Goal: Task Accomplishment & Management: Use online tool/utility

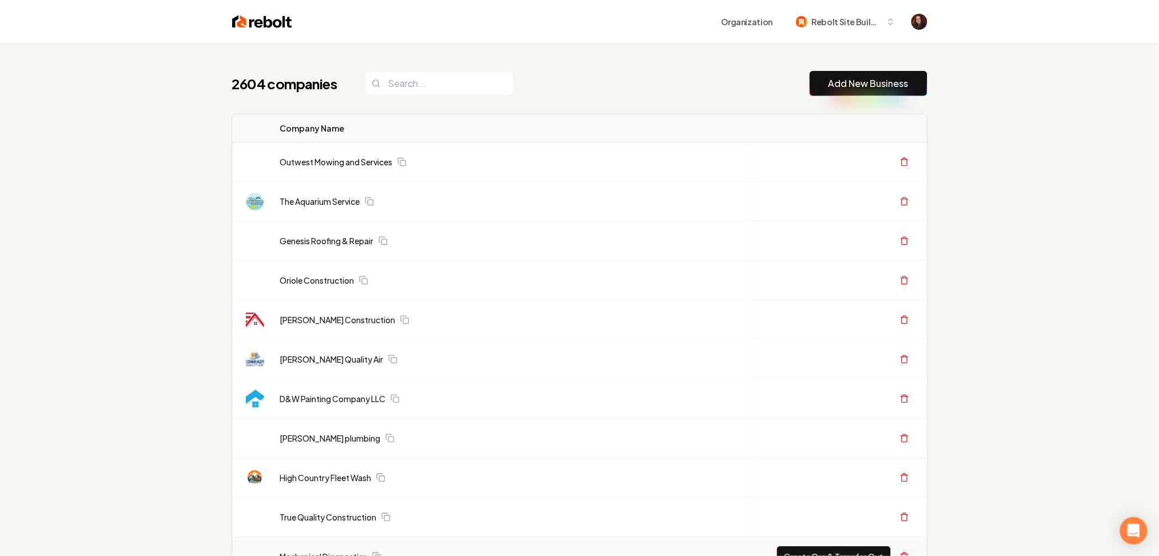
click at [852, 77] on link "Add New Business" at bounding box center [869, 84] width 80 height 14
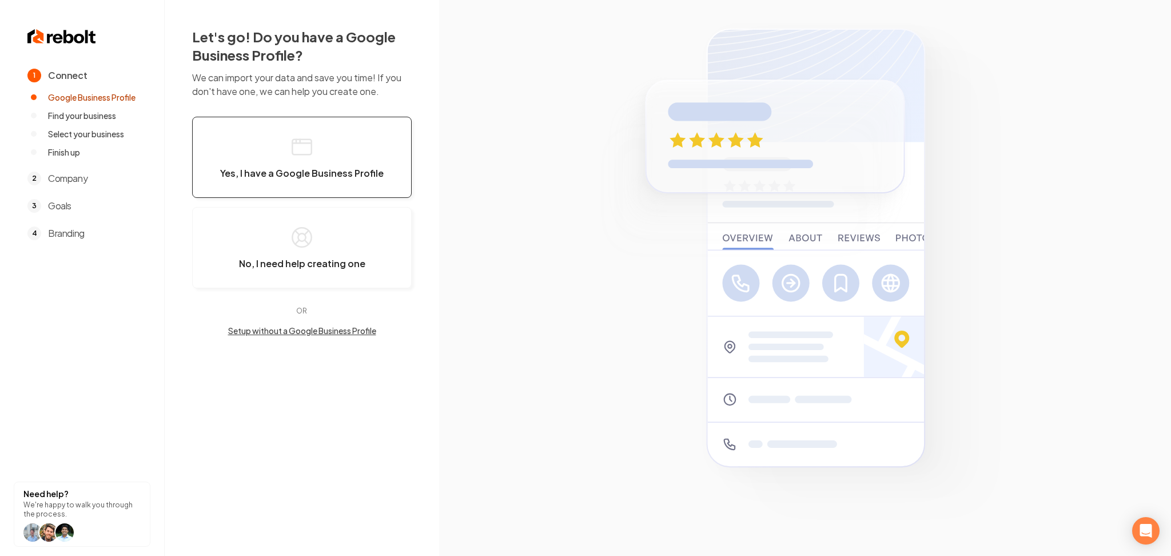
click at [359, 158] on button "Yes, I have a Google Business Profile" at bounding box center [302, 157] width 220 height 81
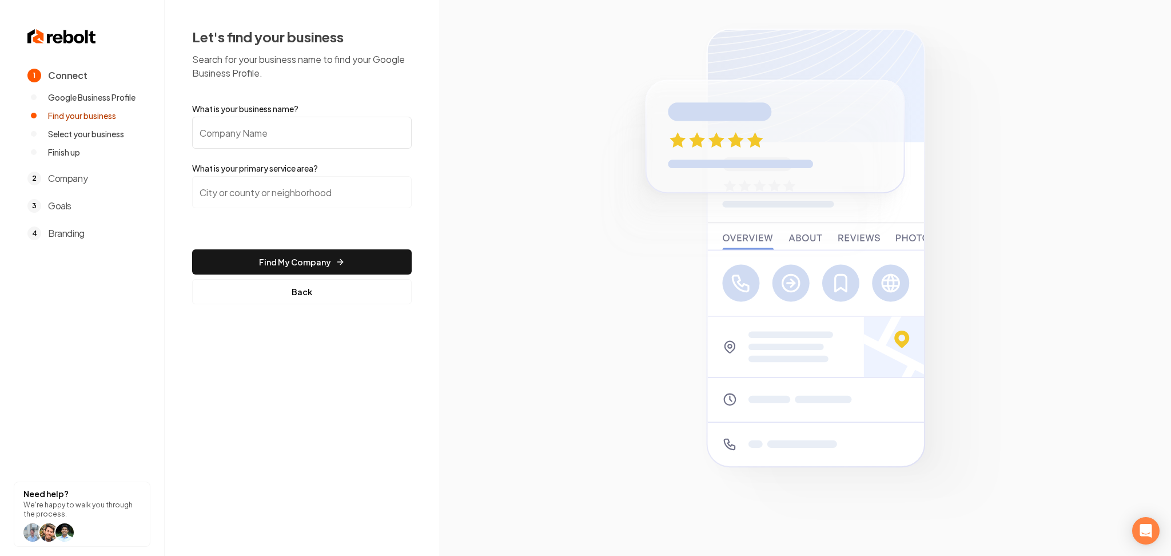
paste input "J A Electric Company LLC"
click at [265, 130] on input "J A Electric Company LLC" at bounding box center [302, 133] width 220 height 32
type input "J A Electric Company LLC"
click at [236, 177] on input "search" at bounding box center [302, 192] width 220 height 32
paste input "Walpole, Massachusetts"
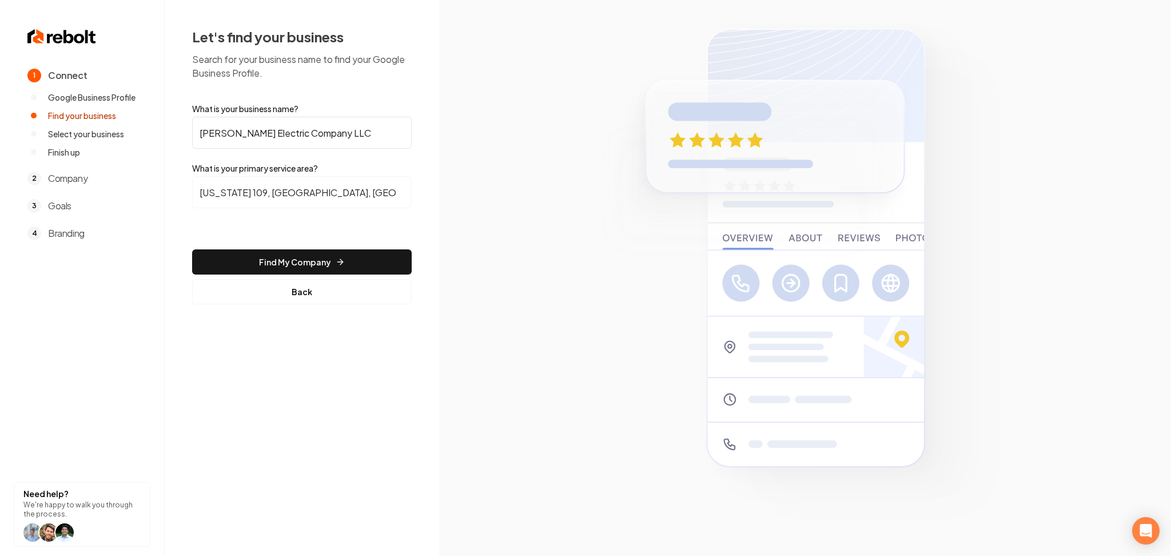
click at [226, 192] on input "Massachusetts 109, Walpole, MA" at bounding box center [302, 192] width 220 height 32
click at [226, 191] on input "Massachusetts 109, Walpole, MA" at bounding box center [302, 192] width 220 height 32
paste input "Walpole, Massachusetts"
click at [226, 191] on input "Walpole, Massachusetts" at bounding box center [302, 192] width 220 height 32
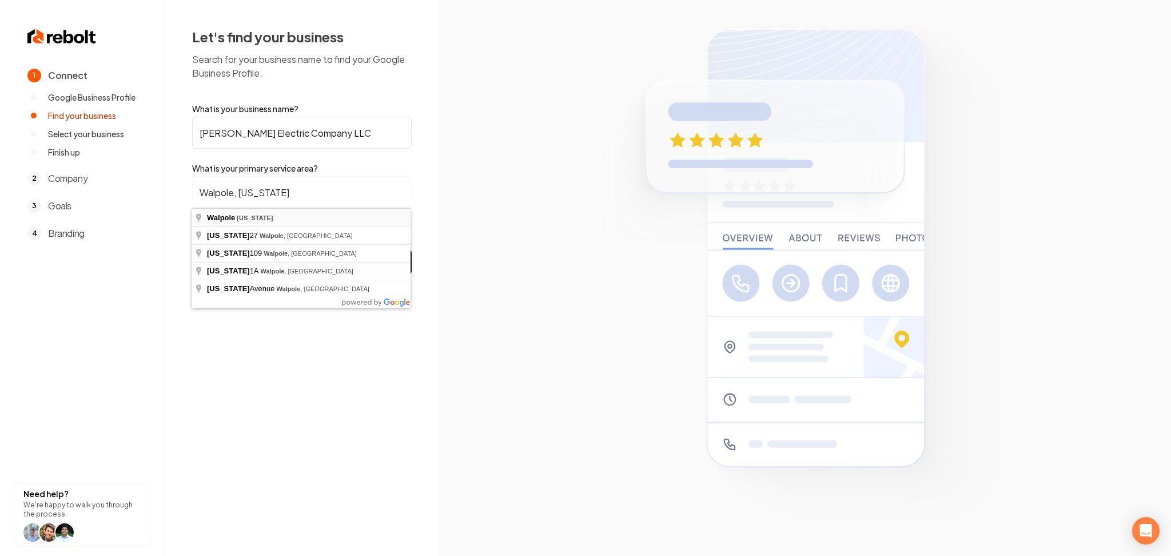
type input "Walpole, Massachusetts"
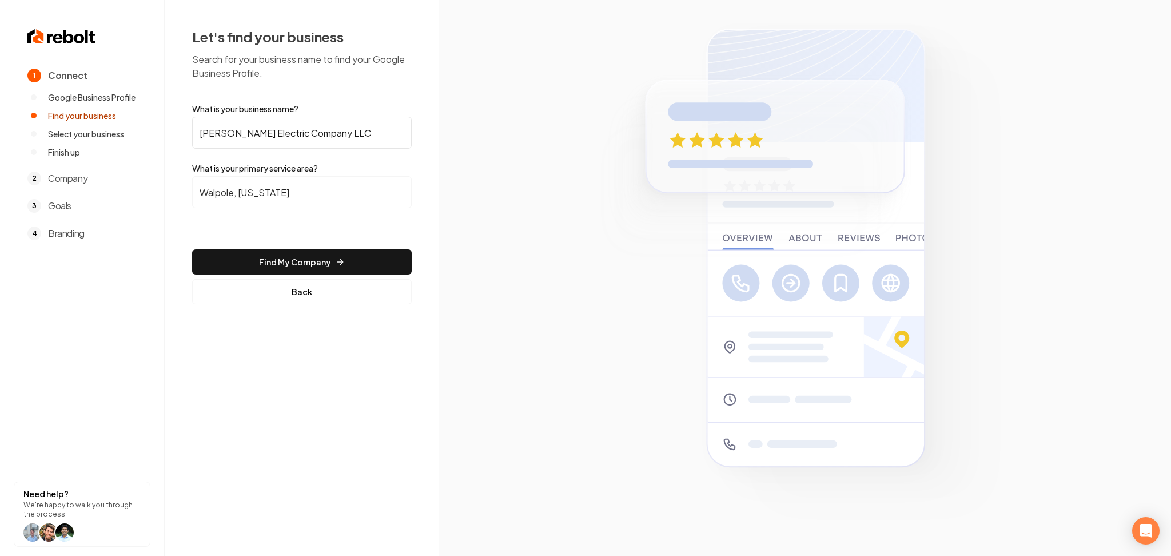
drag, startPoint x: 233, startPoint y: 218, endPoint x: 252, endPoint y: 257, distance: 42.7
click at [253, 264] on button "Find My Company" at bounding box center [302, 261] width 220 height 25
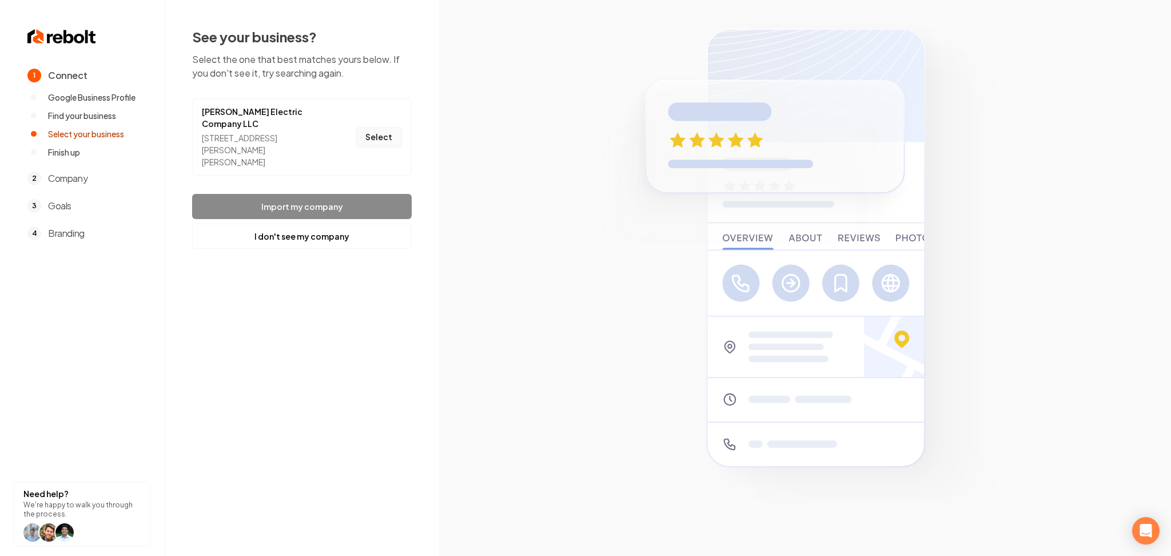
click at [361, 127] on button "Select" at bounding box center [379, 137] width 46 height 21
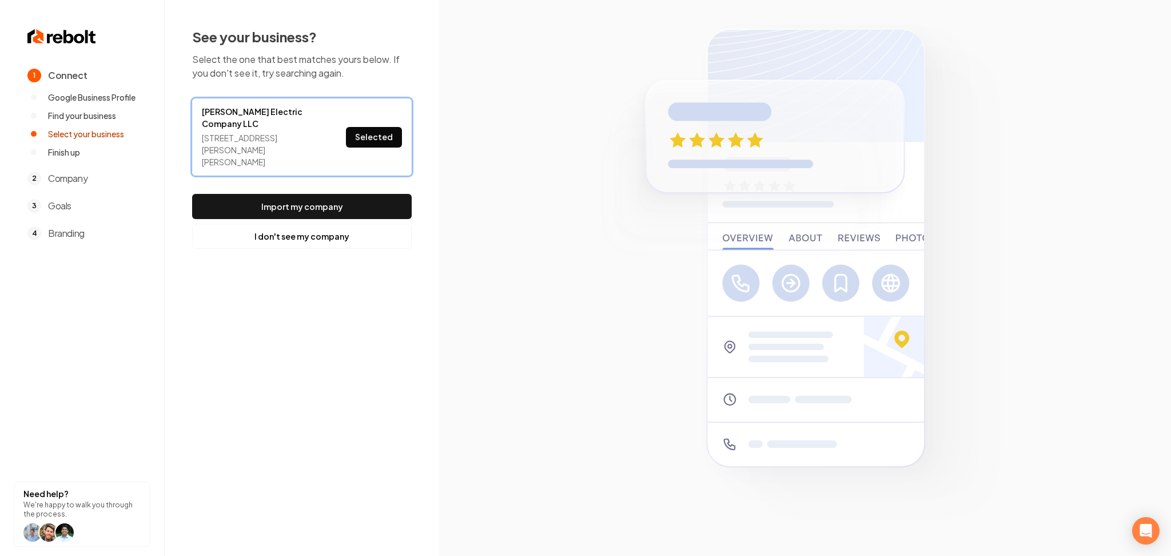
click at [334, 194] on button "Import my company" at bounding box center [302, 206] width 220 height 25
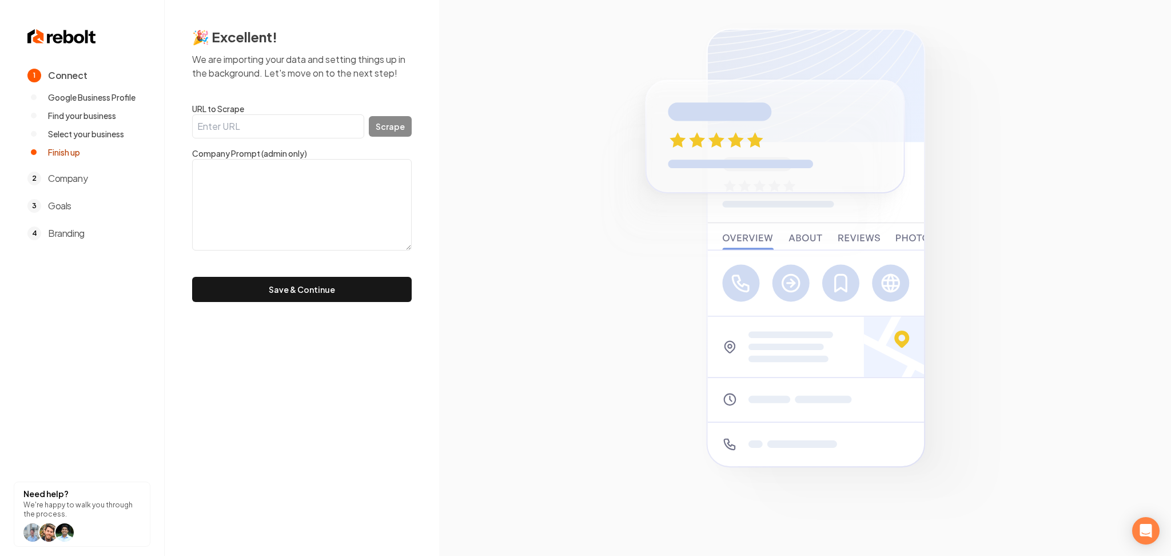
click at [340, 125] on input "URL to Scrape" at bounding box center [278, 126] width 172 height 24
paste input "https://www.jaelectricma.com/"
type input "https://www.jaelectricma.com/"
click at [396, 131] on button "Scrape" at bounding box center [390, 126] width 43 height 21
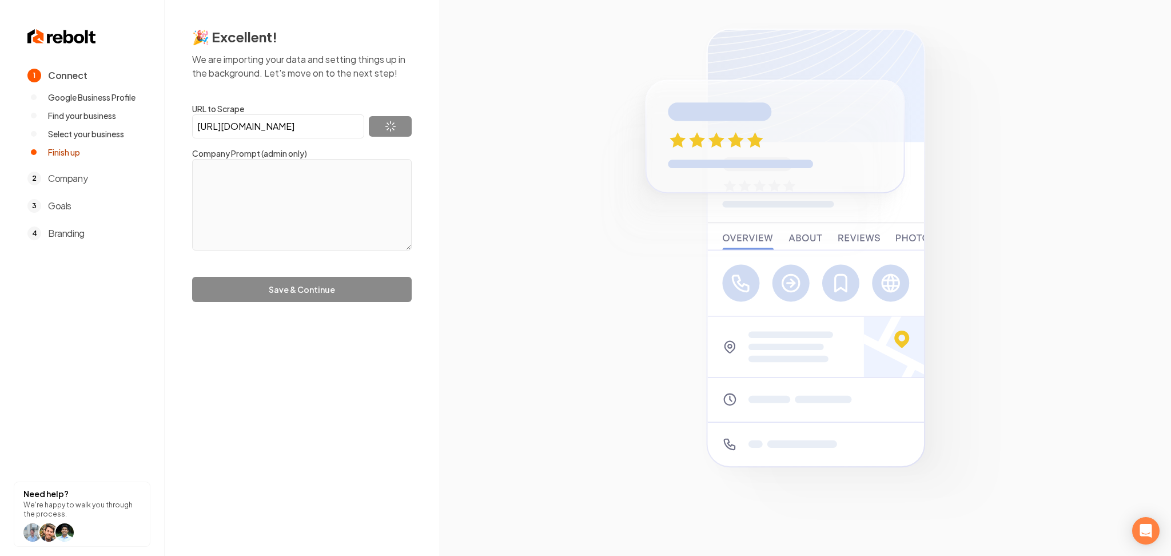
type textarea "J.A. Electric Company, LLC has been proudly serving clients in Boston and surro…"
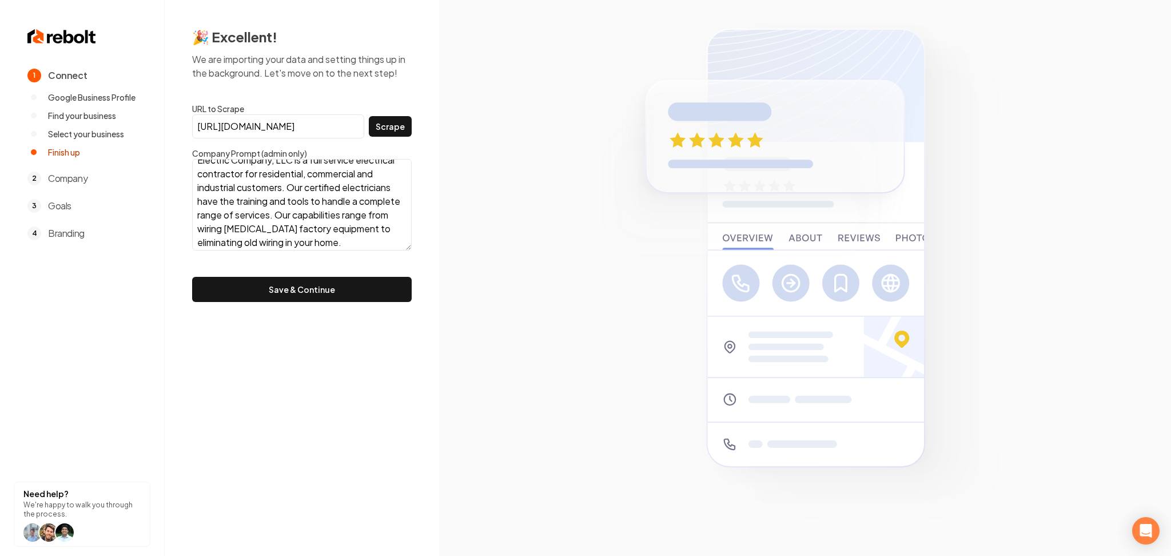
scroll to position [69, 0]
click at [309, 280] on button "Save & Continue" at bounding box center [302, 289] width 220 height 25
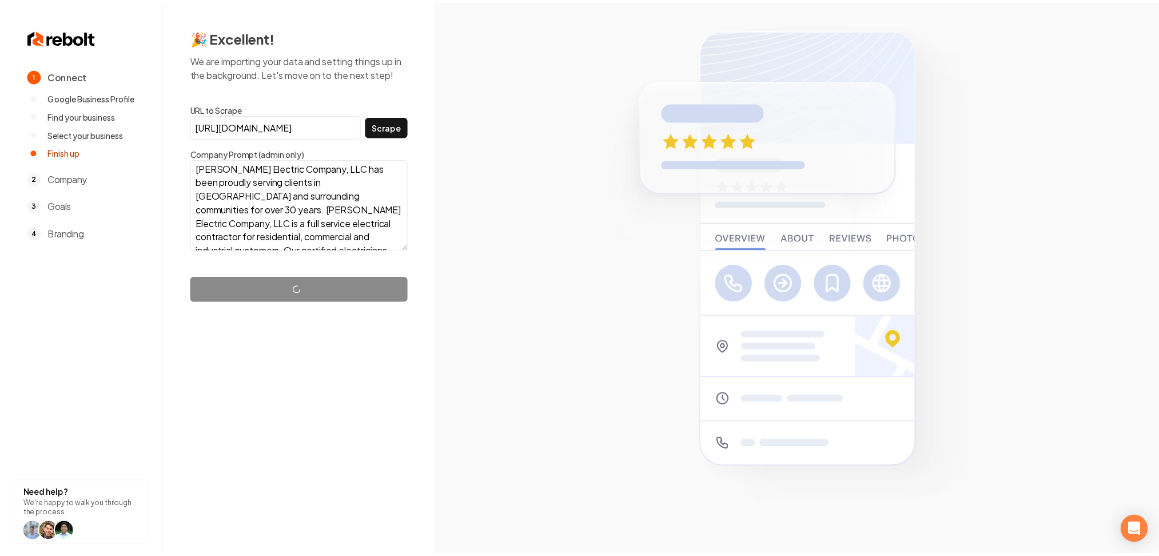
scroll to position [0, 0]
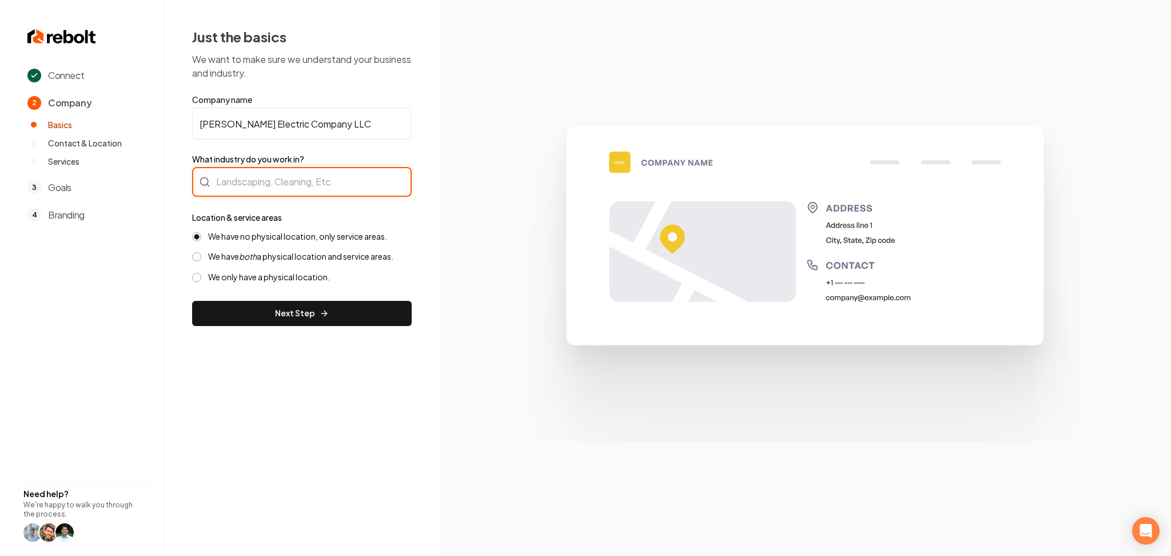
click at [286, 186] on div at bounding box center [302, 182] width 220 height 30
type input "Electrician"
click at [276, 252] on label "We have both a physical location and service areas." at bounding box center [300, 256] width 185 height 11
click at [201, 252] on button "We have both a physical location and service areas." at bounding box center [196, 256] width 9 height 9
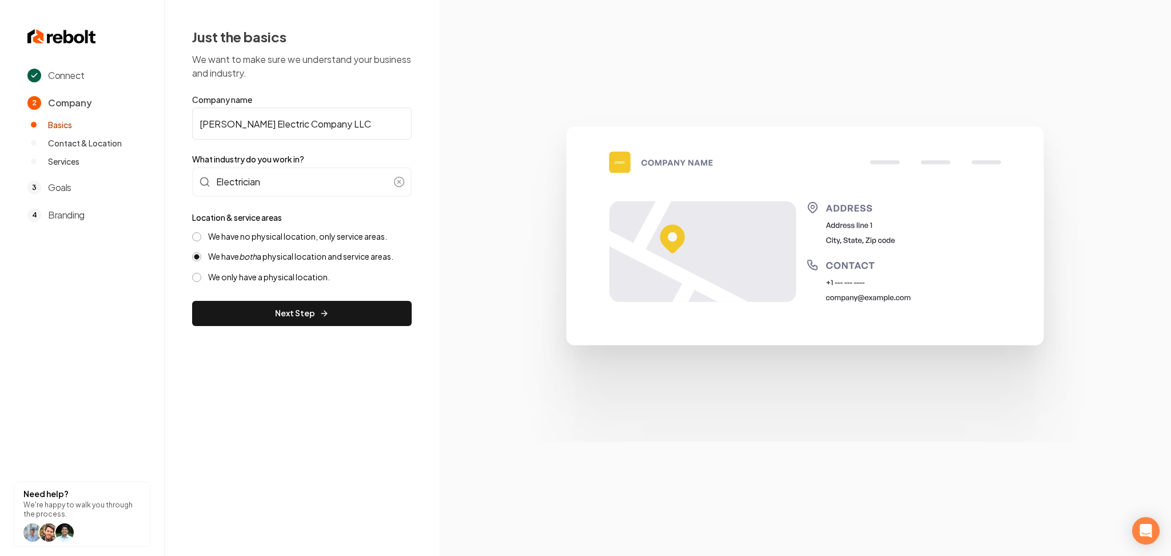
click at [275, 296] on form "Company name J A Electric Company LLC What industry do you work in? Electrician…" at bounding box center [302, 210] width 220 height 232
click at [280, 305] on button "Next Step" at bounding box center [302, 313] width 220 height 25
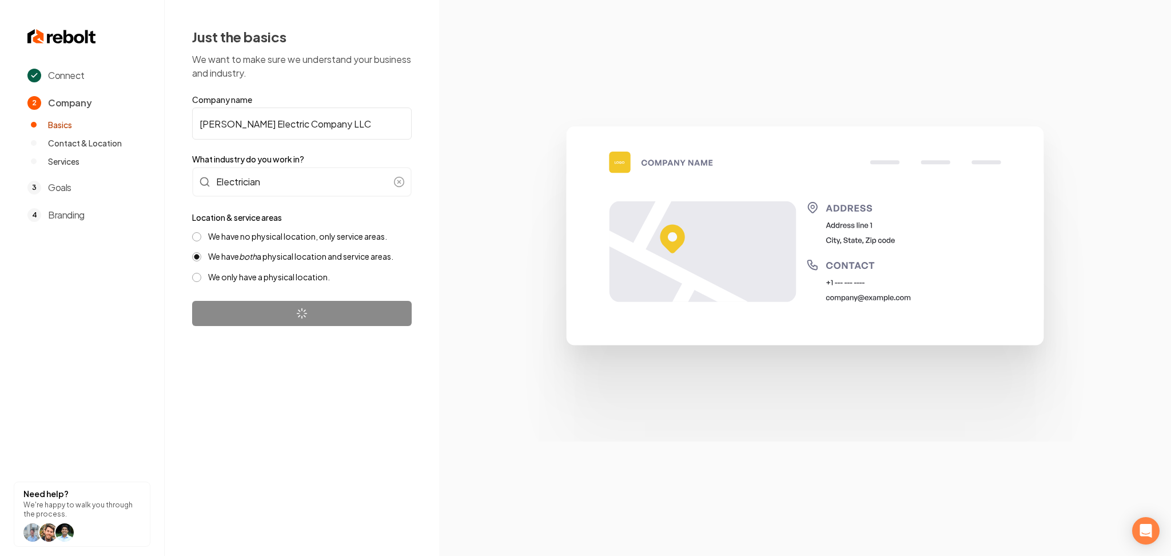
select select "**"
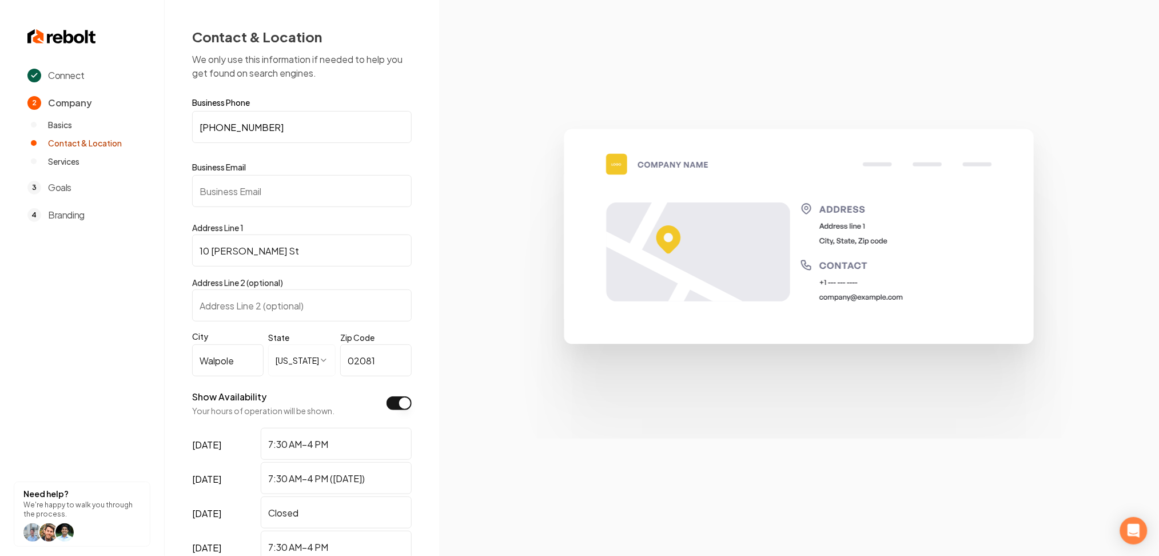
click at [306, 180] on input "Business Email" at bounding box center [302, 191] width 220 height 32
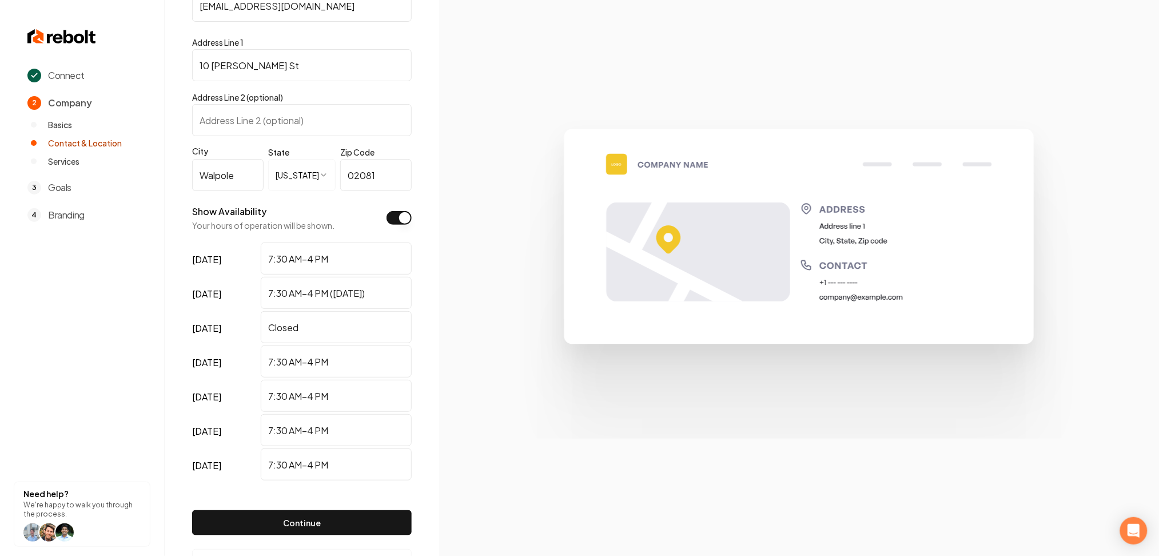
scroll to position [230, 0]
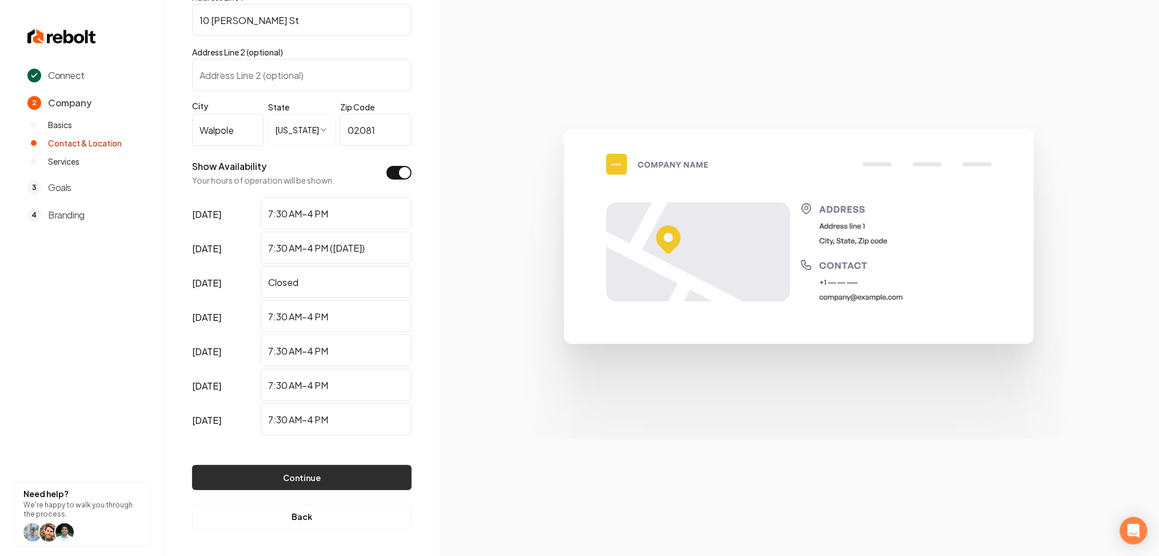
type input "test@test.com"
click at [225, 472] on button "Continue" at bounding box center [302, 477] width 220 height 25
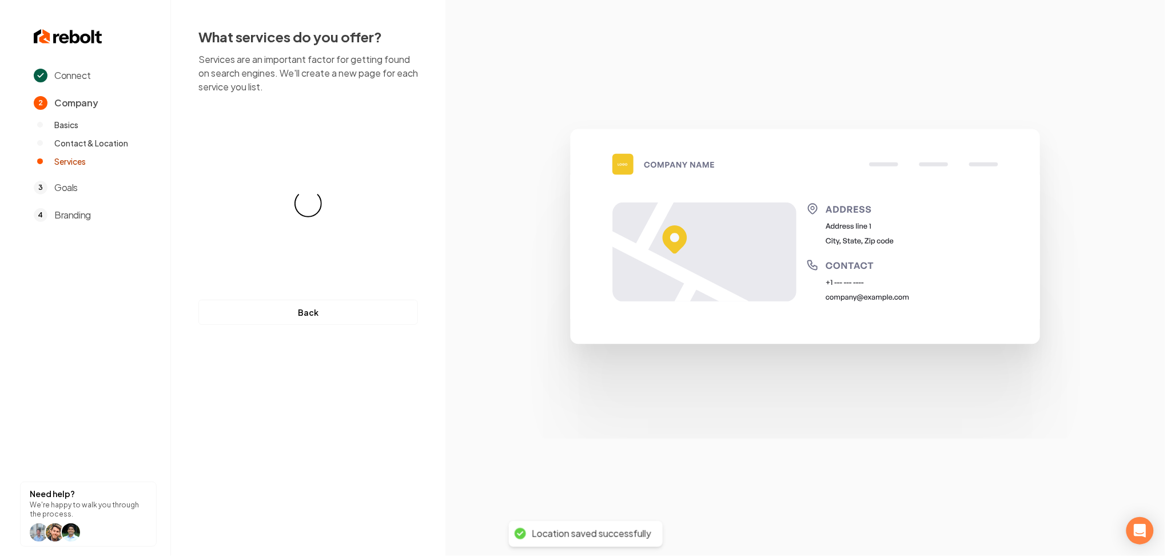
scroll to position [0, 0]
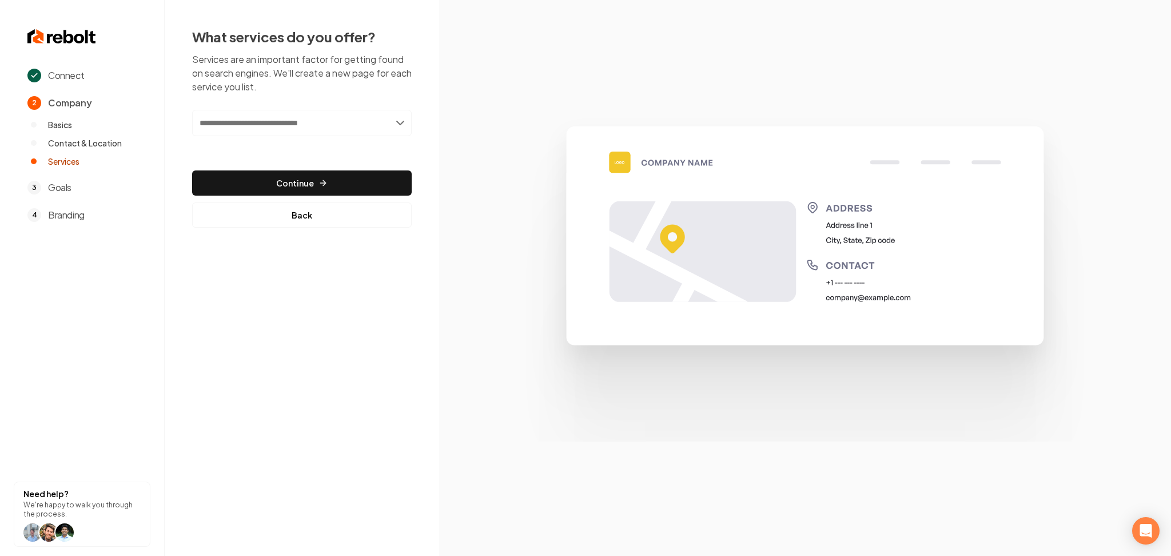
click at [364, 125] on input "text" at bounding box center [302, 123] width 220 height 26
paste input "**********"
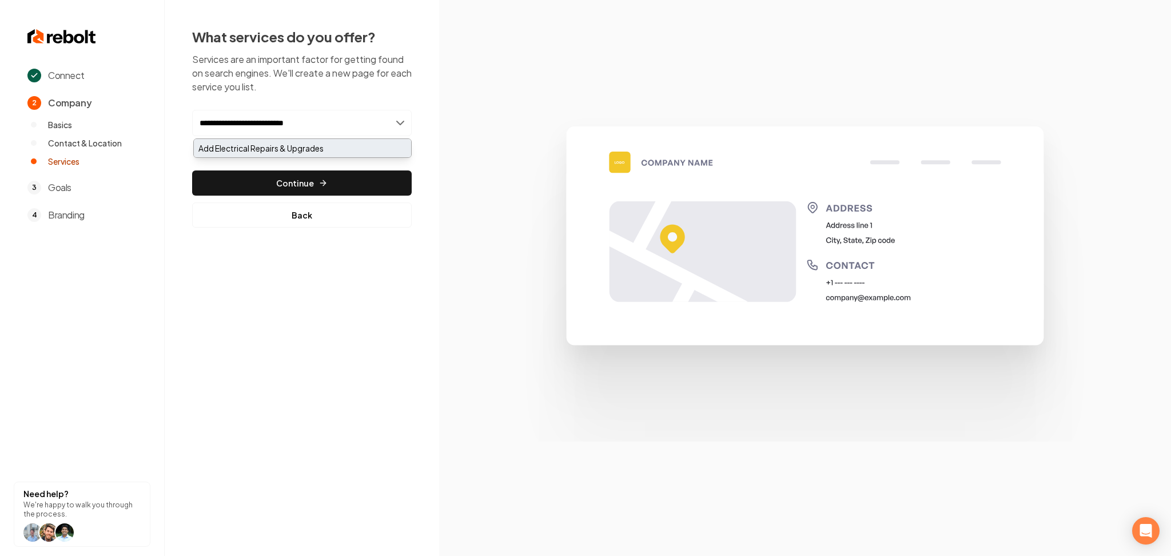
type input "**********"
click at [339, 149] on div "Add Electrical Repairs & Upgrades" at bounding box center [302, 148] width 217 height 18
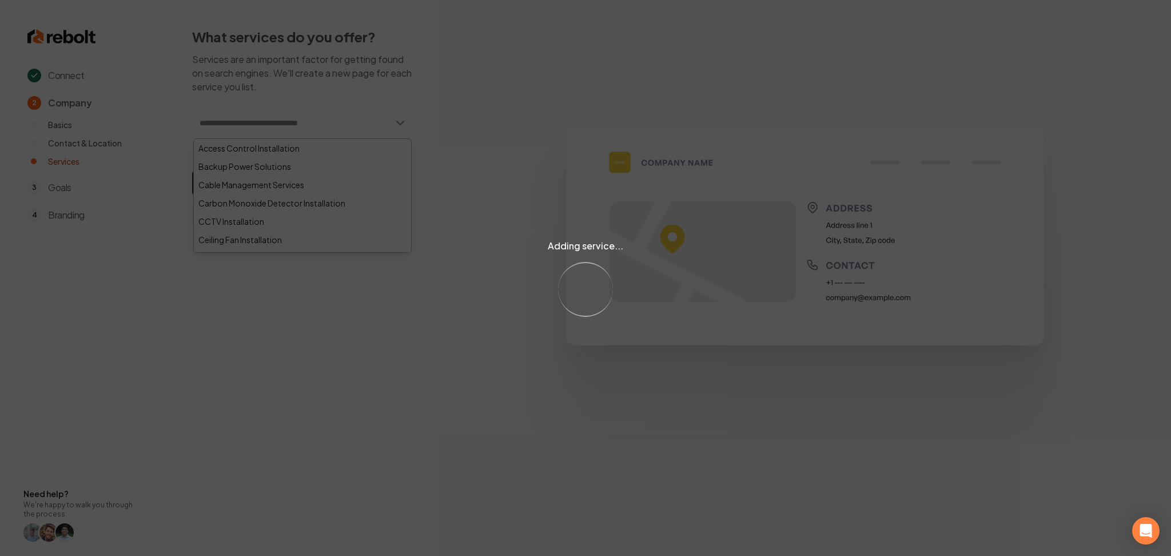
paste input "**********"
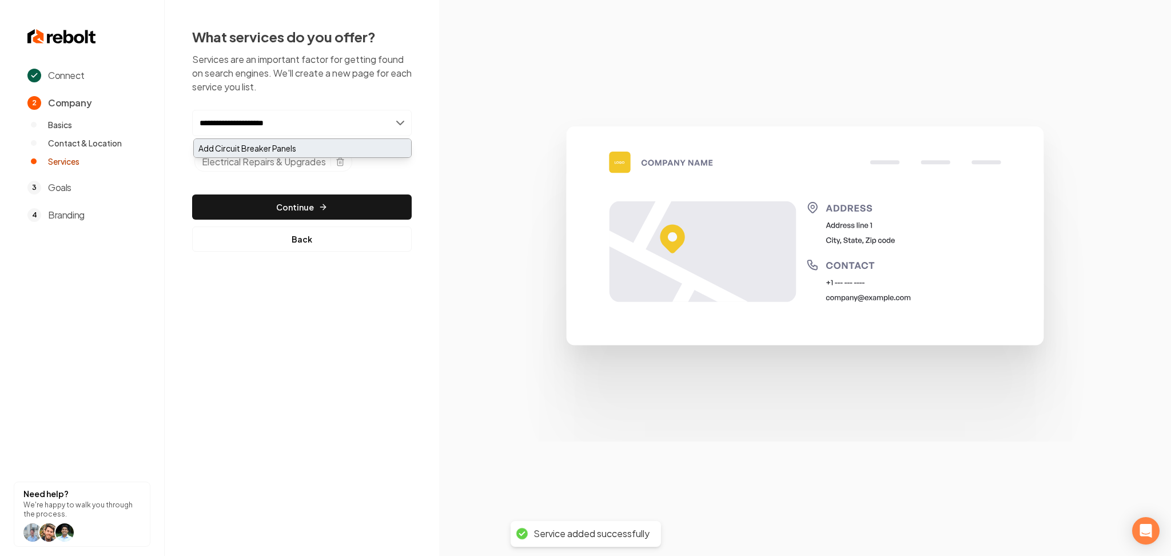
type input "**********"
click at [254, 150] on div "Add Circuit Breaker Panels" at bounding box center [302, 148] width 217 height 18
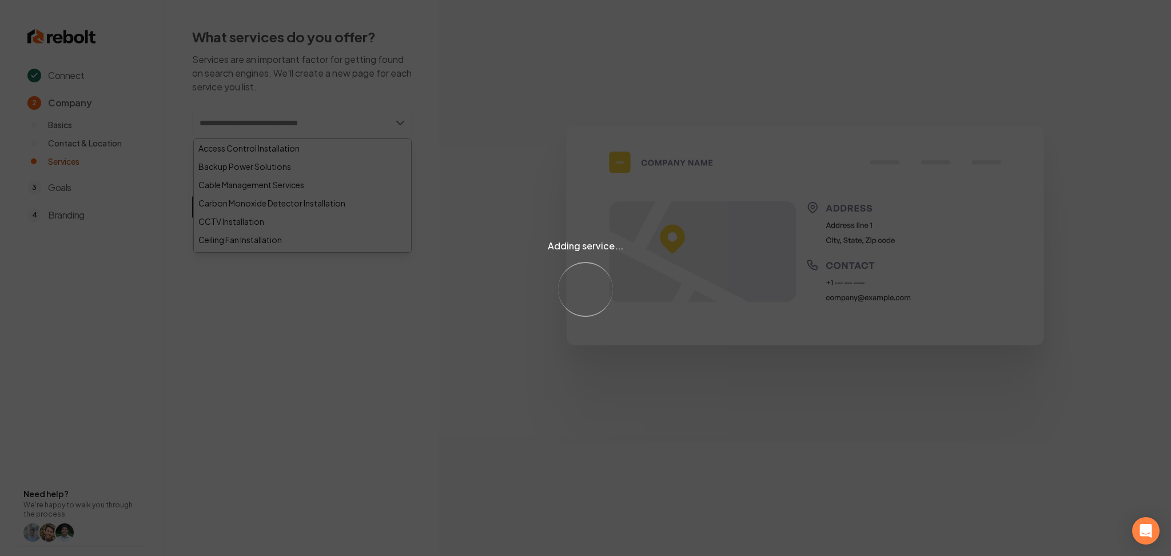
paste input "**********"
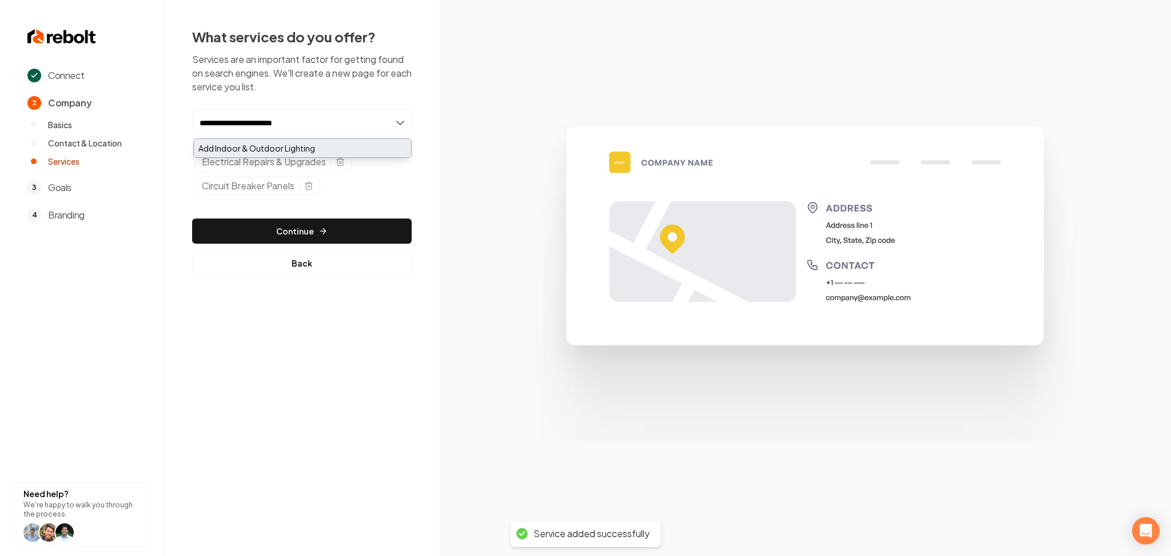
type input "**********"
click at [309, 145] on div "Add Indoor & Outdoor Lighting" at bounding box center [302, 148] width 217 height 18
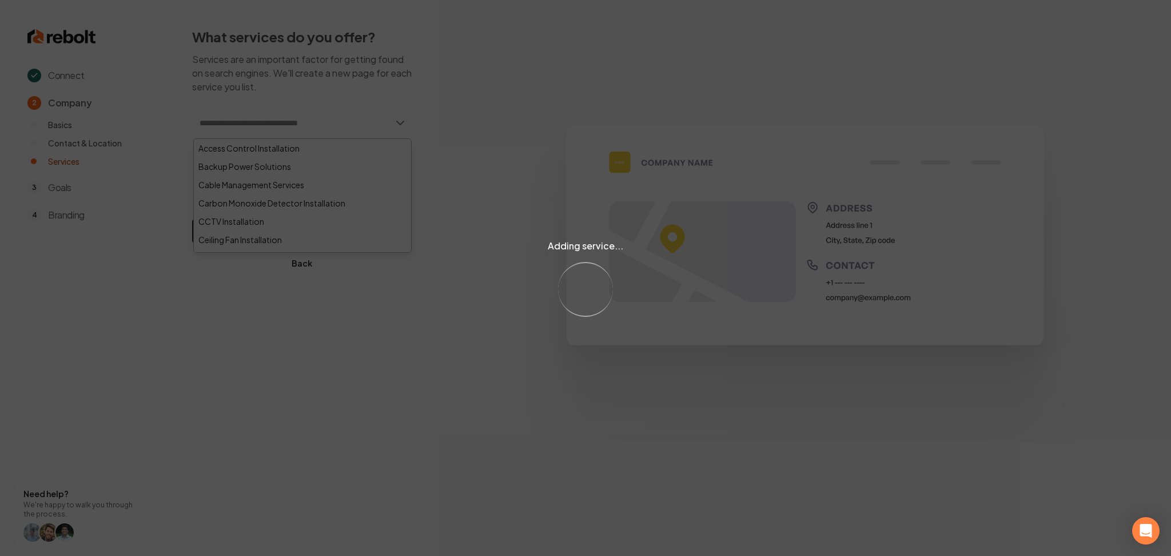
paste input "**********"
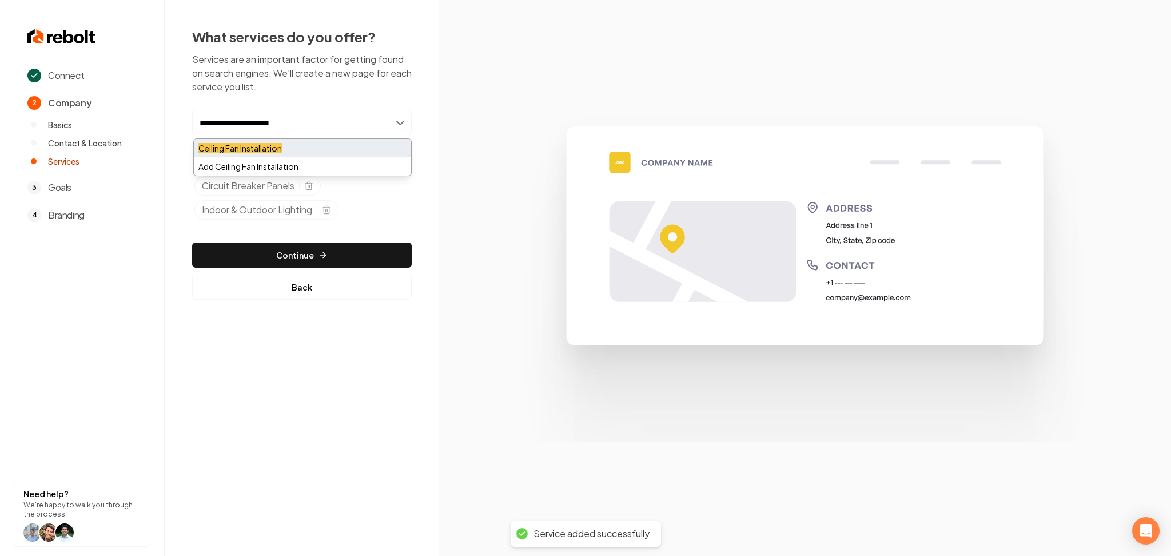
type input "**********"
click at [249, 150] on mark "Ceiling Fan Installation" at bounding box center [239, 148] width 83 height 10
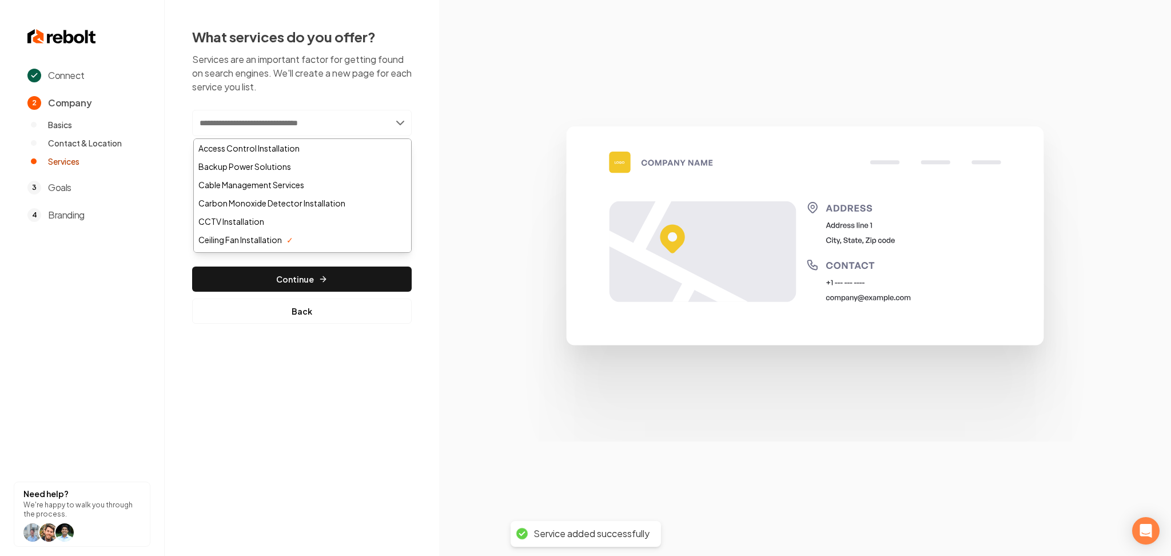
paste input "**********"
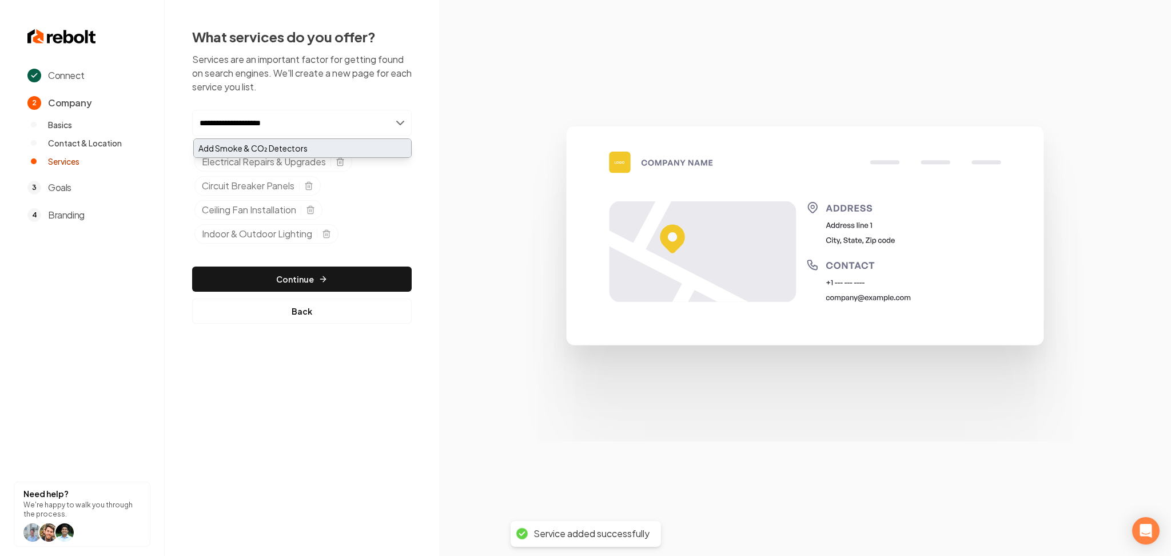
type input "**********"
click at [258, 148] on div "Add Smoke & CO₂ Detectors" at bounding box center [302, 148] width 217 height 18
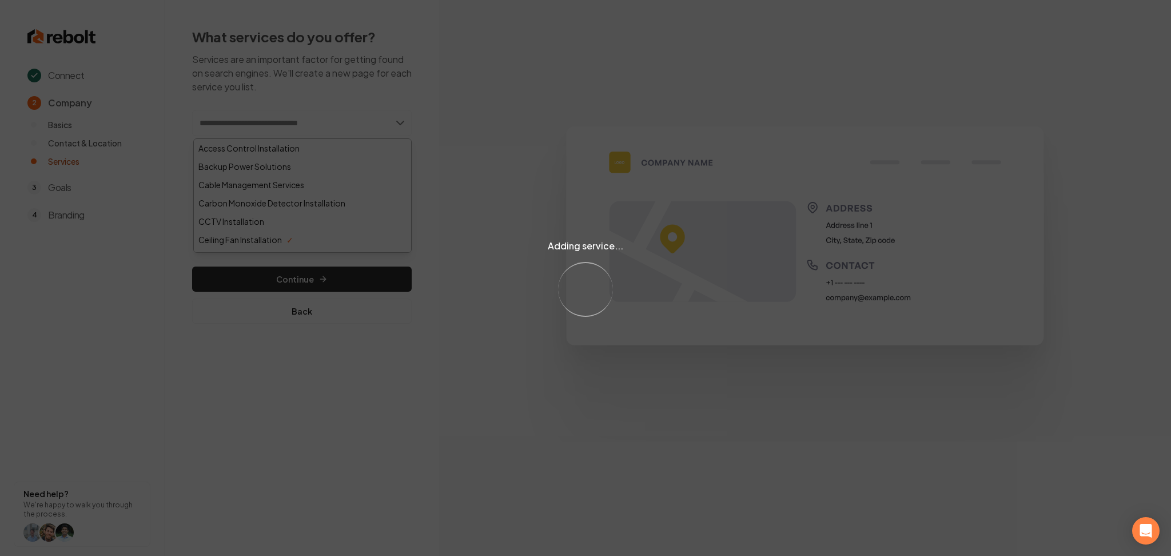
paste input "**********"
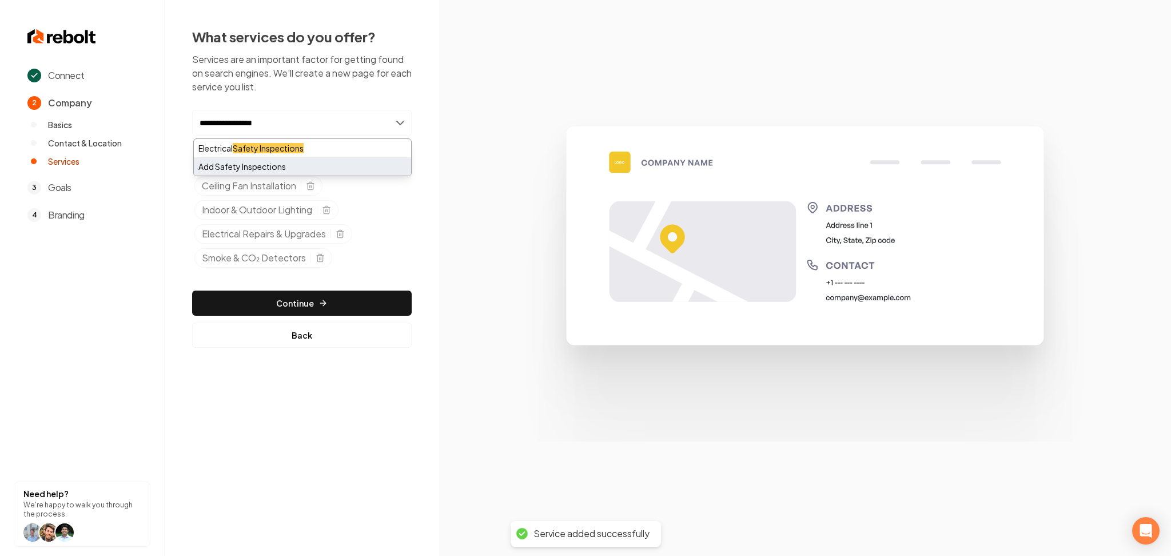
type input "**********"
click at [242, 166] on div "Add Safety Inspections" at bounding box center [302, 166] width 217 height 18
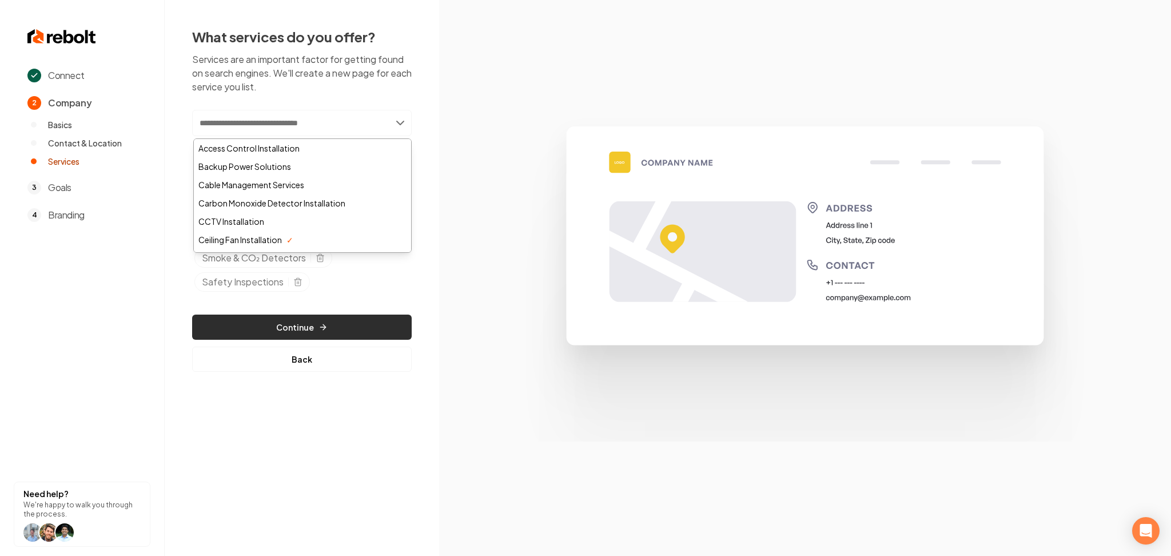
click at [296, 325] on button "Continue" at bounding box center [302, 326] width 220 height 25
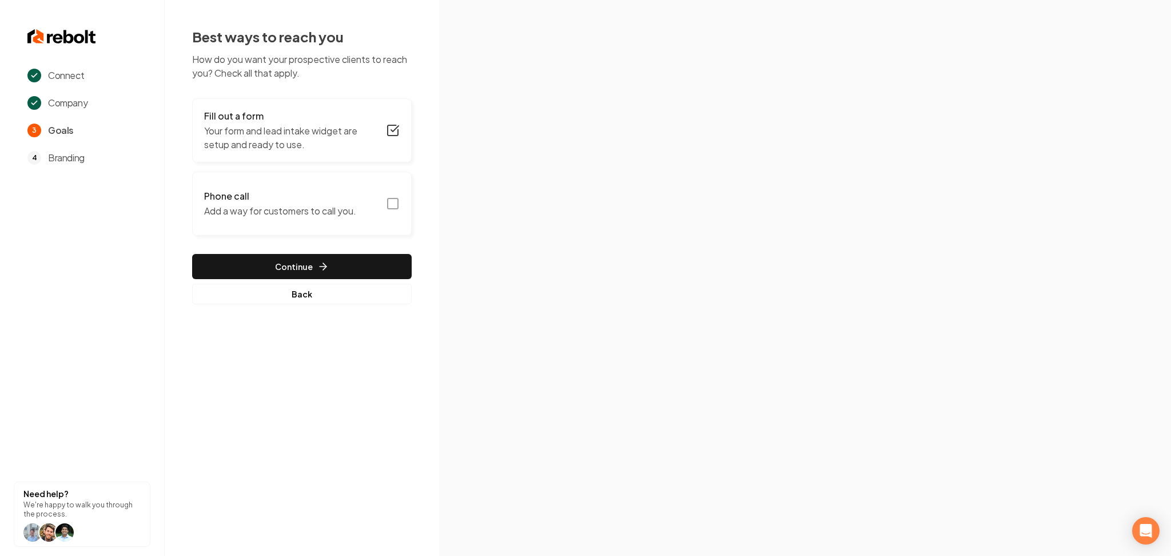
click at [334, 203] on div "Phone call Add a way for customers to call you." at bounding box center [280, 203] width 152 height 29
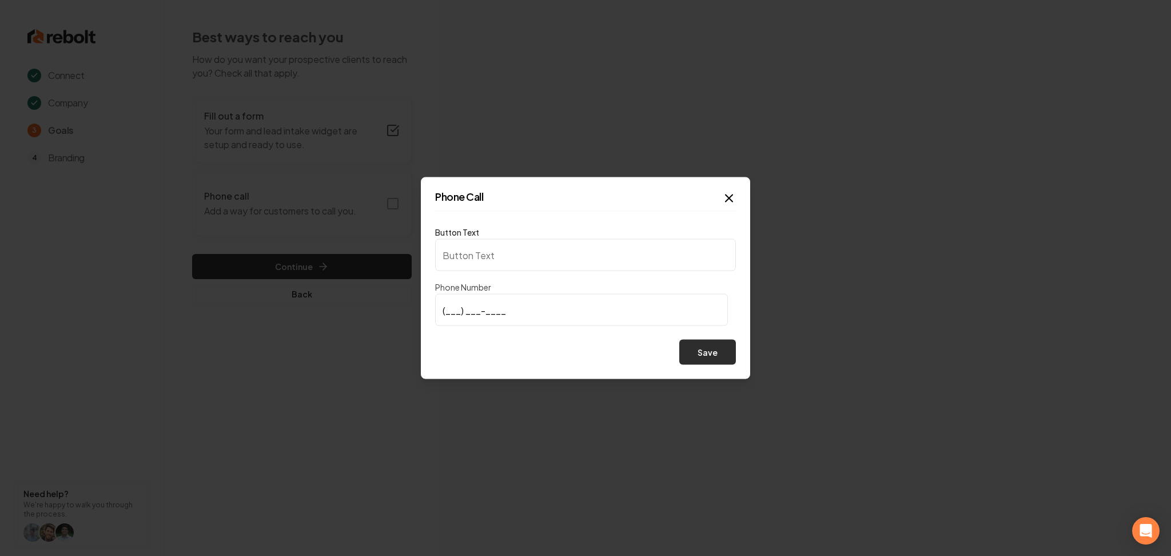
type input "Call us"
type input "(617) 331-5772"
click at [710, 360] on button "Save" at bounding box center [707, 352] width 57 height 25
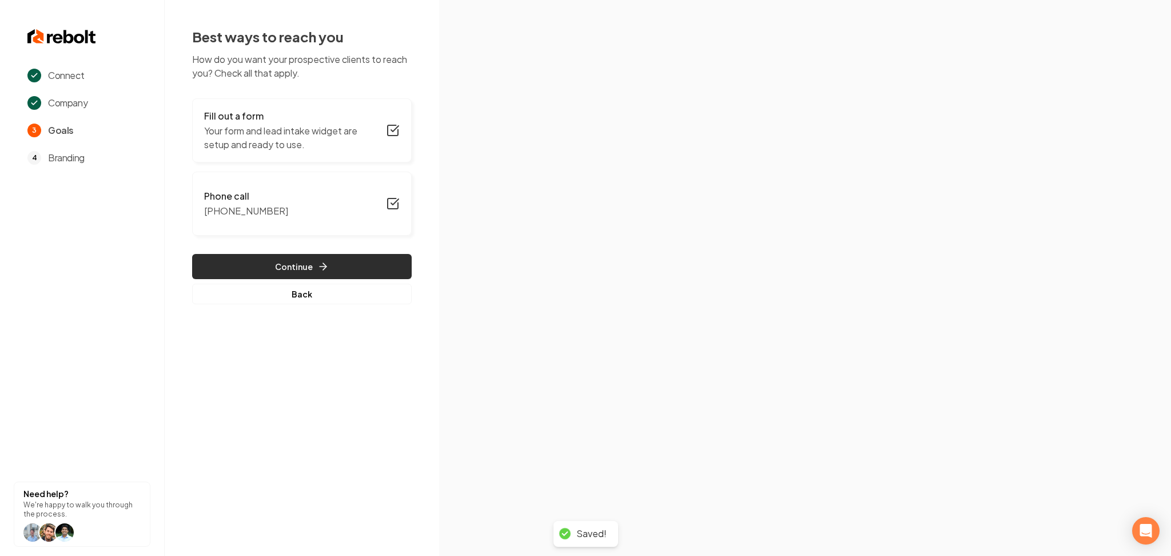
click at [258, 273] on button "Continue" at bounding box center [302, 266] width 220 height 25
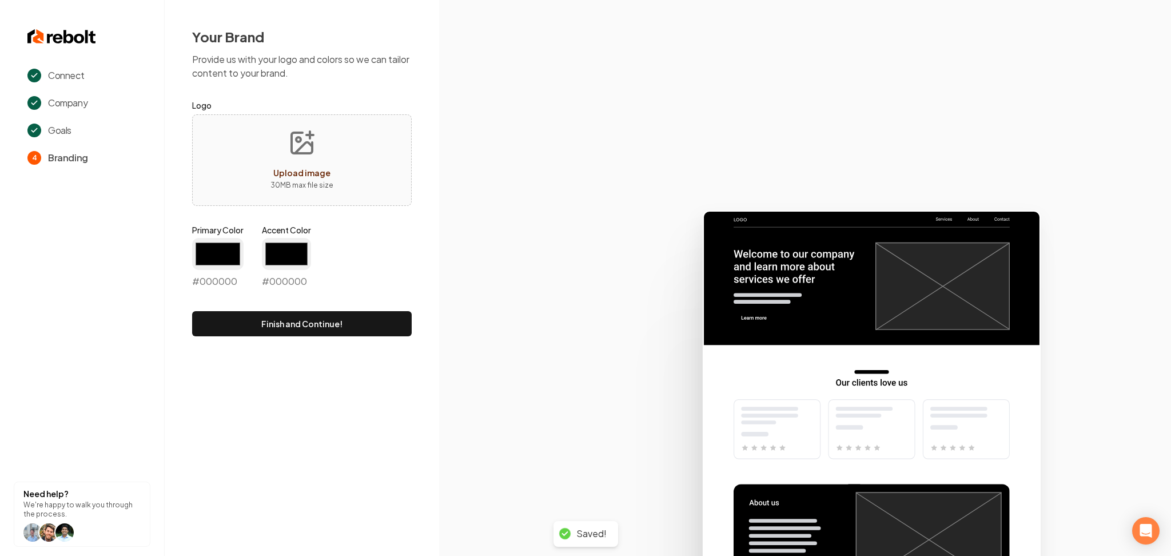
type input "#194d33"
type input "#70be00"
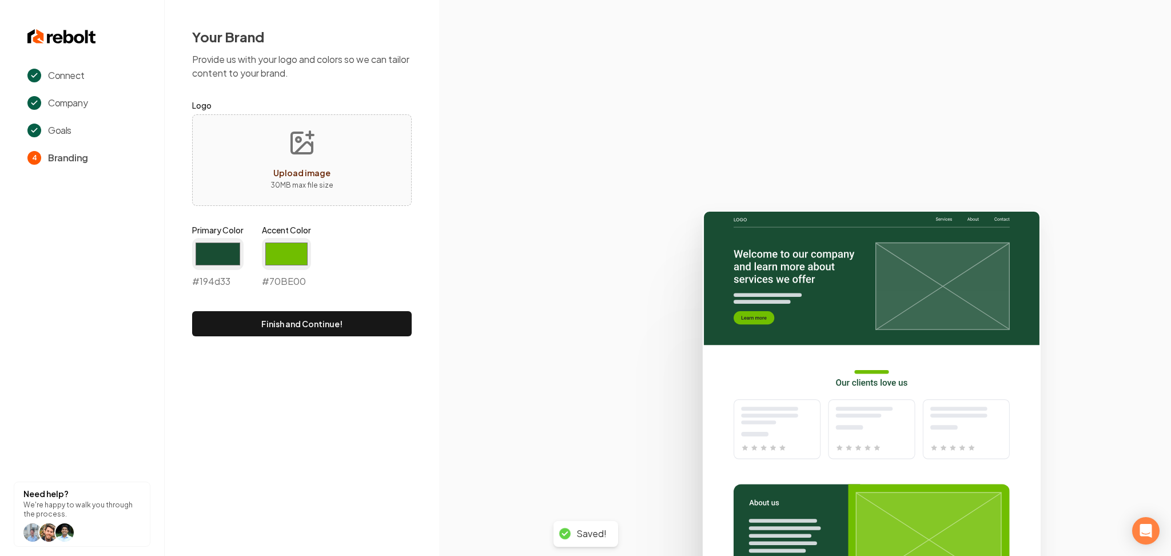
click at [255, 152] on div "Upload image 30 MB max file size" at bounding box center [302, 159] width 220 height 91
type input "**********"
click at [211, 258] on input "#194d33" at bounding box center [217, 254] width 51 height 32
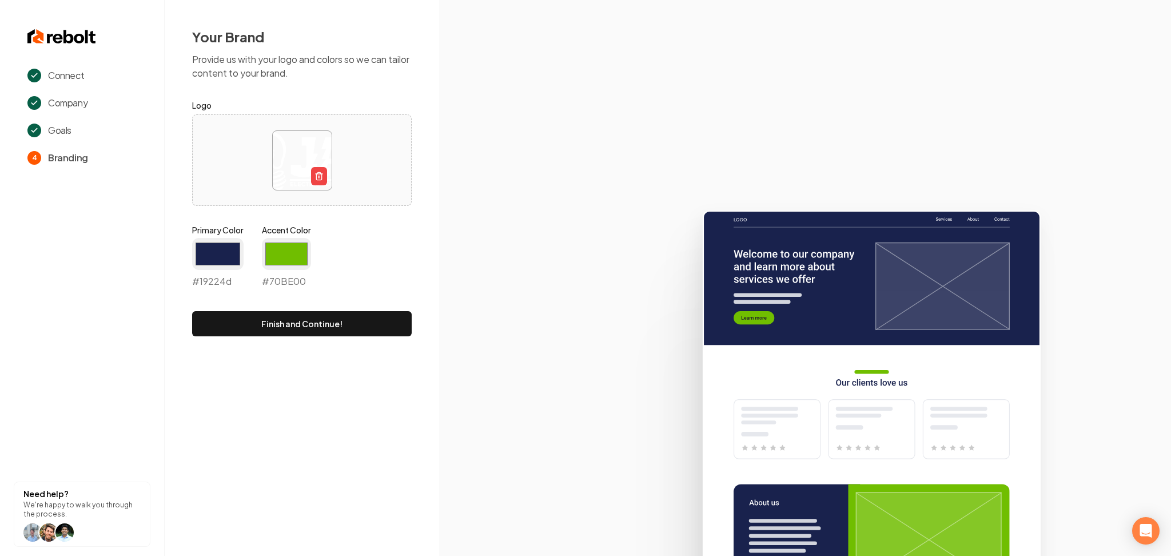
type input "#19224d"
click at [301, 250] on input "#70be00" at bounding box center [286, 254] width 49 height 32
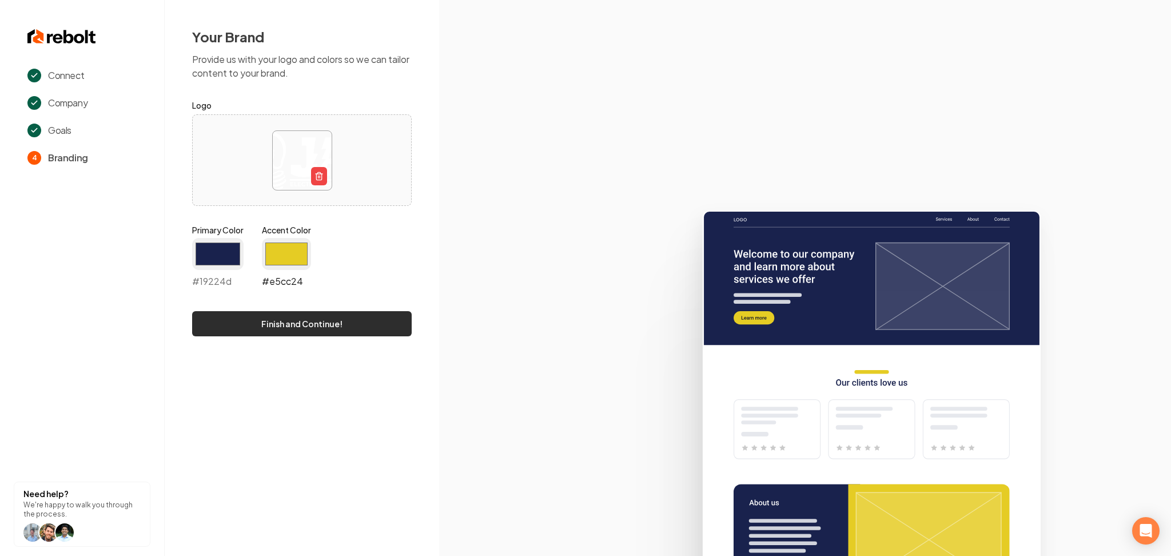
type input "#e5cc24"
click at [237, 327] on button "Finish and Continue!" at bounding box center [302, 323] width 220 height 25
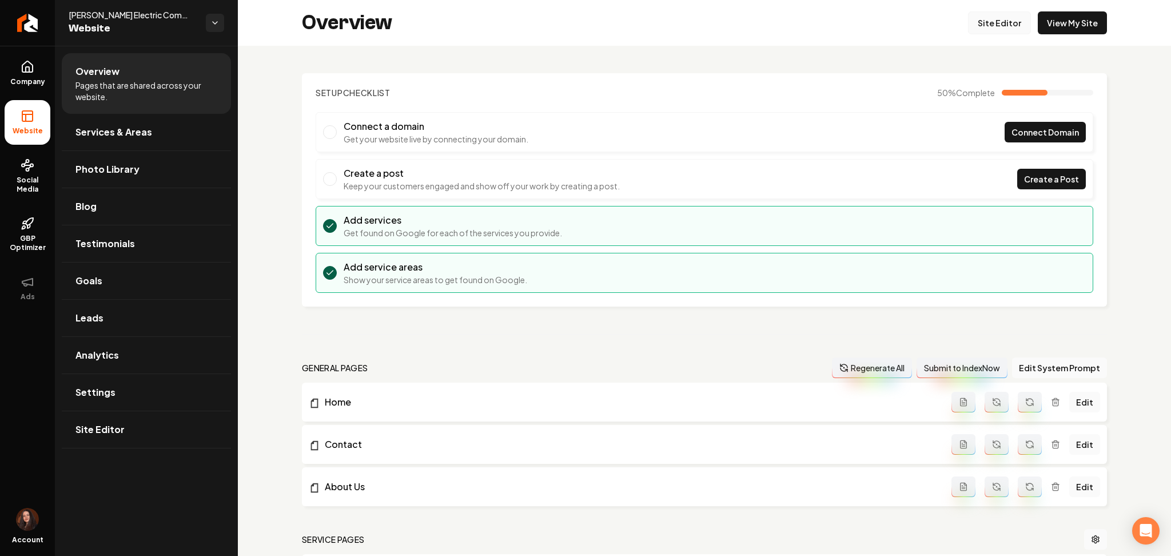
click at [992, 17] on link "Site Editor" at bounding box center [999, 22] width 63 height 23
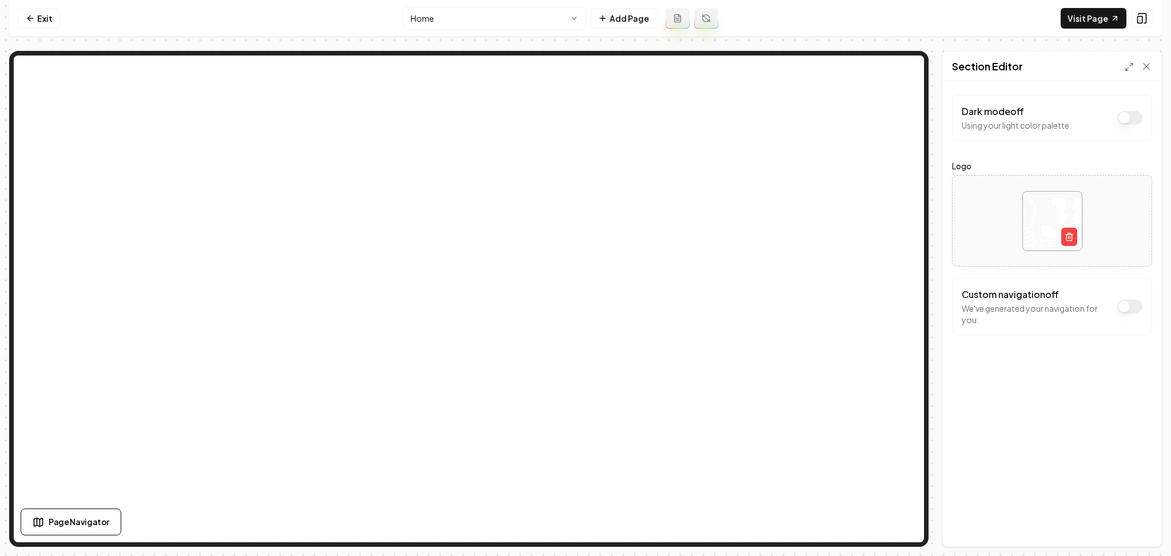
click at [1126, 114] on button "Dark mode off" at bounding box center [1129, 118] width 25 height 14
click at [1150, 524] on button "Save" at bounding box center [1135, 526] width 34 height 21
click at [29, 20] on icon at bounding box center [30, 18] width 9 height 9
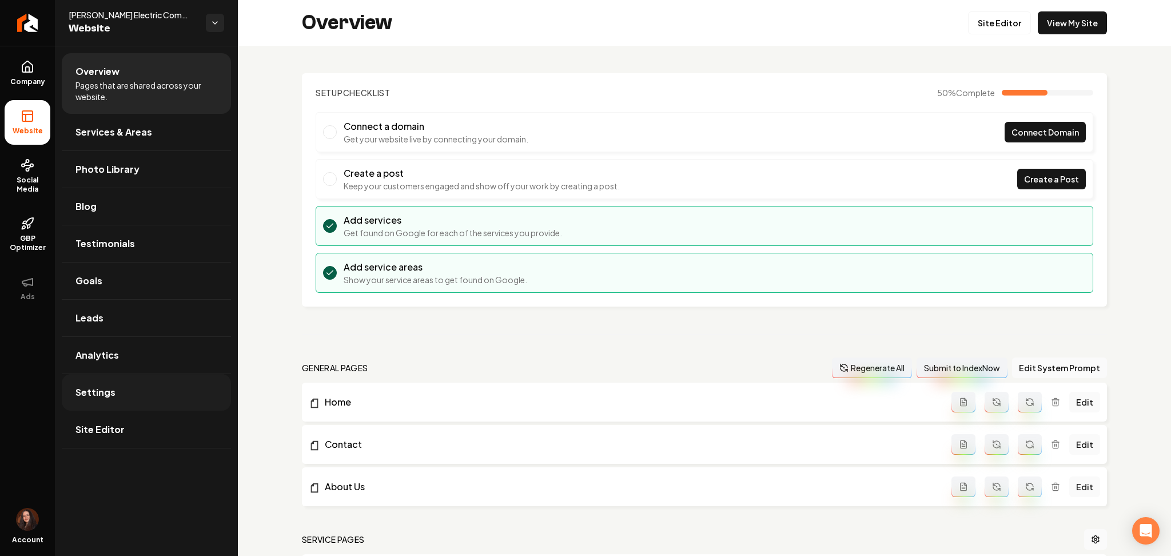
click at [98, 400] on link "Settings" at bounding box center [146, 392] width 169 height 37
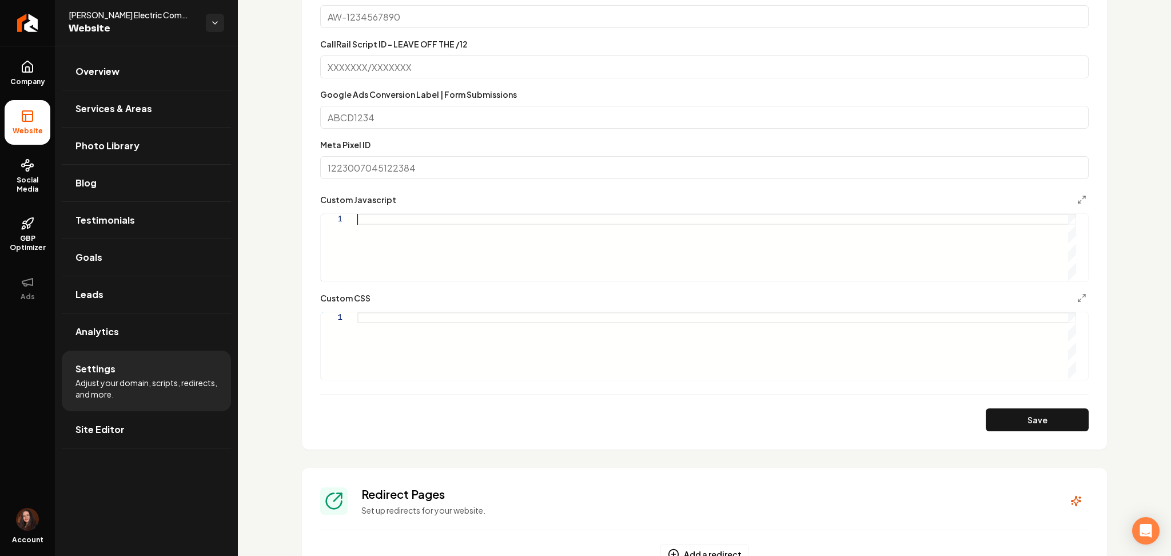
click at [405, 251] on div "Main content area" at bounding box center [716, 247] width 719 height 67
type textarea "**********"
click at [367, 356] on div "Main content area" at bounding box center [716, 345] width 719 height 67
type textarea "**********"
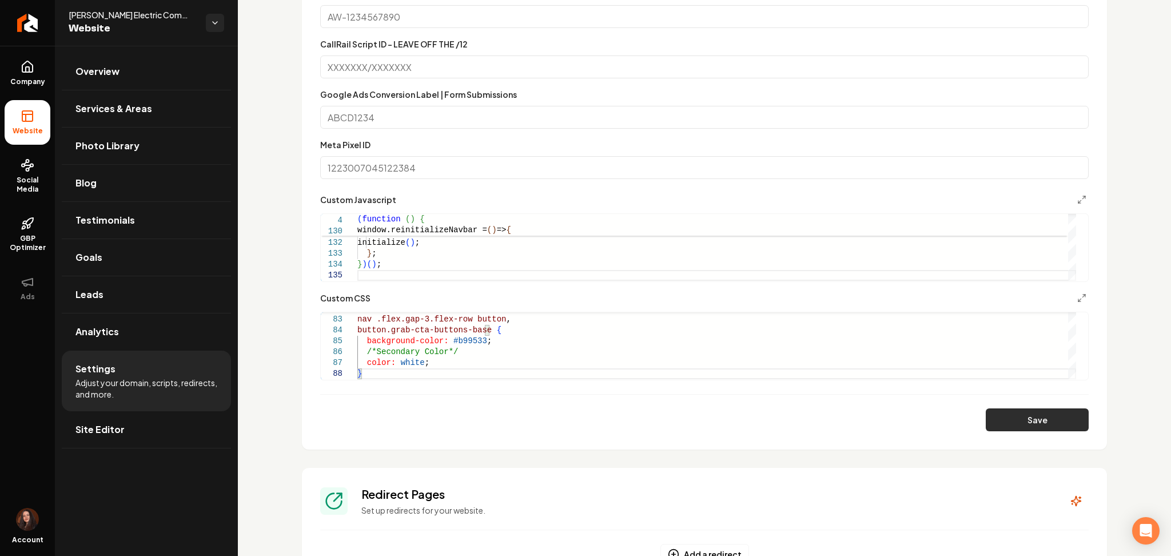
click at [1045, 415] on button "Save" at bounding box center [1037, 419] width 103 height 23
click at [11, 79] on span "Company" at bounding box center [28, 81] width 44 height 9
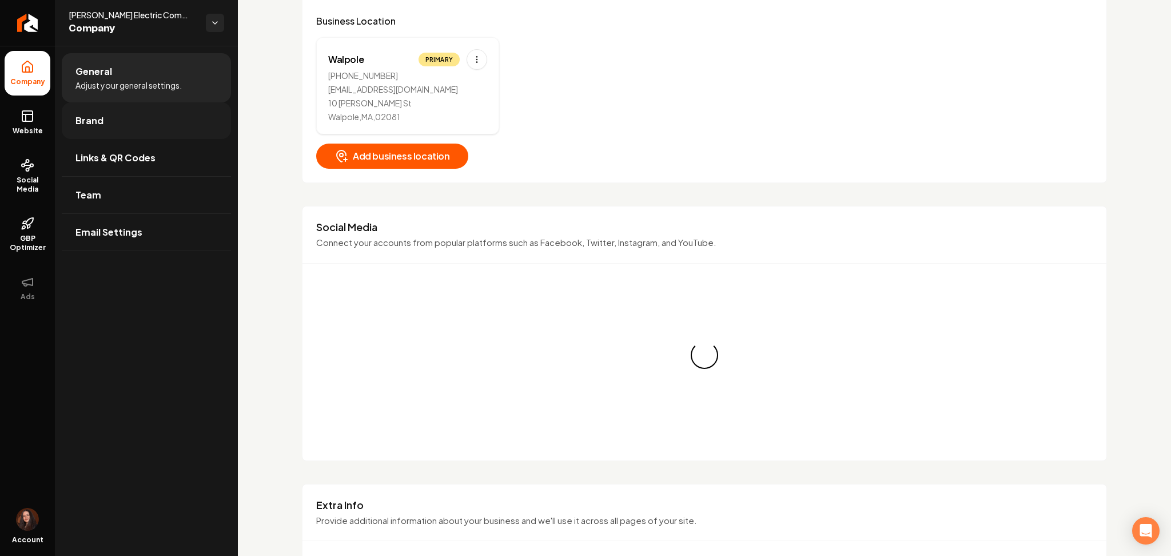
click at [99, 128] on link "Brand" at bounding box center [146, 120] width 169 height 37
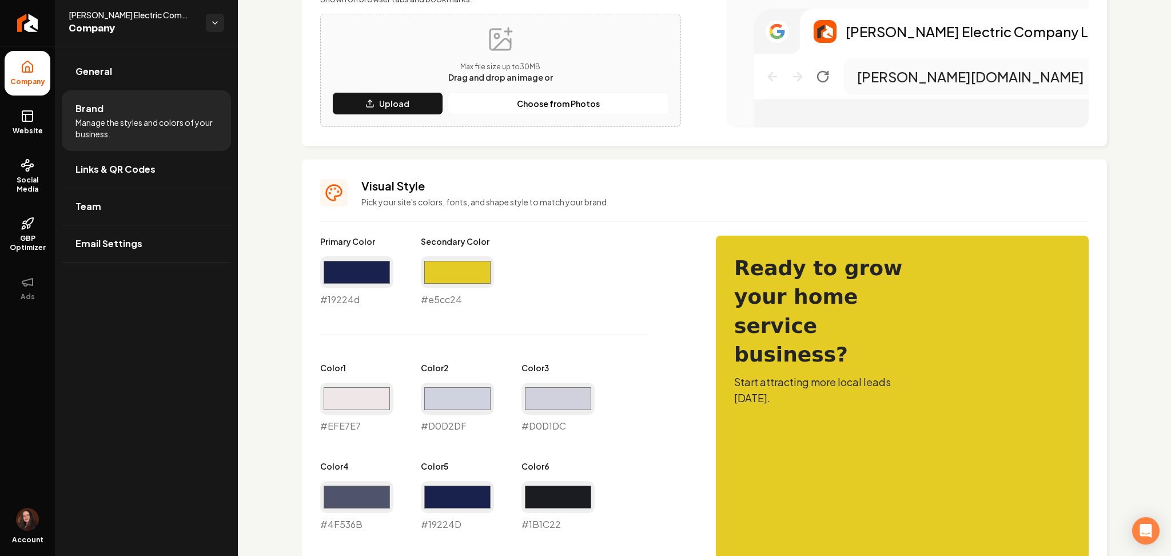
scroll to position [305, 0]
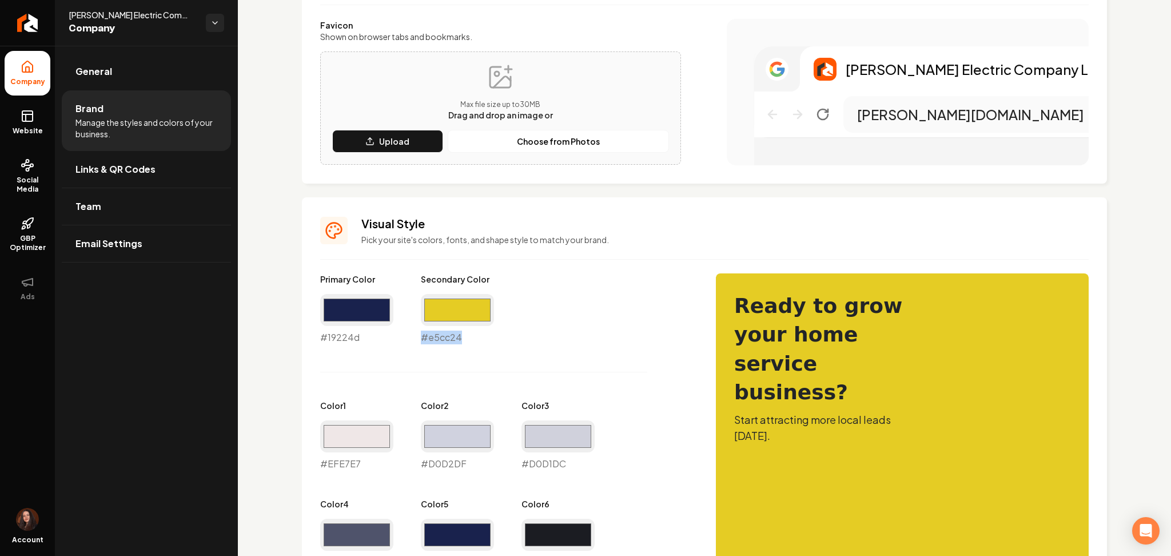
drag, startPoint x: 472, startPoint y: 330, endPoint x: 415, endPoint y: 335, distance: 56.7
click at [415, 335] on div "Primary Color #19224d #19224d Secondary Color #e5cc24 #e5cc24 Color 1 #efe7e7 #…" at bounding box center [506, 470] width 373 height 394
copy div "#e5cc24"
click at [31, 133] on span "Website" at bounding box center [27, 130] width 39 height 9
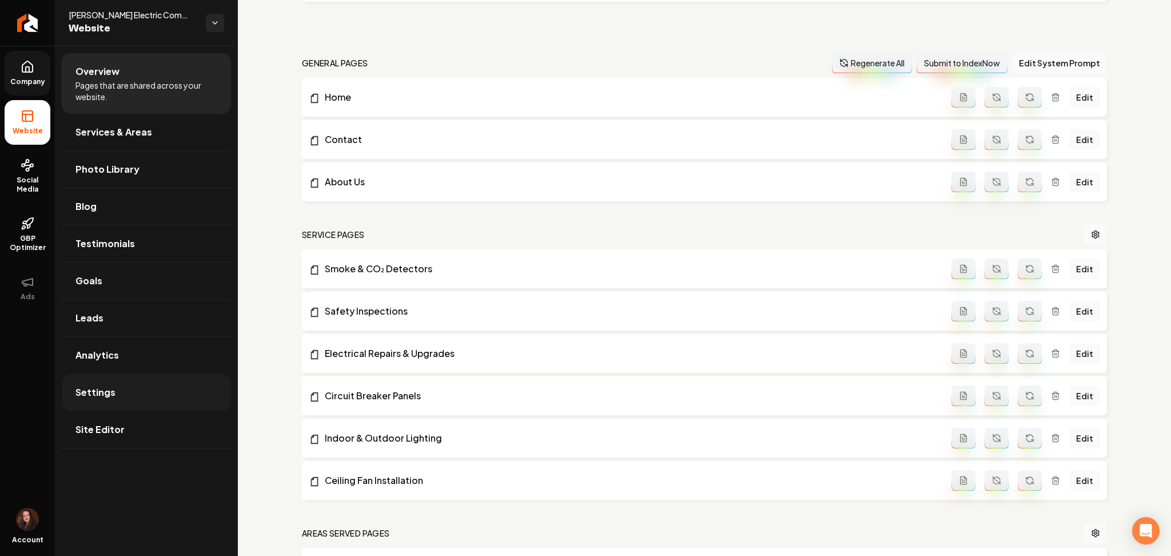
click at [168, 393] on link "Settings" at bounding box center [146, 392] width 169 height 37
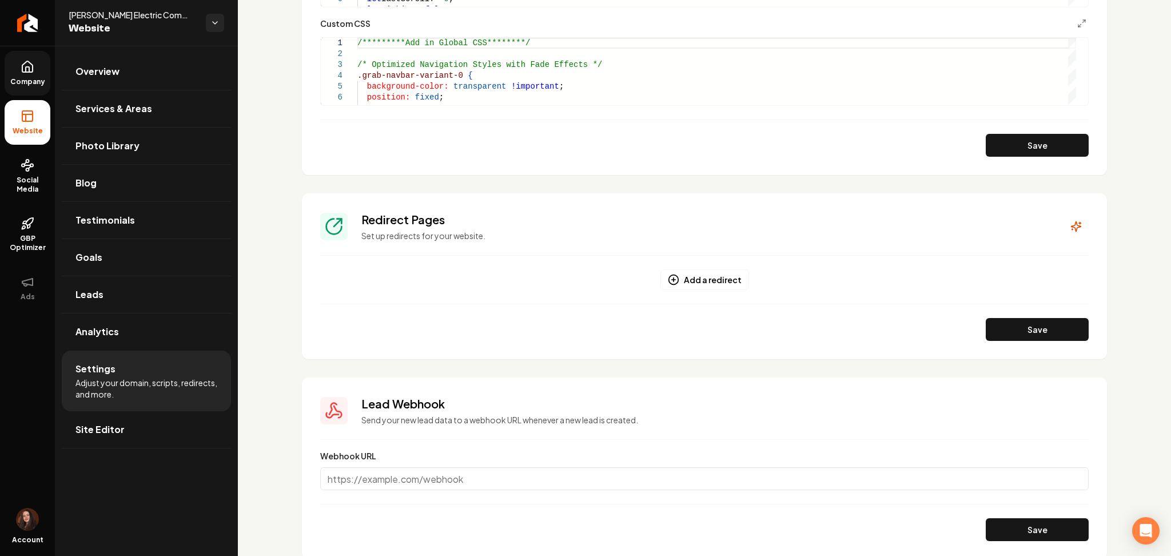
scroll to position [686, 0]
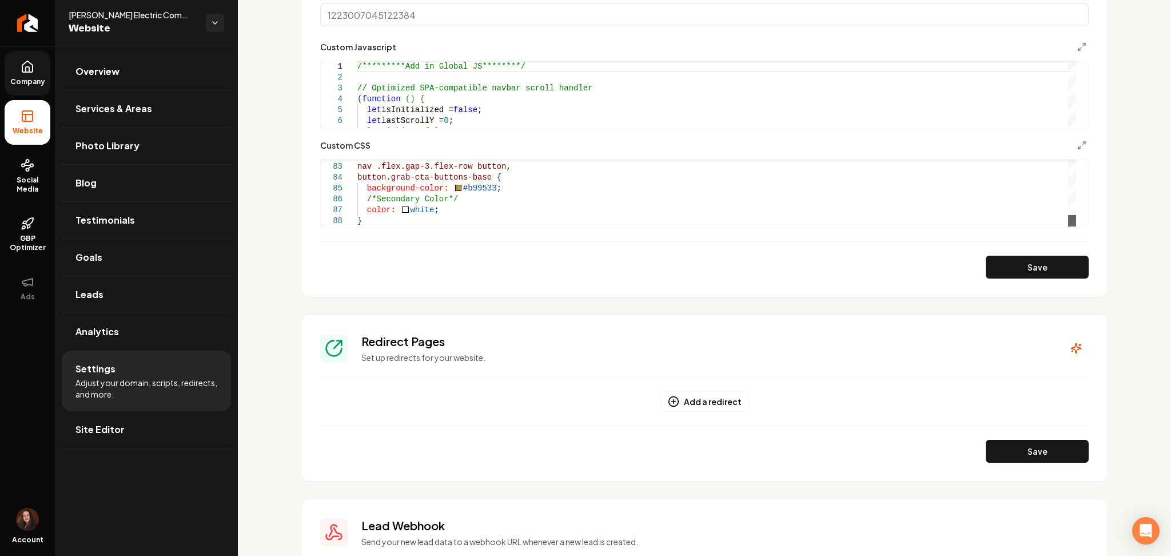
click at [1072, 226] on div "Main content area" at bounding box center [1072, 220] width 8 height 11
drag, startPoint x: 484, startPoint y: 186, endPoint x: 453, endPoint y: 187, distance: 30.3
type textarea "**********"
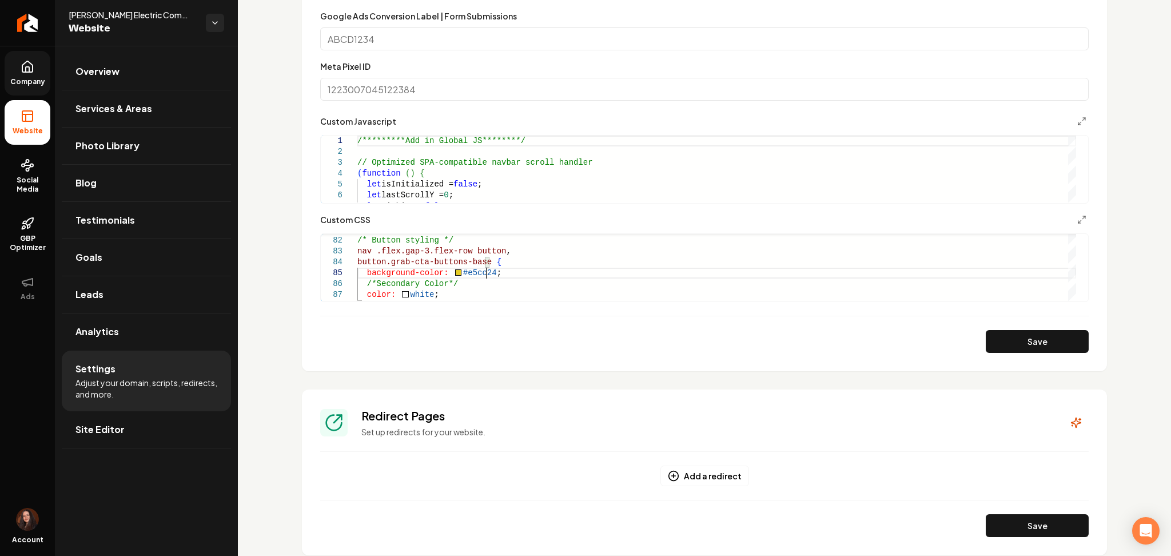
scroll to position [610, 0]
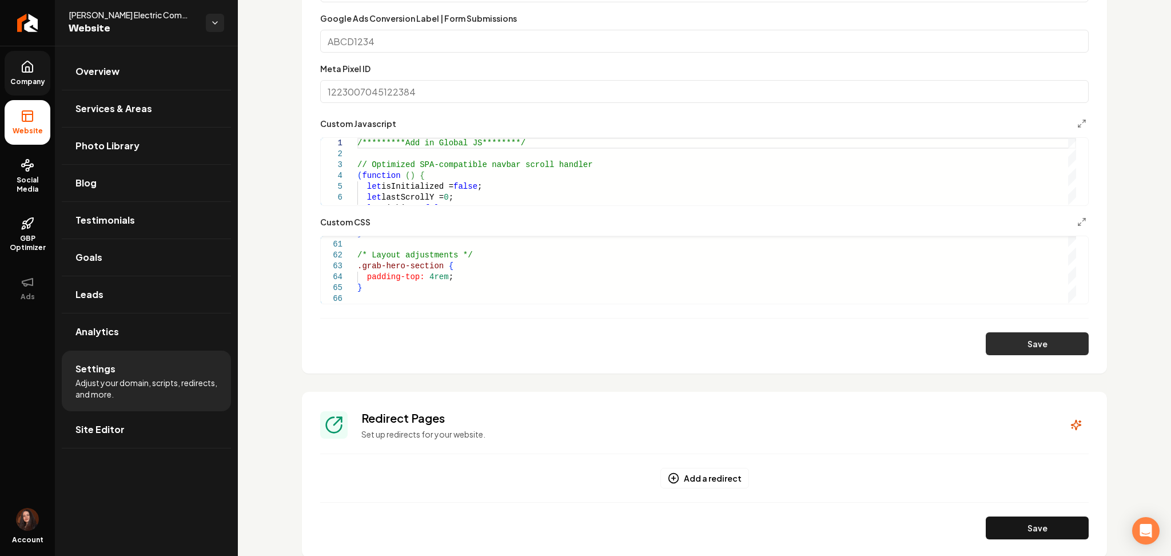
click at [1012, 342] on button "Save" at bounding box center [1037, 343] width 103 height 23
click at [148, 448] on li "Site Editor" at bounding box center [146, 429] width 169 height 37
click at [146, 443] on link "Site Editor" at bounding box center [146, 429] width 169 height 37
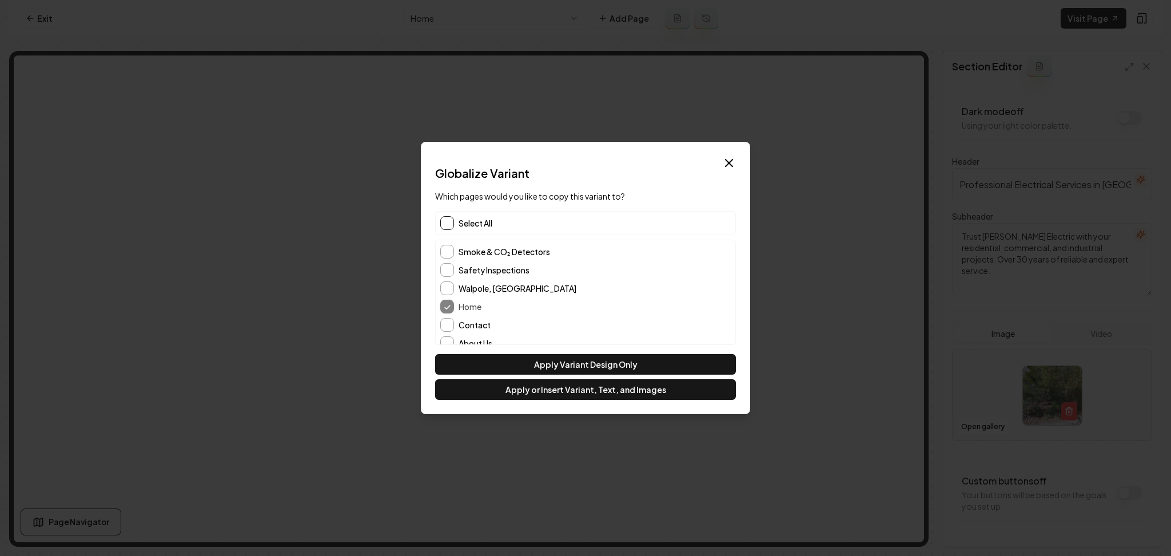
click at [449, 221] on button "button" at bounding box center [447, 223] width 14 height 14
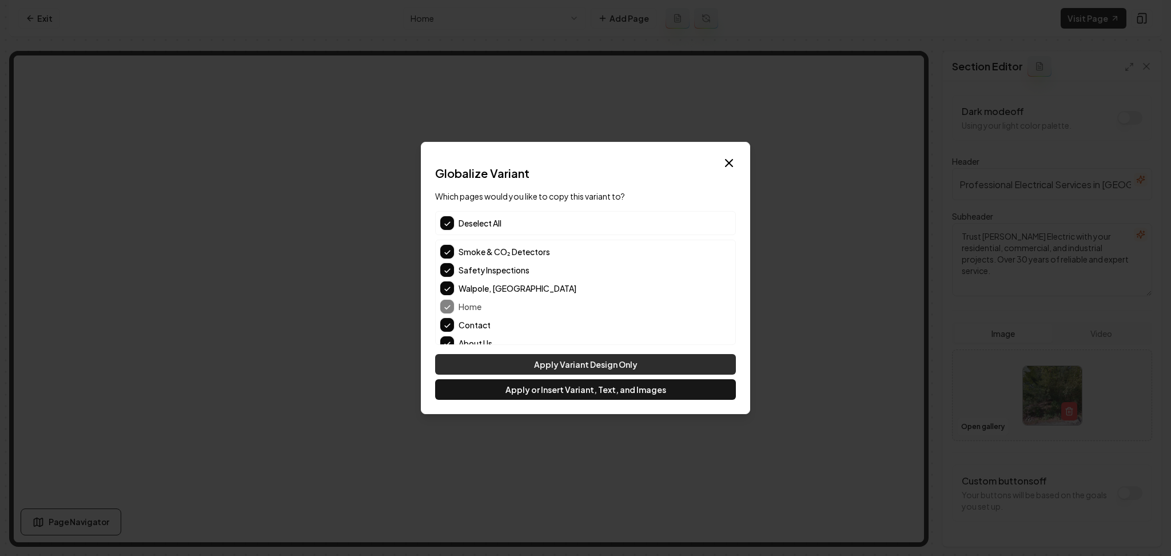
click at [505, 357] on button "Apply Variant Design Only" at bounding box center [585, 364] width 301 height 21
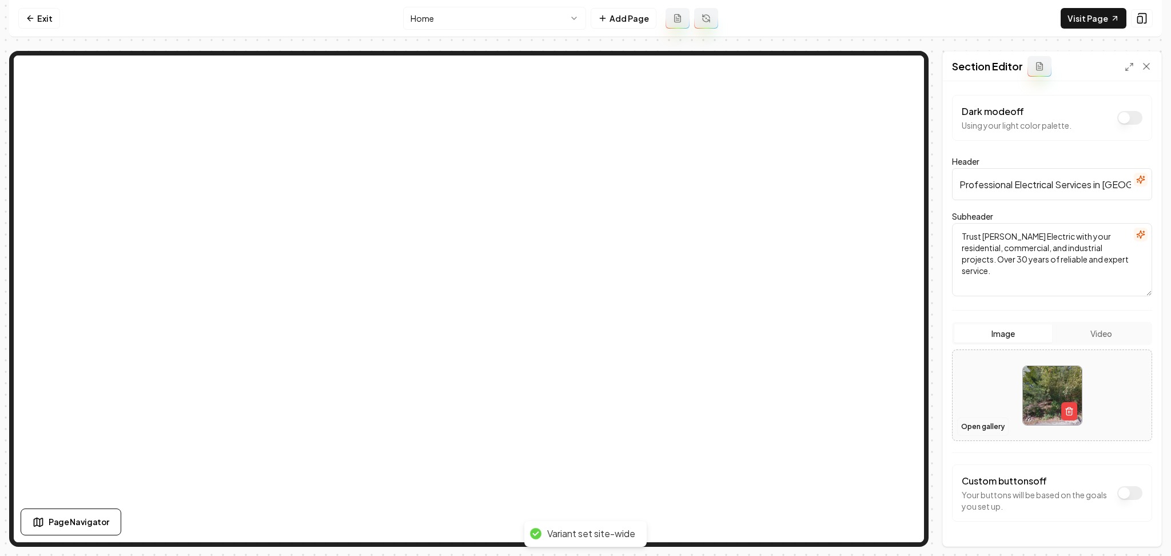
click at [976, 428] on button "Open gallery" at bounding box center [982, 426] width 51 height 18
click at [974, 378] on div at bounding box center [1052, 395] width 199 height 78
type input "**********"
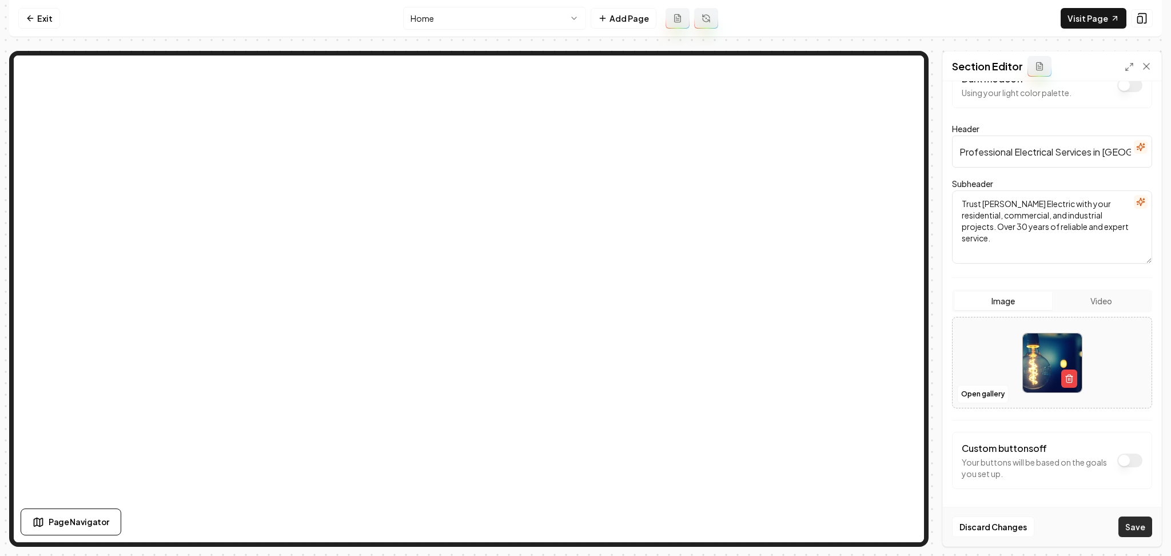
scroll to position [34, 0]
click at [1131, 531] on button "Save" at bounding box center [1135, 526] width 34 height 21
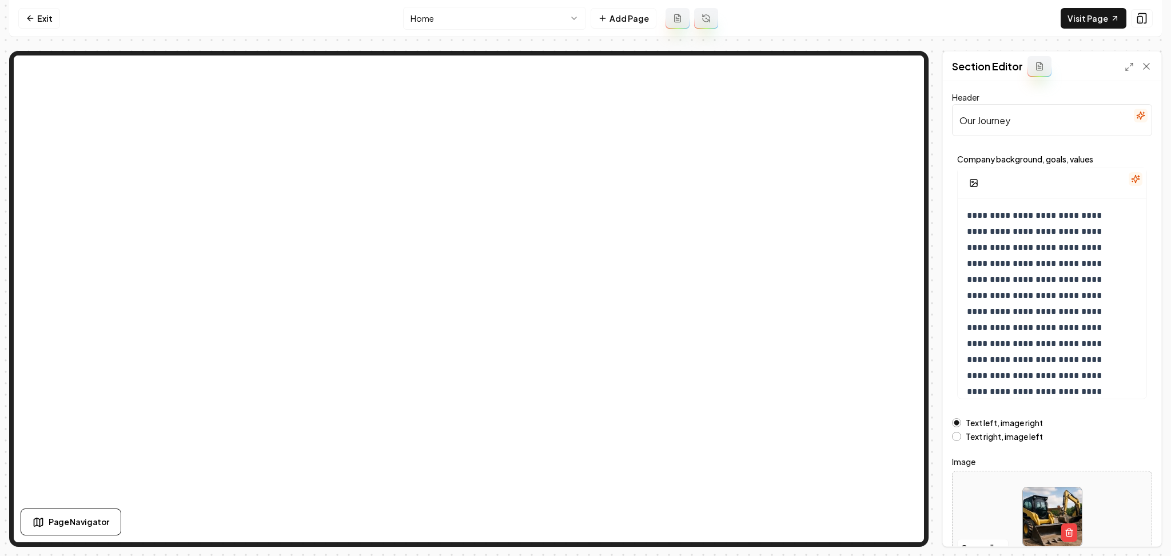
click at [974, 510] on div at bounding box center [1052, 516] width 199 height 78
type input "**********"
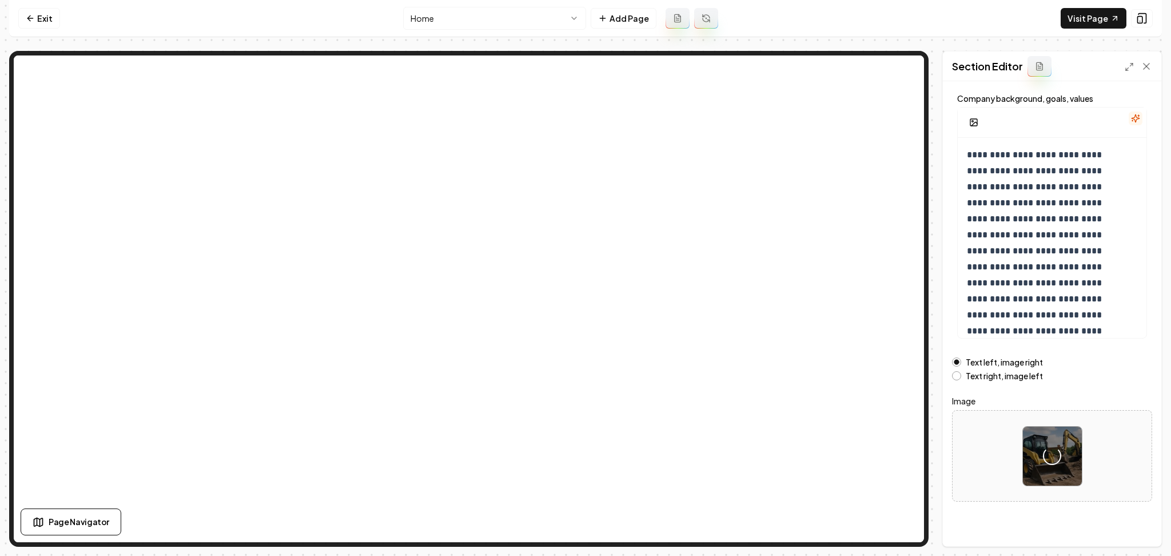
scroll to position [61, 0]
click at [1137, 520] on button "Save" at bounding box center [1135, 526] width 34 height 21
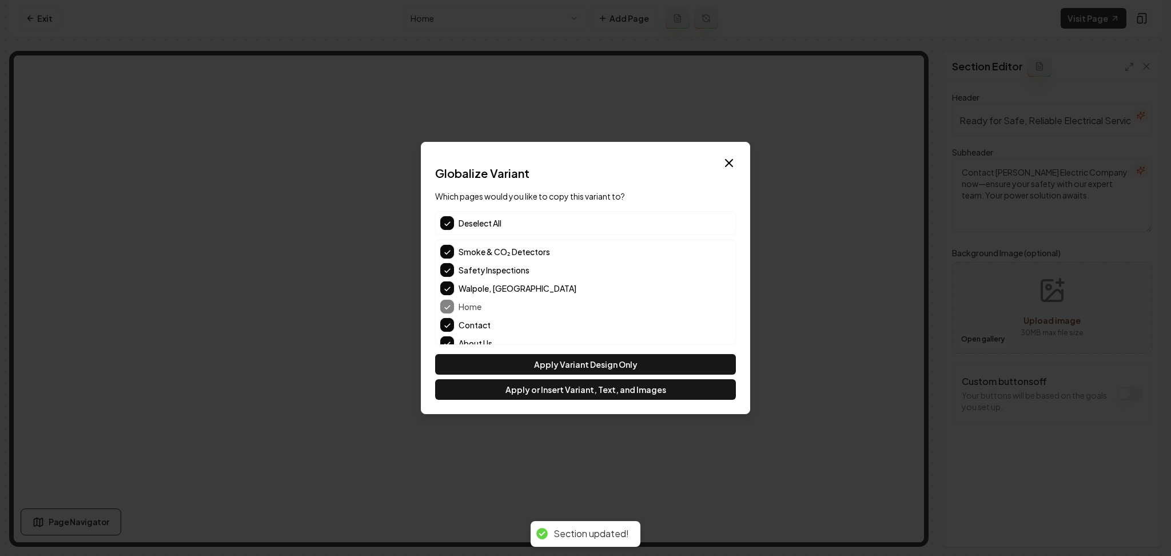
scroll to position [0, 0]
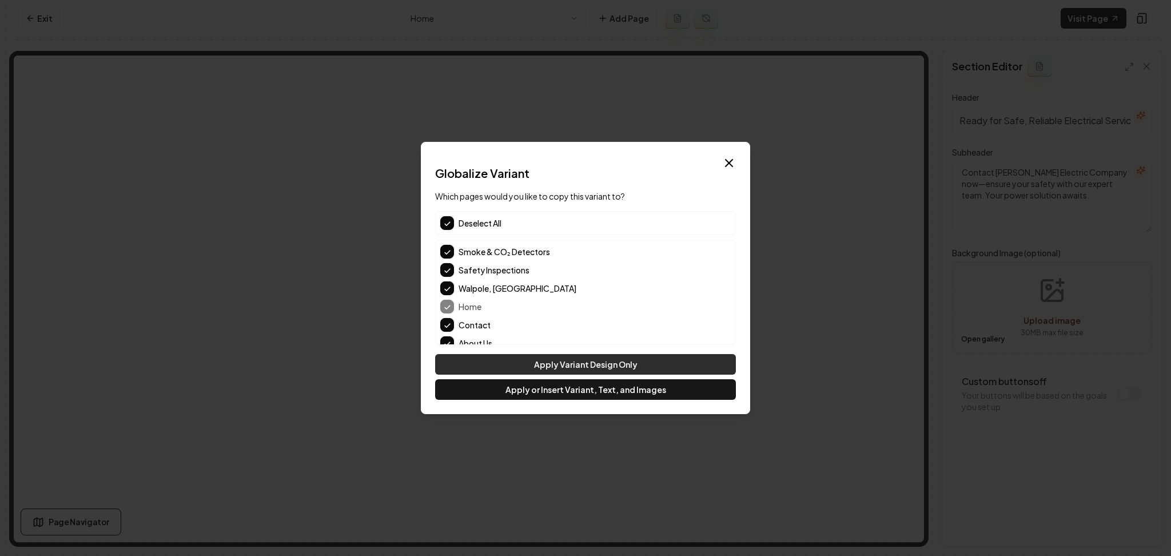
click at [493, 362] on button "Apply Variant Design Only" at bounding box center [585, 364] width 301 height 21
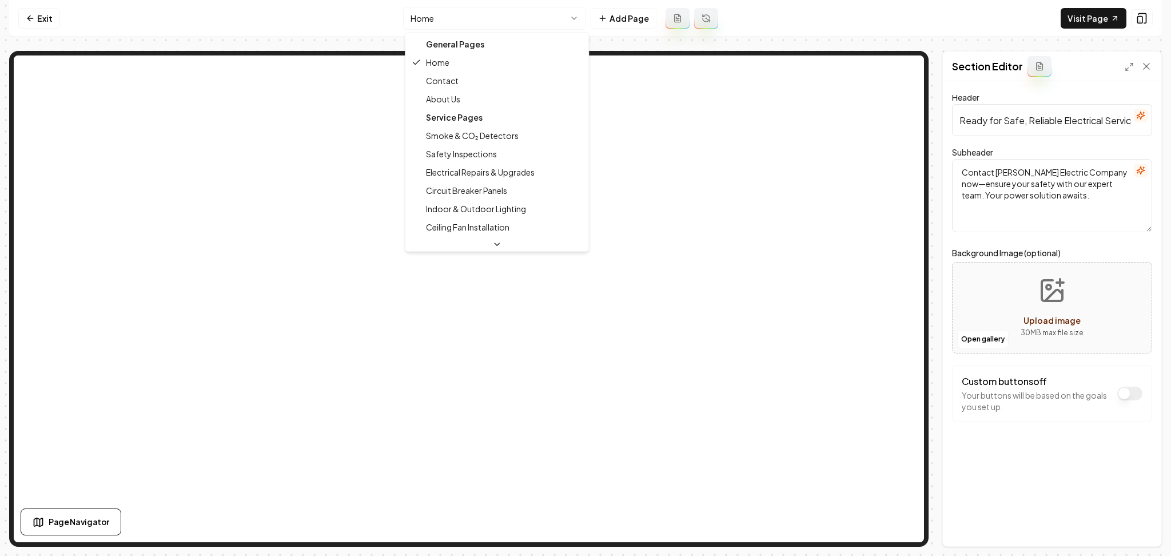
click at [445, 14] on html "Computer Required This feature is only available on a computer. Please switch t…" at bounding box center [585, 278] width 1171 height 556
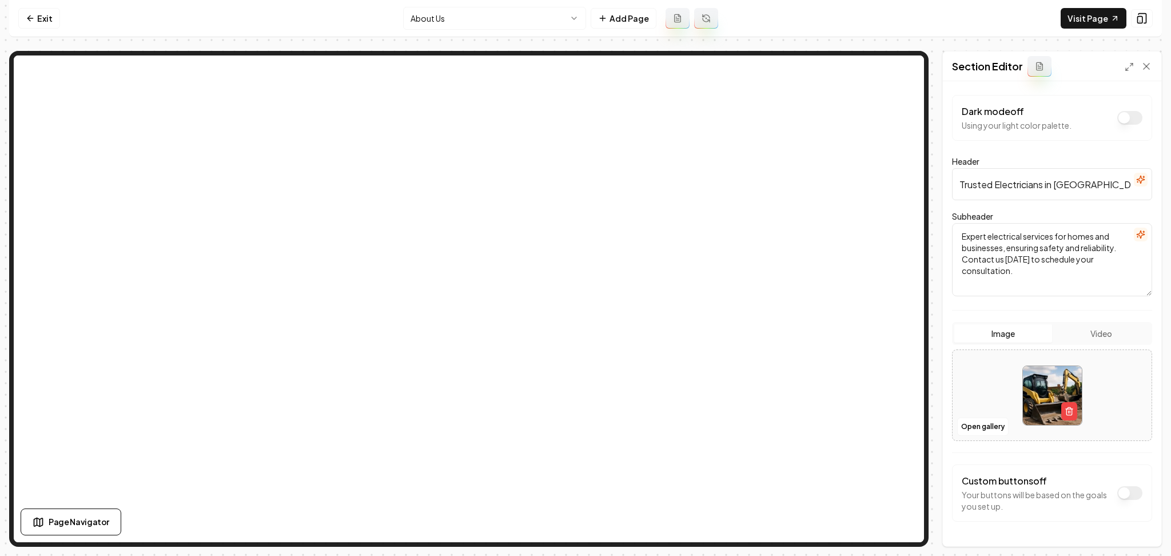
click at [971, 373] on div at bounding box center [1052, 395] width 199 height 78
type input "**********"
click at [986, 371] on div at bounding box center [1052, 395] width 199 height 78
type input "**********"
click at [1126, 531] on button "Save" at bounding box center [1135, 526] width 34 height 21
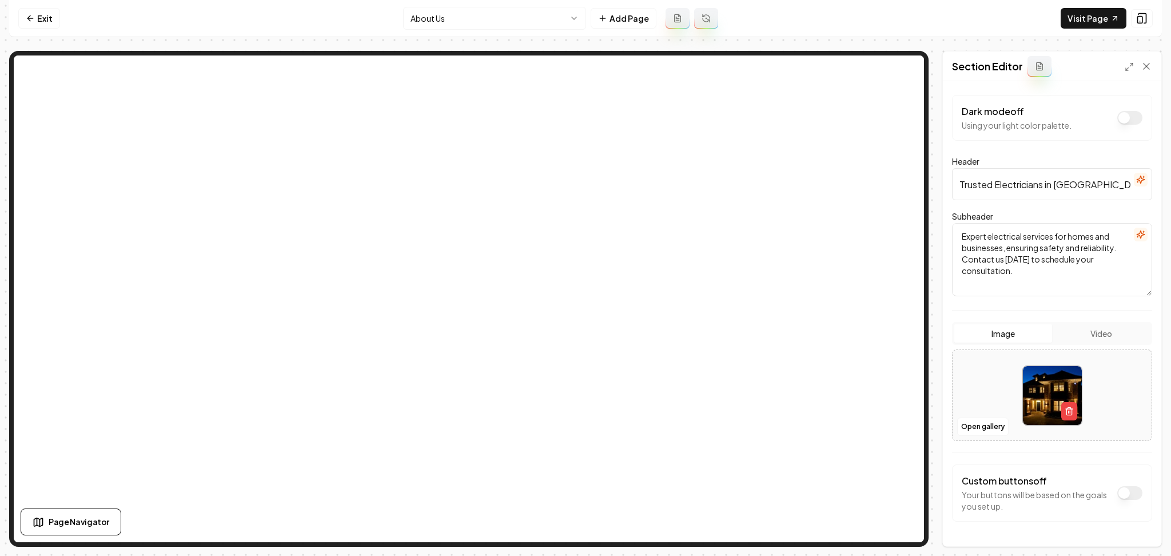
click at [456, 22] on html "Computer Required This feature is only available on a computer. Please switch t…" at bounding box center [585, 278] width 1171 height 556
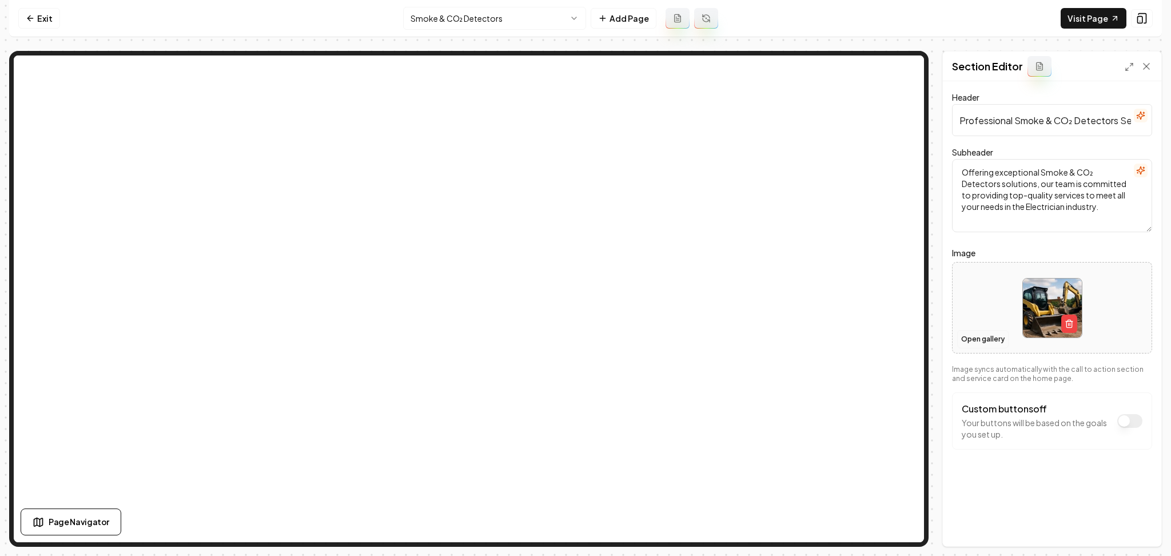
click at [998, 342] on button "Open gallery" at bounding box center [982, 339] width 51 height 18
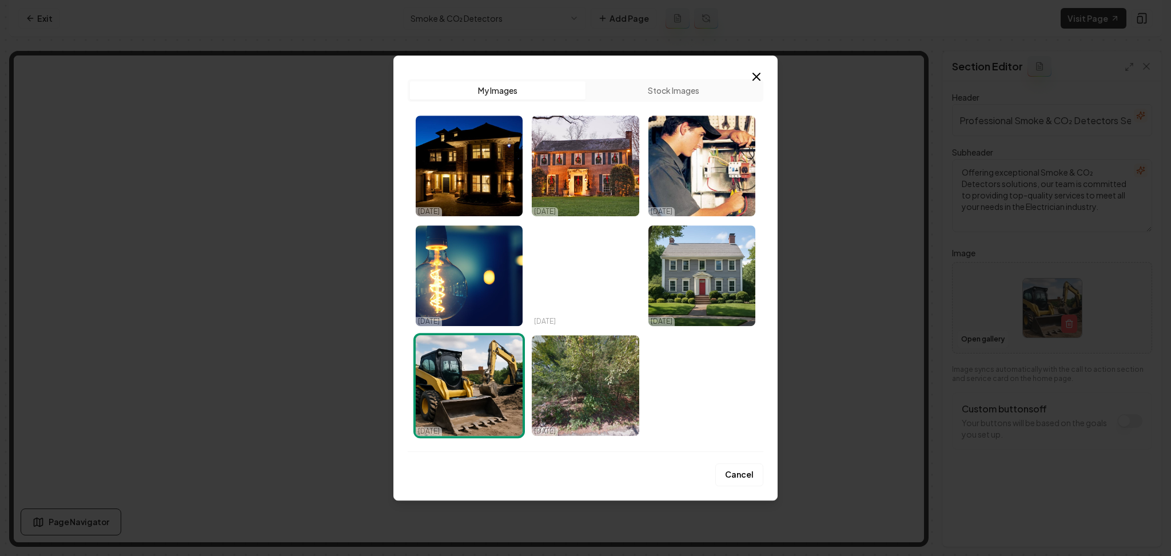
click at [662, 94] on button "Stock Images" at bounding box center [674, 90] width 176 height 18
click at [681, 79] on div "Upload My Images Stock Images" at bounding box center [586, 90] width 356 height 23
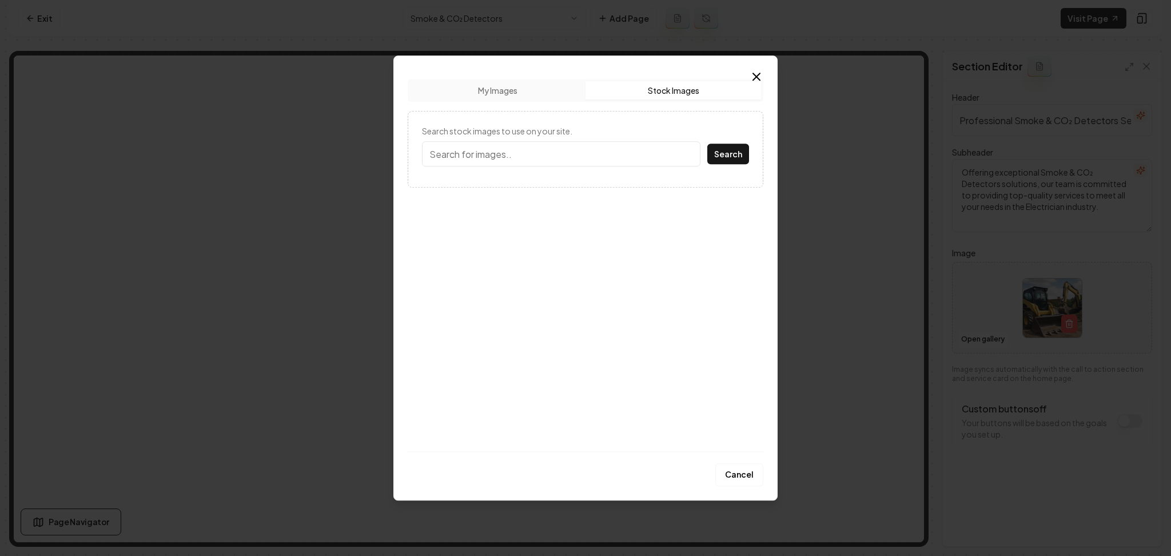
click at [636, 99] on button "Stock Images" at bounding box center [674, 90] width 176 height 18
click at [536, 142] on input "Search stock images to use on your site." at bounding box center [561, 153] width 278 height 25
click at [707, 144] on button "Search" at bounding box center [728, 154] width 42 height 21
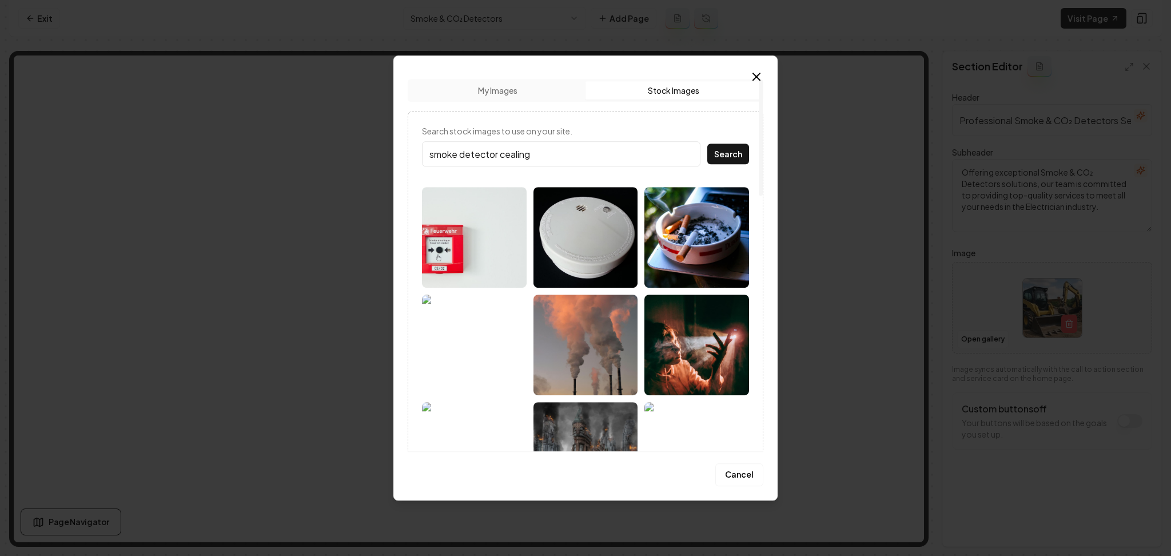
type input "smoke detector cealing"
click at [707, 144] on button "Search" at bounding box center [728, 154] width 42 height 21
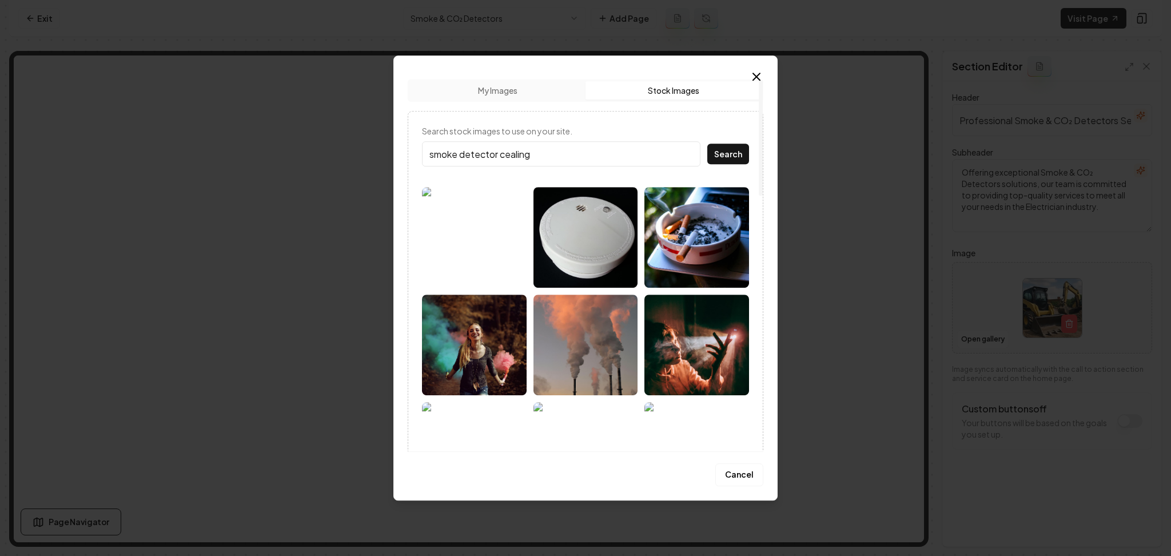
click at [561, 225] on img at bounding box center [585, 237] width 105 height 101
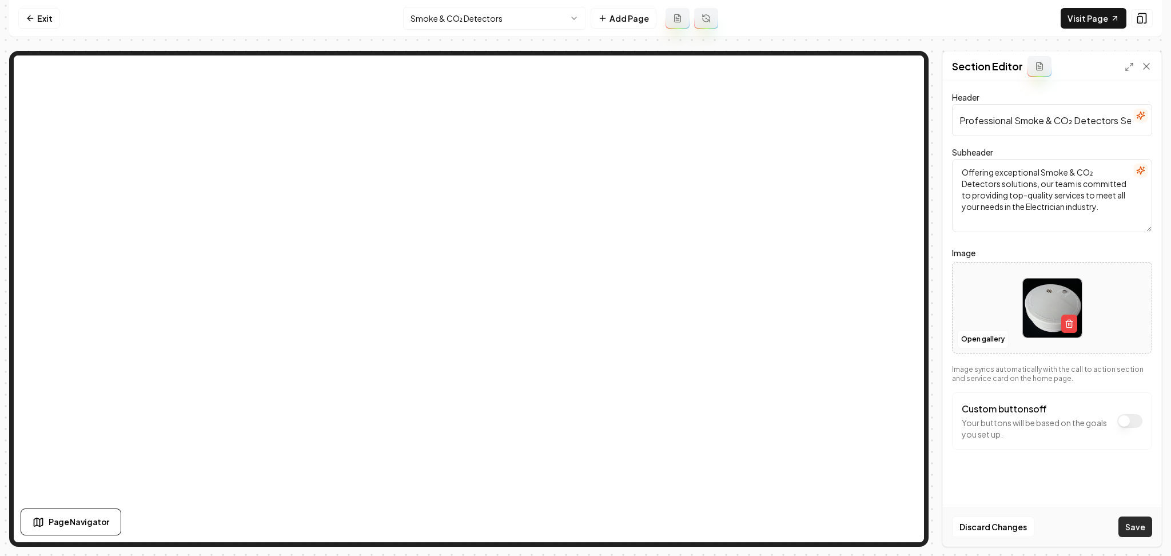
click at [1125, 522] on button "Save" at bounding box center [1135, 526] width 34 height 21
click at [988, 348] on button "Open gallery" at bounding box center [982, 339] width 51 height 18
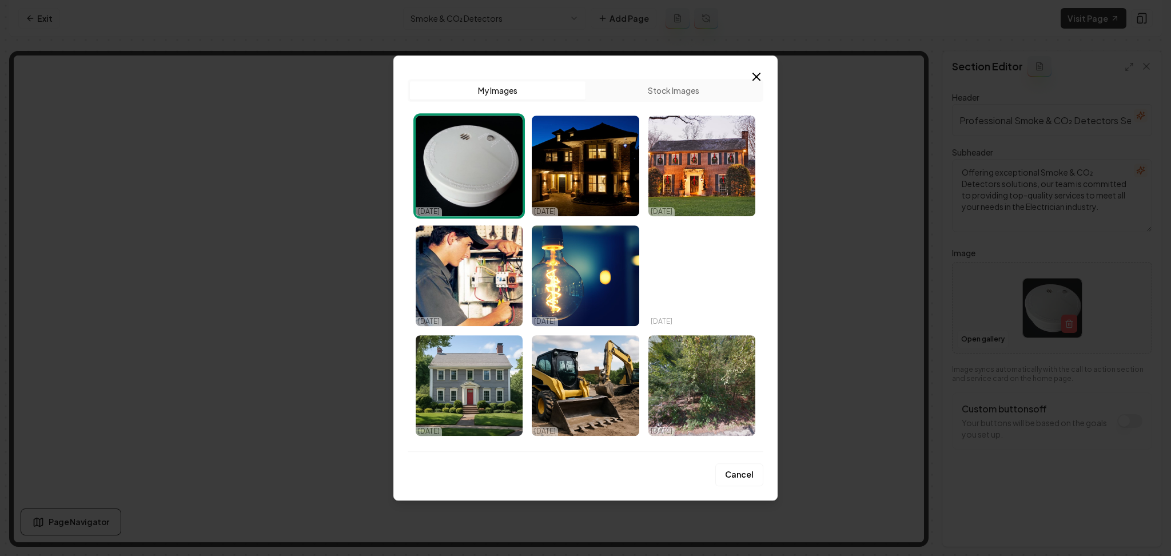
click at [671, 82] on button "Stock Images" at bounding box center [674, 90] width 176 height 18
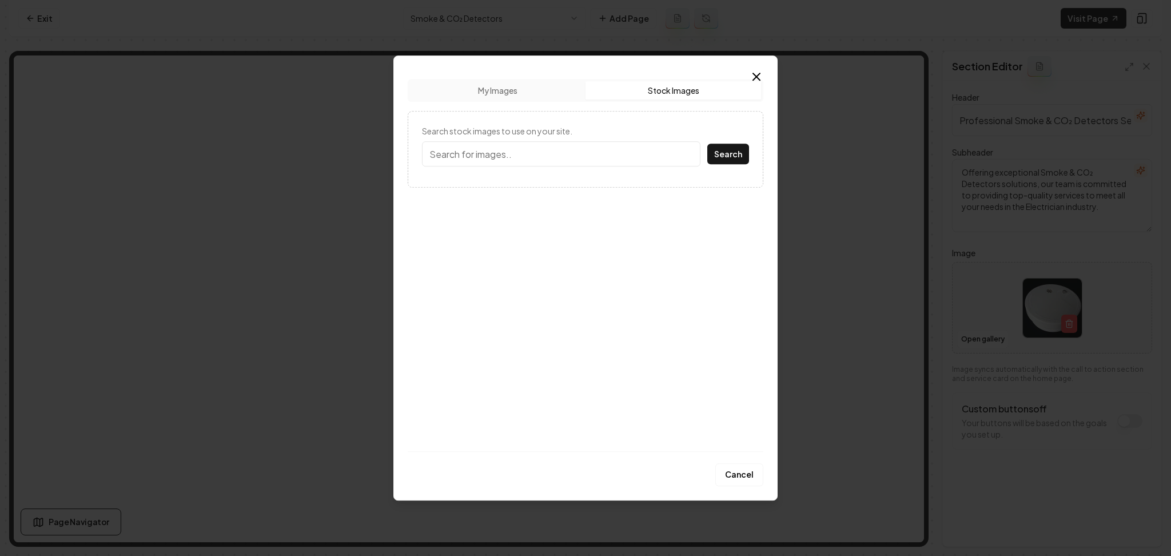
click at [495, 140] on form "Search stock images to use on your site. Search" at bounding box center [585, 149] width 327 height 48
click at [495, 144] on input "Search stock images to use on your site." at bounding box center [561, 153] width 278 height 25
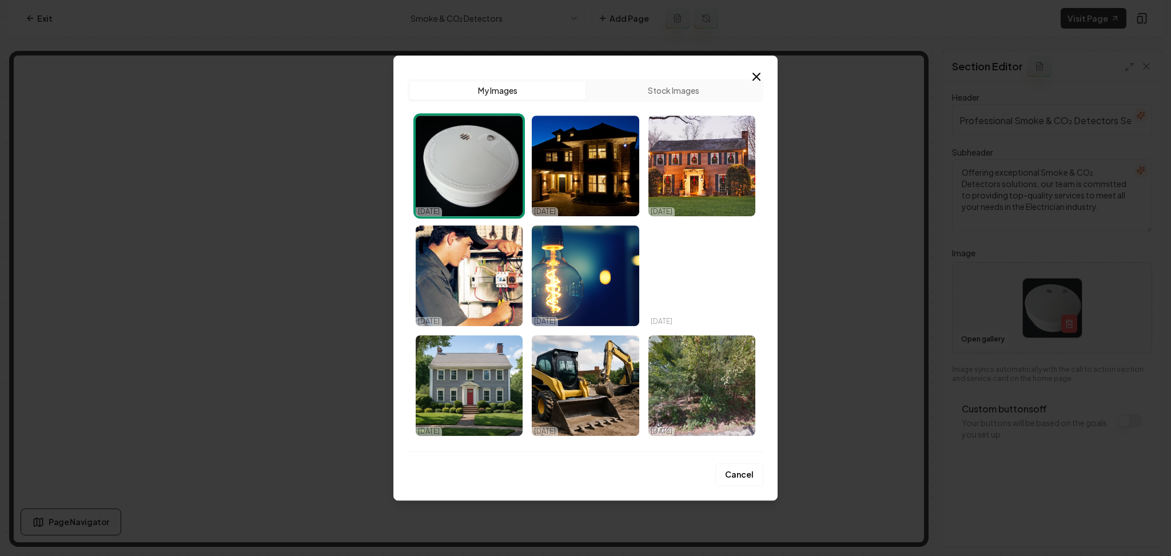
click at [656, 83] on button "Stock Images" at bounding box center [674, 90] width 176 height 18
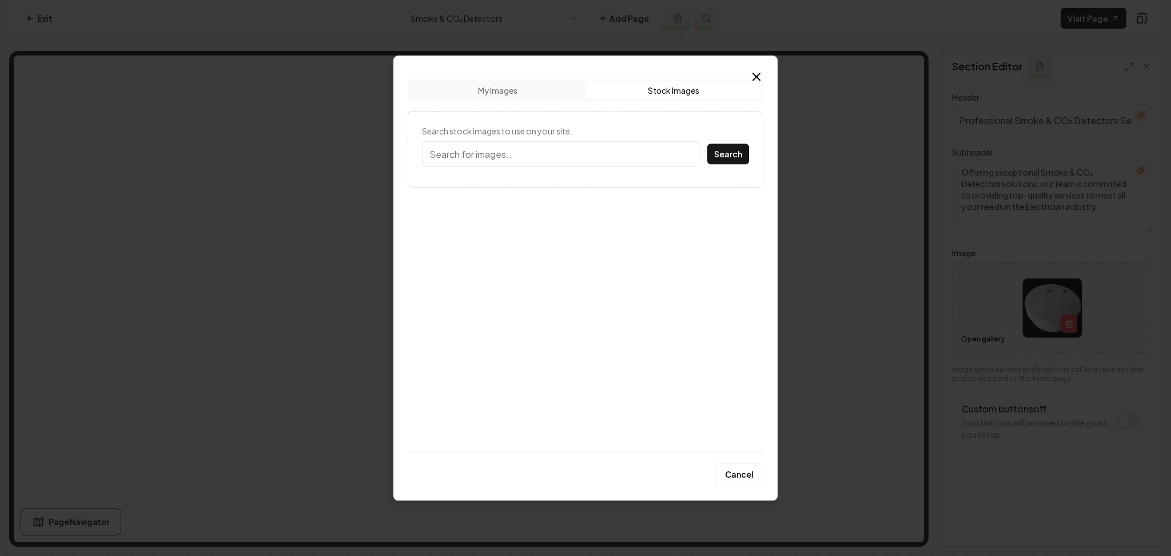
click at [574, 140] on form "Search stock images to use on your site. Search" at bounding box center [585, 149] width 327 height 48
click at [707, 144] on button "Search" at bounding box center [728, 154] width 42 height 21
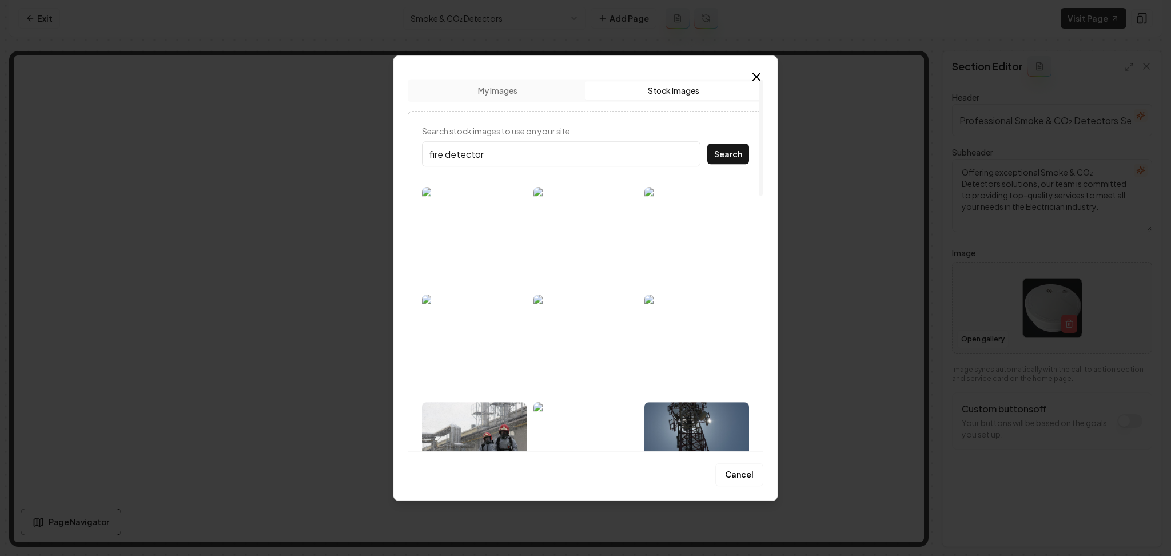
drag, startPoint x: 445, startPoint y: 154, endPoint x: 386, endPoint y: 158, distance: 59.6
click at [386, 158] on body "Computer Required This feature is only available on a computer. Please switch t…" at bounding box center [585, 278] width 1171 height 556
click at [707, 144] on button "Search" at bounding box center [728, 154] width 42 height 21
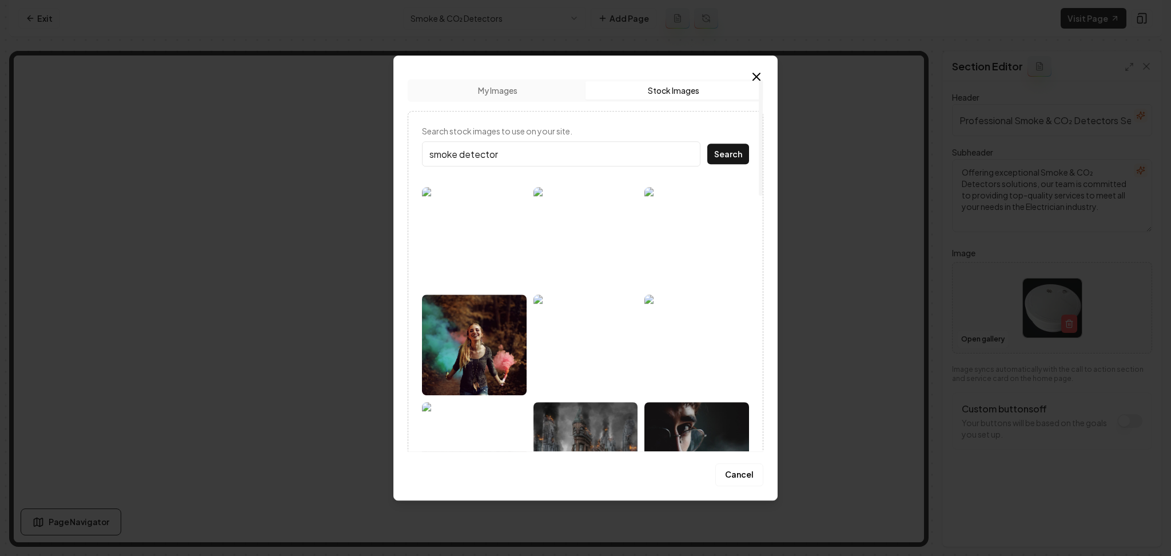
click at [519, 156] on input "smoke detector" at bounding box center [561, 153] width 278 height 25
click at [707, 144] on button "Search" at bounding box center [728, 154] width 42 height 21
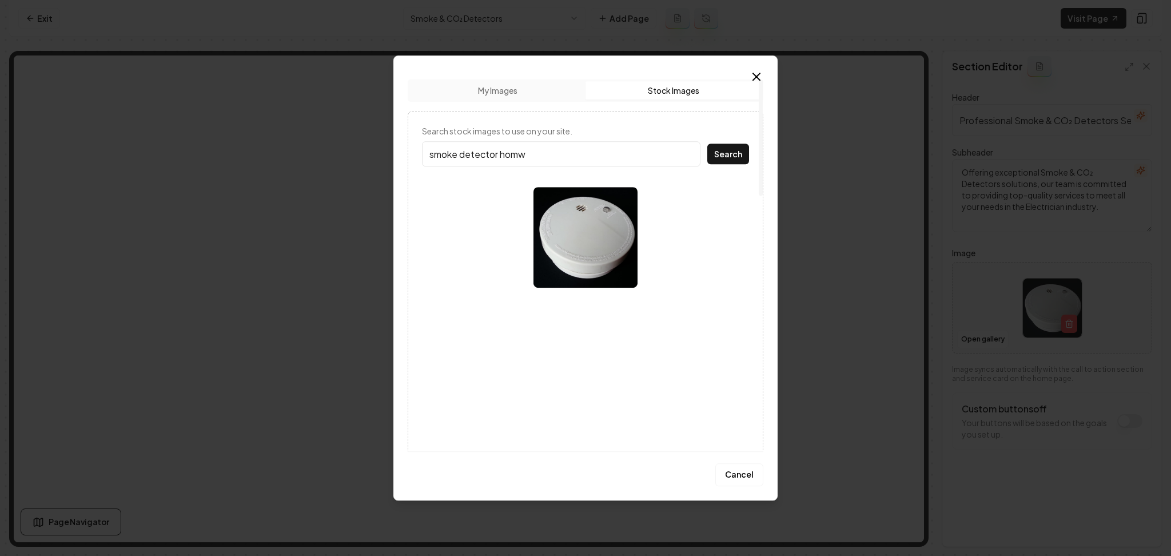
click at [707, 144] on button "Search" at bounding box center [728, 154] width 42 height 21
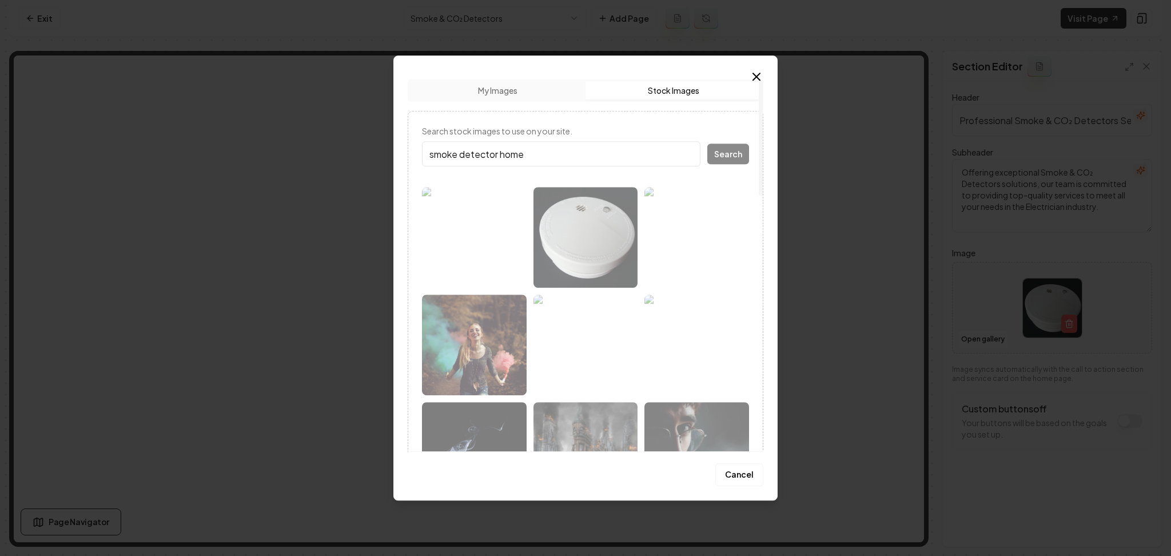
type input "smoke detector home"
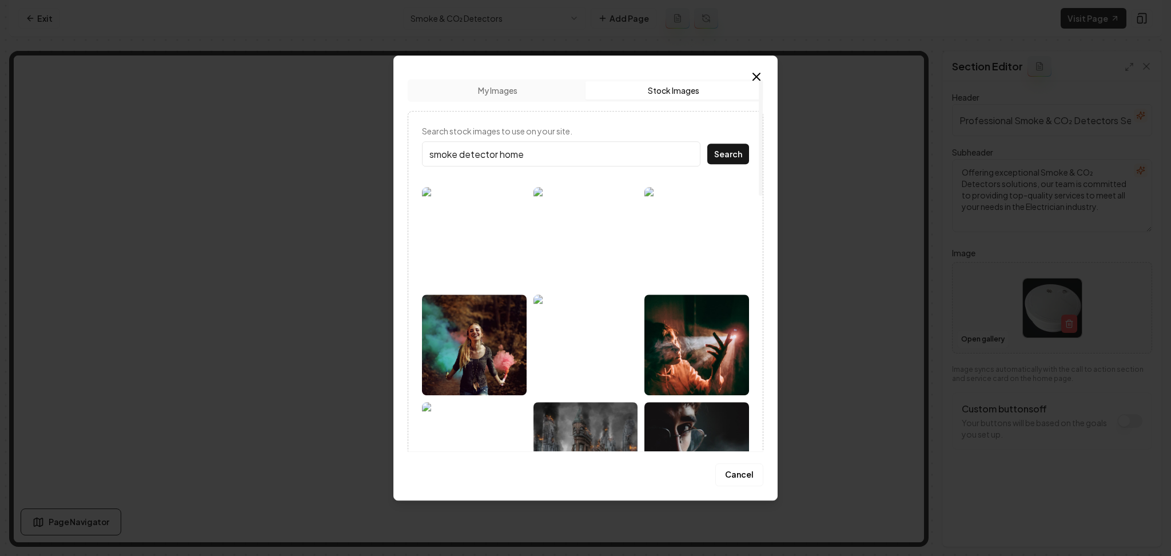
click at [707, 144] on button "Search" at bounding box center [728, 154] width 42 height 21
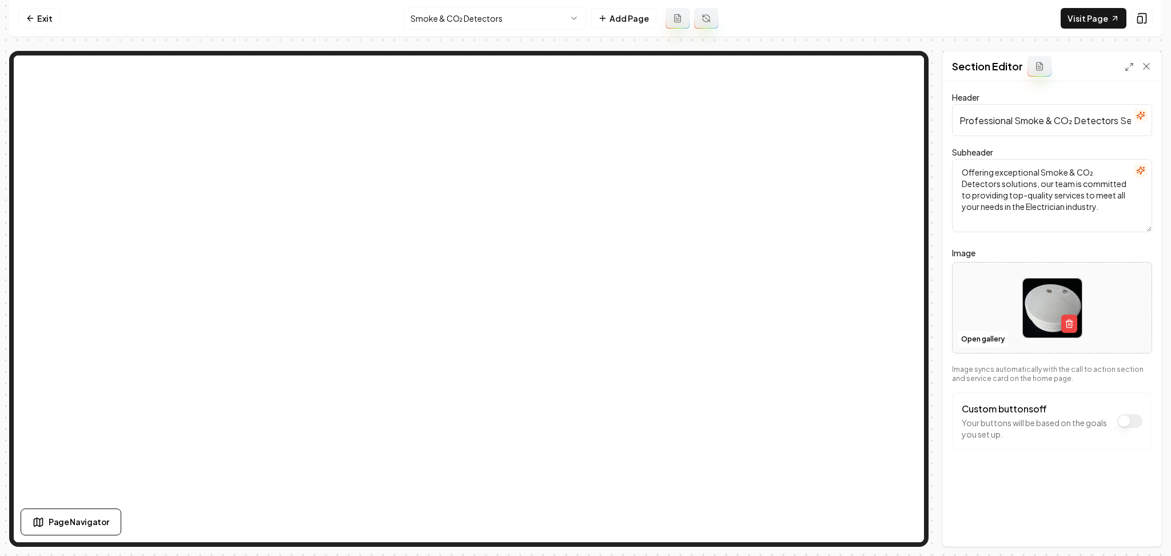
click at [997, 298] on div at bounding box center [1052, 308] width 199 height 78
type input "**********"
click at [1145, 531] on button "Save" at bounding box center [1135, 526] width 34 height 21
click at [499, 30] on nav "Exit Smoke & CO₂ Detectors Add Page Visit Page" at bounding box center [585, 18] width 1153 height 37
click at [495, 21] on html "Computer Required This feature is only available on a computer. Please switch t…" at bounding box center [585, 278] width 1171 height 556
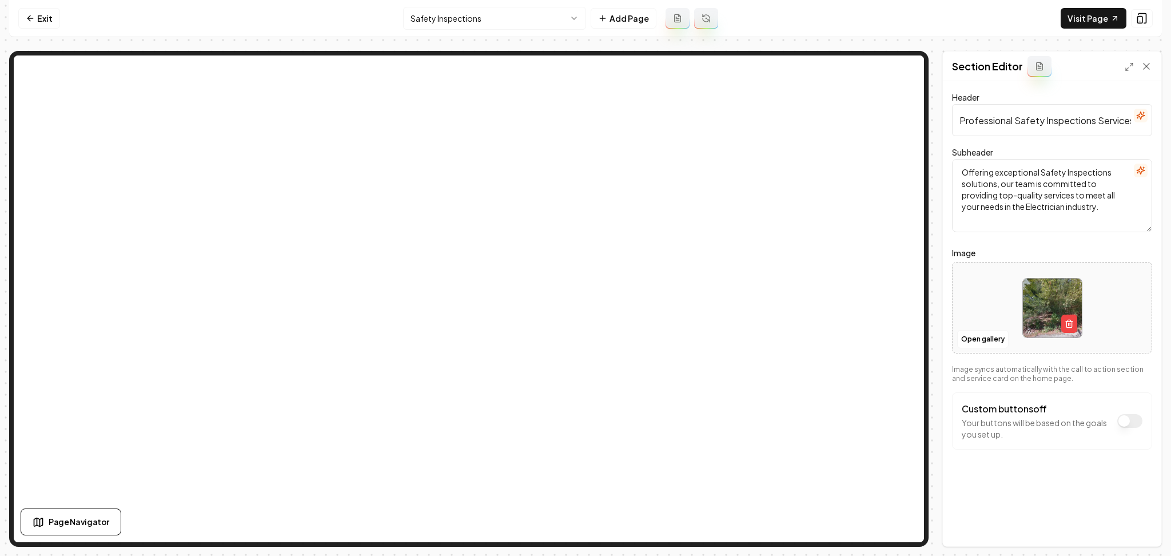
click at [985, 294] on div at bounding box center [1052, 308] width 199 height 78
click at [985, 286] on div at bounding box center [1052, 308] width 199 height 78
click at [978, 340] on button "Open gallery" at bounding box center [982, 339] width 51 height 18
click at [998, 298] on div at bounding box center [1052, 308] width 199 height 78
type input "**********"
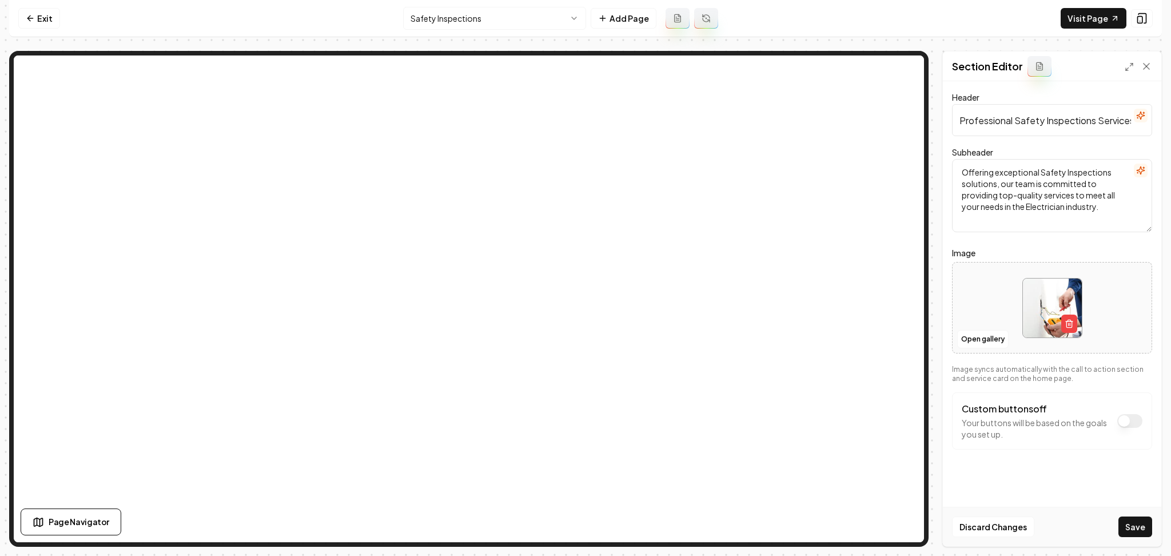
click at [1146, 529] on button "Save" at bounding box center [1135, 526] width 34 height 21
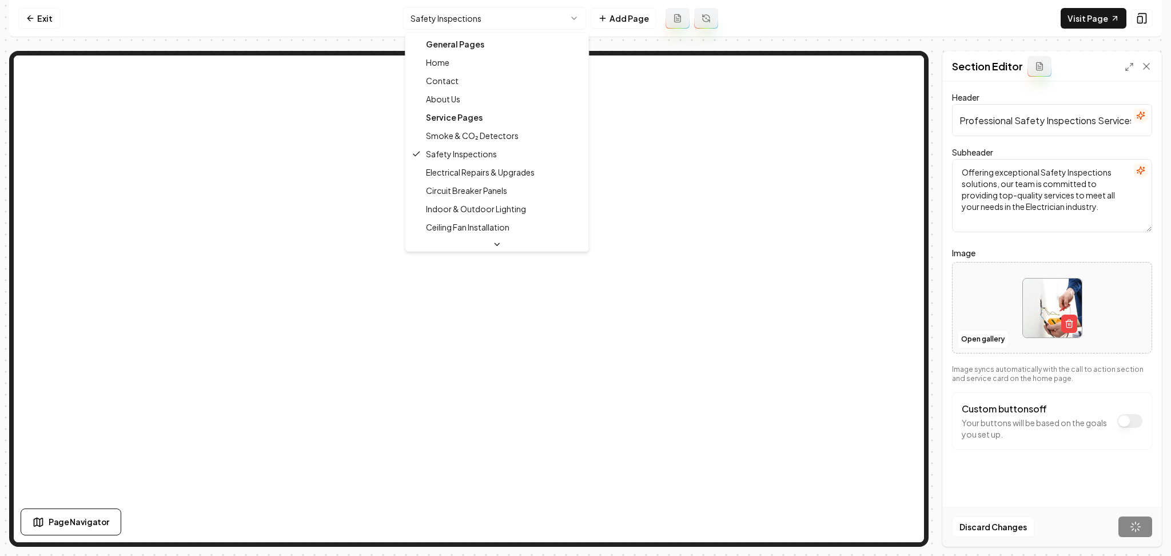
click at [417, 20] on html "Computer Required This feature is only available on a computer. Please switch t…" at bounding box center [585, 278] width 1171 height 556
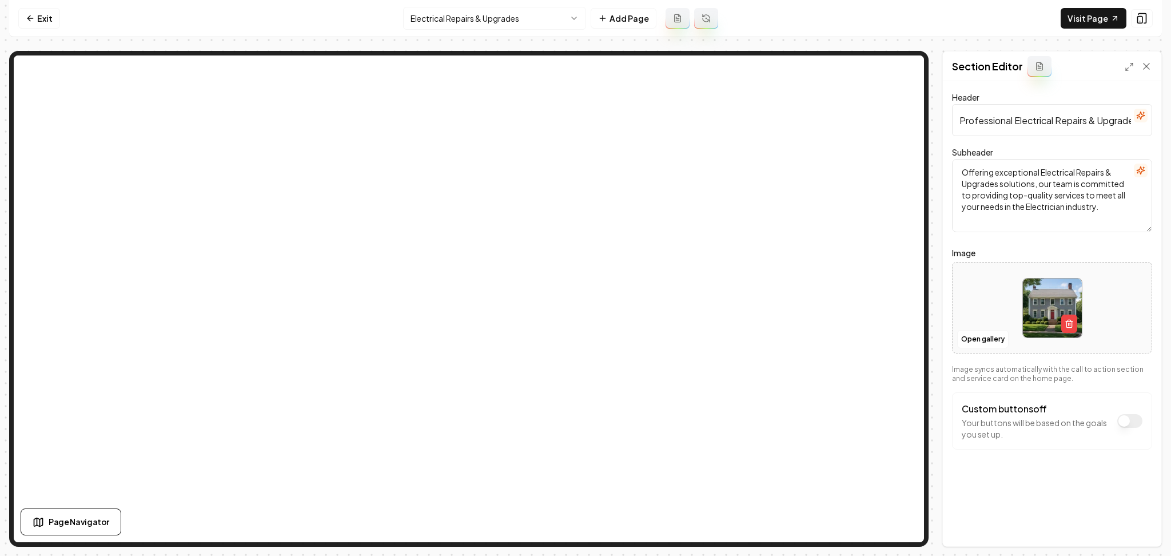
click at [970, 310] on div at bounding box center [1052, 308] width 199 height 78
type input "**********"
click at [1134, 525] on button "Save" at bounding box center [1135, 526] width 34 height 21
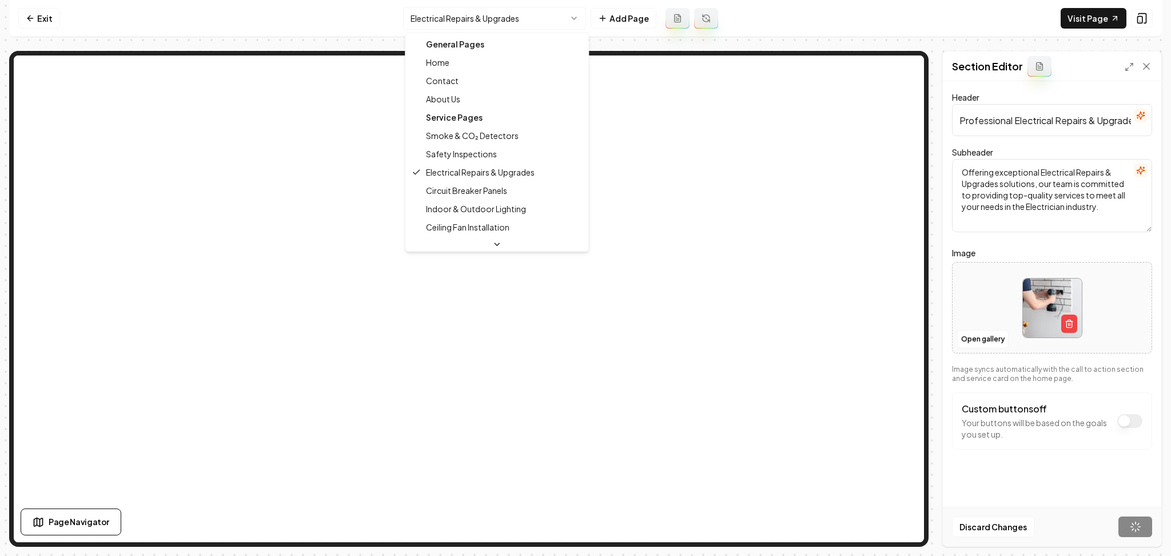
click at [453, 22] on html "Computer Required This feature is only available on a computer. Please switch t…" at bounding box center [585, 278] width 1171 height 556
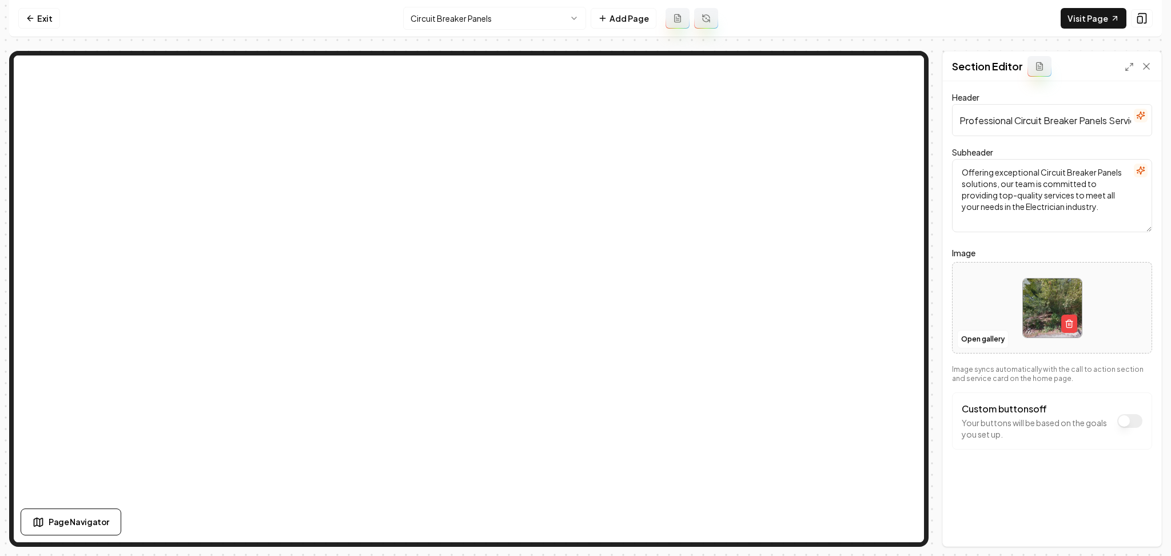
click at [970, 293] on div at bounding box center [1052, 308] width 199 height 78
type input "**********"
click at [1148, 531] on button "Save" at bounding box center [1135, 526] width 34 height 21
click at [989, 301] on div at bounding box center [1052, 308] width 199 height 78
click at [1132, 335] on div at bounding box center [1052, 308] width 199 height 78
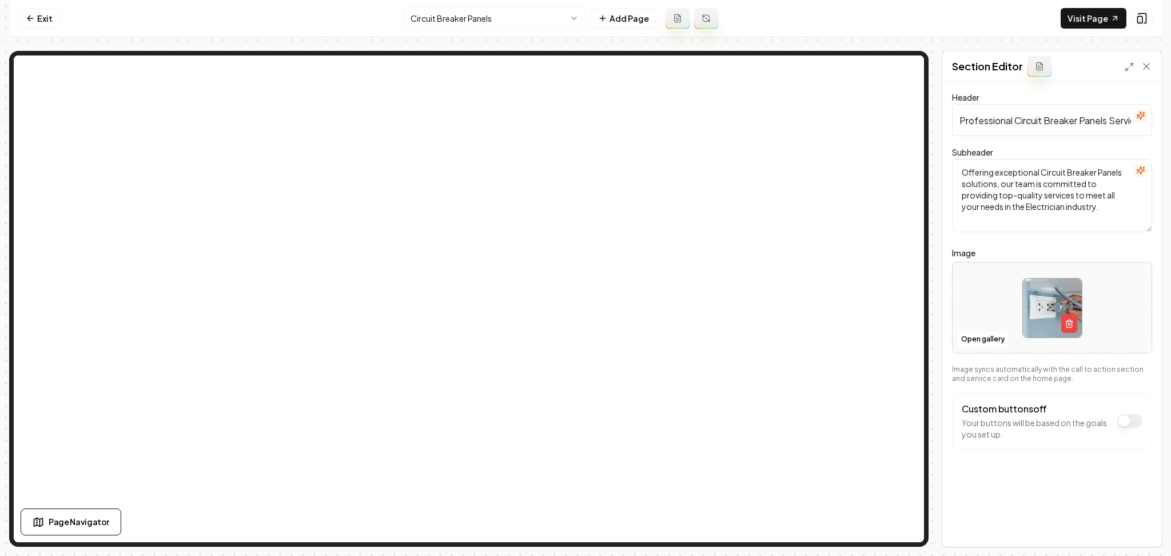
type input "**********"
click at [1138, 527] on button "Save" at bounding box center [1135, 526] width 34 height 21
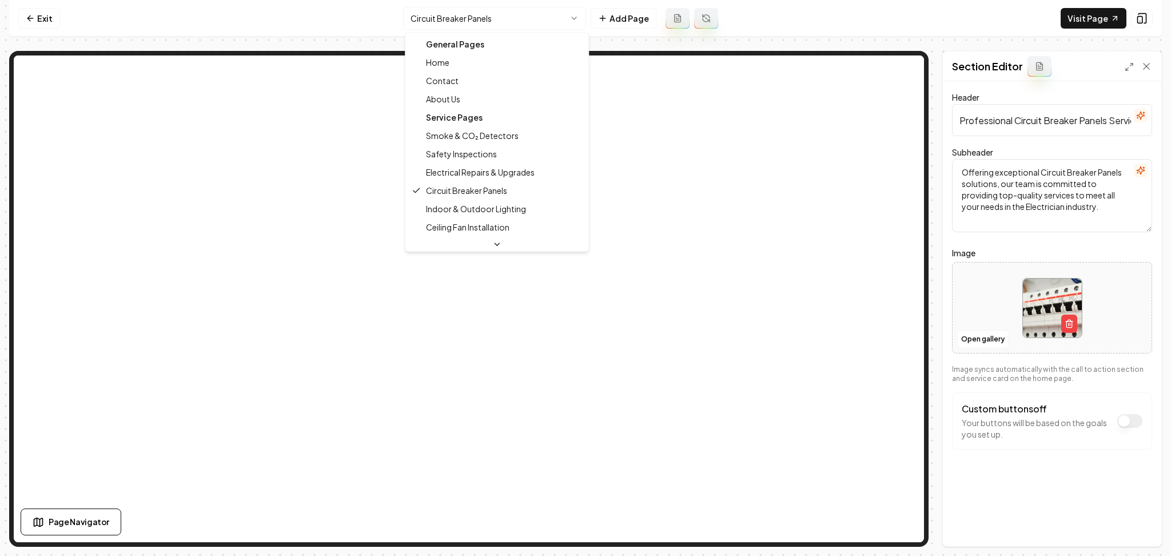
click at [536, 17] on html "Computer Required This feature is only available on a computer. Please switch t…" at bounding box center [585, 278] width 1171 height 556
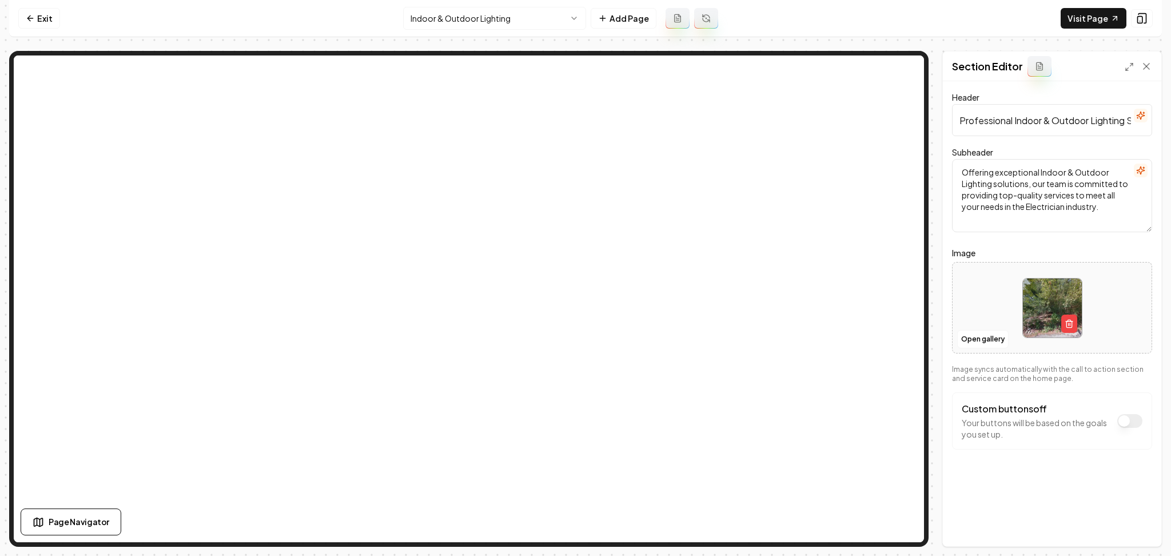
click at [978, 301] on div at bounding box center [1052, 308] width 199 height 78
type input "**********"
click at [1133, 521] on button "Save" at bounding box center [1135, 526] width 34 height 21
click at [523, 17] on html "Computer Required This feature is only available on a computer. Please switch t…" at bounding box center [585, 278] width 1171 height 556
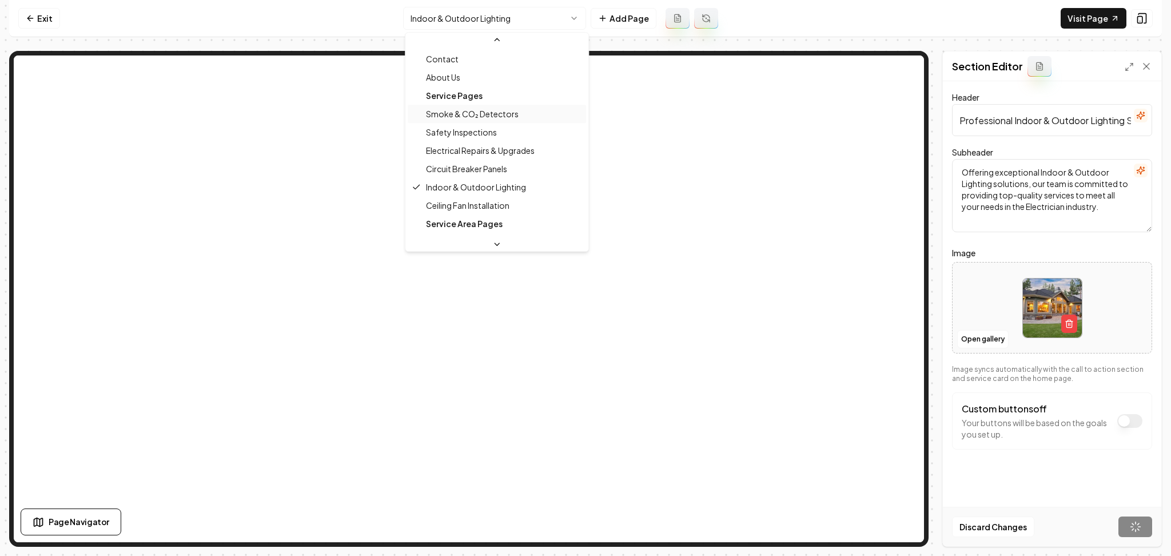
scroll to position [38, 0]
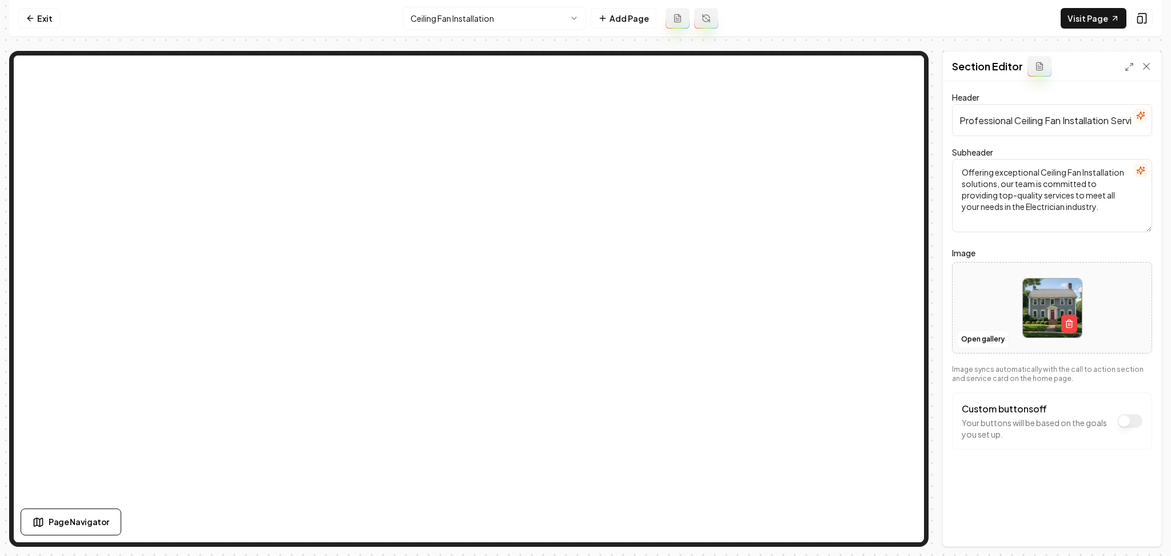
click at [1008, 297] on div at bounding box center [1052, 308] width 199 height 78
click at [1017, 277] on div at bounding box center [1052, 308] width 199 height 78
type input "**********"
drag, startPoint x: 1008, startPoint y: 487, endPoint x: 901, endPoint y: 487, distance: 107.5
click at [1009, 487] on form "Header Professional Ceiling Fan Installation Services Subheader Offering except…" at bounding box center [1052, 292] width 200 height 405
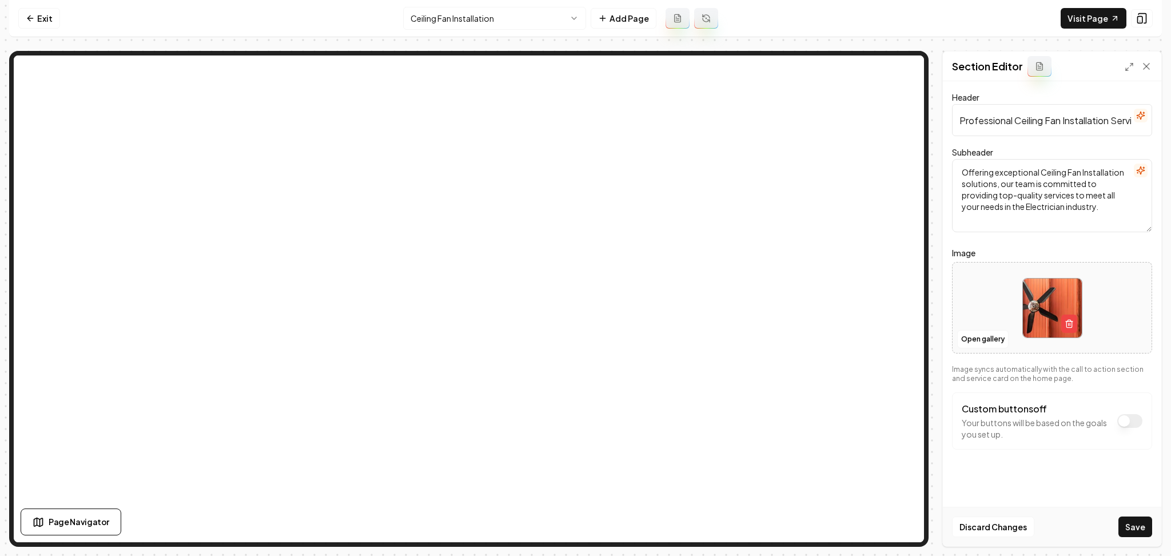
click at [1120, 536] on div "Discard Changes Save" at bounding box center [1052, 526] width 218 height 39
click at [1120, 533] on button "Save" at bounding box center [1135, 526] width 34 height 21
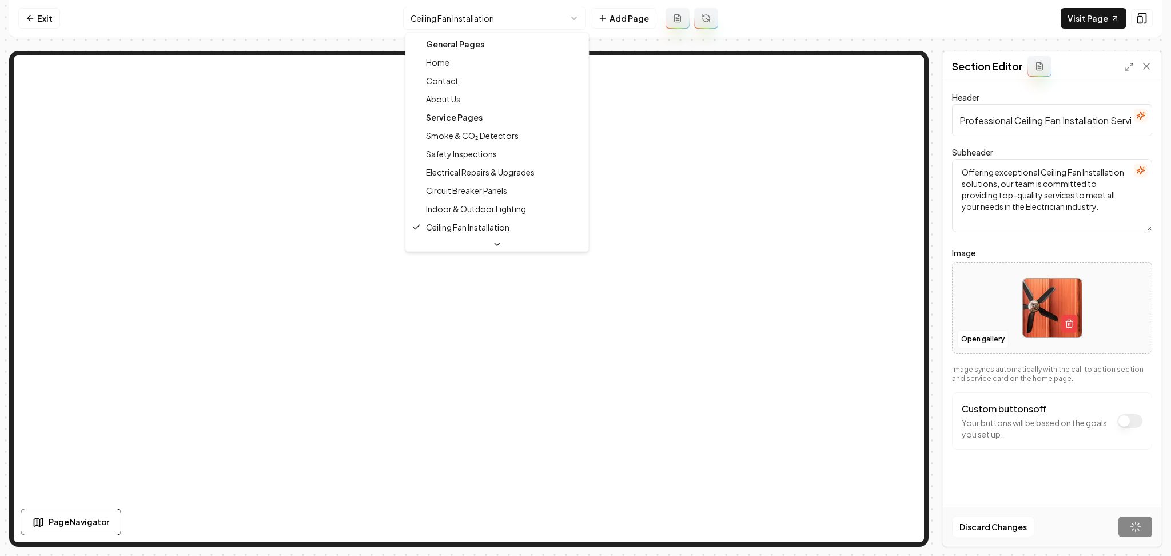
click at [437, 12] on html "Computer Required This feature is only available on a computer. Please switch t…" at bounding box center [585, 278] width 1171 height 556
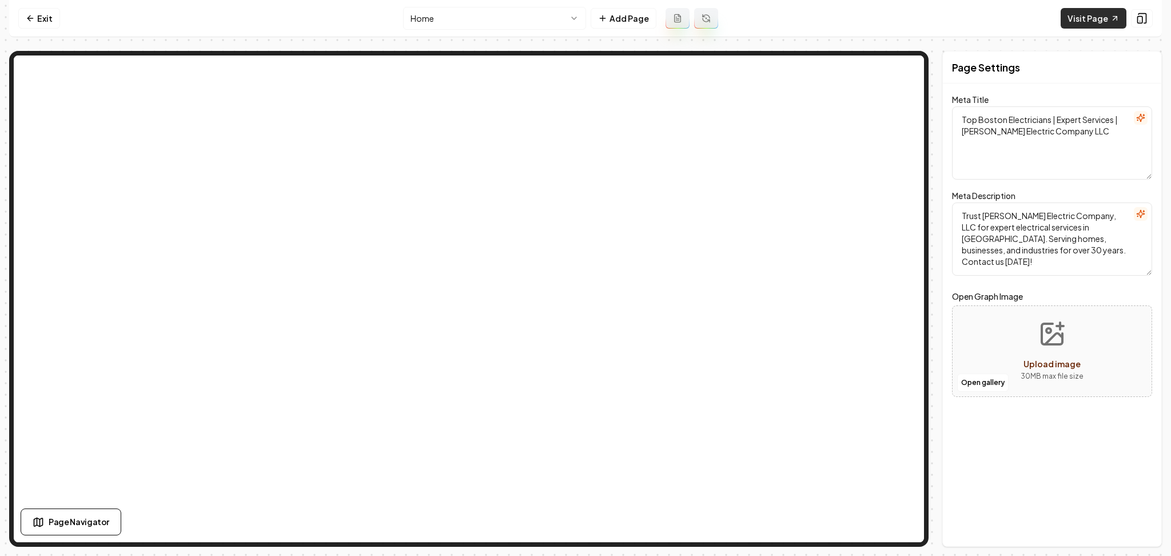
click at [1083, 19] on link "Visit Page" at bounding box center [1094, 18] width 66 height 21
click at [456, 10] on html "Computer Required This feature is only available on a computer. Please switch t…" at bounding box center [585, 278] width 1171 height 556
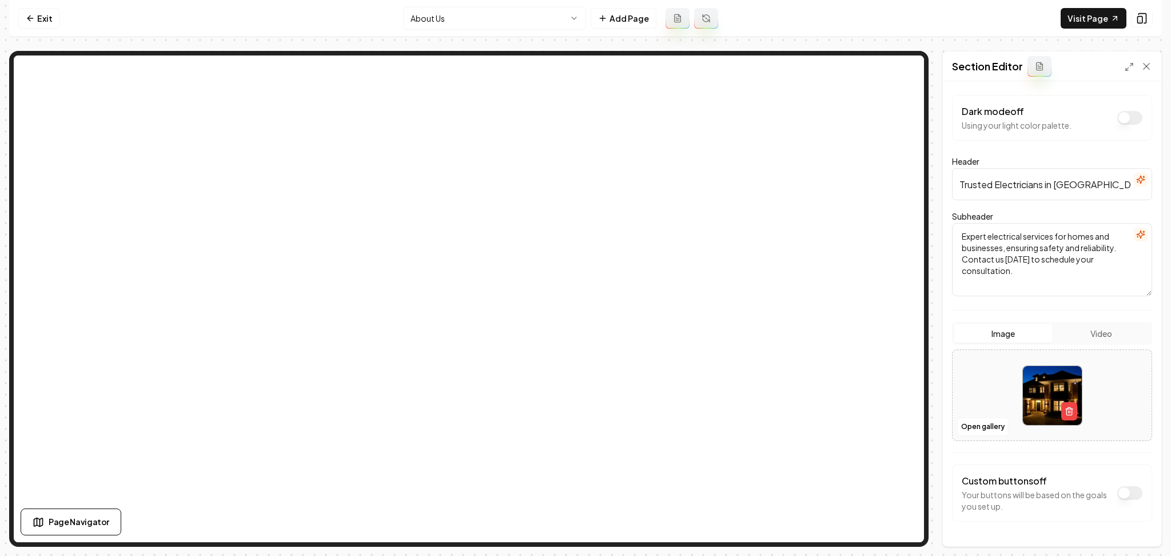
click at [976, 373] on div at bounding box center [1052, 395] width 199 height 78
click at [994, 385] on div at bounding box center [1052, 395] width 199 height 78
type input "**********"
click at [1131, 347] on div "Image Video Loading..." at bounding box center [1052, 381] width 200 height 119
click at [1129, 527] on button "Save" at bounding box center [1135, 526] width 34 height 21
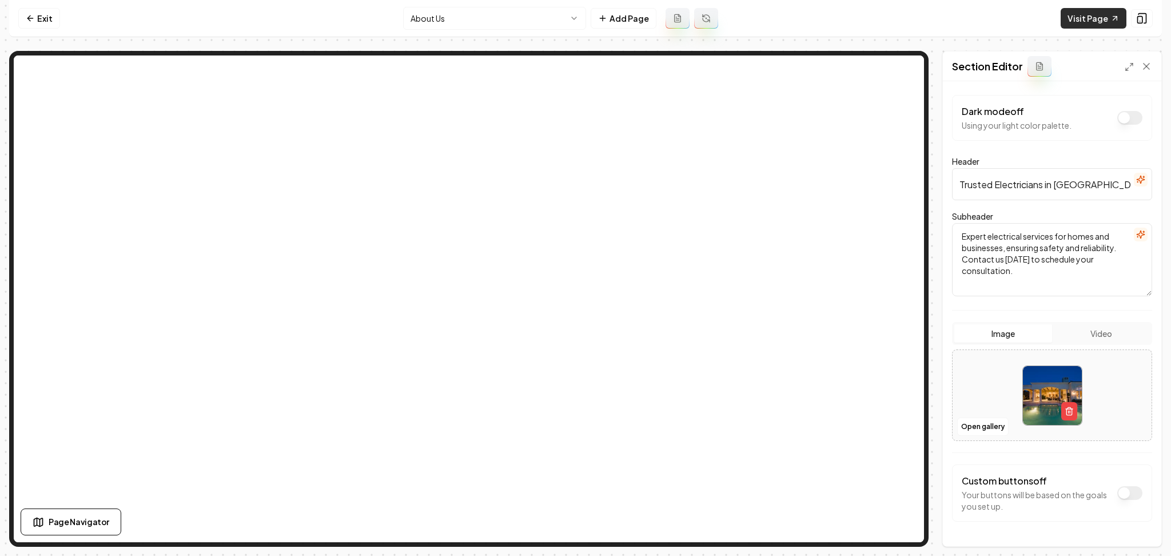
click at [1075, 16] on link "Visit Page" at bounding box center [1094, 18] width 66 height 21
click at [1148, 17] on button at bounding box center [1142, 18] width 22 height 18
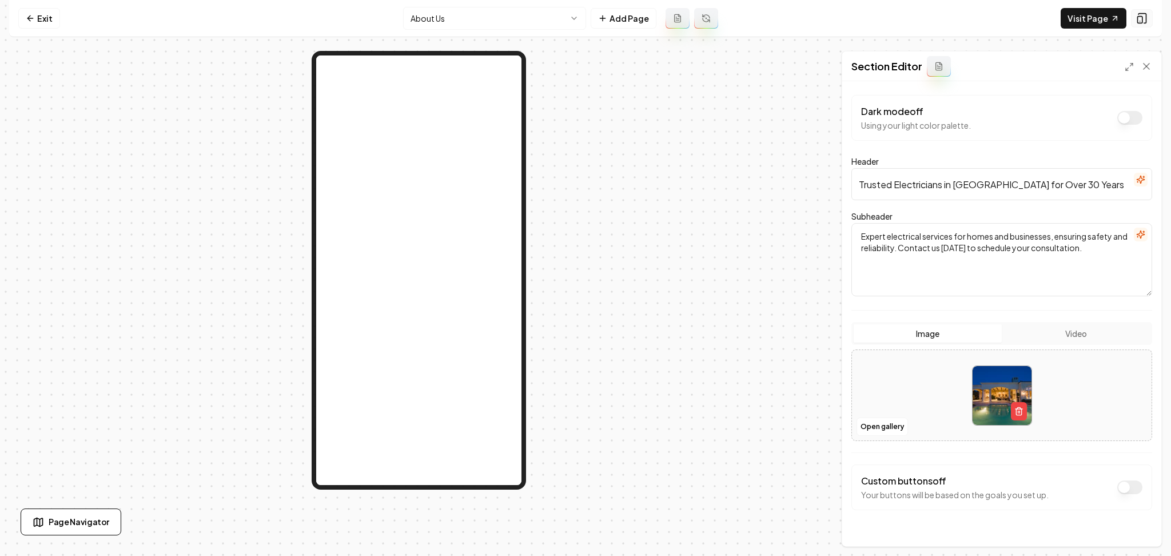
click at [1148, 17] on button at bounding box center [1142, 18] width 22 height 18
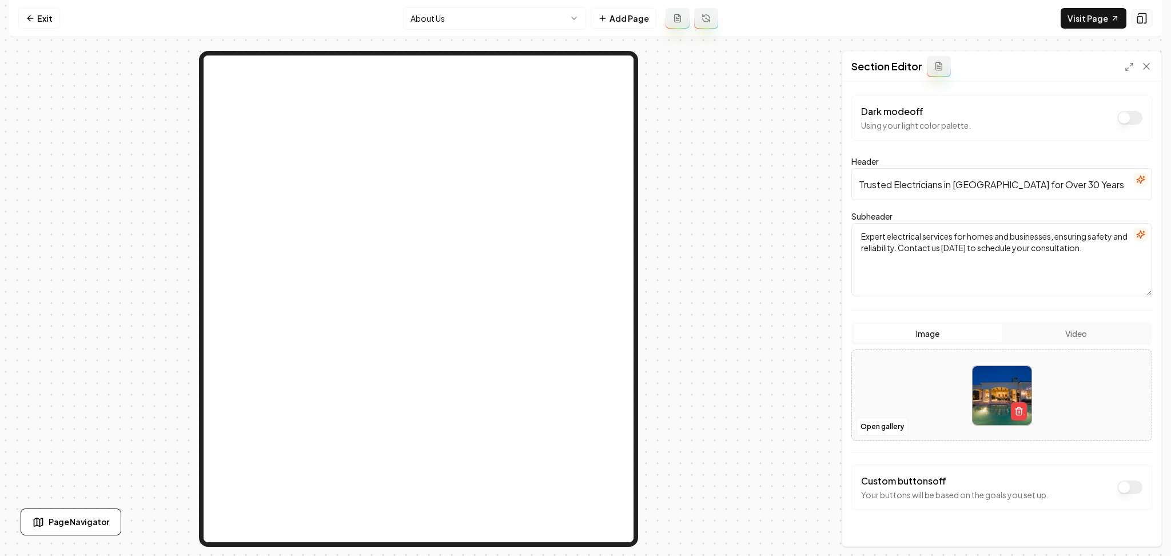
click at [1148, 17] on button at bounding box center [1142, 18] width 22 height 18
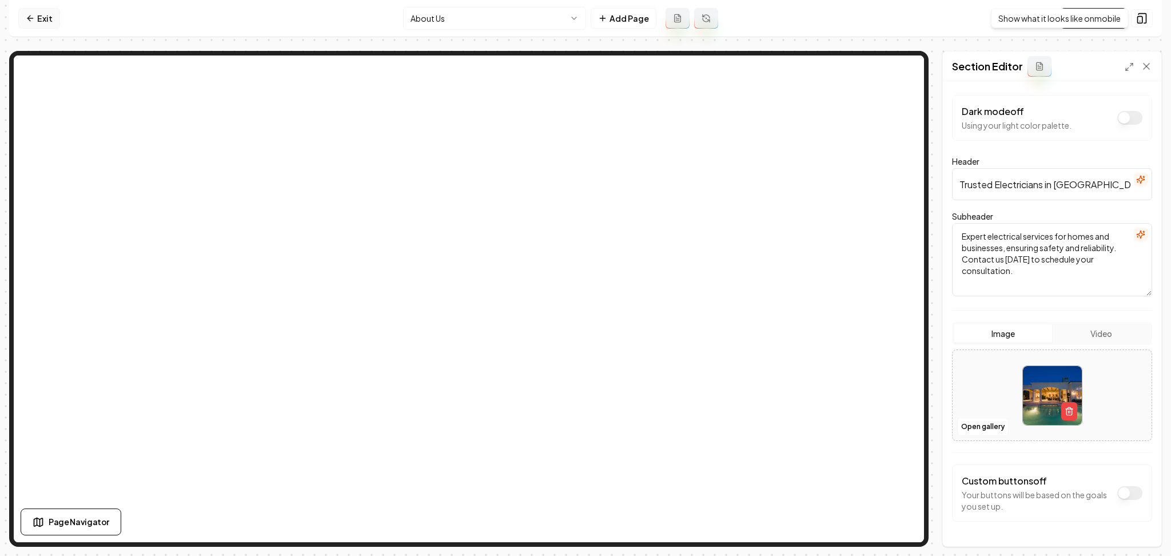
click at [37, 15] on link "Exit" at bounding box center [39, 18] width 42 height 21
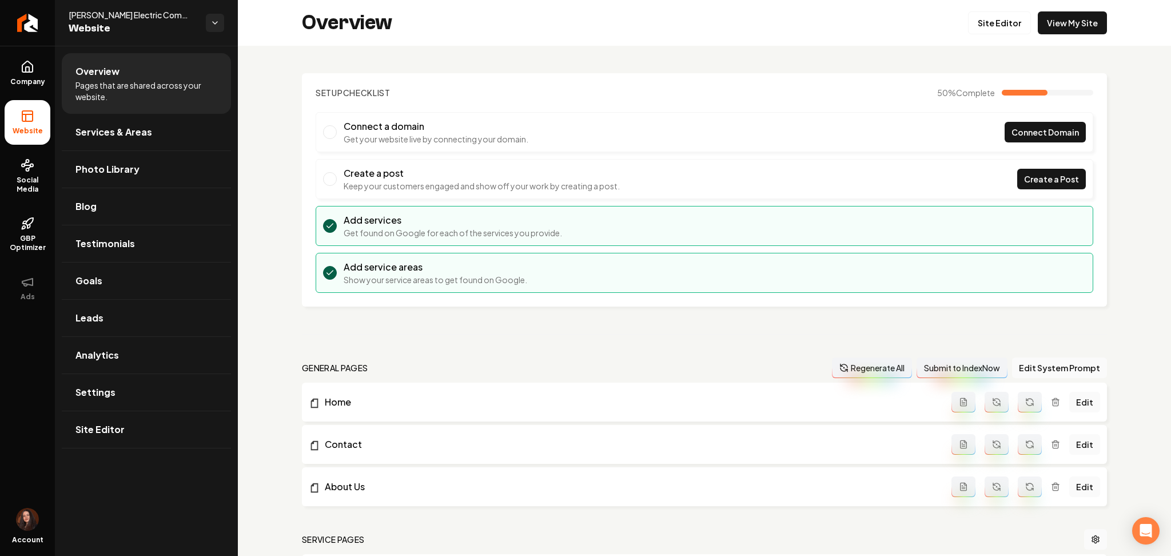
click at [37, 15] on link "Return to dashboard" at bounding box center [27, 23] width 55 height 46
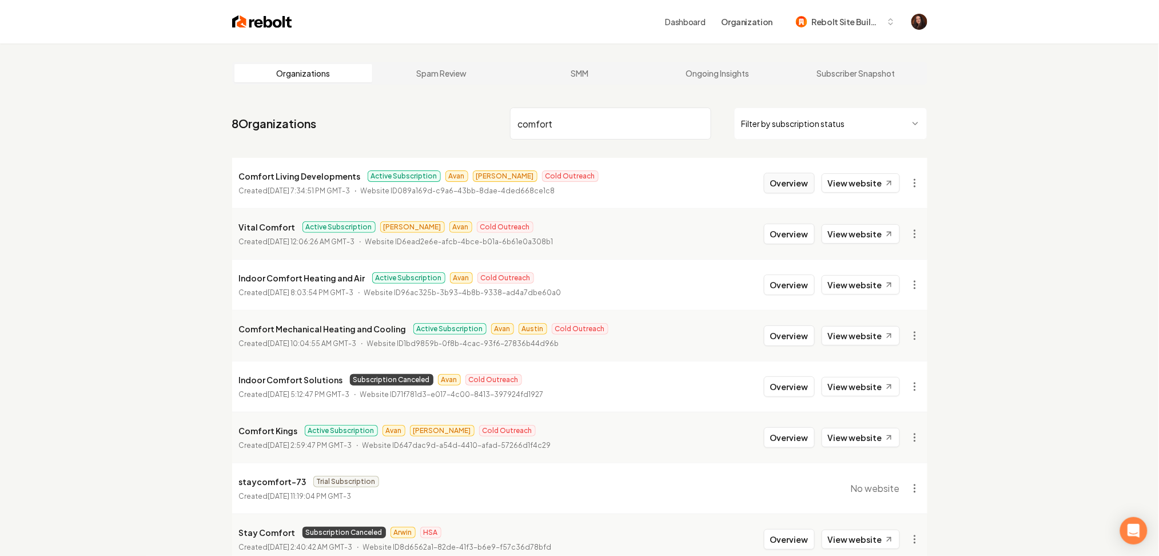
type input "comfort"
click at [788, 190] on button "Overview" at bounding box center [789, 183] width 51 height 21
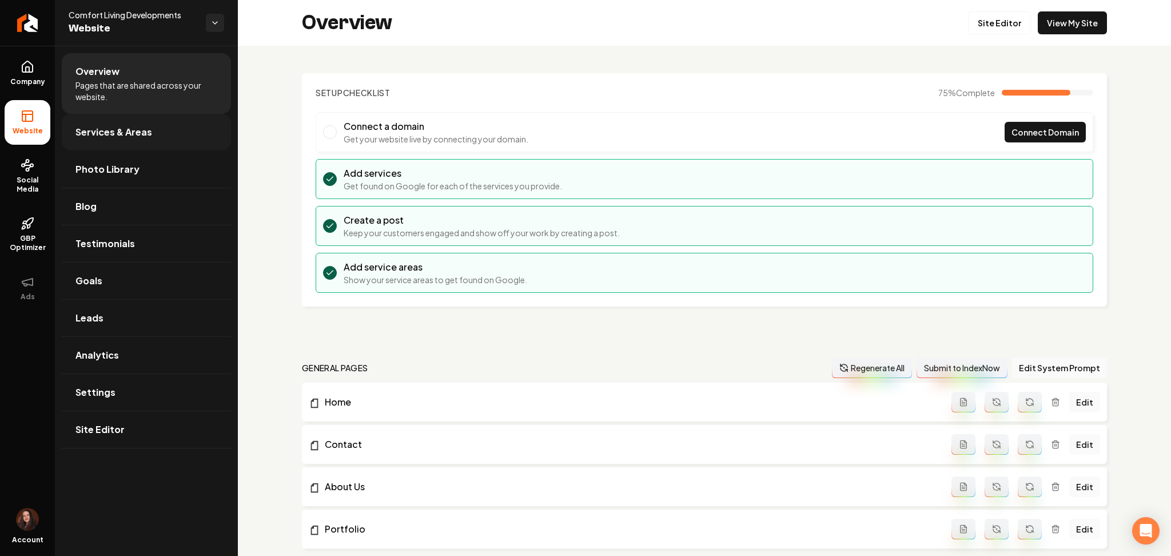
click at [102, 127] on span "Services & Areas" at bounding box center [113, 132] width 77 height 14
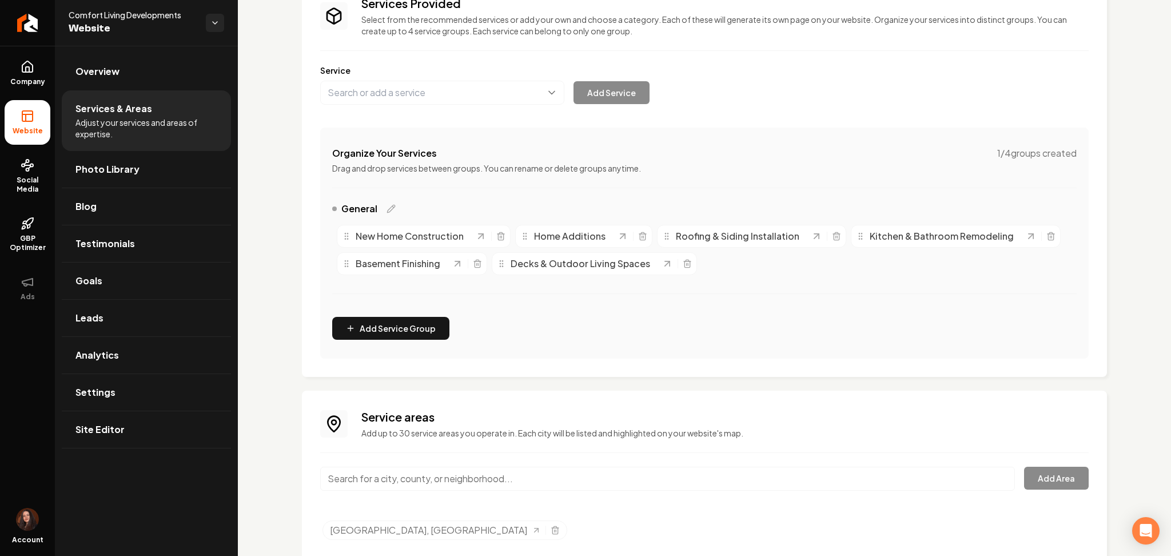
scroll to position [130, 0]
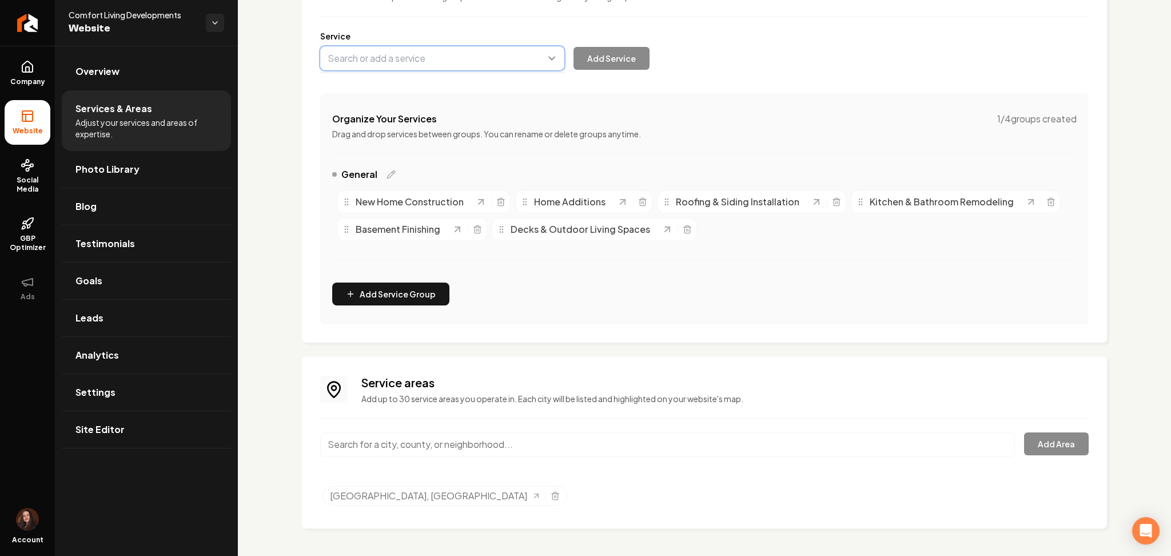
click at [372, 61] on button "Main content area" at bounding box center [442, 58] width 244 height 24
paste input "Concrete Driveways"
type input "Concrete Driveways"
drag, startPoint x: 616, startPoint y: 63, endPoint x: 547, endPoint y: 19, distance: 82.2
click at [616, 62] on button "Add Service" at bounding box center [612, 58] width 76 height 23
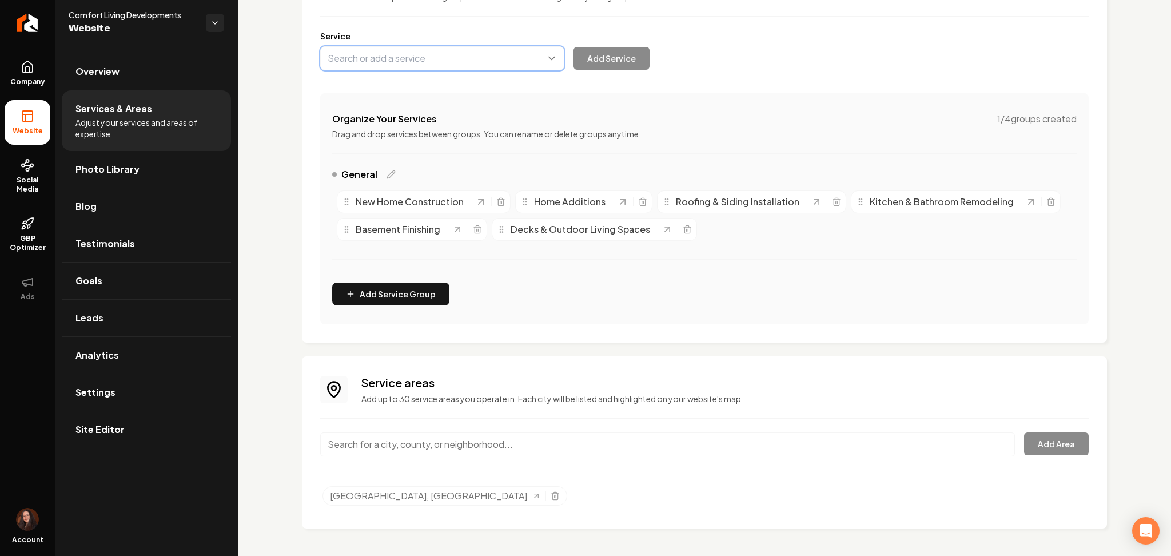
click at [424, 67] on button "Main content area" at bounding box center [442, 58] width 244 height 24
paste input "Slabs & Foundations"
type input "Slabs & Foundations"
click at [624, 65] on button "Add Service" at bounding box center [612, 58] width 76 height 23
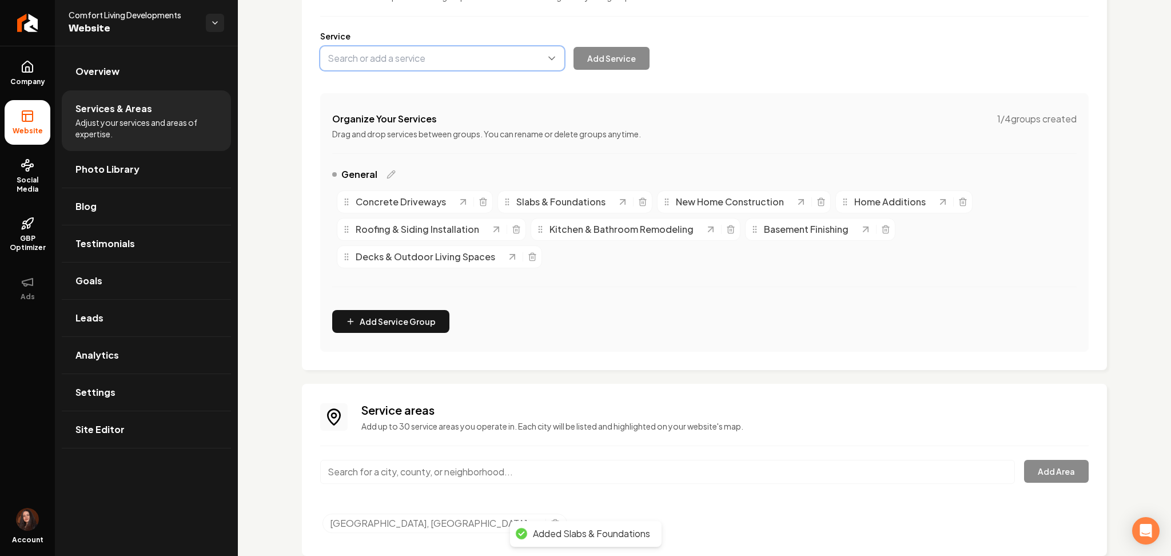
click at [377, 59] on button "Main content area" at bounding box center [442, 58] width 244 height 24
paste input "Complete Interior & Exterior Renovations"
type input "Complete Interior & Exterior Renovations"
click at [601, 59] on button "Add Service" at bounding box center [612, 58] width 76 height 23
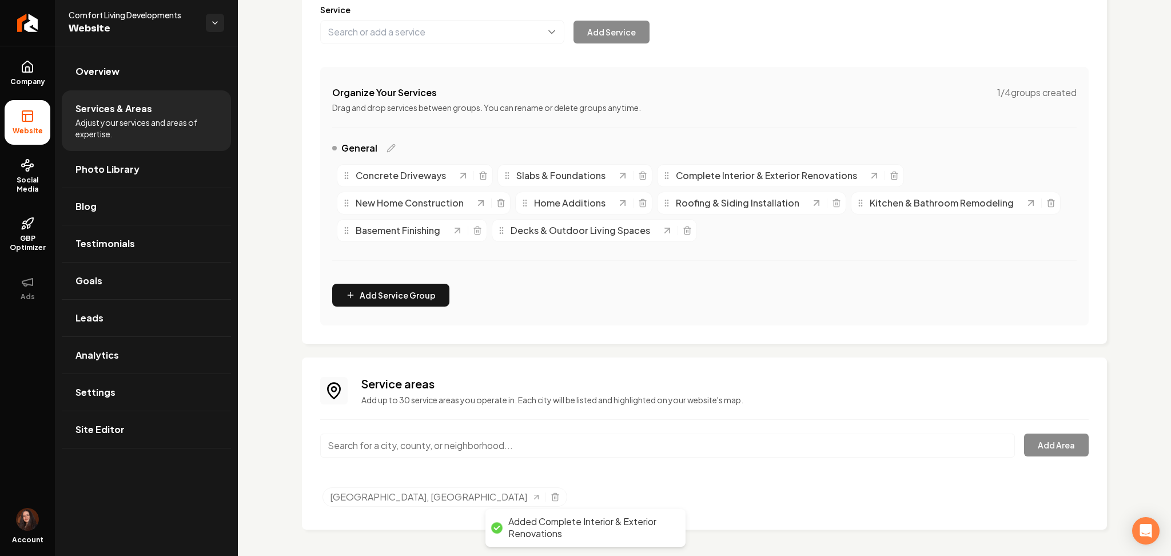
scroll to position [158, 0]
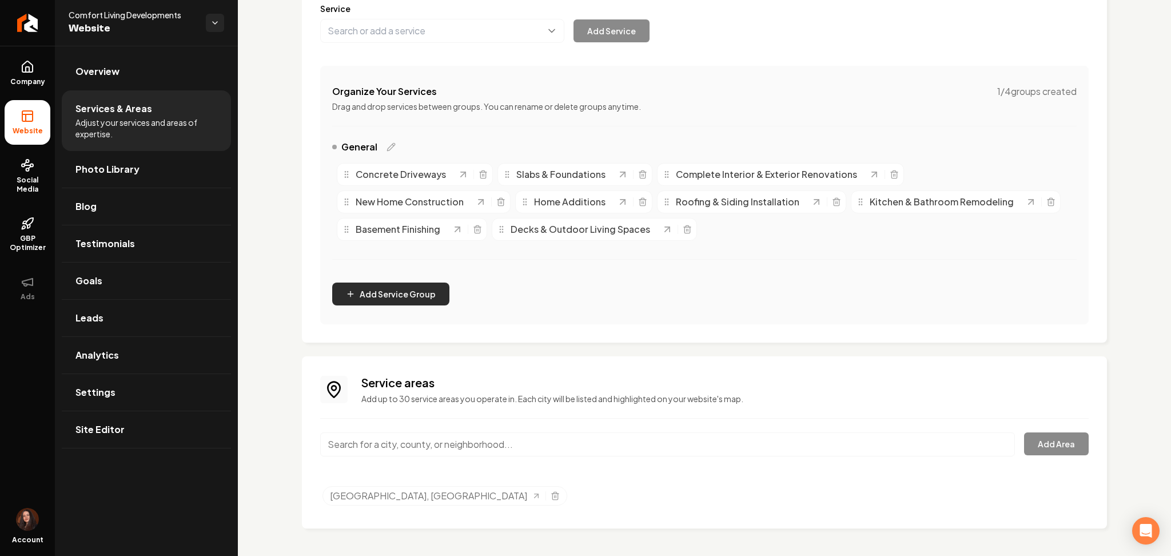
click at [379, 291] on button "Add Service Group" at bounding box center [390, 293] width 117 height 23
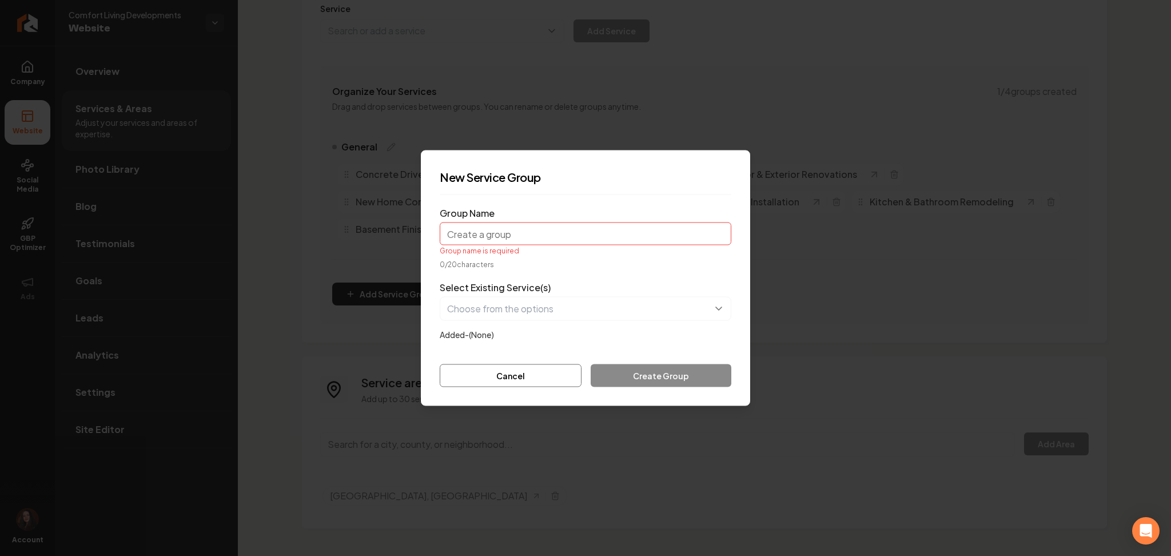
paste input "Concrete Work"
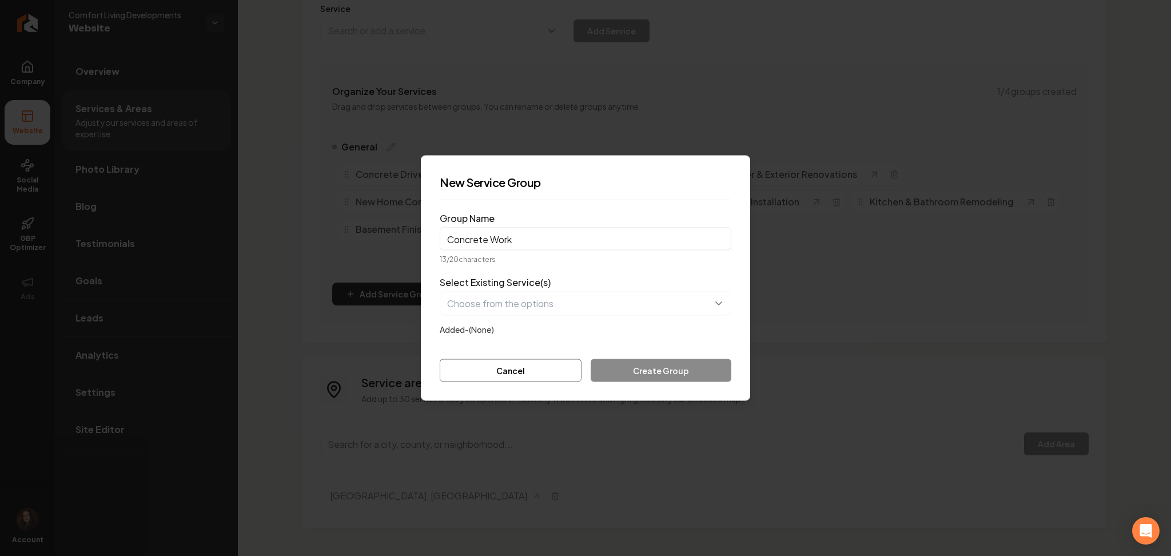
type input "Concrete Work"
click at [539, 309] on button "button" at bounding box center [586, 304] width 292 height 24
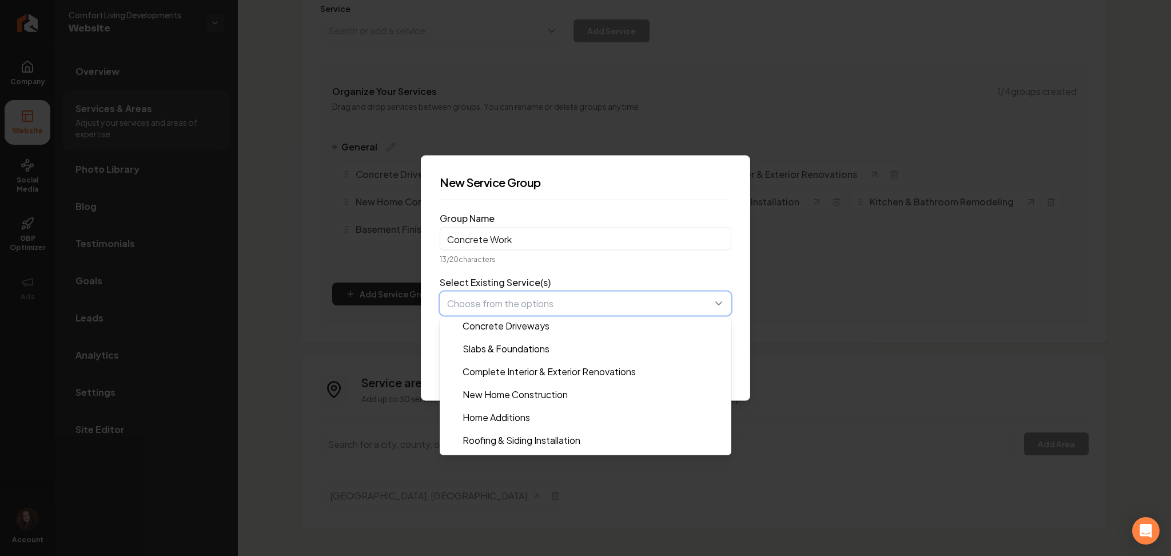
scroll to position [0, 0]
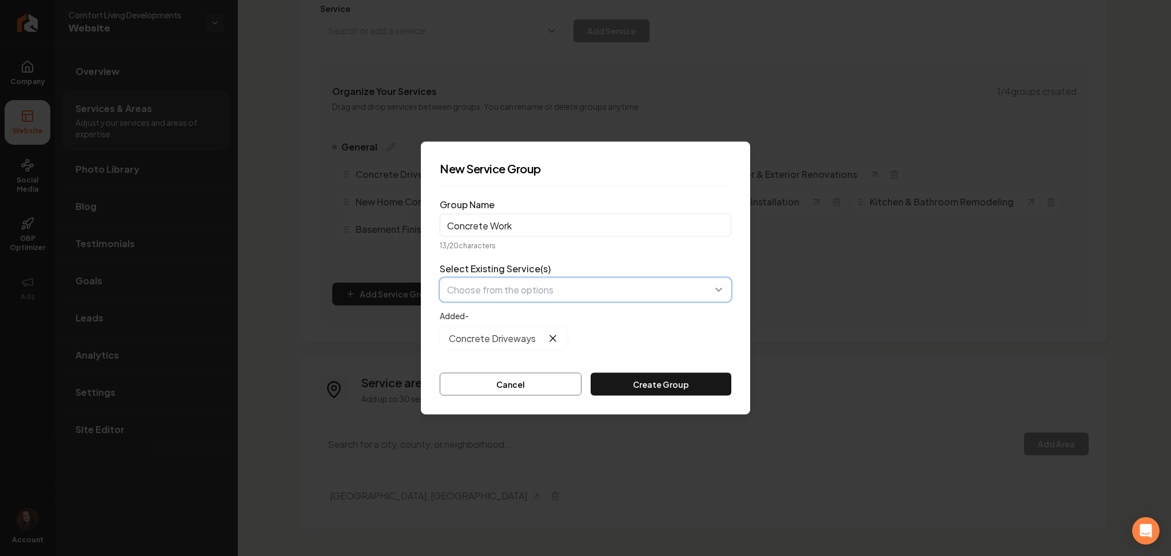
click at [489, 297] on button "button" at bounding box center [586, 290] width 292 height 24
click at [635, 395] on button "Create Group" at bounding box center [661, 384] width 141 height 23
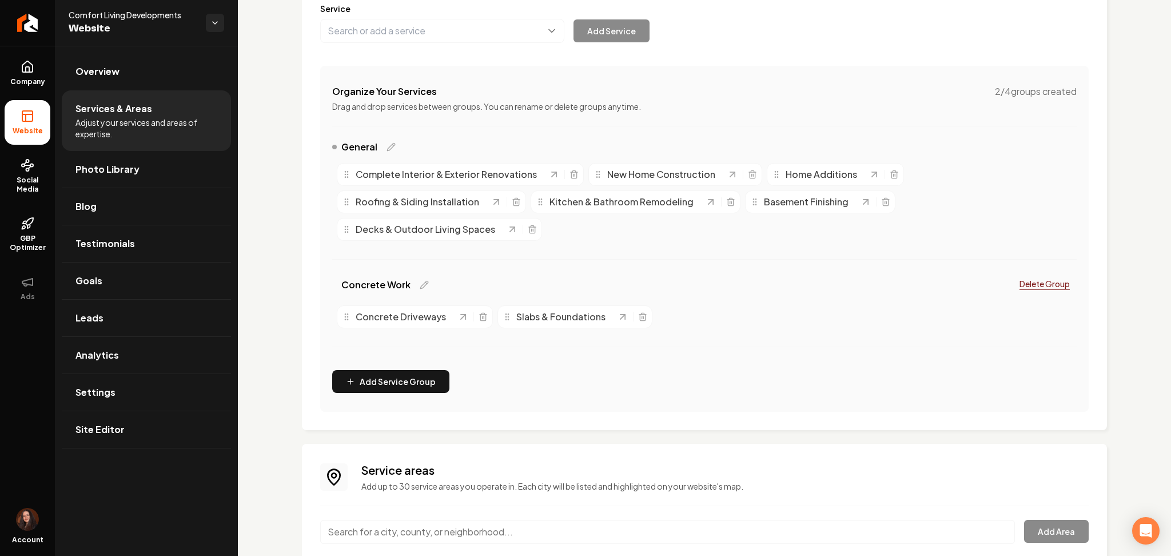
click at [399, 397] on div "Organize Your Services 2 / 4 groups created Drag and drop services between grou…" at bounding box center [704, 239] width 768 height 346
click at [399, 390] on button "Add Service Group" at bounding box center [390, 381] width 117 height 23
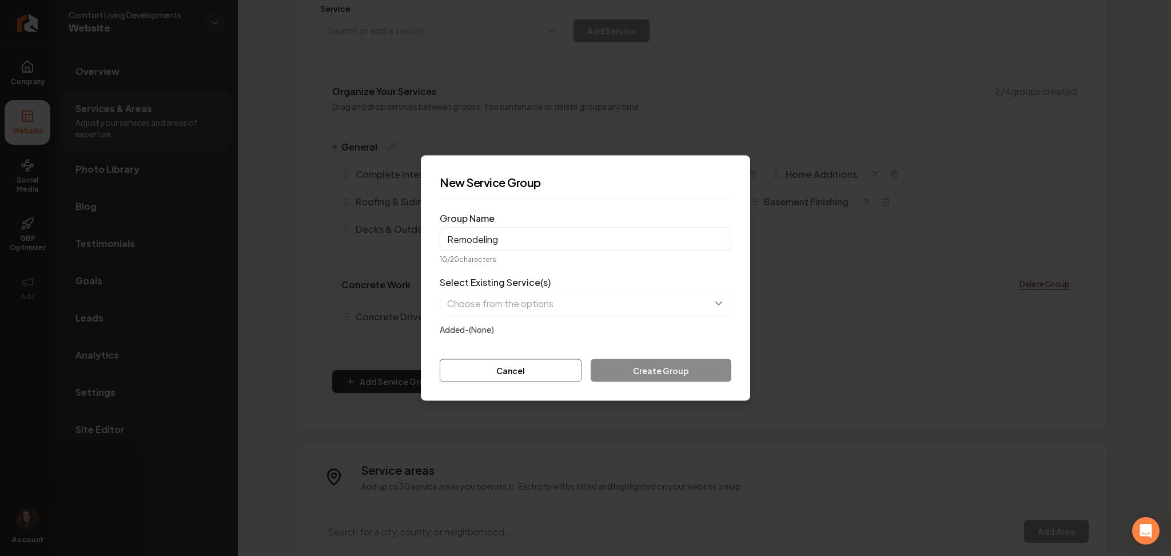
type input "Remodeling"
click at [499, 302] on button "button" at bounding box center [586, 304] width 292 height 24
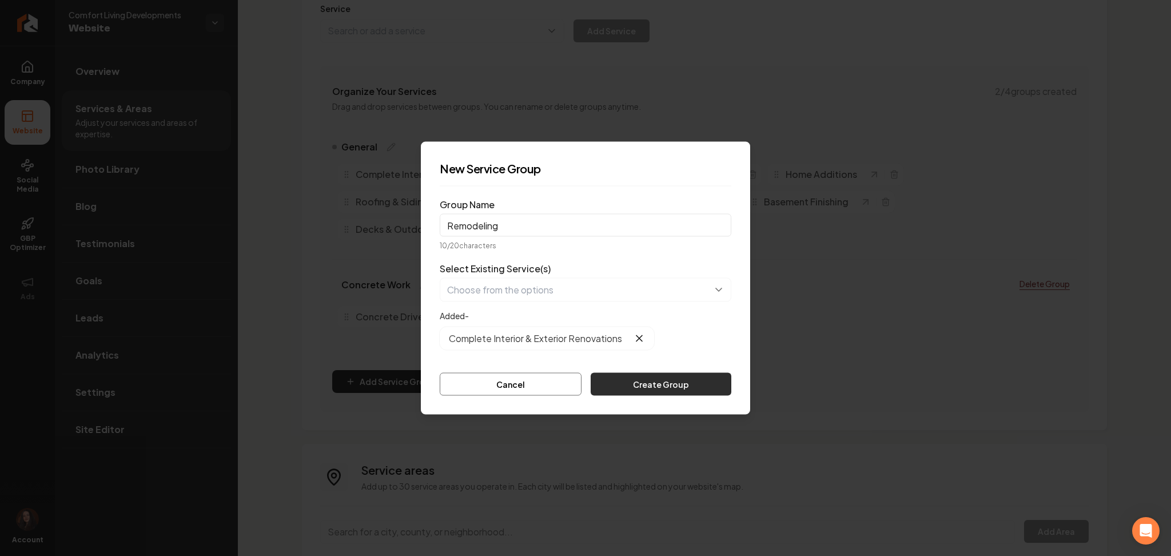
click at [626, 386] on button "Create Group" at bounding box center [661, 384] width 141 height 23
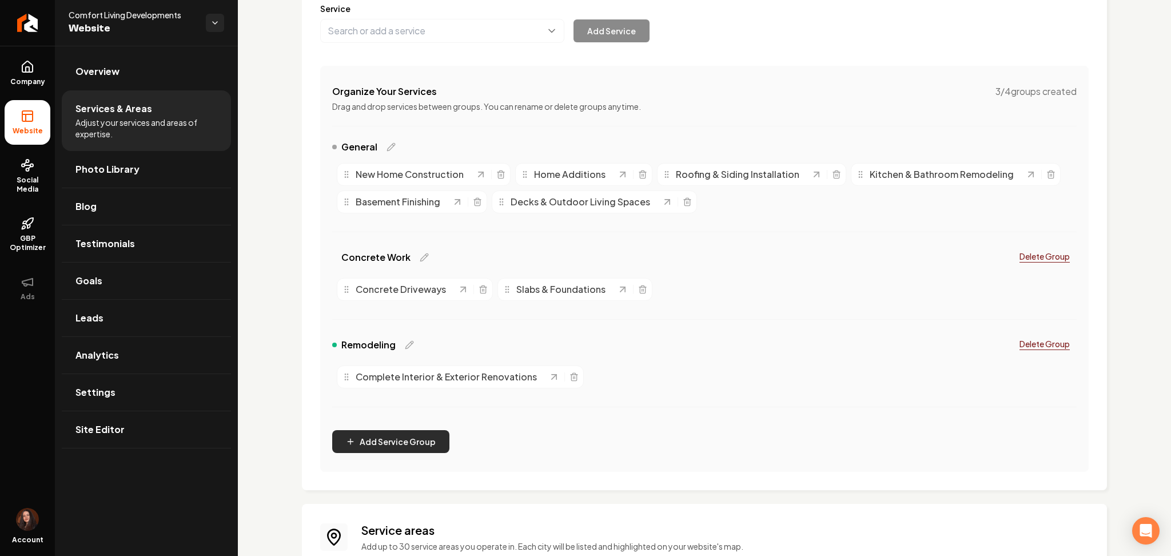
click at [377, 447] on button "Add Service Group" at bounding box center [390, 441] width 117 height 23
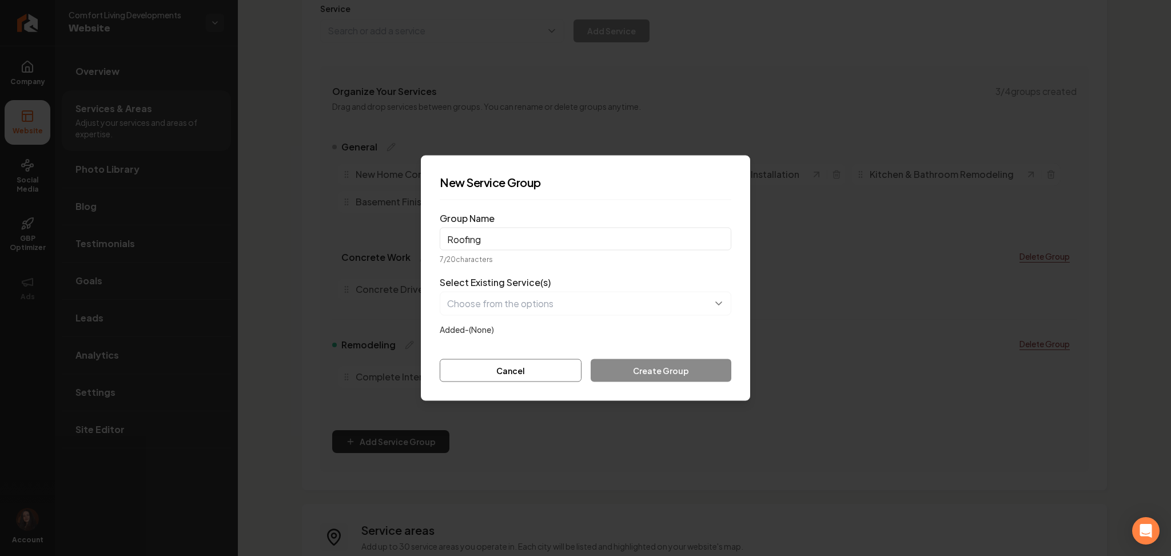
type input "Roofing"
click at [492, 312] on button "button" at bounding box center [586, 304] width 292 height 24
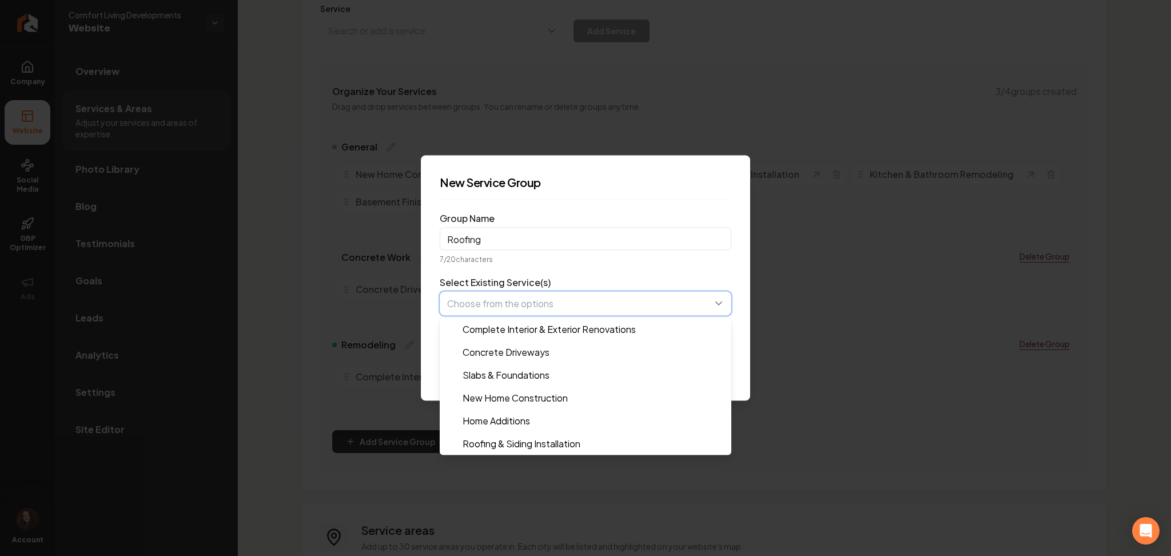
scroll to position [69, 0]
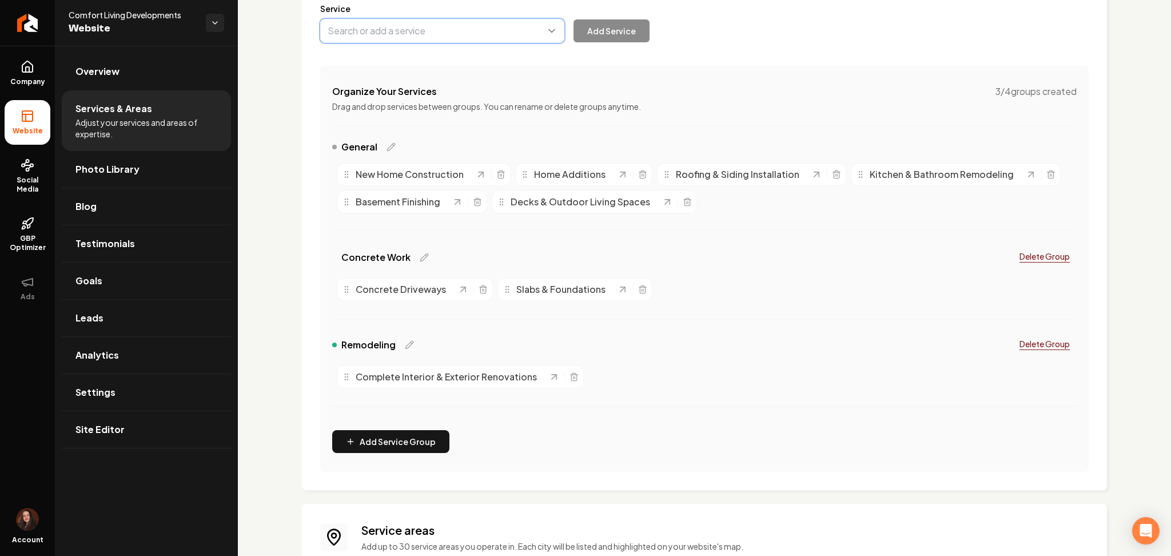
click at [396, 38] on button "Main content area" at bounding box center [442, 31] width 244 height 24
type input "Metal Roofing"
click at [577, 31] on button "Add Service" at bounding box center [612, 30] width 76 height 23
click at [361, 435] on button "Add Service Group" at bounding box center [390, 441] width 117 height 23
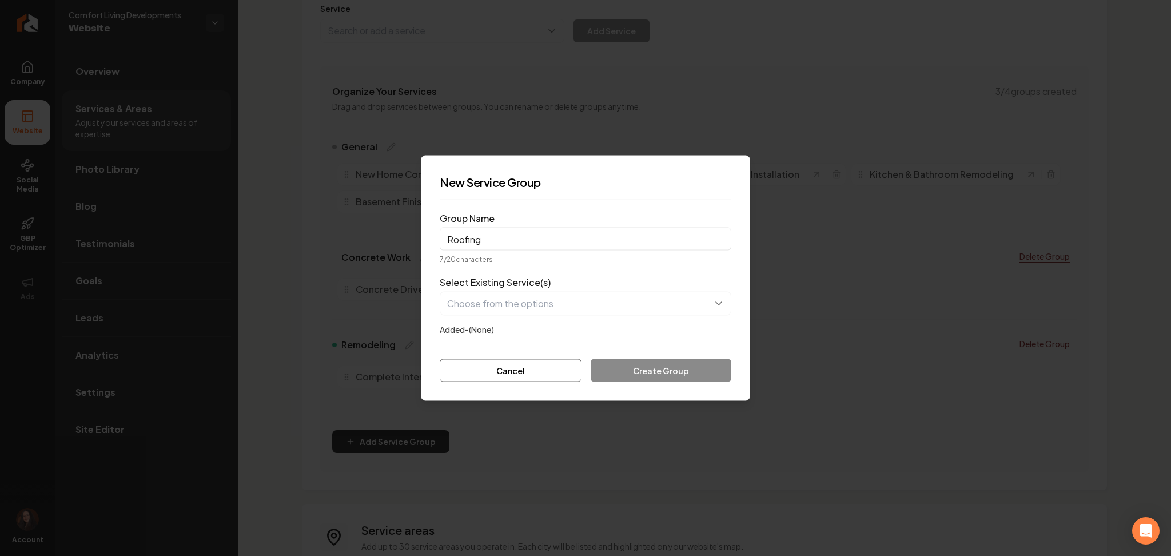
type input "Roofing"
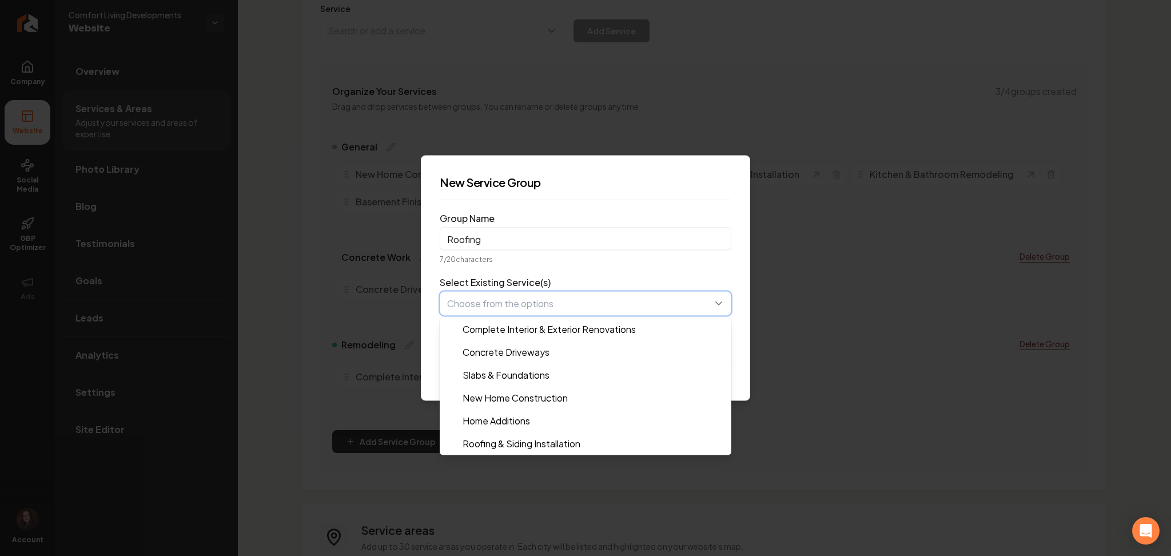
click at [480, 308] on button "button" at bounding box center [586, 304] width 292 height 24
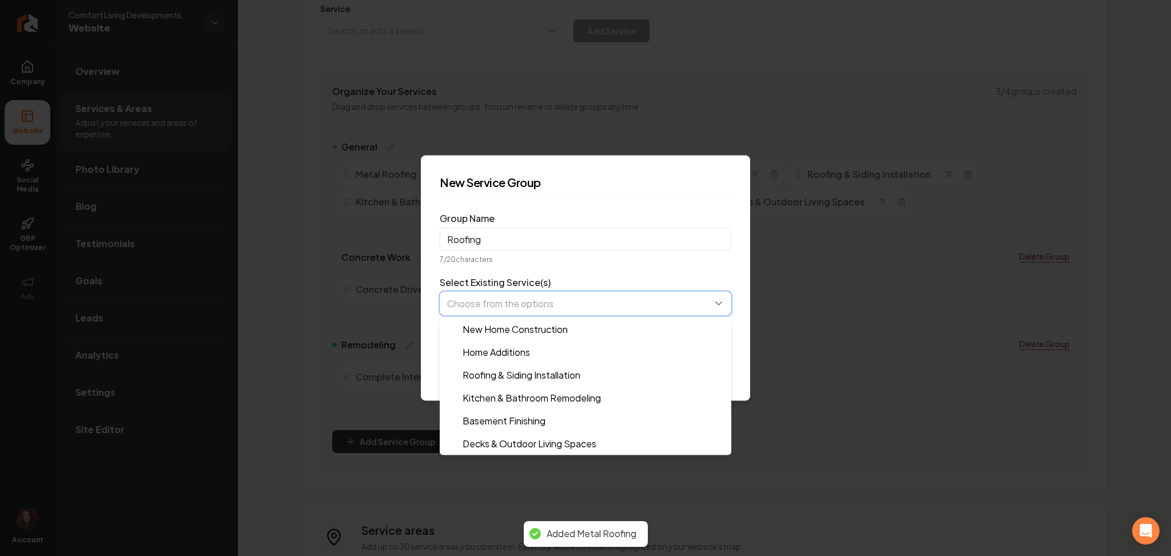
scroll to position [0, 0]
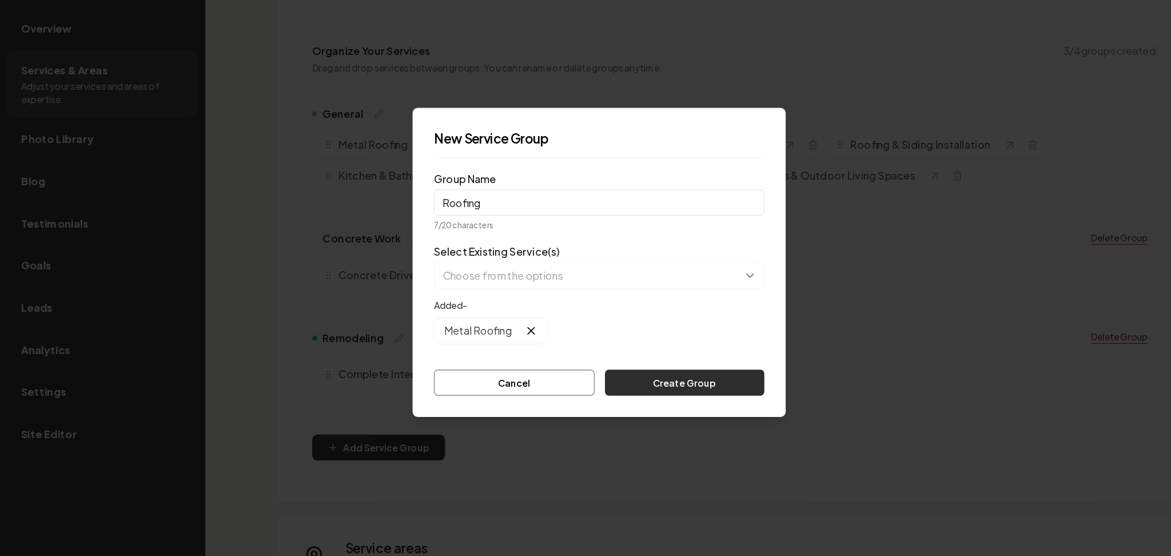
click at [618, 384] on button "Create Group" at bounding box center [661, 384] width 141 height 23
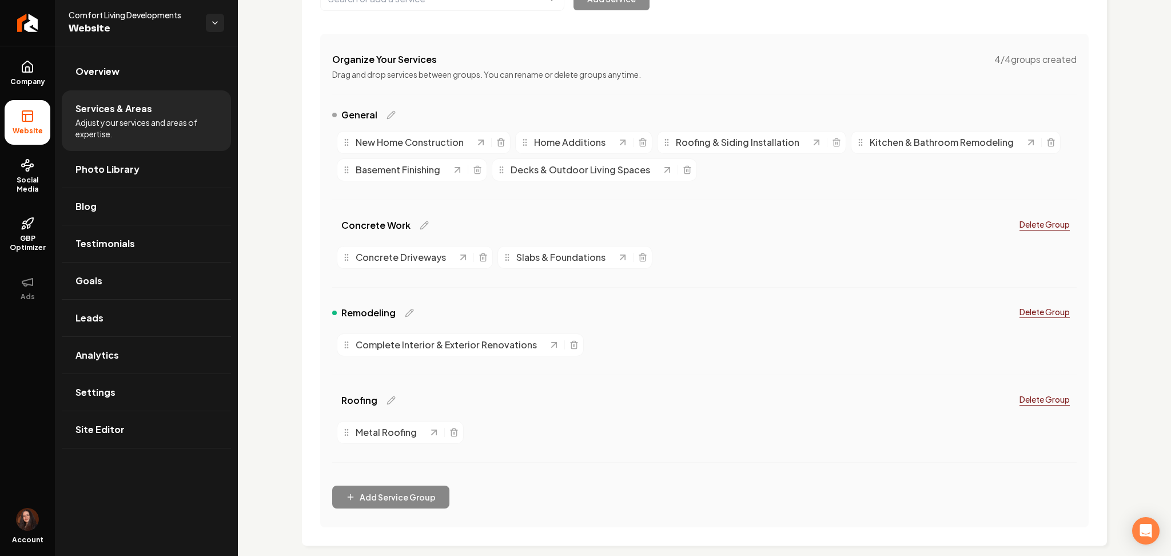
scroll to position [392, 0]
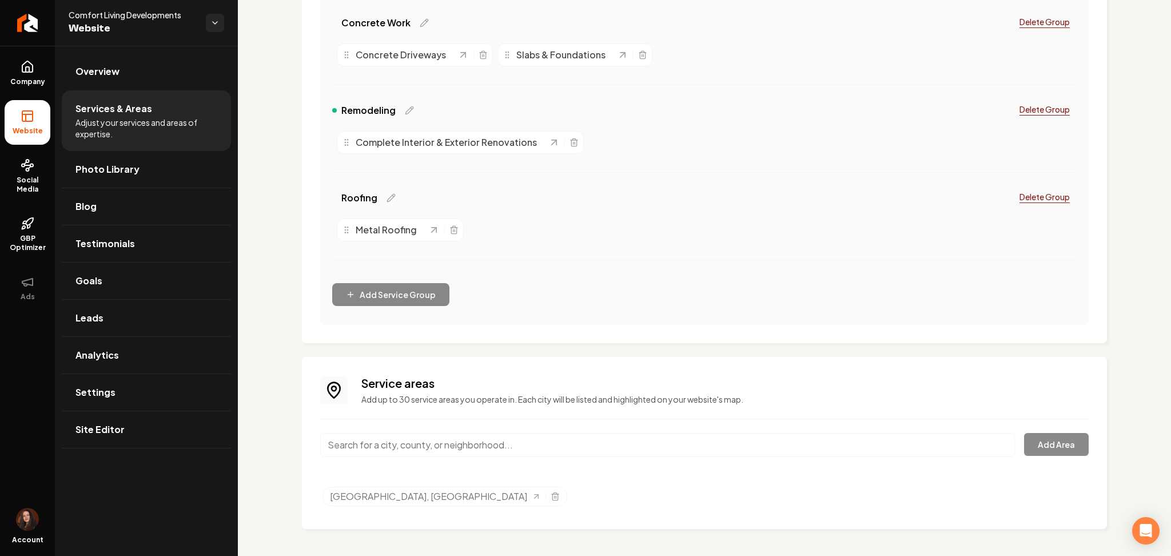
click at [441, 451] on input "Main content area" at bounding box center [667, 445] width 695 height 24
paste input "Tyler TX"
type input "Tyler, TX"
click at [1024, 443] on button "Add Area" at bounding box center [1056, 444] width 65 height 23
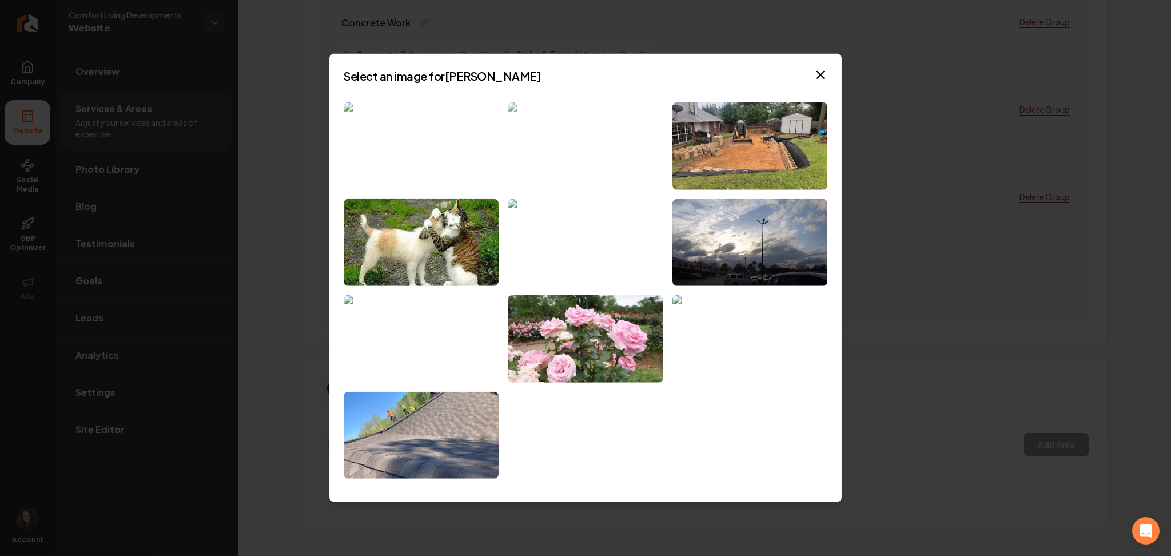
click at [560, 155] on img at bounding box center [585, 145] width 155 height 87
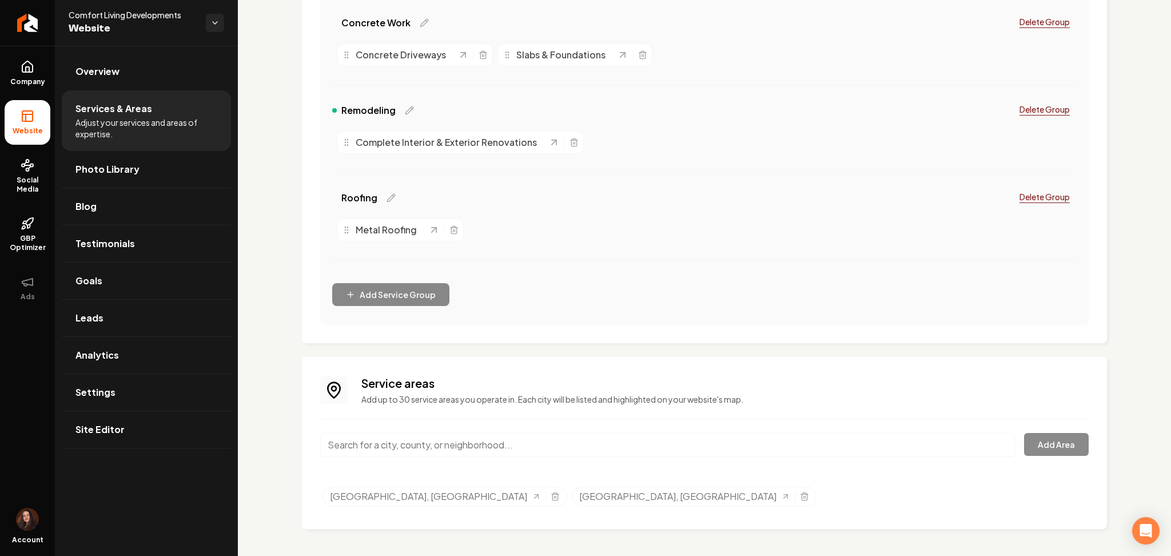
click at [379, 453] on input "Main content area" at bounding box center [667, 445] width 695 height 24
paste input "Kilgore, TX"
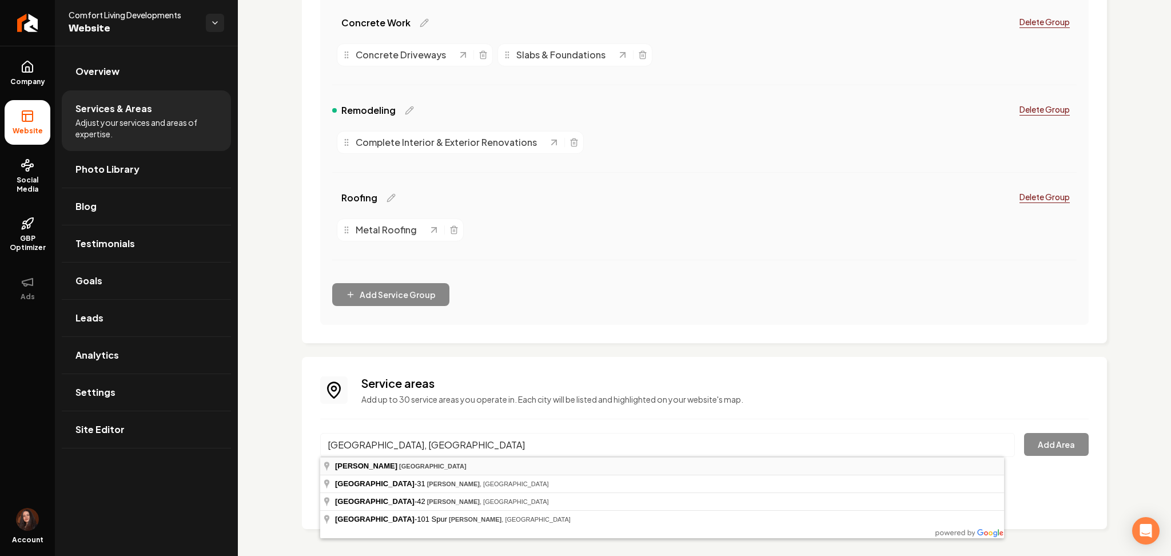
type input "Kilgore, TX"
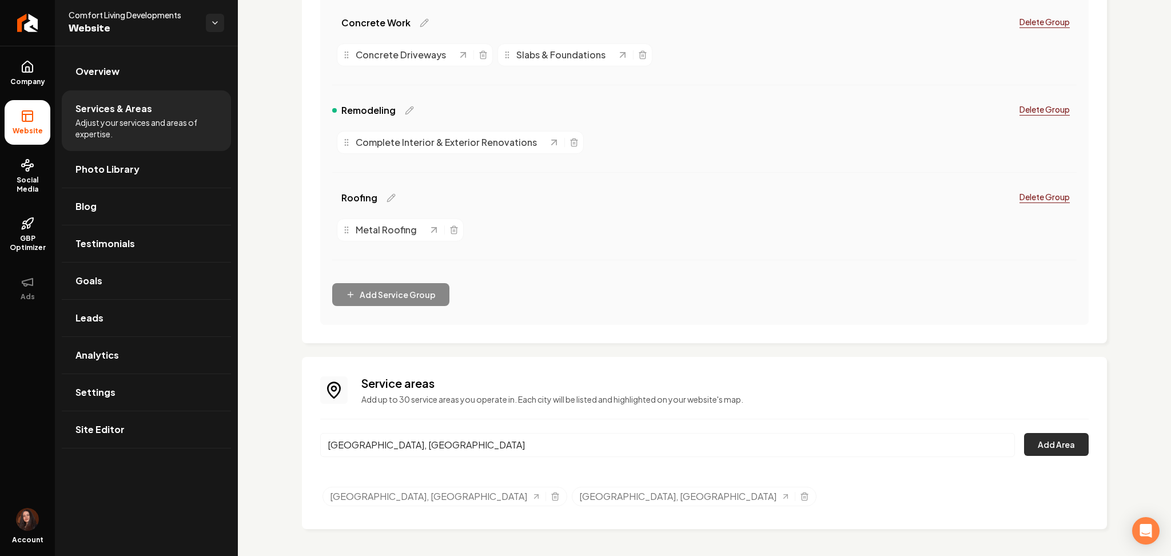
click at [1034, 444] on button "Add Area" at bounding box center [1056, 444] width 65 height 23
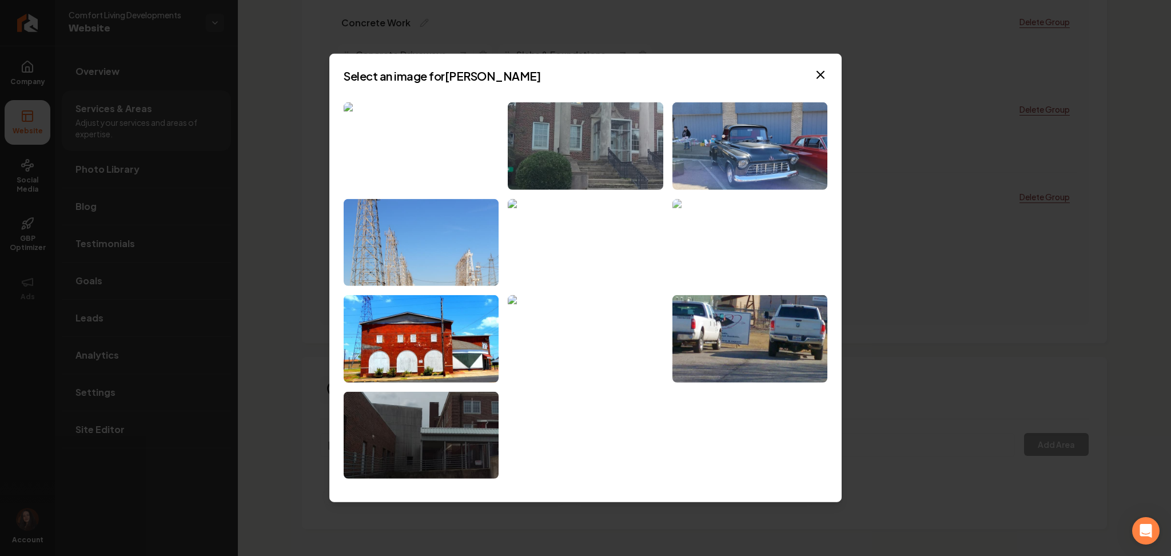
click at [728, 248] on img at bounding box center [749, 241] width 155 height 87
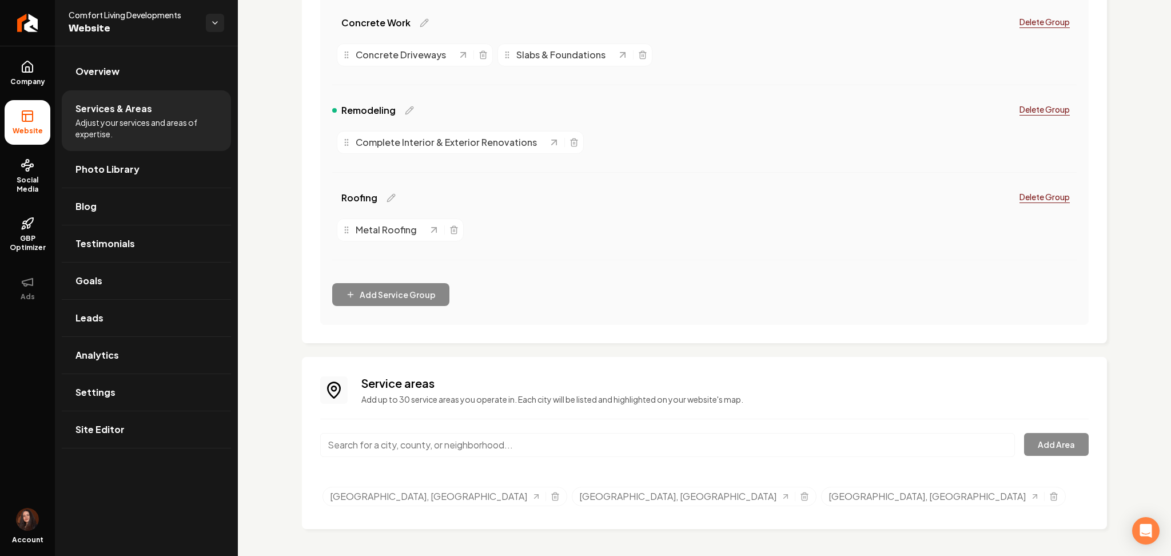
click at [412, 452] on input "Main content area" at bounding box center [667, 445] width 695 height 24
paste input "Jacksonville, TX"
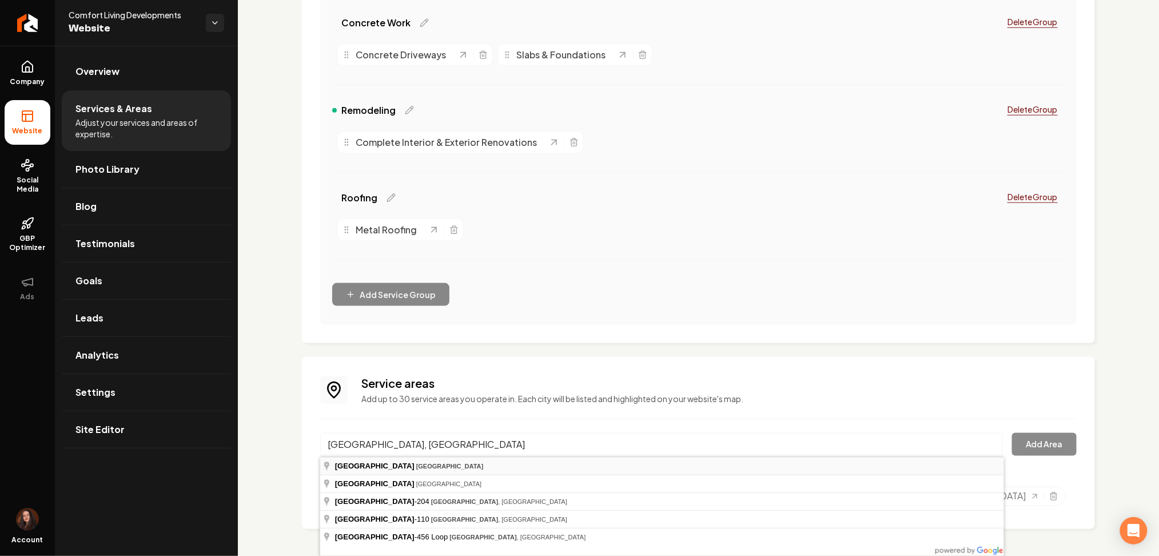
type input "Jacksonville, TX"
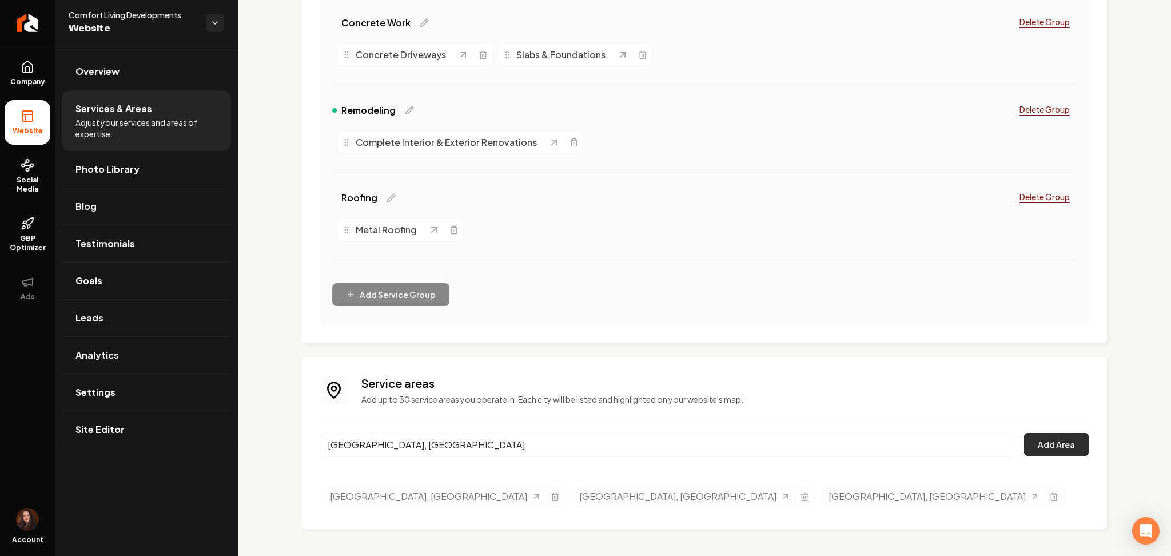
click at [1041, 445] on button "Add Area" at bounding box center [1056, 444] width 65 height 23
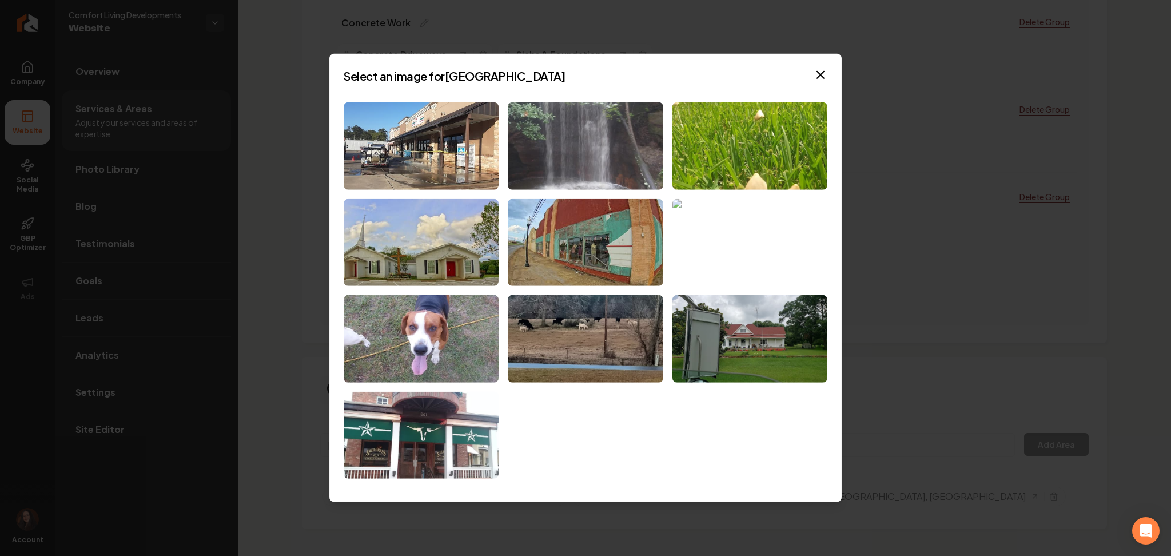
click at [700, 239] on img at bounding box center [749, 241] width 155 height 87
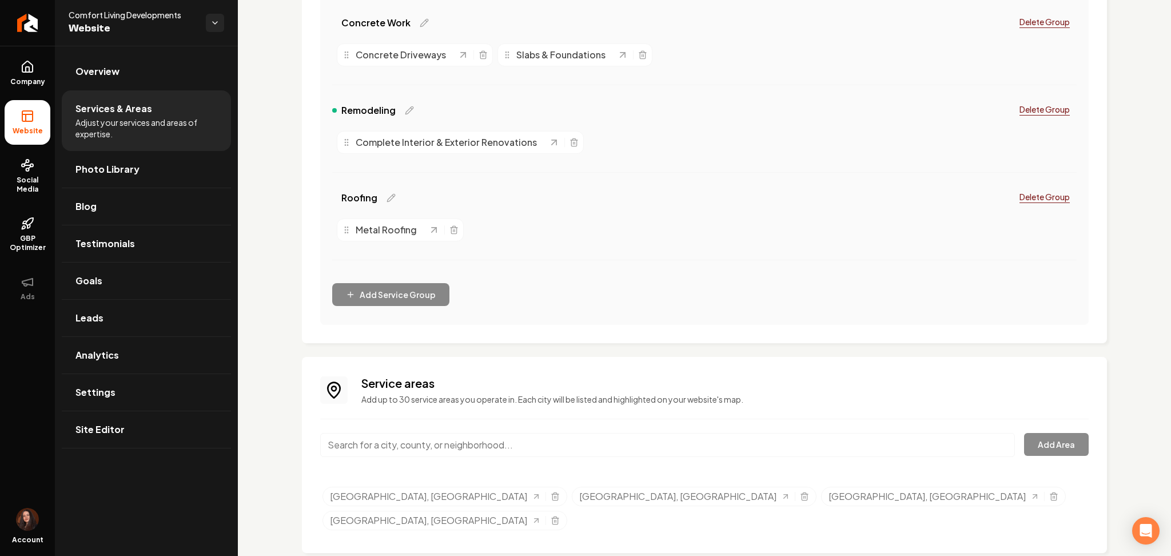
click at [414, 446] on input "Main content area" at bounding box center [667, 445] width 695 height 24
paste input "Athens, TX"
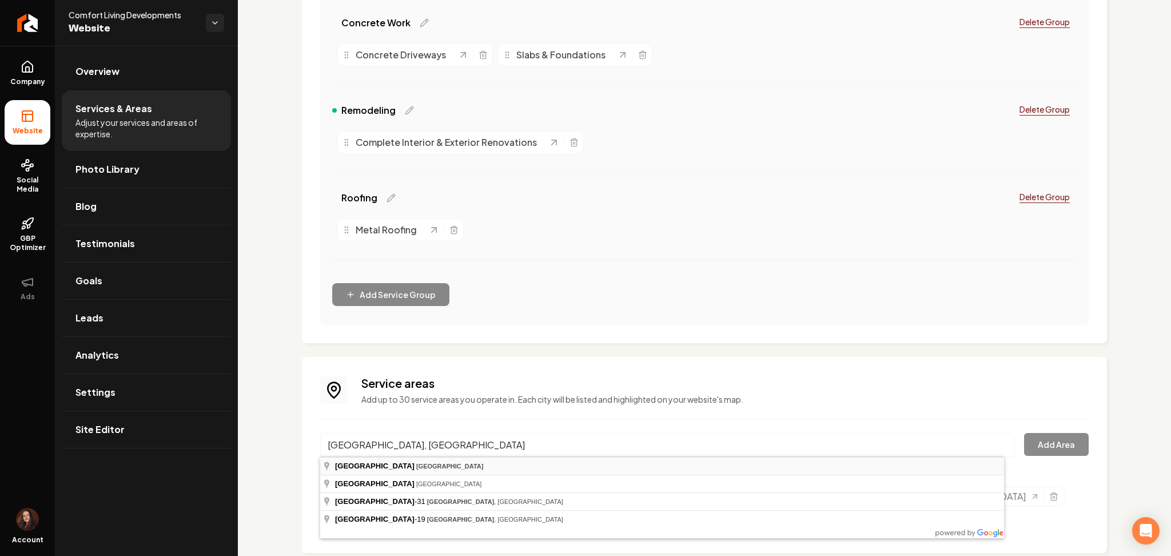
type input "Athens, TX"
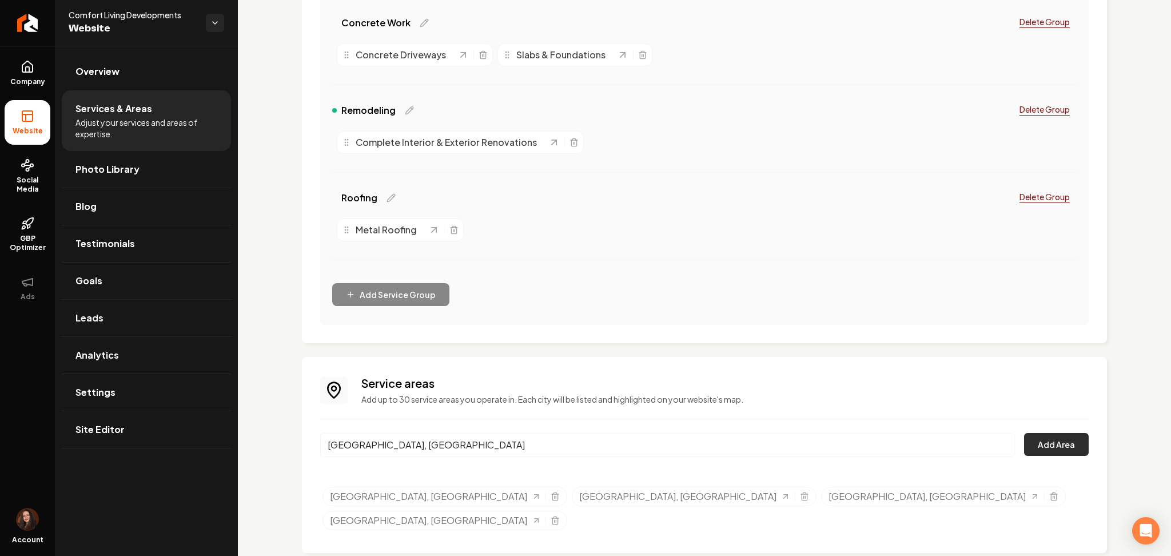
click at [1037, 449] on button "Add Area" at bounding box center [1056, 444] width 65 height 23
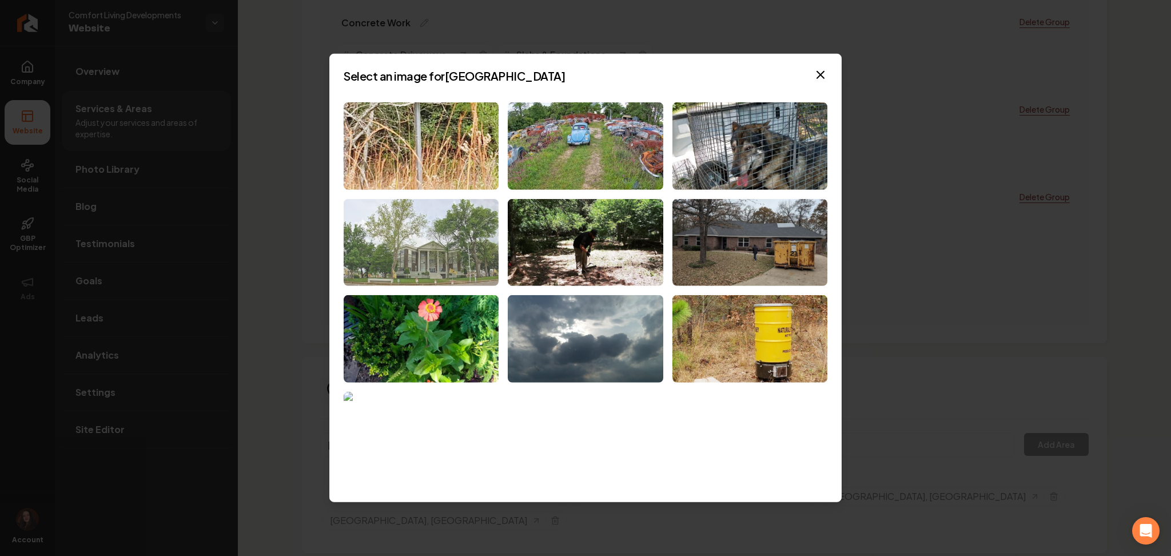
click at [469, 273] on img at bounding box center [421, 241] width 155 height 87
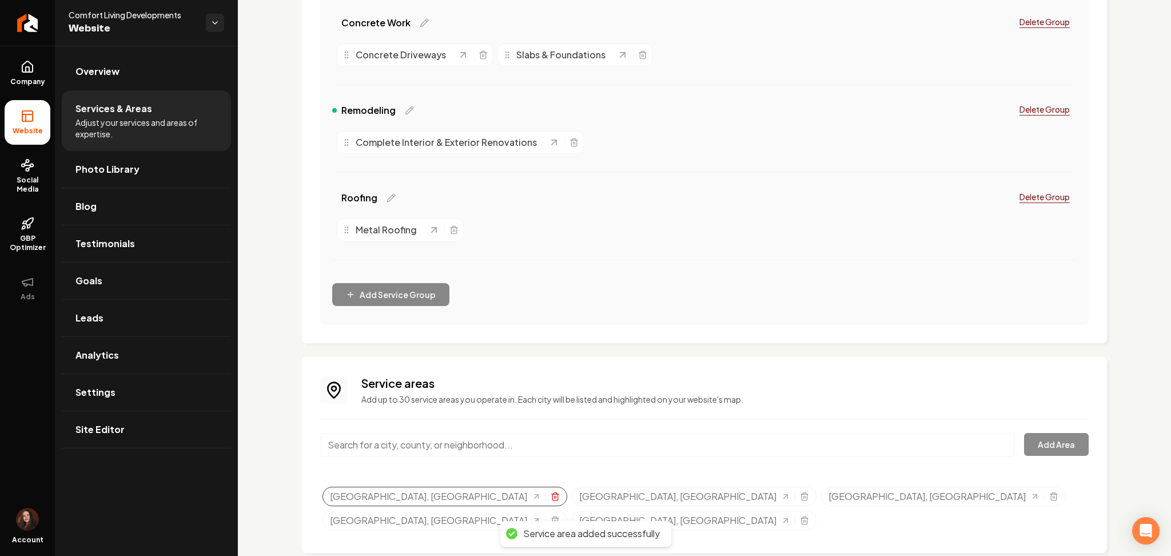
click at [552, 499] on icon "Selected tags" at bounding box center [554, 497] width 5 height 6
drag, startPoint x: 406, startPoint y: 441, endPoint x: 406, endPoint y: 452, distance: 10.9
click at [406, 442] on input "Main content area" at bounding box center [667, 445] width 695 height 24
paste input "Palestine, TX"
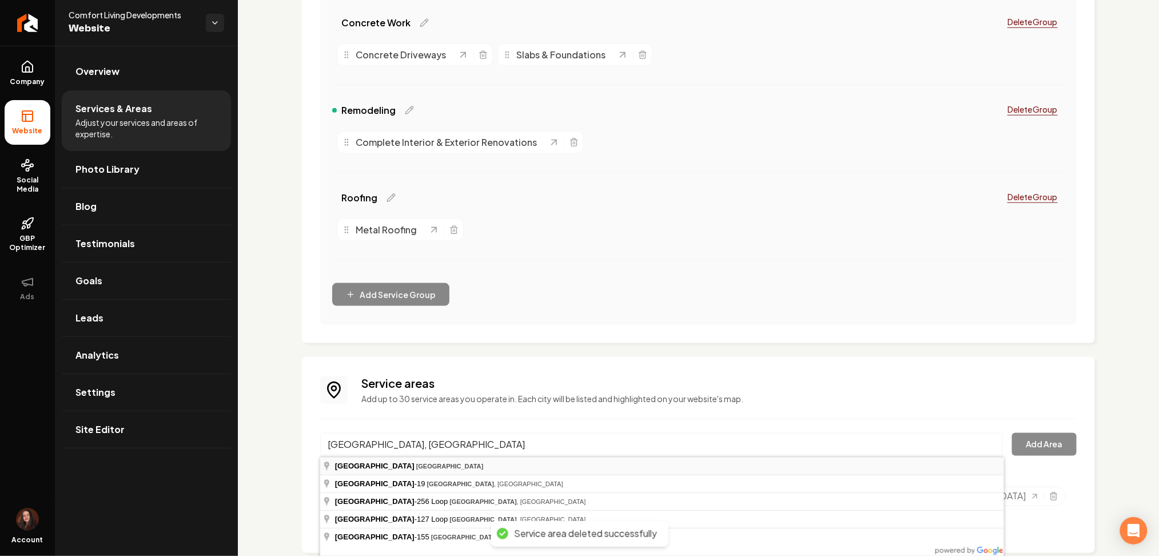
type input "Palestine, TX"
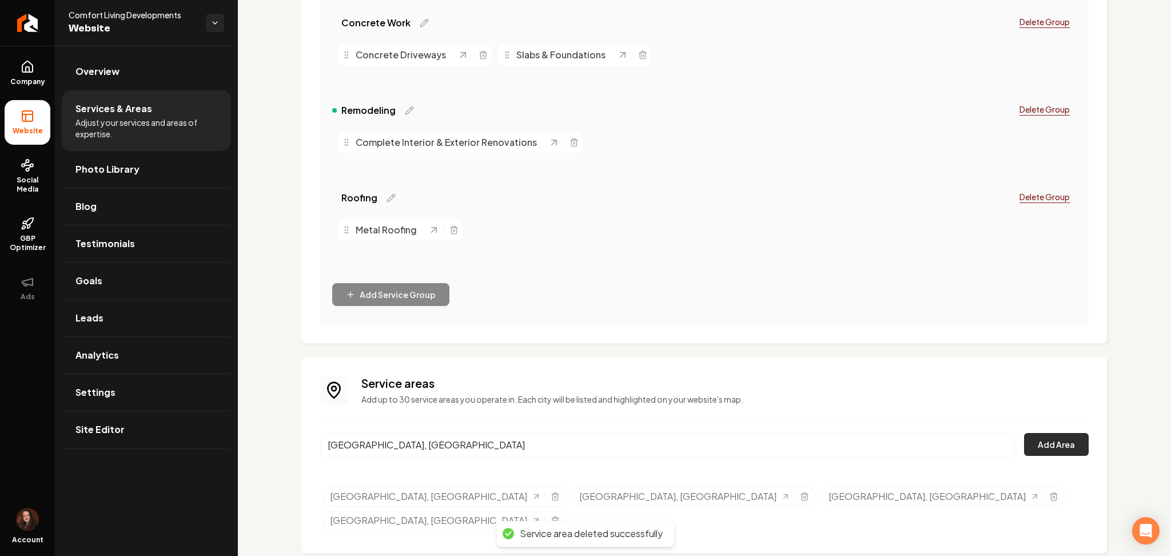
click at [1057, 453] on button "Add Area" at bounding box center [1056, 444] width 65 height 23
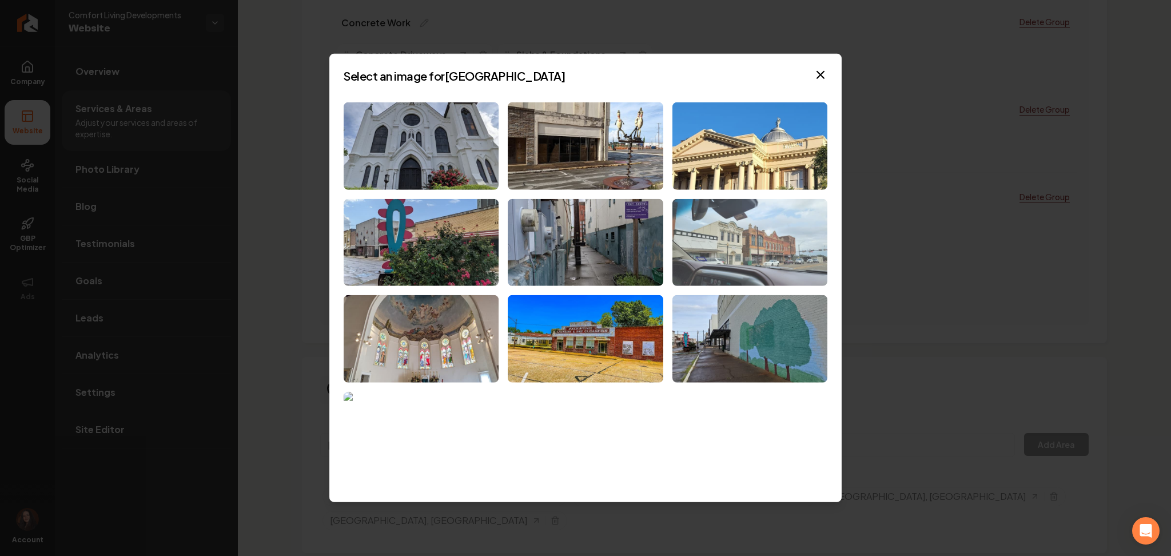
click at [736, 275] on img at bounding box center [749, 241] width 155 height 87
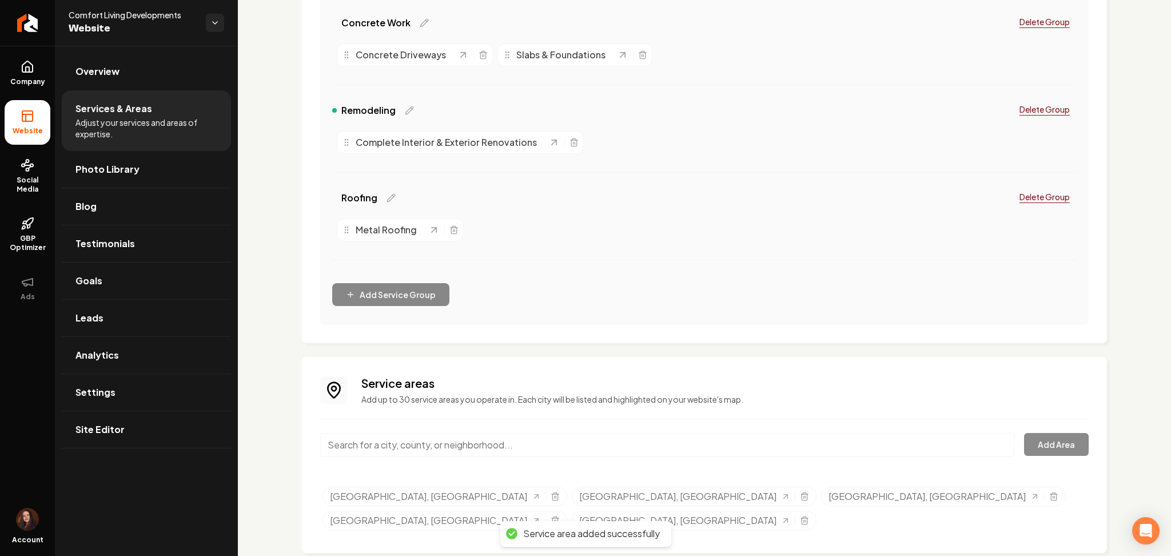
click at [399, 448] on input "Main content area" at bounding box center [667, 445] width 695 height 24
paste input "Henderson, TX"
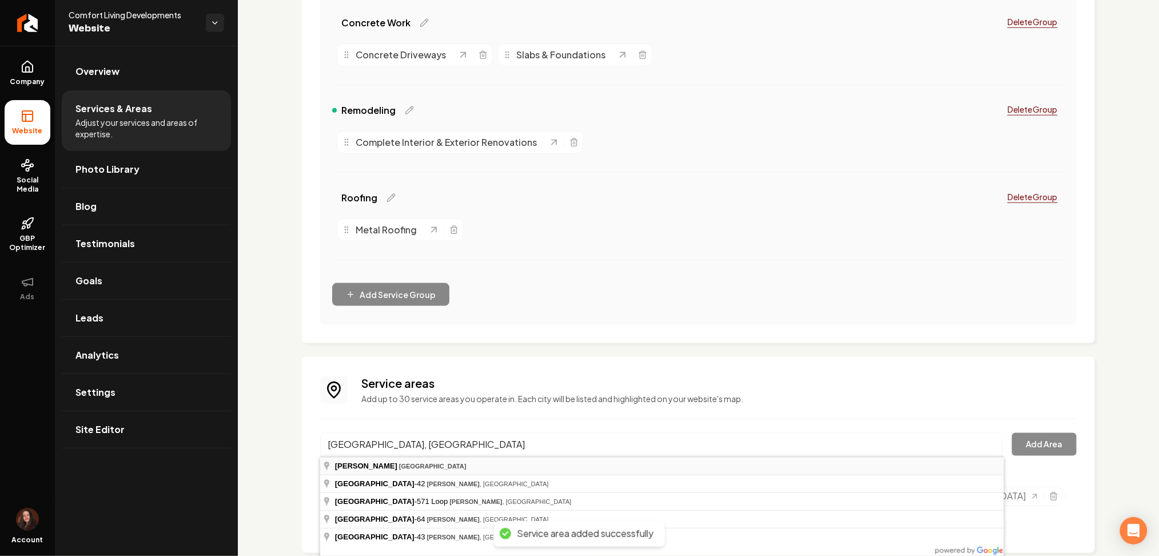
type input "Henderson, TX"
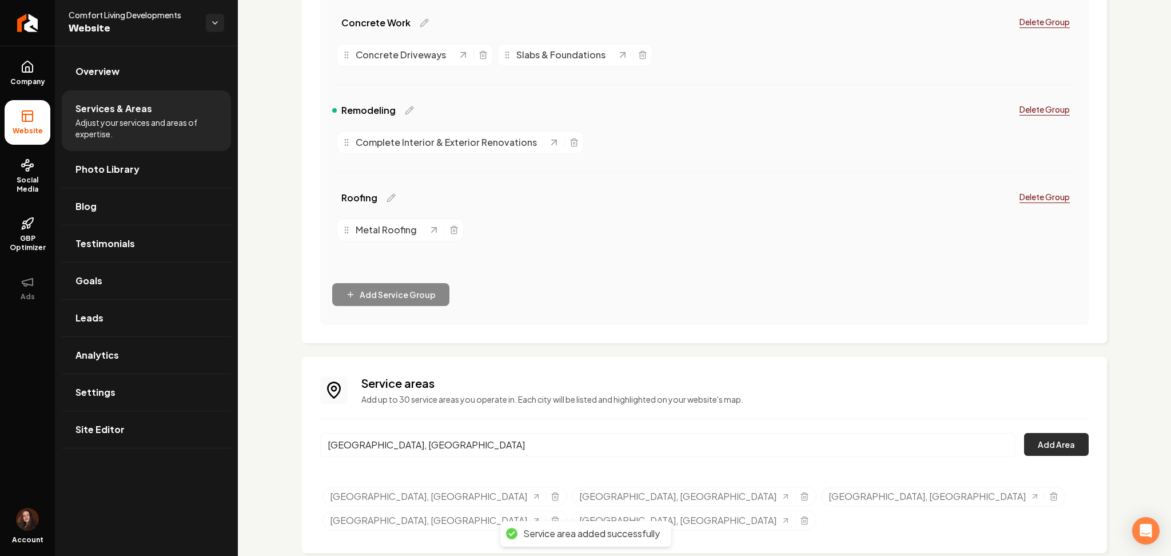
click at [1032, 445] on button "Add Area" at bounding box center [1056, 444] width 65 height 23
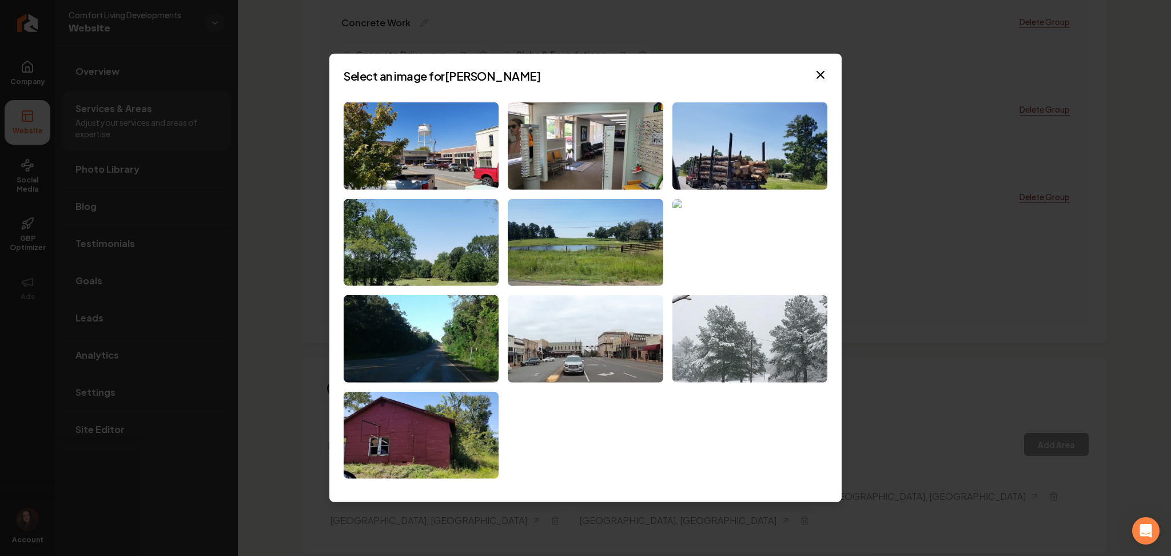
click at [706, 242] on img at bounding box center [749, 241] width 155 height 87
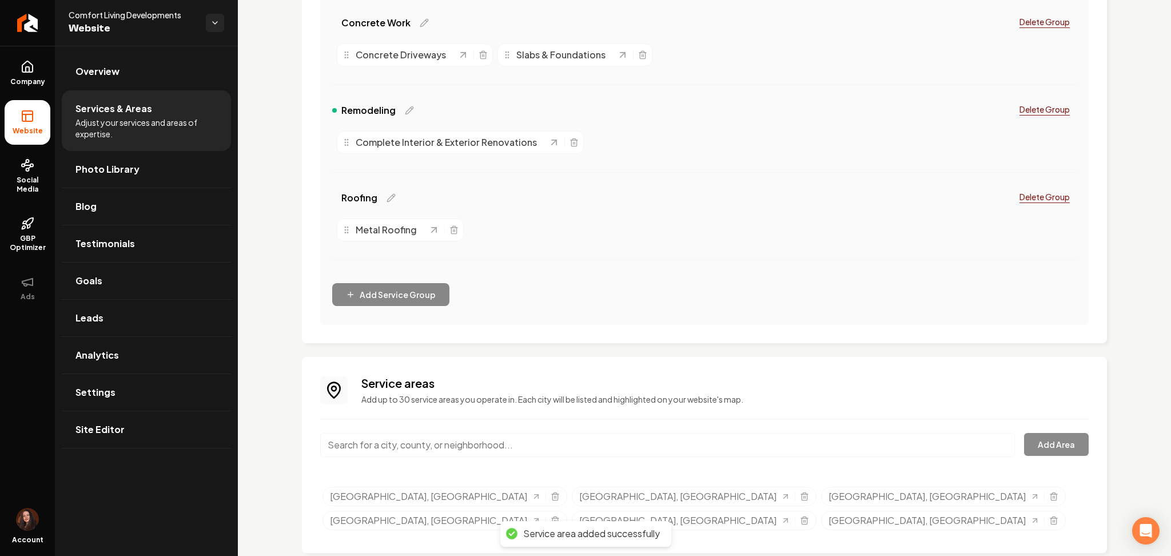
click at [405, 442] on input "Main content area" at bounding box center [667, 445] width 695 height 24
paste input "Longview, TX"
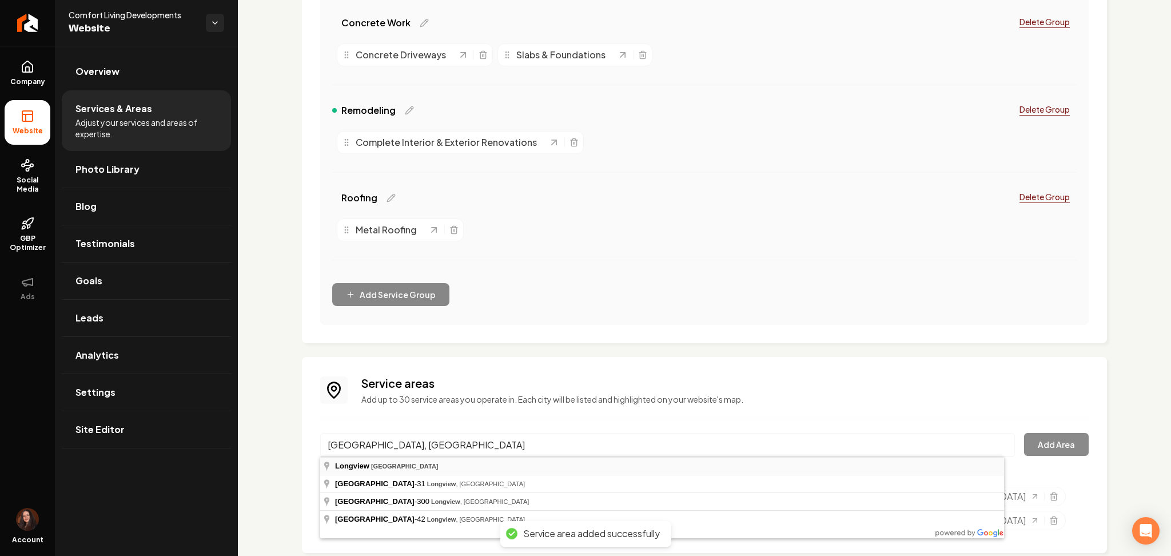
type input "Longview, TX"
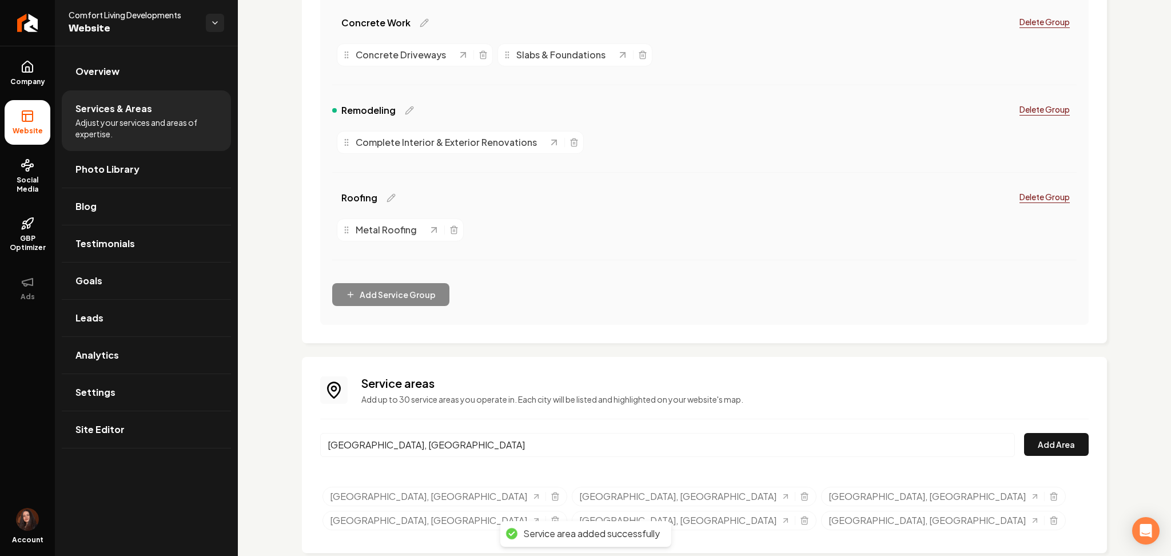
click at [1041, 456] on div "Longview, TX Add Area" at bounding box center [704, 452] width 768 height 38
click at [1040, 446] on button "Add Area" at bounding box center [1056, 444] width 65 height 23
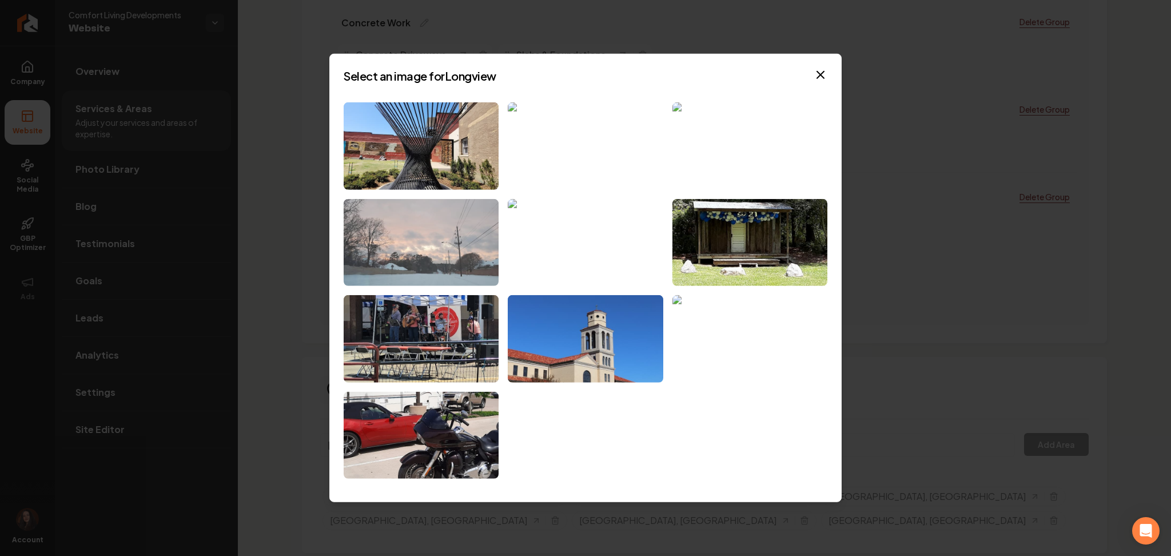
click at [441, 278] on img at bounding box center [421, 241] width 155 height 87
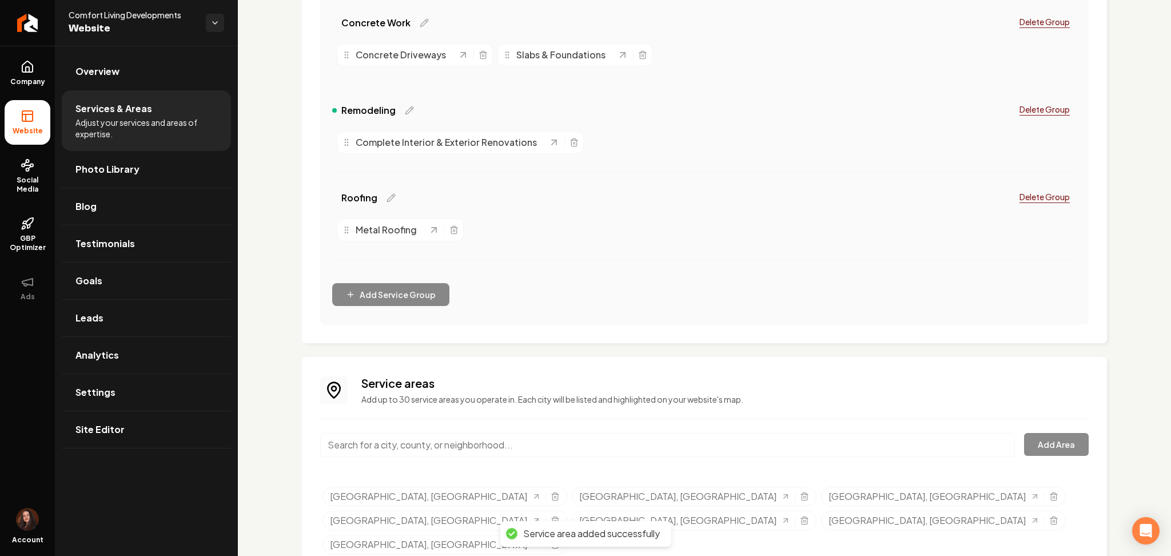
click at [409, 435] on input "Main content area" at bounding box center [667, 445] width 695 height 24
paste input "Lindale, TX"
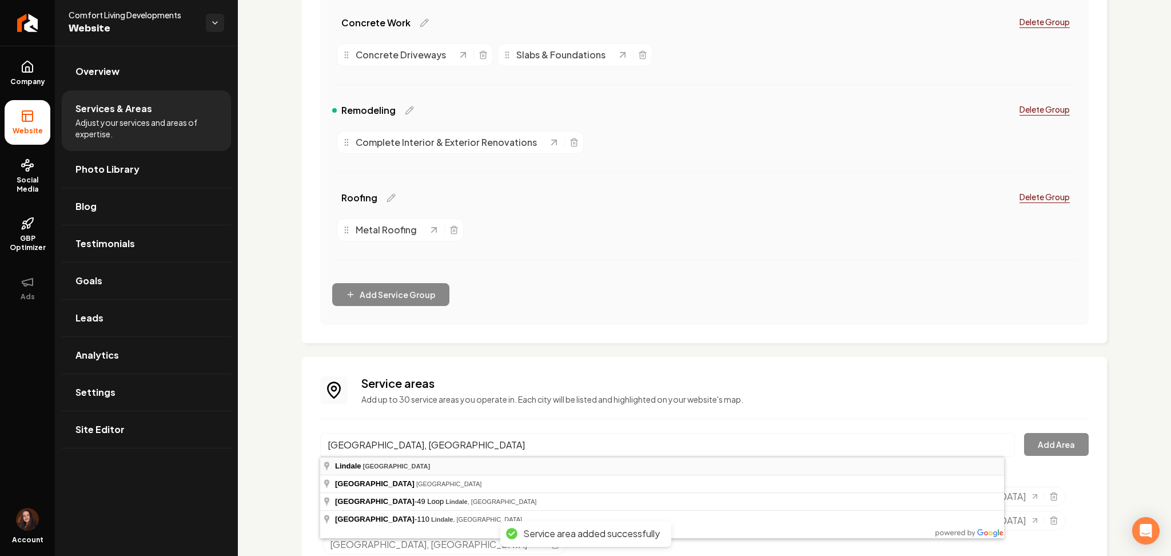
type input "Lindale, TX"
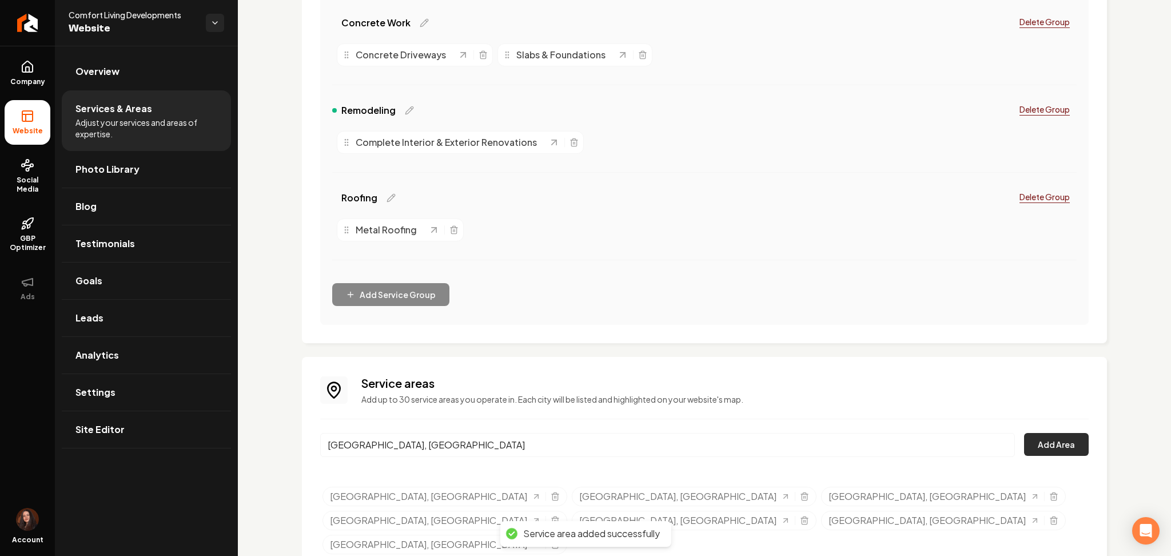
click at [1045, 447] on button "Add Area" at bounding box center [1056, 444] width 65 height 23
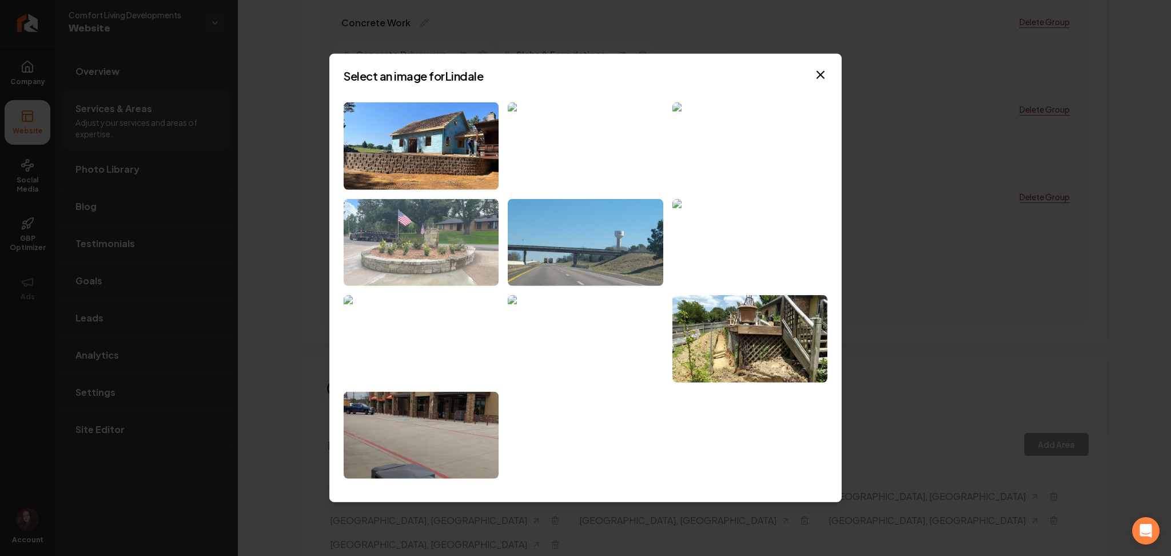
click at [381, 216] on img at bounding box center [421, 241] width 155 height 87
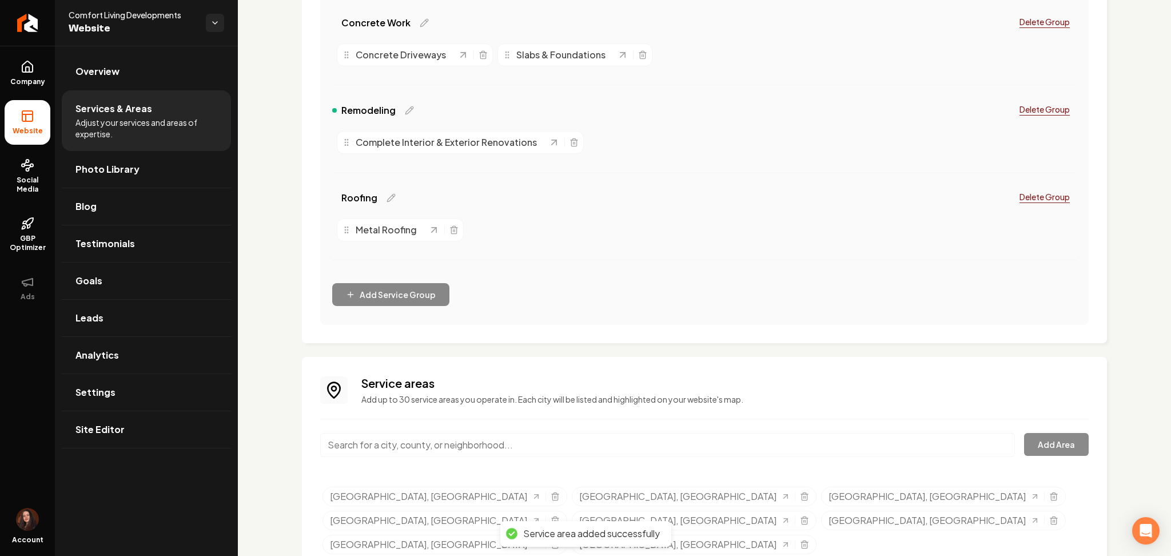
click at [388, 447] on input "Main content area" at bounding box center [667, 445] width 695 height 24
paste input "Whitehouse, TX"
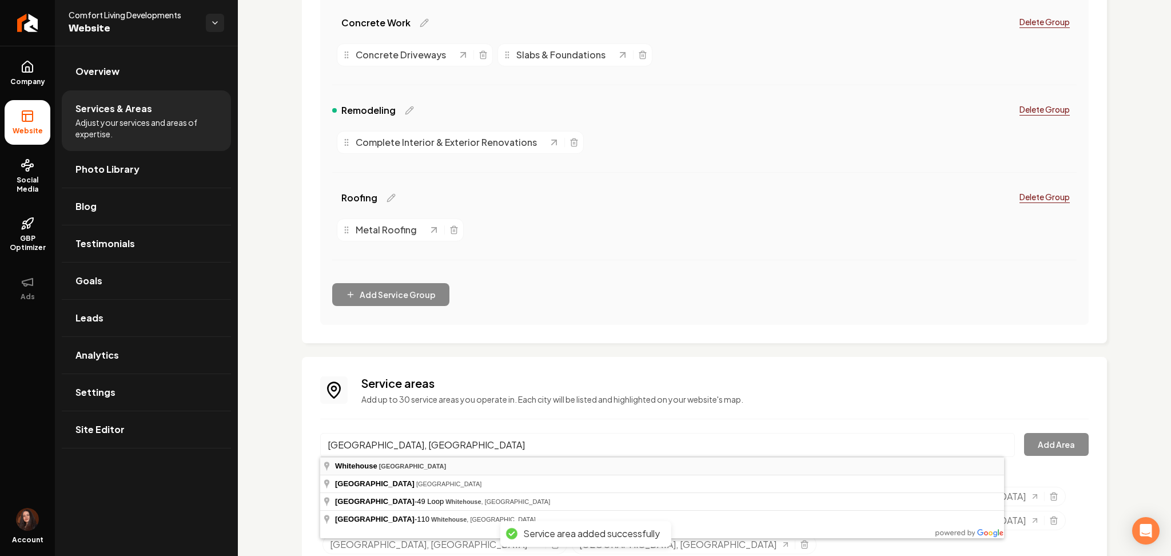
type input "Whitehouse, TX"
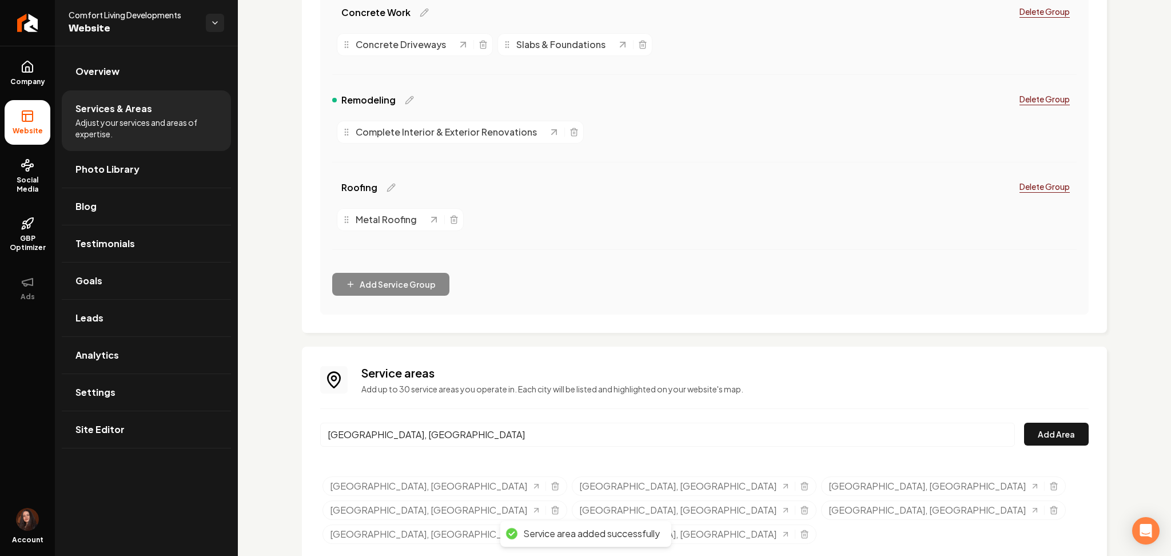
scroll to position [416, 0]
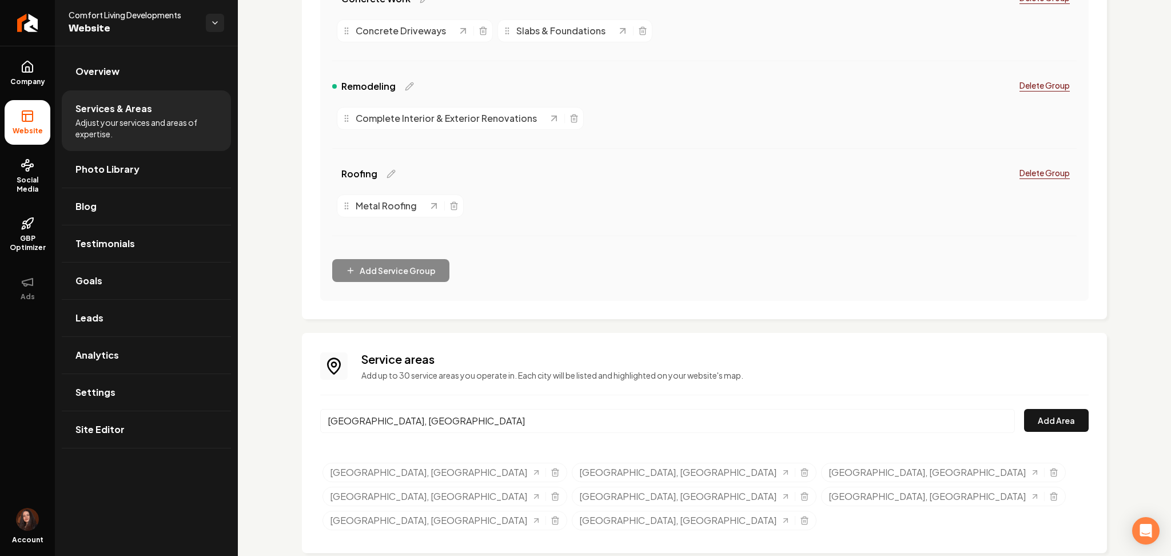
click at [1033, 400] on div "Service areas Add up to 30 service areas you operate in. Each city will be list…" at bounding box center [704, 443] width 768 height 184
click at [1050, 420] on button "Add Area" at bounding box center [1056, 420] width 65 height 23
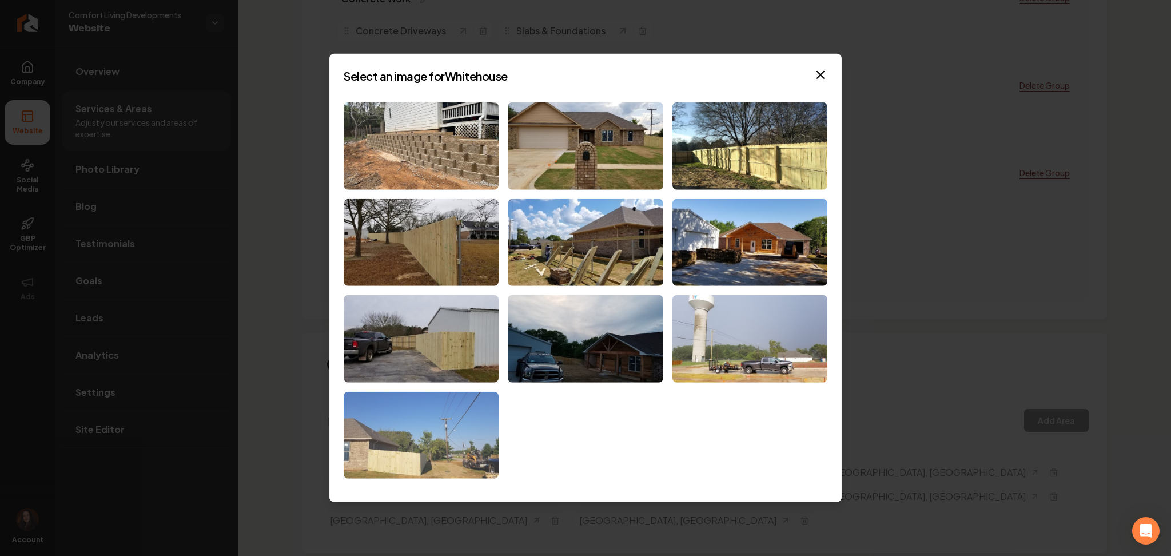
click at [392, 447] on img at bounding box center [421, 435] width 155 height 87
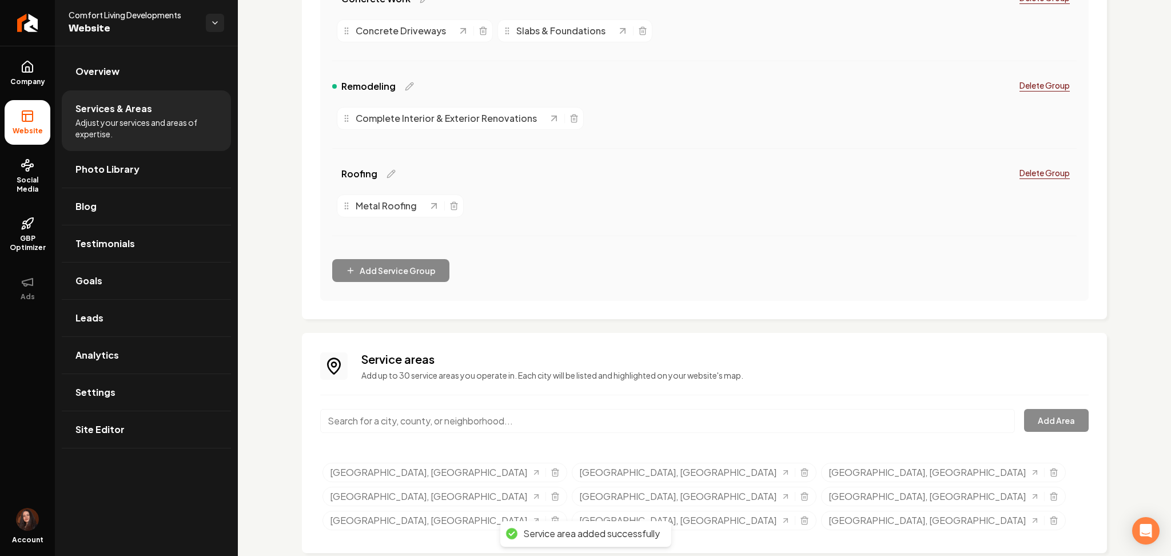
click at [416, 420] on input "Main content area" at bounding box center [667, 421] width 695 height 24
paste input "Bullard, TX"
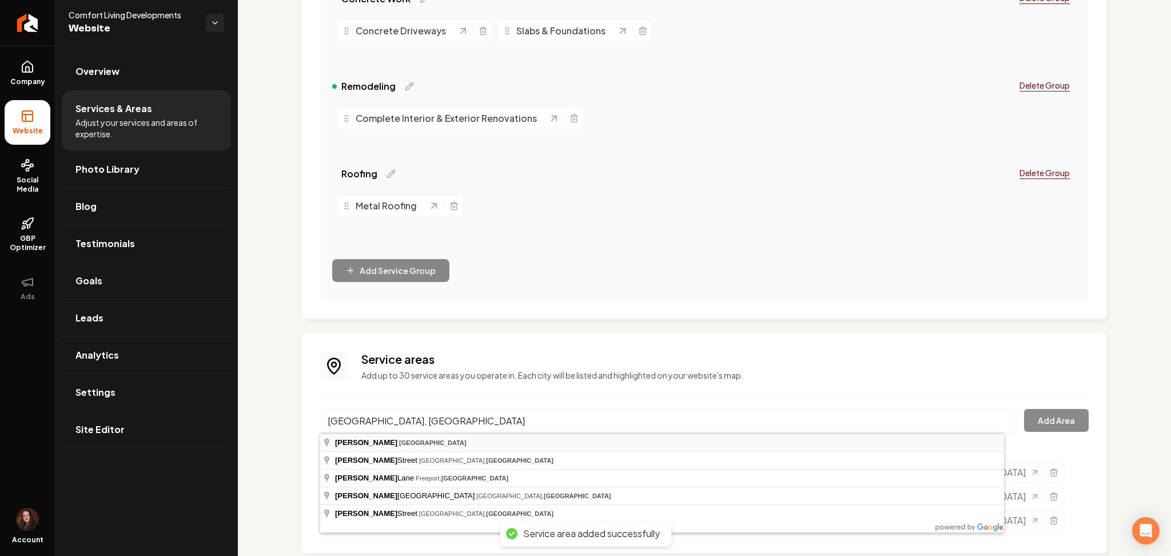
type input "Bullard, TX"
drag, startPoint x: 416, startPoint y: 441, endPoint x: 508, endPoint y: 429, distance: 92.3
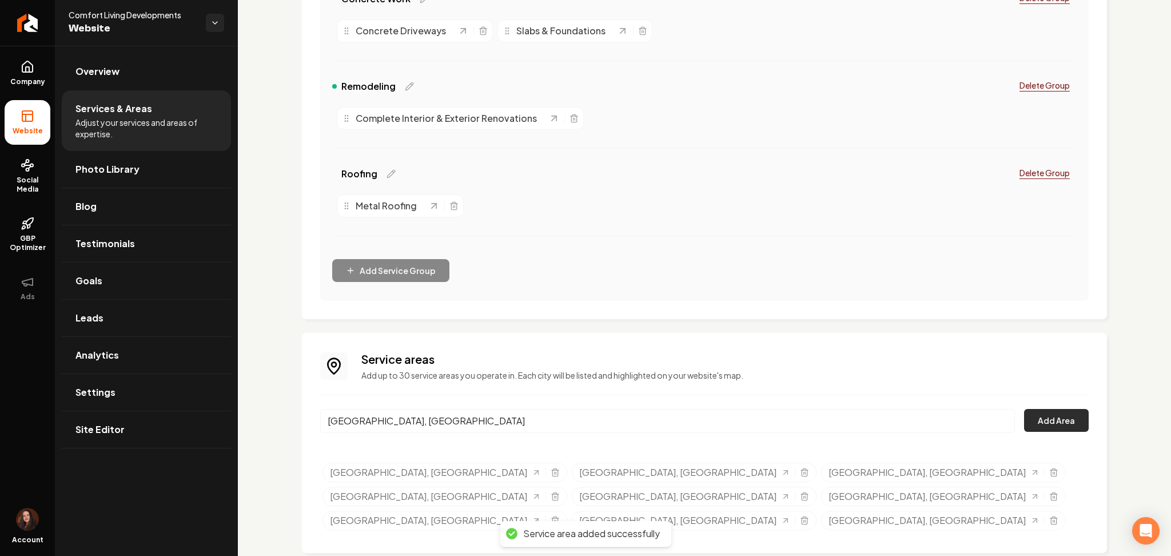
click at [1024, 423] on button "Add Area" at bounding box center [1056, 420] width 65 height 23
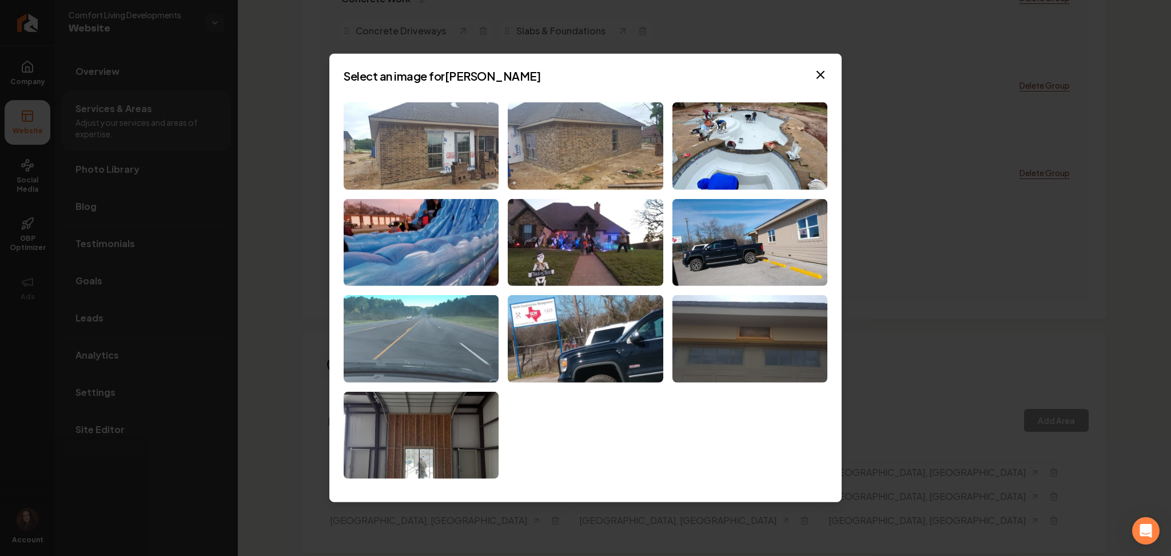
click at [393, 339] on img at bounding box center [421, 338] width 155 height 87
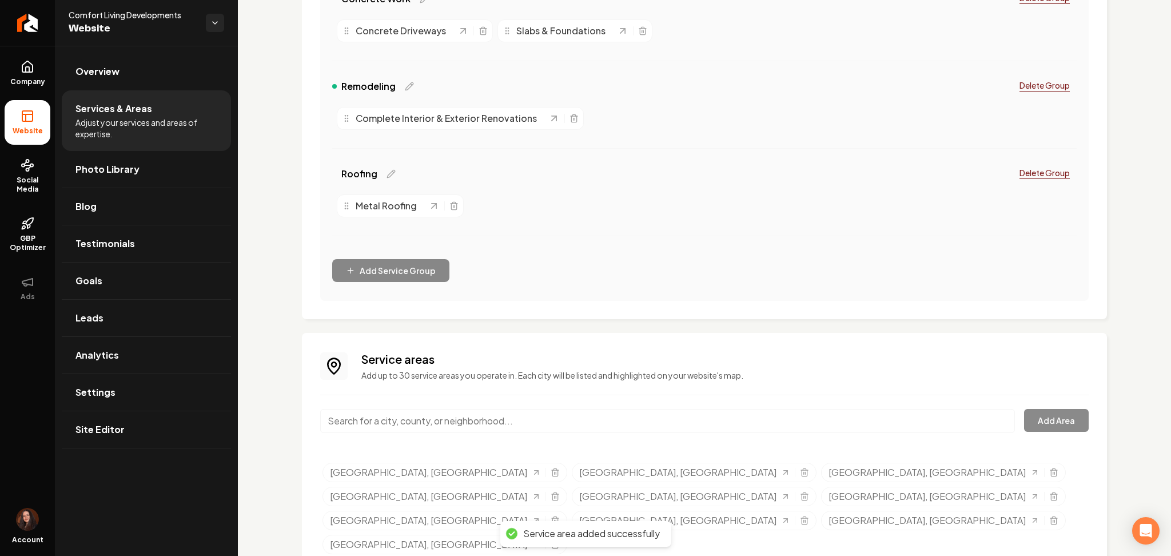
click at [463, 423] on input "Main content area" at bounding box center [667, 421] width 695 height 24
paste input "Troup, TX"
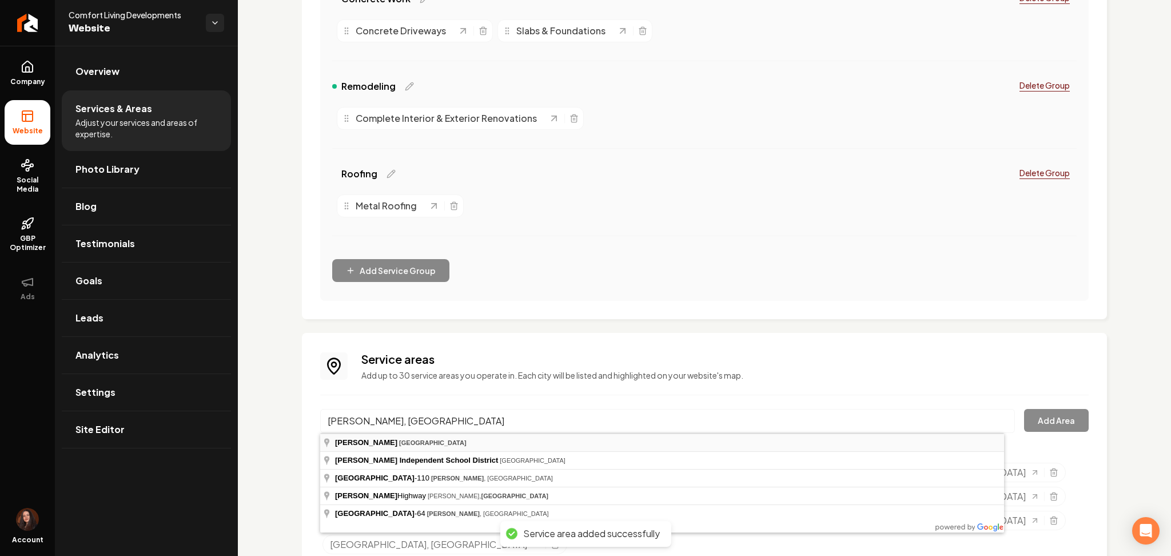
type input "Troup, TX"
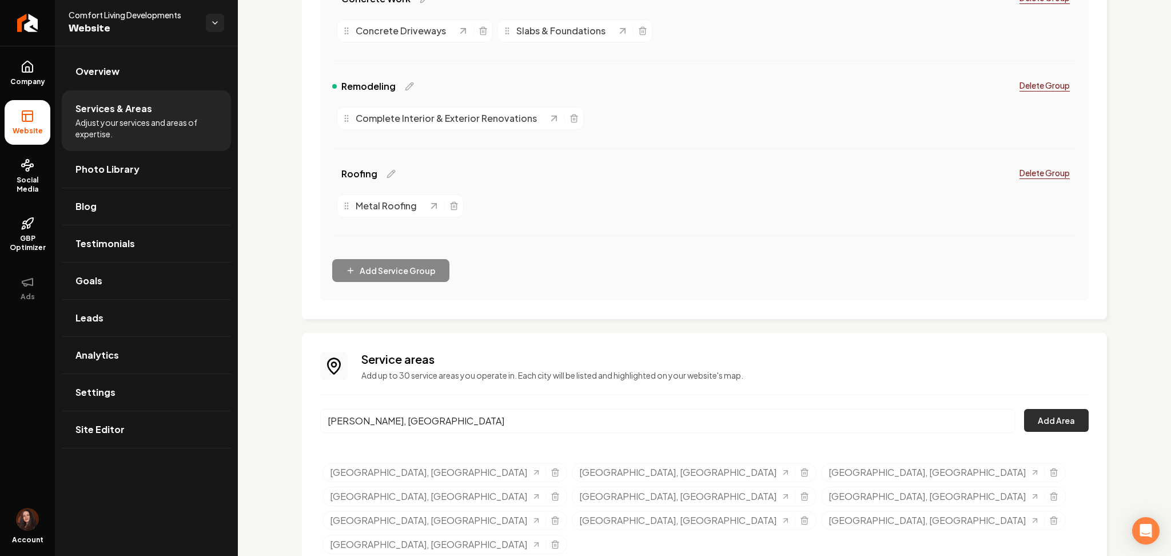
click at [1028, 421] on button "Add Area" at bounding box center [1056, 420] width 65 height 23
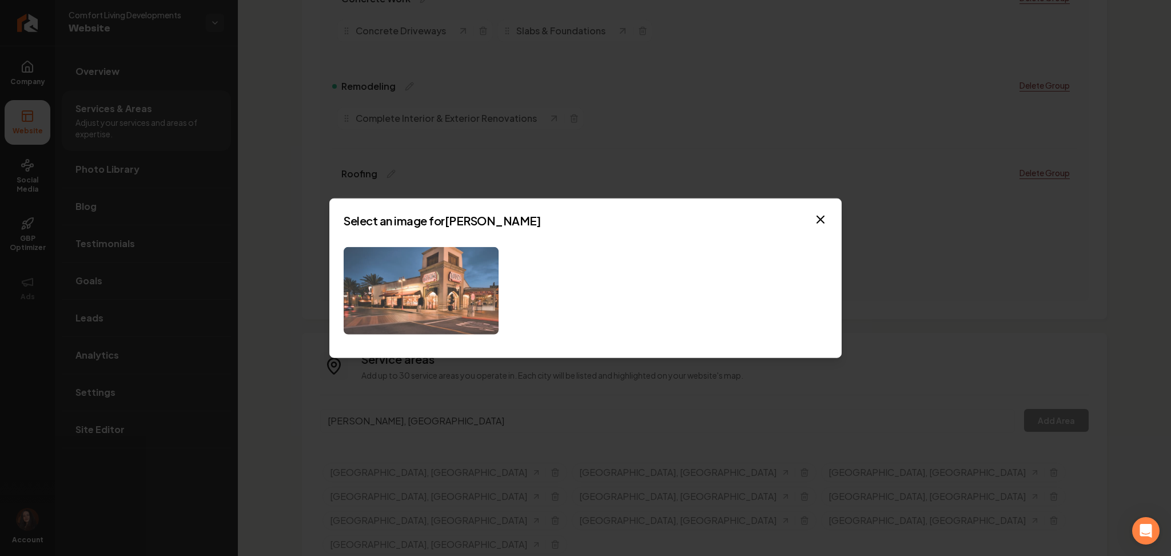
click at [463, 297] on img at bounding box center [421, 290] width 155 height 87
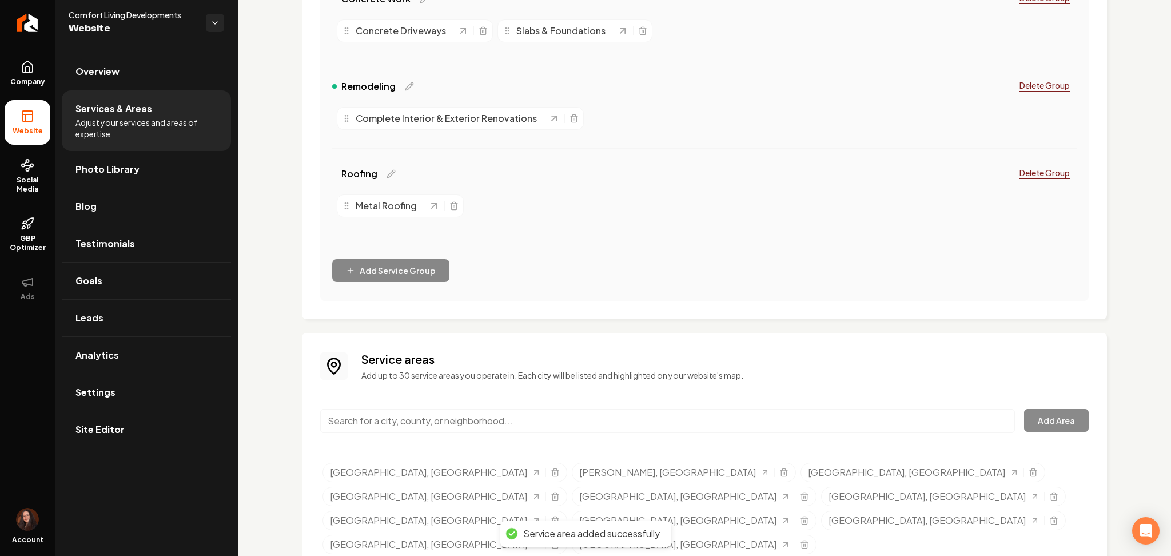
click at [407, 420] on input "Main content area" at bounding box center [667, 421] width 695 height 24
paste input "Arp, TX"
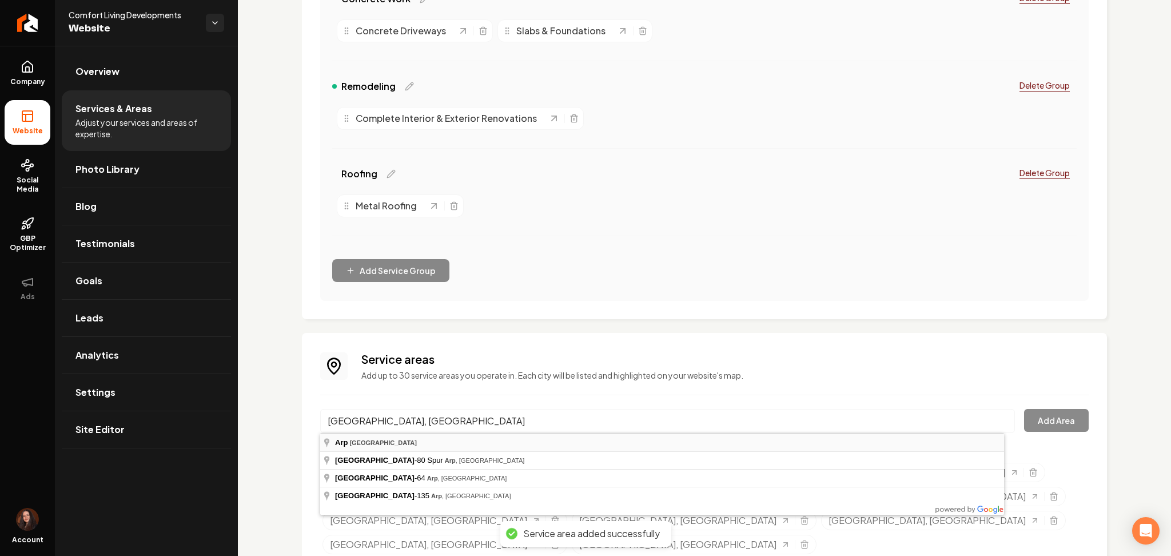
type input "Arp, TX"
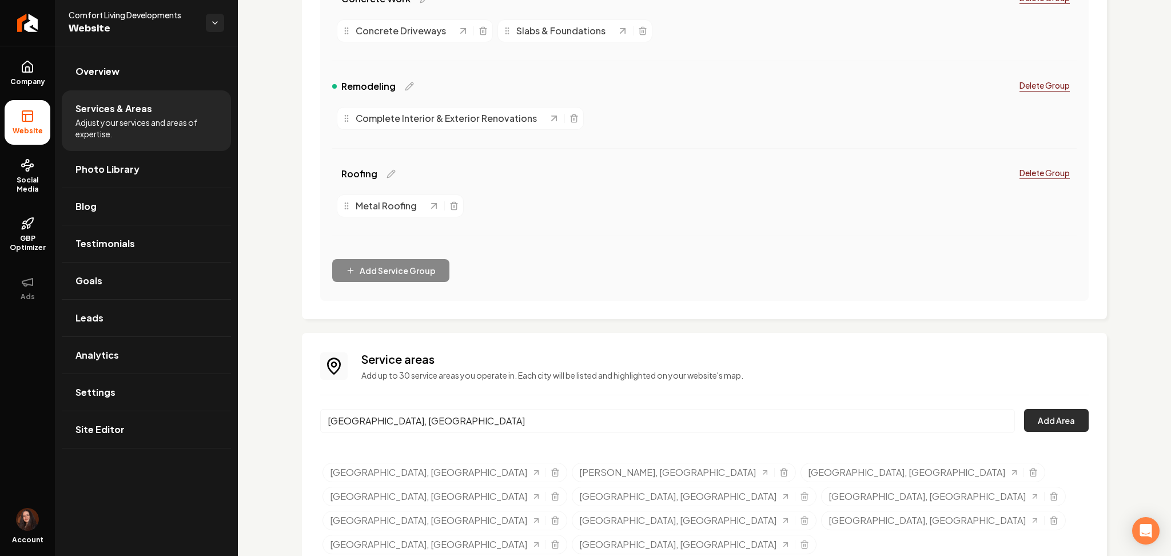
click at [1048, 419] on button "Add Area" at bounding box center [1056, 420] width 65 height 23
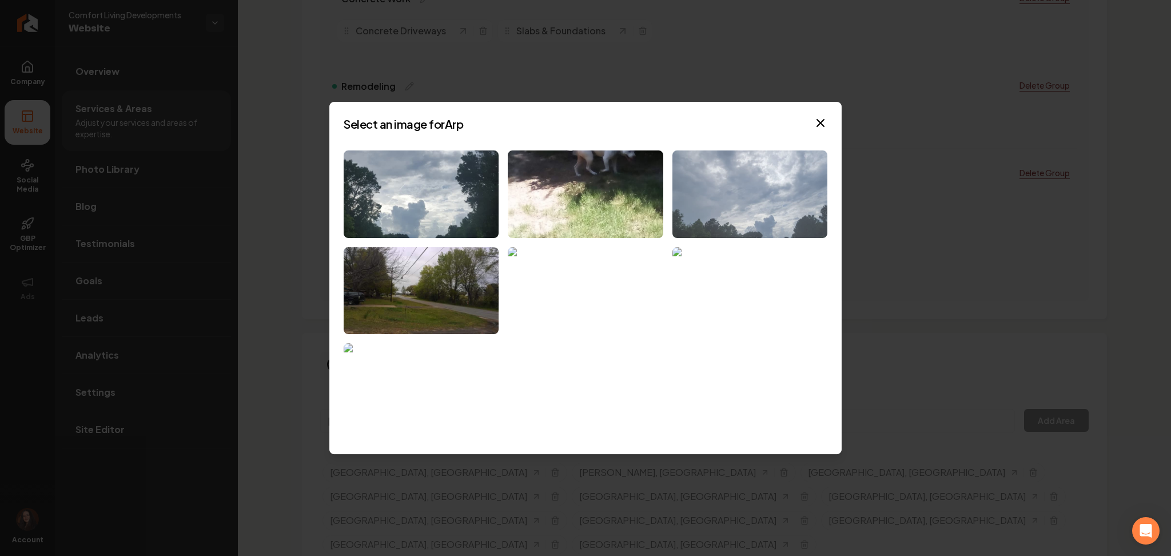
click at [777, 178] on img at bounding box center [749, 193] width 155 height 87
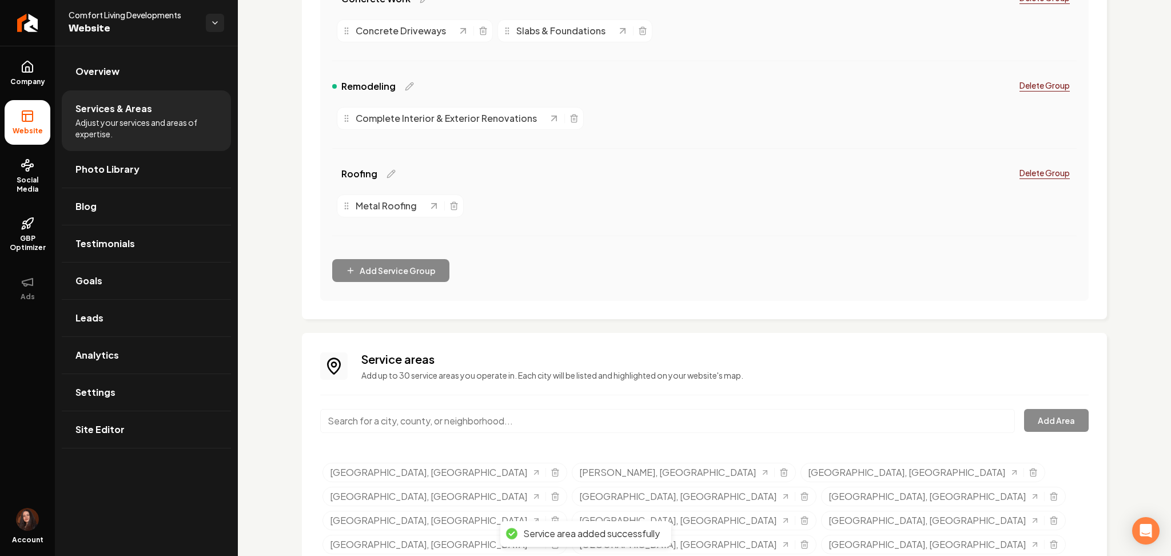
click at [443, 429] on input "Main content area" at bounding box center [667, 421] width 695 height 24
paste input "Rockwall, TX"
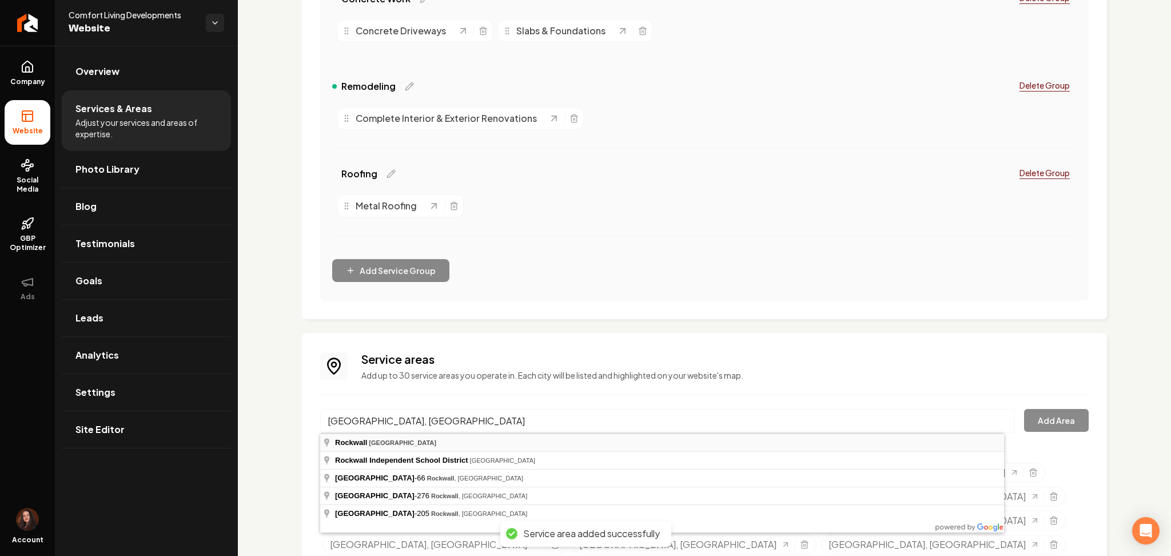
type input "Rockwall, TX"
drag, startPoint x: 433, startPoint y: 443, endPoint x: 849, endPoint y: 421, distance: 415.7
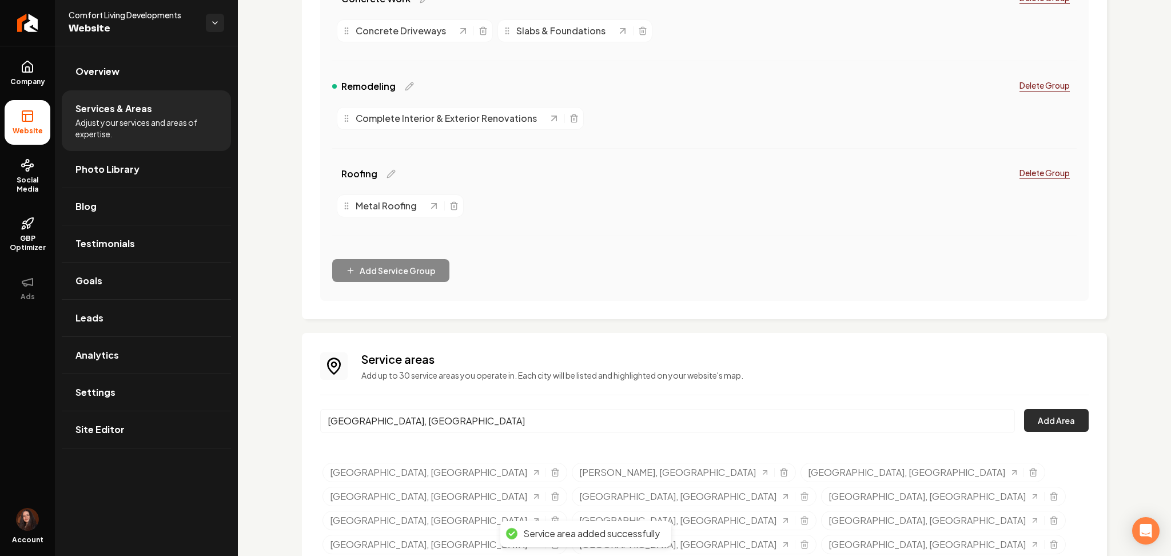
click at [1042, 431] on button "Add Area" at bounding box center [1056, 420] width 65 height 23
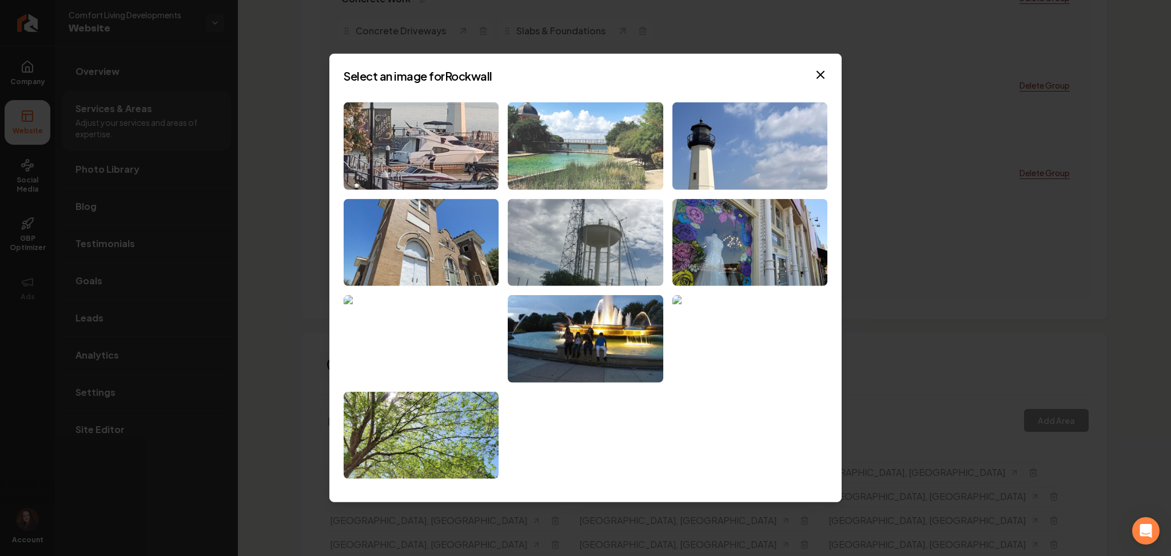
click at [577, 165] on img at bounding box center [585, 145] width 155 height 87
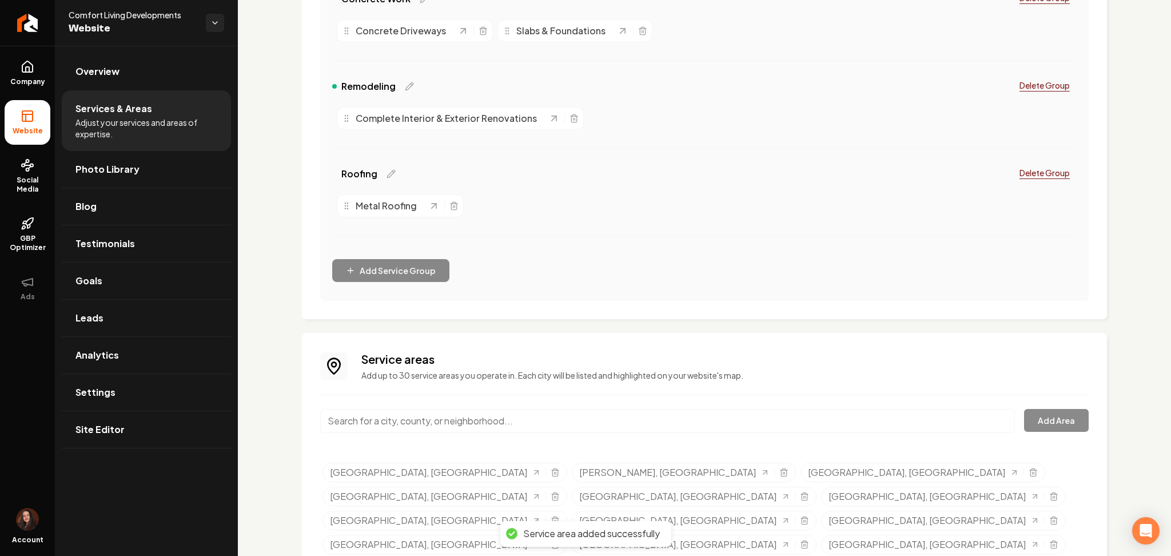
click at [392, 423] on input "Main content area" at bounding box center [667, 421] width 695 height 24
paste input "Fate, TX"
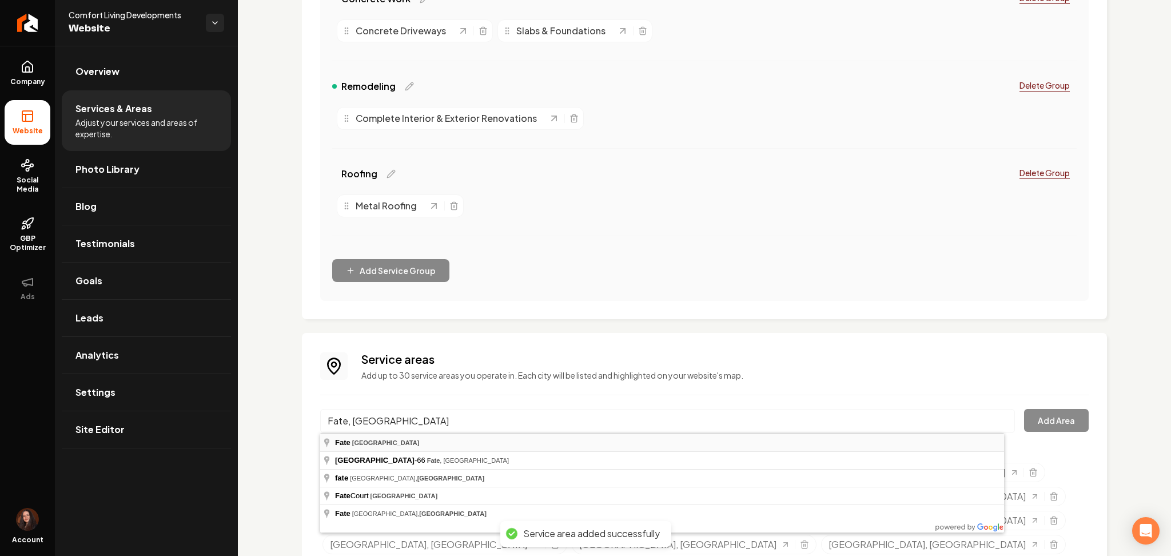
type input "Fate, TX"
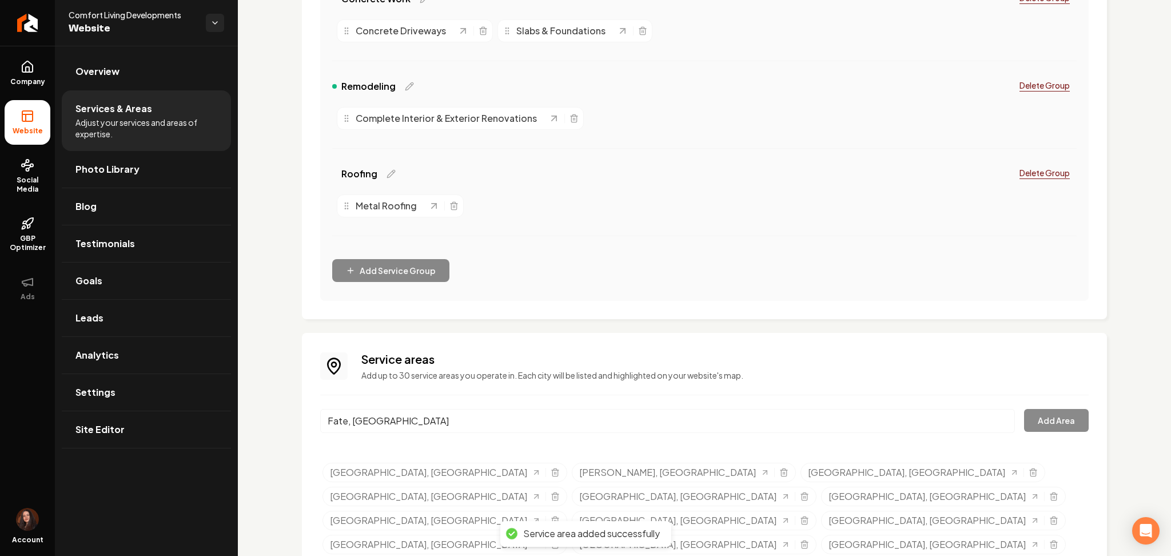
drag, startPoint x: 395, startPoint y: 447, endPoint x: 413, endPoint y: 447, distance: 18.3
click at [1034, 419] on button "Add Area" at bounding box center [1056, 420] width 65 height 23
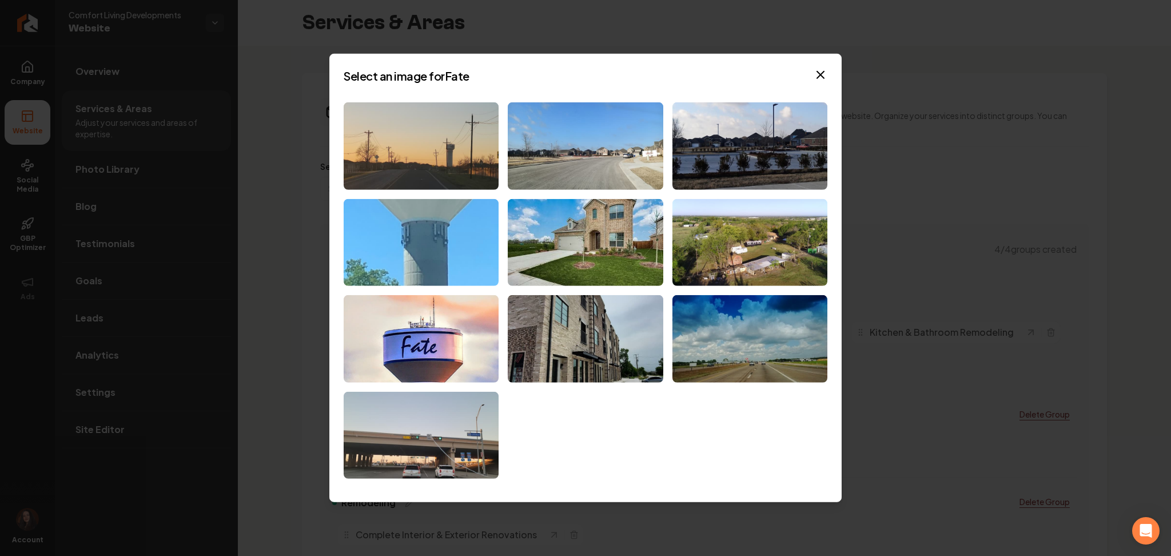
scroll to position [416, 0]
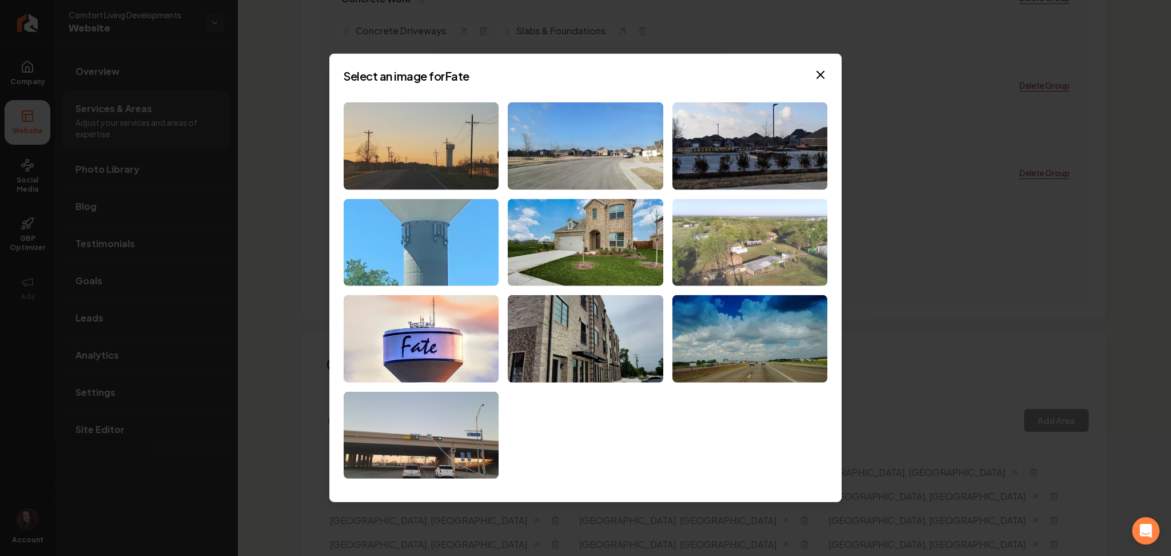
click at [715, 261] on img at bounding box center [749, 241] width 155 height 87
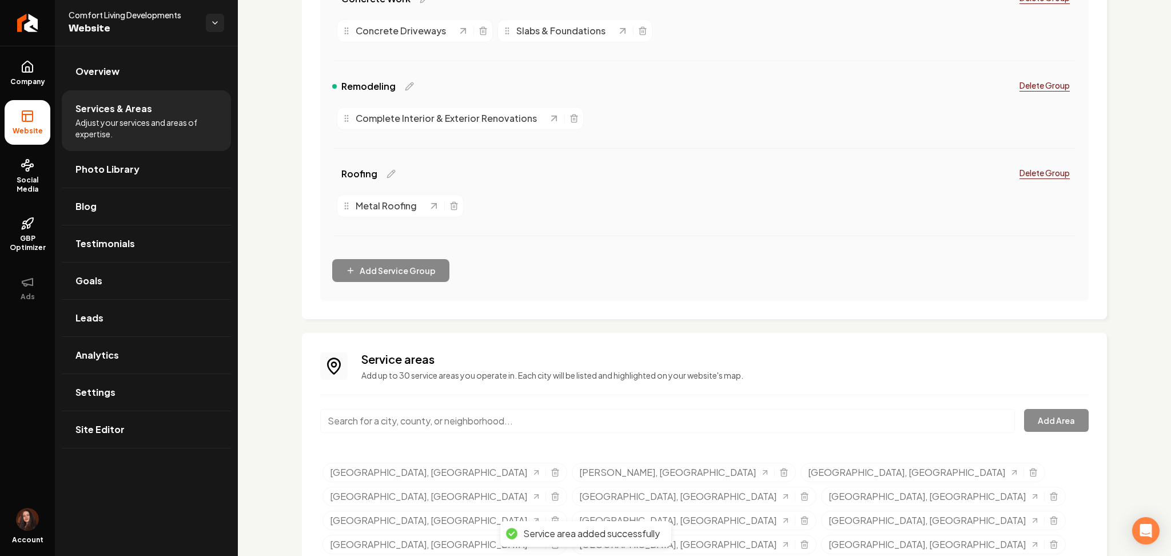
click at [487, 435] on div "Main content area" at bounding box center [667, 428] width 695 height 38
click at [482, 420] on input "Main content area" at bounding box center [667, 421] width 695 height 24
paste input "Wylie, TX"
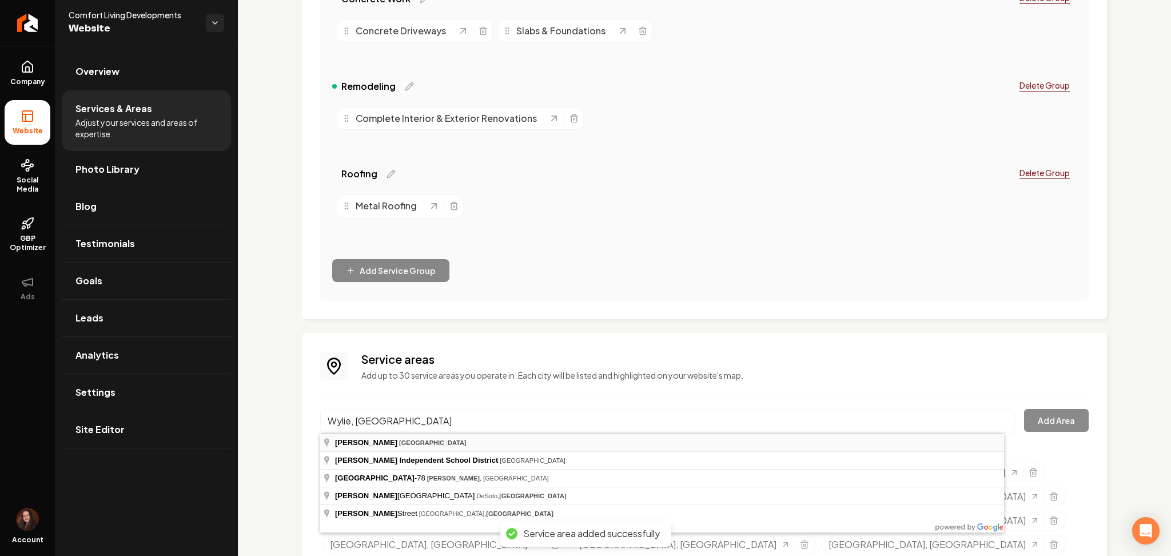
type input "Wylie, TX"
drag, startPoint x: 437, startPoint y: 444, endPoint x: 449, endPoint y: 439, distance: 13.1
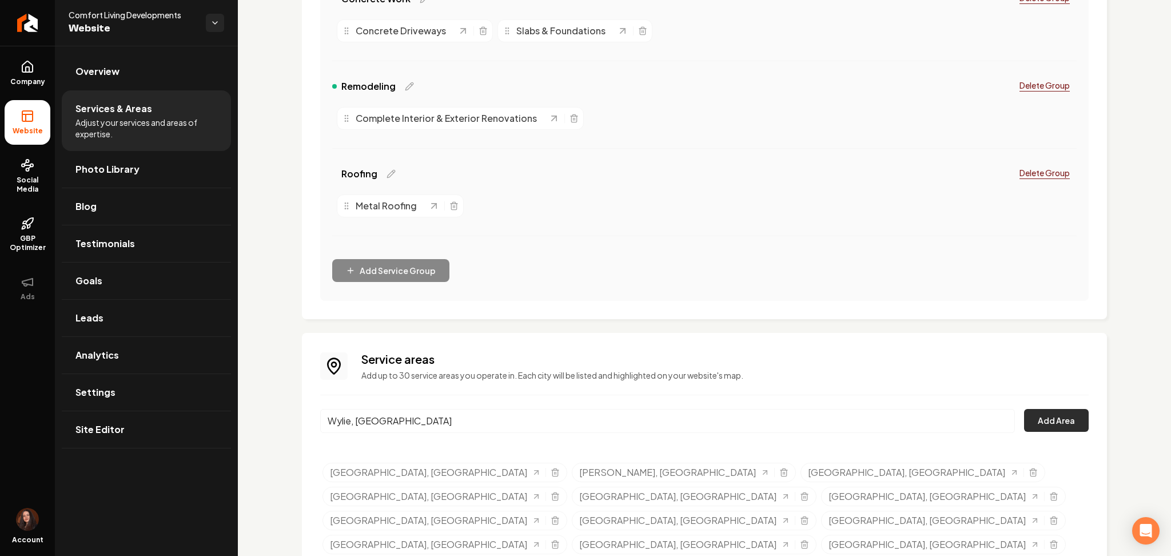
click at [1024, 428] on button "Add Area" at bounding box center [1056, 420] width 65 height 23
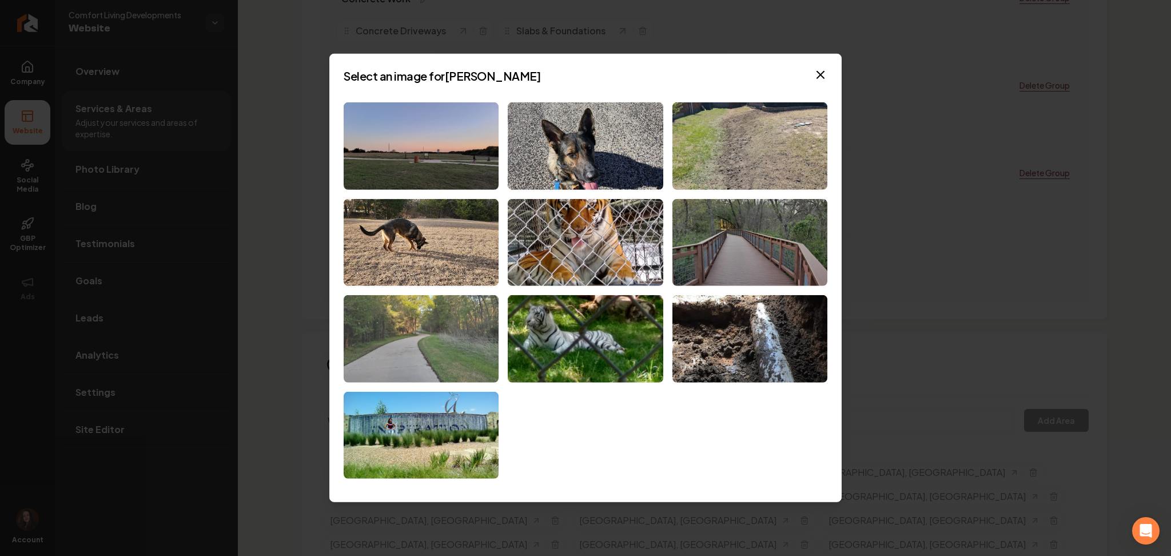
click at [425, 359] on img at bounding box center [421, 338] width 155 height 87
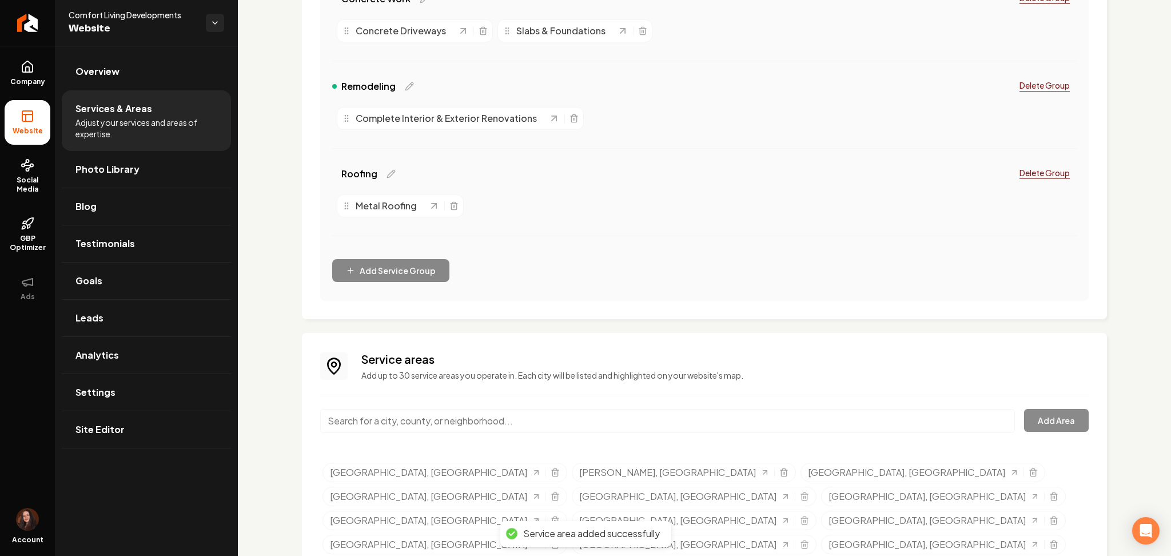
click at [450, 420] on input "Main content area" at bounding box center [667, 421] width 695 height 24
paste input "Rowlett, TX"
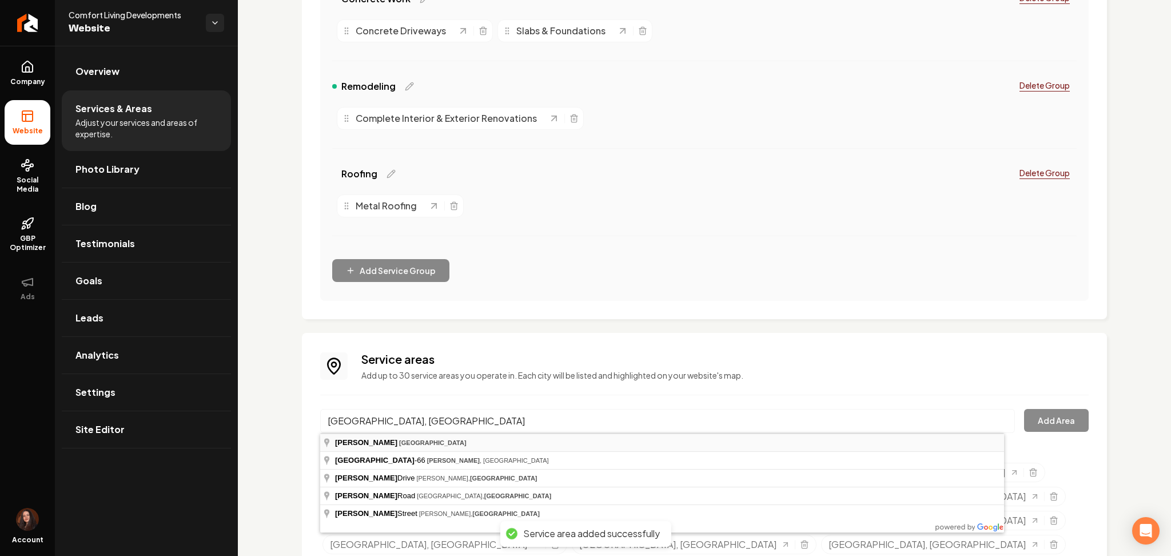
type input "Rowlett, TX"
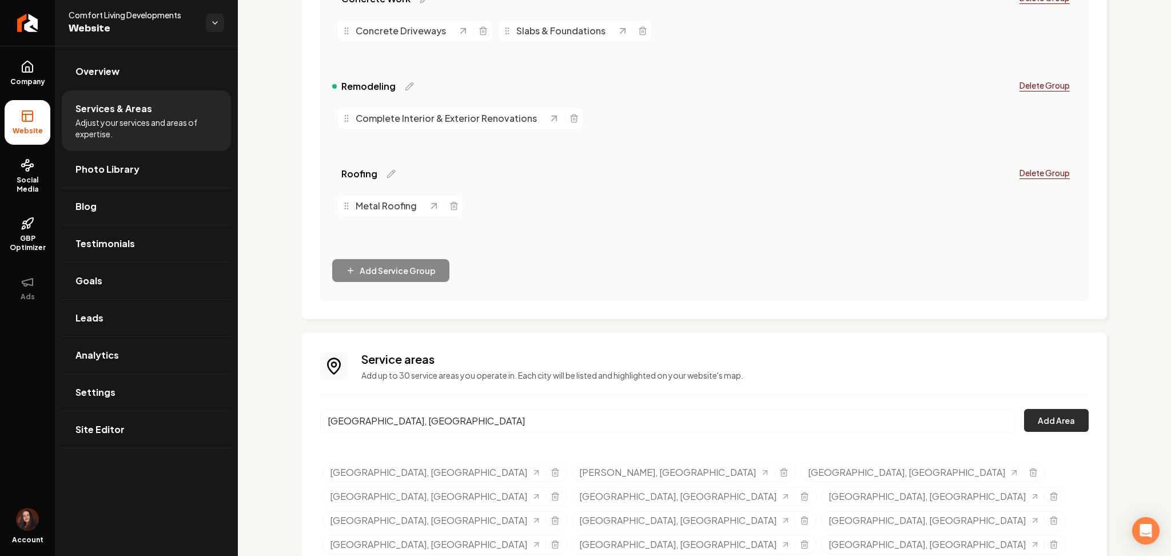
click at [1026, 420] on button "Add Area" at bounding box center [1056, 420] width 65 height 23
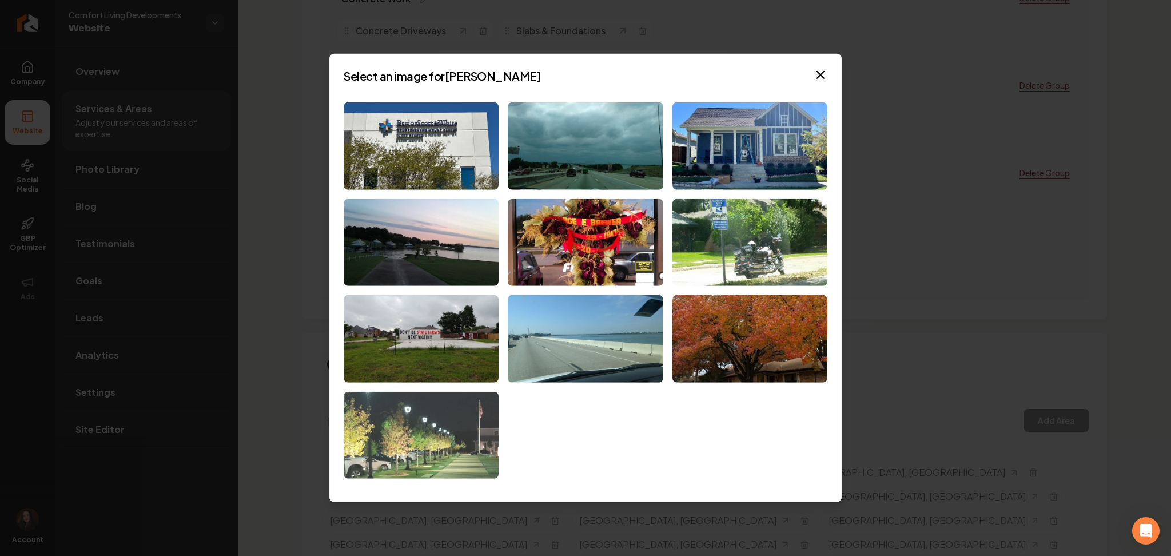
click at [412, 441] on img at bounding box center [421, 435] width 155 height 87
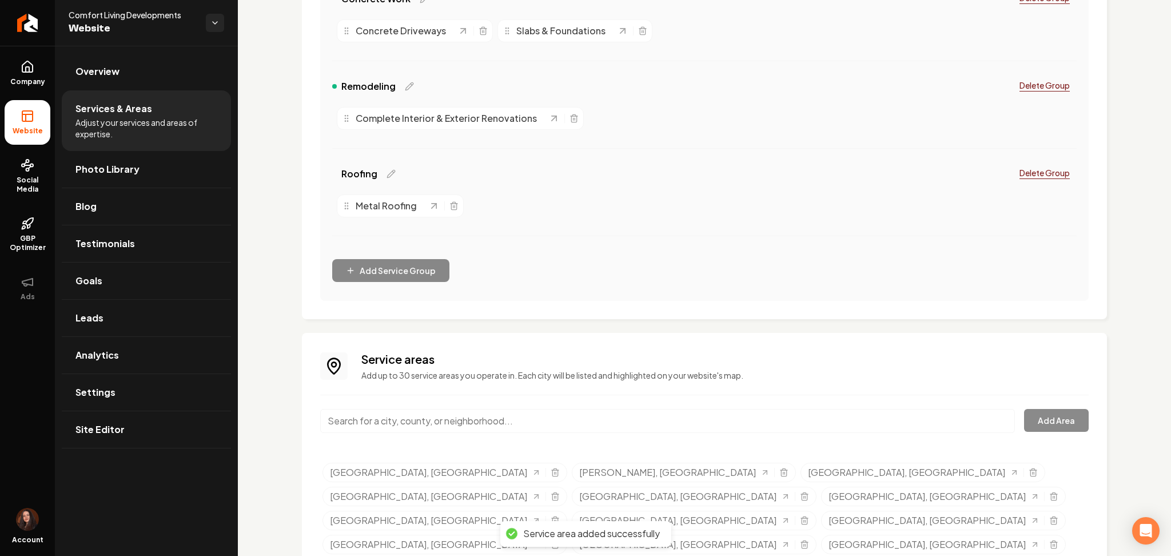
click at [450, 415] on input "Main content area" at bounding box center [667, 421] width 695 height 24
paste input "Sachse, TX"
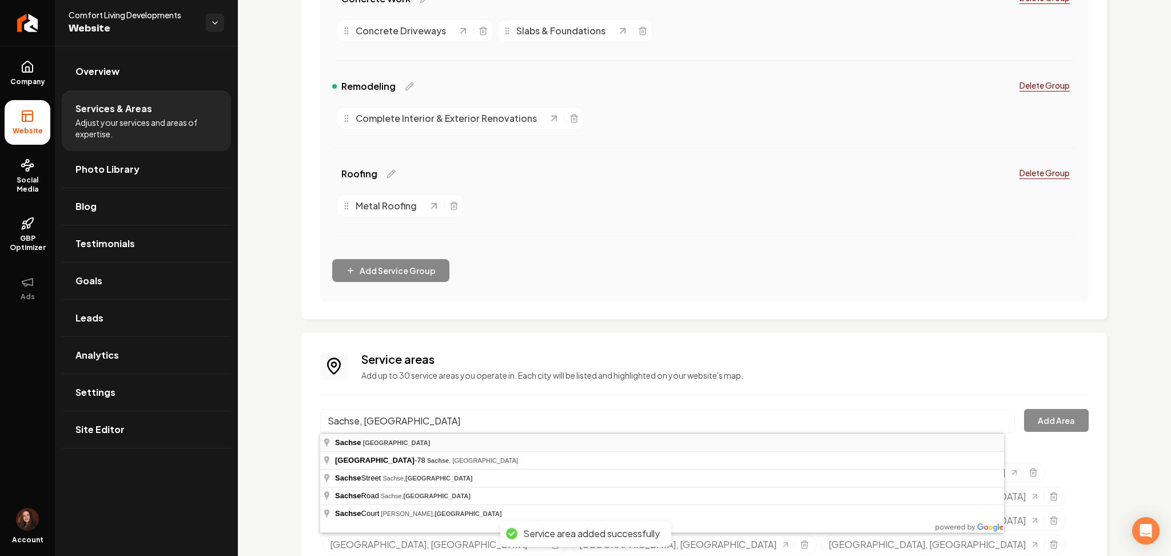
type input "Sachse, TX"
drag, startPoint x: 444, startPoint y: 449, endPoint x: 455, endPoint y: 447, distance: 11.2
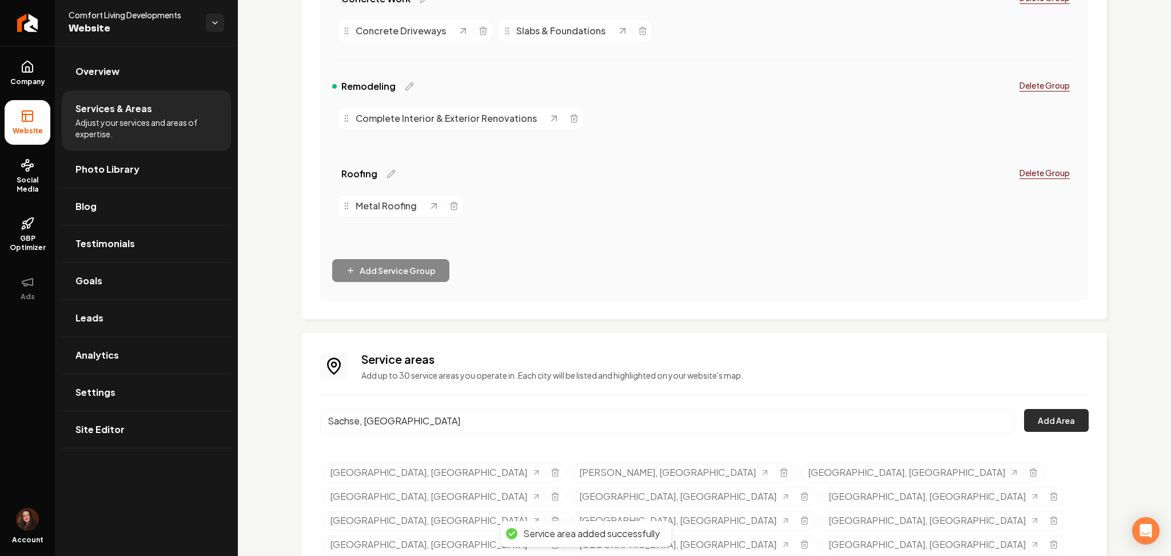
click at [1052, 420] on button "Add Area" at bounding box center [1056, 420] width 65 height 23
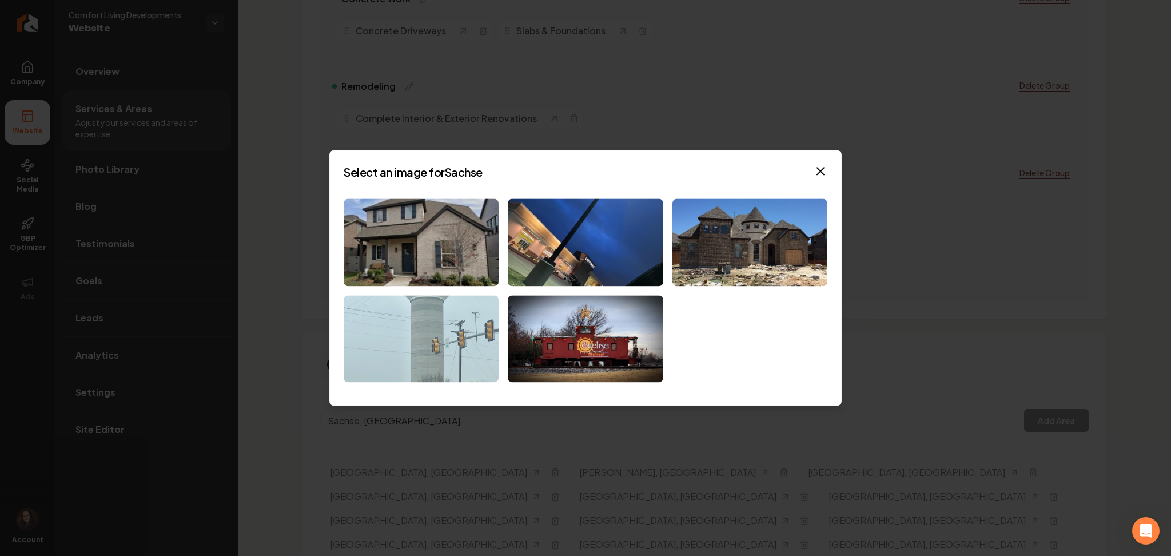
click at [426, 364] on img at bounding box center [421, 338] width 155 height 87
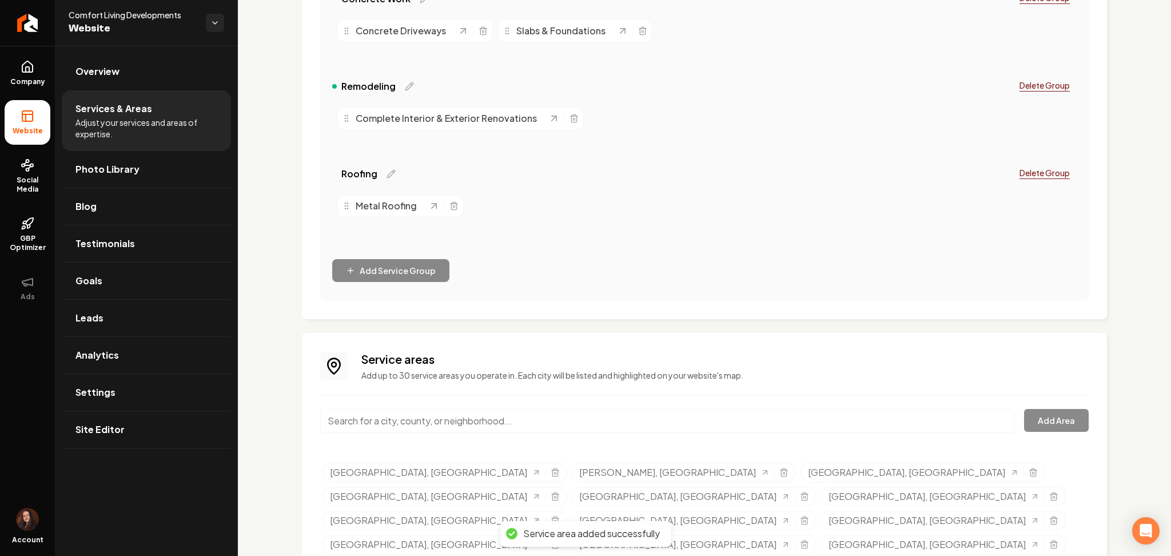
click at [380, 419] on input "Main content area" at bounding box center [667, 421] width 695 height 24
paste input "Terrell, TX"
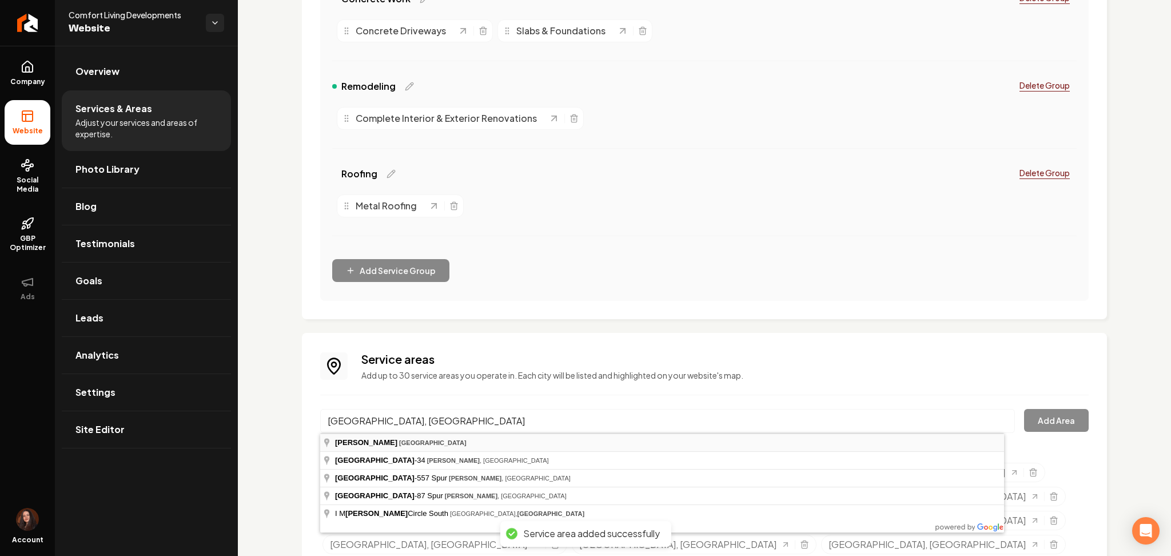
type input "Terrell, TX"
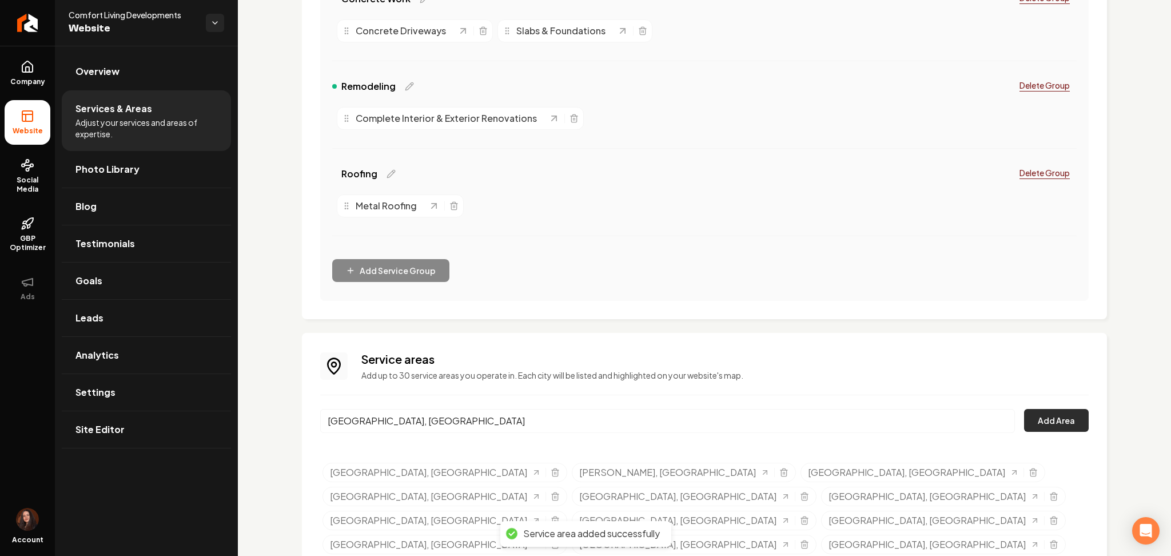
click at [1034, 424] on button "Add Area" at bounding box center [1056, 420] width 65 height 23
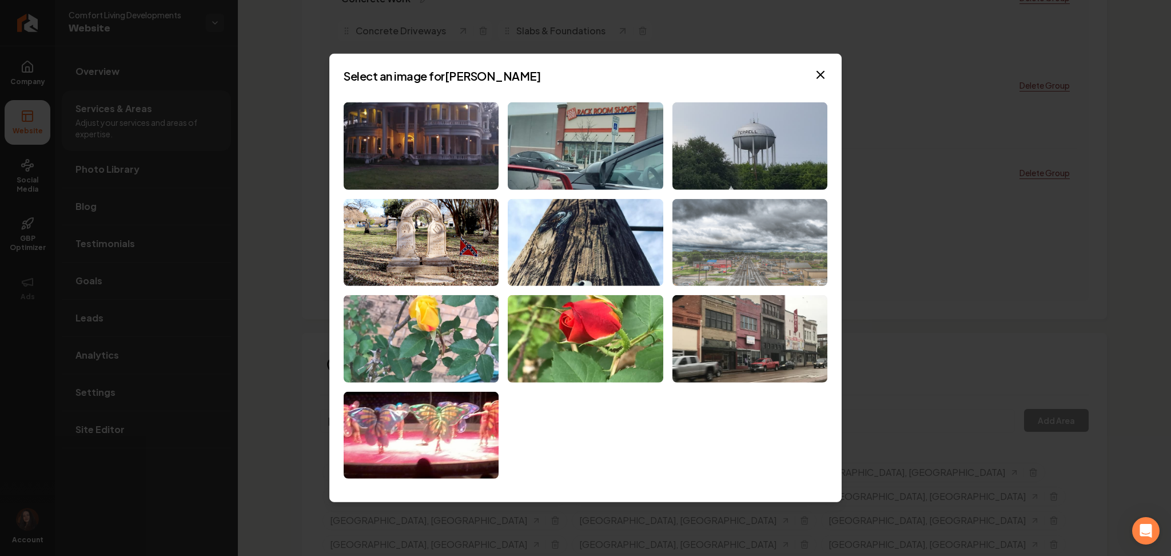
click at [752, 216] on img at bounding box center [749, 241] width 155 height 87
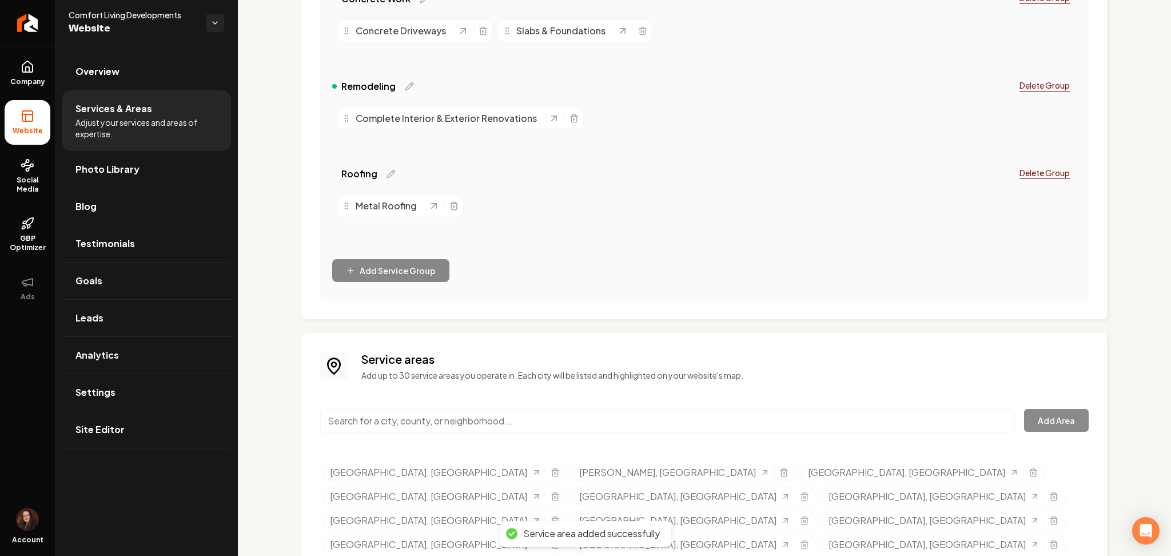
click at [376, 415] on input "Main content area" at bounding box center [667, 421] width 695 height 24
paste input "Greenville, TX"
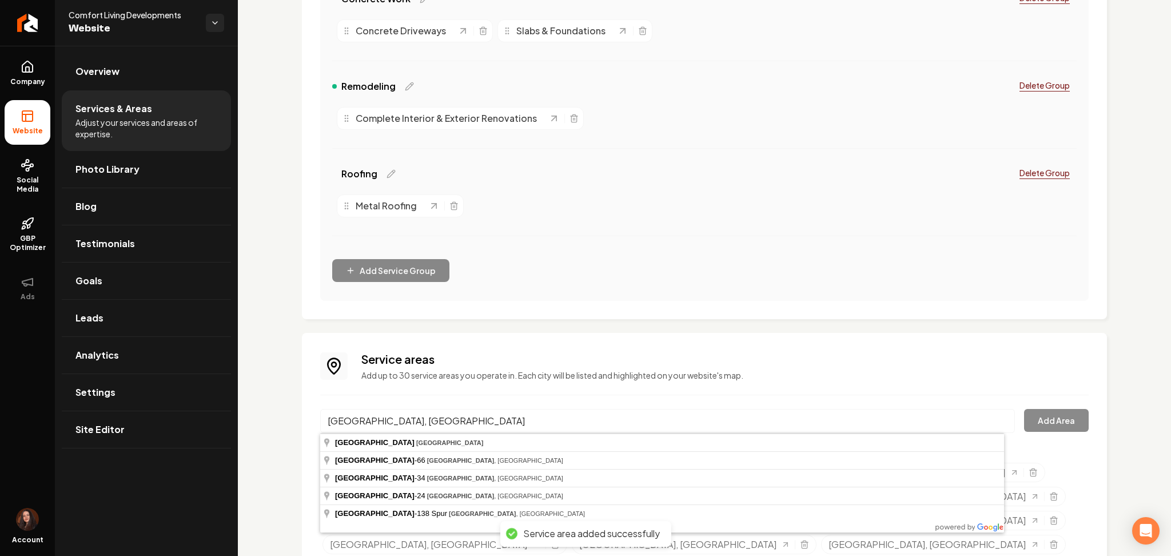
type input "Greenville, TX"
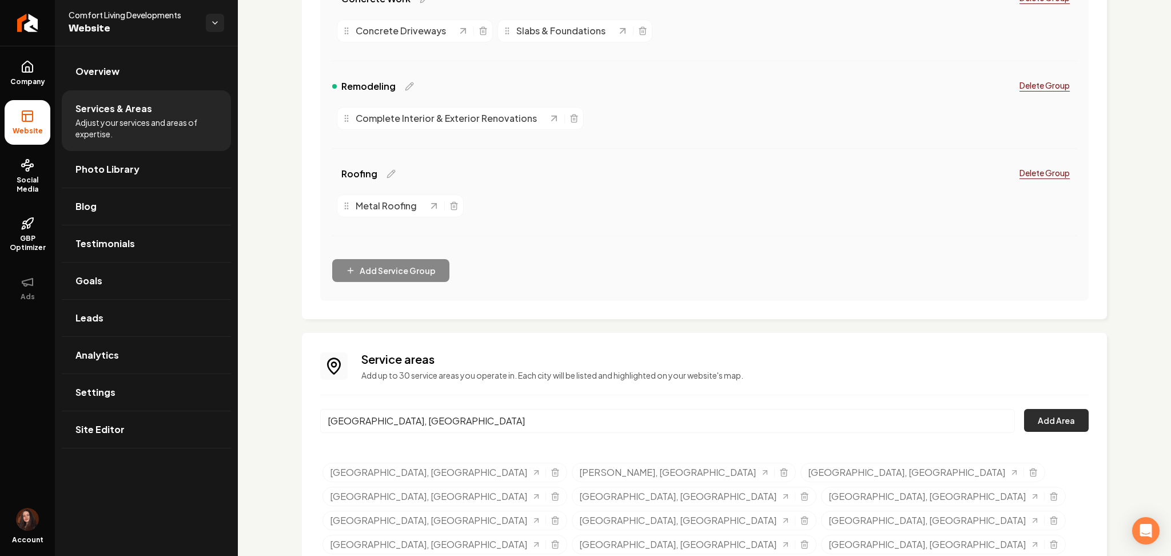
click at [1045, 416] on button "Add Area" at bounding box center [1056, 420] width 65 height 23
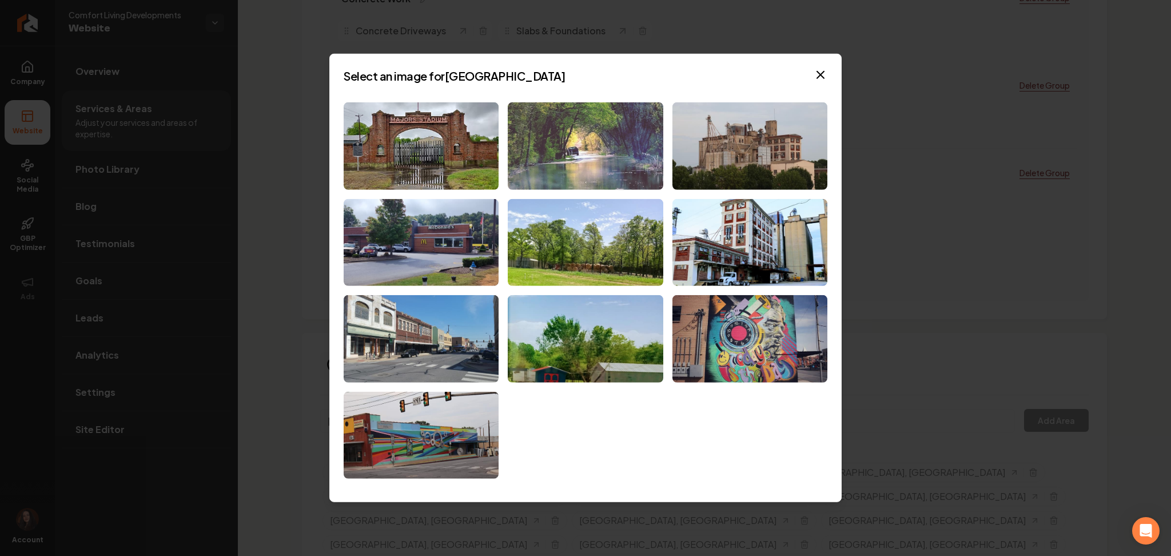
click at [594, 154] on img at bounding box center [585, 145] width 155 height 87
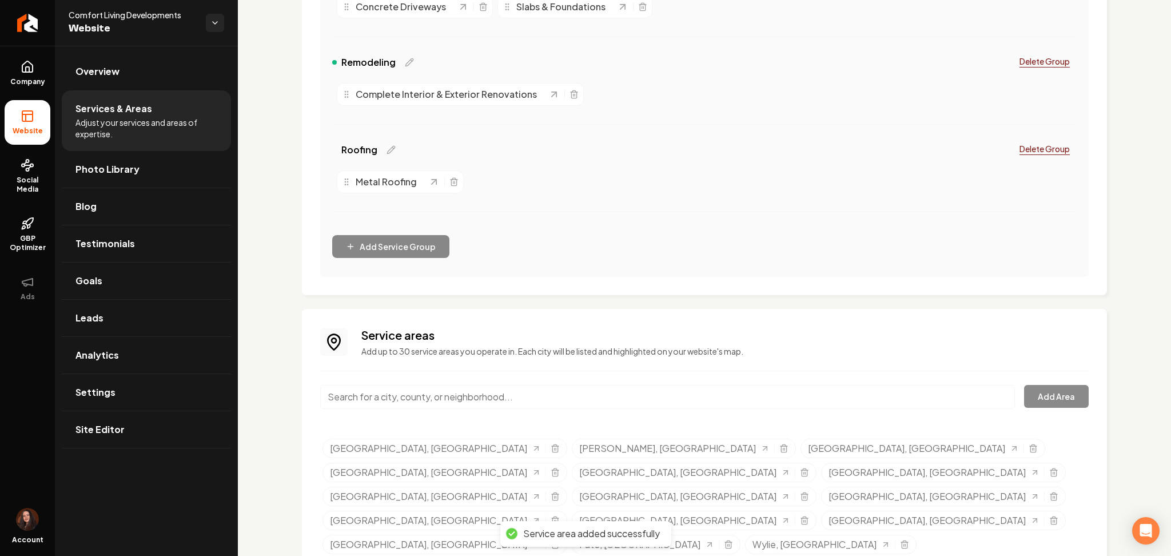
scroll to position [441, 0]
click at [395, 399] on input "Main content area" at bounding box center [667, 396] width 695 height 24
paste input "Caddo Mills, TX"
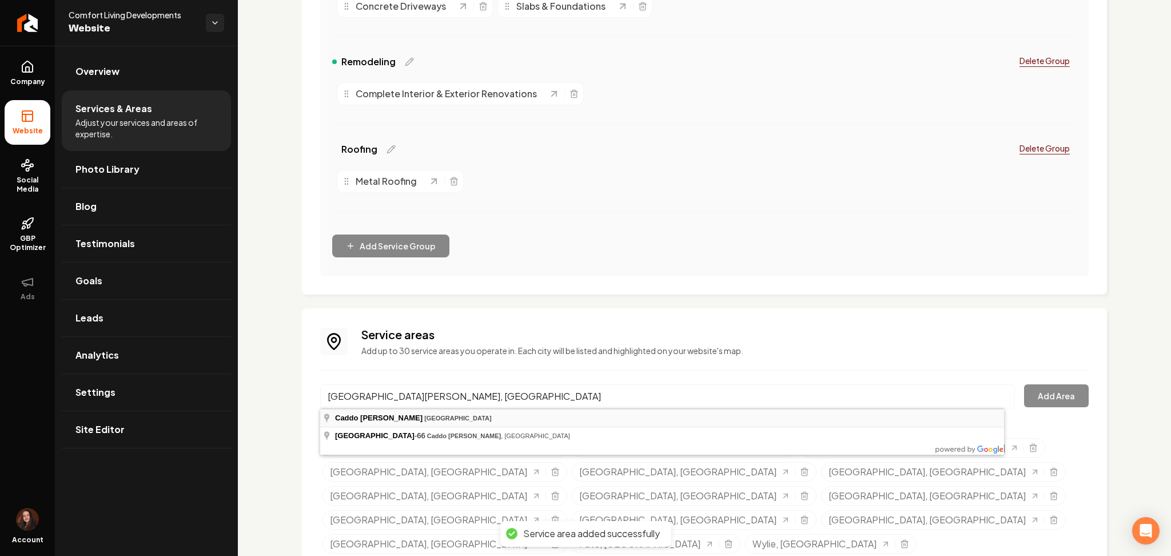
type input "Caddo Mills, TX"
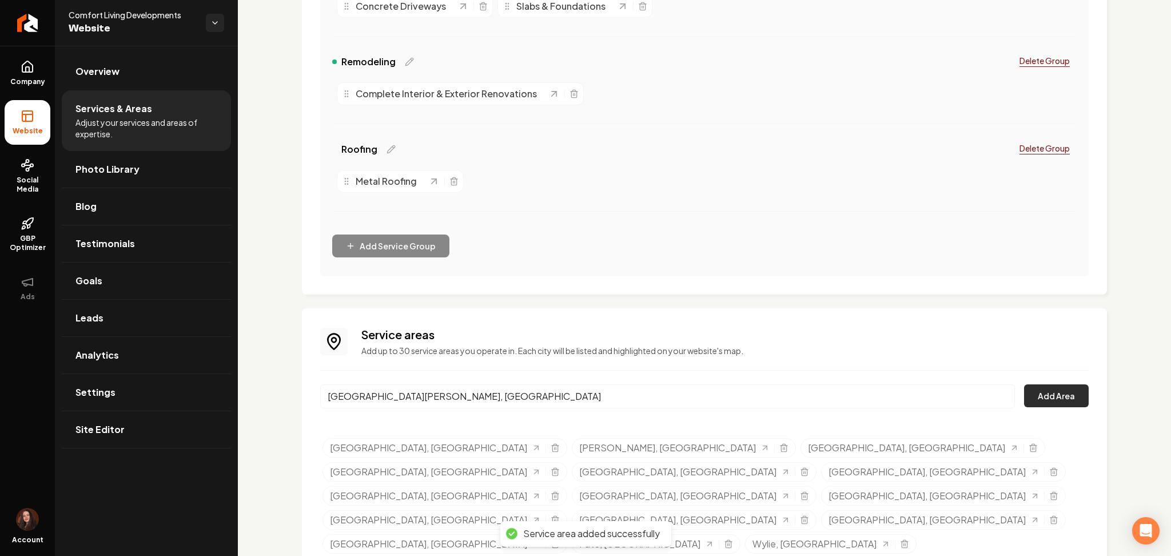
click at [1036, 405] on button "Add Area" at bounding box center [1056, 395] width 65 height 23
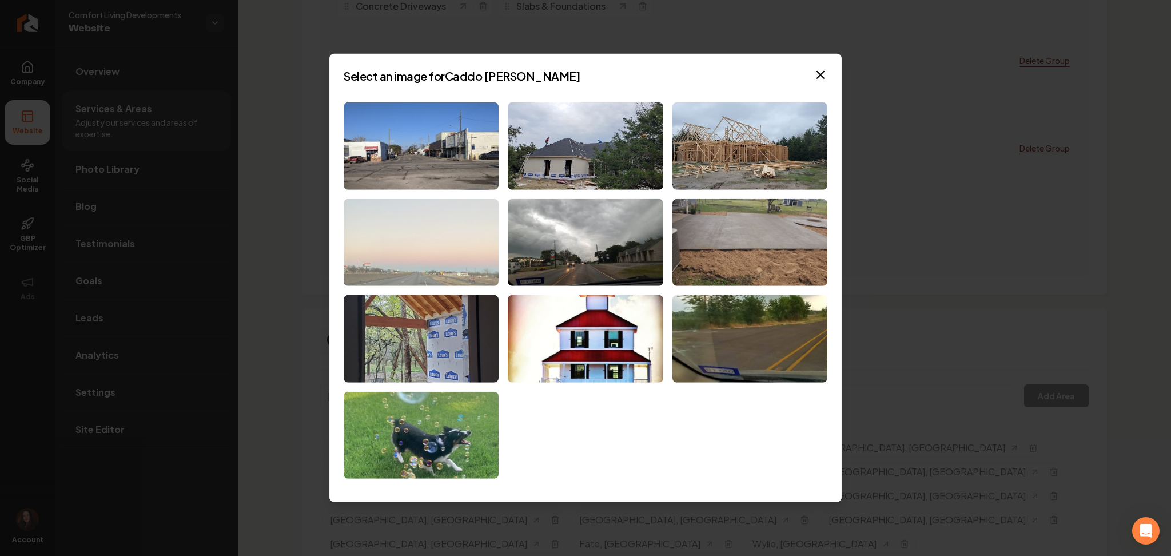
click at [426, 245] on img at bounding box center [421, 241] width 155 height 87
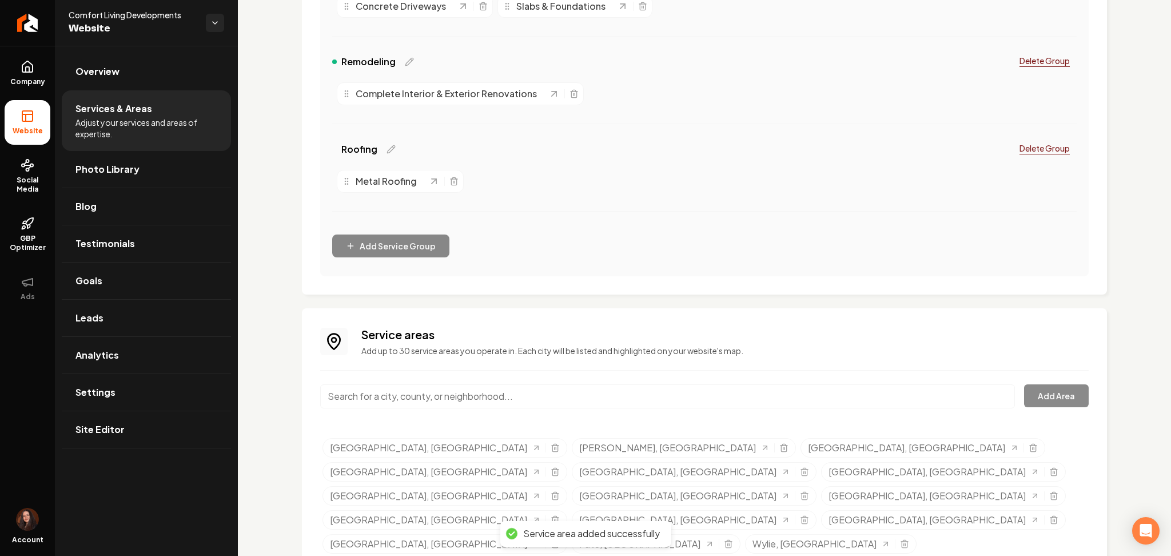
click at [459, 401] on input "Main content area" at bounding box center [667, 396] width 695 height 24
paste input "Union Valley, TX"
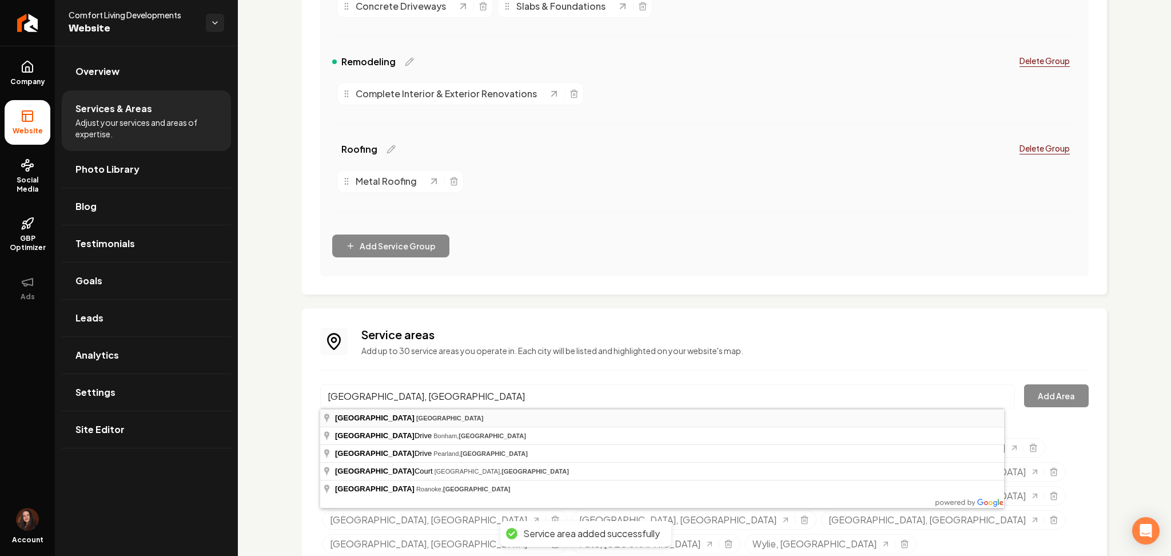
type input "Union Valley, TX"
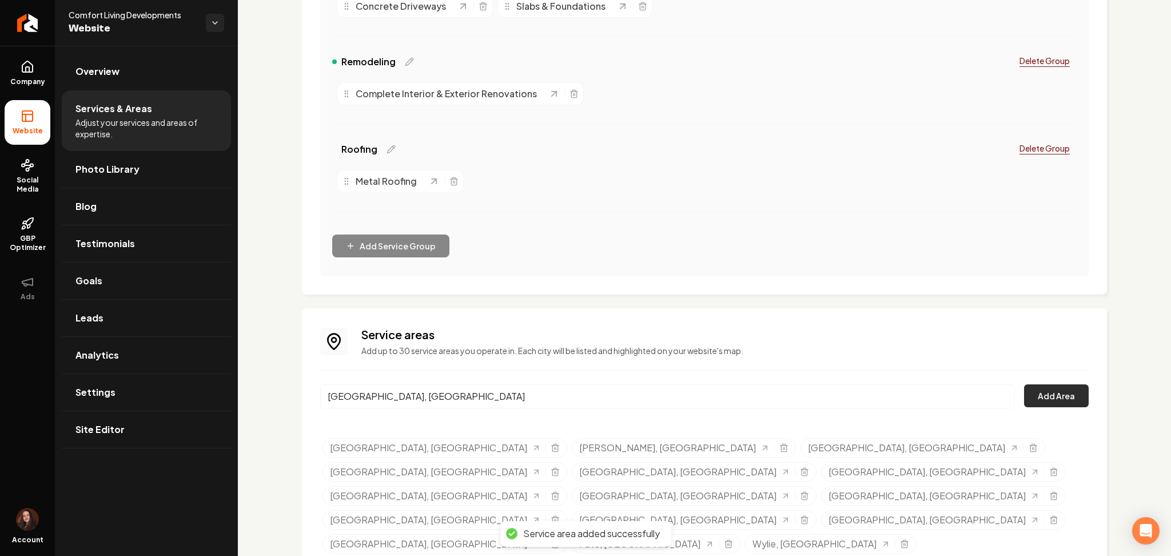
click at [1031, 396] on button "Add Area" at bounding box center [1056, 395] width 65 height 23
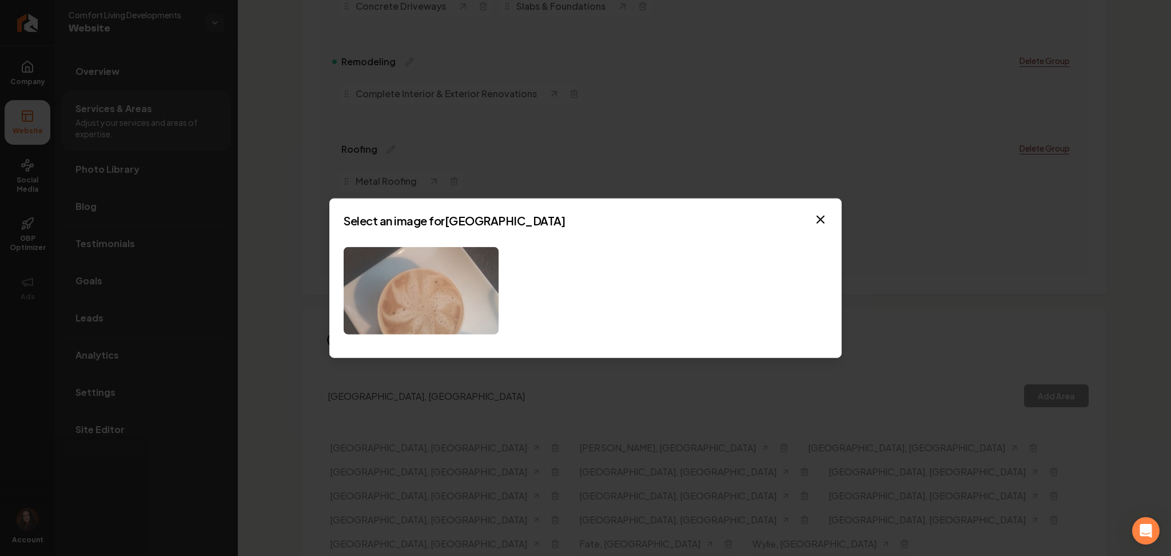
click at [451, 307] on img at bounding box center [421, 290] width 155 height 87
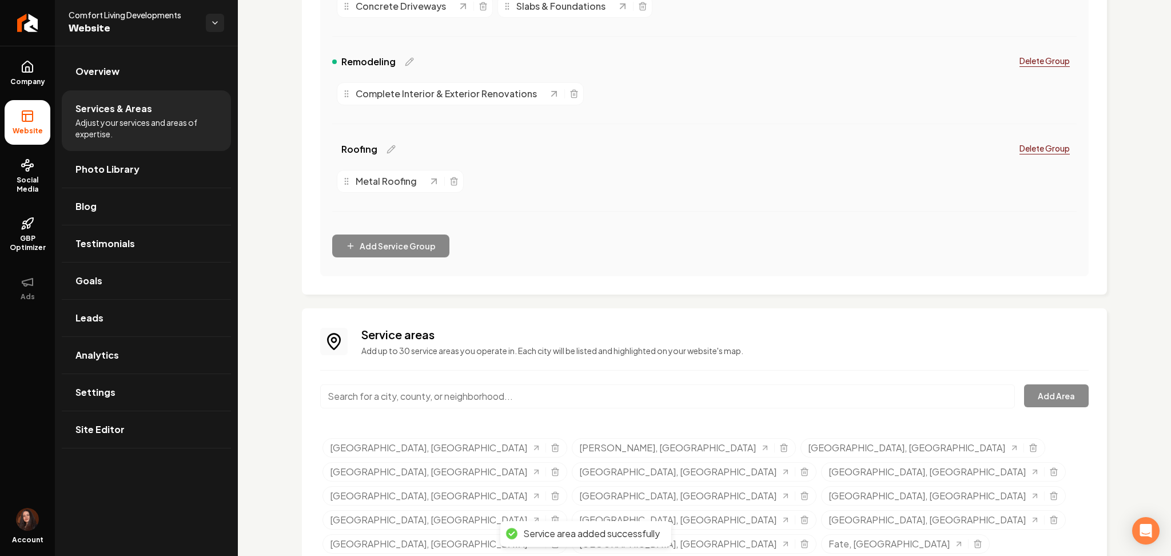
click at [405, 402] on input "Main content area" at bounding box center [667, 396] width 695 height 24
paste input "Campbell, TX"
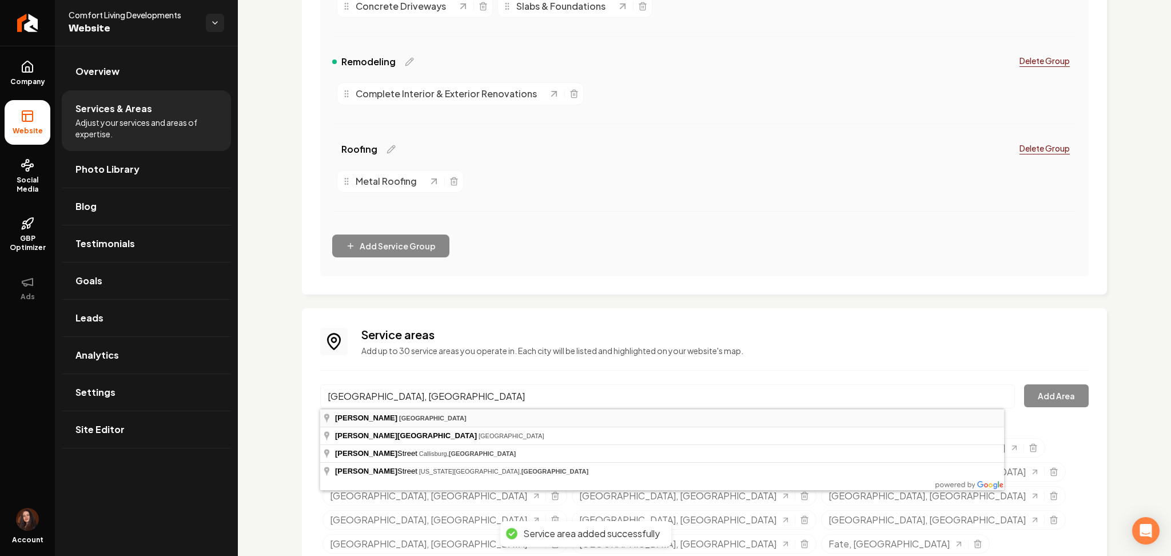
type input "Campbell, TX"
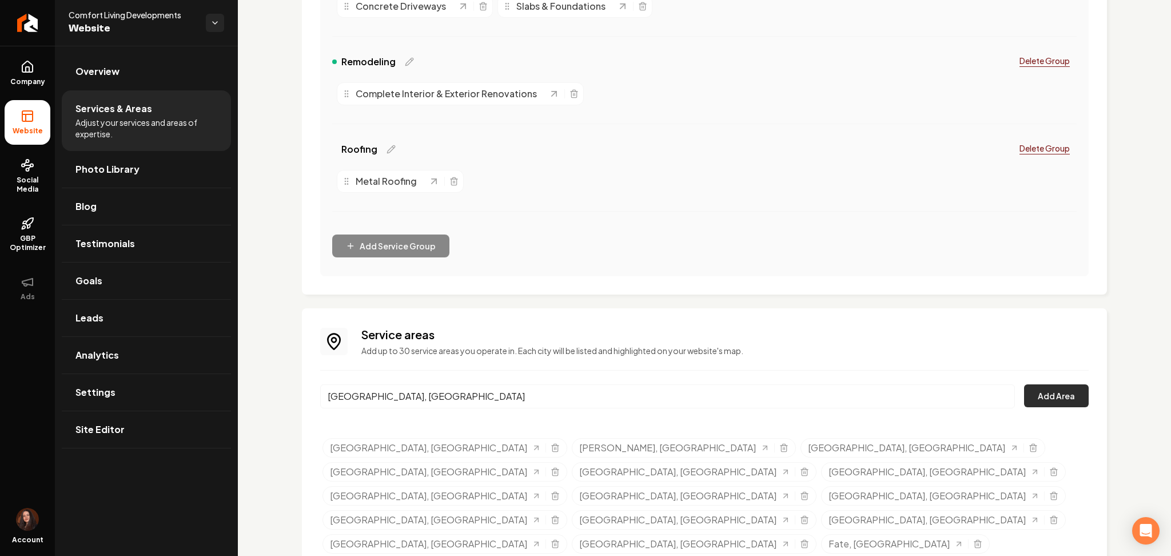
click at [1042, 397] on button "Add Area" at bounding box center [1056, 395] width 65 height 23
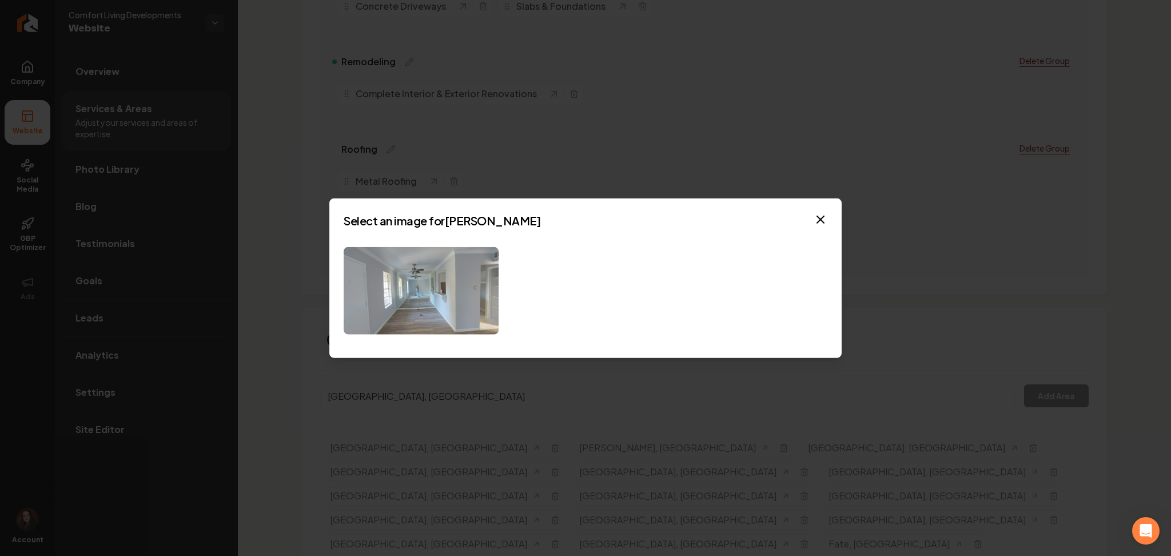
click at [451, 311] on img at bounding box center [421, 290] width 155 height 87
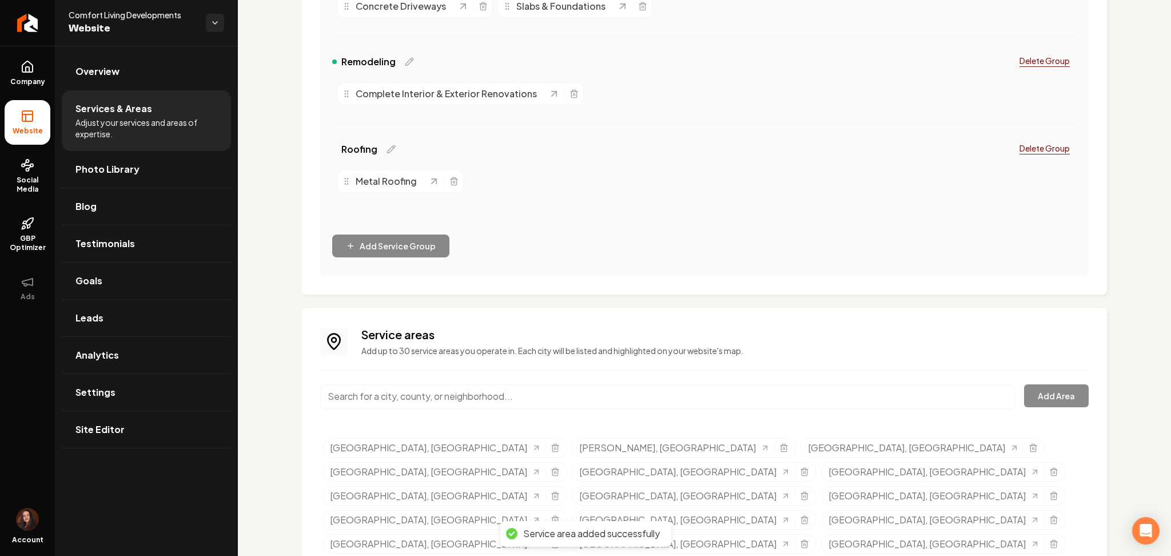
click at [377, 399] on input "Main content area" at bounding box center [667, 396] width 695 height 24
paste input "Quinlan, TX"
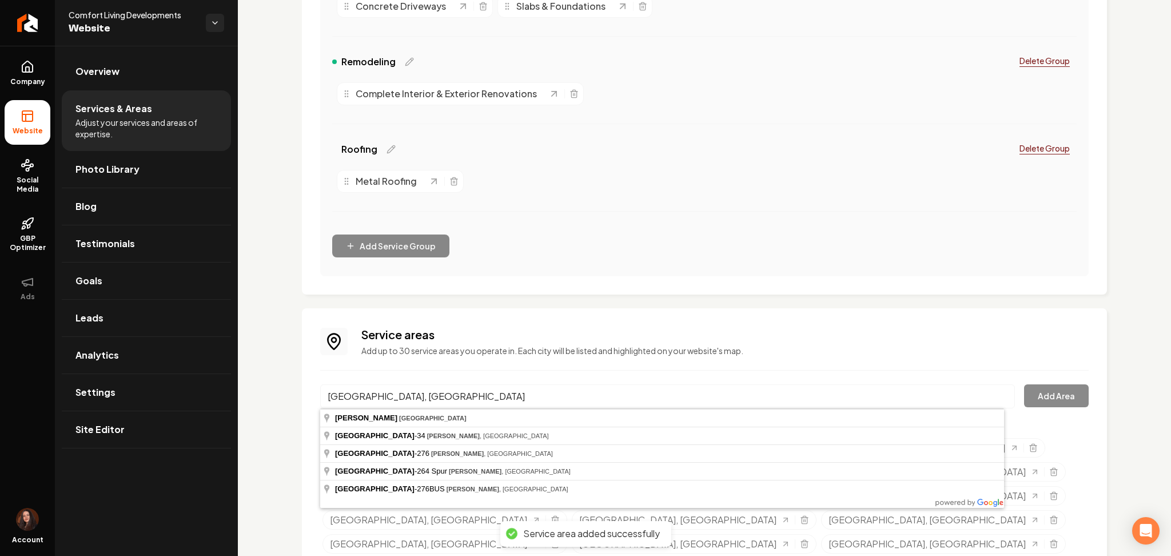
type input "Quinlan, TX"
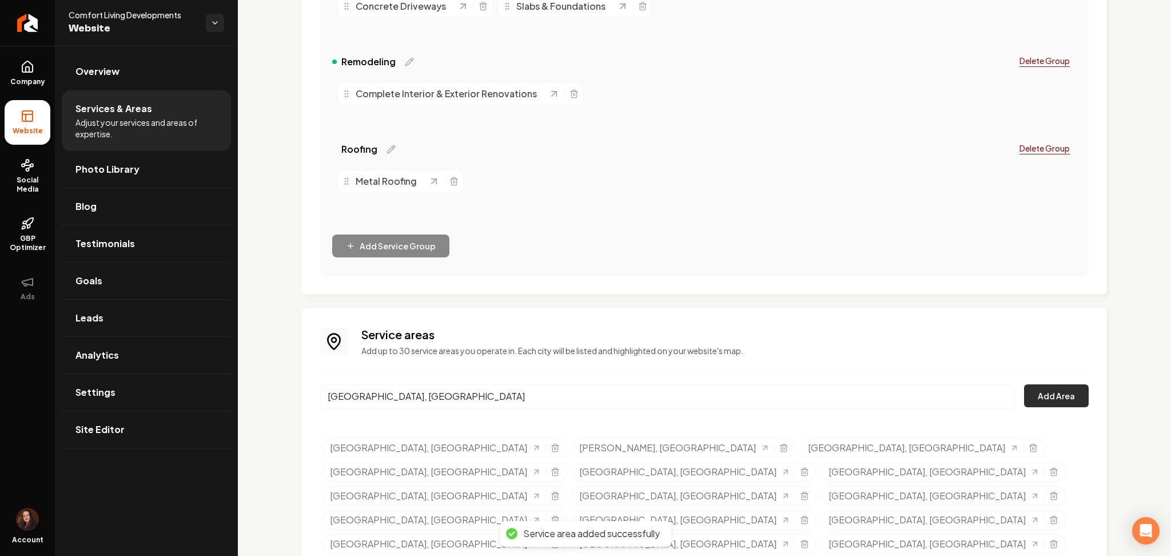
click at [1044, 398] on button "Add Area" at bounding box center [1056, 395] width 65 height 23
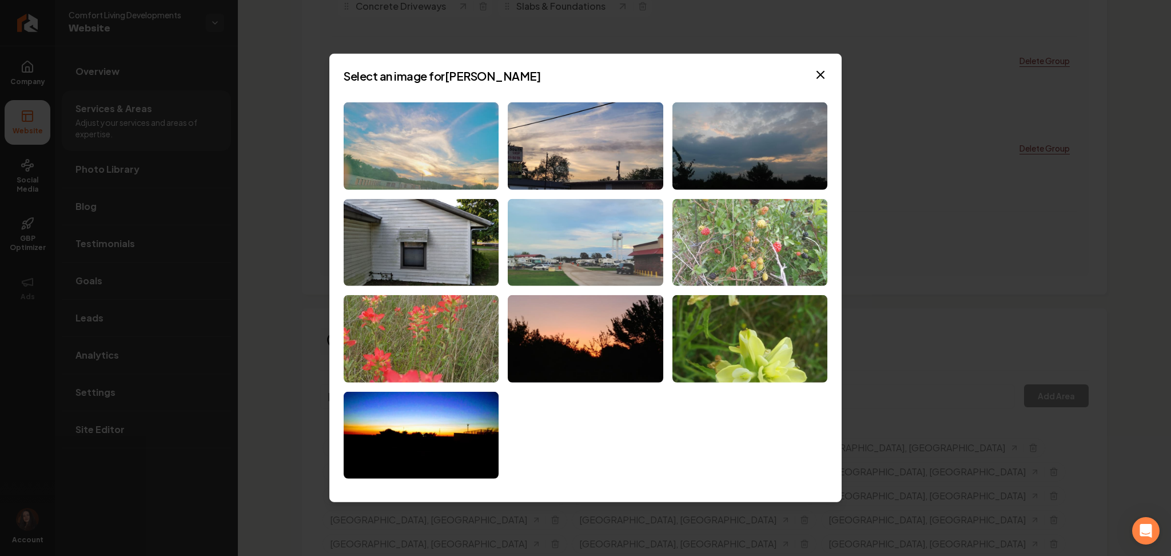
click at [599, 261] on img at bounding box center [585, 241] width 155 height 87
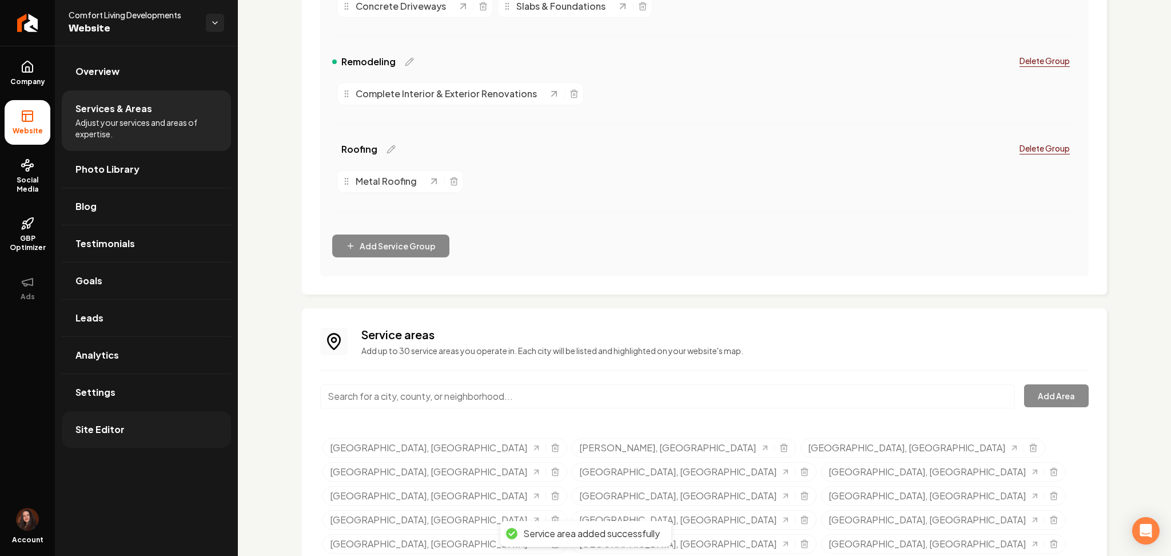
click at [126, 434] on link "Site Editor" at bounding box center [146, 429] width 169 height 37
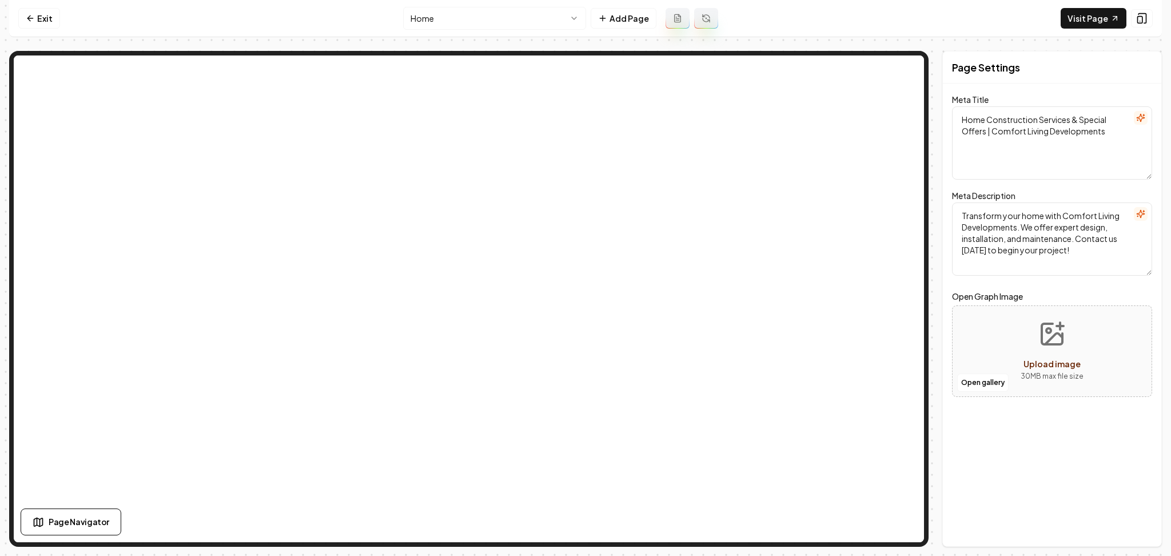
click at [453, 28] on html "Computer Required This feature is only available on a computer. Please switch t…" at bounding box center [585, 278] width 1171 height 556
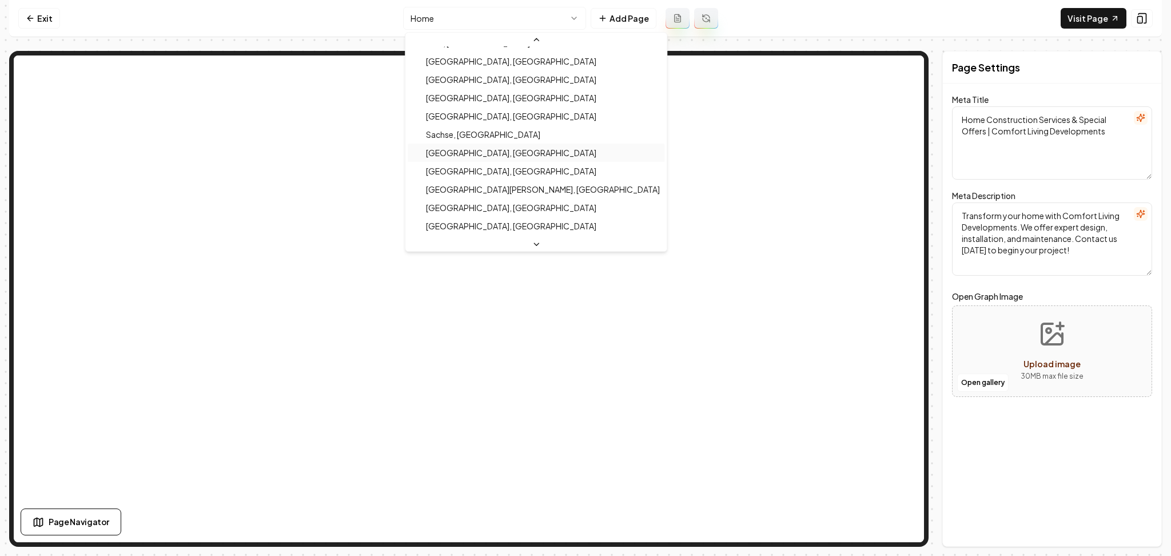
scroll to position [532, 0]
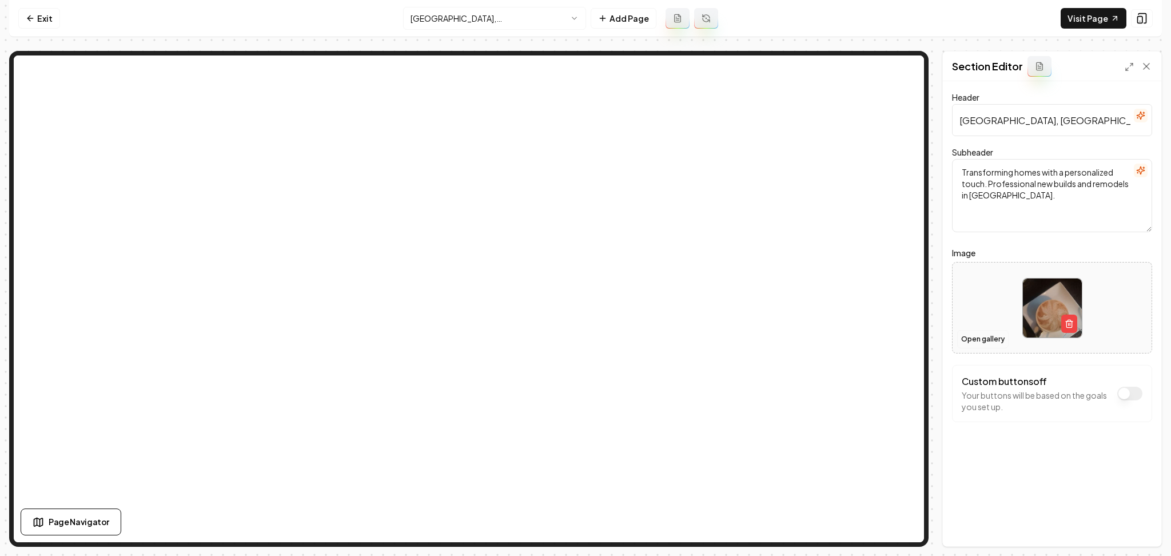
click at [995, 343] on button "Open gallery" at bounding box center [982, 339] width 51 height 18
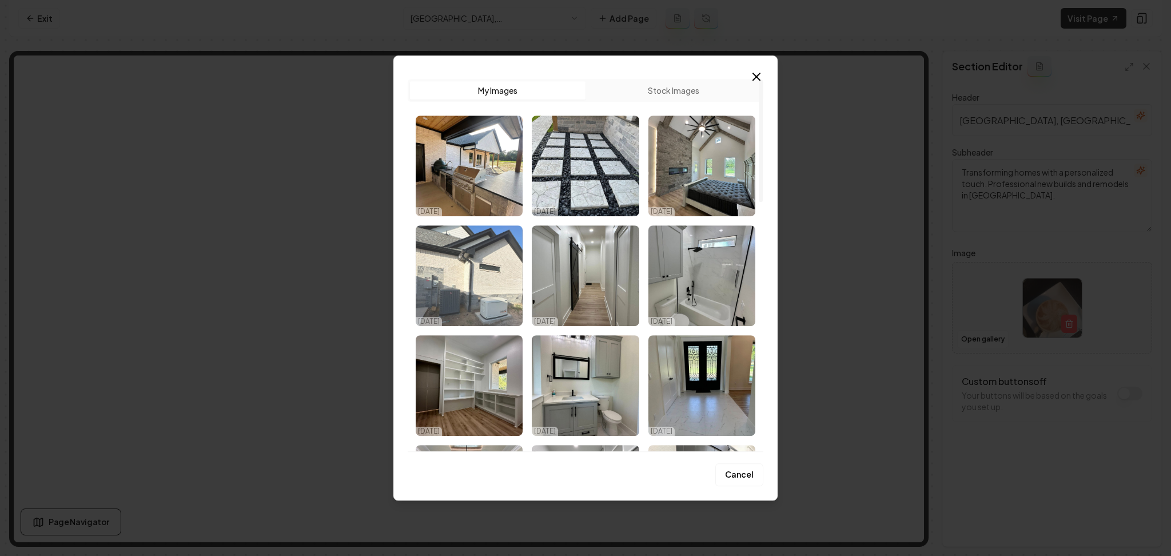
click at [505, 311] on img "Select image image_68deffbd5c7cd75eb8d851b3.jpeg" at bounding box center [469, 275] width 107 height 101
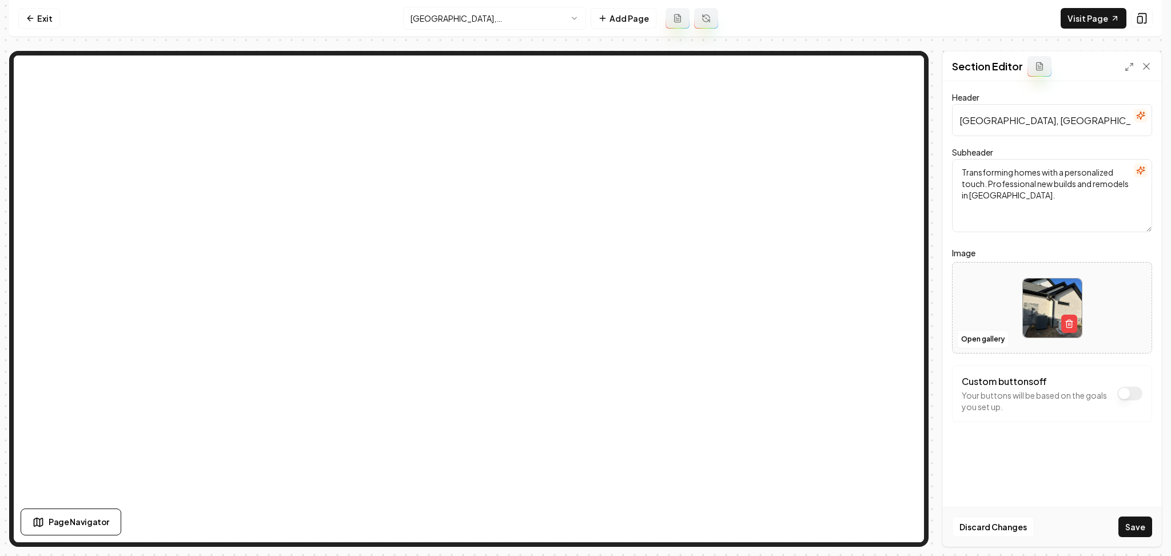
click at [1137, 534] on button "Save" at bounding box center [1135, 526] width 34 height 21
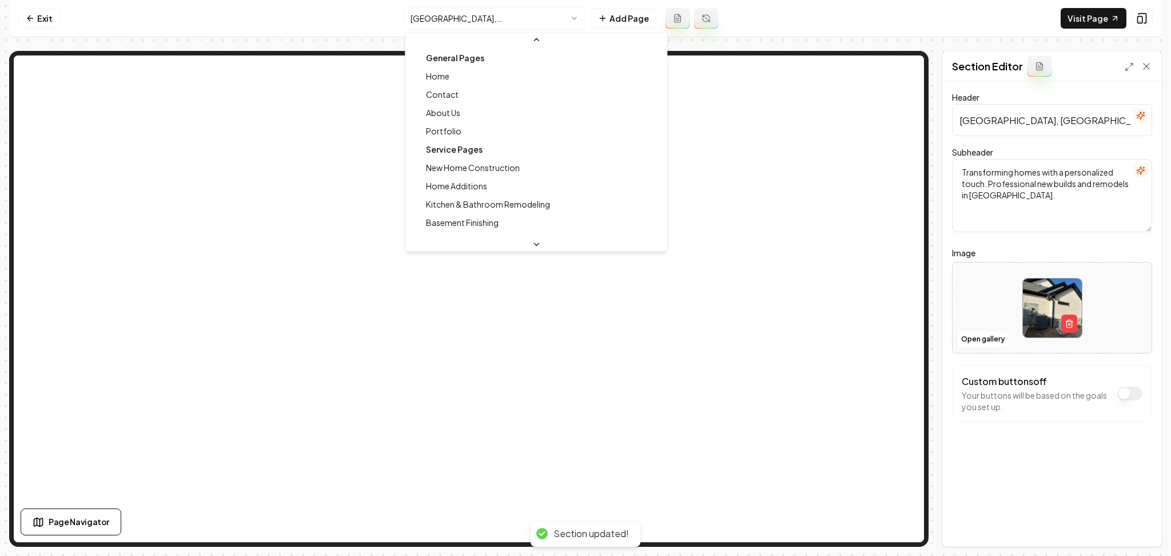
click at [511, 22] on html "Computer Required This feature is only available on a computer. Please switch t…" at bounding box center [585, 278] width 1171 height 556
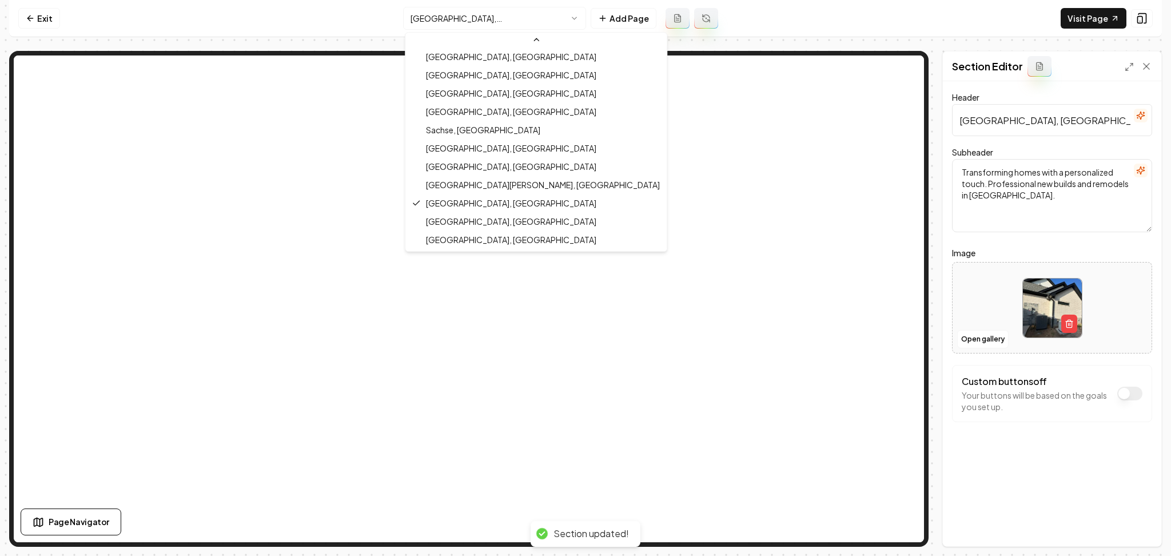
scroll to position [532, 0]
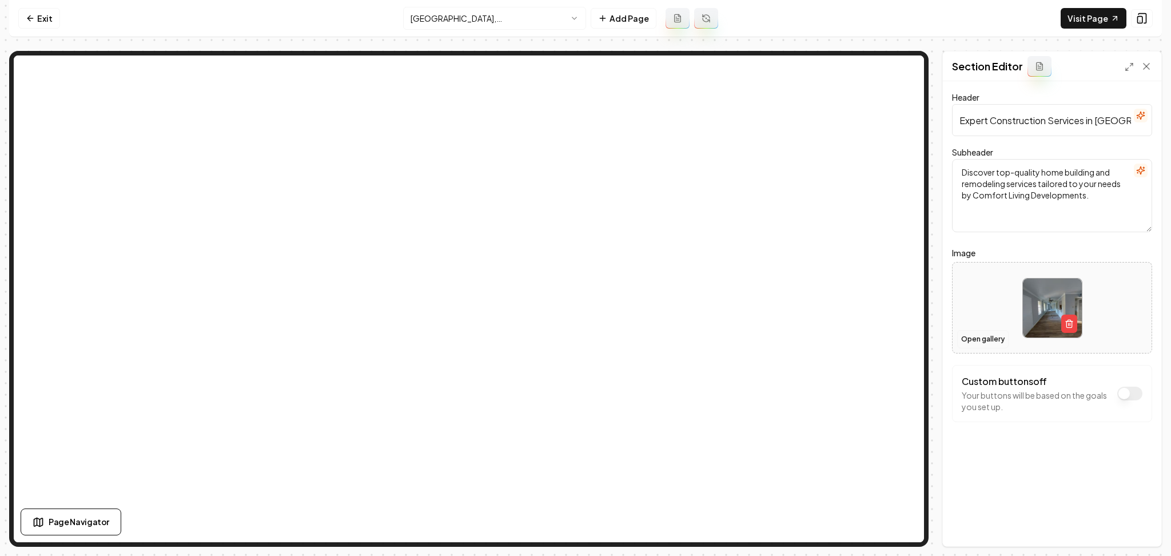
click at [978, 335] on button "Open gallery" at bounding box center [982, 339] width 51 height 18
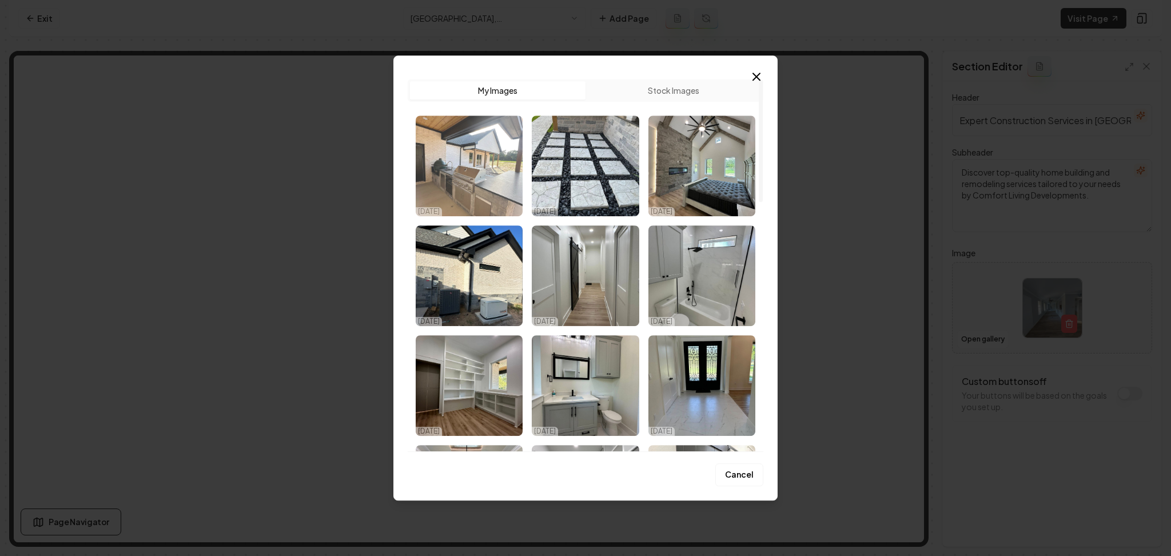
click at [460, 162] on img "Select image image_68deffbd5c7cd75eb8d85414.jpeg" at bounding box center [469, 166] width 107 height 101
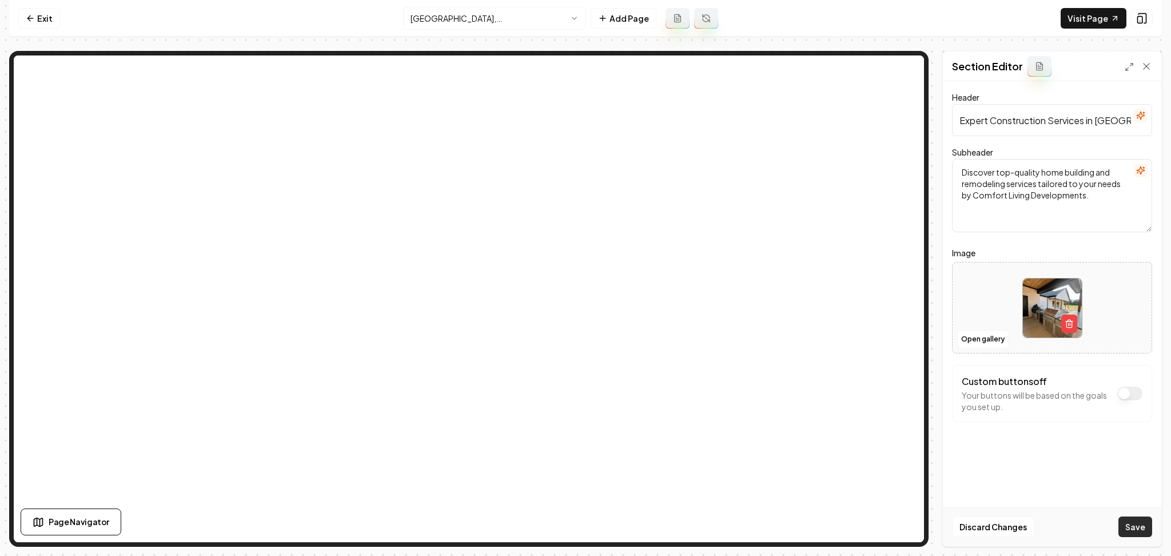
click at [1137, 528] on button "Save" at bounding box center [1135, 526] width 34 height 21
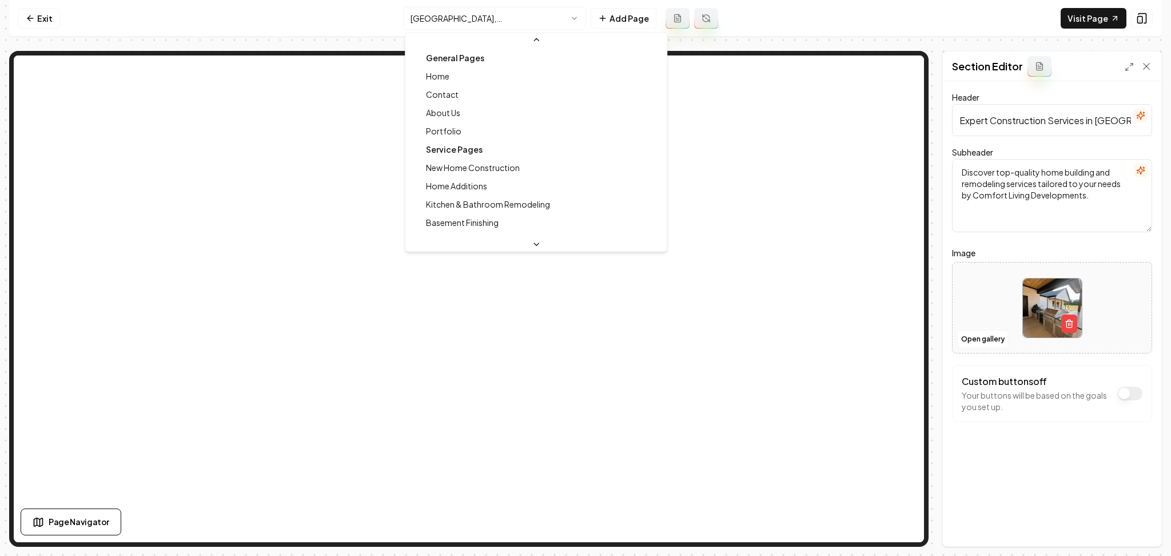
click at [479, 17] on html "Computer Required This feature is only available on a computer. Please switch t…" at bounding box center [585, 278] width 1171 height 556
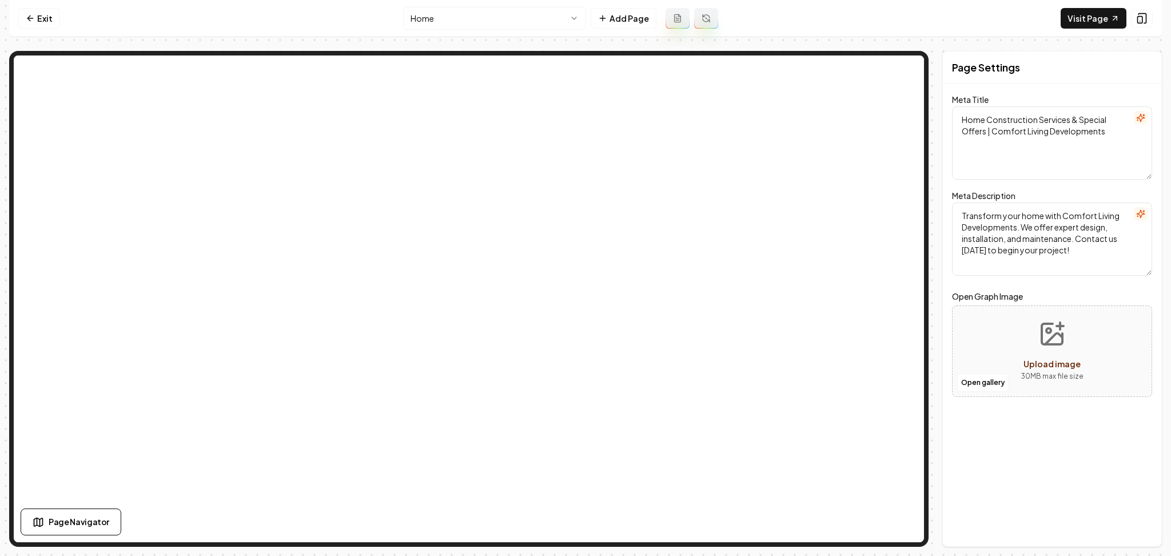
click at [526, 19] on html "Computer Required This feature is only available on a computer. Please switch t…" at bounding box center [585, 278] width 1171 height 556
click at [520, 24] on html "Computer Required This feature is only available on a computer. Please switch t…" at bounding box center [585, 278] width 1171 height 556
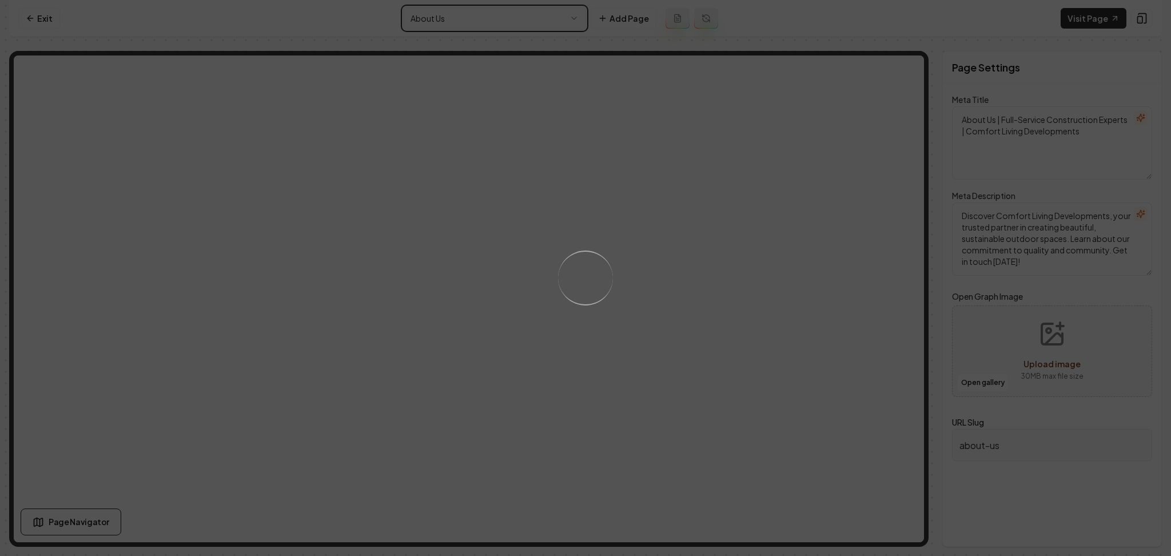
type textarea "Home Construction Services & Special Offers | Comfort Living Developments"
type textarea "Transform your home with Comfort Living Developments. We offer expert design, i…"
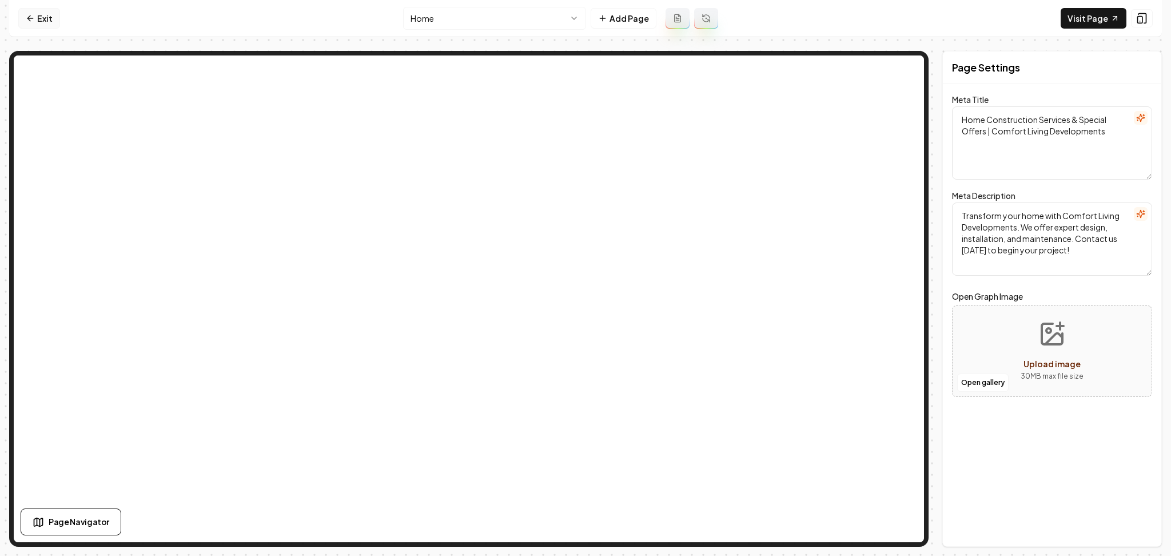
click at [53, 22] on link "Exit" at bounding box center [39, 18] width 42 height 21
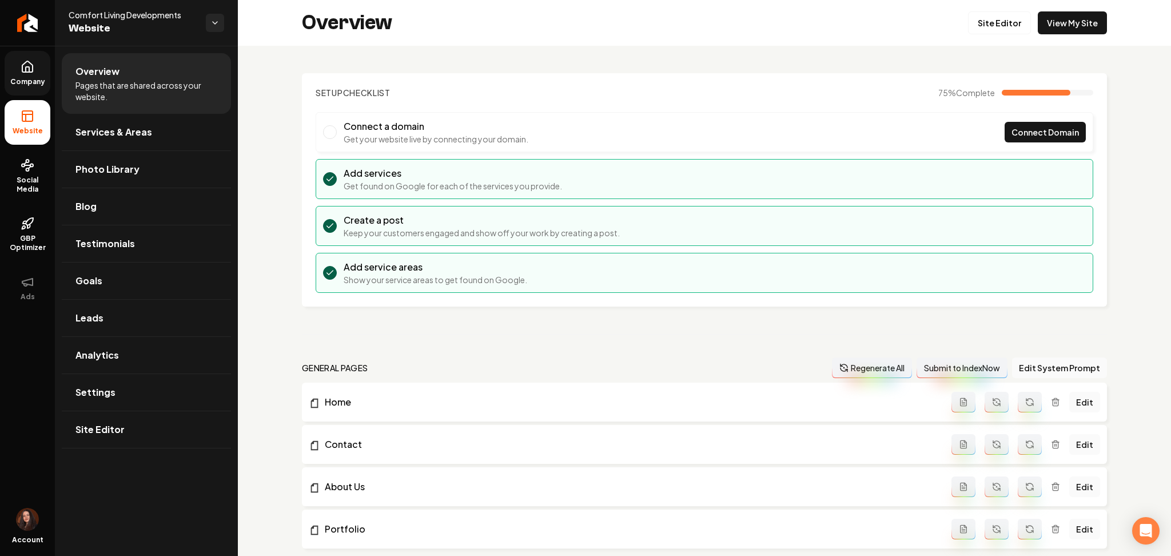
click at [23, 79] on span "Company" at bounding box center [28, 81] width 44 height 9
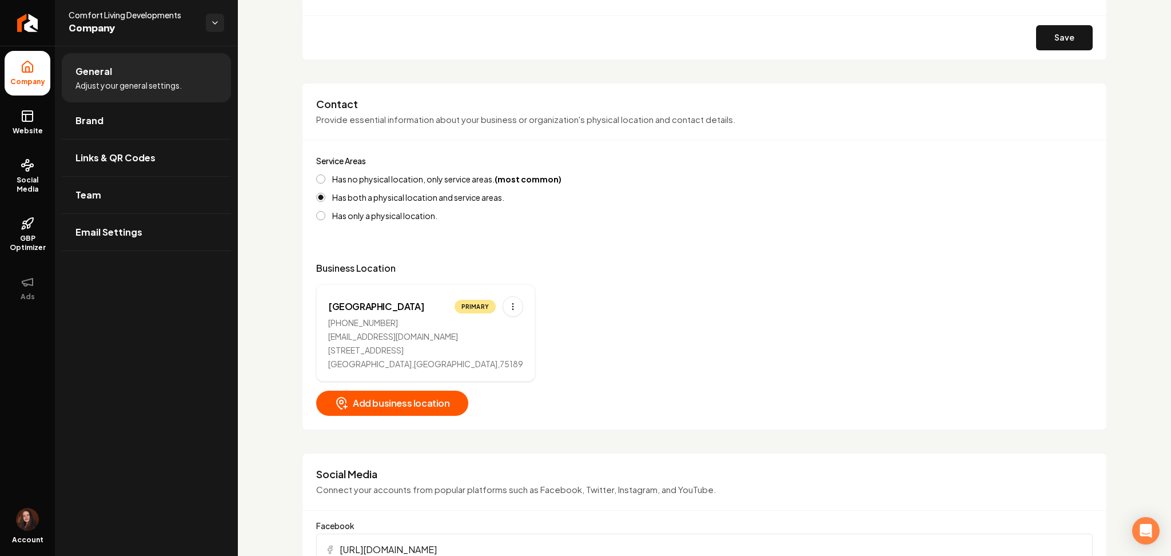
scroll to position [412, 0]
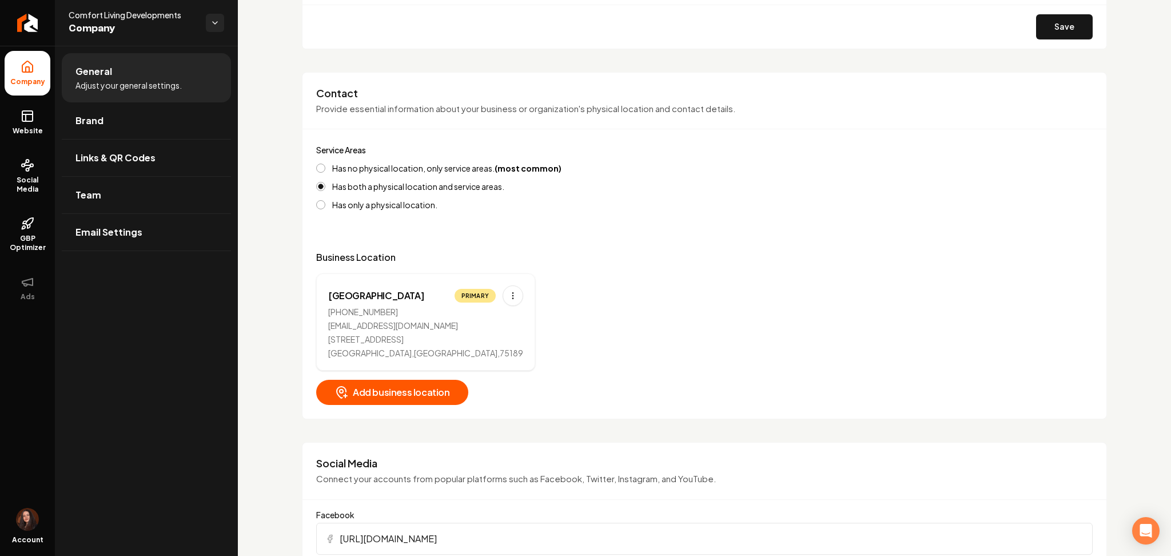
click at [52, 134] on ul "Company Website Social Media GBP Optimizer Ads" at bounding box center [27, 180] width 55 height 269
click at [62, 128] on link "Brand" at bounding box center [146, 120] width 169 height 37
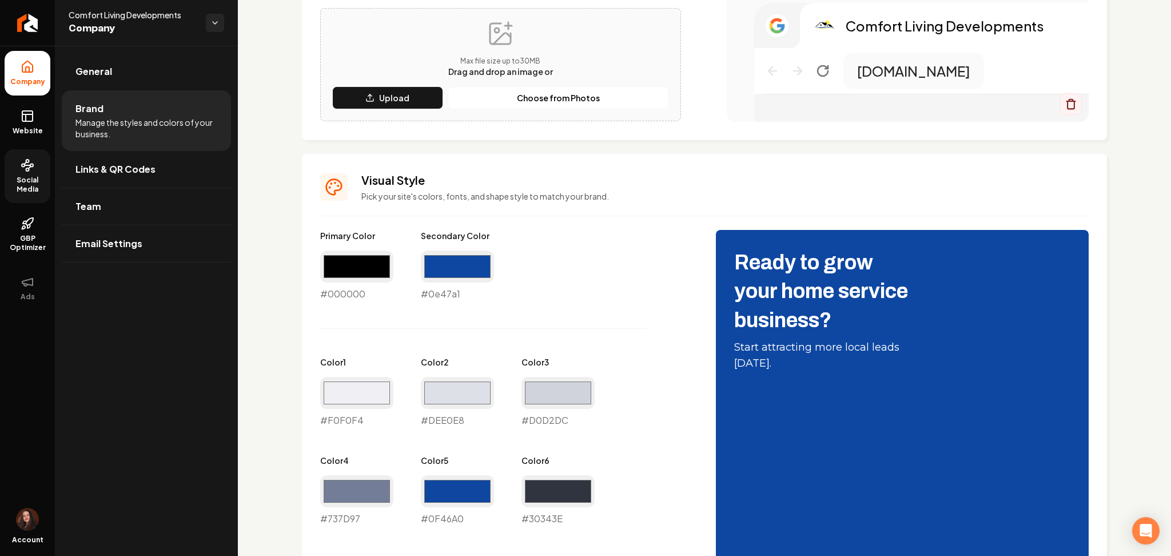
scroll to position [381, 0]
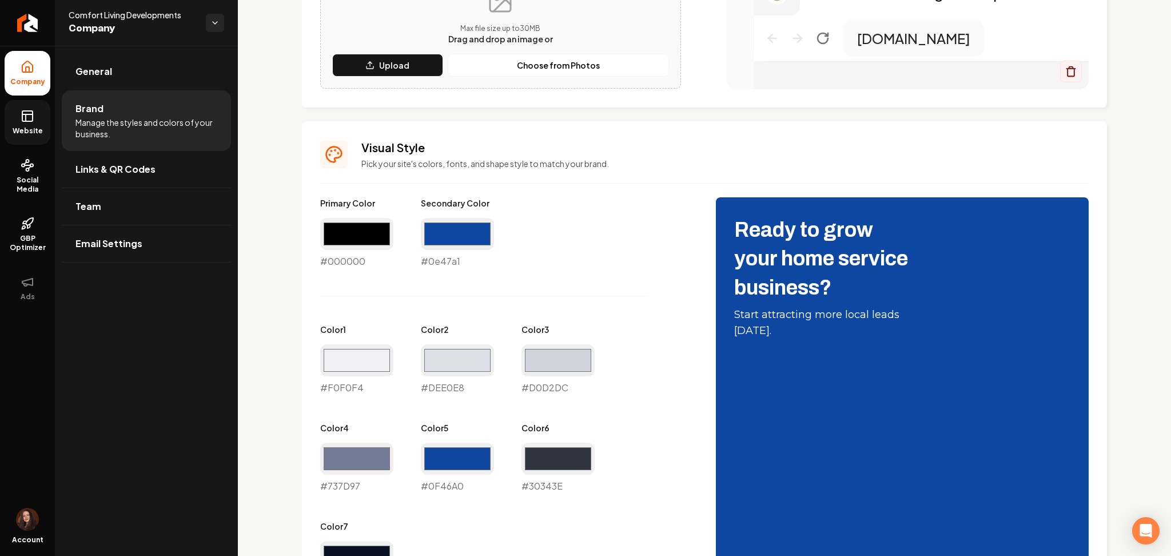
click at [17, 123] on link "Website" at bounding box center [28, 122] width 46 height 45
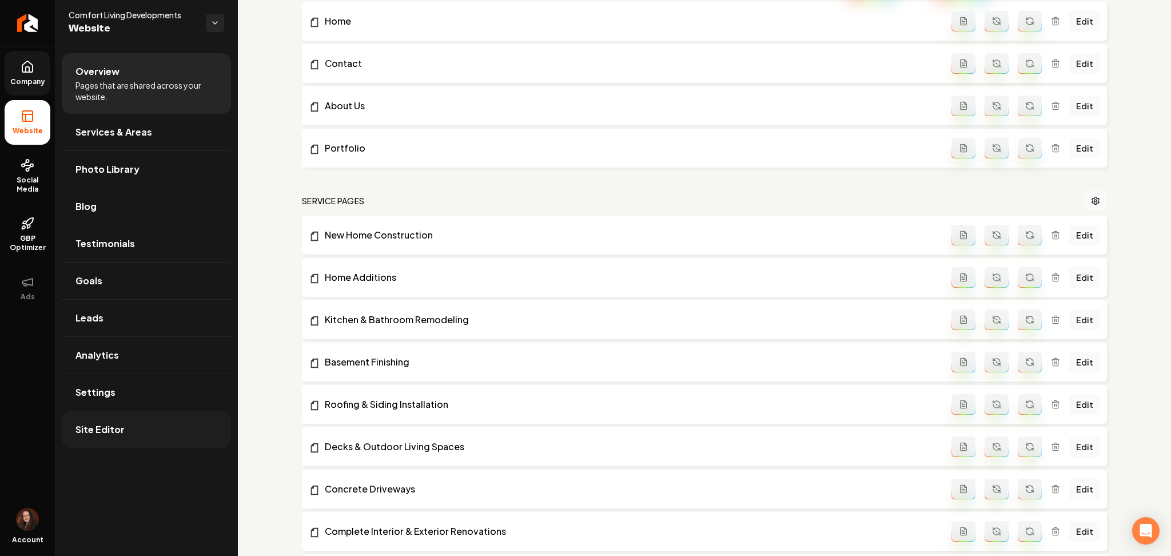
click at [124, 433] on link "Site Editor" at bounding box center [146, 429] width 169 height 37
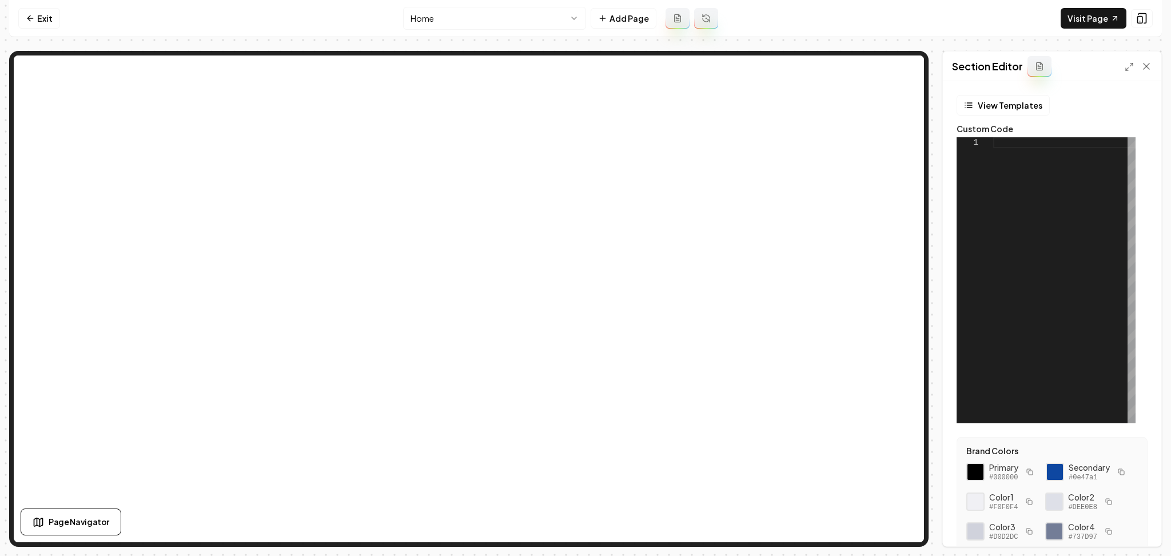
click at [1032, 260] on div at bounding box center [1064, 280] width 142 height 286
drag, startPoint x: 1026, startPoint y: 504, endPoint x: 976, endPoint y: 463, distance: 64.9
click at [976, 463] on div "Primary #000000 Secondary #0e47a1 Color 1 #F0F0F4 Color 2 #DEE0E8 Color 3 #D0D2…" at bounding box center [1052, 531] width 172 height 140
copy div "Primary #000000 Secondary #0e47a1"
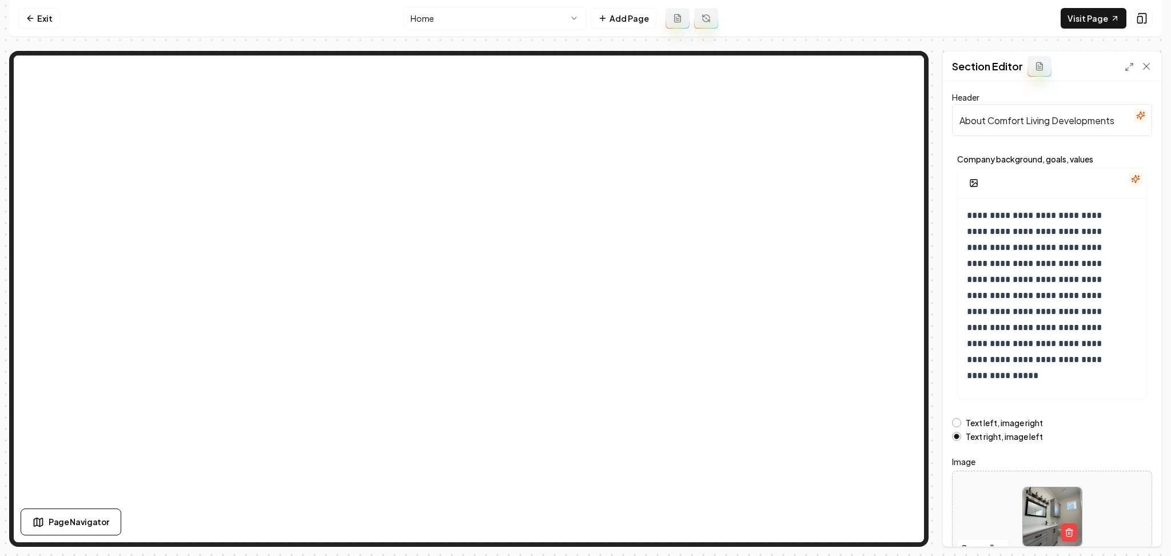
click at [986, 121] on input "About Comfort Living Developments" at bounding box center [1052, 120] width 200 height 32
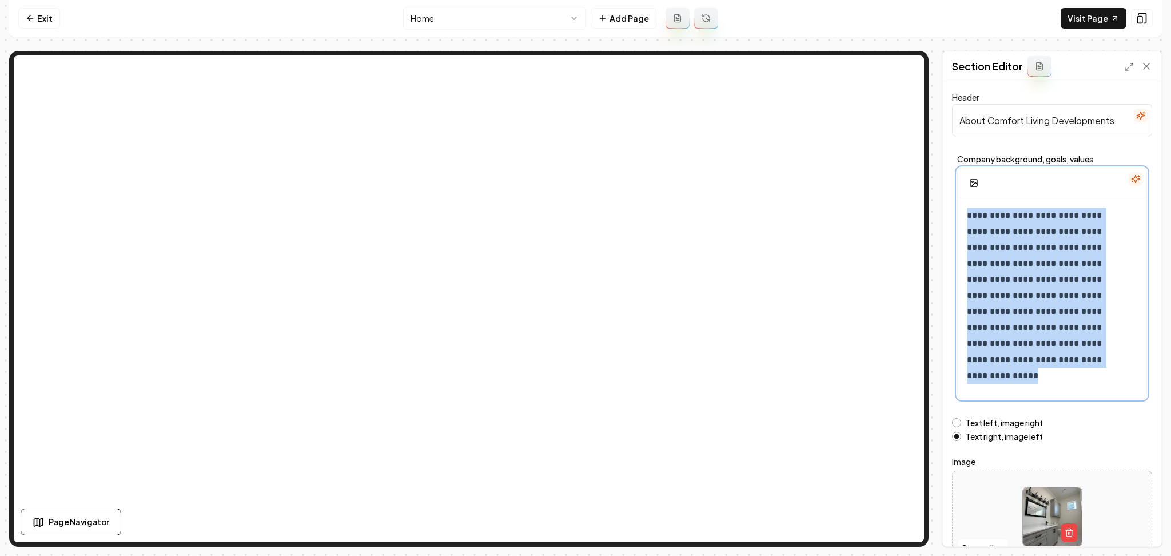
scroll to position [19, 0]
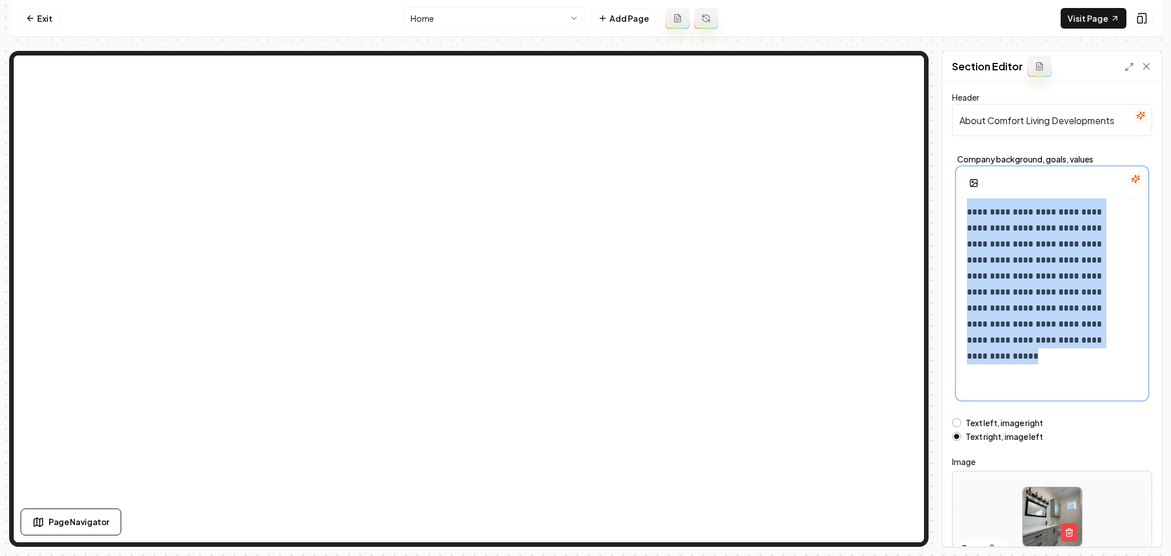
drag, startPoint x: 962, startPoint y: 212, endPoint x: 1170, endPoint y: 480, distance: 339.6
click at [1170, 480] on div "**********" at bounding box center [585, 278] width 1171 height 556
copy p "**********"
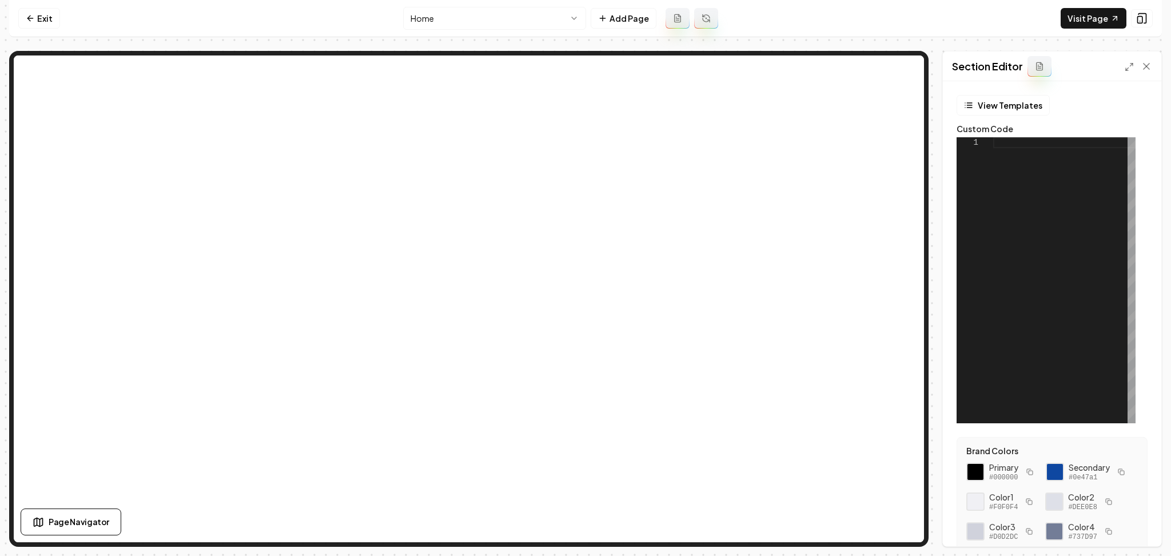
click at [1041, 268] on div at bounding box center [1064, 280] width 142 height 286
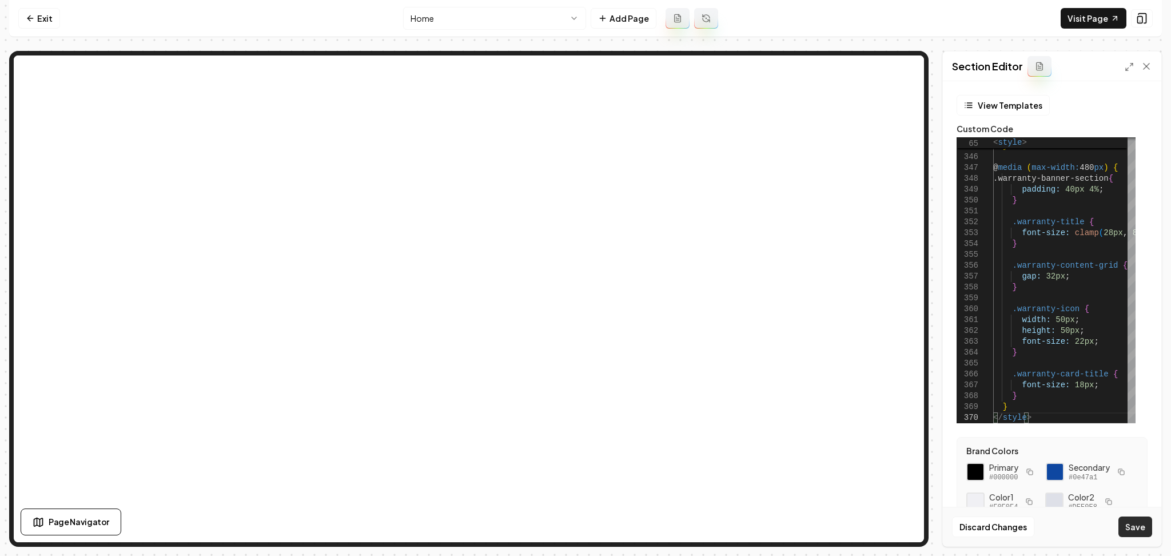
click at [1128, 527] on button "Save" at bounding box center [1135, 526] width 34 height 21
type textarea "* ********"
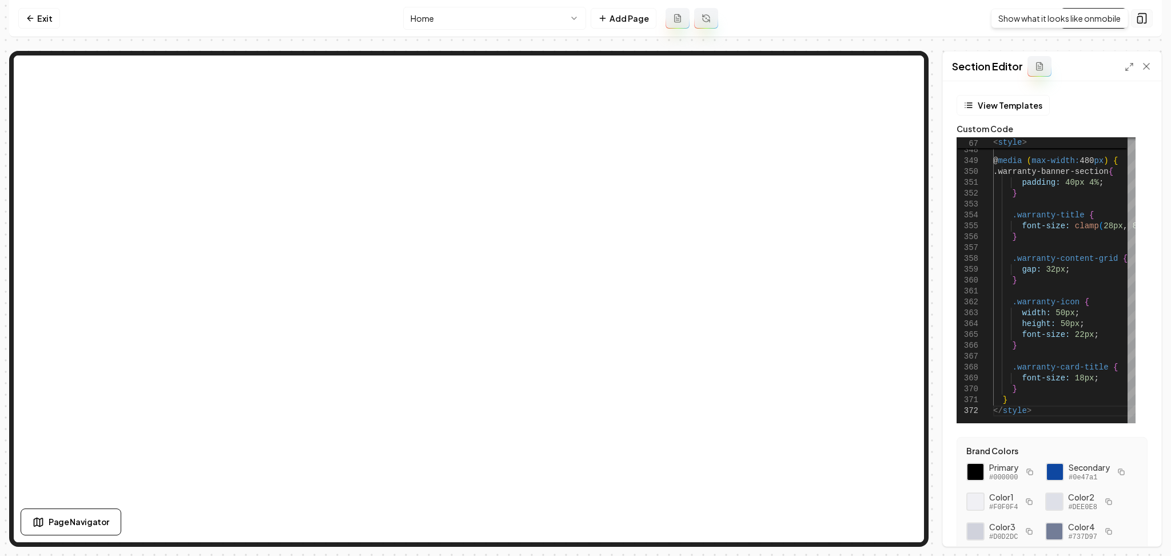
click at [1144, 18] on icon at bounding box center [1141, 18] width 11 height 11
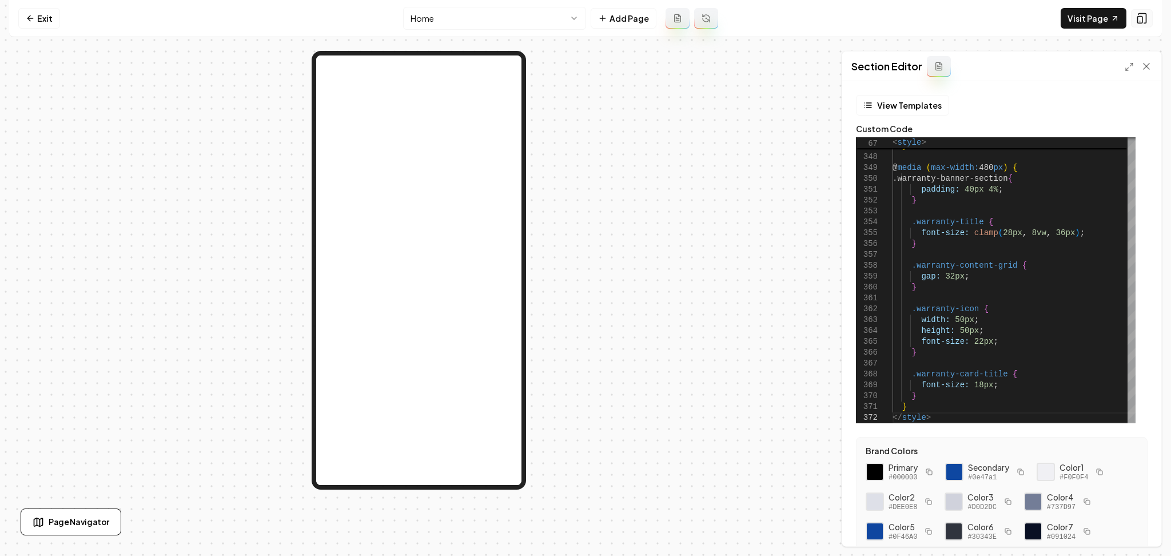
click at [1144, 18] on icon at bounding box center [1141, 18] width 11 height 11
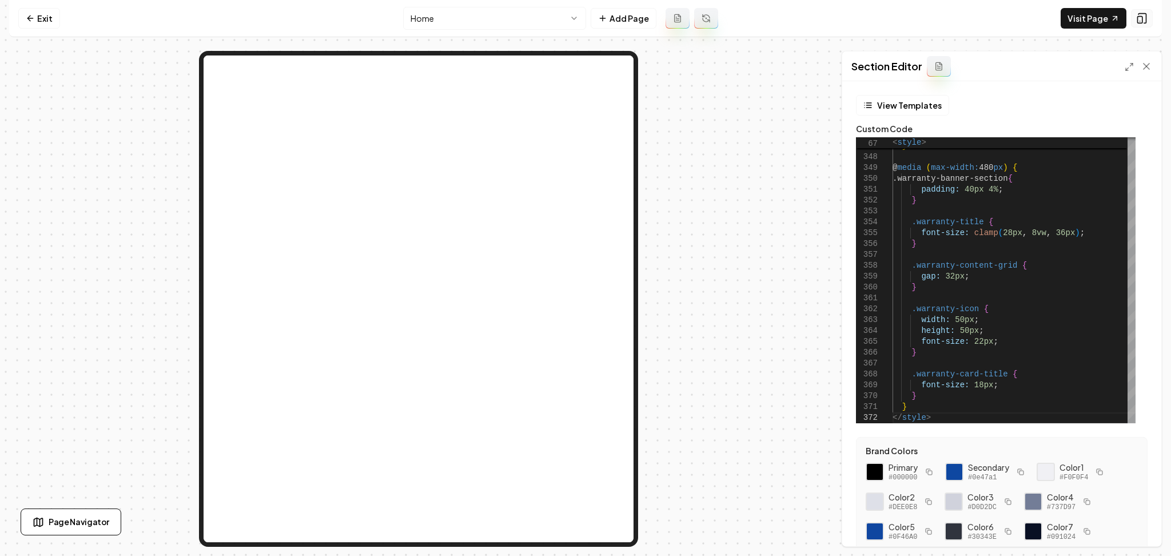
click at [1144, 18] on icon at bounding box center [1141, 18] width 11 height 11
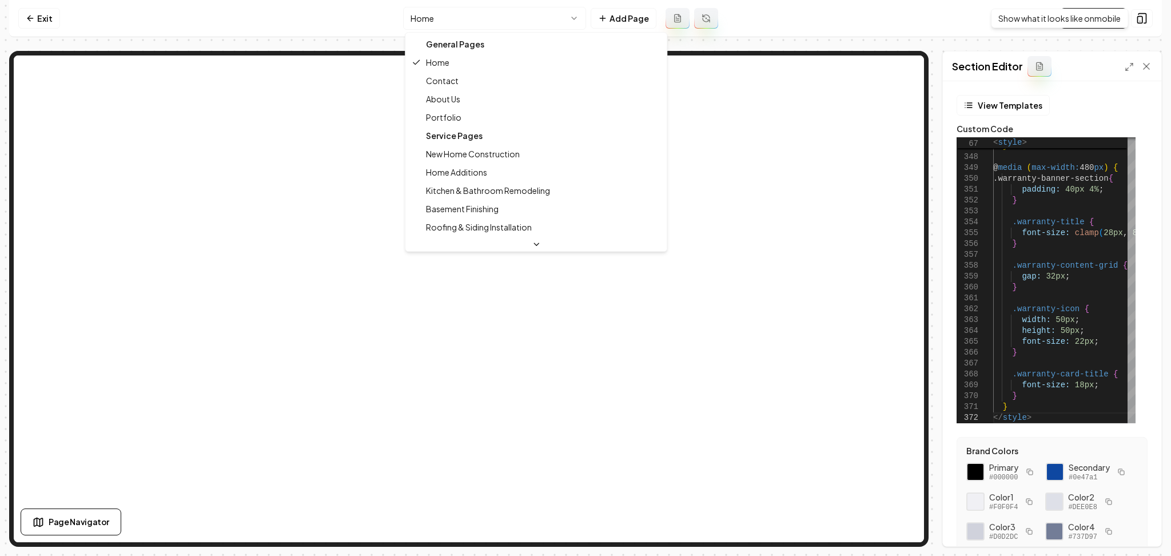
click at [465, 12] on html "Computer Required This feature is only available on a computer. Please switch t…" at bounding box center [585, 278] width 1171 height 556
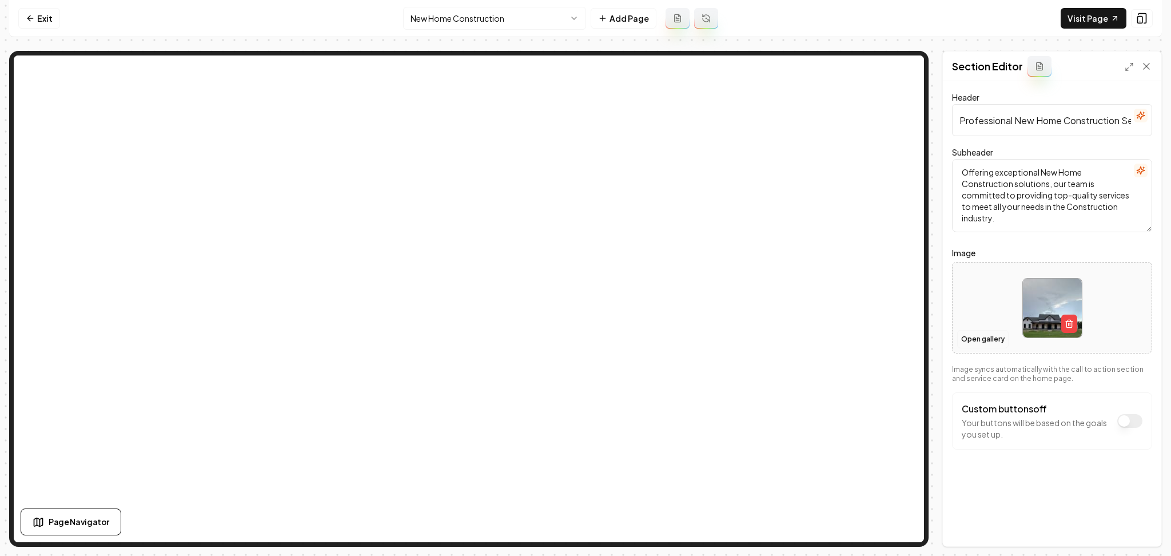
click at [964, 337] on button "Open gallery" at bounding box center [982, 339] width 51 height 18
click at [459, 21] on html "Computer Required This feature is only available on a computer. Please switch t…" at bounding box center [585, 278] width 1171 height 556
click at [963, 338] on button "Open gallery" at bounding box center [982, 339] width 51 height 18
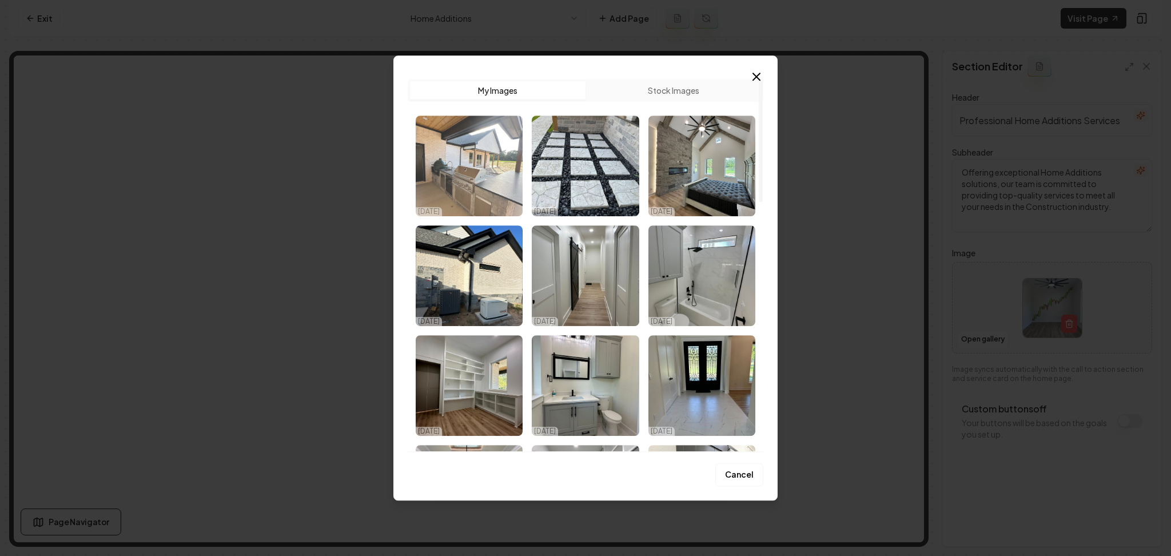
click at [452, 187] on img "Select image image_68deffbd5c7cd75eb8d85414.jpeg" at bounding box center [469, 166] width 107 height 101
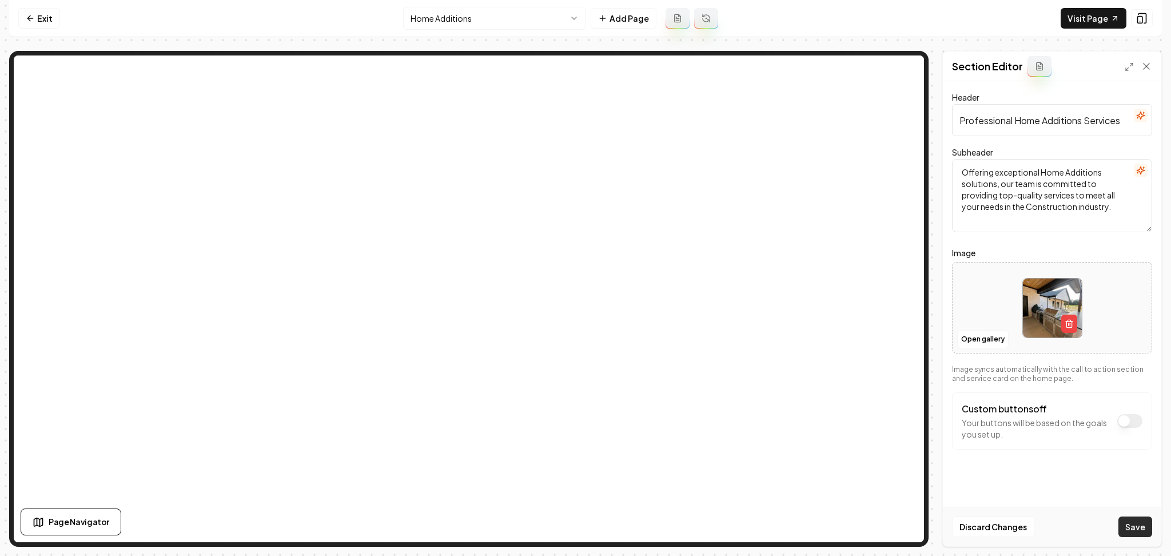
click at [1137, 529] on button "Save" at bounding box center [1135, 526] width 34 height 21
click at [455, 20] on html "Computer Required This feature is only available on a computer. Please switch t…" at bounding box center [585, 278] width 1171 height 556
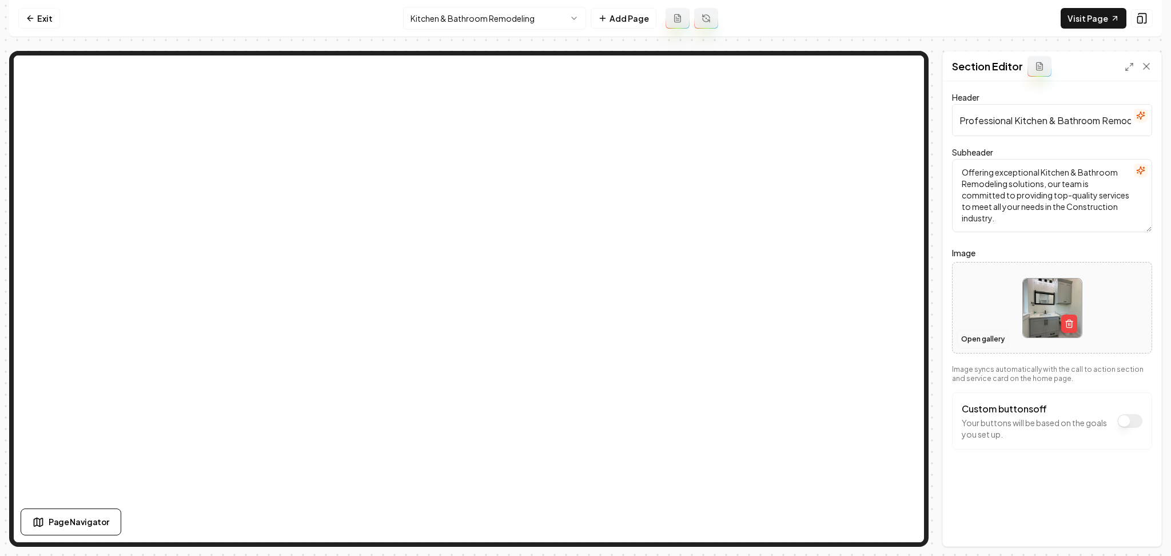
click at [976, 339] on button "Open gallery" at bounding box center [982, 339] width 51 height 18
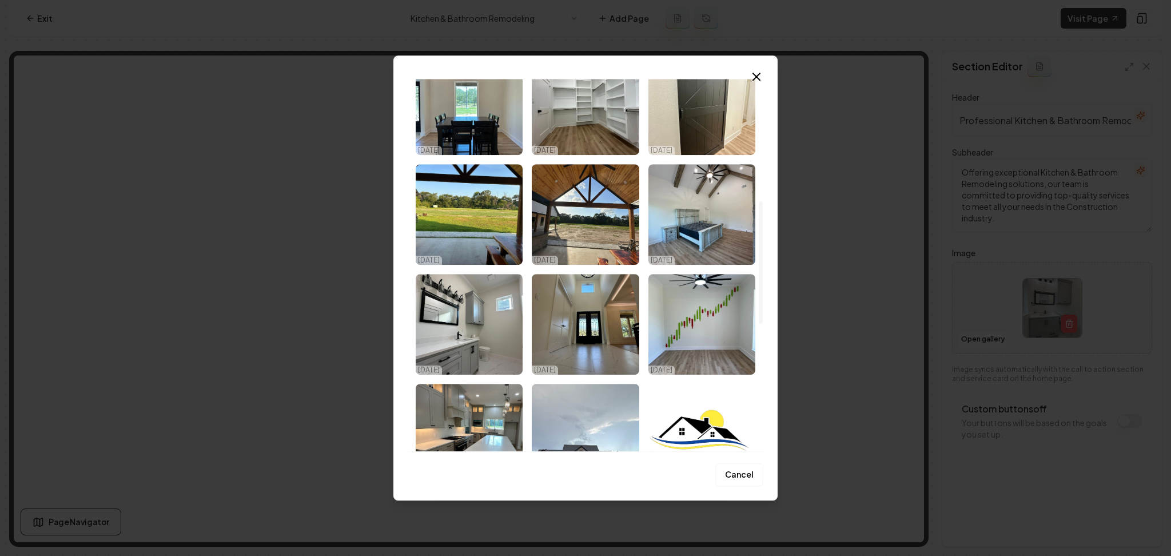
scroll to position [457, 0]
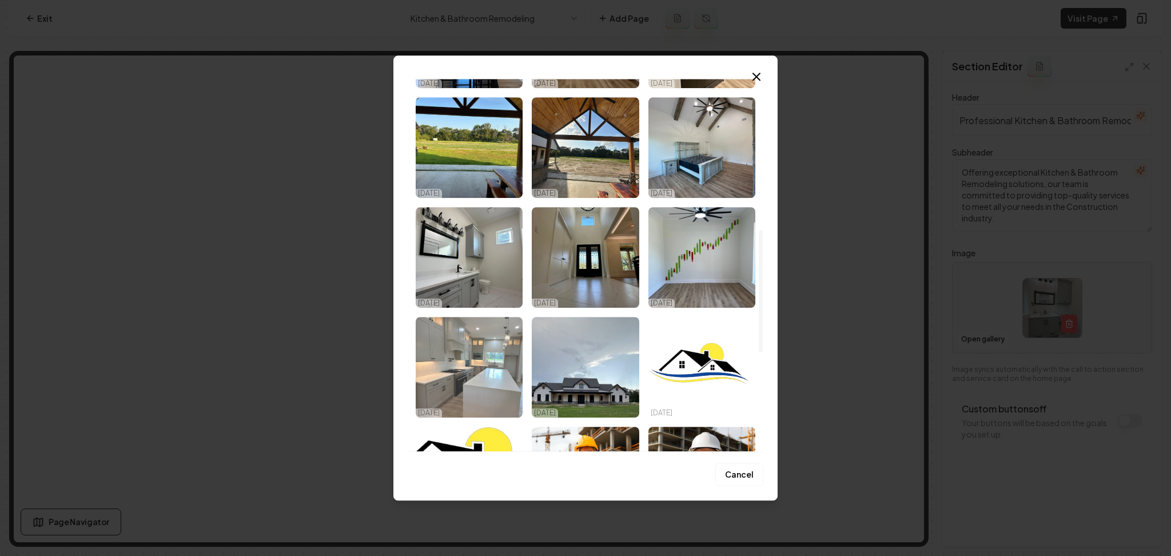
click at [447, 395] on img "Select image image_68deffba5c7cd75eb8d84626.jpeg" at bounding box center [469, 367] width 107 height 101
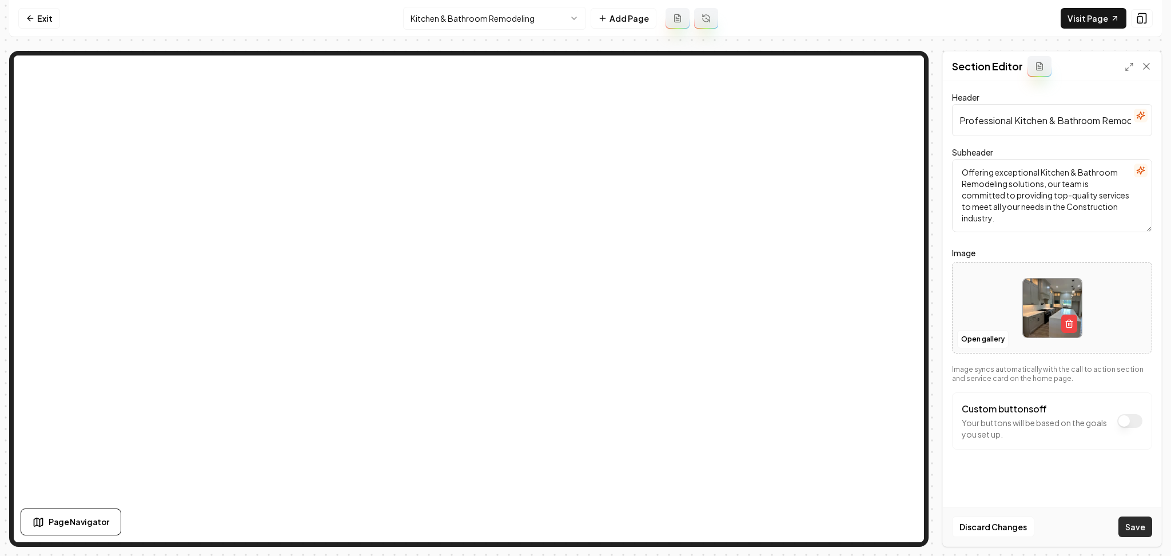
click at [1126, 527] on button "Save" at bounding box center [1135, 526] width 34 height 21
click at [512, 5] on nav "Exit Kitchen & Bathroom Remodeling Add Page Visit Page" at bounding box center [585, 18] width 1153 height 37
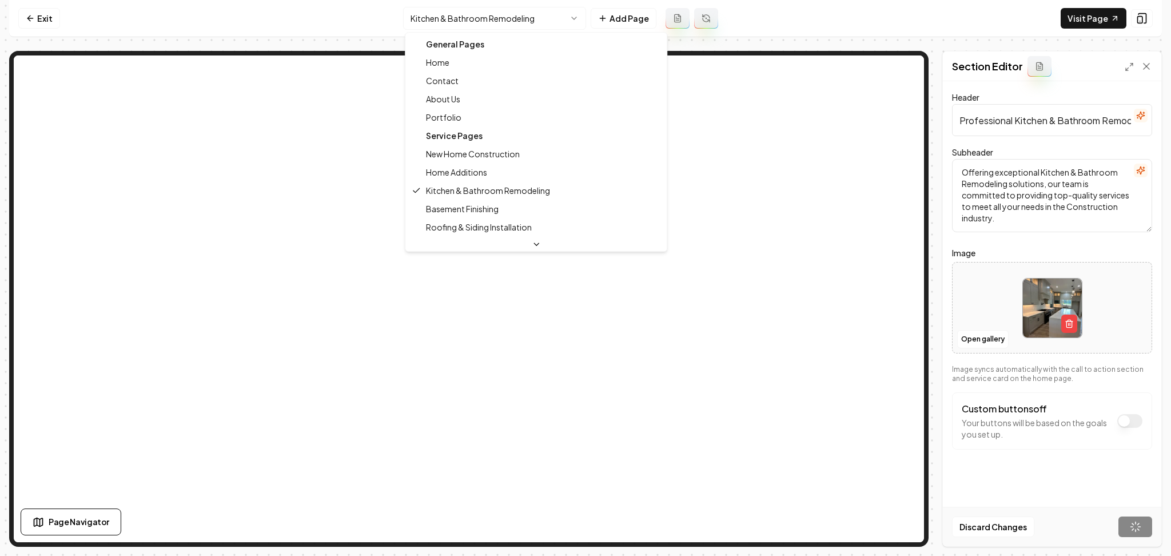
click at [514, 11] on html "Computer Required This feature is only available on a computer. Please switch t…" at bounding box center [585, 278] width 1171 height 556
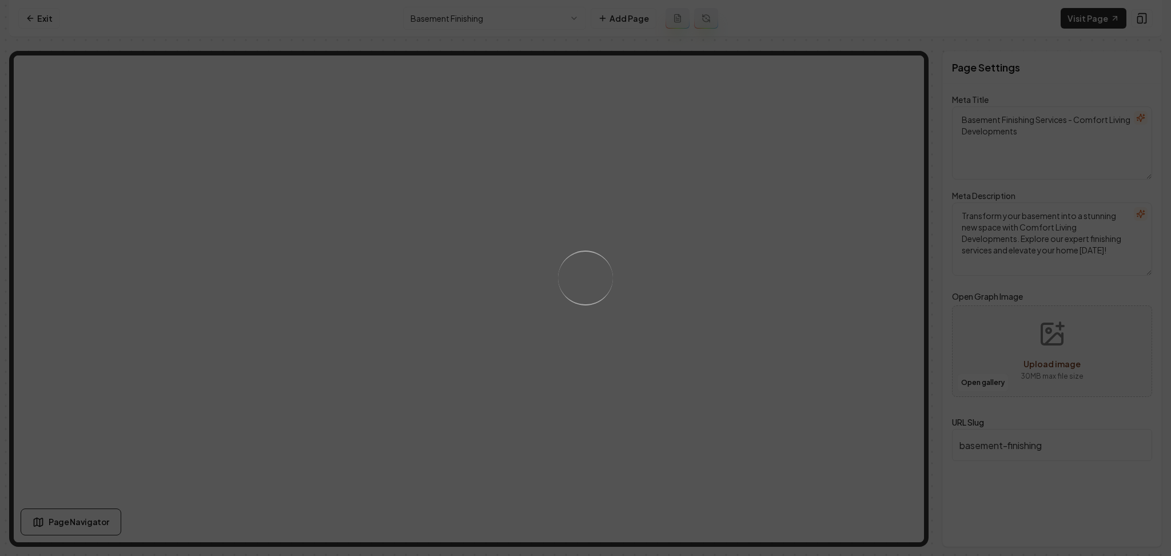
click at [693, 352] on div "Loading..." at bounding box center [585, 278] width 1171 height 556
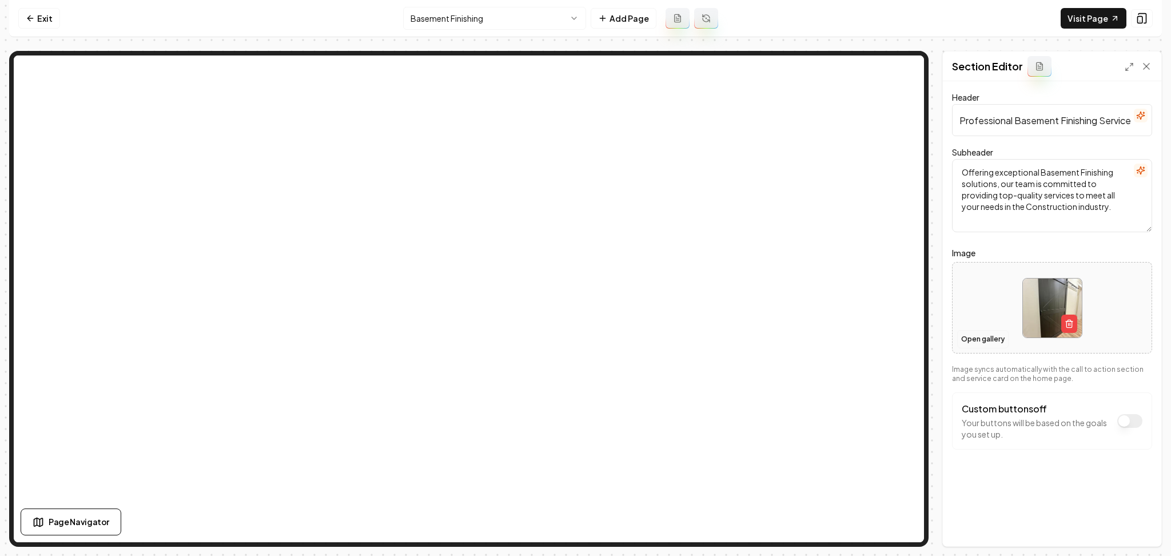
click at [985, 337] on button "Open gallery" at bounding box center [982, 339] width 51 height 18
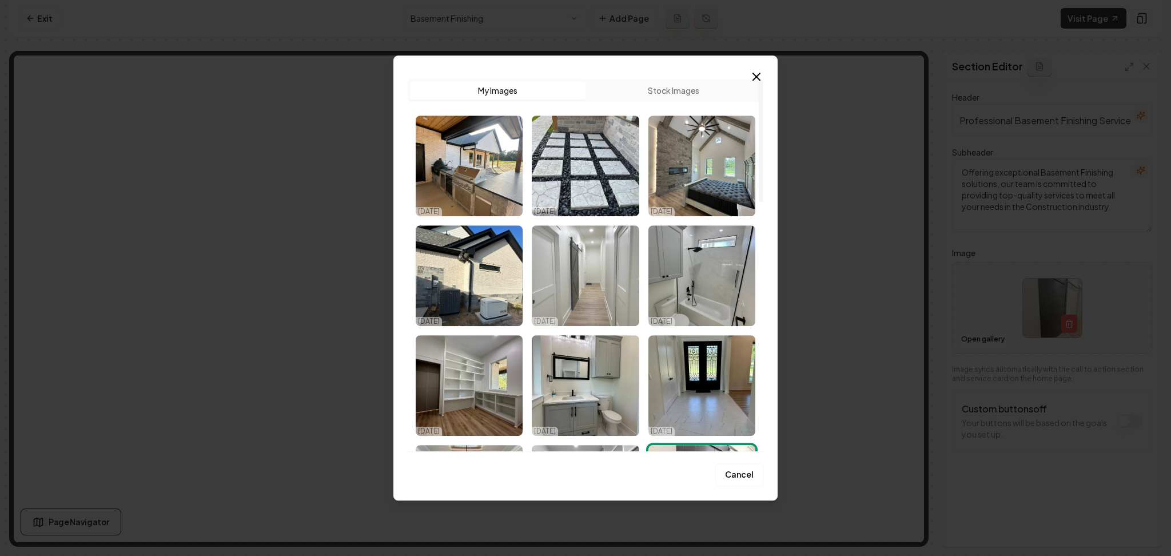
click at [578, 288] on img "Select image image_68deffbd5c7cd75eb8d851ae.jpeg" at bounding box center [585, 275] width 107 height 101
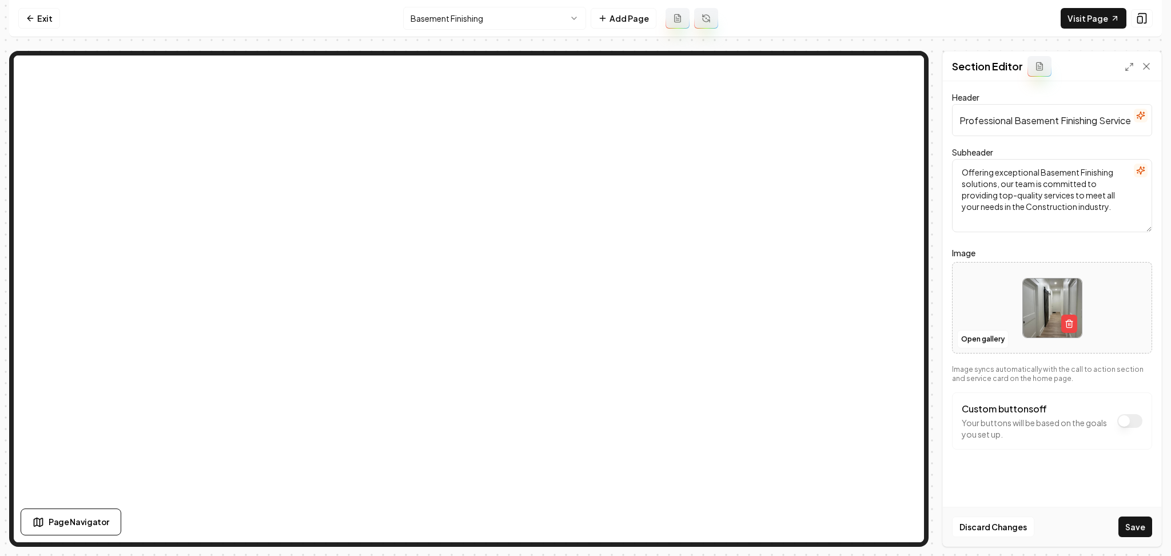
click at [1132, 531] on button "Save" at bounding box center [1135, 526] width 34 height 21
click at [526, 19] on html "Computer Required This feature is only available on a computer. Please switch t…" at bounding box center [585, 278] width 1171 height 556
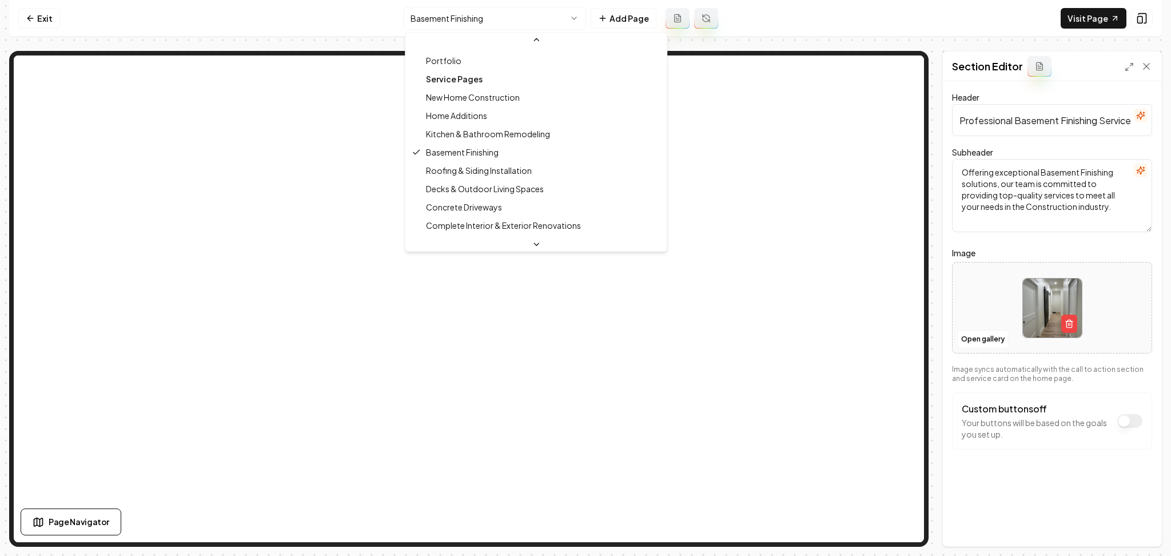
scroll to position [76, 0]
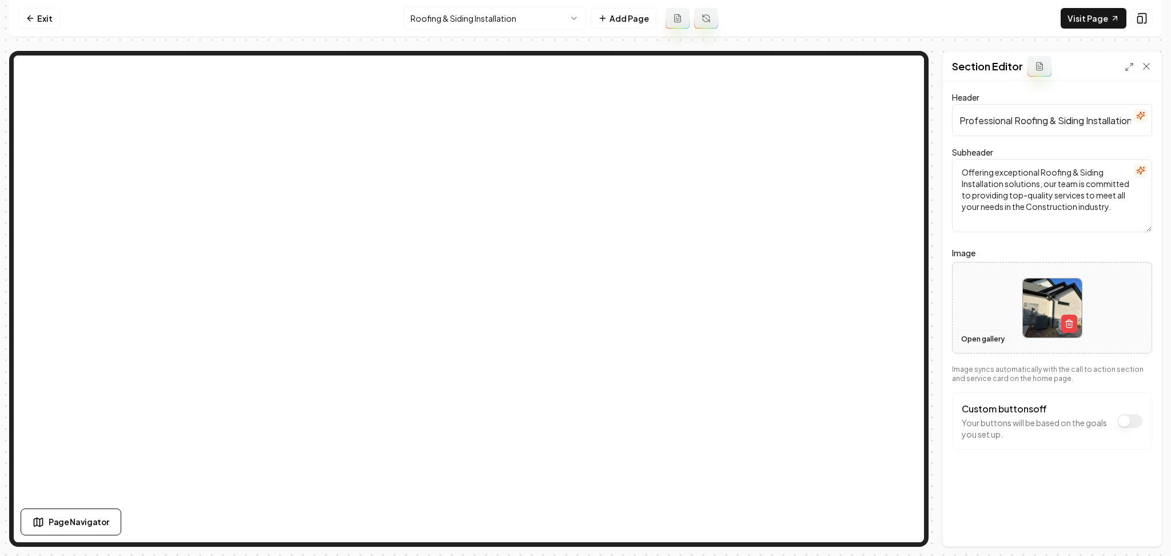
click at [999, 341] on button "Open gallery" at bounding box center [982, 339] width 51 height 18
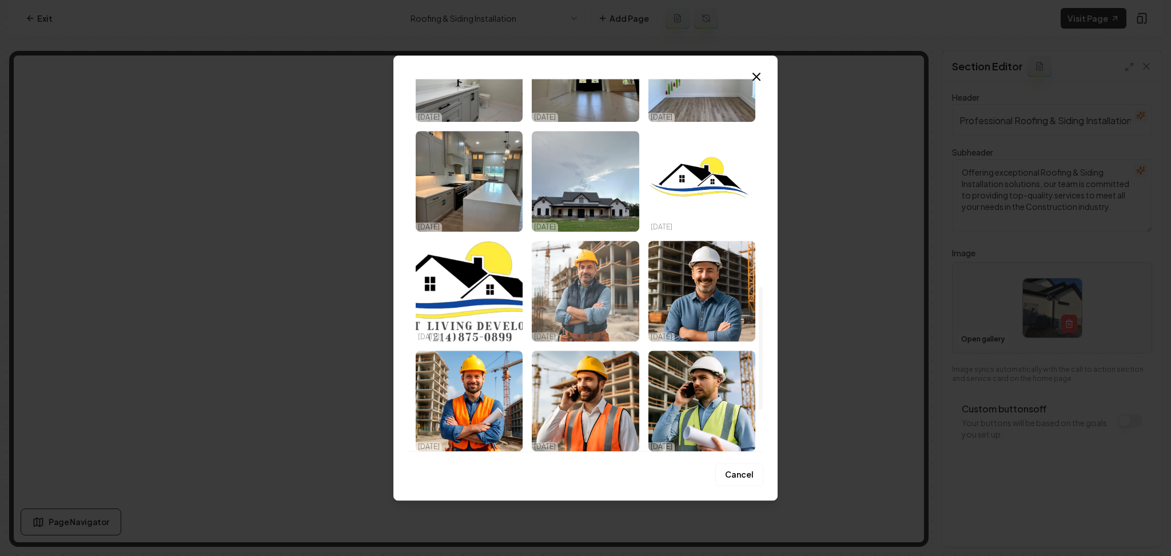
scroll to position [686, 0]
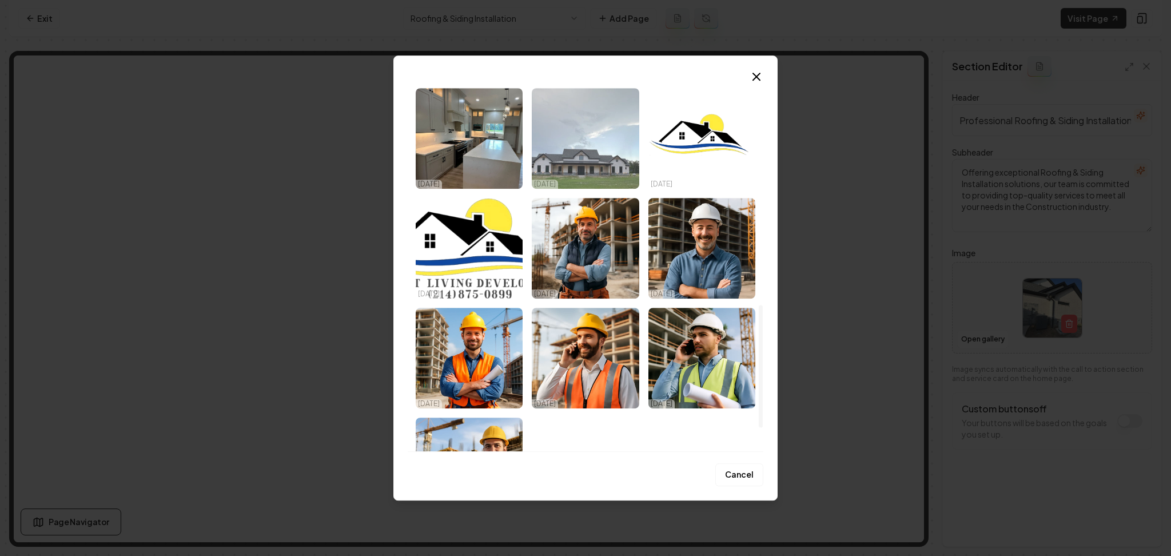
click at [606, 147] on img "Select image image_68deffba5c7cd75eb8d84422.jpeg" at bounding box center [585, 138] width 107 height 101
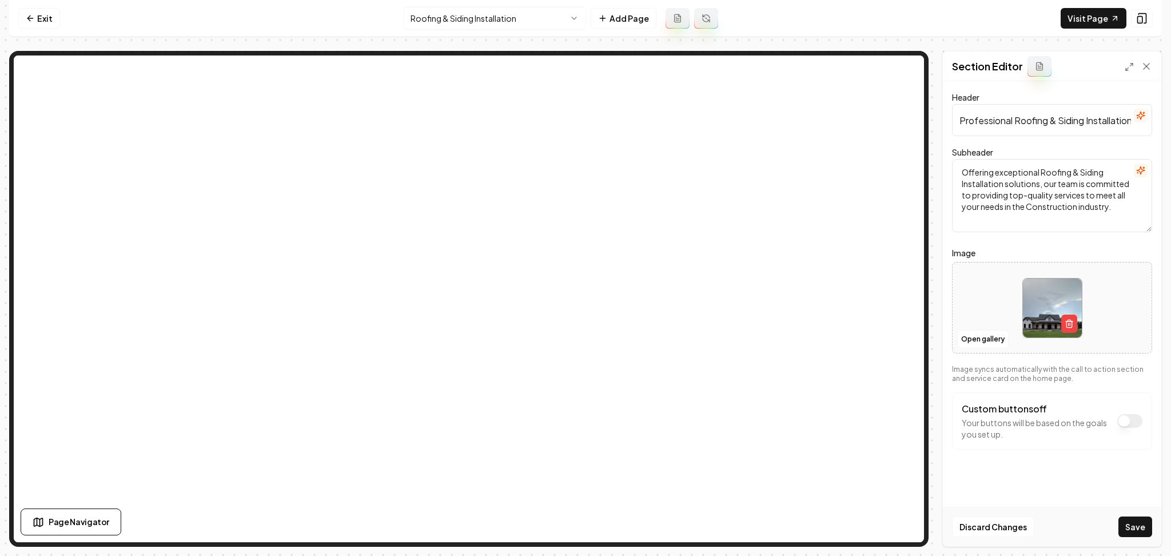
click at [1133, 524] on button "Save" at bounding box center [1135, 526] width 34 height 21
click at [453, 23] on html "Computer Required This feature is only available on a computer. Please switch t…" at bounding box center [585, 278] width 1171 height 556
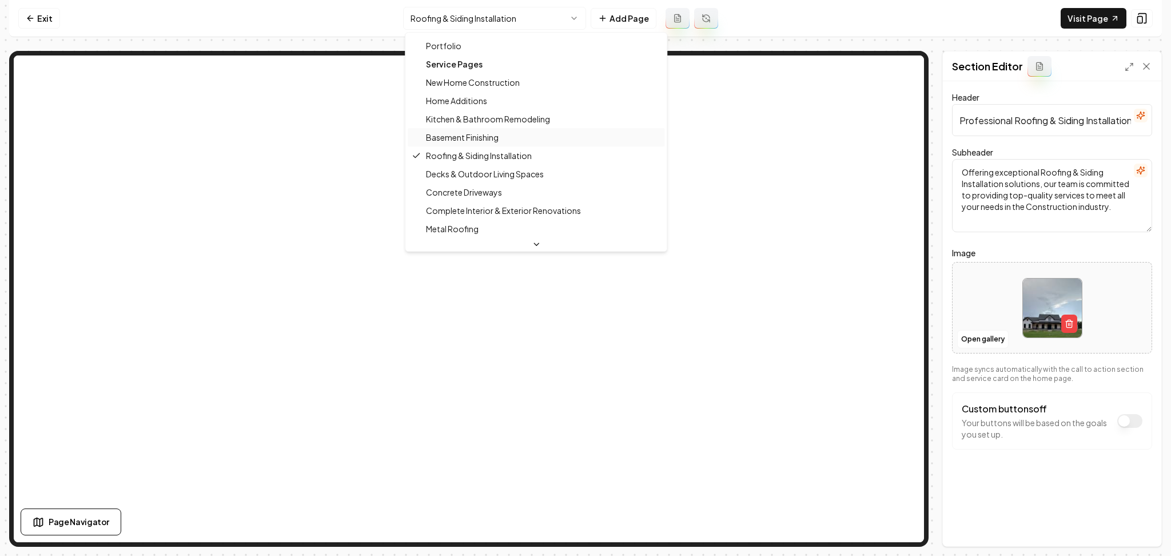
scroll to position [76, 0]
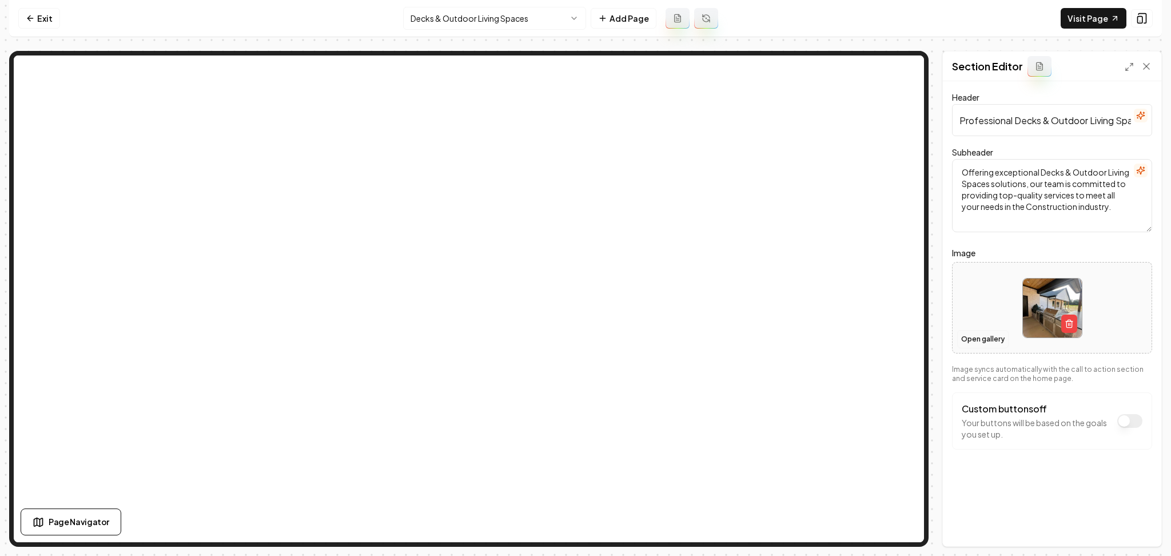
click at [974, 343] on button "Open gallery" at bounding box center [982, 339] width 51 height 18
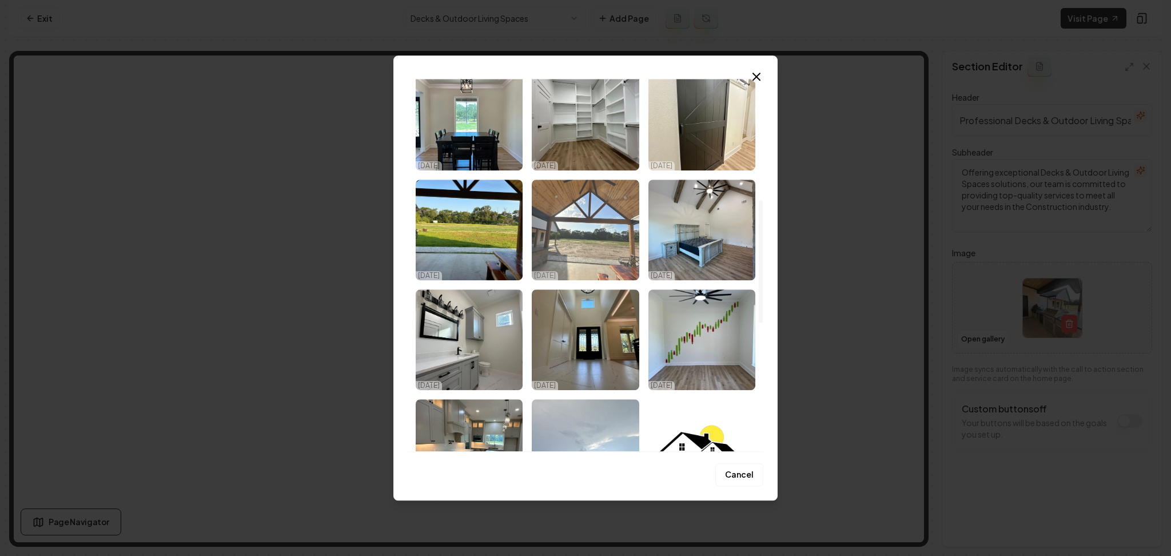
scroll to position [381, 0]
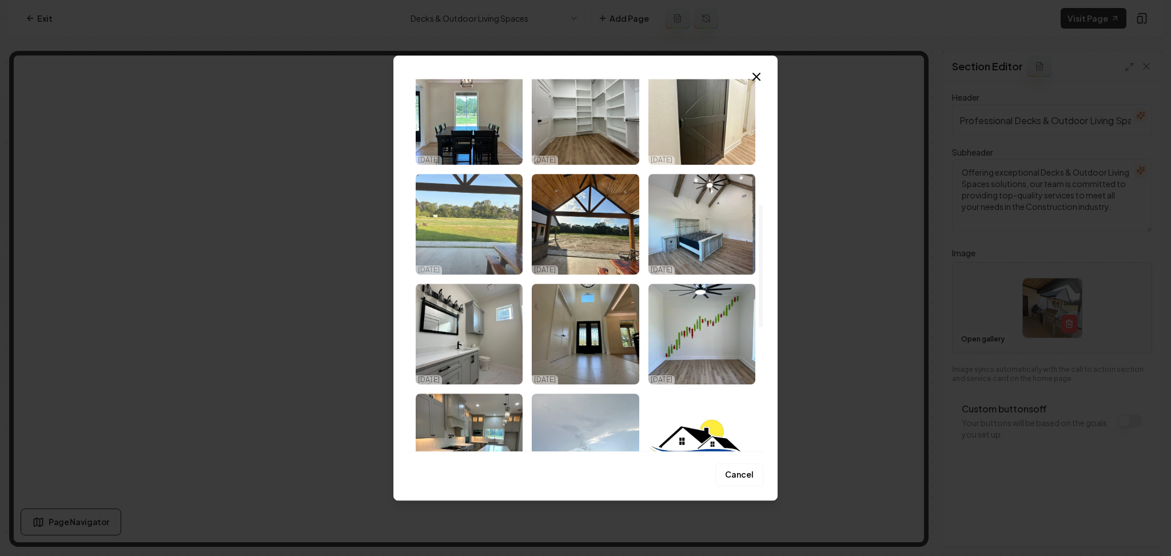
click at [461, 245] on img "Select image image_68deffbb5c7cd75eb8d848f8.jpeg" at bounding box center [469, 224] width 107 height 101
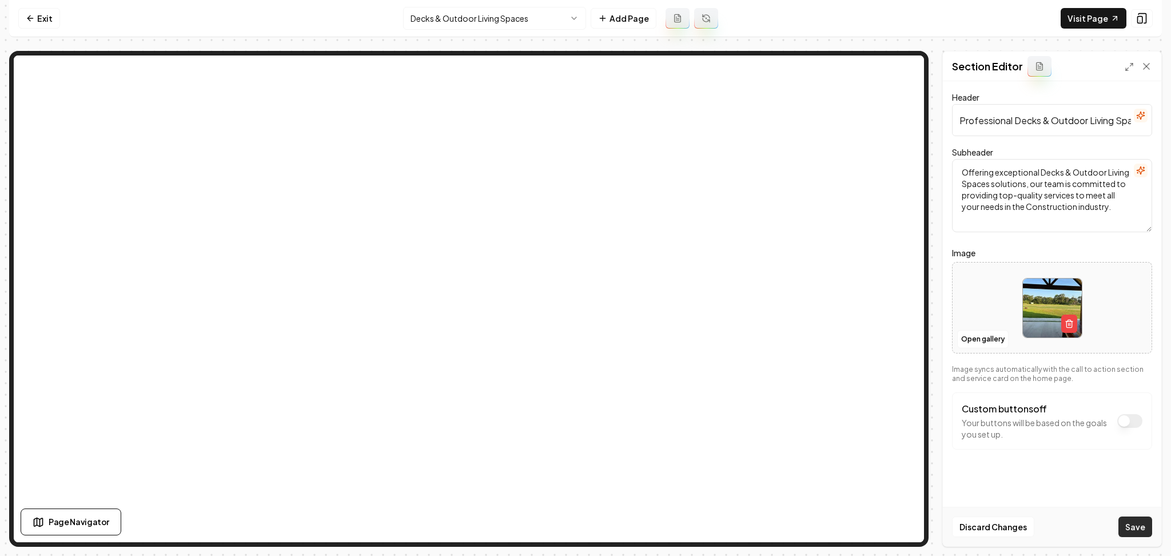
click at [1138, 531] on button "Save" at bounding box center [1135, 526] width 34 height 21
click at [461, 21] on html "Computer Required This feature is only available on a computer. Please switch t…" at bounding box center [585, 278] width 1171 height 556
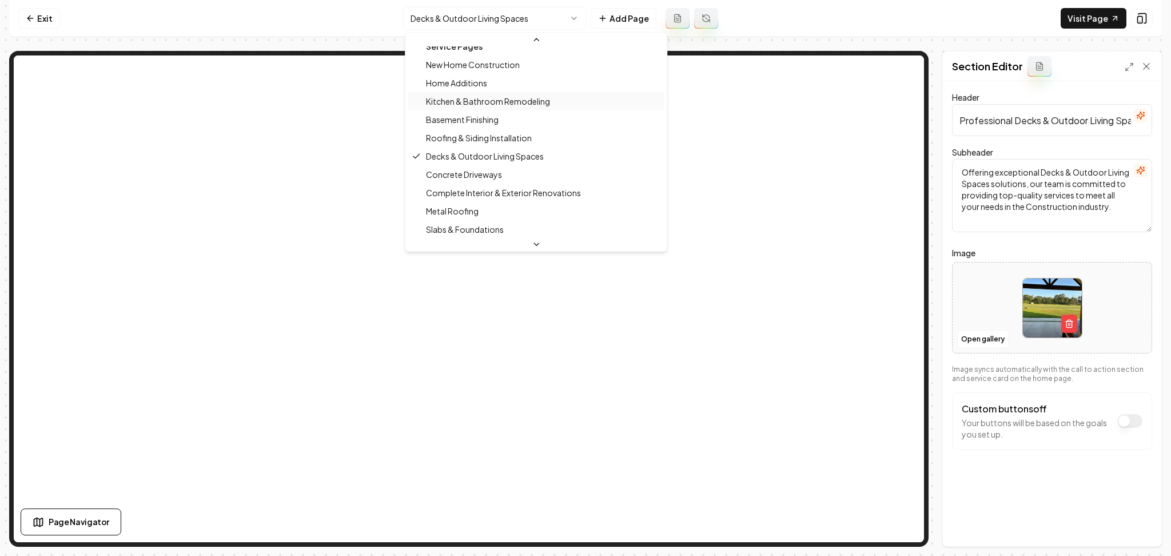
scroll to position [107, 0]
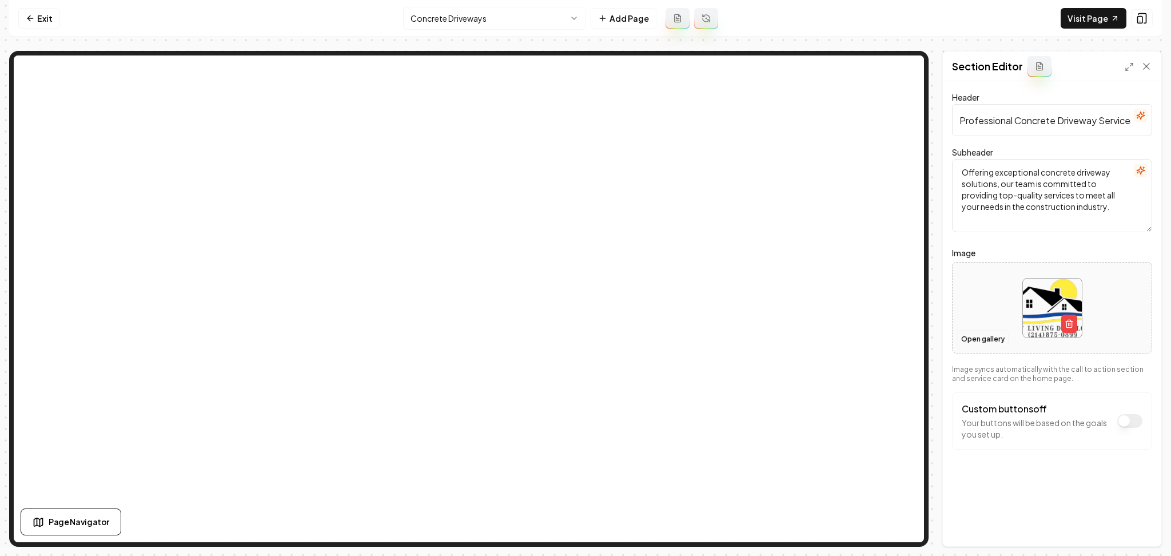
click at [971, 344] on button "Open gallery" at bounding box center [982, 339] width 51 height 18
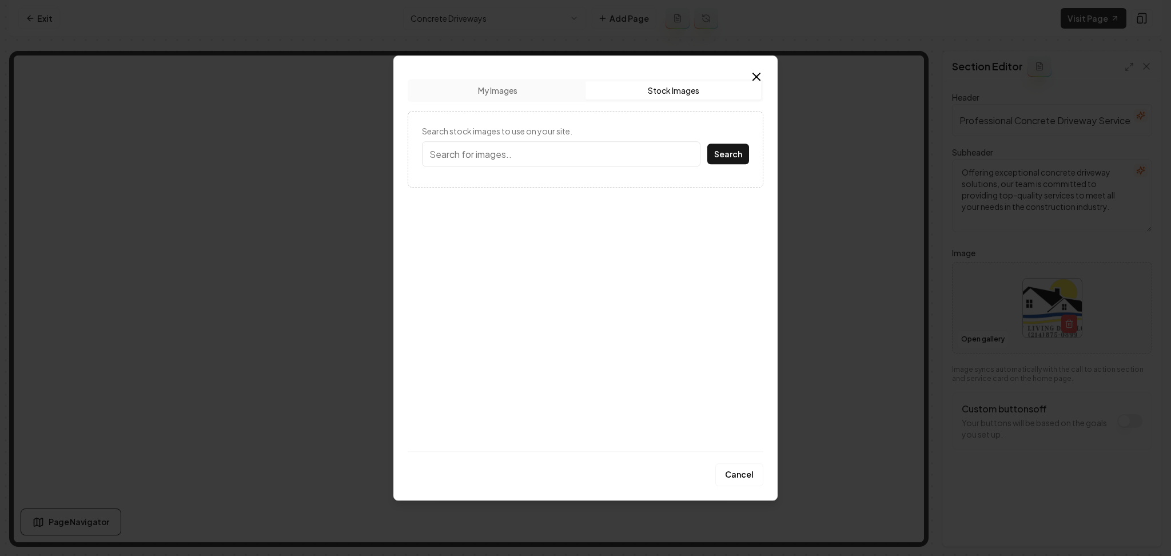
click at [644, 93] on button "Stock Images" at bounding box center [674, 90] width 176 height 18
click at [586, 156] on input "Search stock images to use on your site." at bounding box center [561, 153] width 278 height 25
type input "concrete driveway"
click at [707, 144] on button "Search" at bounding box center [728, 154] width 42 height 21
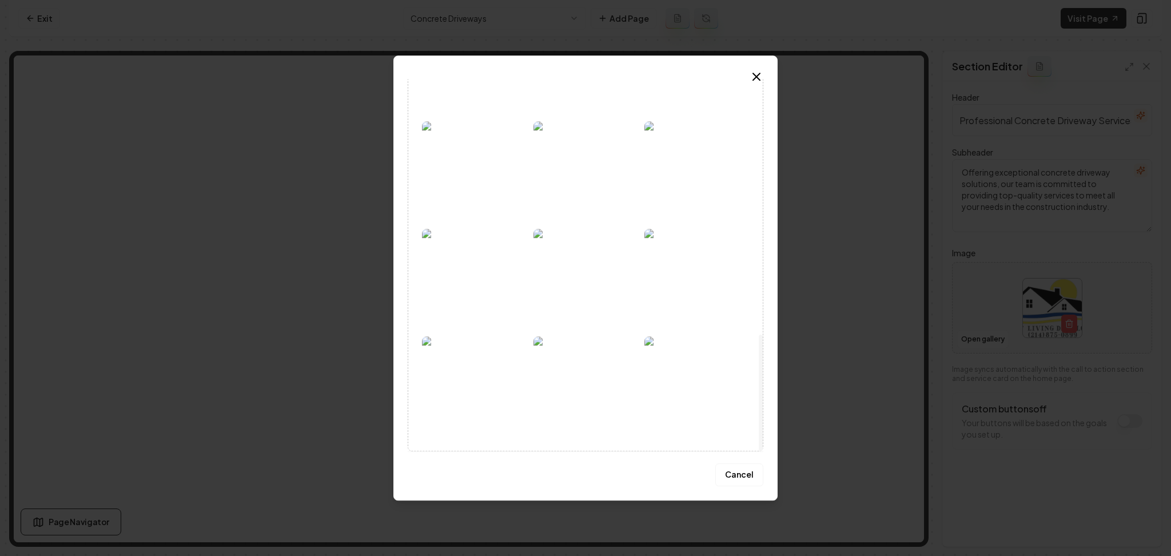
click at [690, 309] on img at bounding box center [696, 279] width 105 height 101
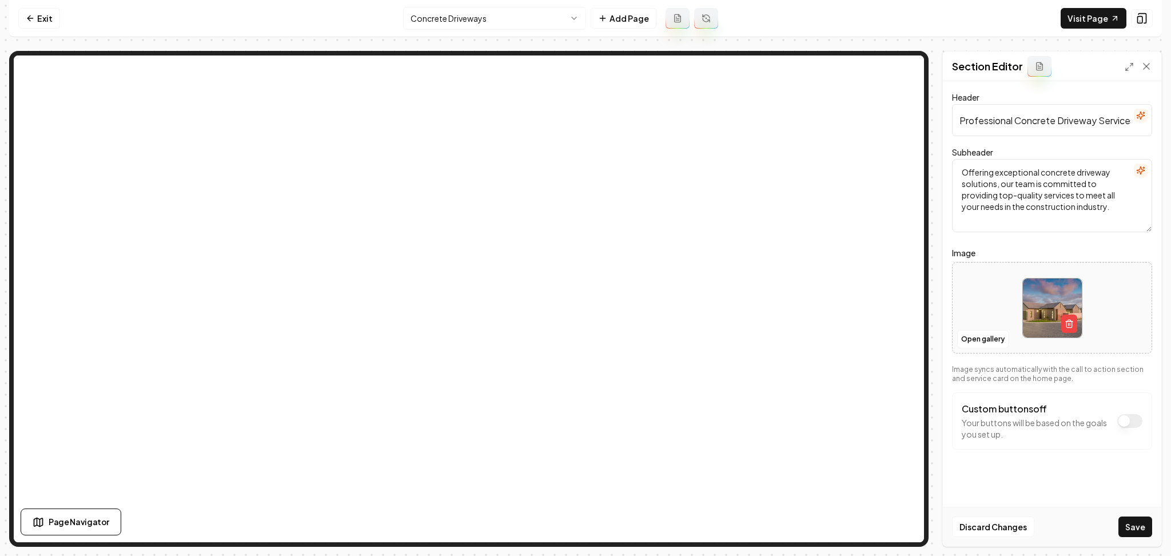
click at [1125, 527] on button "Save" at bounding box center [1135, 526] width 34 height 21
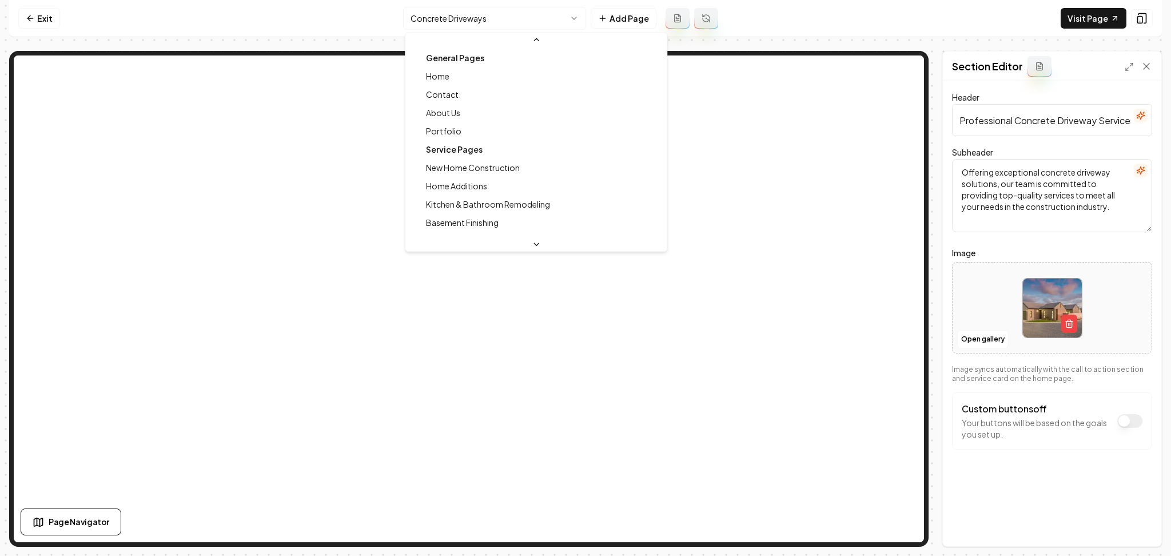
click at [475, 14] on html "Computer Required This feature is only available on a computer. Please switch t…" at bounding box center [585, 278] width 1171 height 556
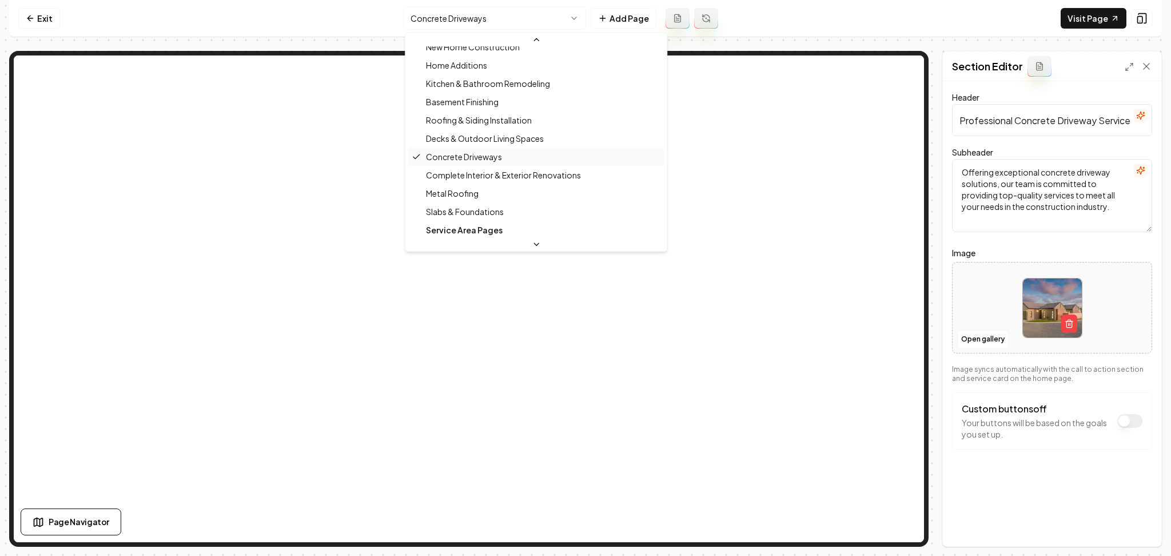
scroll to position [125, 0]
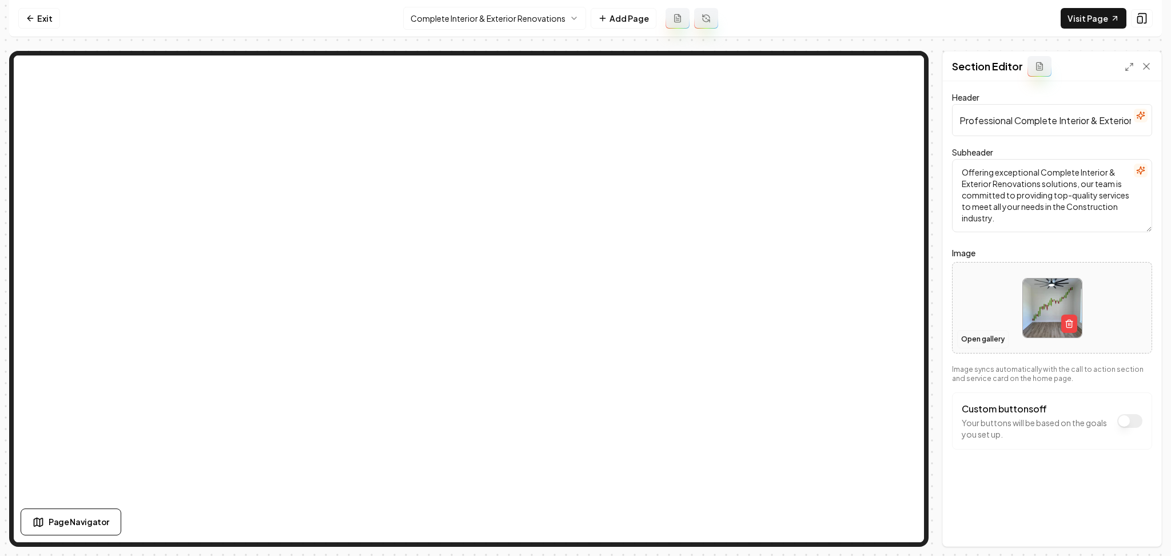
click at [967, 337] on button "Open gallery" at bounding box center [982, 339] width 51 height 18
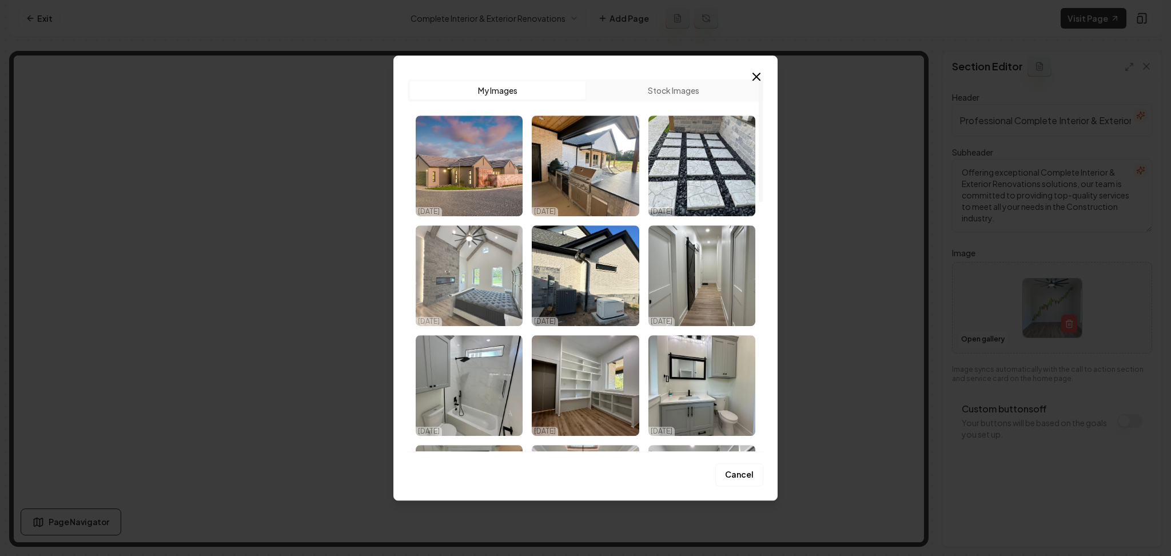
click at [483, 288] on img "Select image image_68deffbd5c7cd75eb8d85350.jpeg" at bounding box center [469, 275] width 107 height 101
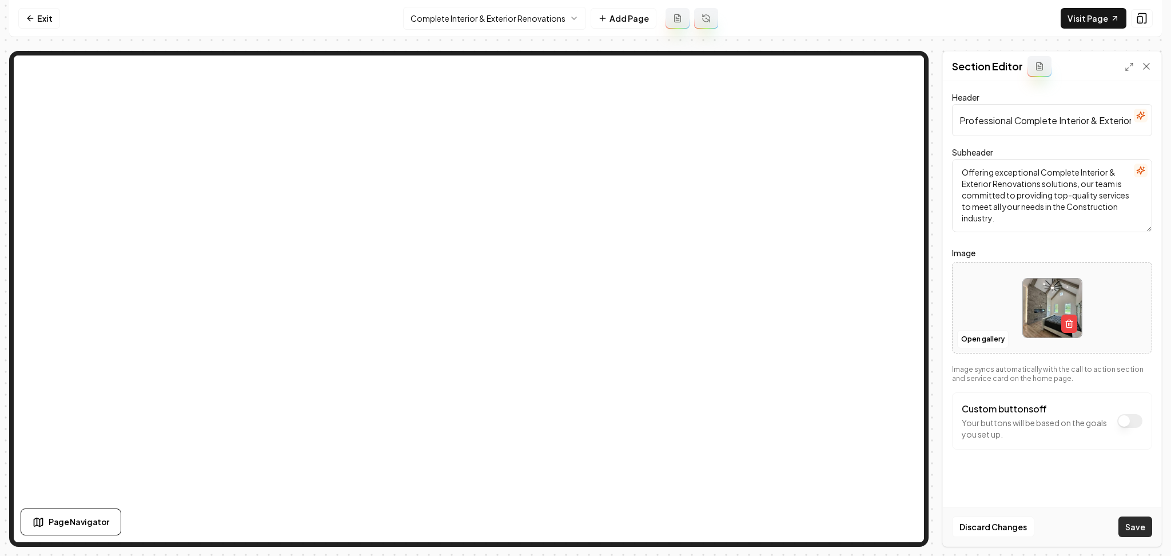
drag, startPoint x: 1118, startPoint y: 523, endPoint x: 1129, endPoint y: 523, distance: 11.4
click at [1118, 523] on div "Discard Changes Save" at bounding box center [1052, 526] width 218 height 39
click at [1130, 523] on button "Save" at bounding box center [1135, 526] width 34 height 21
click at [537, 14] on html "Computer Required This feature is only available on a computer. Please switch t…" at bounding box center [585, 278] width 1171 height 556
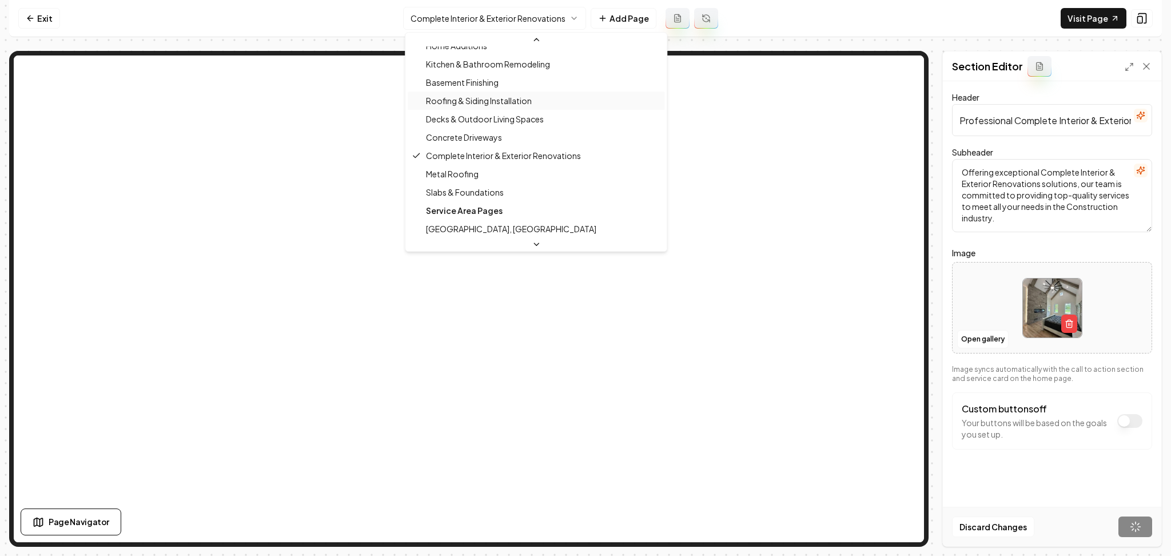
scroll to position [144, 0]
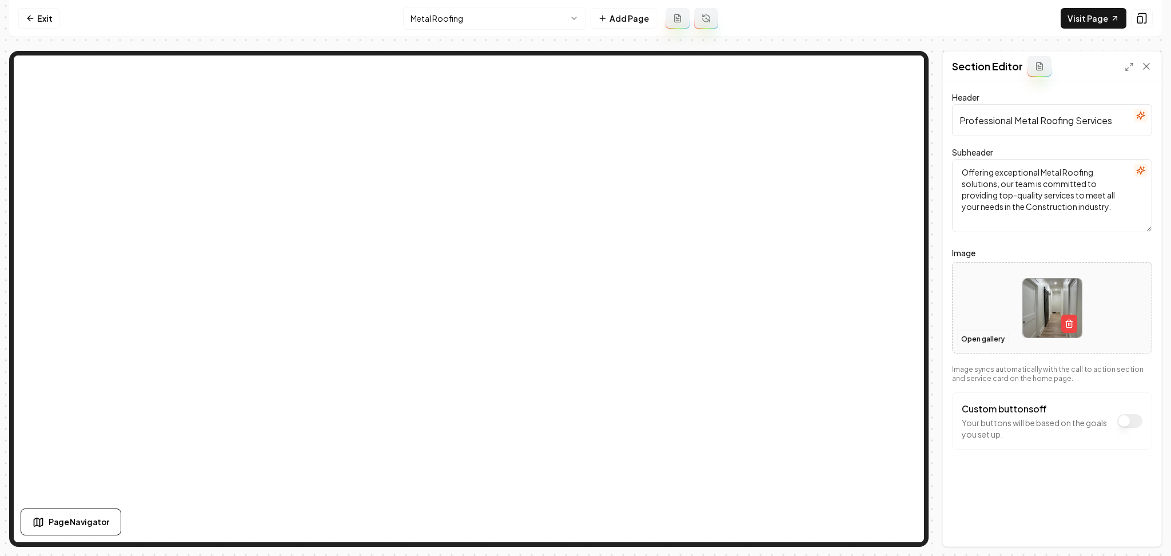
click at [983, 336] on button "Open gallery" at bounding box center [982, 339] width 51 height 18
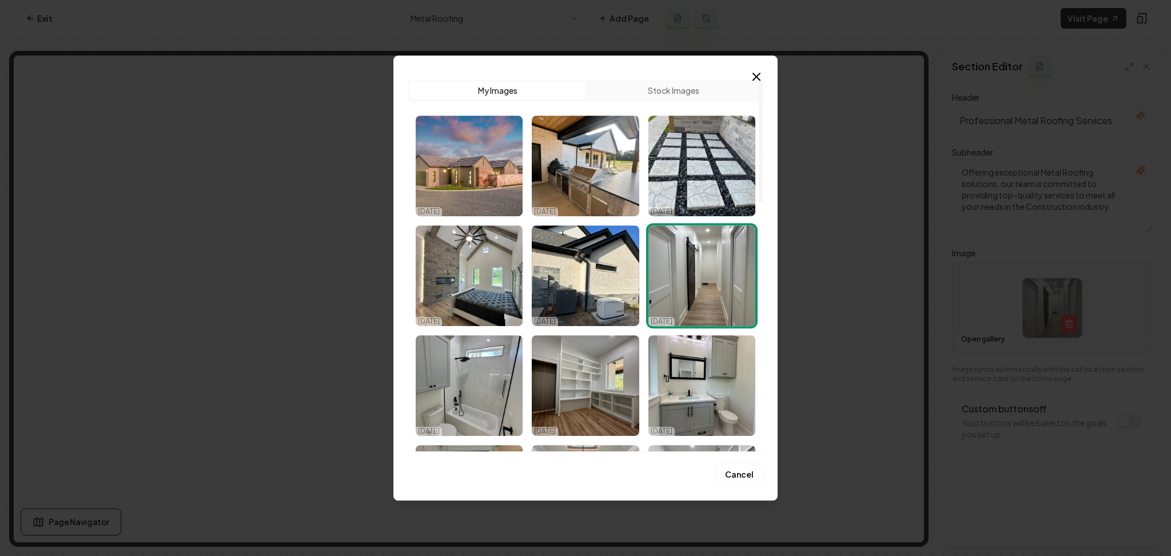
click at [666, 93] on button "Stock Images" at bounding box center [674, 90] width 176 height 18
click at [672, 93] on button "Stock Images" at bounding box center [674, 90] width 176 height 18
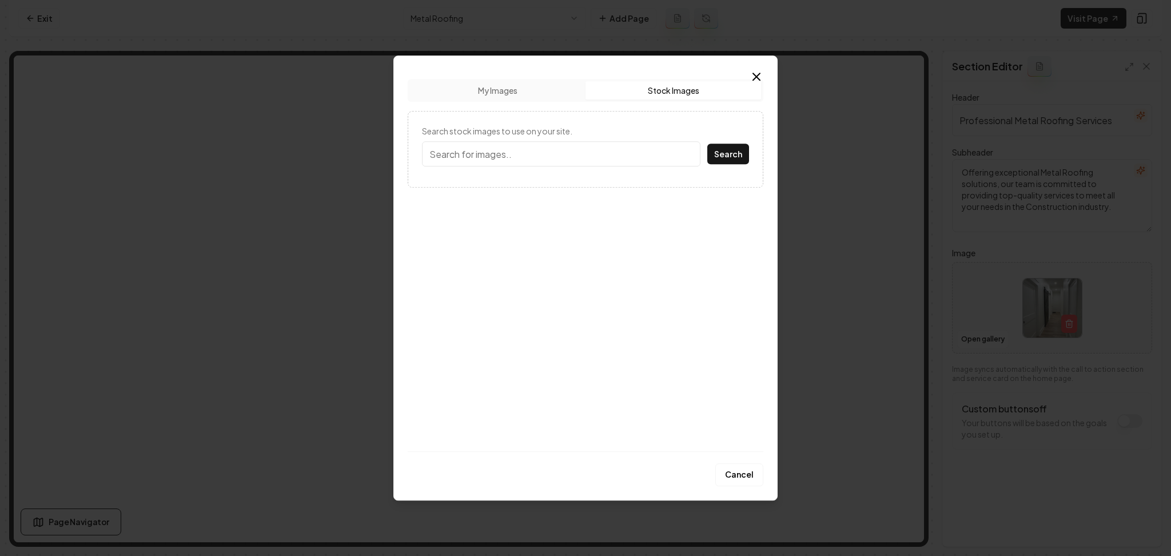
click at [564, 148] on input "Search stock images to use on your site." at bounding box center [561, 153] width 278 height 25
type input "metal roof"
click at [707, 144] on button "Search" at bounding box center [728, 154] width 42 height 21
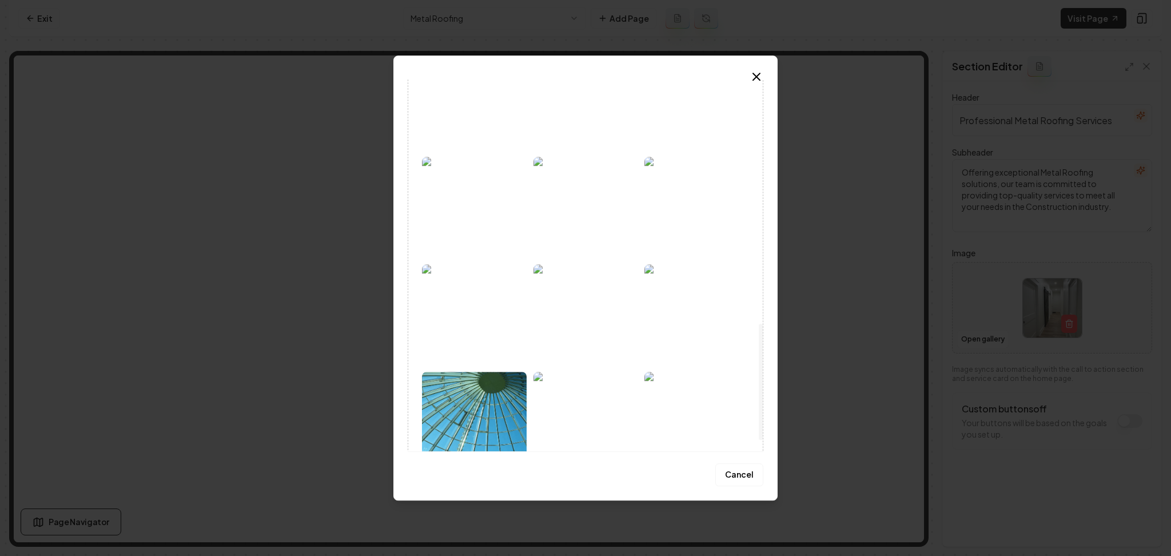
click at [568, 319] on img at bounding box center [585, 314] width 105 height 101
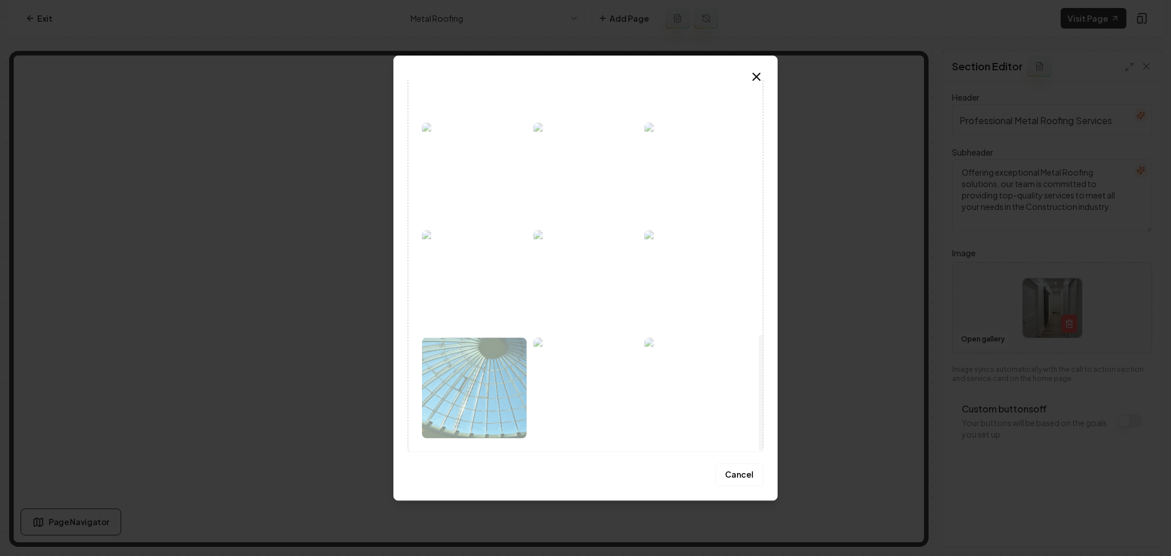
scroll to position [818, 0]
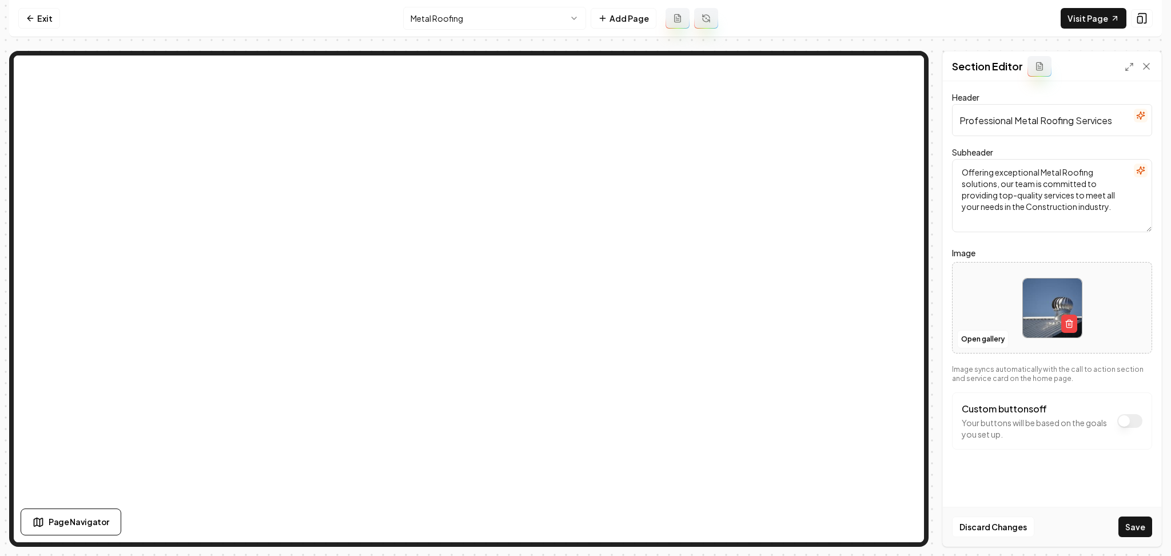
click at [1133, 525] on button "Save" at bounding box center [1135, 526] width 34 height 21
click at [456, 22] on html "Computer Required This feature is only available on a computer. Please switch t…" at bounding box center [585, 278] width 1171 height 556
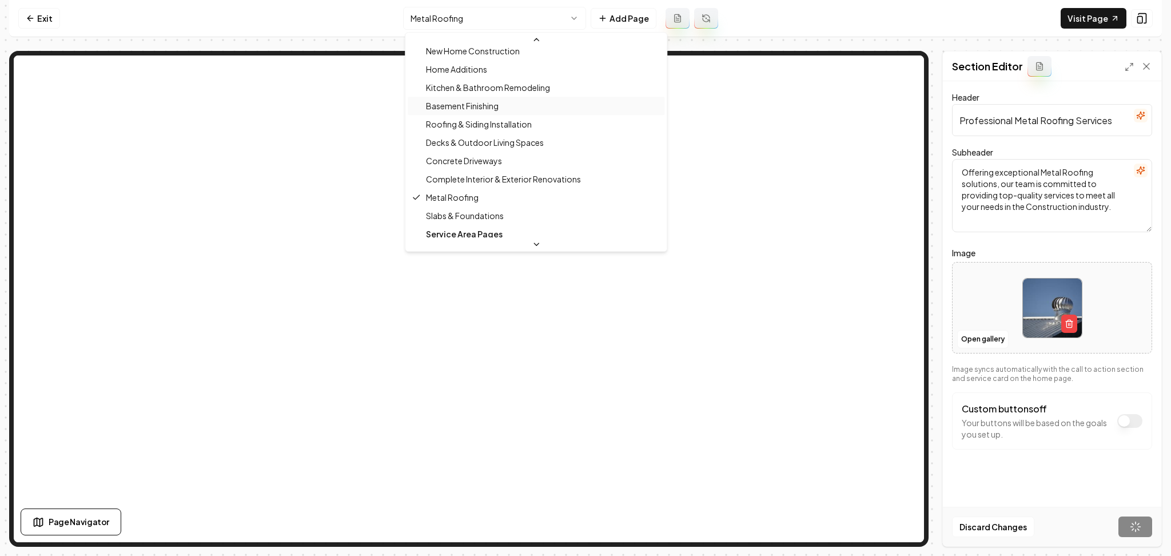
scroll to position [162, 0]
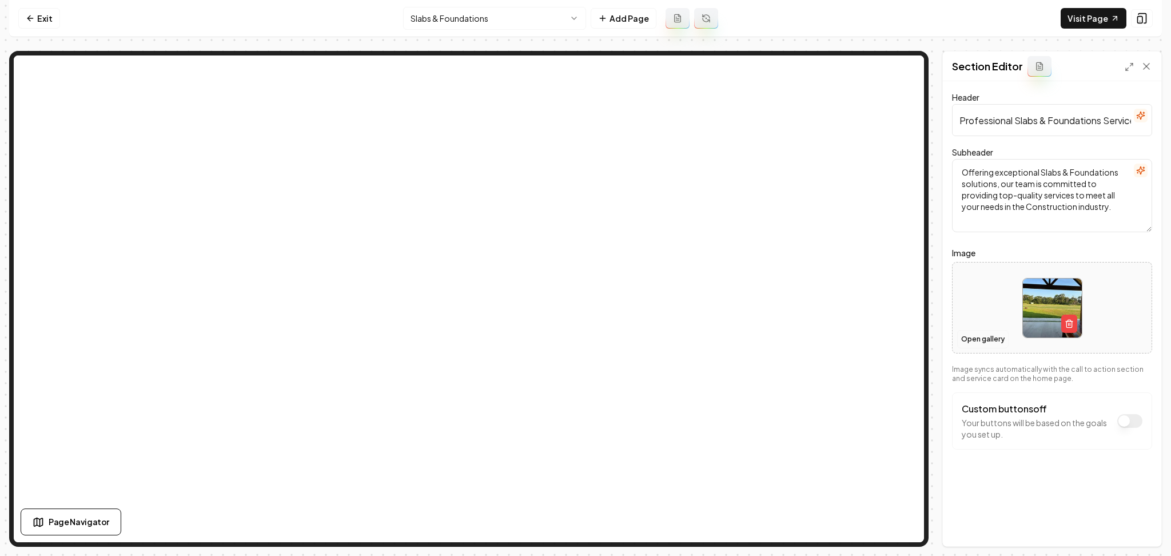
click at [989, 339] on button "Open gallery" at bounding box center [982, 339] width 51 height 18
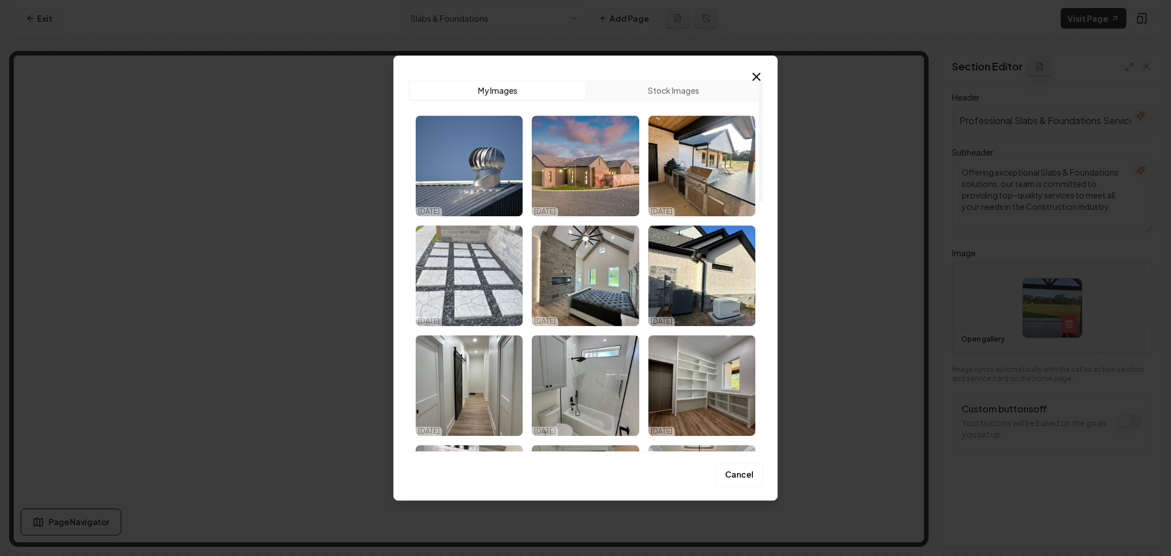
drag, startPoint x: 491, startPoint y: 261, endPoint x: 562, endPoint y: 300, distance: 80.4
click at [491, 262] on img "Select image image_68deffbd5c7cd75eb8d85424.jpeg" at bounding box center [469, 275] width 107 height 101
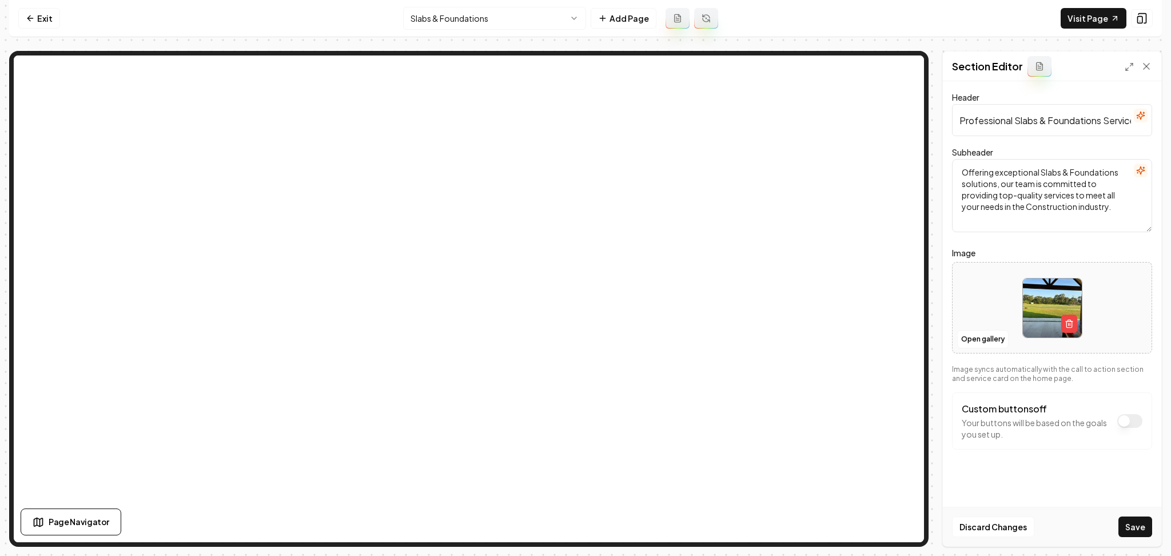
click at [1129, 526] on button "Save" at bounding box center [1135, 526] width 34 height 21
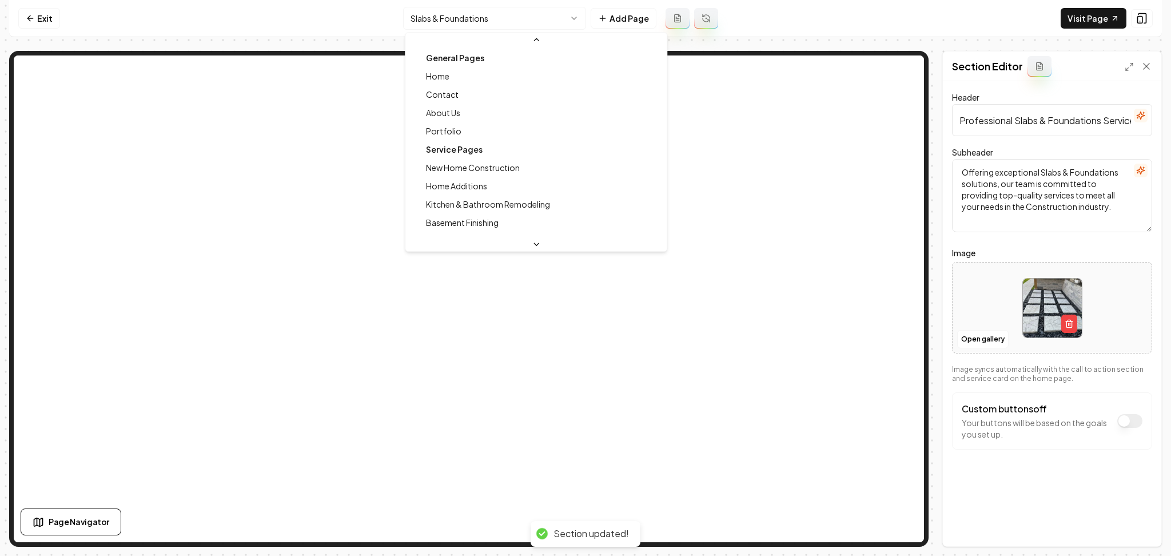
click at [423, 25] on html "Computer Required This feature is only available on a computer. Please switch t…" at bounding box center [585, 278] width 1171 height 556
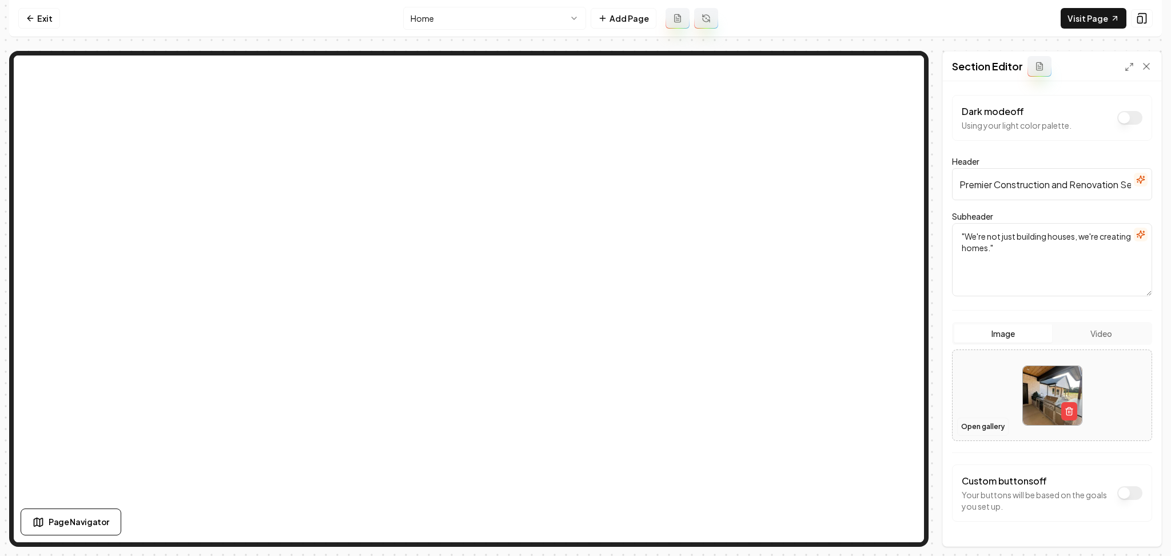
click at [979, 427] on button "Open gallery" at bounding box center [982, 426] width 51 height 18
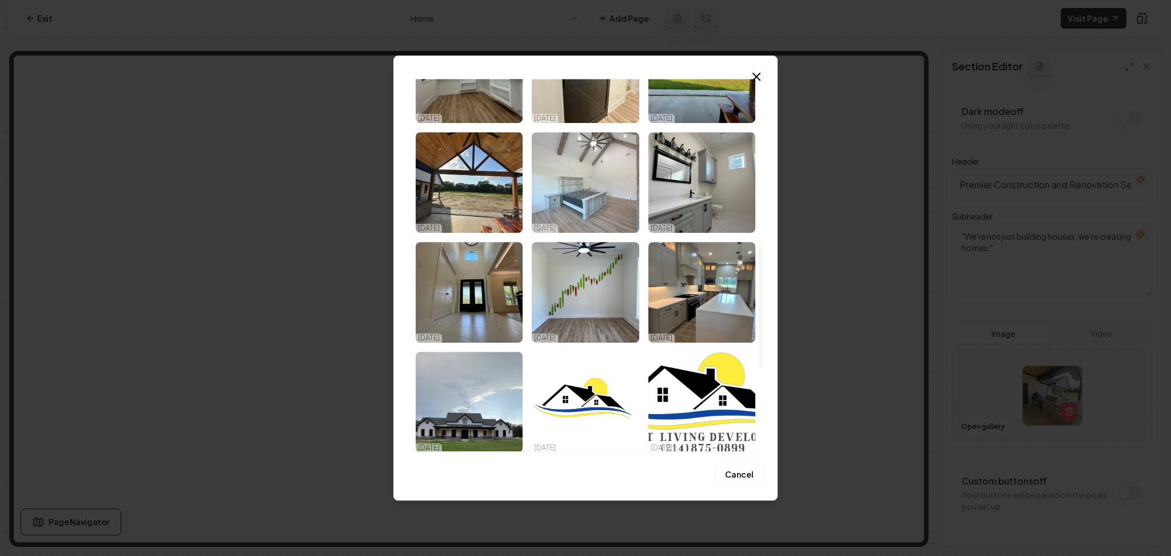
scroll to position [533, 0]
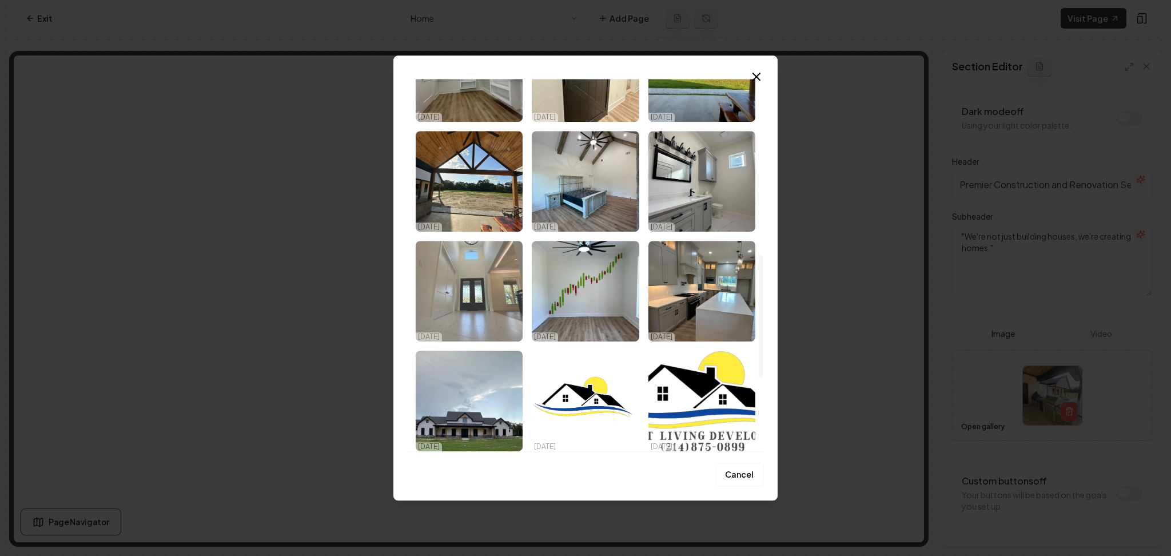
click at [468, 310] on img "Select image image_68deffba5c7cd75eb8d8469c.jpeg" at bounding box center [469, 291] width 107 height 101
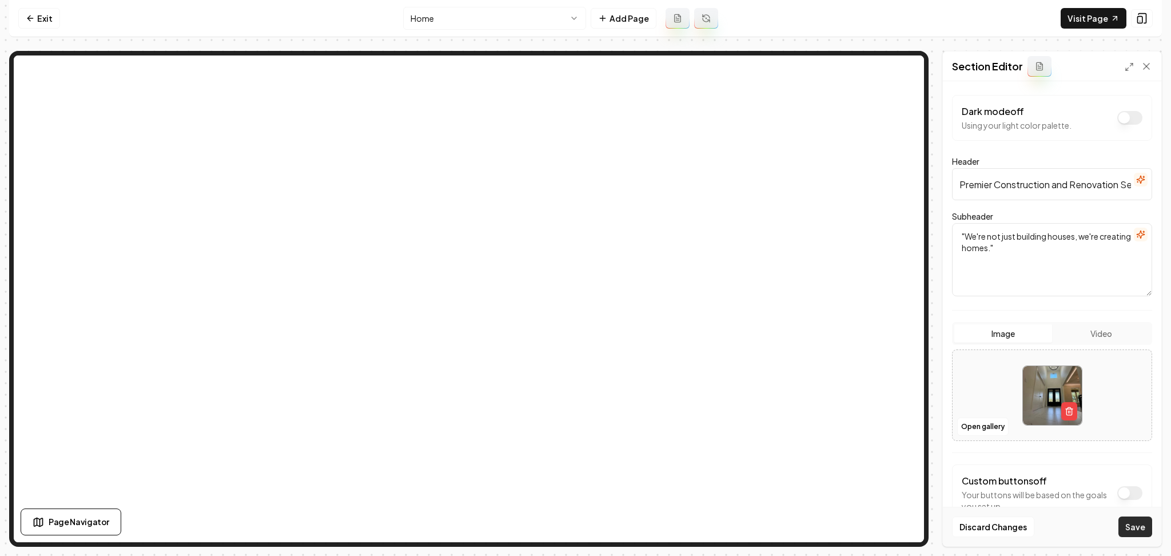
drag, startPoint x: 1135, startPoint y: 523, endPoint x: 1126, endPoint y: 522, distance: 9.2
click at [1136, 523] on button "Save" at bounding box center [1135, 526] width 34 height 21
click at [975, 425] on button "Open gallery" at bounding box center [982, 426] width 51 height 18
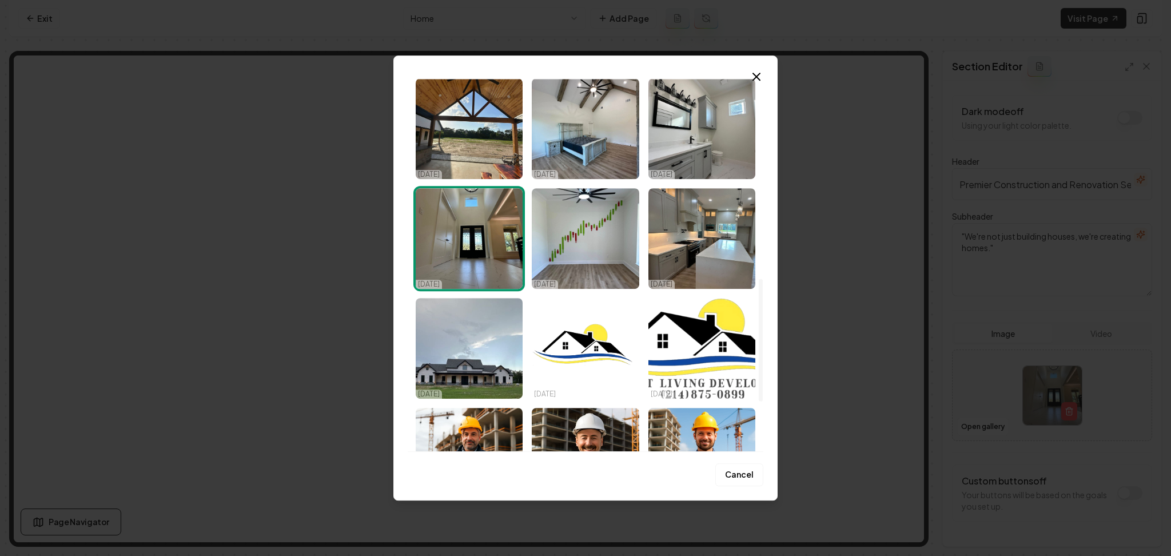
scroll to position [686, 0]
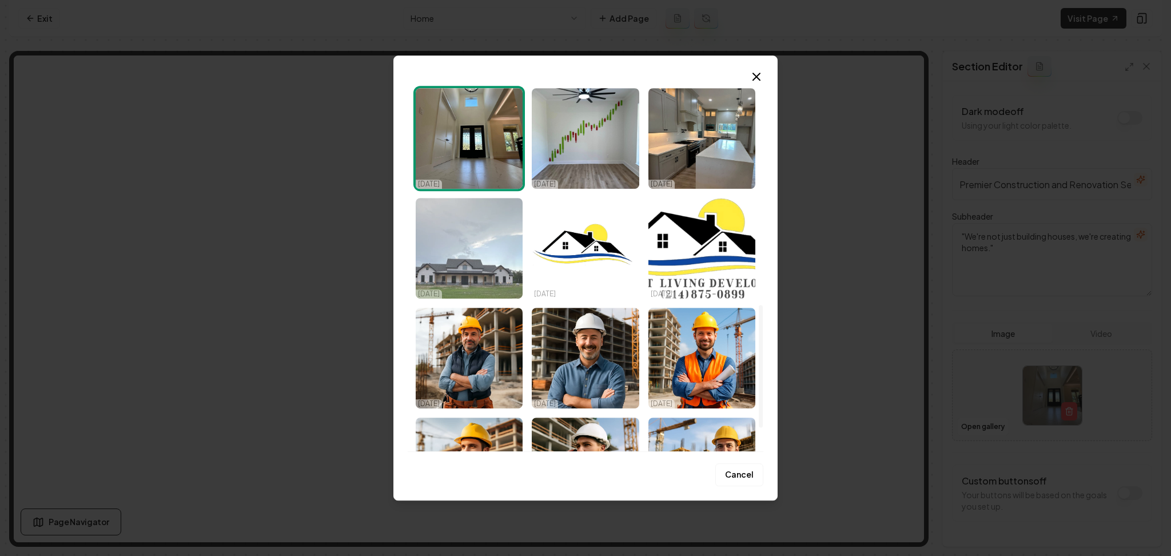
click at [501, 270] on img "Select image image_68deffba5c7cd75eb8d84422.jpeg" at bounding box center [469, 248] width 107 height 101
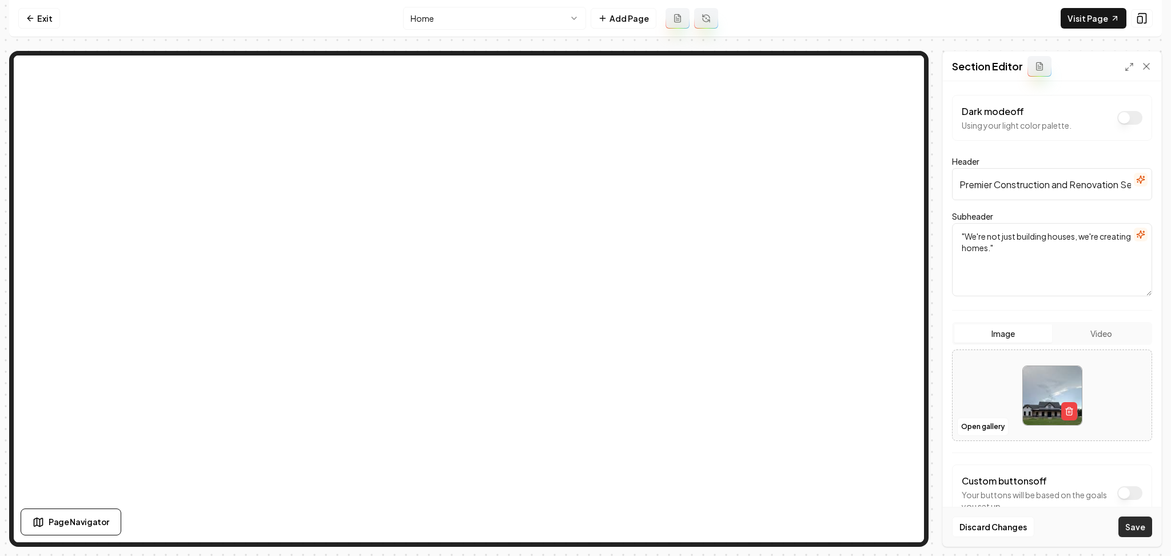
click at [1142, 525] on button "Save" at bounding box center [1135, 526] width 34 height 21
click at [974, 426] on button "Open gallery" at bounding box center [982, 426] width 51 height 18
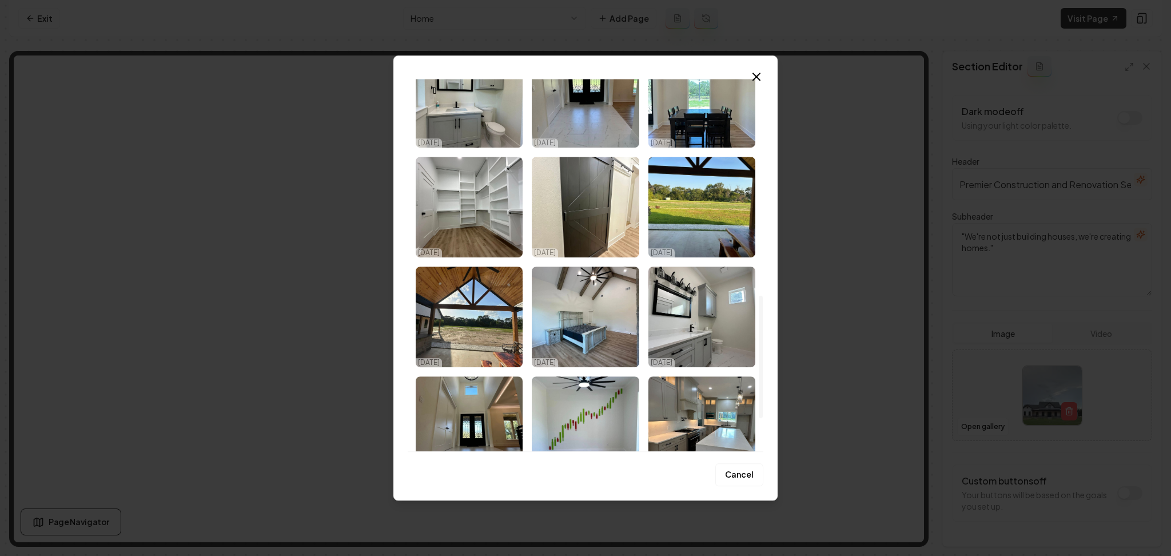
scroll to position [376, 0]
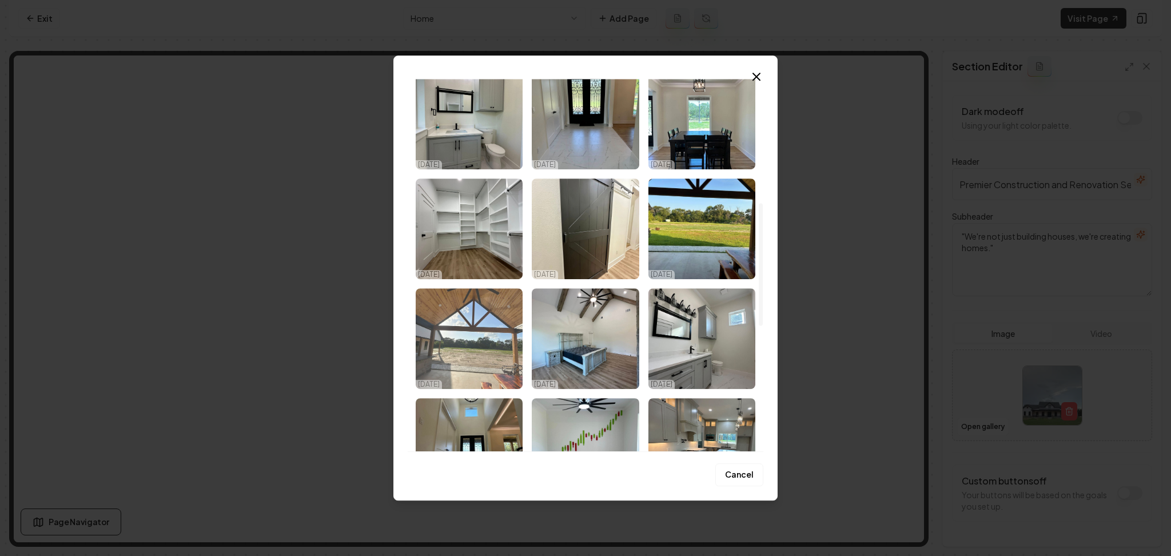
click at [479, 361] on img "Select image image_68deffbb5c7cd75eb8d84934.jpeg" at bounding box center [469, 338] width 107 height 101
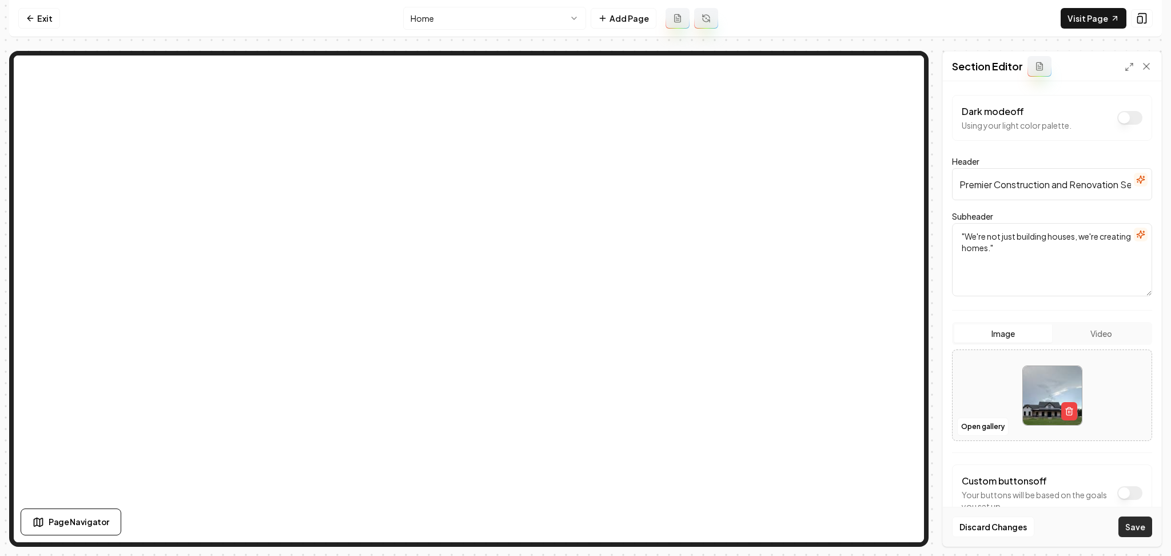
click at [1145, 528] on button "Save" at bounding box center [1135, 526] width 34 height 21
click at [992, 421] on button "Open gallery" at bounding box center [982, 426] width 51 height 18
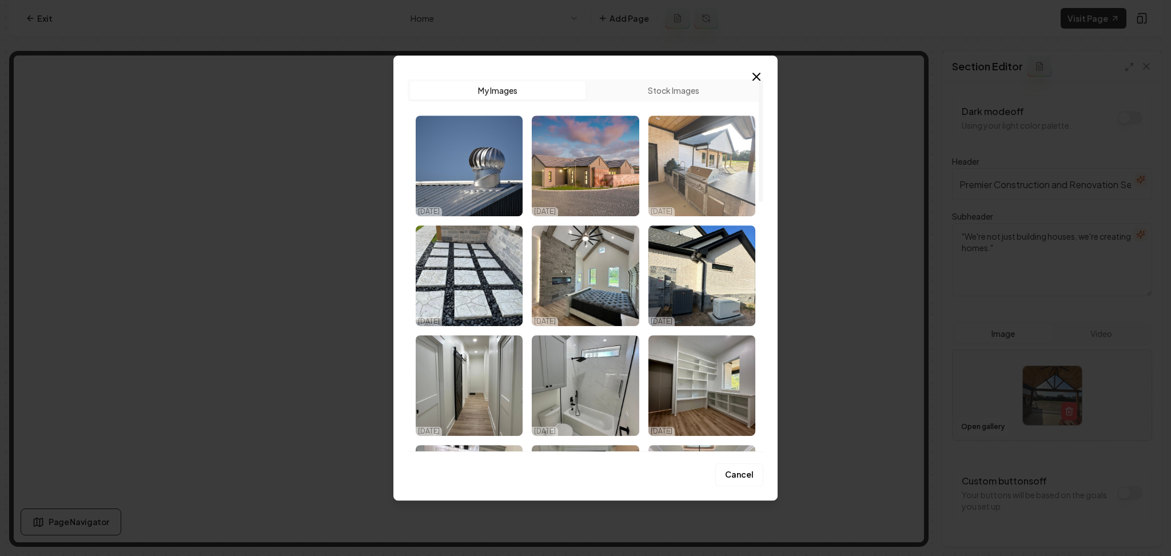
click at [692, 164] on img "Select image image_68deffbd5c7cd75eb8d85414.jpeg" at bounding box center [701, 166] width 107 height 101
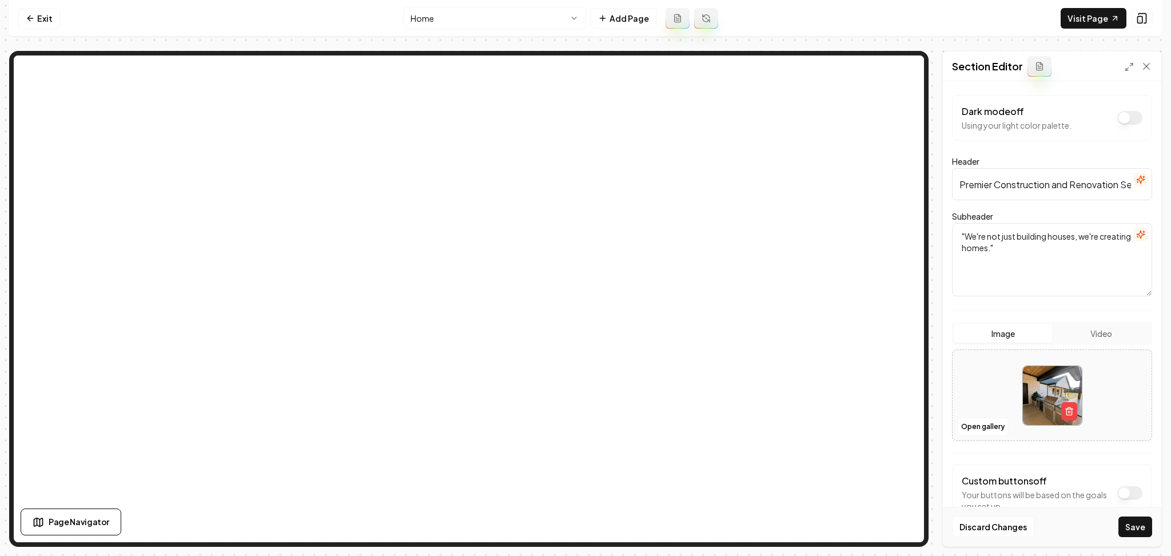
click at [1129, 527] on button "Save" at bounding box center [1135, 526] width 34 height 21
click at [504, 23] on html "Computer Required This feature is only available on a computer. Please switch t…" at bounding box center [585, 278] width 1171 height 556
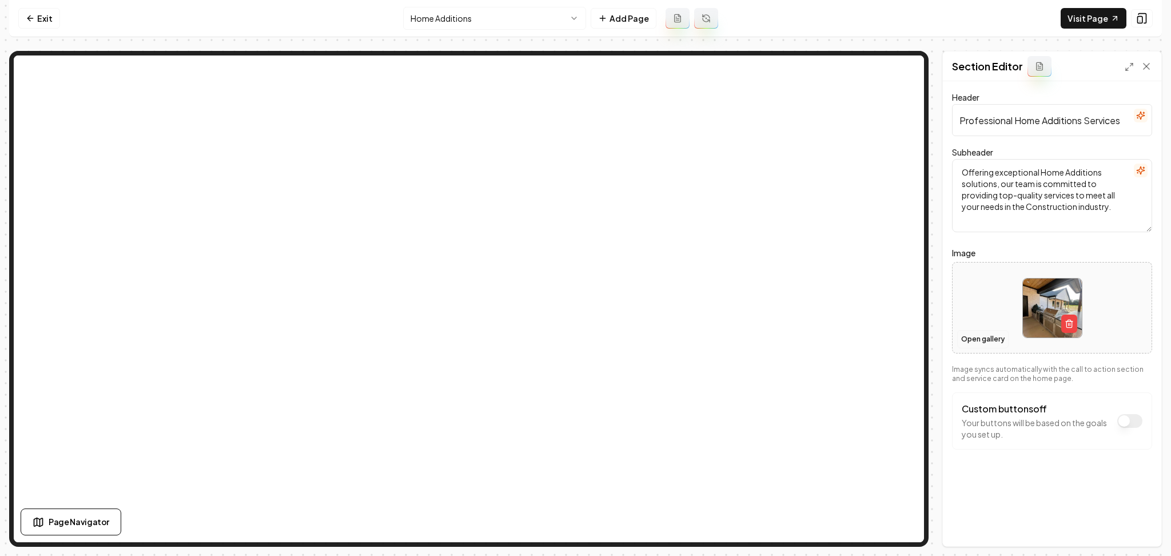
click at [975, 343] on button "Open gallery" at bounding box center [982, 339] width 51 height 18
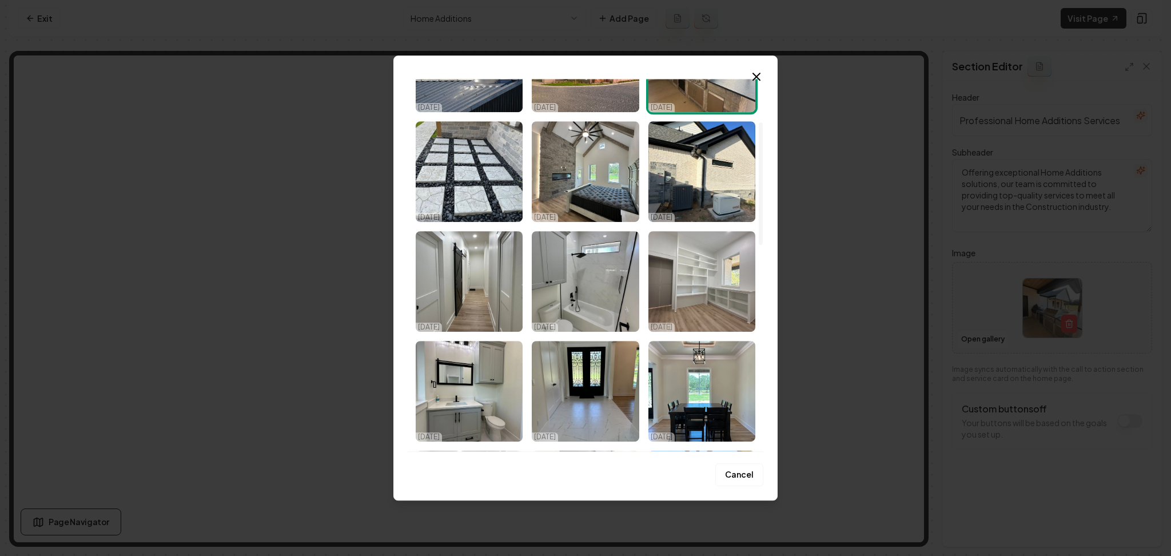
scroll to position [152, 0]
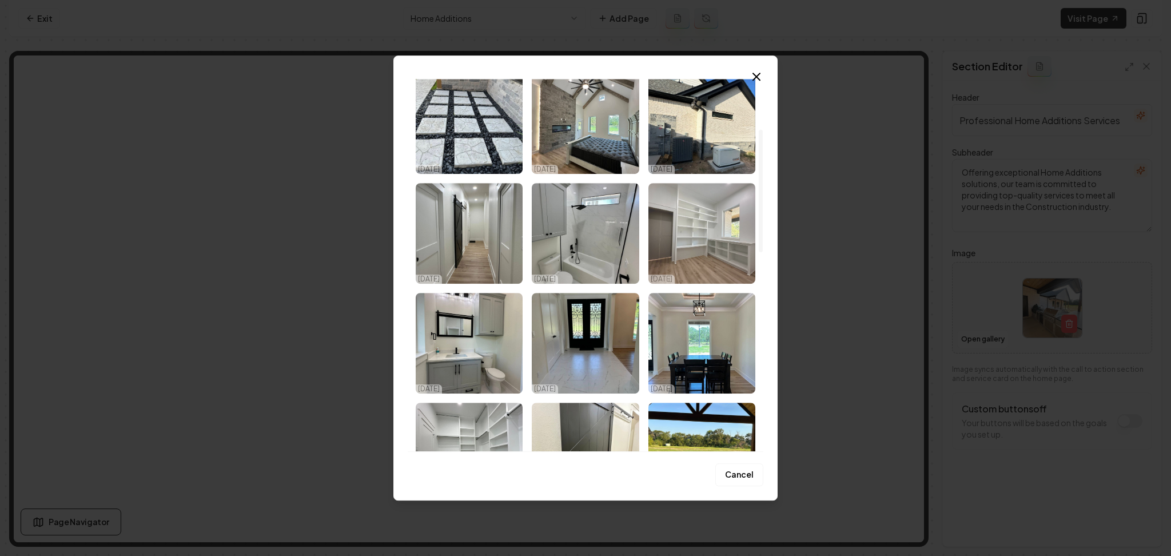
click at [675, 242] on img "Select image image_68deffba5c7cd75eb8d847cf.jpeg" at bounding box center [701, 233] width 107 height 101
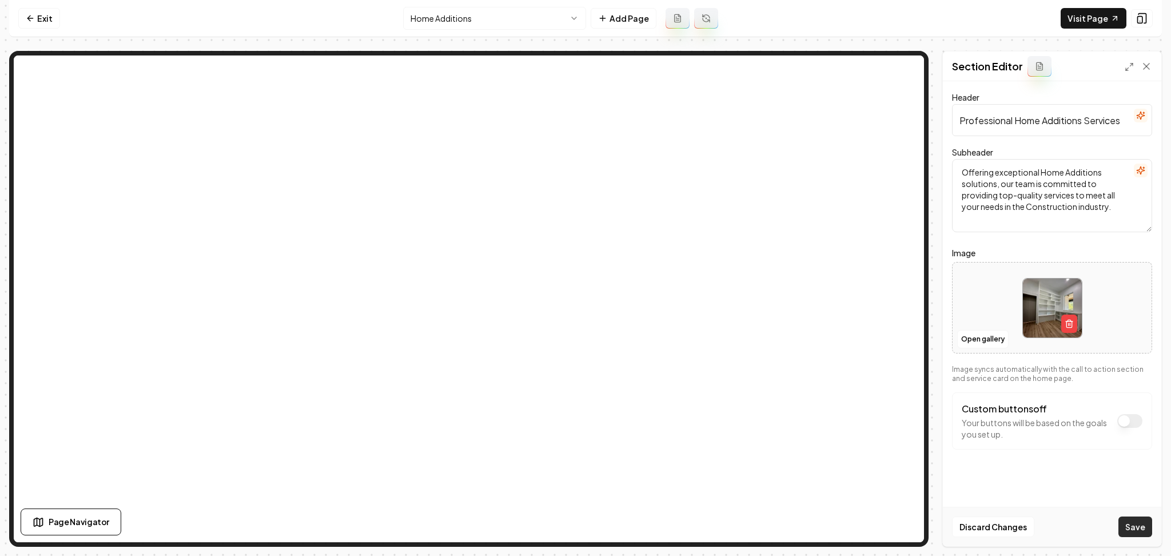
click at [1140, 516] on button "Save" at bounding box center [1135, 526] width 34 height 21
click at [977, 342] on button "Open gallery" at bounding box center [982, 339] width 51 height 18
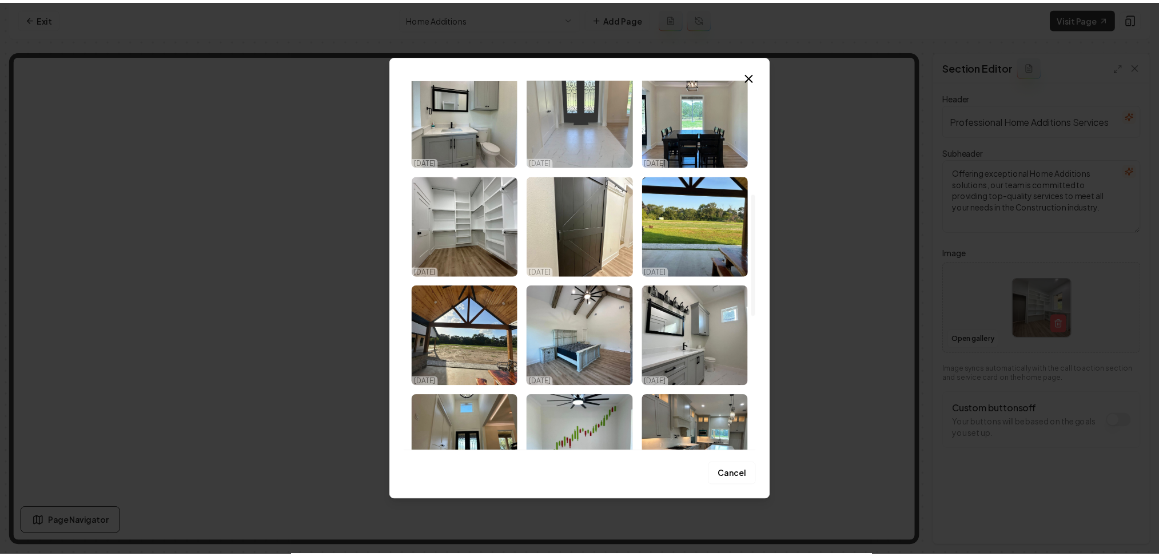
scroll to position [381, 0]
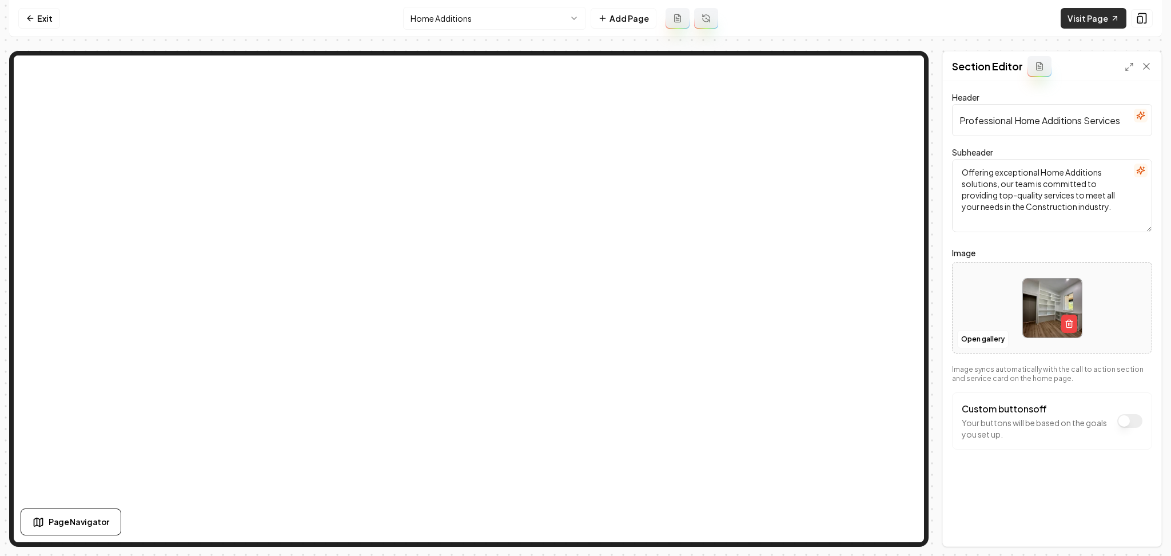
click at [1113, 17] on icon at bounding box center [1115, 19] width 4 height 4
click at [42, 18] on link "Exit" at bounding box center [39, 18] width 42 height 21
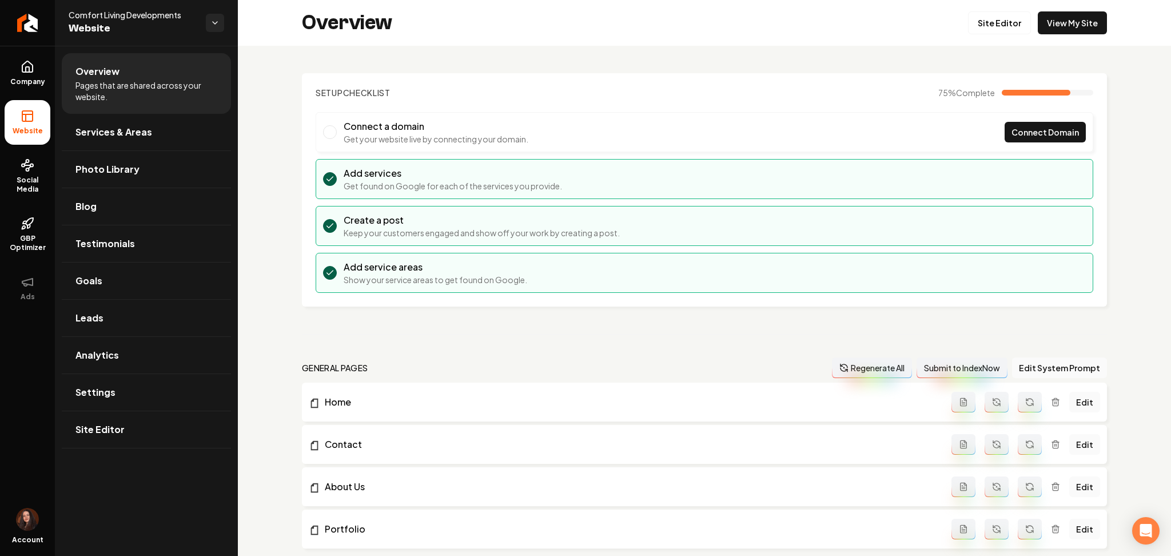
click at [42, 18] on link "Return to dashboard" at bounding box center [27, 23] width 55 height 46
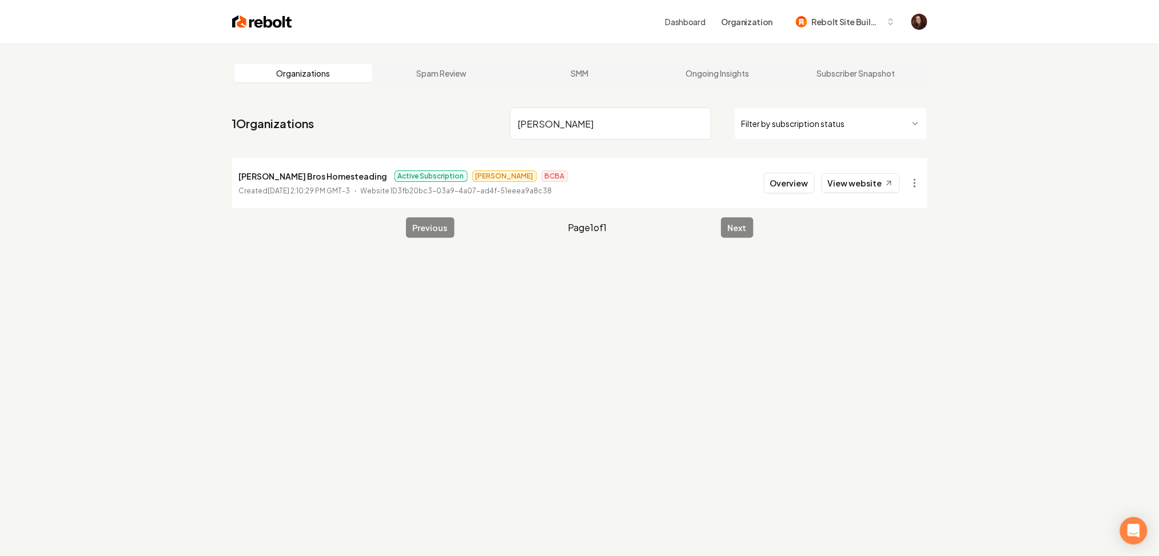
type input "[PERSON_NAME]"
click at [778, 194] on li "[PERSON_NAME] Bros Homesteading Active Subscription [PERSON_NAME] BCBA Created …" at bounding box center [579, 183] width 695 height 50
click at [779, 191] on button "Overview" at bounding box center [789, 183] width 51 height 21
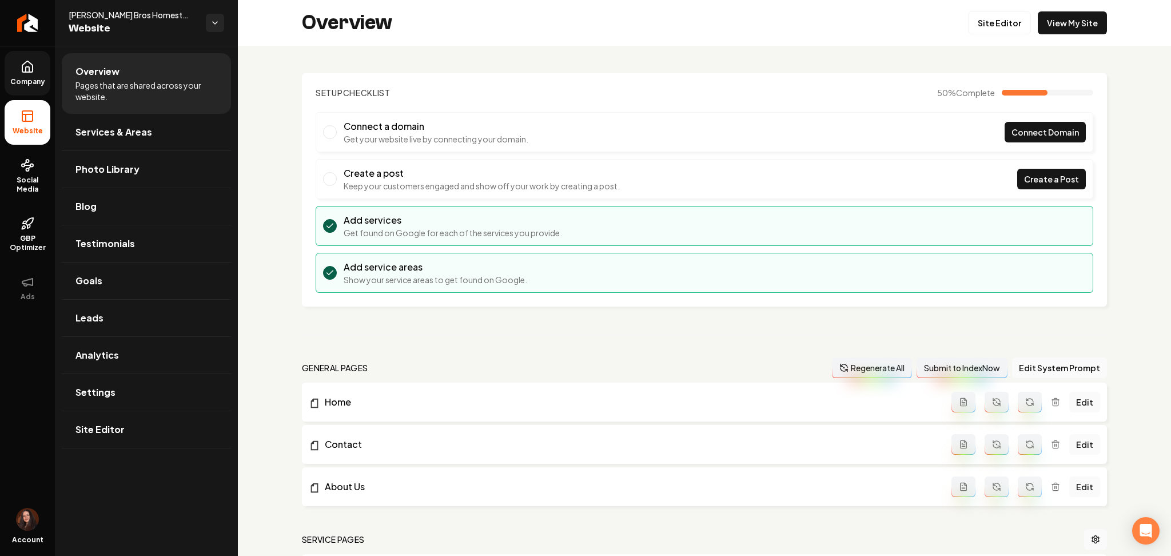
click at [45, 73] on link "Company" at bounding box center [28, 73] width 46 height 45
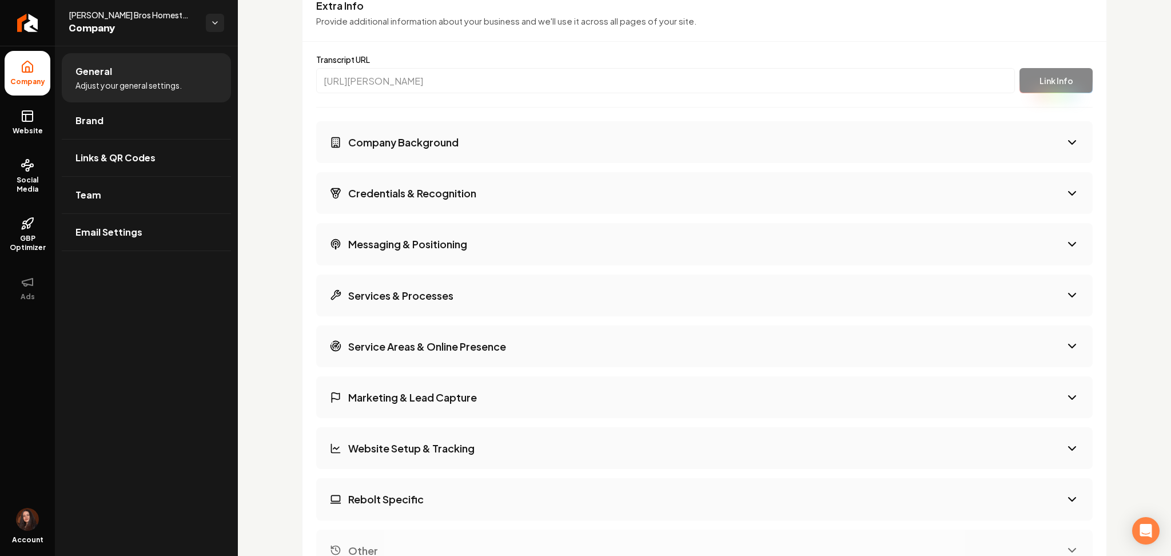
scroll to position [1598, 0]
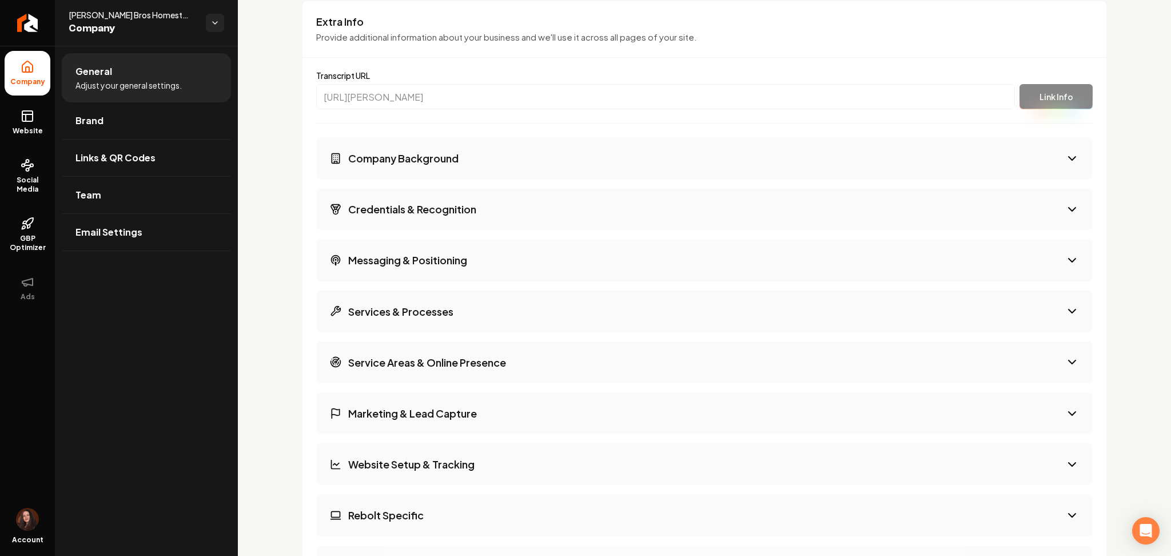
click at [447, 170] on button "Company Background" at bounding box center [704, 158] width 777 height 42
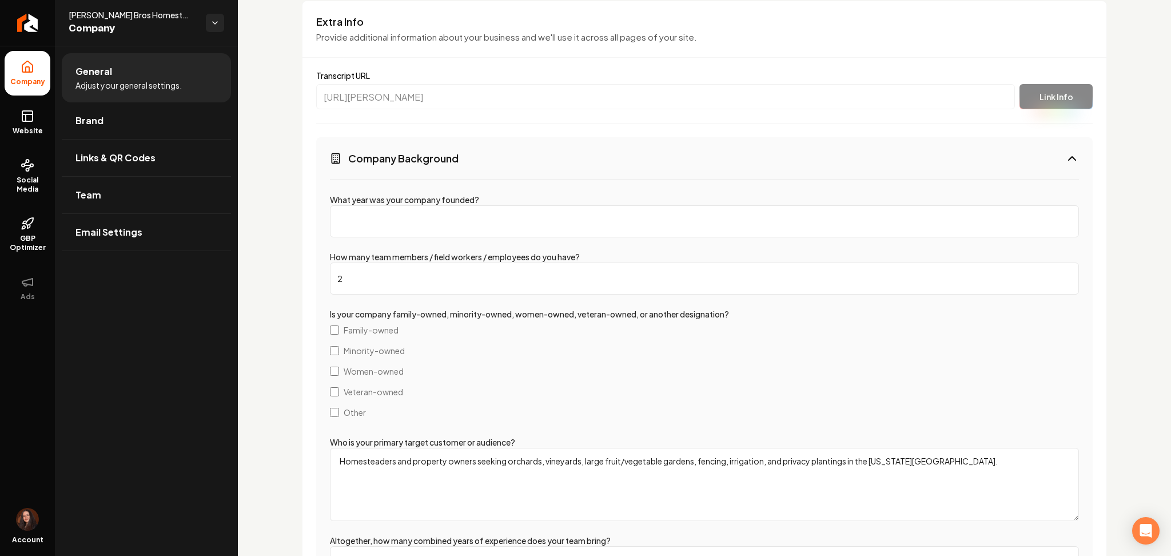
click at [447, 169] on button "Company Background" at bounding box center [704, 158] width 777 height 42
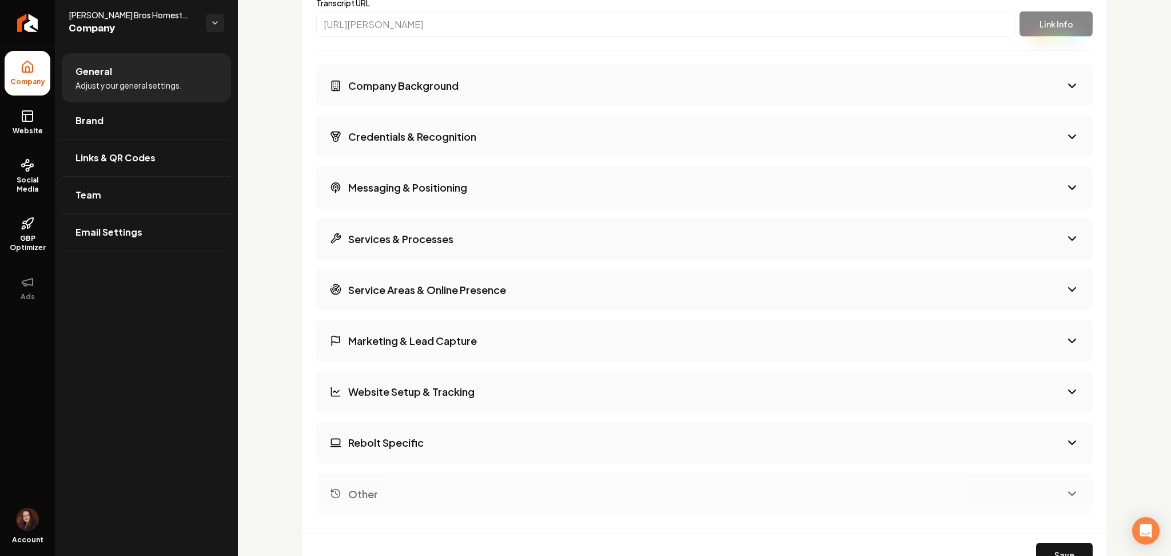
scroll to position [1674, 0]
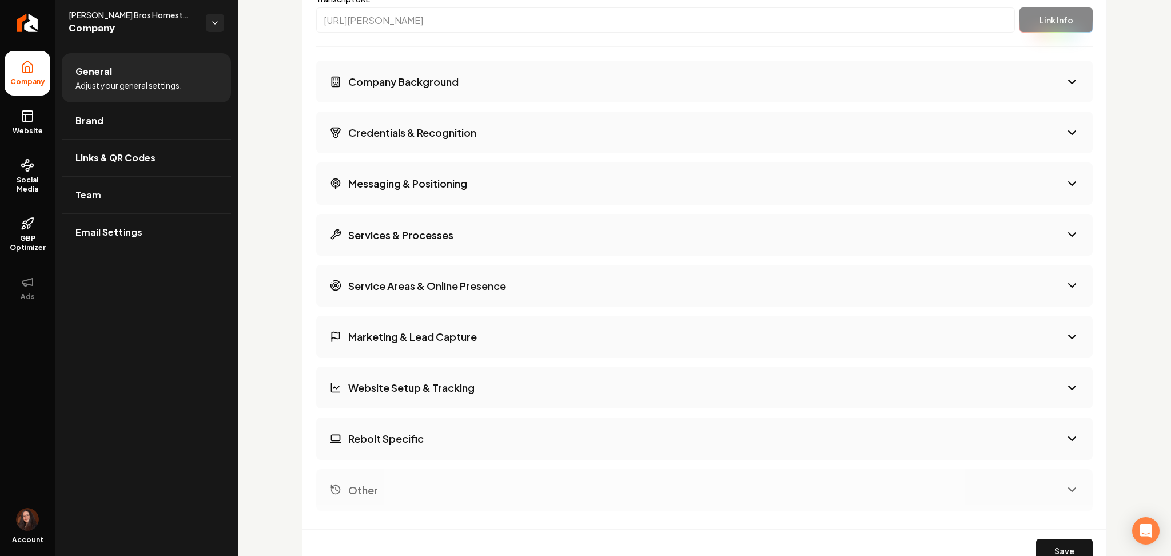
click at [400, 507] on button "Other" at bounding box center [704, 490] width 777 height 42
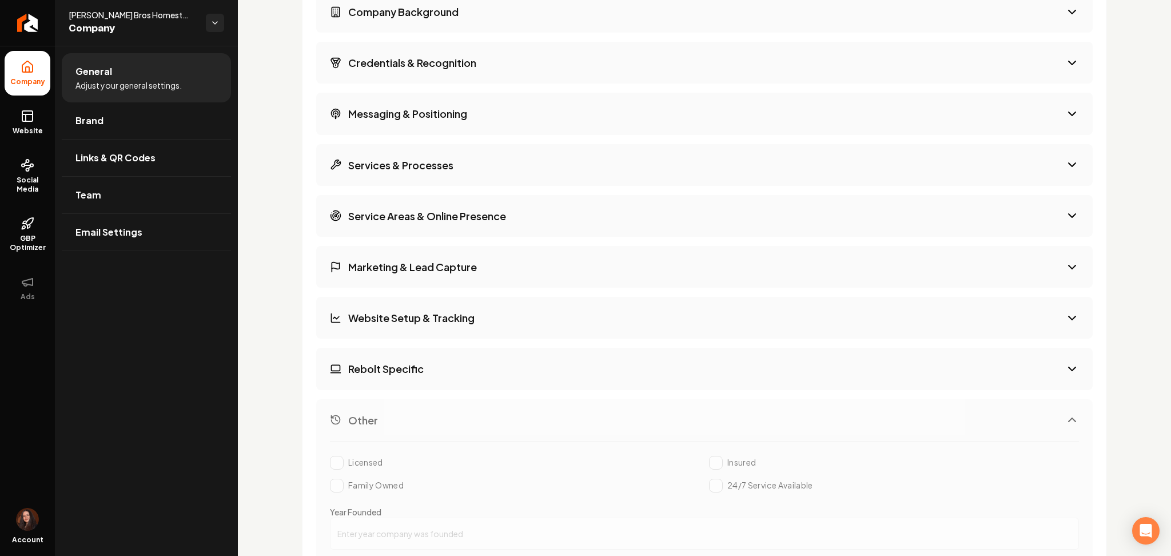
scroll to position [1750, 0]
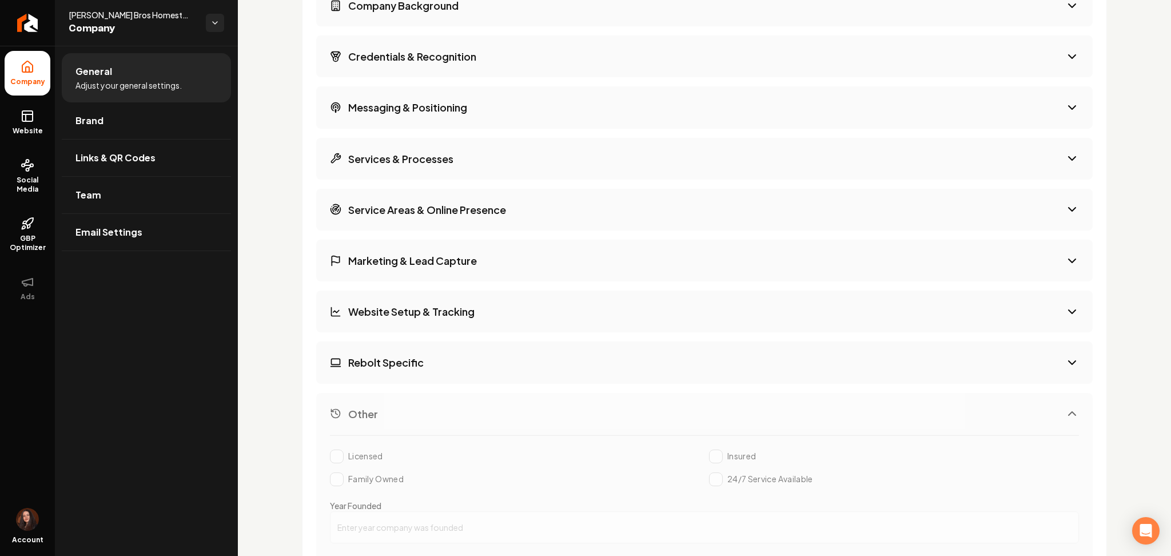
click at [336, 462] on div "Licensed Insured Family Owned 24/7 Service Available" at bounding box center [704, 467] width 749 height 37
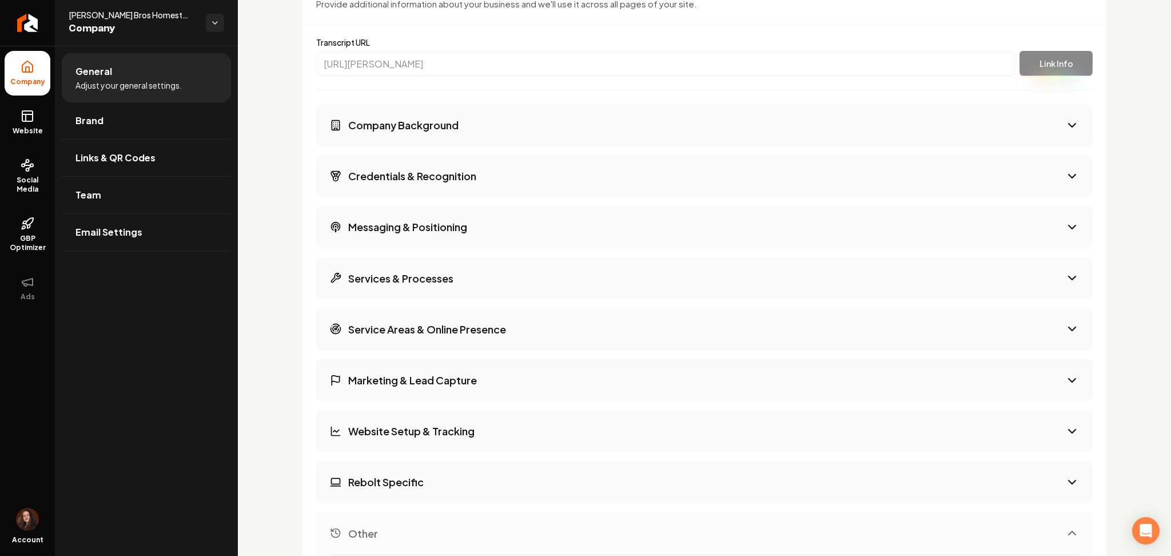
scroll to position [1598, 0]
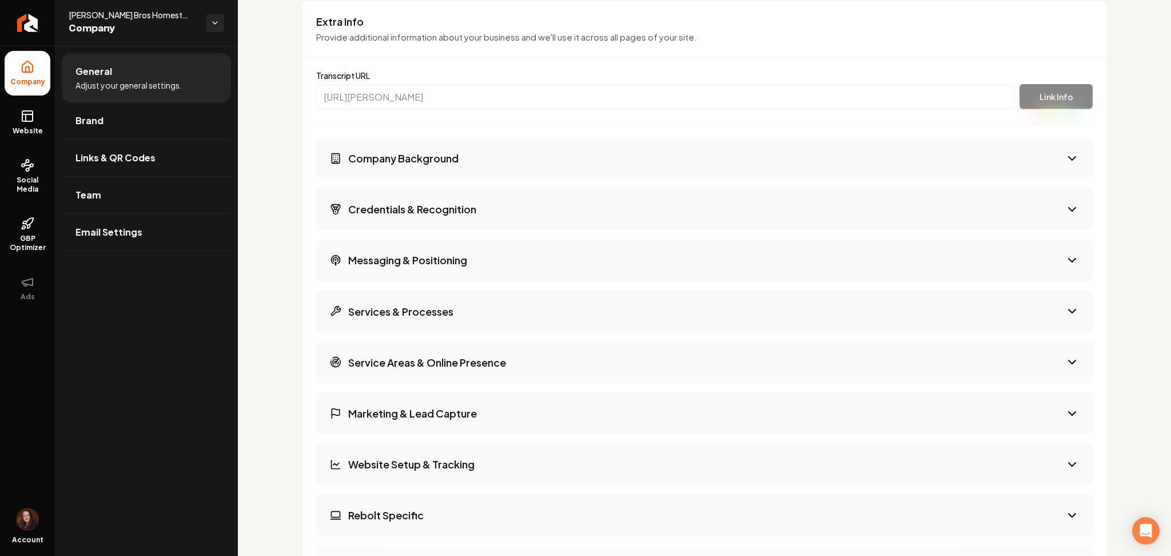
click at [379, 211] on h3 "Credentials & Recognition" at bounding box center [412, 209] width 128 height 14
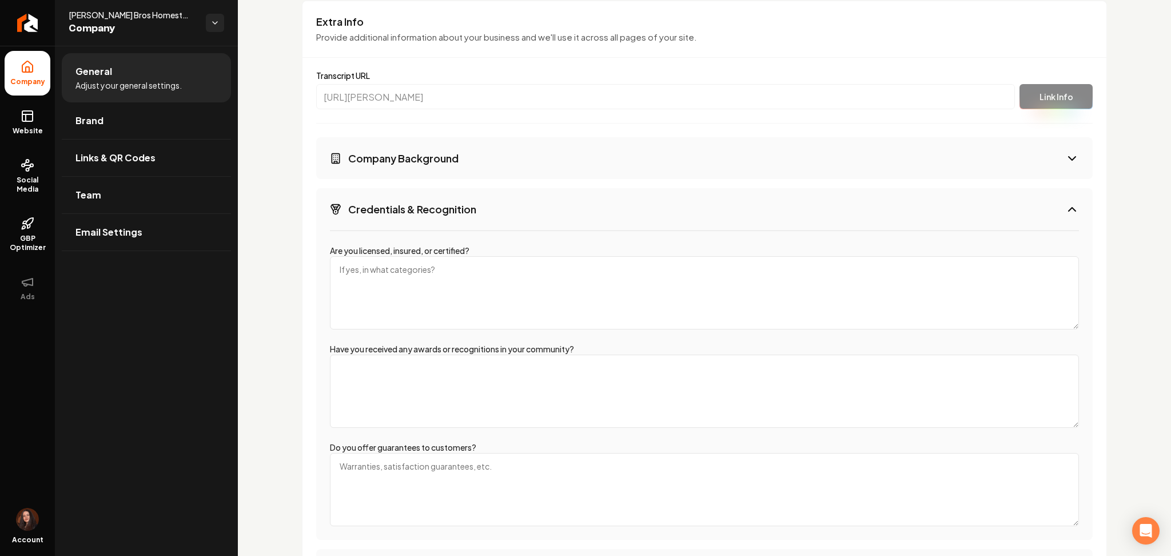
click at [370, 276] on textarea "Are you licensed, insured, or certified?" at bounding box center [704, 292] width 749 height 73
type textarea "licensed"
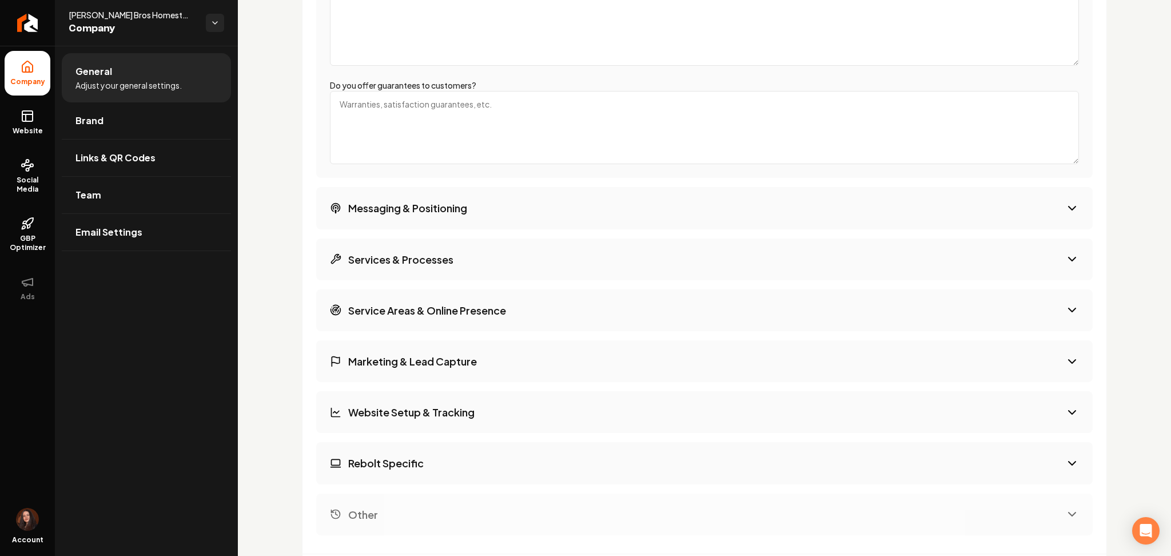
scroll to position [2060, 0]
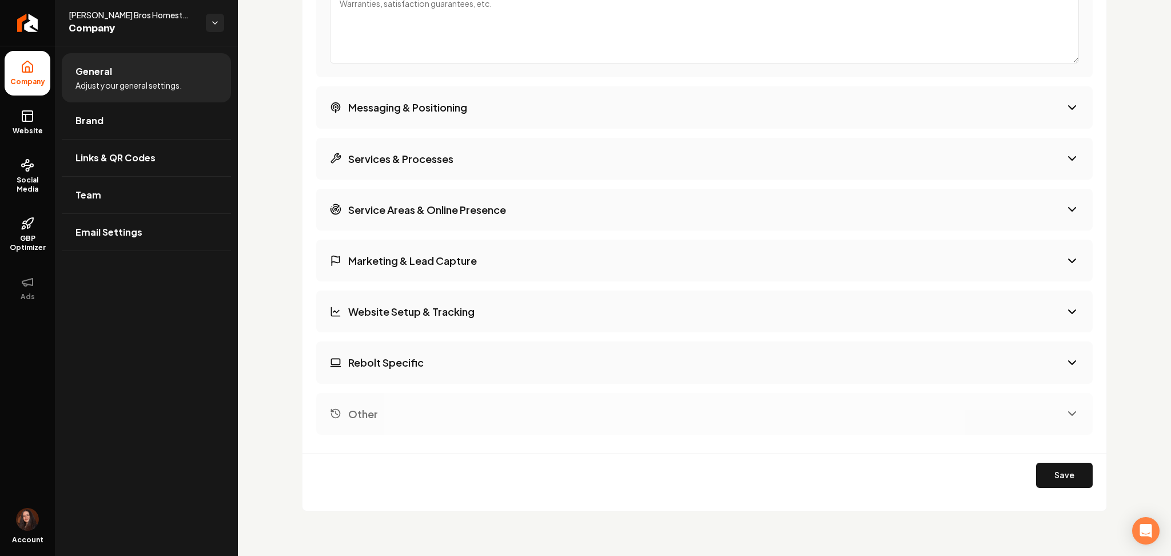
click at [1040, 481] on button "Save" at bounding box center [1064, 475] width 57 height 25
click at [23, 126] on span "Website" at bounding box center [27, 130] width 39 height 9
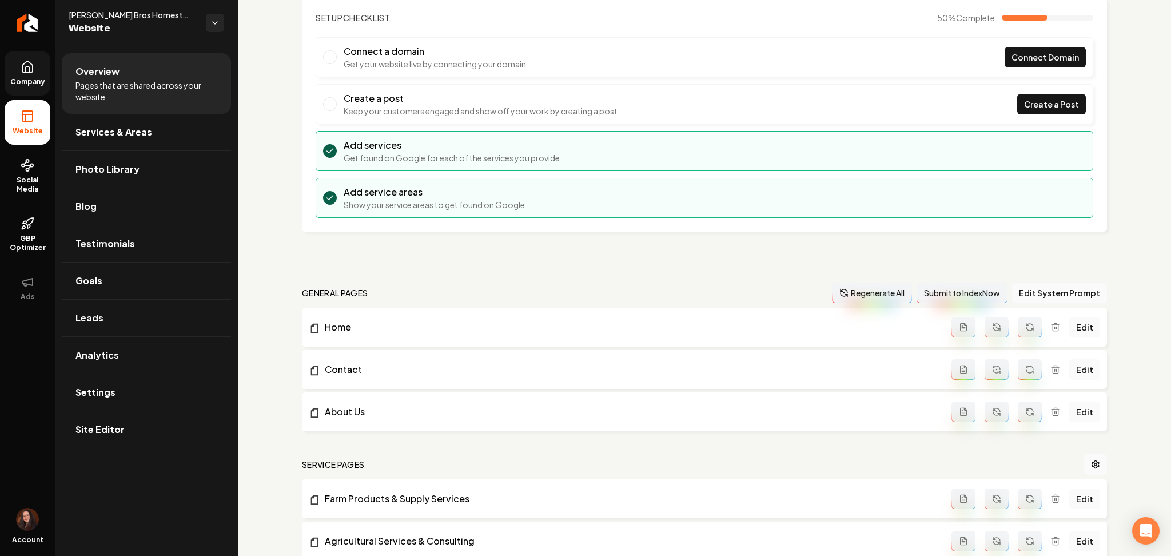
scroll to position [76, 0]
click at [839, 289] on icon "Main content area" at bounding box center [843, 291] width 9 height 9
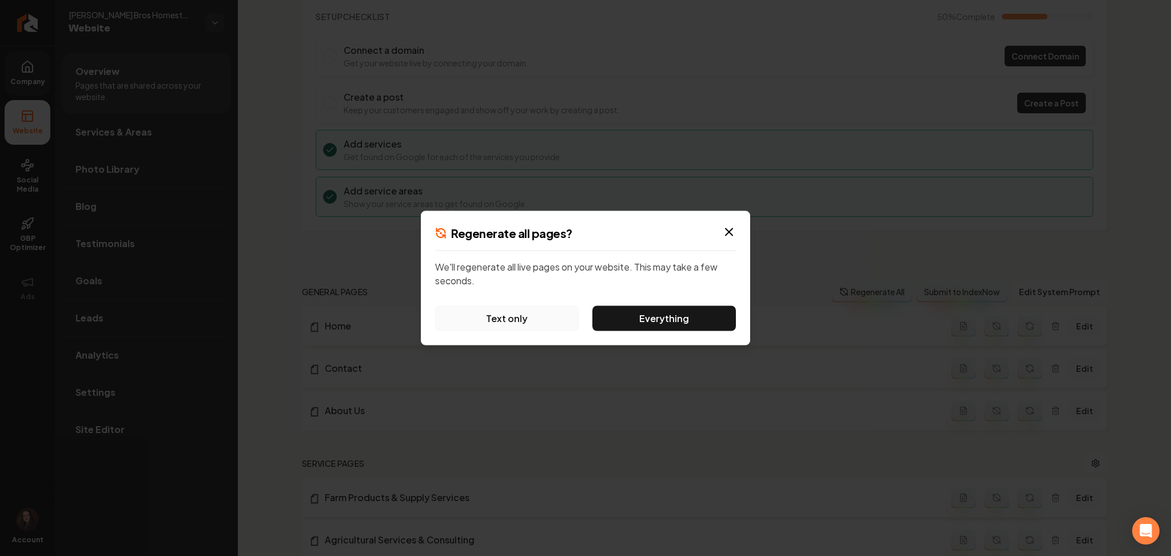
click at [483, 317] on button "Text only" at bounding box center [507, 318] width 144 height 25
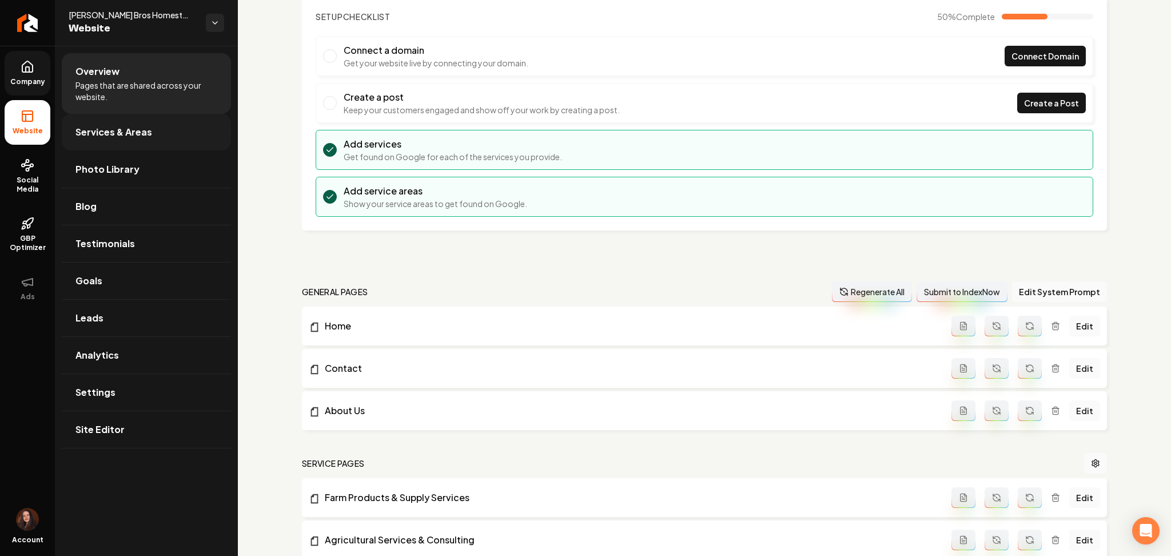
click at [110, 143] on link "Services & Areas" at bounding box center [146, 132] width 169 height 37
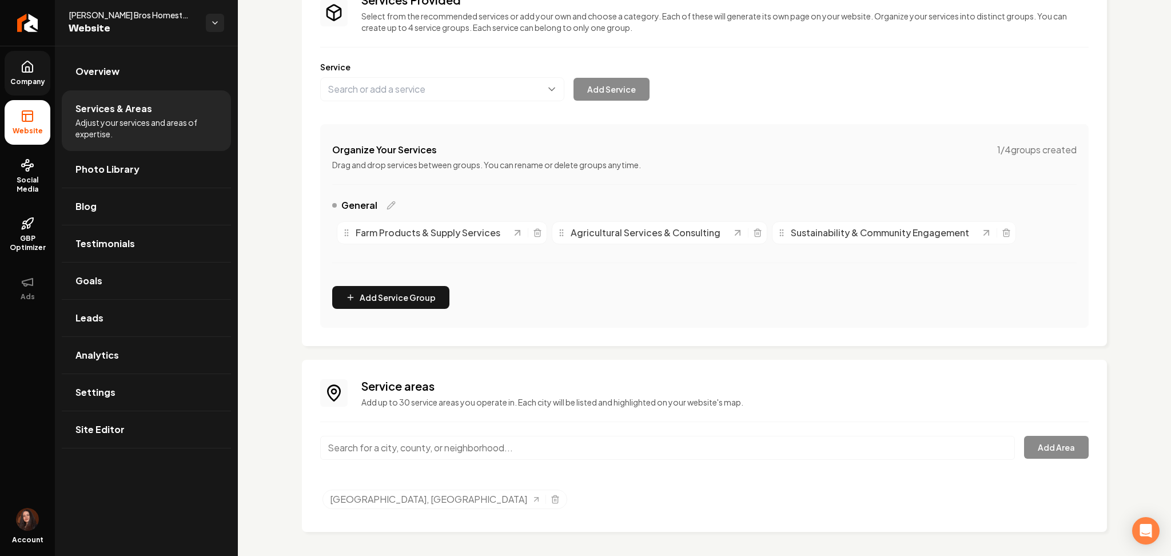
scroll to position [103, 0]
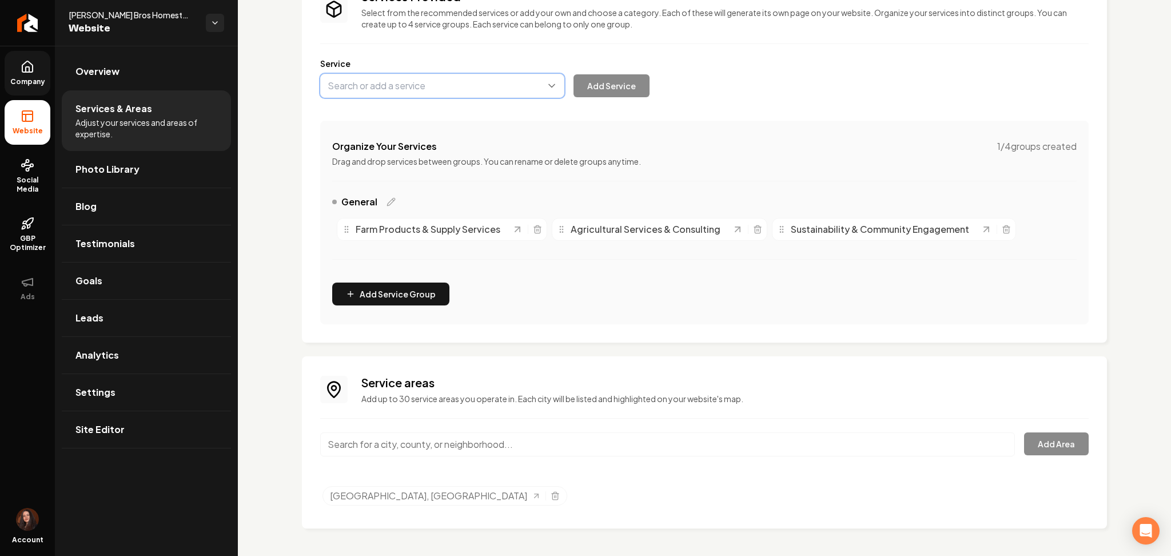
click at [386, 87] on button "Main content area" at bounding box center [442, 86] width 244 height 24
paste input "Orchard Planning & Installation"
type input "Orchard Planning & Installation"
click at [634, 87] on button "Add Service" at bounding box center [612, 85] width 76 height 23
click at [435, 87] on button "Main content area" at bounding box center [442, 86] width 244 height 24
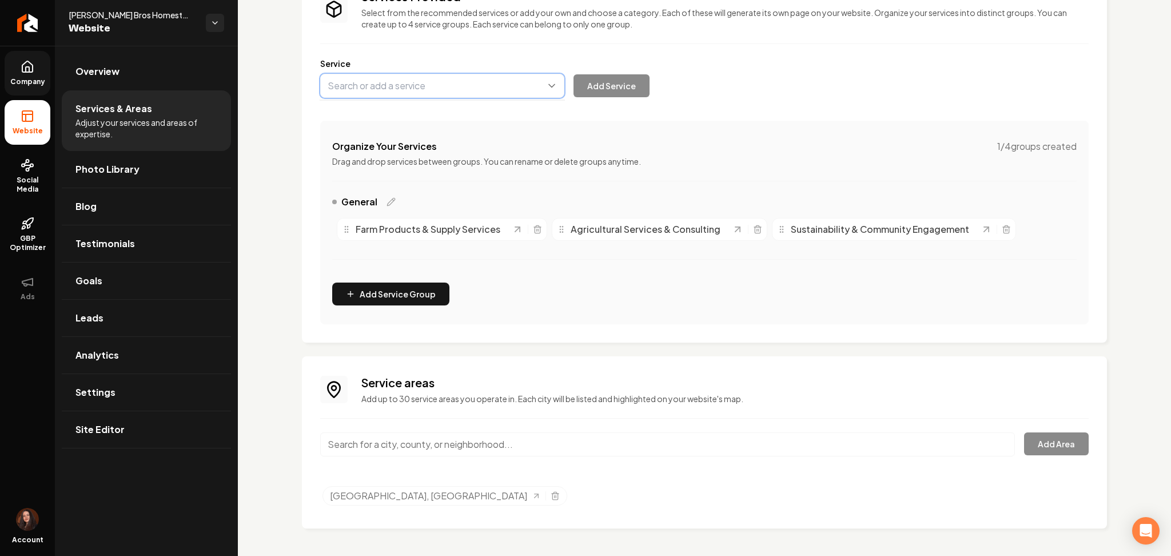
paste input "Vineyard Design & Installation"
type input "Vineyard Design & Installation"
click at [595, 85] on button "Add Service" at bounding box center [612, 85] width 76 height 23
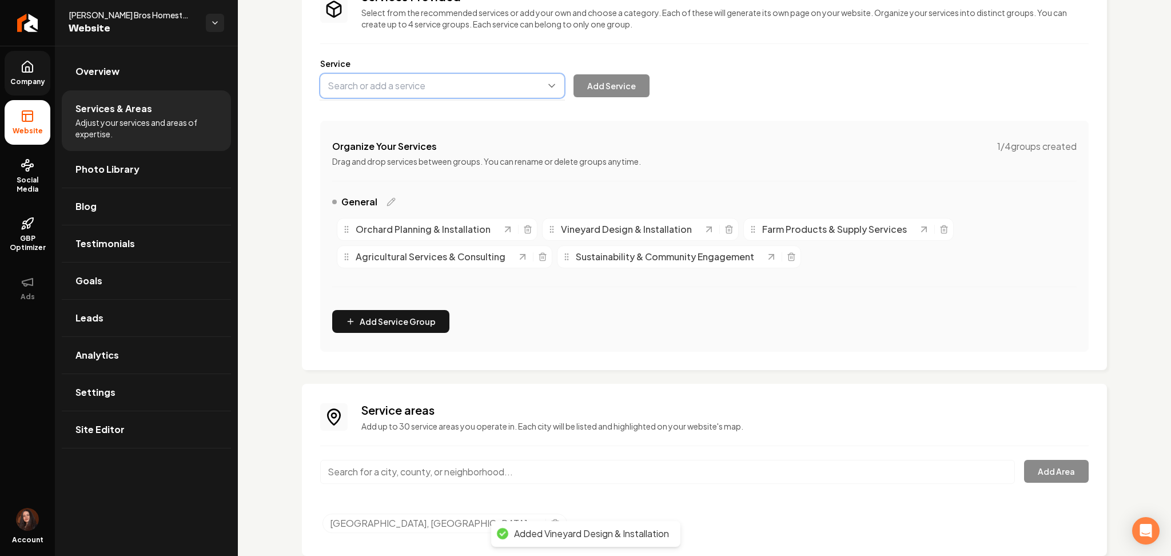
click at [424, 85] on button "Main content area" at bounding box center [442, 86] width 244 height 24
paste input "Fruit & Vegetable Garden Development"
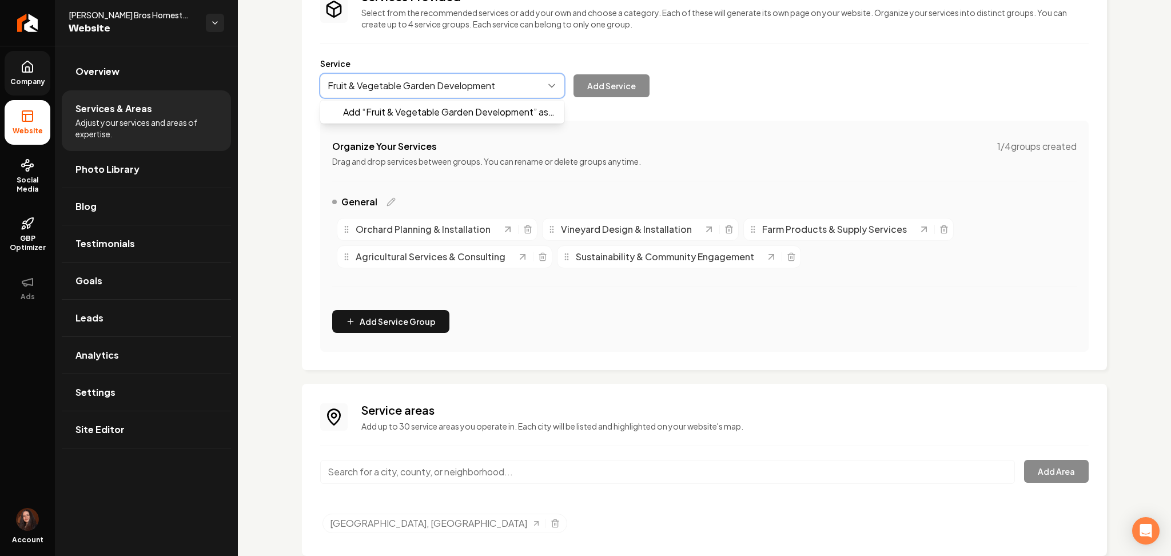
drag, startPoint x: 462, startPoint y: 116, endPoint x: 504, endPoint y: 103, distance: 43.4
type input "Fruit & Vegetable Garden Development"
click at [595, 83] on button "Add Service" at bounding box center [612, 85] width 76 height 23
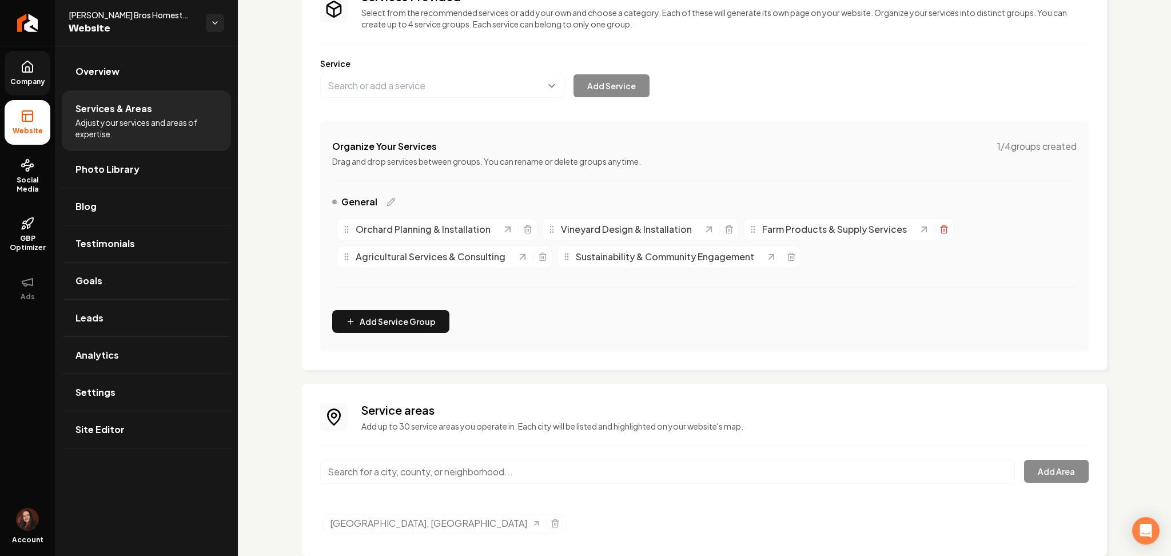
click at [939, 226] on icon "Main content area" at bounding box center [943, 229] width 9 height 9
click at [542, 256] on line "Main content area" at bounding box center [542, 257] width 0 height 2
click at [574, 255] on icon "Main content area" at bounding box center [571, 256] width 9 height 9
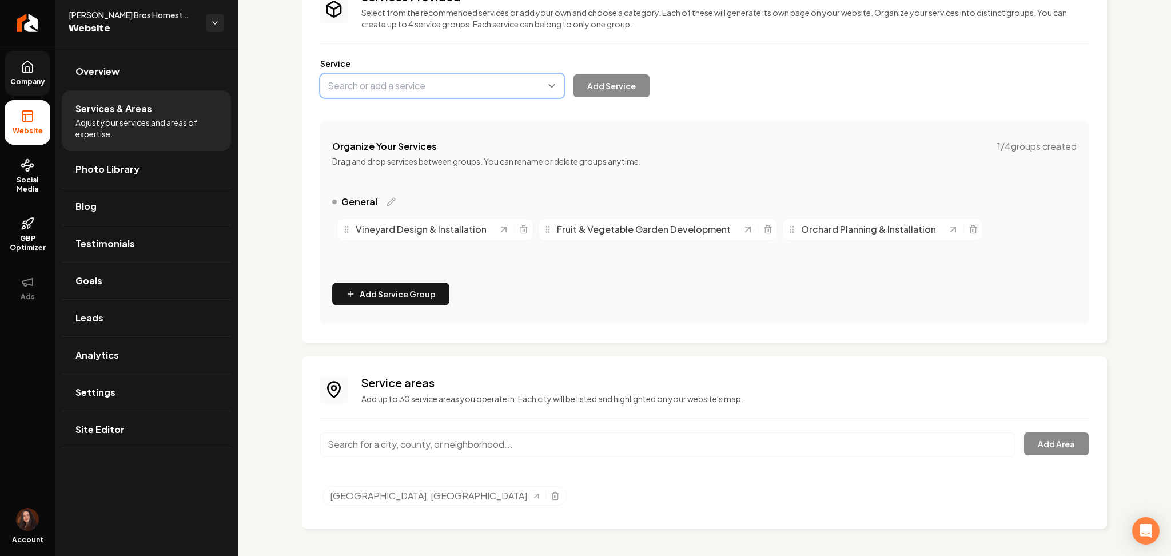
click at [445, 78] on button "Main content area" at bounding box center [442, 86] width 244 height 24
paste input "Animal Fencing & Enclosures"
drag, startPoint x: 443, startPoint y: 111, endPoint x: 566, endPoint y: 85, distance: 125.0
type input "Animal Fencing & Enclosures"
click at [606, 81] on button "Add Service" at bounding box center [612, 85] width 76 height 23
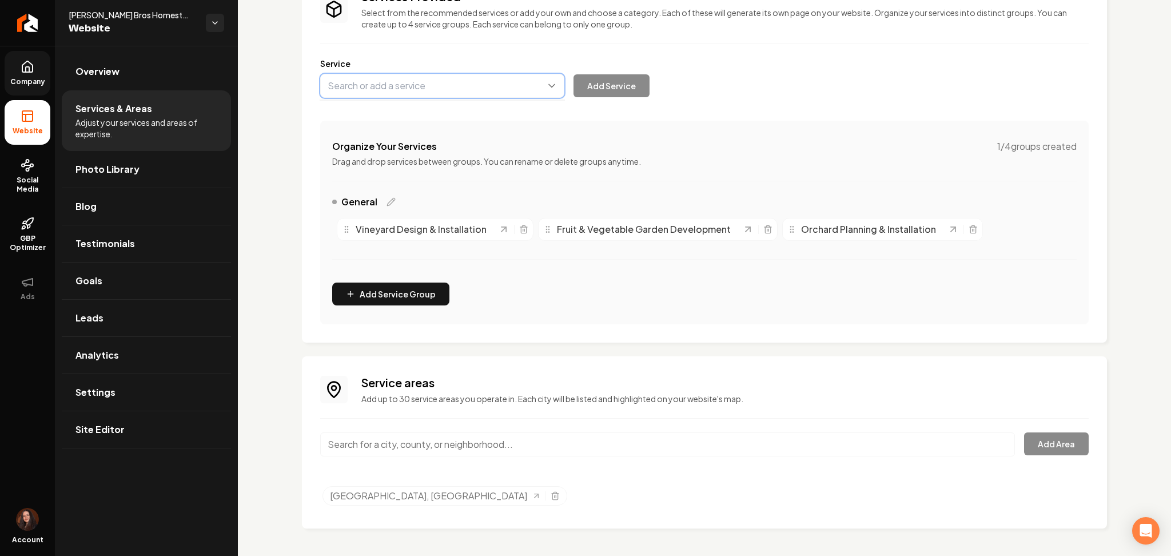
click at [411, 87] on button "Main content area" at bounding box center [442, 86] width 244 height 24
paste input "Irrigation Systems"
drag, startPoint x: 442, startPoint y: 118, endPoint x: 473, endPoint y: 112, distance: 31.5
type input "Irrigation Systems"
click at [623, 91] on button "Add Service" at bounding box center [612, 85] width 76 height 23
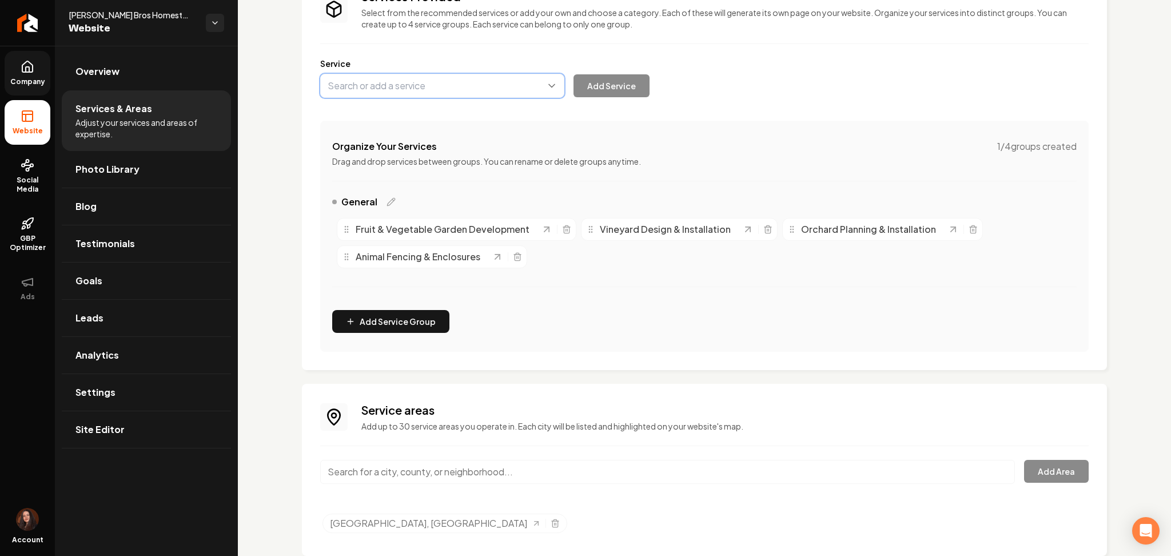
click at [349, 89] on button "Main content area" at bounding box center [442, 86] width 244 height 24
paste input "Homesteading Project Support"
type input "Homesteading Project Support"
click at [617, 90] on button "Add Service" at bounding box center [612, 85] width 76 height 23
click at [399, 87] on button "Main content area" at bounding box center [442, 86] width 244 height 24
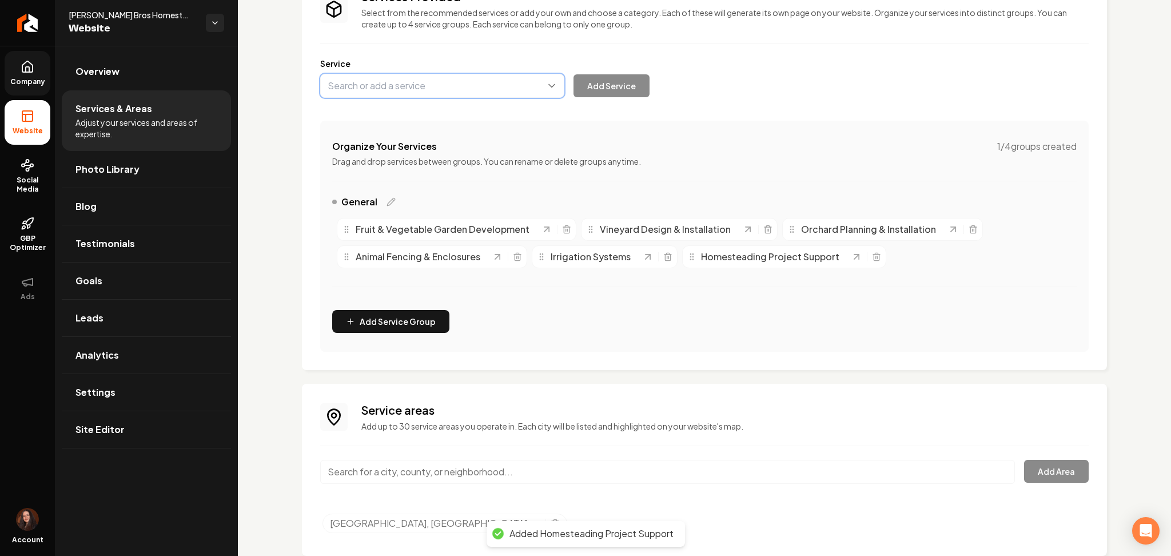
paste input "Archery Range Setup"
type input "Archery Range Setup"
drag, startPoint x: 635, startPoint y: 90, endPoint x: 549, endPoint y: 29, distance: 105.4
click at [634, 90] on button "Add Service" at bounding box center [612, 85] width 76 height 23
click at [392, 82] on button "Main content area" at bounding box center [442, 86] width 244 height 24
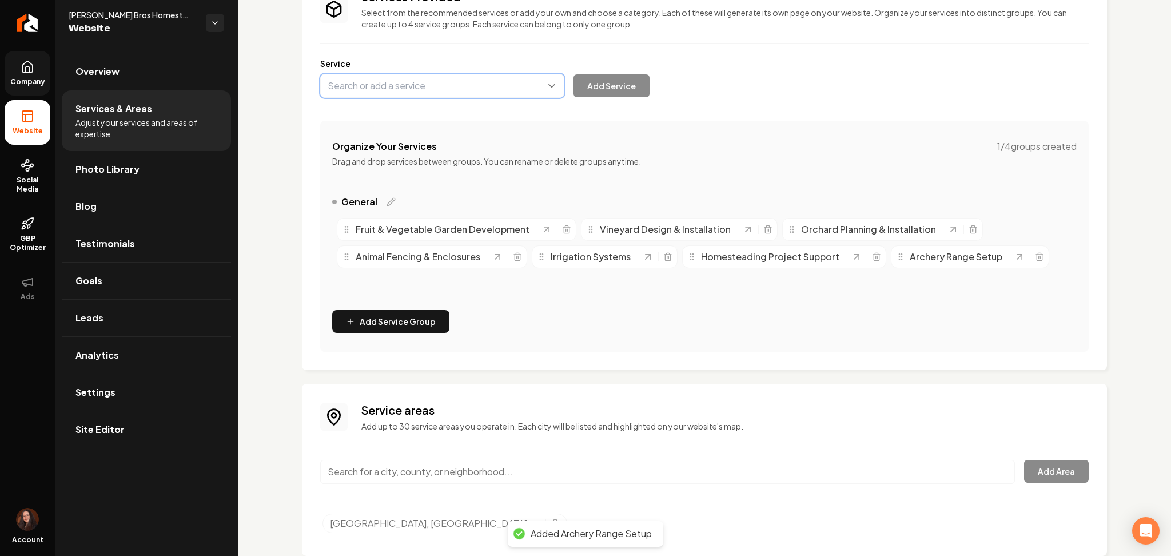
paste input "ATV Trail Clearing & Construction"
drag, startPoint x: 404, startPoint y: 106, endPoint x: 517, endPoint y: 90, distance: 114.9
type input "ATV Trail Clearing & Construction"
drag, startPoint x: 604, startPoint y: 87, endPoint x: 488, endPoint y: 2, distance: 143.6
click at [604, 87] on button "Add Service" at bounding box center [612, 85] width 76 height 23
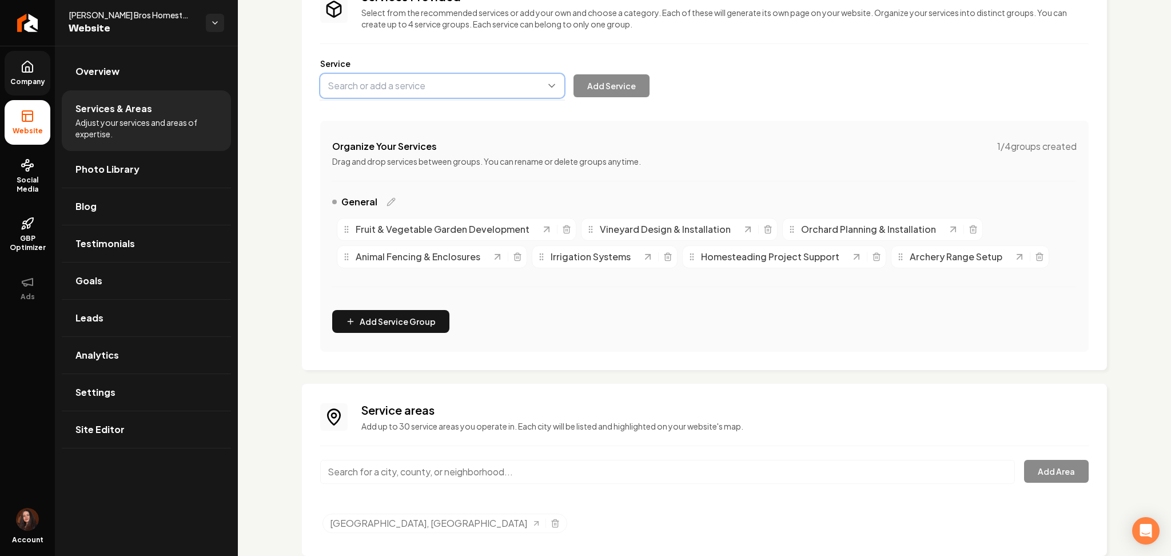
click at [401, 90] on button "Main content area" at bounding box center [442, 86] width 244 height 24
paste input "Natural Bamboo Privacy Walls"
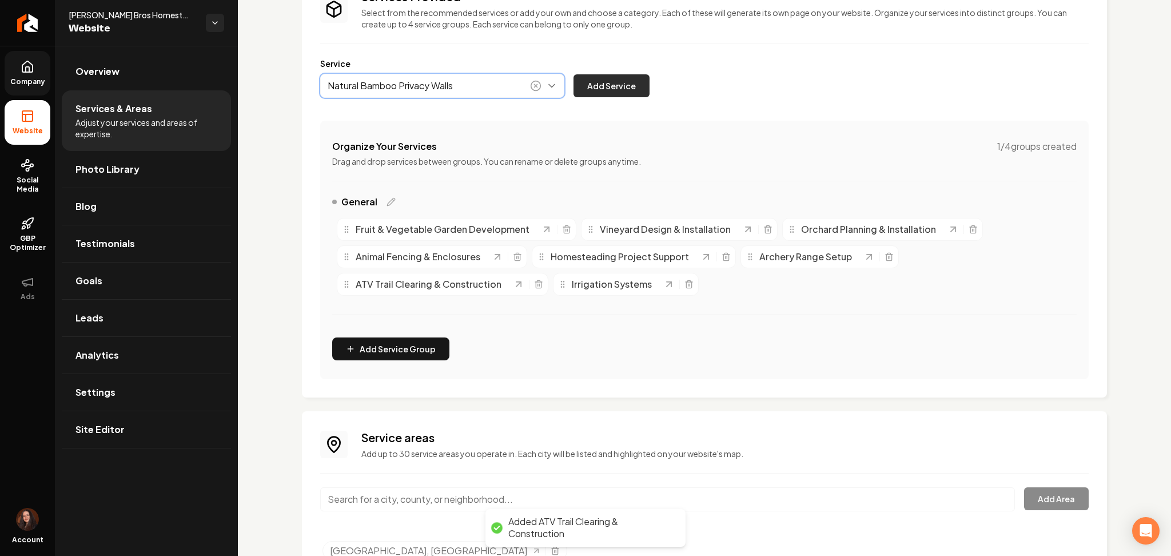
type input "Natural Bamboo Privacy Walls"
click at [604, 94] on button "Add Service" at bounding box center [612, 85] width 76 height 23
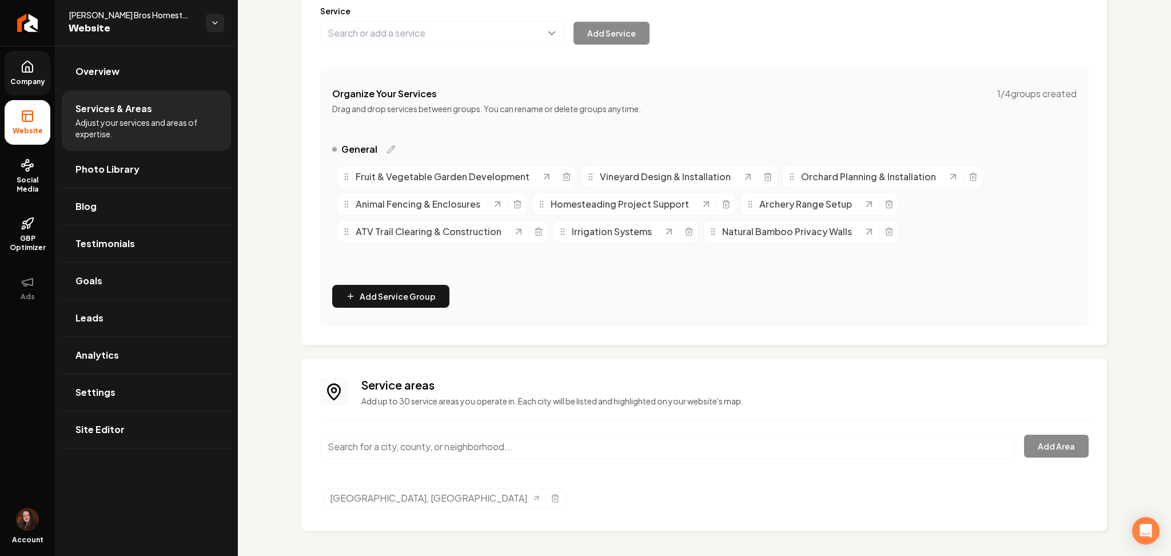
scroll to position [158, 0]
click at [395, 434] on input "Main content area" at bounding box center [667, 444] width 695 height 24
paste input "Tallahassee, FL"
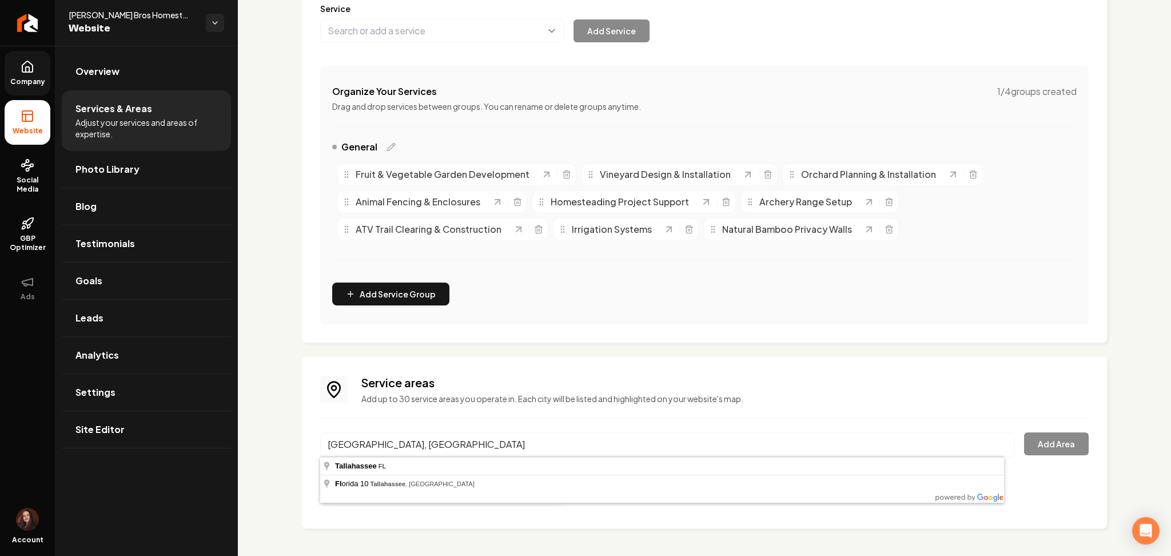
type input "Tallahassee, FL"
click at [1024, 441] on button "Add Area" at bounding box center [1056, 443] width 65 height 23
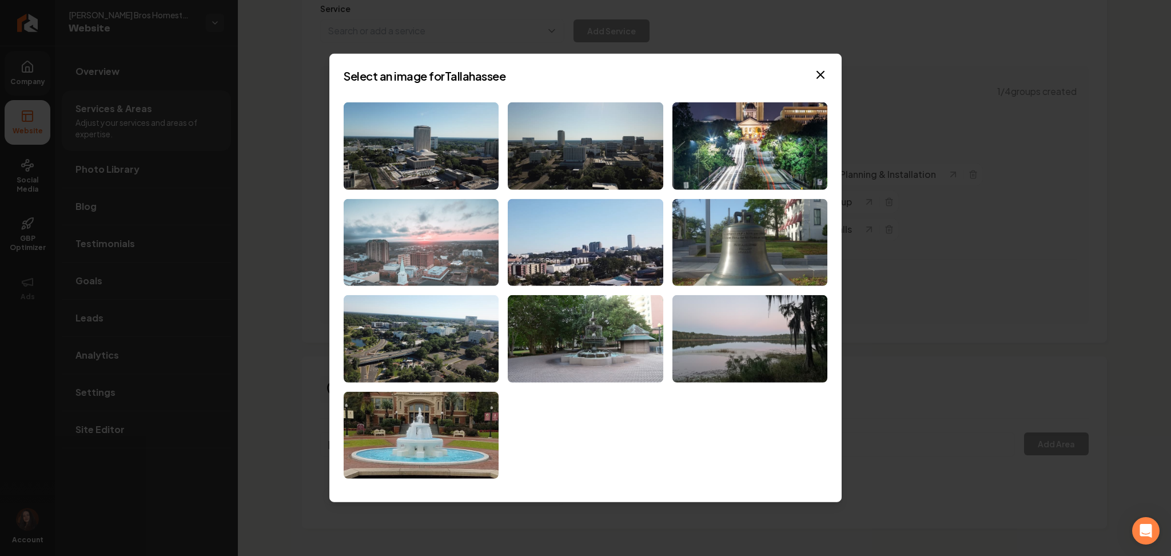
click at [427, 260] on img at bounding box center [421, 241] width 155 height 87
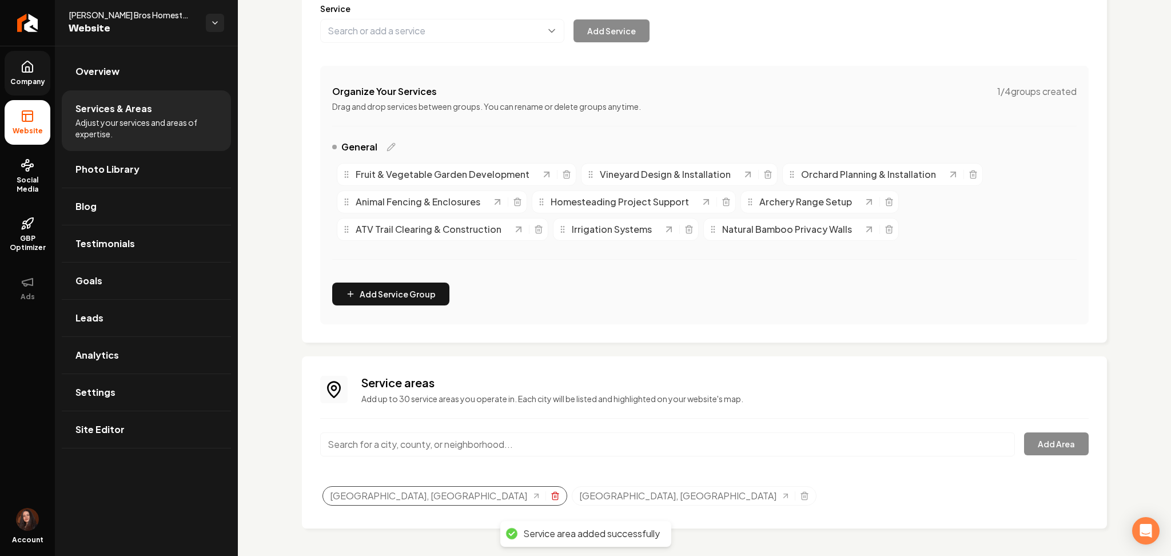
click at [551, 498] on icon "Selected tags" at bounding box center [555, 495] width 9 height 9
click at [408, 443] on input "Main content area" at bounding box center [667, 444] width 695 height 24
paste input "Pensacola, FL"
type input "Pensacola, FL"
click at [1024, 443] on button "Add Area" at bounding box center [1056, 443] width 65 height 23
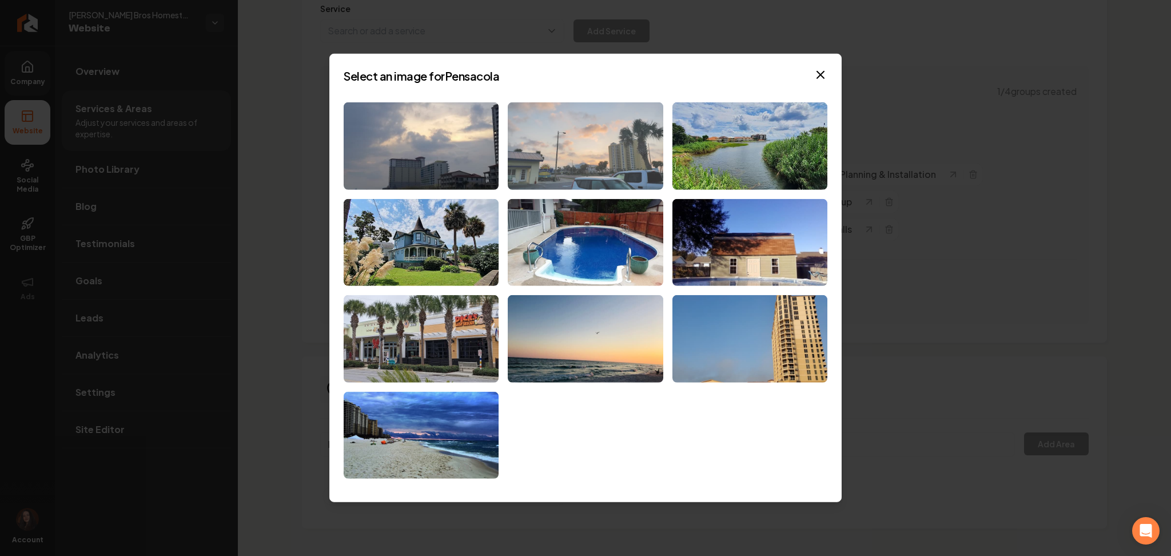
click at [599, 162] on img at bounding box center [585, 145] width 155 height 87
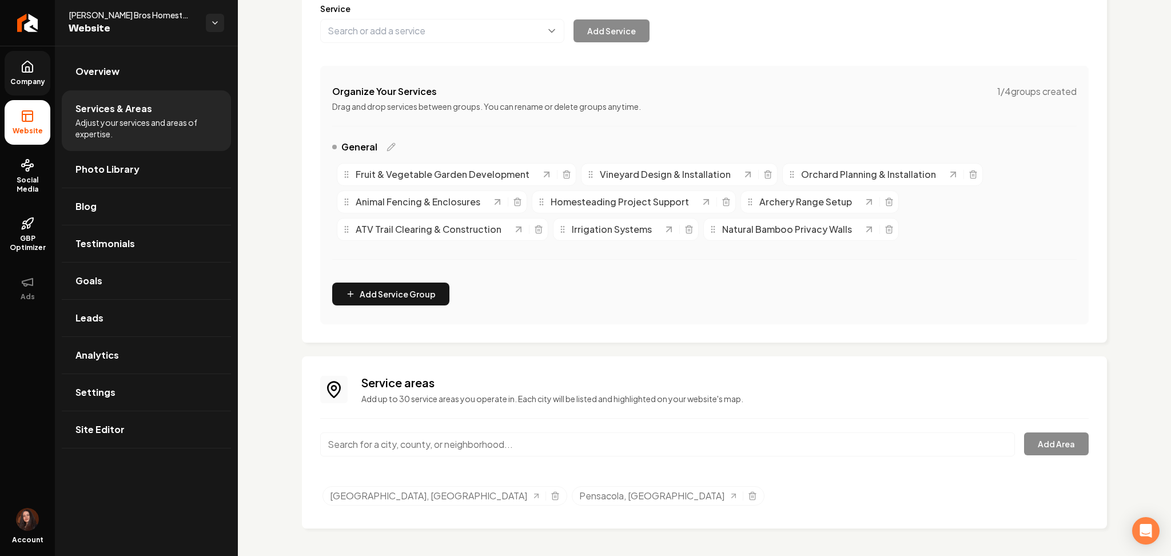
click at [507, 437] on input "Main content area" at bounding box center [667, 444] width 695 height 24
paste input "Dothan, AL"
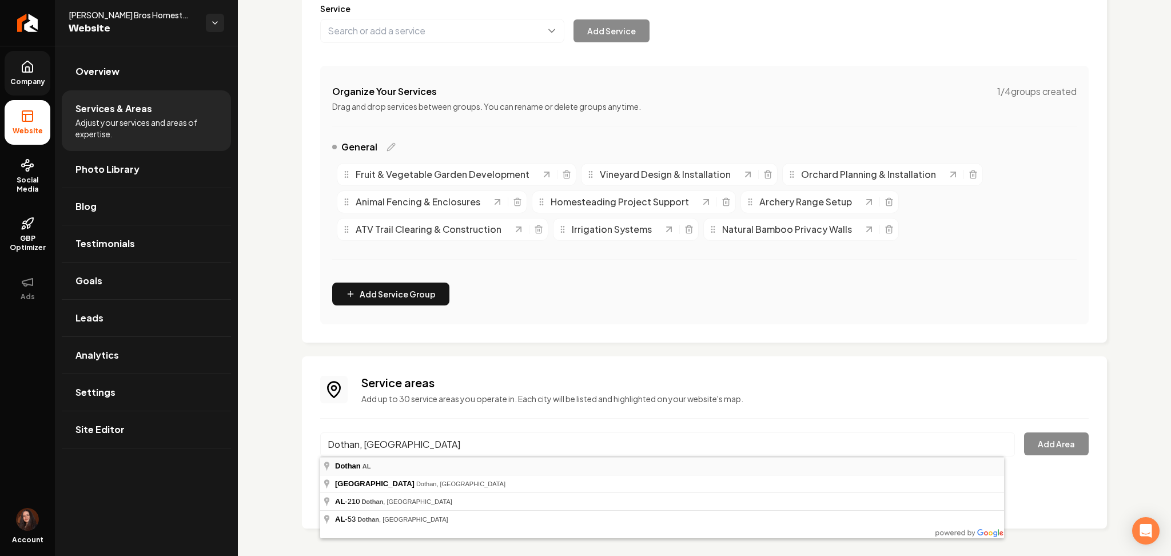
type input "Dothan, AL"
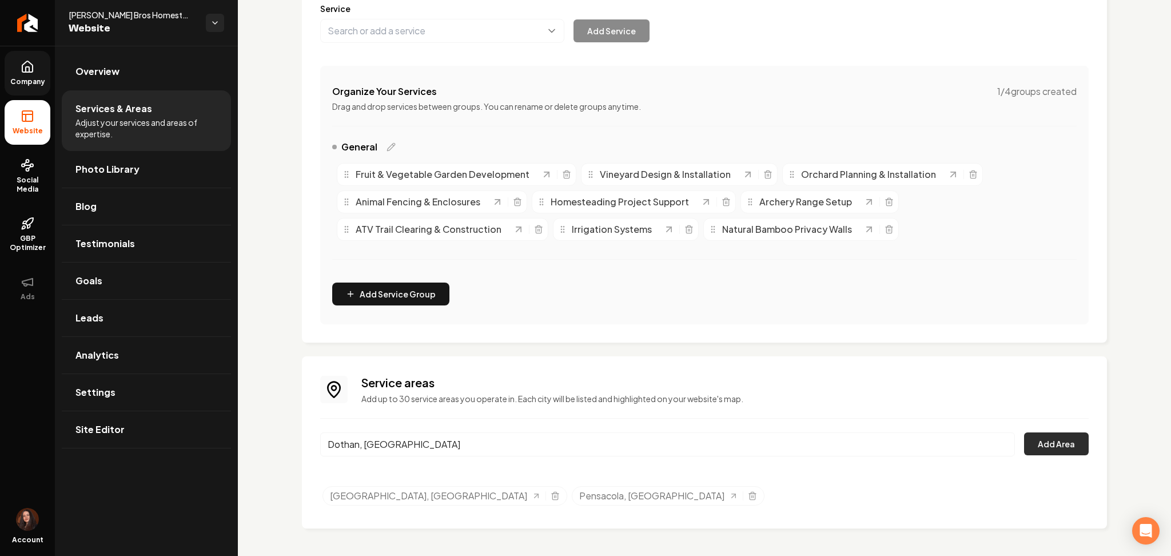
click at [1036, 452] on button "Add Area" at bounding box center [1056, 443] width 65 height 23
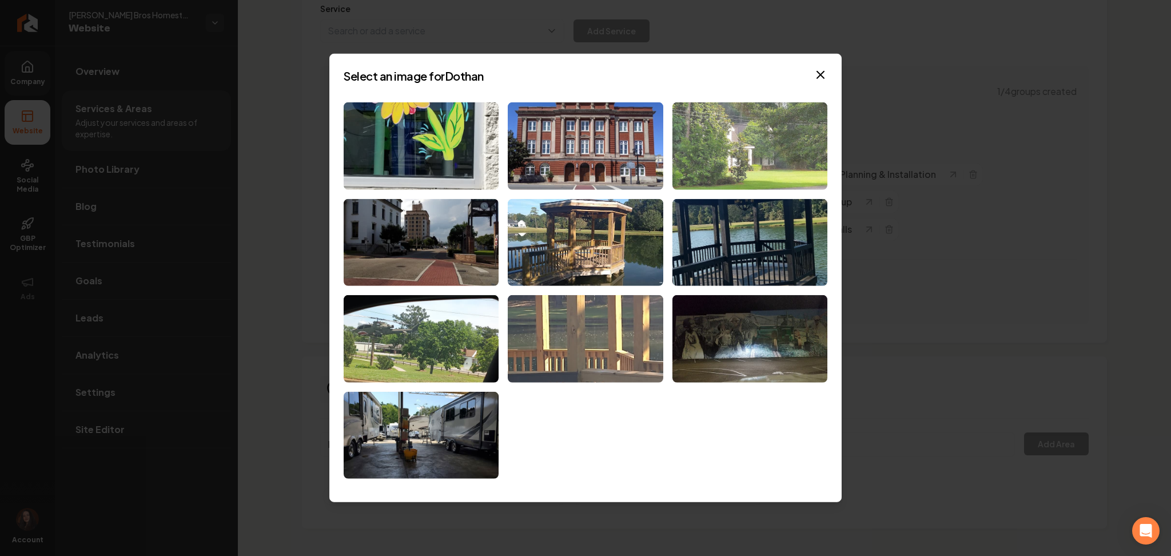
click at [719, 126] on img at bounding box center [749, 145] width 155 height 87
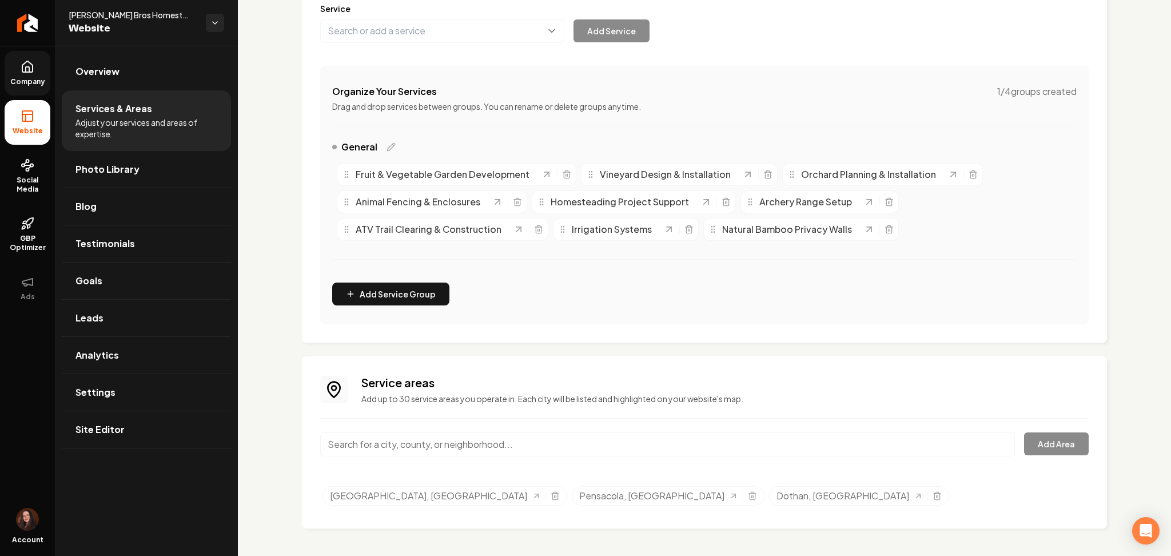
click at [469, 443] on input "Main content area" at bounding box center [667, 444] width 695 height 24
paste input "Fort Walton Beach, FL"
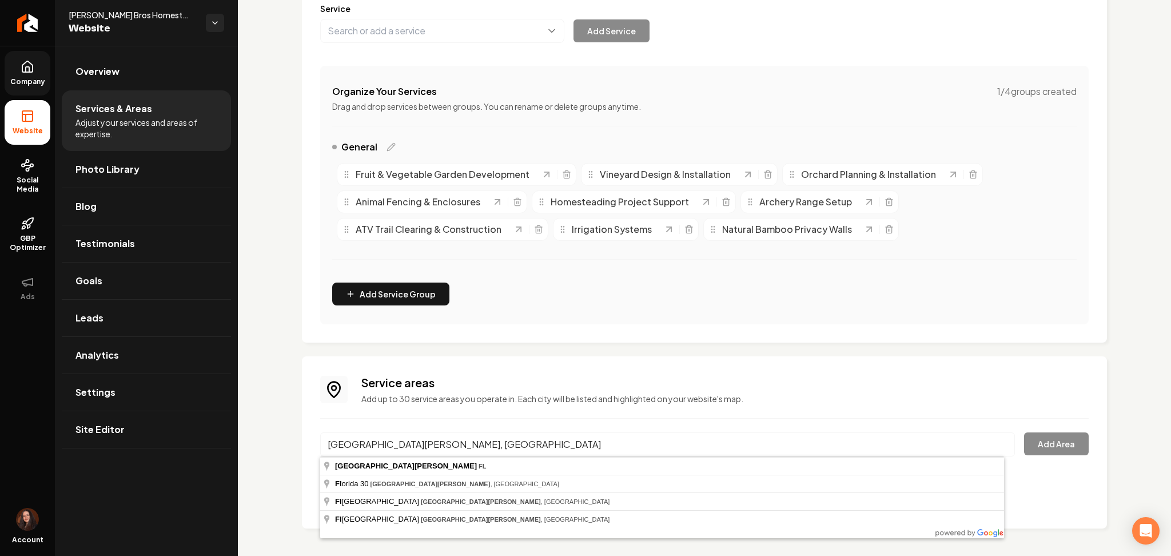
type input "Fort Walton Beach, FL"
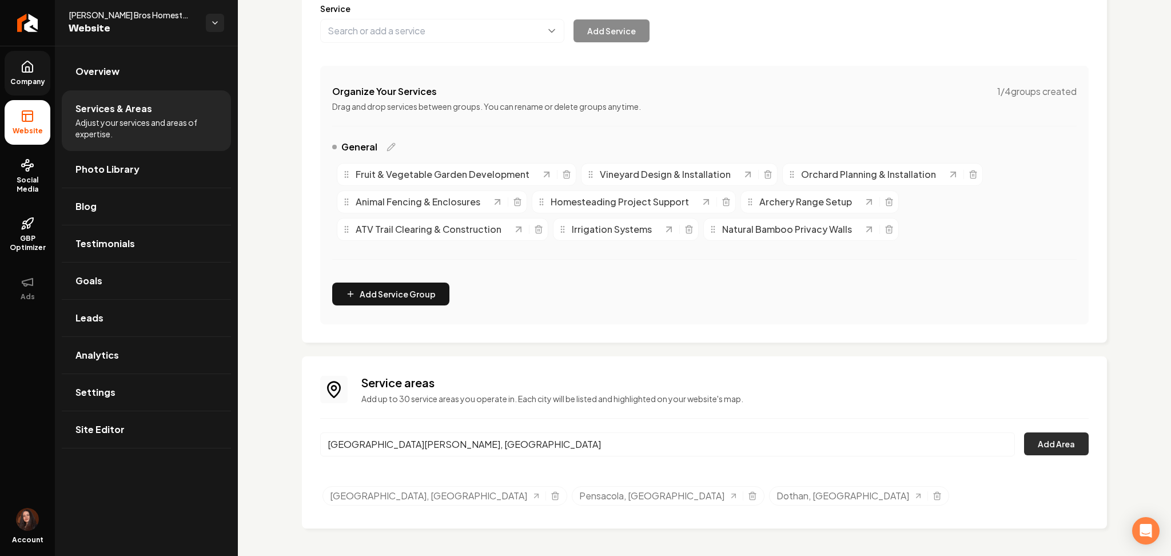
click at [1041, 441] on button "Add Area" at bounding box center [1056, 443] width 65 height 23
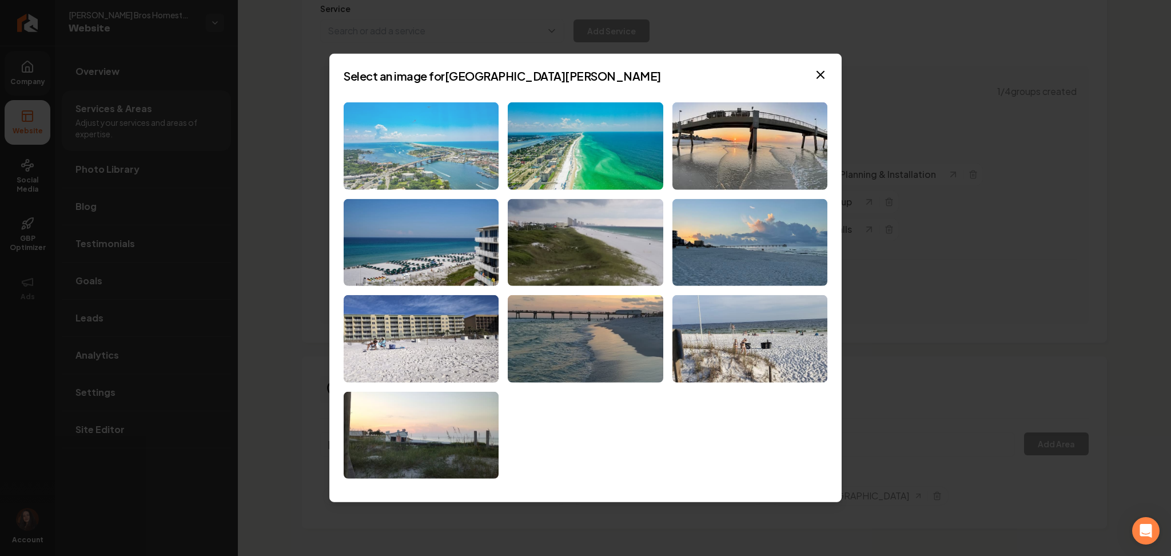
click at [441, 149] on img at bounding box center [421, 145] width 155 height 87
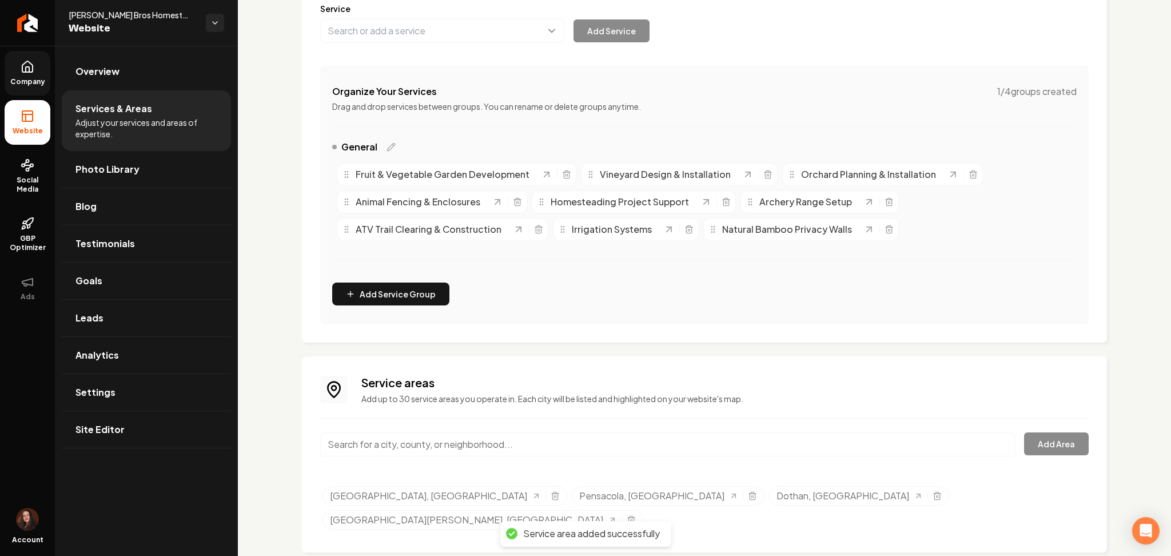
click at [436, 446] on input "Main content area" at bounding box center [667, 444] width 695 height 24
paste input "Panama City, FL"
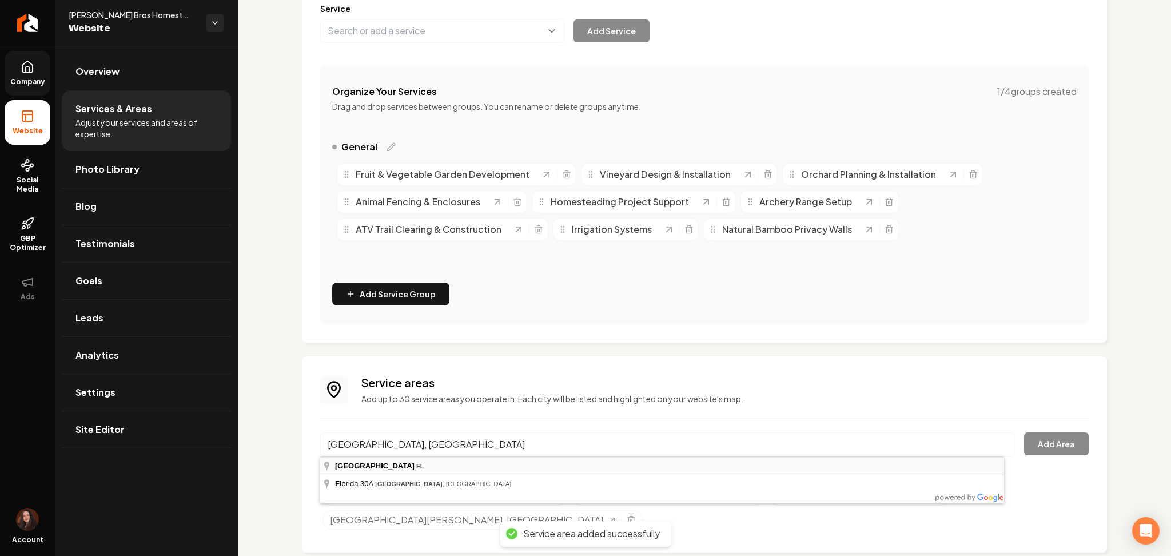
type input "Panama City, FL"
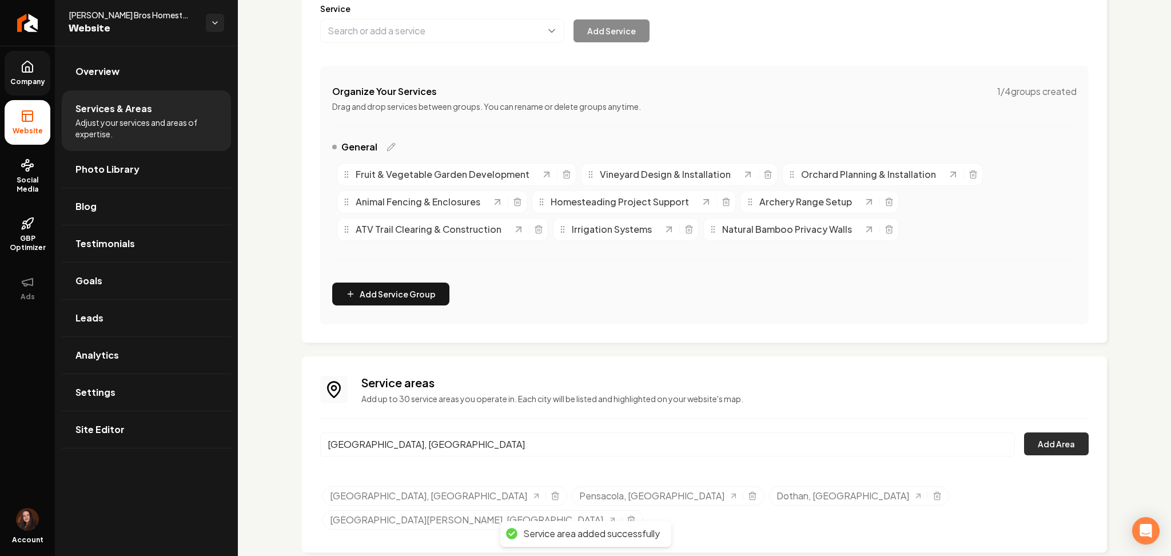
click at [1039, 443] on button "Add Area" at bounding box center [1056, 443] width 65 height 23
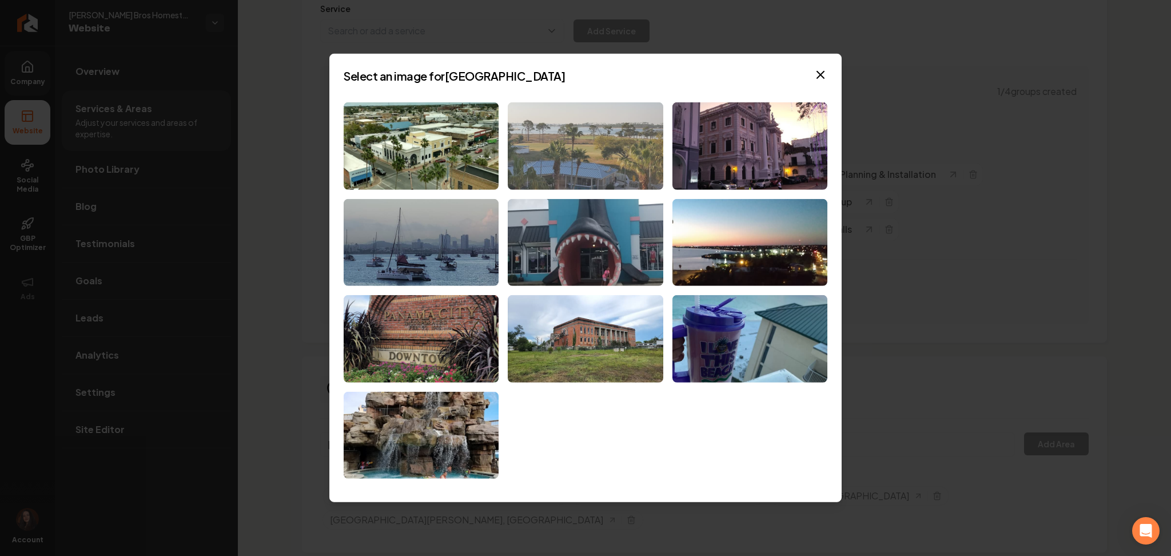
click at [559, 154] on img at bounding box center [585, 145] width 155 height 87
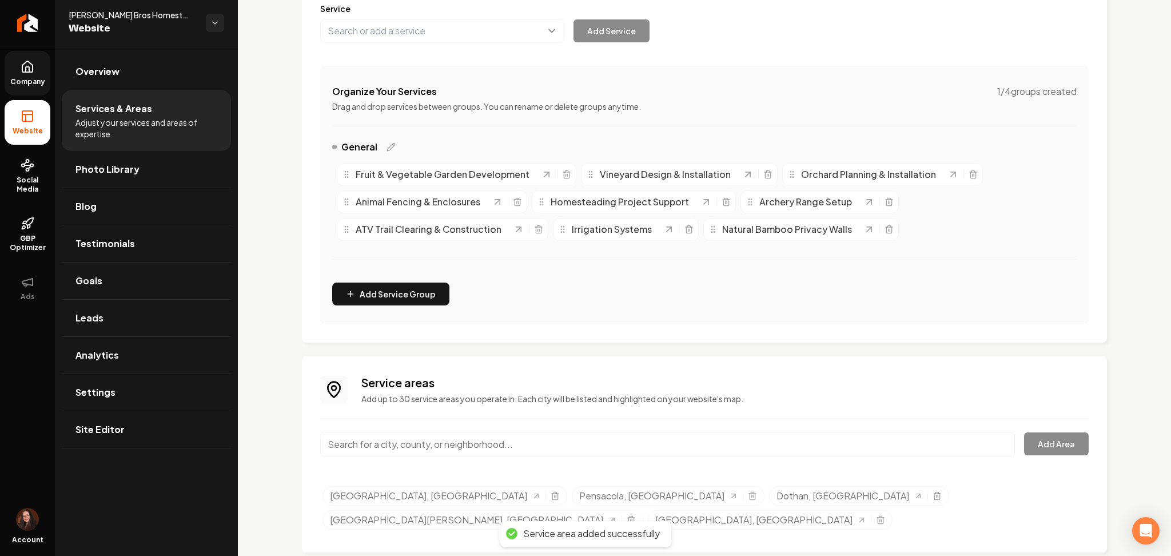
click at [518, 453] on input "Main content area" at bounding box center [667, 444] width 695 height 24
paste input "Panama City Beach, FL"
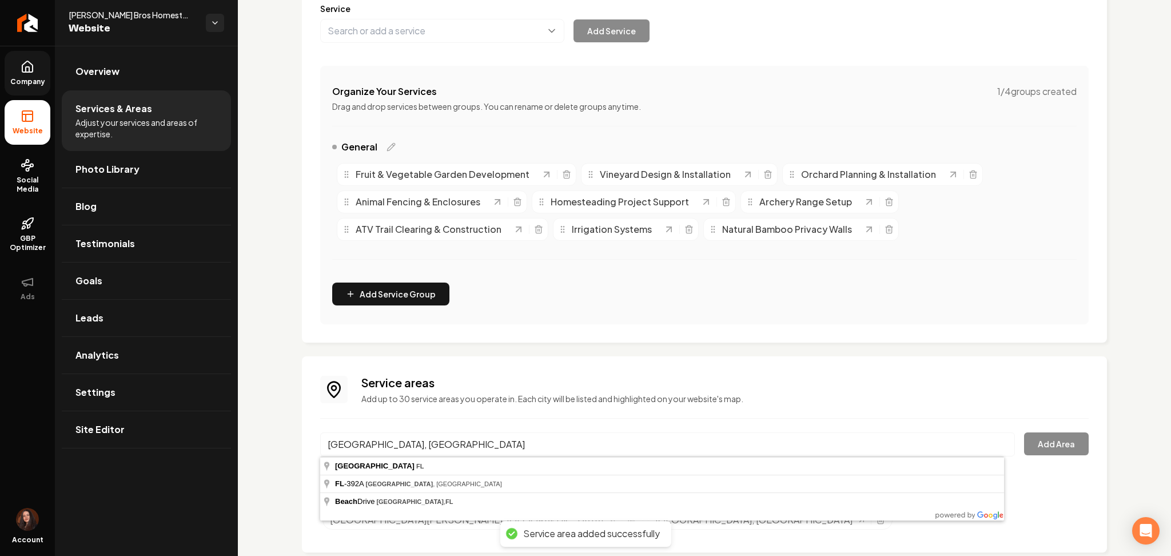
type input "Panama City Beach, FL"
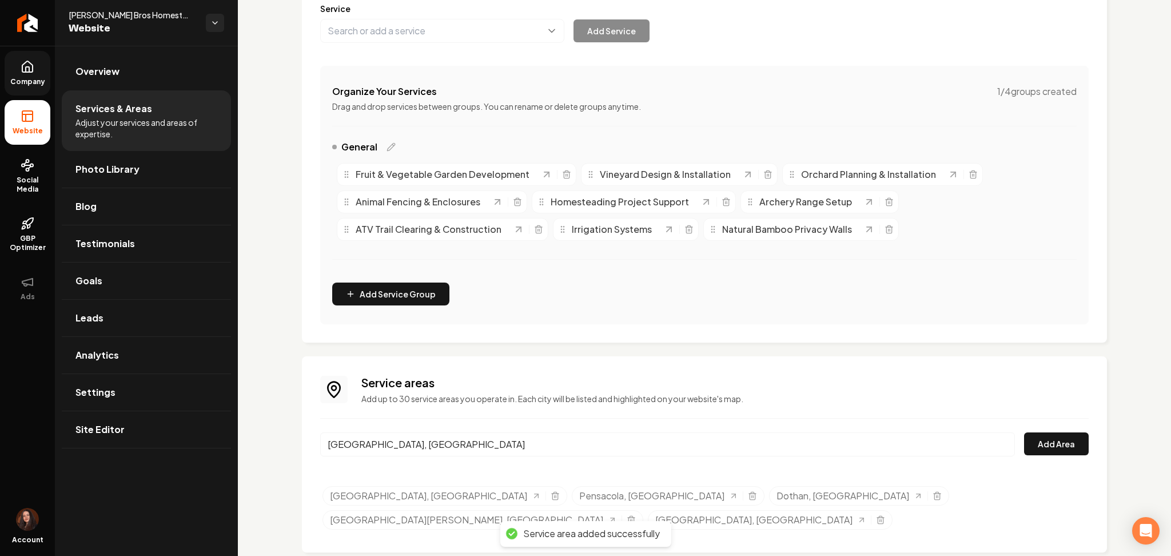
click at [1030, 428] on div "Service areas Add up to 30 service areas you operate in. Each city will be list…" at bounding box center [704, 455] width 768 height 160
click at [1036, 451] on button "Add Area" at bounding box center [1056, 443] width 65 height 23
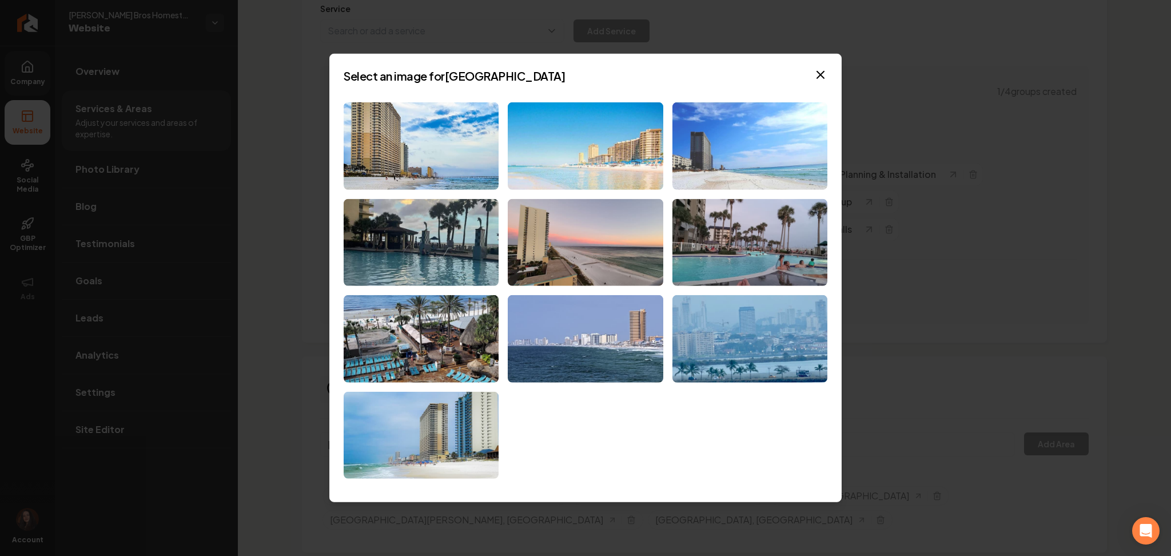
click at [719, 137] on img at bounding box center [749, 145] width 155 height 87
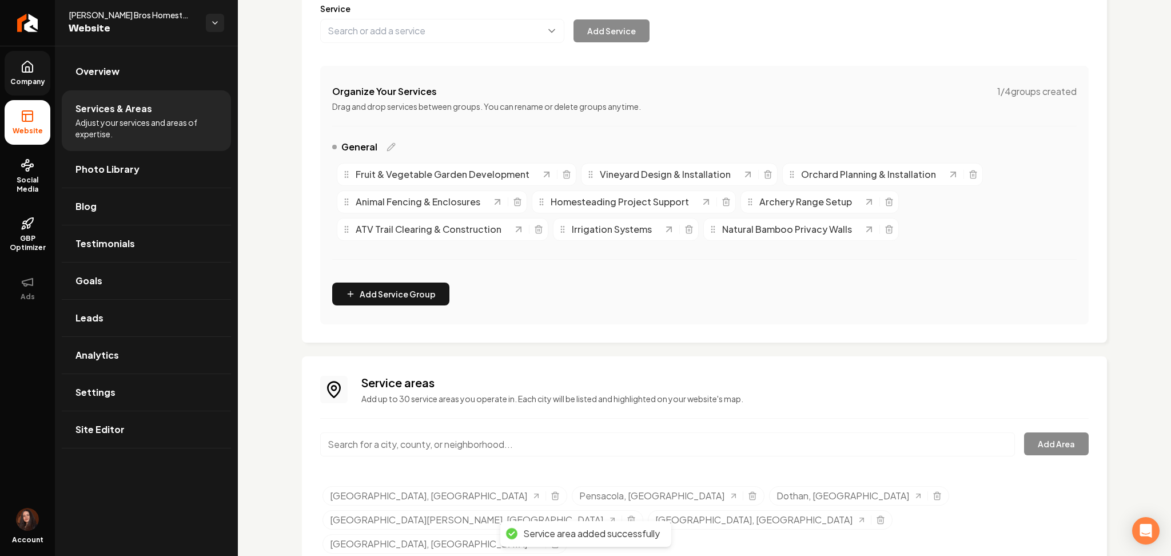
click at [449, 449] on input "Main content area" at bounding box center [667, 444] width 695 height 24
paste input "Crestview, FL"
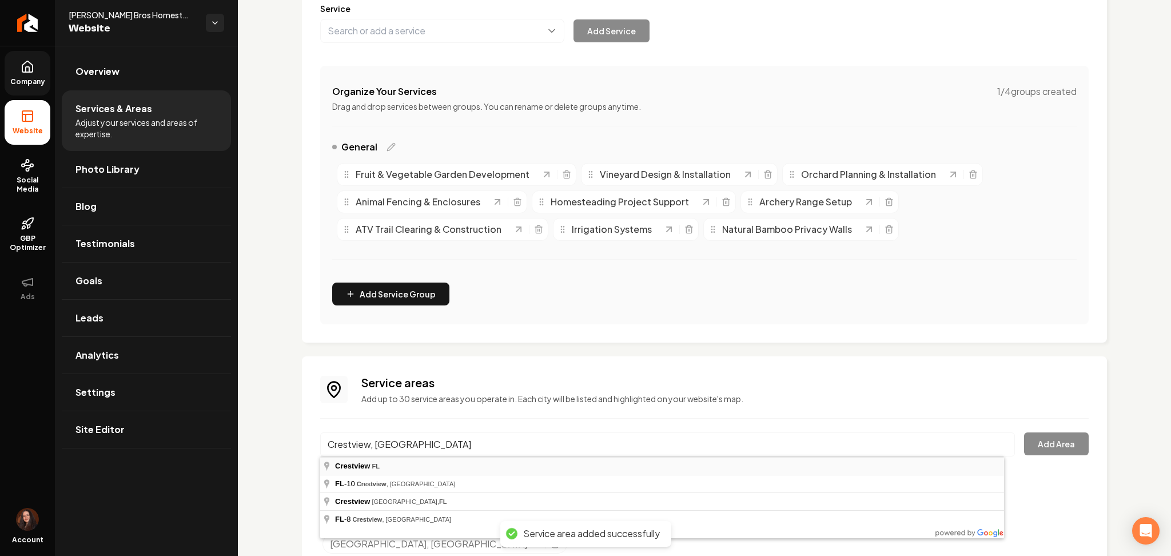
type input "Crestview, FL"
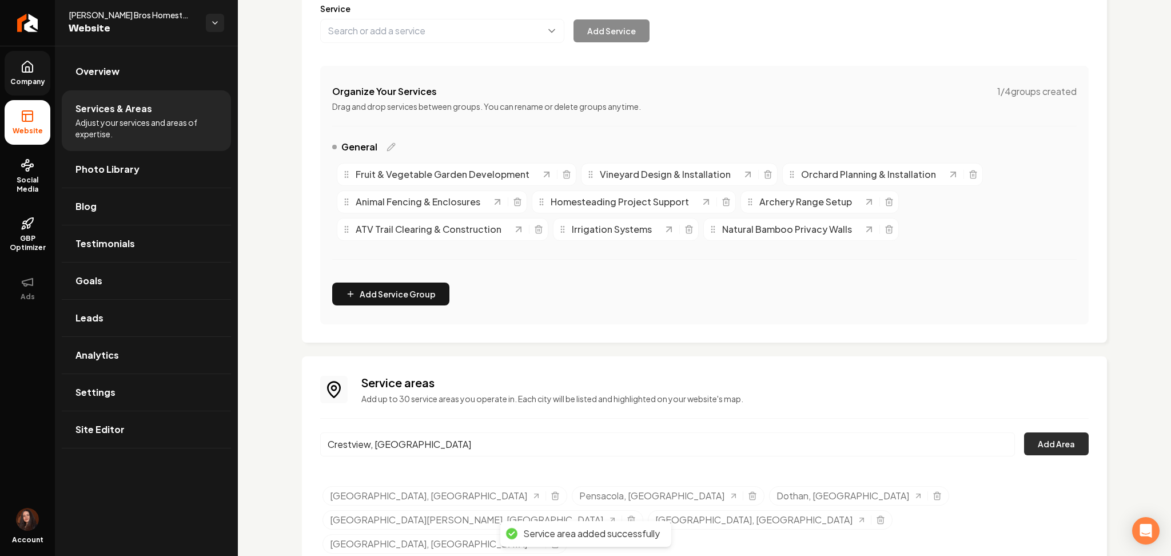
click at [1038, 448] on button "Add Area" at bounding box center [1056, 443] width 65 height 23
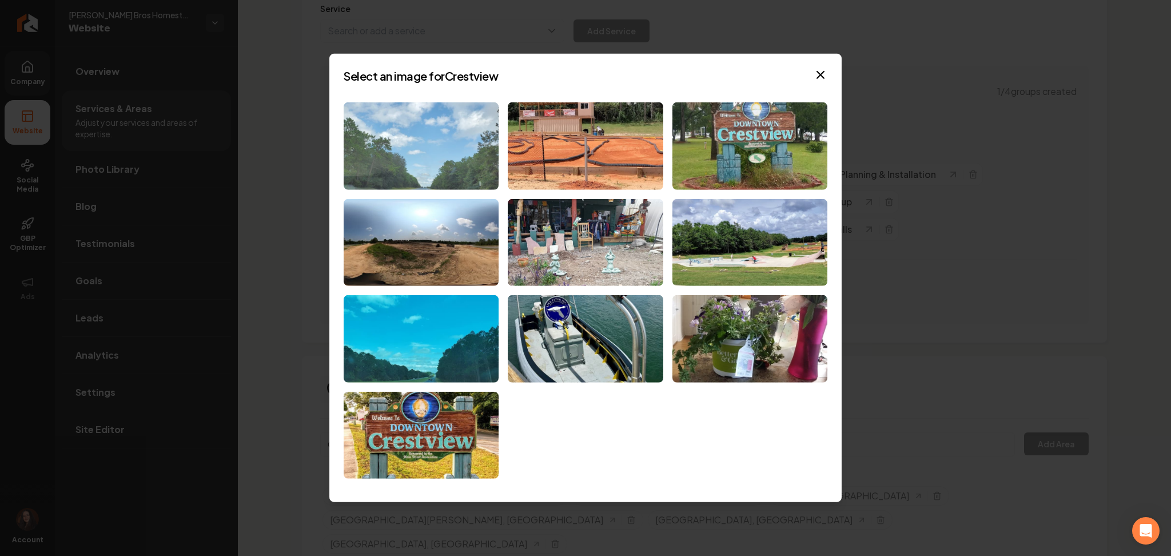
click at [455, 134] on img at bounding box center [421, 145] width 155 height 87
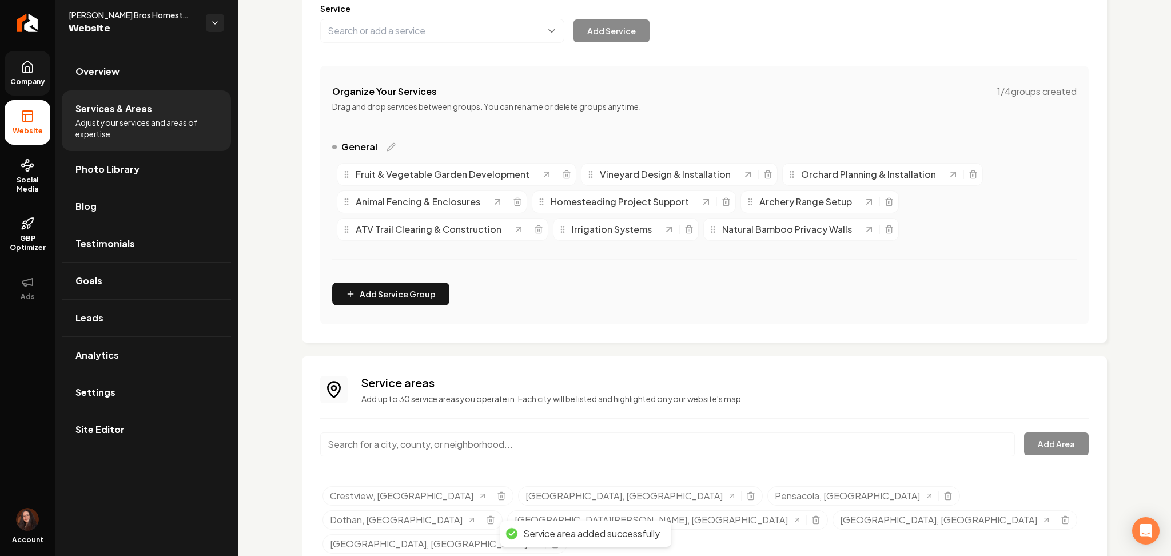
click at [413, 451] on input "Main content area" at bounding box center [667, 444] width 695 height 24
paste input "Lynn Haven, FL"
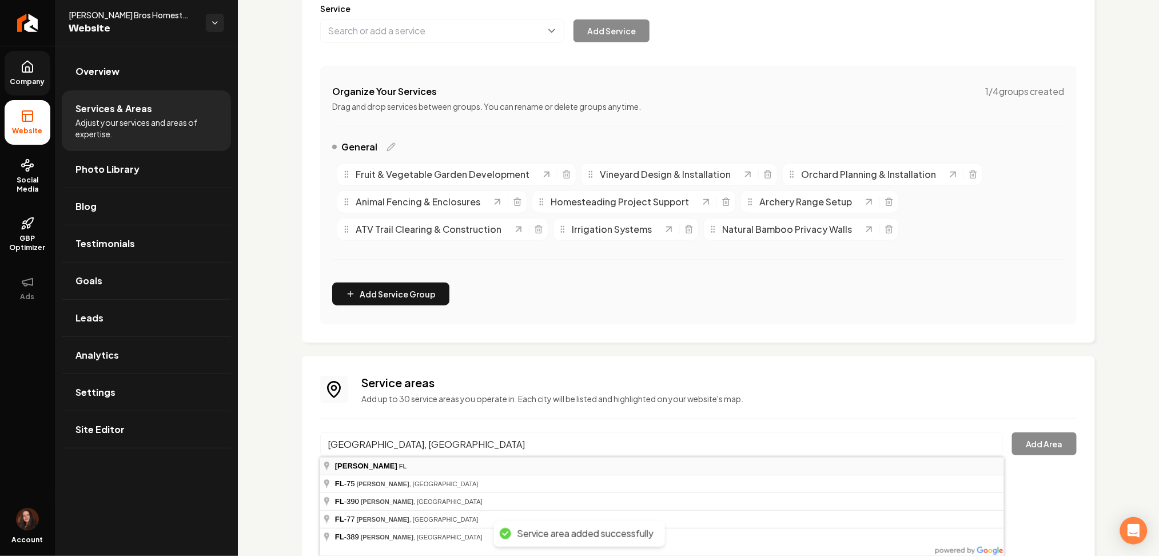
type input "Lynn Haven, FL"
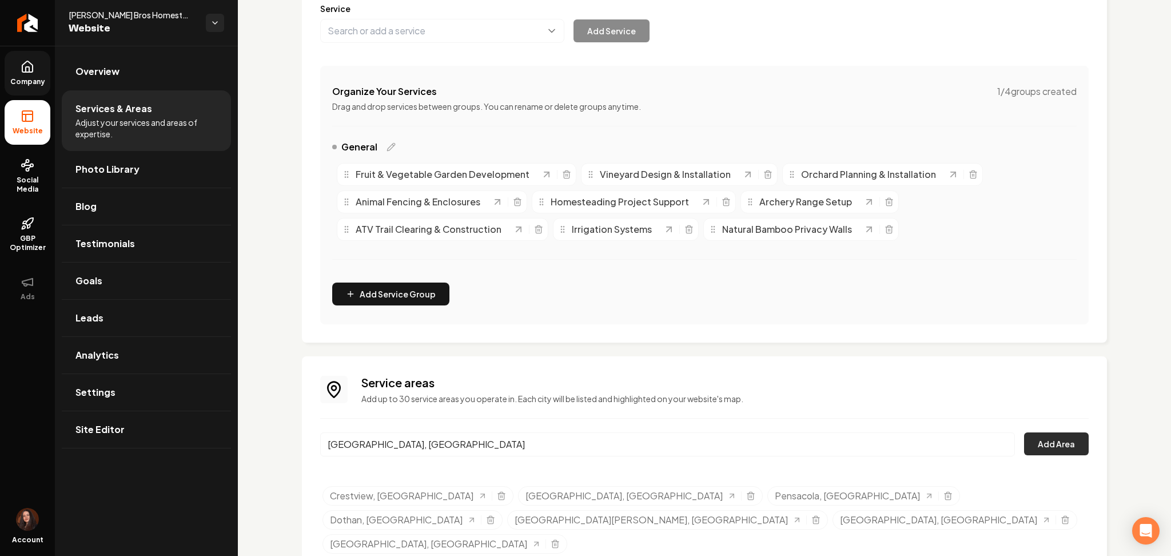
click at [1027, 446] on button "Add Area" at bounding box center [1056, 443] width 65 height 23
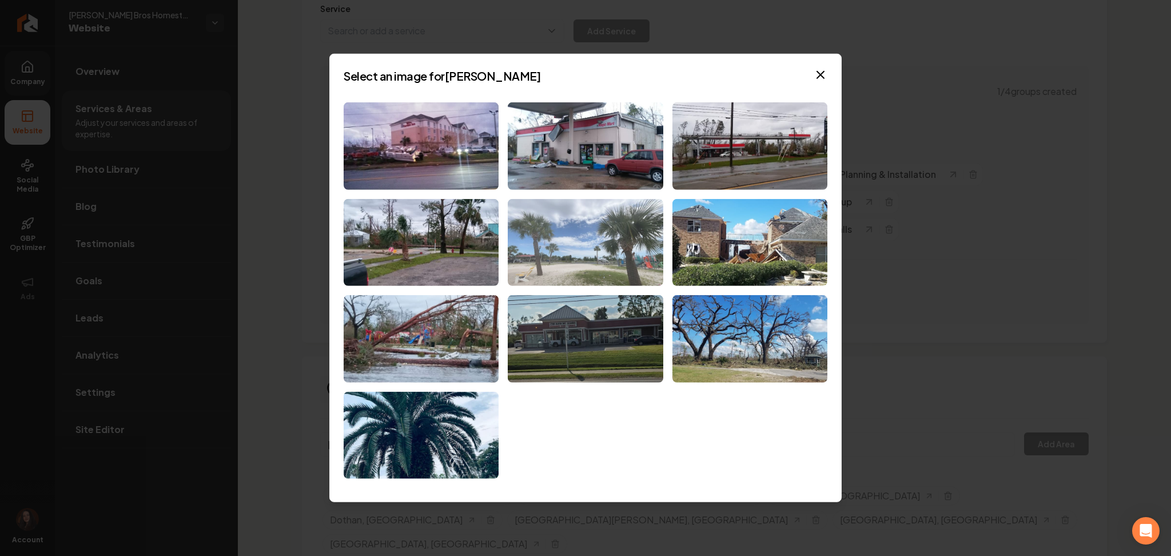
click at [564, 245] on img at bounding box center [585, 241] width 155 height 87
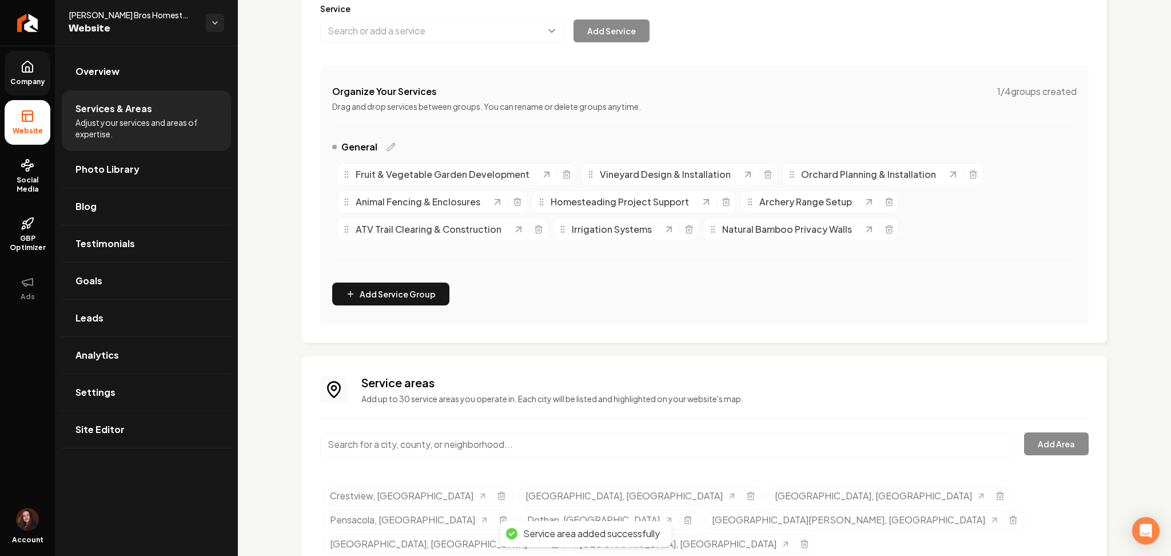
click at [379, 445] on input "Main content area" at bounding box center [667, 444] width 695 height 24
paste input "Navarre, FL"
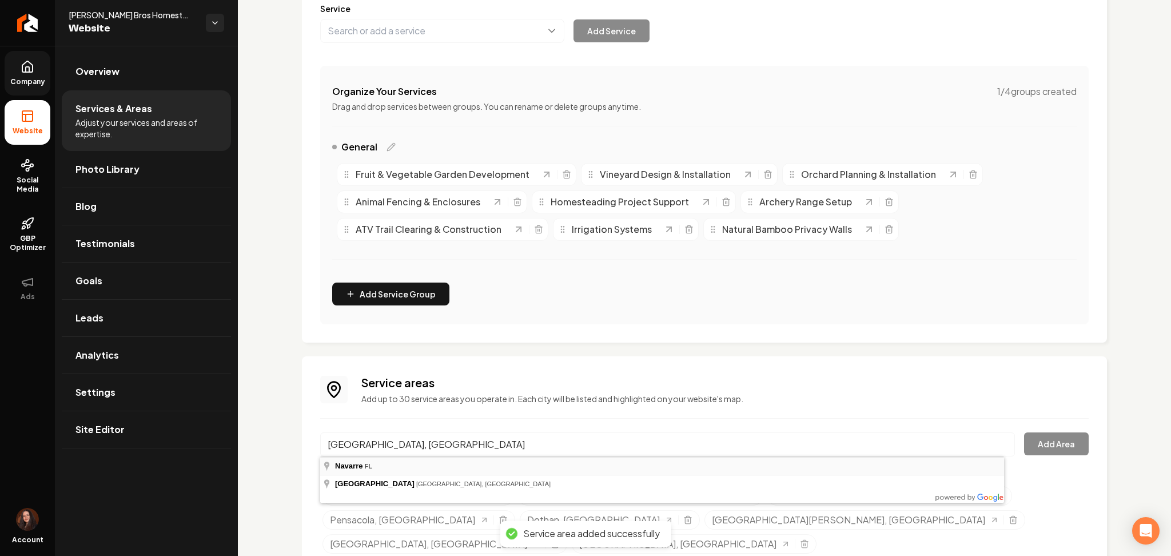
type input "Navarre, FL"
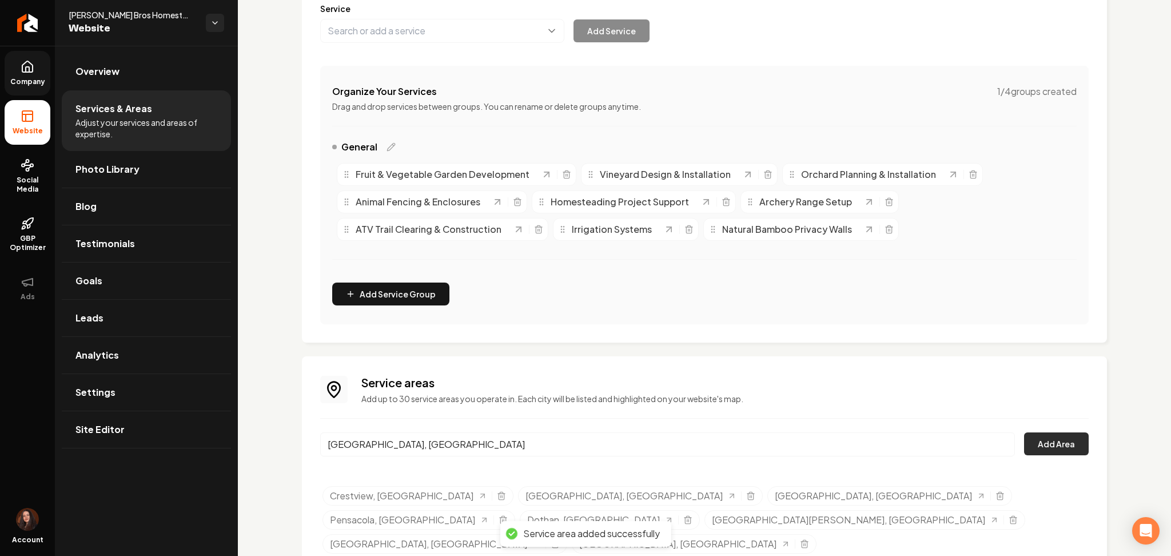
click at [1025, 447] on button "Add Area" at bounding box center [1056, 443] width 65 height 23
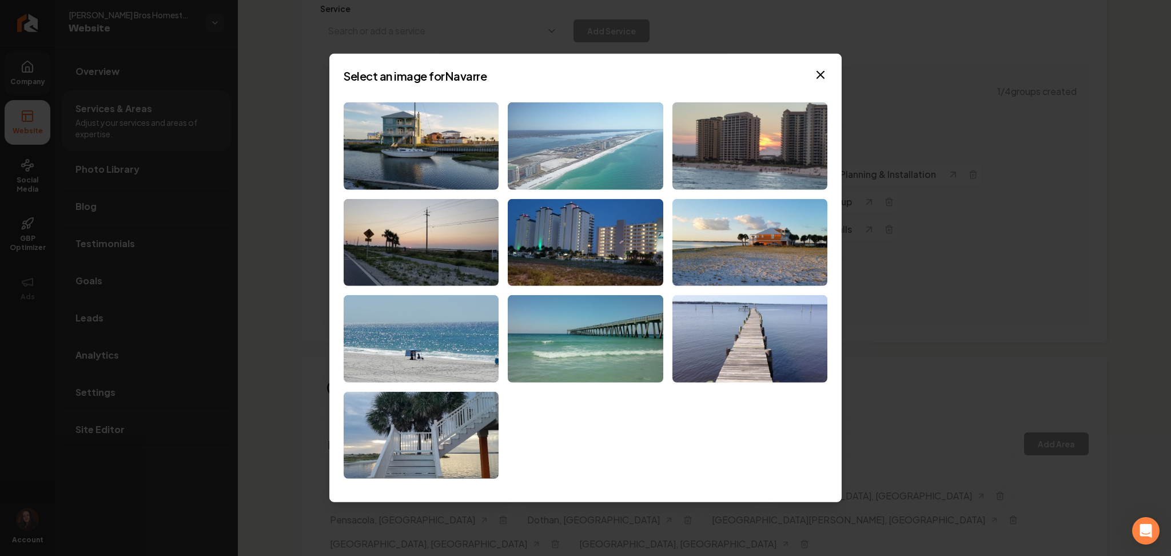
click at [566, 124] on img at bounding box center [585, 145] width 155 height 87
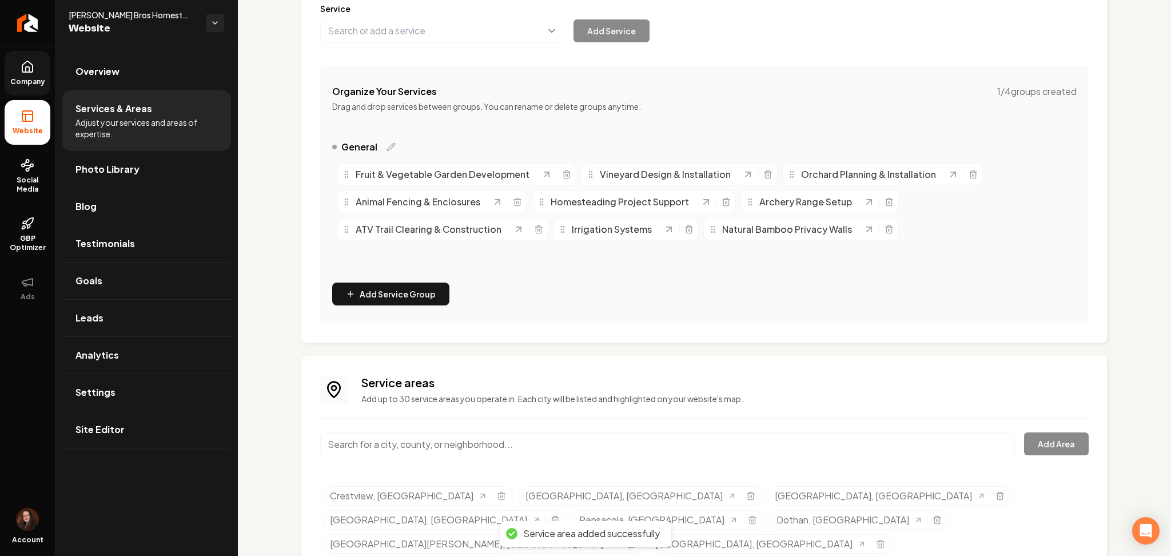
click at [425, 442] on input "Main content area" at bounding box center [667, 444] width 695 height 24
paste input "Milton, FL"
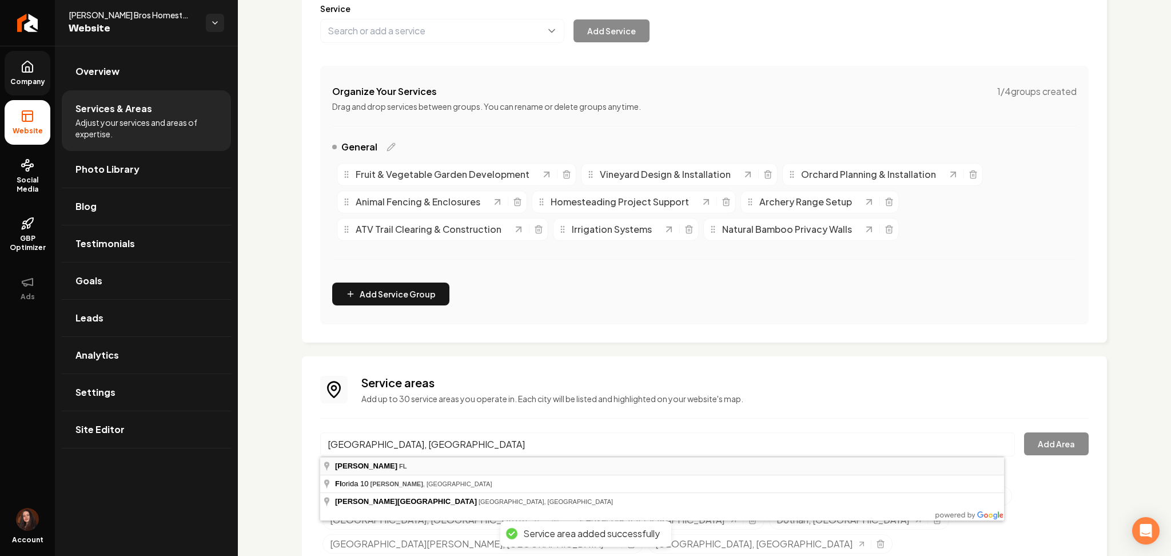
type input "Milton, FL"
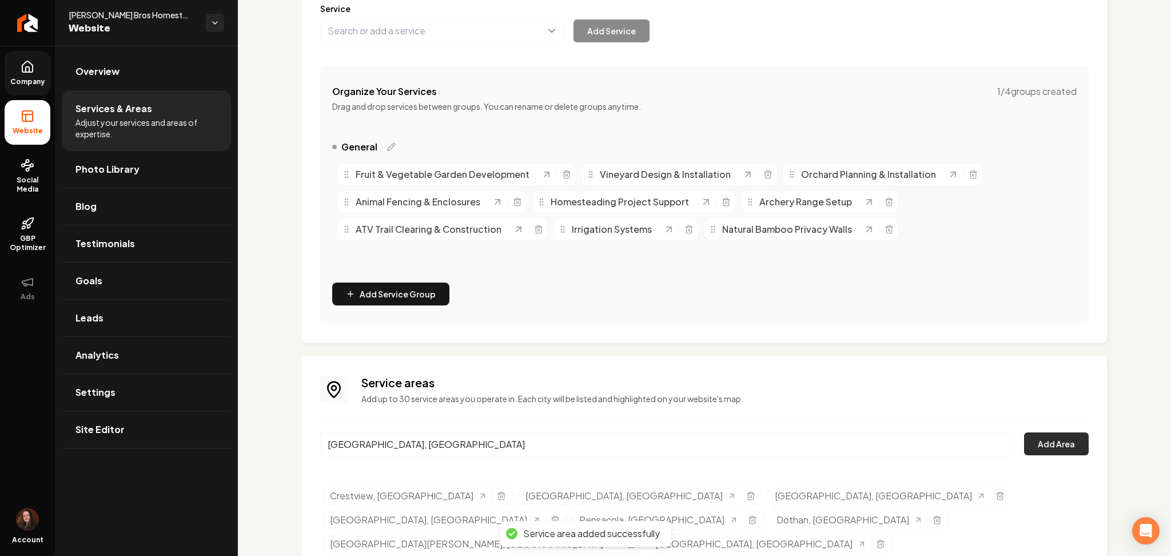
click at [1040, 438] on button "Add Area" at bounding box center [1056, 443] width 65 height 23
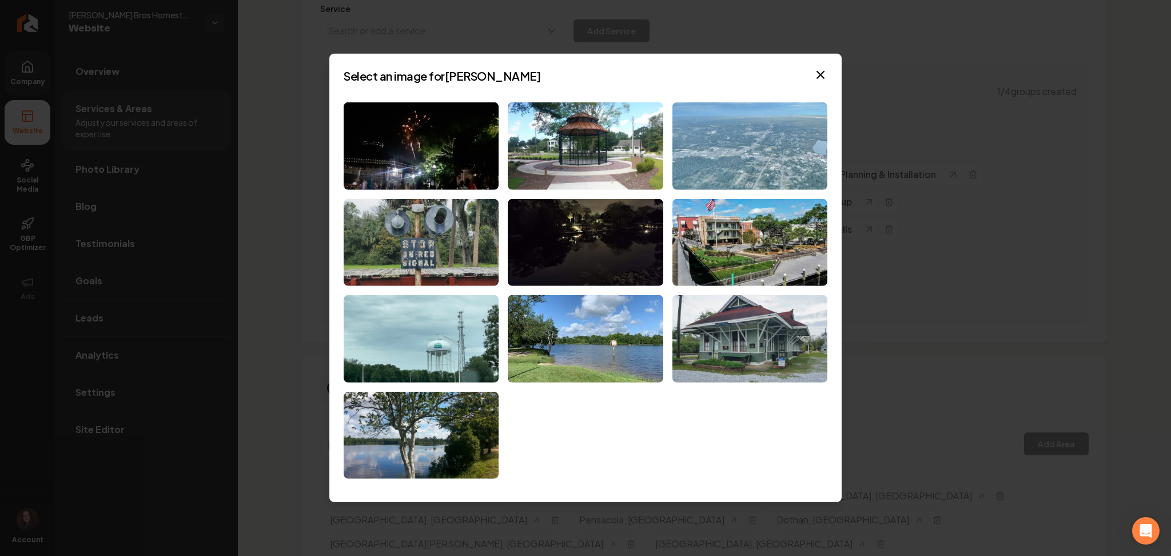
click at [739, 142] on img at bounding box center [749, 145] width 155 height 87
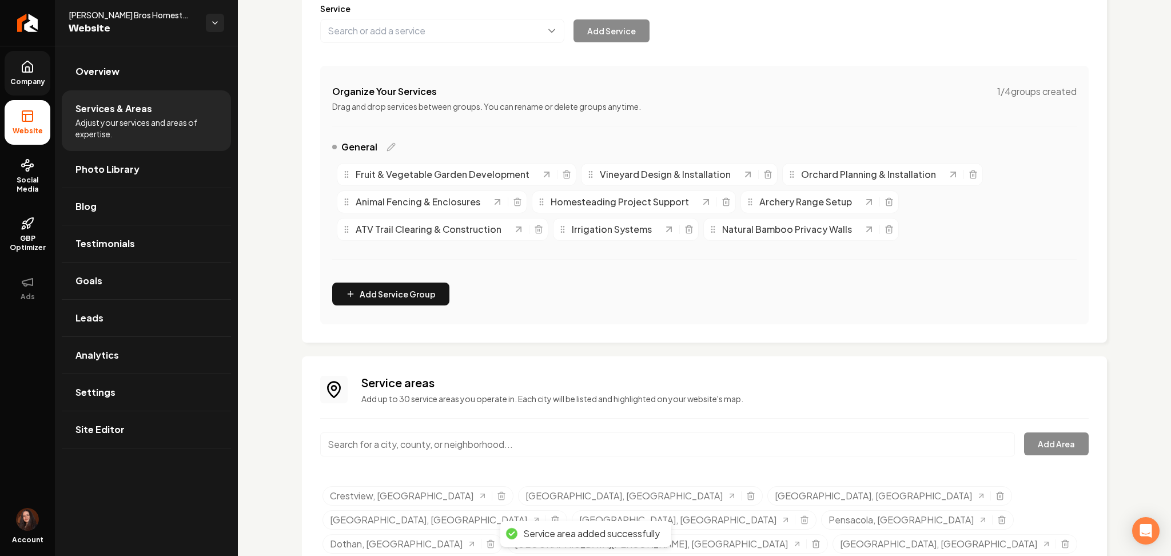
click at [384, 443] on input "Main content area" at bounding box center [667, 444] width 695 height 24
paste input "Pace, FL"
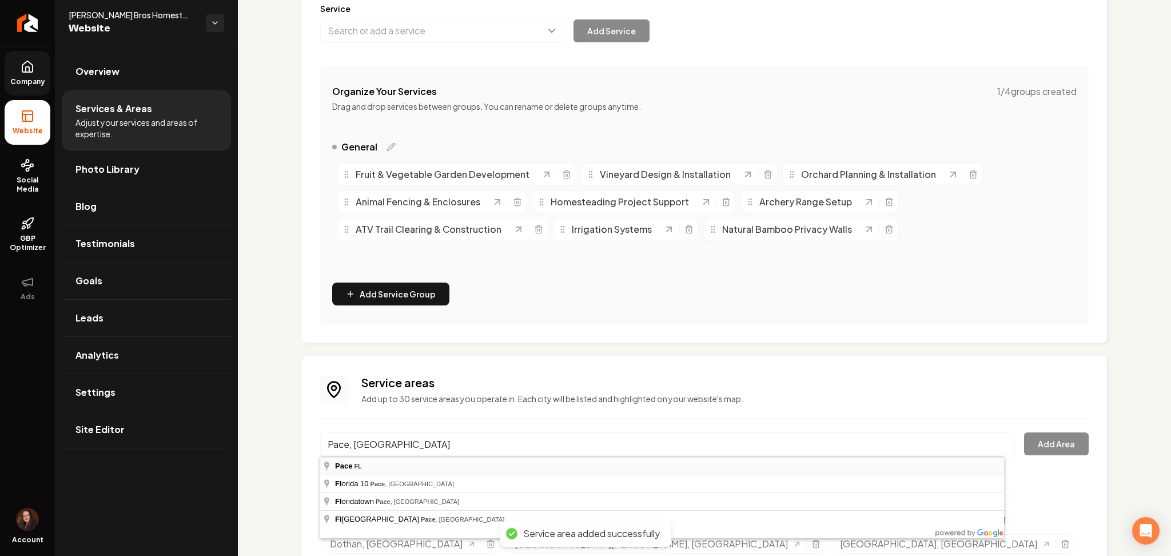
type input "Pace, FL"
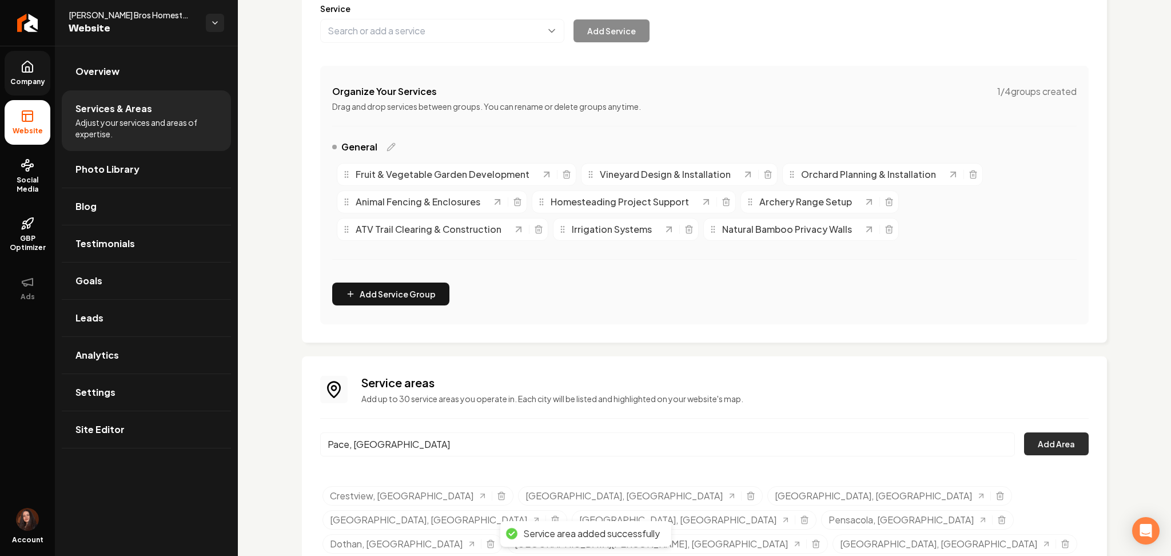
click at [1038, 447] on button "Add Area" at bounding box center [1056, 443] width 65 height 23
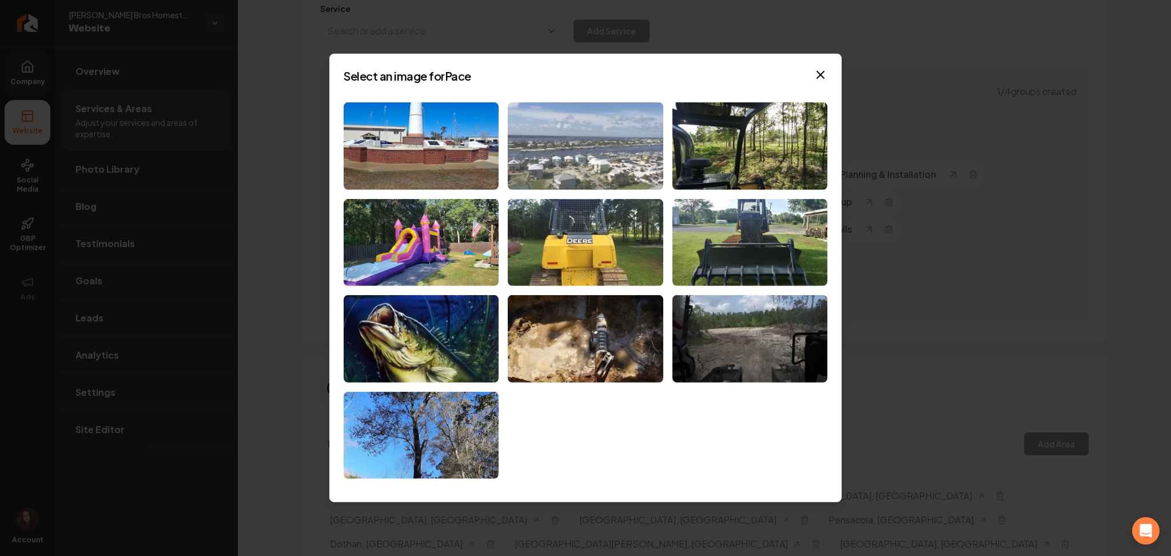
click at [550, 164] on img at bounding box center [585, 145] width 155 height 87
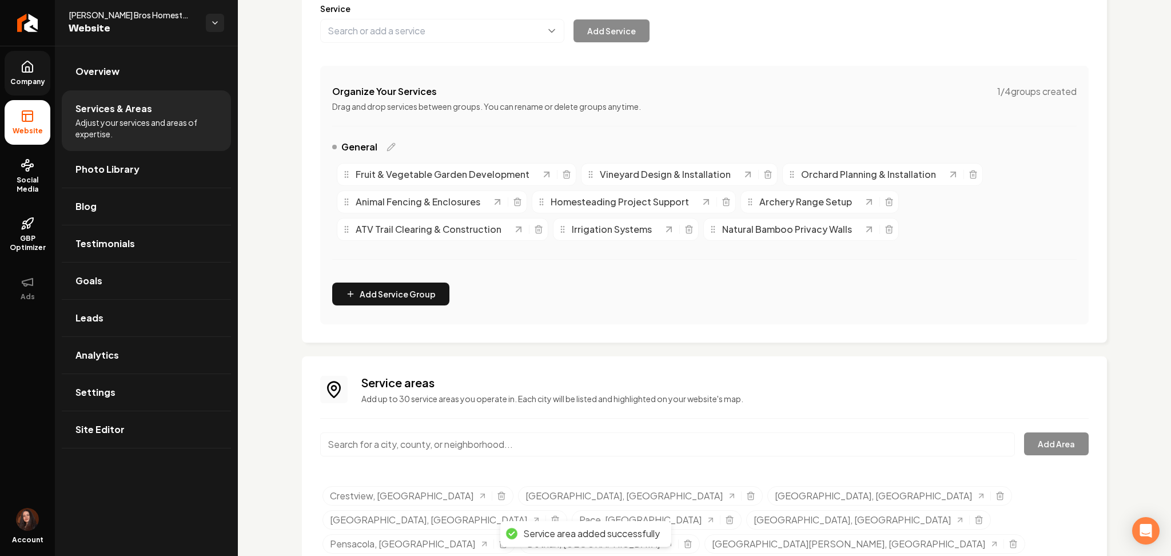
click at [399, 442] on input "Main content area" at bounding box center [667, 444] width 695 height 24
paste input "Niceville, FL"
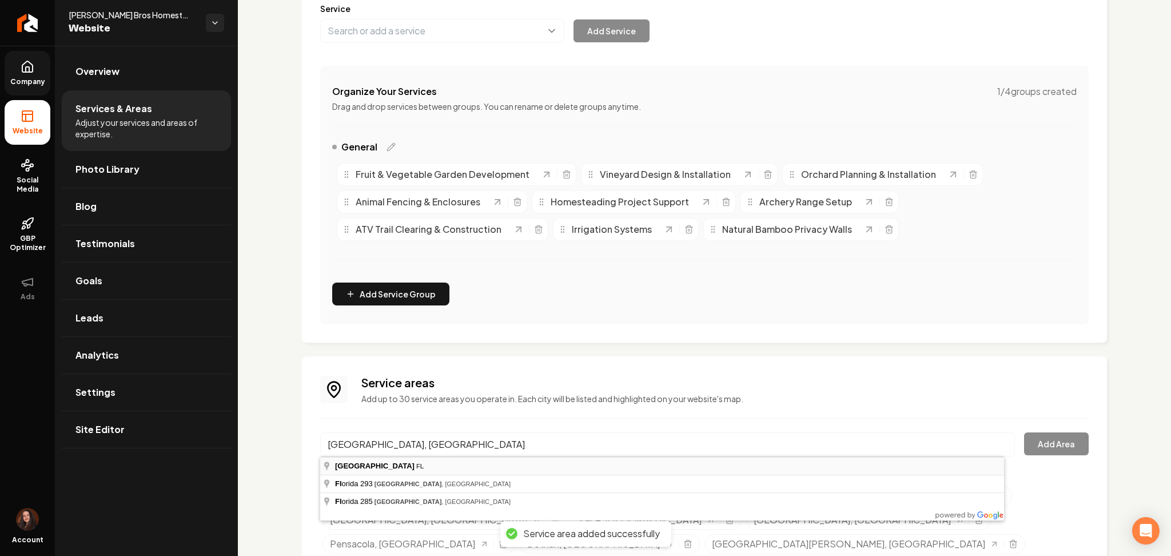
type input "Niceville, FL"
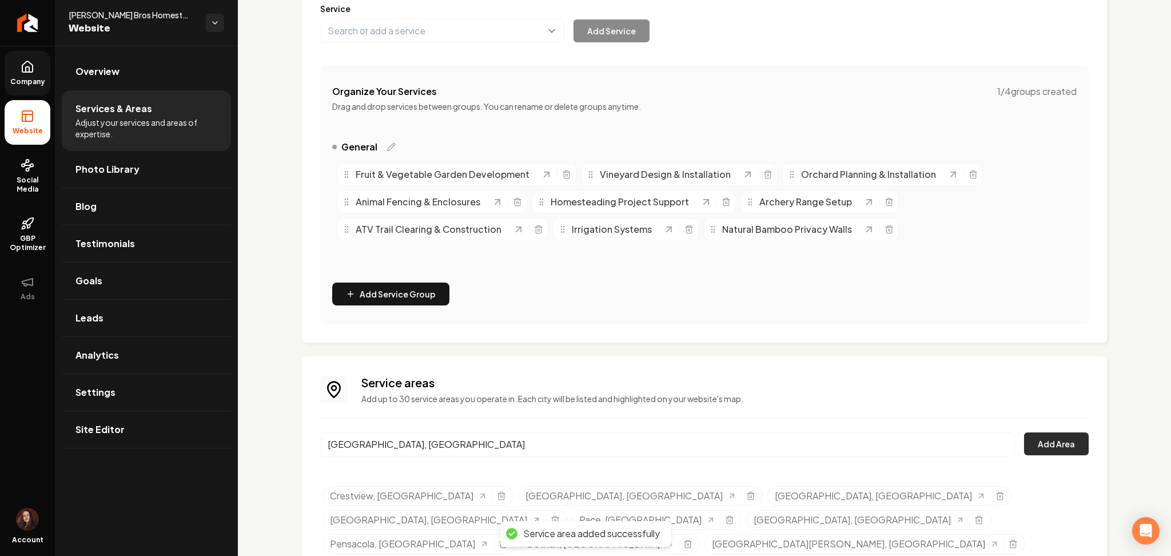
click at [1054, 448] on button "Add Area" at bounding box center [1056, 443] width 65 height 23
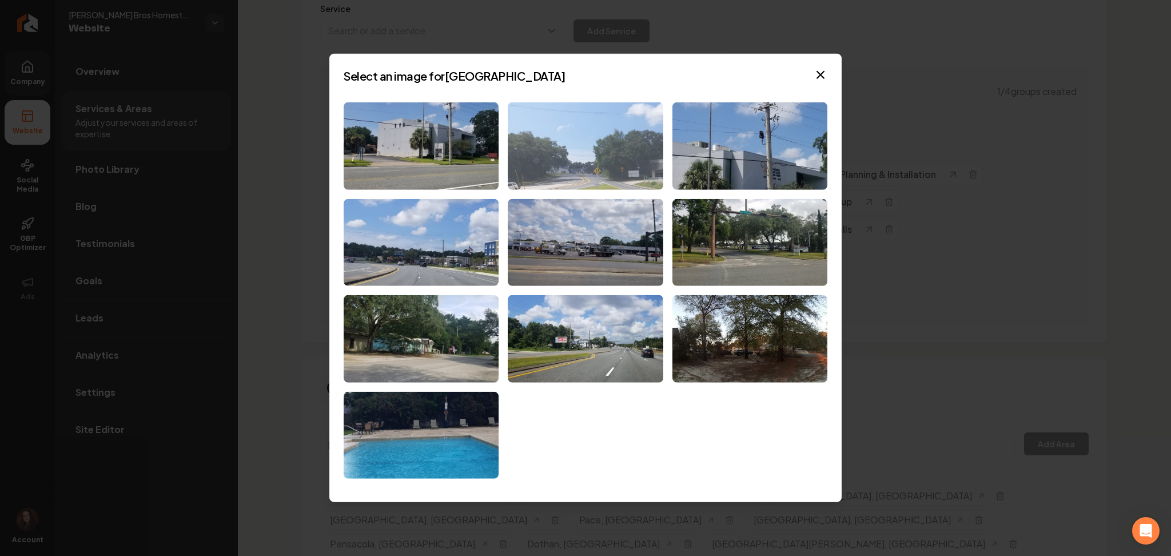
click at [559, 124] on img at bounding box center [585, 145] width 155 height 87
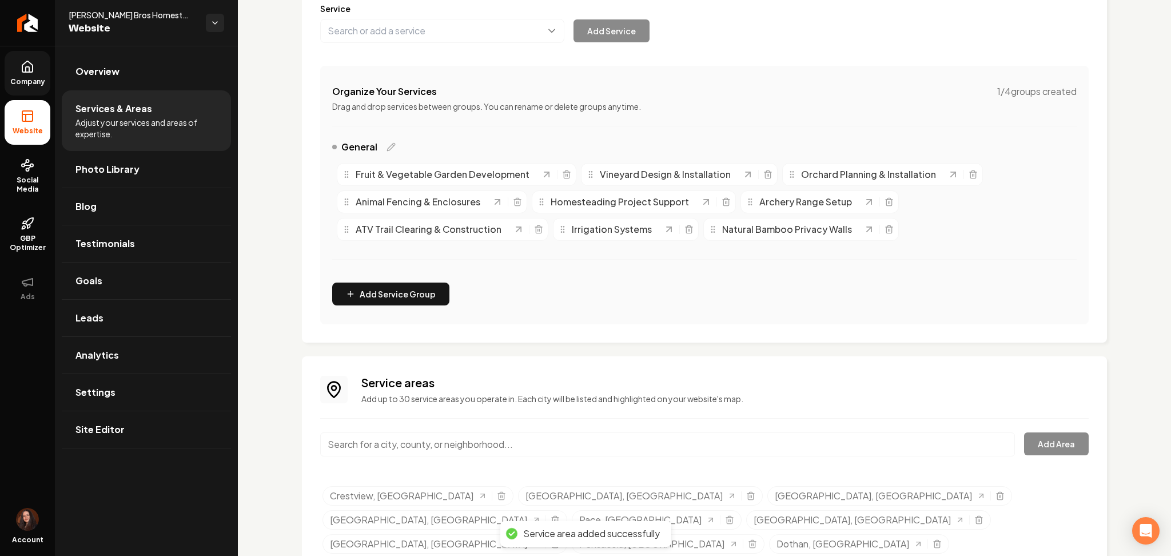
click at [388, 452] on input "Main content area" at bounding box center [667, 444] width 695 height 24
paste input "Gulf Breeze, FL"
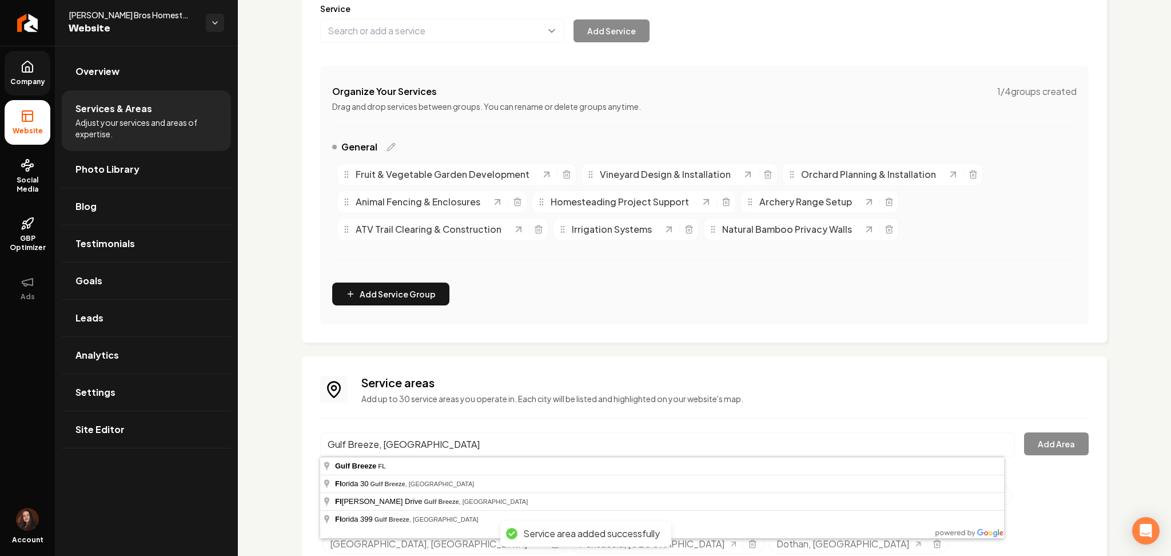
type input "Gulf Breeze, FL"
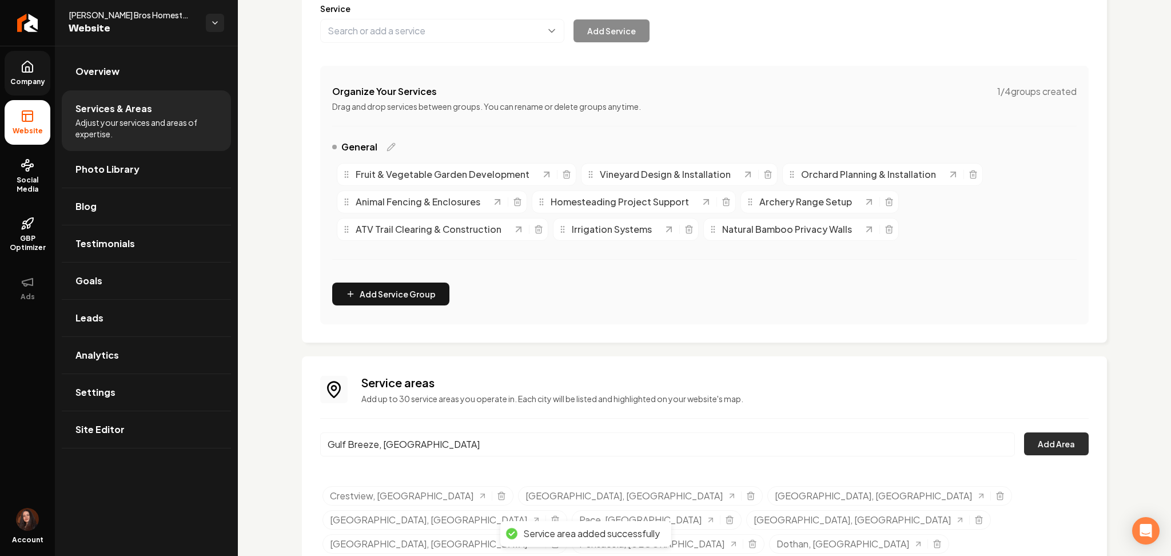
click at [1028, 441] on button "Add Area" at bounding box center [1056, 443] width 65 height 23
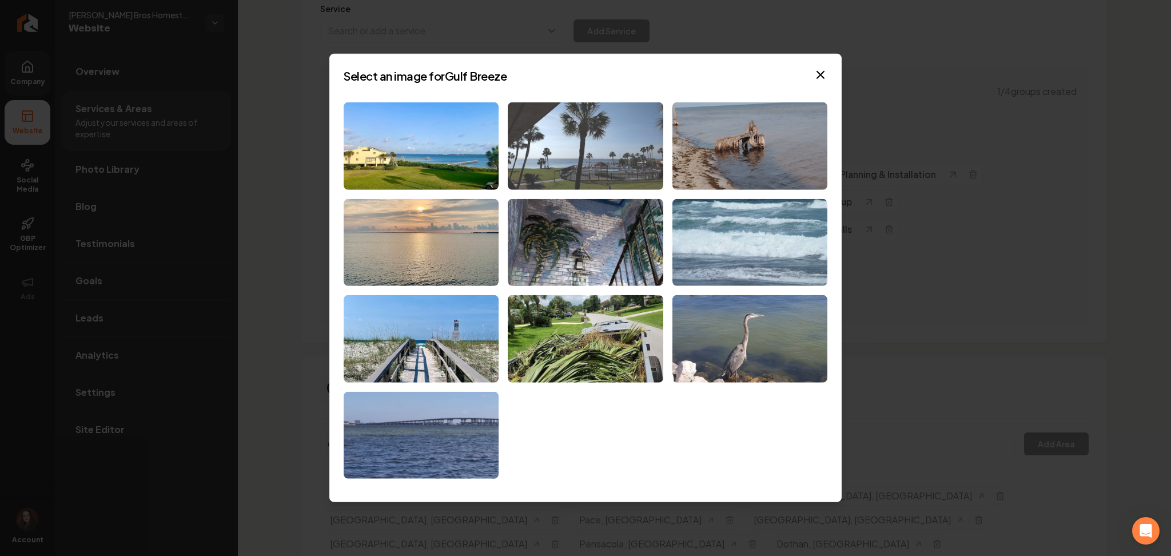
click at [579, 121] on img at bounding box center [585, 145] width 155 height 87
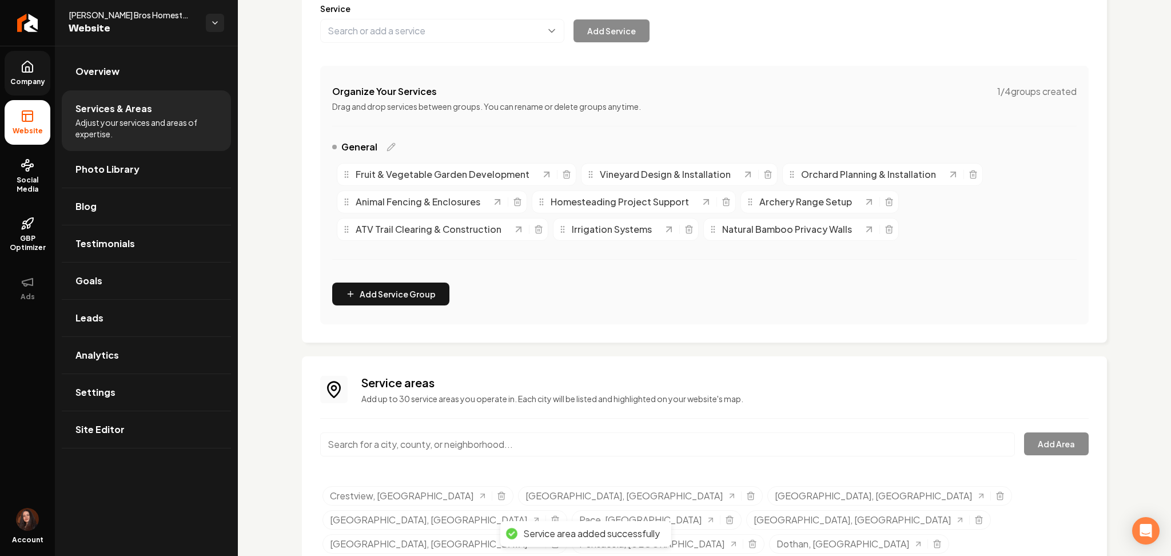
click at [475, 440] on input "Main content area" at bounding box center [667, 444] width 695 height 24
paste input "Enterprise, AL"
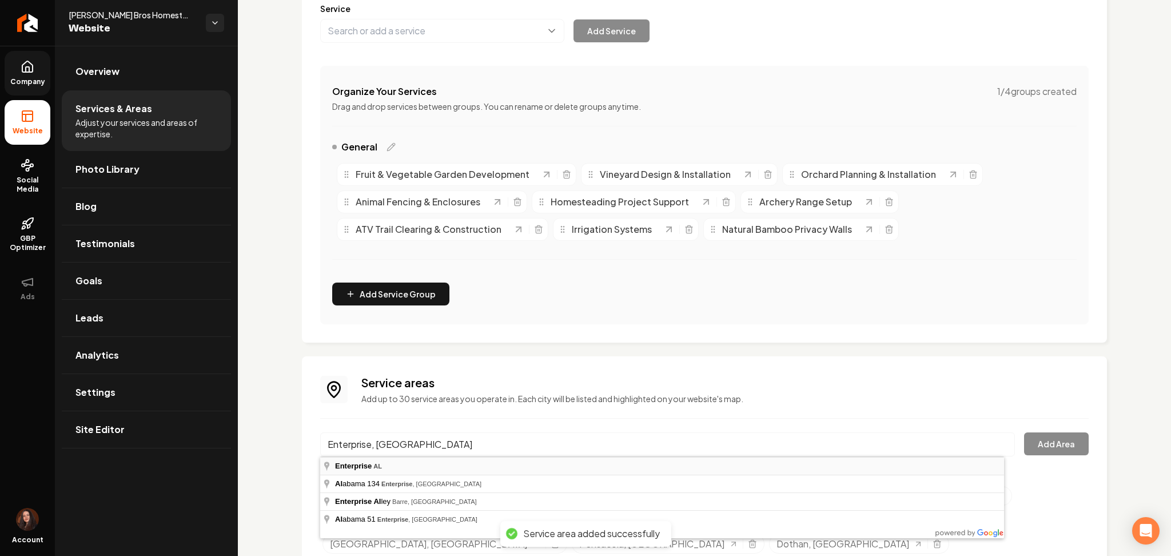
type input "Enterprise, AL"
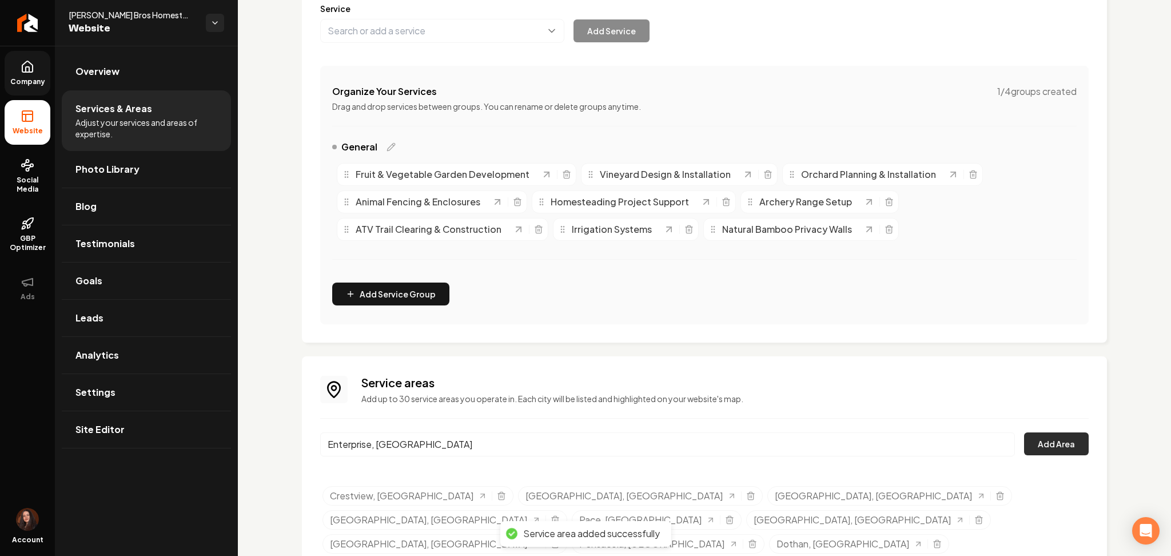
click at [1044, 439] on button "Add Area" at bounding box center [1056, 443] width 65 height 23
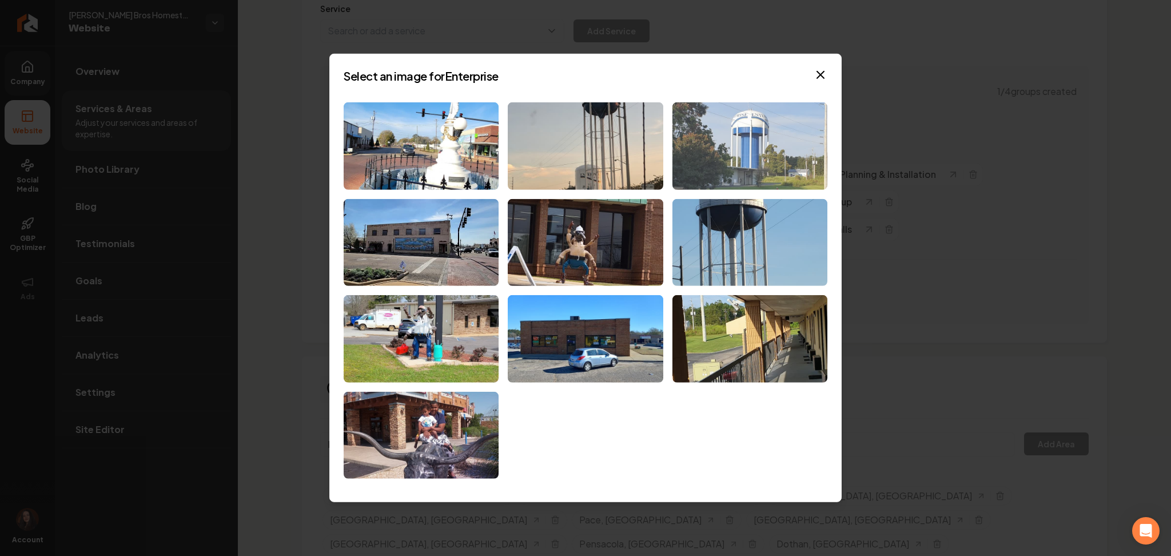
click at [728, 124] on img at bounding box center [749, 145] width 155 height 87
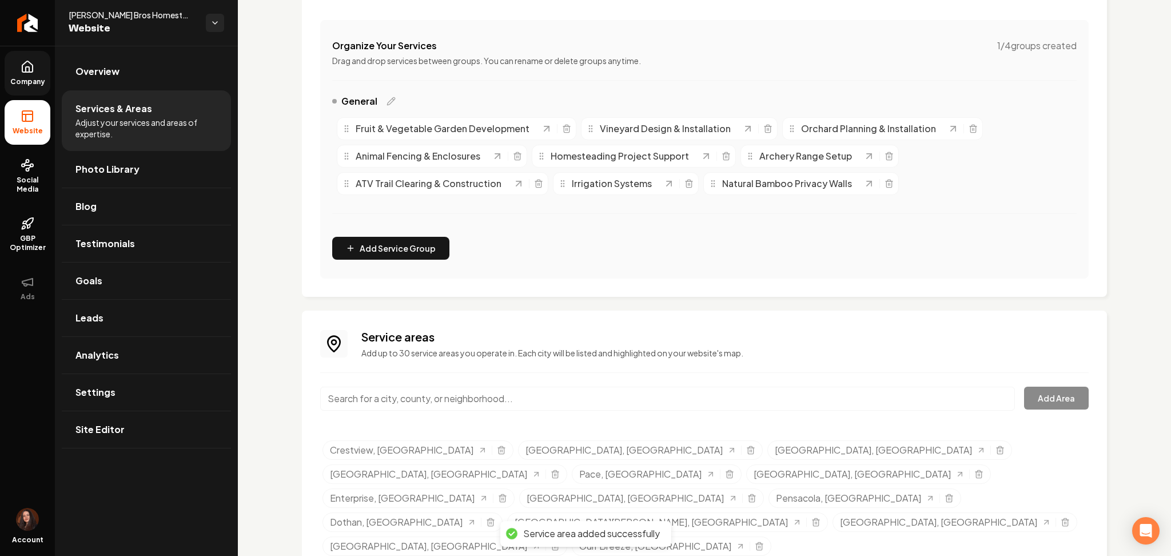
scroll to position [206, 0]
click at [441, 390] on input "Main content area" at bounding box center [667, 396] width 695 height 24
paste input "Troy, AL"
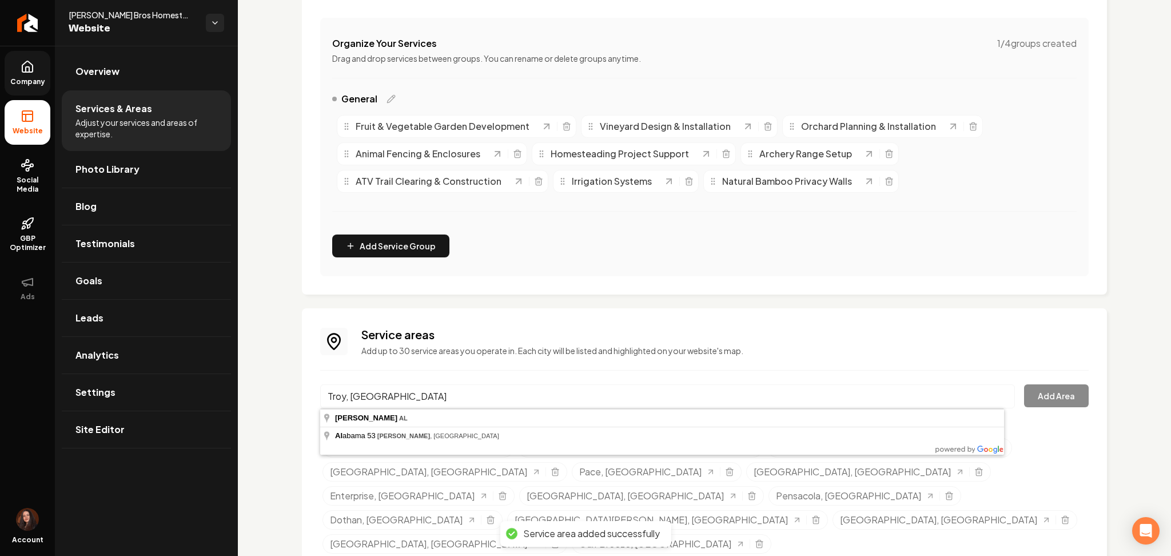
type input "Troy, AL"
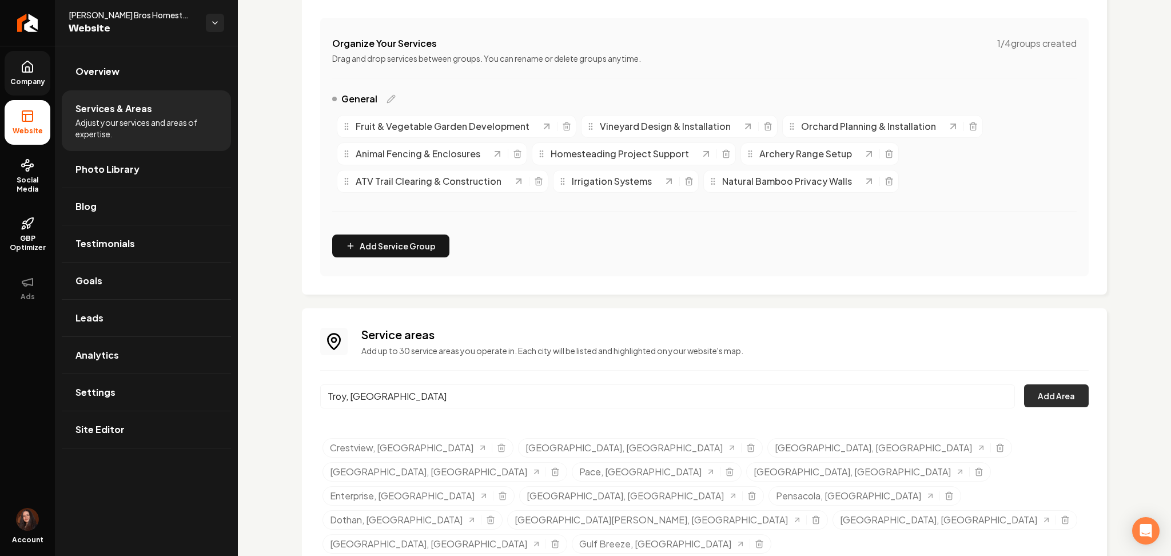
click at [1062, 392] on button "Add Area" at bounding box center [1056, 395] width 65 height 23
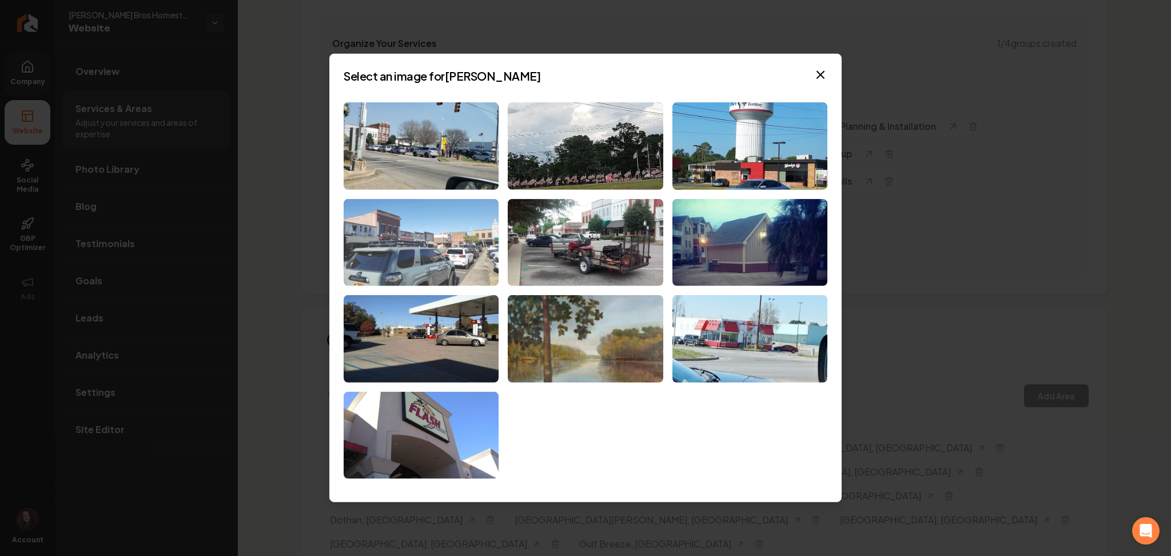
click at [444, 221] on img at bounding box center [421, 241] width 155 height 87
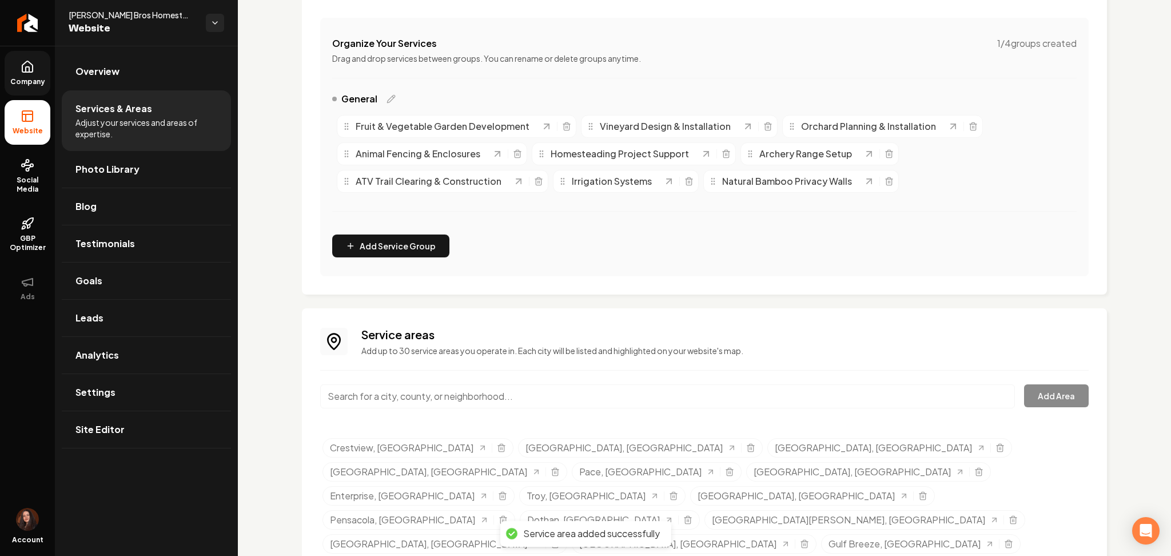
click at [389, 393] on input "Main content area" at bounding box center [667, 396] width 695 height 24
paste input "Andalusia, AL"
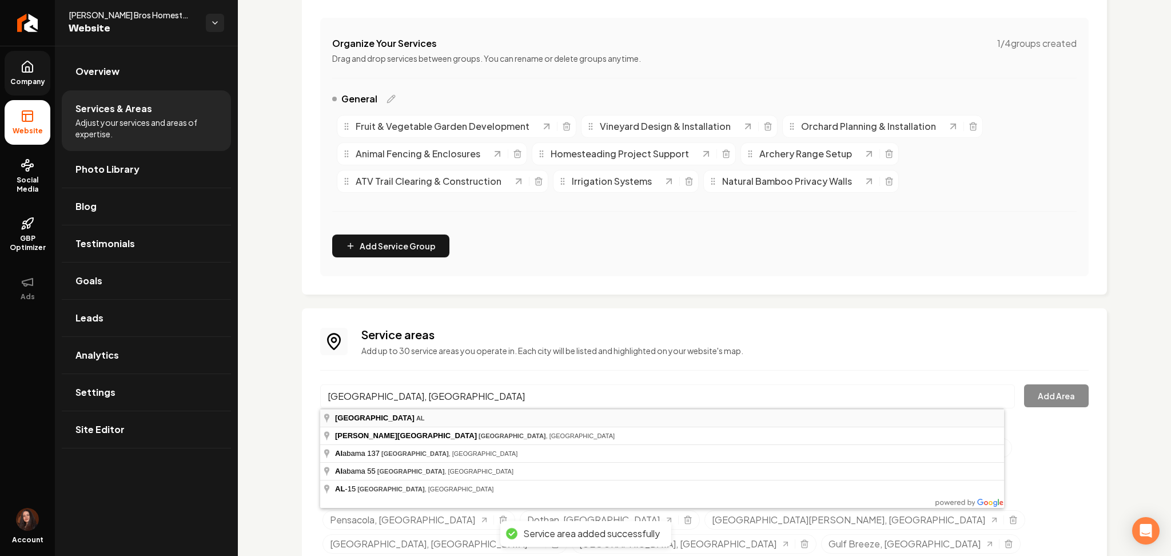
type input "Andalusia, AL"
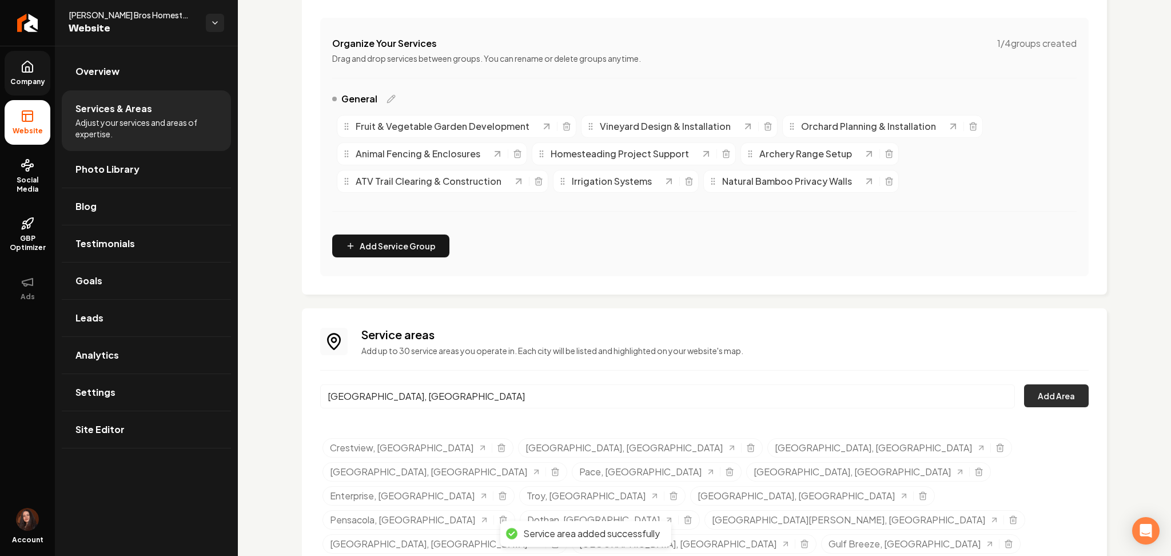
click at [1034, 395] on button "Add Area" at bounding box center [1056, 395] width 65 height 23
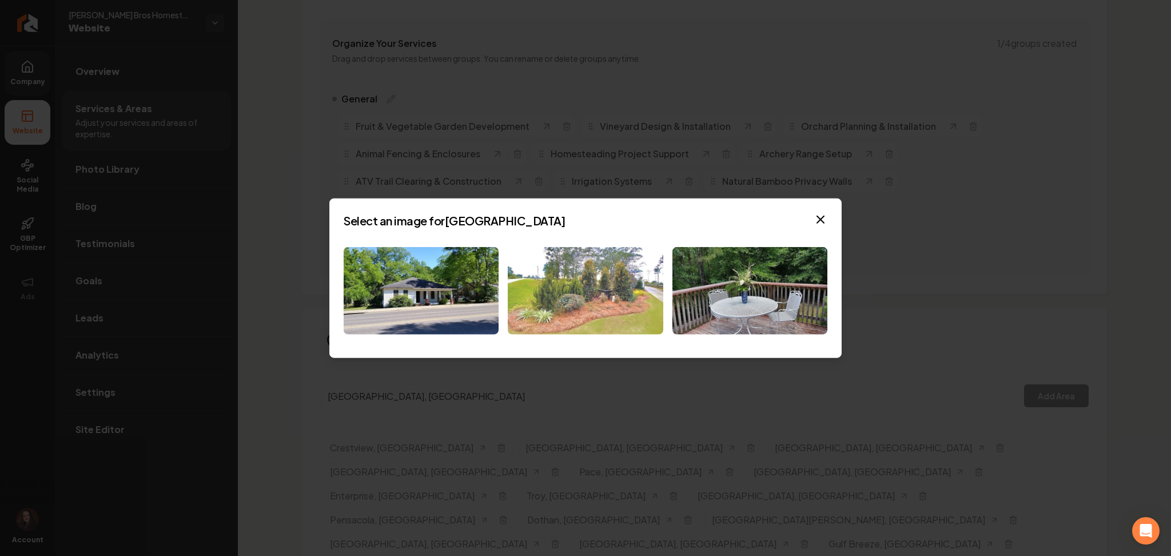
click at [536, 302] on img at bounding box center [585, 290] width 155 height 87
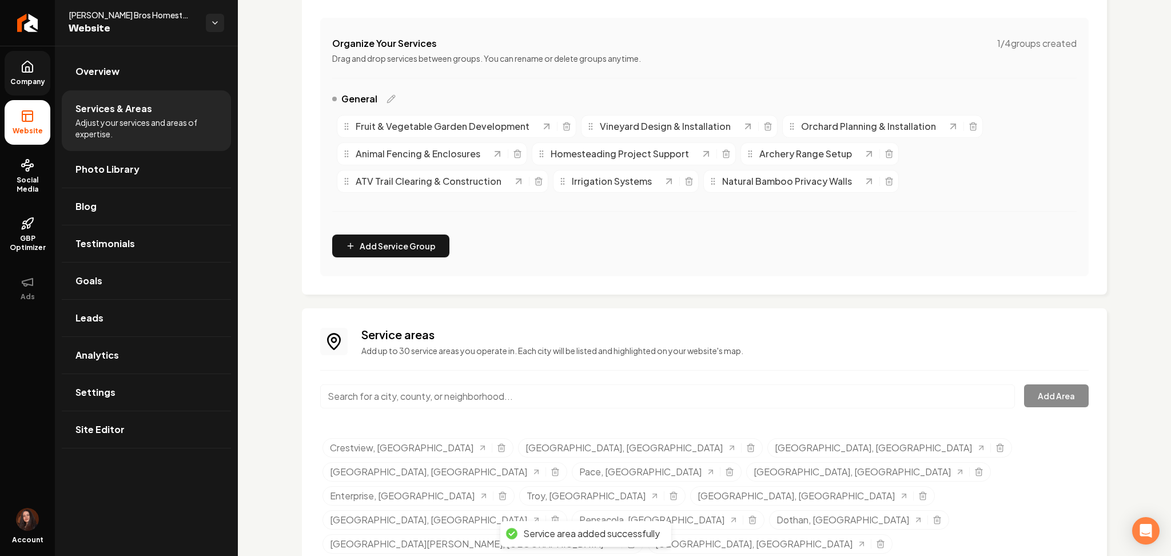
click at [449, 399] on input "Main content area" at bounding box center [667, 396] width 695 height 24
paste input "Ozark, AL"
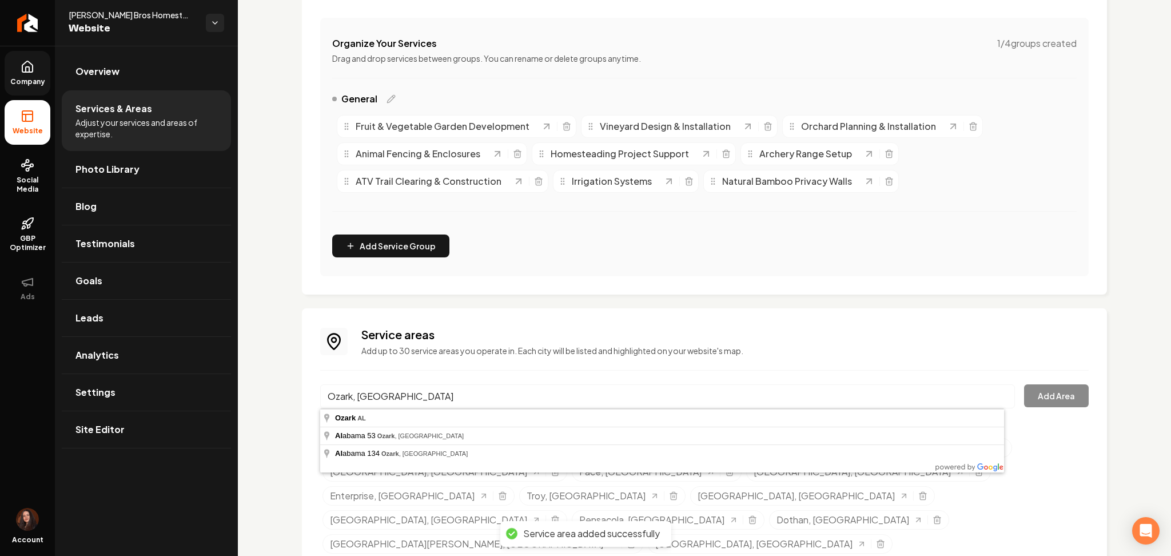
type input "Ozark, AL"
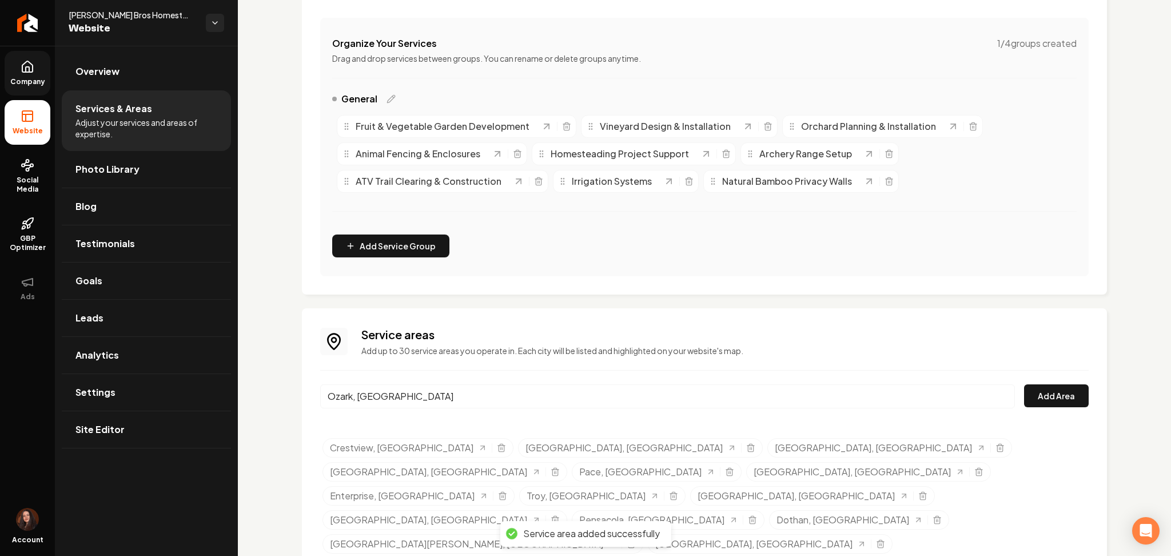
click at [1044, 383] on div "Service areas Add up to 30 service areas you operate in. Each city will be list…" at bounding box center [704, 454] width 768 height 256
click at [1038, 405] on button "Add Area" at bounding box center [1056, 395] width 65 height 23
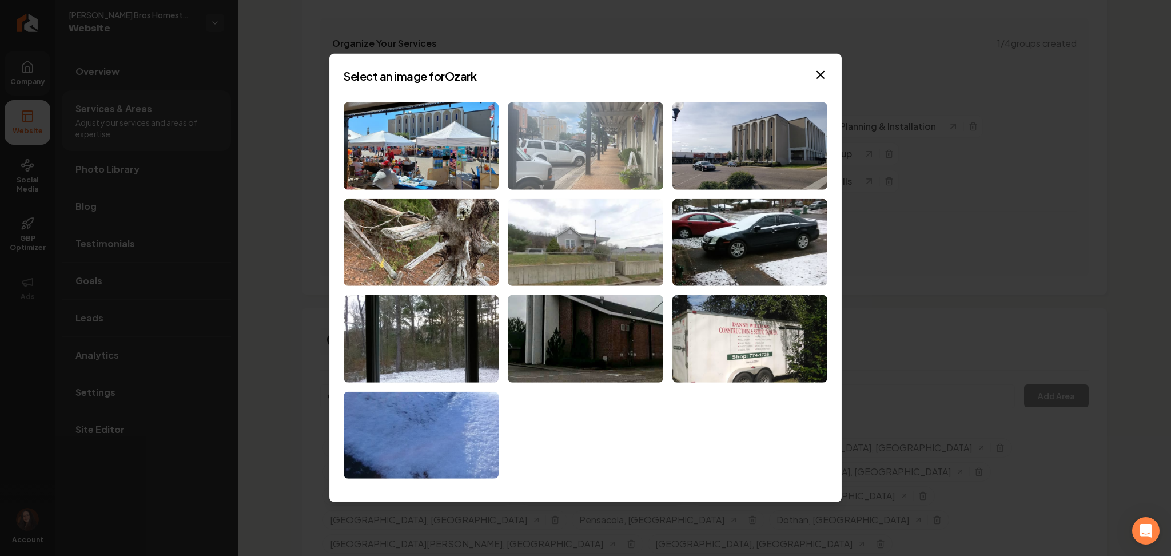
click at [632, 157] on img at bounding box center [585, 145] width 155 height 87
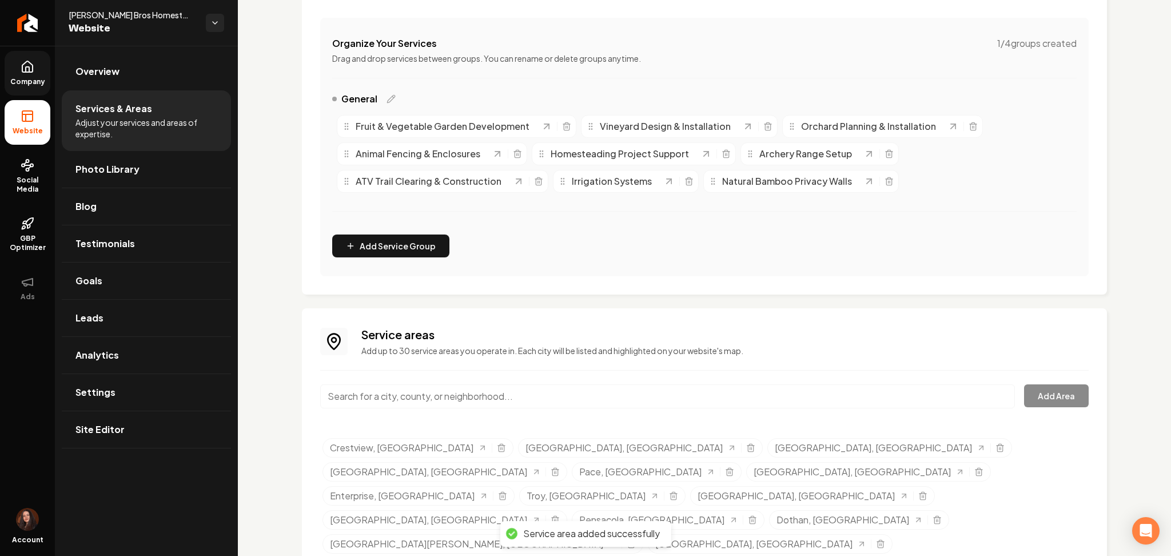
click at [355, 399] on input "Main content area" at bounding box center [667, 396] width 695 height 24
paste input "Eufaula, AL"
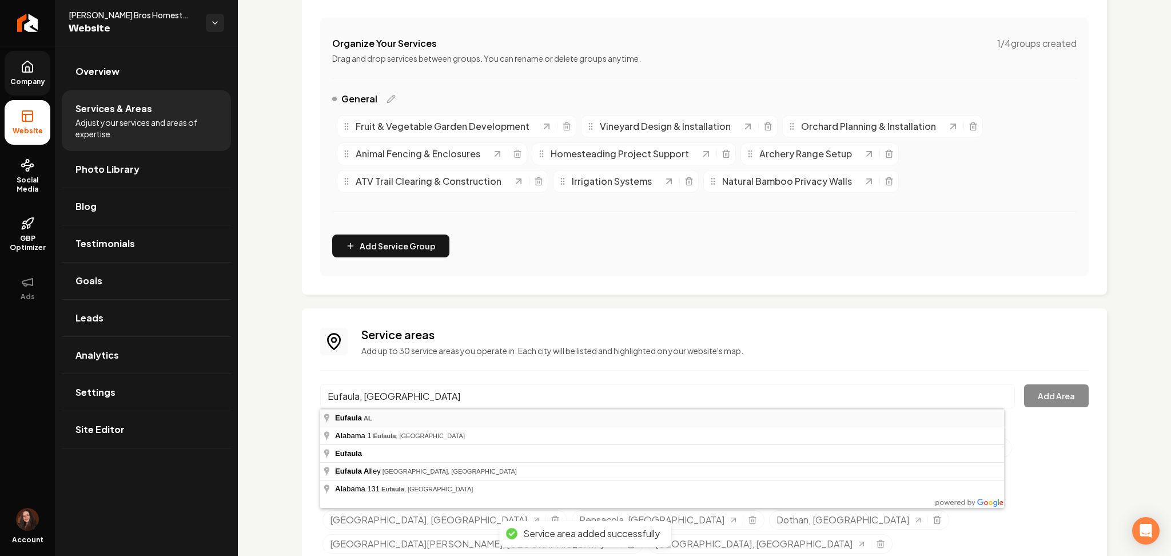
type input "Eufaula, AL"
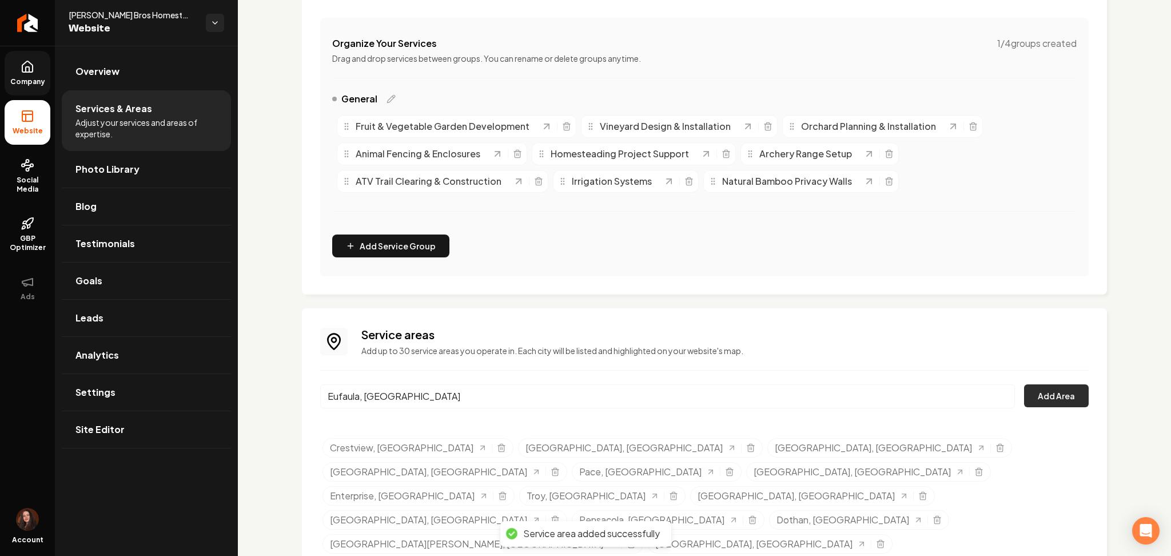
click at [1058, 404] on button "Add Area" at bounding box center [1056, 395] width 65 height 23
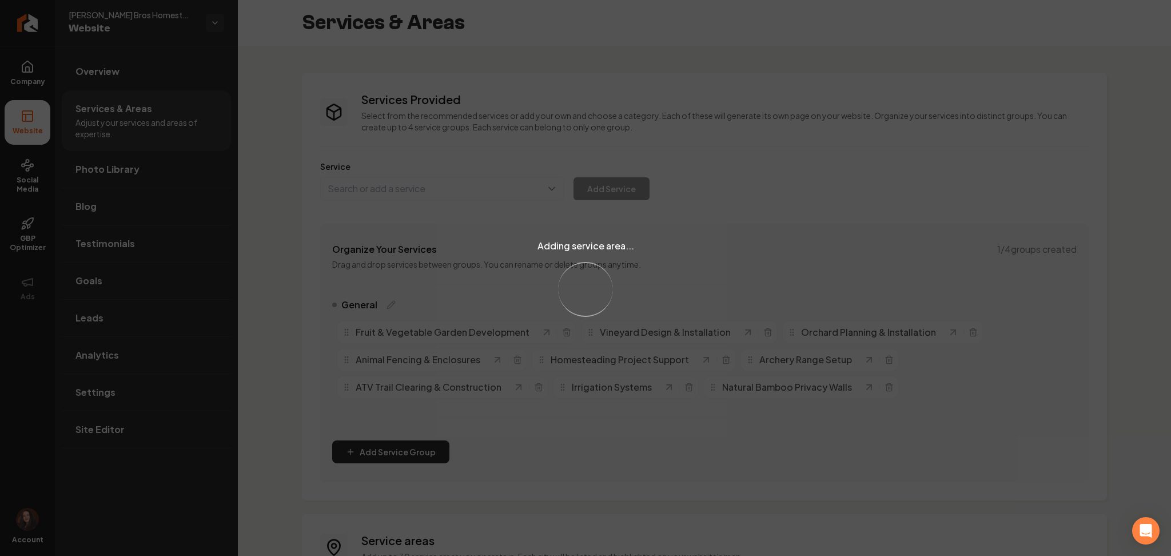
scroll to position [206, 0]
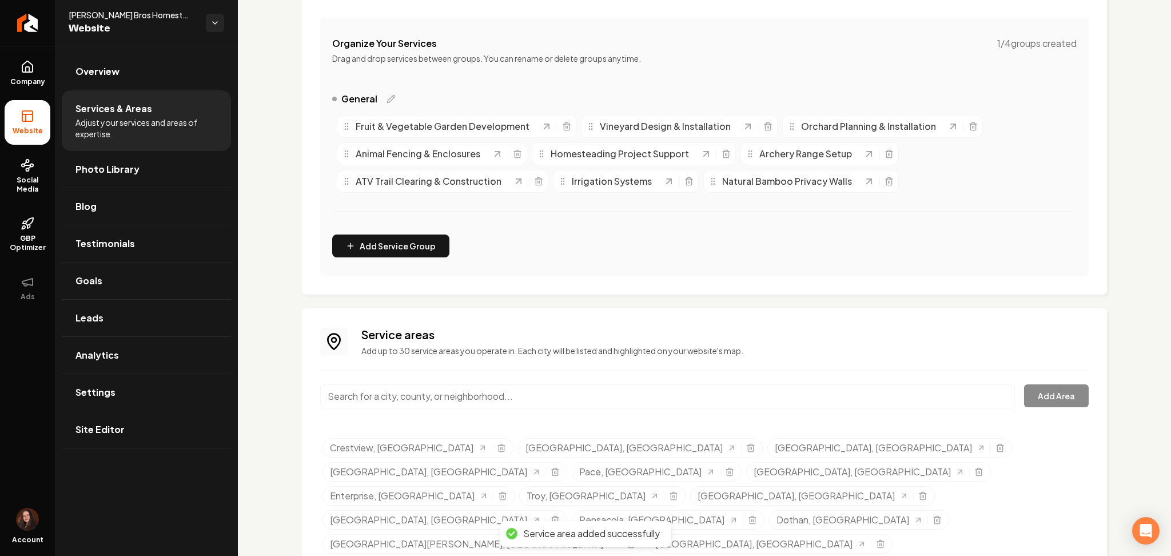
click at [392, 397] on input "Main content area" at bounding box center [667, 396] width 695 height 24
paste input "Bainbridge, GA"
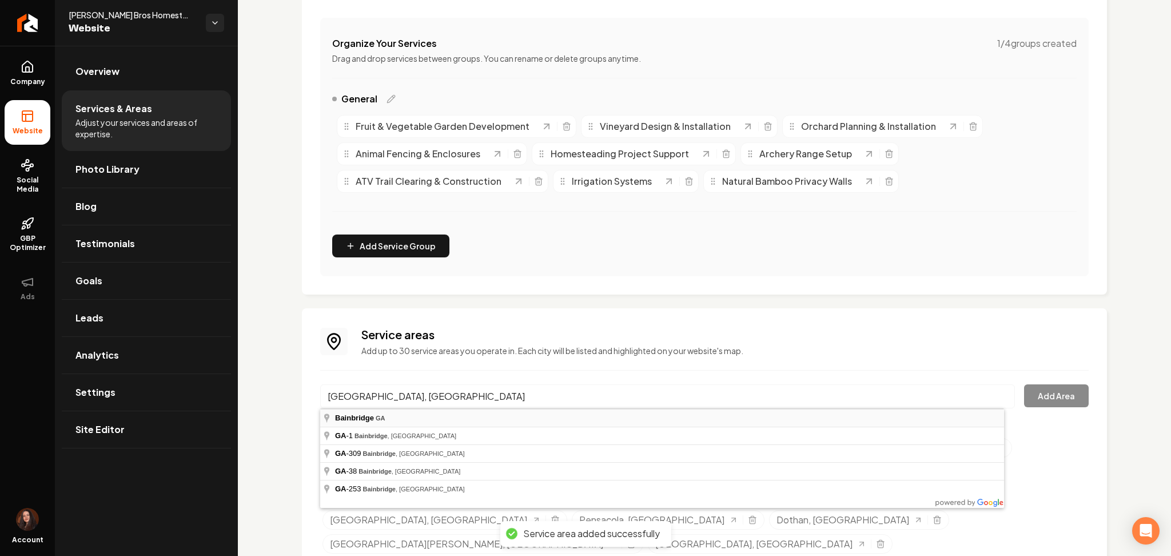
type input "Bainbridge, GA"
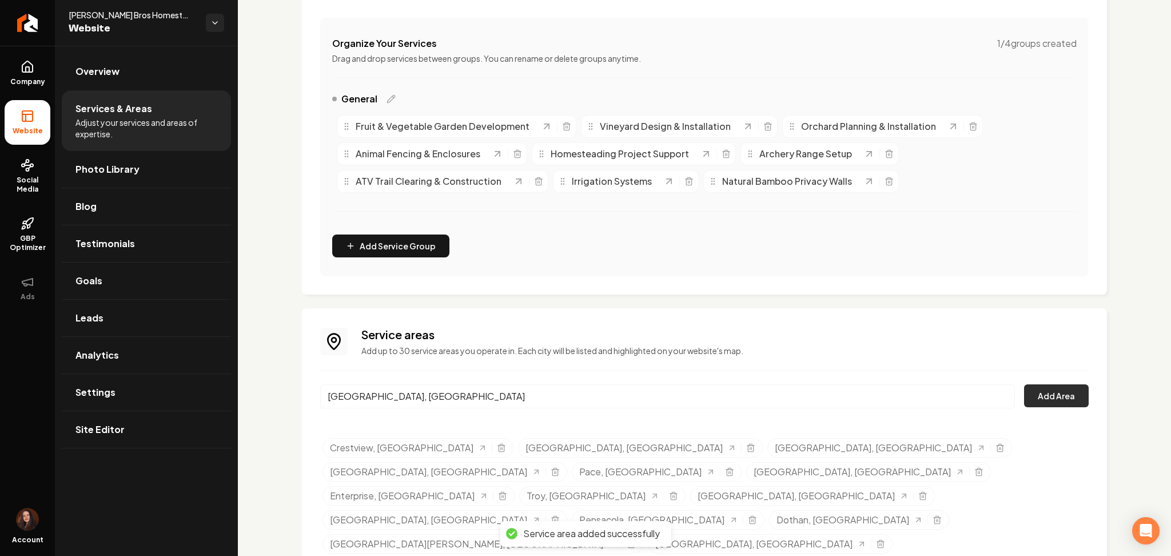
click at [1027, 393] on button "Add Area" at bounding box center [1056, 395] width 65 height 23
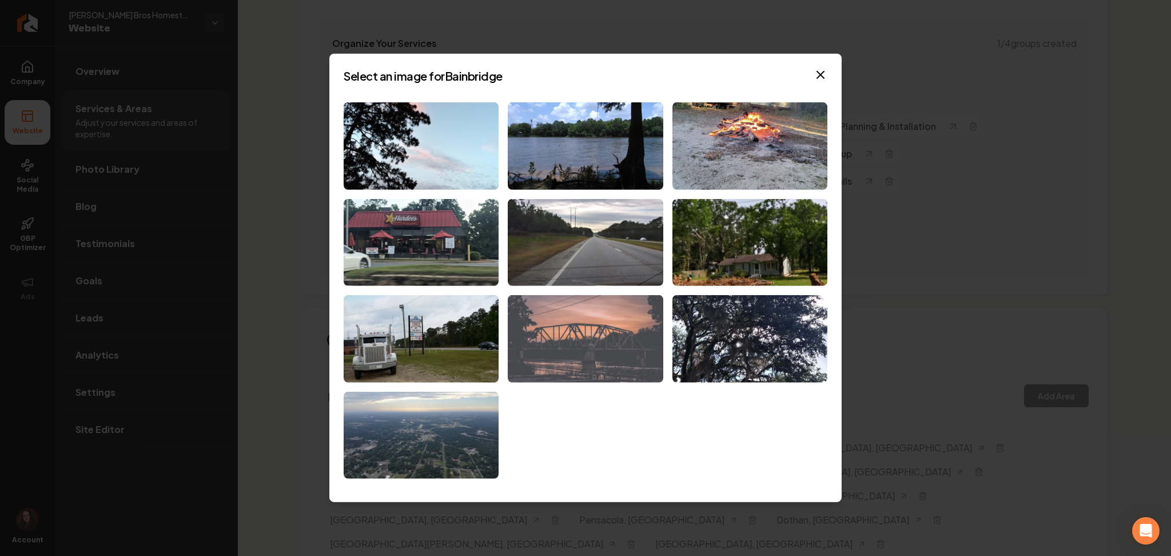
click at [555, 315] on img at bounding box center [585, 338] width 155 height 87
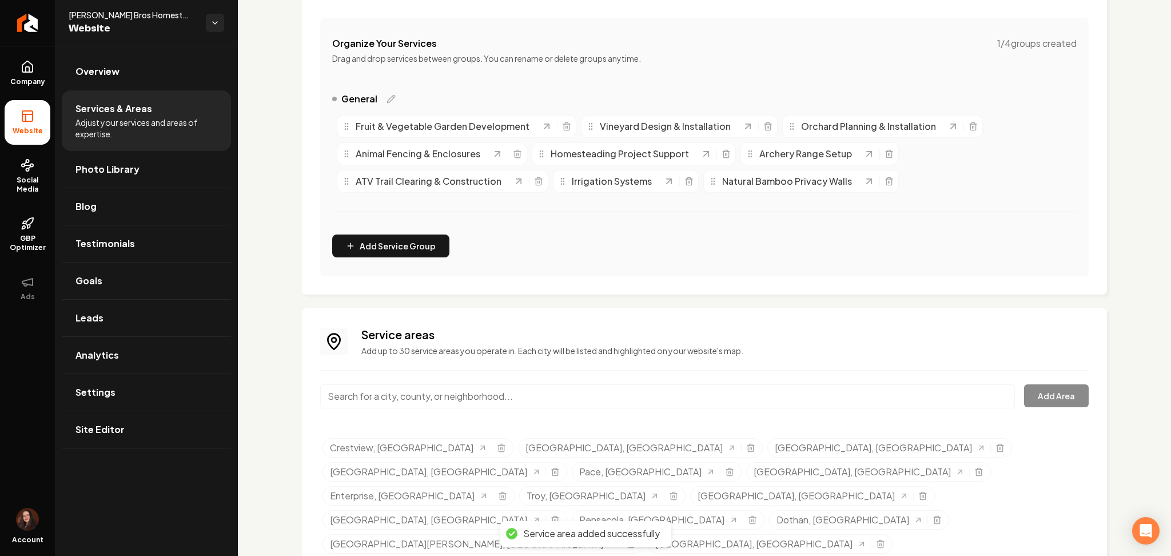
click at [431, 405] on input "Main content area" at bounding box center [667, 396] width 695 height 24
paste input "Blakely, GA"
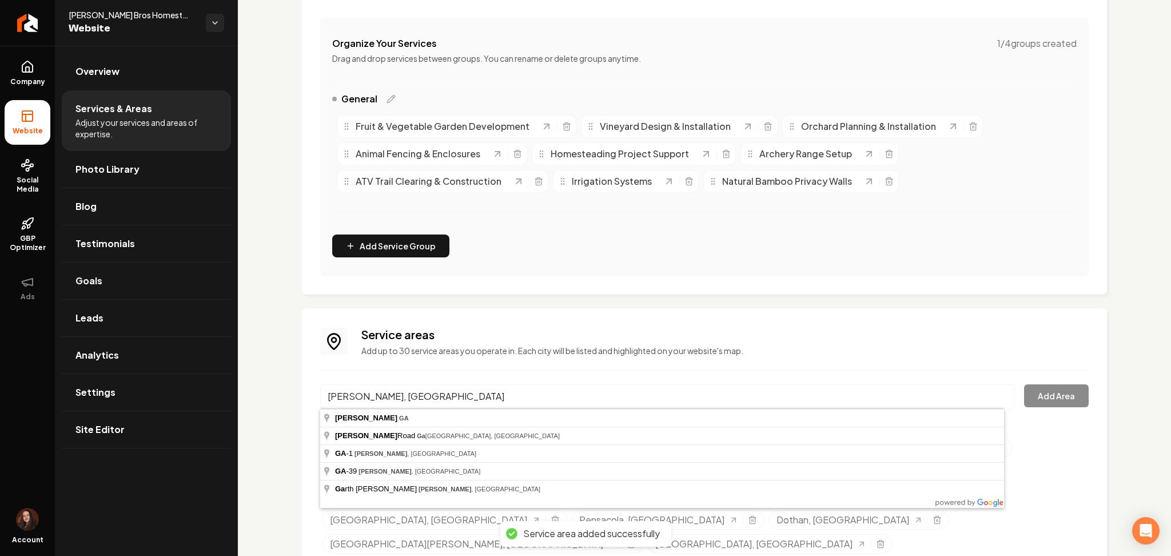
type input "Blakely, GA"
drag, startPoint x: 431, startPoint y: 412, endPoint x: 448, endPoint y: 421, distance: 19.4
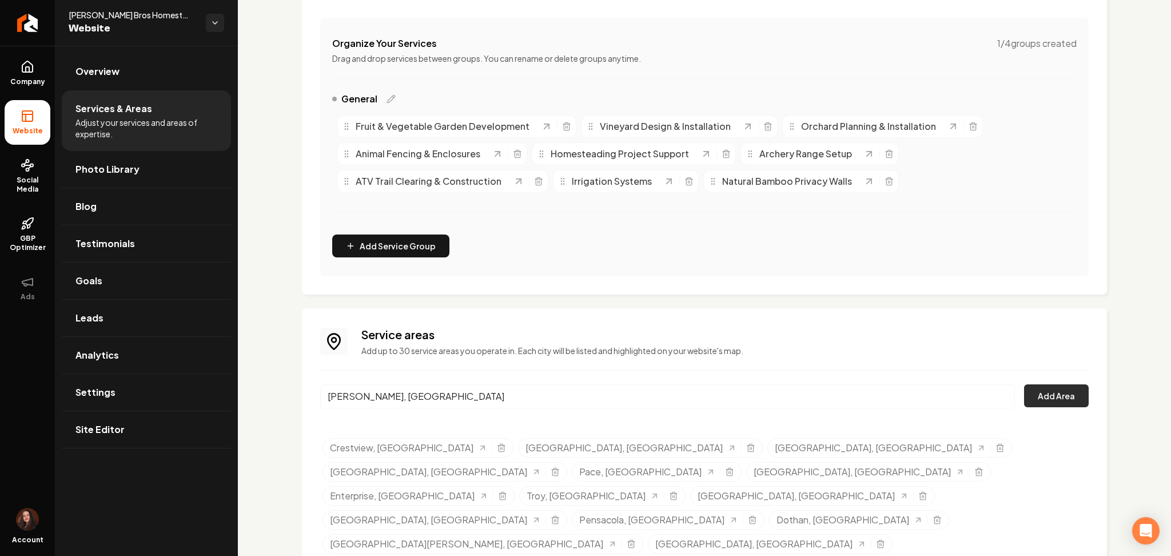
click at [1024, 404] on button "Add Area" at bounding box center [1056, 395] width 65 height 23
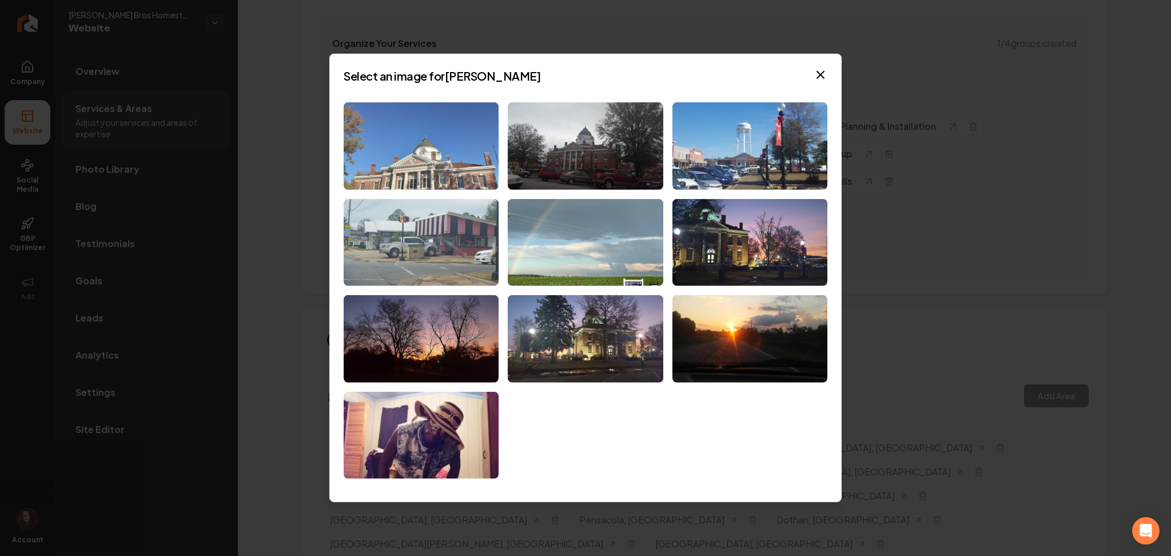
click at [392, 166] on img at bounding box center [421, 145] width 155 height 87
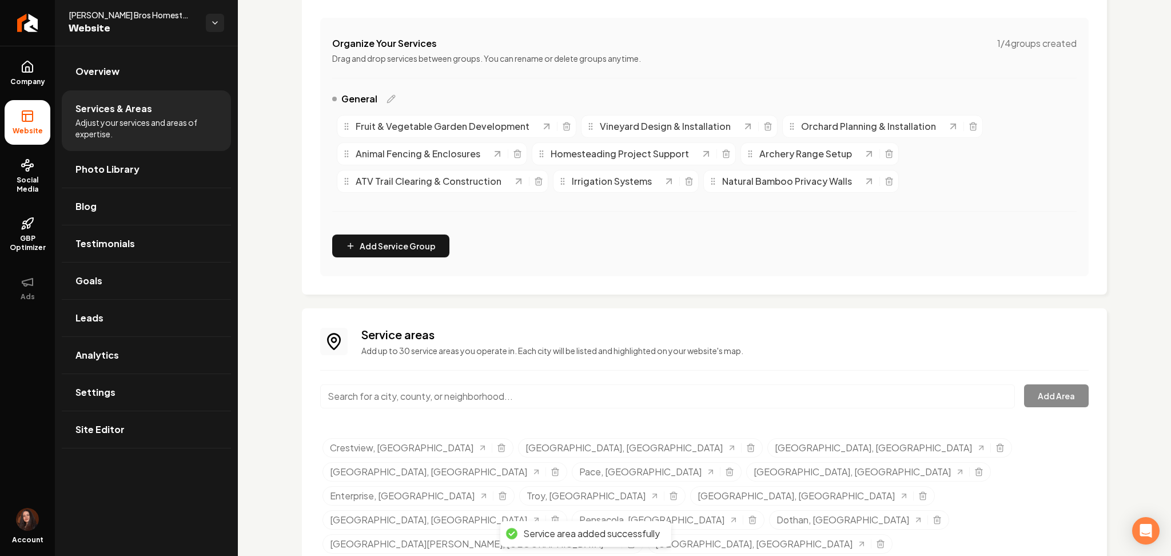
click at [390, 393] on input "Main content area" at bounding box center [667, 396] width 695 height 24
paste input "Bonifay FL"
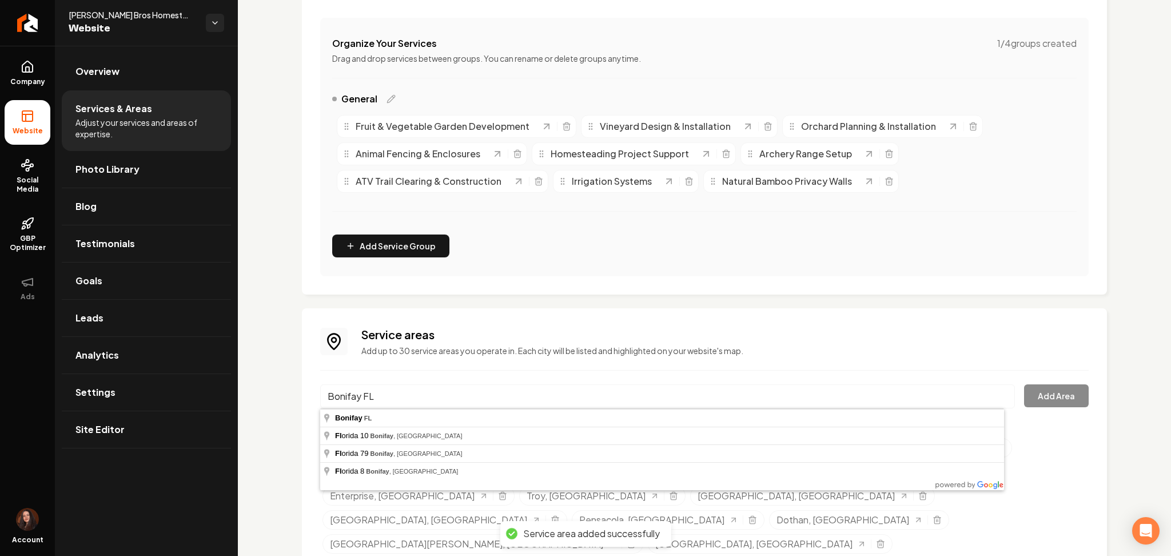
type input "Bonifay, FL"
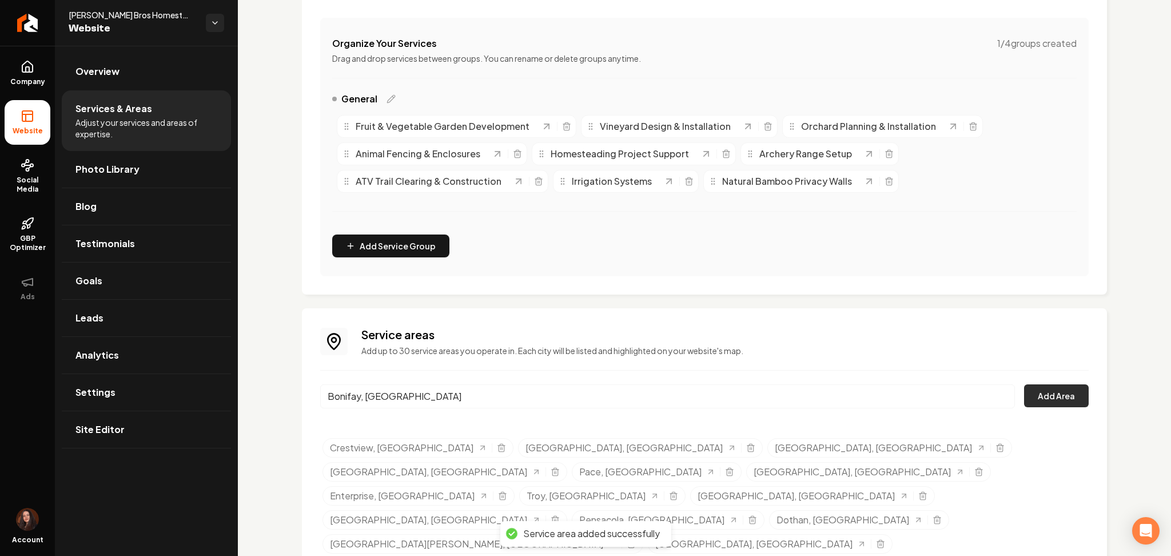
click at [1036, 396] on button "Add Area" at bounding box center [1056, 395] width 65 height 23
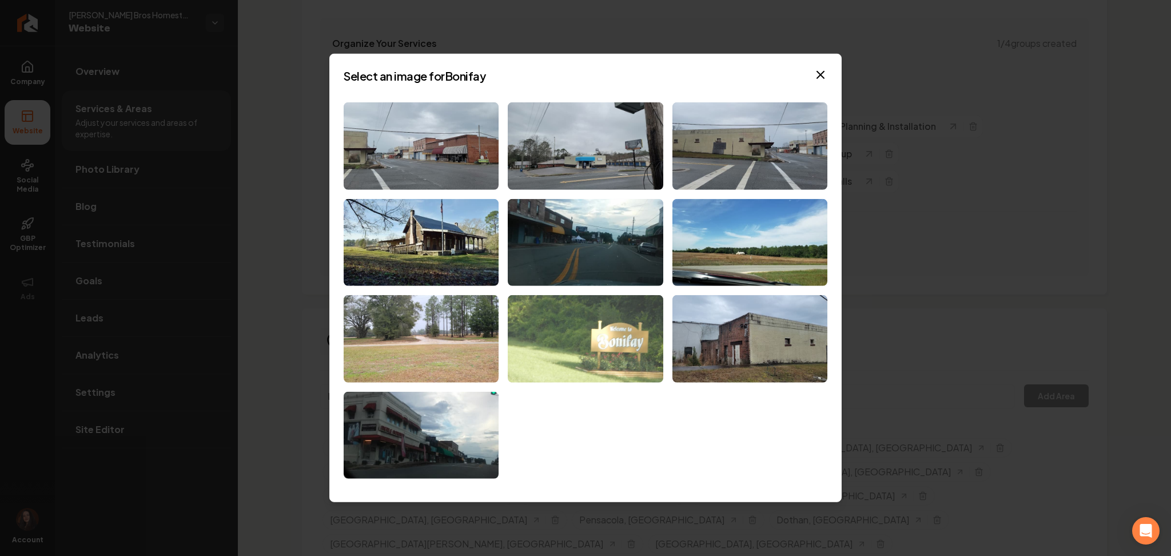
click at [559, 343] on img at bounding box center [585, 338] width 155 height 87
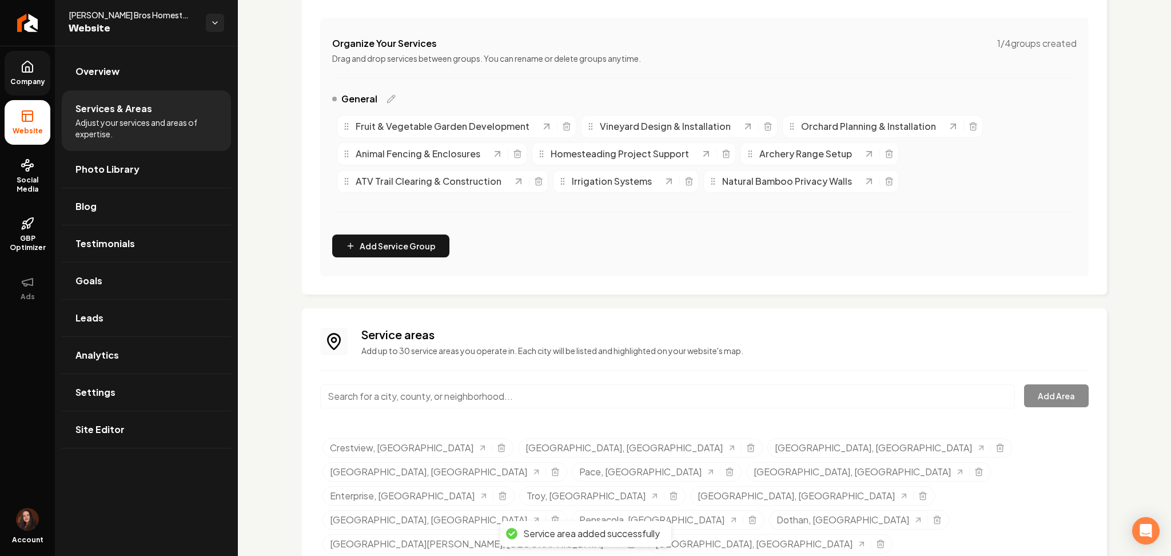
click at [21, 78] on span "Company" at bounding box center [28, 81] width 44 height 9
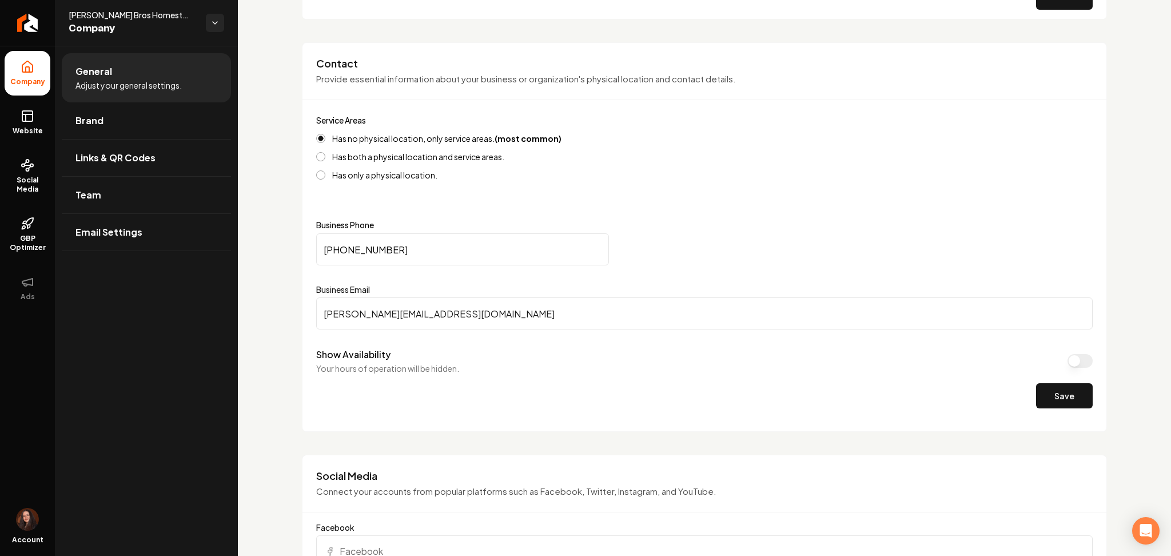
scroll to position [511, 0]
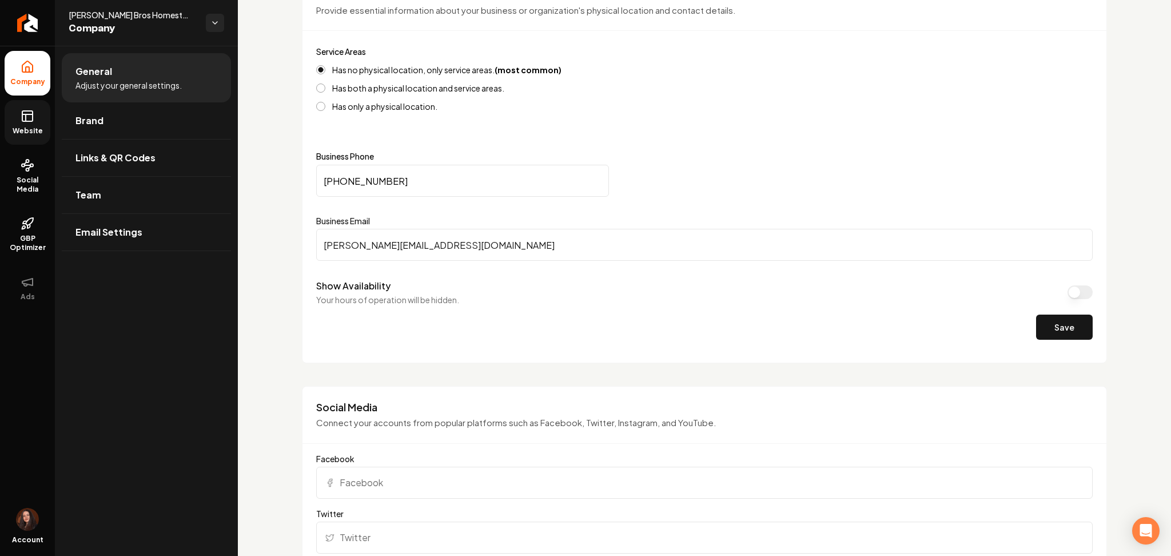
click at [19, 137] on link "Website" at bounding box center [28, 122] width 46 height 45
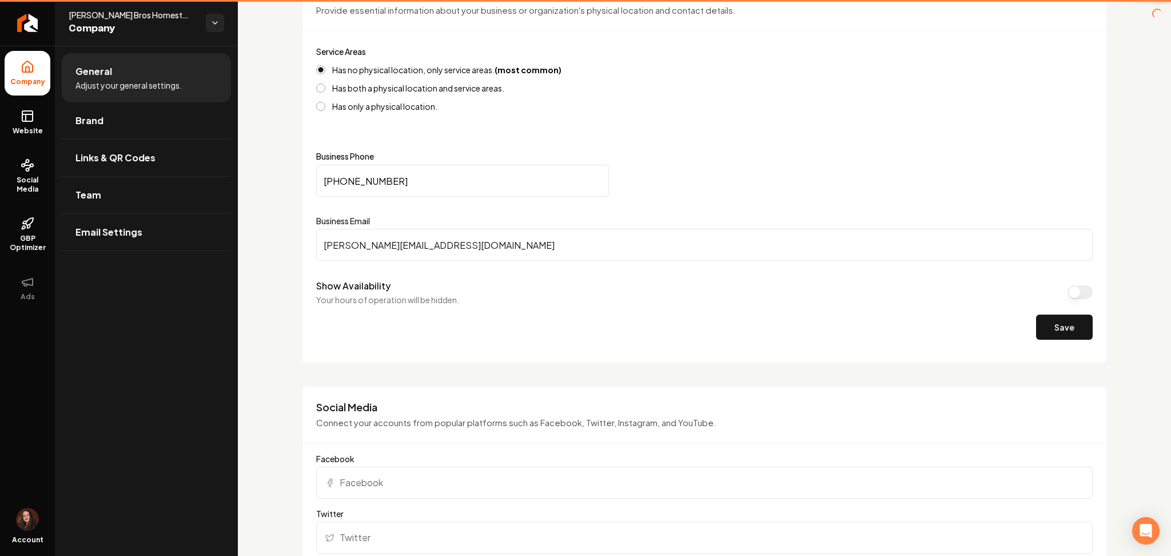
scroll to position [360, 0]
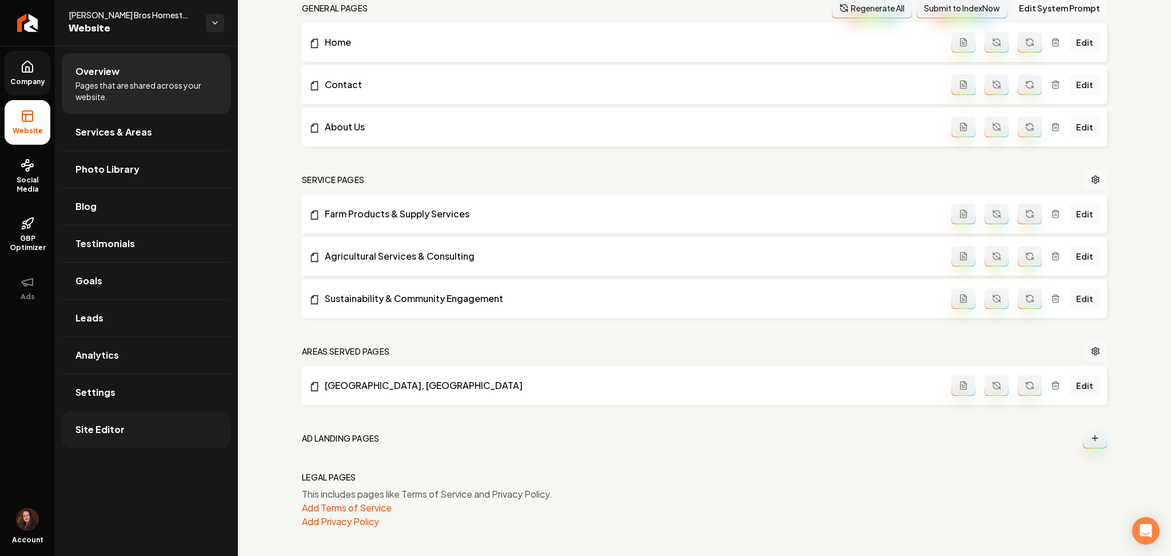
click at [141, 432] on link "Site Editor" at bounding box center [146, 429] width 169 height 37
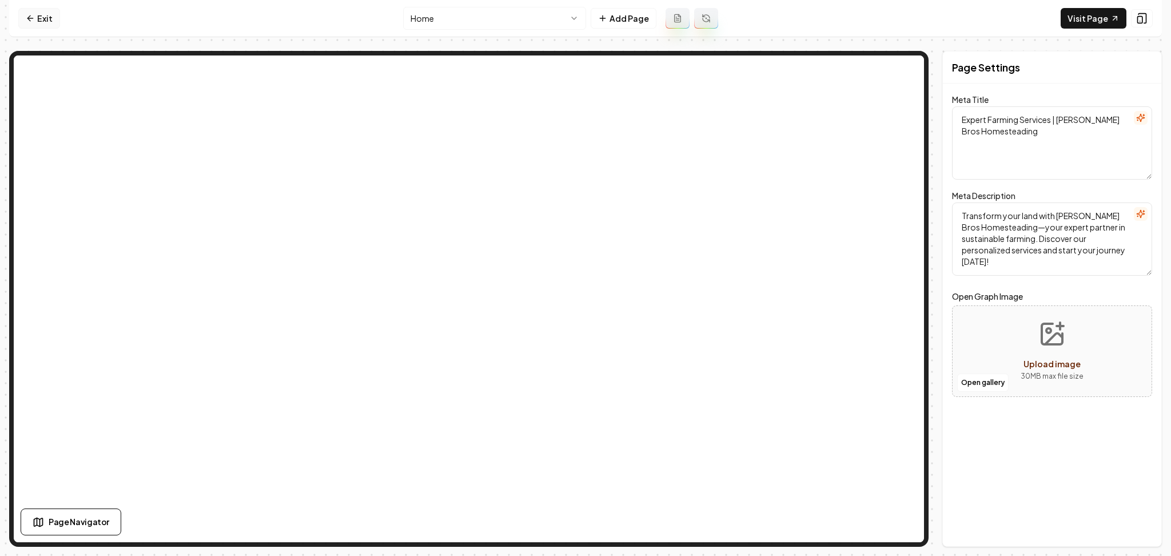
click at [25, 13] on link "Exit" at bounding box center [39, 18] width 42 height 21
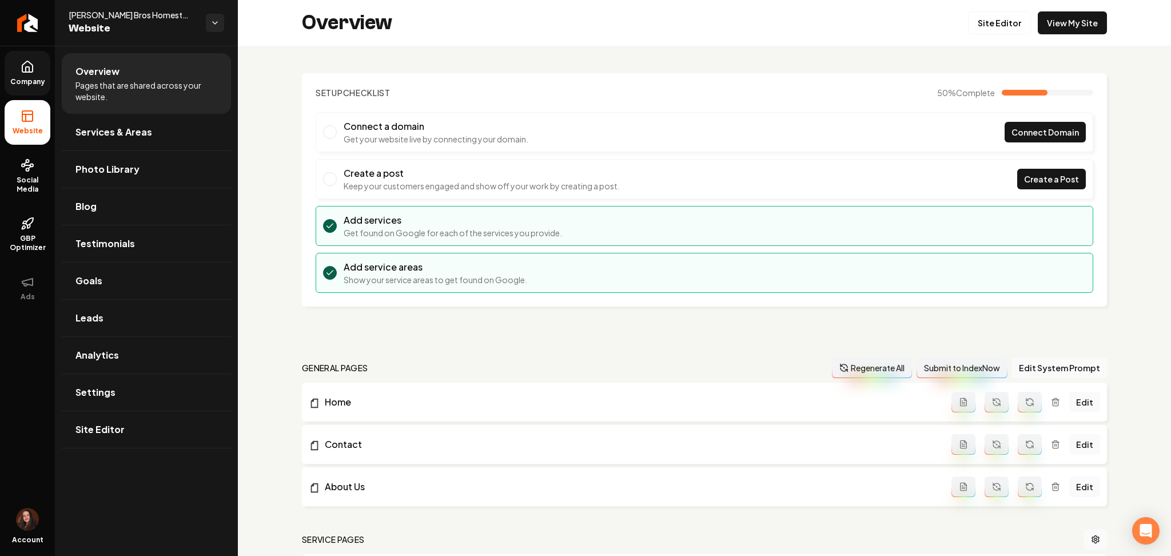
click at [27, 80] on span "Company" at bounding box center [28, 81] width 44 height 9
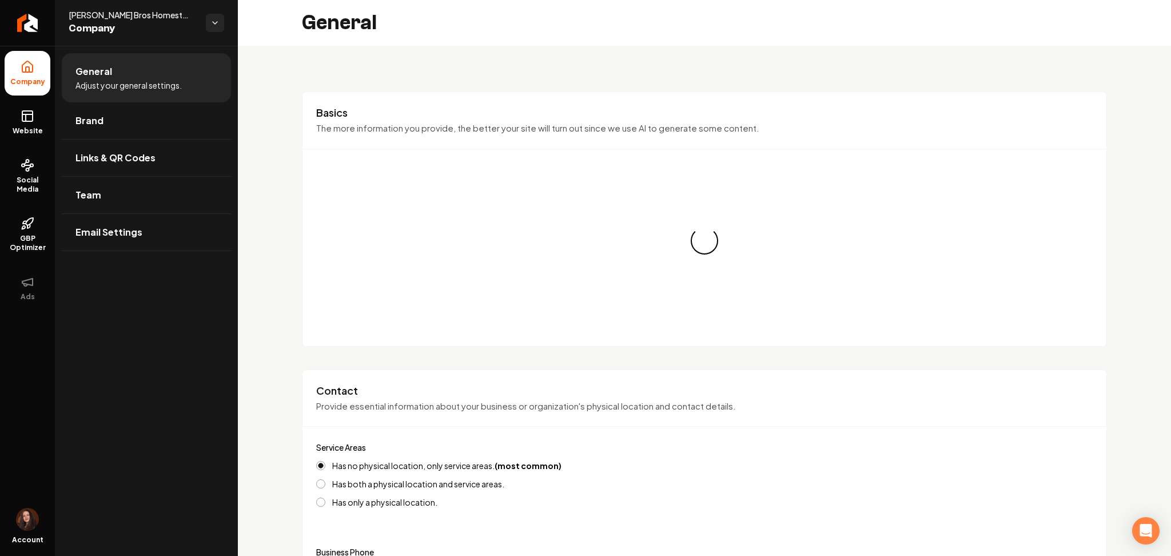
click at [116, 125] on link "Brand" at bounding box center [146, 120] width 169 height 37
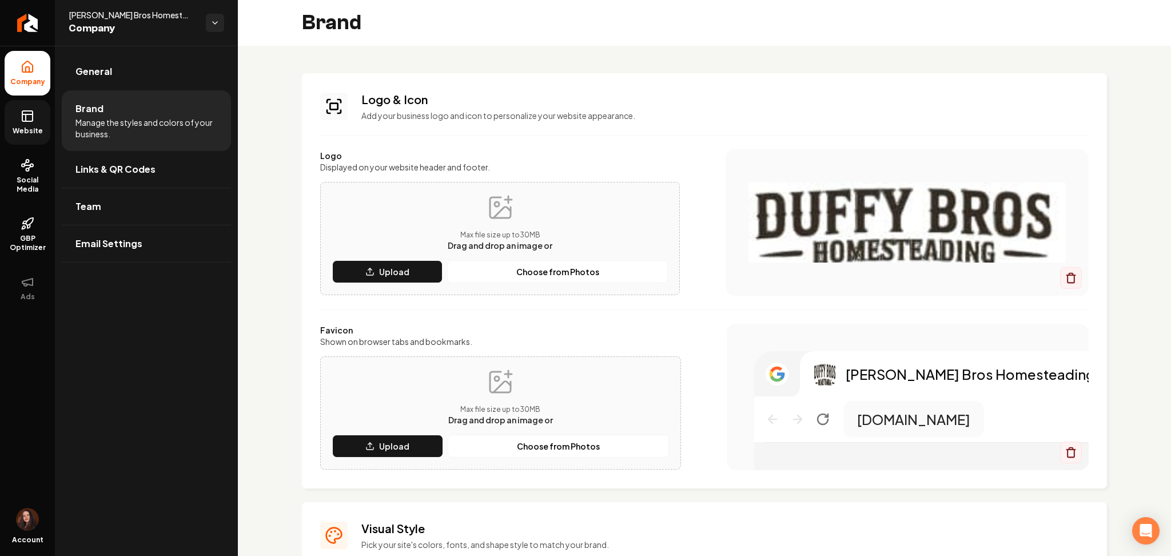
click at [22, 129] on span "Website" at bounding box center [27, 130] width 39 height 9
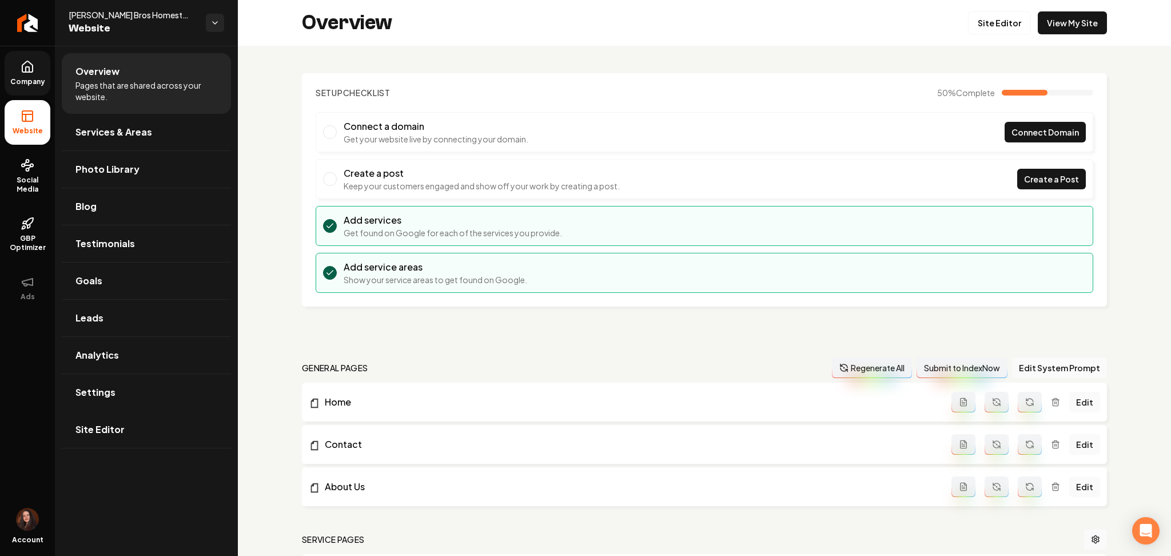
click at [72, 437] on link "Site Editor" at bounding box center [146, 429] width 169 height 37
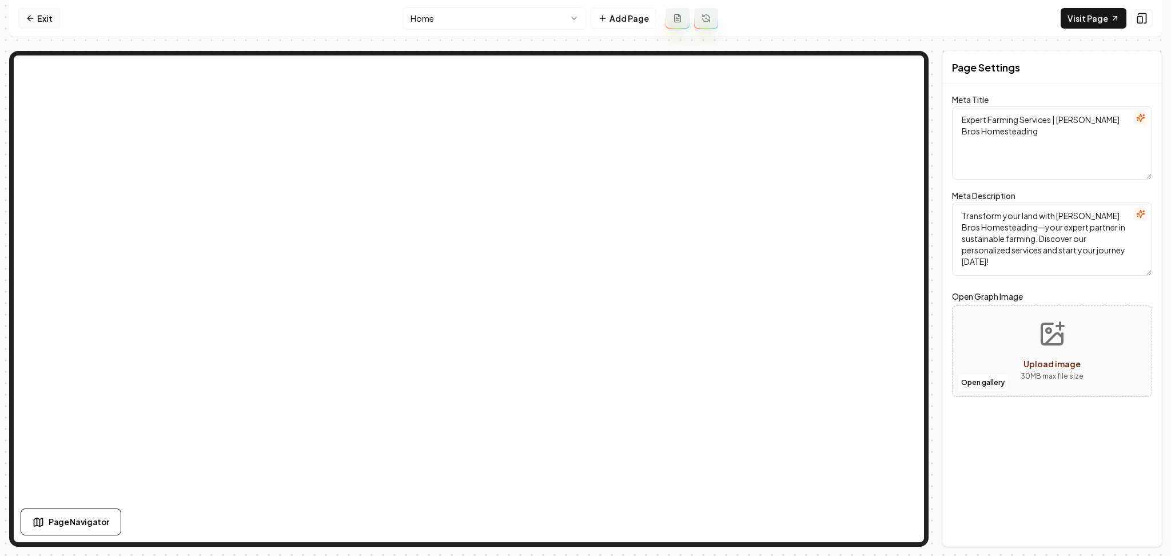
click at [22, 15] on link "Exit" at bounding box center [39, 18] width 42 height 21
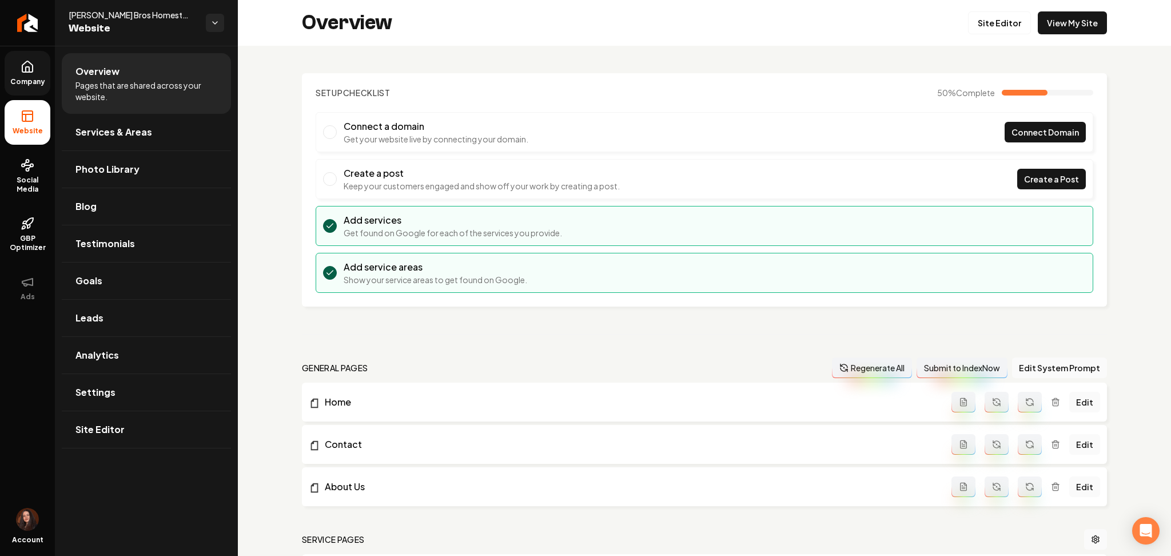
click at [25, 70] on icon at bounding box center [28, 67] width 14 height 14
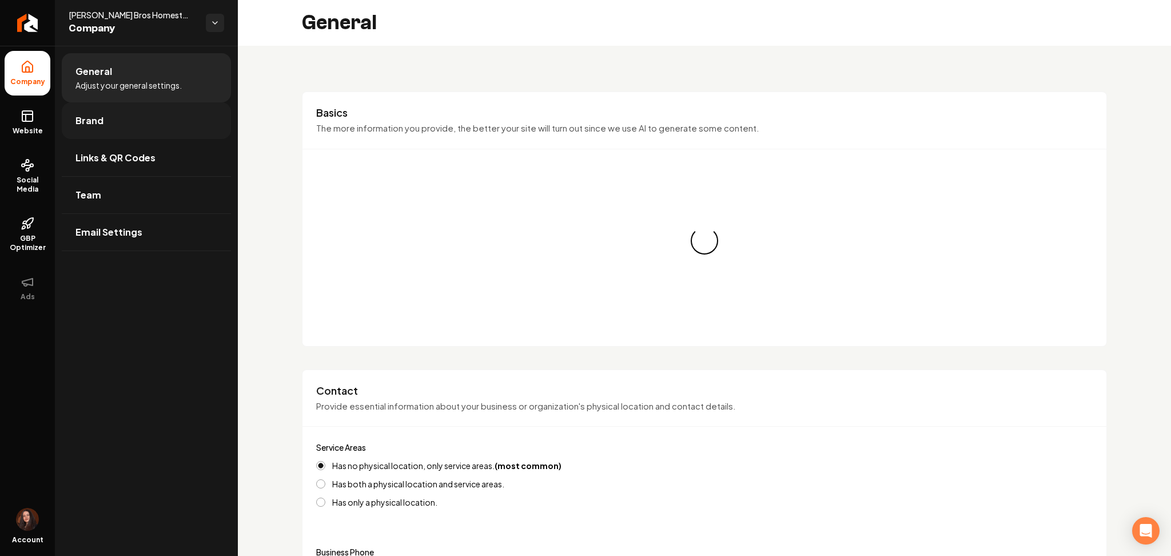
click at [101, 129] on link "Brand" at bounding box center [146, 120] width 169 height 37
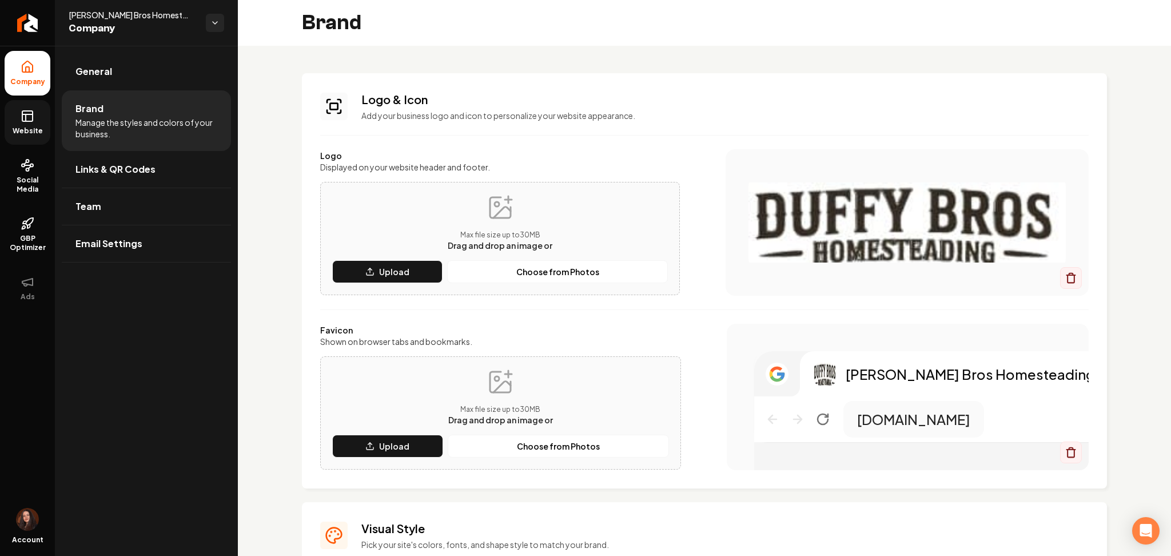
click at [22, 130] on span "Website" at bounding box center [27, 130] width 39 height 9
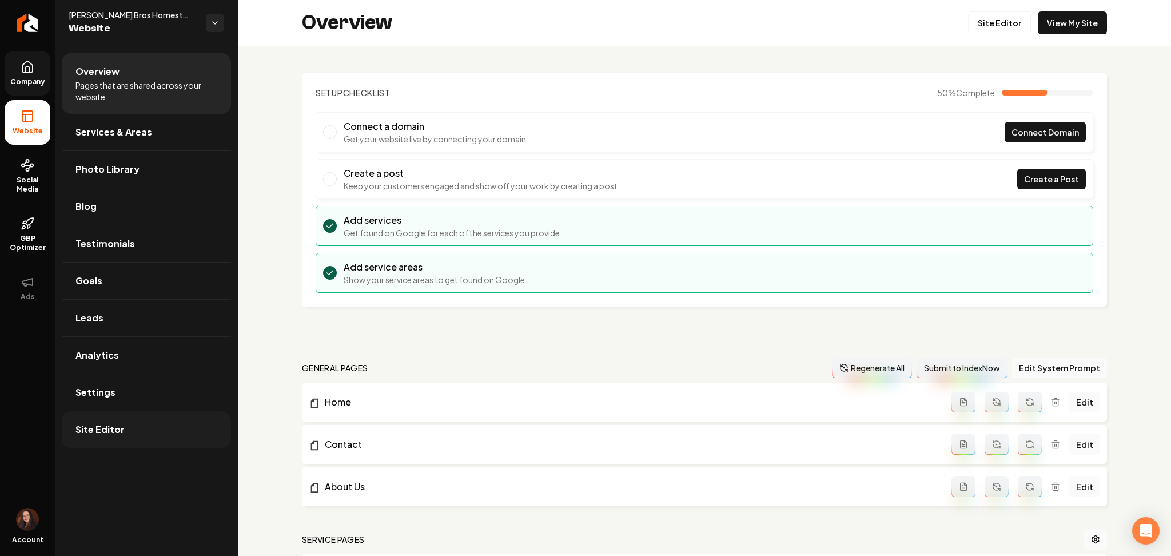
click at [148, 425] on link "Site Editor" at bounding box center [146, 429] width 169 height 37
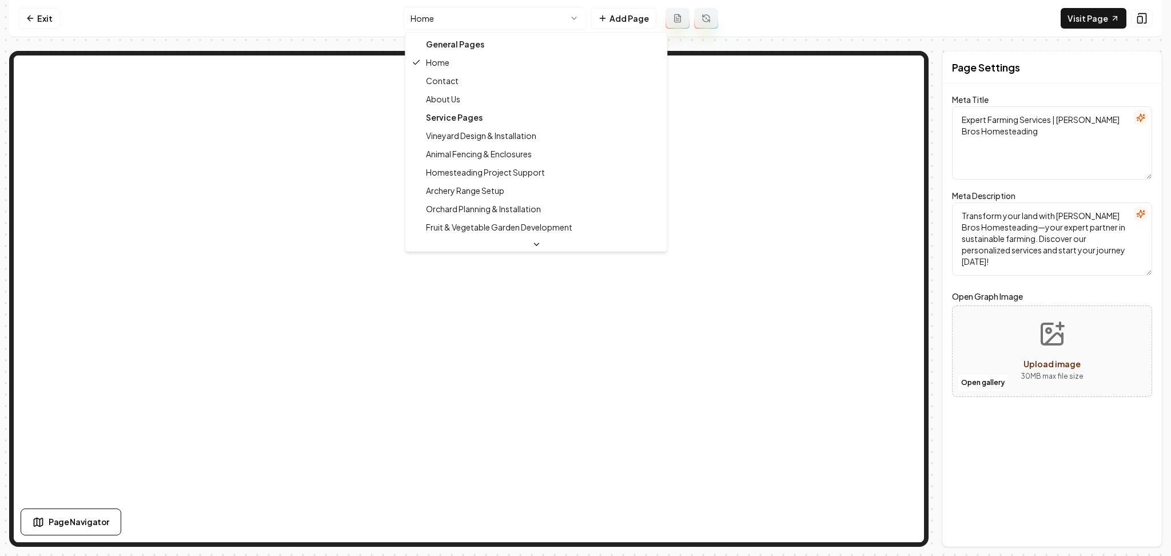
click at [455, 10] on html "Computer Required This feature is only available on a computer. Please switch t…" at bounding box center [585, 278] width 1171 height 556
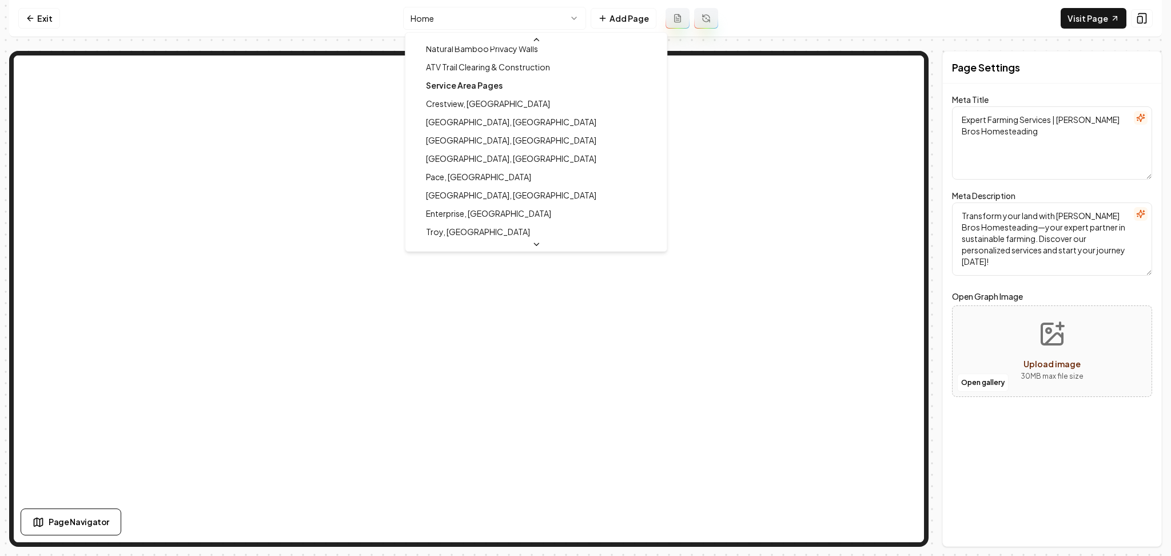
scroll to position [247, 0]
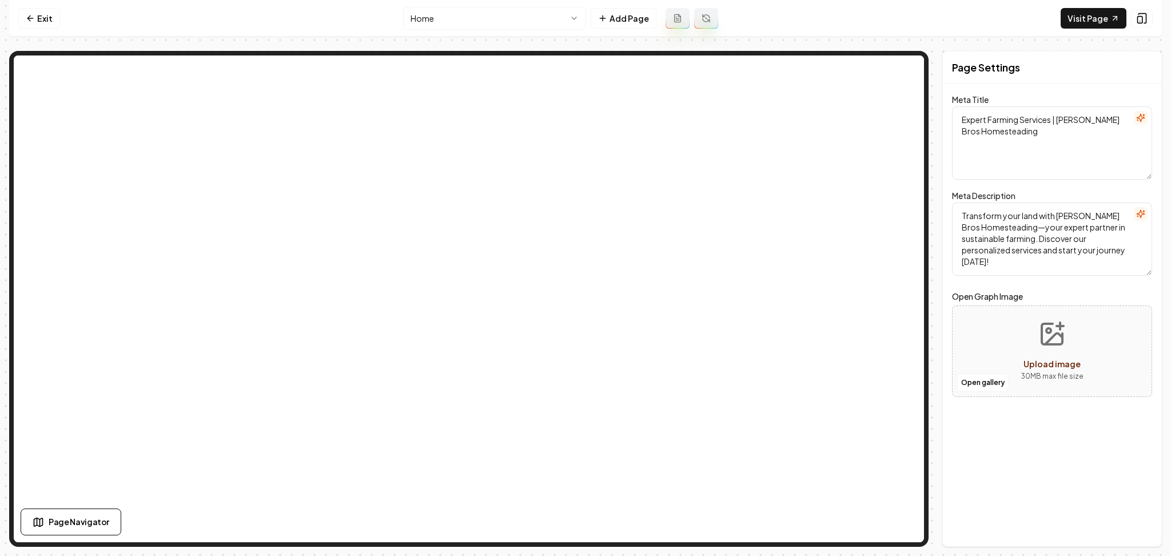
click at [480, 6] on nav "Exit Home Add Page Visit Page" at bounding box center [585, 18] width 1153 height 37
click at [477, 11] on html "Computer Required This feature is only available on a computer. Please switch t…" at bounding box center [585, 278] width 1171 height 556
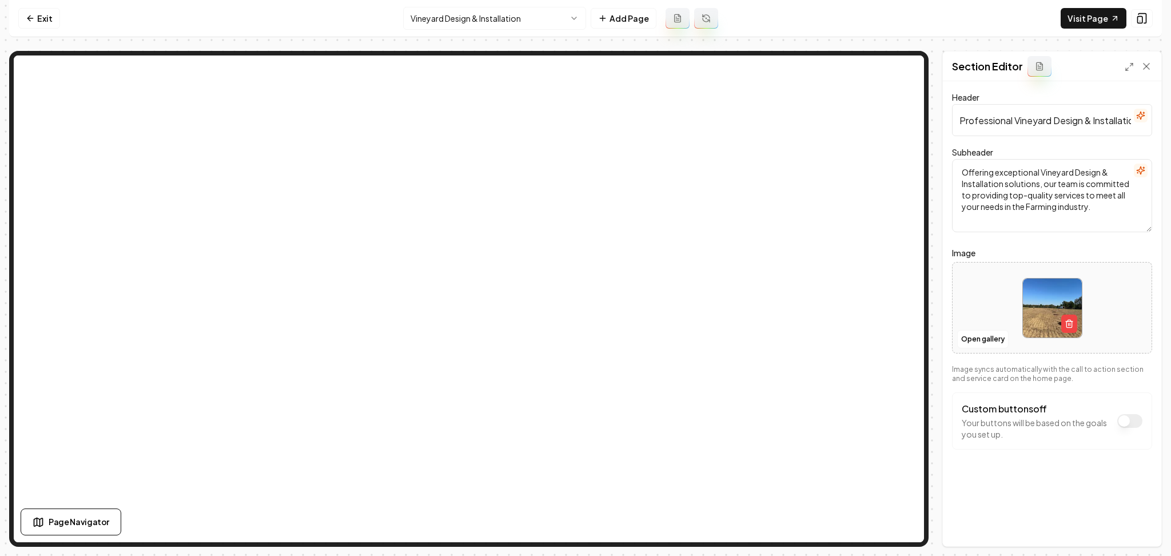
click at [967, 349] on div "Open gallery" at bounding box center [1052, 307] width 200 height 91
click at [993, 343] on button "Open gallery" at bounding box center [982, 339] width 51 height 18
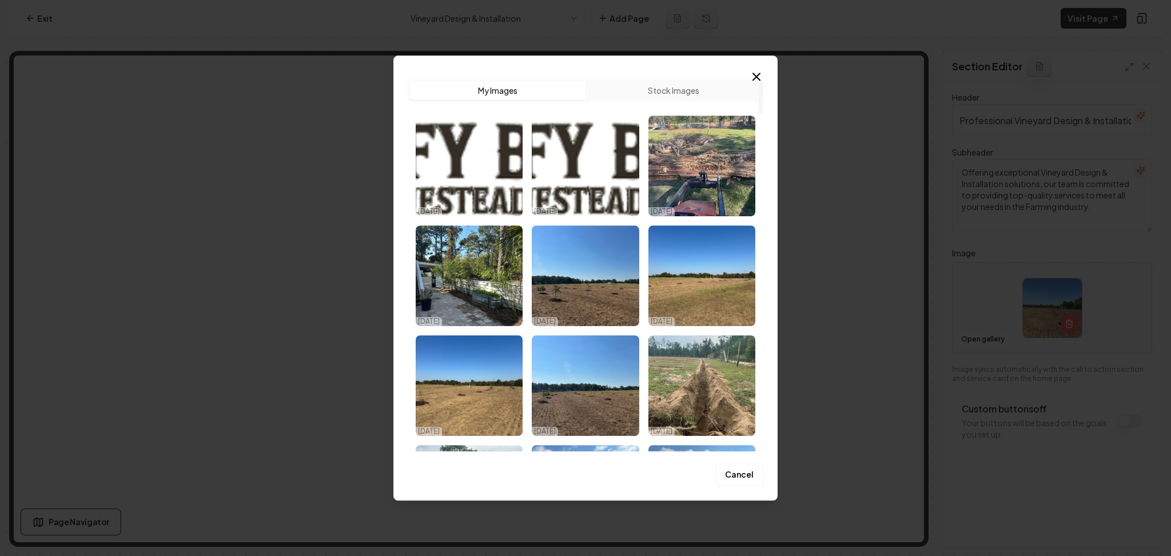
click at [647, 95] on button "Stock Images" at bounding box center [674, 90] width 176 height 18
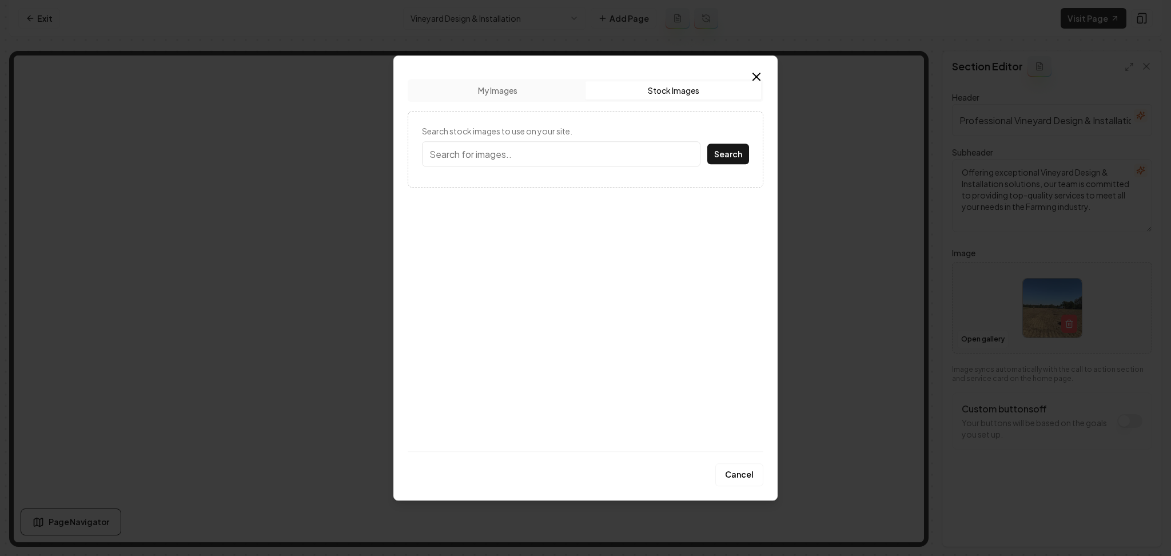
click at [615, 141] on input "Search stock images to use on your site." at bounding box center [561, 153] width 278 height 25
type input "vineyard"
click at [707, 144] on button "Search" at bounding box center [728, 154] width 42 height 21
click at [460, 209] on img at bounding box center [474, 186] width 105 height 101
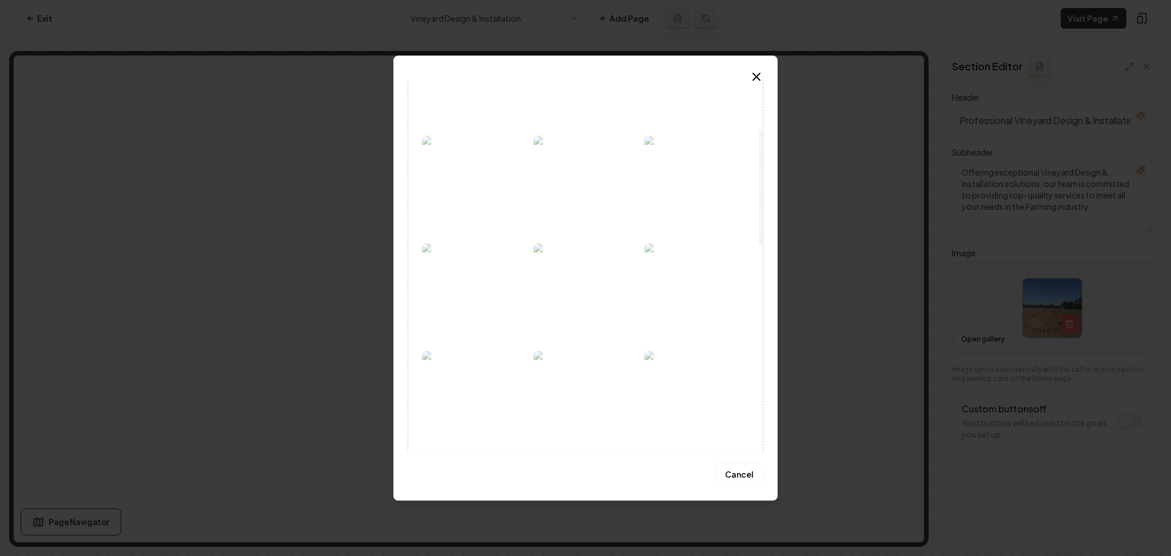
click at [460, 209] on div at bounding box center [585, 562] width 327 height 1068
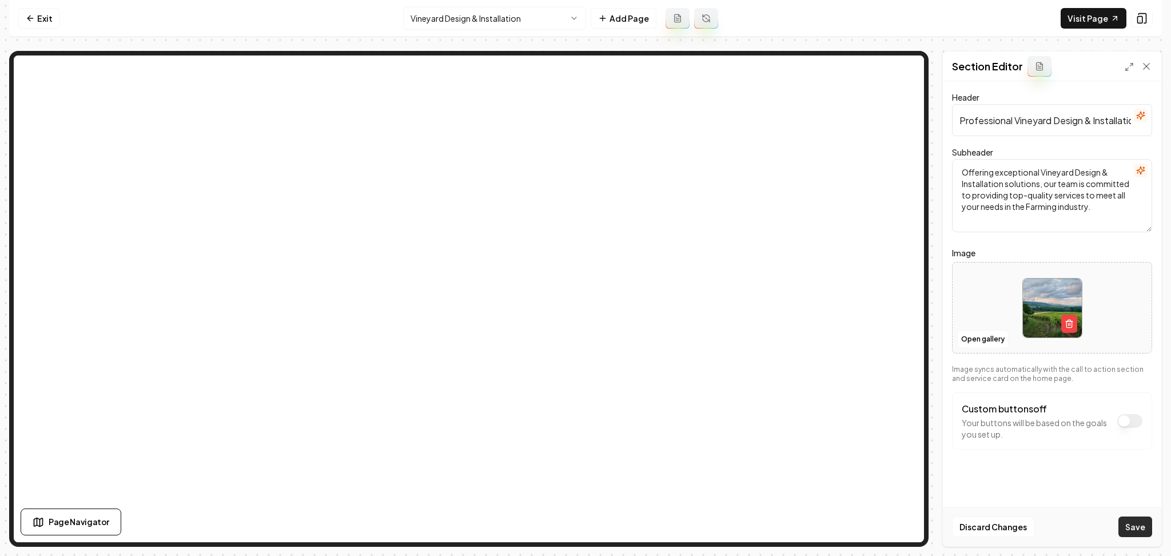
click at [1122, 521] on button "Save" at bounding box center [1135, 526] width 34 height 21
click at [483, 18] on html "Computer Required This feature is only available on a computer. Please switch t…" at bounding box center [585, 278] width 1171 height 556
click at [985, 337] on button "Open gallery" at bounding box center [982, 339] width 51 height 18
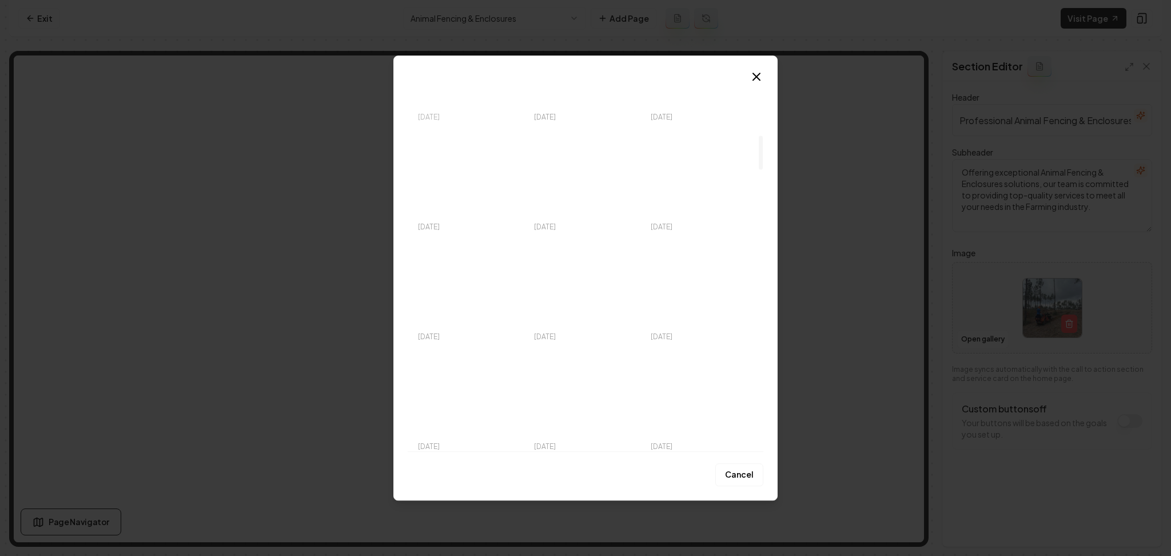
scroll to position [686, 0]
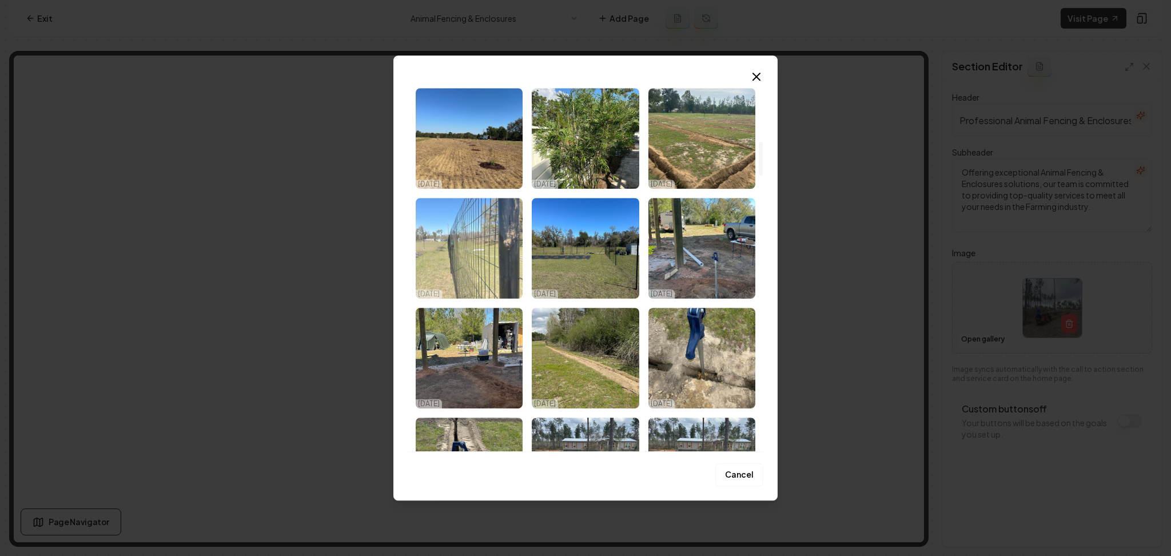
click at [472, 278] on img "Select image image_68e1ebfa5c7cd75eb8f72d7a.webp" at bounding box center [469, 248] width 107 height 101
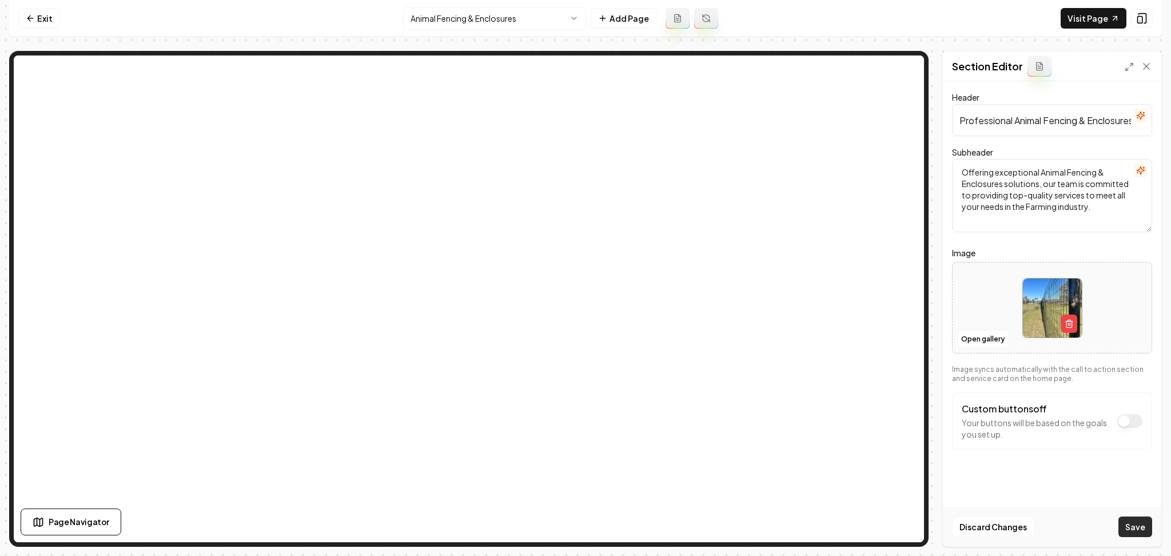
click at [1119, 530] on button "Save" at bounding box center [1135, 526] width 34 height 21
click at [442, 9] on html "Computer Required This feature is only available on a computer. Please switch t…" at bounding box center [585, 278] width 1171 height 556
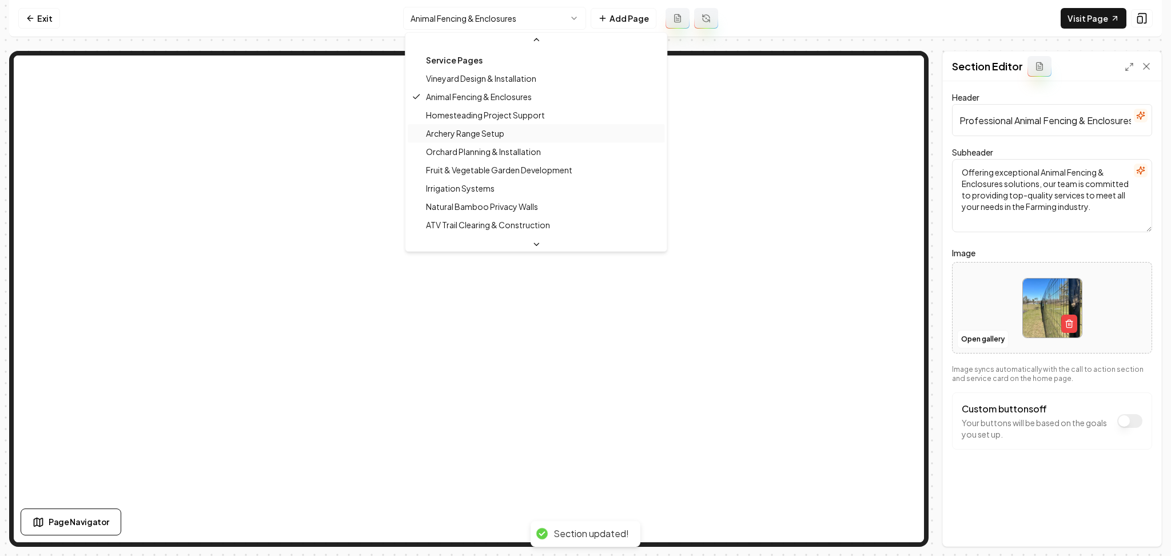
scroll to position [76, 0]
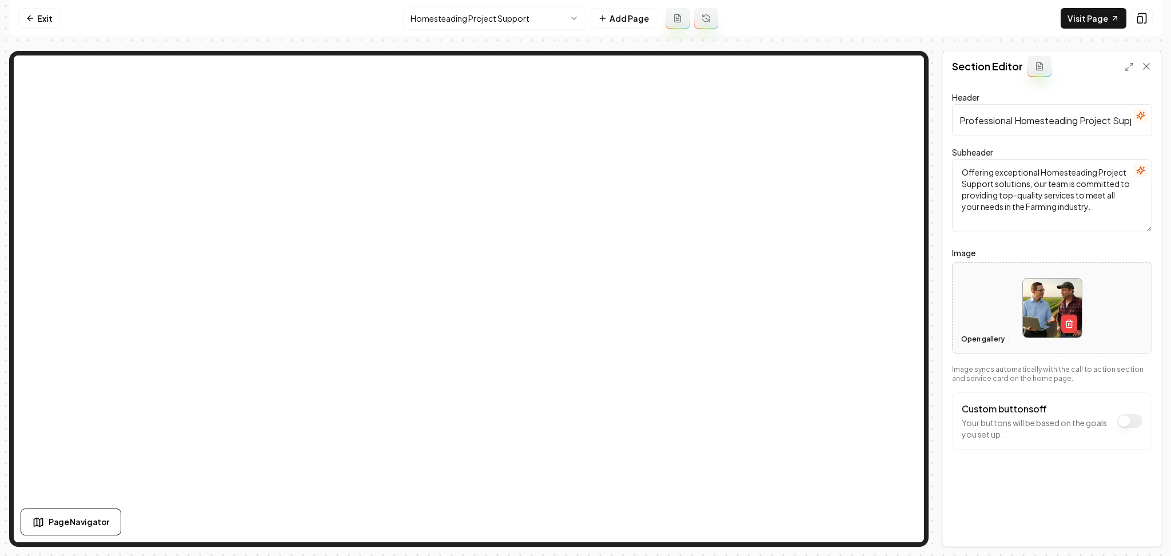
click at [991, 339] on button "Open gallery" at bounding box center [982, 339] width 51 height 18
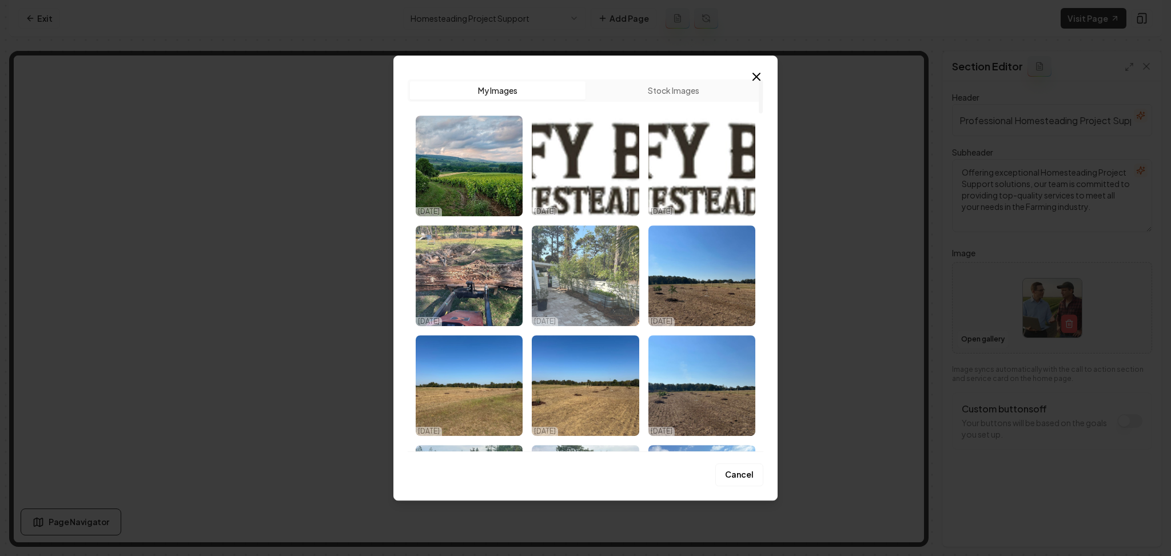
click at [562, 267] on img "Select image image_68e1ed725c7cd75eb8fe2460.webp" at bounding box center [585, 275] width 107 height 101
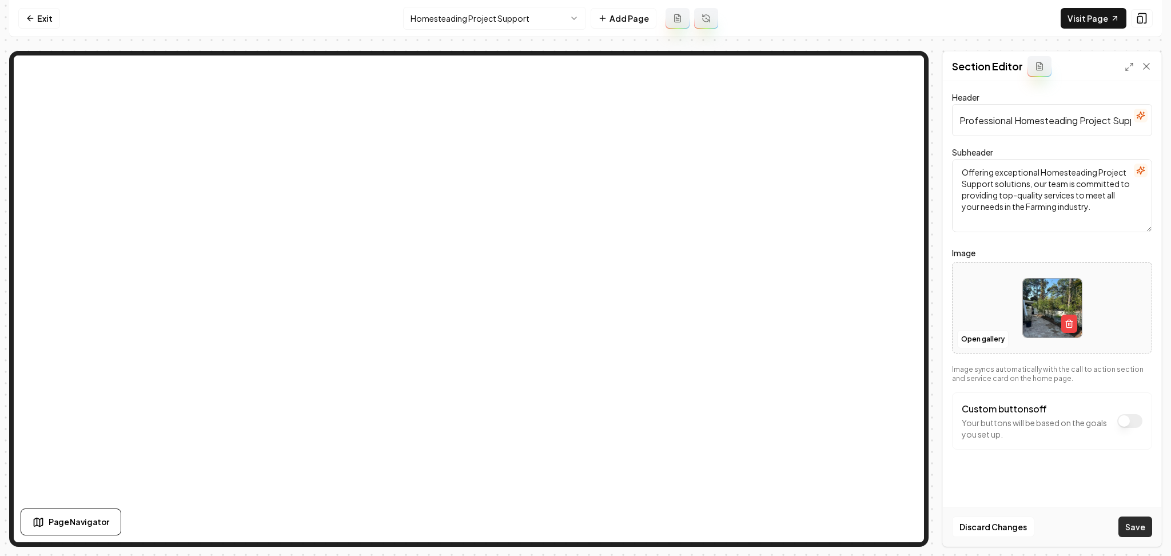
click at [1130, 521] on button "Save" at bounding box center [1135, 526] width 34 height 21
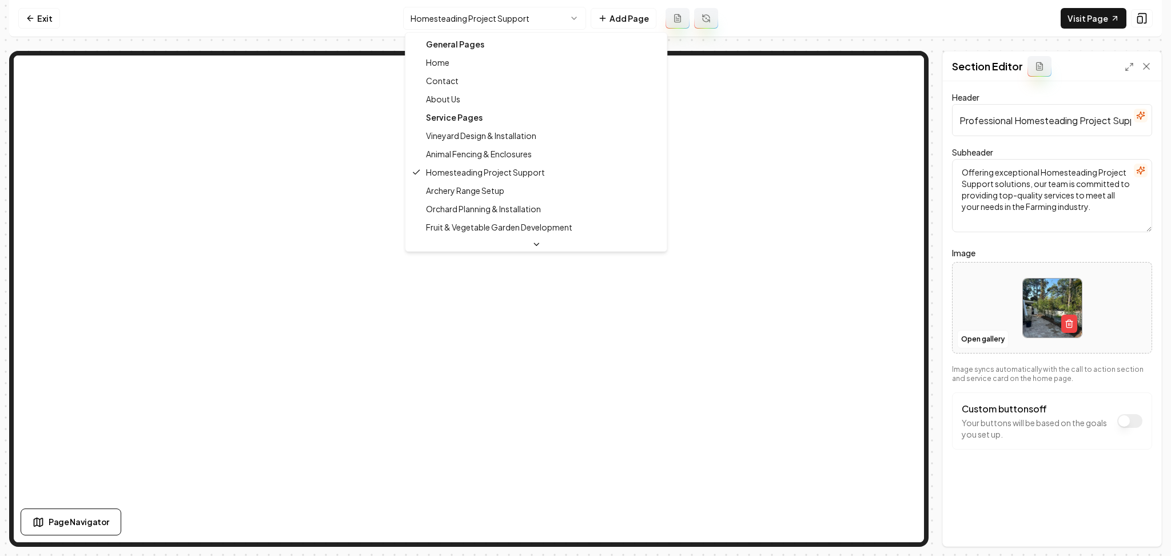
click at [489, 15] on html "Computer Required This feature is only available on a computer. Please switch t…" at bounding box center [585, 278] width 1171 height 556
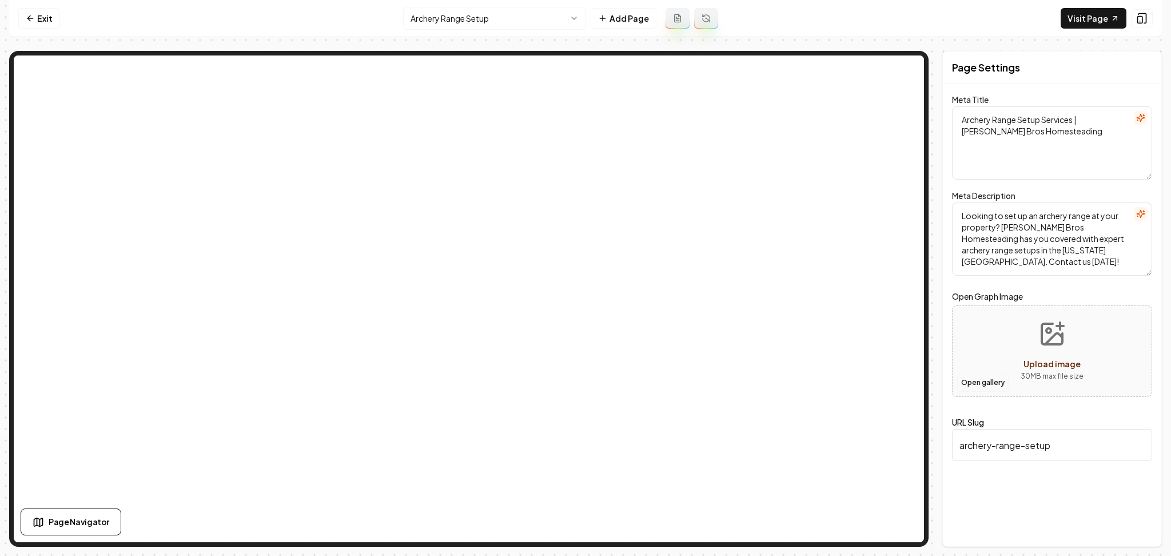
click at [969, 379] on button "Open gallery" at bounding box center [982, 382] width 51 height 18
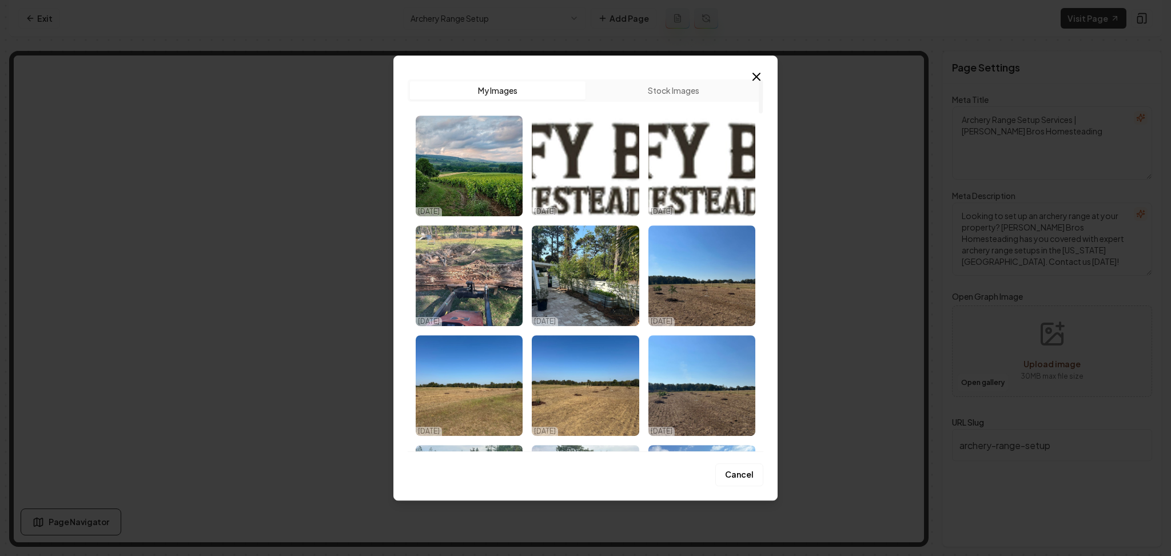
click at [674, 94] on button "Stock Images" at bounding box center [674, 90] width 176 height 18
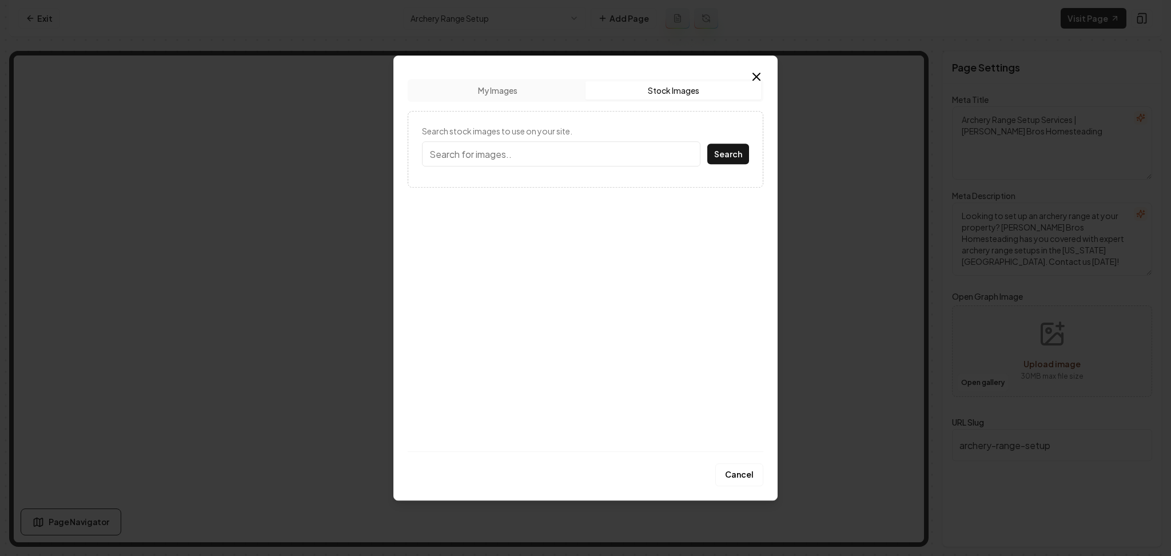
click at [580, 148] on input "Search stock images to use on your site." at bounding box center [561, 153] width 278 height 25
type input "archery range"
click at [707, 144] on button "Search" at bounding box center [728, 154] width 42 height 21
click at [475, 252] on img at bounding box center [474, 242] width 105 height 101
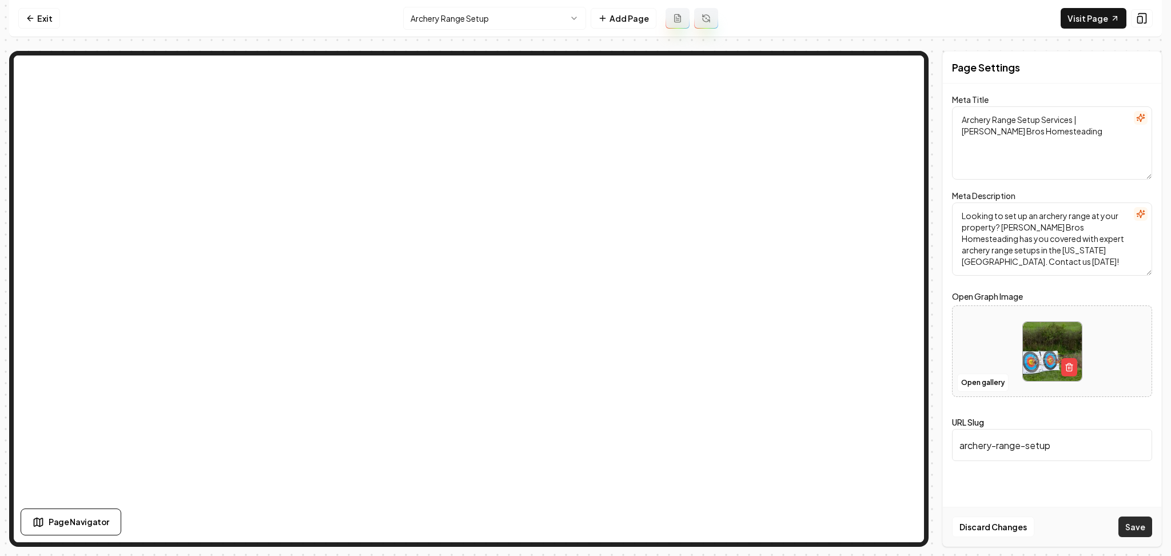
click at [1145, 517] on button "Save" at bounding box center [1135, 526] width 34 height 21
click at [1069, 368] on icon "button" at bounding box center [1069, 367] width 9 height 9
click at [981, 381] on button "Open gallery" at bounding box center [982, 382] width 51 height 18
click at [1128, 536] on button "Save" at bounding box center [1135, 526] width 34 height 21
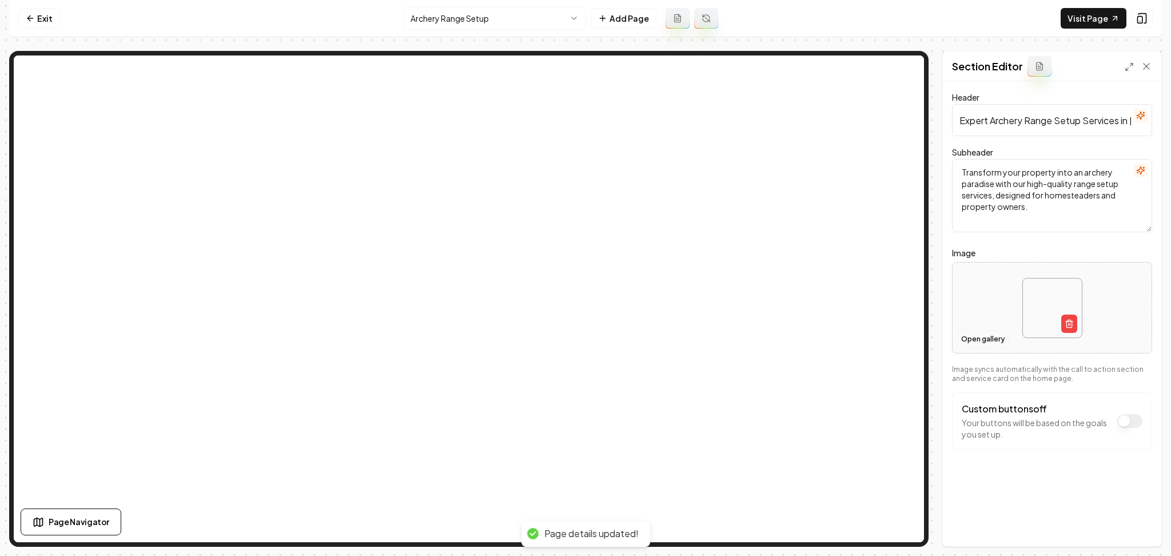
click at [982, 343] on button "Open gallery" at bounding box center [982, 339] width 51 height 18
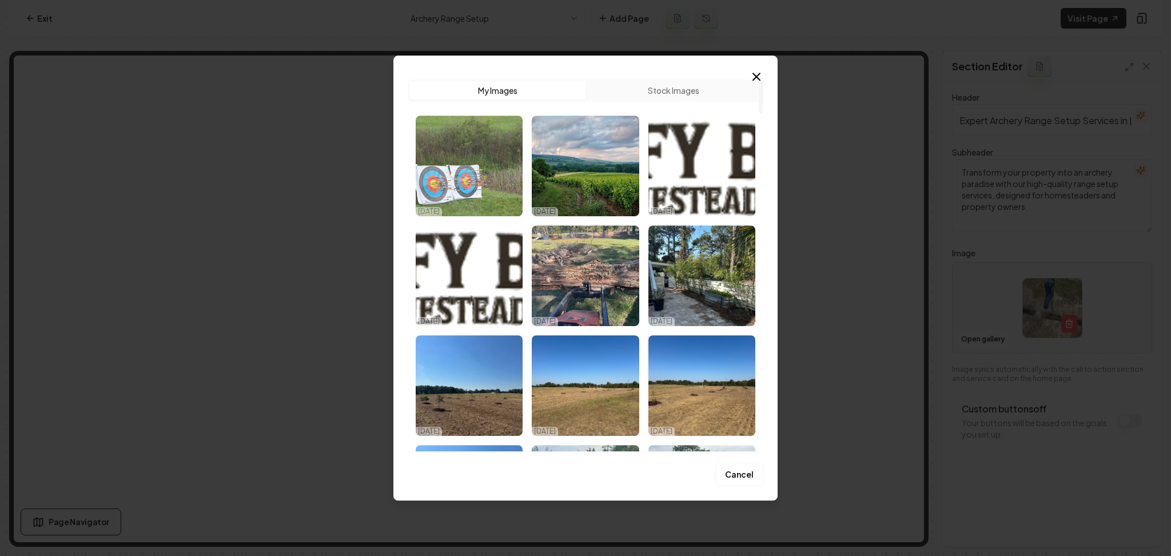
drag, startPoint x: 440, startPoint y: 188, endPoint x: 451, endPoint y: 186, distance: 11.0
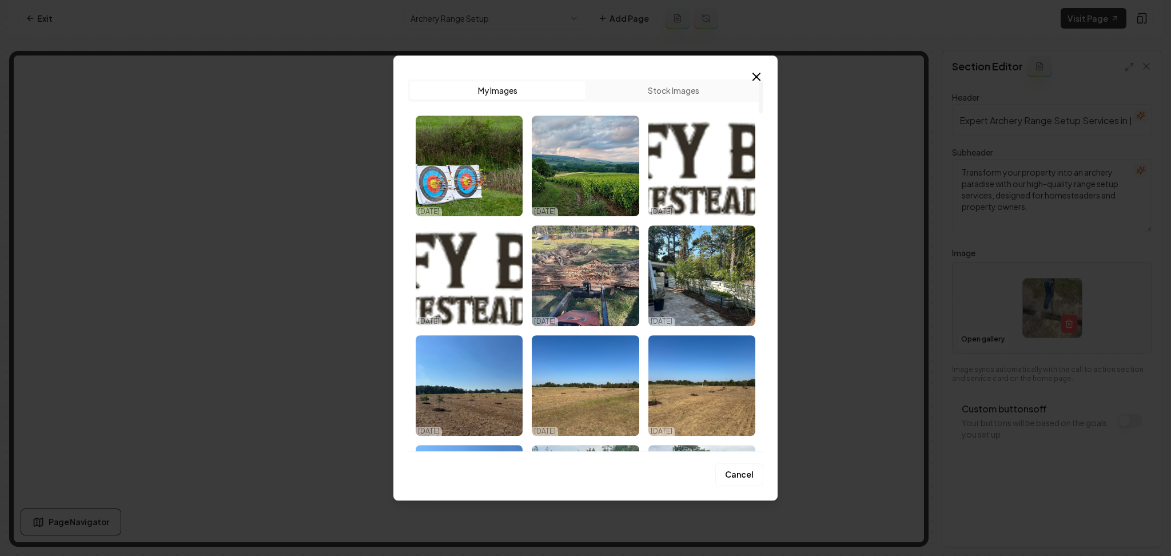
click at [441, 188] on img "Select image image_68e56b135c7cd75eb83896b8.jpeg" at bounding box center [469, 166] width 107 height 101
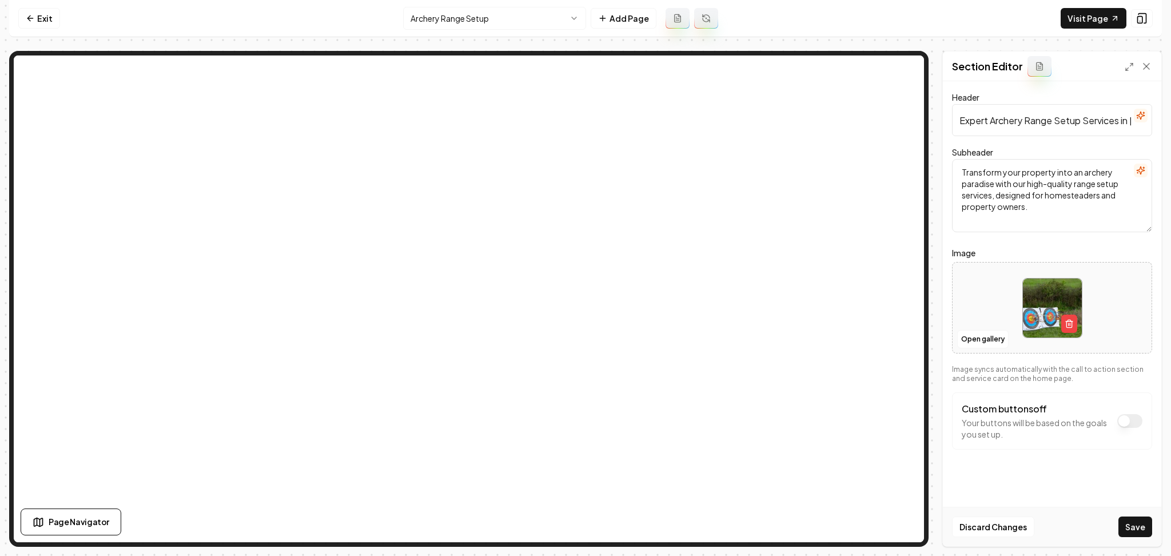
click at [1133, 525] on button "Save" at bounding box center [1135, 526] width 34 height 21
click at [456, 18] on html "Computer Required This feature is only available on a computer. Please switch t…" at bounding box center [585, 278] width 1171 height 556
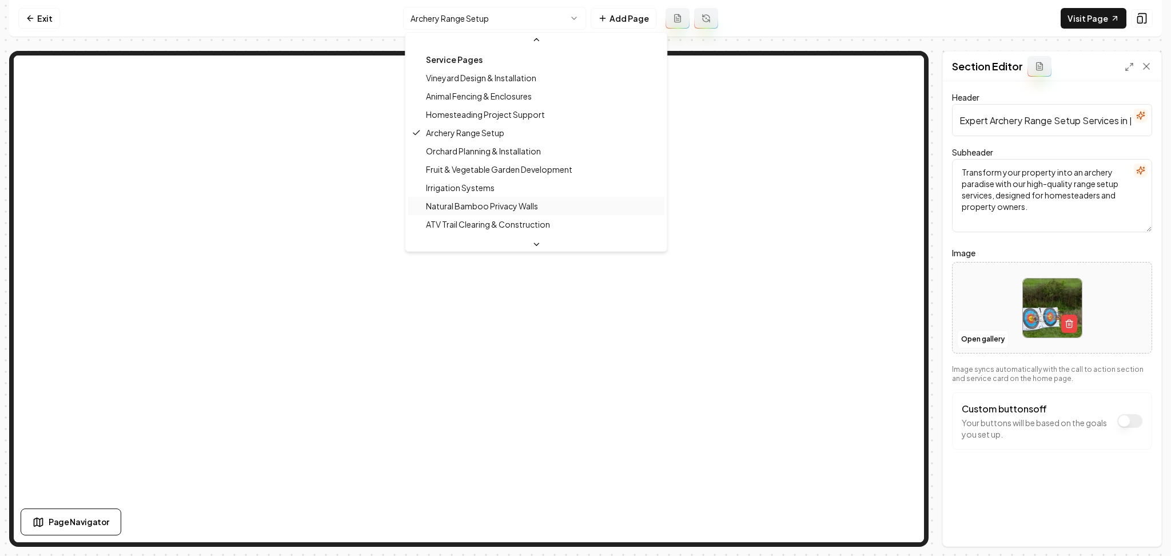
scroll to position [76, 0]
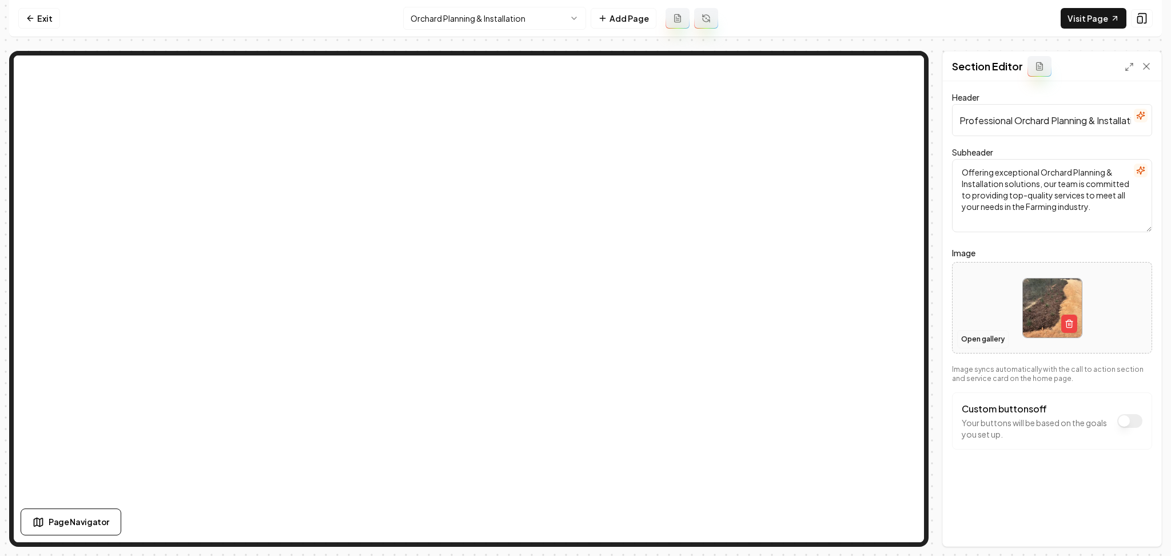
click at [981, 345] on button "Open gallery" at bounding box center [982, 339] width 51 height 18
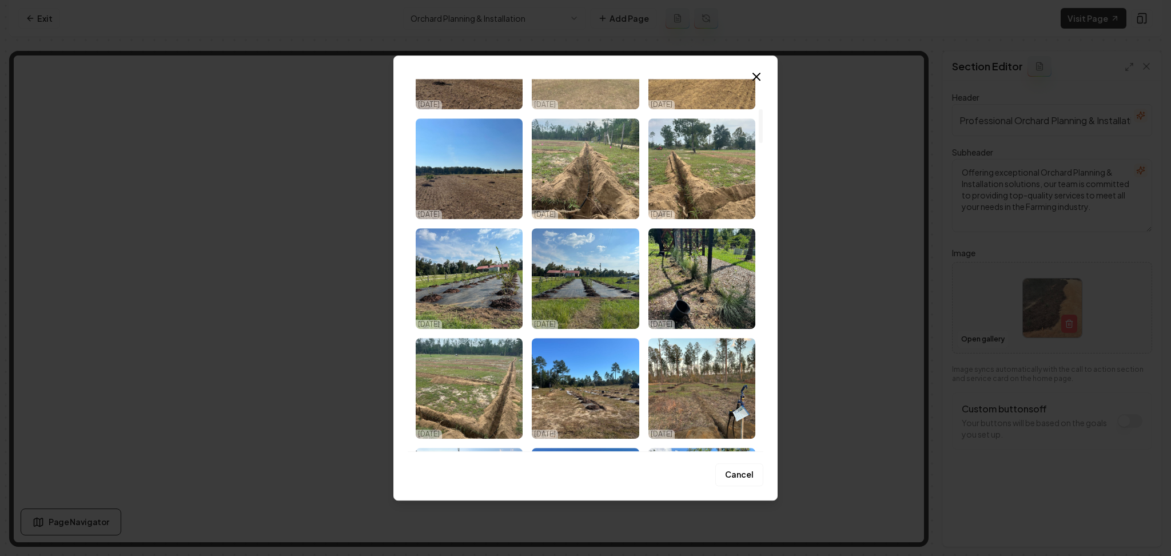
scroll to position [328, 0]
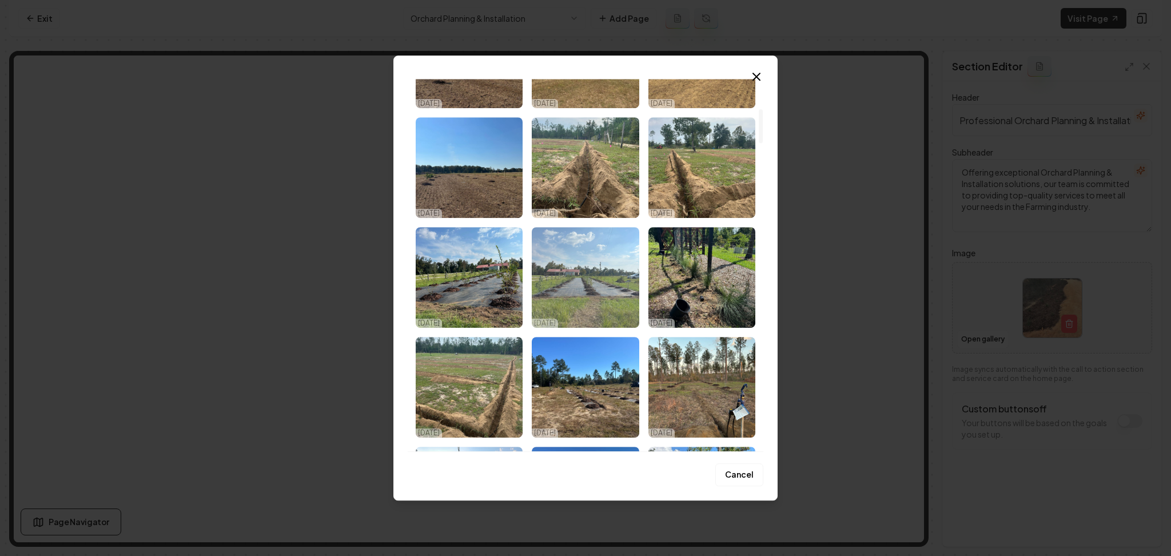
click at [562, 285] on img "Select image image_68e1ed705c7cd75eb8fe1905.webp" at bounding box center [585, 277] width 107 height 101
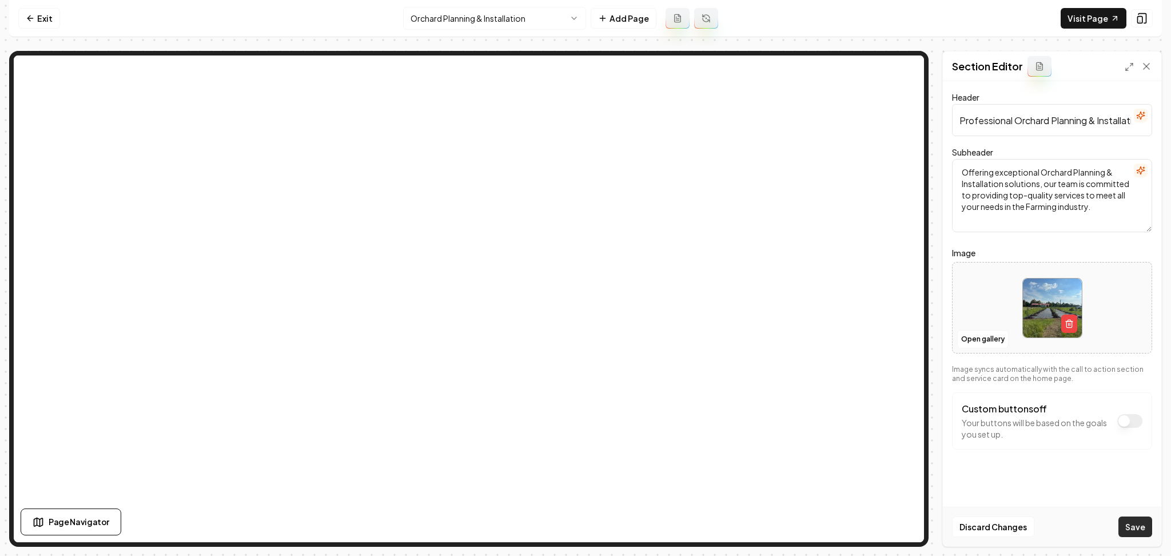
click at [1138, 520] on button "Save" at bounding box center [1135, 526] width 34 height 21
click at [497, 22] on html "Computer Required This feature is only available on a computer. Please switch t…" at bounding box center [585, 278] width 1171 height 556
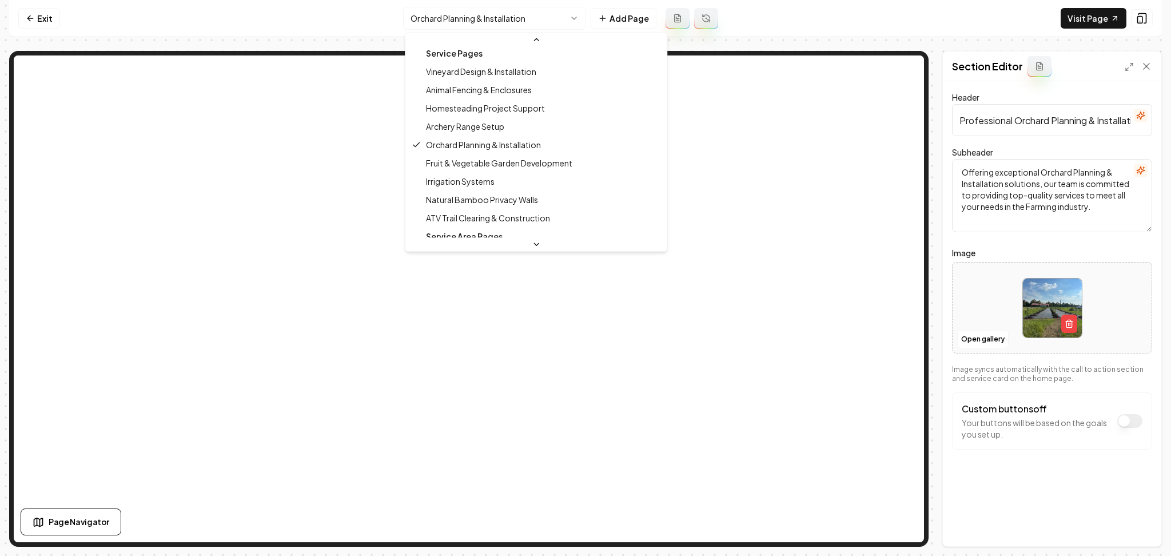
scroll to position [79, 0]
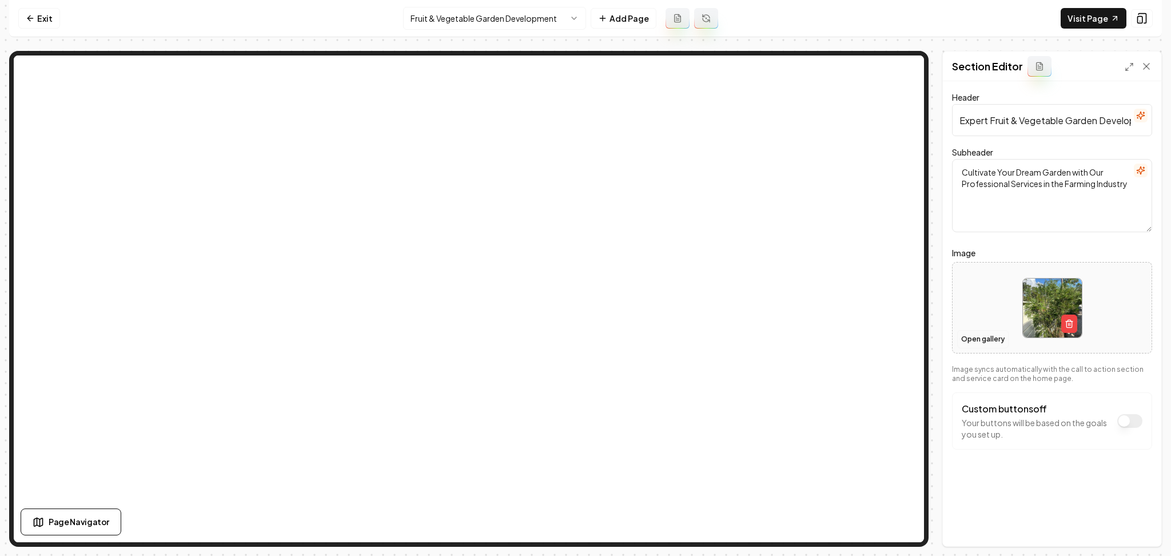
click at [971, 336] on button "Open gallery" at bounding box center [982, 339] width 51 height 18
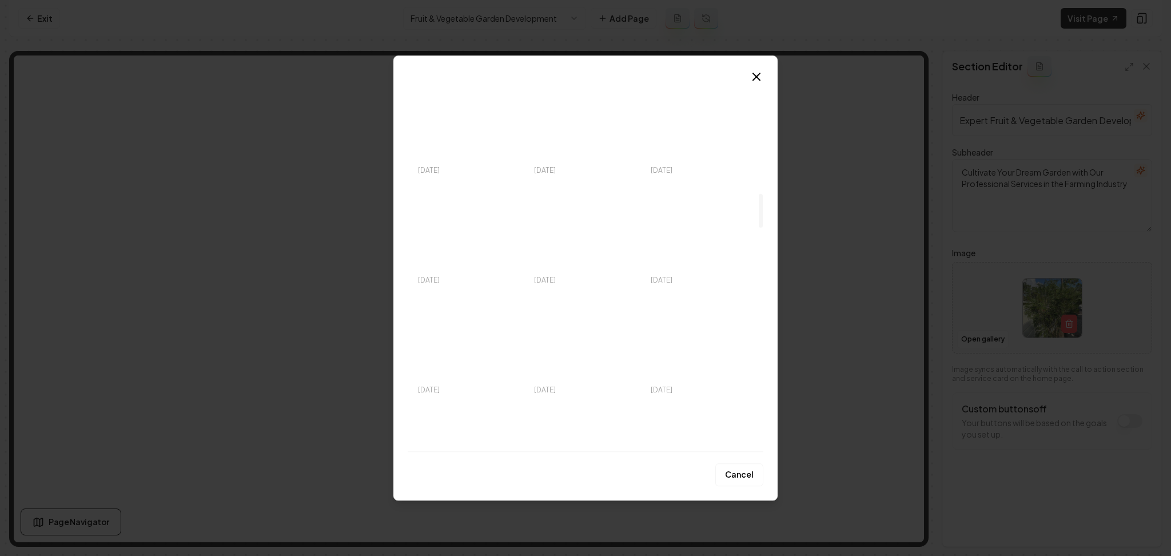
scroll to position [1367, 0]
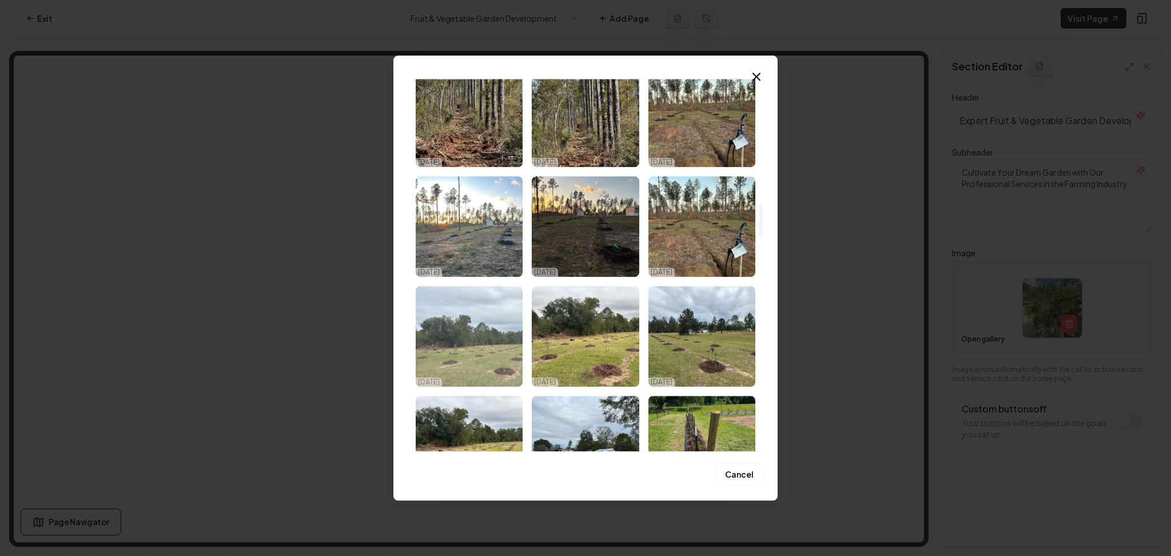
click at [485, 347] on img "Select image image_68e1ebff5c7cd75eb8f73e95.webp" at bounding box center [469, 336] width 107 height 101
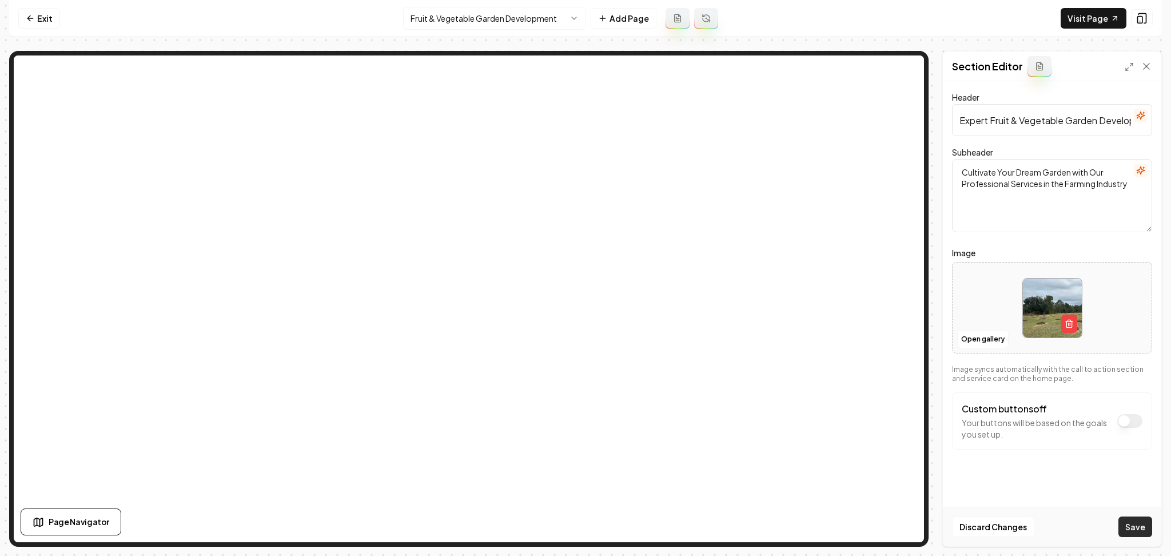
click at [1128, 520] on button "Save" at bounding box center [1135, 526] width 34 height 21
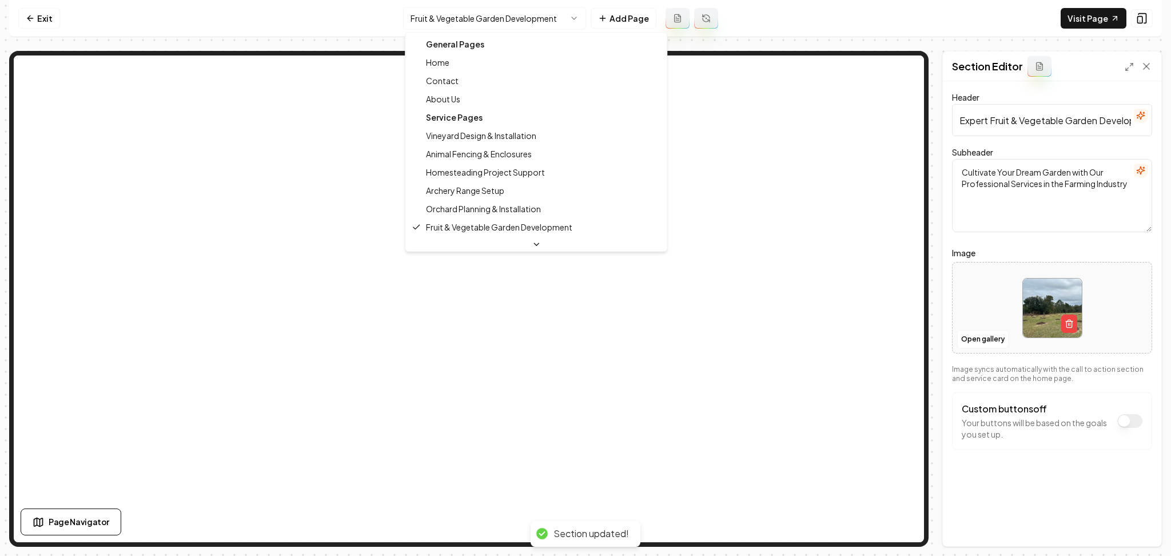
click at [450, 19] on html "Computer Required This feature is only available on a computer. Please switch t…" at bounding box center [585, 278] width 1171 height 556
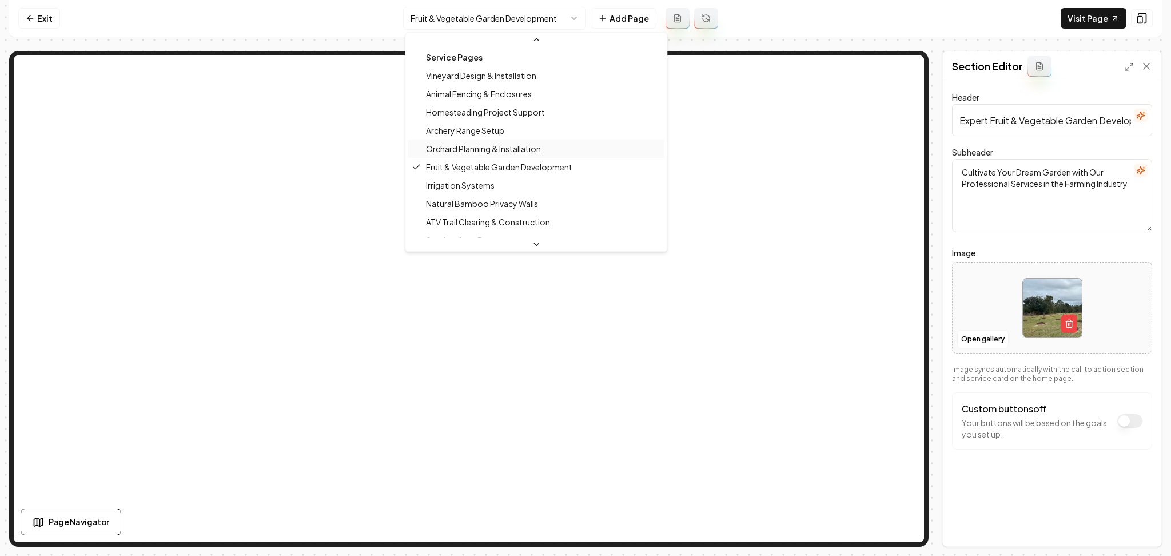
scroll to position [76, 0]
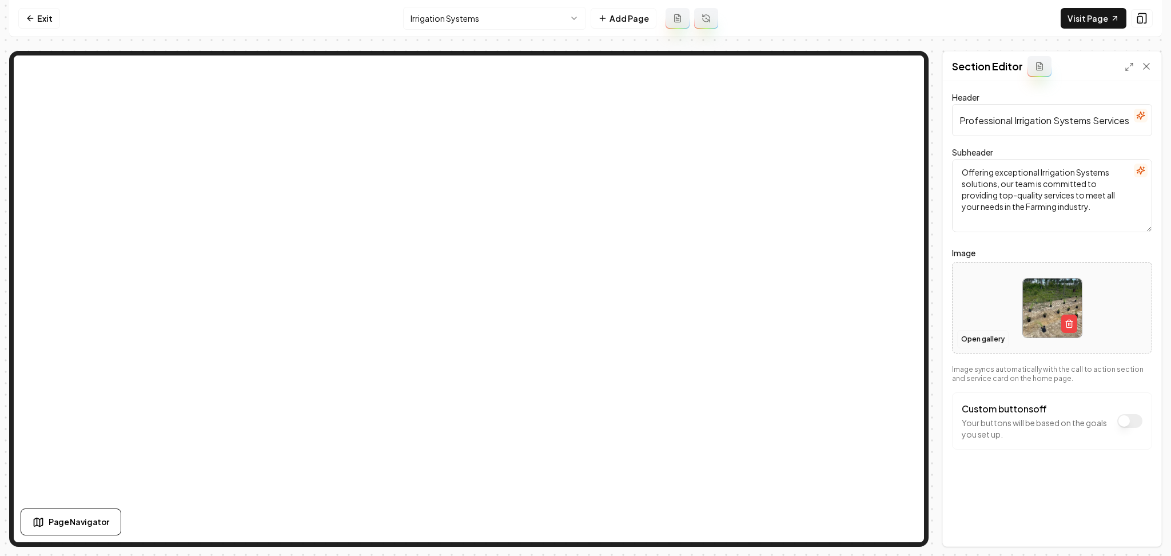
click at [983, 337] on button "Open gallery" at bounding box center [982, 339] width 51 height 18
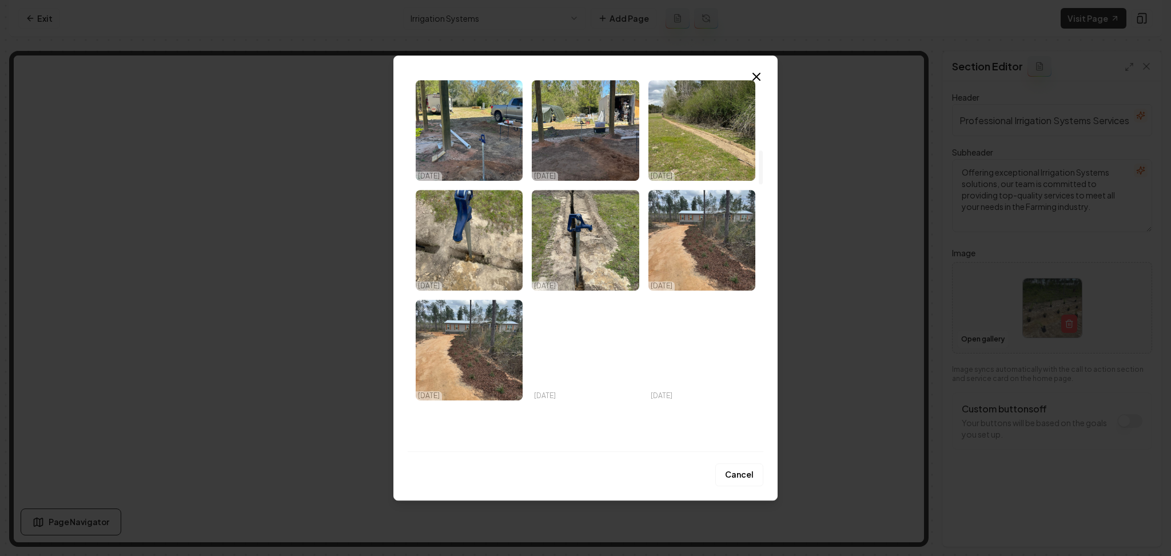
scroll to position [991, 0]
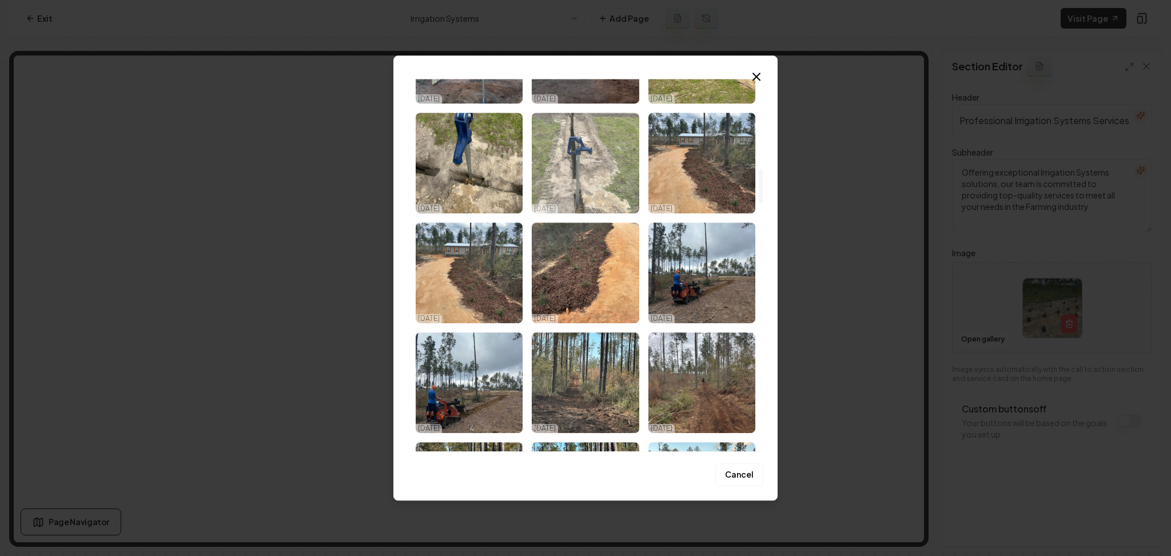
click at [580, 188] on img "Select image image_68e1ec025c7cd75eb8f74da8.webp" at bounding box center [585, 163] width 107 height 101
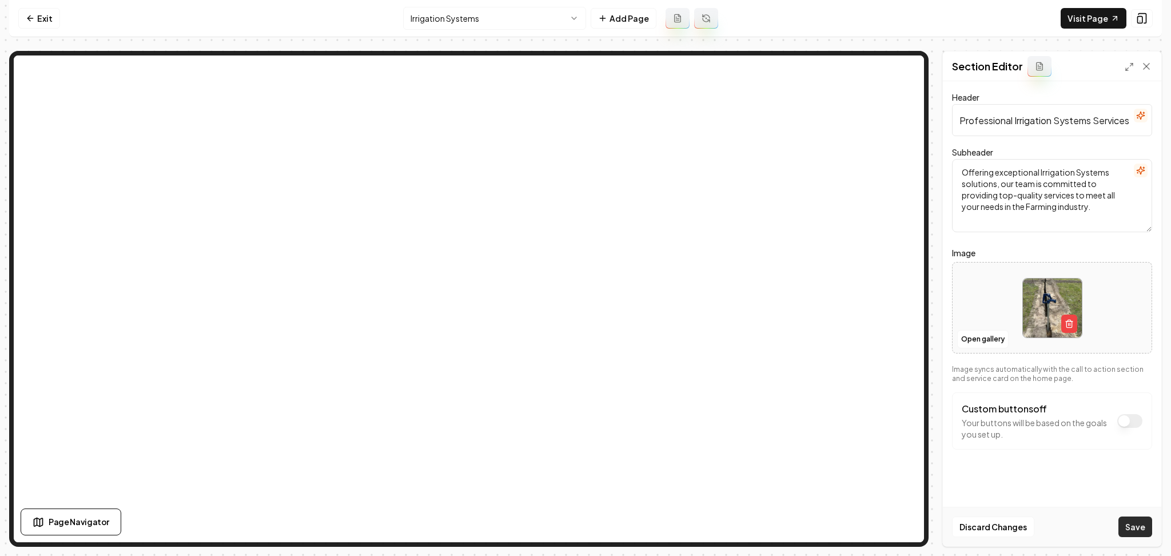
click at [1127, 525] on button "Save" at bounding box center [1135, 526] width 34 height 21
click at [502, 13] on html "Computer Required This feature is only available on a computer. Please switch t…" at bounding box center [585, 278] width 1171 height 556
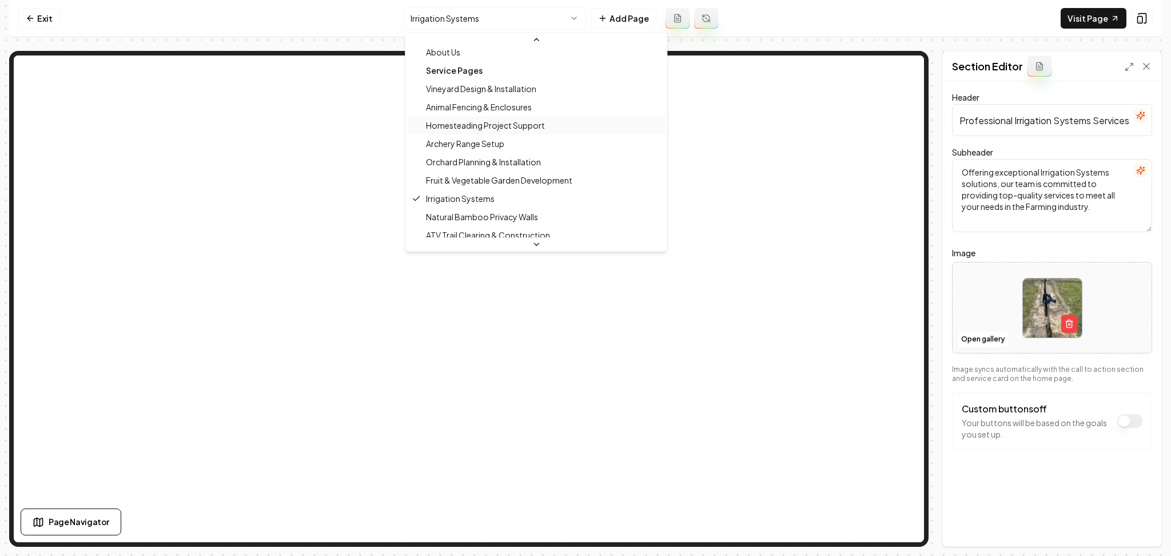
scroll to position [184, 0]
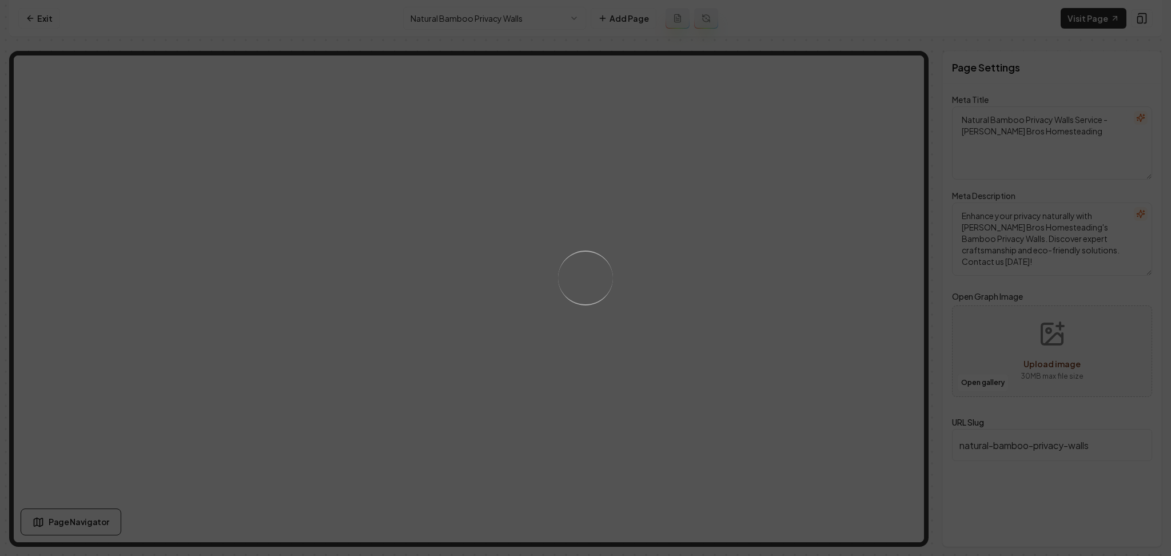
click at [730, 325] on div "Loading..." at bounding box center [585, 278] width 1171 height 556
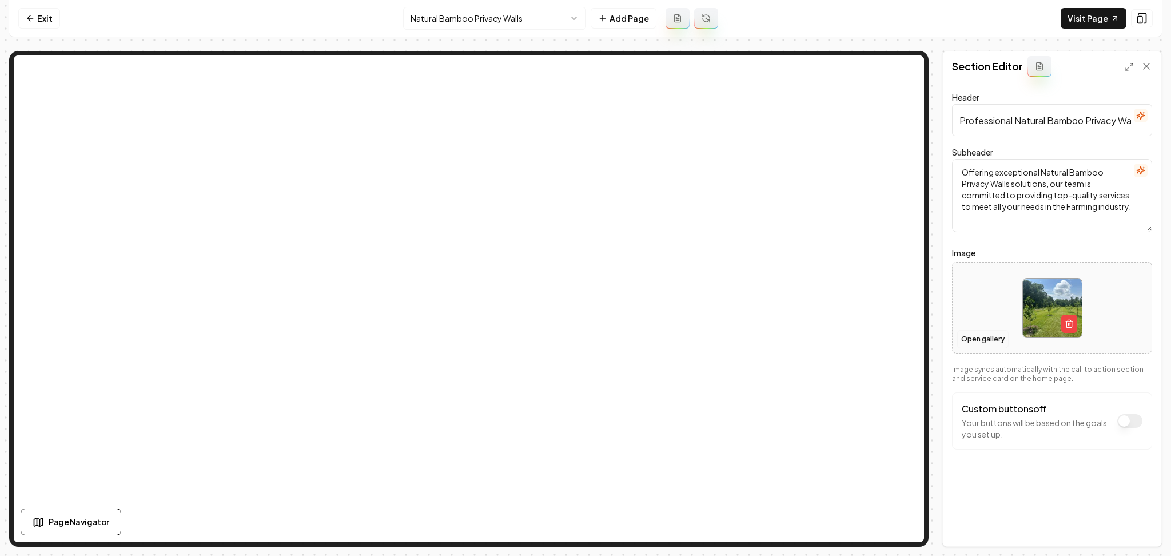
click at [968, 340] on button "Open gallery" at bounding box center [982, 339] width 51 height 18
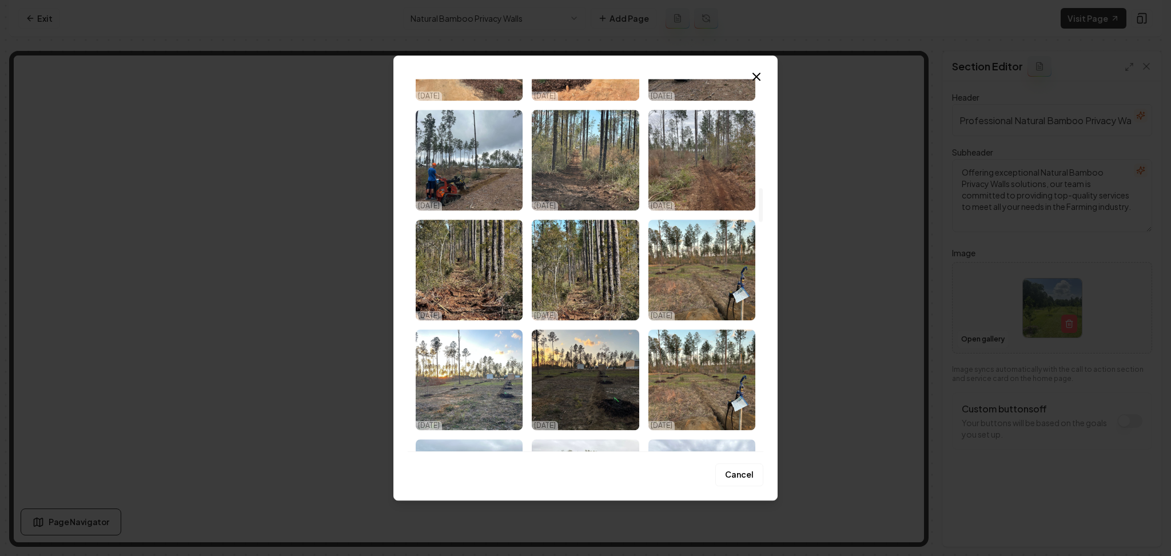
scroll to position [1220, 0]
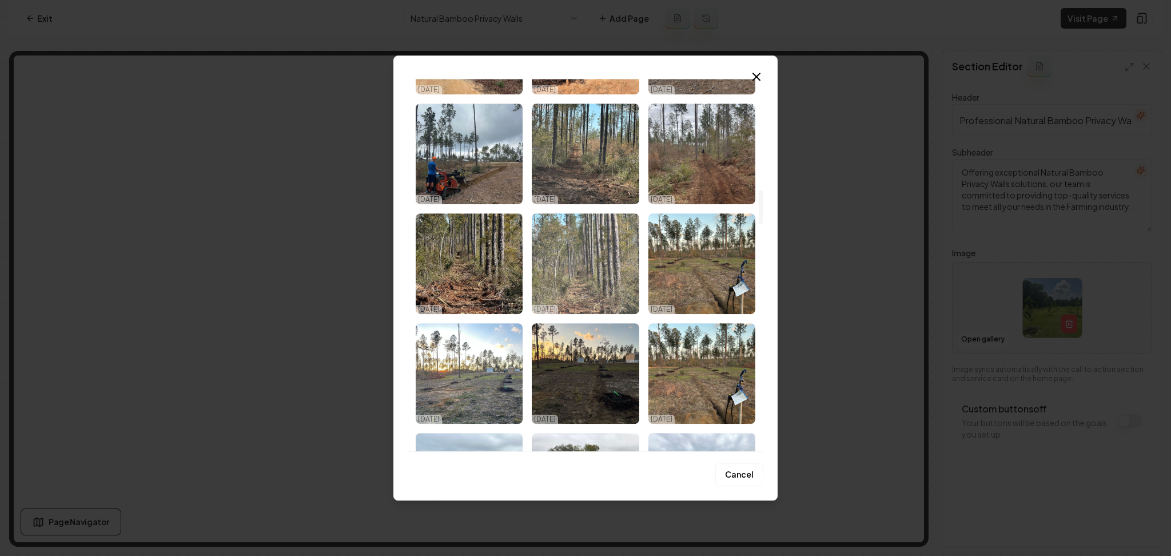
click at [563, 273] on img "Select image image_68e1ec025c7cd75eb8f74e5e.webp" at bounding box center [585, 263] width 107 height 101
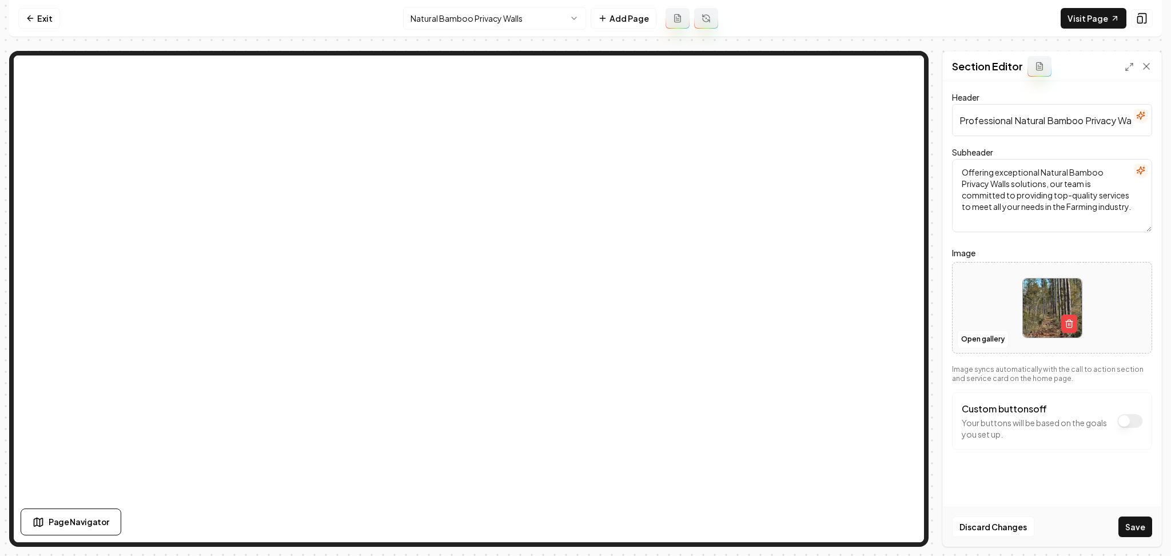
click at [1145, 523] on button "Save" at bounding box center [1135, 526] width 34 height 21
click at [970, 336] on button "Open gallery" at bounding box center [982, 339] width 51 height 18
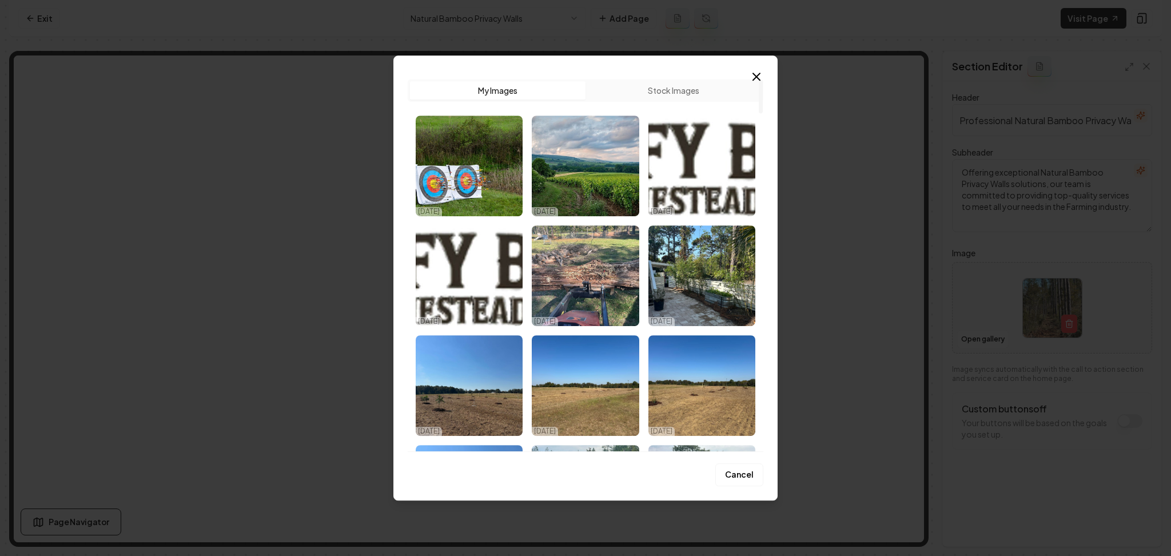
click at [672, 89] on button "Stock Images" at bounding box center [674, 90] width 176 height 18
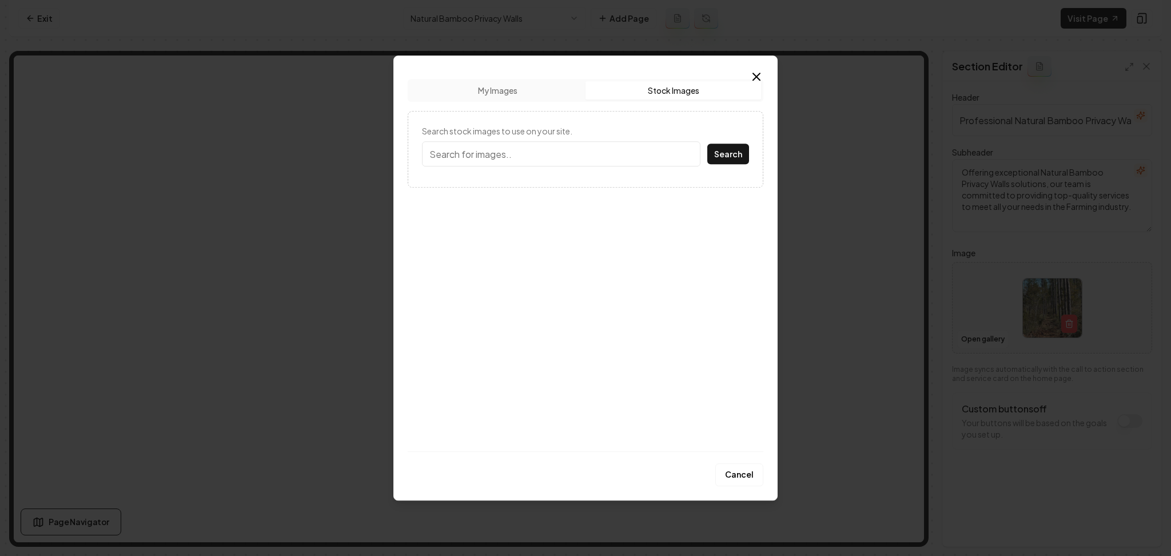
click at [514, 149] on input "Search stock images to use on your site." at bounding box center [561, 153] width 278 height 25
type input "bamboo wall"
click at [707, 144] on button "Search" at bounding box center [728, 154] width 42 height 21
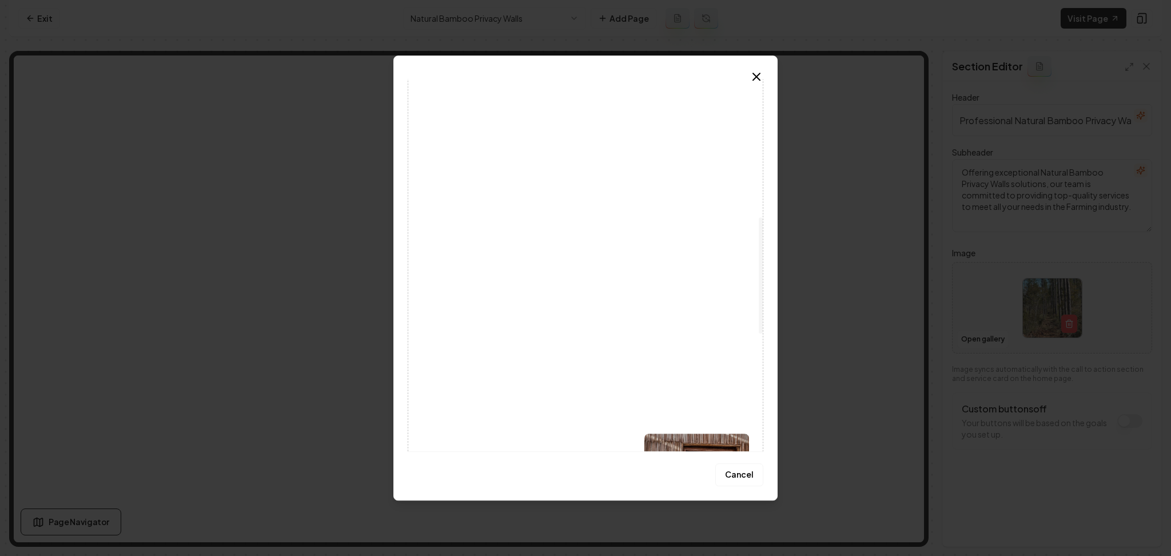
scroll to position [457, 0]
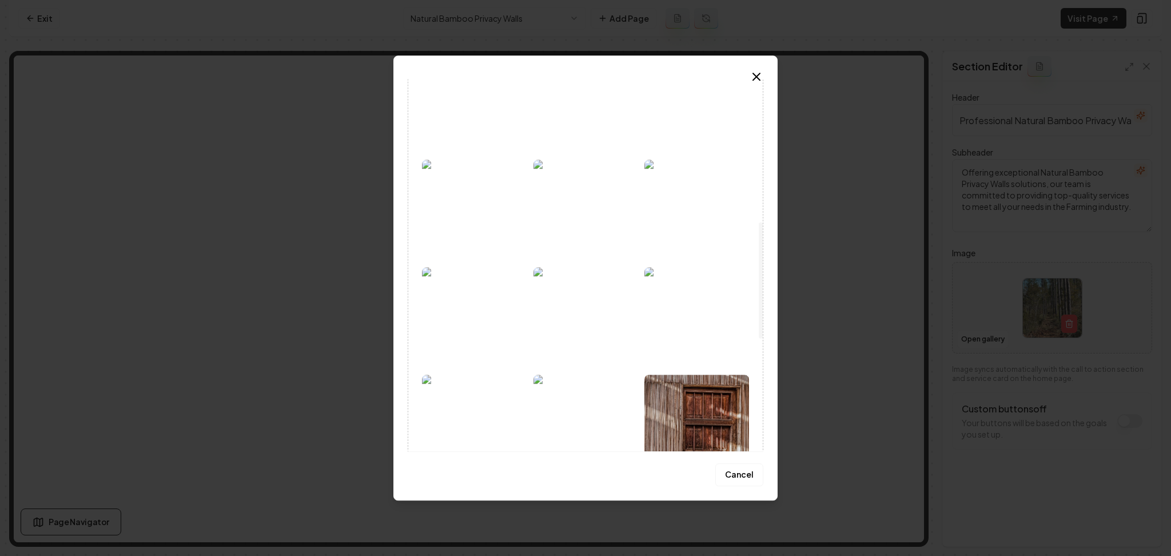
click at [546, 204] on img at bounding box center [585, 210] width 105 height 101
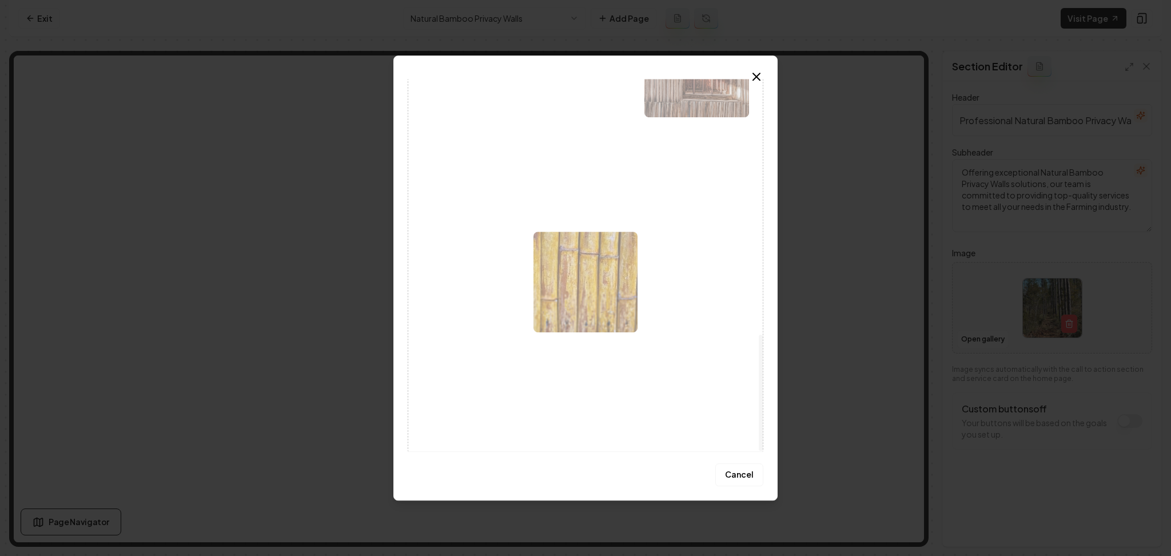
scroll to position [818, 0]
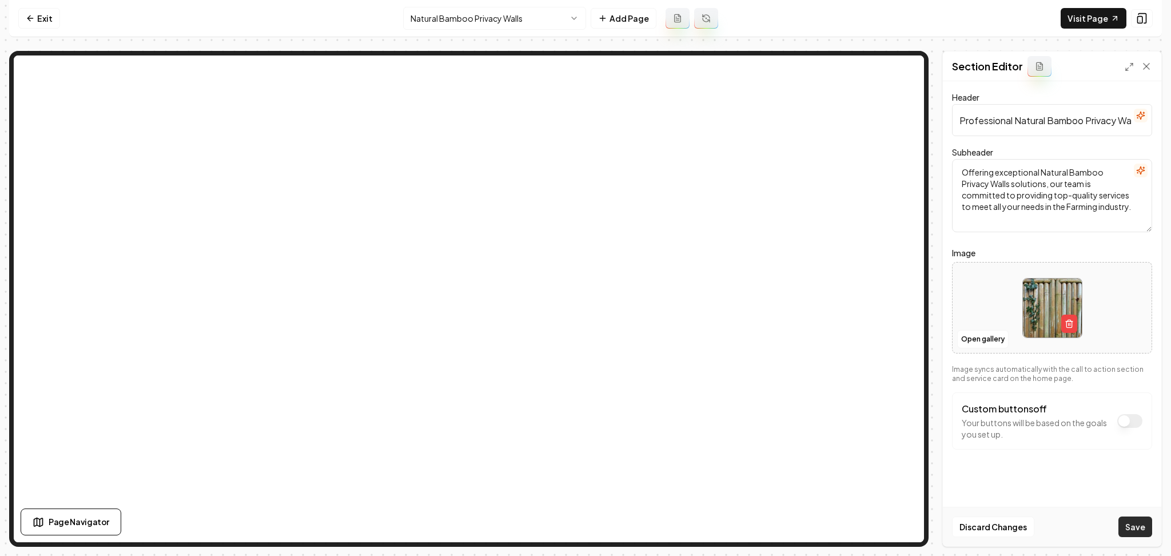
click at [1129, 524] on button "Save" at bounding box center [1135, 526] width 34 height 21
click at [504, 27] on html "Computer Required This feature is only available on a computer. Please switch t…" at bounding box center [585, 278] width 1171 height 556
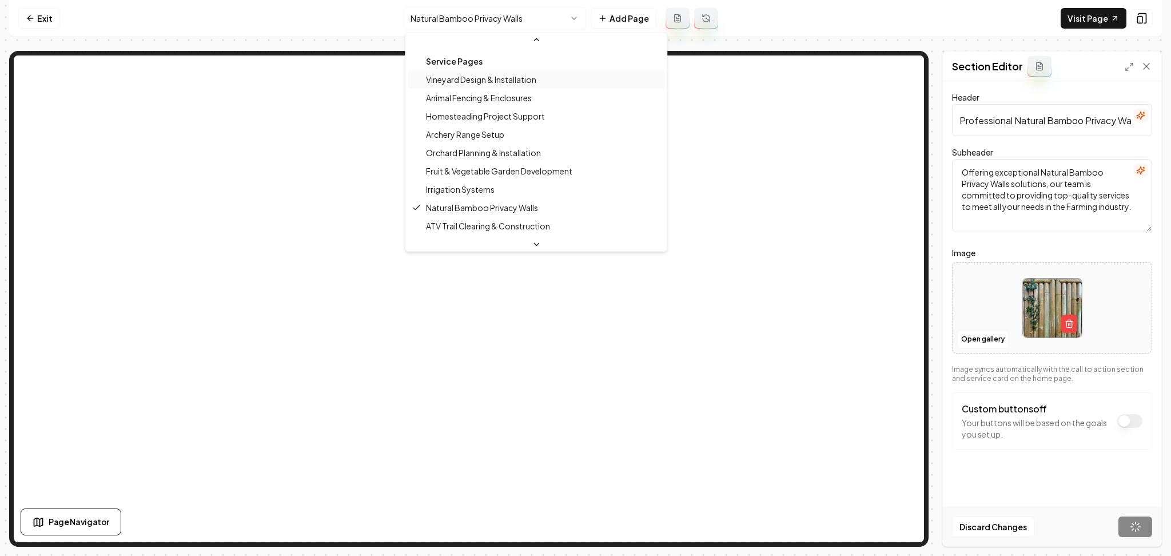
scroll to position [125, 0]
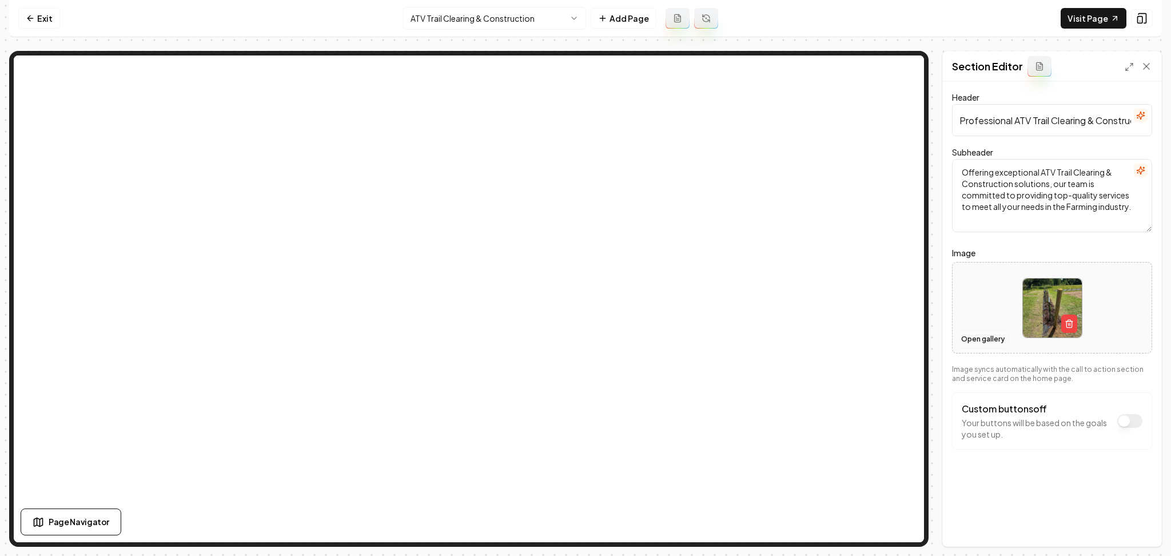
click at [983, 338] on button "Open gallery" at bounding box center [982, 339] width 51 height 18
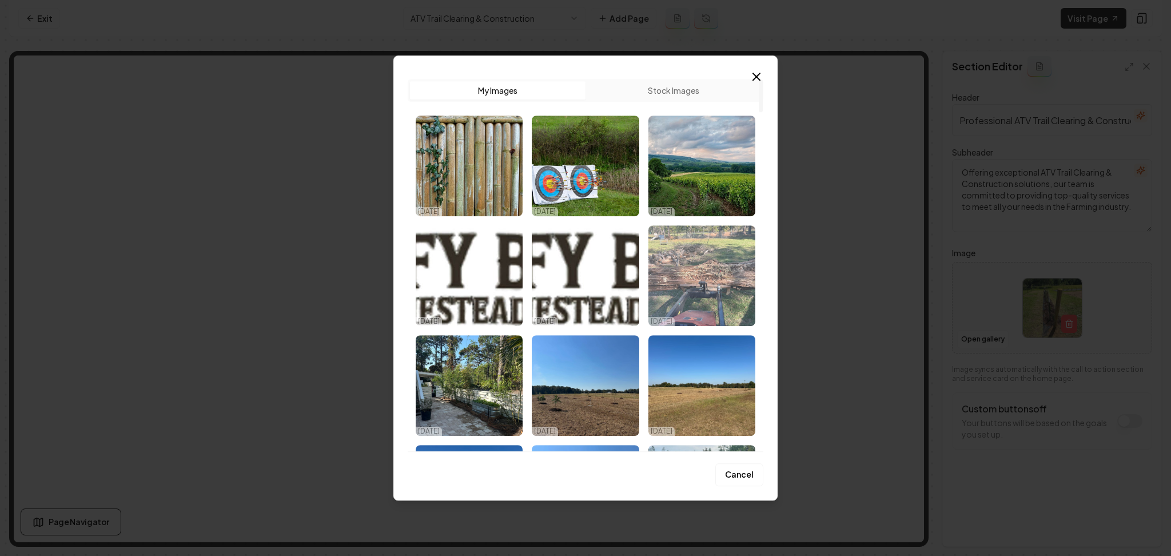
click at [705, 308] on img "Select image image_68e1ed725c7cd75eb8fe22e2.webp" at bounding box center [701, 275] width 107 height 101
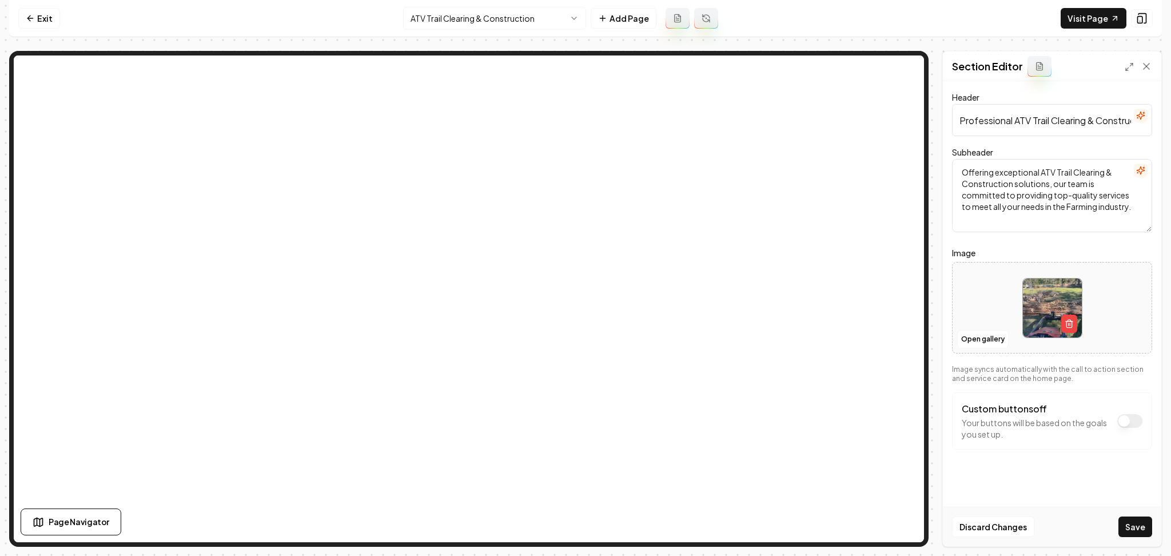
click at [1140, 530] on button "Save" at bounding box center [1135, 526] width 34 height 21
click at [983, 340] on button "Open gallery" at bounding box center [982, 339] width 51 height 18
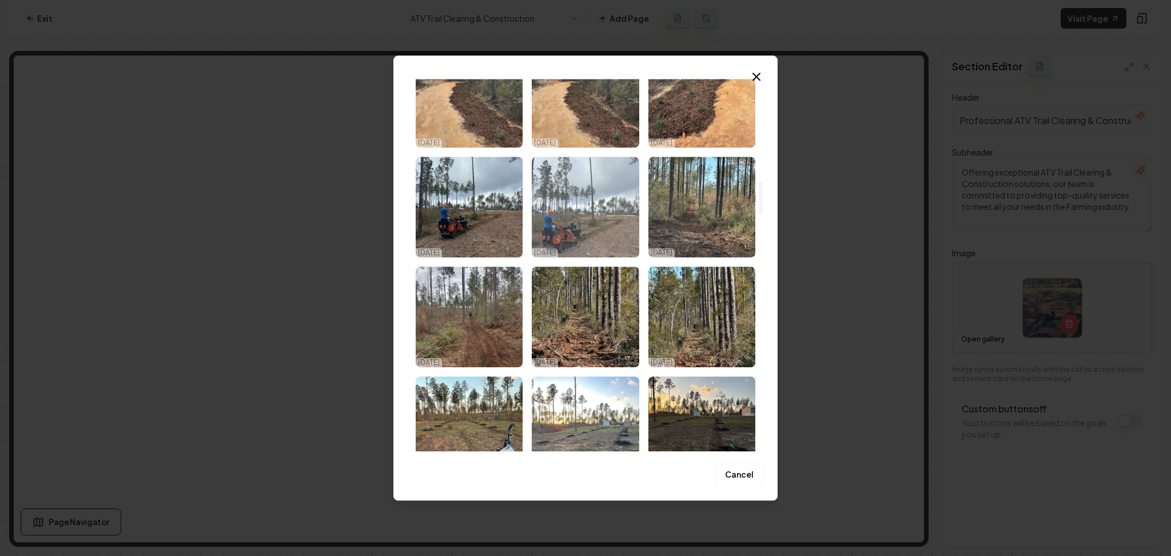
scroll to position [1220, 0]
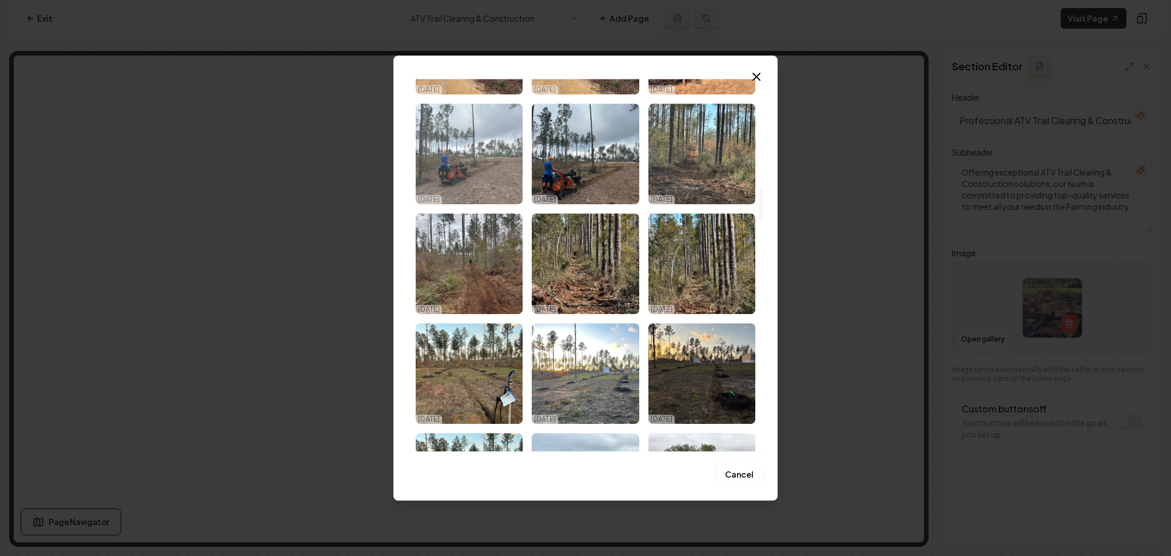
click at [464, 173] on img "Select image image_68e1ec015c7cd75eb8f74a2a.webp" at bounding box center [469, 153] width 107 height 101
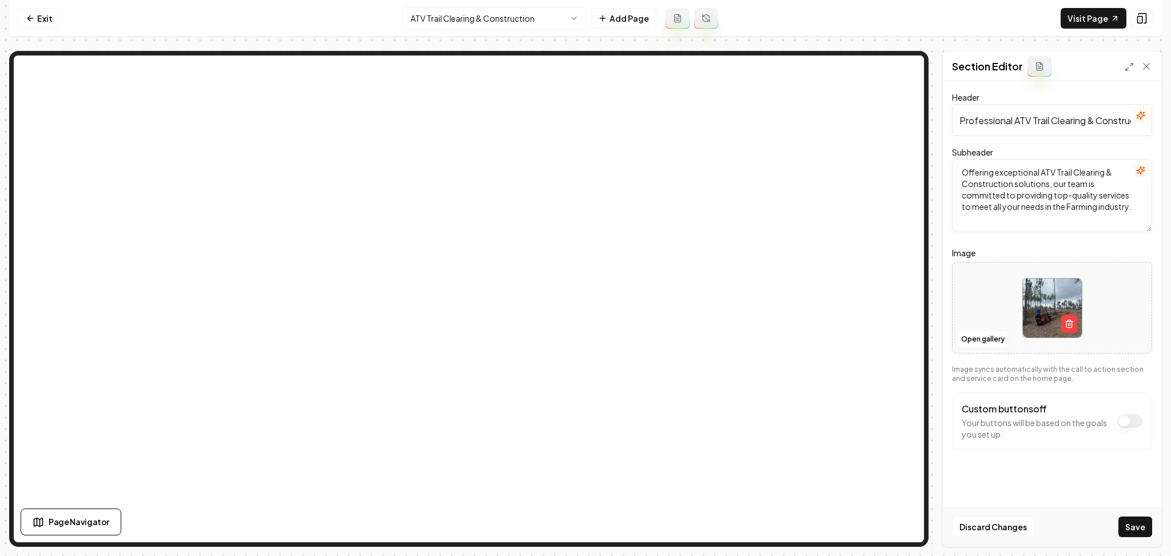
click at [1148, 520] on button "Save" at bounding box center [1135, 526] width 34 height 21
click at [982, 343] on button "Open gallery" at bounding box center [982, 339] width 51 height 18
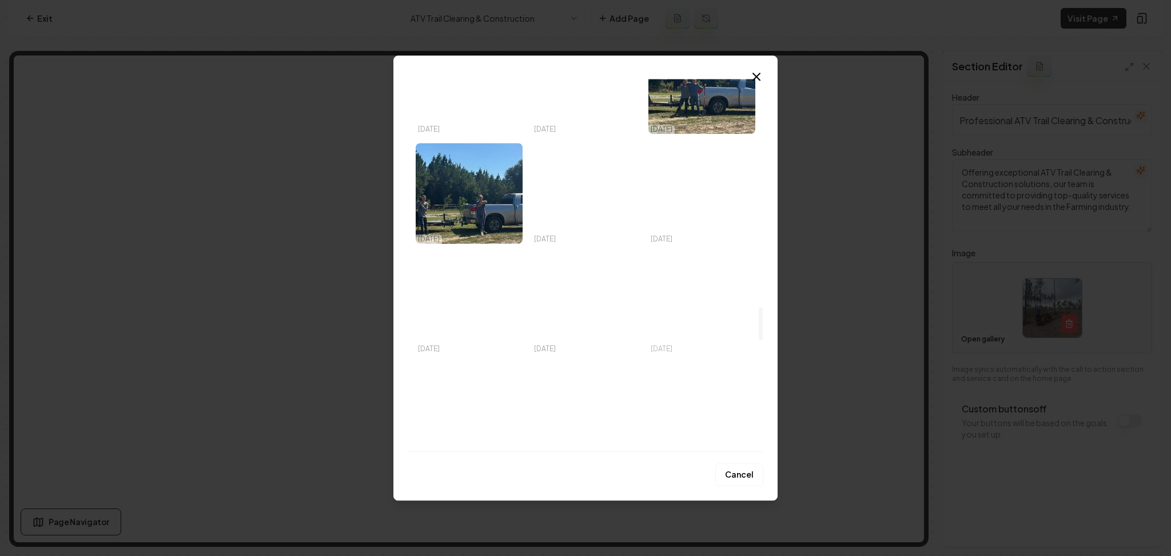
scroll to position [2668, 0]
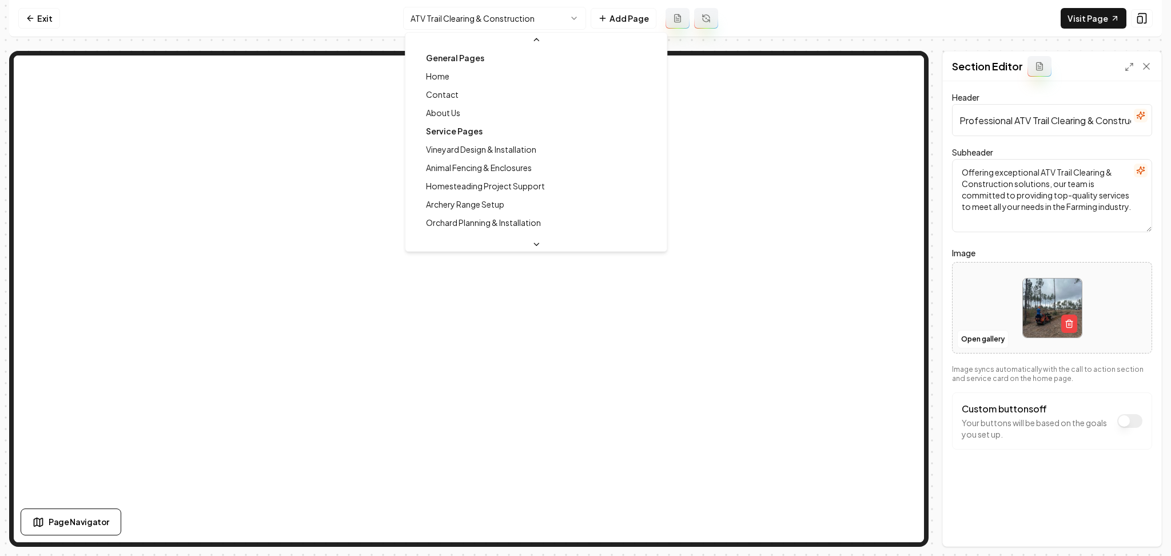
click at [434, 13] on html "Computer Required This feature is only available on a computer. Please switch t…" at bounding box center [585, 278] width 1171 height 556
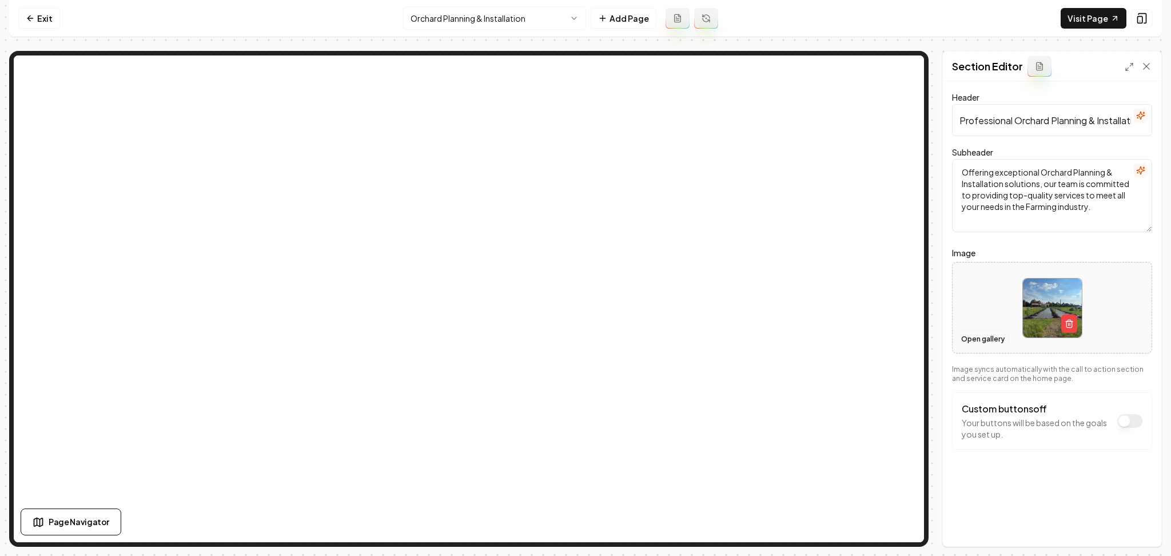
click at [964, 335] on button "Open gallery" at bounding box center [982, 339] width 51 height 18
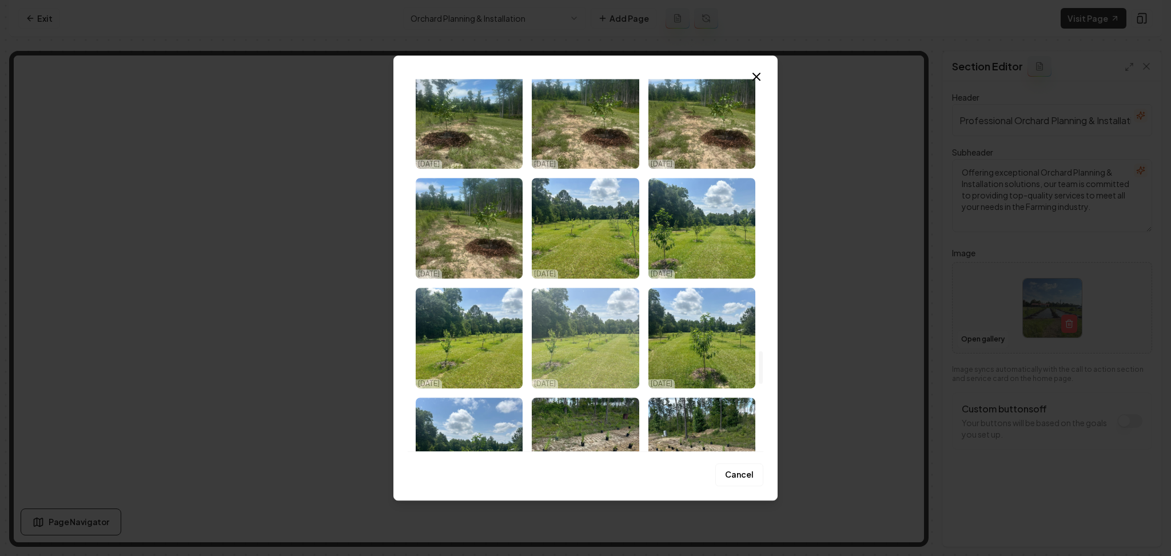
scroll to position [3125, 0]
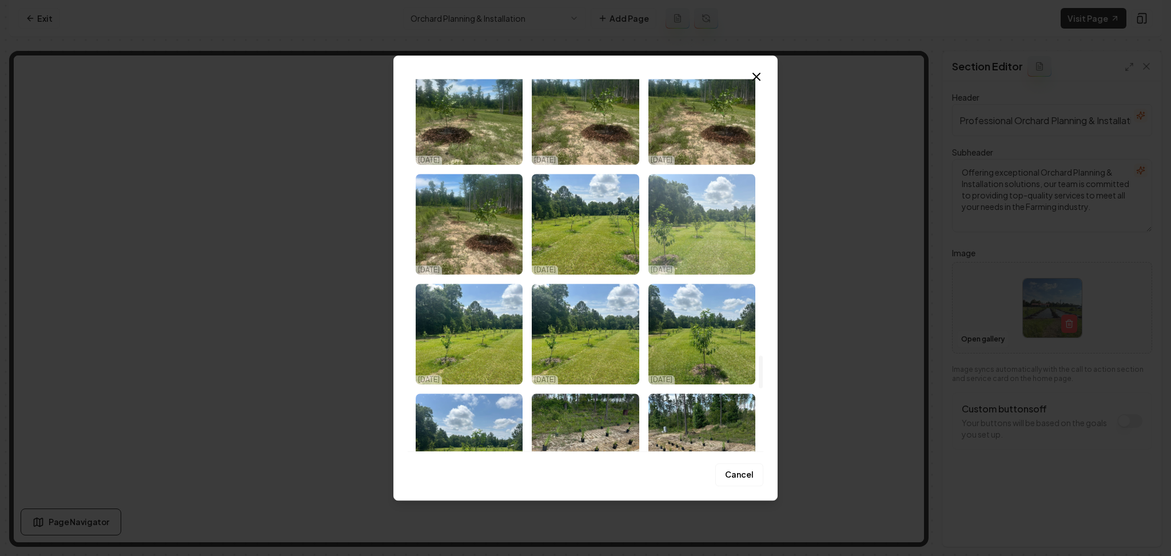
click at [690, 253] on img "Select image image_68e1e82c5c7cd75eb8e55866.webp" at bounding box center [701, 224] width 107 height 101
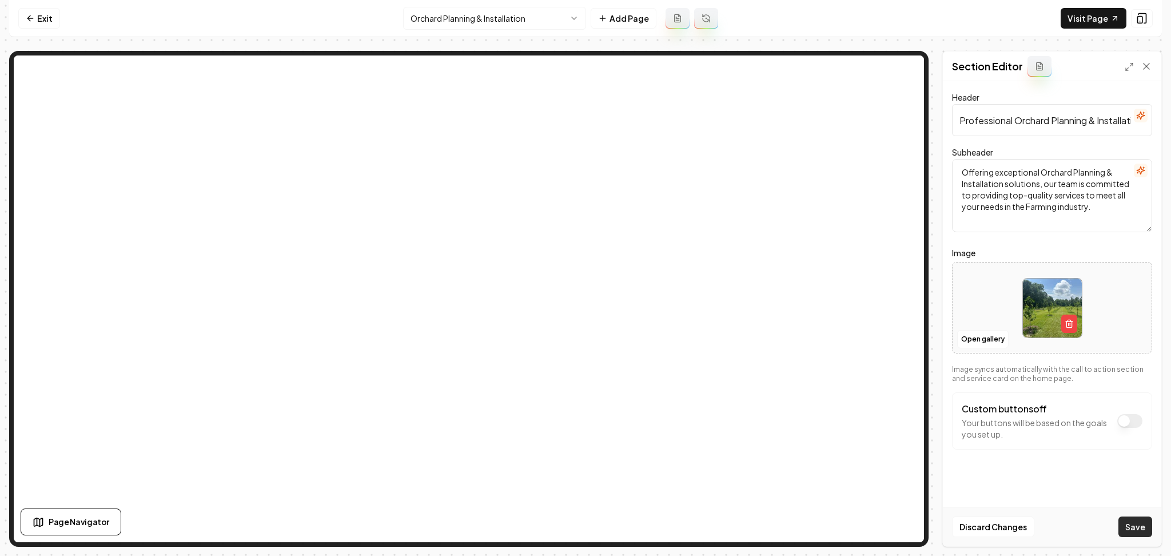
click at [1128, 527] on button "Save" at bounding box center [1135, 526] width 34 height 21
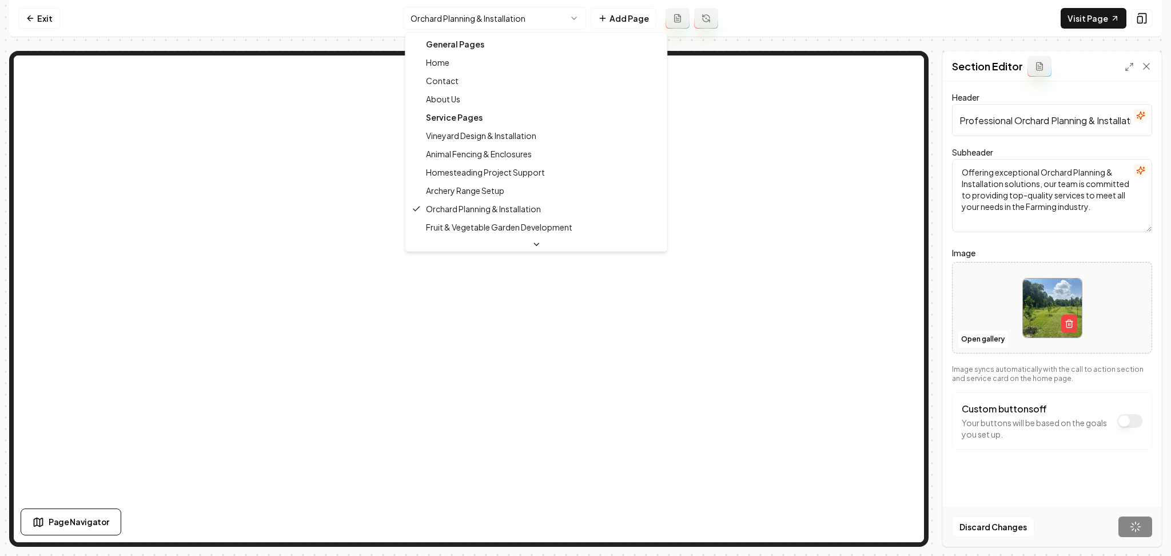
click at [494, 14] on html "Computer Required This feature is only available on a computer. Please switch t…" at bounding box center [585, 278] width 1171 height 556
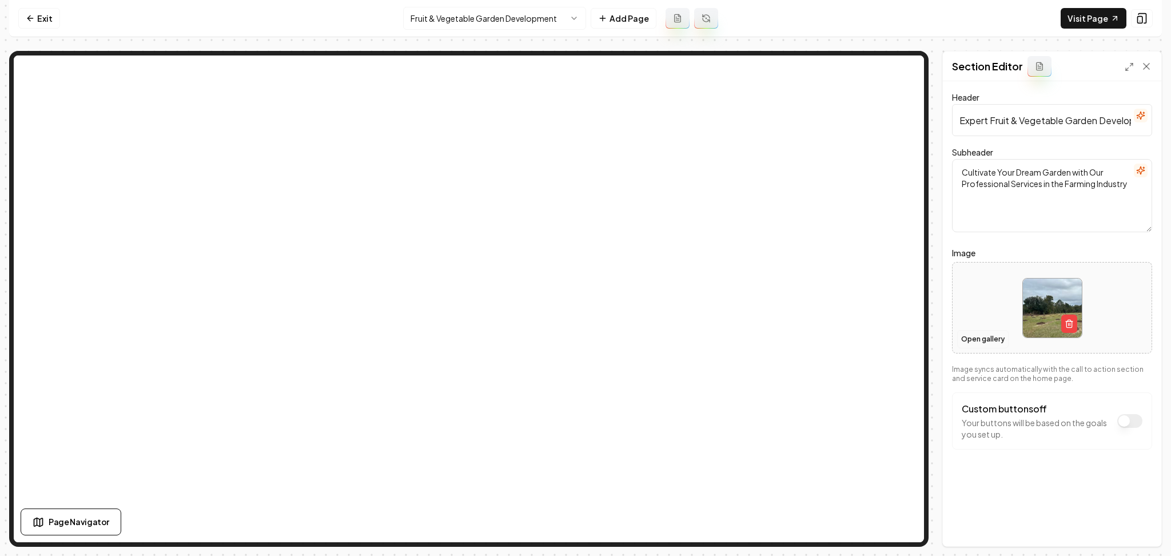
click at [971, 341] on button "Open gallery" at bounding box center [982, 339] width 51 height 18
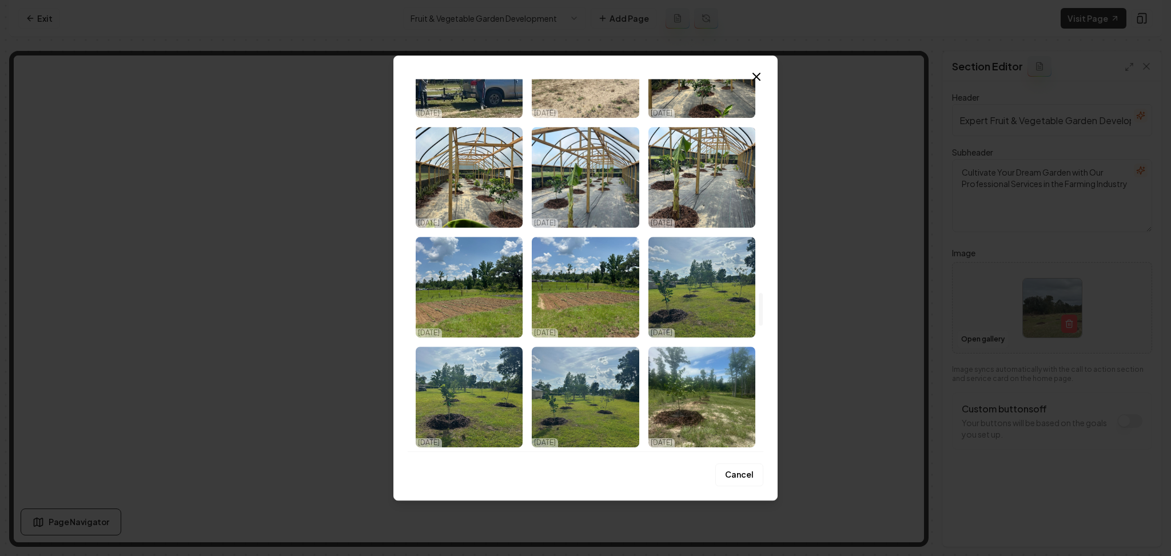
scroll to position [2745, 0]
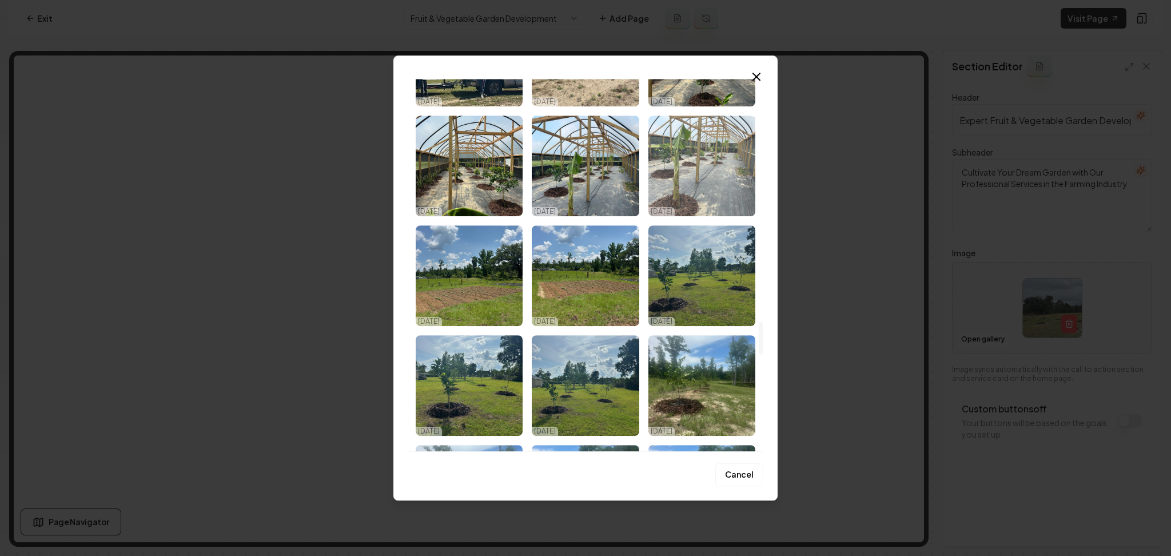
click at [680, 176] on img "Select image image_68e1e8295c7cd75eb8e549b6.webp" at bounding box center [701, 166] width 107 height 101
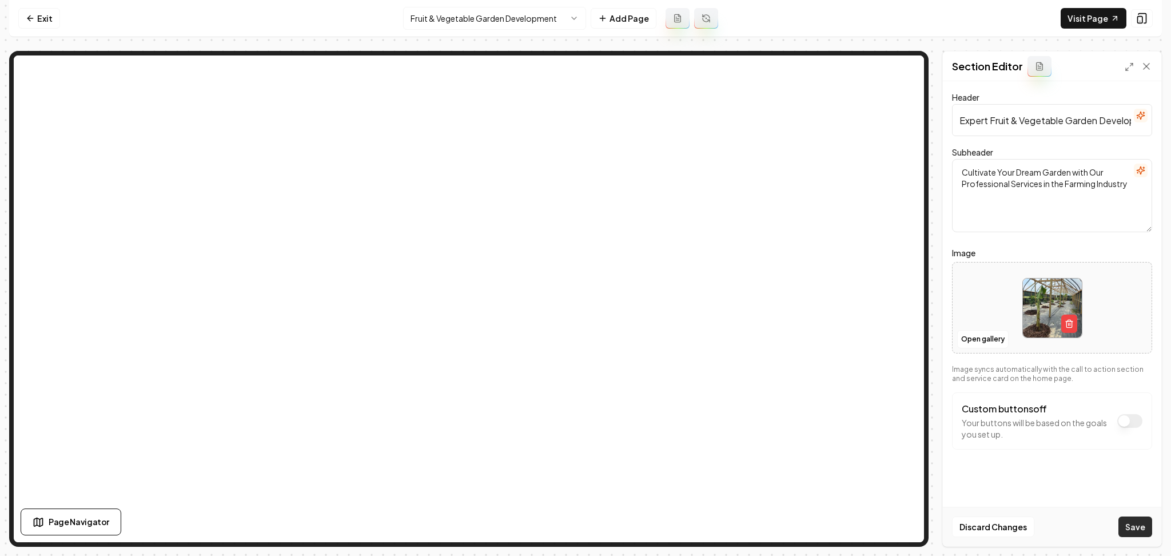
click at [1132, 525] on button "Save" at bounding box center [1135, 526] width 34 height 21
click at [559, 18] on html "Computer Required This feature is only available on a computer. Please switch t…" at bounding box center [585, 278] width 1171 height 556
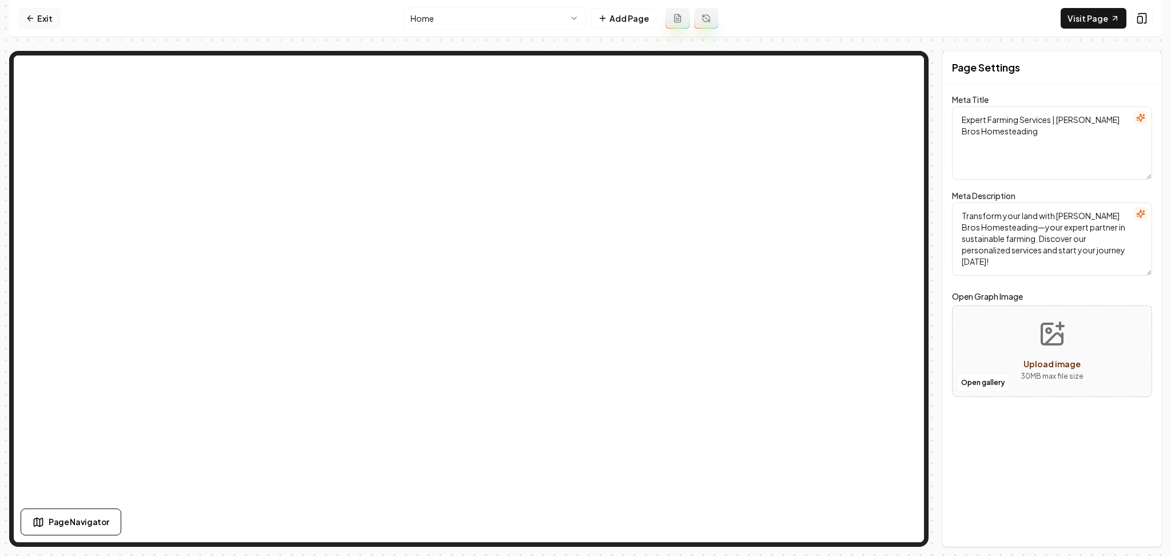
click at [55, 24] on link "Exit" at bounding box center [39, 18] width 42 height 21
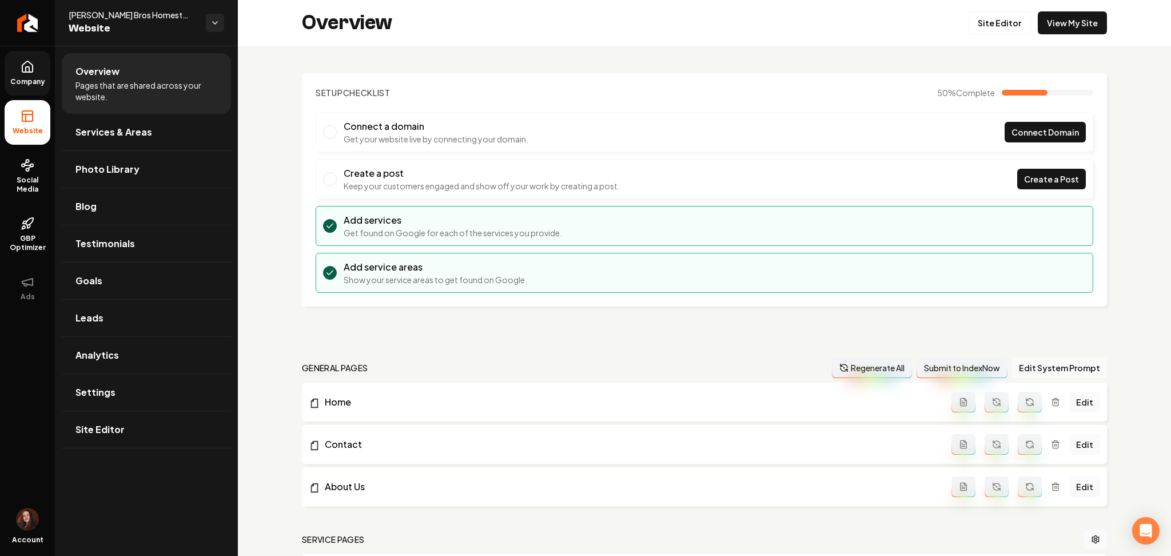
click at [29, 85] on span "Company" at bounding box center [28, 81] width 44 height 9
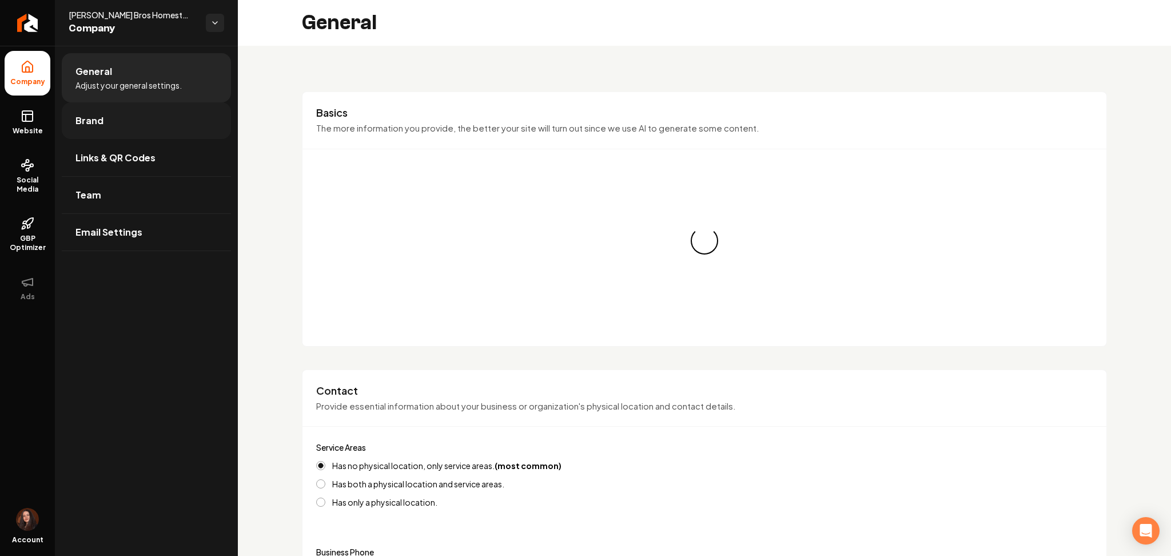
click at [94, 114] on span "Brand" at bounding box center [89, 121] width 28 height 14
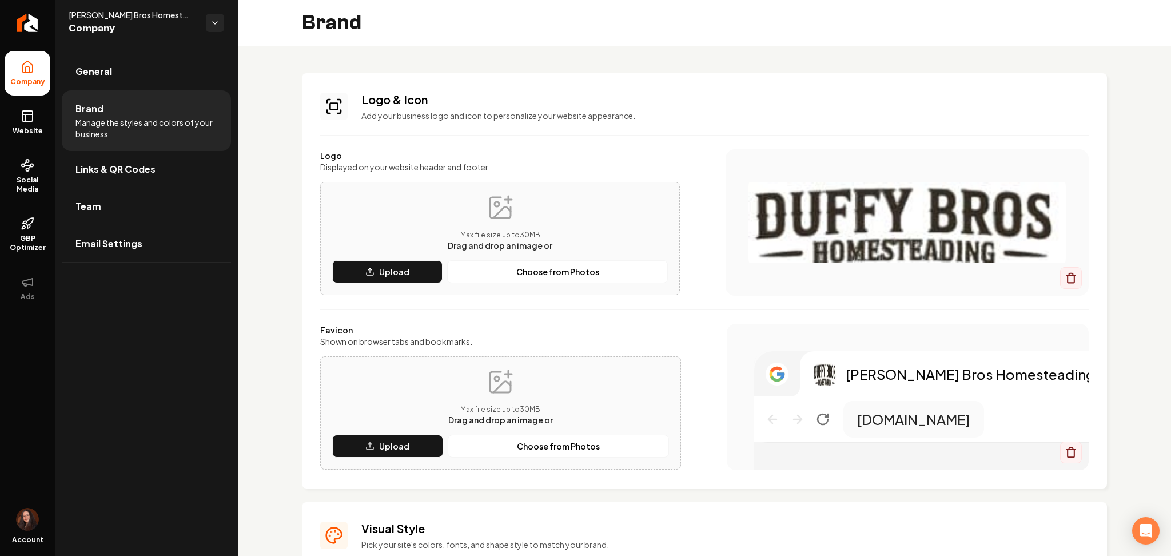
click at [352, 258] on div "Max file size up to 30 MB Drag and drop an image or Upload Choose from Photos" at bounding box center [500, 238] width 336 height 89
click at [352, 264] on button "Upload" at bounding box center [387, 271] width 110 height 23
click at [377, 441] on button "Upload" at bounding box center [387, 446] width 111 height 23
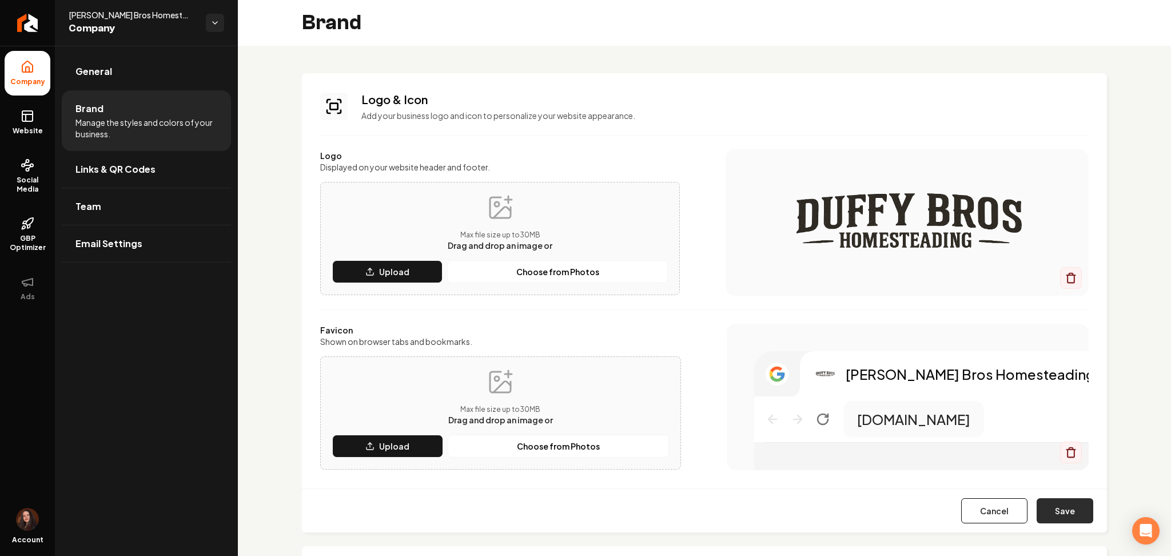
click at [1049, 508] on button "Save" at bounding box center [1065, 510] width 57 height 25
click at [1056, 507] on div "Cancel Save" at bounding box center [704, 510] width 805 height 44
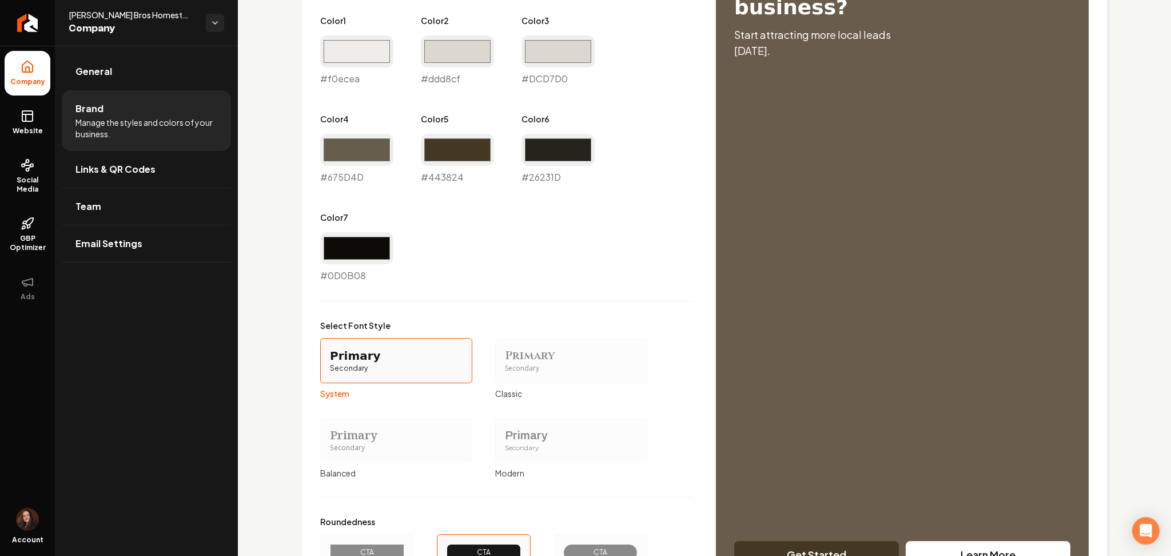
click at [438, 436] on div "Primary" at bounding box center [396, 435] width 133 height 16
click at [329, 436] on button "Primary Secondary Balanced" at bounding box center [324, 439] width 9 height 9
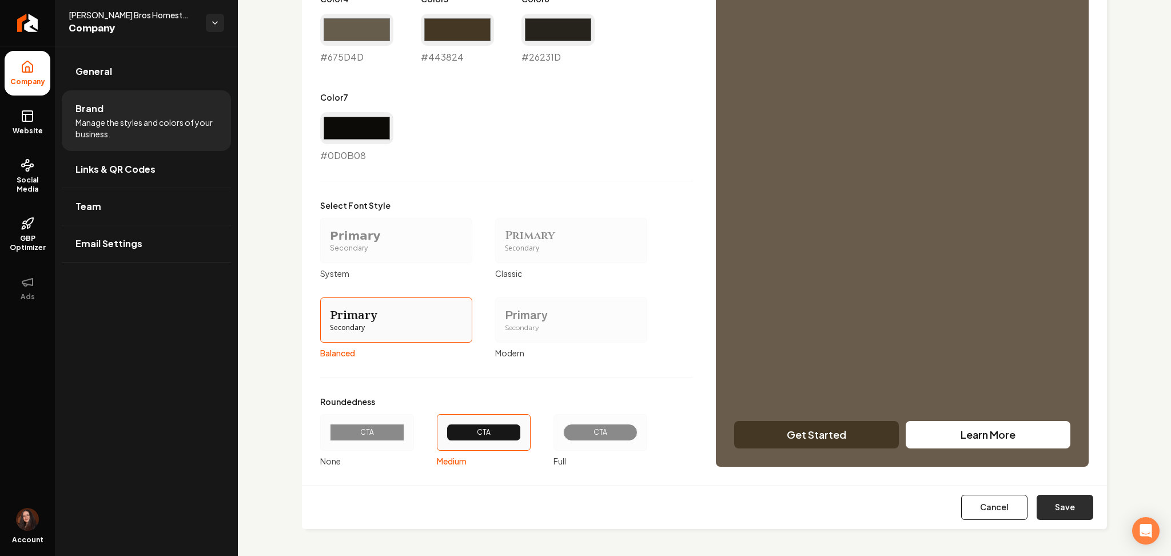
click at [1053, 514] on button "Save" at bounding box center [1065, 507] width 57 height 25
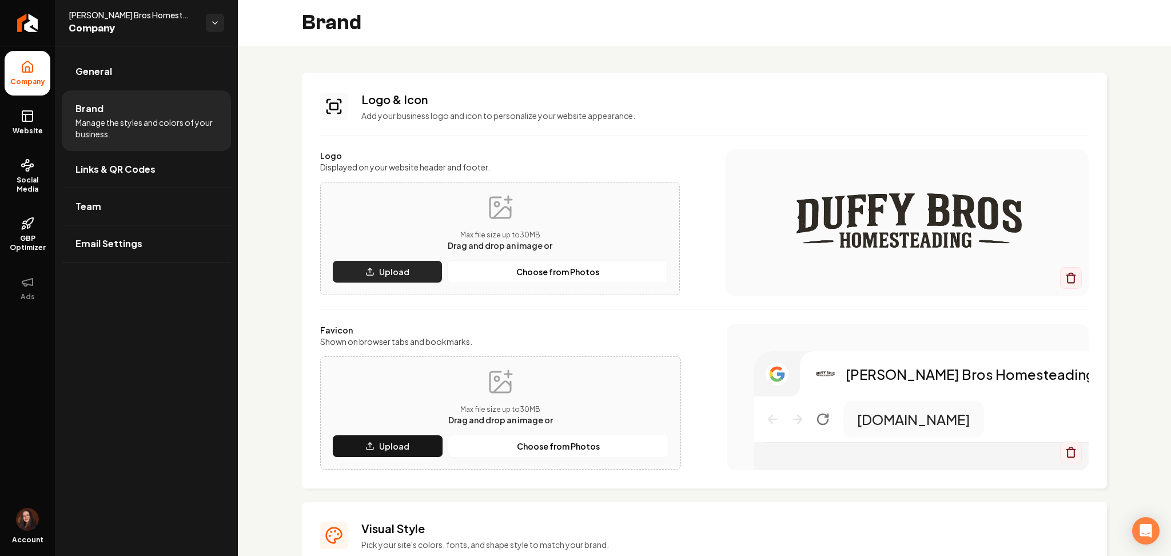
type input "#dcd7d0"
type input "#675d4d"
type input "#26231d"
type input "#0d0b08"
click at [1, 133] on ul "Company Website Social Media GBP Optimizer Ads" at bounding box center [27, 180] width 55 height 269
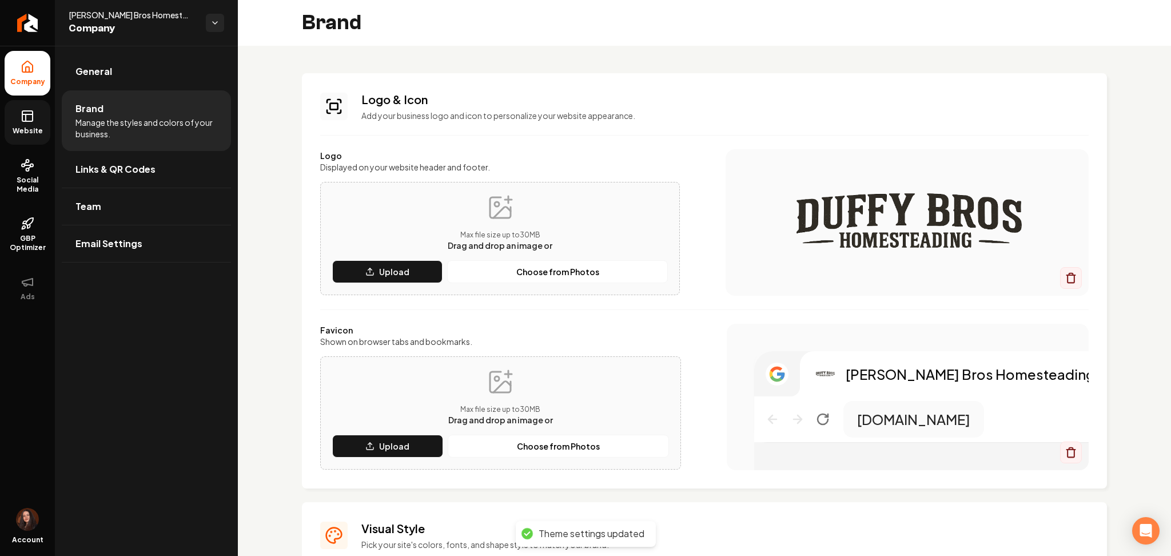
click at [5, 130] on link "Website" at bounding box center [28, 122] width 46 height 45
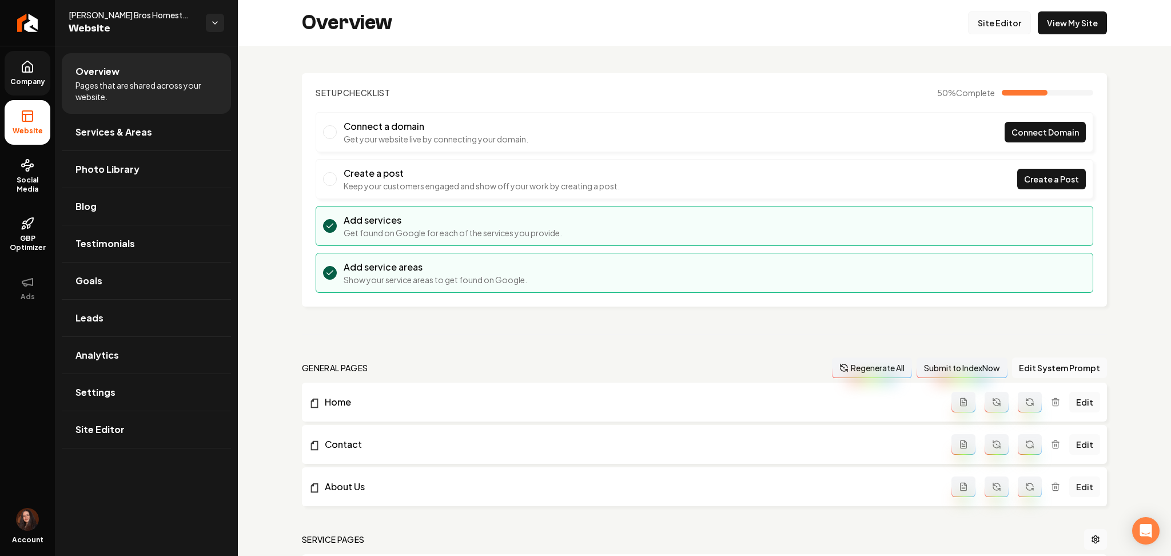
click at [971, 31] on link "Site Editor" at bounding box center [999, 22] width 63 height 23
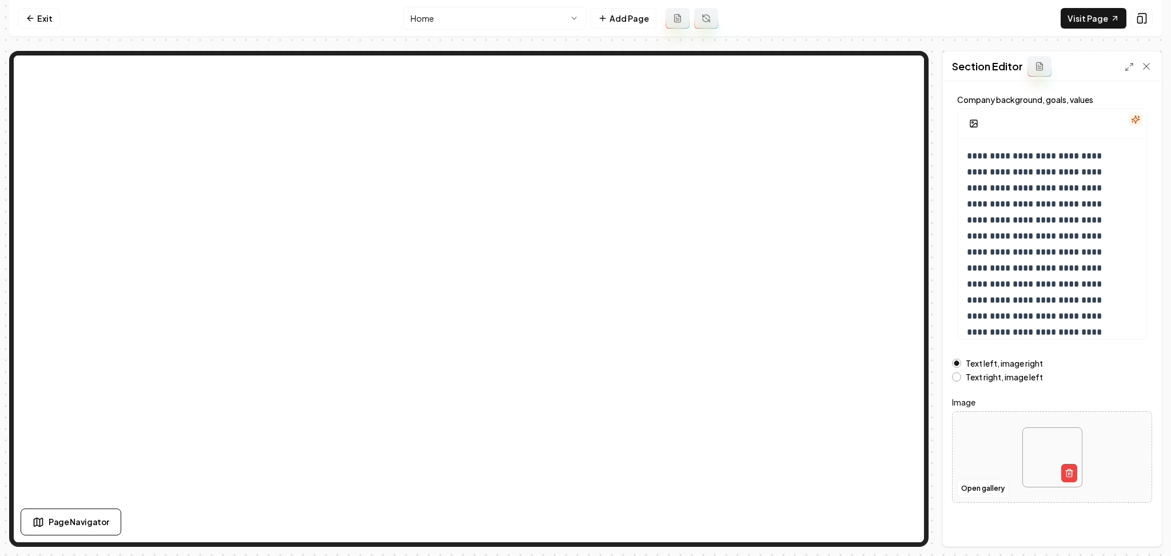
scroll to position [61, 0]
click at [983, 485] on button "Open gallery" at bounding box center [982, 486] width 51 height 18
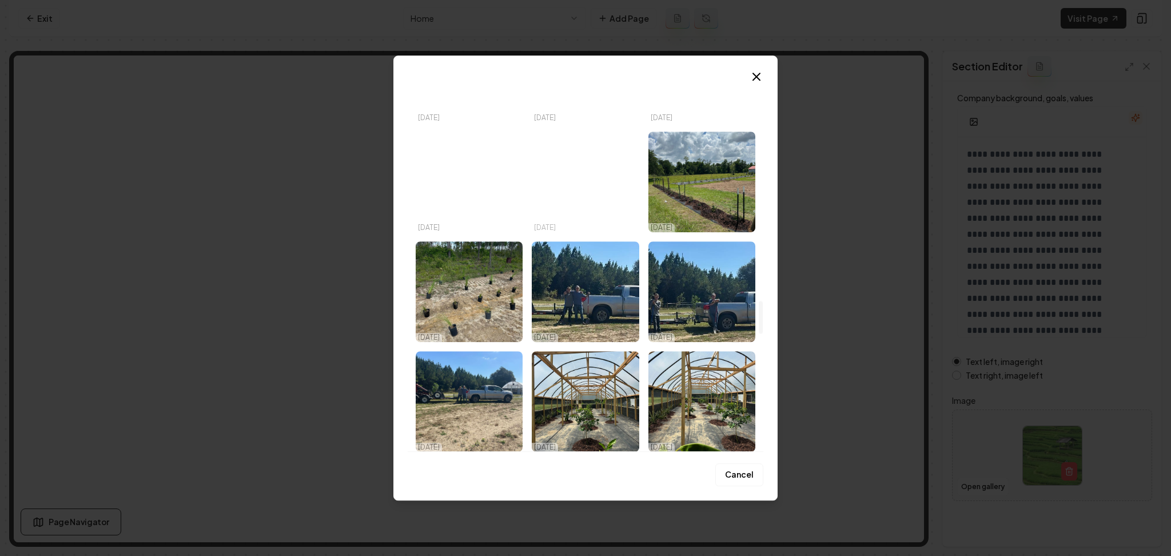
scroll to position [2508, 0]
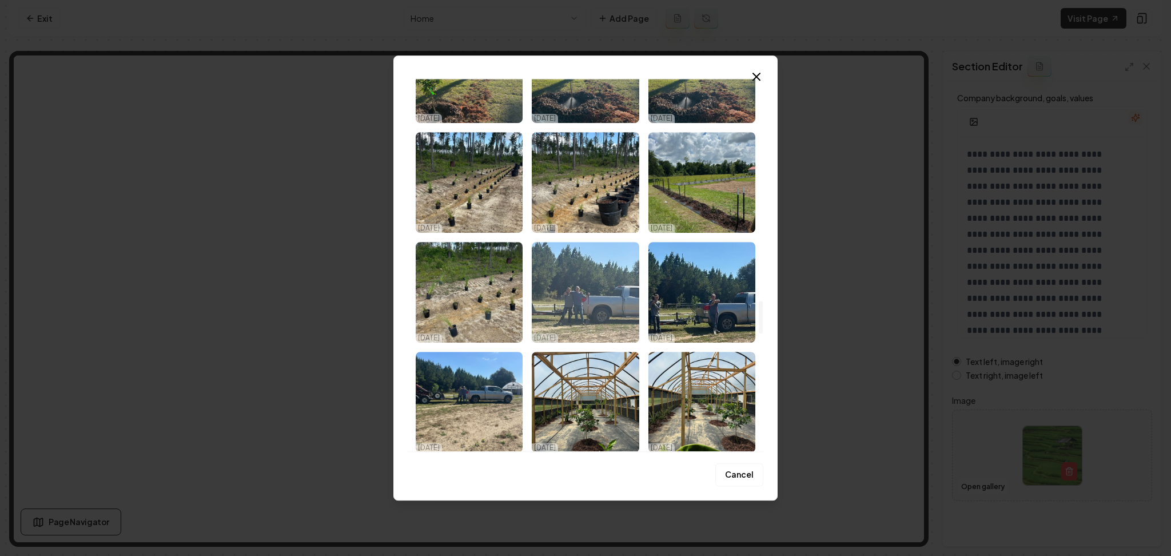
click at [587, 307] on img "Select image image_68e1e7ff5c7cd75eb8e49e08.webp" at bounding box center [585, 292] width 107 height 101
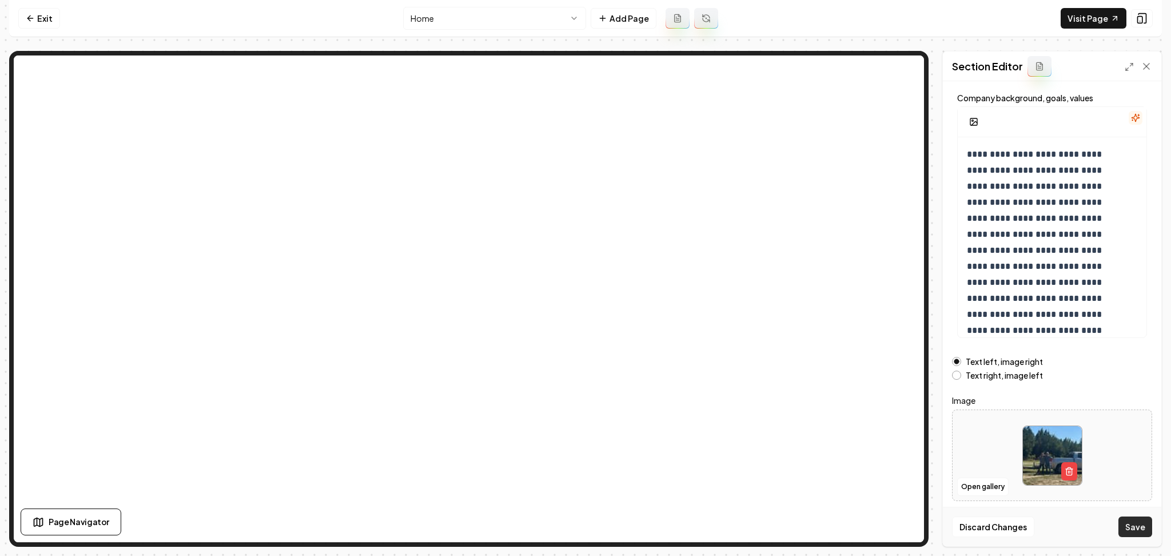
click at [1124, 521] on button "Save" at bounding box center [1135, 526] width 34 height 21
click at [970, 490] on button "Open gallery" at bounding box center [982, 486] width 51 height 18
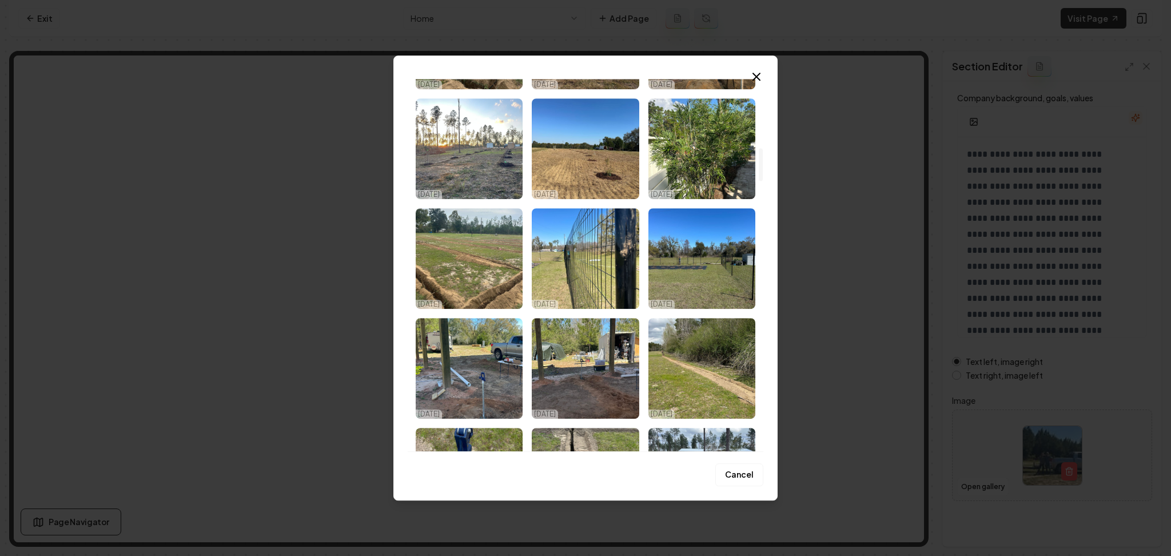
scroll to position [778, 0]
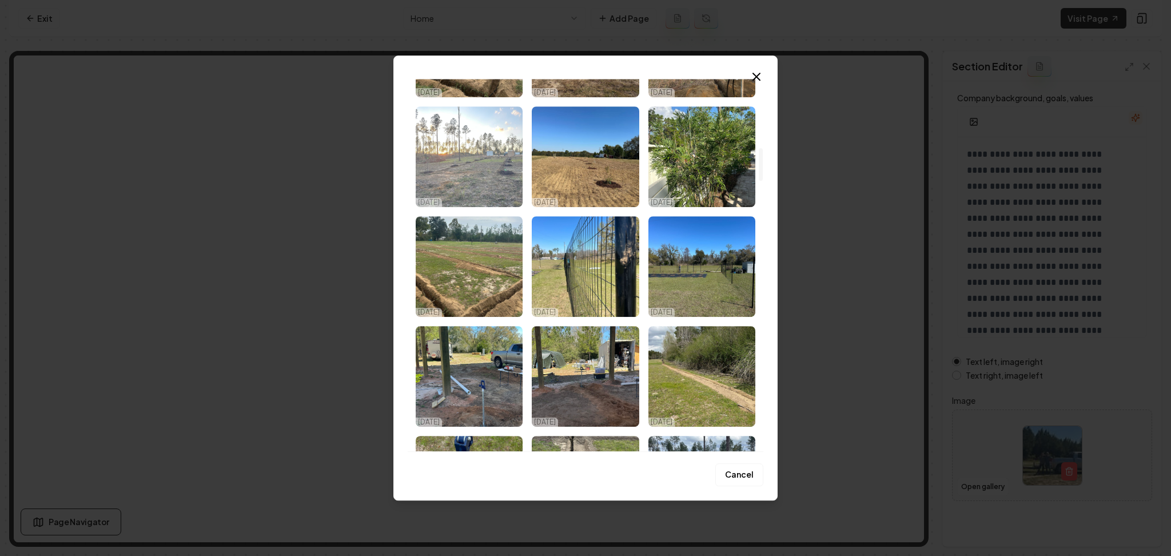
click at [463, 188] on img "Select image image_68e1ed725c7cd75eb8fe2383.webp" at bounding box center [469, 156] width 107 height 101
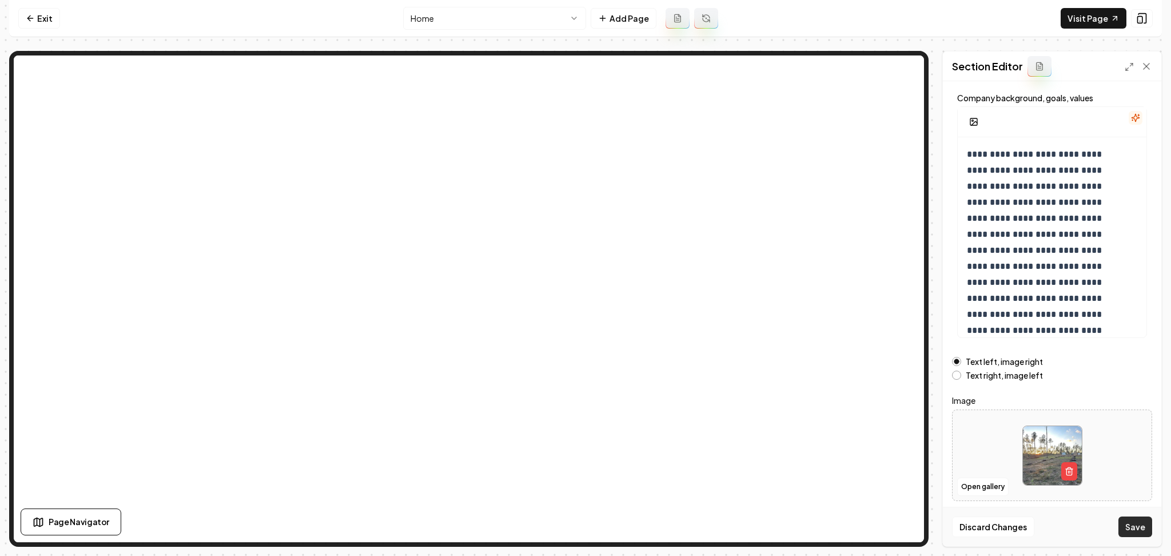
click at [1126, 521] on button "Save" at bounding box center [1135, 526] width 34 height 21
click at [991, 492] on button "Open gallery" at bounding box center [982, 486] width 51 height 18
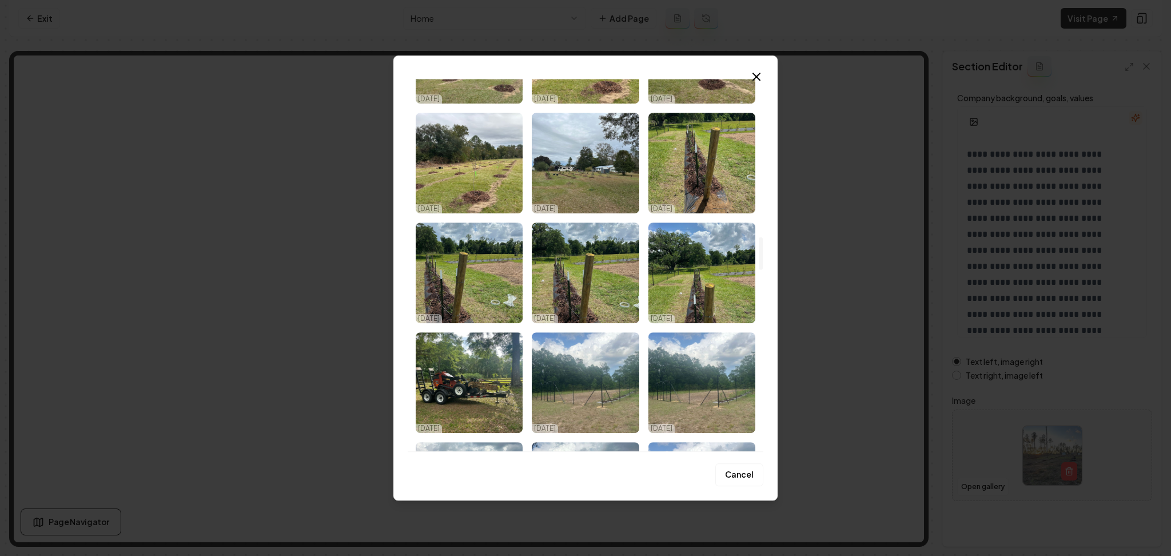
scroll to position [1753, 0]
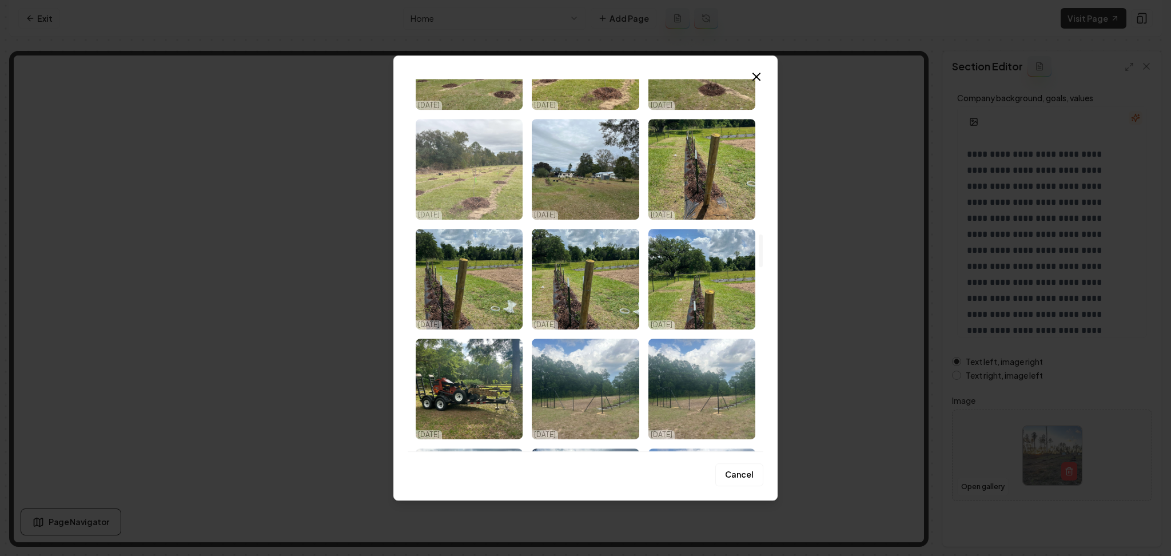
click at [493, 182] on img "Select image image_68e1ec015c7cd75eb8f74b6d.webp" at bounding box center [469, 169] width 107 height 101
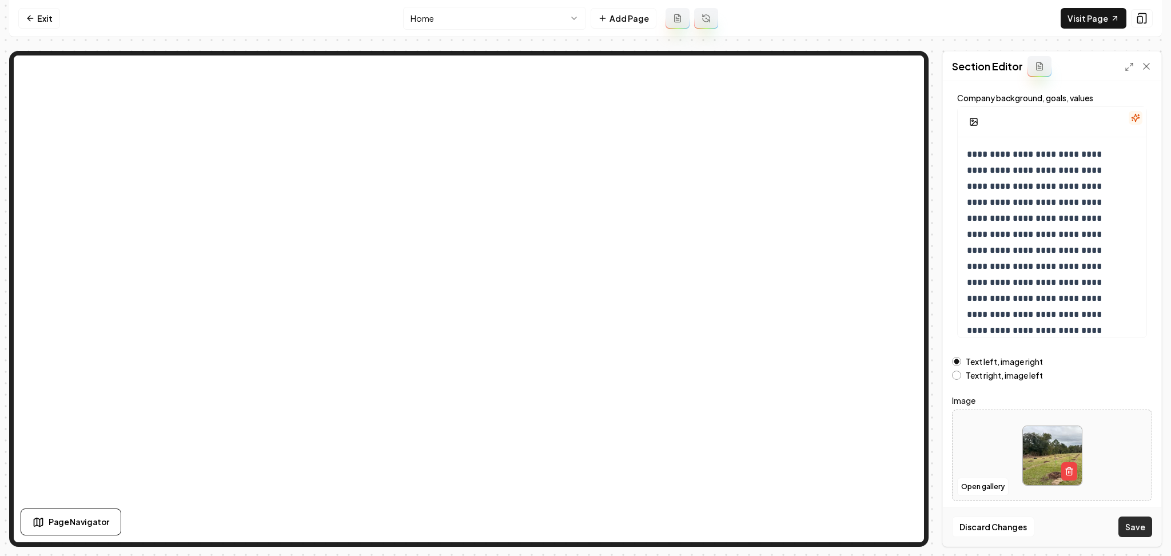
click at [1144, 531] on button "Save" at bounding box center [1135, 526] width 34 height 21
click at [994, 485] on button "Open gallery" at bounding box center [982, 486] width 51 height 18
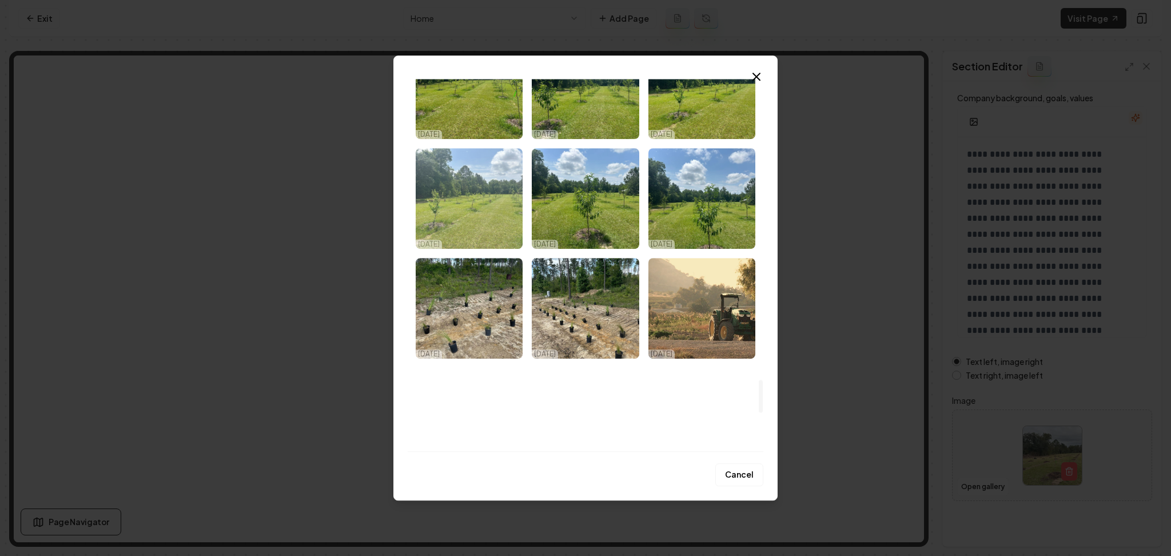
scroll to position [3354, 0]
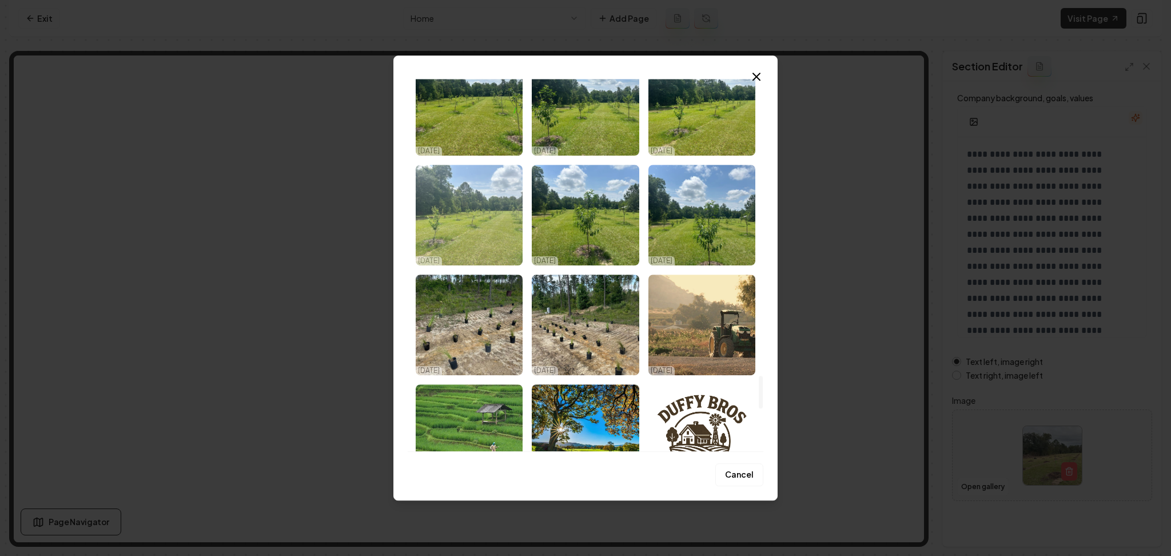
click at [488, 211] on img "Select image image_68e1e82c5c7cd75eb8e5592a.webp" at bounding box center [469, 215] width 107 height 101
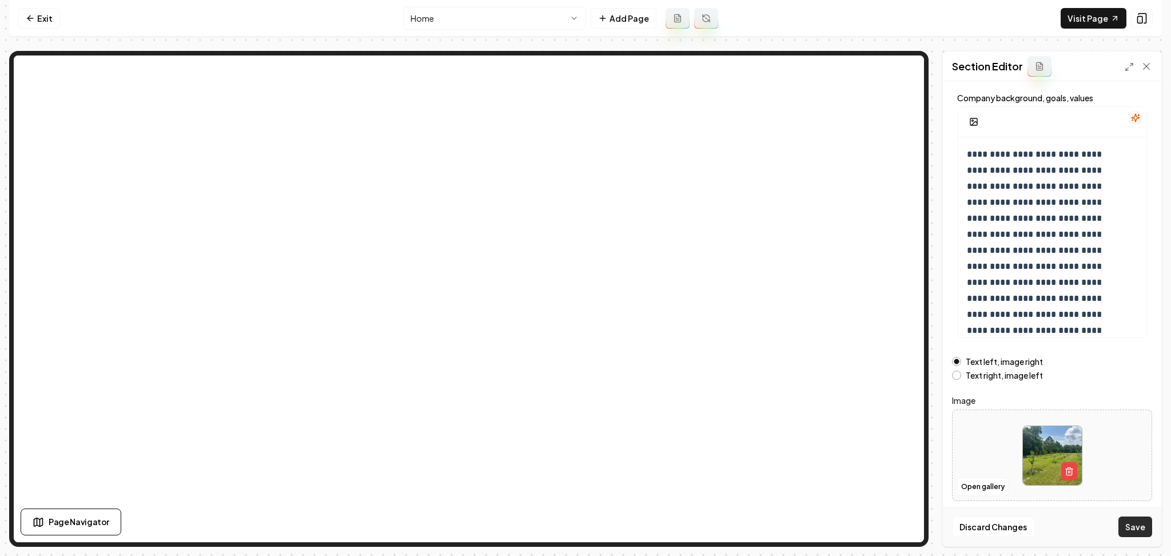
click at [1122, 529] on button "Save" at bounding box center [1135, 526] width 34 height 21
click at [977, 483] on button "Open gallery" at bounding box center [982, 486] width 51 height 18
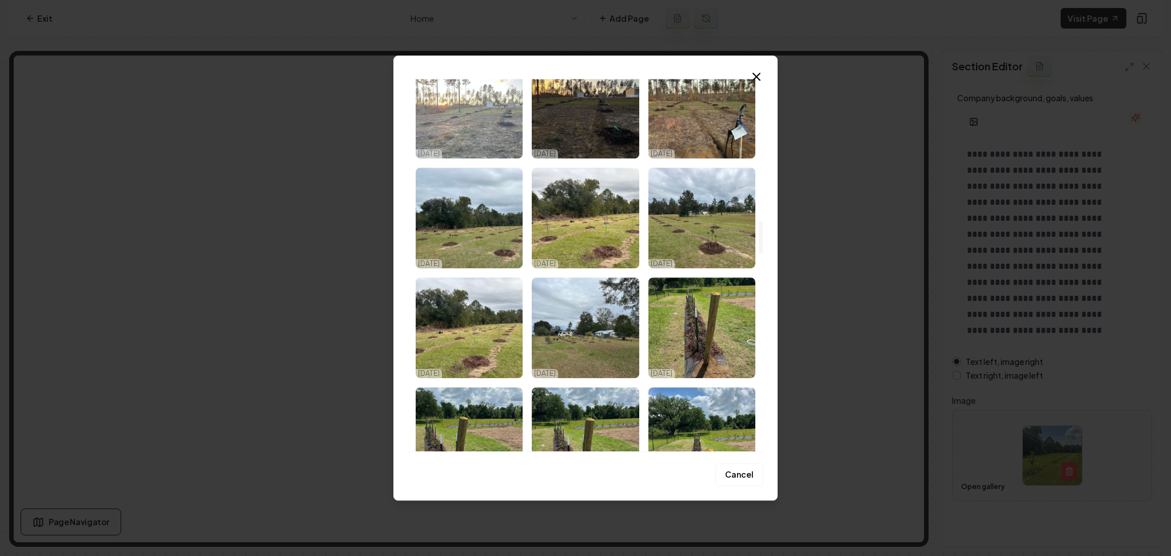
scroll to position [1601, 0]
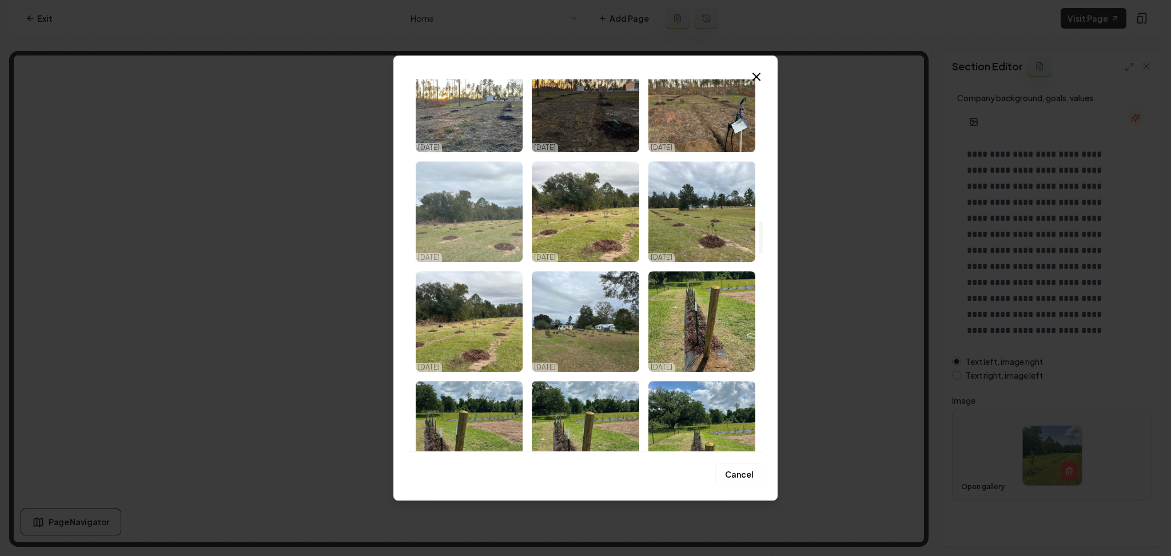
click at [499, 255] on img "Select image image_68e1ebff5c7cd75eb8f73e95.webp" at bounding box center [469, 211] width 107 height 101
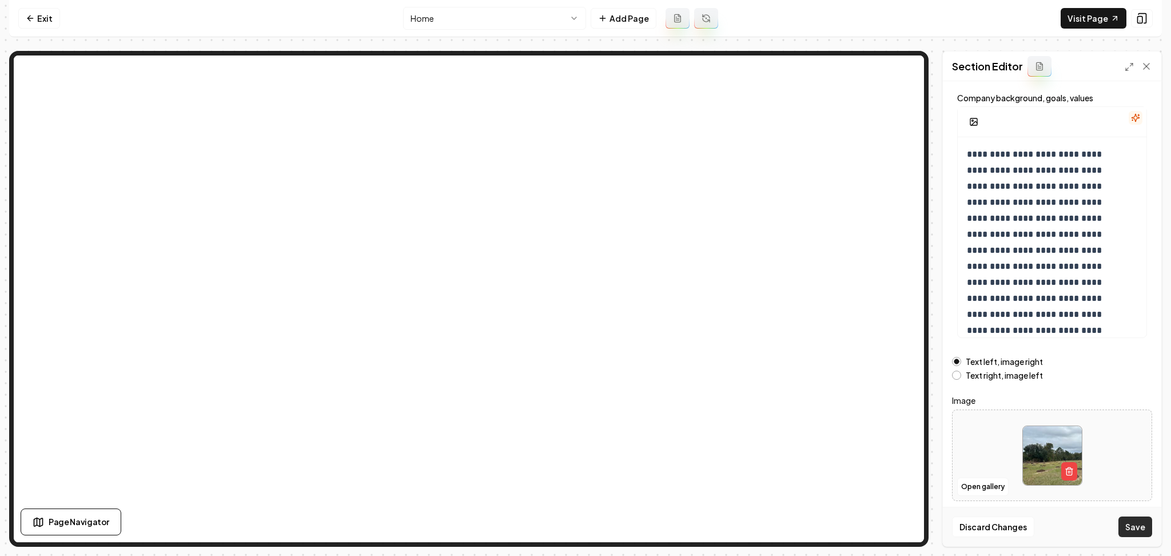
click at [1144, 525] on button "Save" at bounding box center [1135, 526] width 34 height 21
click at [1000, 484] on button "Open gallery" at bounding box center [982, 486] width 51 height 18
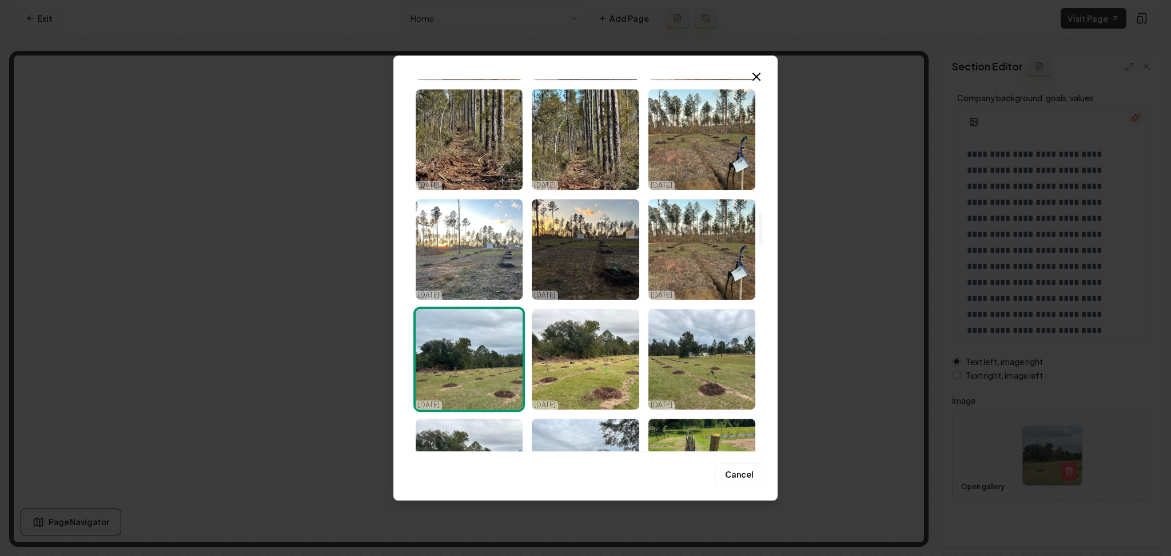
scroll to position [1448, 0]
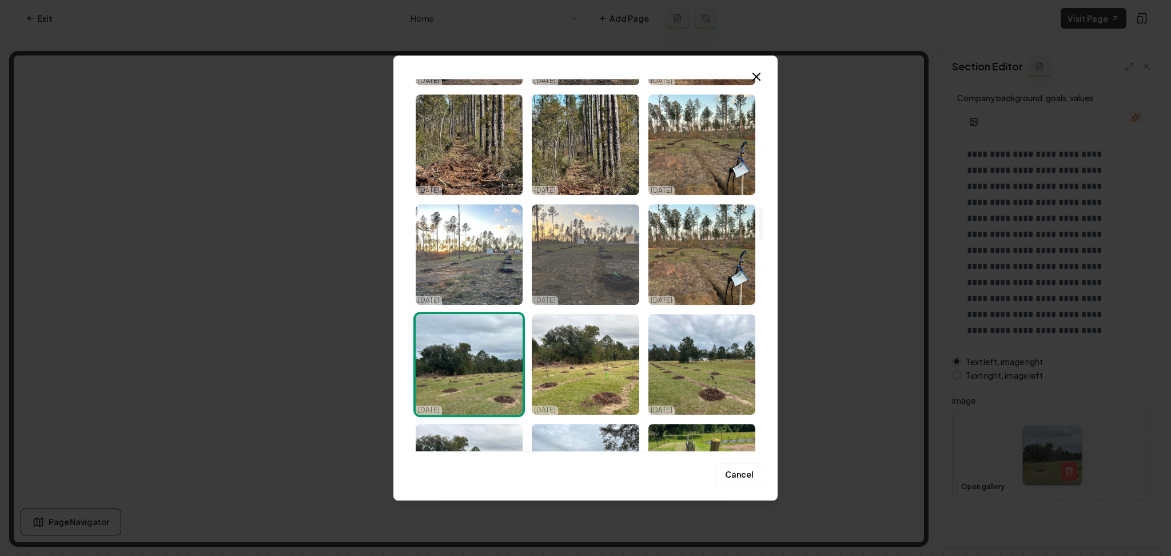
click at [579, 288] on img "Select image image_68e1ebfd5c7cd75eb8f736bd.webp" at bounding box center [585, 254] width 107 height 101
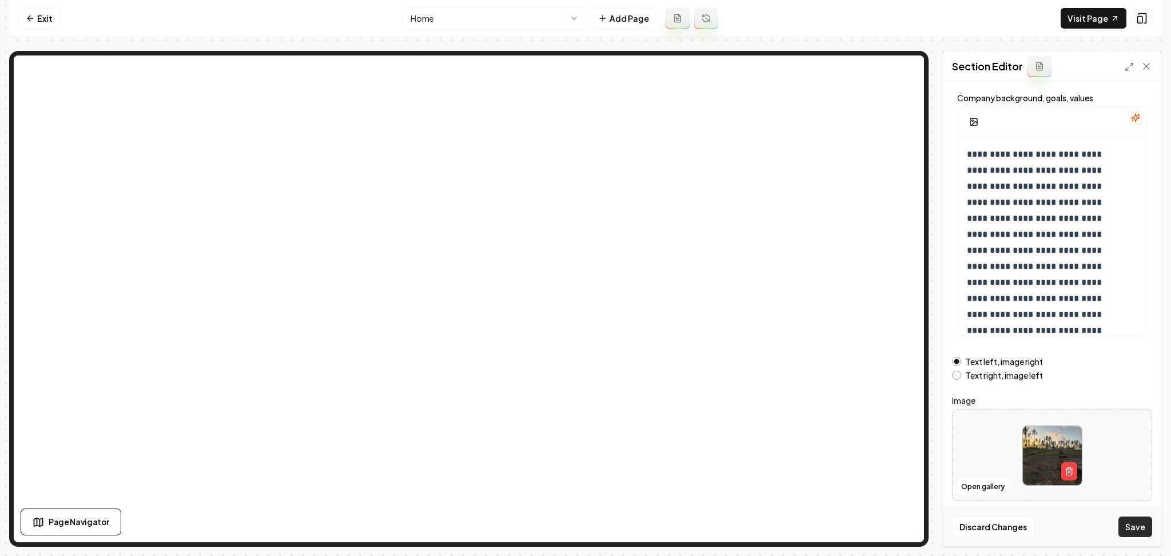
click at [1139, 532] on button "Save" at bounding box center [1135, 526] width 34 height 21
click at [975, 488] on button "Open gallery" at bounding box center [982, 486] width 51 height 18
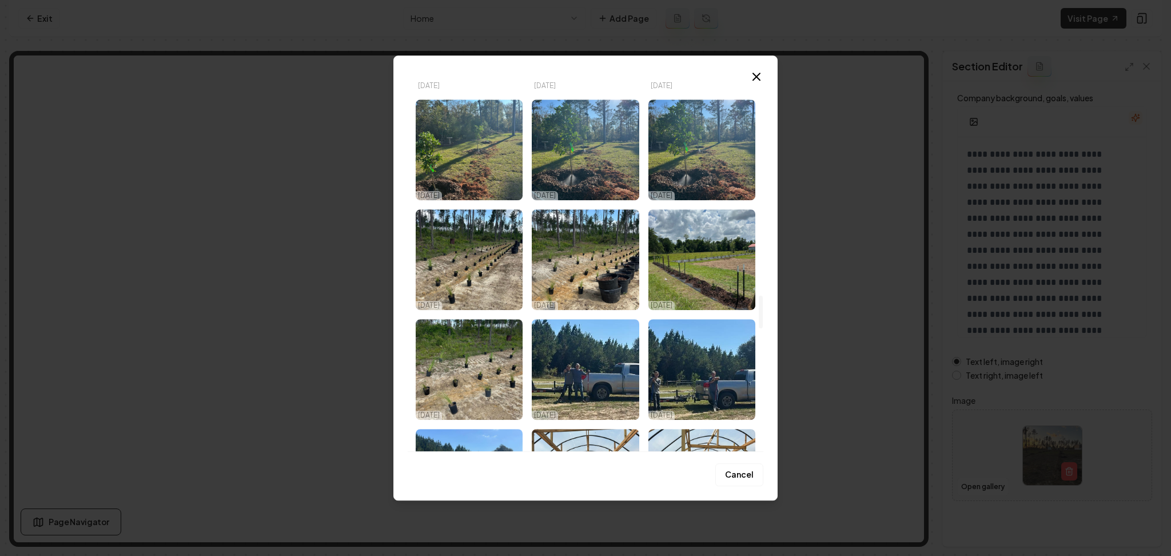
scroll to position [2446, 0]
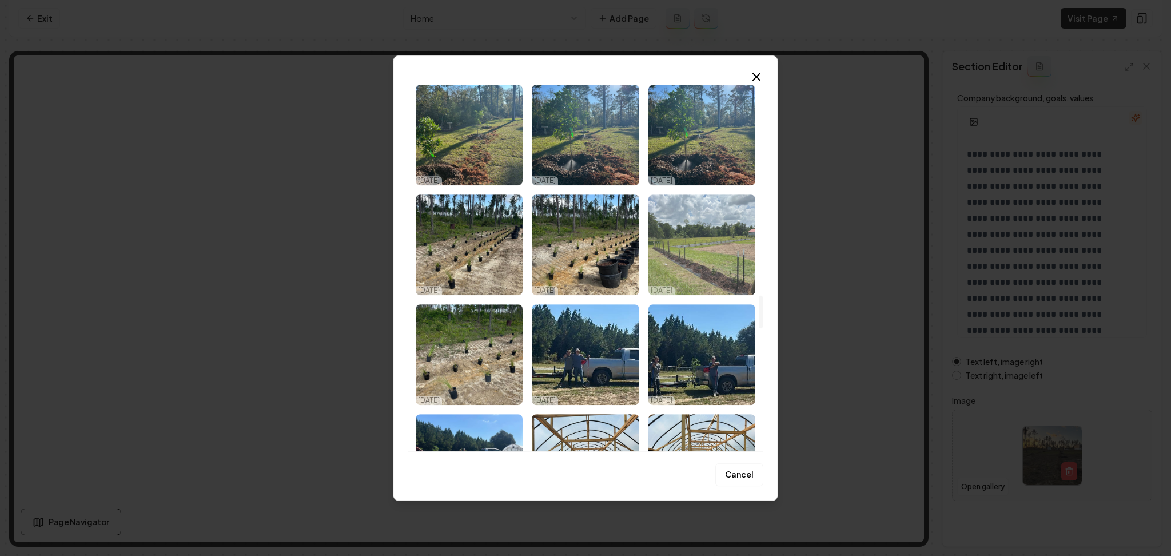
click at [690, 274] on img "Select image image_68e1eb0a5c7cd75eb8f2c63f.webp" at bounding box center [701, 244] width 107 height 101
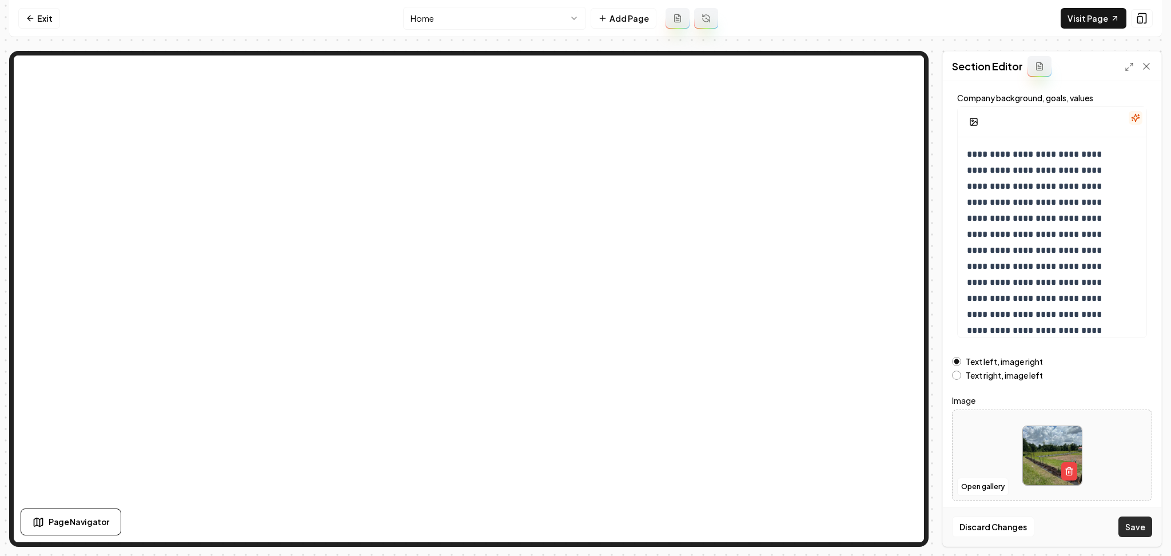
click at [1137, 529] on button "Save" at bounding box center [1135, 526] width 34 height 21
click at [509, 12] on html "**********" at bounding box center [585, 278] width 1171 height 556
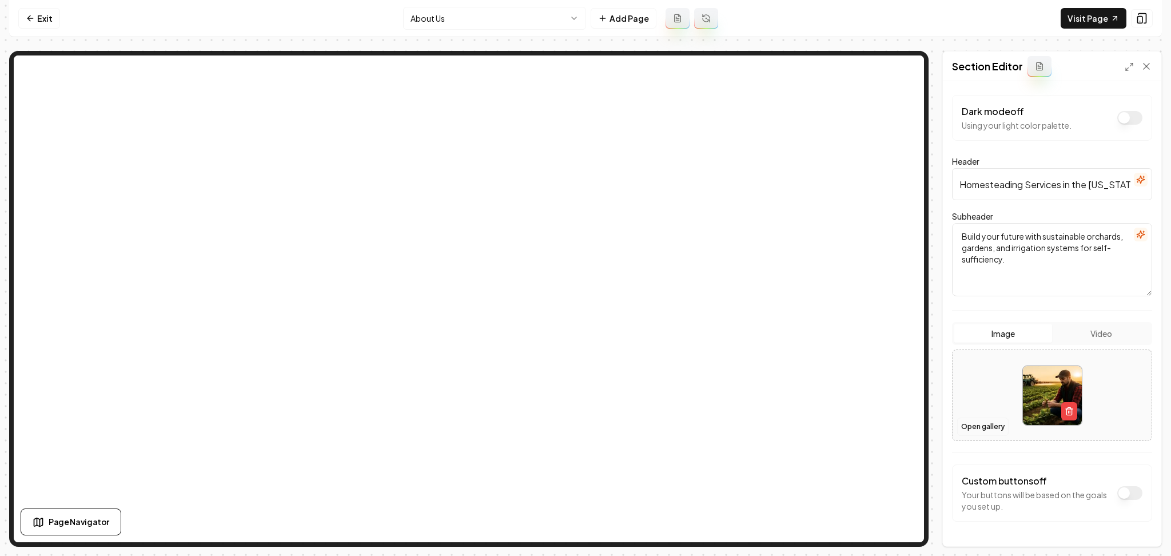
click at [986, 429] on button "Open gallery" at bounding box center [982, 426] width 51 height 18
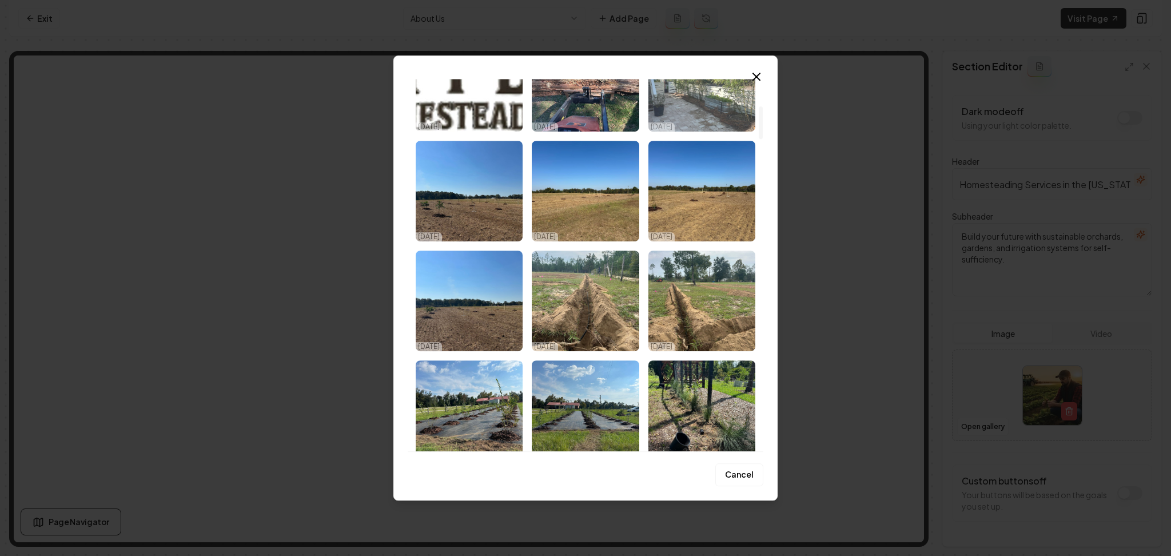
scroll to position [305, 0]
click at [565, 405] on img "Select image image_68e1ed705c7cd75eb8fe1905.webp" at bounding box center [585, 410] width 107 height 101
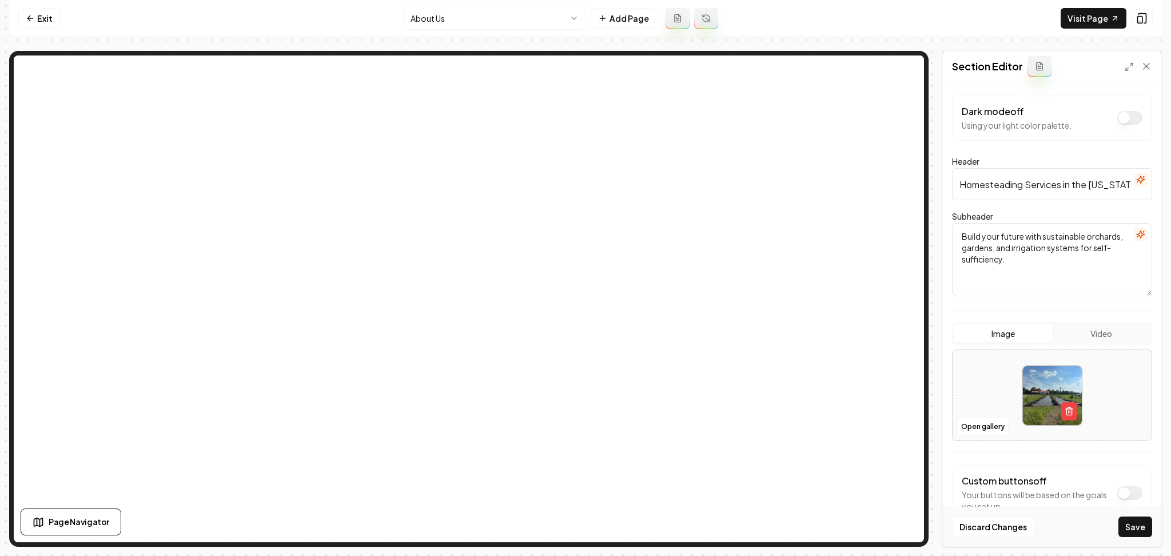
click at [1142, 527] on button "Save" at bounding box center [1135, 526] width 34 height 21
click at [994, 429] on button "Open gallery" at bounding box center [982, 426] width 51 height 18
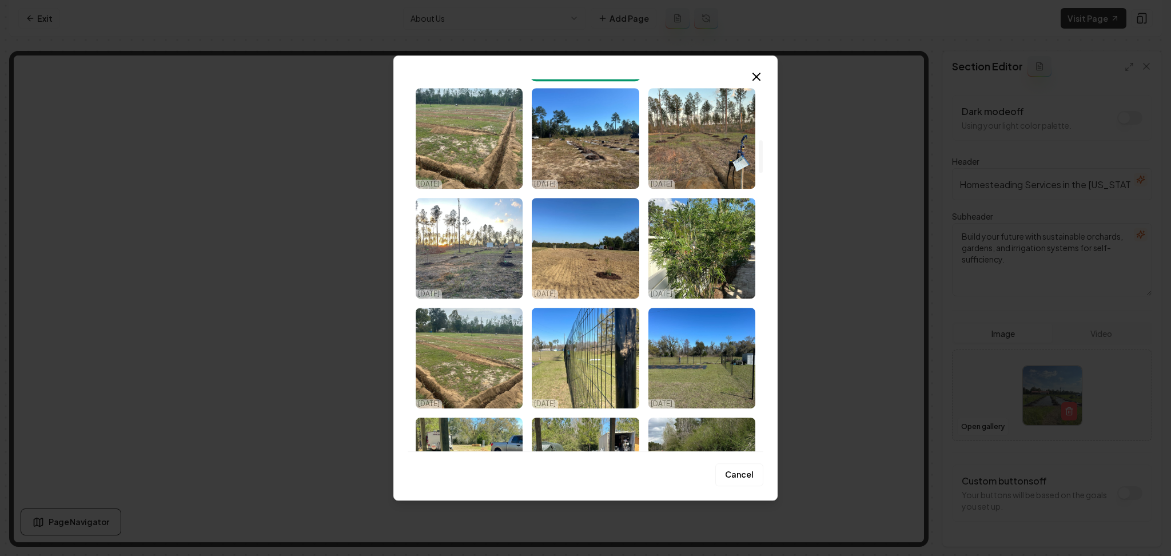
scroll to position [748, 0]
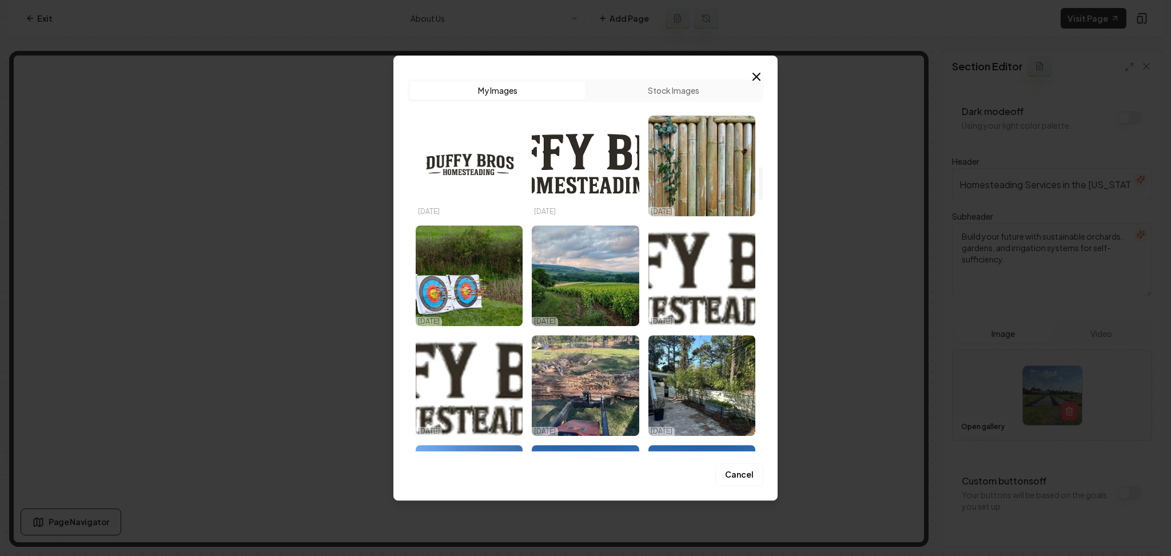
scroll to position [1296, 0]
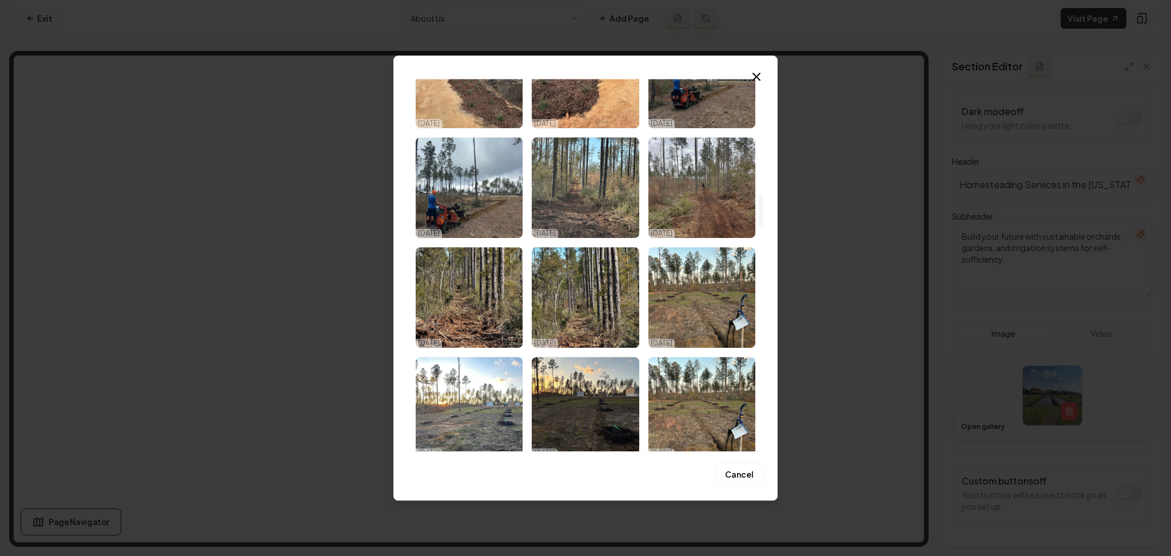
click at [611, 324] on img "Select image image_68e1ec025c7cd75eb8f74e5e.webp" at bounding box center [585, 297] width 107 height 101
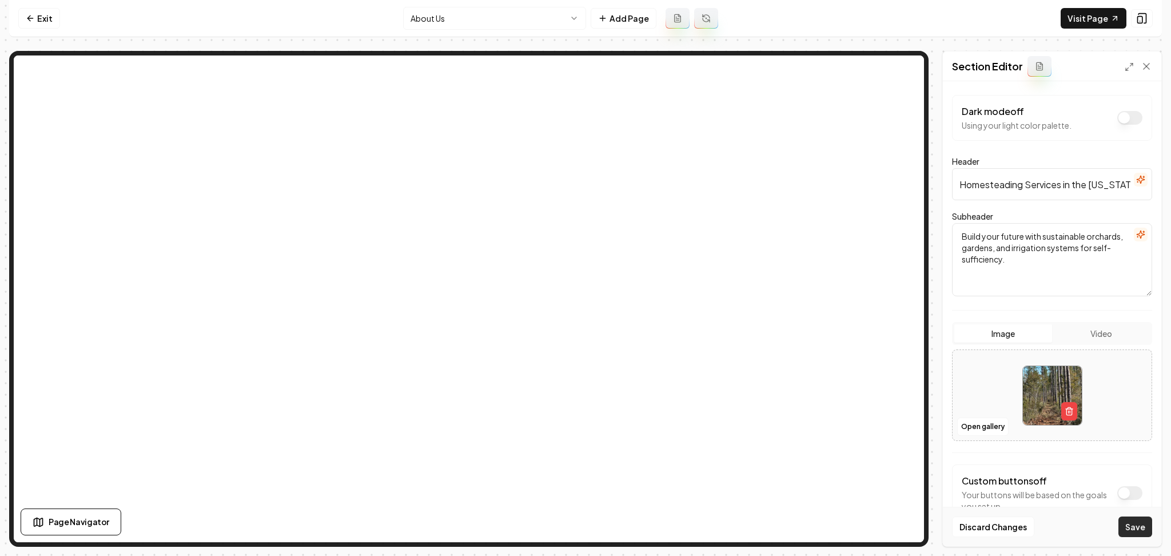
click at [1147, 517] on button "Save" at bounding box center [1135, 526] width 34 height 21
click at [513, 17] on html "Computer Required This feature is only available on a computer. Please switch t…" at bounding box center [585, 278] width 1171 height 556
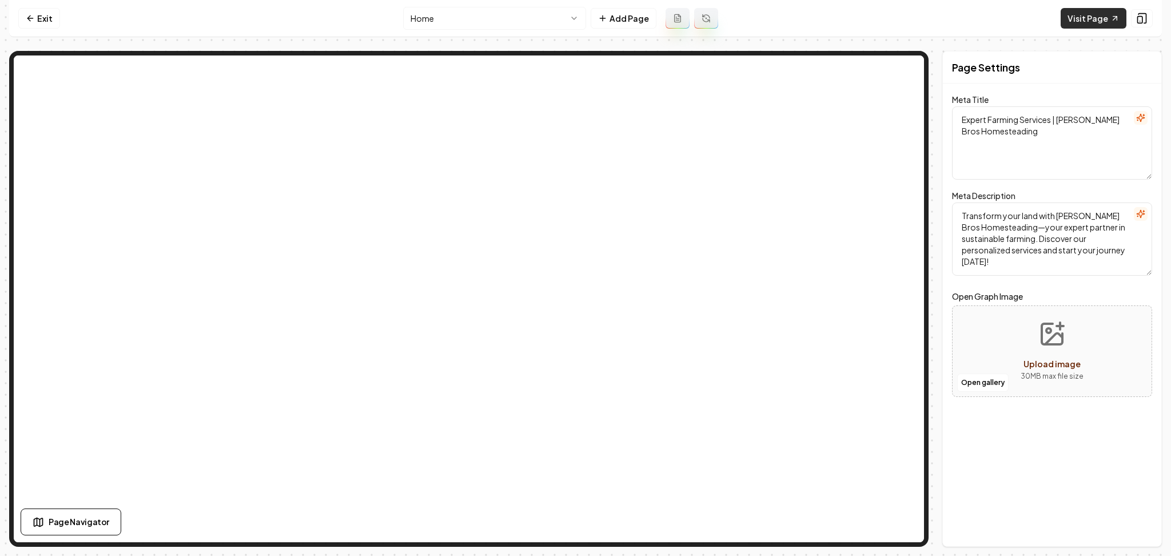
click at [1065, 23] on link "Visit Page" at bounding box center [1094, 18] width 66 height 21
click at [49, 17] on link "Exit" at bounding box center [39, 18] width 42 height 21
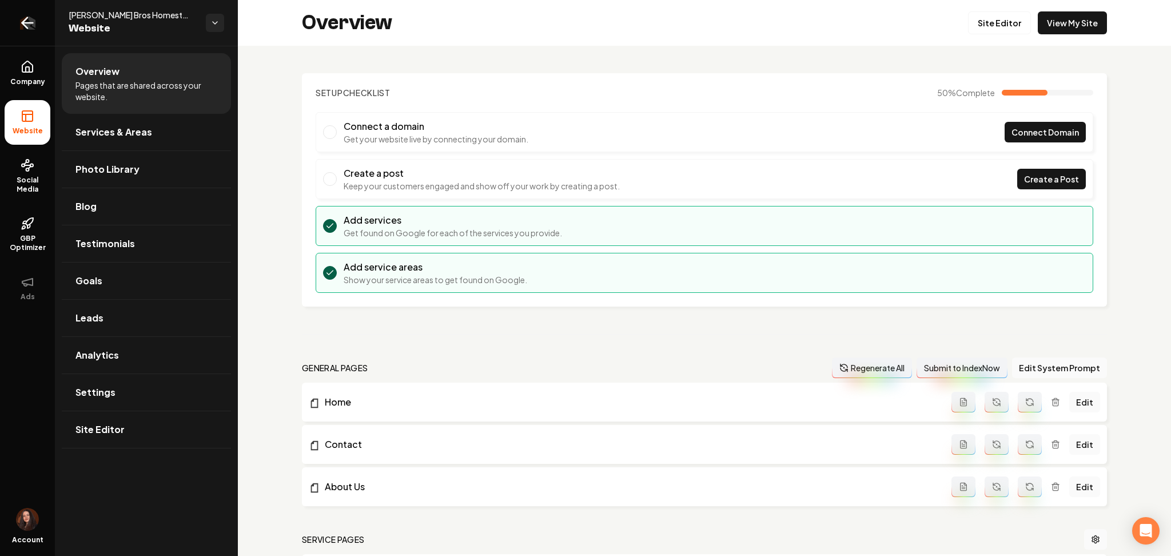
click at [41, 21] on link "Return to dashboard" at bounding box center [27, 23] width 55 height 46
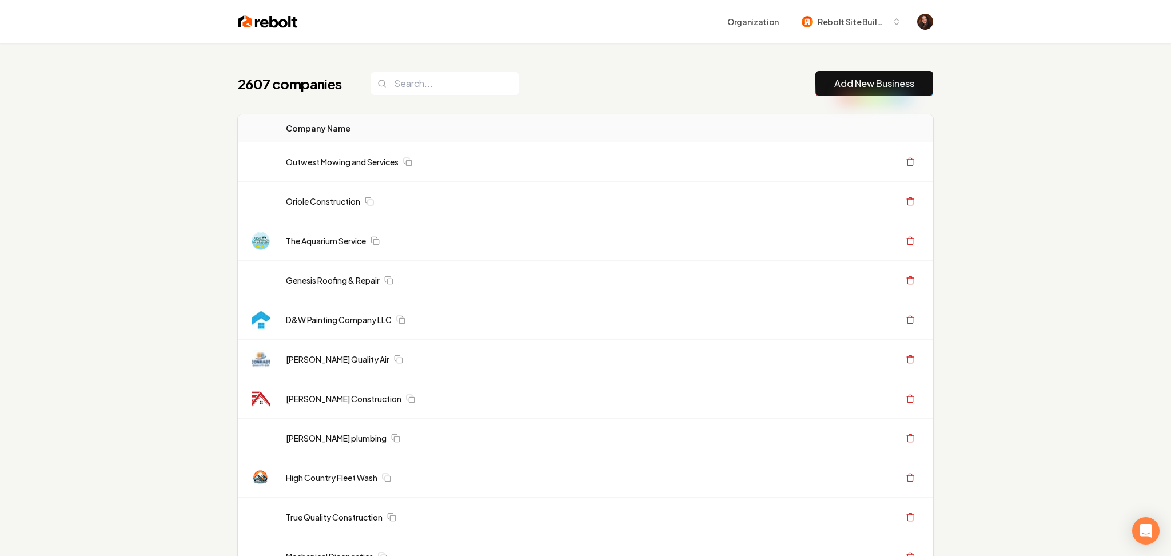
click at [14, 30] on header "Organization Rebolt Site Builder" at bounding box center [585, 21] width 1171 height 43
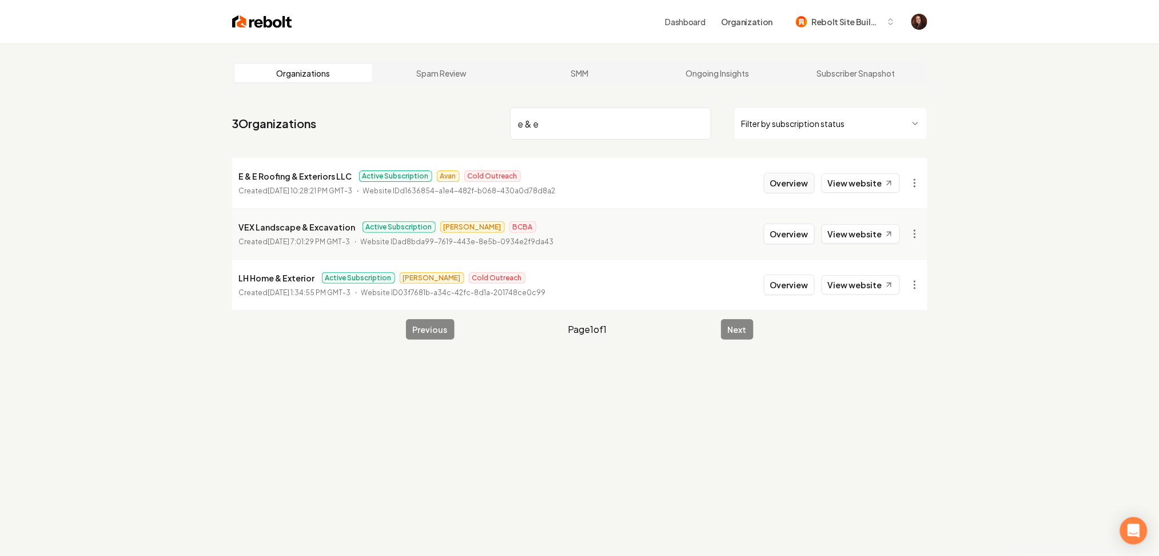
type input "e & e"
click at [803, 181] on button "Overview" at bounding box center [789, 183] width 51 height 21
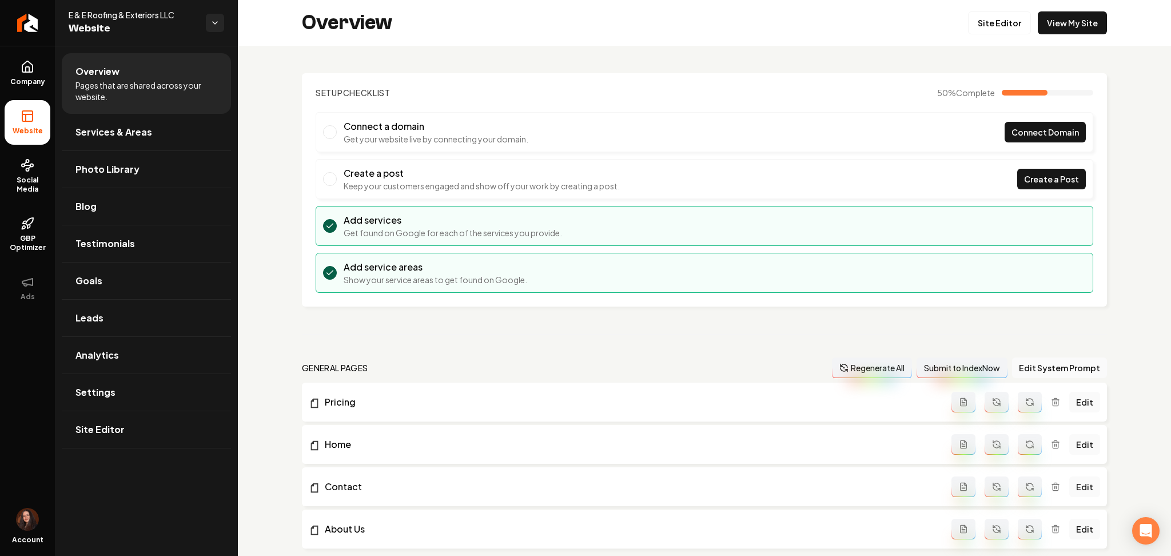
drag, startPoint x: 21, startPoint y: 62, endPoint x: 62, endPoint y: 46, distance: 44.2
click at [21, 62] on icon at bounding box center [28, 67] width 14 height 14
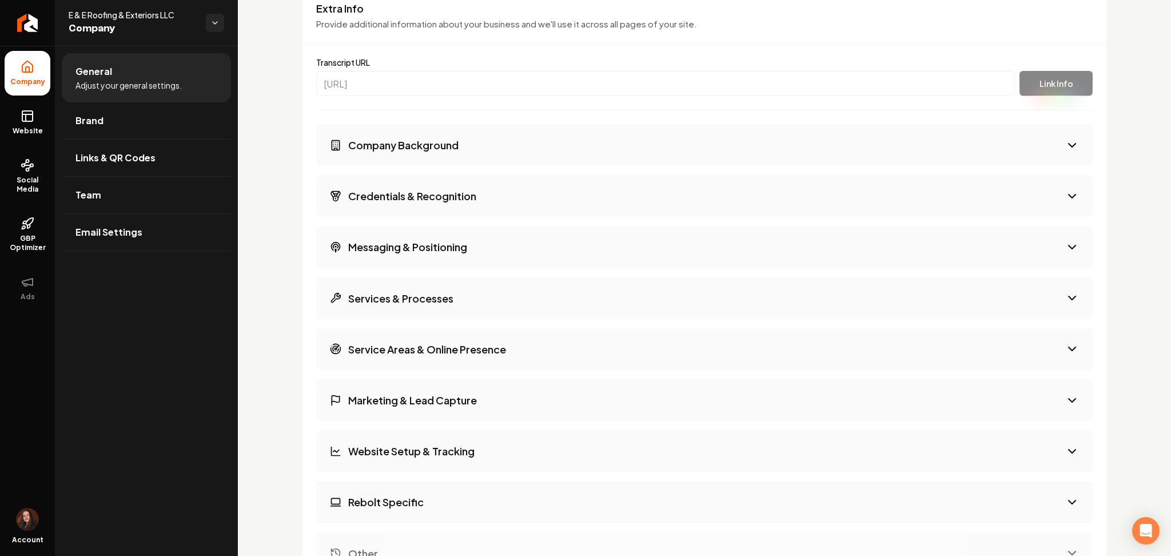
scroll to position [1849, 0]
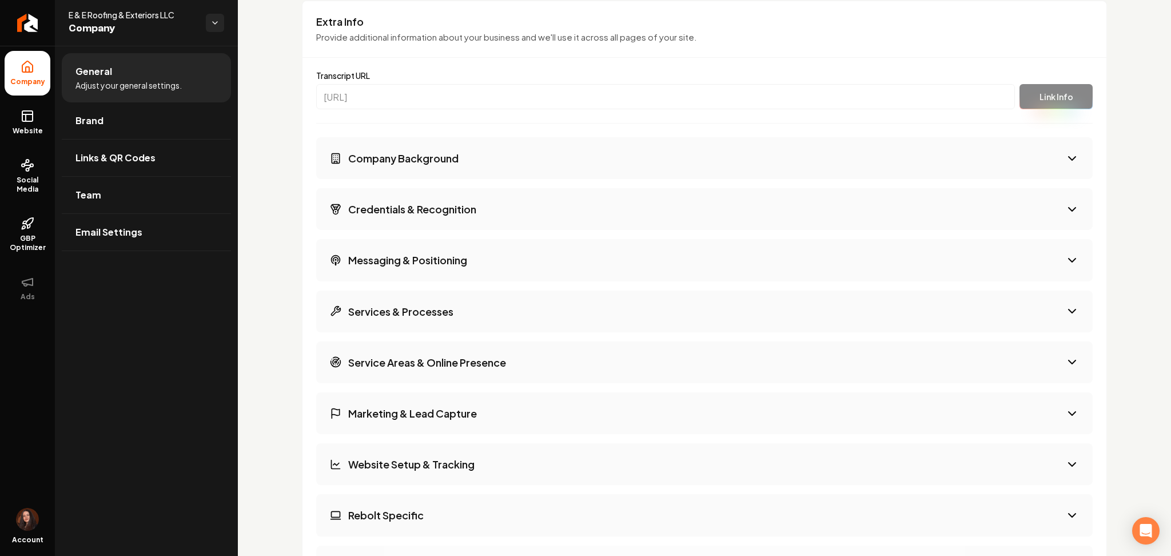
click at [364, 210] on h3 "Credentials & Recognition" at bounding box center [412, 209] width 128 height 14
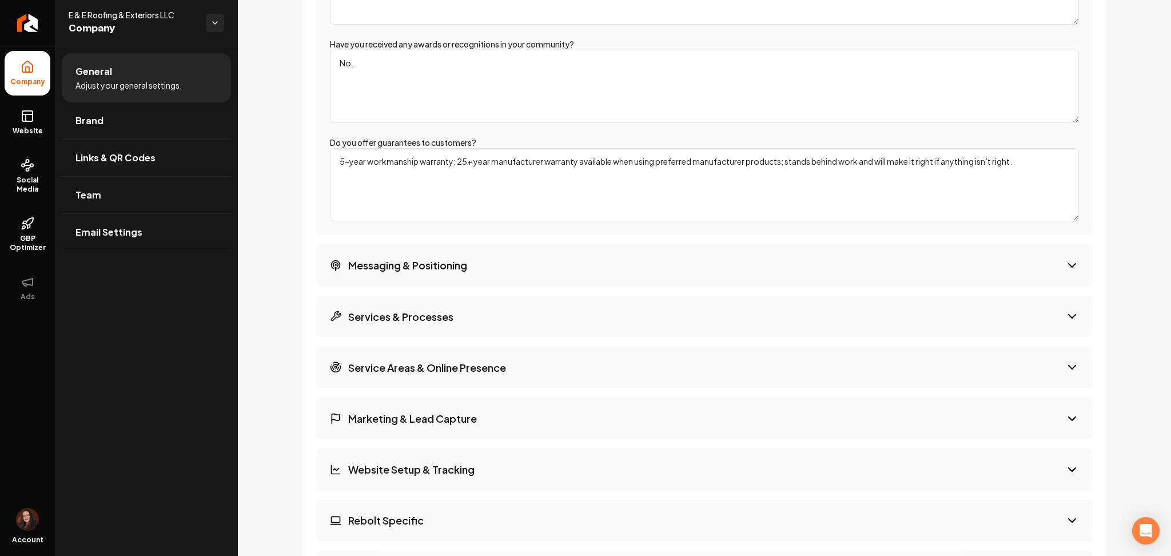
click at [379, 256] on button "Messaging & Positioning" at bounding box center [704, 265] width 777 height 42
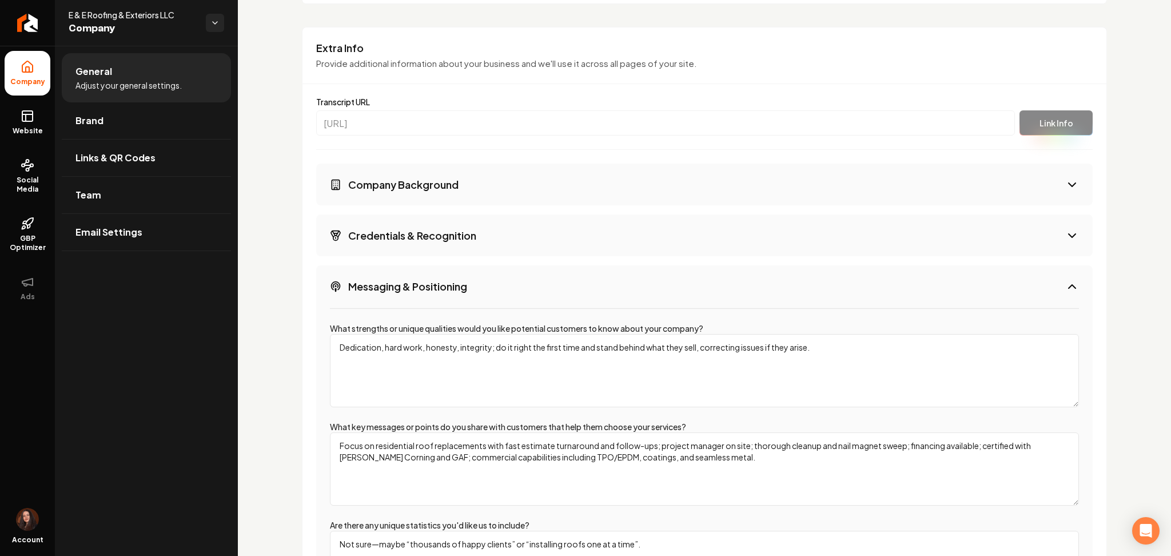
scroll to position [1773, 0]
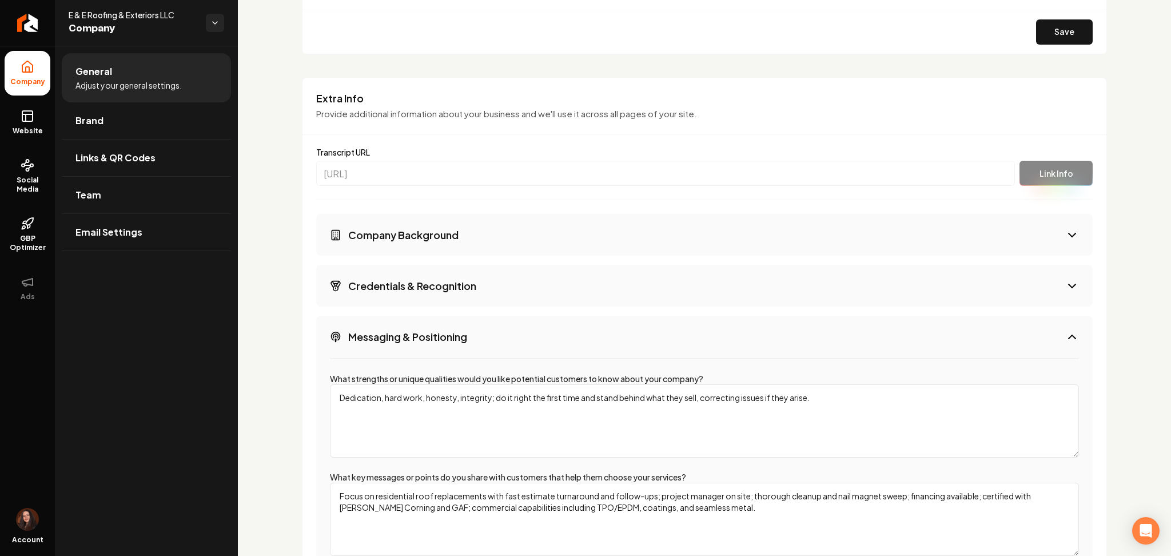
click at [369, 232] on h3 "Company Background" at bounding box center [403, 235] width 110 height 14
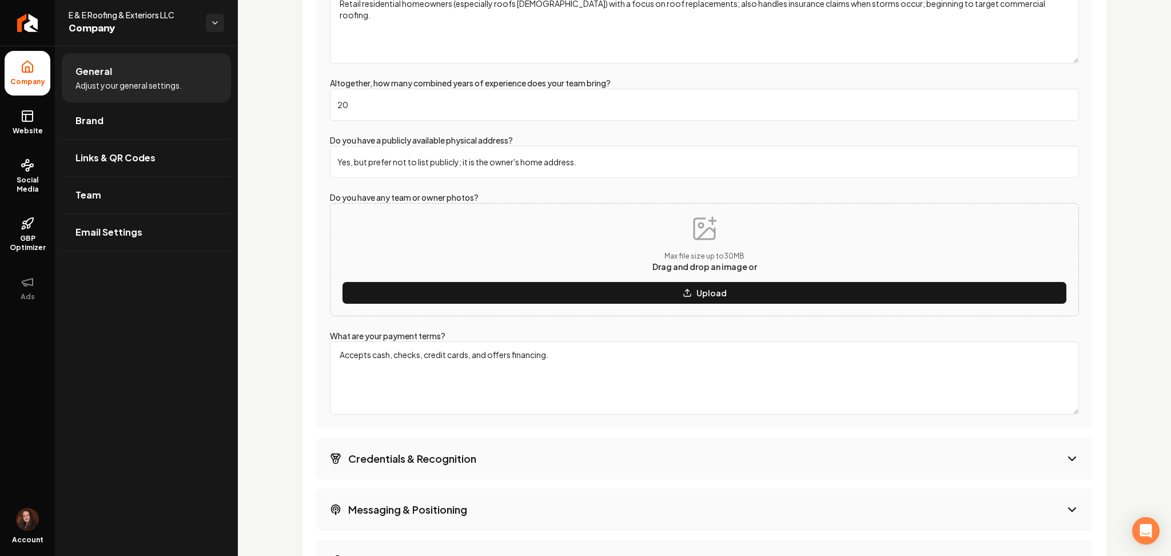
click at [373, 457] on h3 "Credentials & Recognition" at bounding box center [412, 458] width 128 height 14
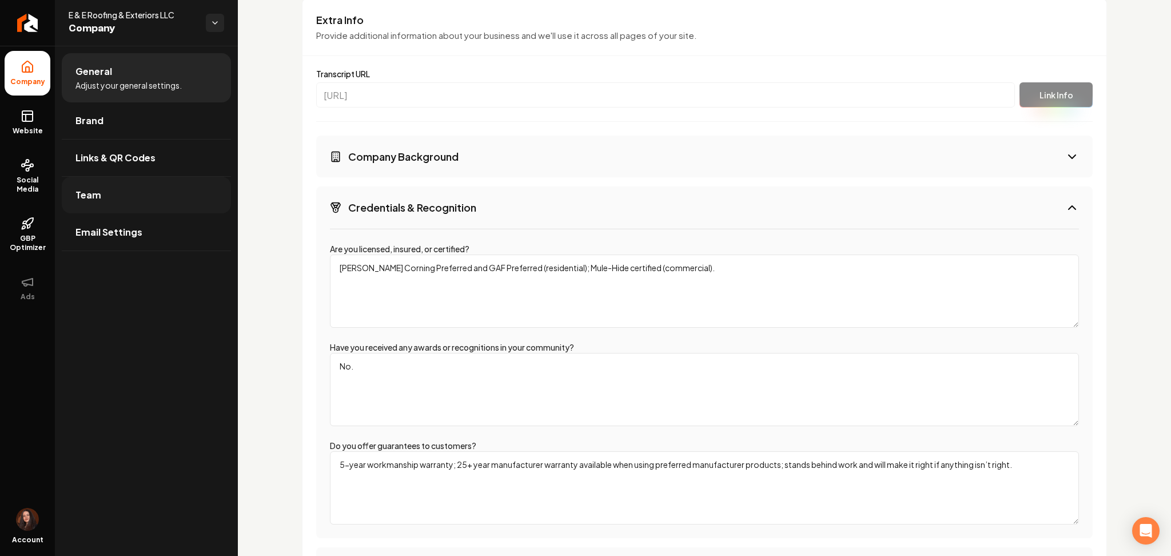
scroll to position [1849, 0]
click at [33, 127] on span "Website" at bounding box center [27, 130] width 39 height 9
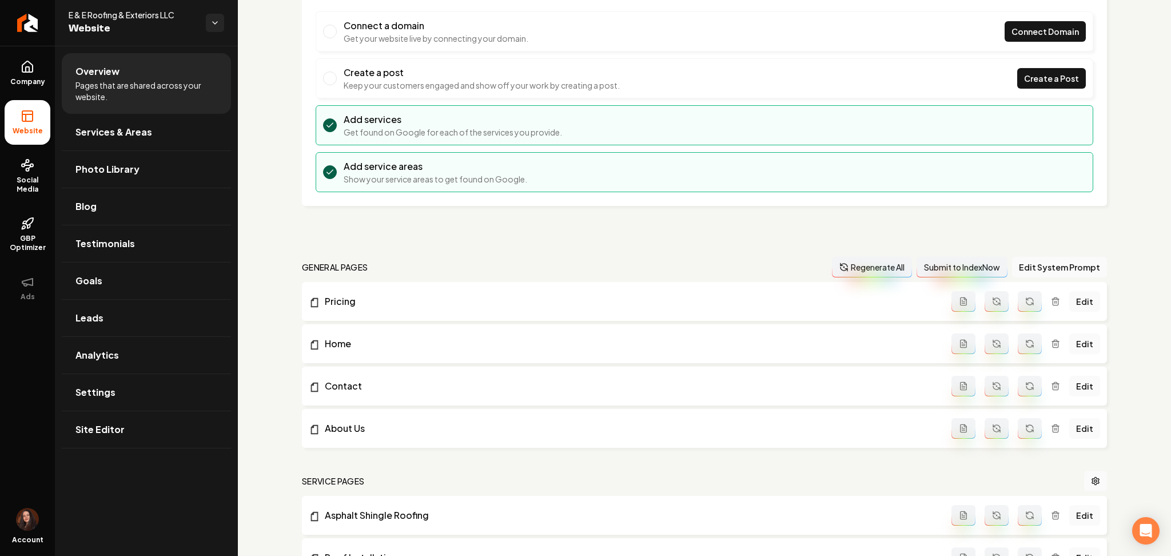
scroll to position [152, 0]
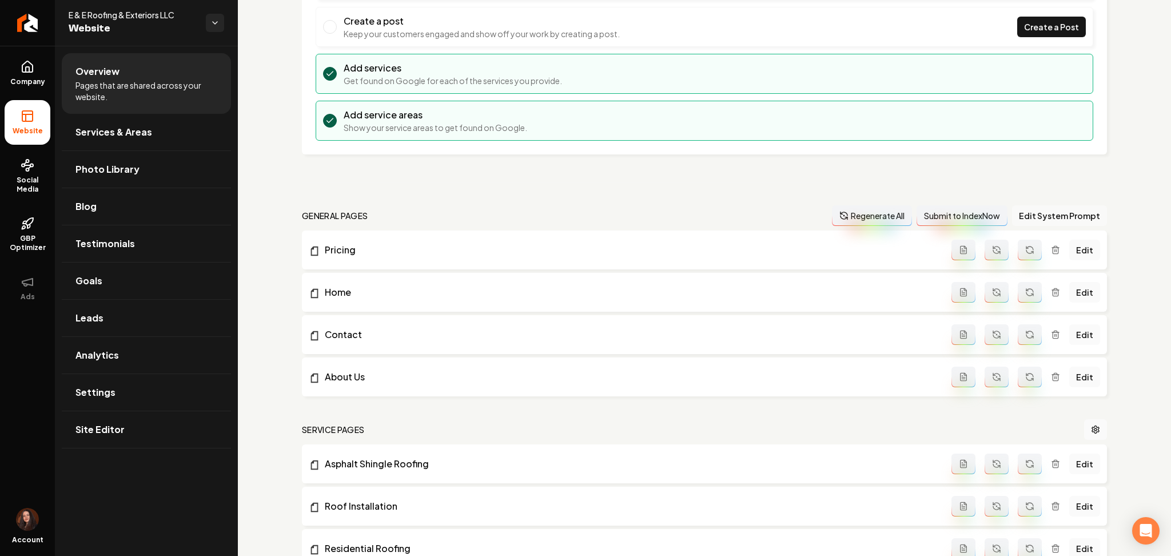
click at [1053, 212] on button "Edit System Prompt" at bounding box center [1059, 215] width 95 height 21
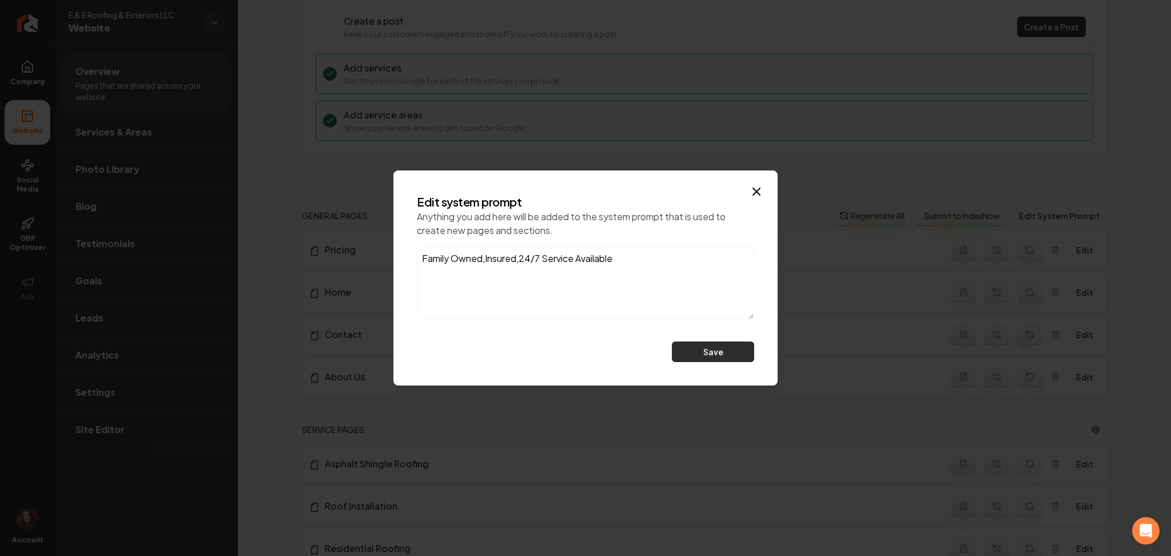
type textarea "Family Owned,Insured,24/7 Service Available"
click at [720, 355] on button "Save" at bounding box center [713, 351] width 82 height 21
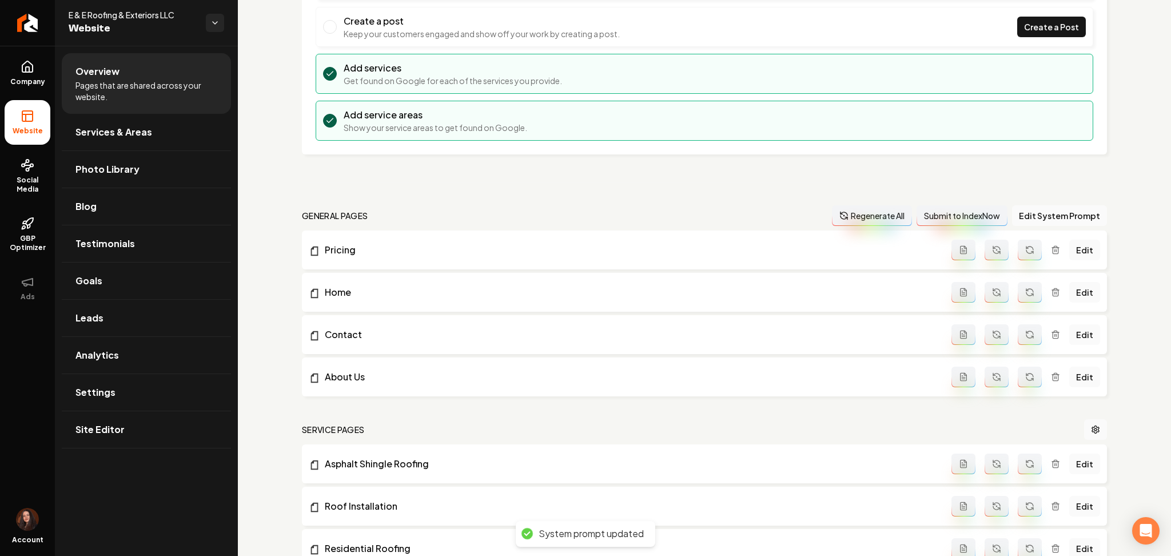
click at [874, 222] on button "Regenerate All" at bounding box center [872, 215] width 80 height 21
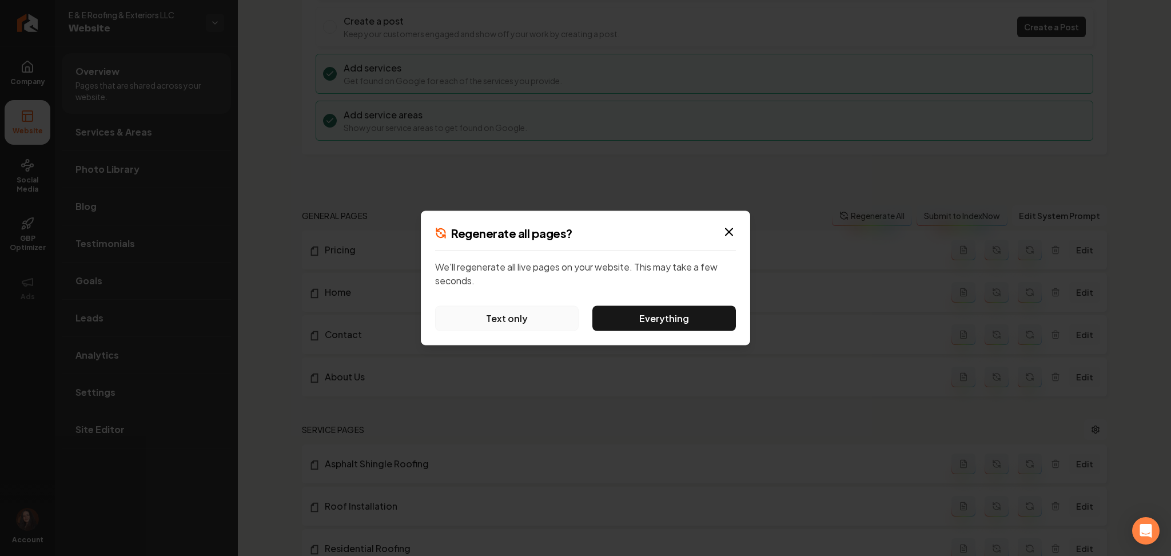
click at [509, 318] on button "Text only" at bounding box center [507, 318] width 144 height 25
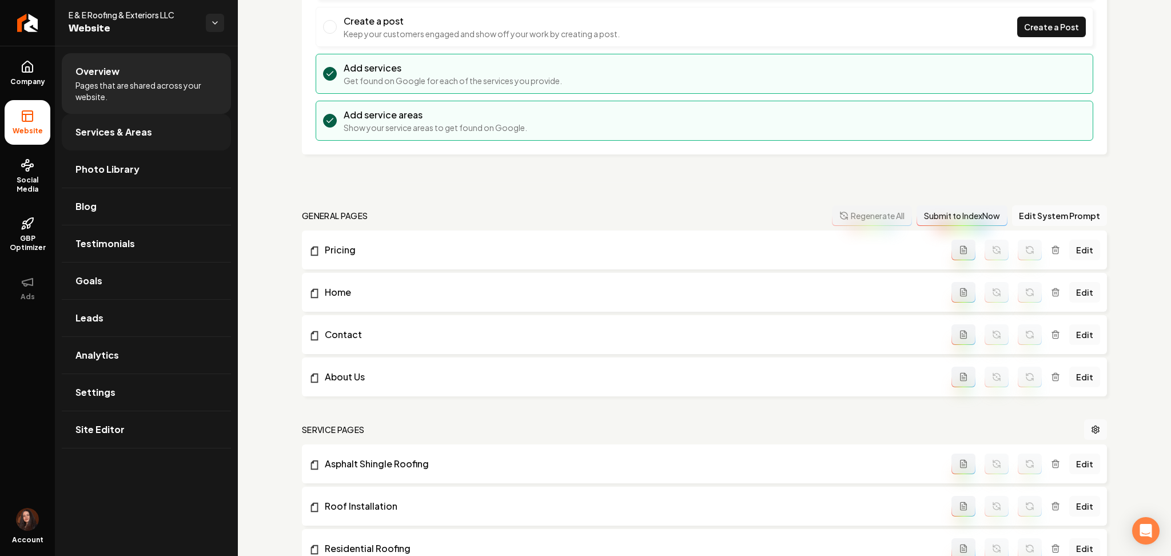
click at [124, 130] on span "Services & Areas" at bounding box center [113, 132] width 77 height 14
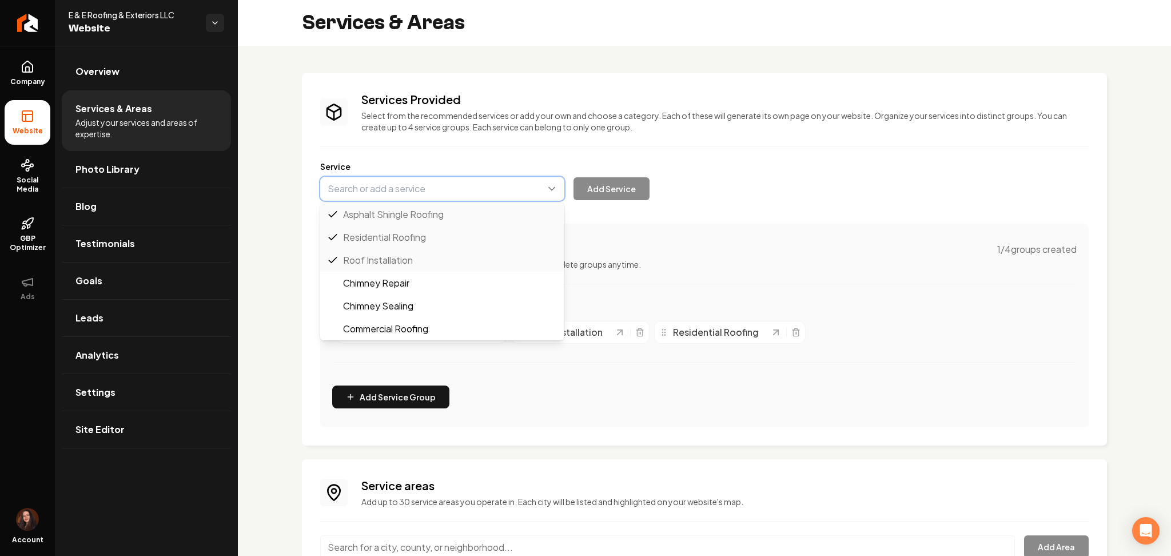
click at [371, 188] on button "Main content area" at bounding box center [442, 189] width 244 height 24
paste input "Roof Installation and Repair"
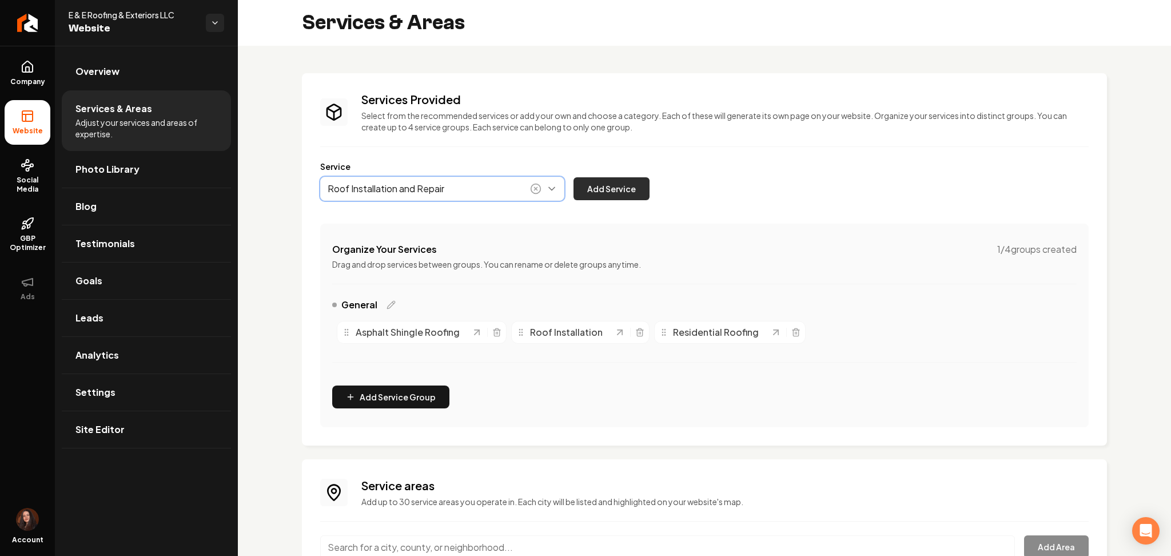
type input "Roof Installation and Repair"
click at [627, 191] on button "Add Service" at bounding box center [612, 188] width 76 height 23
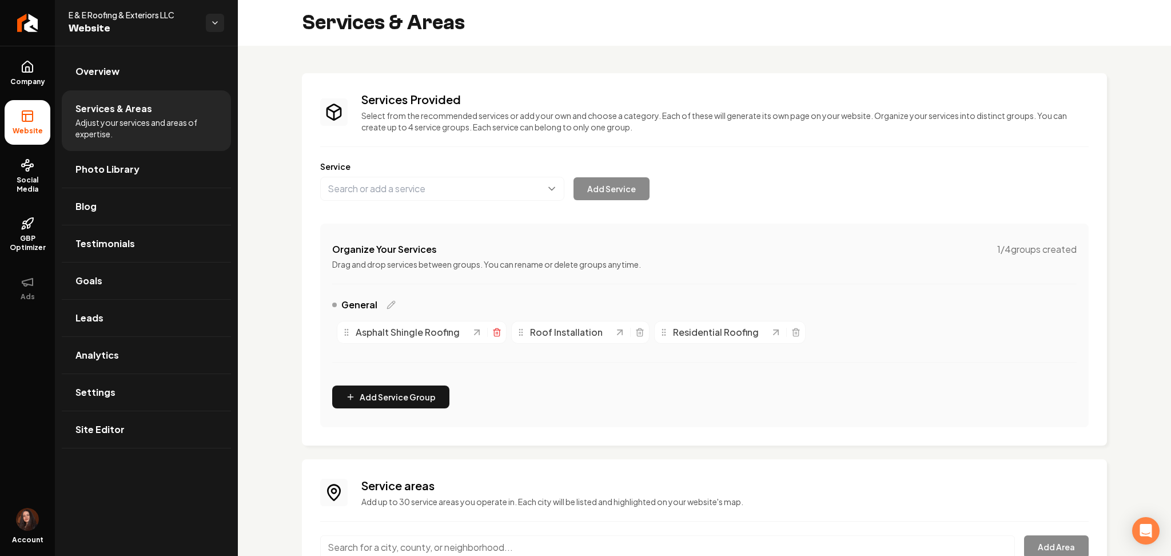
click at [495, 330] on icon "Main content area" at bounding box center [496, 332] width 9 height 9
click at [652, 335] on icon "Main content area" at bounding box center [656, 332] width 9 height 9
click at [668, 329] on icon "Main content area" at bounding box center [669, 329] width 3 height 2
click at [385, 184] on button "Main content area" at bounding box center [442, 189] width 244 height 24
paste input "Roof Replacement"
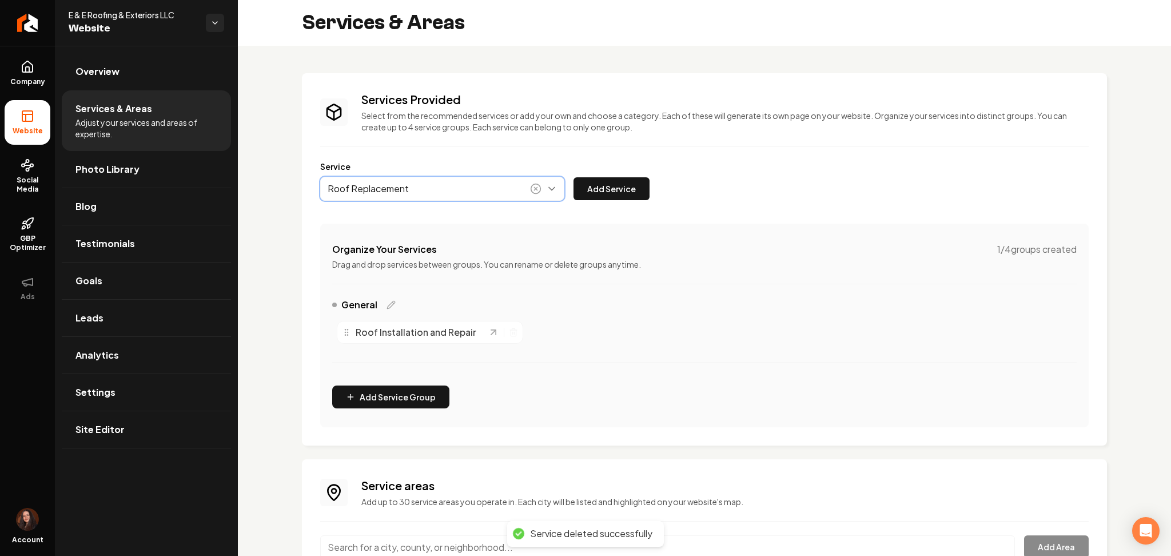
drag, startPoint x: 378, startPoint y: 210, endPoint x: 513, endPoint y: 184, distance: 137.9
type input "Roof Replacement"
click at [628, 189] on button "Add Service" at bounding box center [612, 188] width 76 height 23
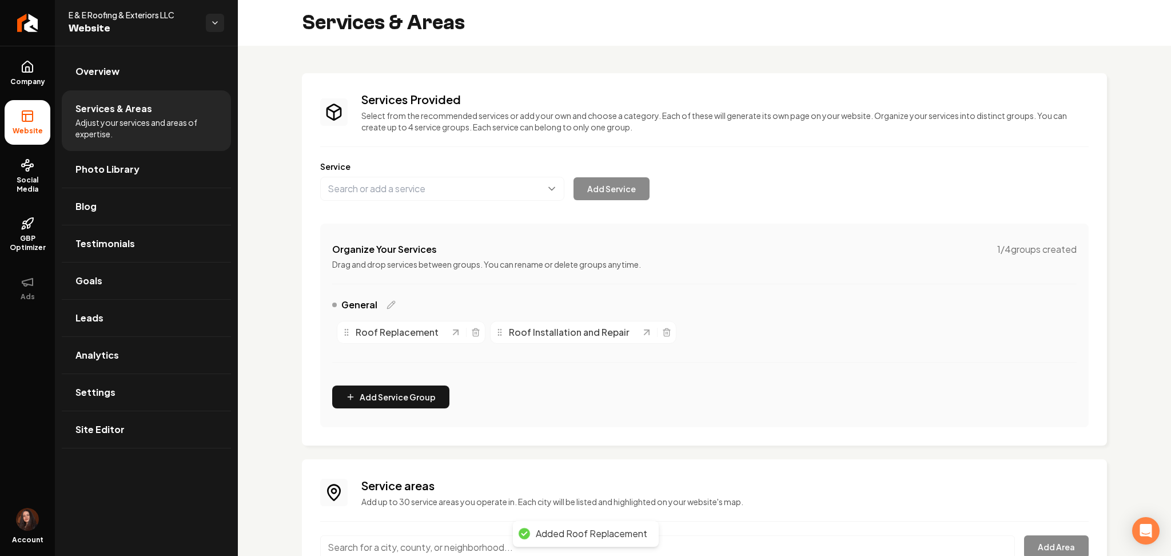
click at [458, 173] on div "Service Add Service" at bounding box center [704, 181] width 768 height 40
click at [451, 193] on button "Main content area" at bounding box center [442, 189] width 244 height 24
paste input "Roof Inspection"
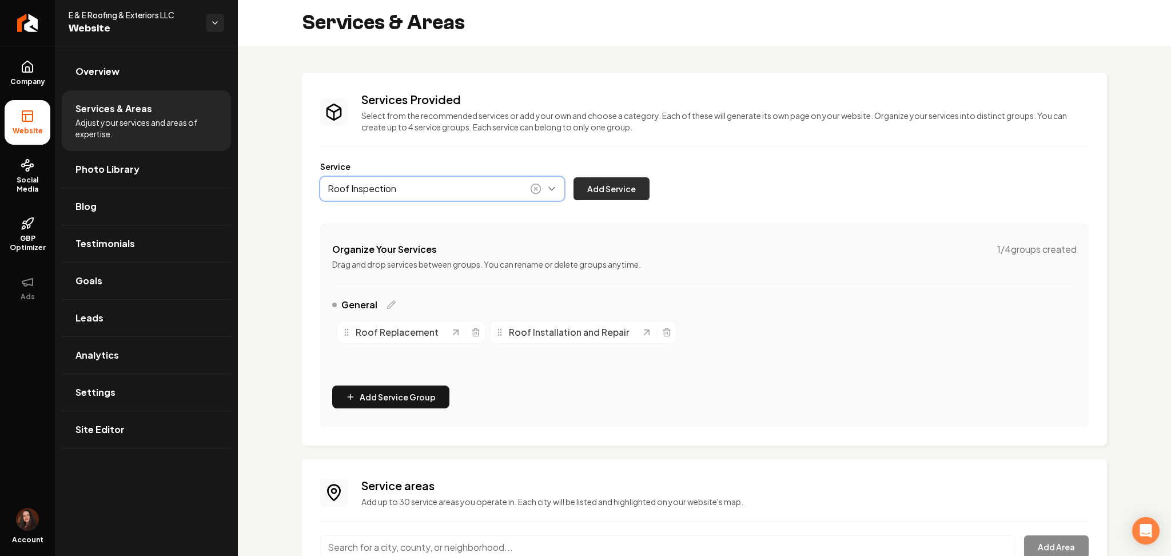
type input "Roof Inspection"
click at [594, 188] on button "Add Service" at bounding box center [612, 188] width 76 height 23
click at [440, 168] on label "Service" at bounding box center [704, 166] width 768 height 11
click at [439, 184] on button "Main content area" at bounding box center [442, 189] width 244 height 24
paste input "Leak Detection & Repair"
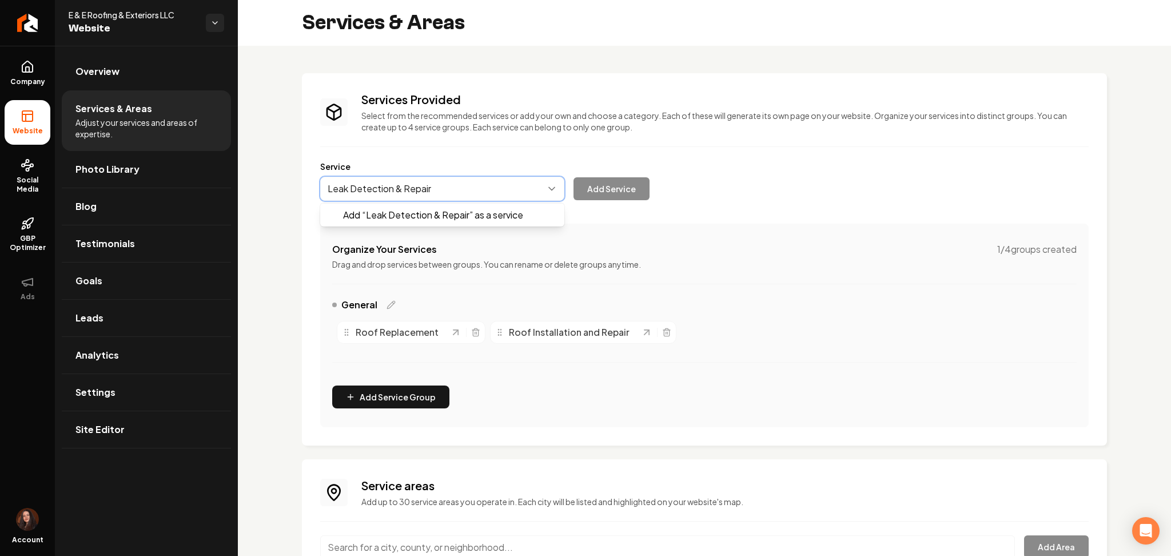
drag, startPoint x: 433, startPoint y: 214, endPoint x: 564, endPoint y: 201, distance: 131.0
type input "Leak Detection & Repair"
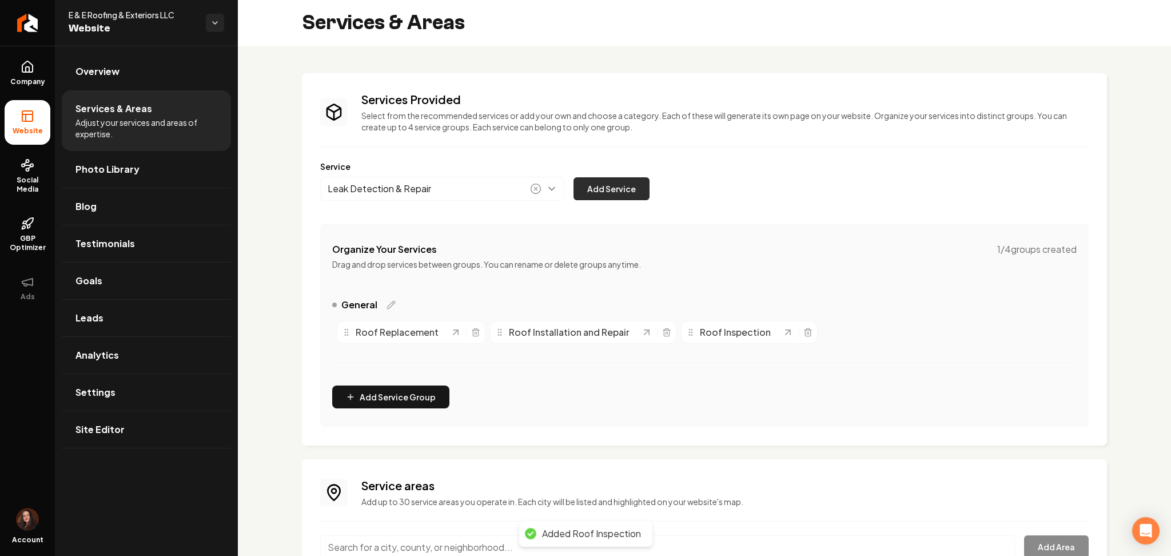
drag, startPoint x: 635, startPoint y: 187, endPoint x: 543, endPoint y: 27, distance: 184.5
click at [634, 186] on button "Add Service" at bounding box center [612, 188] width 76 height 23
click at [423, 188] on button "Main content area" at bounding box center [442, 189] width 244 height 24
paste input "Emergency Roofing Services"
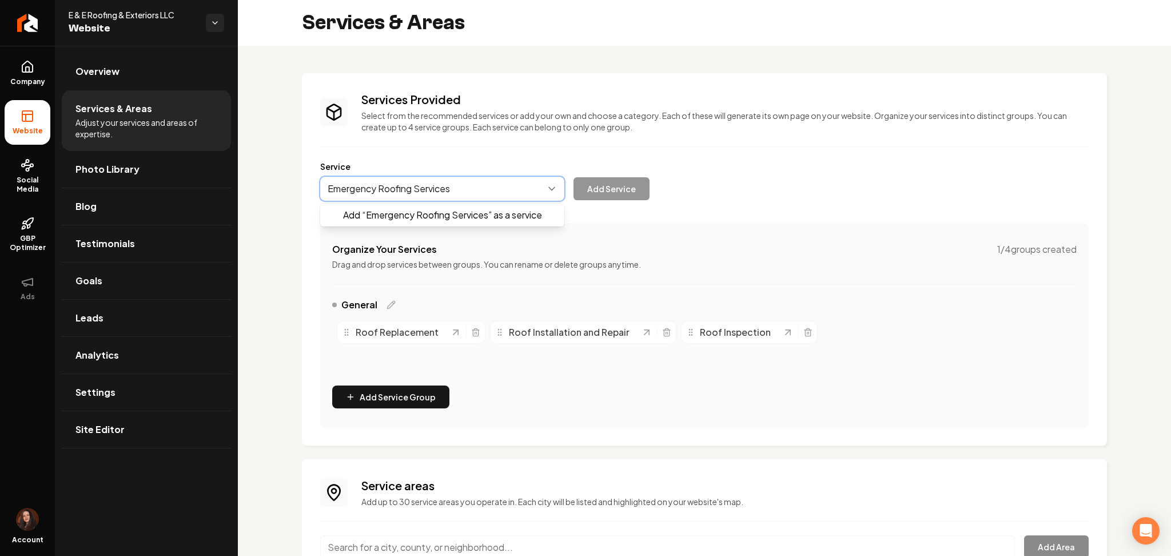
drag, startPoint x: 419, startPoint y: 218, endPoint x: 610, endPoint y: 193, distance: 192.6
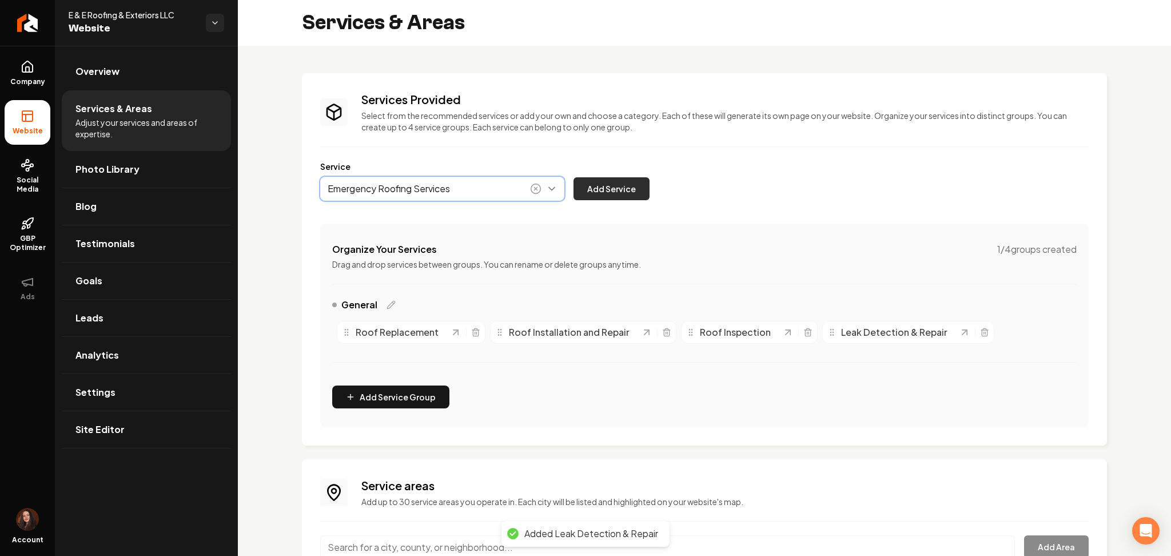
type input "Emergency Roofing Services"
click at [620, 193] on button "Add Service" at bounding box center [612, 188] width 76 height 23
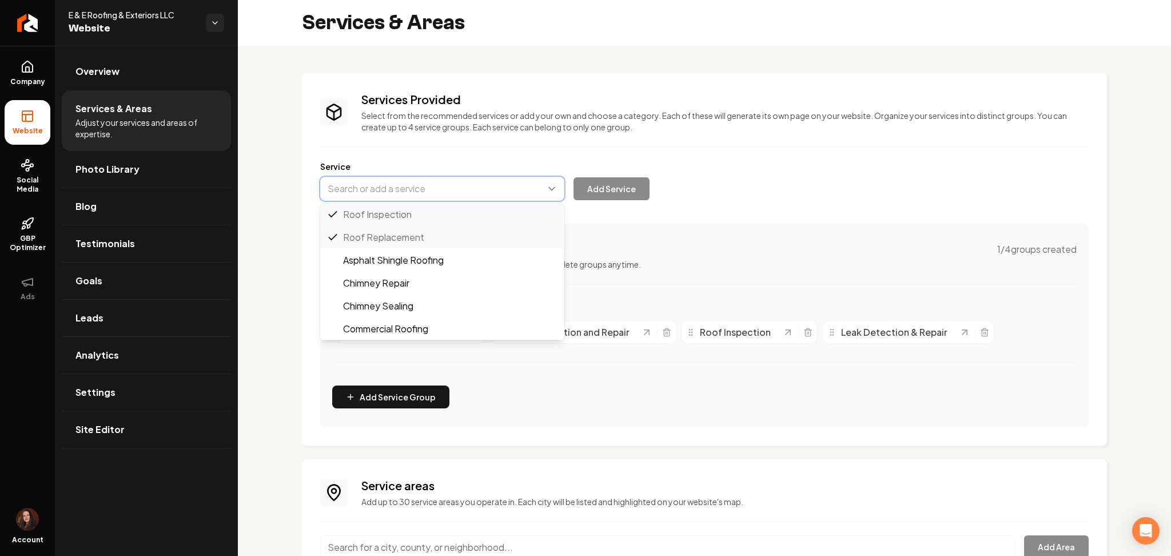
click at [413, 181] on button "Main content area" at bounding box center [442, 189] width 244 height 24
paste input "Storm Damage Repair"
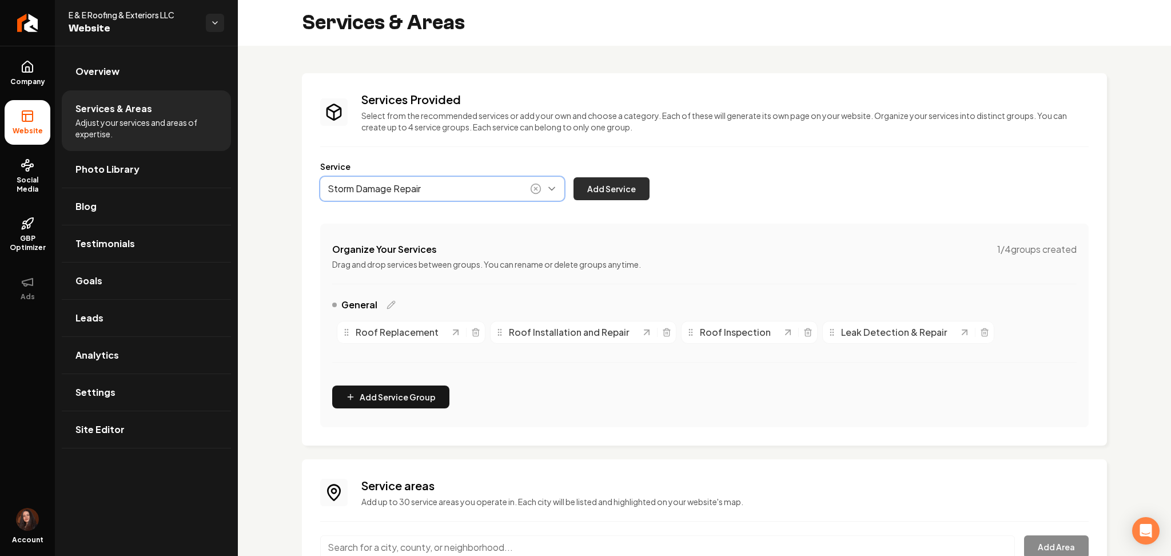
type input "Storm Damage Repair"
click at [619, 182] on button "Add Service" at bounding box center [612, 188] width 76 height 23
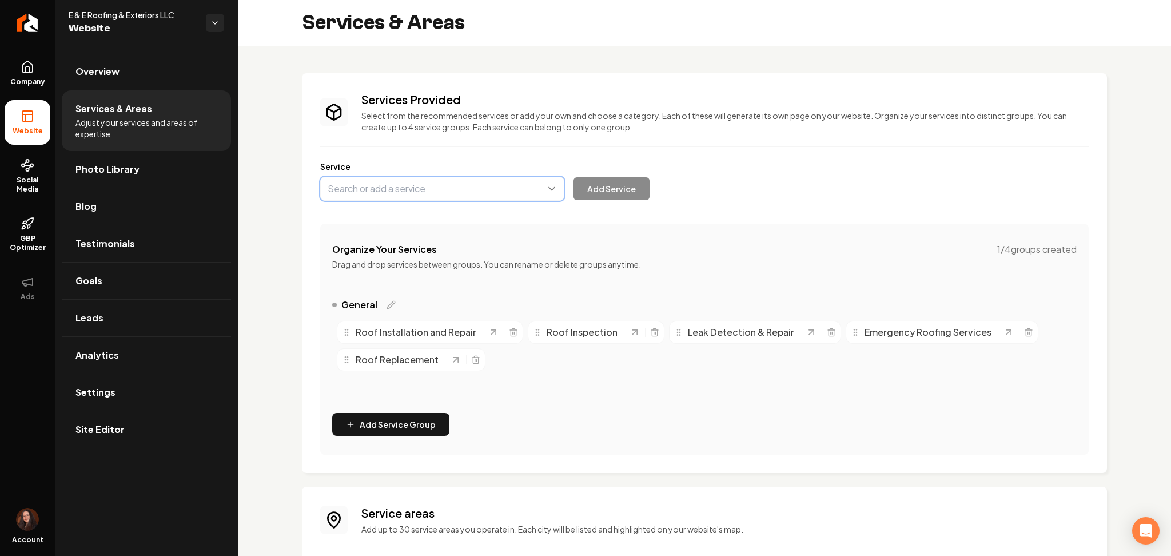
click at [416, 193] on button "Main content area" at bounding box center [442, 189] width 244 height 24
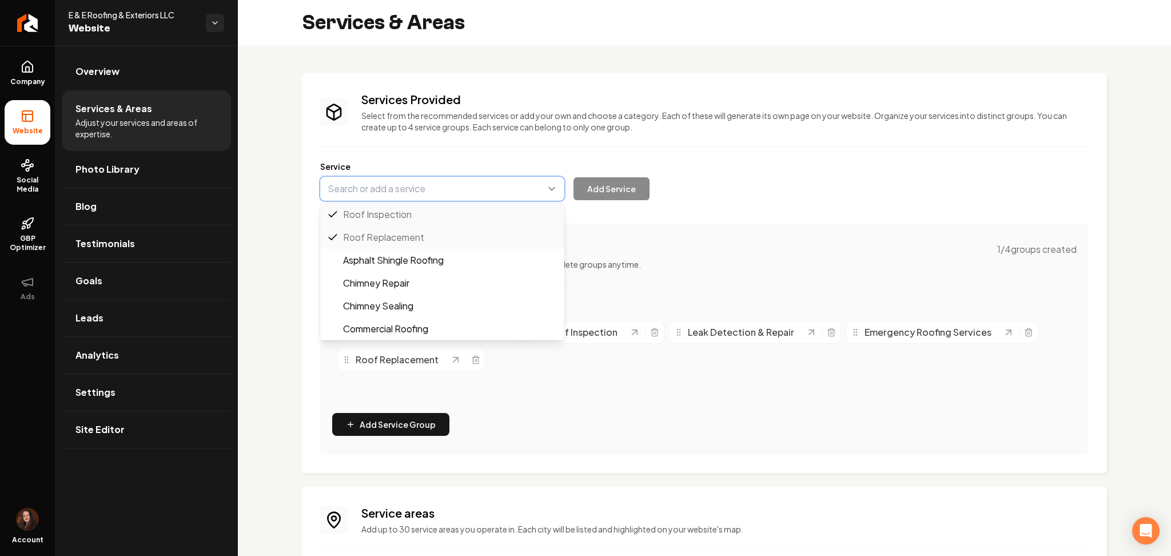
paste input "Shingle Roofing Services"
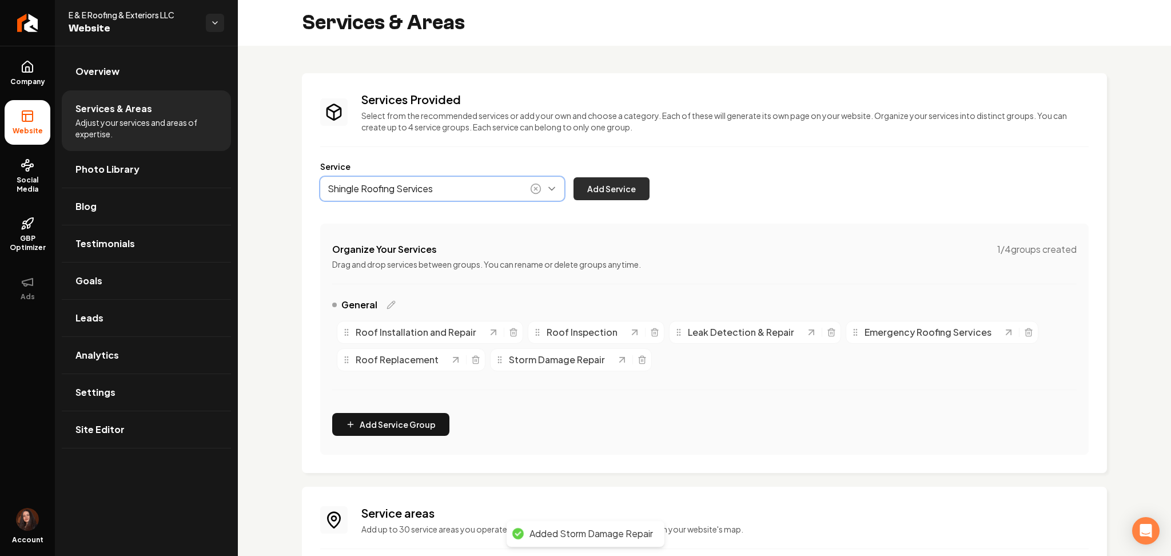
type input "Shingle Roofing Services"
drag, startPoint x: 594, startPoint y: 192, endPoint x: 469, endPoint y: 23, distance: 210.2
click at [594, 192] on button "Add Service" at bounding box center [612, 188] width 76 height 23
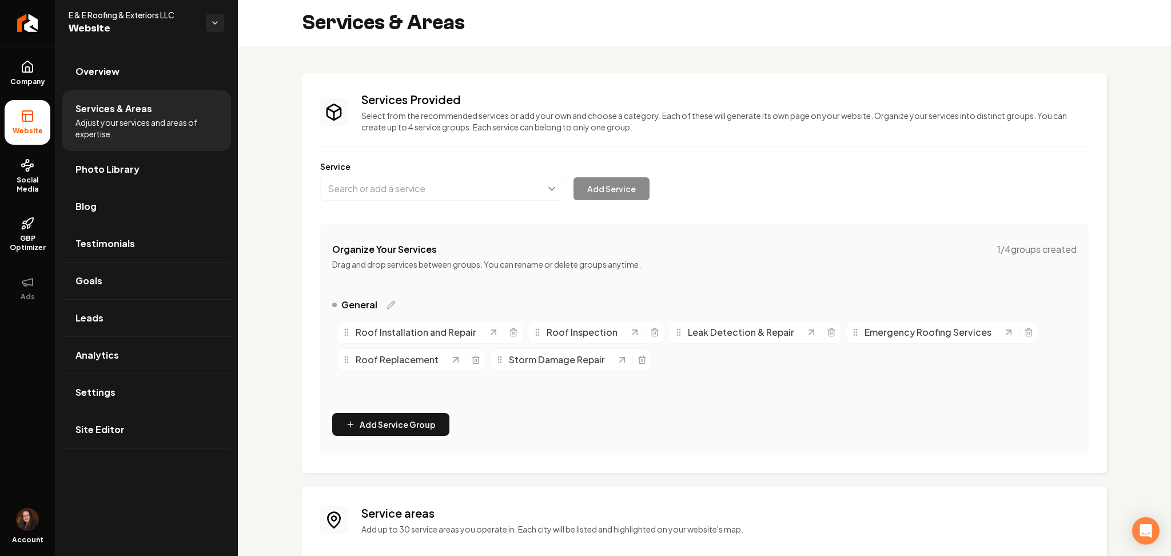
click at [413, 166] on label "Service" at bounding box center [704, 166] width 768 height 11
drag, startPoint x: 413, startPoint y: 176, endPoint x: 417, endPoint y: 196, distance: 20.4
click at [413, 176] on div "Service Add Service" at bounding box center [704, 181] width 768 height 40
click at [417, 196] on button "Main content area" at bounding box center [442, 189] width 244 height 24
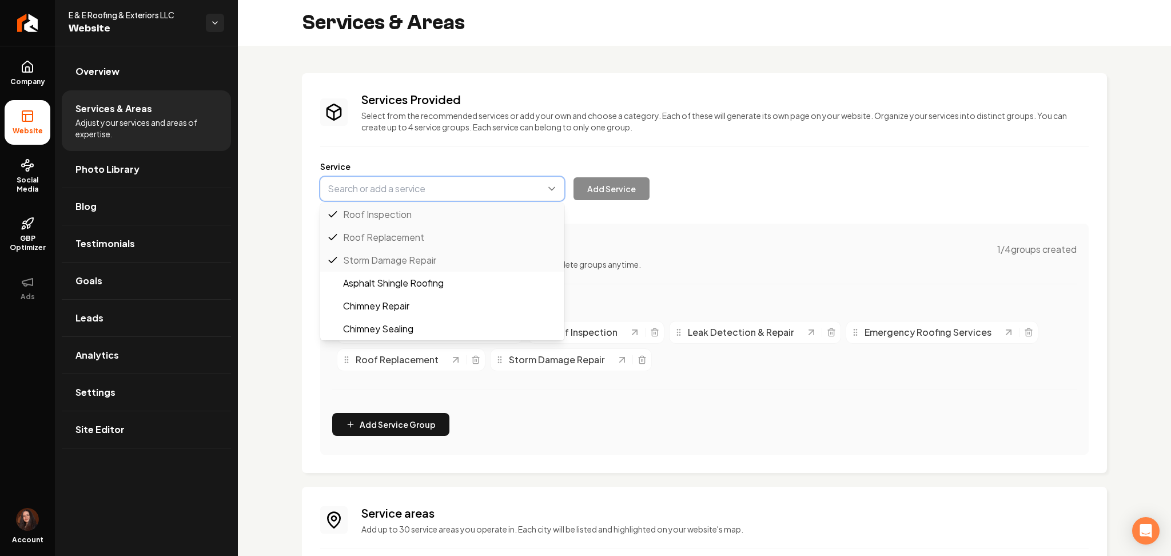
paste input "Metal Roofing Services"
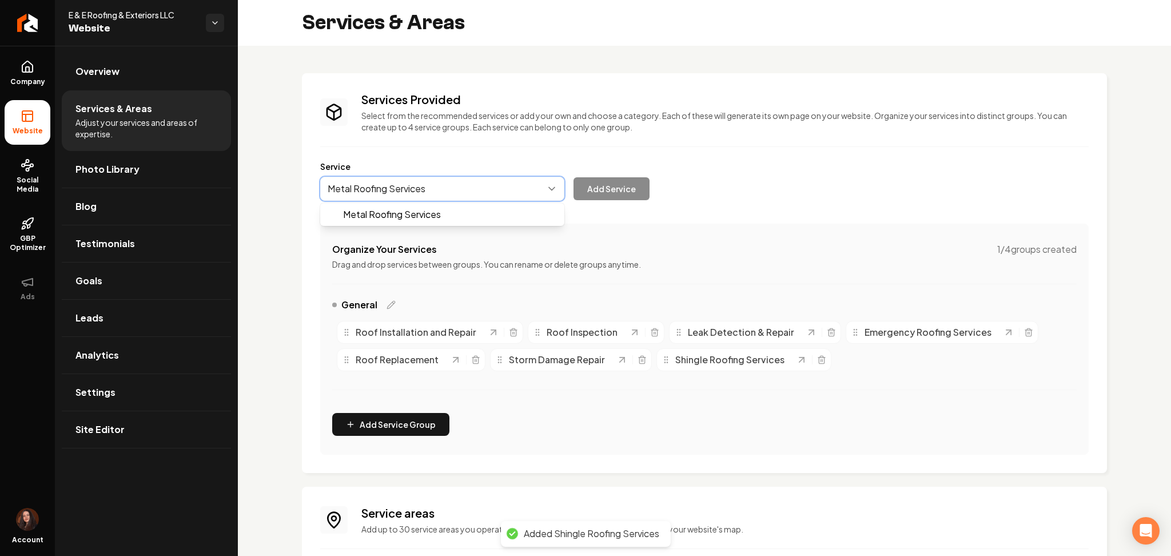
drag, startPoint x: 413, startPoint y: 210, endPoint x: 525, endPoint y: 190, distance: 113.3
type input "Metal Roofing Services"
drag, startPoint x: 633, startPoint y: 187, endPoint x: 427, endPoint y: 22, distance: 263.6
click at [633, 186] on button "Add Service" at bounding box center [612, 188] width 76 height 23
click at [353, 186] on button "Main content area" at bounding box center [442, 189] width 244 height 24
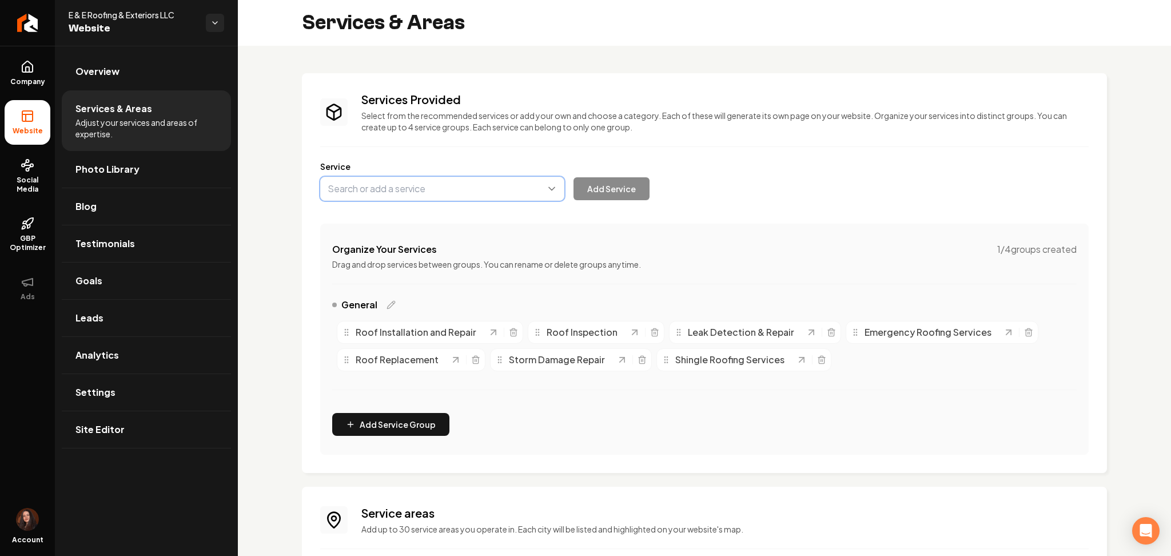
paste input "Tile Roofing Services"
type input "Tile Roofing Services"
click at [623, 187] on button "Add Service" at bounding box center [612, 188] width 76 height 23
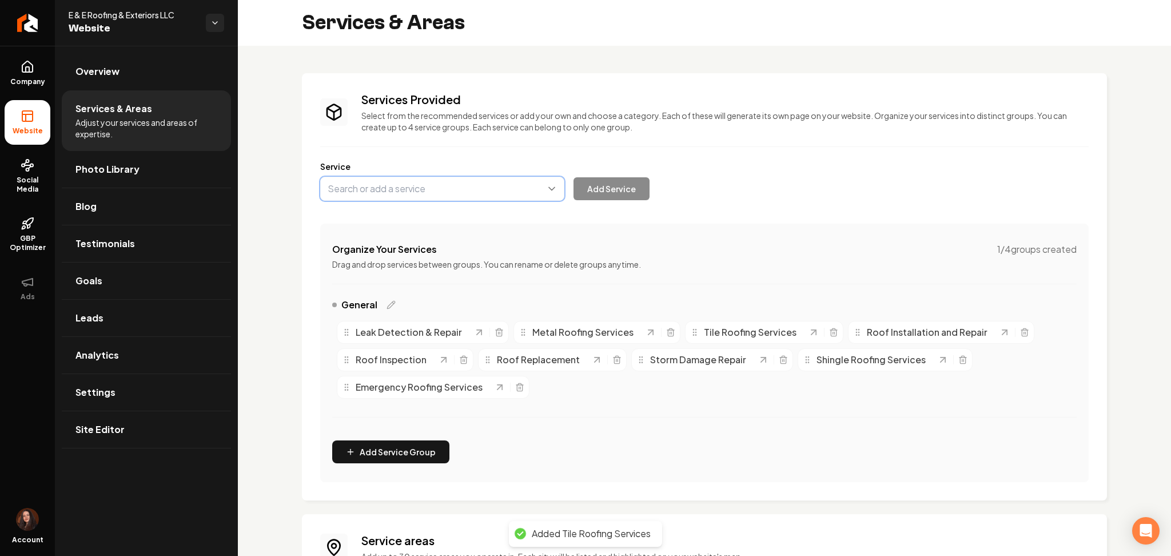
click at [419, 180] on button "Main content area" at bounding box center [442, 189] width 244 height 24
paste input "Slate Roofing Services"
drag, startPoint x: 423, startPoint y: 220, endPoint x: 555, endPoint y: 184, distance: 137.3
type input "Slate Roofing Services"
click at [602, 184] on button "Add Service" at bounding box center [612, 188] width 76 height 23
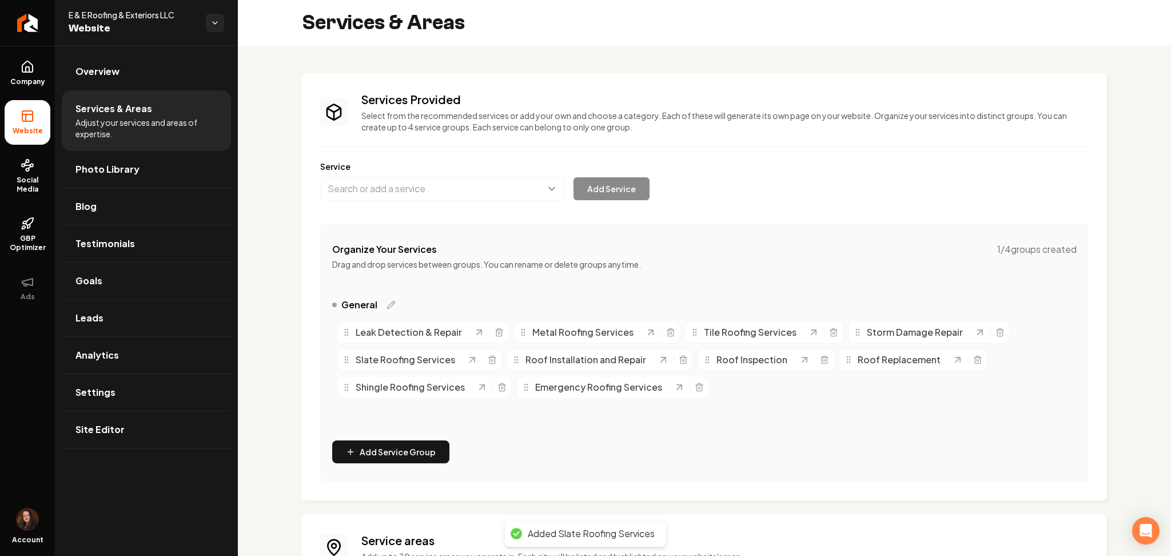
click at [396, 304] on div "General" at bounding box center [704, 307] width 744 height 18
click at [390, 304] on icon "Main content area" at bounding box center [391, 304] width 9 height 9
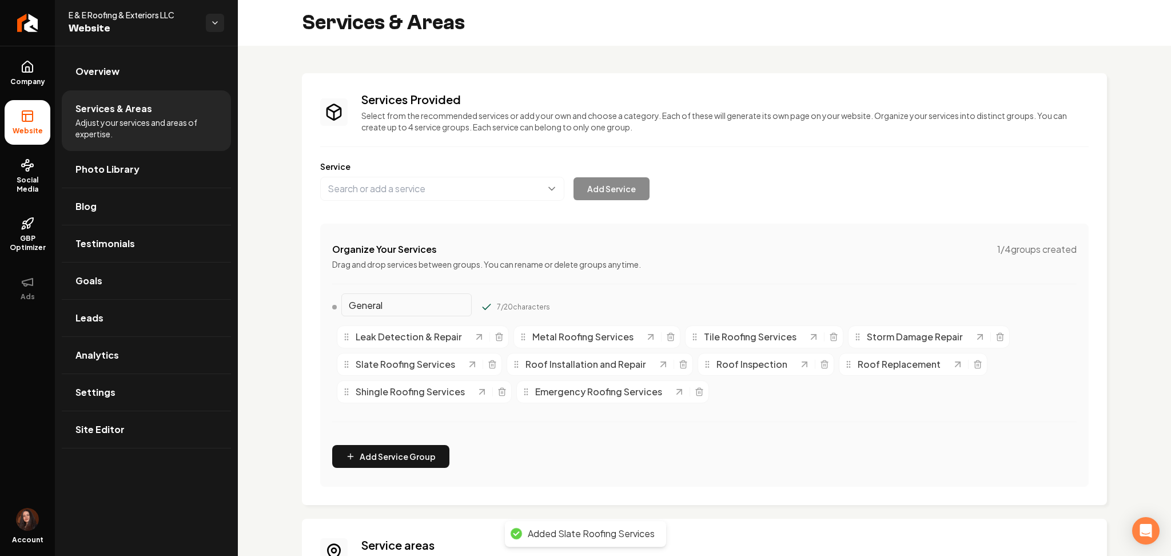
drag, startPoint x: 400, startPoint y: 301, endPoint x: 351, endPoint y: 300, distance: 49.2
click at [351, 300] on input "General" at bounding box center [406, 304] width 130 height 23
paste input "Residenti"
type input "Residential"
click at [481, 301] on button "Main content area" at bounding box center [486, 306] width 11 height 11
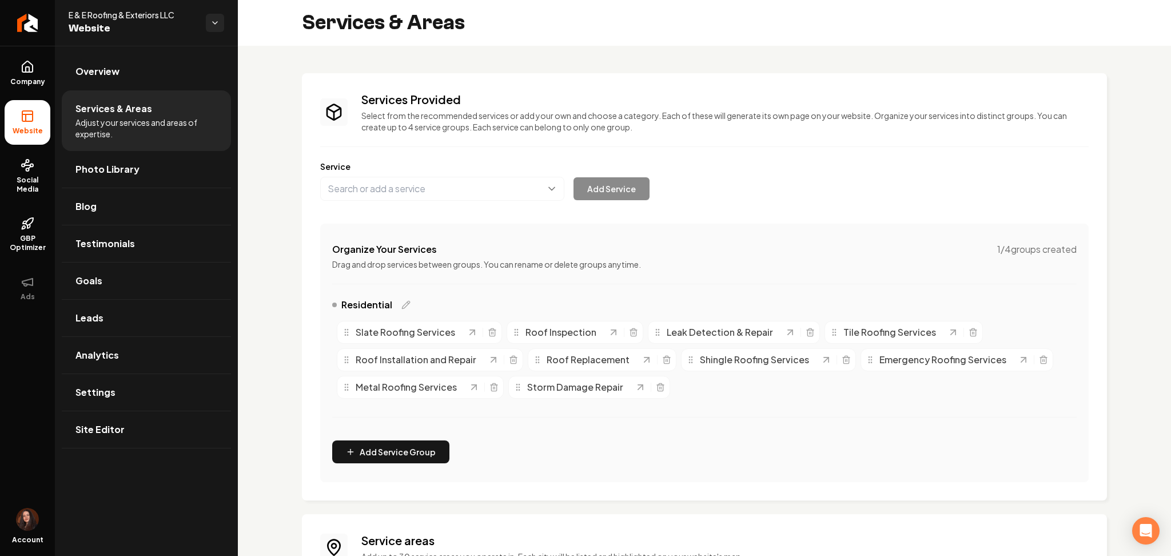
click at [432, 173] on div "Service Add Service" at bounding box center [704, 181] width 768 height 40
click at [425, 192] on button "Main content area" at bounding box center [442, 189] width 244 height 24
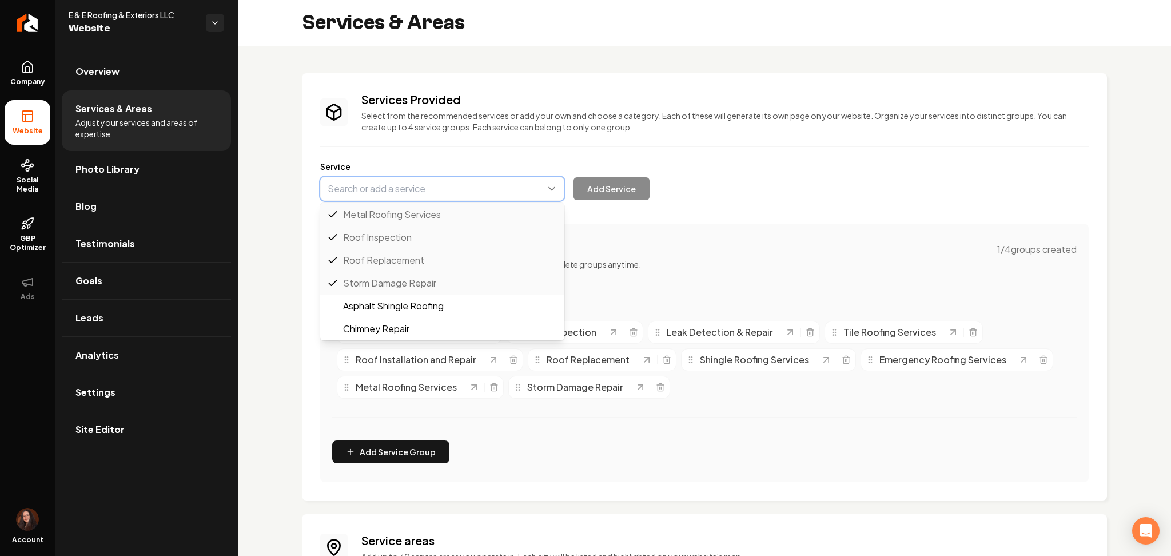
paste input "Patio Services"
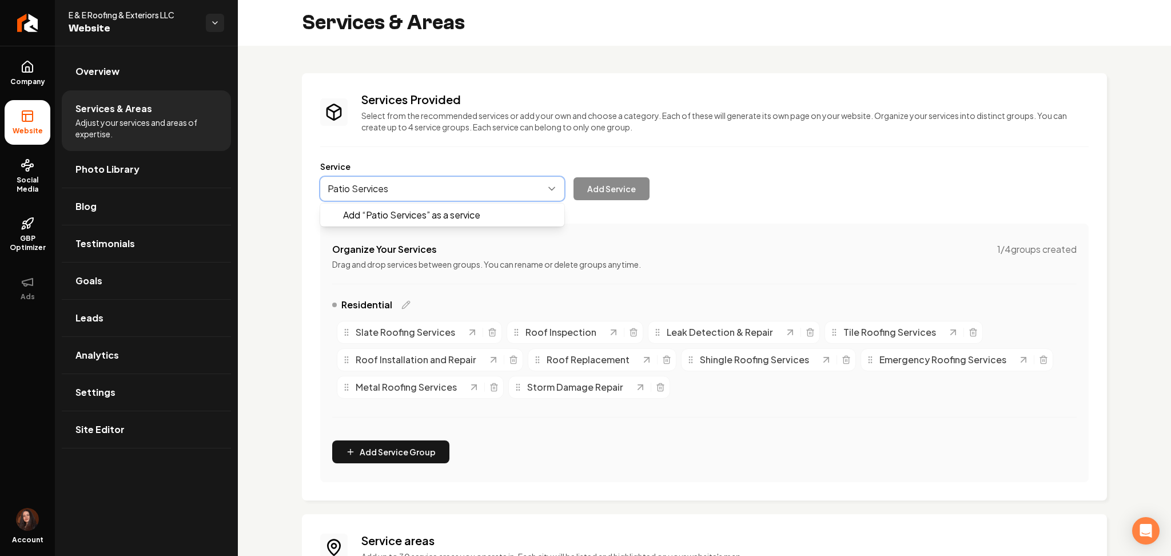
drag, startPoint x: 424, startPoint y: 201, endPoint x: 634, endPoint y: 204, distance: 210.4
type input "Patio Services"
drag, startPoint x: 634, startPoint y: 193, endPoint x: 540, endPoint y: 103, distance: 129.8
click at [634, 192] on button "Add Service" at bounding box center [612, 188] width 76 height 23
click at [405, 182] on button "Main content area" at bounding box center [442, 189] width 244 height 24
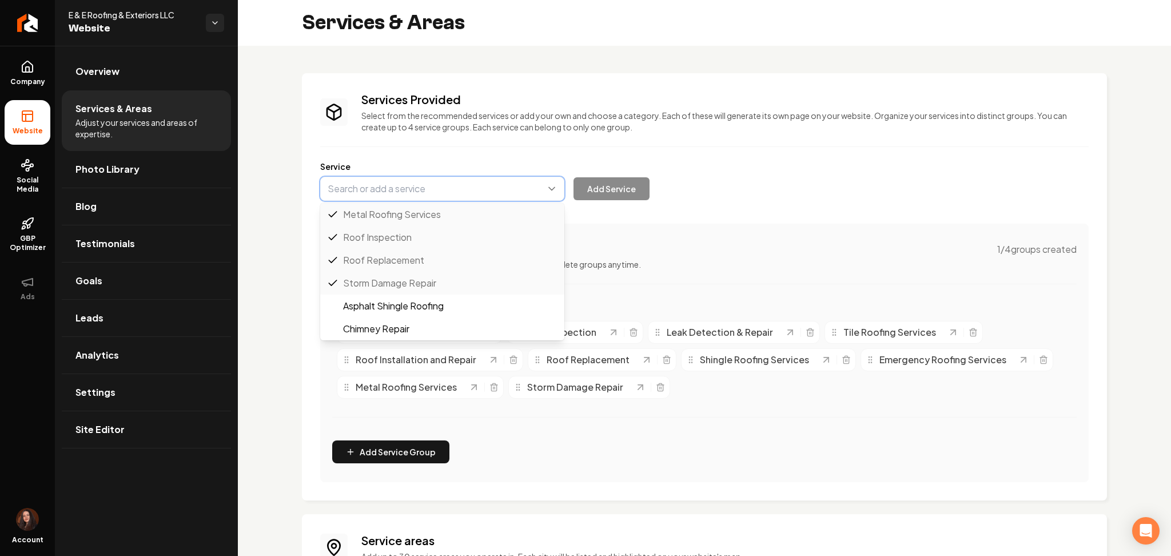
paste input "Outdoor kitchens and living areas"
type input "Outdoor kitchens and living areas"
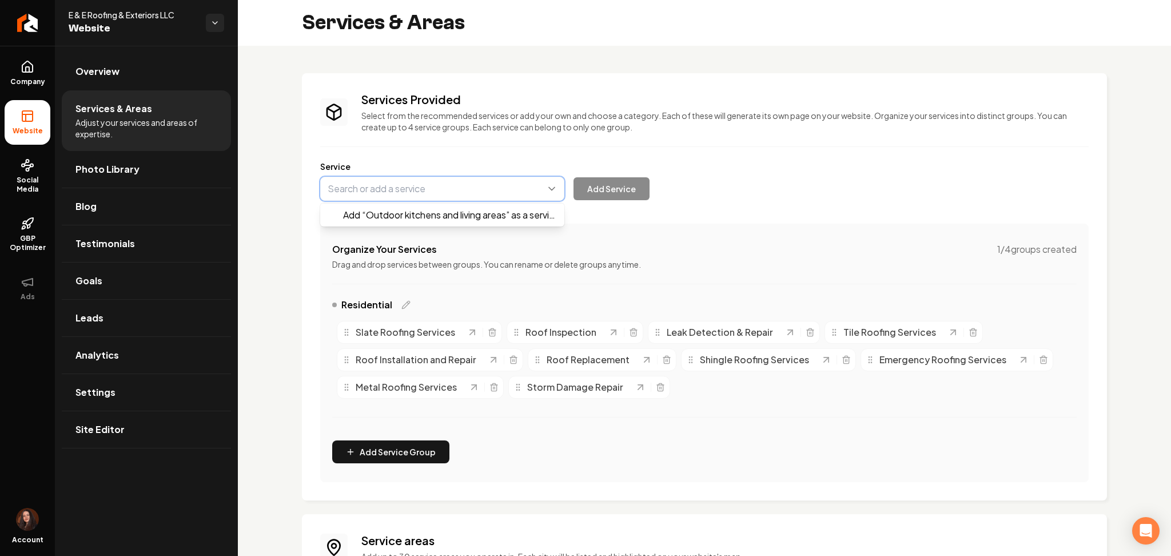
click at [432, 184] on button "Main content area" at bounding box center [442, 189] width 244 height 24
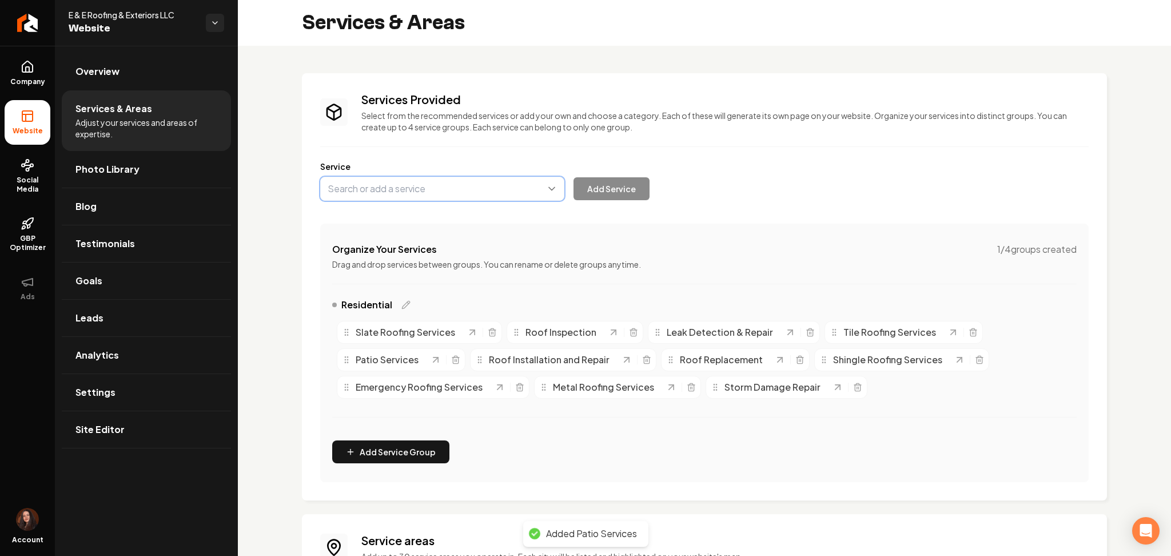
paste input "Outdoor kitchens and living areas"
type input "Outdoor kitchens and Living Areas"
click at [371, 191] on button "Main content area" at bounding box center [442, 189] width 244 height 24
paste input "Outdoor kitchens and living areas"
type input "Outdoor kitchens and living areas"
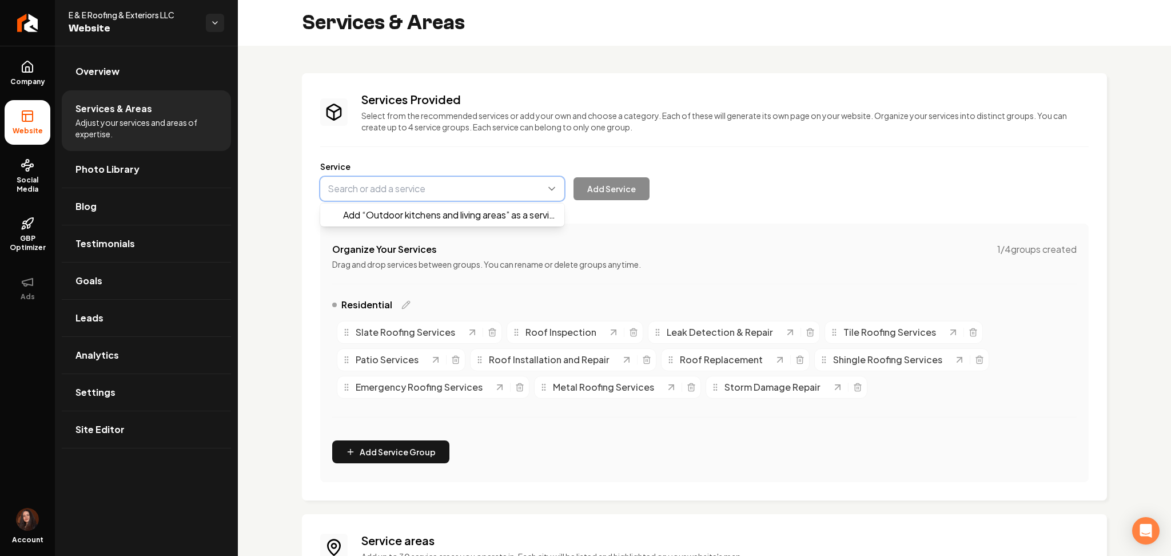
click at [371, 186] on button "Main content area" at bounding box center [442, 189] width 244 height 24
paste input "Outdoor kitchens and living areas"
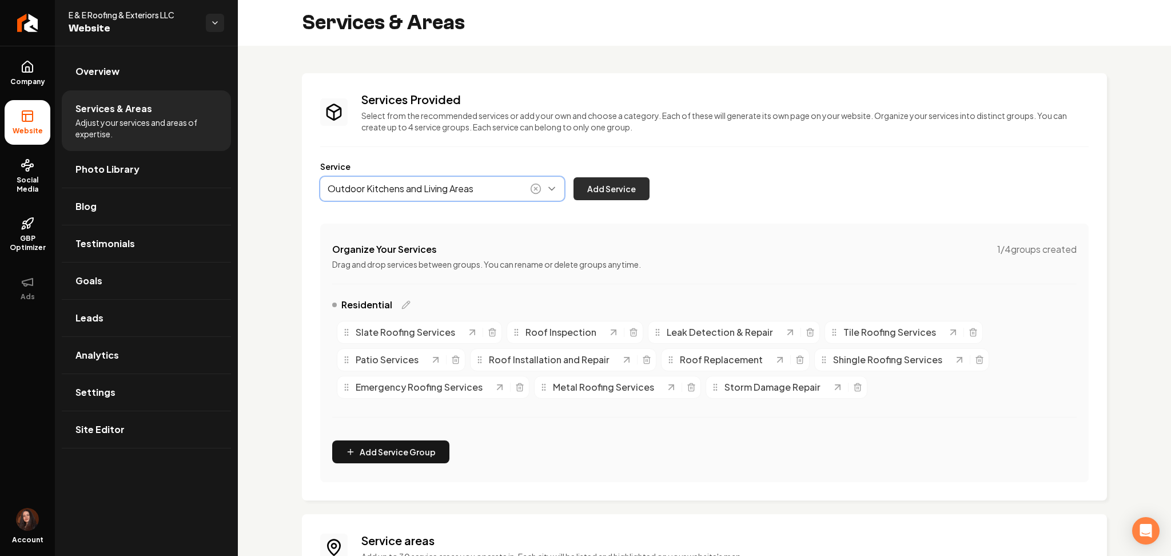
type input "Outdoor Kitchens and Living Areas"
click at [624, 178] on button "Add Service" at bounding box center [612, 188] width 76 height 23
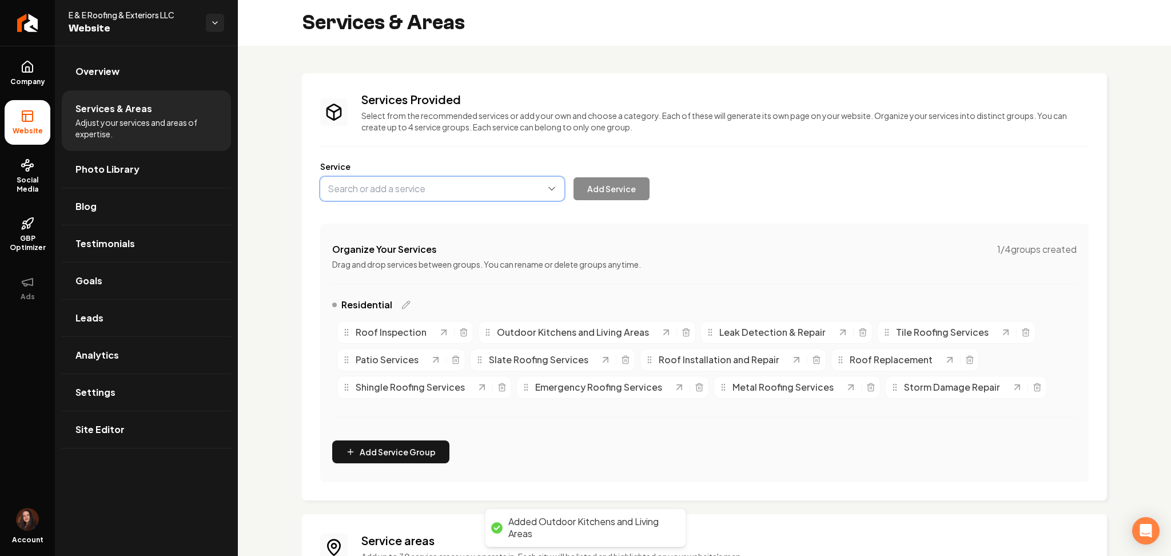
click at [374, 185] on button "Main content area" at bounding box center [442, 189] width 244 height 24
paste input "Pergola installation"
type input "Pergola Installation"
click at [612, 185] on button "Add Service" at bounding box center [612, 188] width 76 height 23
click at [351, 193] on button "Main content area" at bounding box center [442, 189] width 244 height 24
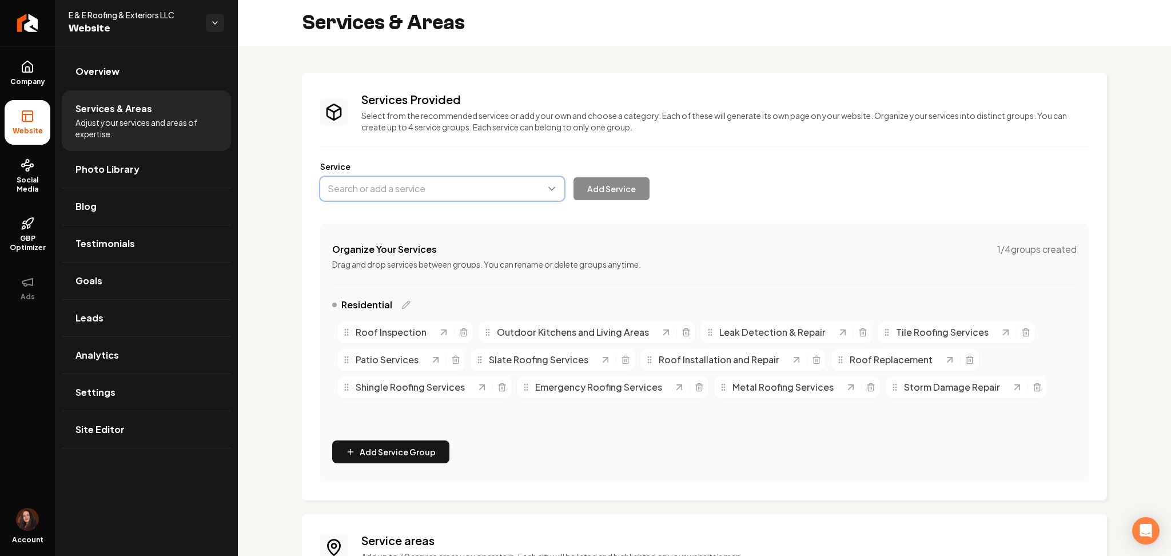
paste input "Fencing Services"
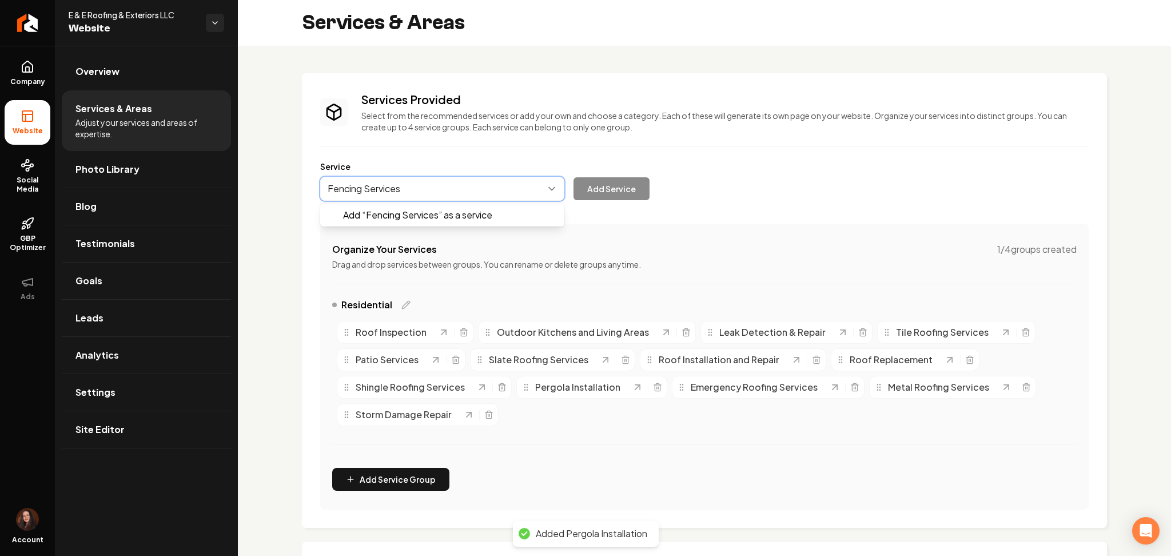
drag, startPoint x: 352, startPoint y: 217, endPoint x: 587, endPoint y: 205, distance: 234.7
type input "Fencing Services"
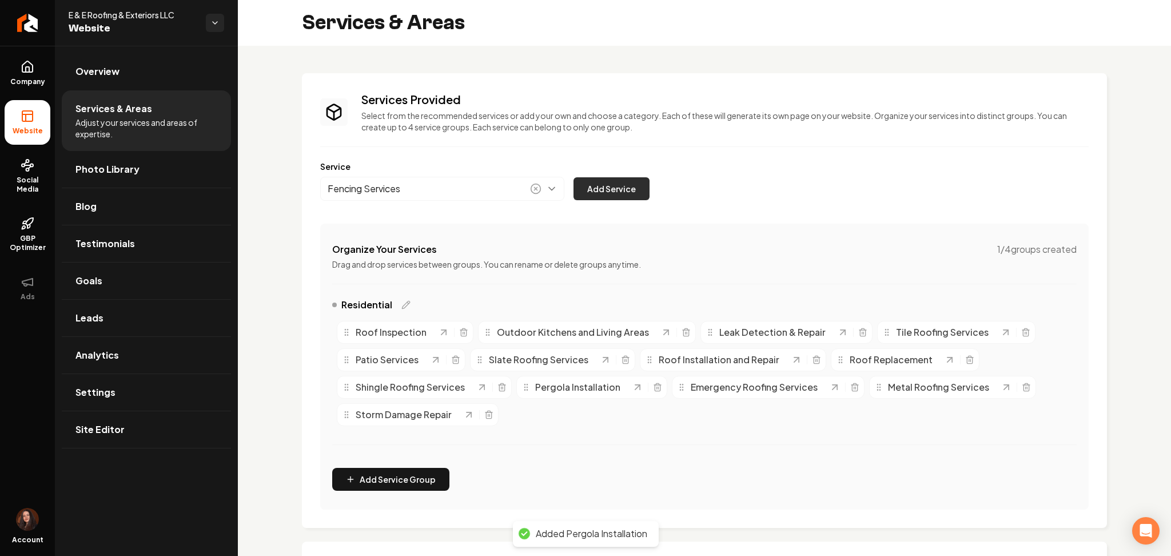
click at [598, 181] on button "Add Service" at bounding box center [612, 188] width 76 height 23
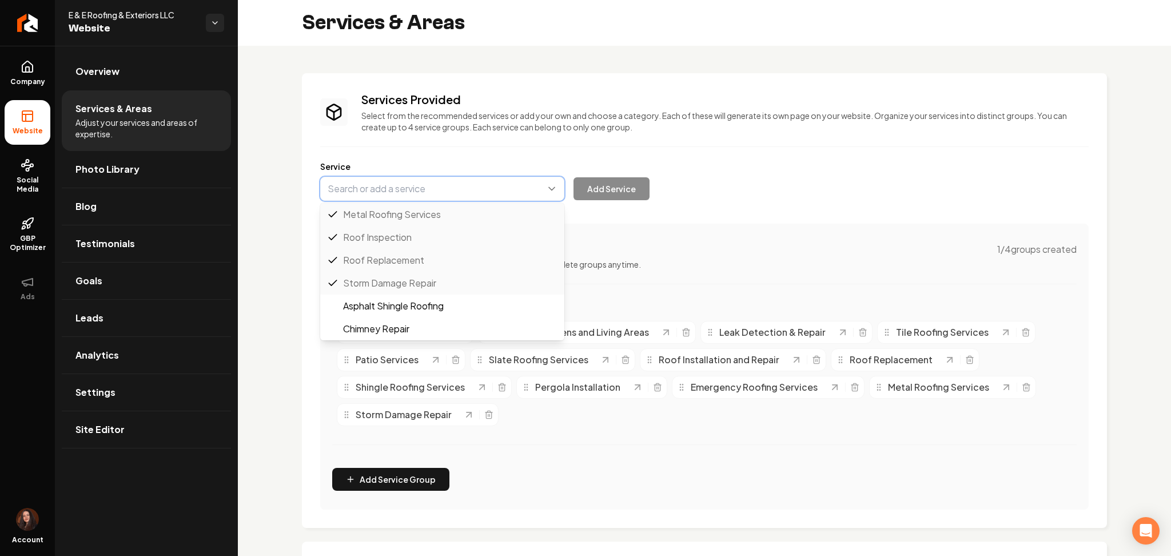
click at [339, 186] on button "Main content area" at bounding box center [442, 189] width 244 height 24
paste input "Siding Installation and Repair"
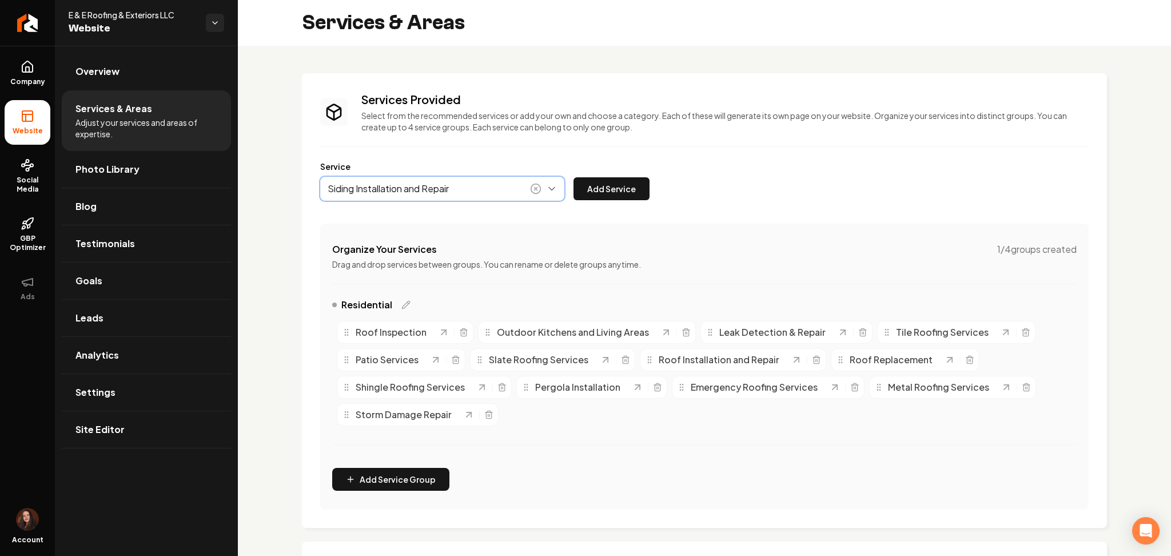
type input "Siding Installation and Repair"
click at [608, 193] on button "Add Service" at bounding box center [612, 188] width 76 height 23
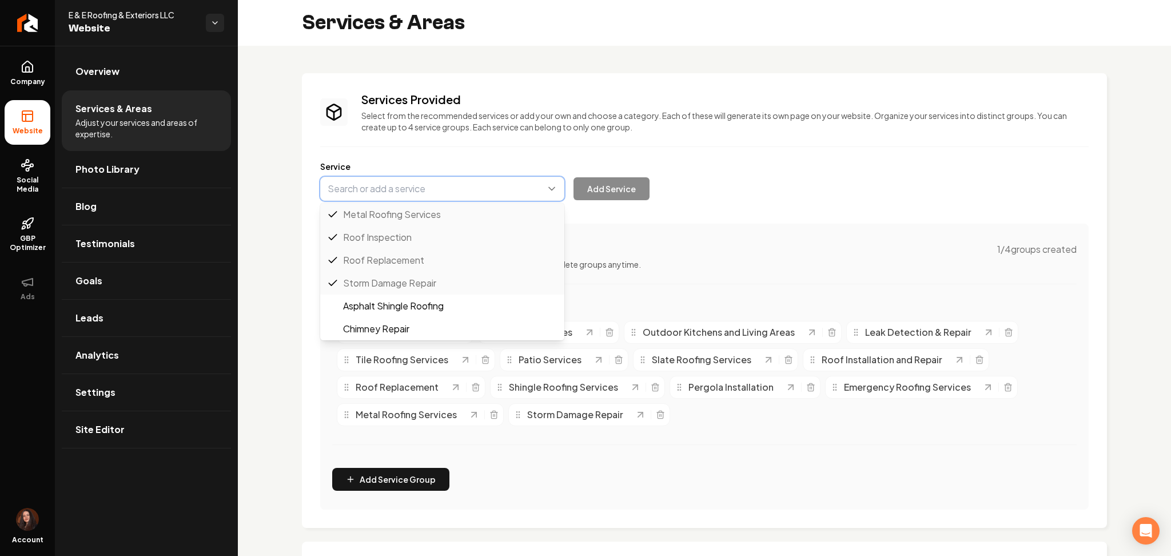
click at [421, 185] on button "Main content area" at bounding box center [442, 189] width 244 height 24
paste input "Gutter Installation & Repair"
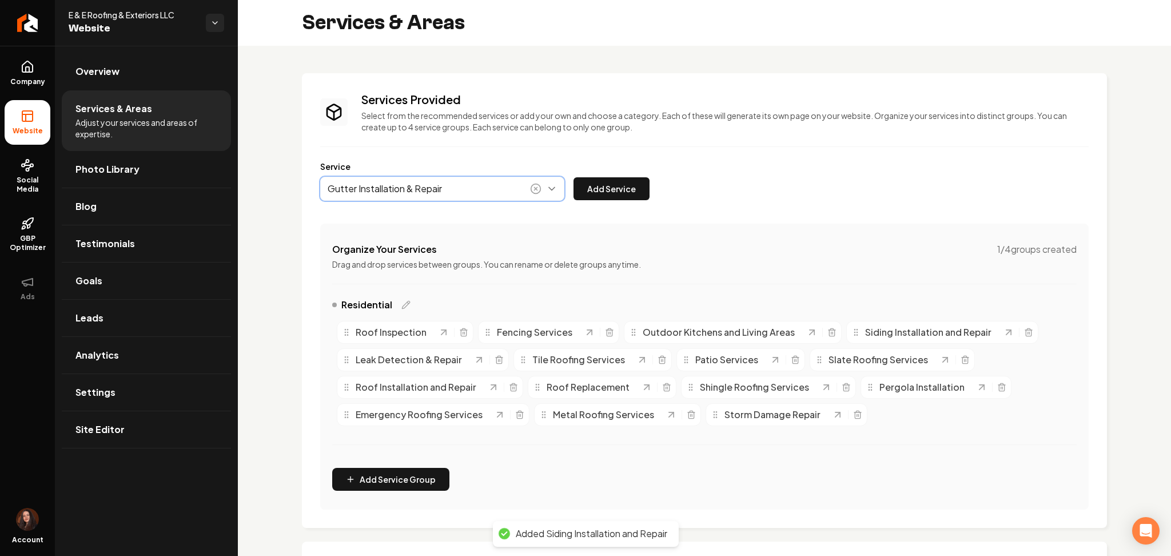
drag, startPoint x: 419, startPoint y: 220, endPoint x: 540, endPoint y: 206, distance: 122.1
type input "Gutter Installation & Repair"
click at [600, 195] on button "Add Service" at bounding box center [612, 188] width 76 height 23
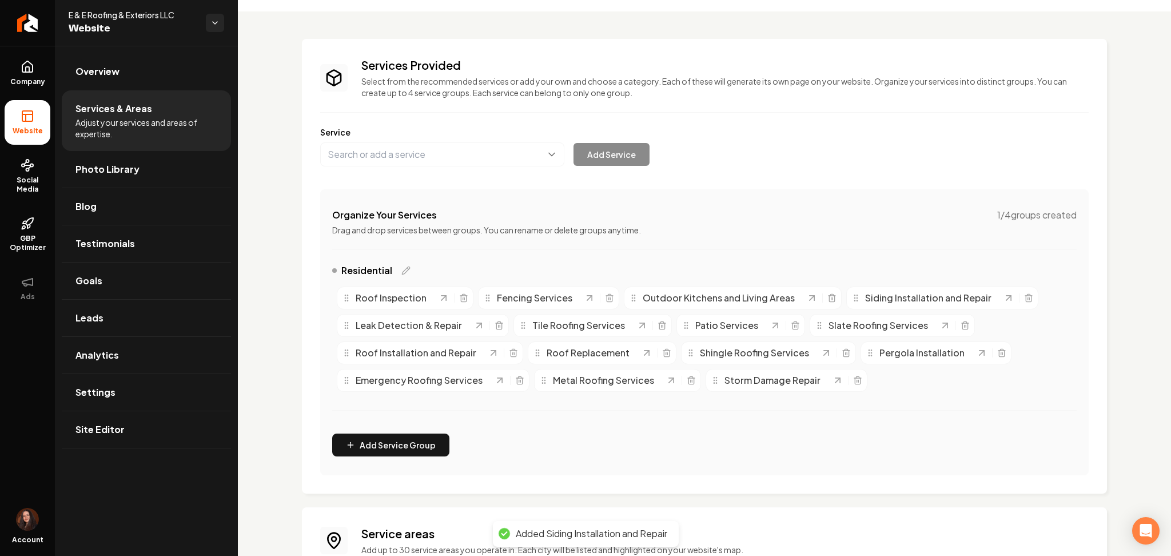
scroll to position [152, 0]
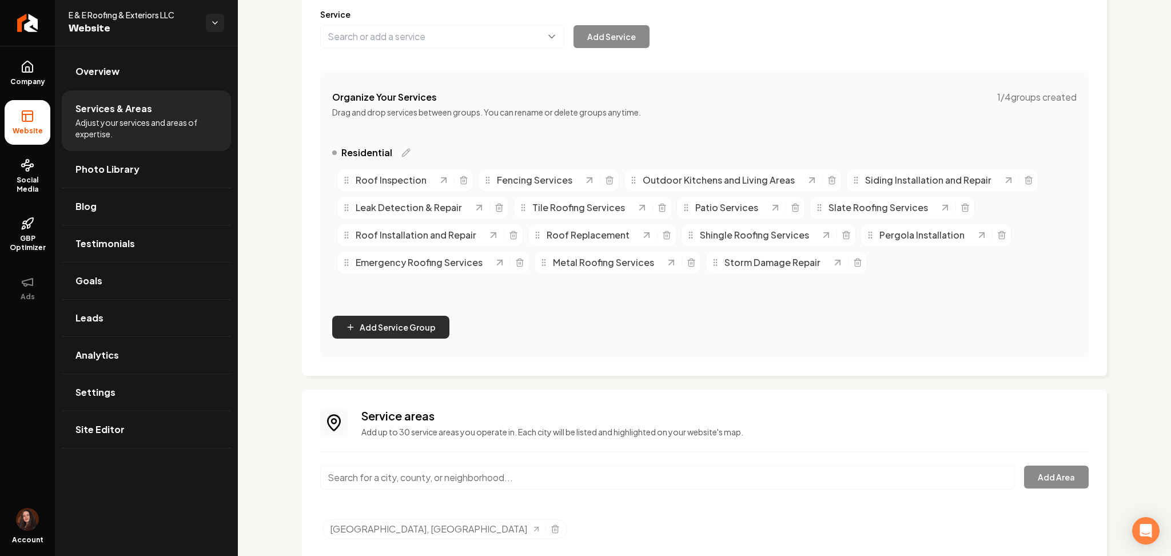
click at [373, 336] on button "Add Service Group" at bounding box center [390, 327] width 117 height 23
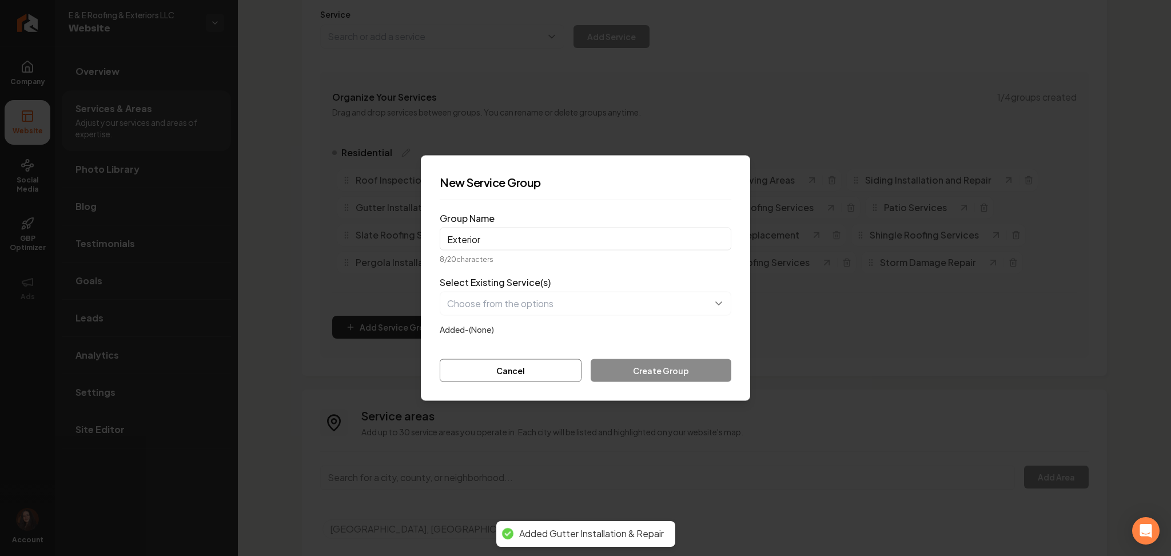
type input "Exterior"
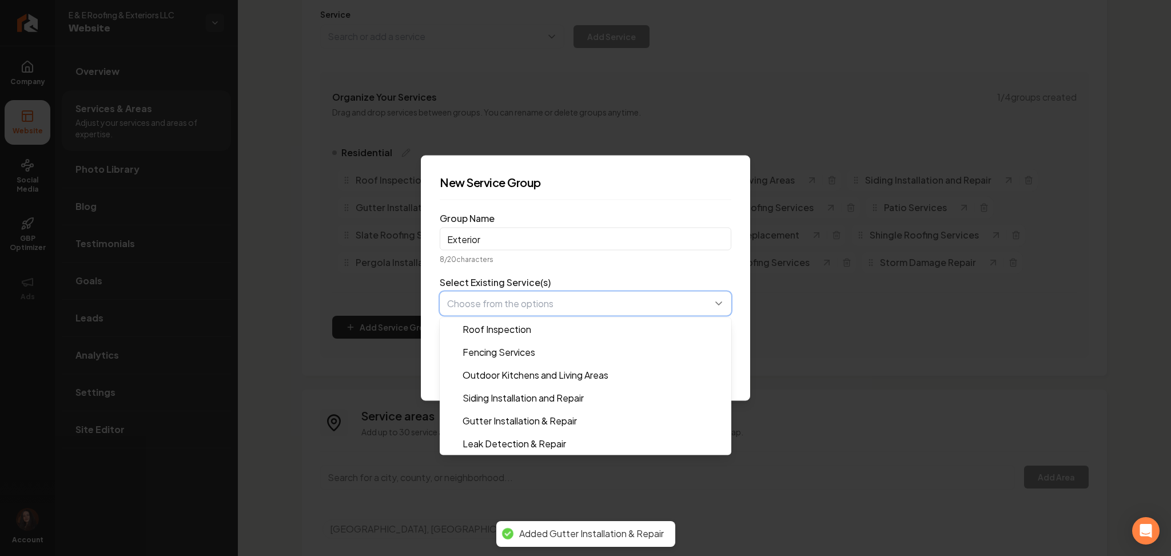
click at [501, 305] on button "button" at bounding box center [586, 304] width 292 height 24
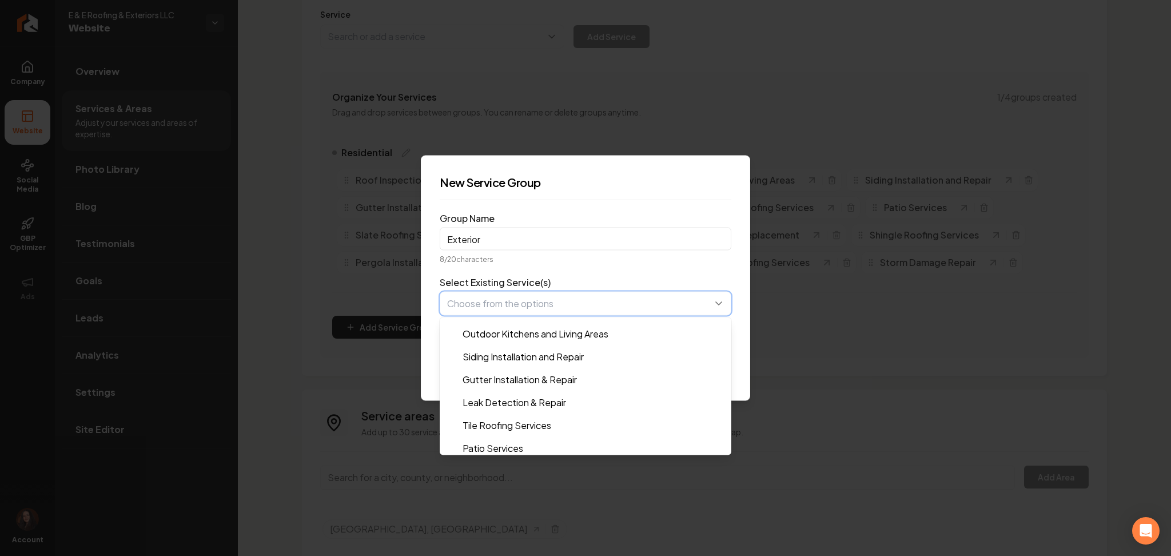
scroll to position [0, 0]
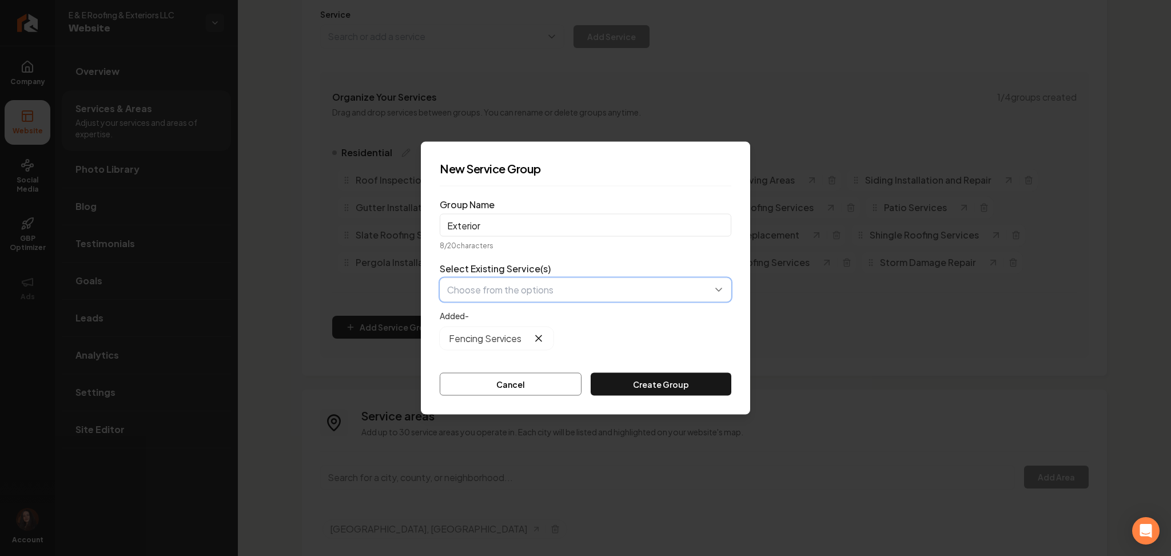
click at [480, 297] on button "button" at bounding box center [586, 290] width 292 height 24
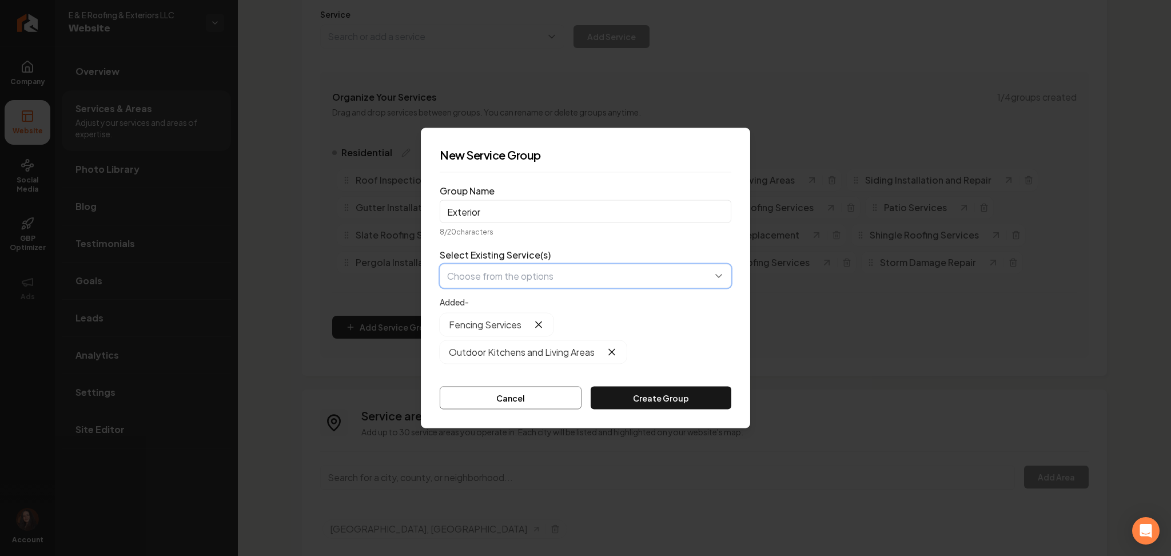
click at [535, 264] on button "button" at bounding box center [586, 276] width 292 height 24
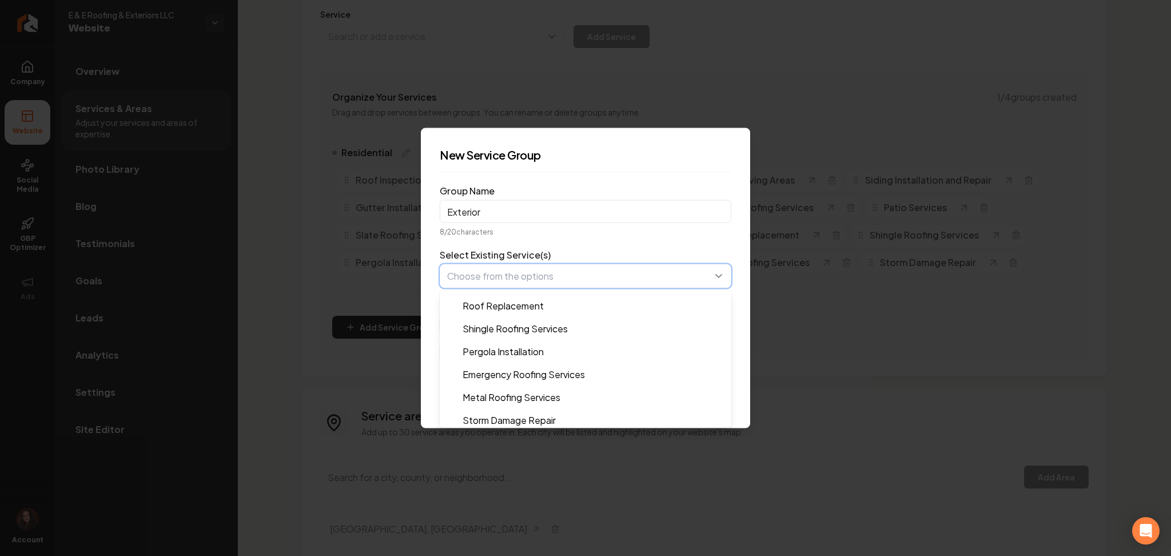
scroll to position [180, 0]
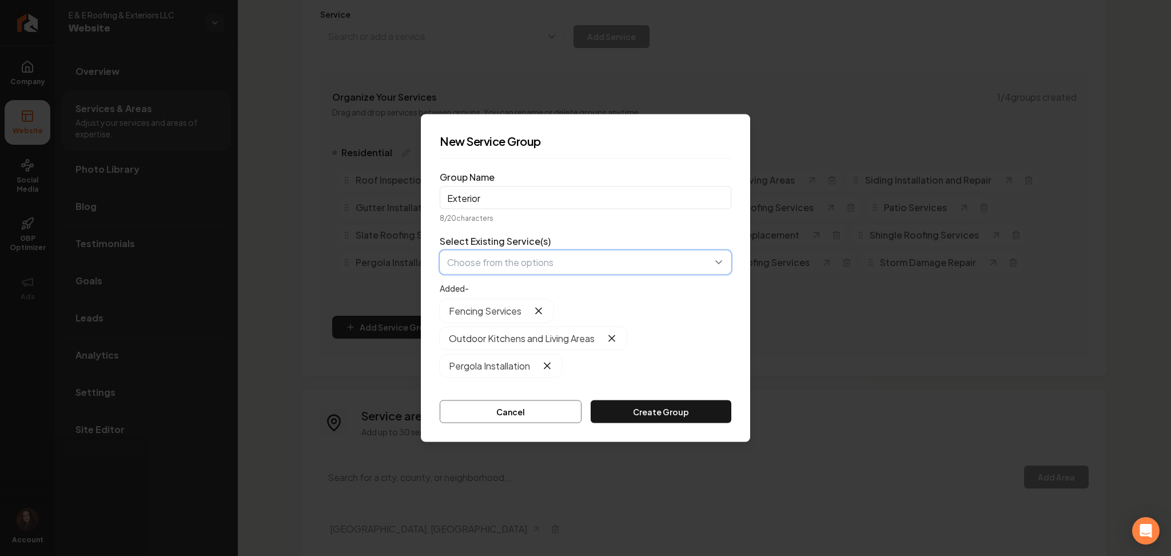
click at [507, 272] on button "button" at bounding box center [586, 262] width 292 height 24
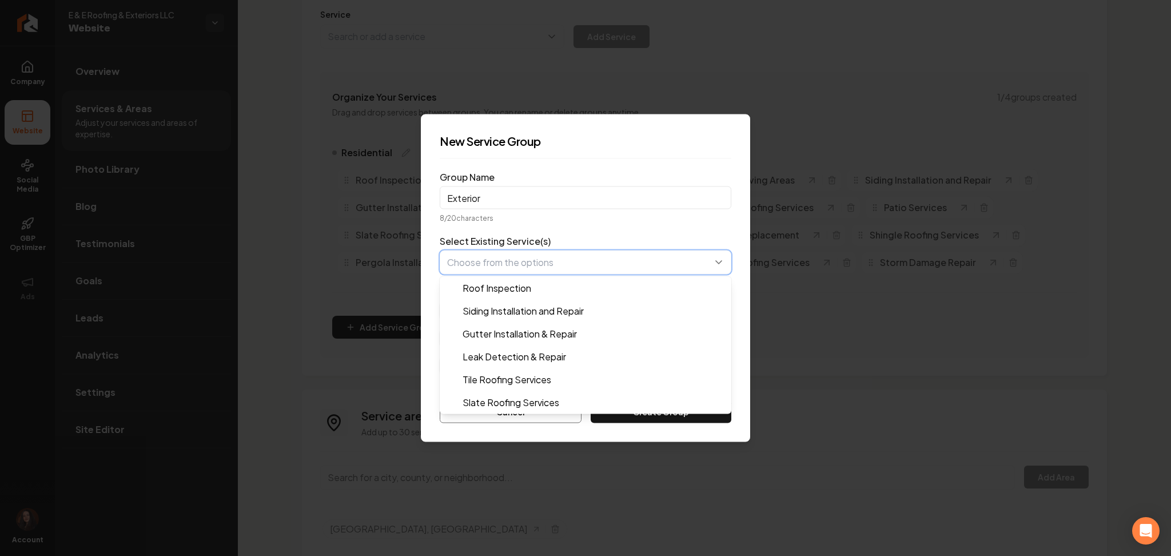
click at [537, 269] on button "button" at bounding box center [586, 262] width 292 height 24
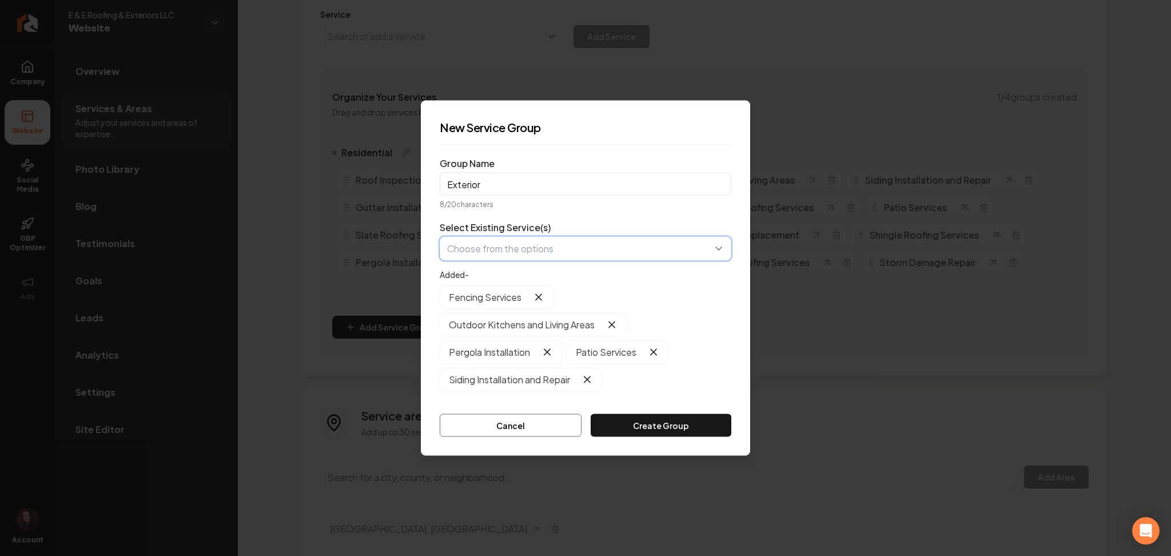
click at [487, 245] on button "button" at bounding box center [586, 249] width 292 height 24
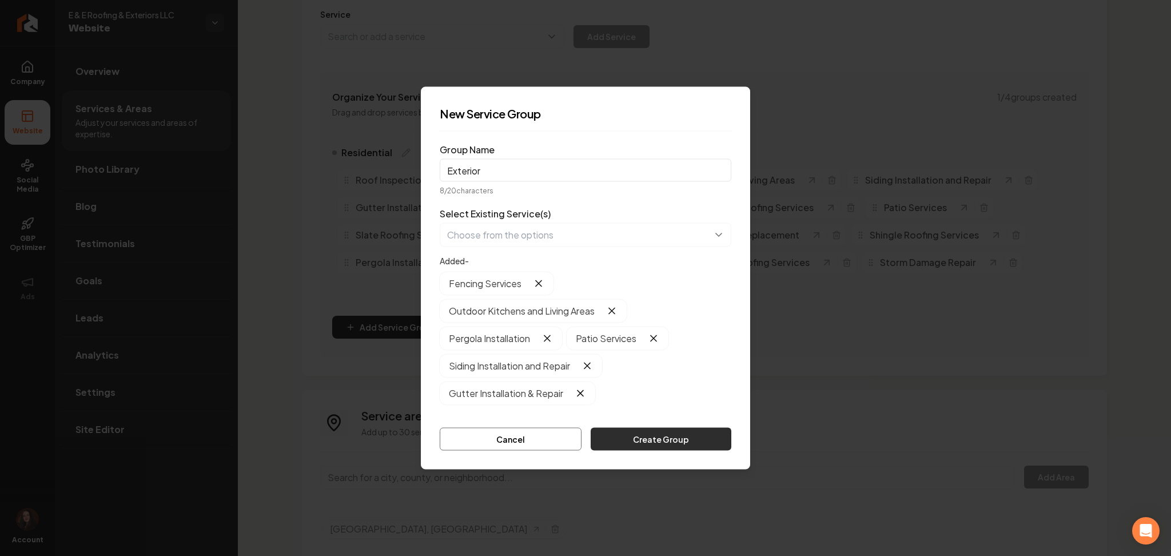
click at [636, 435] on button "Create Group" at bounding box center [661, 439] width 141 height 23
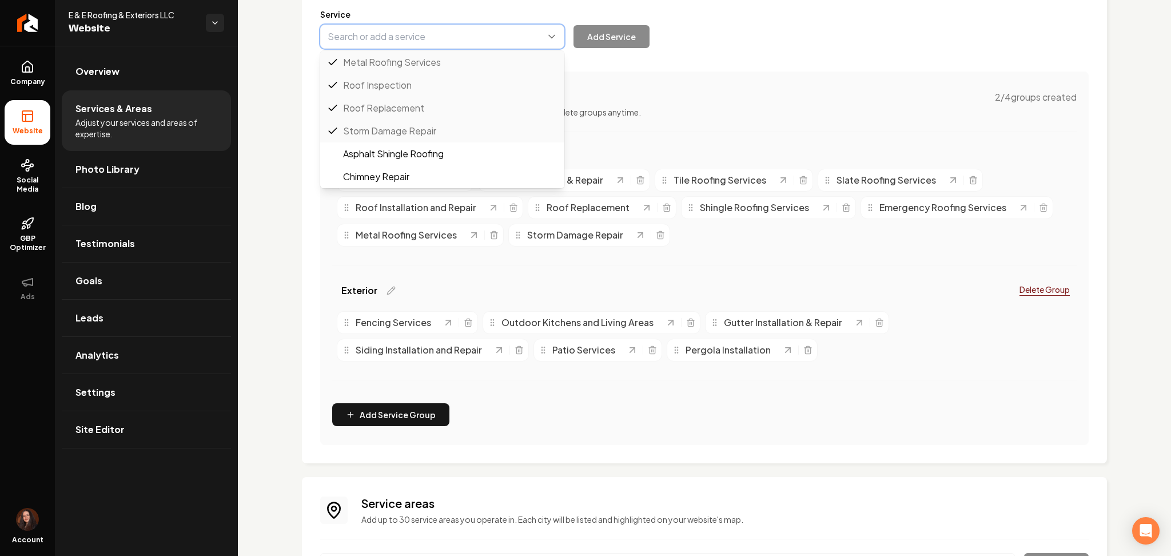
click at [471, 45] on button "Main content area" at bounding box center [442, 37] width 244 height 24
paste input "16."
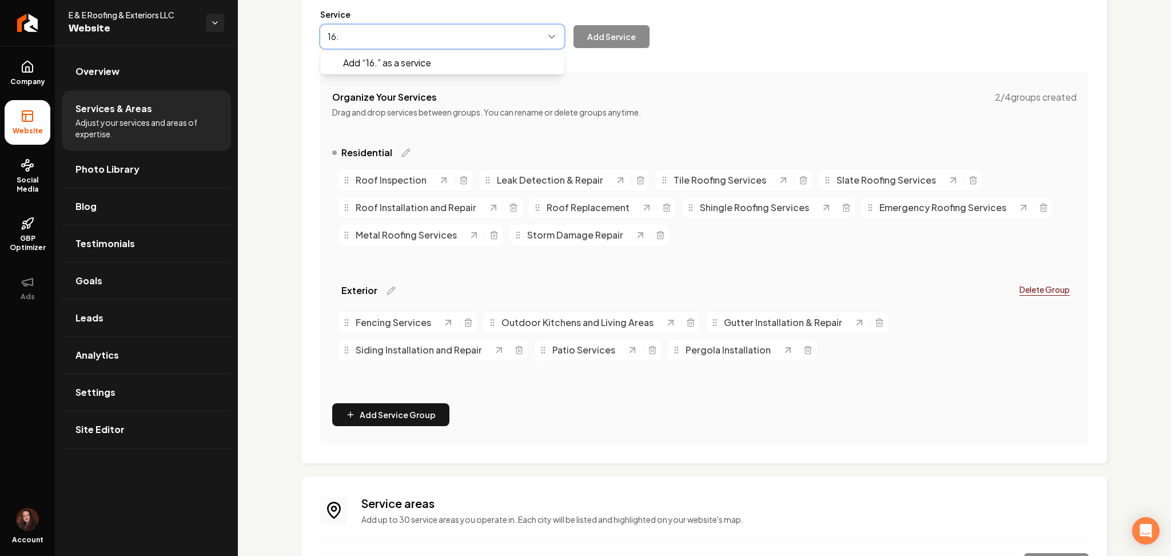
type input "16."
click at [286, 38] on div "Services Provided Select from the recommended services or add your own and choo…" at bounding box center [704, 285] width 933 height 783
paste input "lat Roofing Installation"
type input "Flat Roofing Installation"
click at [595, 46] on button "Add Service" at bounding box center [612, 36] width 76 height 23
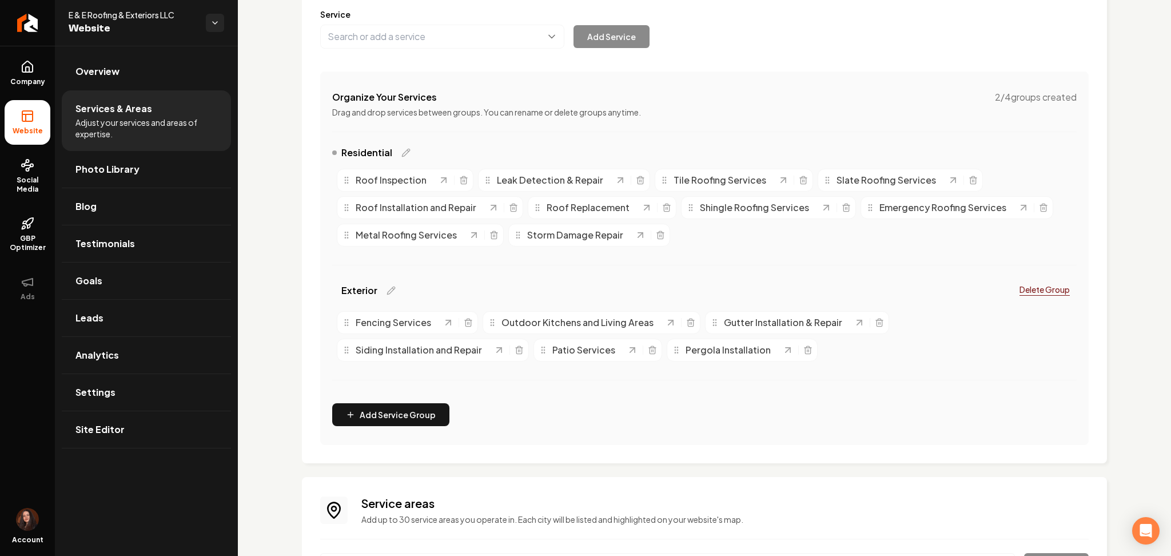
click at [380, 50] on div "Services Provided Select from the recommended services or add your own and choo…" at bounding box center [704, 191] width 768 height 505
click at [380, 39] on button "Main content area" at bounding box center [442, 37] width 244 height 24
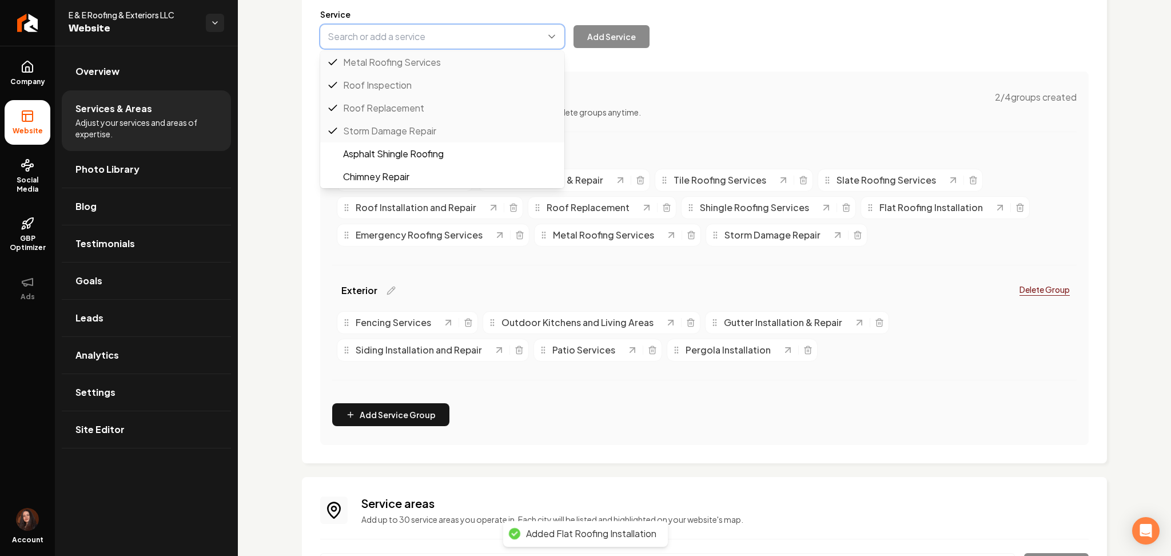
paste input "Commercial Roof Replacement"
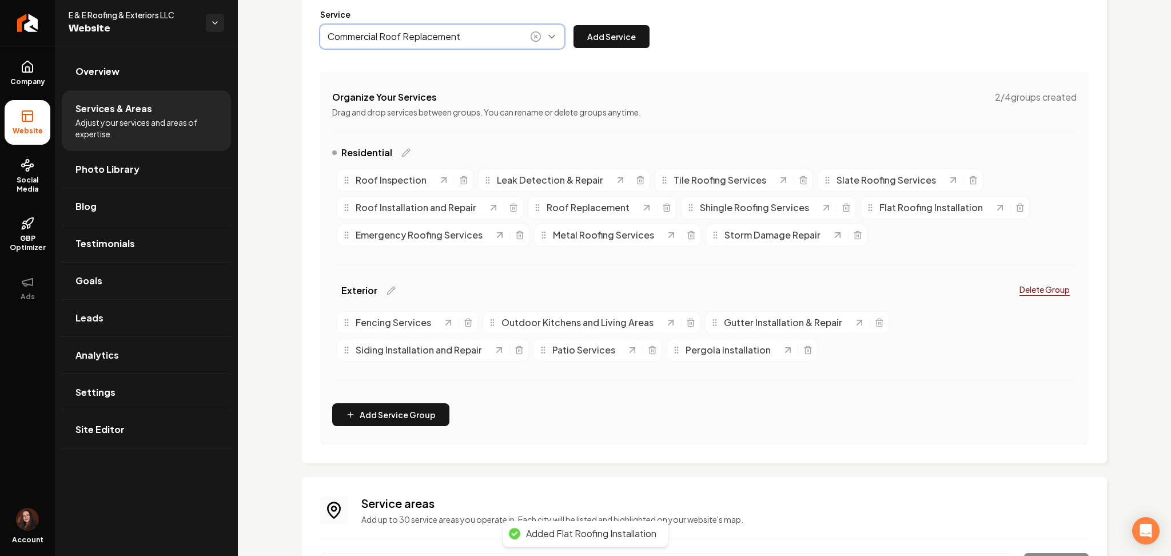
drag, startPoint x: 379, startPoint y: 66, endPoint x: 566, endPoint y: 41, distance: 188.6
type input "Commercial Roof Replacement"
click at [588, 40] on button "Add Service" at bounding box center [612, 36] width 76 height 23
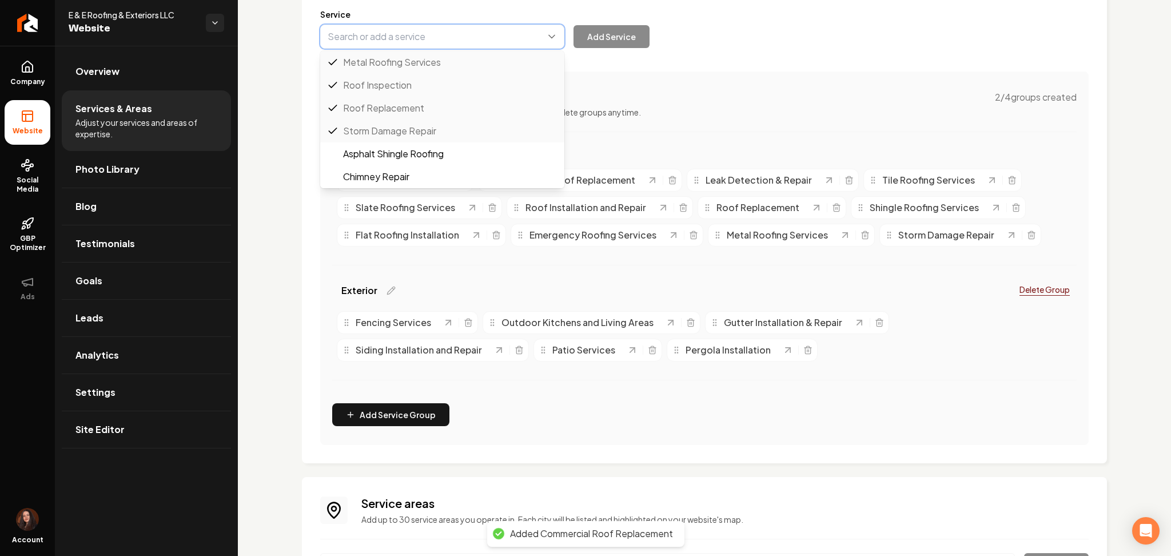
click at [365, 35] on button "Main content area" at bounding box center [442, 37] width 244 height 24
paste input "Commercial Roof Repair"
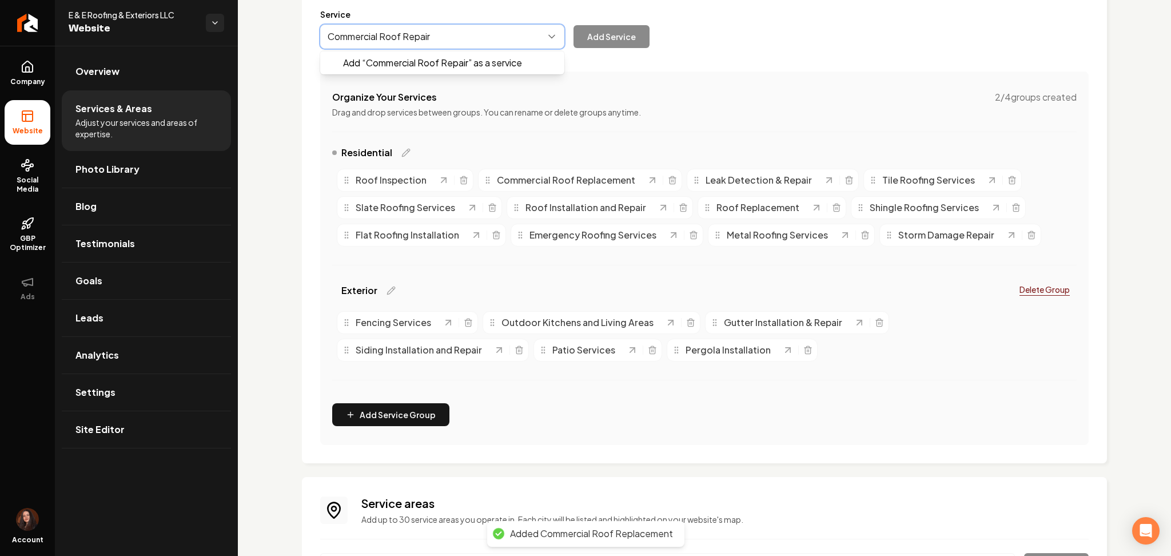
drag, startPoint x: 365, startPoint y: 63, endPoint x: 422, endPoint y: 58, distance: 57.4
type input "Commercial Roof Repair"
click at [620, 46] on button "Add Service" at bounding box center [612, 36] width 76 height 23
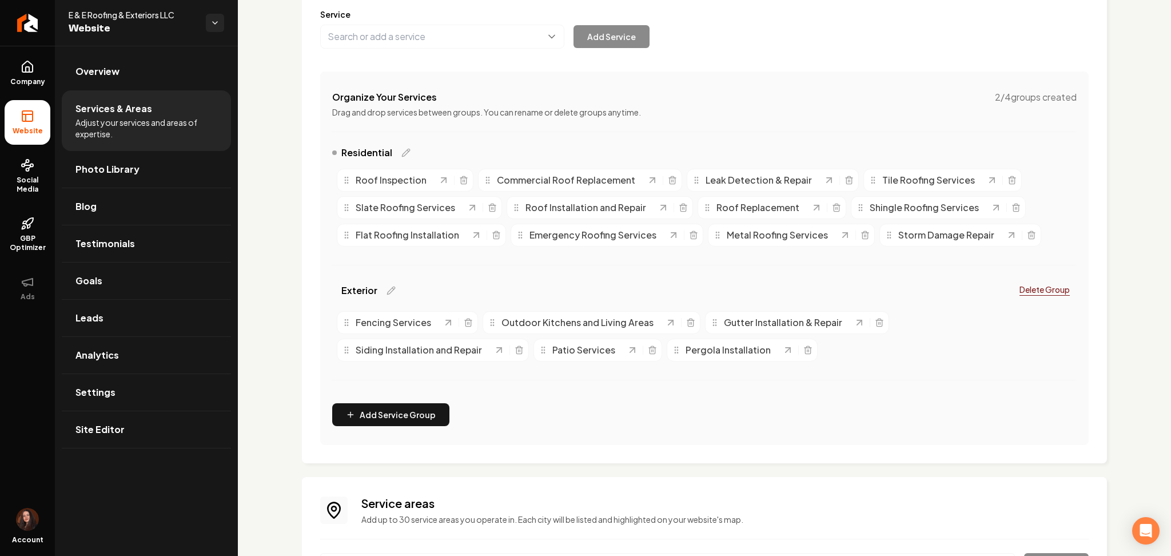
click at [353, 48] on div "Services Provided Select from the recommended services or add your own and choo…" at bounding box center [704, 191] width 768 height 505
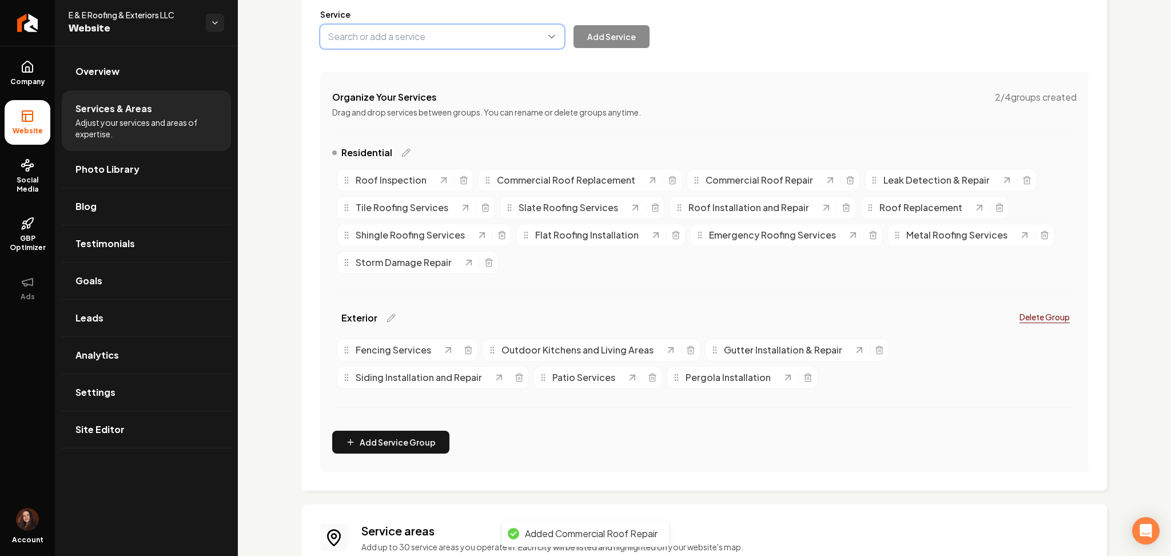
click at [353, 46] on button "Main content area" at bounding box center [442, 37] width 244 height 24
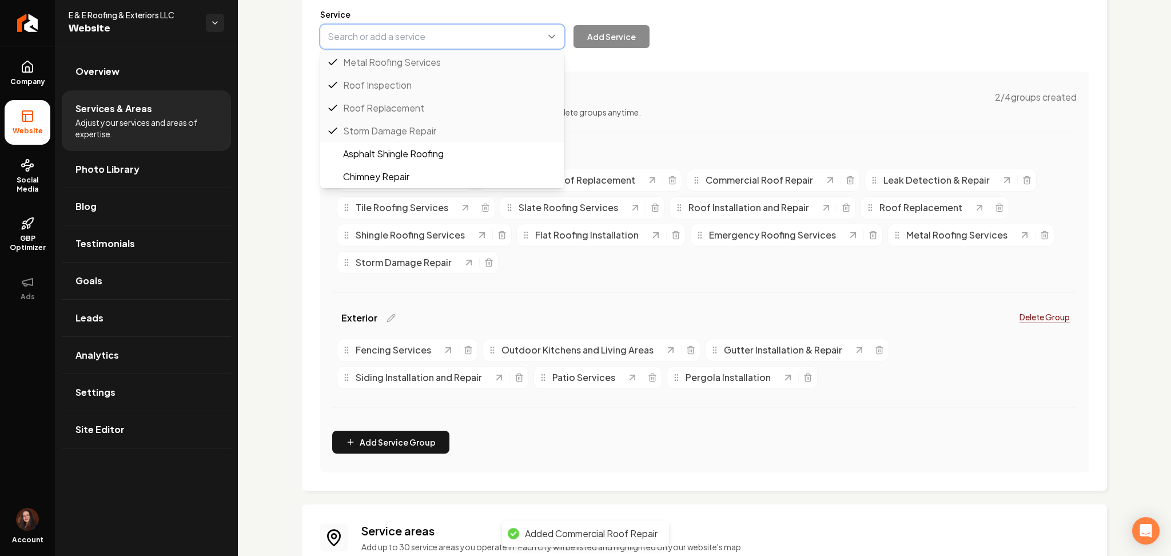
paste input "Roof Coating Systems"
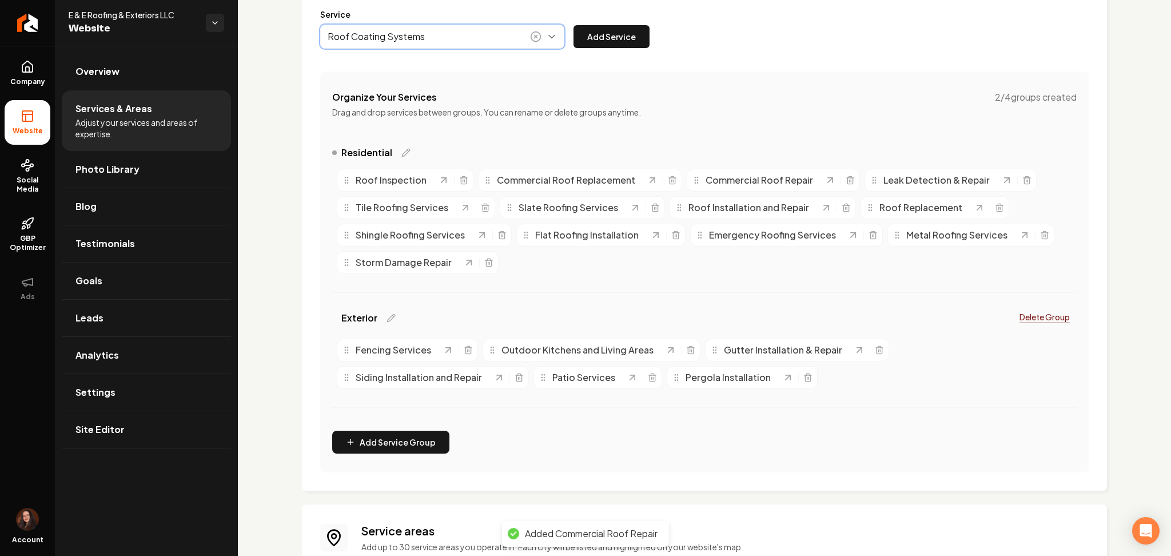
drag, startPoint x: 353, startPoint y: 65, endPoint x: 463, endPoint y: 64, distance: 109.8
type input "Roof Coating Systems"
click at [598, 42] on button "Add Service" at bounding box center [612, 36] width 76 height 23
click at [370, 40] on button "Main content area" at bounding box center [442, 37] width 244 height 24
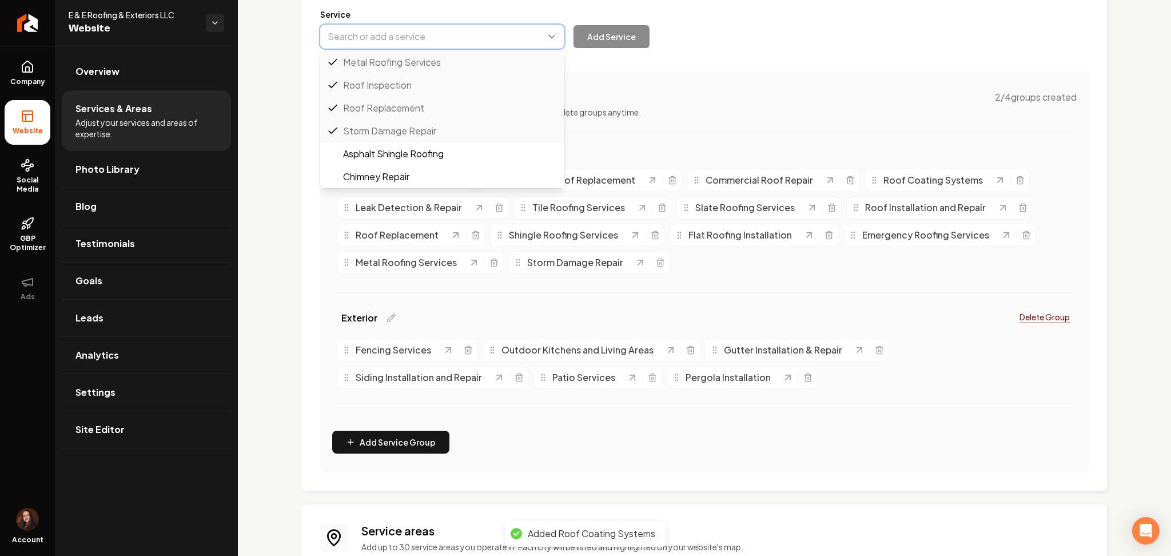
paste input "TPO & EPDM Roofing Services"
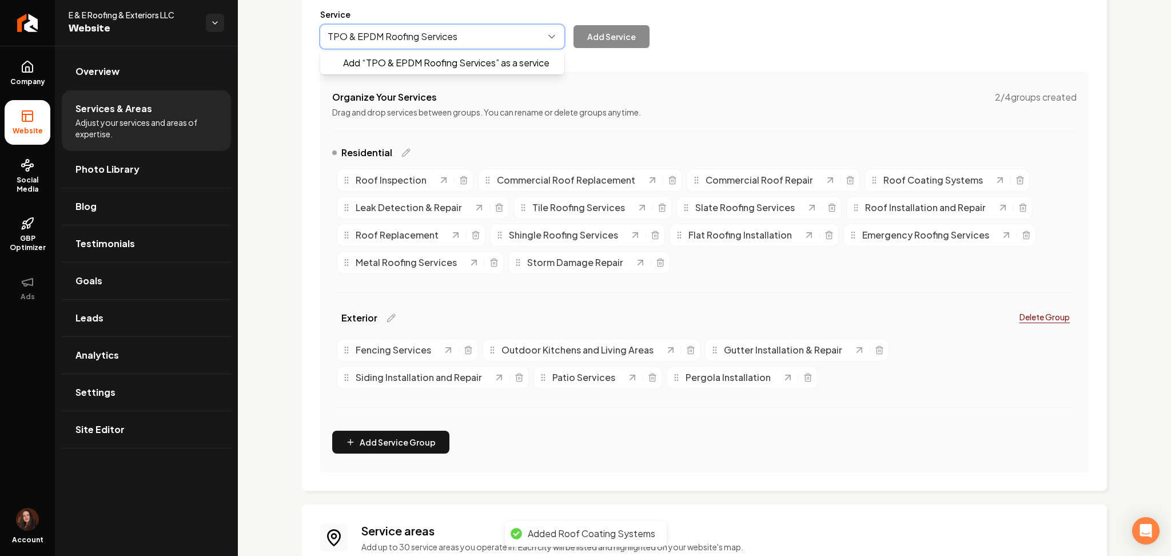
drag, startPoint x: 370, startPoint y: 48, endPoint x: 558, endPoint y: 58, distance: 188.4
type input "TPO & EPDM Roofing Services"
drag, startPoint x: 619, startPoint y: 39, endPoint x: 558, endPoint y: 4, distance: 70.7
click at [619, 38] on button "Add Service" at bounding box center [612, 36] width 76 height 23
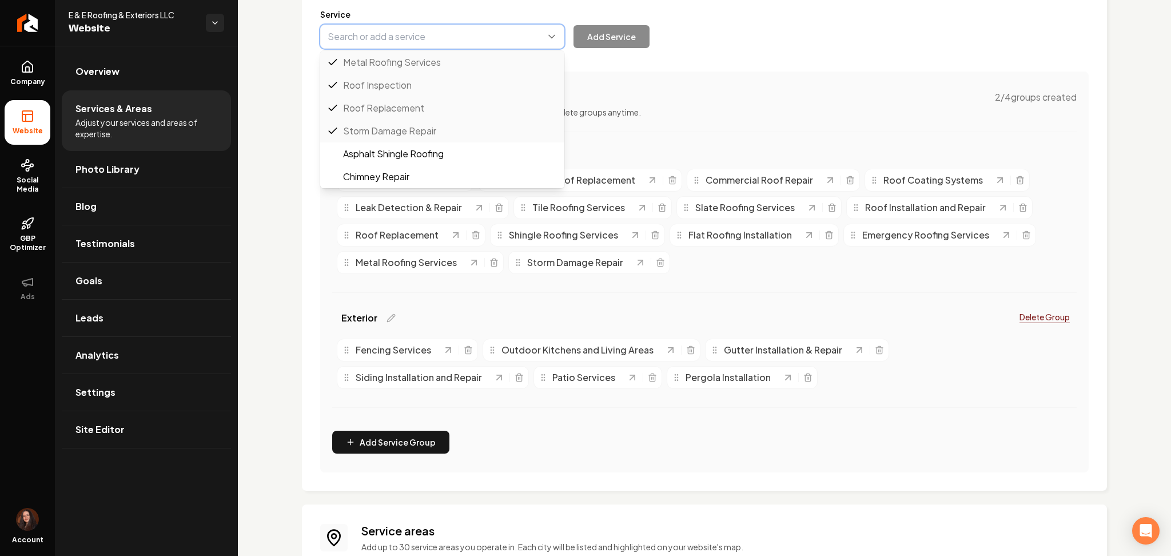
click at [403, 44] on button "Main content area" at bounding box center [442, 37] width 244 height 24
paste input "Commercial Roof Maintenance"
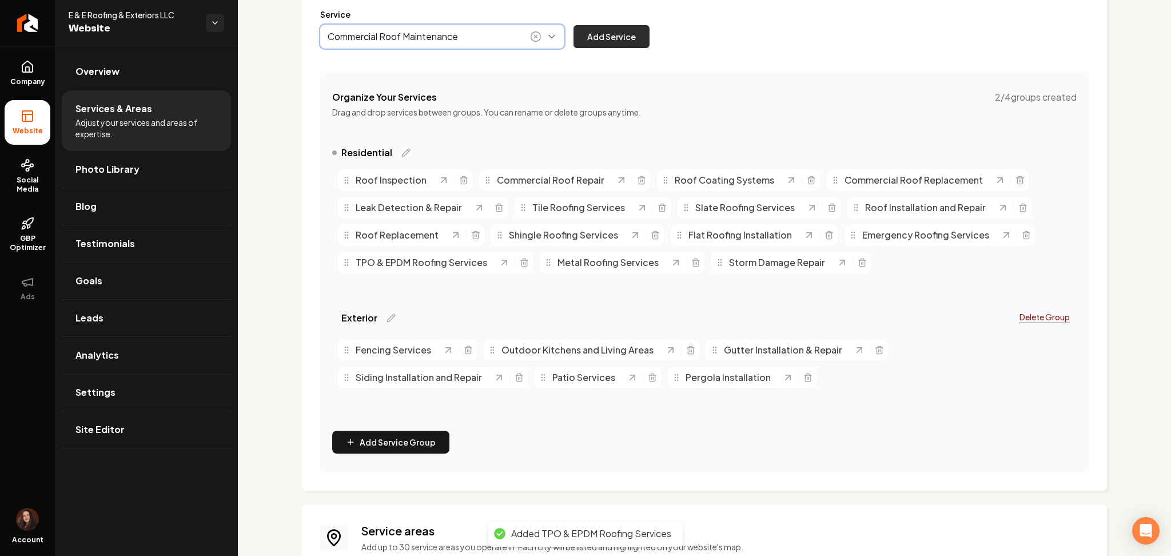
type input "Commercial Roof Maintenance"
click at [621, 42] on button "Add Service" at bounding box center [612, 36] width 76 height 23
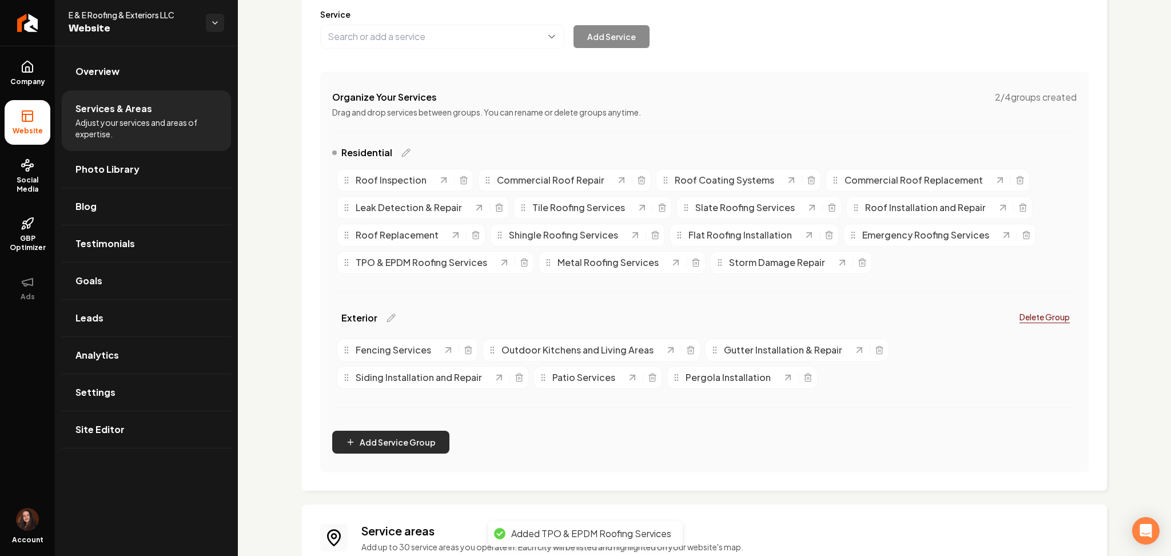
click at [390, 447] on button "Add Service Group" at bounding box center [390, 442] width 117 height 23
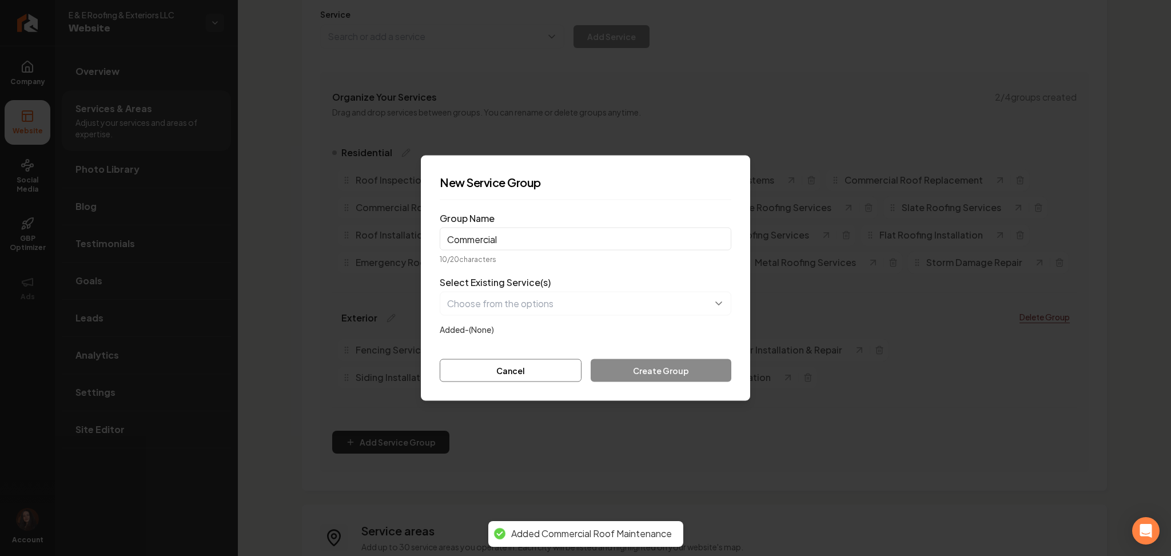
type input "Commercial"
click at [477, 304] on button "button" at bounding box center [586, 304] width 292 height 24
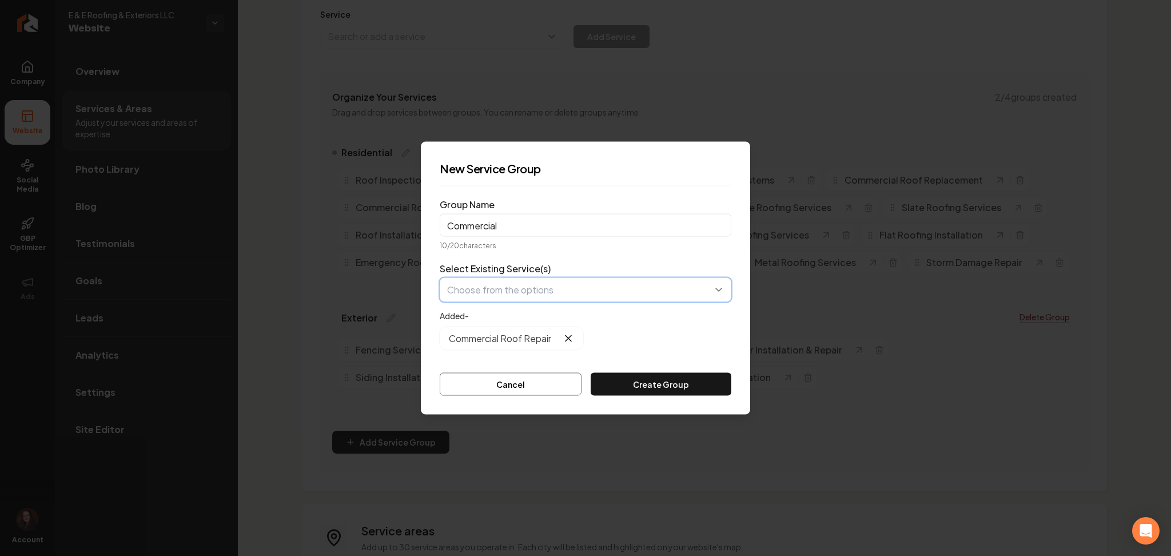
click at [545, 291] on button "button" at bounding box center [586, 290] width 292 height 24
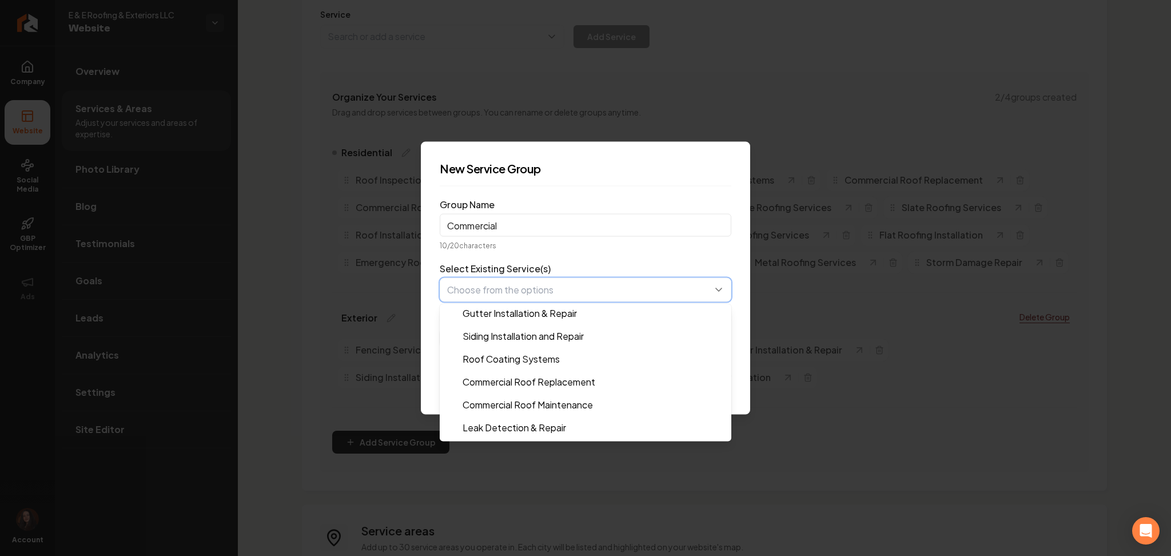
scroll to position [76, 0]
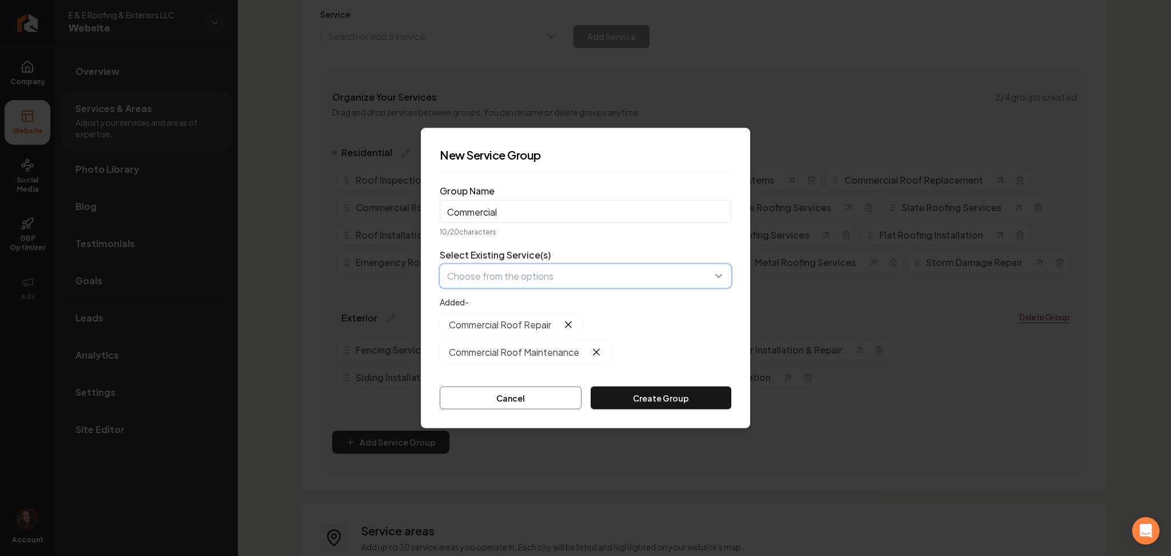
click at [489, 270] on button "button" at bounding box center [586, 276] width 292 height 24
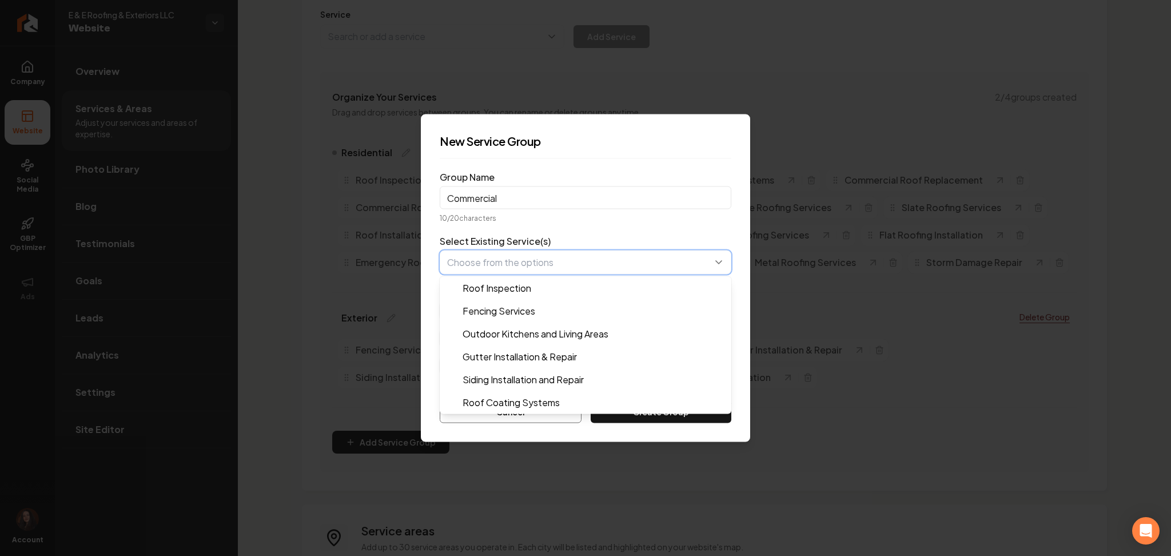
click at [570, 255] on button "button" at bounding box center [586, 262] width 292 height 24
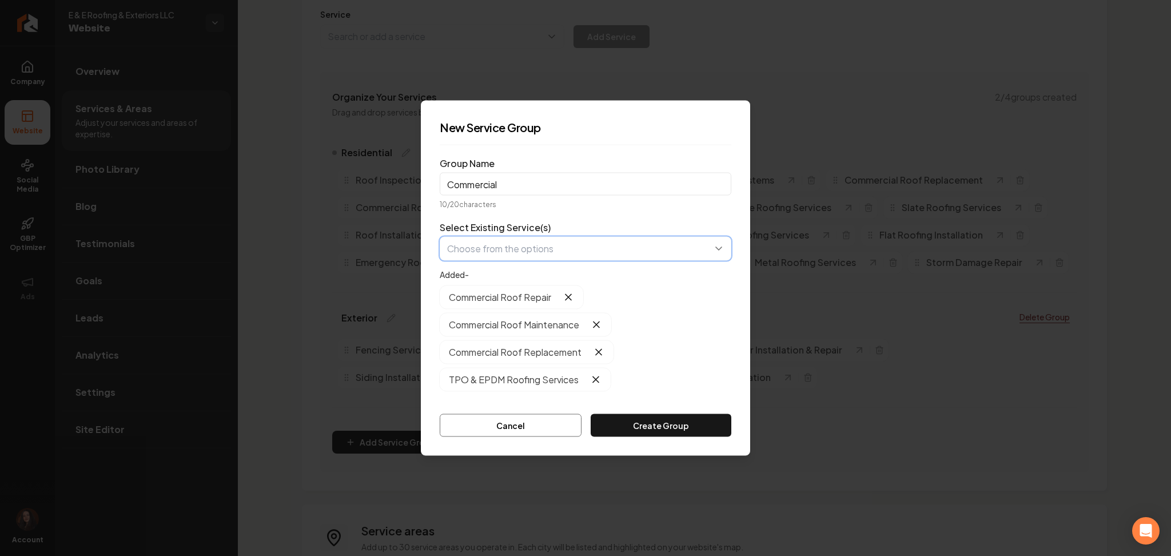
click at [538, 249] on button "button" at bounding box center [586, 249] width 292 height 24
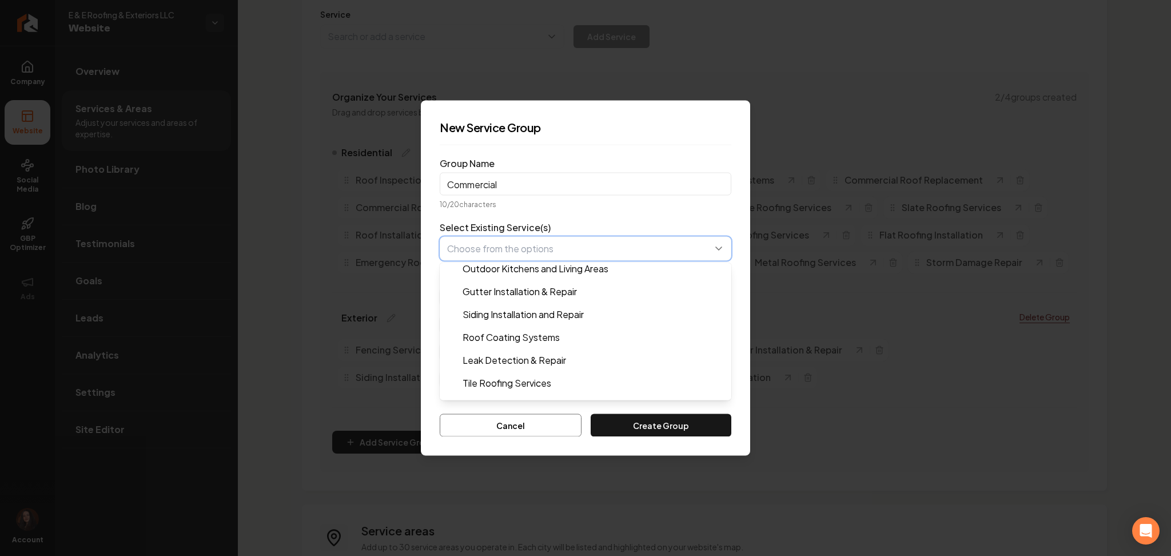
scroll to position [274, 0]
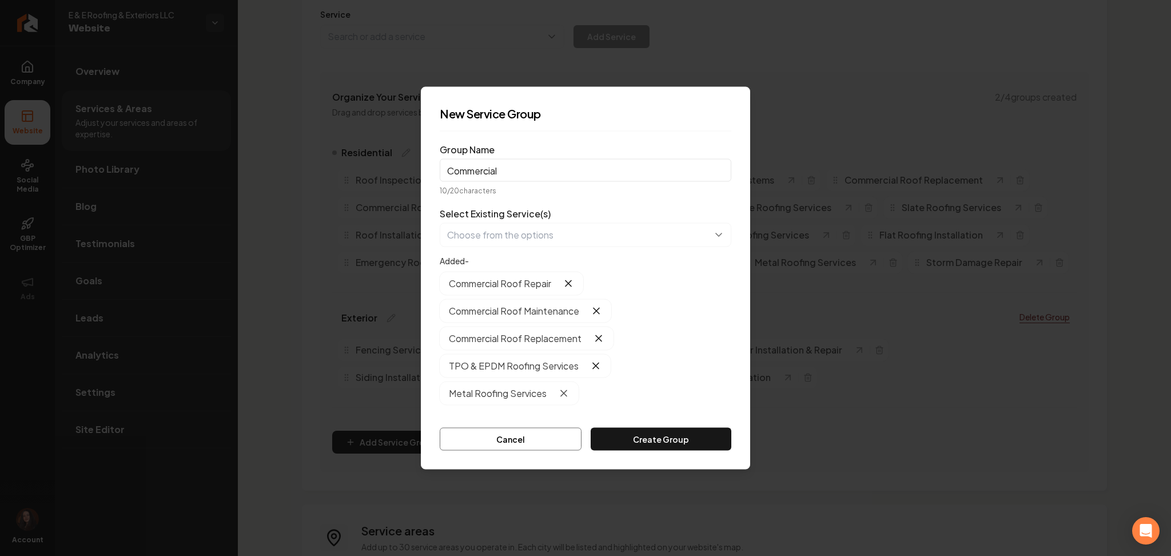
click at [568, 391] on icon "button" at bounding box center [563, 393] width 11 height 11
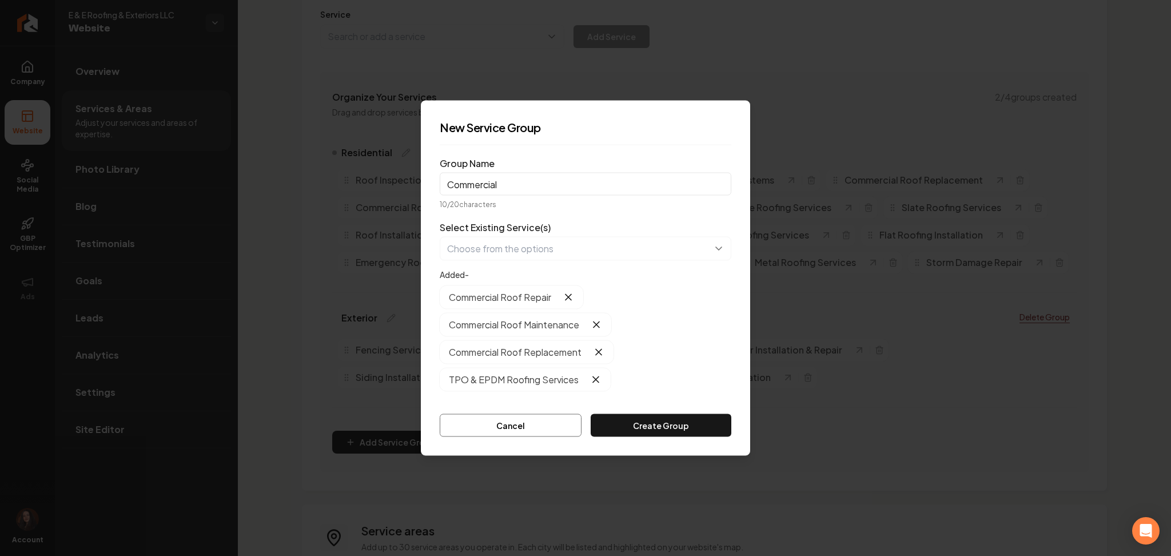
click at [481, 233] on label "Select Existing Service(s)" at bounding box center [495, 228] width 111 height 14
click at [486, 254] on button "button" at bounding box center [586, 249] width 292 height 24
type input "flat"
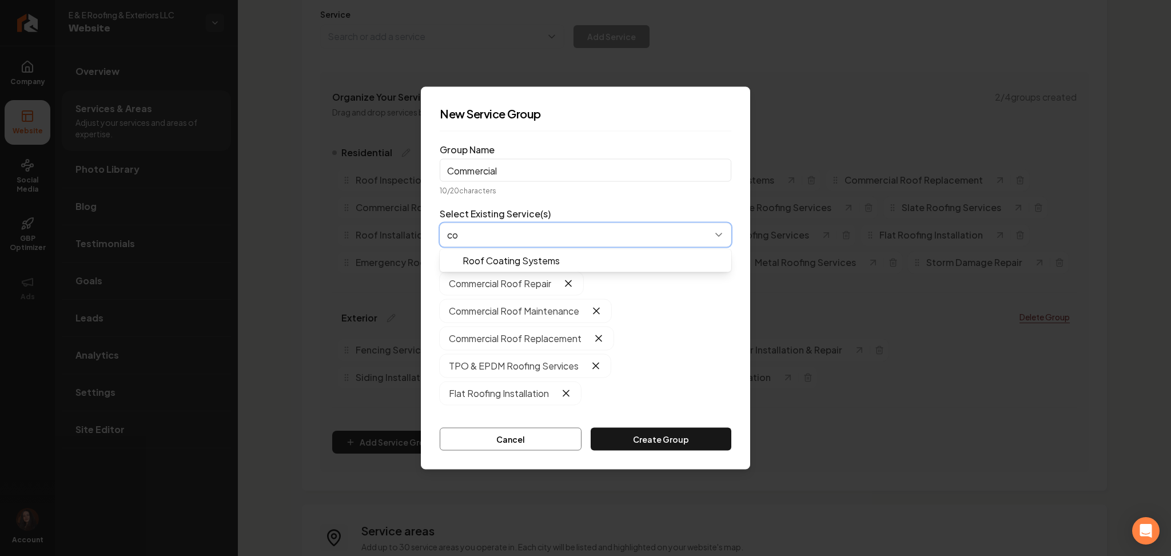
type input "c"
type input "coa"
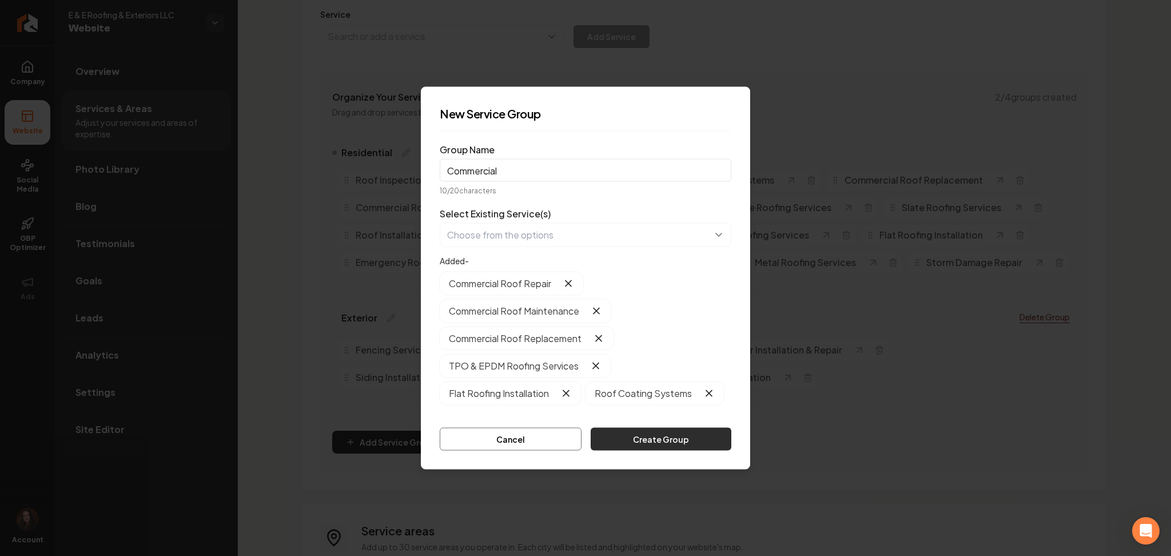
click at [632, 435] on button "Create Group" at bounding box center [661, 439] width 141 height 23
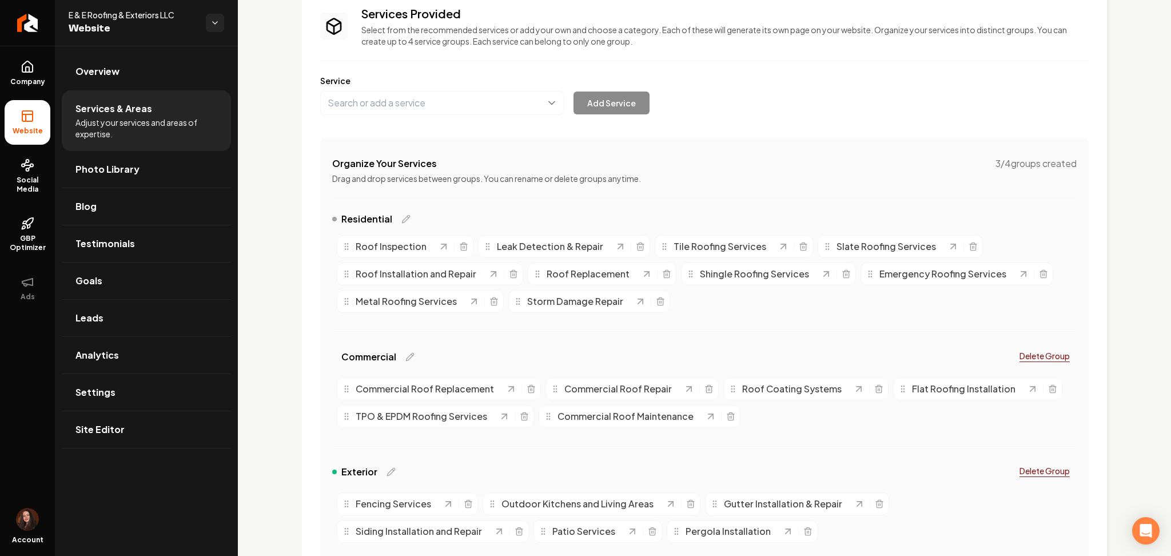
scroll to position [76, 0]
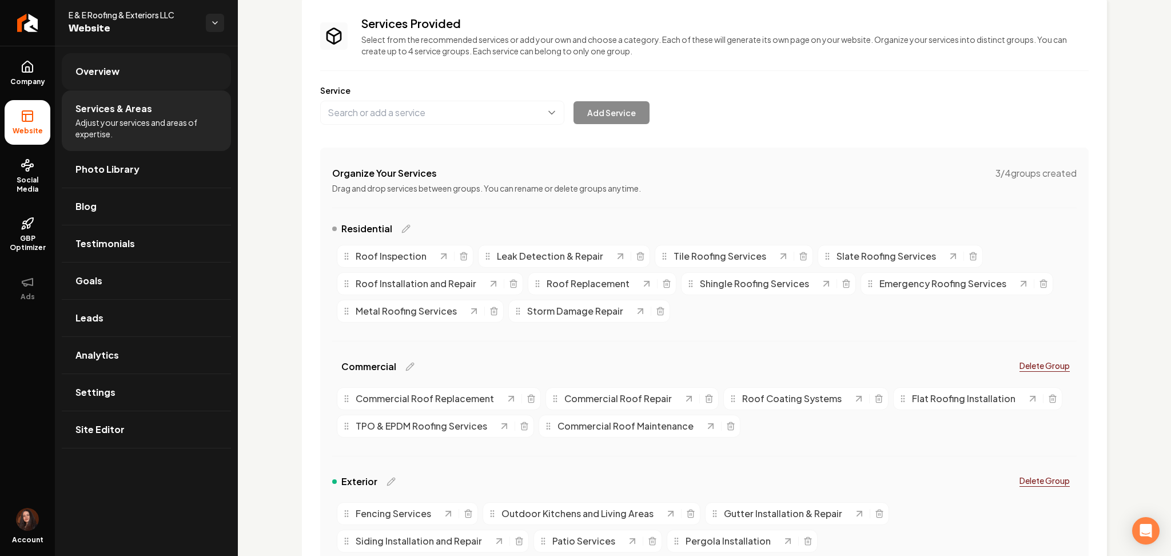
click at [105, 78] on link "Overview" at bounding box center [146, 71] width 169 height 37
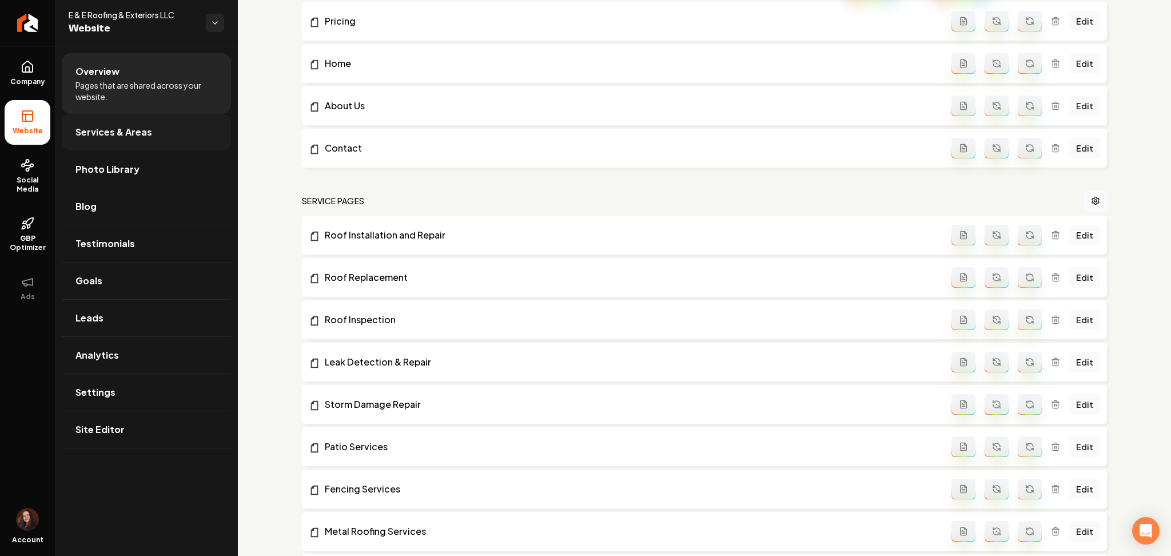
click at [149, 145] on link "Services & Areas" at bounding box center [146, 132] width 169 height 37
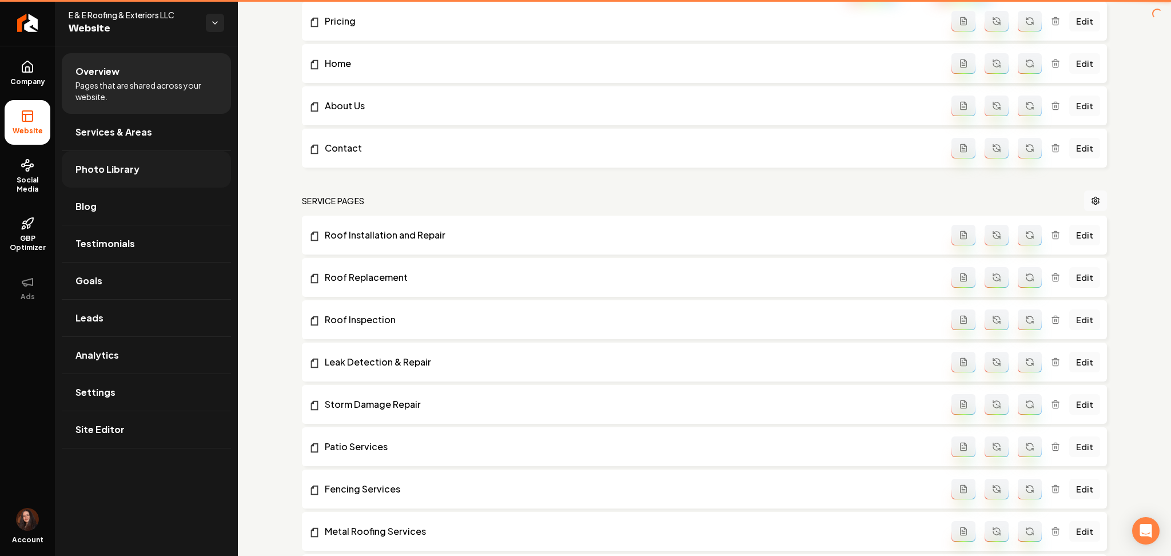
scroll to position [381, 0]
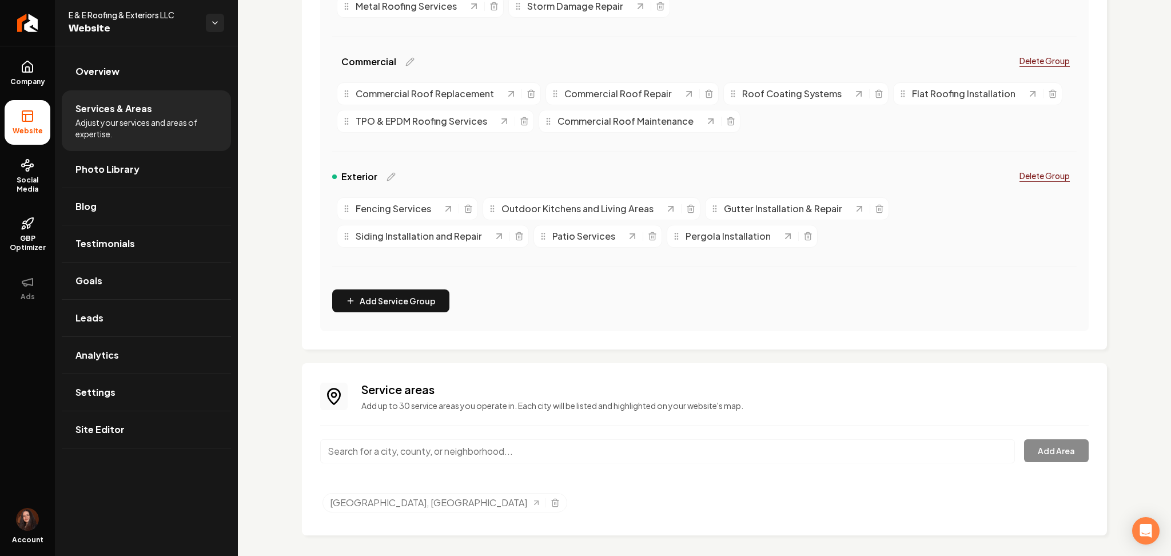
click at [440, 452] on input "Main content area" at bounding box center [667, 451] width 695 height 24
paste input "[GEOGRAPHIC_DATA], [GEOGRAPHIC_DATA]"
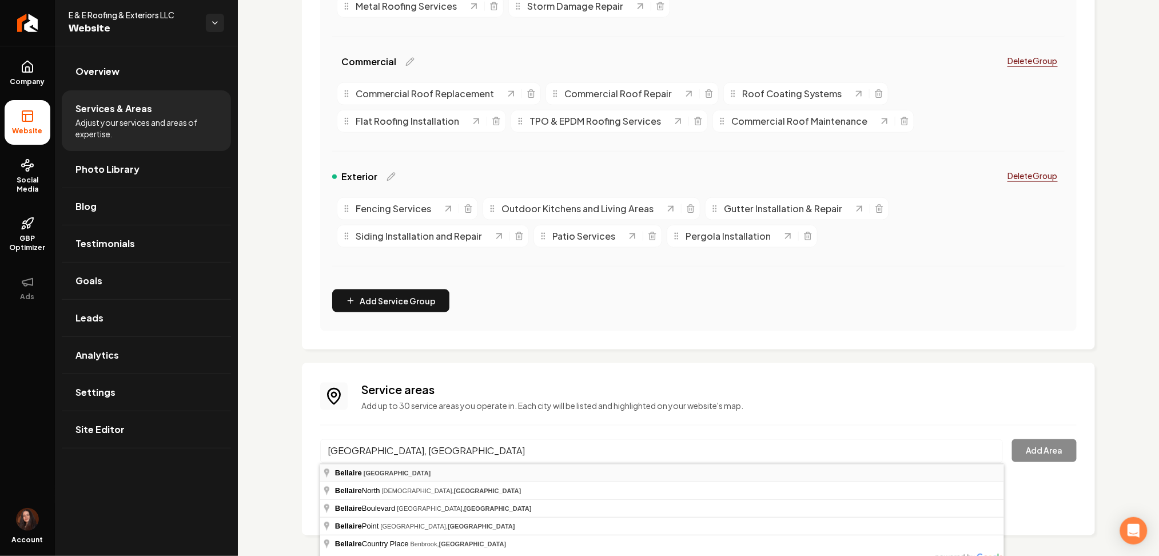
type input "[GEOGRAPHIC_DATA], [GEOGRAPHIC_DATA]"
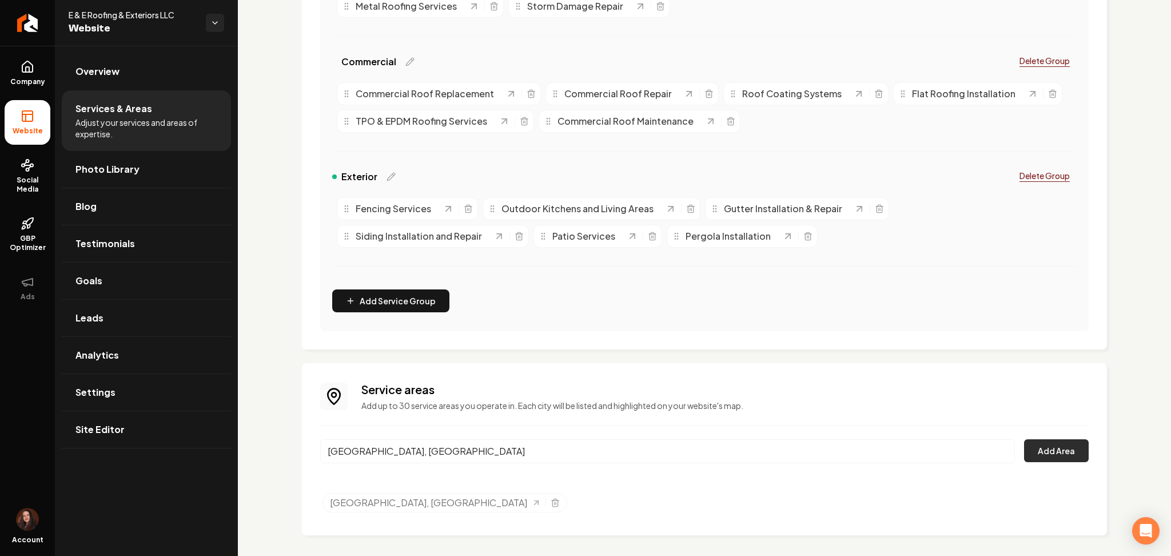
click at [1037, 454] on button "Add Area" at bounding box center [1056, 450] width 65 height 23
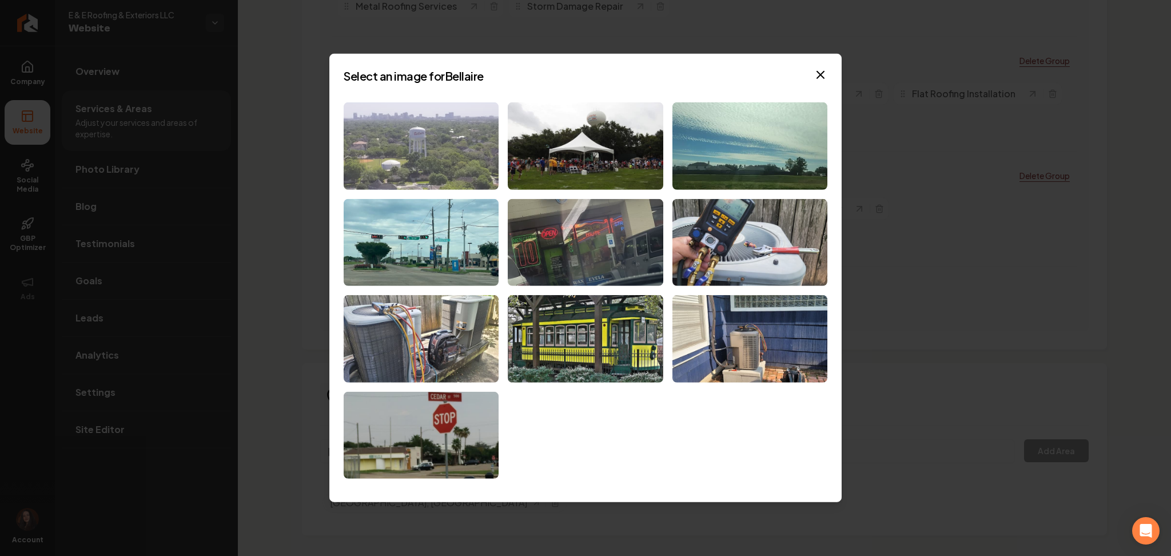
click at [412, 157] on img at bounding box center [421, 145] width 155 height 87
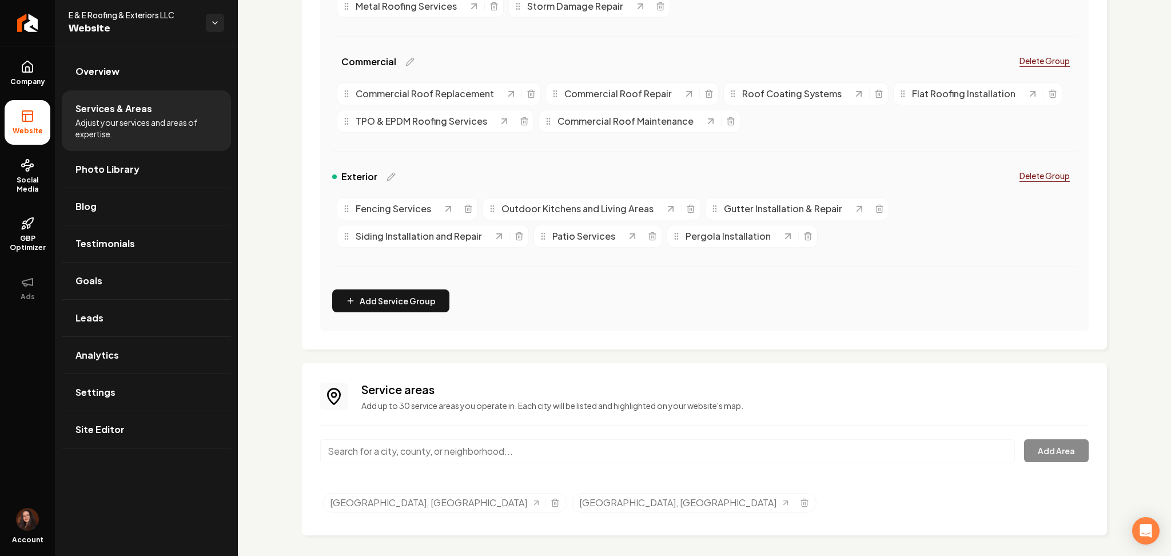
click at [376, 456] on input "Main content area" at bounding box center [667, 451] width 695 height 24
paste input "[GEOGRAPHIC_DATA], [GEOGRAPHIC_DATA]"
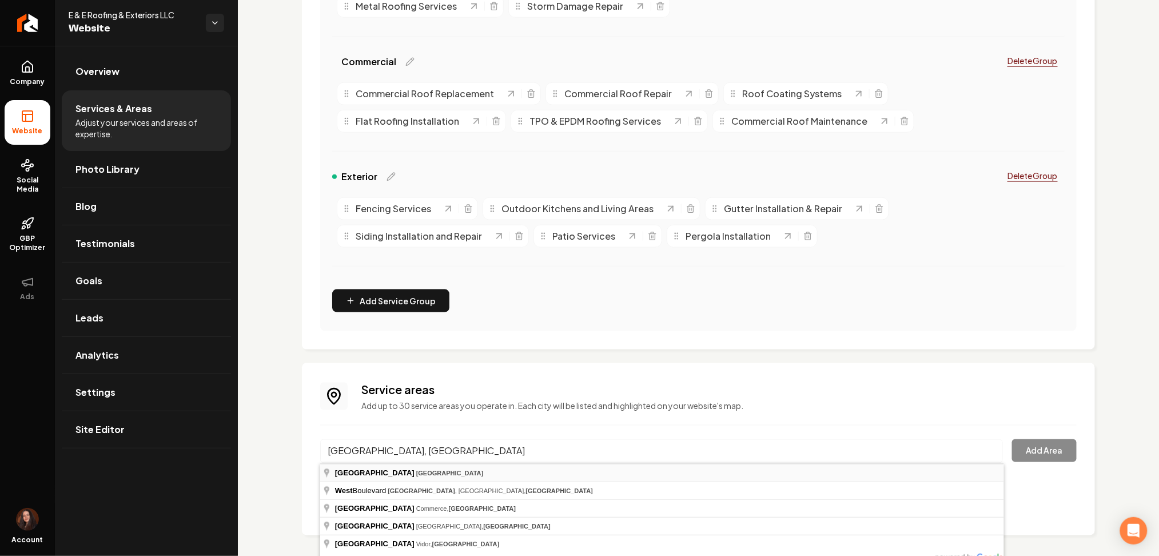
type input "[GEOGRAPHIC_DATA], [GEOGRAPHIC_DATA]"
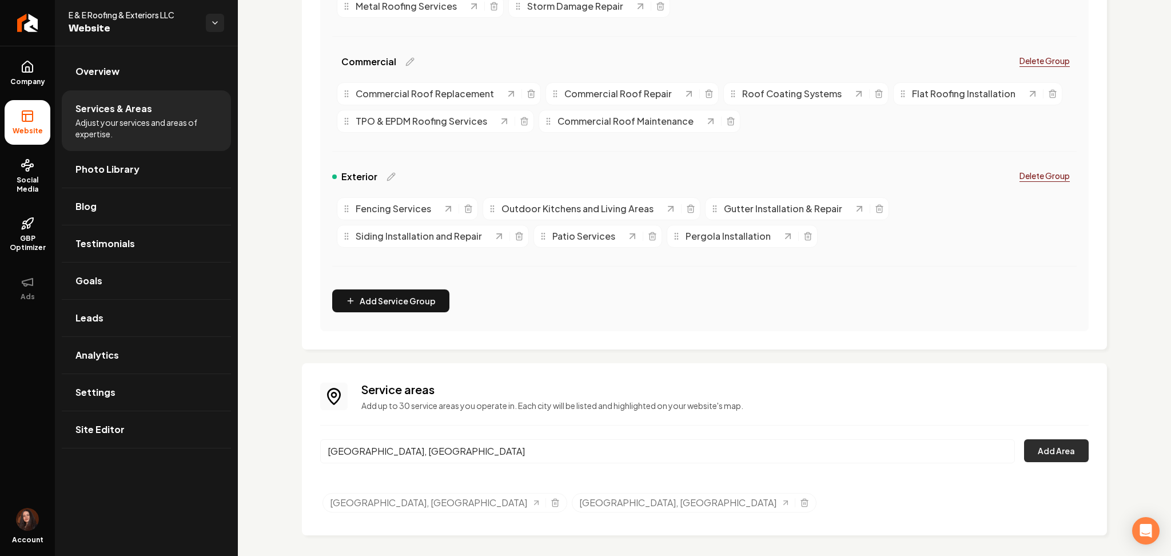
click at [1027, 453] on button "Add Area" at bounding box center [1056, 450] width 65 height 23
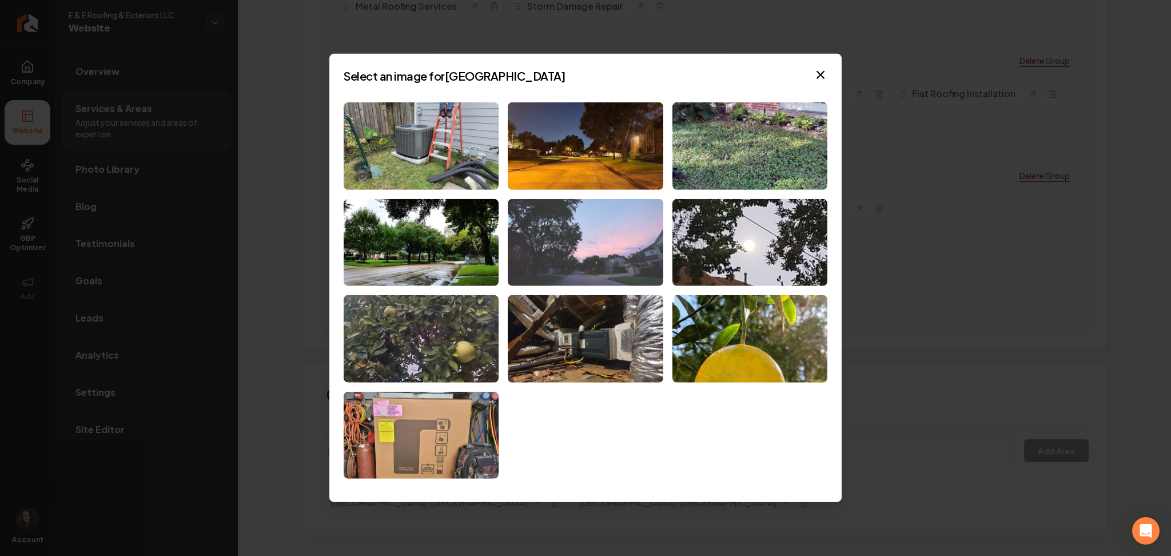
click at [598, 234] on img at bounding box center [585, 241] width 155 height 87
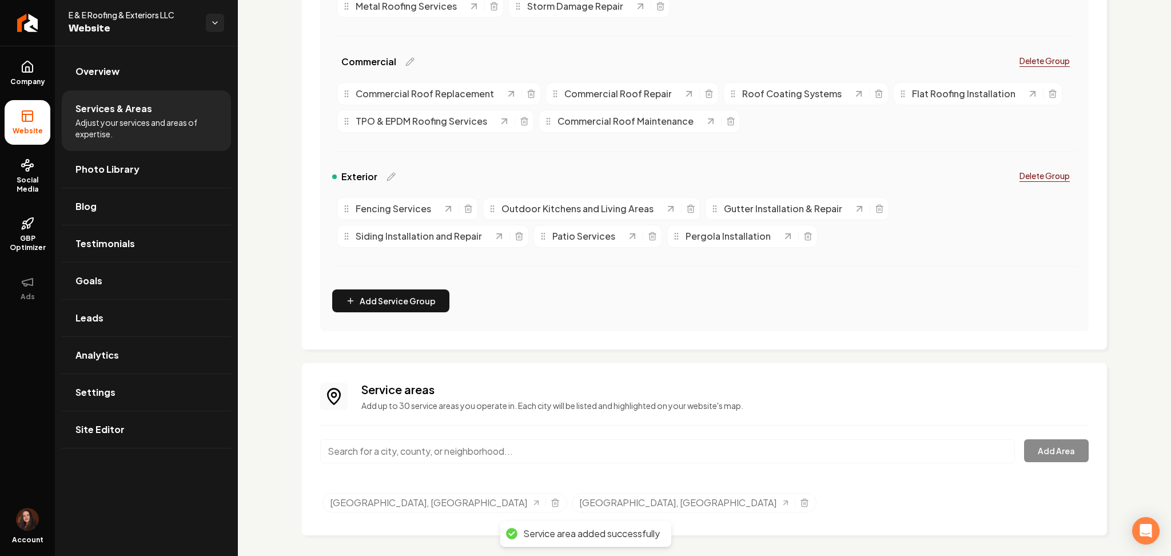
click at [358, 444] on input "Main content area" at bounding box center [667, 451] width 695 height 24
paste input "Fulshear, [GEOGRAPHIC_DATA]"
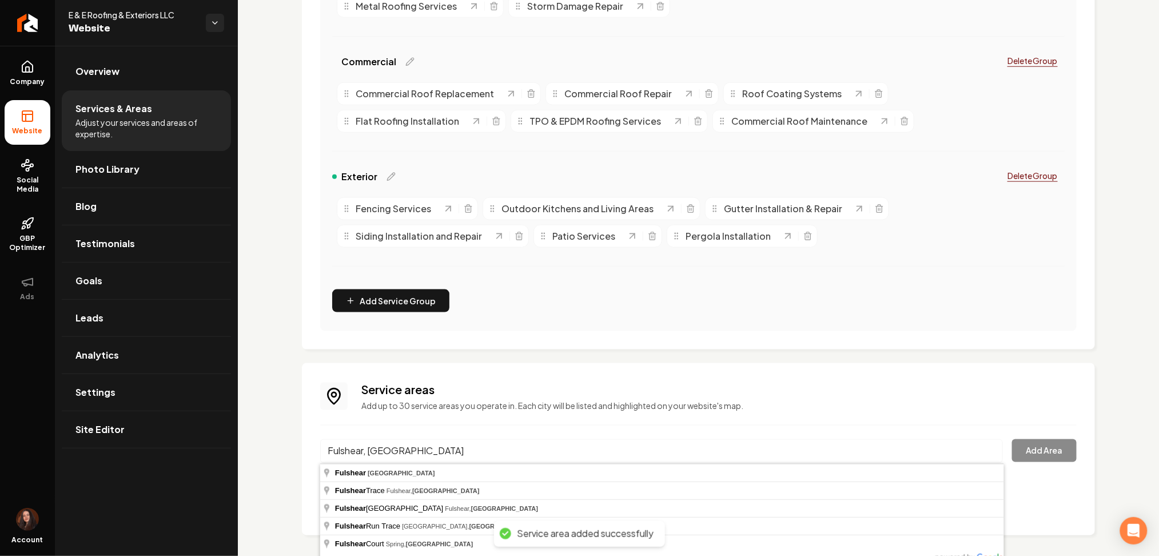
type input "Fulshear, [GEOGRAPHIC_DATA]"
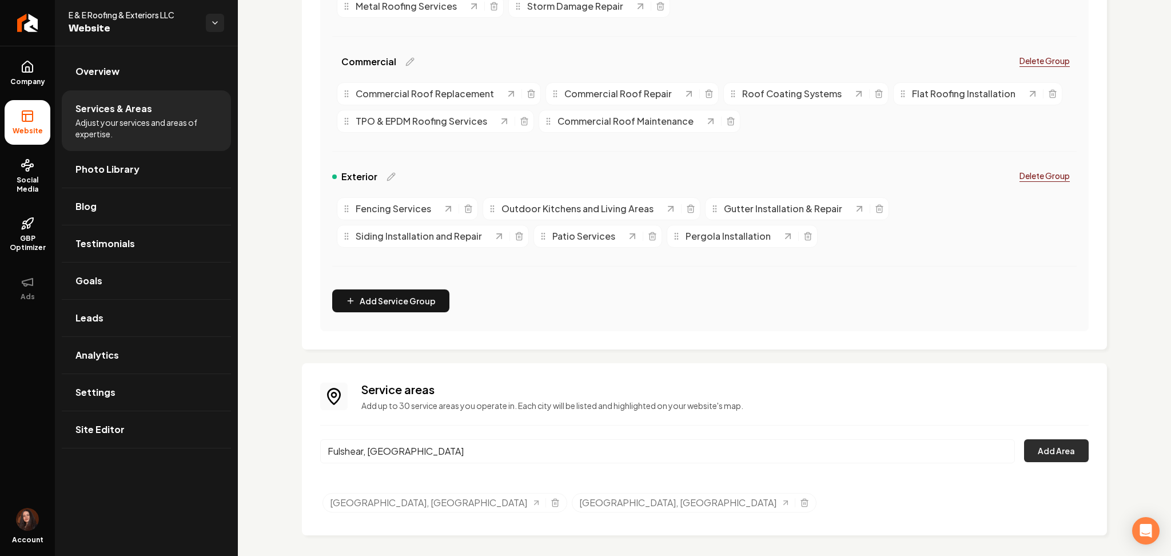
click at [1040, 453] on button "Add Area" at bounding box center [1056, 450] width 65 height 23
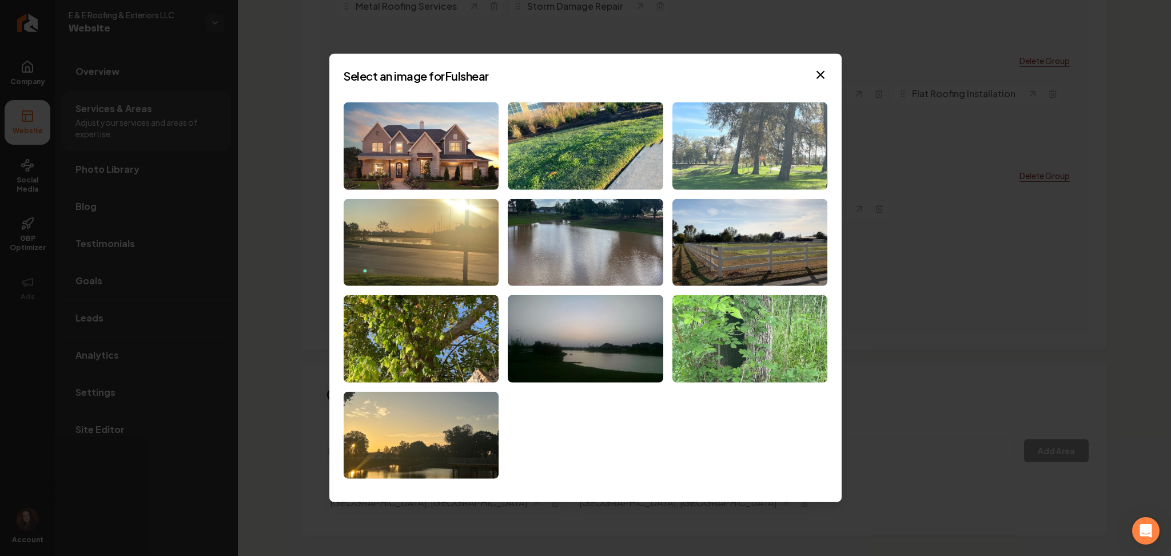
click at [727, 132] on img at bounding box center [749, 145] width 155 height 87
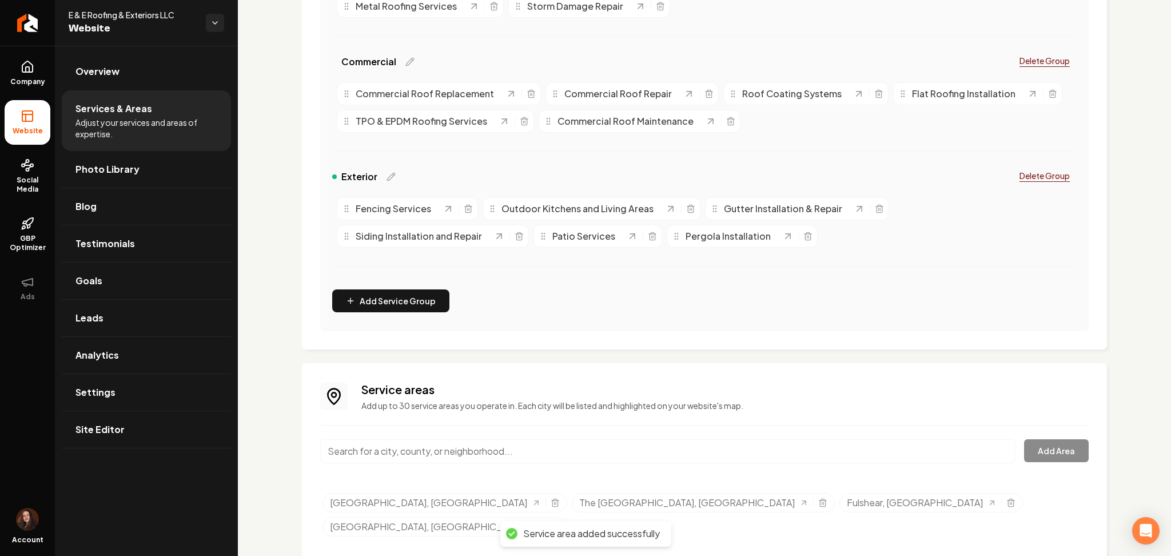
click at [425, 441] on input "Main content area" at bounding box center [667, 451] width 695 height 24
paste input "Brazos Country, TX"
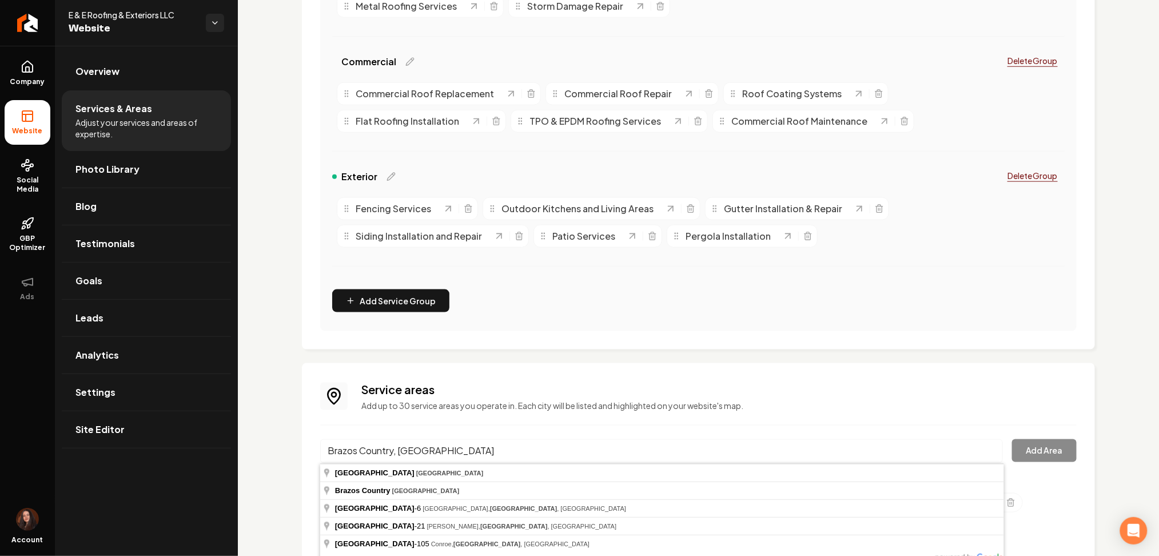
type input "[GEOGRAPHIC_DATA], [GEOGRAPHIC_DATA]"
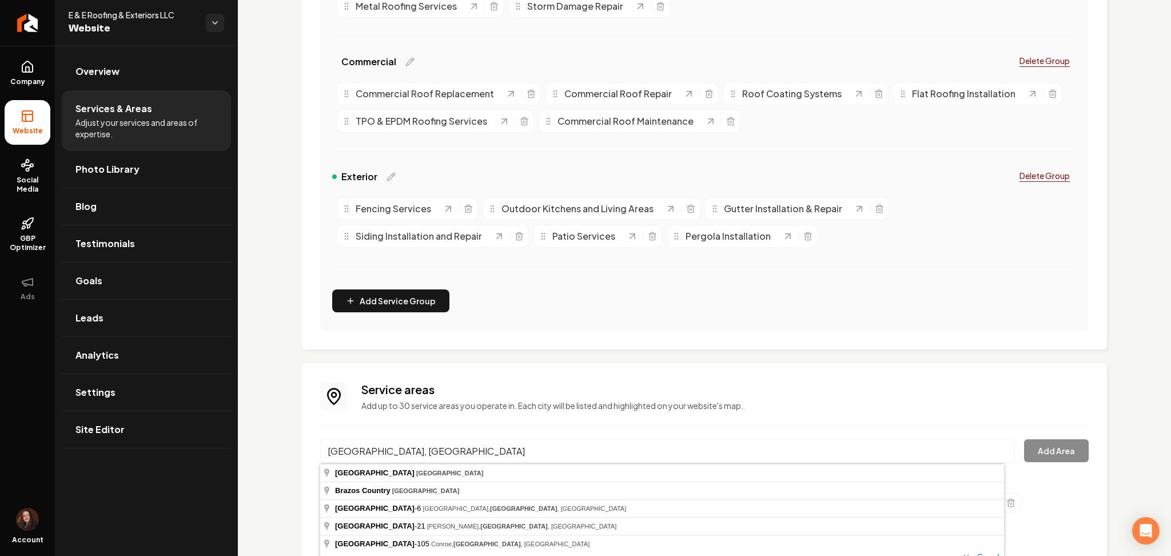
drag, startPoint x: 420, startPoint y: 464, endPoint x: 513, endPoint y: 457, distance: 94.1
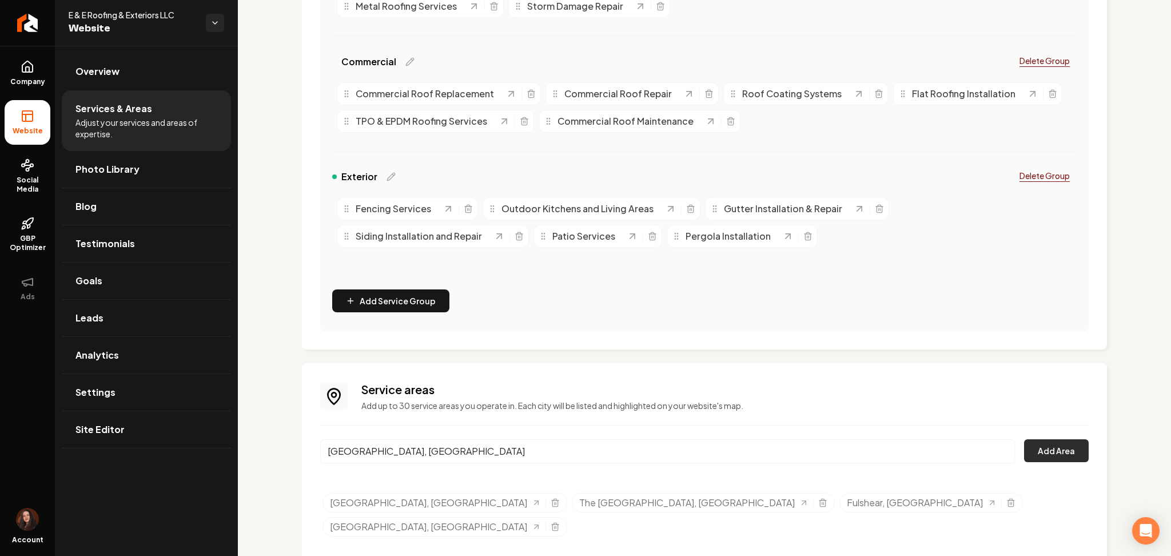
click at [1026, 450] on button "Add Area" at bounding box center [1056, 450] width 65 height 23
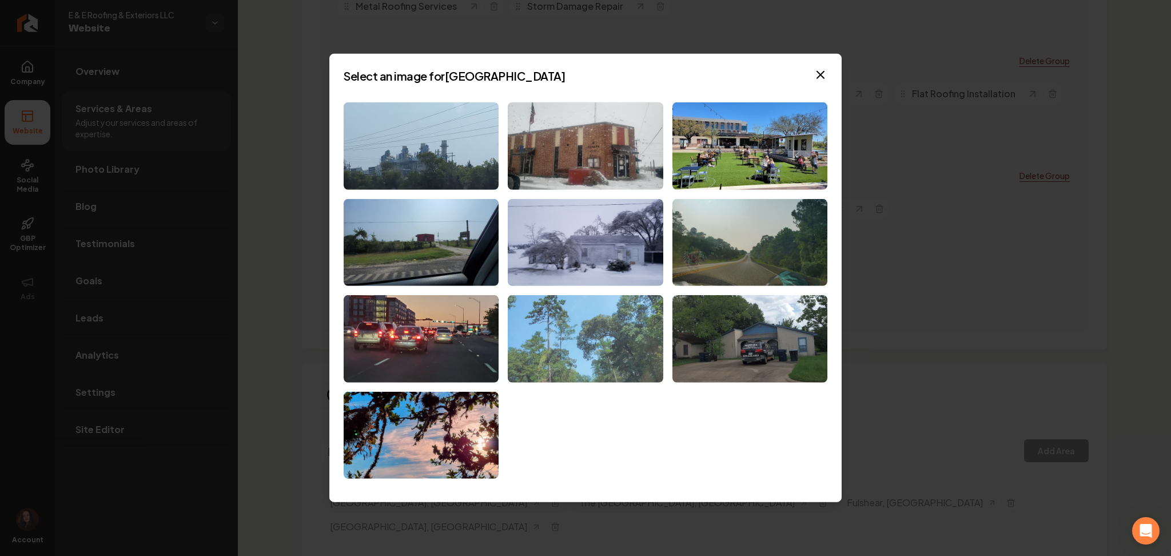
click at [567, 365] on img at bounding box center [585, 338] width 155 height 87
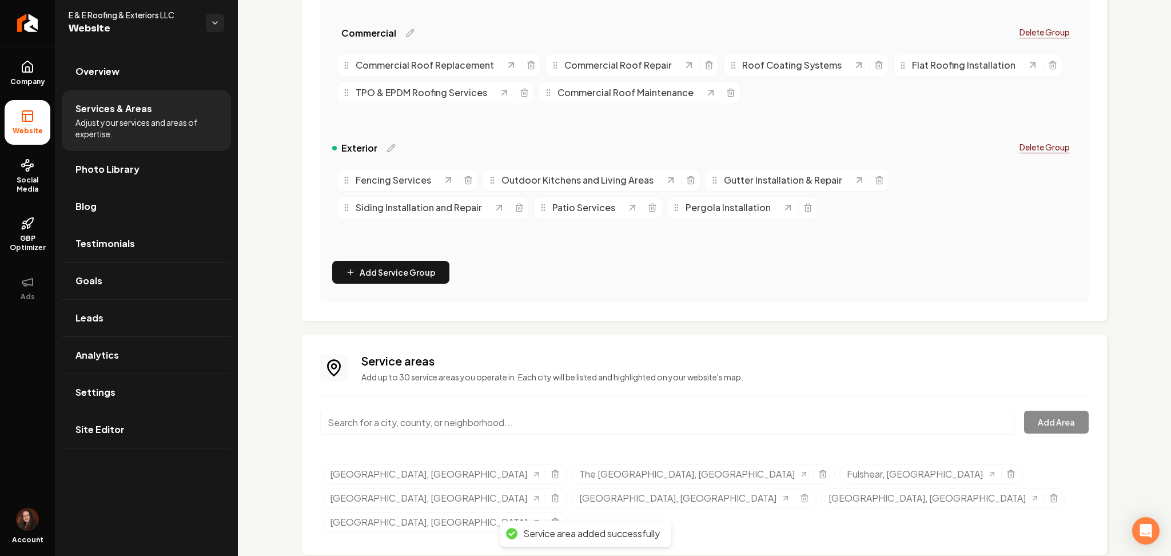
scroll to position [412, 0]
click at [473, 420] on input "Main content area" at bounding box center [667, 420] width 695 height 24
paste input "[GEOGRAPHIC_DATA], [GEOGRAPHIC_DATA]"
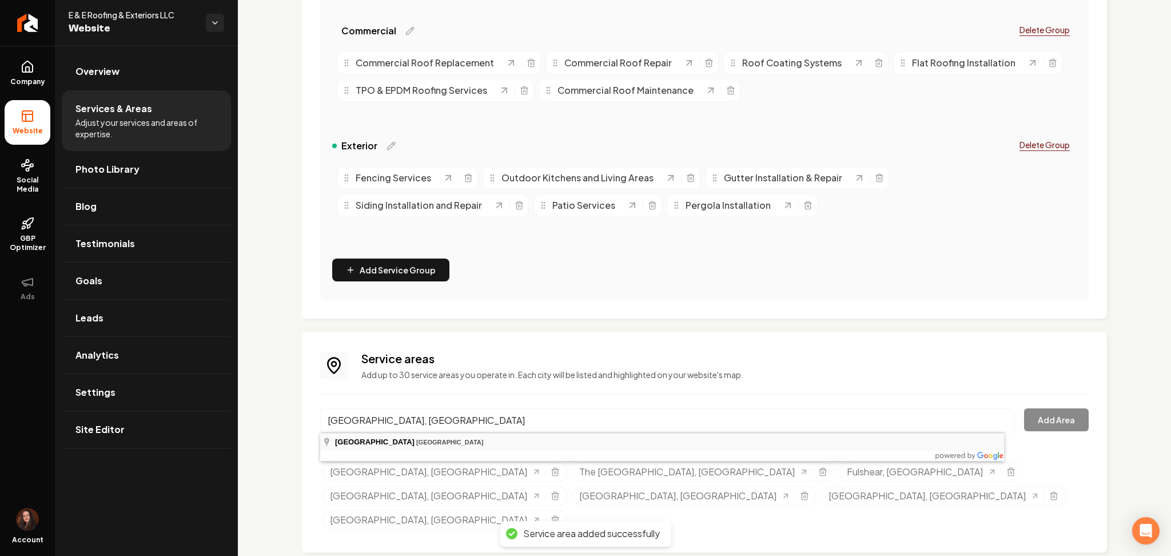
type input "[GEOGRAPHIC_DATA], [GEOGRAPHIC_DATA]"
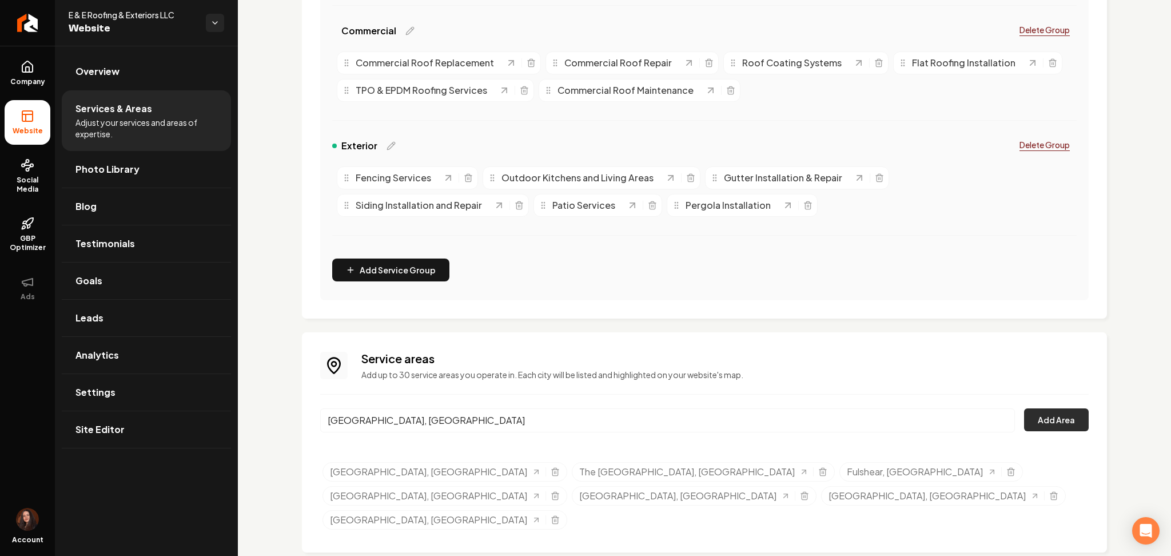
click at [1028, 417] on button "Add Area" at bounding box center [1056, 419] width 65 height 23
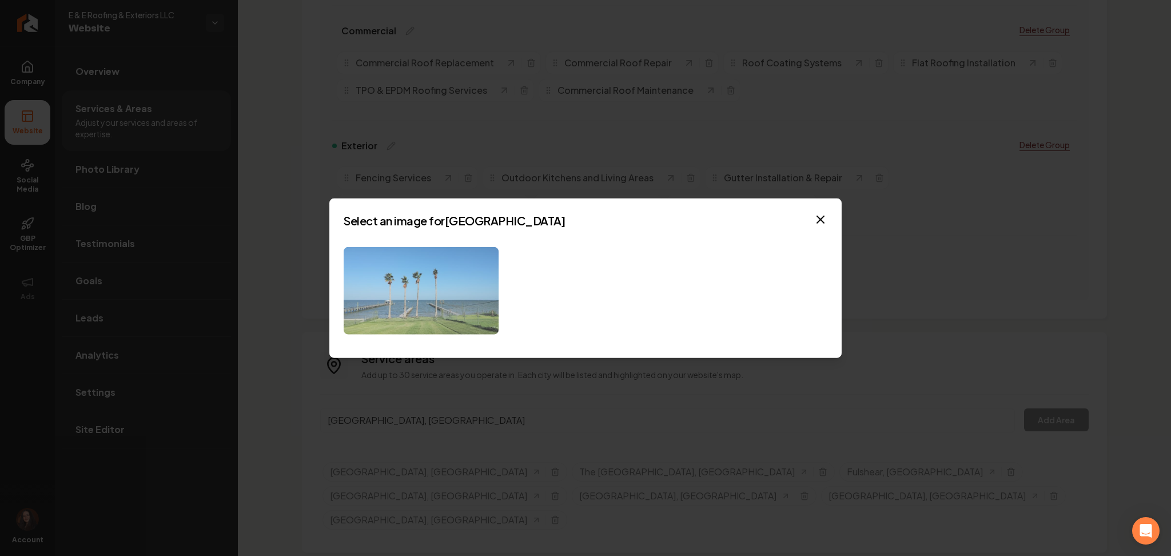
click at [444, 304] on img at bounding box center [421, 290] width 155 height 87
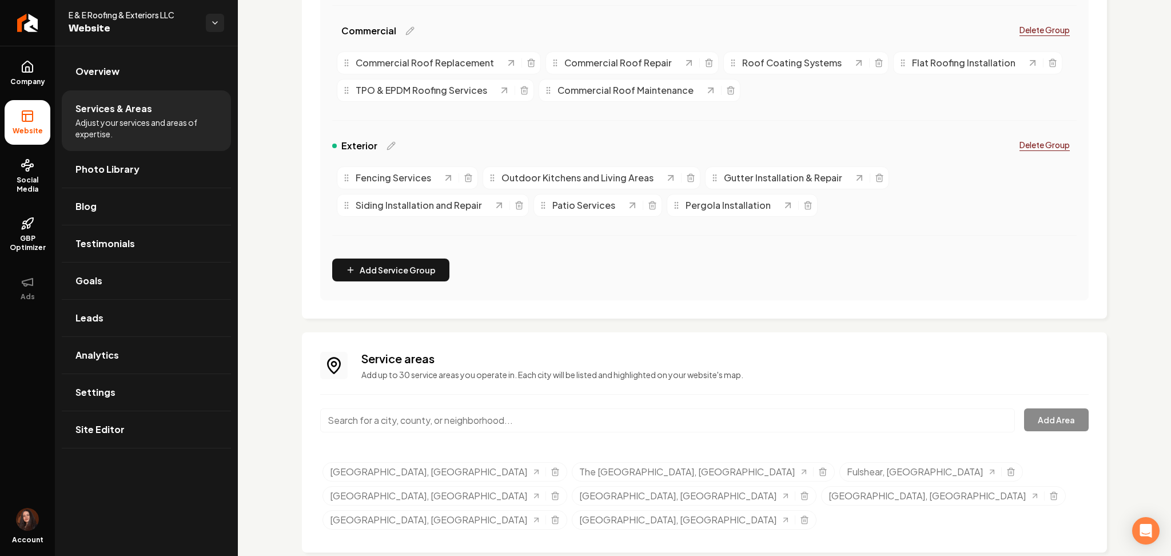
click at [465, 433] on div "Main content area" at bounding box center [667, 427] width 695 height 38
click at [458, 431] on input "Main content area" at bounding box center [667, 420] width 695 height 24
paste input "[GEOGRAPHIC_DATA], [GEOGRAPHIC_DATA]"
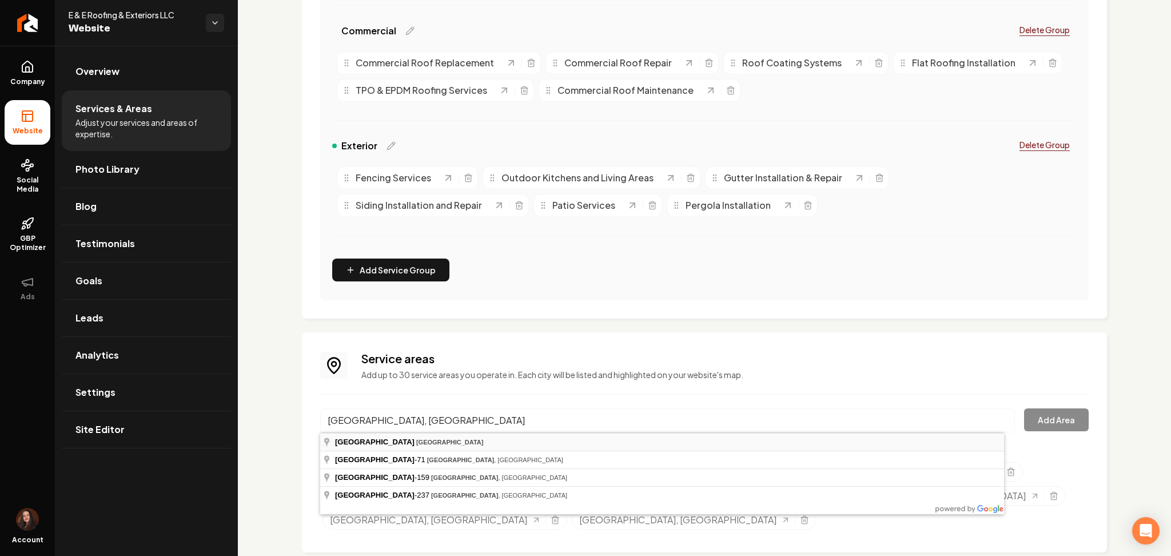
type input "[GEOGRAPHIC_DATA], [GEOGRAPHIC_DATA]"
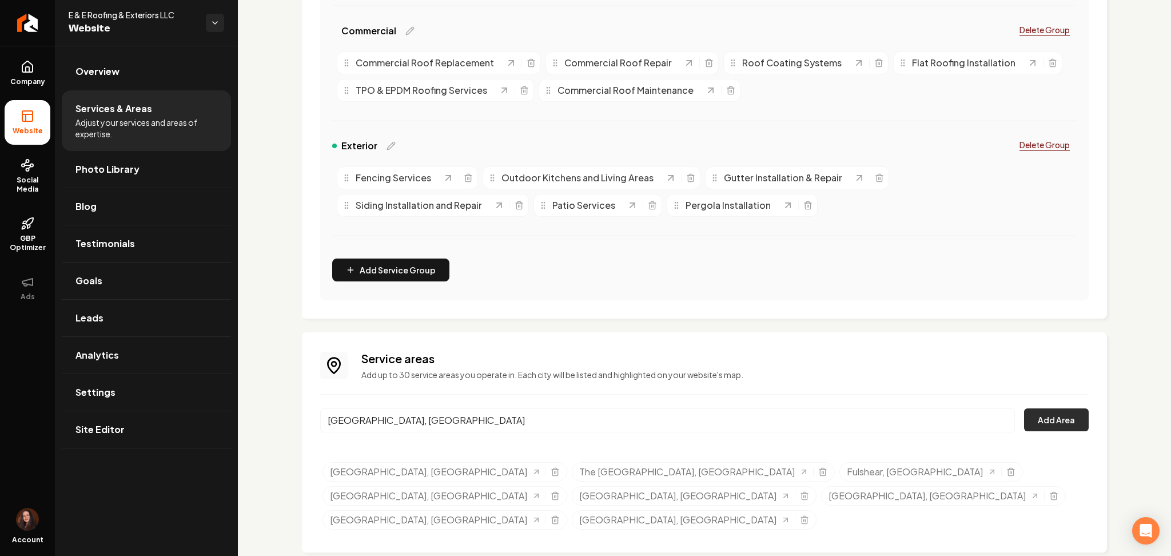
click at [1031, 423] on button "Add Area" at bounding box center [1056, 419] width 65 height 23
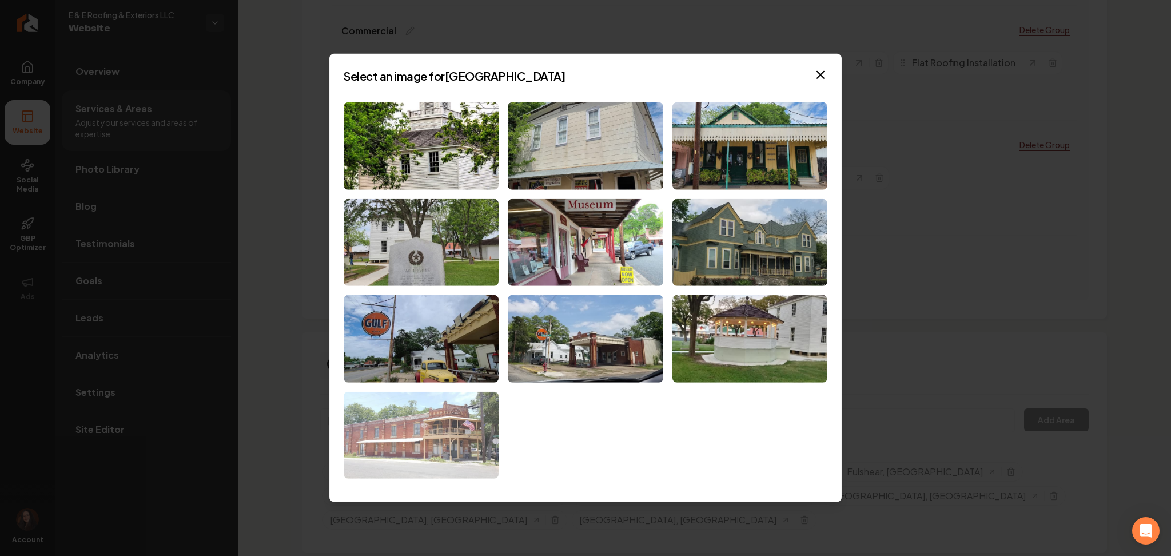
click at [439, 417] on img at bounding box center [421, 435] width 155 height 87
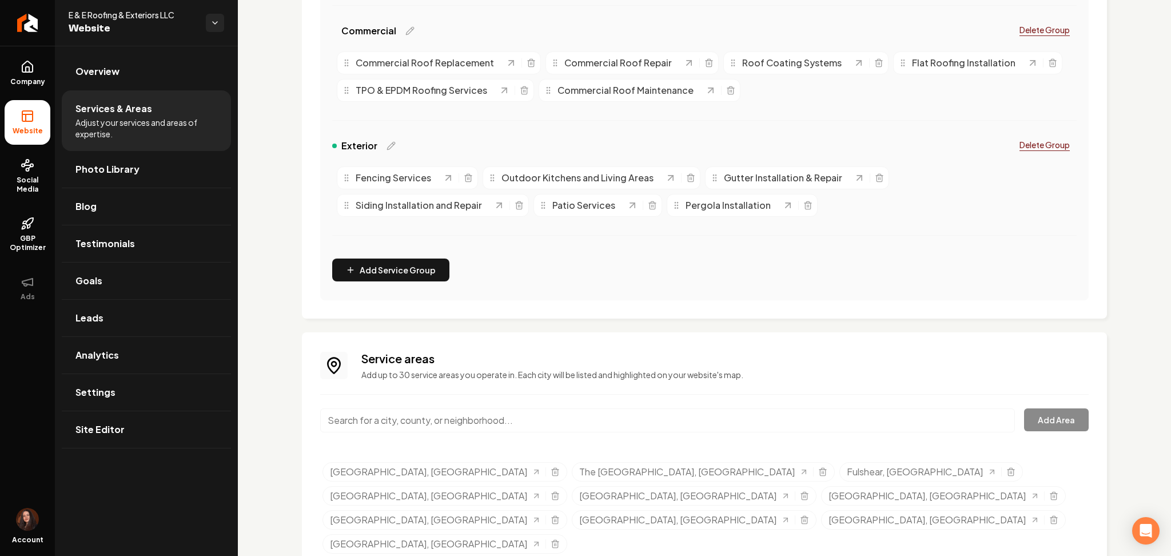
click at [386, 424] on input "Main content area" at bounding box center [667, 420] width 695 height 24
paste input "[GEOGRAPHIC_DATA], [GEOGRAPHIC_DATA]"
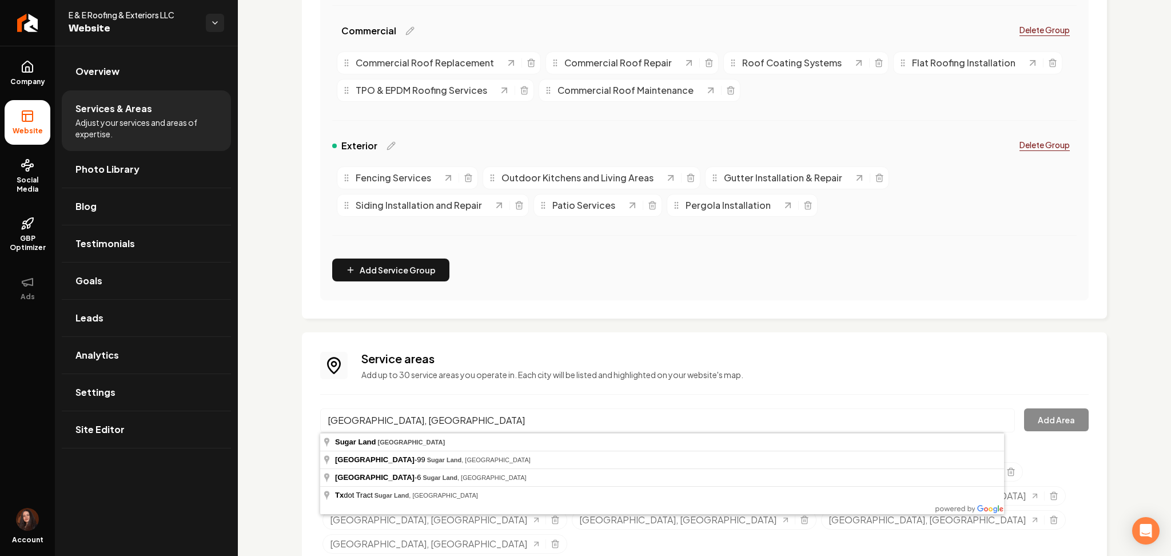
type input "[GEOGRAPHIC_DATA], [GEOGRAPHIC_DATA]"
drag, startPoint x: 387, startPoint y: 443, endPoint x: 688, endPoint y: 443, distance: 301.3
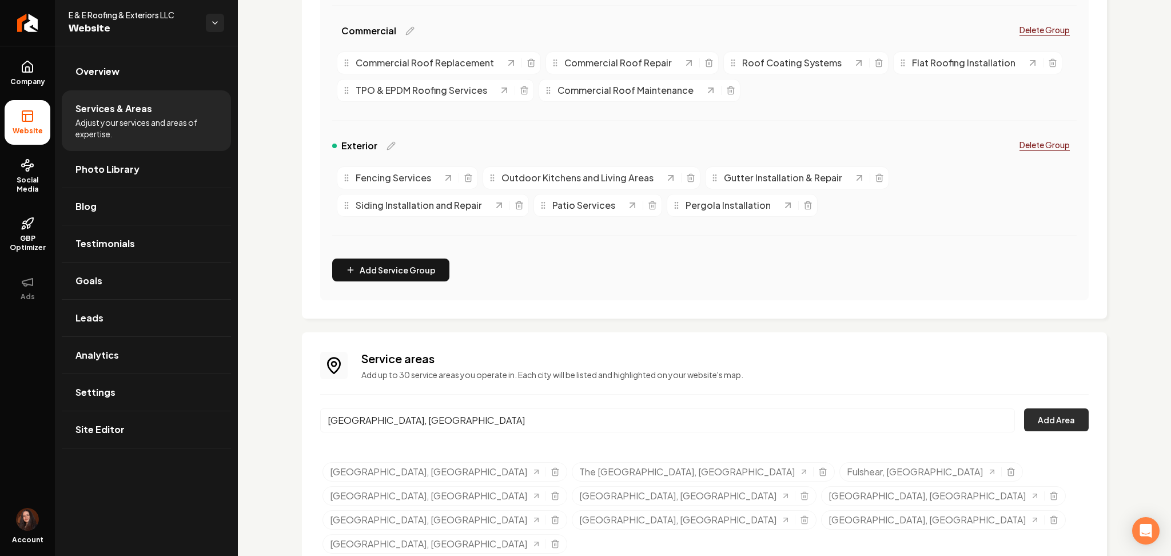
click at [1064, 424] on button "Add Area" at bounding box center [1056, 419] width 65 height 23
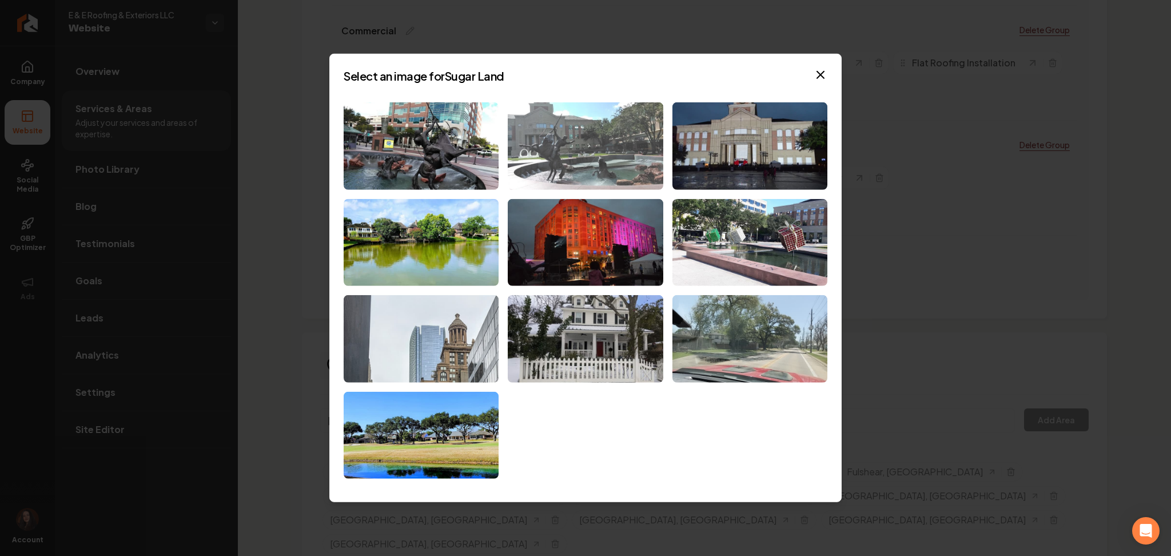
click at [607, 167] on img at bounding box center [585, 145] width 155 height 87
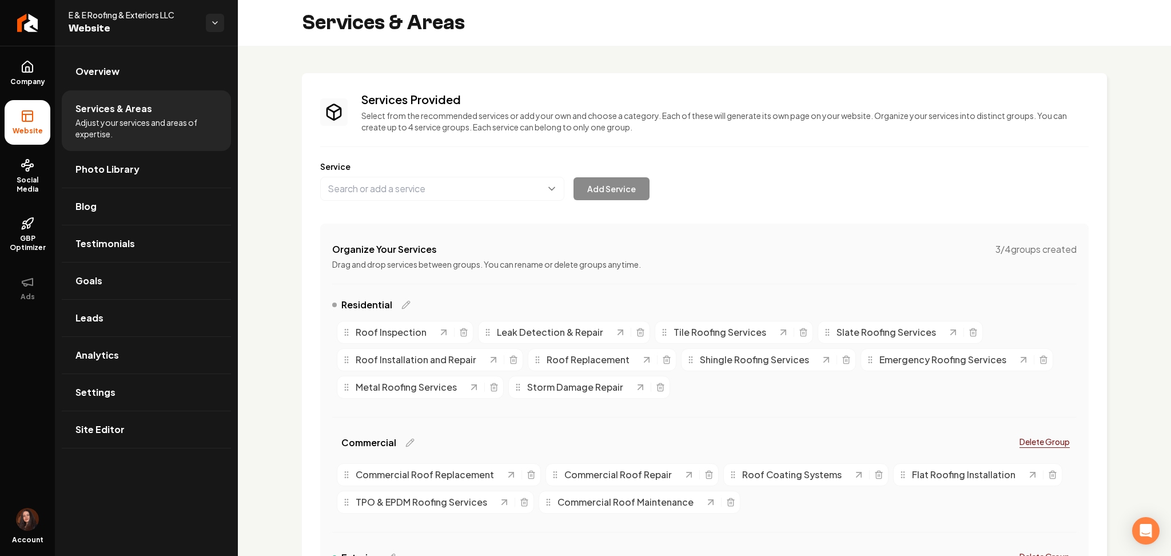
scroll to position [387, 0]
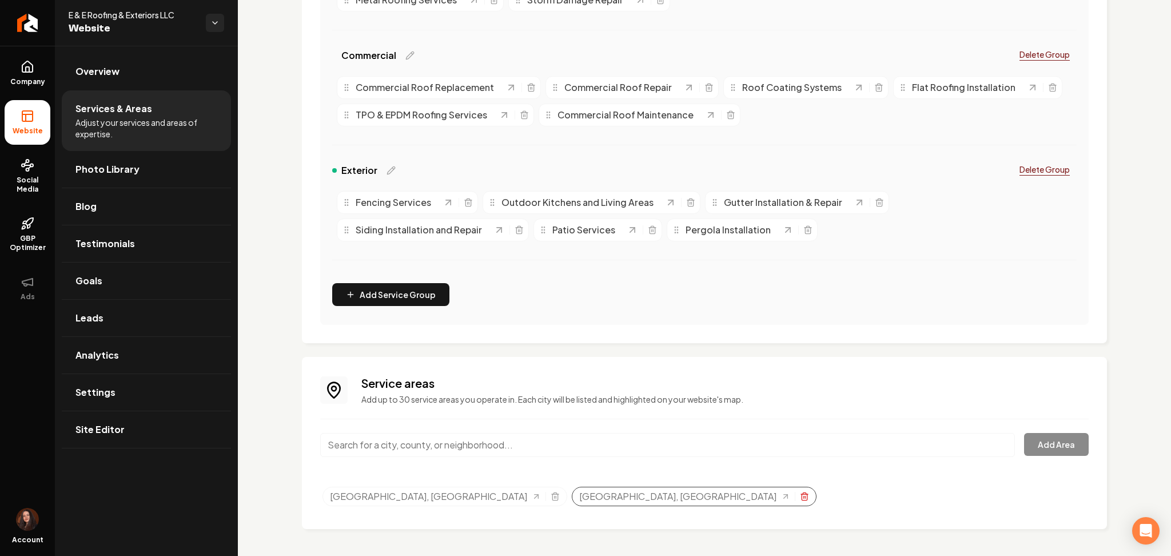
click at [800, 497] on icon "Selected tags" at bounding box center [804, 496] width 9 height 9
click at [437, 444] on input "Main content area" at bounding box center [667, 445] width 695 height 24
paste input "The [GEOGRAPHIC_DATA], [GEOGRAPHIC_DATA]"
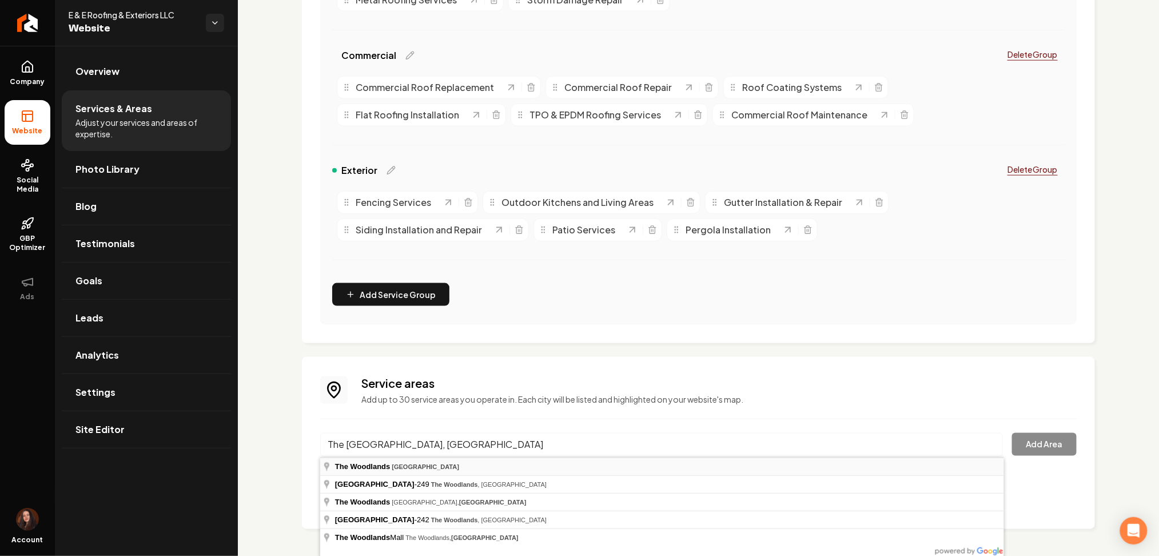
type input "The [GEOGRAPHIC_DATA], [GEOGRAPHIC_DATA]"
drag, startPoint x: 419, startPoint y: 468, endPoint x: 676, endPoint y: 432, distance: 259.9
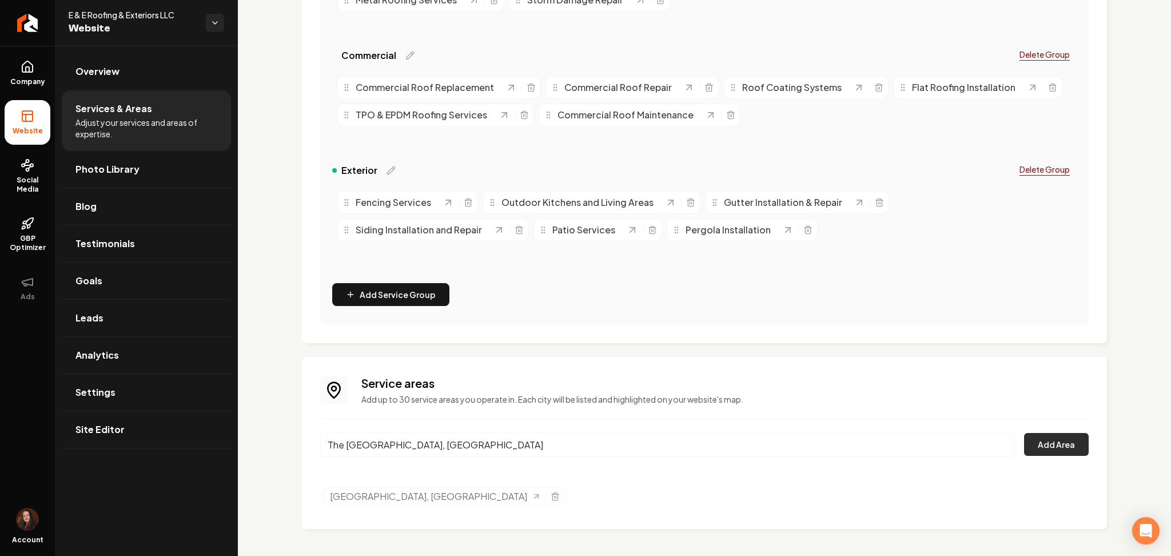
click at [1028, 448] on button "Add Area" at bounding box center [1056, 444] width 65 height 23
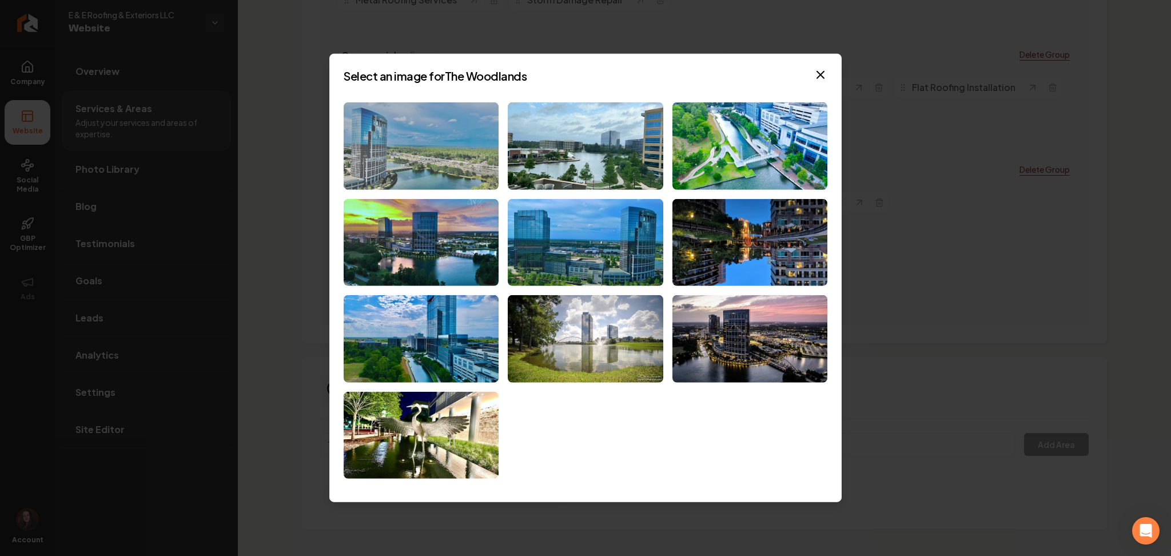
click at [430, 154] on img at bounding box center [421, 145] width 155 height 87
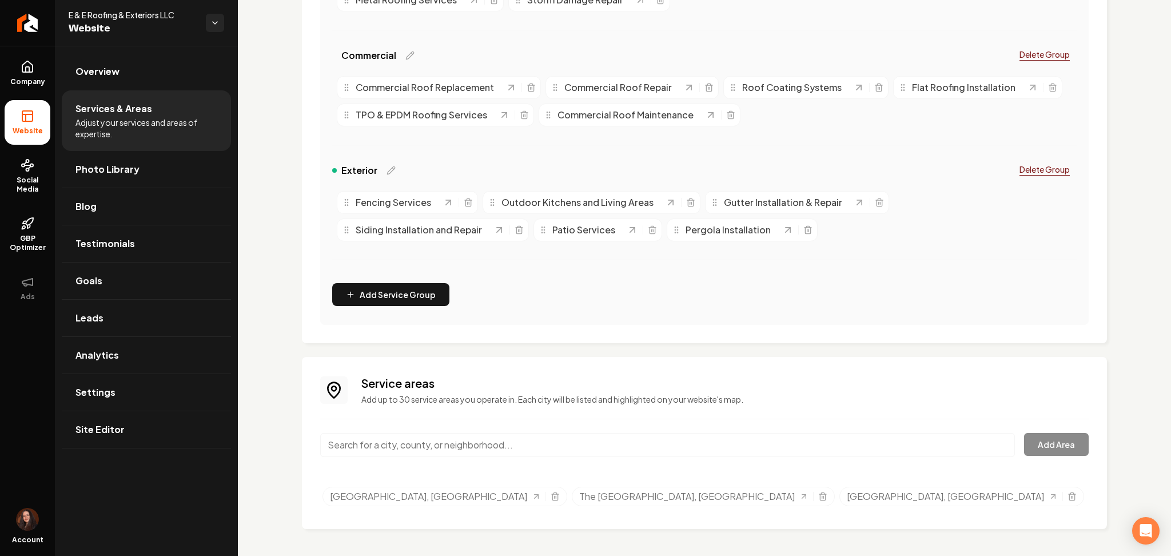
click at [372, 442] on input "Main content area" at bounding box center [667, 445] width 695 height 24
paste input "[GEOGRAPHIC_DATA], [GEOGRAPHIC_DATA]"
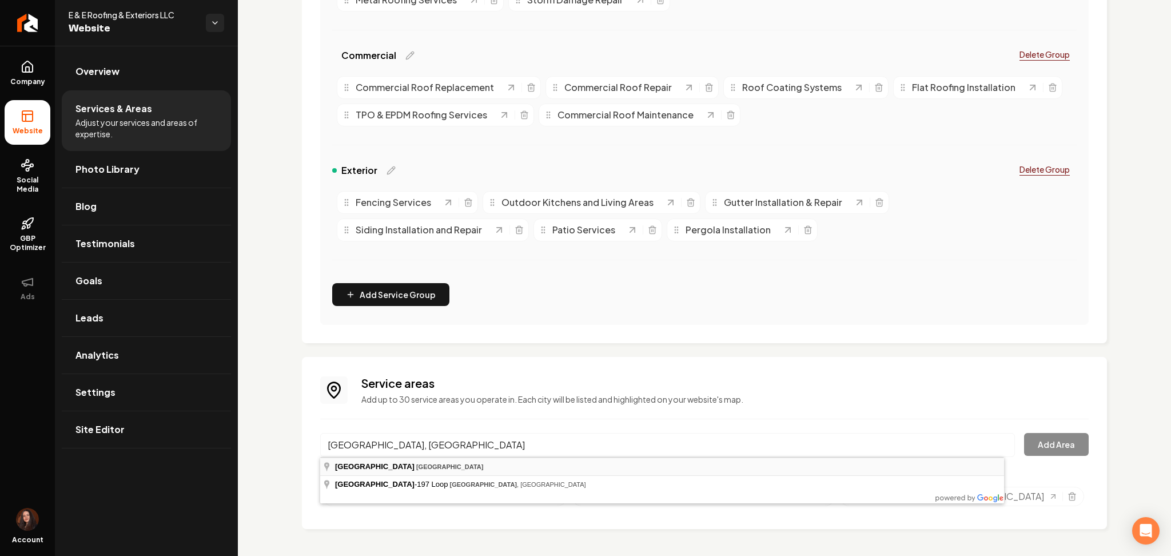
type input "[GEOGRAPHIC_DATA], [GEOGRAPHIC_DATA]"
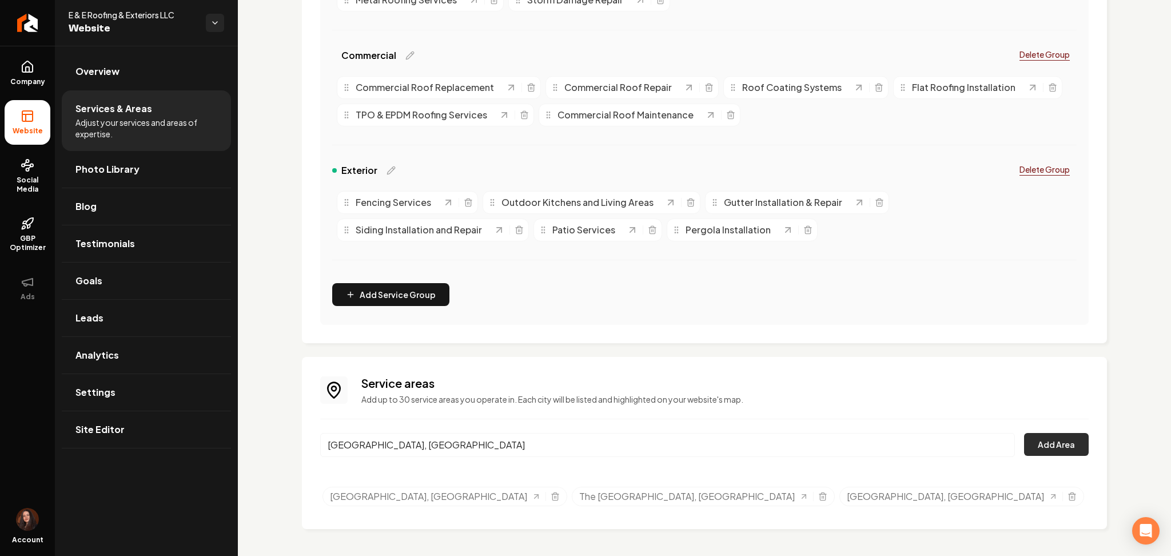
click at [1035, 442] on button "Add Area" at bounding box center [1056, 444] width 65 height 23
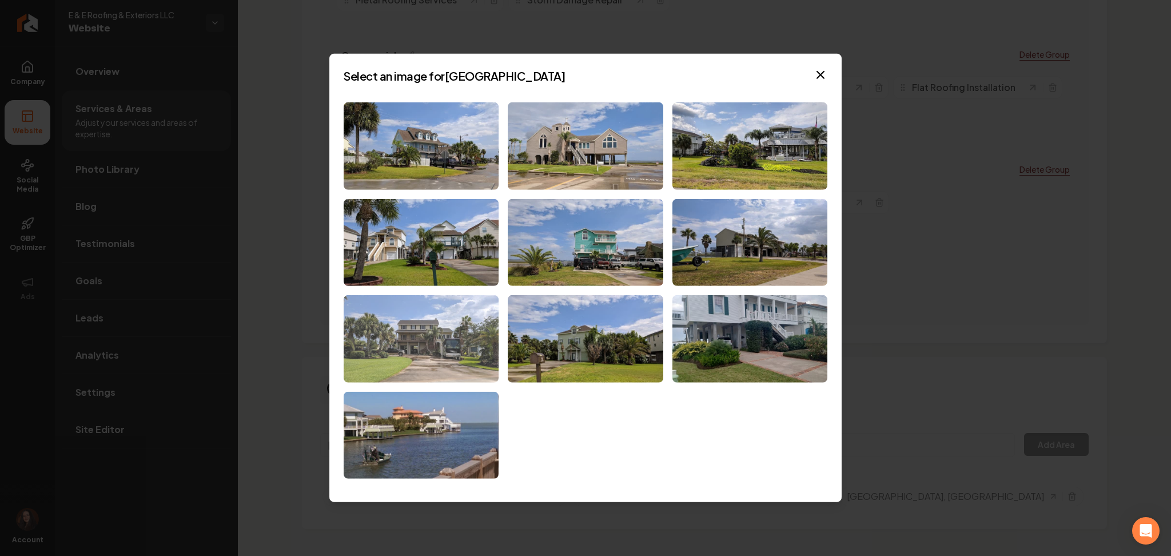
click at [413, 359] on img at bounding box center [421, 338] width 155 height 87
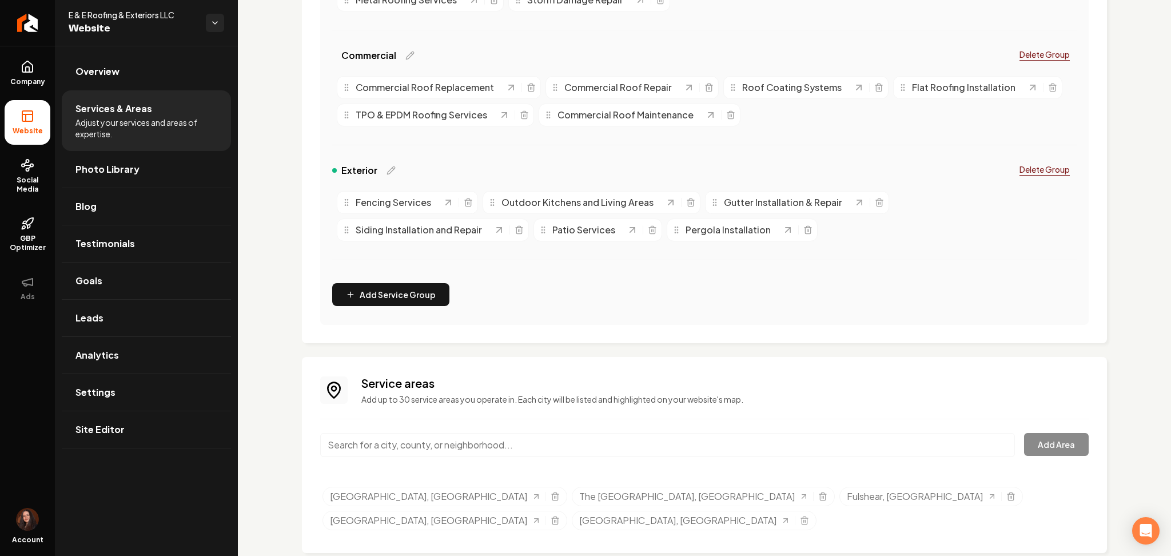
click at [460, 439] on input "Main content area" at bounding box center [667, 445] width 695 height 24
paste input "[GEOGRAPHIC_DATA], [GEOGRAPHIC_DATA]"
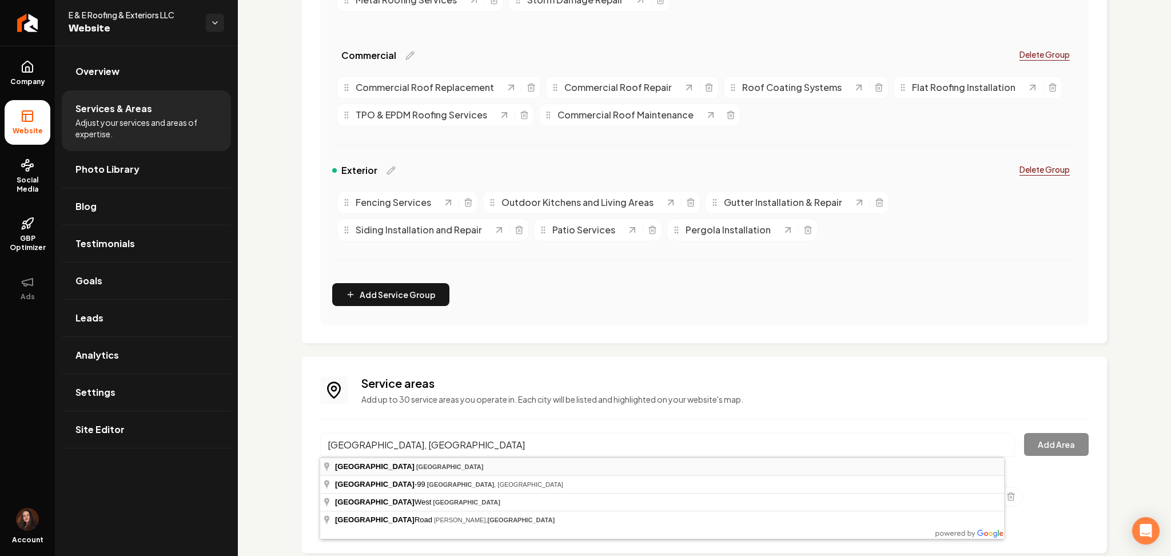
type input "[GEOGRAPHIC_DATA], [GEOGRAPHIC_DATA]"
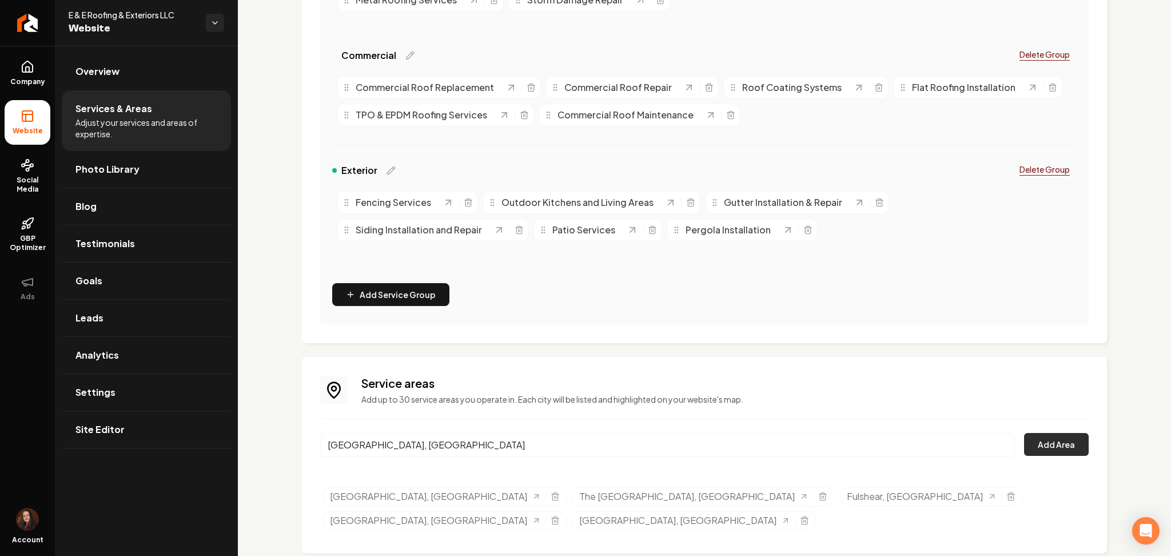
click at [1054, 449] on button "Add Area" at bounding box center [1056, 444] width 65 height 23
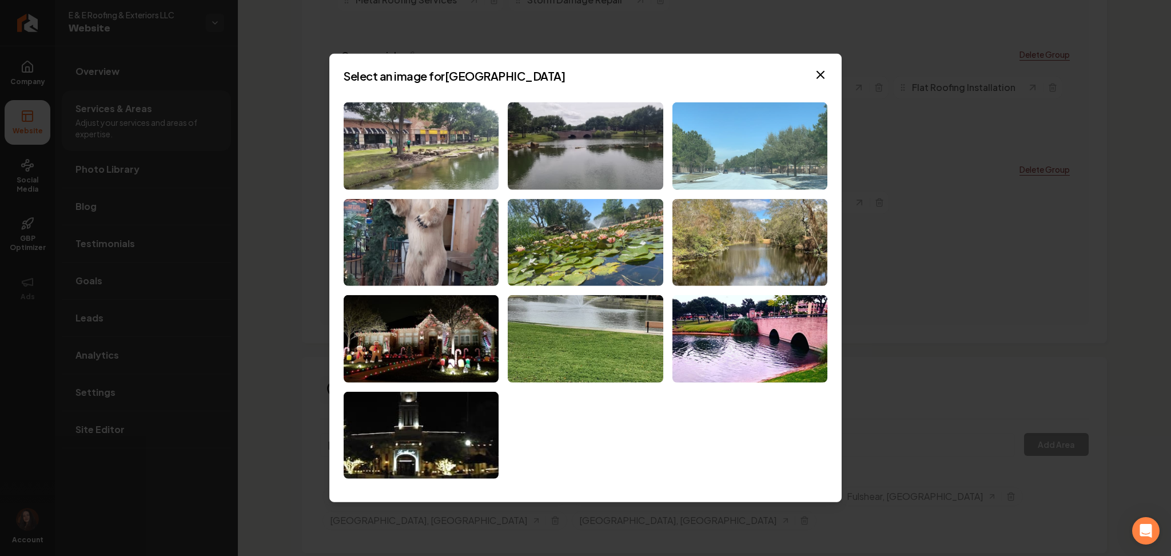
click at [741, 150] on img at bounding box center [749, 145] width 155 height 87
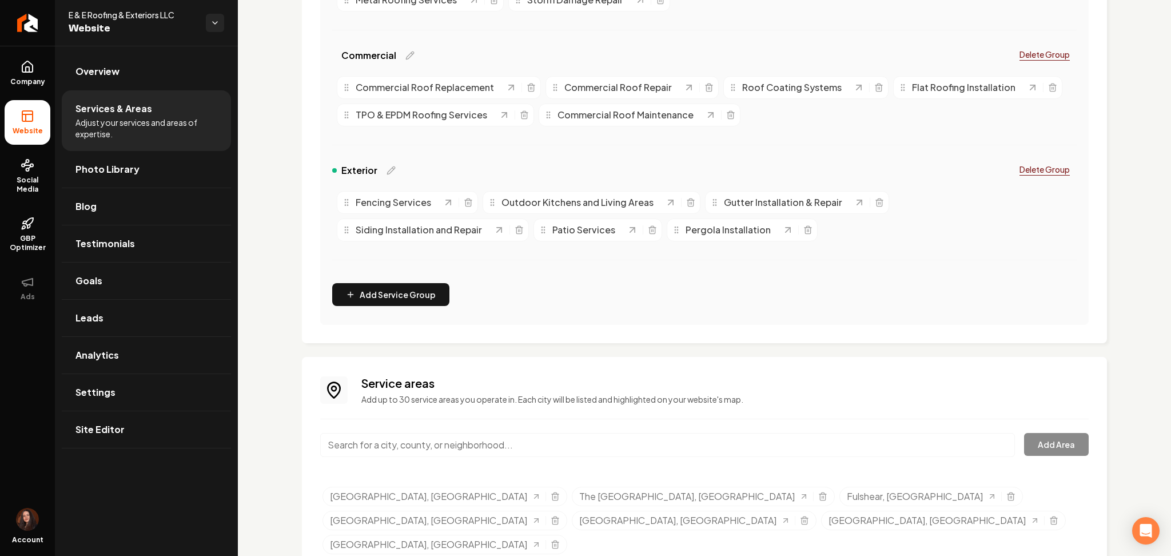
click at [432, 459] on div "Main content area" at bounding box center [667, 452] width 695 height 38
click at [430, 455] on input "Main content area" at bounding box center [667, 445] width 695 height 24
paste input "[GEOGRAPHIC_DATA], [GEOGRAPHIC_DATA]"
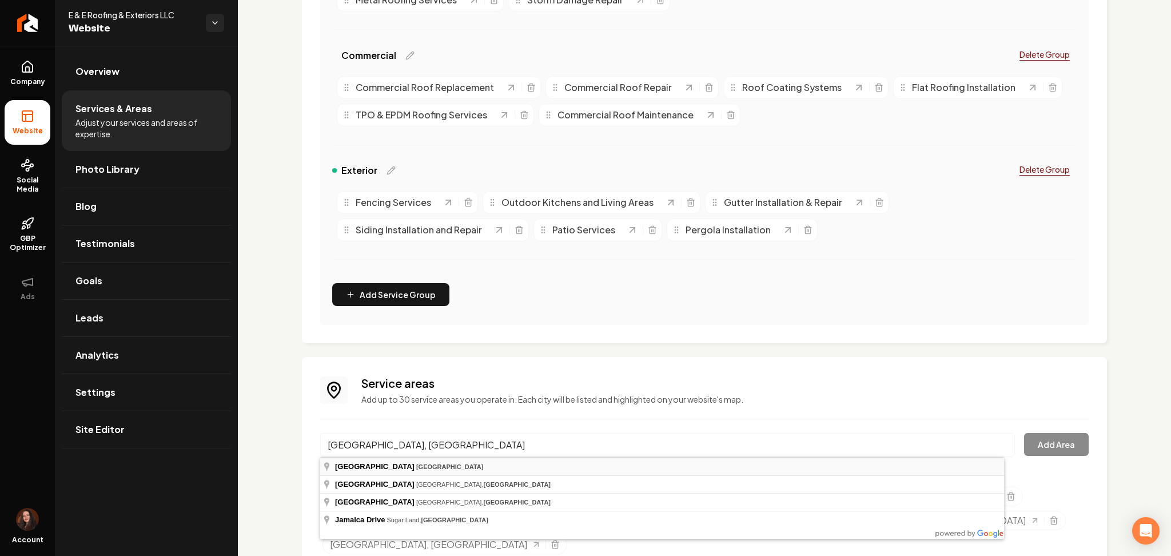
type input "[GEOGRAPHIC_DATA], [GEOGRAPHIC_DATA]"
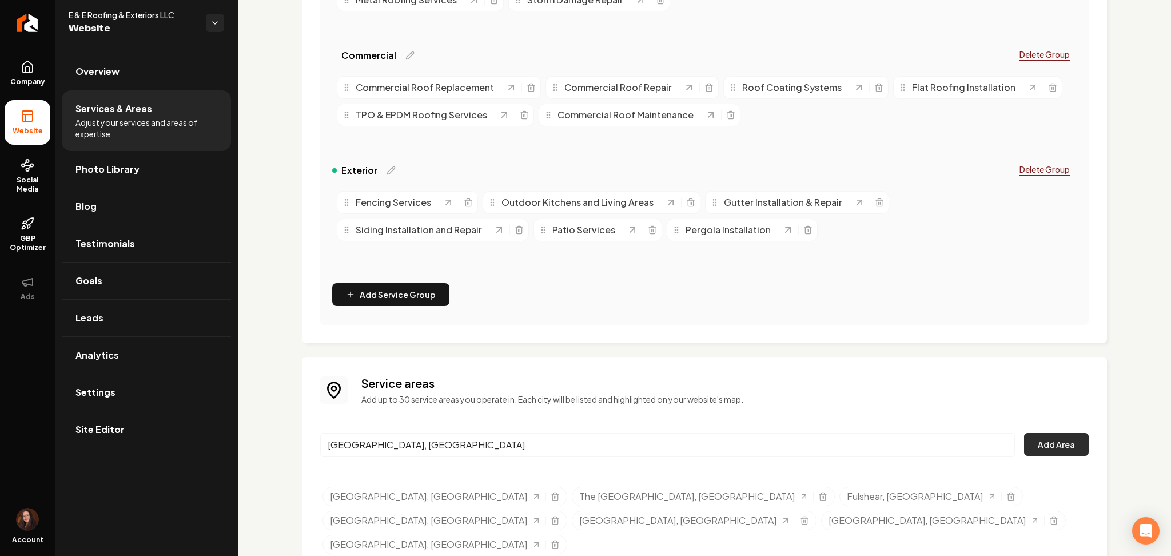
click at [1037, 444] on button "Add Area" at bounding box center [1056, 444] width 65 height 23
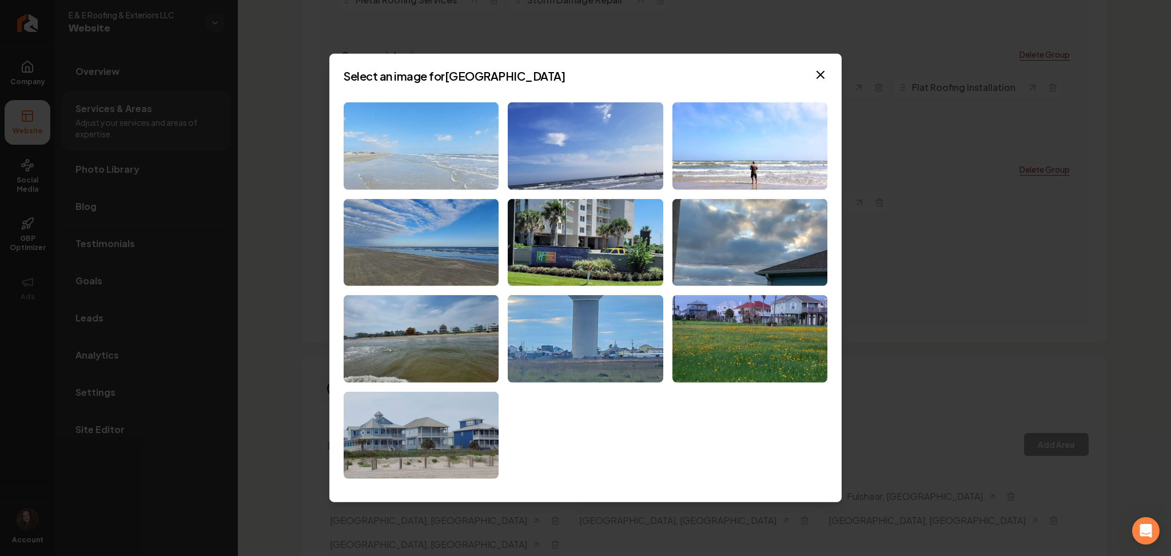
click at [440, 142] on img at bounding box center [421, 145] width 155 height 87
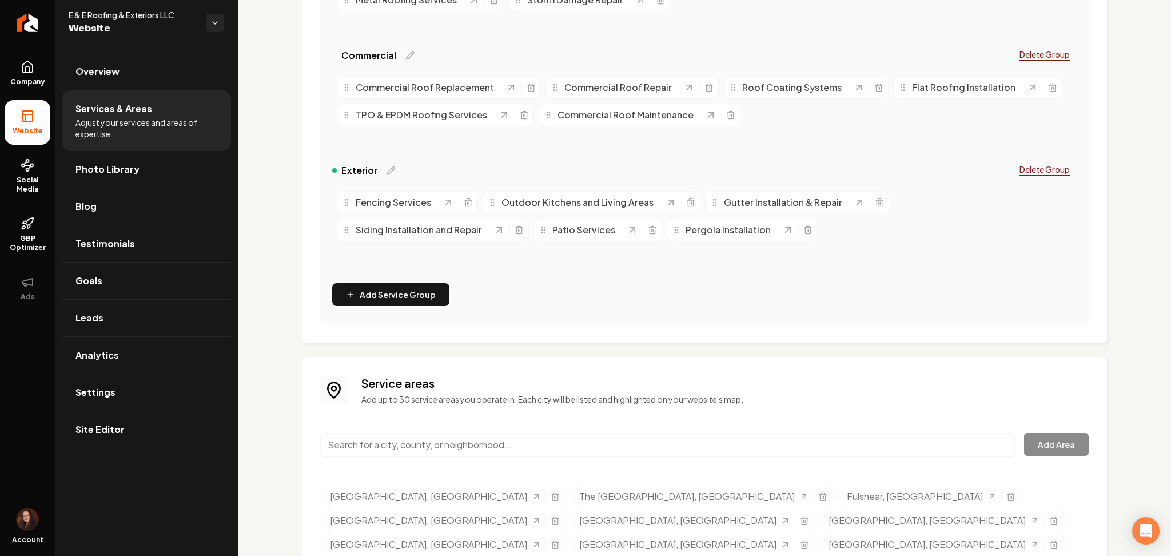
click at [425, 436] on input "Main content area" at bounding box center [667, 445] width 695 height 24
paste input "[GEOGRAPHIC_DATA], [GEOGRAPHIC_DATA]"
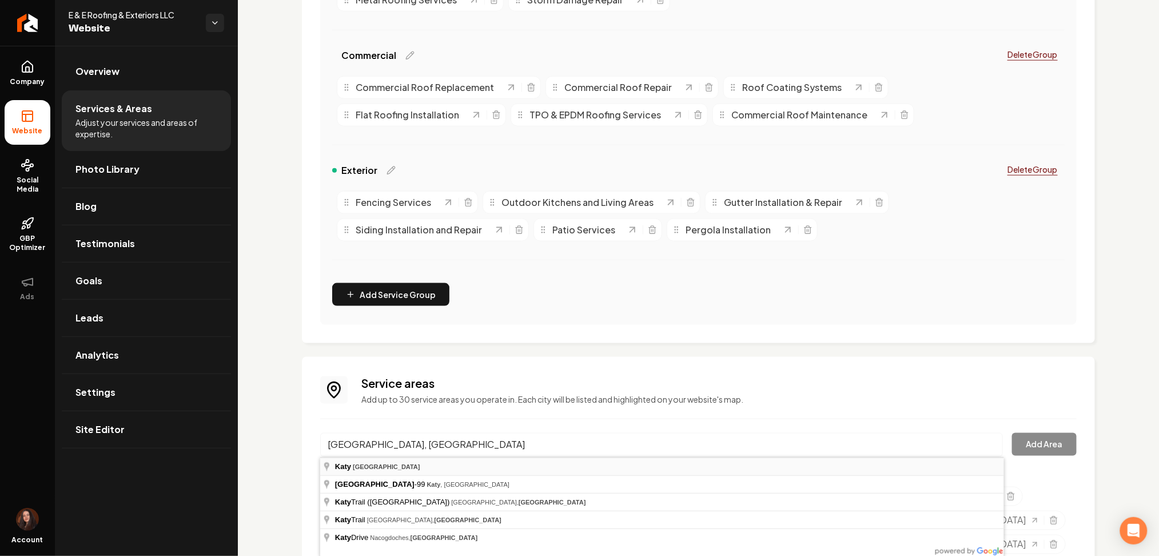
type input "[GEOGRAPHIC_DATA], [GEOGRAPHIC_DATA]"
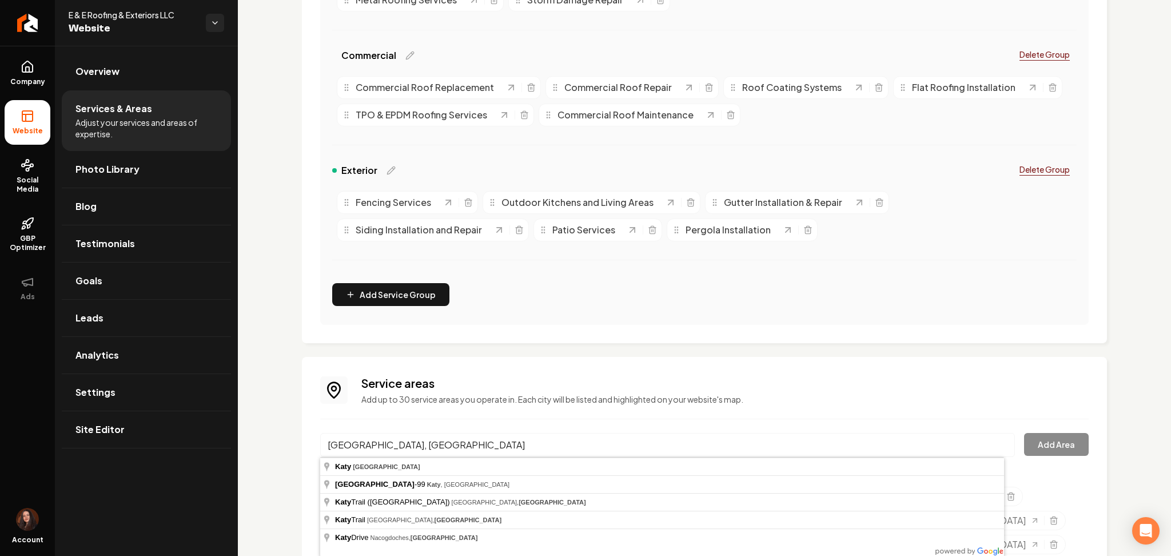
drag, startPoint x: 600, startPoint y: 474, endPoint x: 881, endPoint y: 461, distance: 281.6
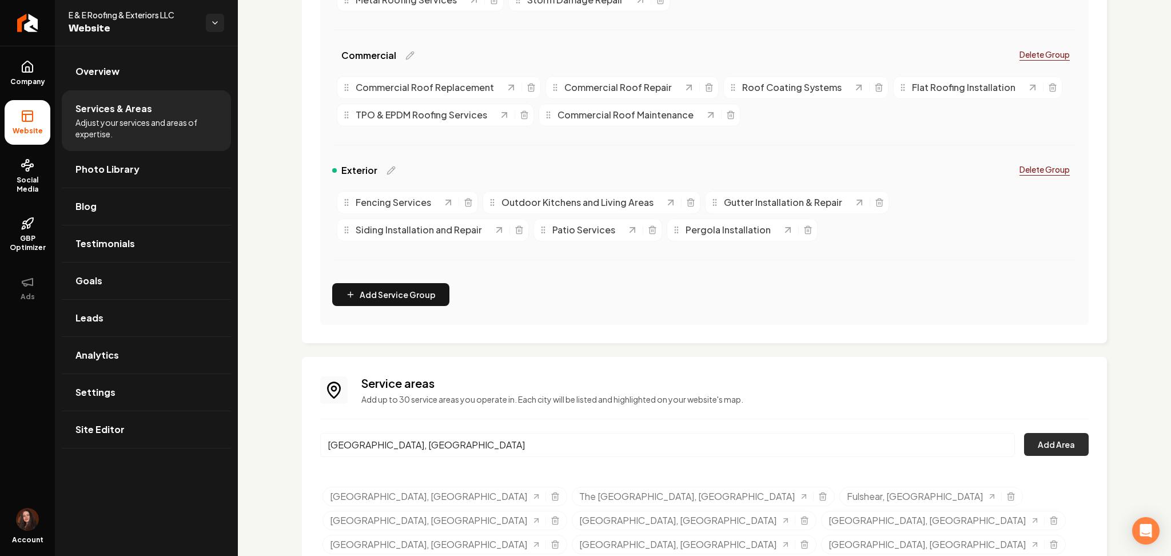
click at [1065, 453] on button "Add Area" at bounding box center [1056, 444] width 65 height 23
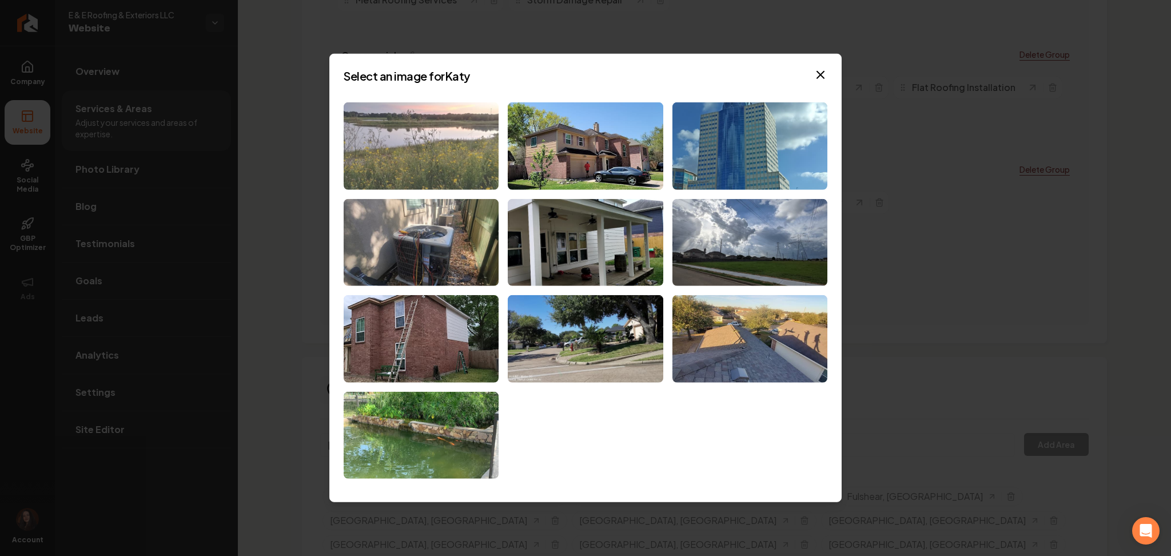
click at [460, 160] on img at bounding box center [421, 145] width 155 height 87
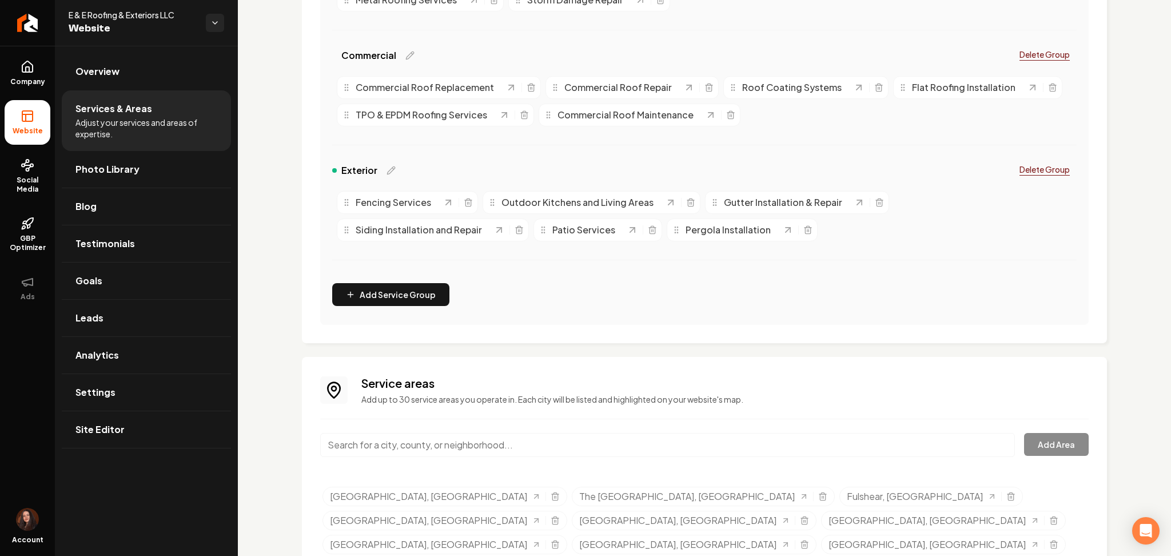
click at [431, 458] on div "Main content area" at bounding box center [667, 452] width 695 height 38
click at [425, 448] on input "Main content area" at bounding box center [667, 445] width 695 height 24
paste input "[GEOGRAPHIC_DATA], [GEOGRAPHIC_DATA]"
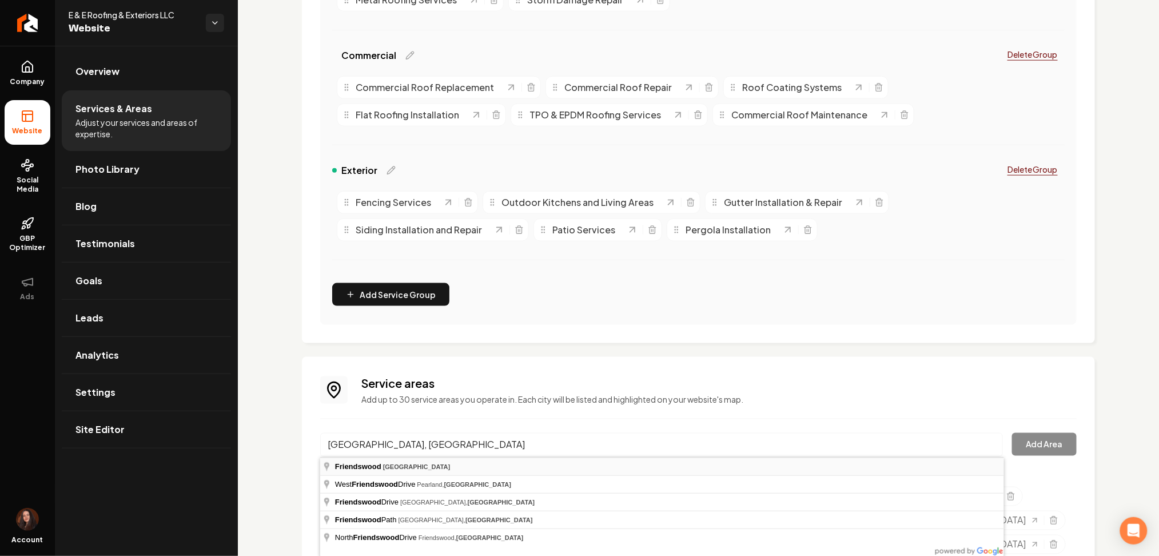
type input "[GEOGRAPHIC_DATA], [GEOGRAPHIC_DATA]"
drag, startPoint x: 412, startPoint y: 465, endPoint x: 675, endPoint y: 444, distance: 264.4
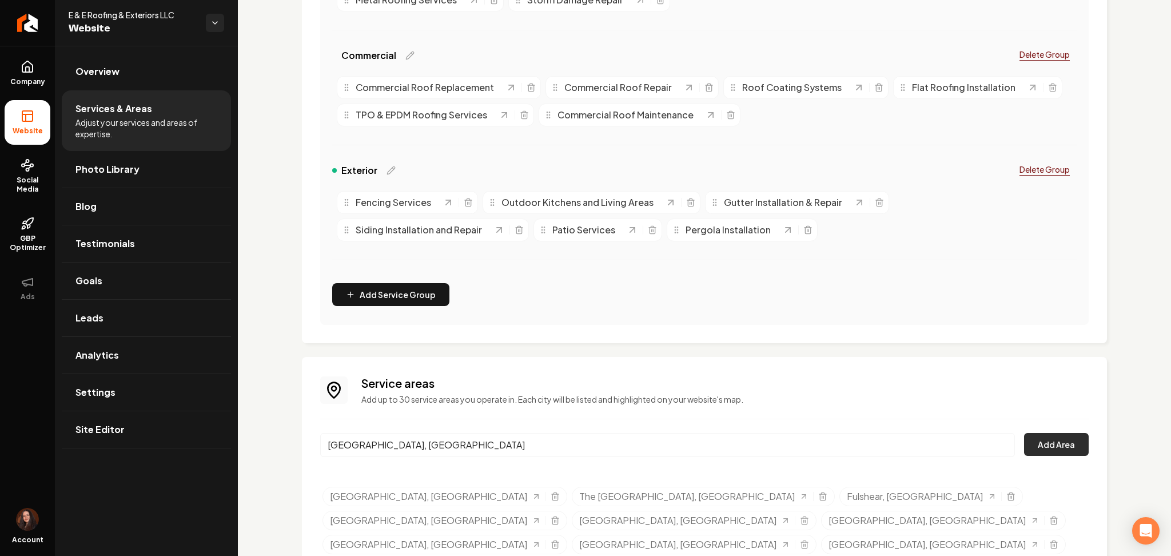
click at [1032, 444] on button "Add Area" at bounding box center [1056, 444] width 65 height 23
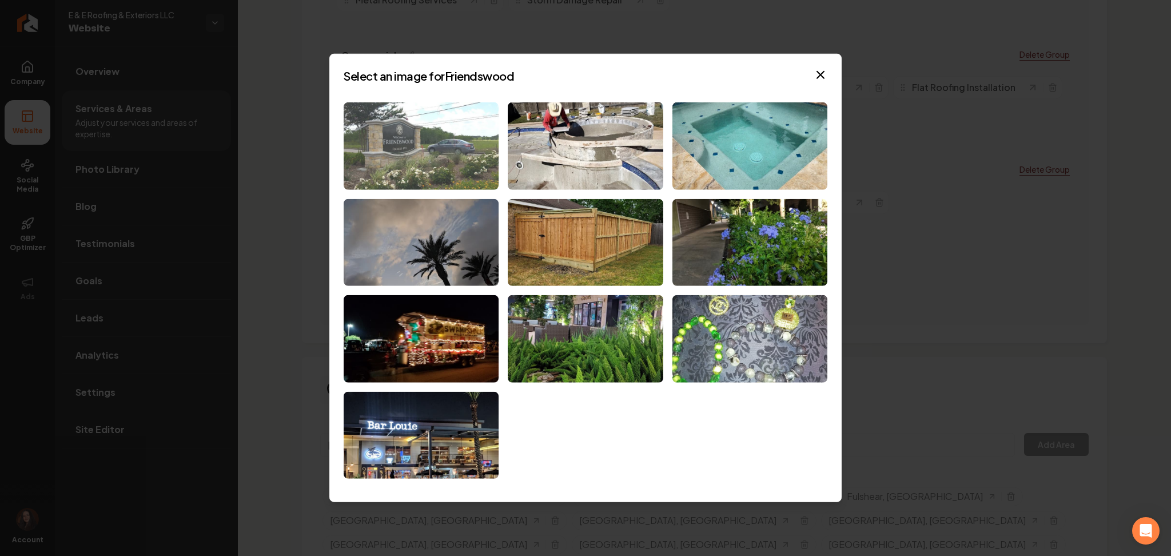
click at [427, 175] on img at bounding box center [421, 145] width 155 height 87
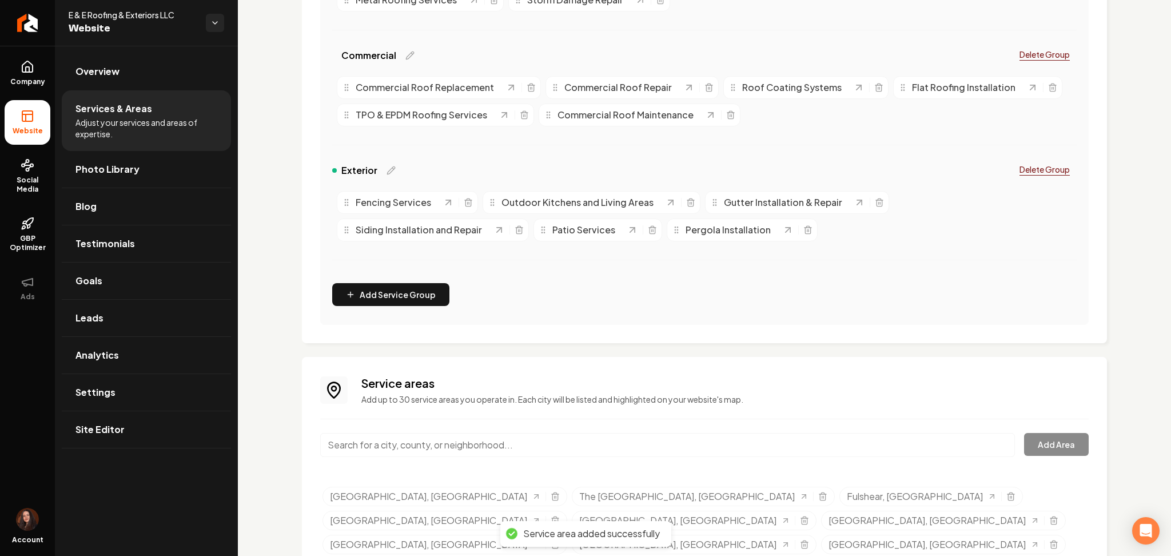
click at [452, 444] on input "Main content area" at bounding box center [667, 445] width 695 height 24
paste input "[GEOGRAPHIC_DATA], [GEOGRAPHIC_DATA]"
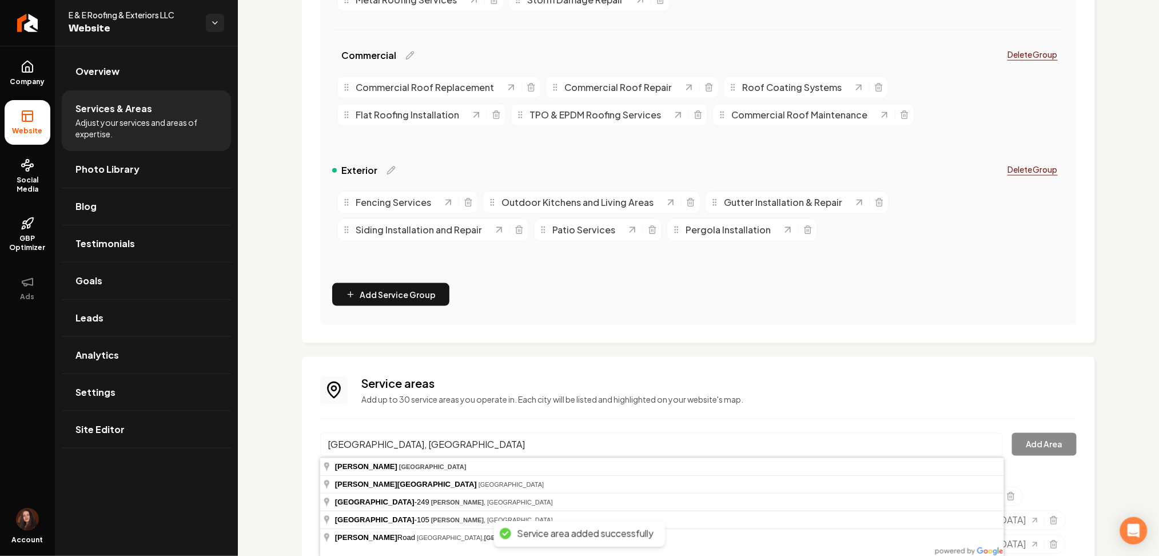
type input "[GEOGRAPHIC_DATA], [GEOGRAPHIC_DATA]"
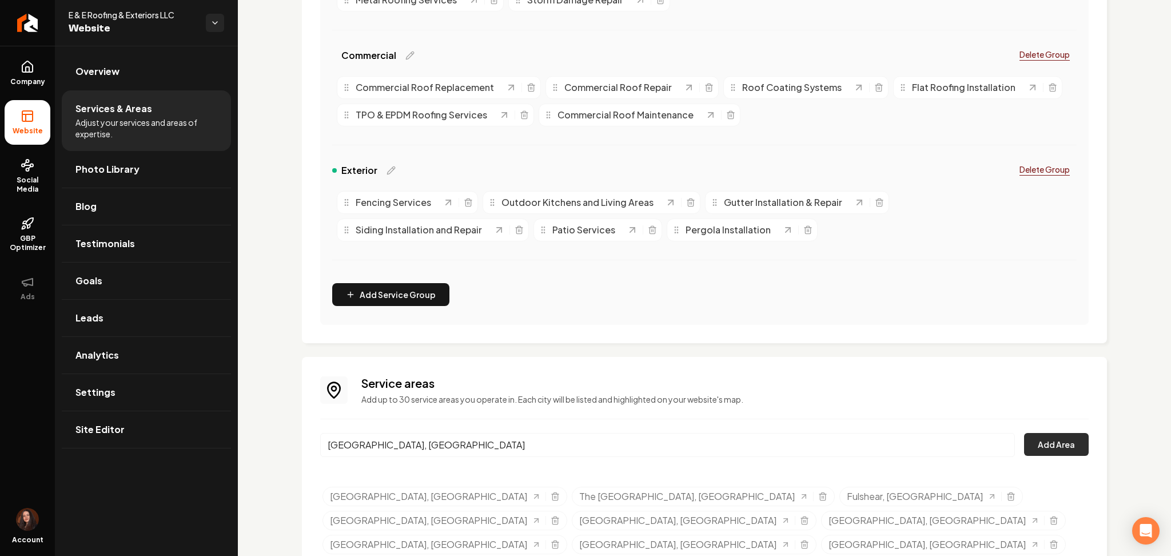
click at [1026, 443] on button "Add Area" at bounding box center [1056, 444] width 65 height 23
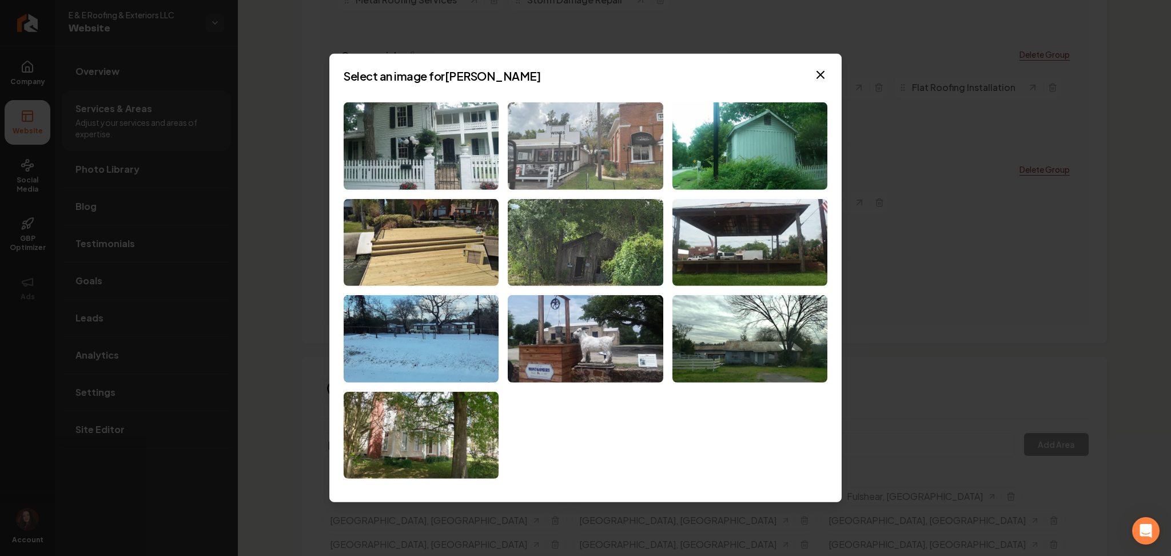
click at [574, 161] on img at bounding box center [585, 145] width 155 height 87
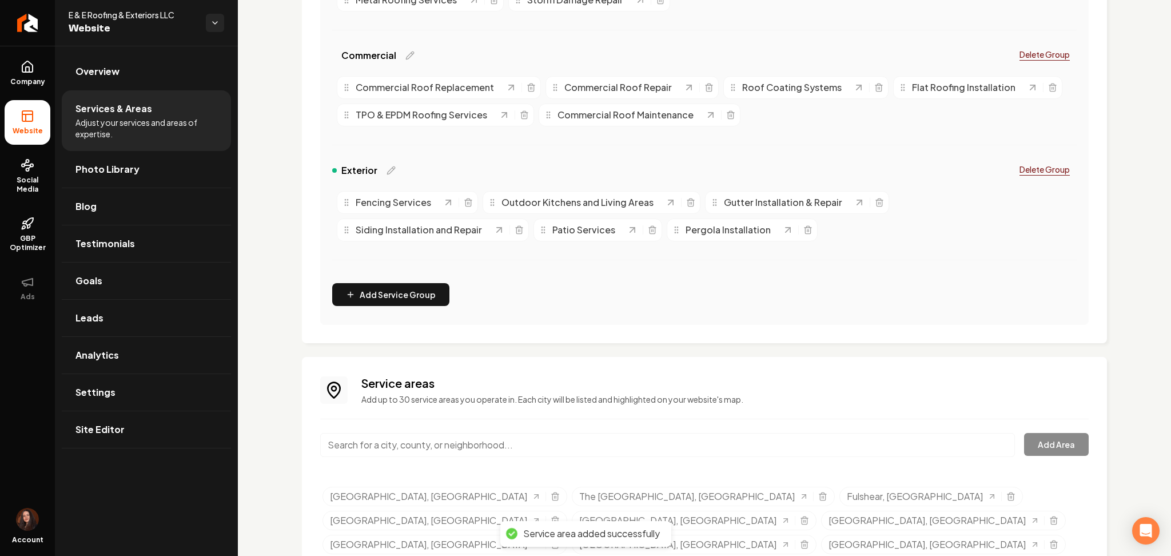
click at [389, 428] on div "Service areas Add up to 30 service areas you operate in. Each city will be list…" at bounding box center [704, 503] width 768 height 256
click at [395, 439] on input "Main content area" at bounding box center [667, 445] width 695 height 24
paste input "[GEOGRAPHIC_DATA], [GEOGRAPHIC_DATA]"
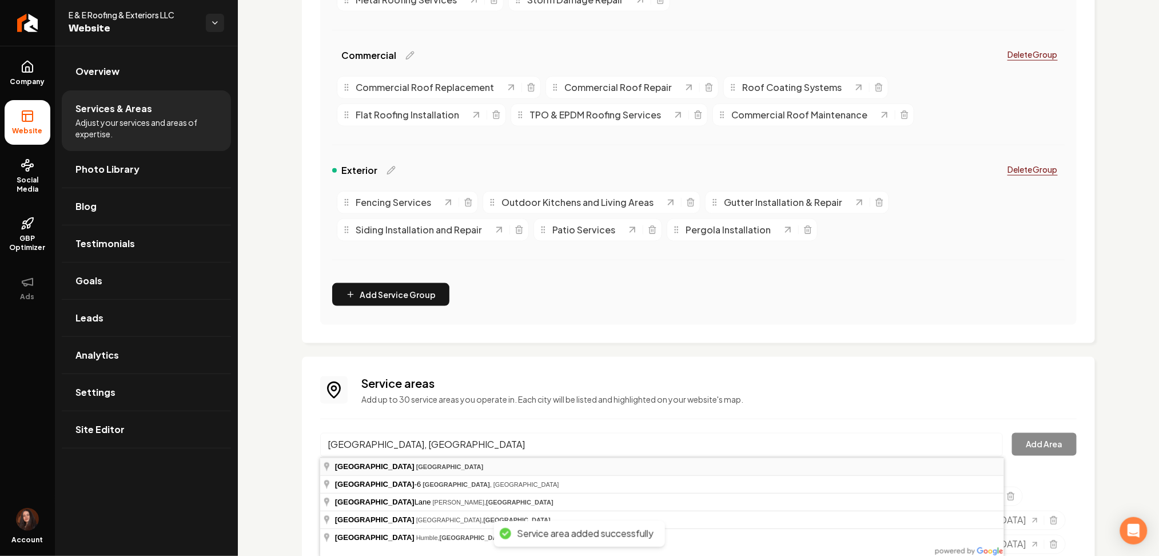
type input "[GEOGRAPHIC_DATA], [GEOGRAPHIC_DATA]"
drag, startPoint x: 382, startPoint y: 465, endPoint x: 392, endPoint y: 464, distance: 10.4
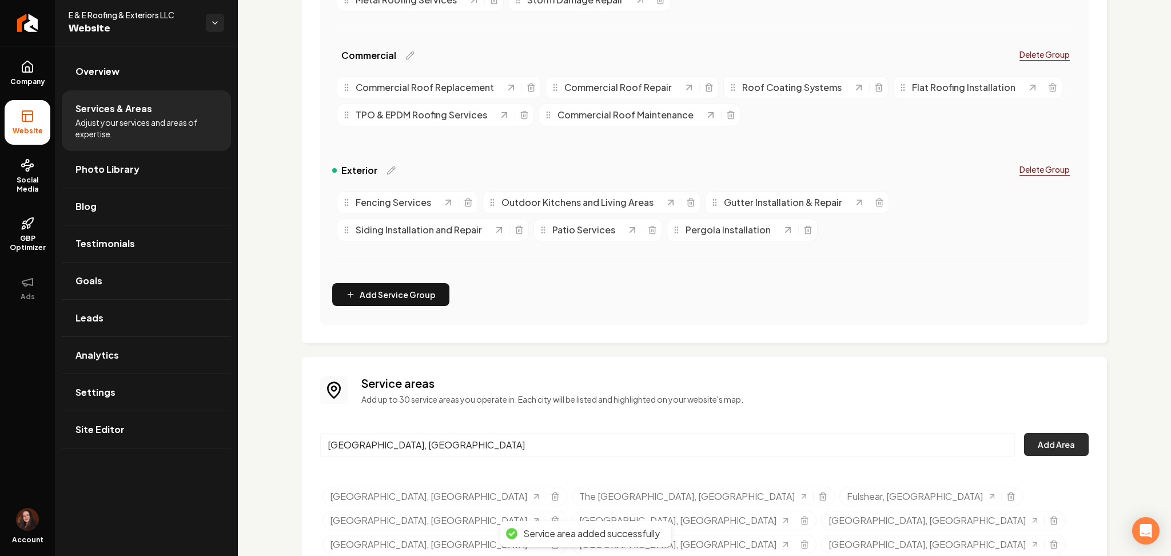
click at [1056, 446] on button "Add Area" at bounding box center [1056, 444] width 65 height 23
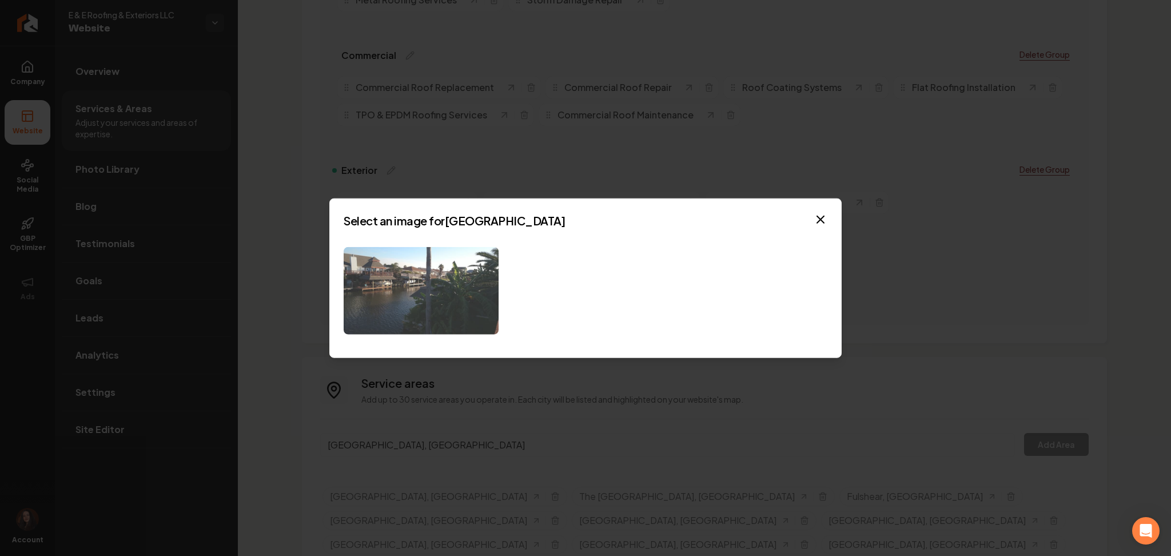
click at [404, 281] on img at bounding box center [421, 290] width 155 height 87
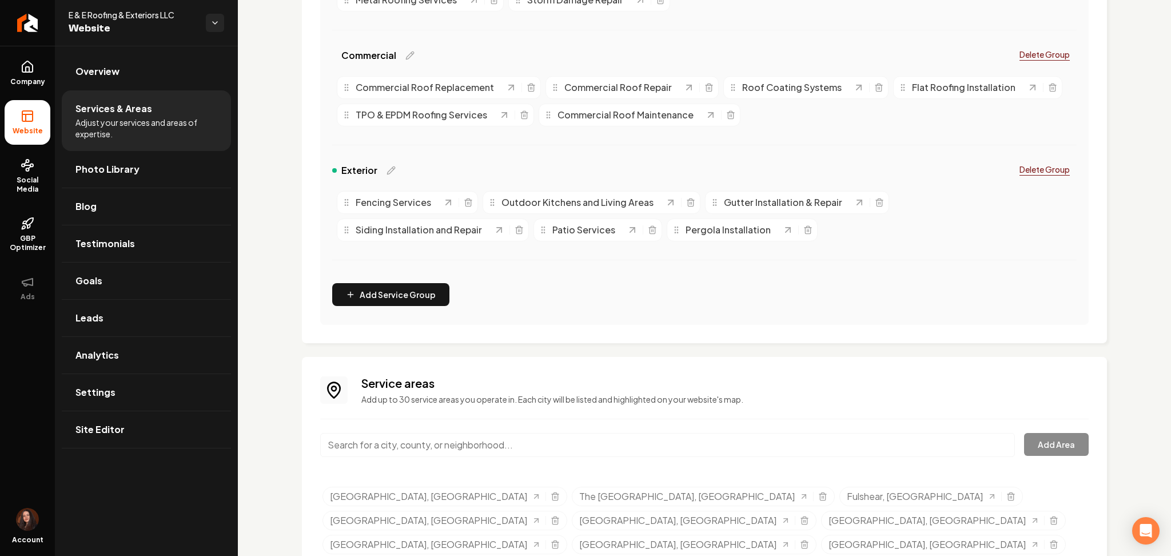
click at [515, 451] on input "Main content area" at bounding box center [667, 445] width 695 height 24
paste input "[PERSON_NAME], [GEOGRAPHIC_DATA]"
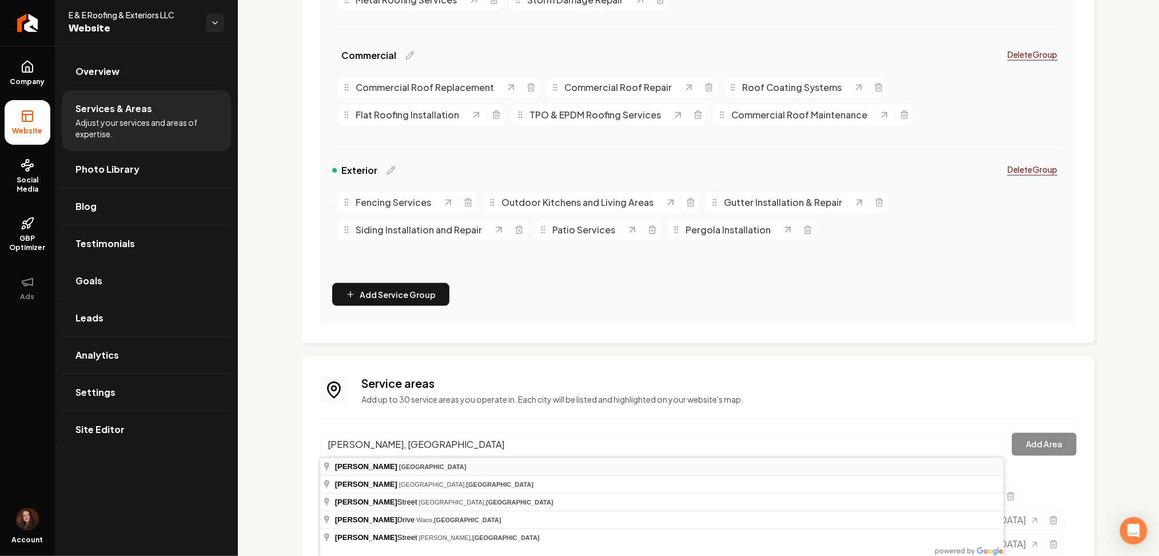
type input "[PERSON_NAME], [GEOGRAPHIC_DATA]"
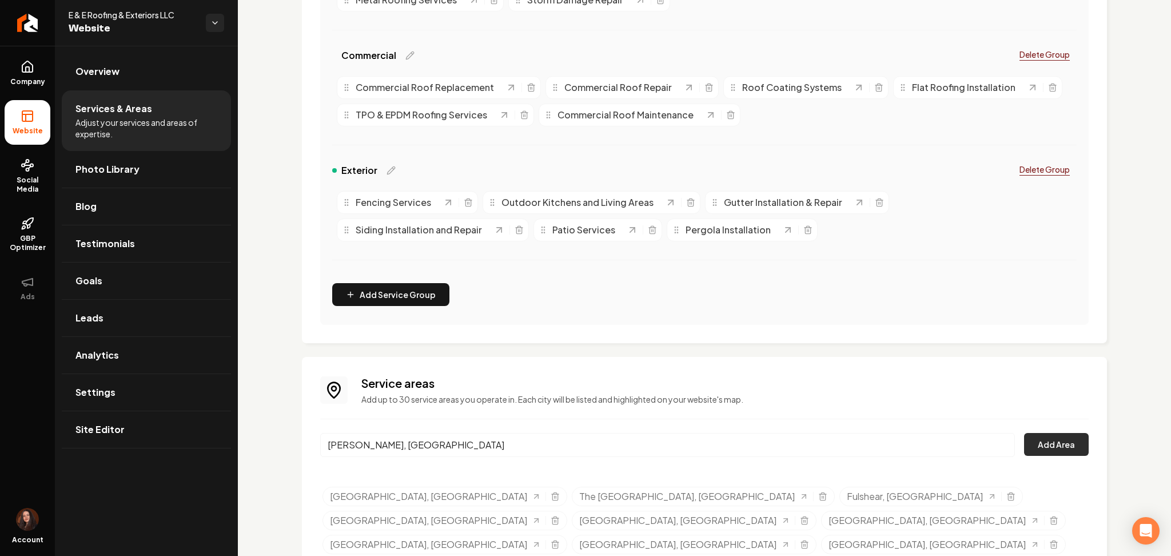
click at [1061, 441] on button "Add Area" at bounding box center [1056, 444] width 65 height 23
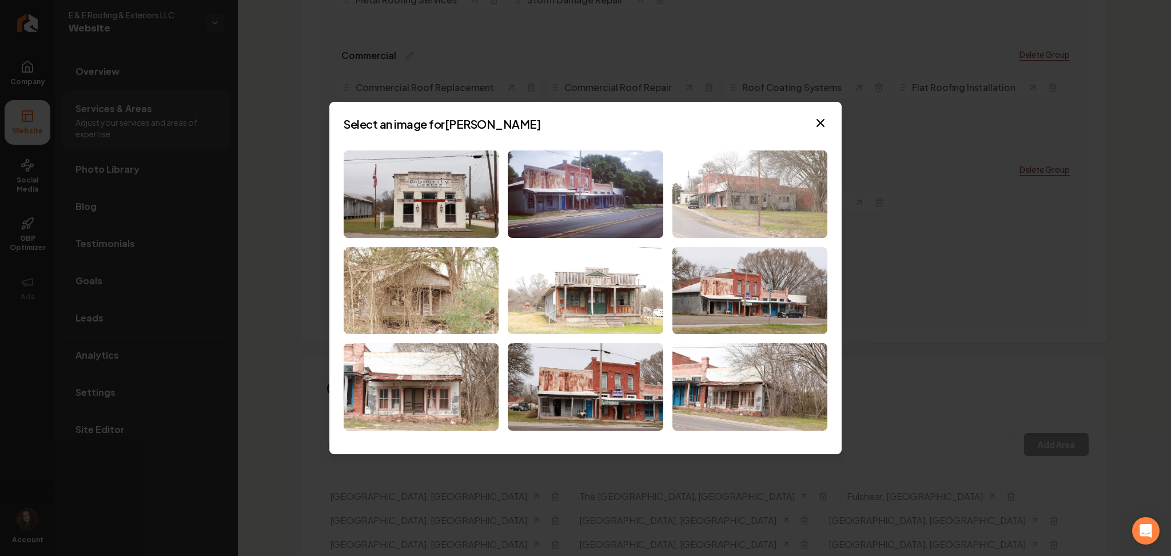
click at [740, 213] on img at bounding box center [749, 193] width 155 height 87
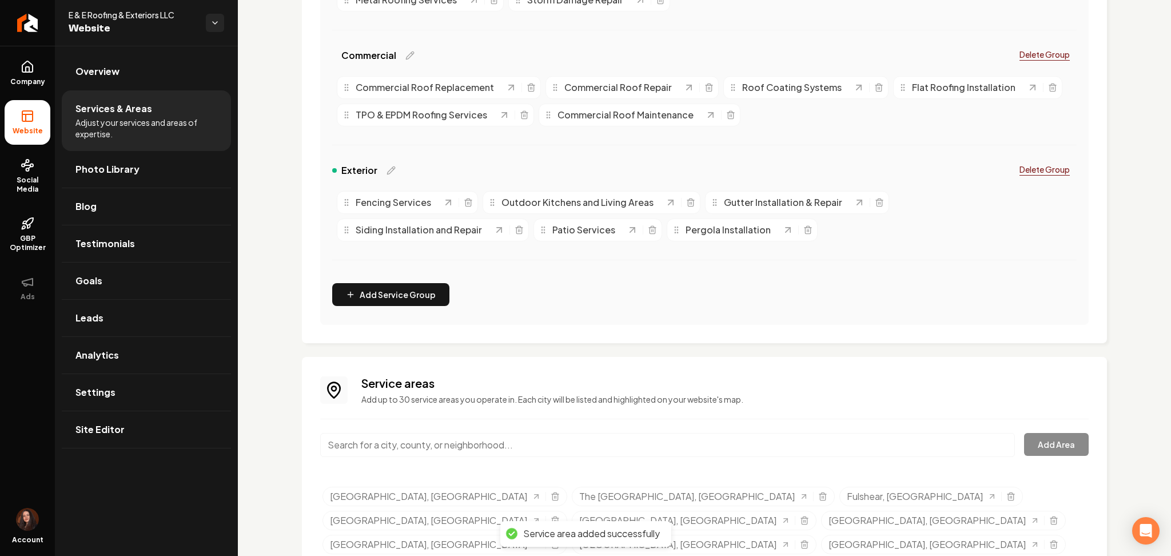
drag, startPoint x: 397, startPoint y: 439, endPoint x: 404, endPoint y: 440, distance: 6.9
click at [397, 439] on input "Main content area" at bounding box center [667, 445] width 695 height 24
paste input "[GEOGRAPHIC_DATA], [GEOGRAPHIC_DATA]"
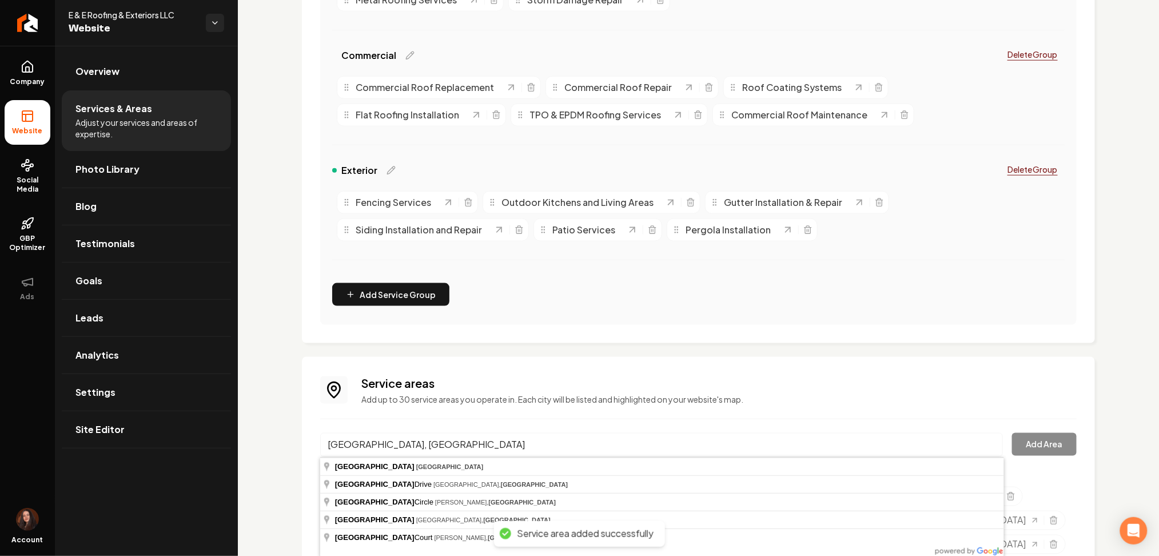
type input "[GEOGRAPHIC_DATA], [GEOGRAPHIC_DATA]"
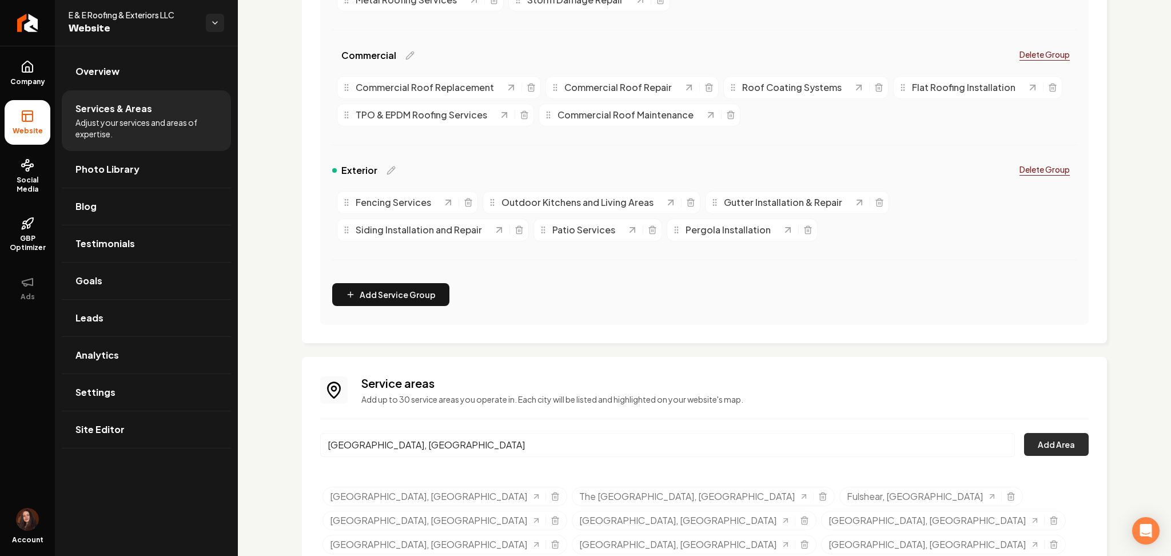
click at [1065, 445] on button "Add Area" at bounding box center [1056, 444] width 65 height 23
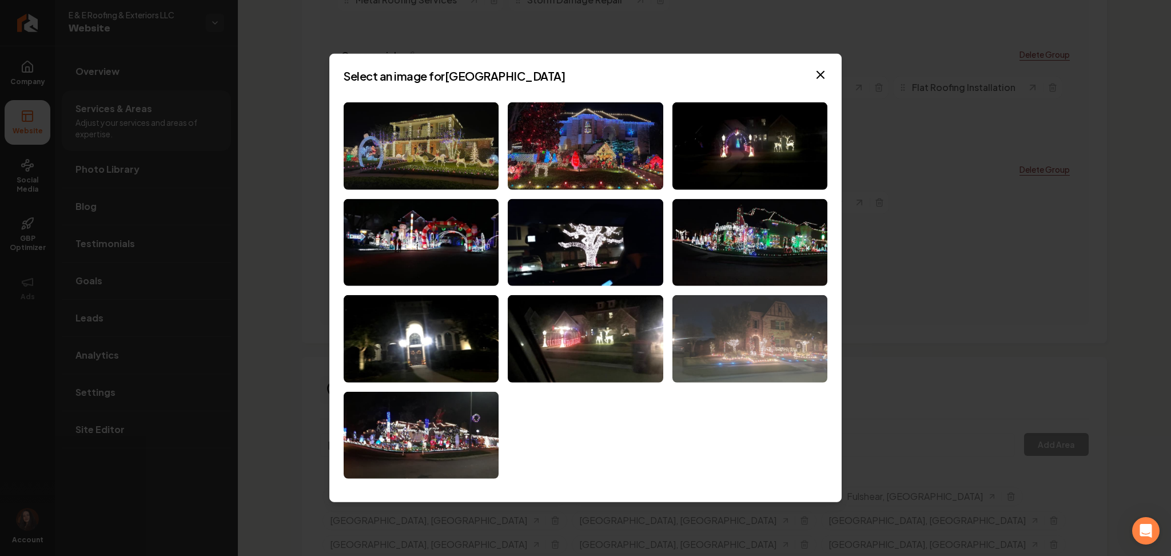
click at [711, 353] on img at bounding box center [749, 338] width 155 height 87
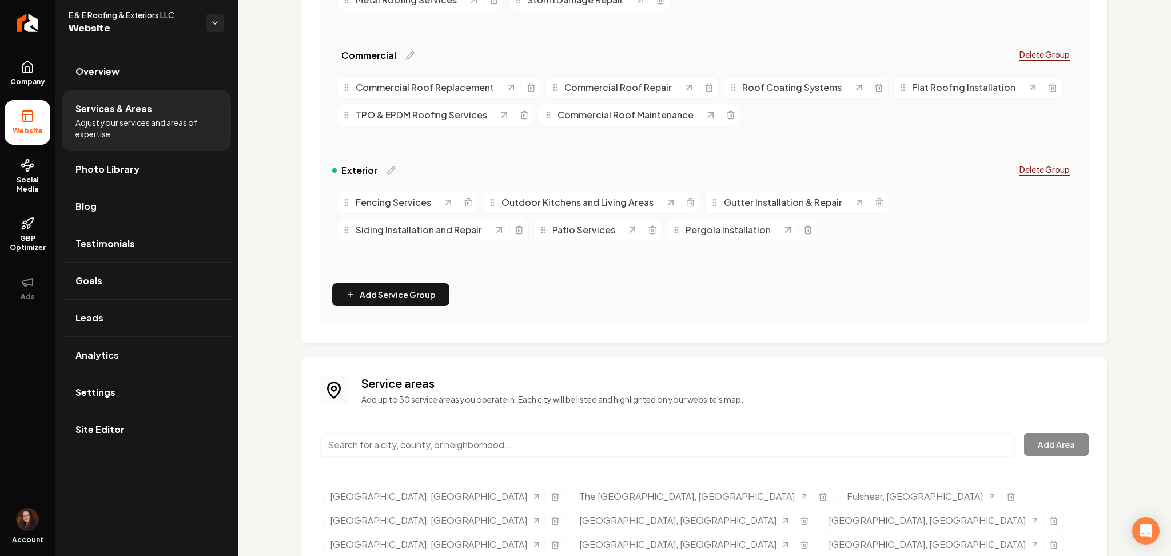
drag, startPoint x: 485, startPoint y: 405, endPoint x: 484, endPoint y: 426, distance: 20.7
click at [485, 408] on div "Service areas Add up to 30 service areas you operate in. Each city will be list…" at bounding box center [704, 515] width 768 height 280
click at [483, 441] on input "Main content area" at bounding box center [667, 445] width 695 height 24
paste input "[GEOGRAPHIC_DATA], [GEOGRAPHIC_DATA]"
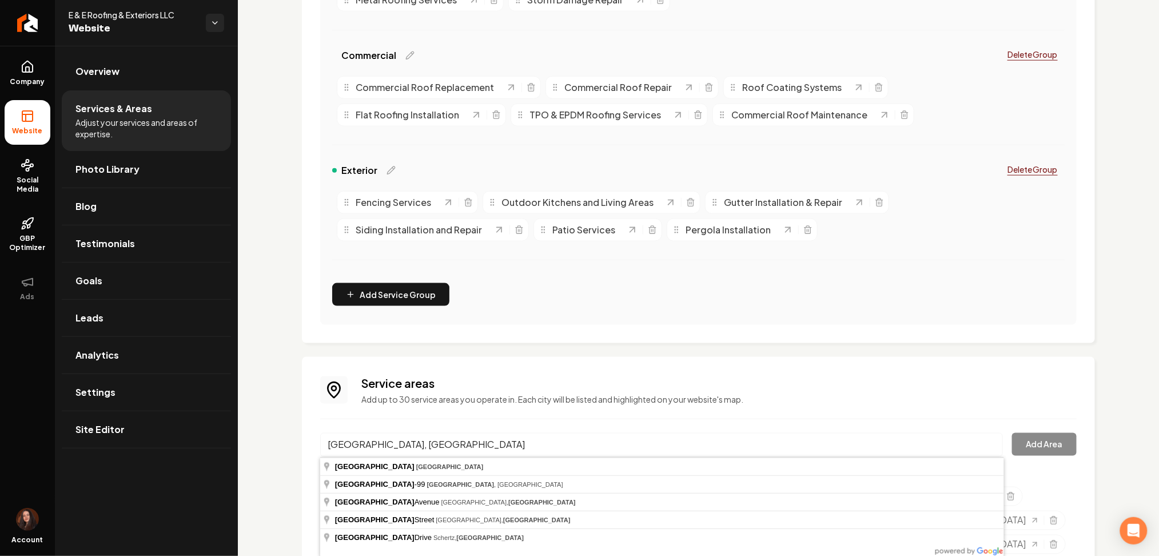
type input "[GEOGRAPHIC_DATA], [GEOGRAPHIC_DATA]"
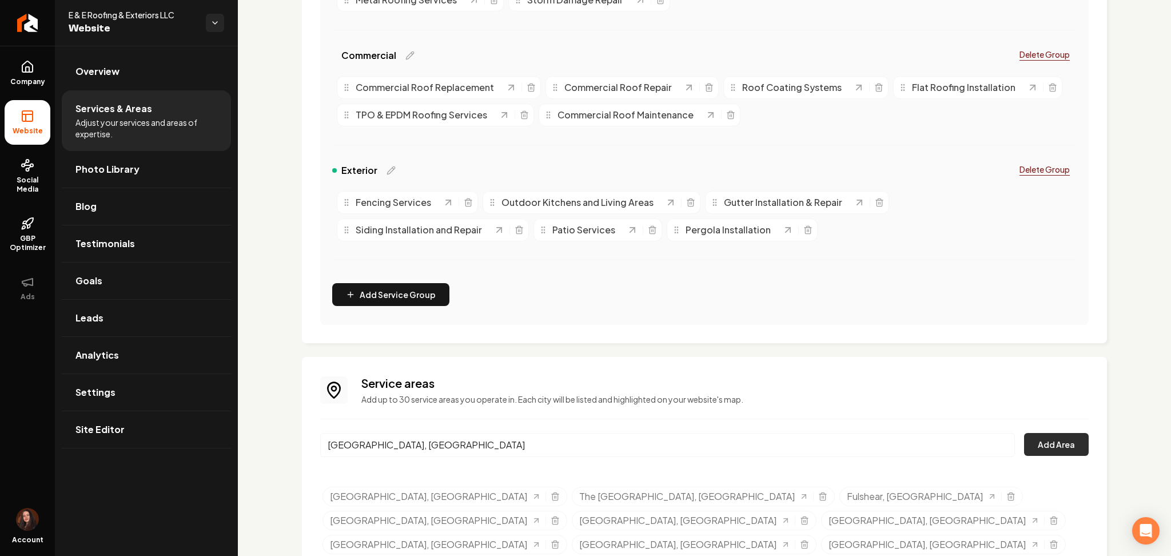
click at [1034, 441] on button "Add Area" at bounding box center [1056, 444] width 65 height 23
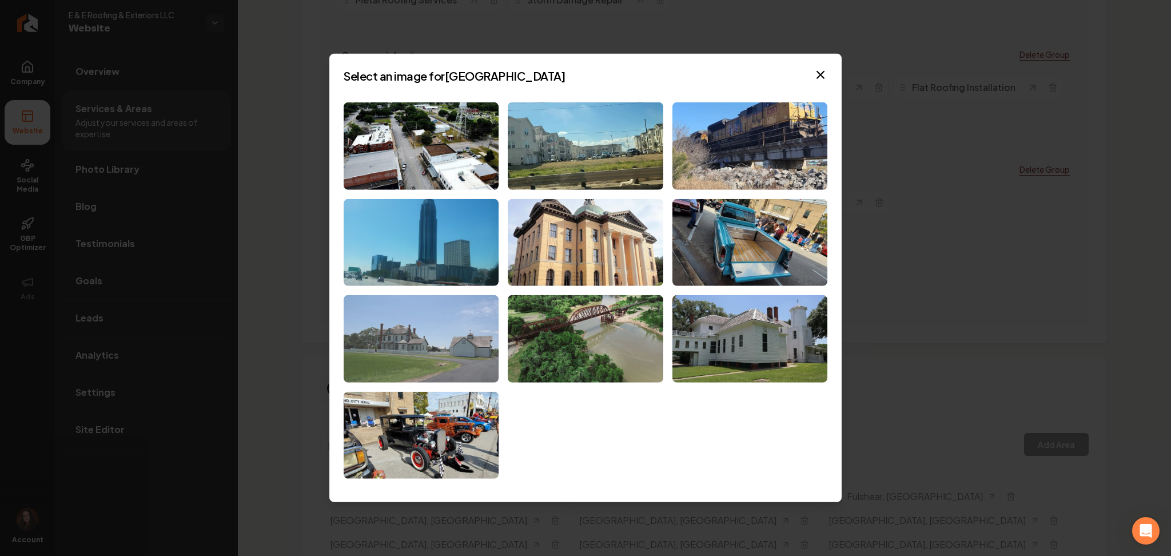
click at [425, 328] on img at bounding box center [421, 338] width 155 height 87
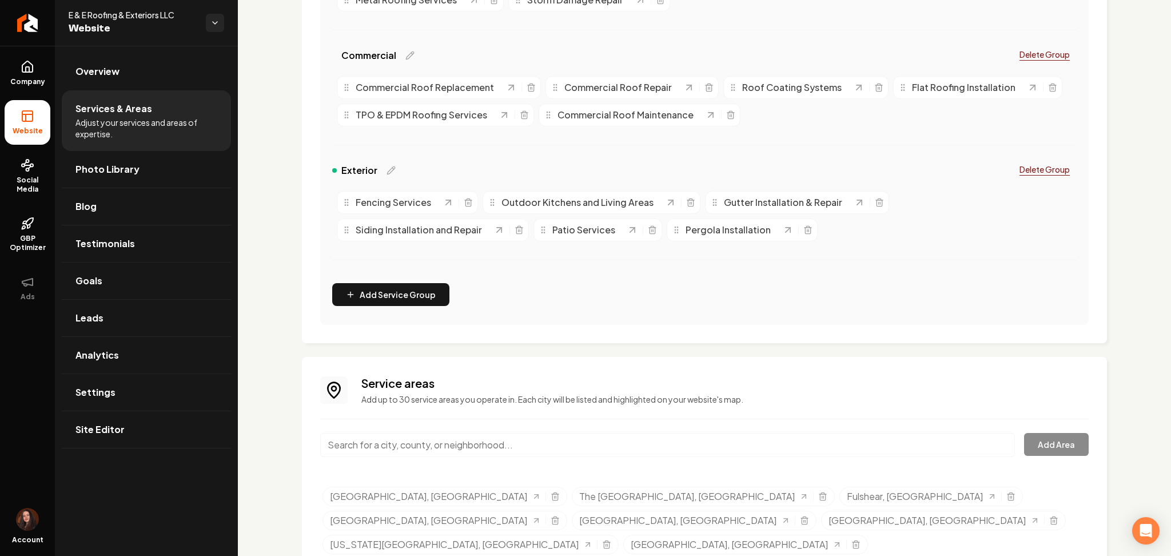
click at [517, 452] on input "Main content area" at bounding box center [667, 445] width 695 height 24
paste input "[GEOGRAPHIC_DATA], [GEOGRAPHIC_DATA]"
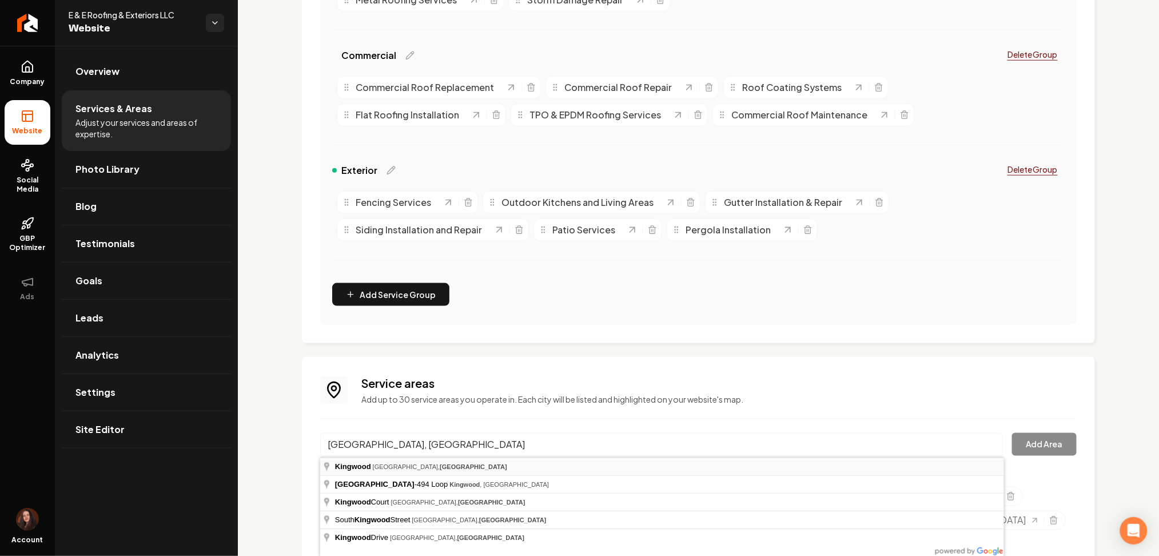
type input "Kingwood, Houston, TX"
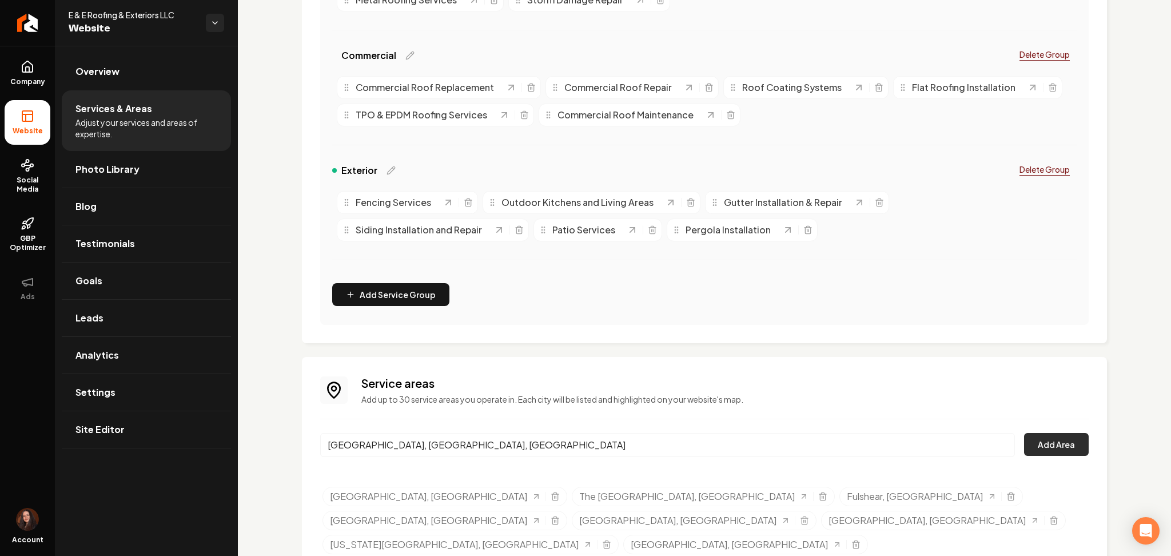
click at [1046, 440] on button "Add Area" at bounding box center [1056, 444] width 65 height 23
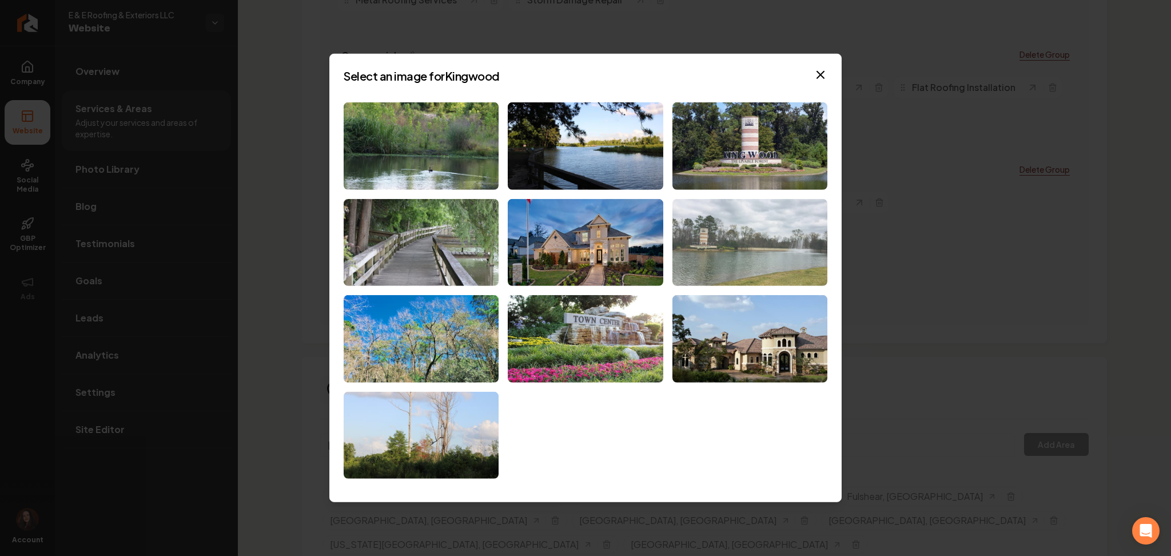
click at [717, 237] on img at bounding box center [749, 241] width 155 height 87
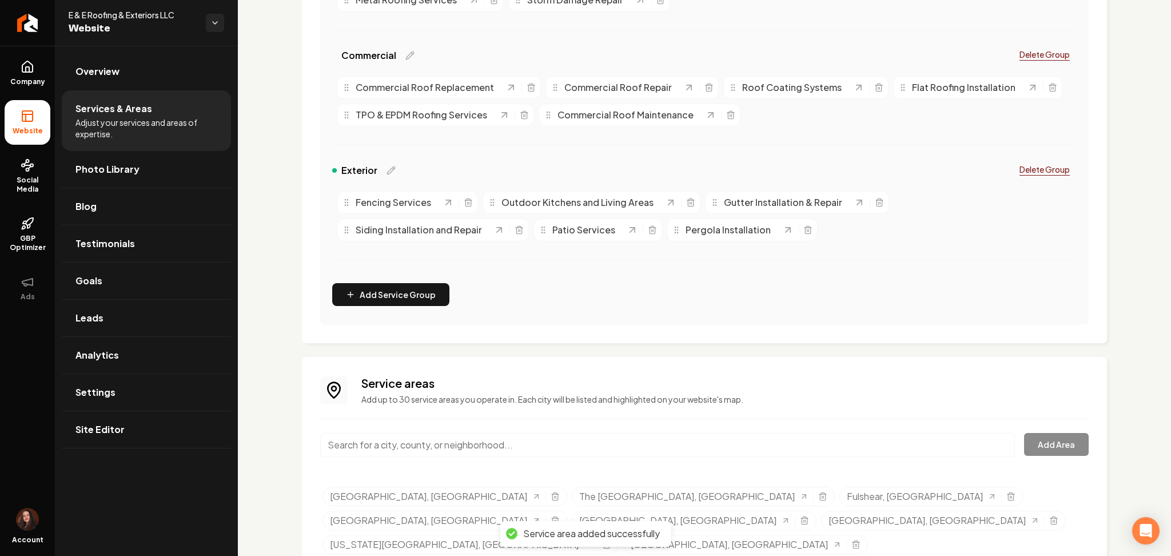
drag, startPoint x: 423, startPoint y: 440, endPoint x: 419, endPoint y: 449, distance: 10.3
click at [423, 441] on input "Main content area" at bounding box center [667, 445] width 695 height 24
paste input "[GEOGRAPHIC_DATA], [GEOGRAPHIC_DATA]"
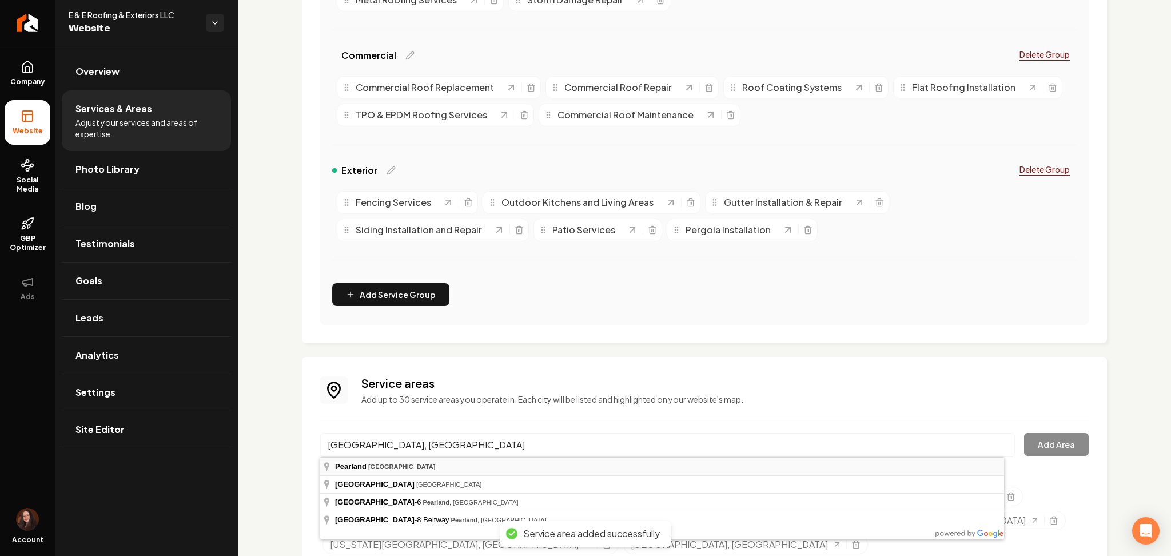
type input "[GEOGRAPHIC_DATA], [GEOGRAPHIC_DATA]"
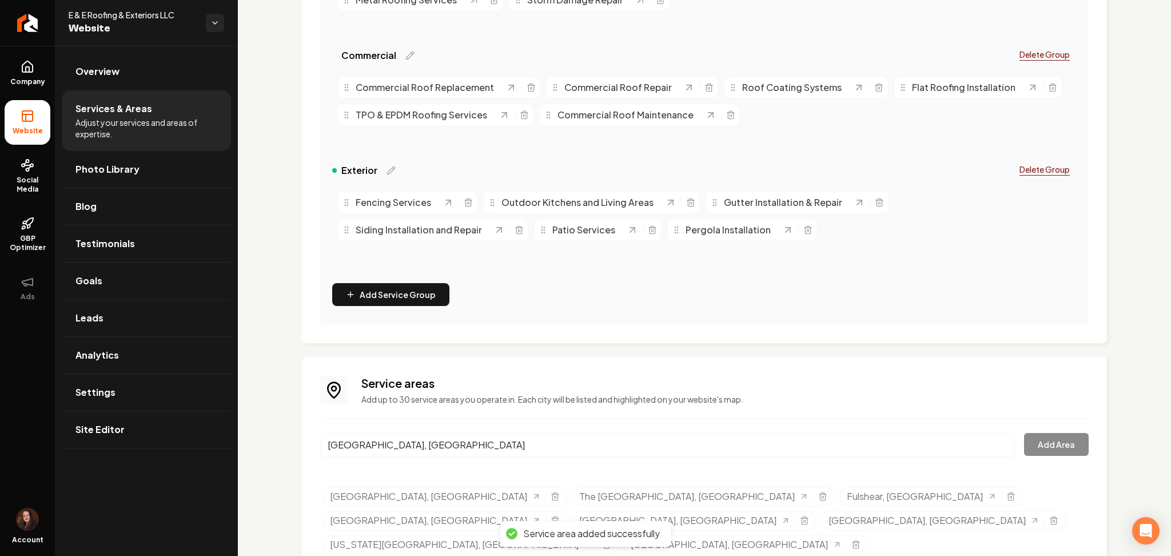
drag, startPoint x: 372, startPoint y: 465, endPoint x: 848, endPoint y: 399, distance: 480.3
click at [1028, 439] on button "Add Area" at bounding box center [1056, 444] width 65 height 23
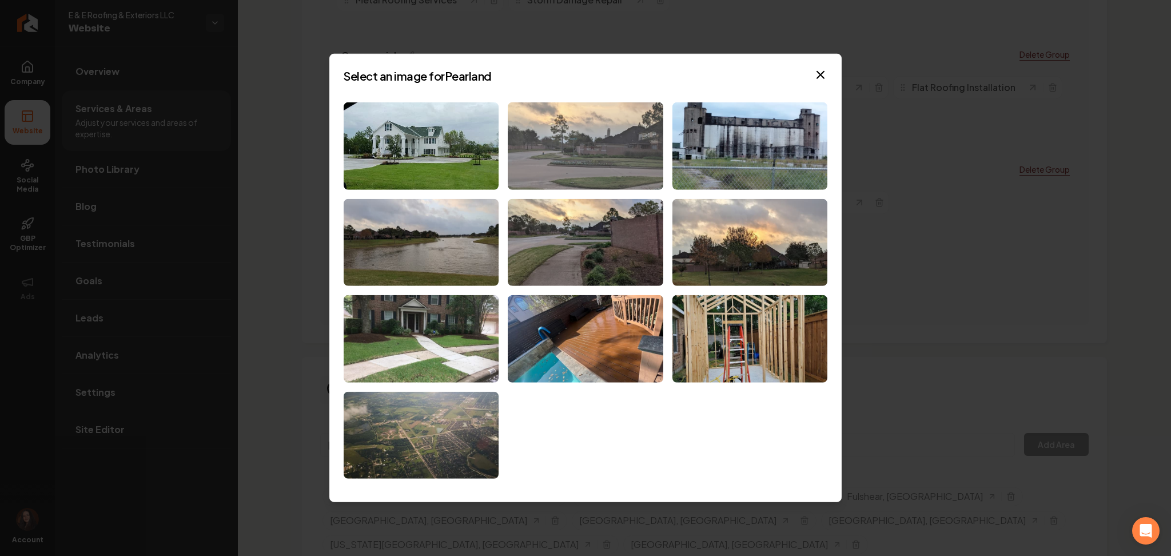
click at [598, 145] on img at bounding box center [585, 145] width 155 height 87
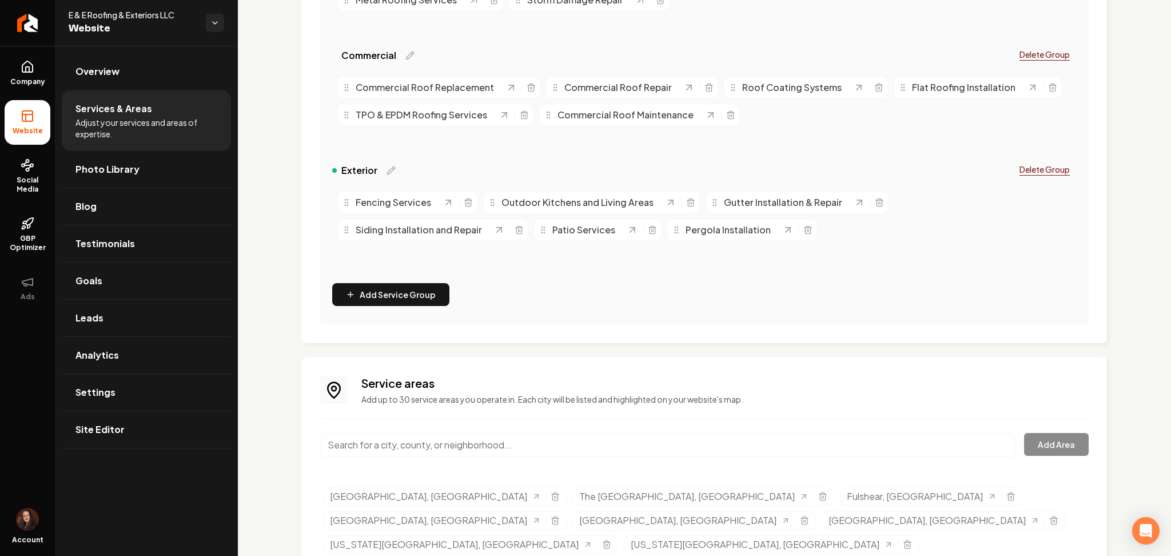
click at [447, 449] on input "Main content area" at bounding box center [667, 445] width 695 height 24
paste input "[GEOGRAPHIC_DATA], [GEOGRAPHIC_DATA]"
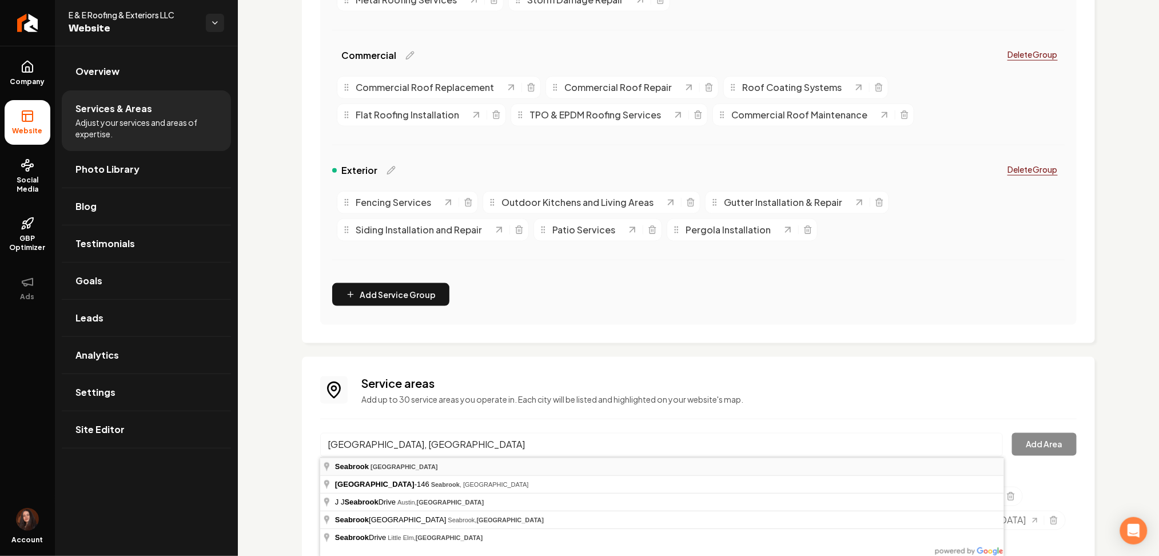
type input "[GEOGRAPHIC_DATA], [GEOGRAPHIC_DATA]"
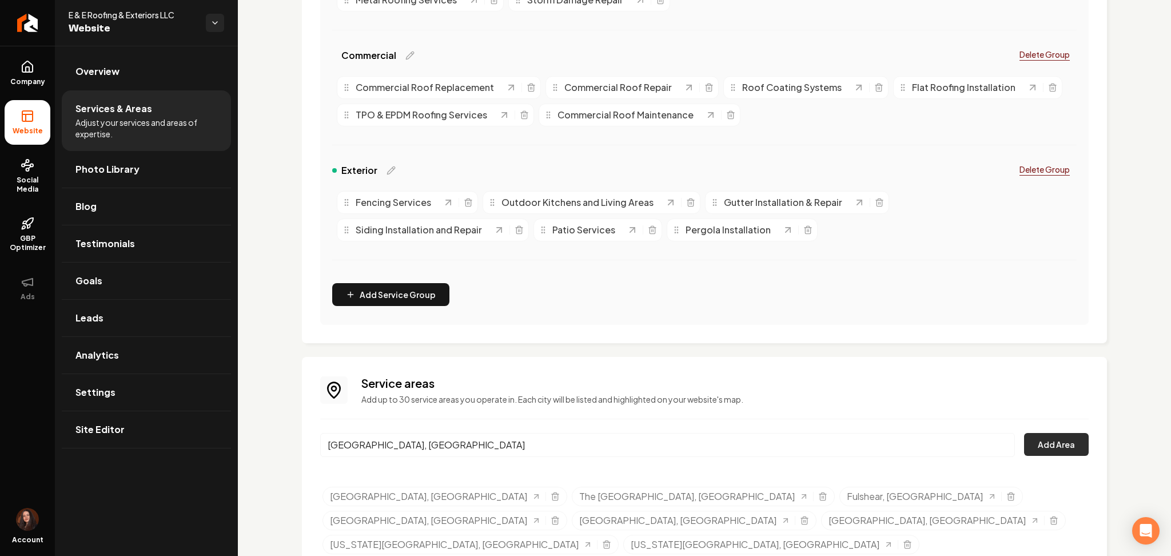
click at [1040, 440] on button "Add Area" at bounding box center [1056, 444] width 65 height 23
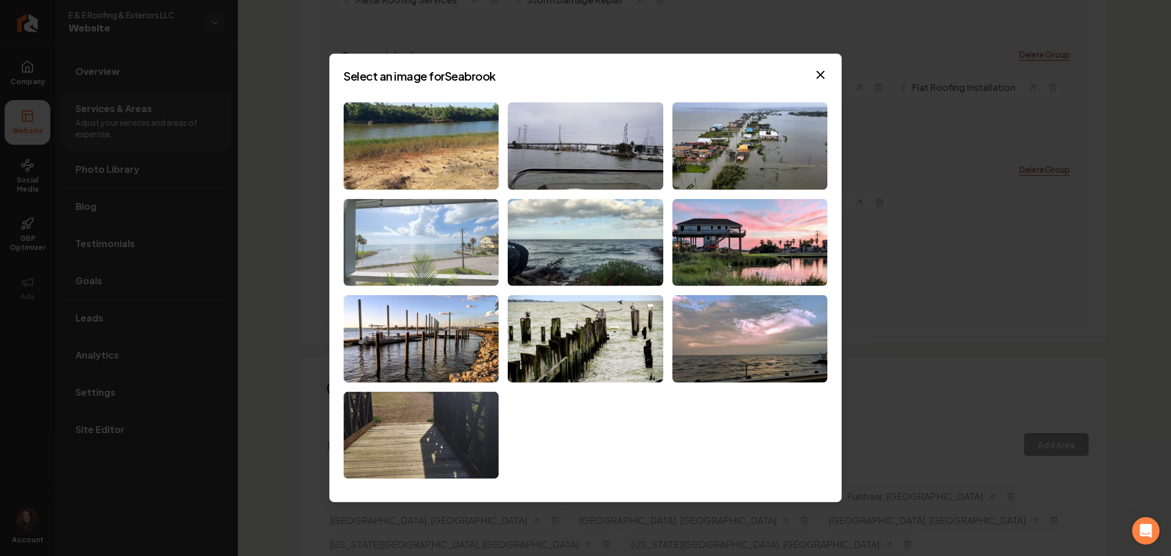
click at [456, 274] on img at bounding box center [421, 241] width 155 height 87
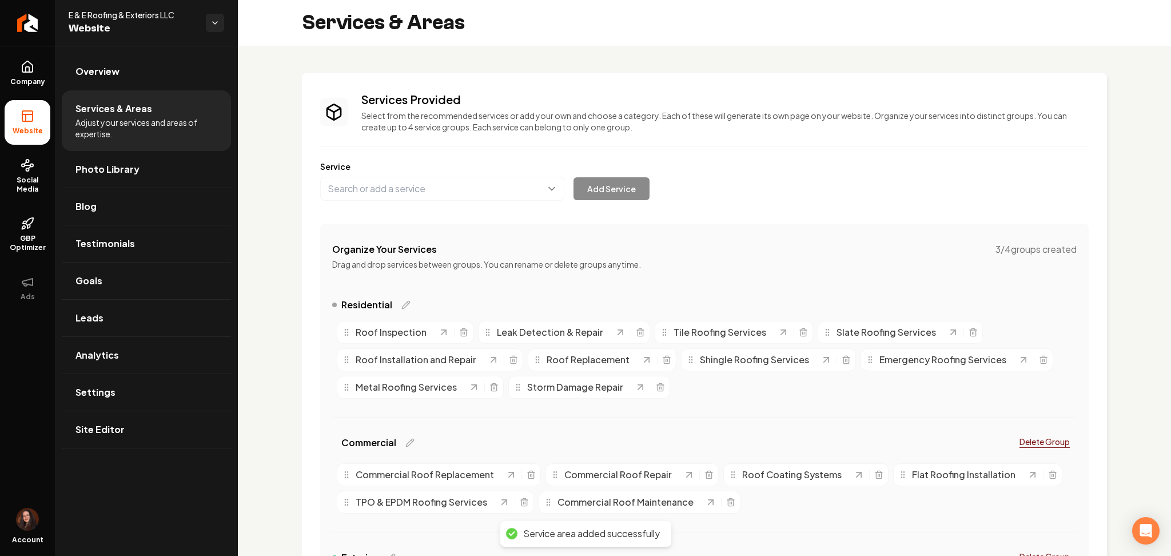
scroll to position [412, 0]
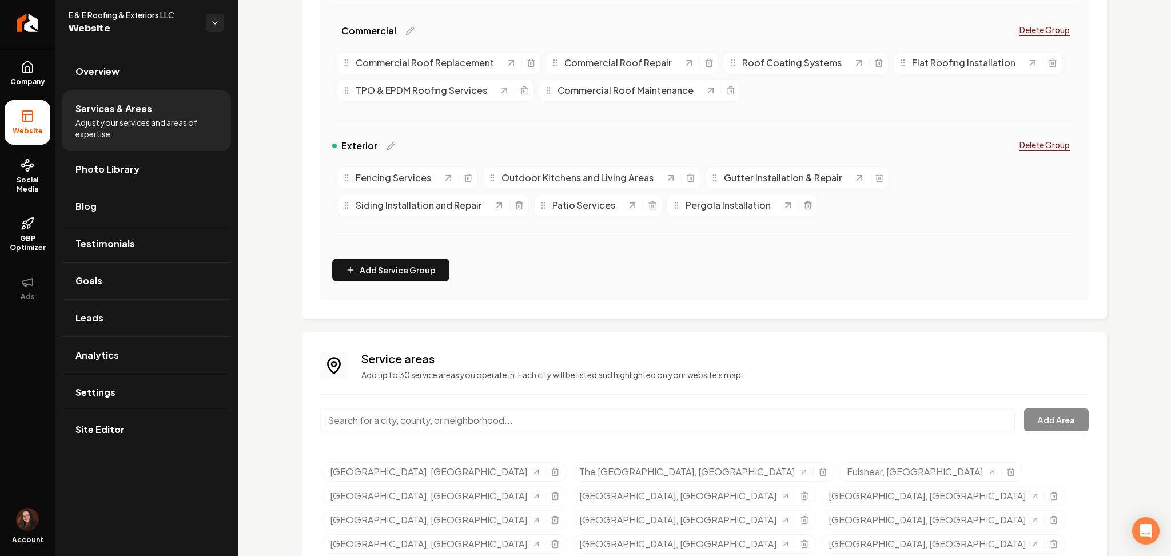
click at [451, 417] on input "Main content area" at bounding box center [667, 420] width 695 height 24
paste input "[GEOGRAPHIC_DATA], [GEOGRAPHIC_DATA]"
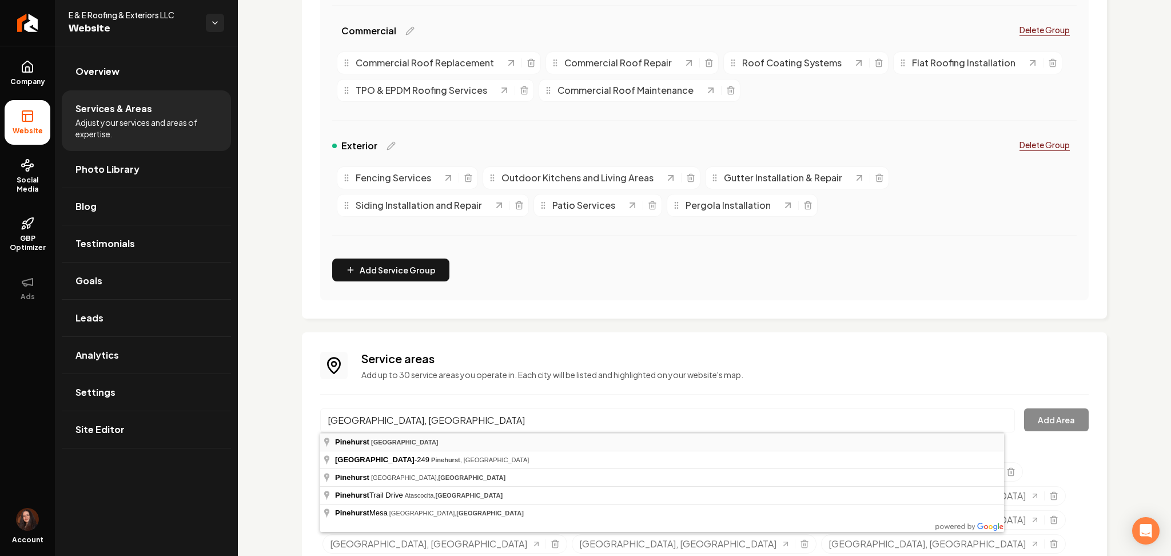
type input "[GEOGRAPHIC_DATA], [GEOGRAPHIC_DATA]"
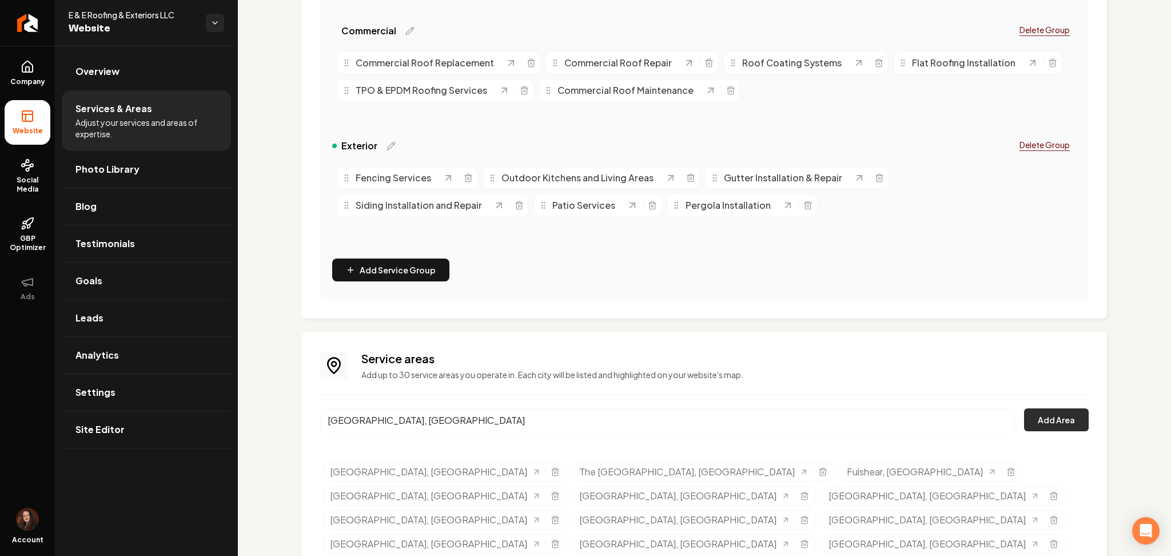
click at [1055, 415] on button "Add Area" at bounding box center [1056, 419] width 65 height 23
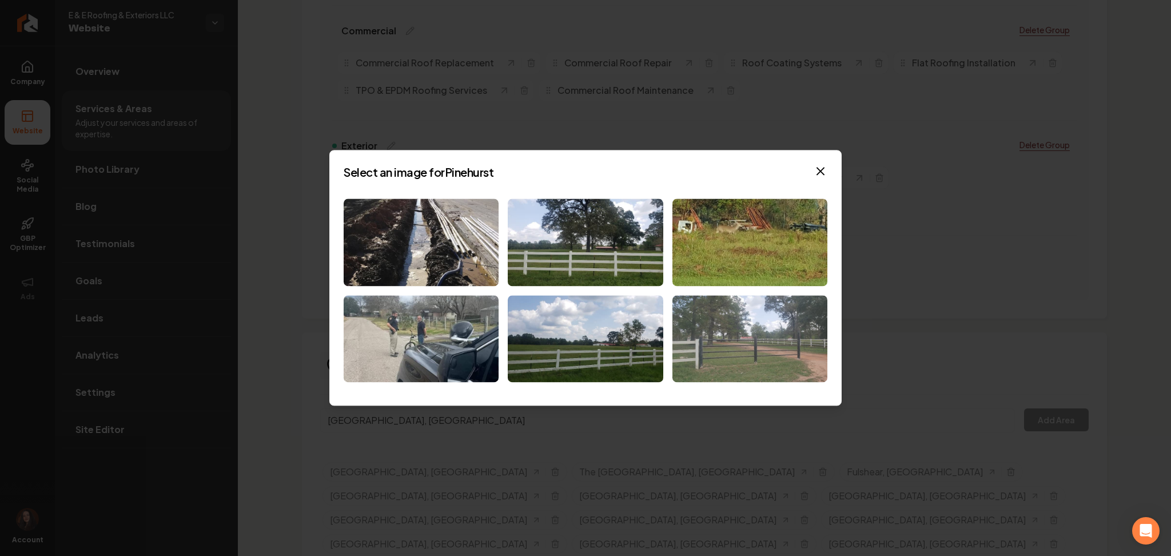
click at [697, 351] on img at bounding box center [749, 338] width 155 height 87
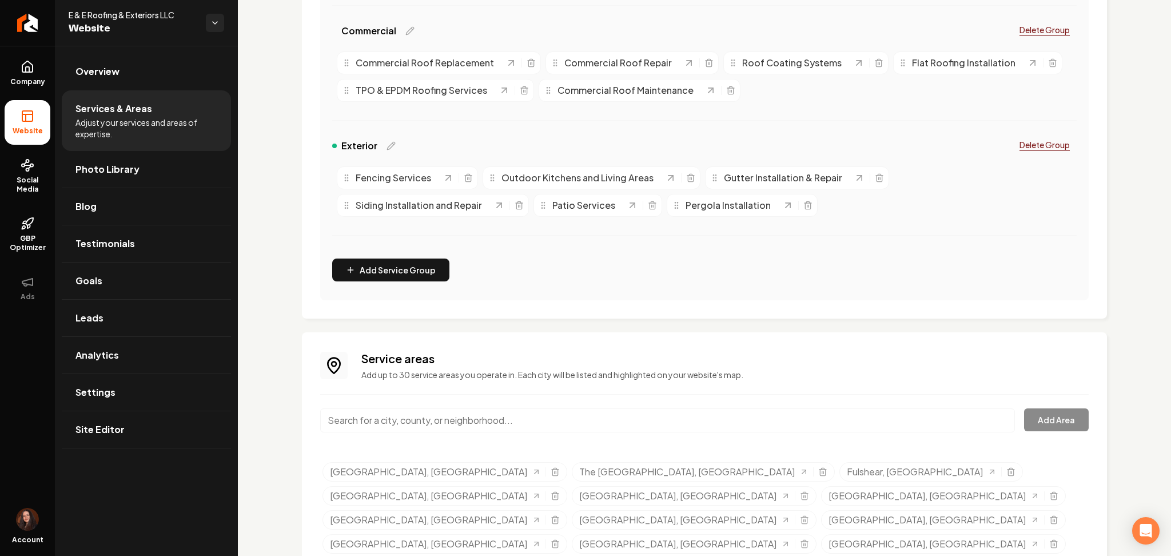
click at [456, 417] on input "Main content area" at bounding box center [667, 420] width 695 height 24
paste input "[GEOGRAPHIC_DATA], [GEOGRAPHIC_DATA]"
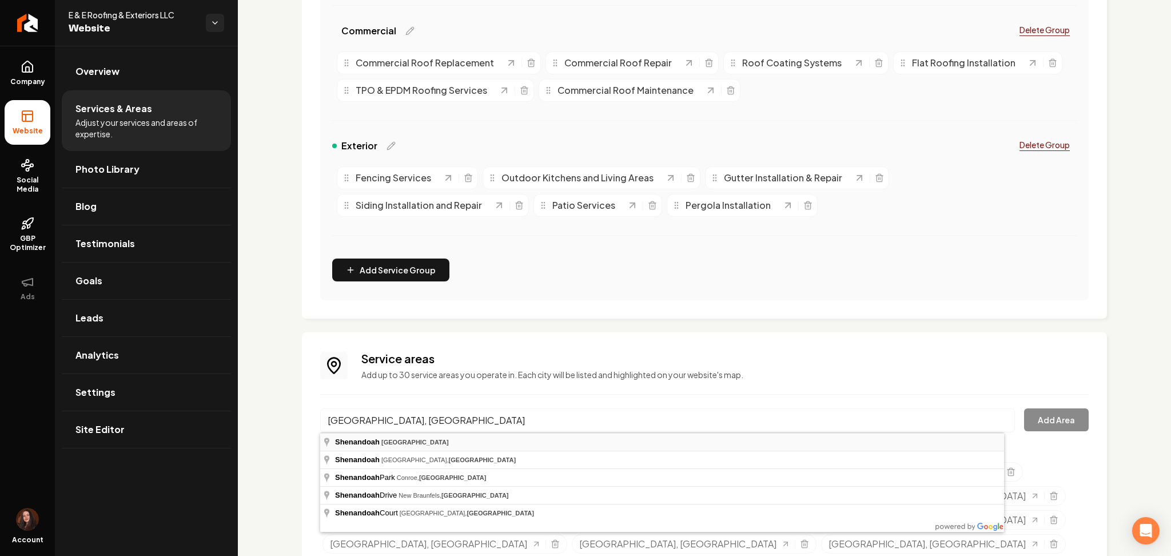
type input "[GEOGRAPHIC_DATA], [GEOGRAPHIC_DATA]"
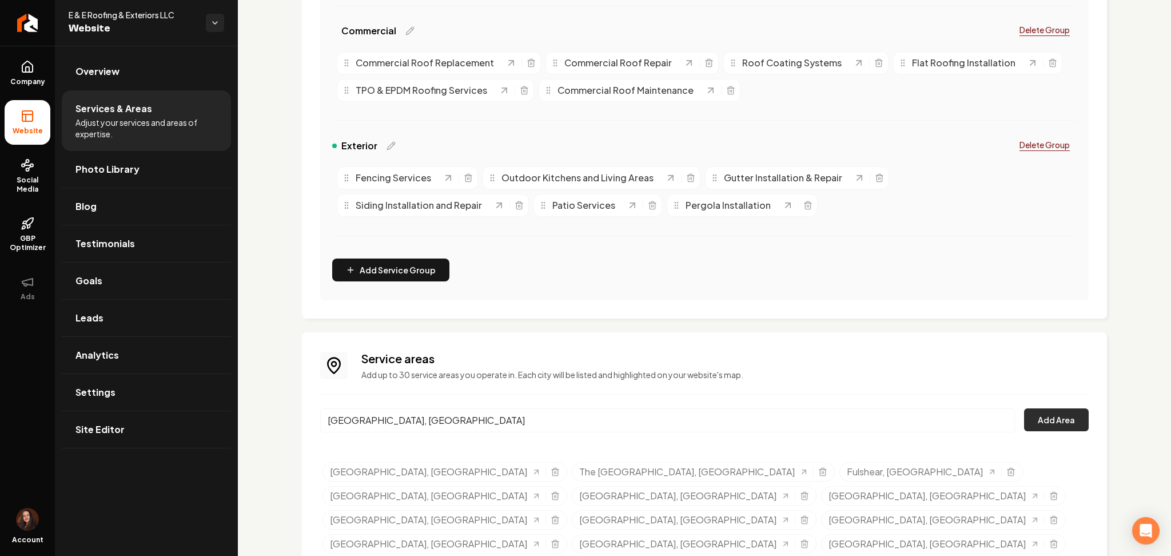
click at [1028, 416] on button "Add Area" at bounding box center [1056, 419] width 65 height 23
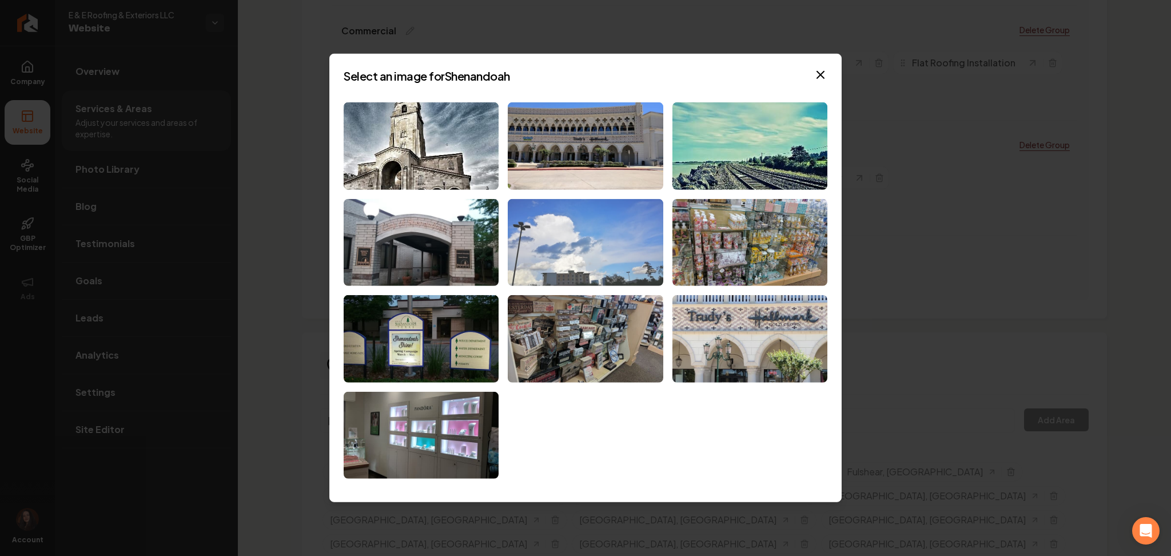
click at [536, 249] on img at bounding box center [585, 241] width 155 height 87
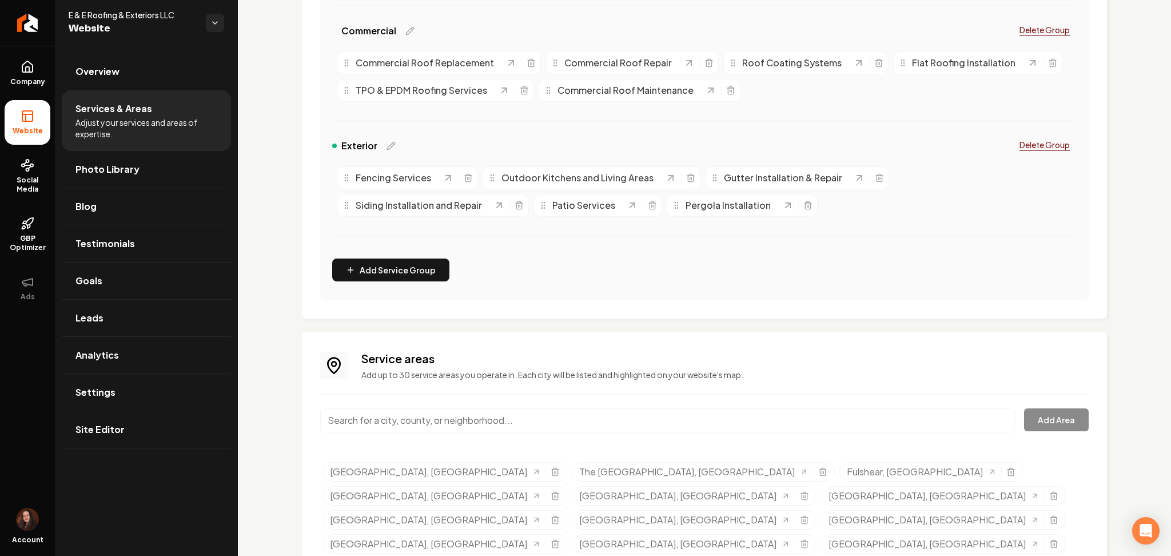
click at [443, 423] on input "Main content area" at bounding box center [667, 420] width 695 height 24
paste input "[GEOGRAPHIC_DATA], [GEOGRAPHIC_DATA]"
type input "[GEOGRAPHIC_DATA], [GEOGRAPHIC_DATA]"
click at [1028, 421] on button "Add Area" at bounding box center [1056, 419] width 65 height 23
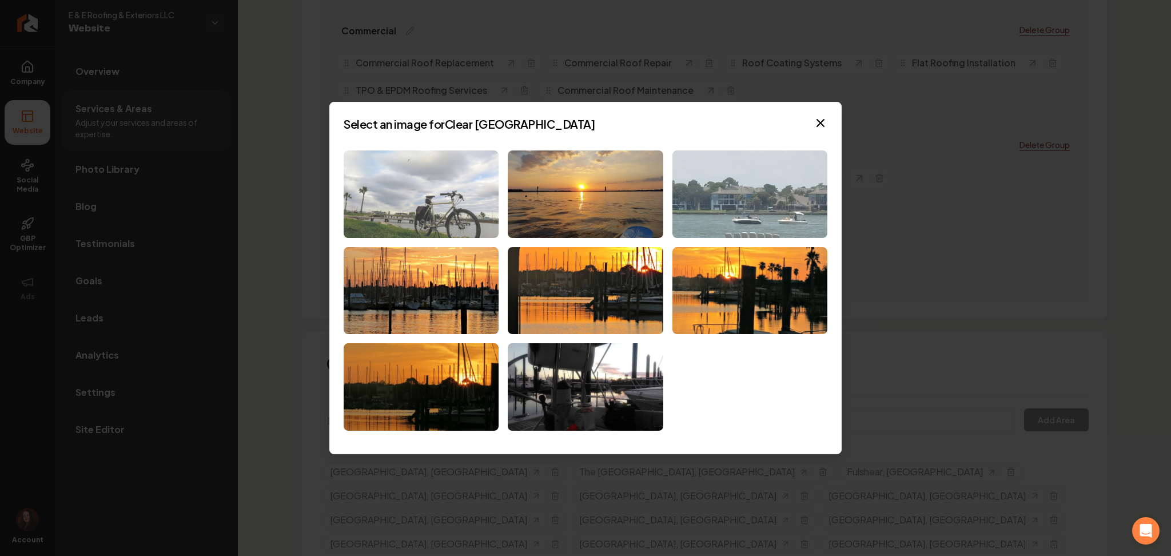
click at [440, 212] on img at bounding box center [421, 193] width 155 height 87
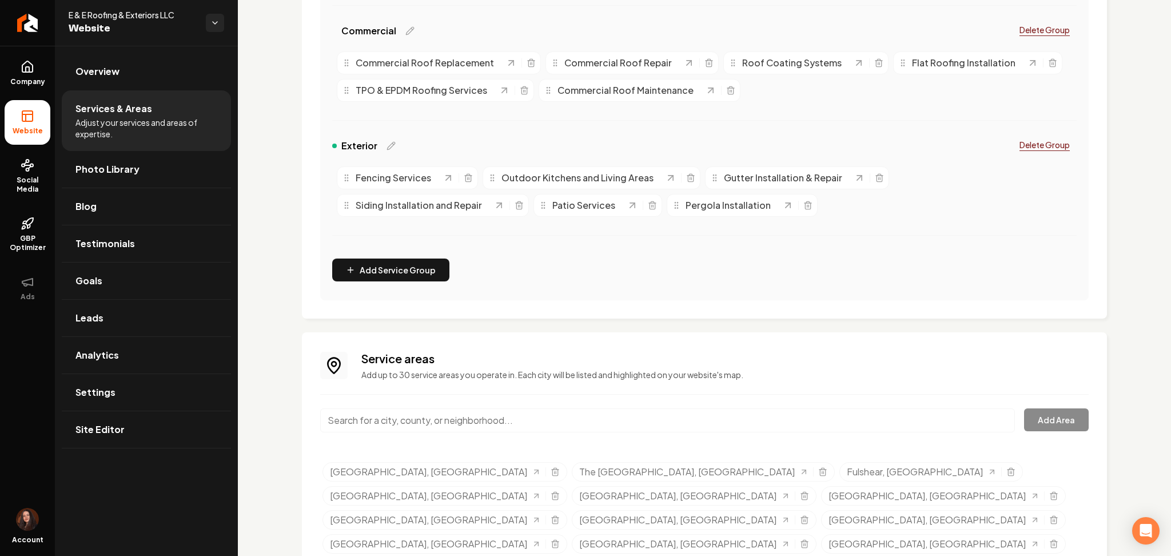
click at [424, 419] on input "Main content area" at bounding box center [667, 420] width 695 height 24
paste input "[GEOGRAPHIC_DATA], [GEOGRAPHIC_DATA]"
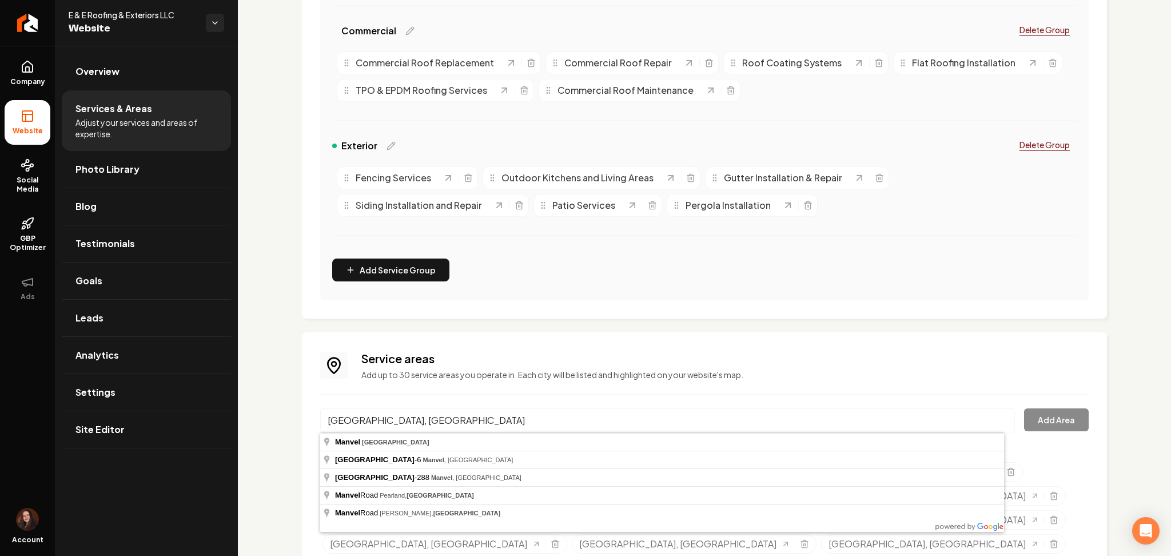
type input "[GEOGRAPHIC_DATA], [GEOGRAPHIC_DATA]"
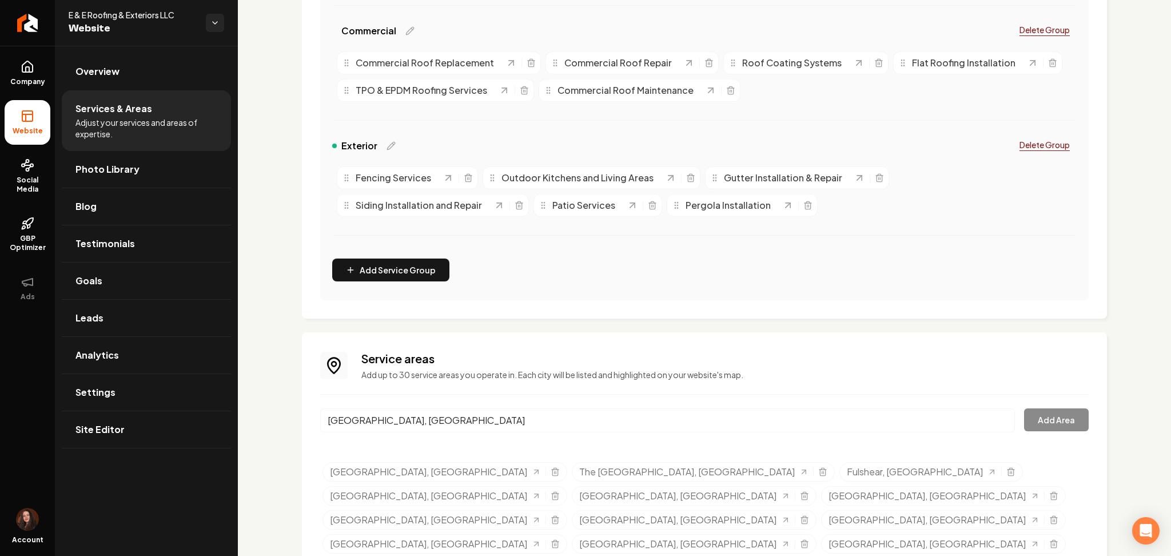
drag, startPoint x: 425, startPoint y: 440, endPoint x: 439, endPoint y: 438, distance: 14.5
click at [1025, 420] on button "Add Area" at bounding box center [1056, 419] width 65 height 23
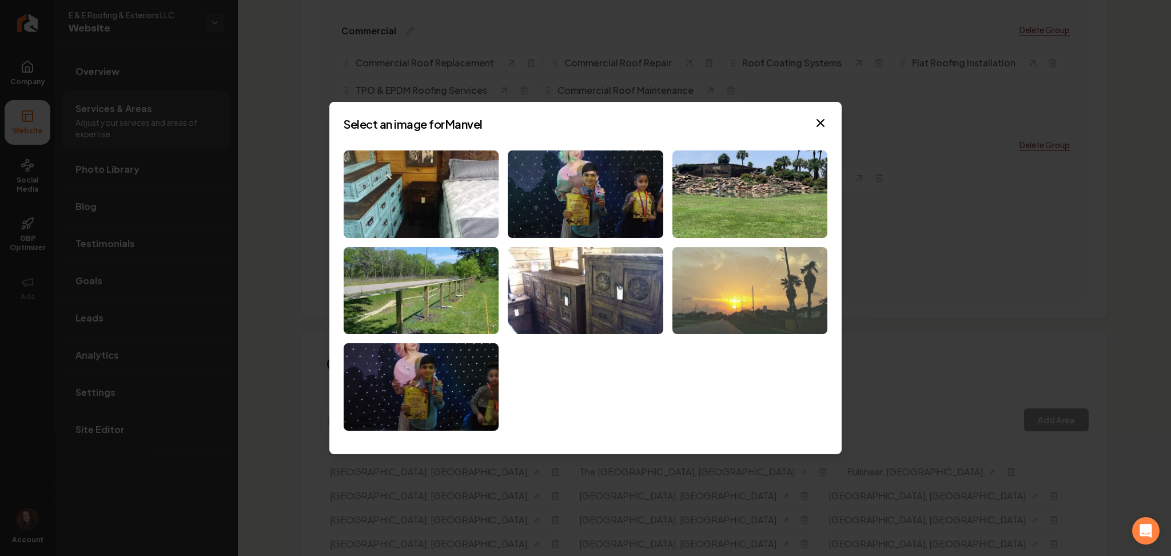
click at [728, 285] on img at bounding box center [749, 290] width 155 height 87
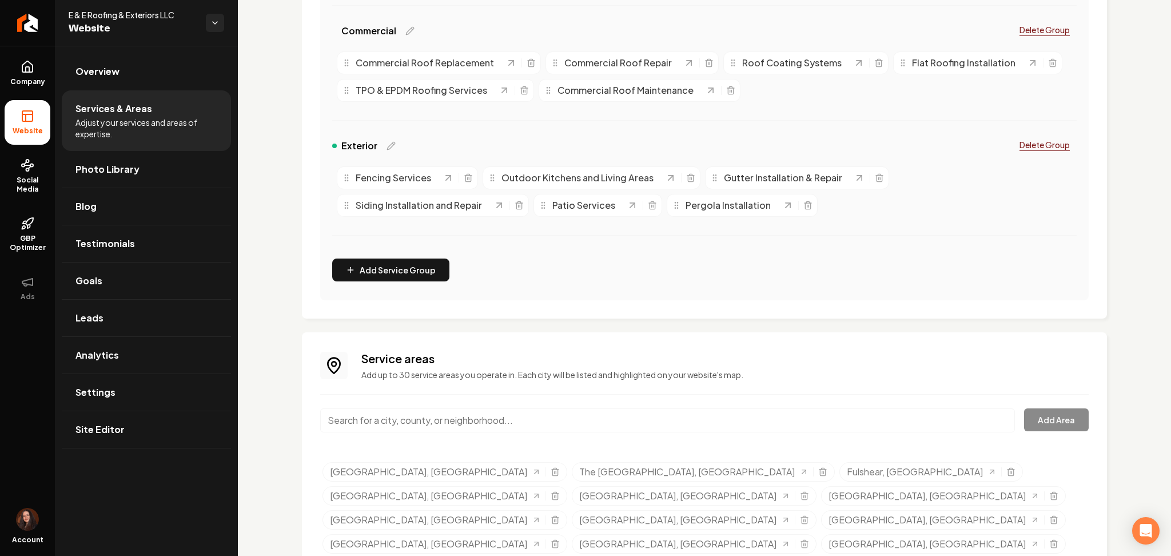
click at [445, 396] on div "Service areas Add up to 30 service areas you operate in. Each city will be list…" at bounding box center [704, 491] width 768 height 280
click at [446, 421] on input "Main content area" at bounding box center [667, 420] width 695 height 24
paste input "[US_STATE][GEOGRAPHIC_DATA], [GEOGRAPHIC_DATA]"
click at [607, 423] on input "[US_STATE][GEOGRAPHIC_DATA], [GEOGRAPHIC_DATA]" at bounding box center [667, 420] width 695 height 24
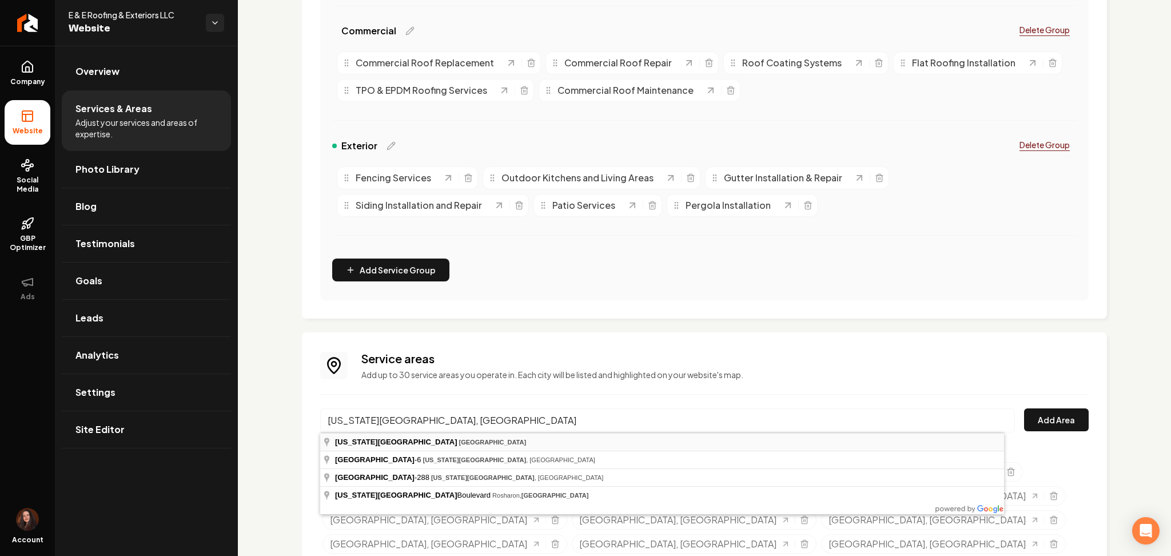
type input "[US_STATE][GEOGRAPHIC_DATA], [GEOGRAPHIC_DATA]"
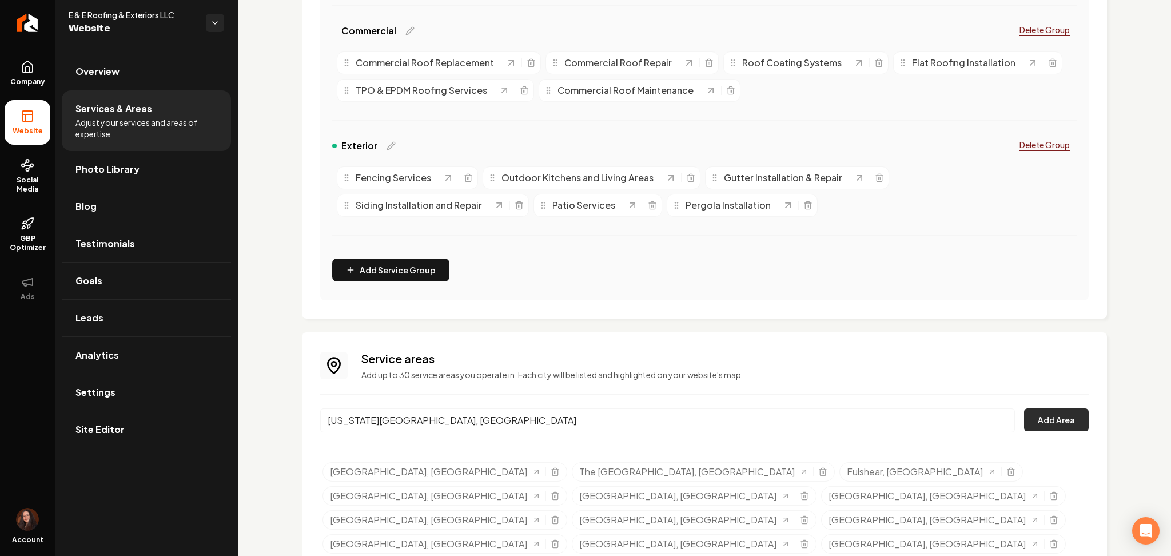
click at [1067, 419] on button "Add Area" at bounding box center [1056, 419] width 65 height 23
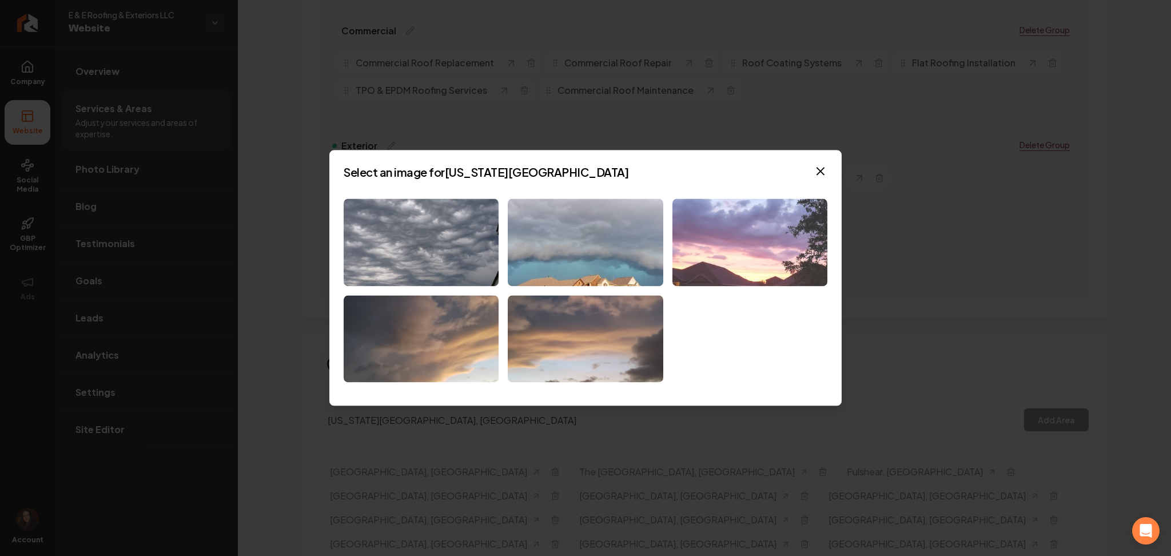
click at [727, 246] on img at bounding box center [749, 241] width 155 height 87
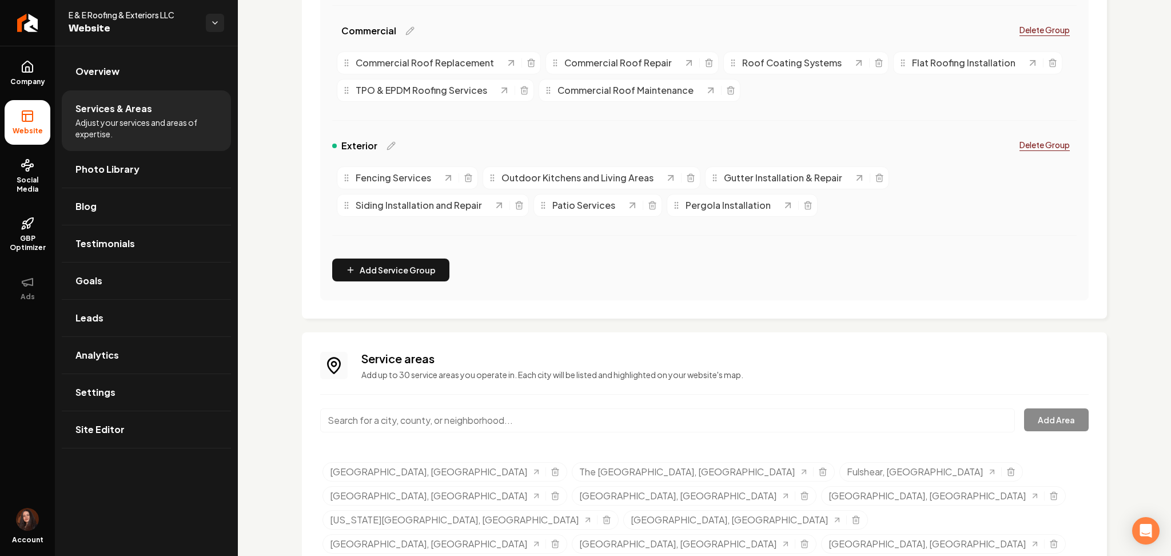
paste input "[GEOGRAPHIC_DATA], [GEOGRAPHIC_DATA]"
click at [465, 414] on input "Main content area" at bounding box center [667, 420] width 695 height 24
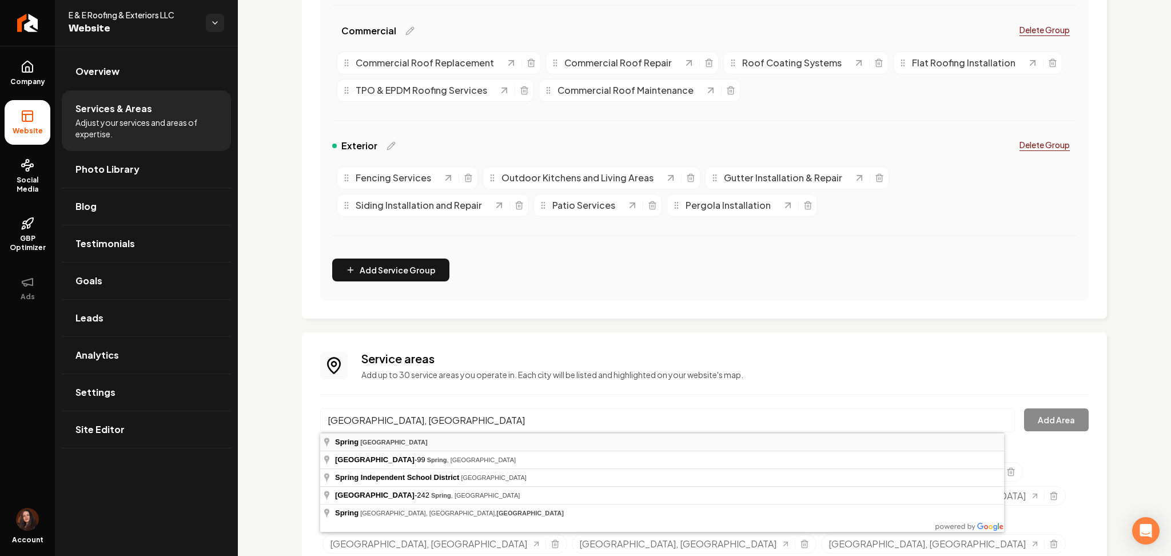
type input "[GEOGRAPHIC_DATA], [GEOGRAPHIC_DATA]"
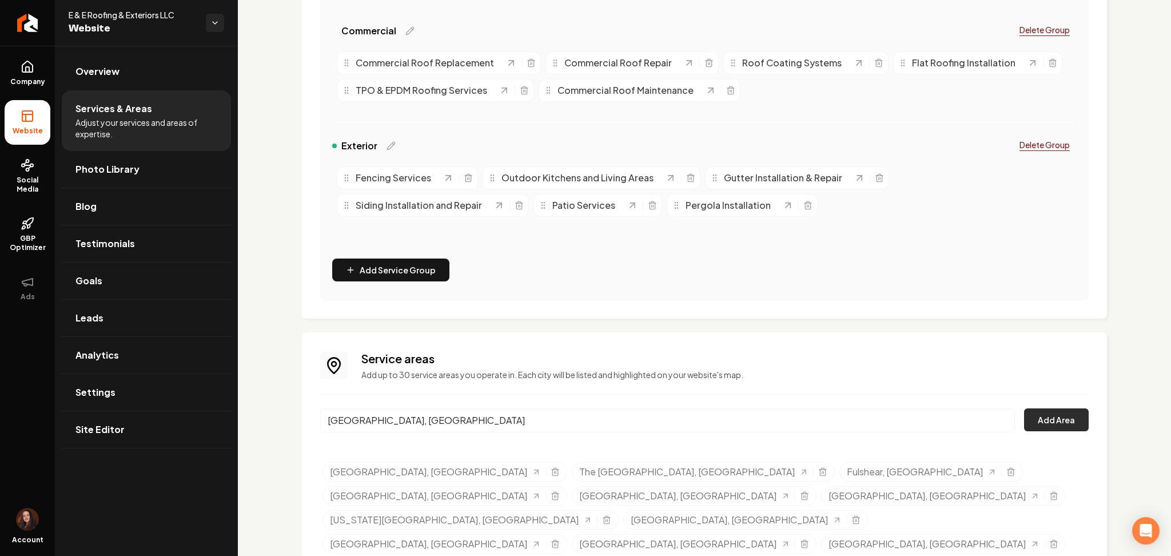
click at [1026, 420] on button "Add Area" at bounding box center [1056, 419] width 65 height 23
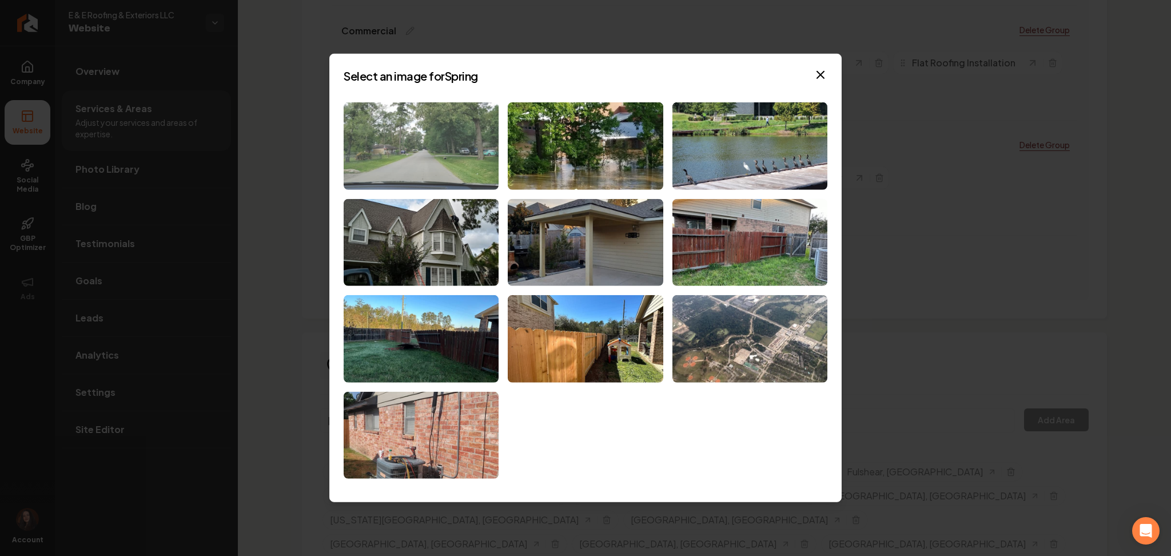
click at [398, 164] on img at bounding box center [421, 145] width 155 height 87
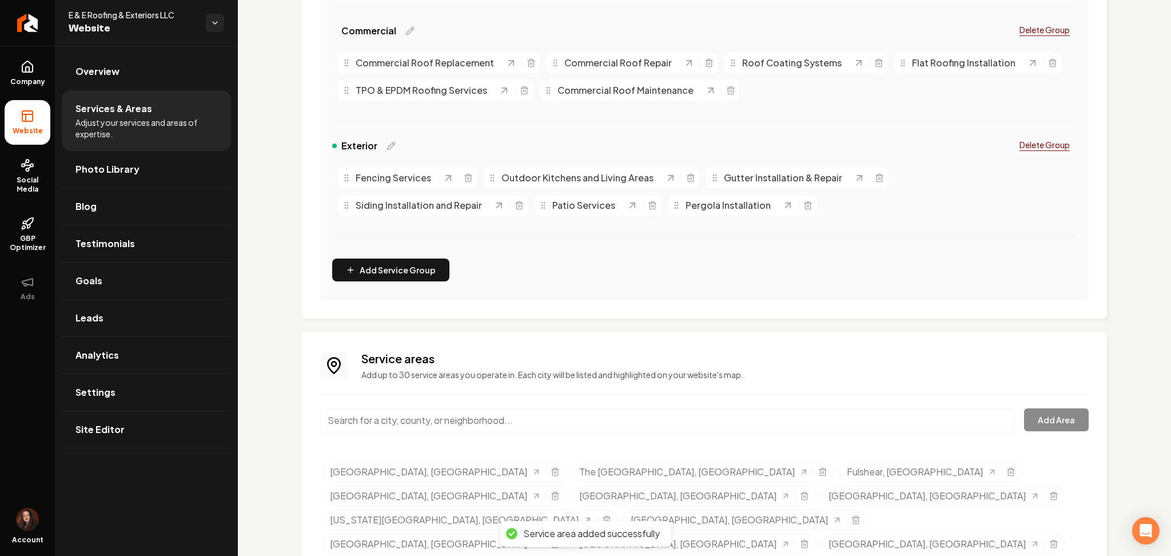
click at [465, 417] on input "Main content area" at bounding box center [667, 420] width 695 height 24
paste input "[US_STATE][GEOGRAPHIC_DATA], [GEOGRAPHIC_DATA]"
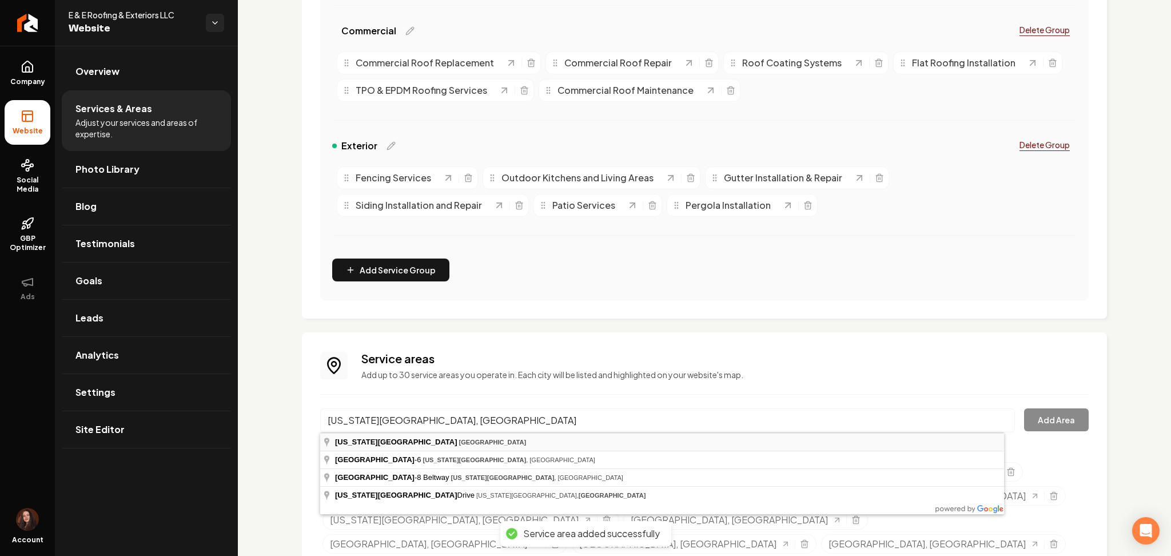
type input "[US_STATE][GEOGRAPHIC_DATA], [GEOGRAPHIC_DATA]"
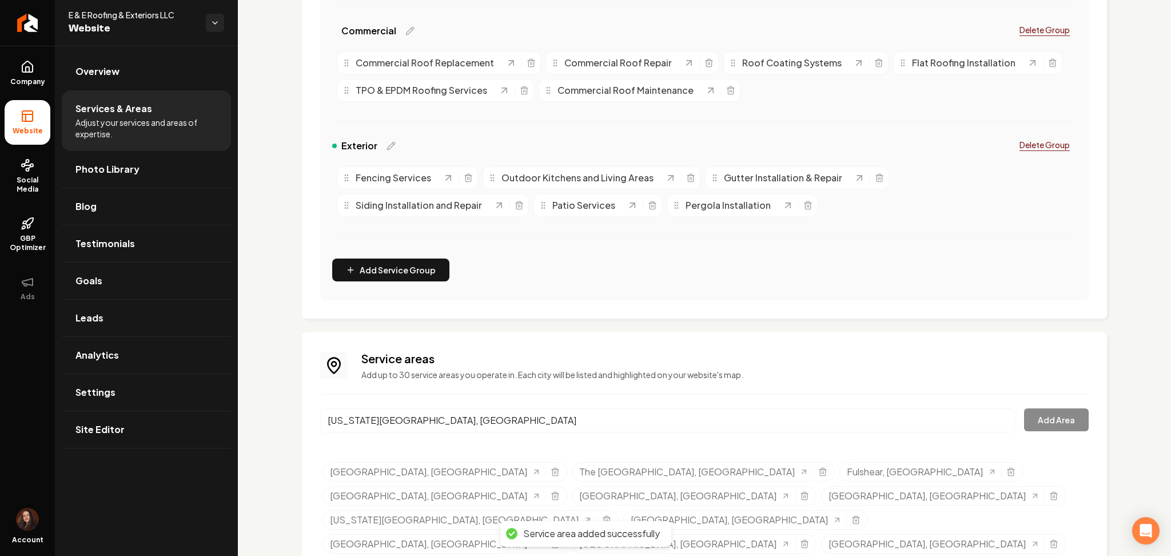
drag, startPoint x: 428, startPoint y: 444, endPoint x: 441, endPoint y: 441, distance: 13.5
click at [1056, 423] on button "Add Area" at bounding box center [1056, 419] width 65 height 23
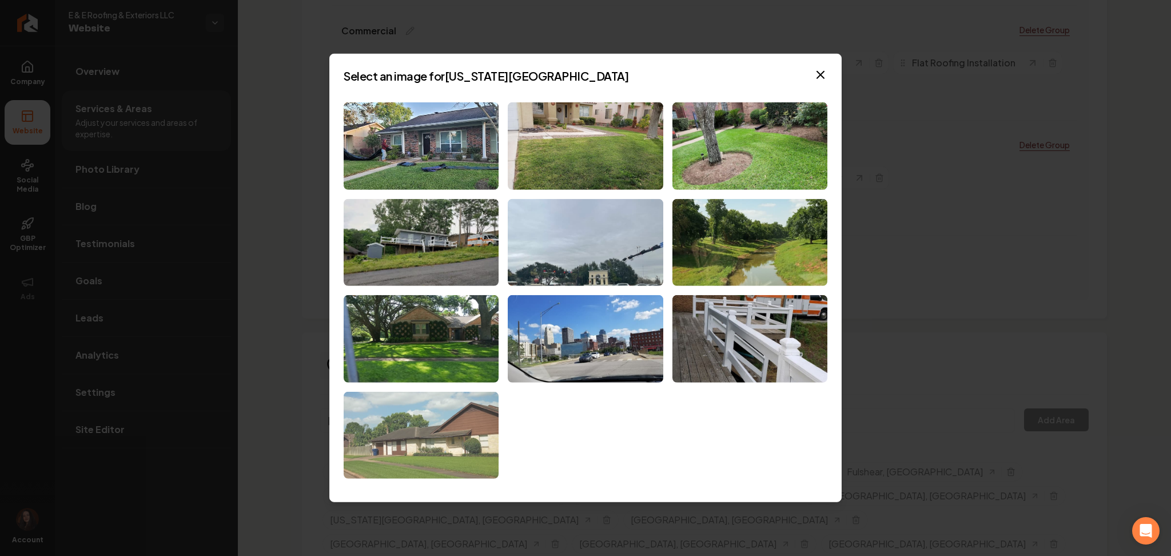
click at [465, 421] on img at bounding box center [421, 435] width 155 height 87
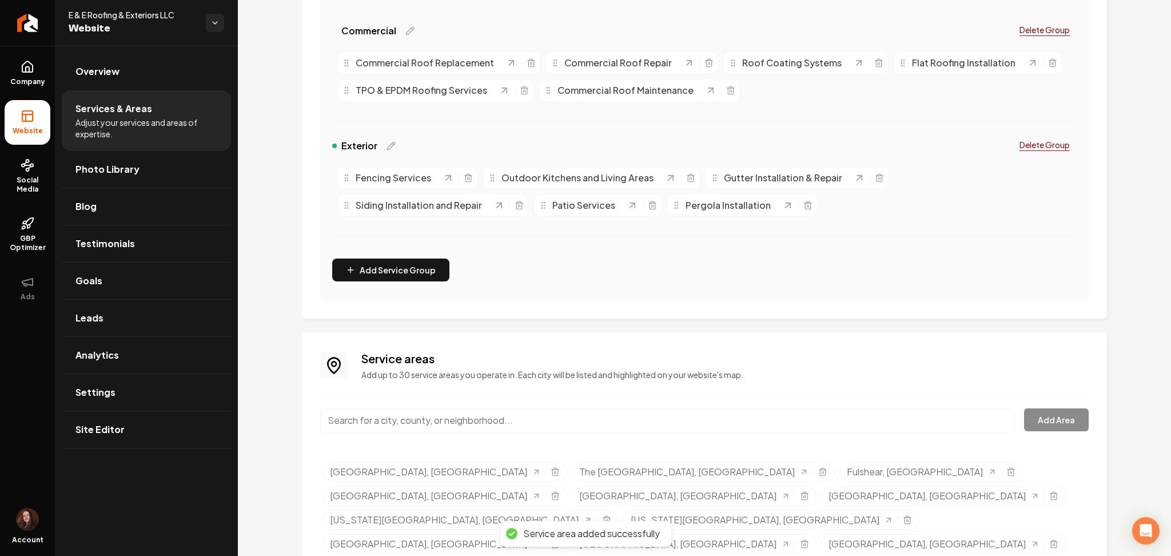
click at [415, 429] on input "Main content area" at bounding box center [667, 420] width 695 height 24
paste input "[GEOGRAPHIC_DATA], [GEOGRAPHIC_DATA]"
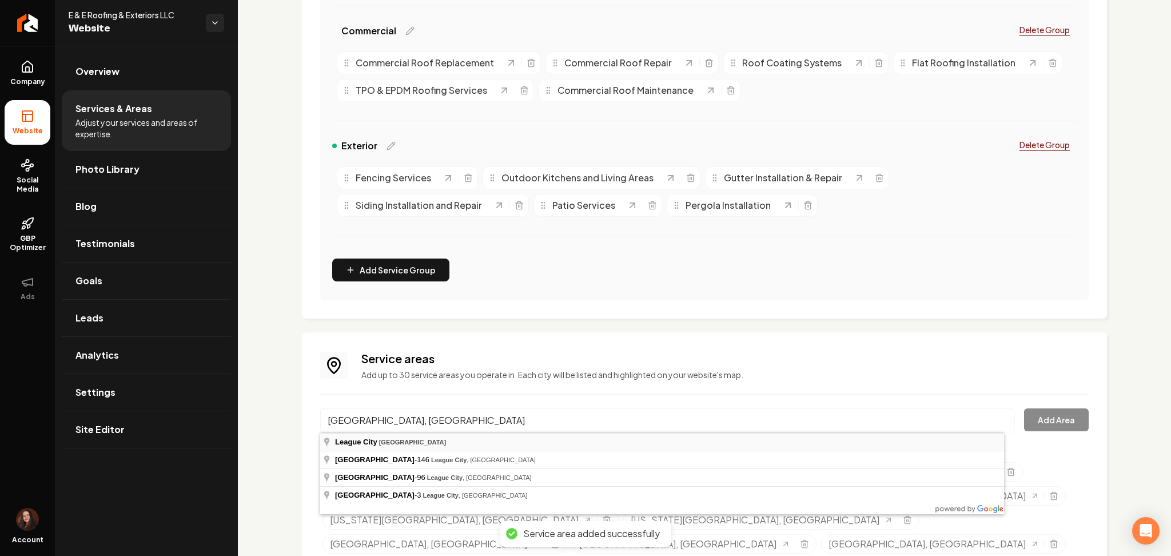
type input "[GEOGRAPHIC_DATA], [GEOGRAPHIC_DATA]"
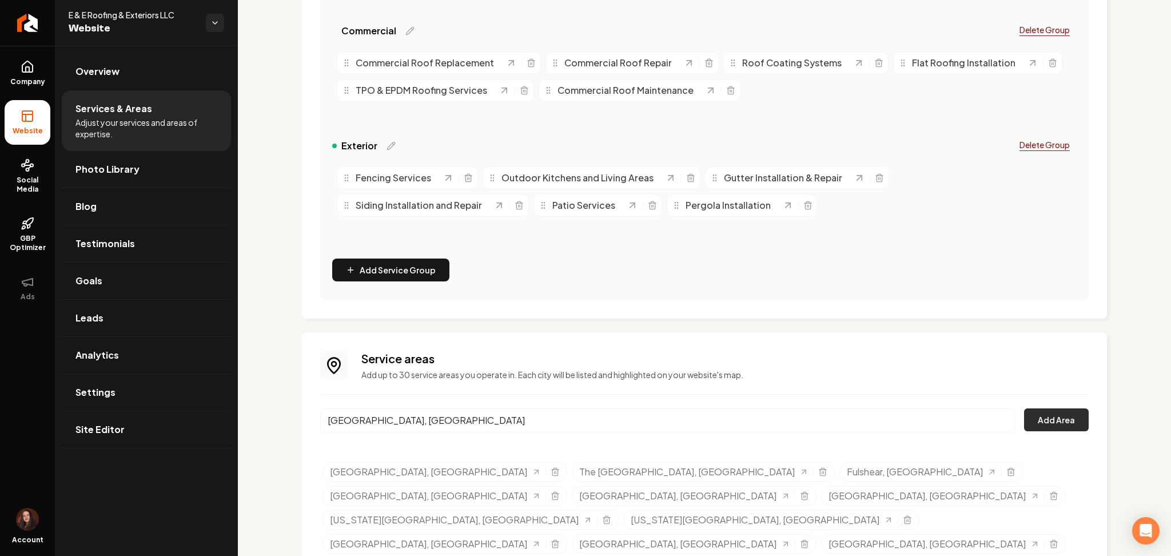
click at [1040, 423] on button "Add Area" at bounding box center [1056, 419] width 65 height 23
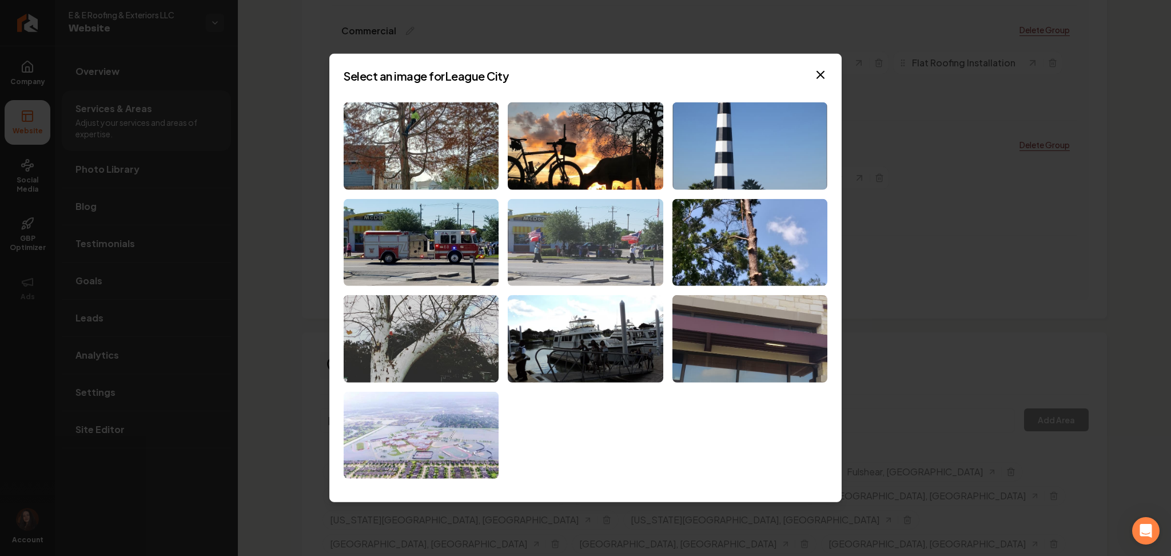
click at [591, 268] on img at bounding box center [585, 241] width 155 height 87
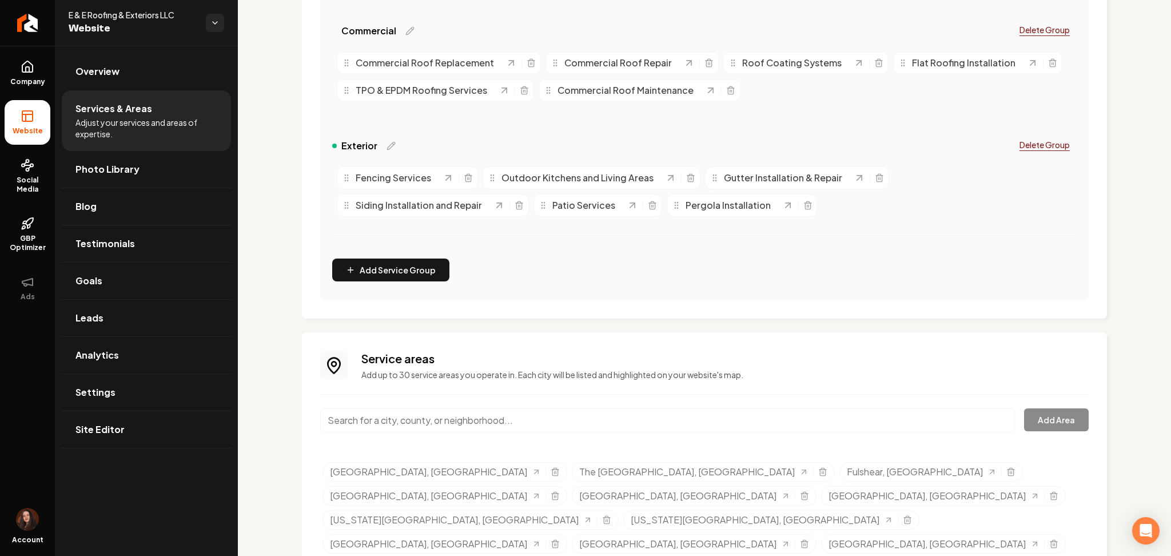
click at [480, 422] on input "Main content area" at bounding box center [667, 420] width 695 height 24
paste input "[GEOGRAPHIC_DATA], [GEOGRAPHIC_DATA]"
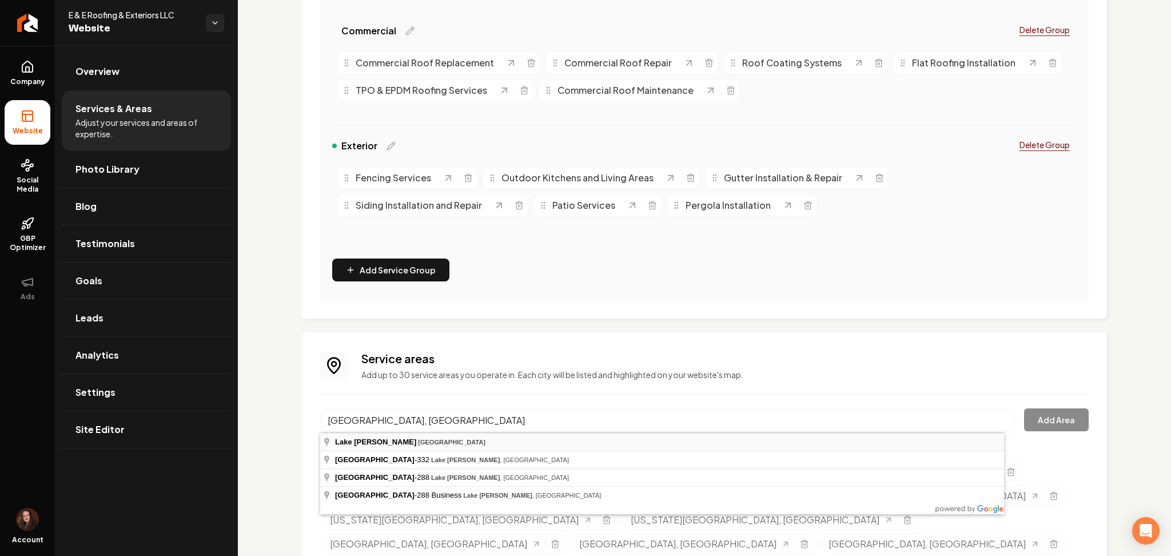
type input "[GEOGRAPHIC_DATA], [GEOGRAPHIC_DATA]"
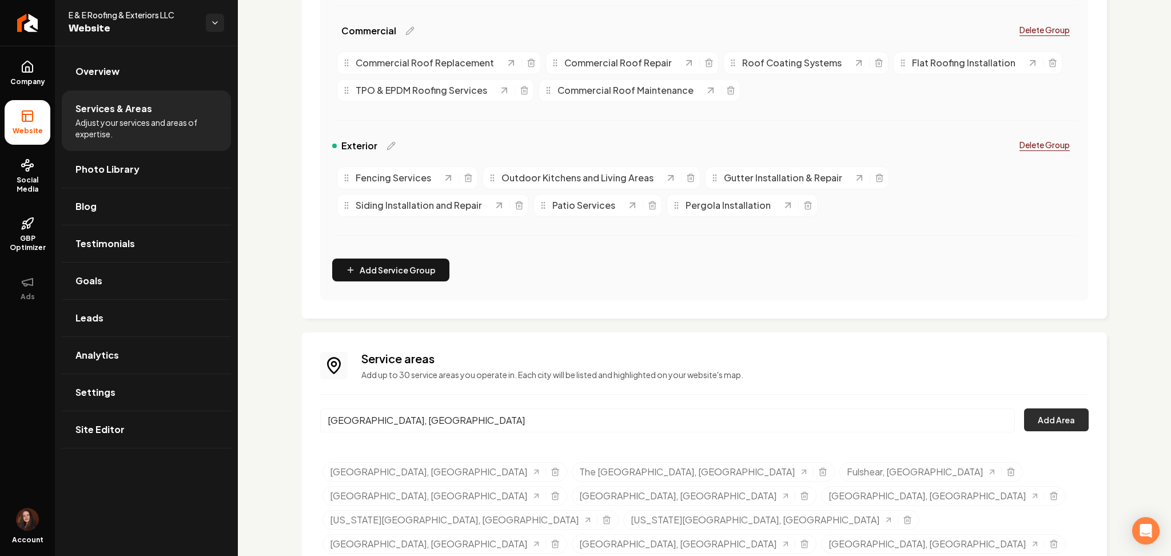
click at [1034, 420] on button "Add Area" at bounding box center [1056, 419] width 65 height 23
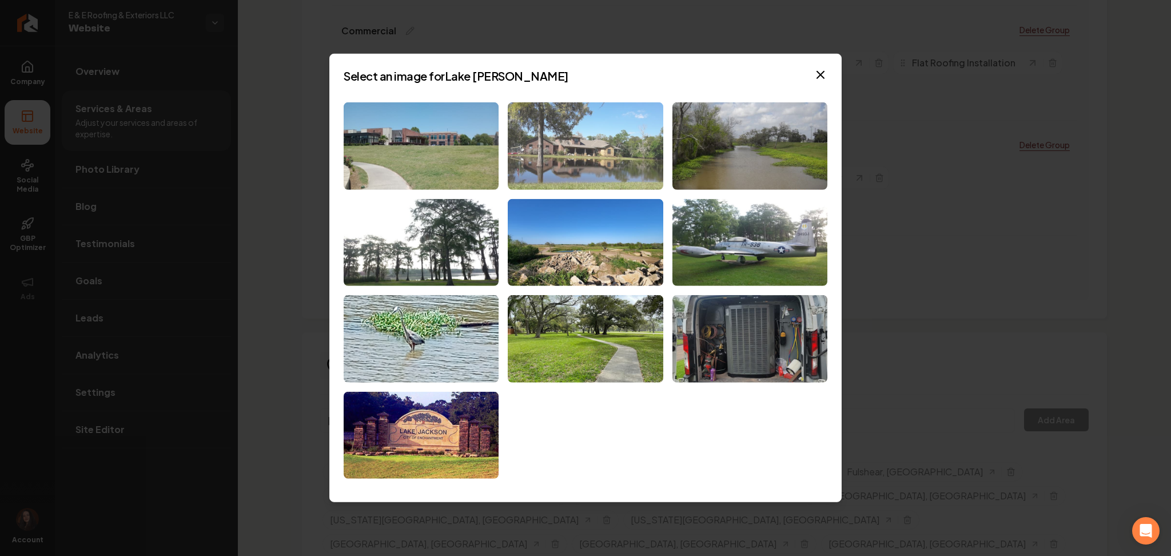
click at [619, 179] on img at bounding box center [585, 145] width 155 height 87
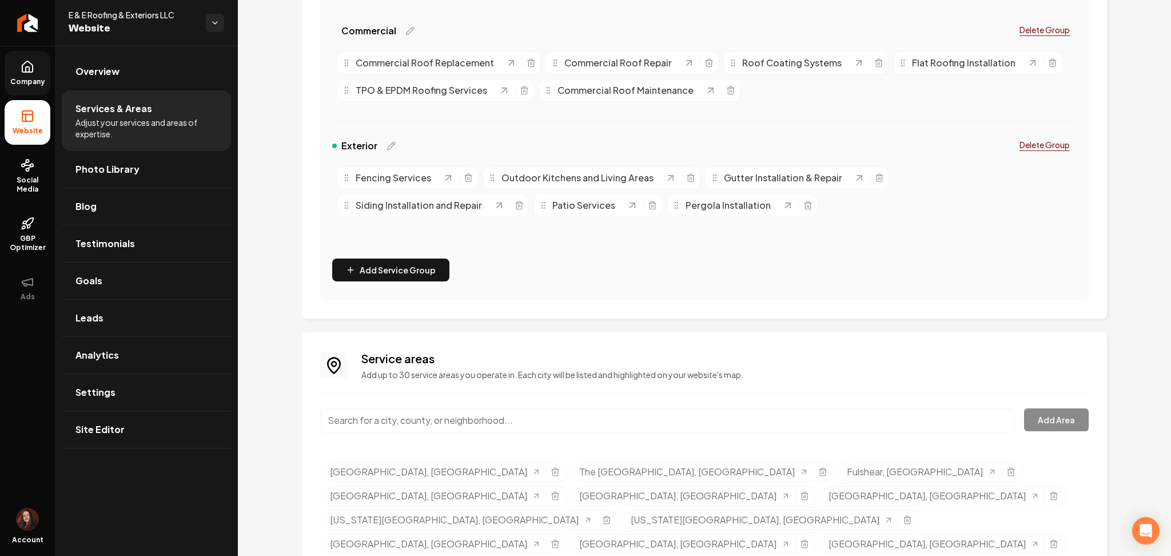
click at [45, 80] on span "Company" at bounding box center [28, 81] width 44 height 9
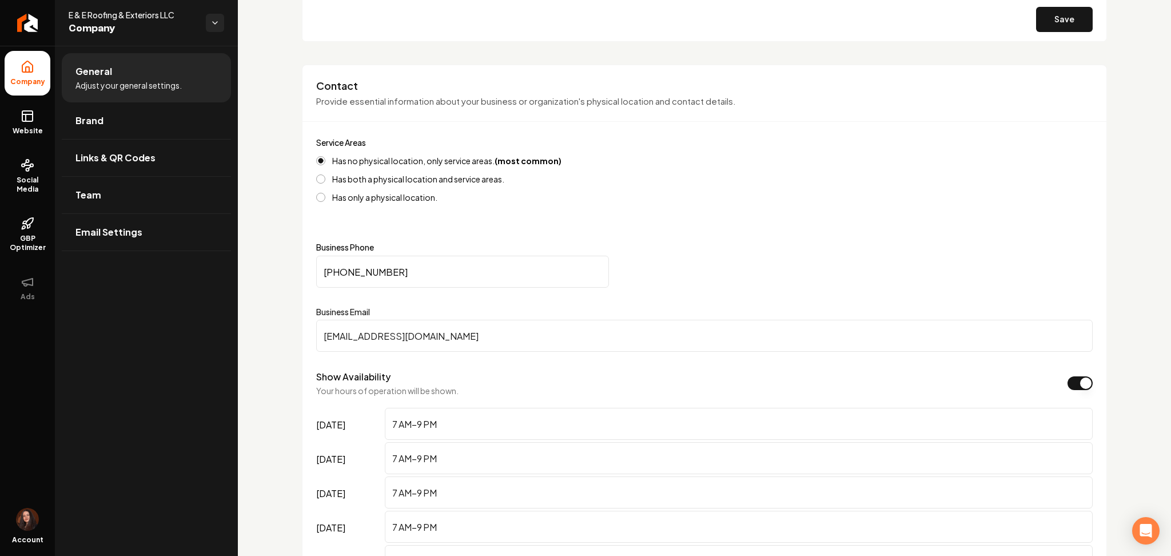
scroll to position [412, 0]
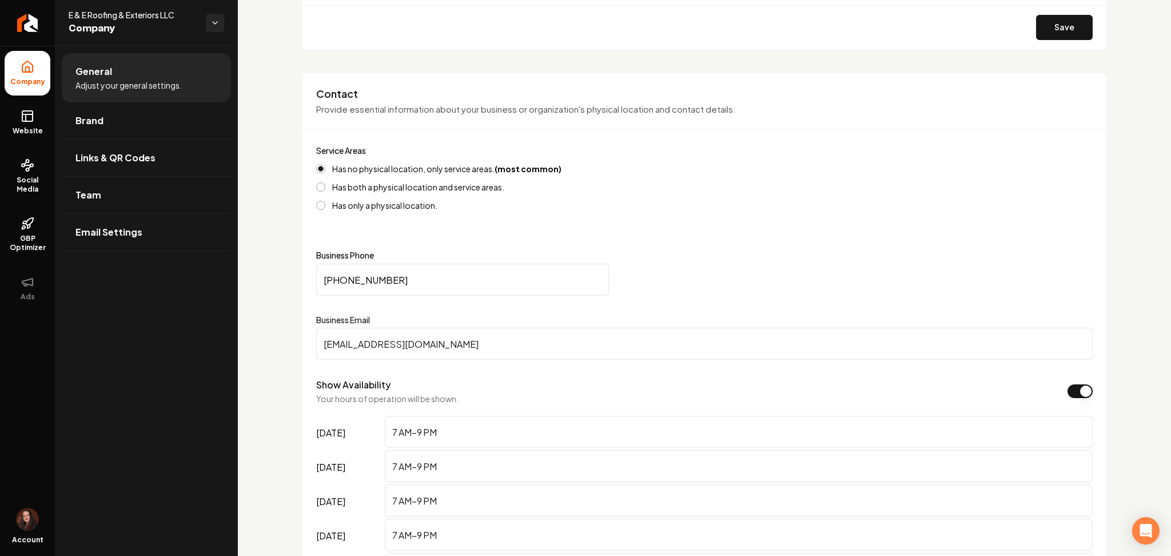
drag, startPoint x: 419, startPoint y: 344, endPoint x: 259, endPoint y: 352, distance: 159.7
paste input "[EMAIL_ADDRESS]"
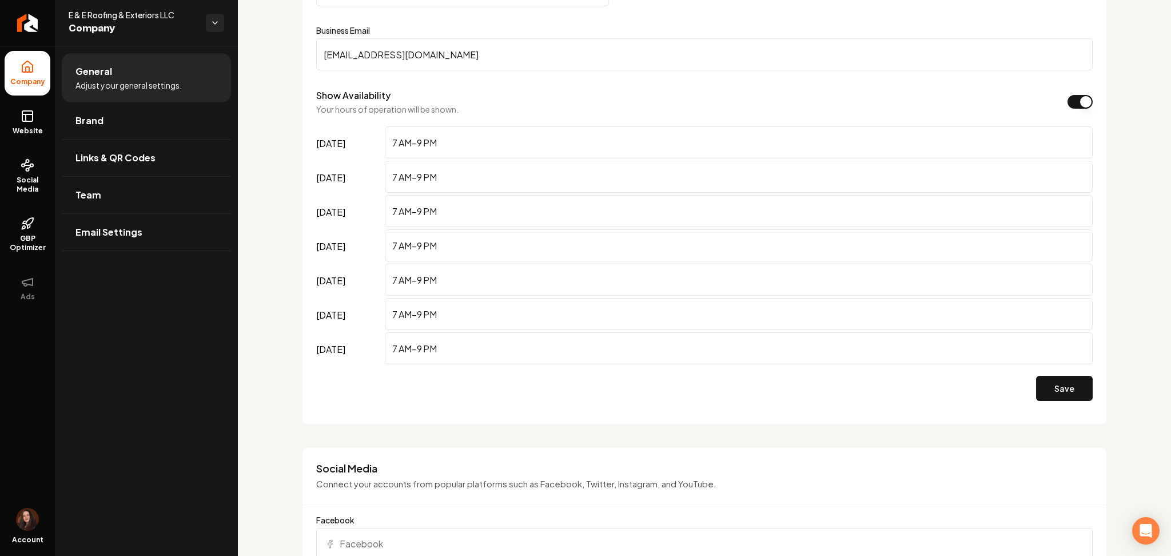
scroll to position [716, 0]
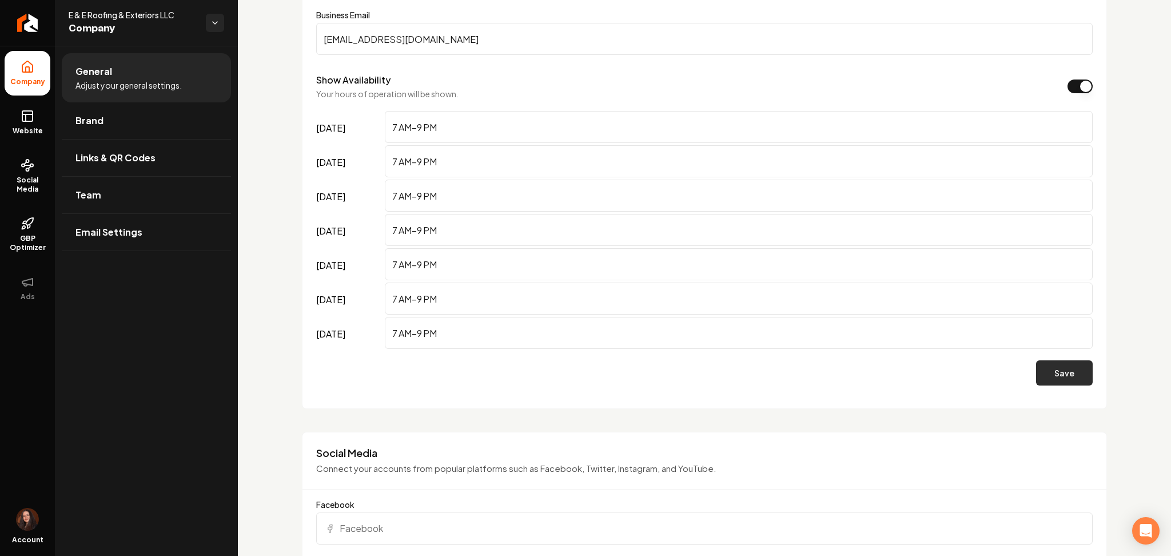
type input "[EMAIL_ADDRESS][DOMAIN_NAME]"
click at [1036, 368] on button "Save" at bounding box center [1064, 372] width 57 height 25
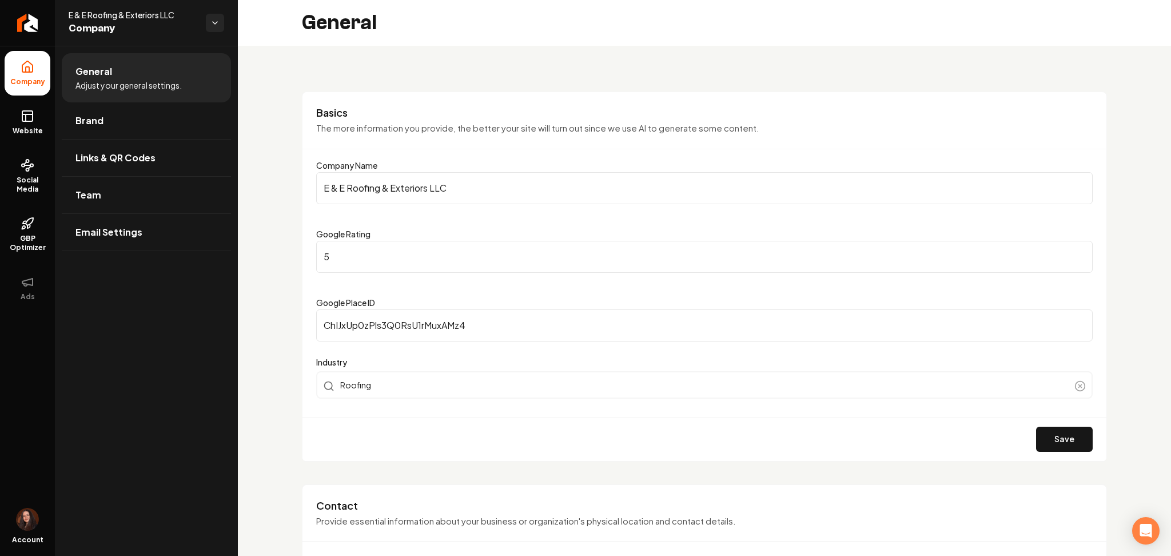
scroll to position [716, 0]
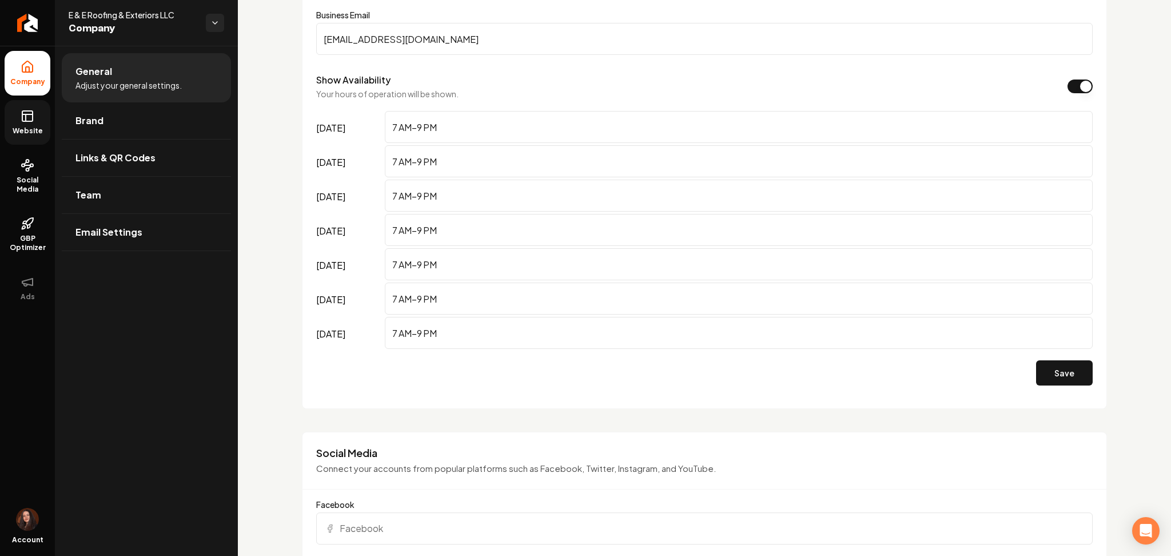
click at [24, 139] on link "Website" at bounding box center [28, 122] width 46 height 45
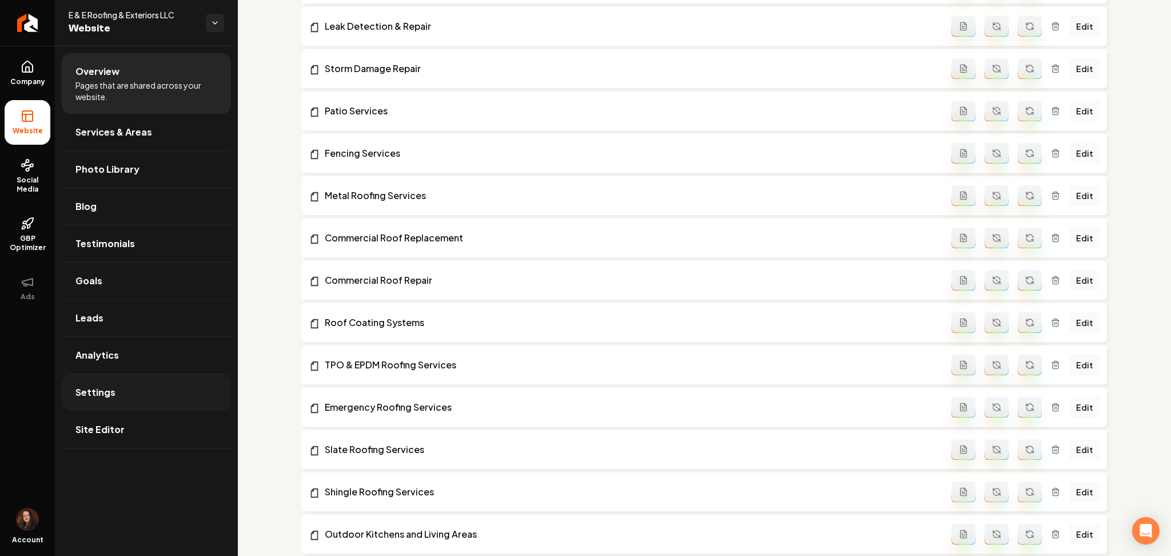
click at [120, 422] on link "Site Editor" at bounding box center [146, 429] width 169 height 37
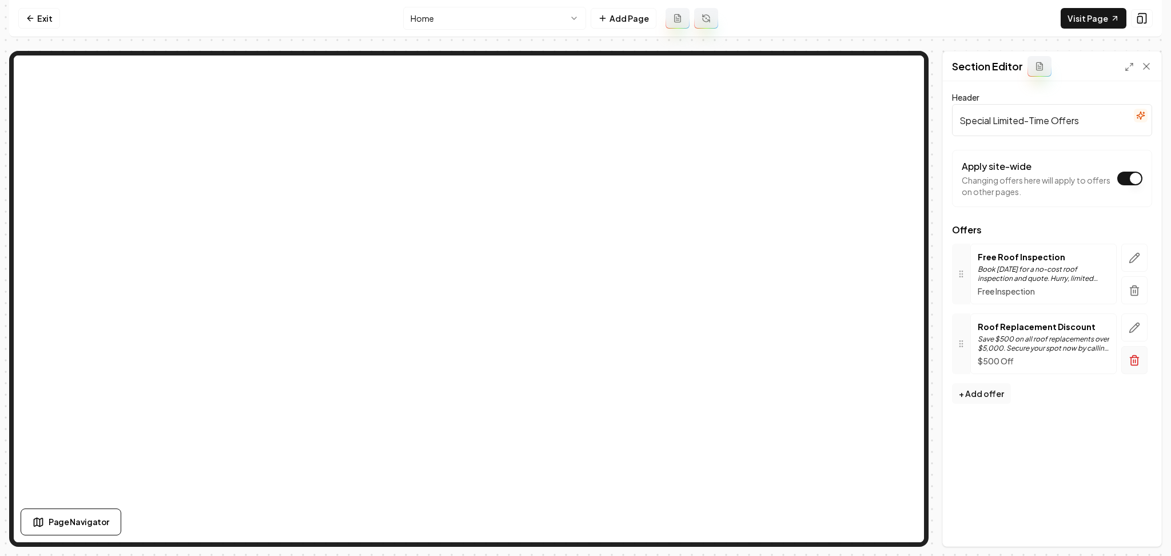
click at [1136, 362] on icon "button" at bounding box center [1134, 360] width 11 height 11
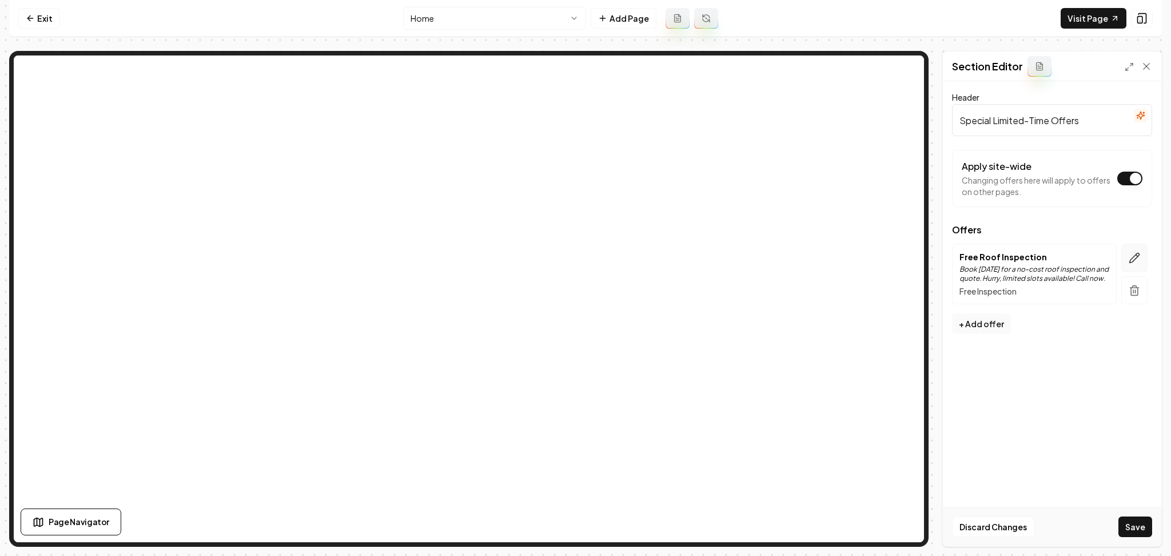
click at [1136, 258] on icon "button" at bounding box center [1135, 258] width 10 height 10
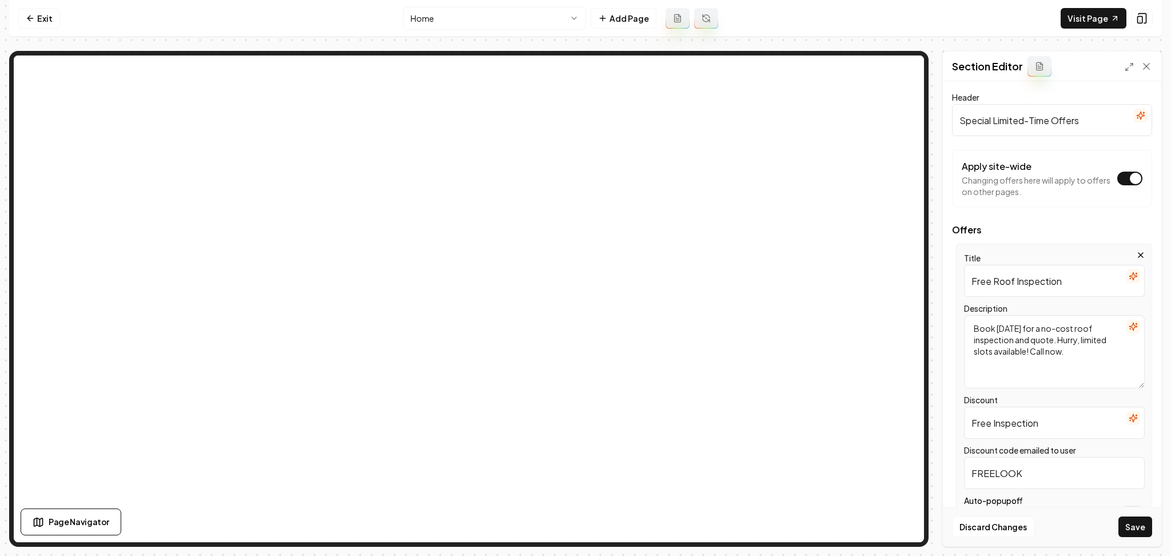
click at [1129, 324] on icon "button" at bounding box center [1132, 326] width 7 height 7
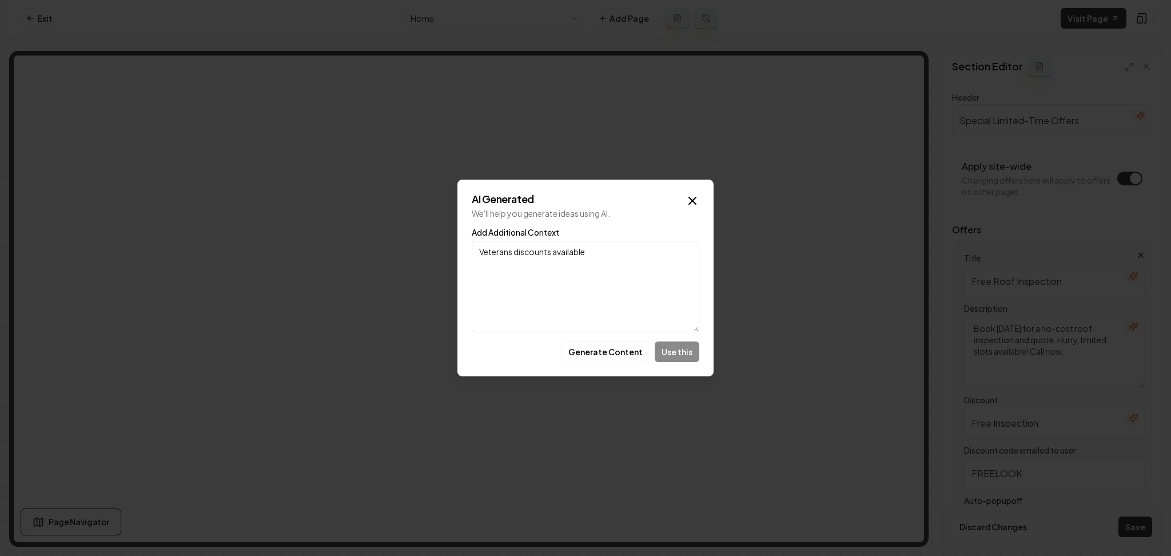
type textarea "Veterans discounts available"
click at [683, 349] on div "Generate Content Use this" at bounding box center [586, 351] width 228 height 21
click at [608, 352] on button "Generate Content" at bounding box center [605, 351] width 89 height 21
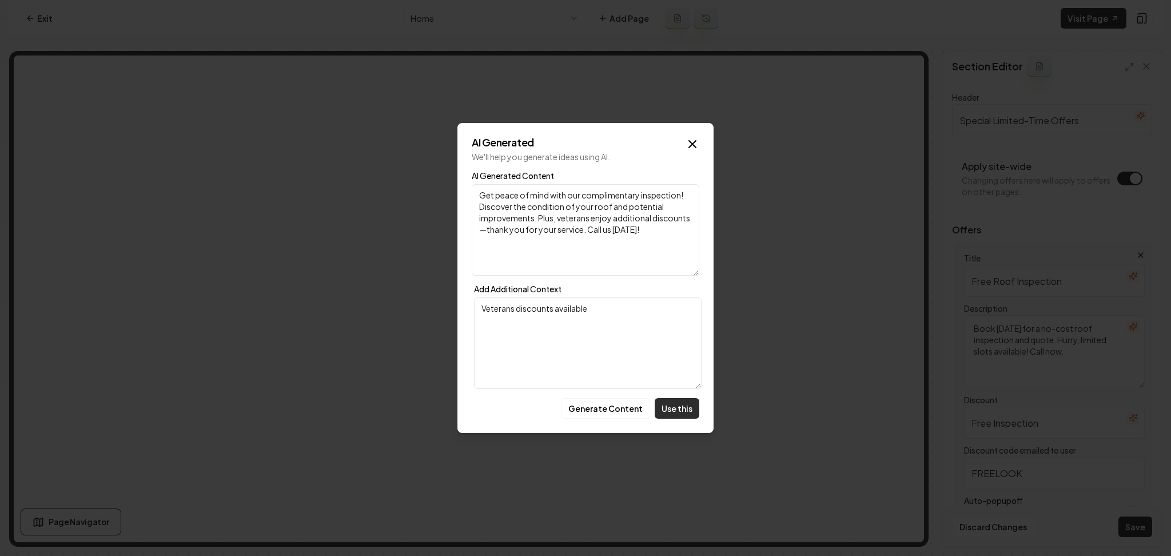
click at [668, 403] on button "Use this" at bounding box center [677, 408] width 45 height 21
type textarea "Get peace of mind with our complimentary inspection! Discover the condition of …"
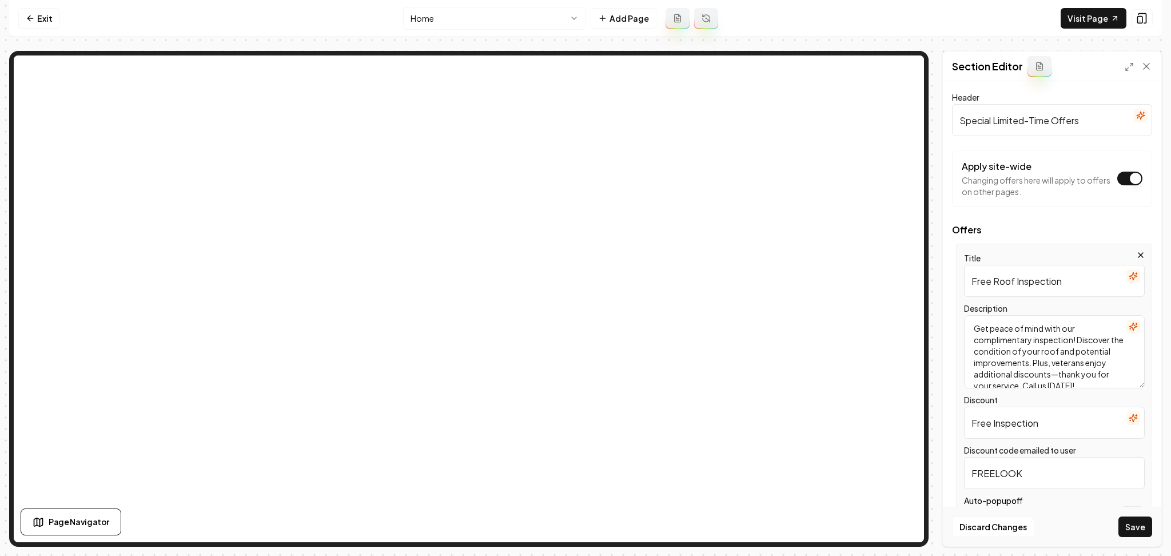
click at [1129, 278] on icon "button" at bounding box center [1133, 276] width 9 height 9
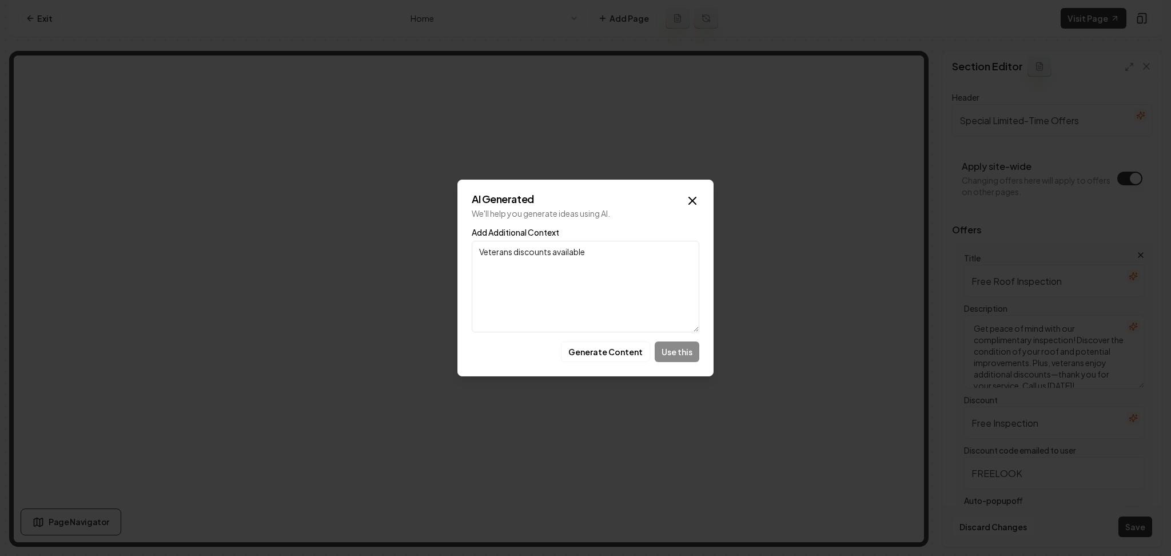
type textarea "Veterans discounts available"
click at [629, 347] on button "Generate Content" at bounding box center [605, 351] width 89 height 21
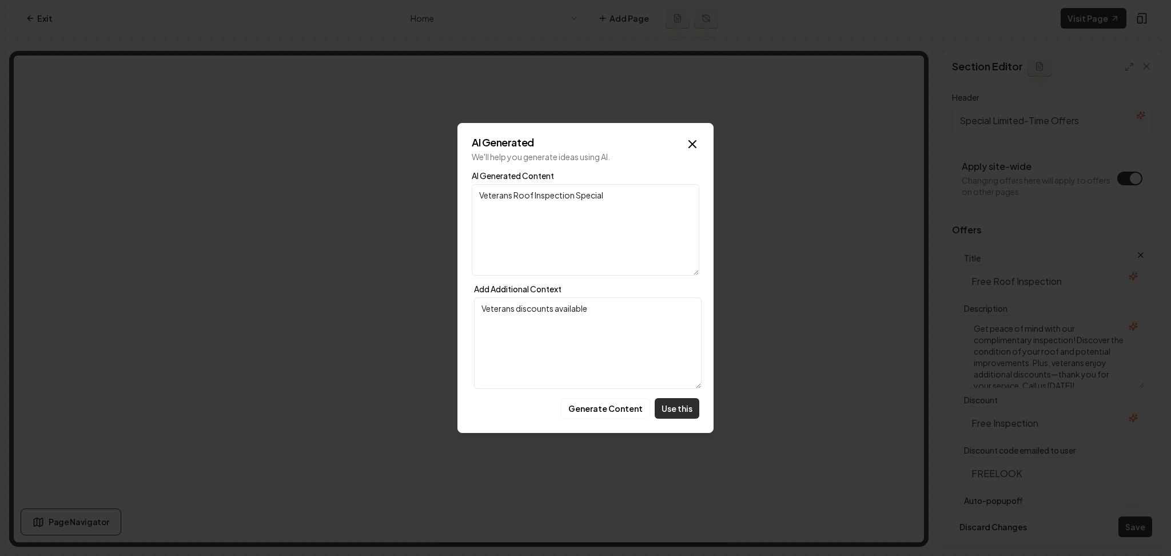
drag, startPoint x: 668, startPoint y: 411, endPoint x: 931, endPoint y: 383, distance: 264.0
click at [669, 411] on button "Use this" at bounding box center [677, 408] width 45 height 21
type input "Veterans Roof Inspection Special"
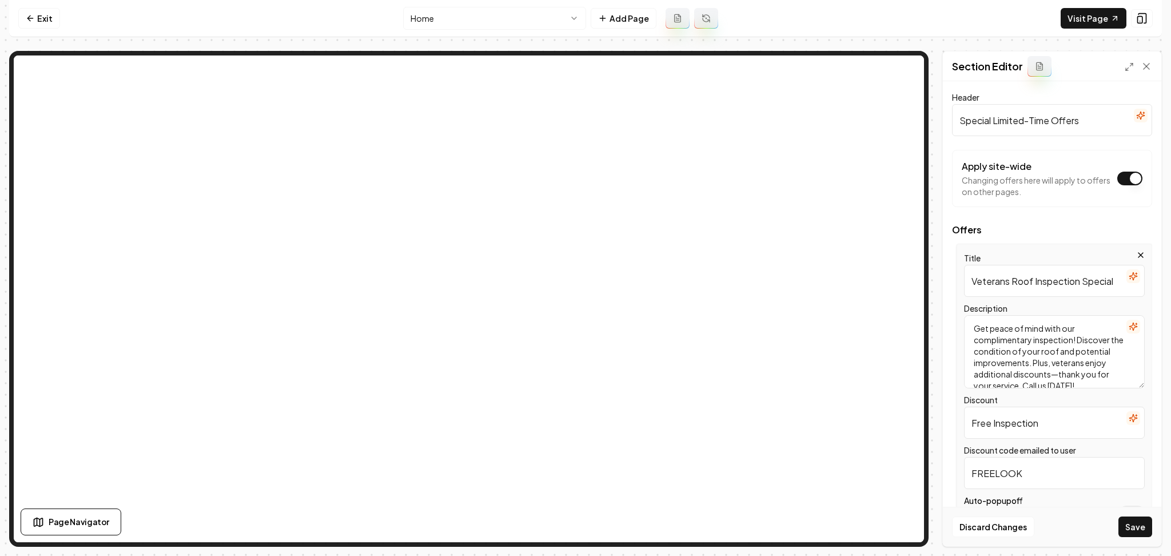
drag, startPoint x: 946, startPoint y: 424, endPoint x: 919, endPoint y: 424, distance: 27.4
click at [885, 369] on div "Page Settings Section Editor Header Special Limited-Time Offers Apply site-wide…" at bounding box center [585, 299] width 1153 height 496
paste input "Veterans discounts available"
type input "Veterans discounts available"
drag, startPoint x: 1002, startPoint y: 471, endPoint x: 943, endPoint y: 473, distance: 58.4
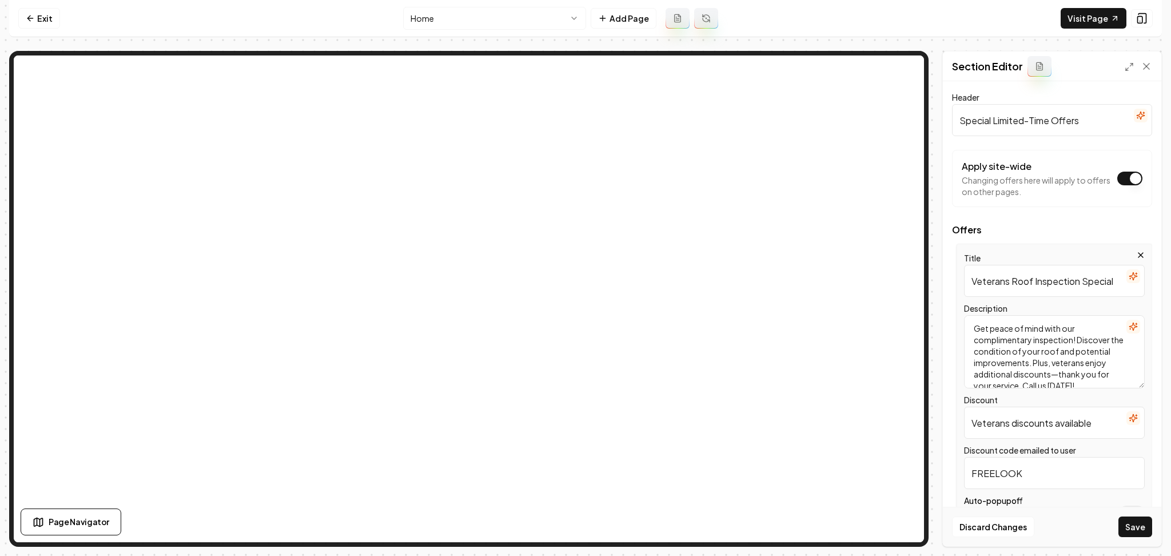
click at [936, 476] on div "Page Settings Section Editor Header Special Limited-Time Offers Apply site-wide…" at bounding box center [585, 299] width 1153 height 496
paste input "Veterans discounts available"
type input "Veterans discounts available"
click at [1052, 288] on input "Veterans Roof Inspection Special" at bounding box center [1054, 281] width 181 height 32
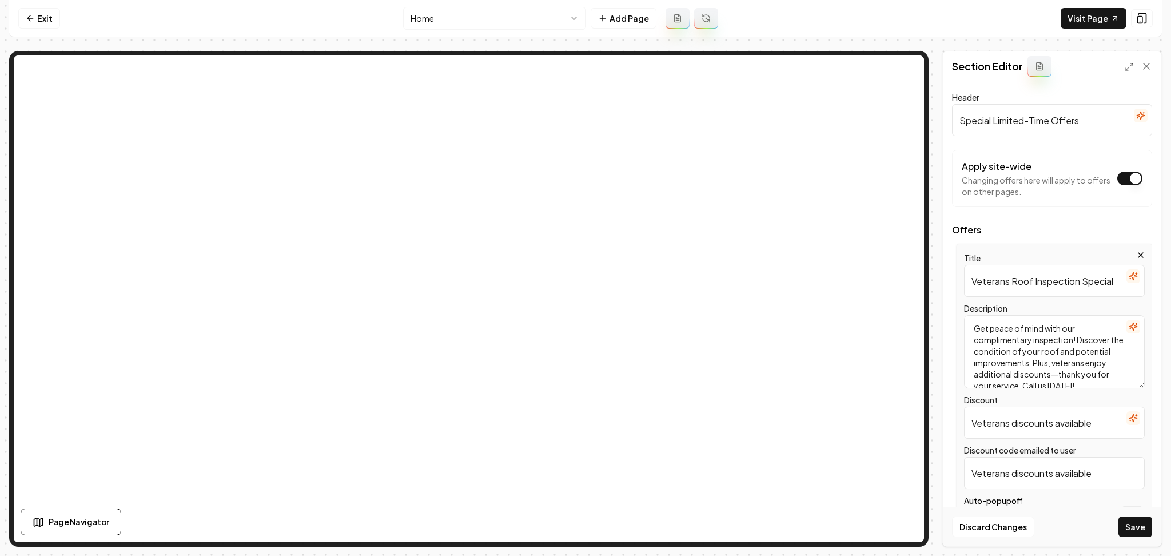
click at [1052, 288] on input "Veterans Roof Inspection Special" at bounding box center [1054, 281] width 181 height 32
paste input "discounts available"
type input "Veterans discounts available"
drag, startPoint x: 1081, startPoint y: 371, endPoint x: 931, endPoint y: 300, distance: 166.5
click at [933, 298] on div "Page Settings Section Editor Header Special Limited-Time Offers Apply site-wide…" at bounding box center [585, 299] width 1153 height 496
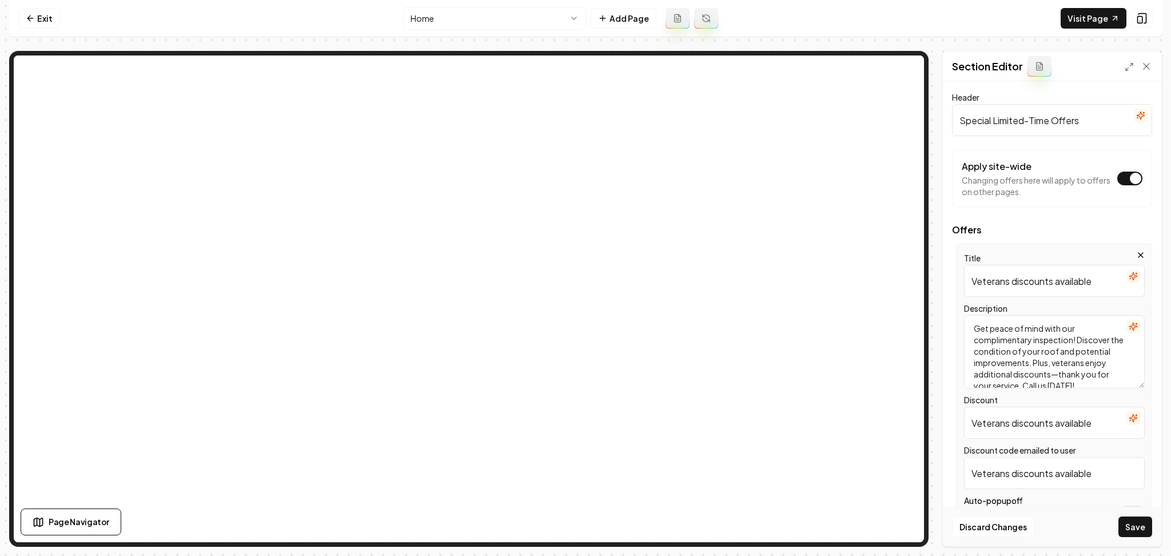
type textarea "enjoy additional discounts—thank you for your service. Call us [DATE]!"
drag, startPoint x: 1104, startPoint y: 355, endPoint x: 917, endPoint y: 306, distance: 193.7
click at [870, 244] on div "Page Settings Section Editor Header Special Limited-Time Offers Apply site-wide…" at bounding box center [585, 299] width 1153 height 496
click at [1120, 285] on input "Veterans discounts available" at bounding box center [1054, 281] width 181 height 32
click at [1129, 322] on icon "button" at bounding box center [1133, 326] width 9 height 9
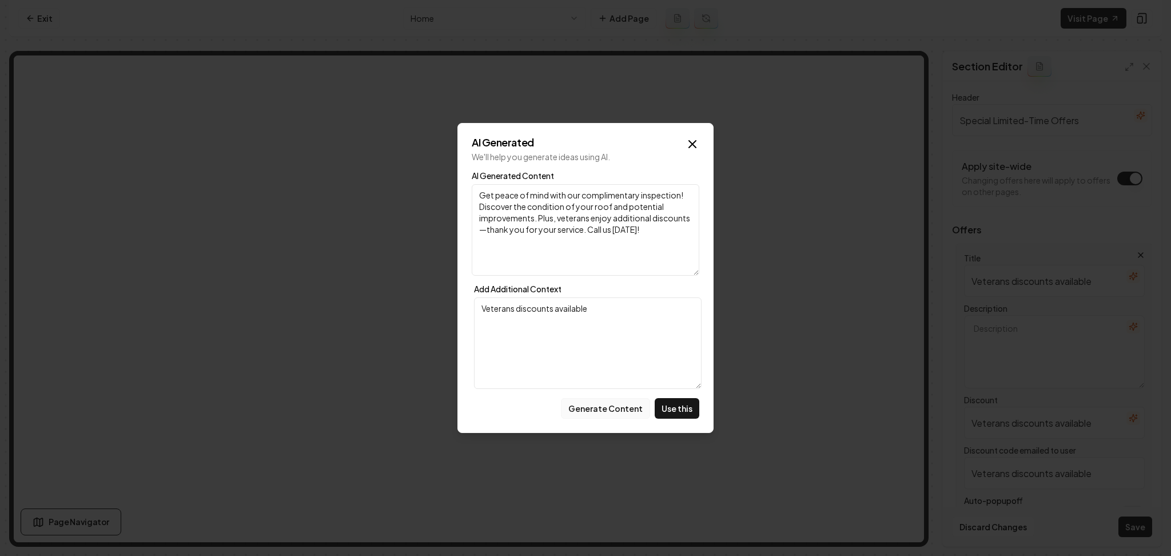
click at [611, 411] on button "Generate Content" at bounding box center [605, 408] width 89 height 21
click at [682, 415] on button "Use this" at bounding box center [677, 408] width 45 height 21
type textarea "Save on your roofing project with our veterans discount as a thank you for your…"
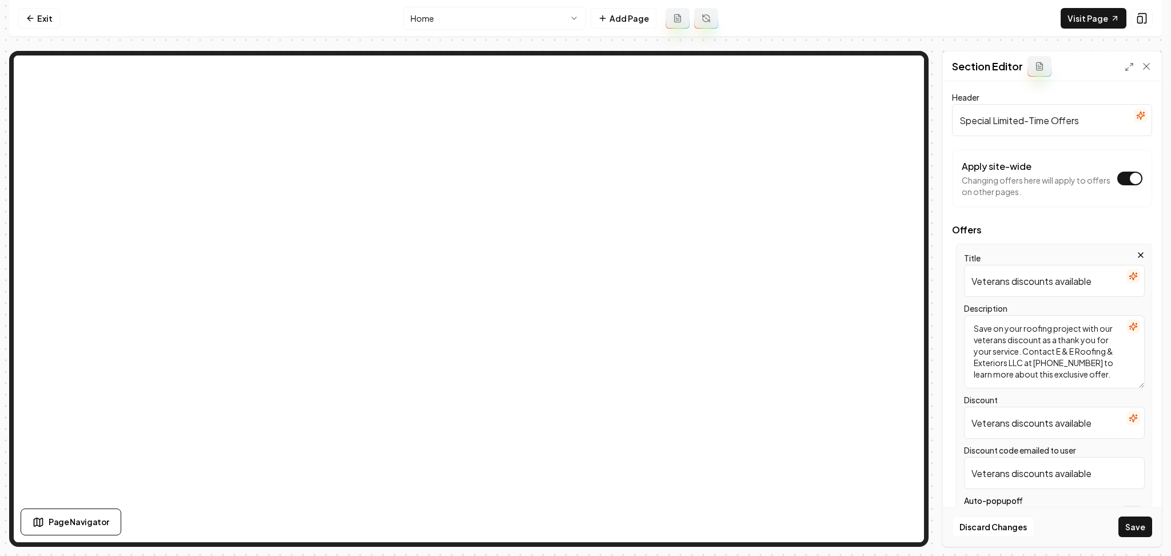
click at [1129, 280] on icon "button" at bounding box center [1133, 276] width 9 height 9
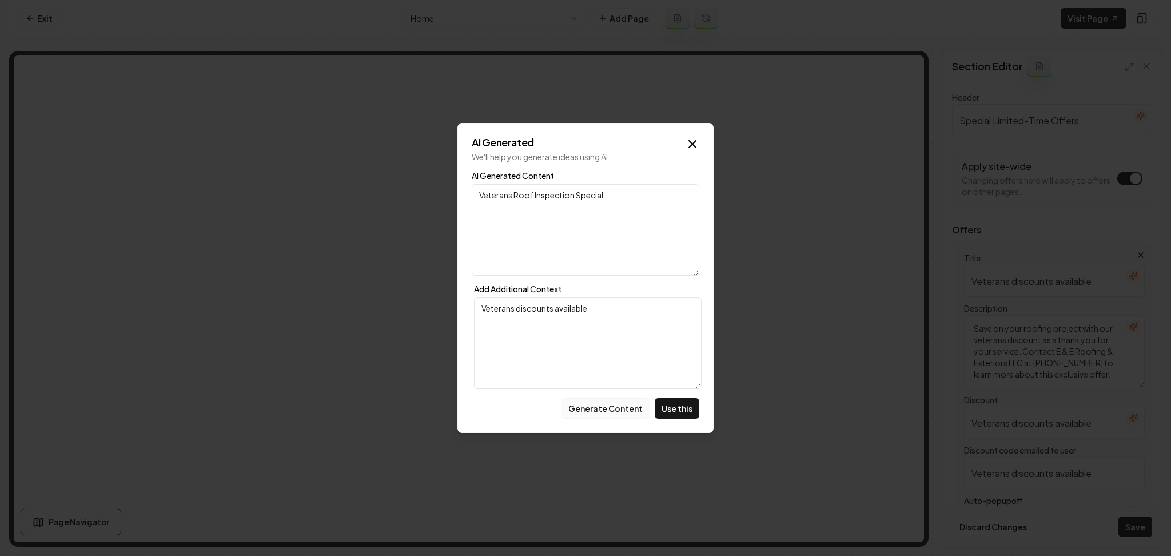
click at [602, 403] on button "Generate Content" at bounding box center [605, 408] width 89 height 21
click at [679, 404] on button "Use this" at bounding box center [677, 408] width 45 height 21
type input "Exclusive Veterans Discount - Roof With Confidence and Save"
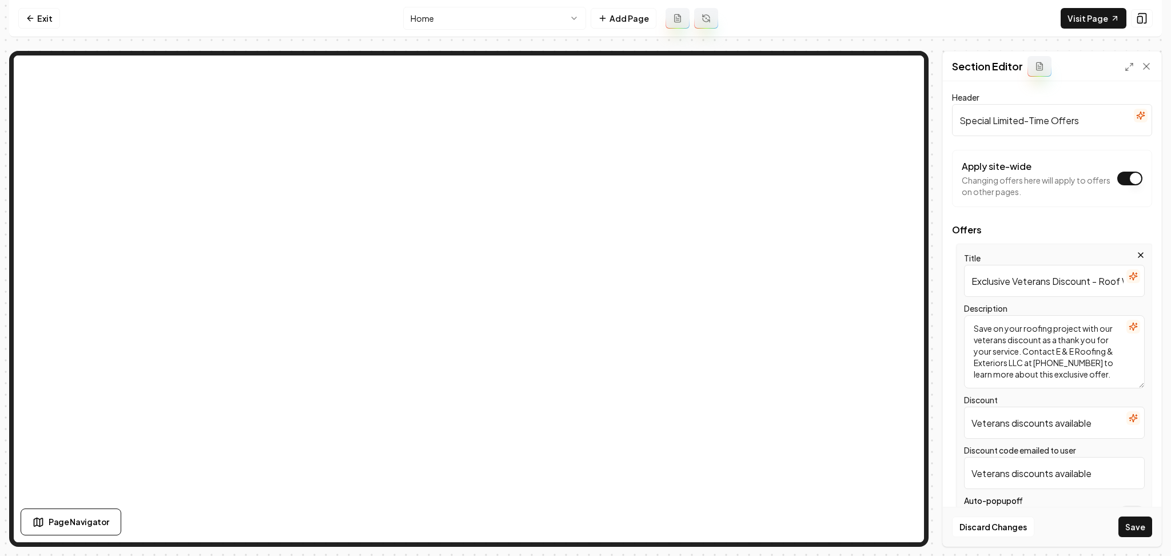
click at [1129, 419] on icon "button" at bounding box center [1132, 418] width 7 height 7
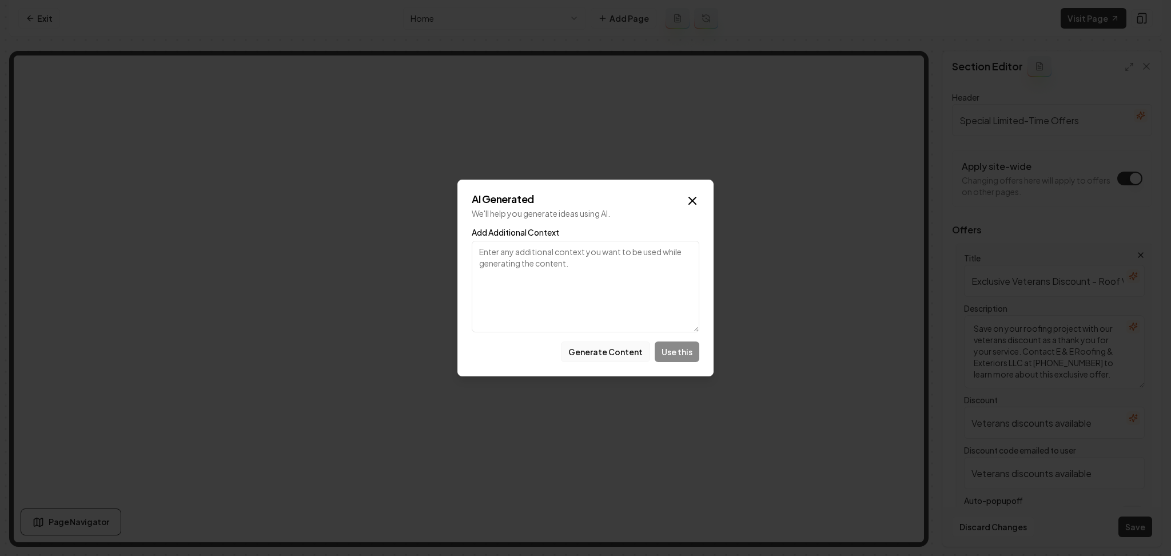
click at [627, 345] on button "Generate Content" at bounding box center [605, 351] width 89 height 21
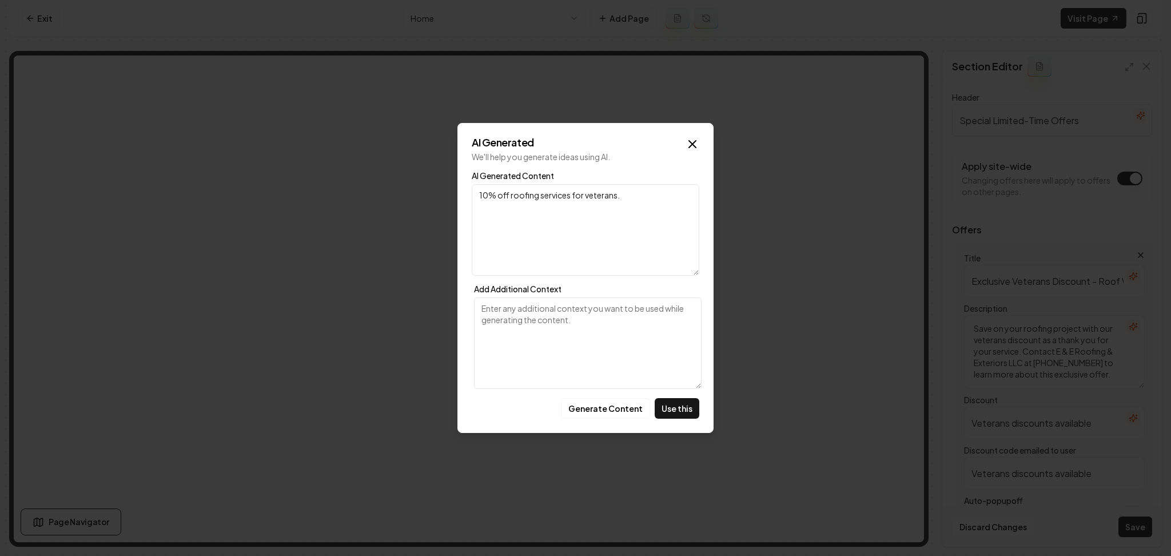
drag, startPoint x: 627, startPoint y: 197, endPoint x: 447, endPoint y: 218, distance: 182.0
click at [447, 218] on body "Computer Required This feature is only available on a computer. Please switch t…" at bounding box center [585, 278] width 1171 height 556
type textarea "Thank You Discounts"
click at [678, 409] on button "Use this" at bounding box center [677, 408] width 45 height 21
type input "Thank You Discounts"
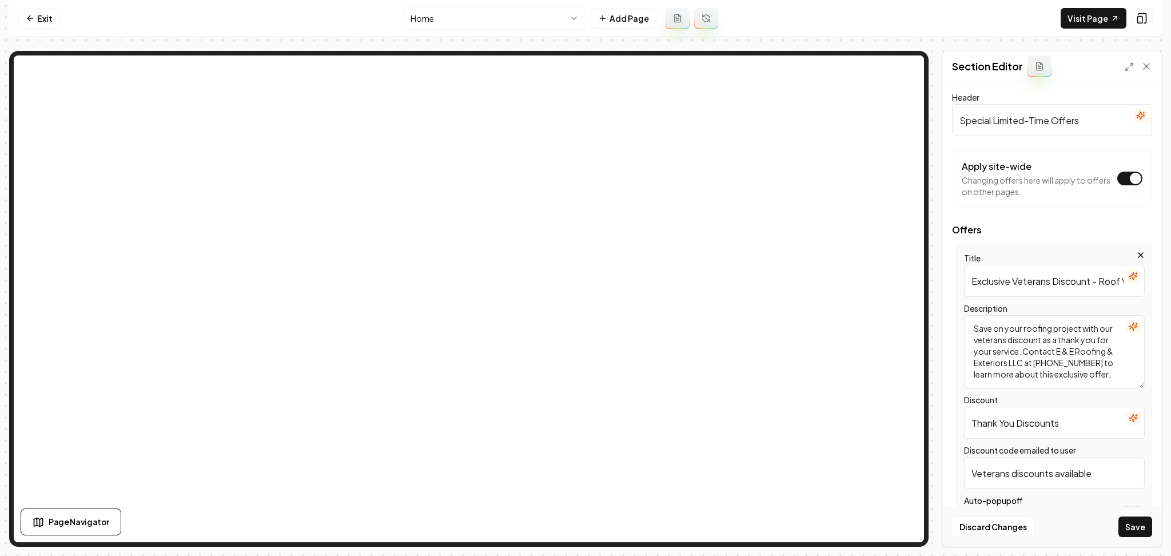
scroll to position [75, 0]
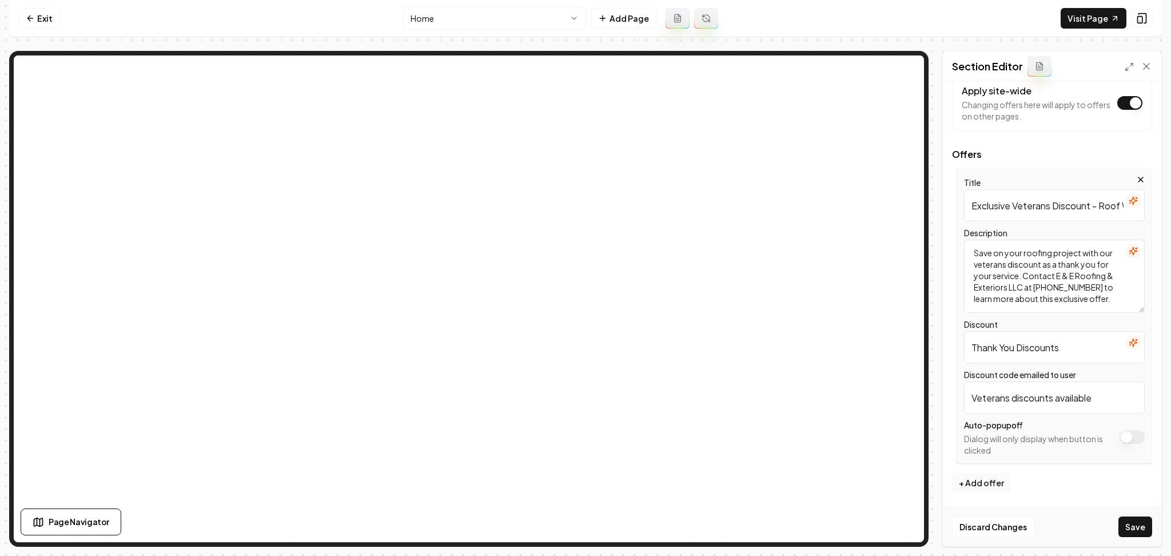
click at [1046, 395] on input "Veterans discounts available" at bounding box center [1054, 397] width 181 height 32
type input "V"
type input "THANKYOUVET"
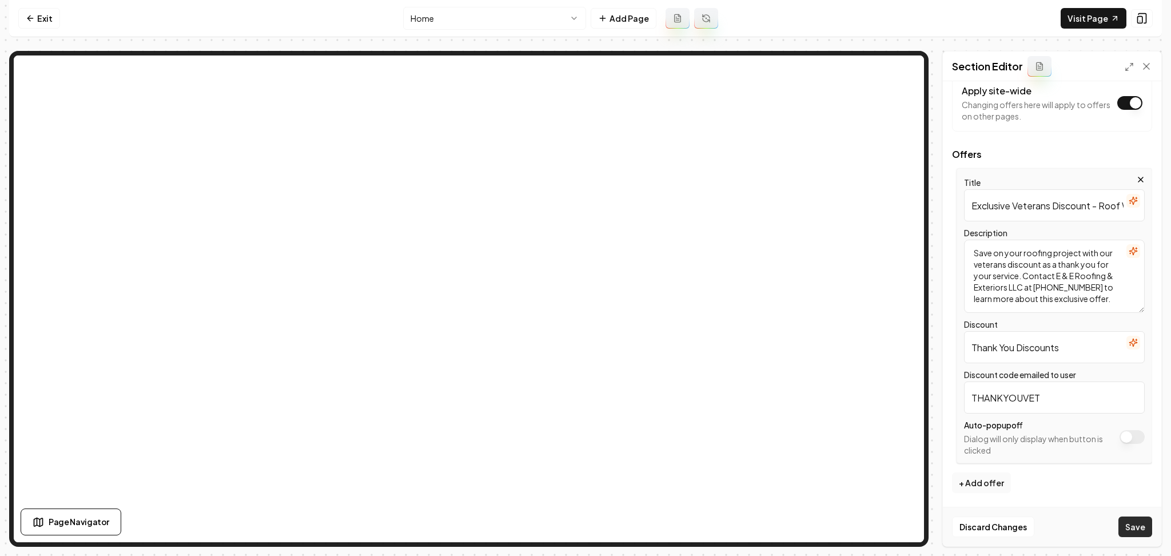
drag, startPoint x: 1137, startPoint y: 543, endPoint x: 1136, endPoint y: 535, distance: 7.5
click at [1136, 535] on div "Discard Changes Save" at bounding box center [1052, 526] width 218 height 39
click at [1136, 535] on button "Save" at bounding box center [1135, 526] width 34 height 21
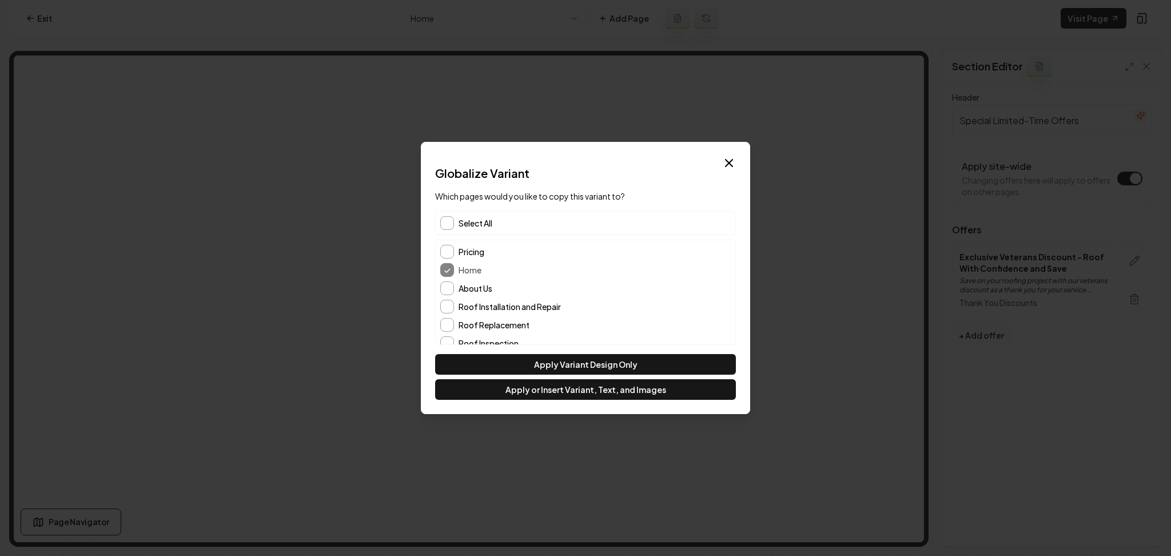
click at [477, 222] on span "Select All" at bounding box center [476, 222] width 34 height 11
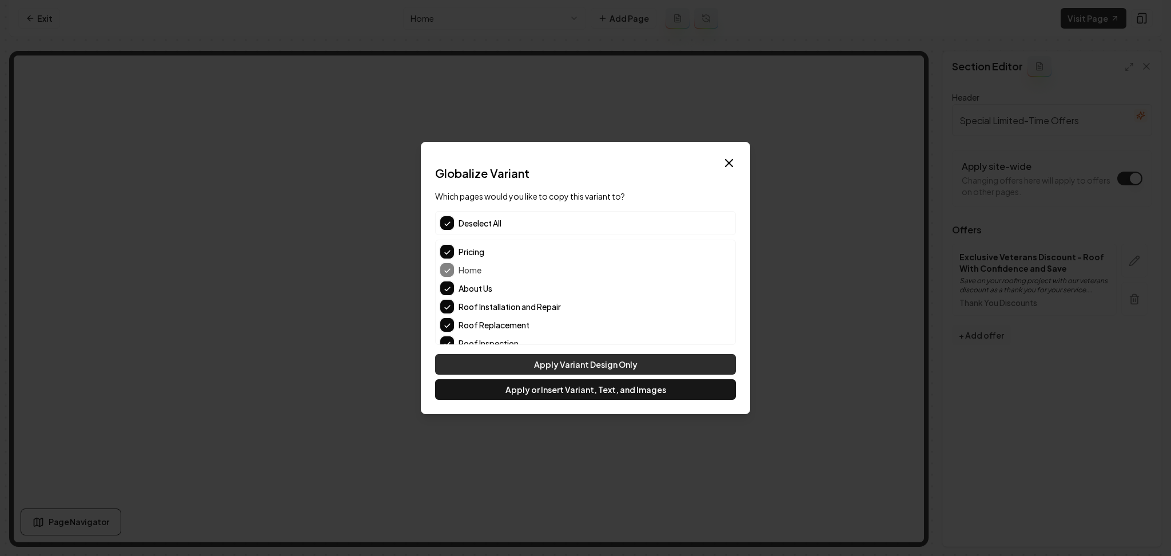
click at [508, 364] on button "Apply Variant Design Only" at bounding box center [585, 364] width 301 height 21
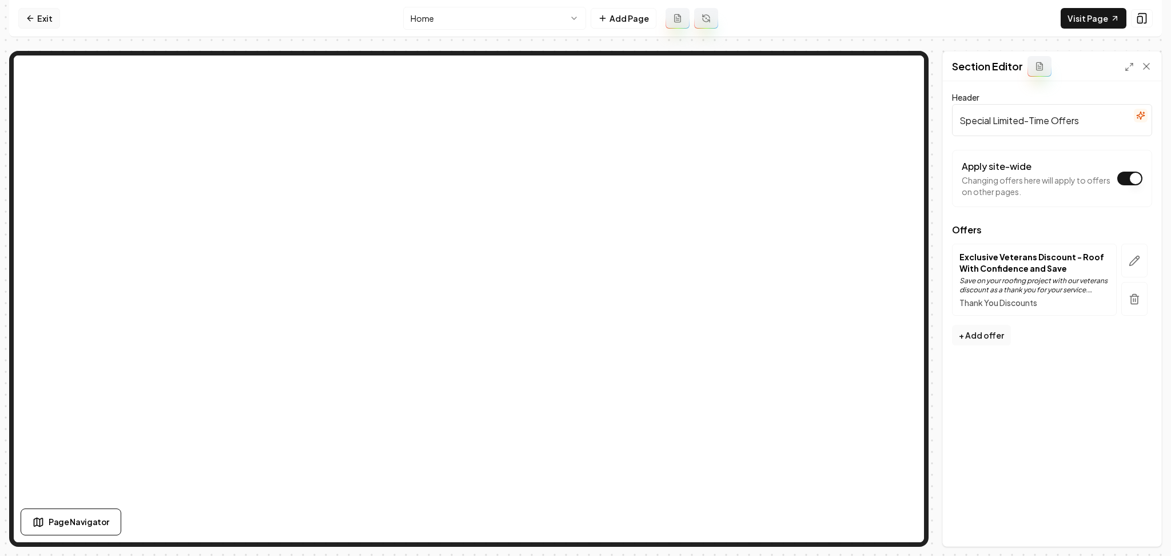
click at [41, 17] on link "Exit" at bounding box center [39, 18] width 42 height 21
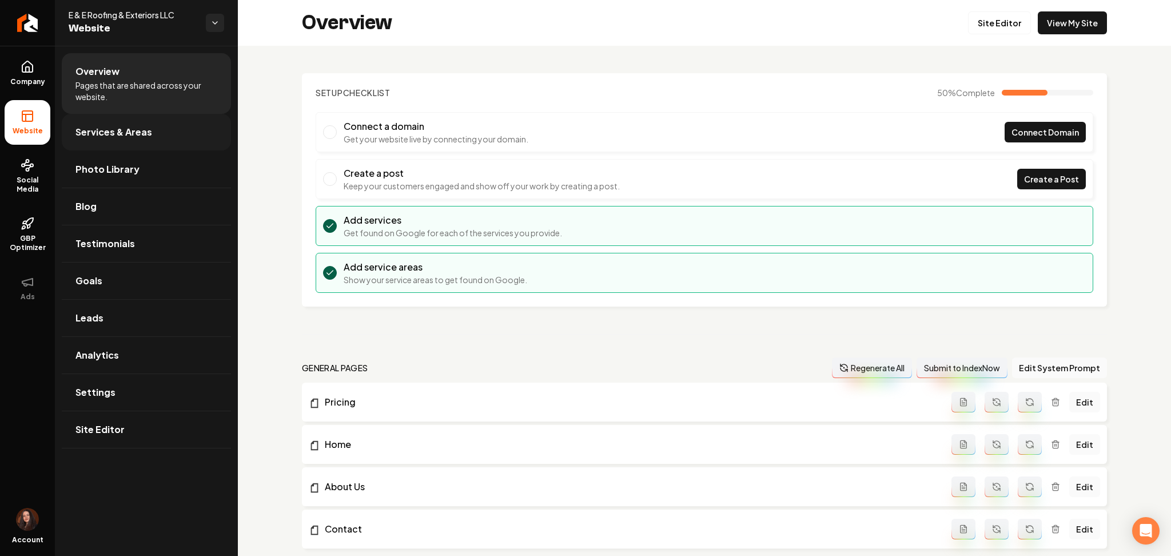
click at [30, 87] on link "Company" at bounding box center [28, 73] width 46 height 45
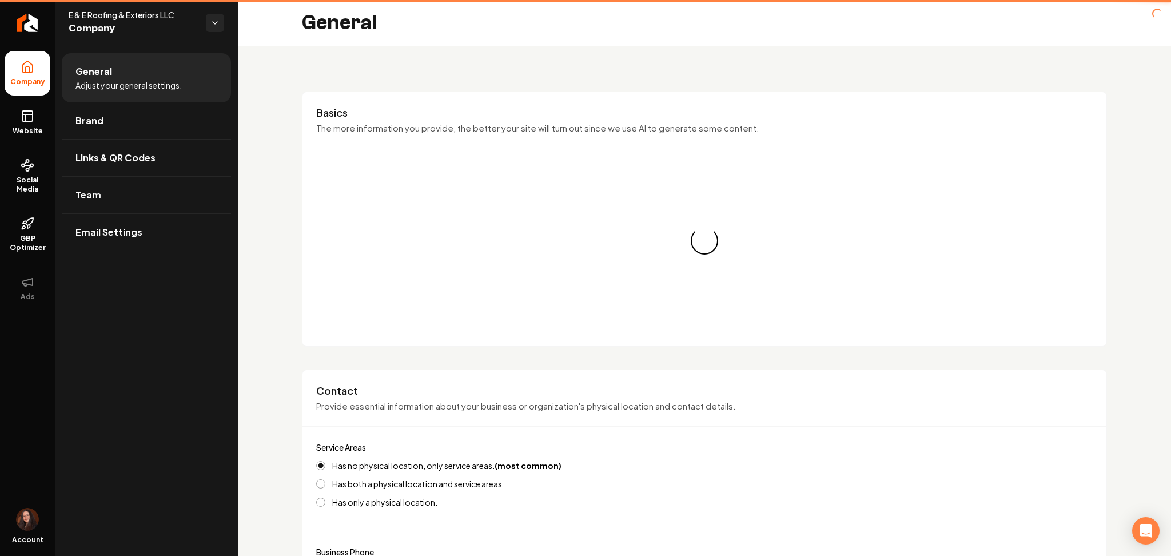
click at [96, 130] on link "Brand" at bounding box center [146, 120] width 169 height 37
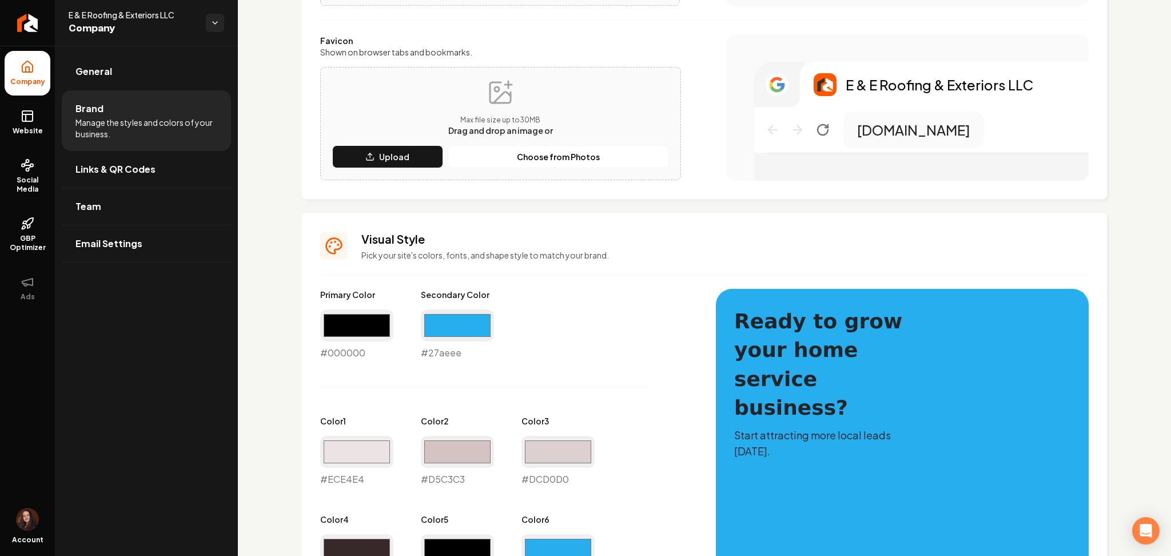
scroll to position [305, 0]
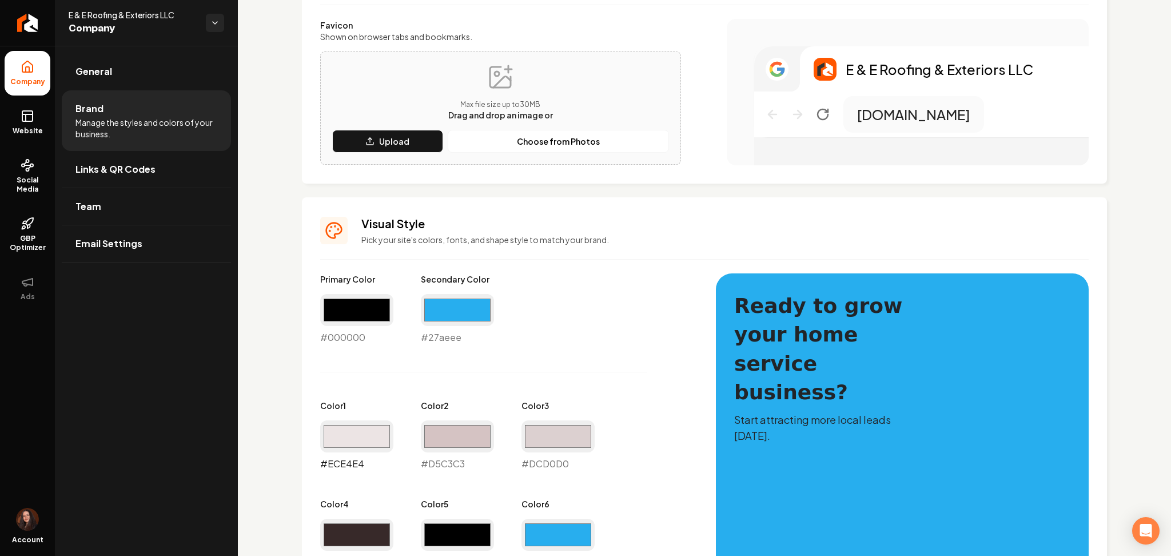
click at [367, 431] on input "#ece4e4" at bounding box center [356, 436] width 73 height 32
type input "#ebebeb"
drag, startPoint x: 451, startPoint y: 442, endPoint x: 451, endPoint y: 435, distance: 6.9
click at [452, 442] on input "#d5c3c3" at bounding box center [457, 436] width 73 height 32
type input "#c6d1d7"
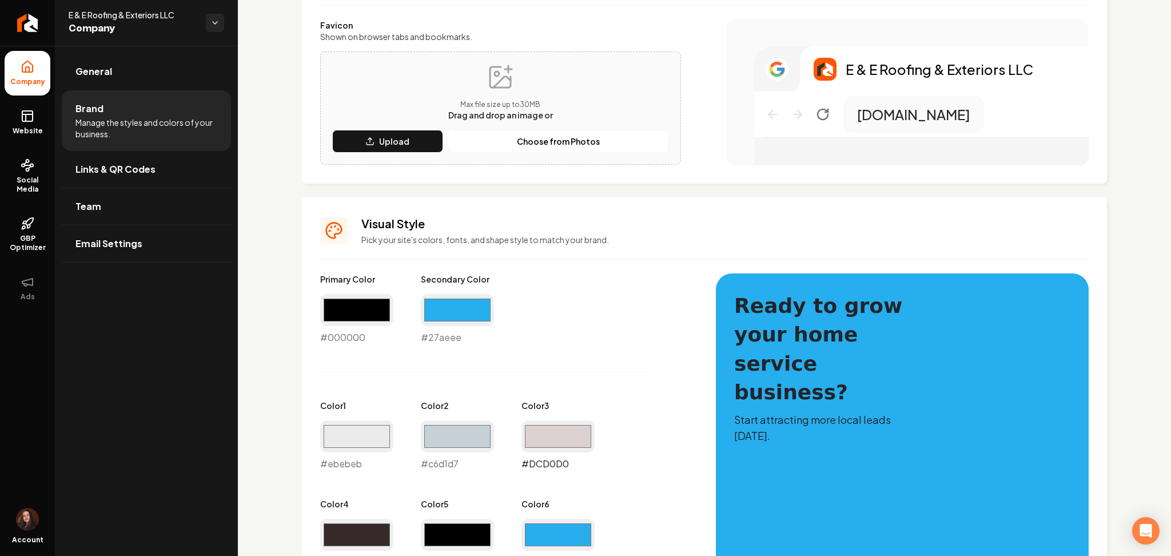
click at [556, 435] on input "#dcd0d0" at bounding box center [557, 436] width 73 height 32
type input "#d0d9dc"
drag, startPoint x: 655, startPoint y: 486, endPoint x: 650, endPoint y: 479, distance: 9.0
click at [655, 485] on div "Primary Color #000000 #000000 Secondary Color #27aeee #27aeee Color 1 #ebebeb #…" at bounding box center [506, 470] width 373 height 394
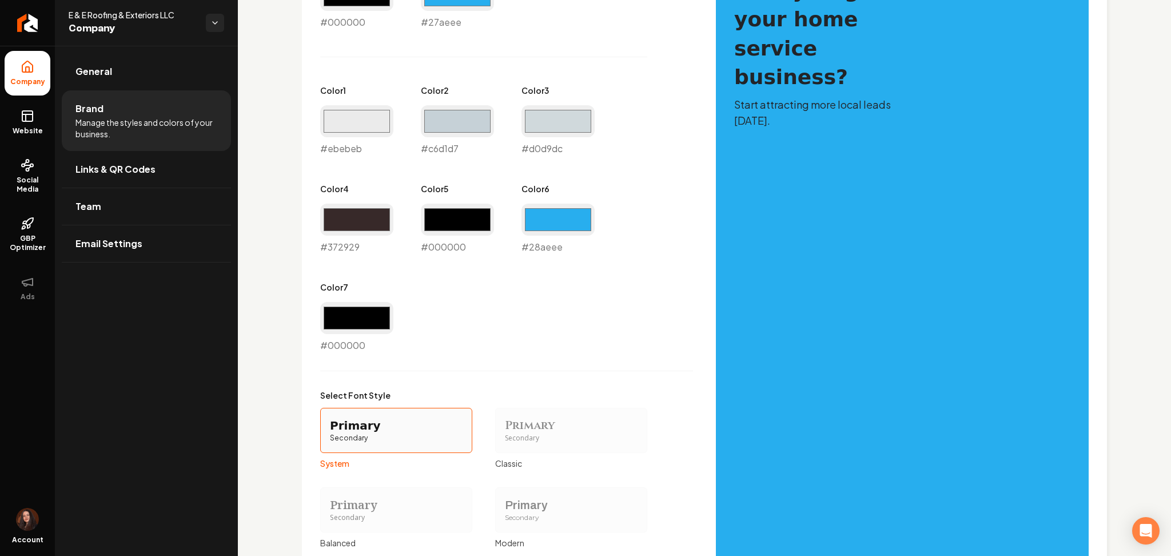
scroll to position [762, 0]
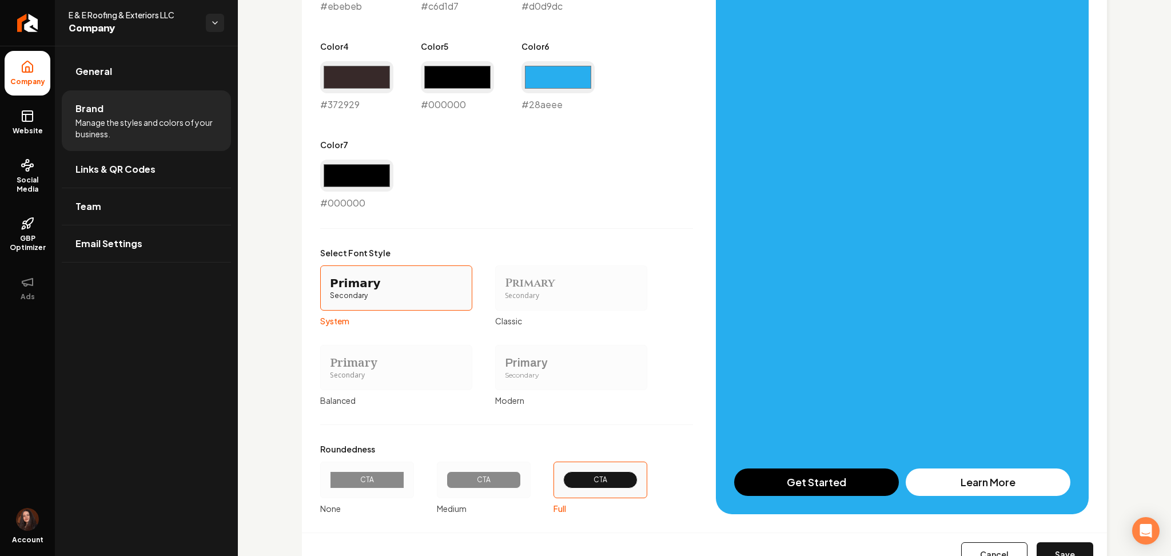
click at [1045, 548] on button "Save" at bounding box center [1065, 554] width 57 height 25
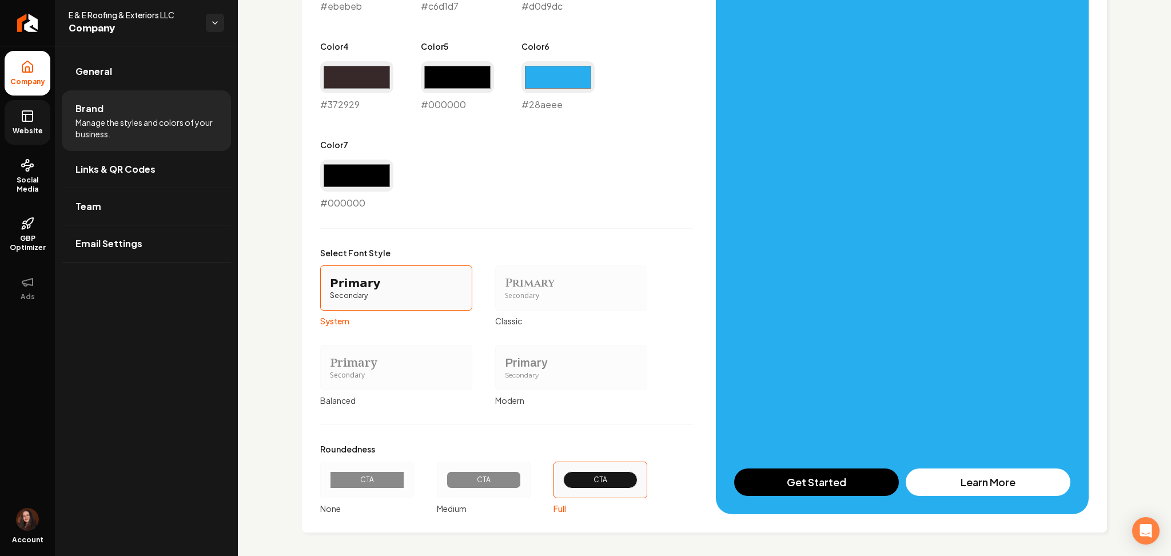
click at [33, 139] on link "Website" at bounding box center [28, 122] width 46 height 45
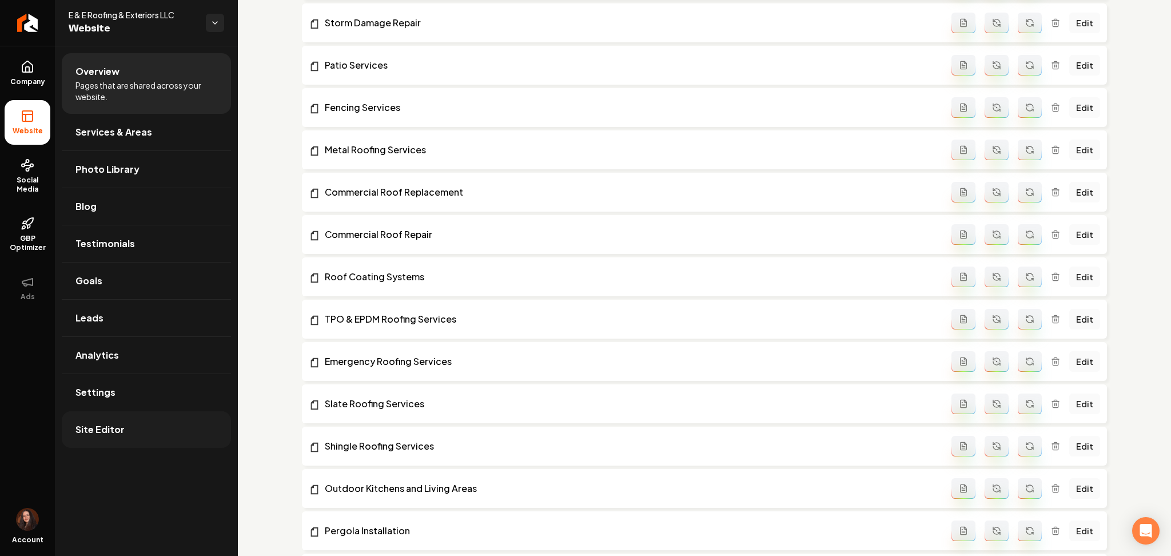
click at [126, 448] on link "Site Editor" at bounding box center [146, 429] width 169 height 37
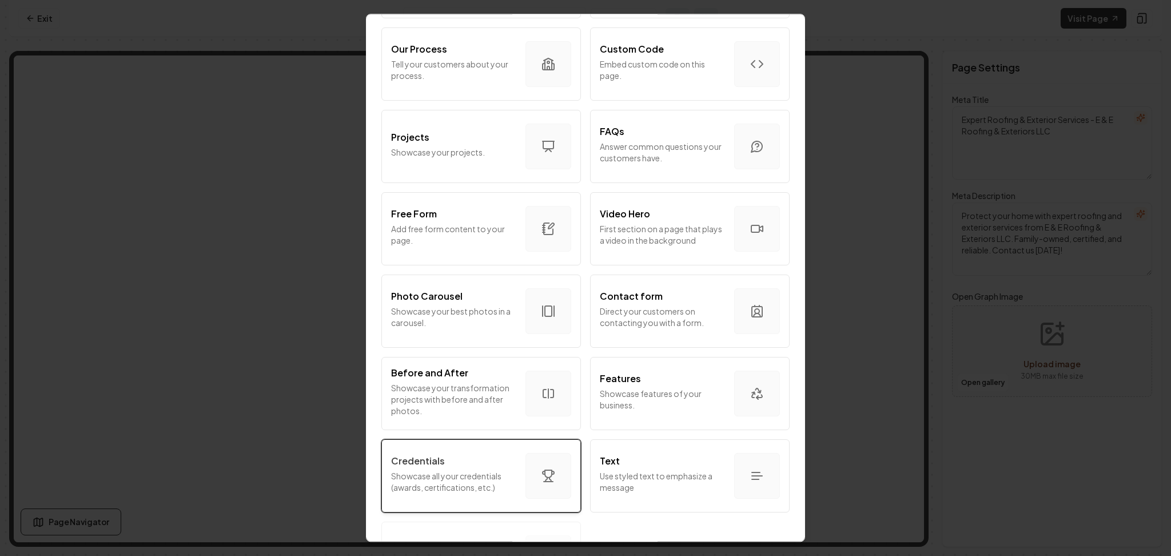
scroll to position [553, 0]
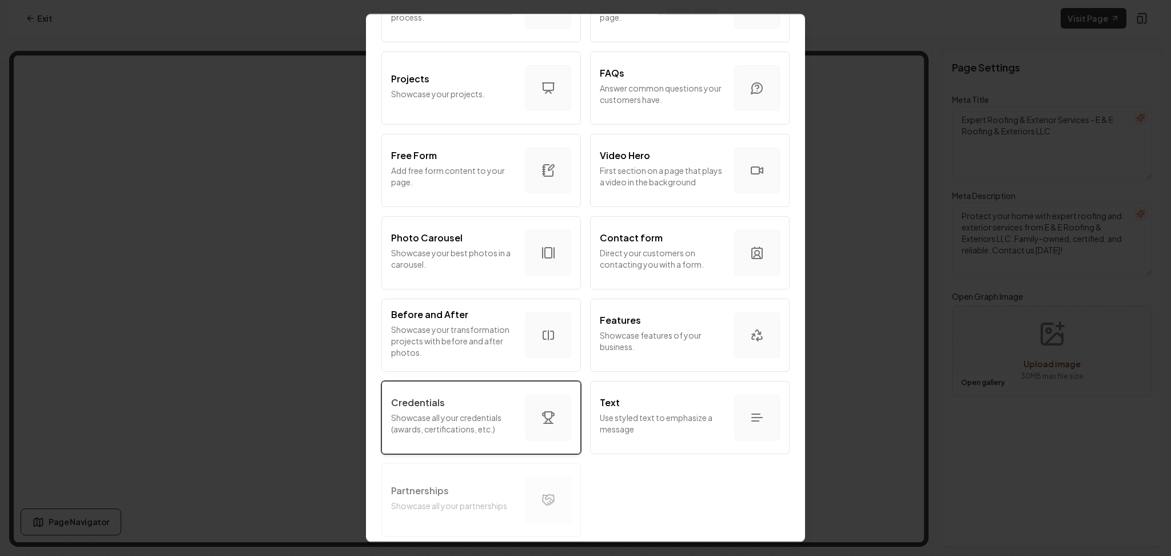
click at [502, 398] on div "Credentials" at bounding box center [453, 403] width 125 height 14
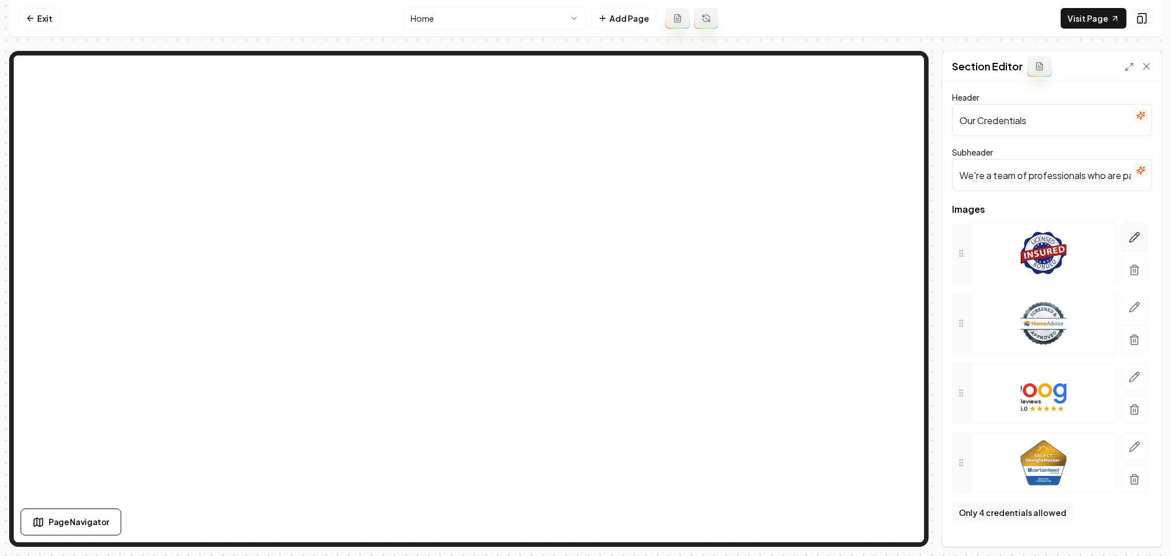
click at [1132, 240] on icon "button" at bounding box center [1134, 237] width 11 height 11
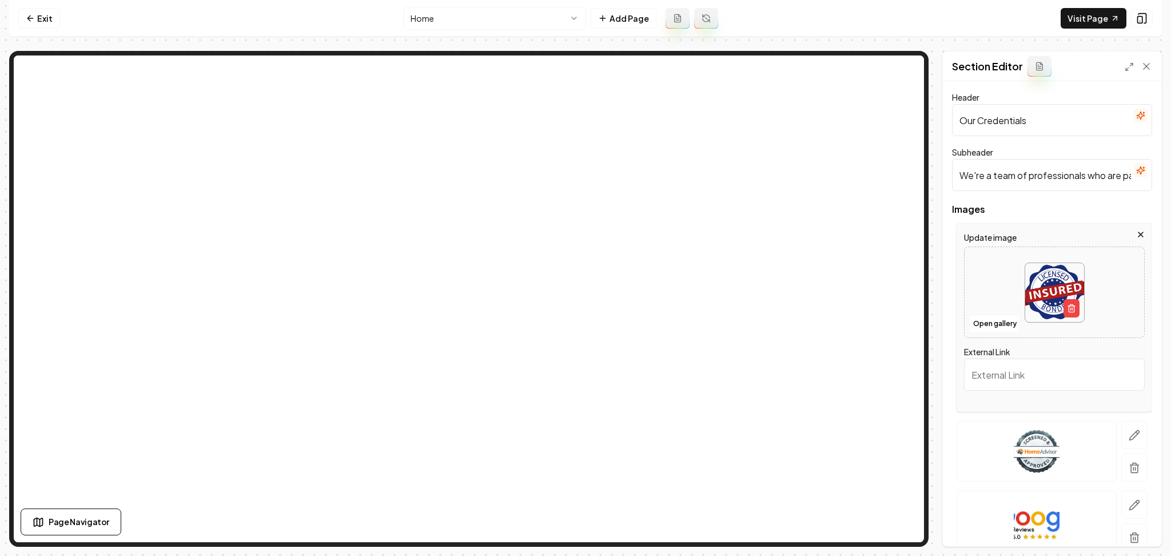
click at [1046, 274] on img at bounding box center [1054, 292] width 59 height 59
type input "**********"
click at [1129, 433] on icon "button" at bounding box center [1134, 434] width 11 height 11
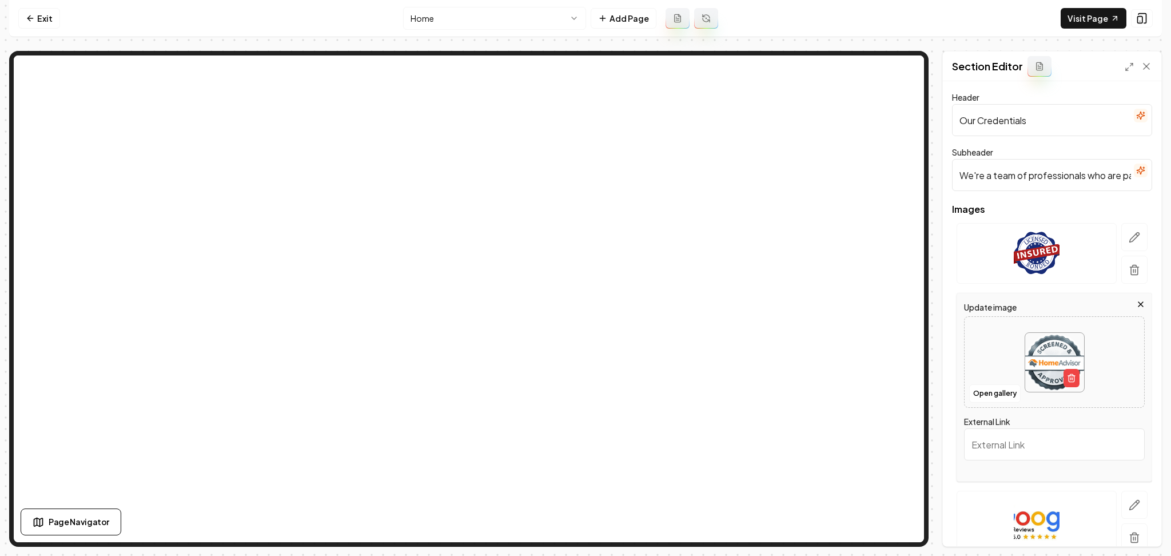
click at [1034, 336] on img at bounding box center [1054, 362] width 59 height 59
type input "**********"
click at [1121, 500] on button "button" at bounding box center [1134, 505] width 26 height 28
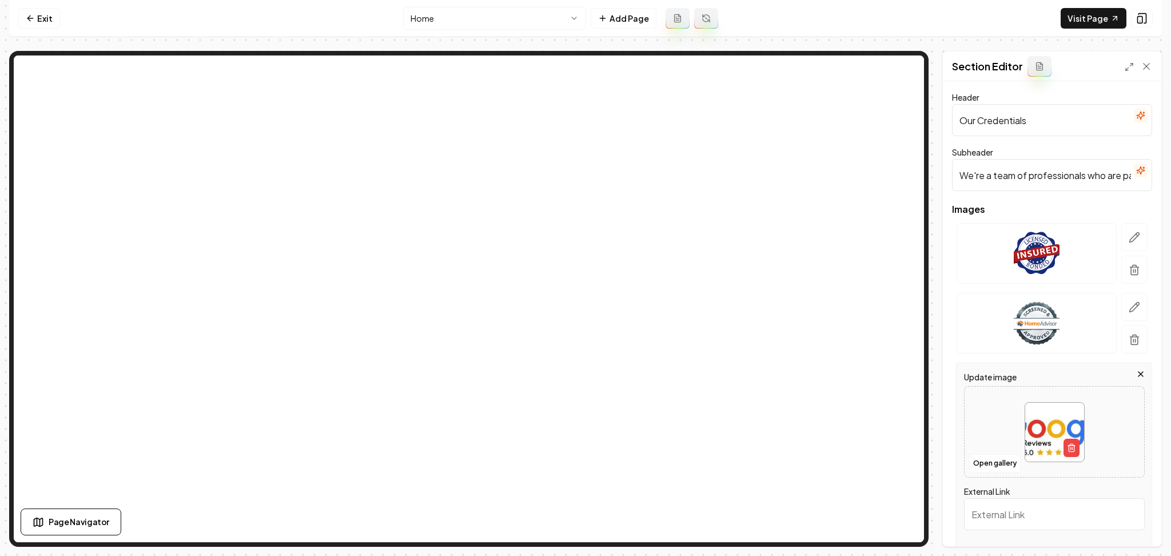
click at [1032, 443] on img at bounding box center [1054, 432] width 59 height 59
type input "**********"
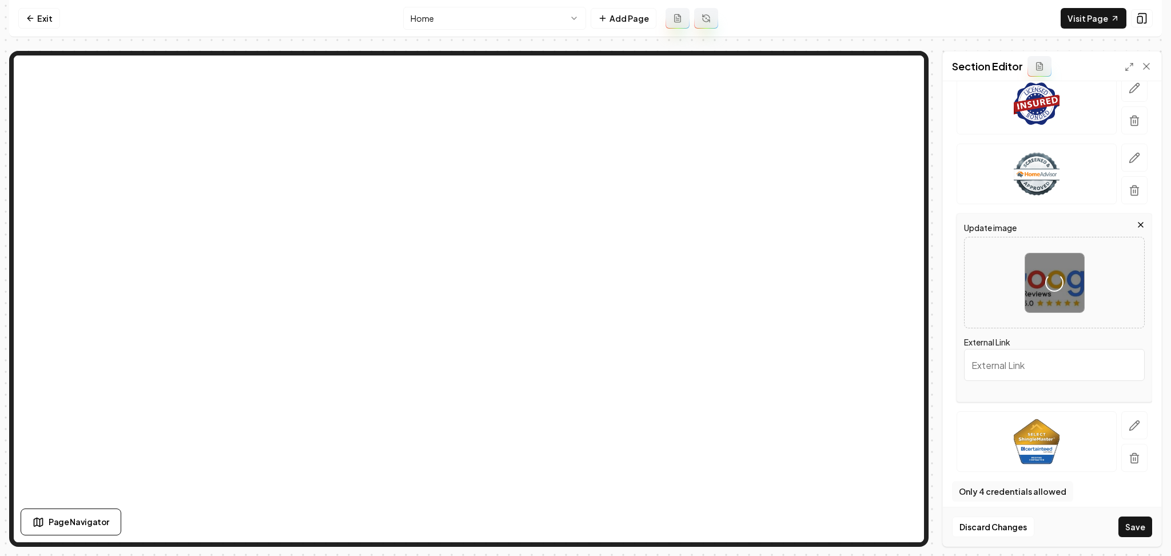
scroll to position [158, 0]
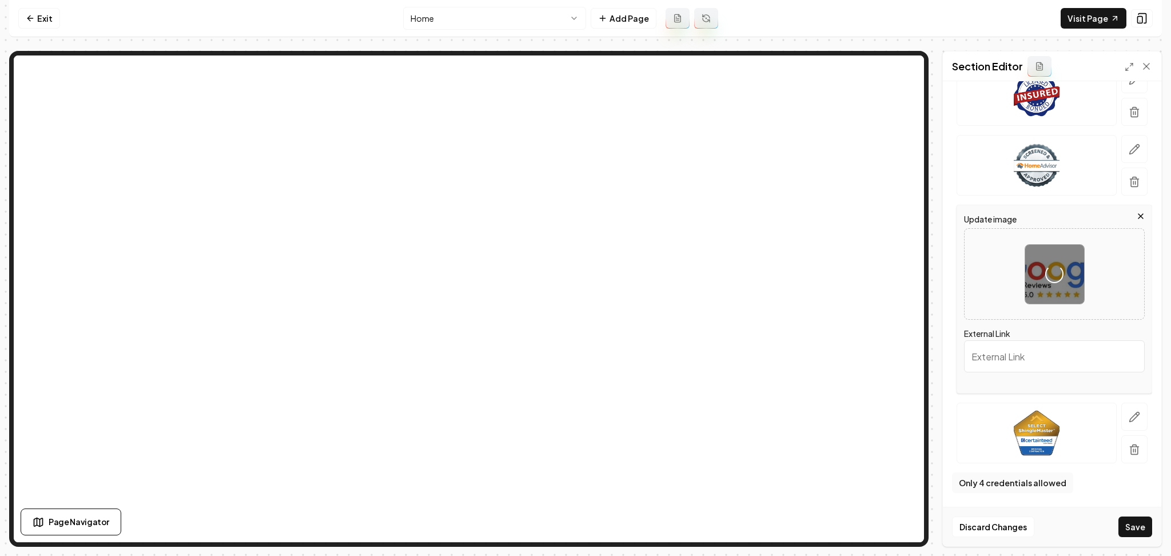
click at [1117, 464] on div "Images Update image Loading... External Link To pick up a draggable item, press…" at bounding box center [1052, 259] width 200 height 425
click at [1121, 458] on button "button" at bounding box center [1134, 449] width 26 height 28
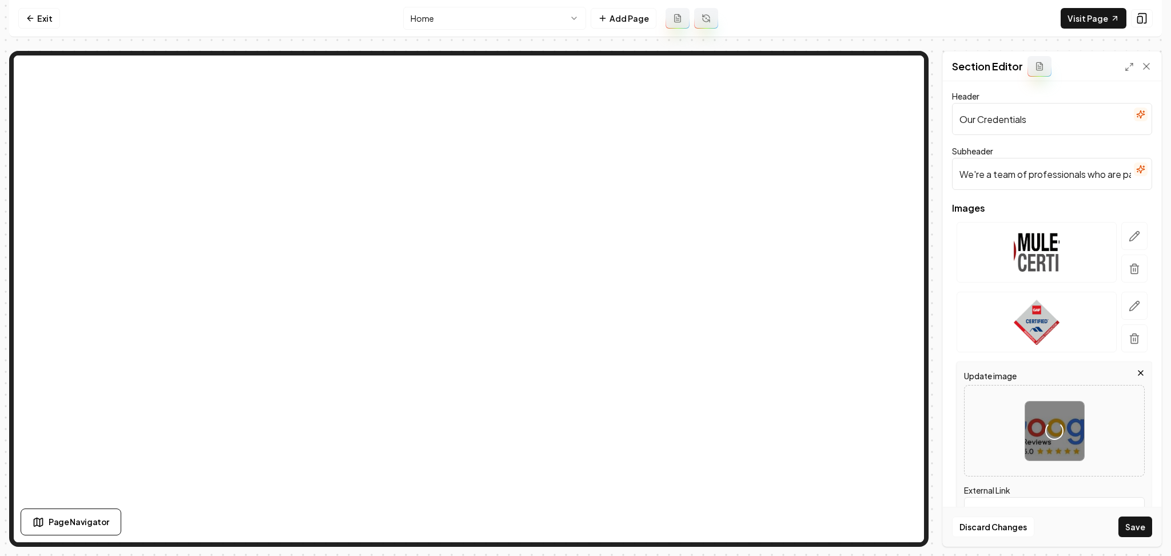
scroll to position [0, 0]
click at [1136, 116] on icon "button" at bounding box center [1140, 115] width 9 height 9
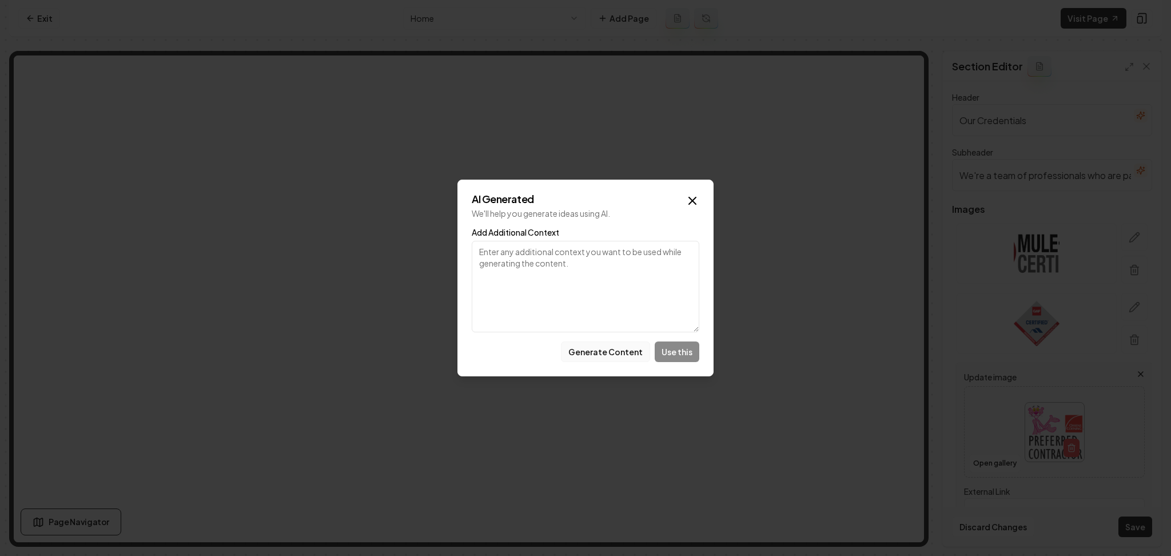
click at [584, 360] on button "Generate Content" at bounding box center [605, 351] width 89 height 21
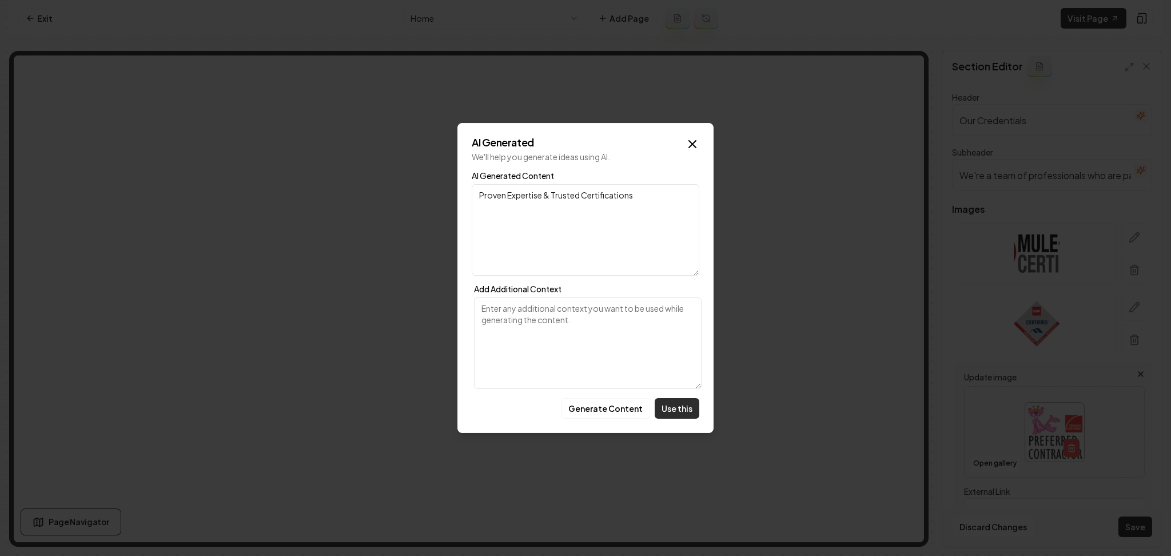
click at [668, 412] on button "Use this" at bounding box center [677, 408] width 45 height 21
type input "Proven Expertise & Trusted Certifications"
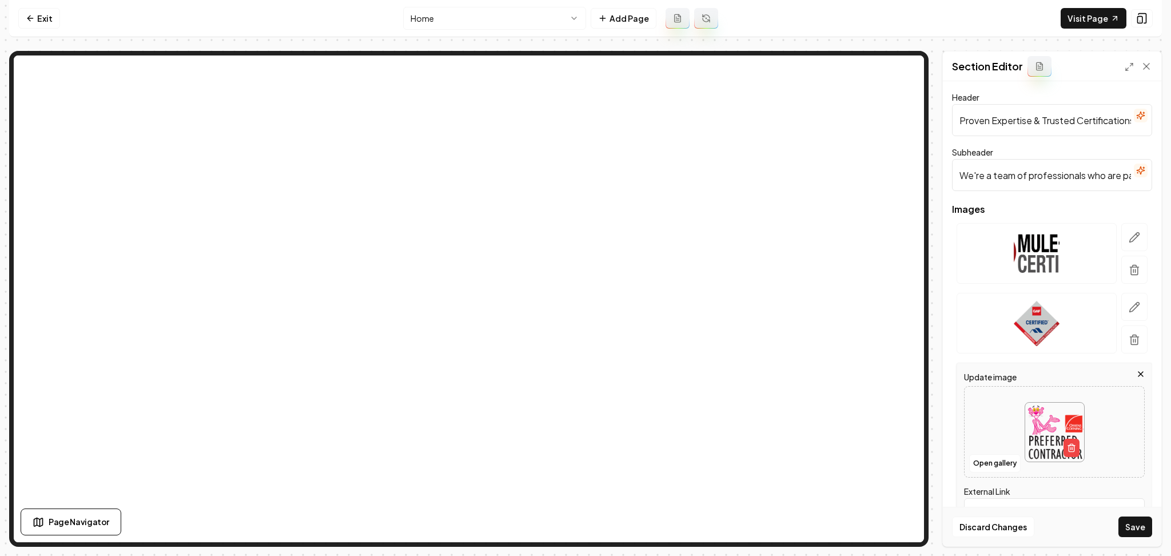
click at [1136, 169] on icon "button" at bounding box center [1140, 170] width 9 height 9
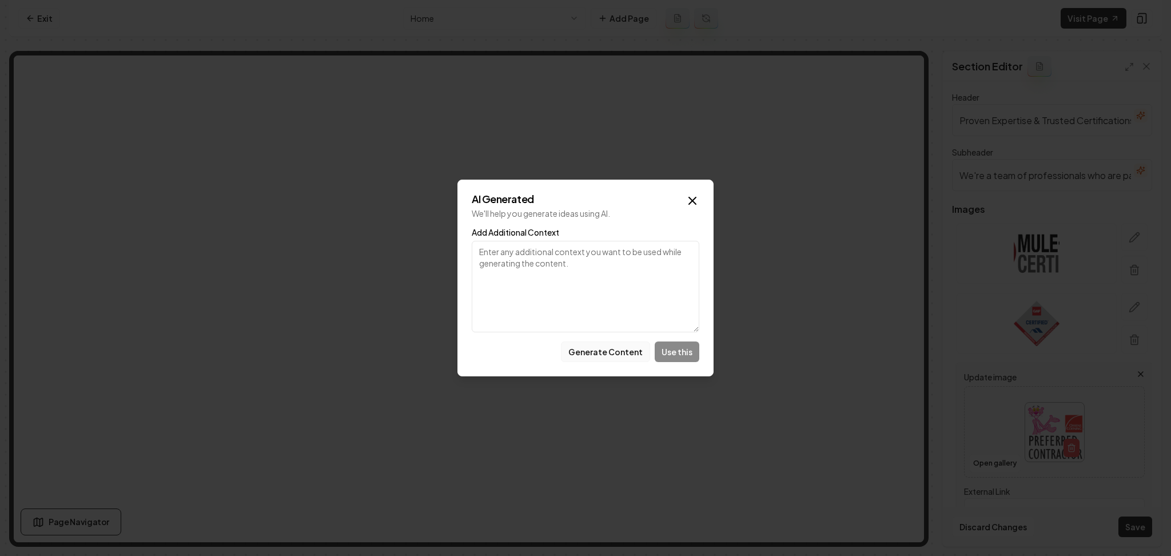
click at [619, 351] on button "Generate Content" at bounding box center [605, 351] width 89 height 21
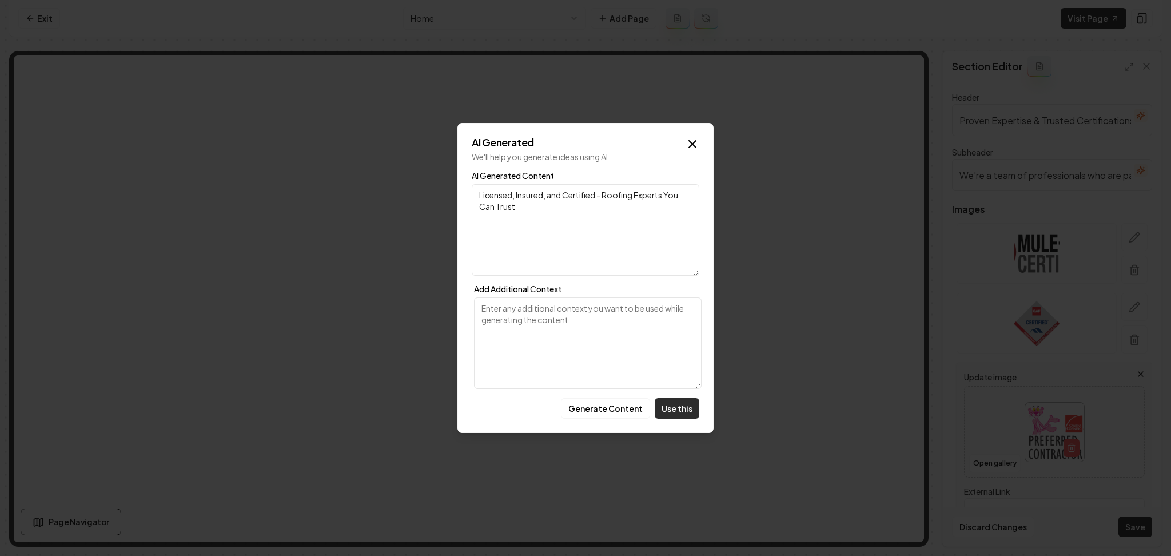
click at [670, 414] on button "Use this" at bounding box center [677, 408] width 45 height 21
type input "Licensed, Insured, and Certified - Roofing Experts You Can Trust"
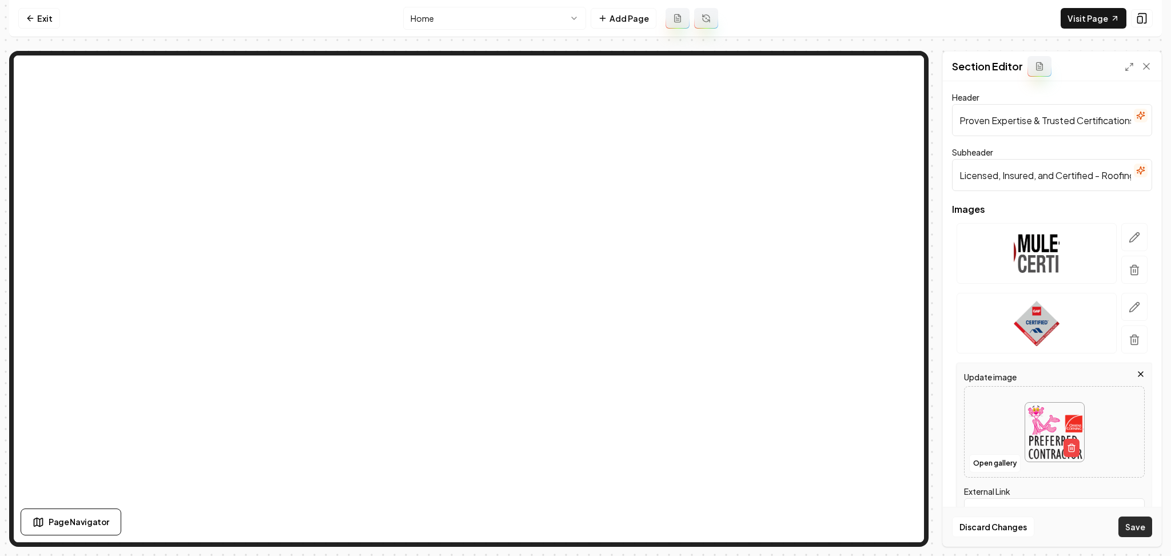
click at [1146, 532] on button "Save" at bounding box center [1135, 526] width 34 height 21
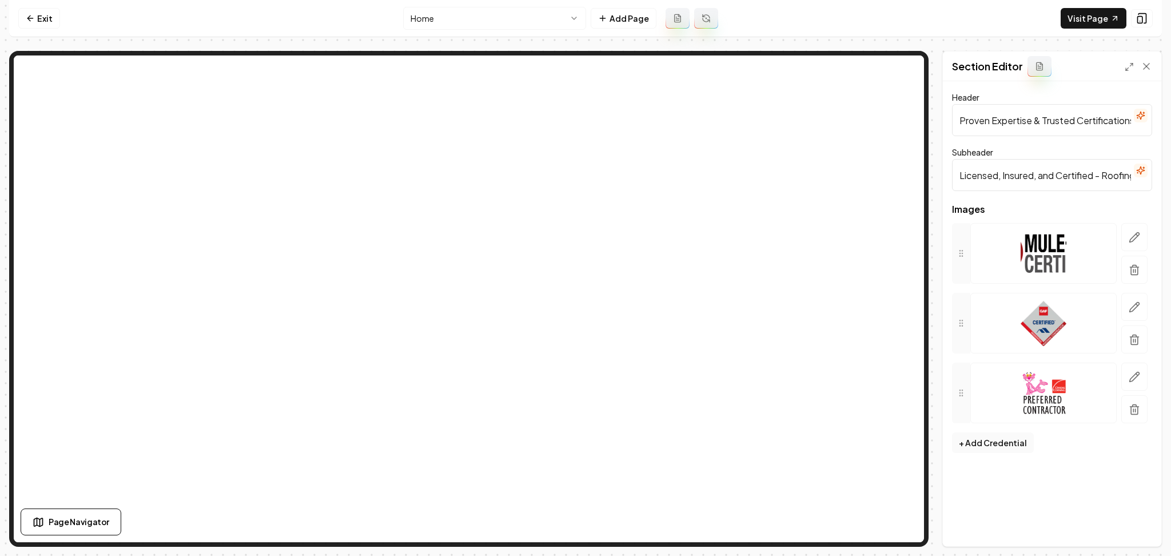
click at [1138, 116] on icon "button" at bounding box center [1140, 115] width 9 height 9
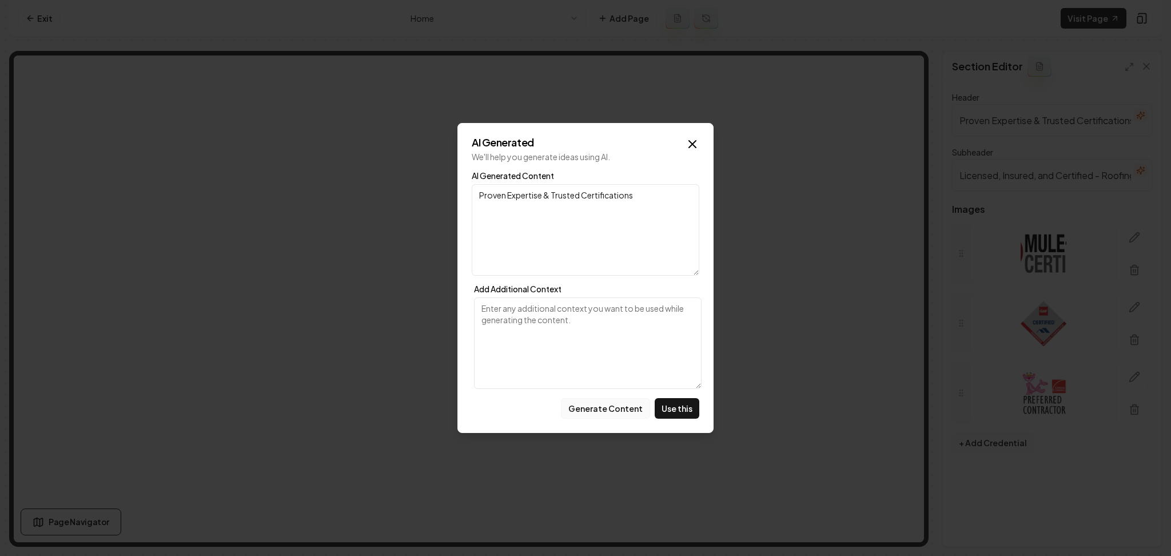
click at [603, 404] on button "Generate Content" at bounding box center [605, 408] width 89 height 21
click at [680, 408] on button "Use this" at bounding box center [677, 408] width 45 height 21
type input "Expert Roofing Credentials"
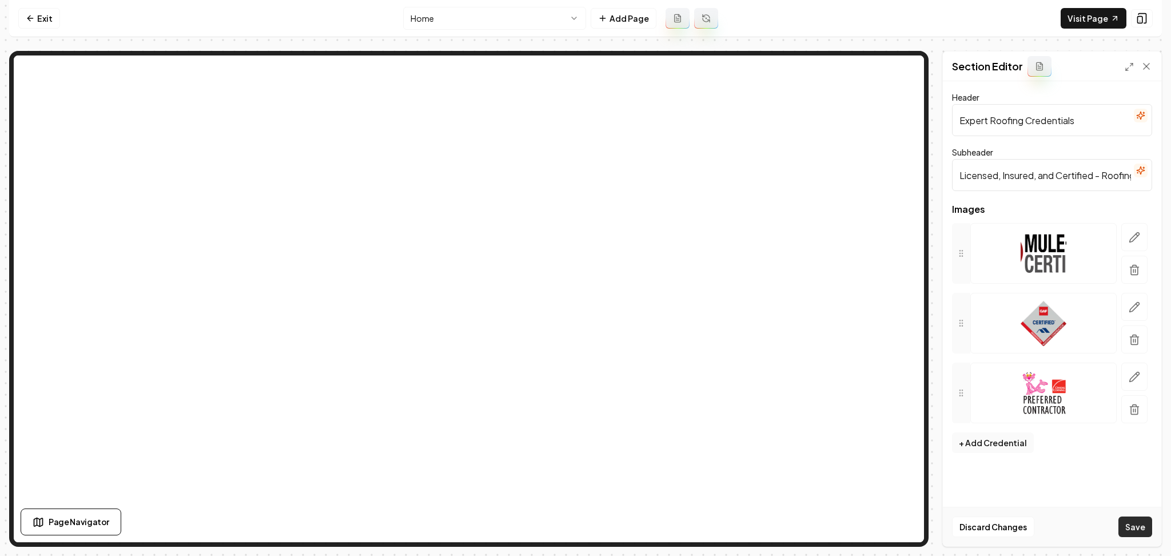
click at [1135, 519] on button "Save" at bounding box center [1135, 526] width 34 height 21
click at [480, 3] on nav "Exit Home Add Page Visit Page" at bounding box center [585, 18] width 1153 height 37
click at [478, 9] on html "Computer Required This feature is only available on a computer. Please switch t…" at bounding box center [585, 278] width 1171 height 556
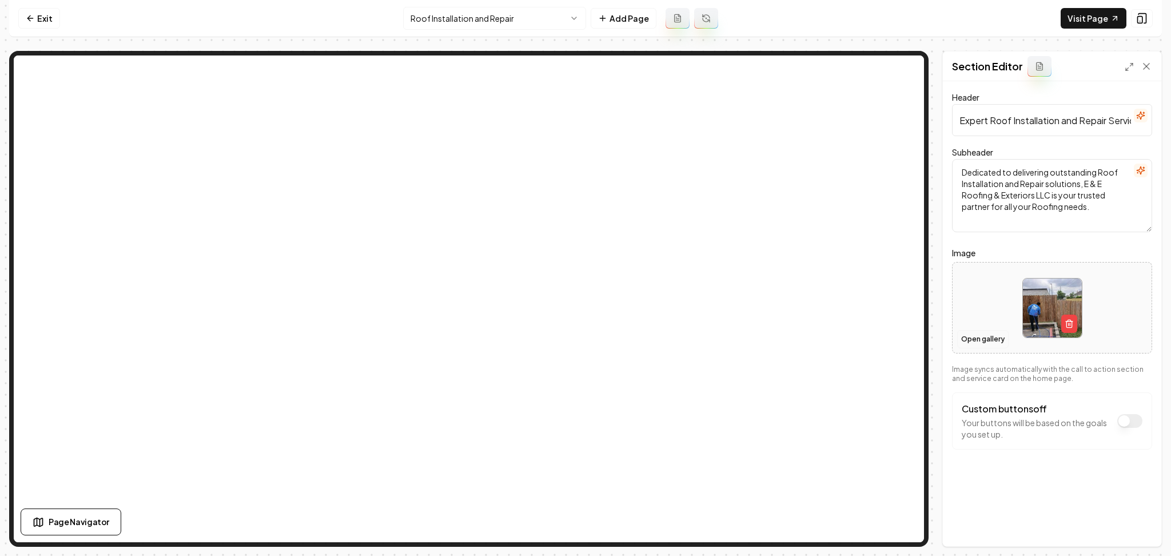
click at [992, 335] on button "Open gallery" at bounding box center [982, 339] width 51 height 18
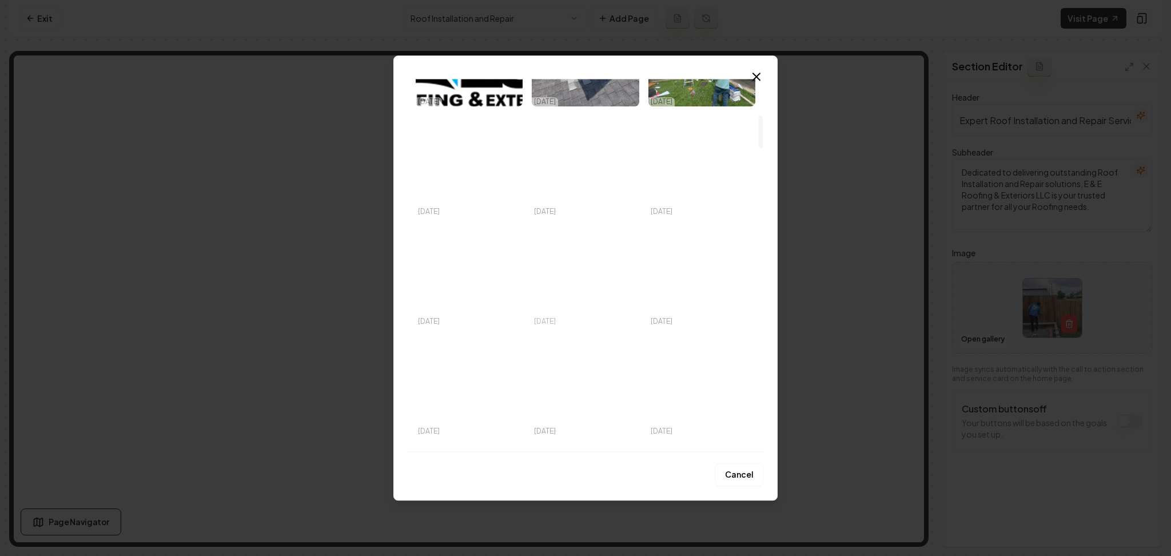
scroll to position [457, 0]
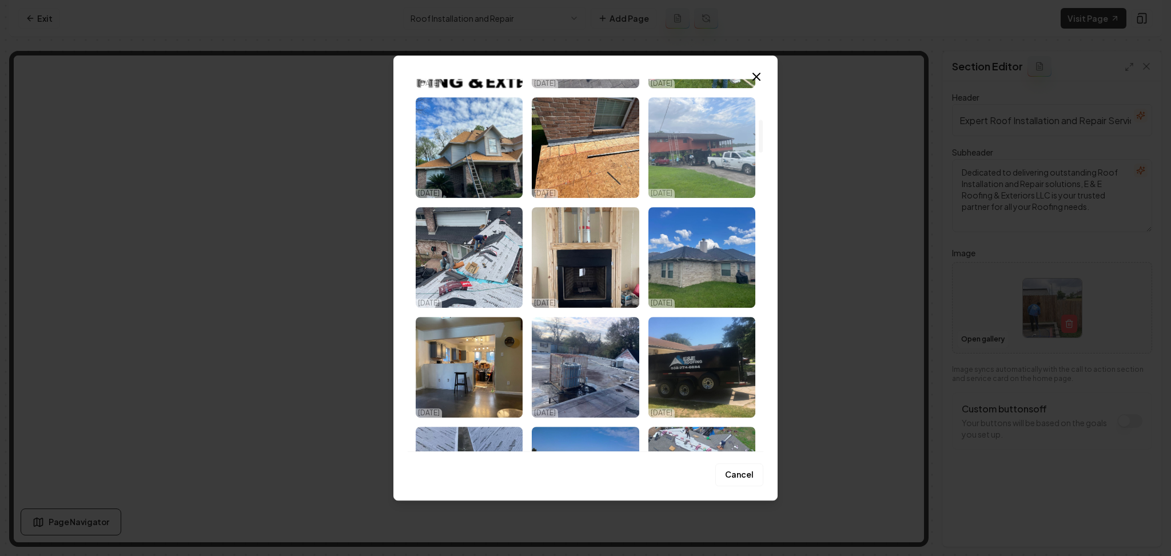
click at [709, 145] on img "Select image image_68dc74885c7cd75eb8ef94c2.jpeg" at bounding box center [701, 147] width 107 height 101
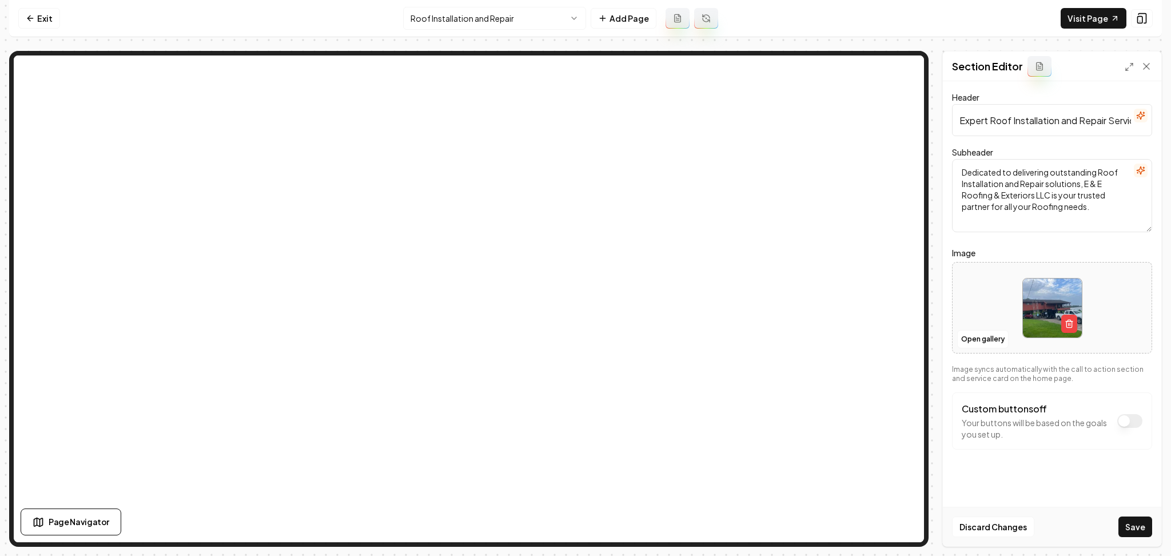
click at [1137, 533] on button "Save" at bounding box center [1135, 526] width 34 height 21
click at [494, 27] on html "Computer Required This feature is only available on a computer. Please switch t…" at bounding box center [585, 278] width 1171 height 556
click at [982, 344] on button "Open gallery" at bounding box center [982, 339] width 51 height 18
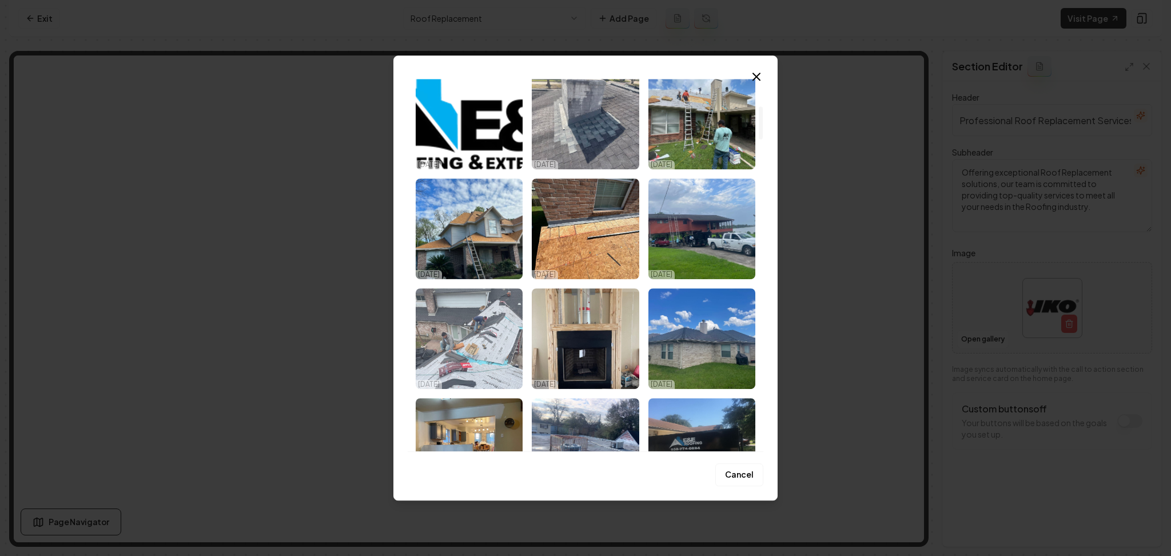
scroll to position [381, 0]
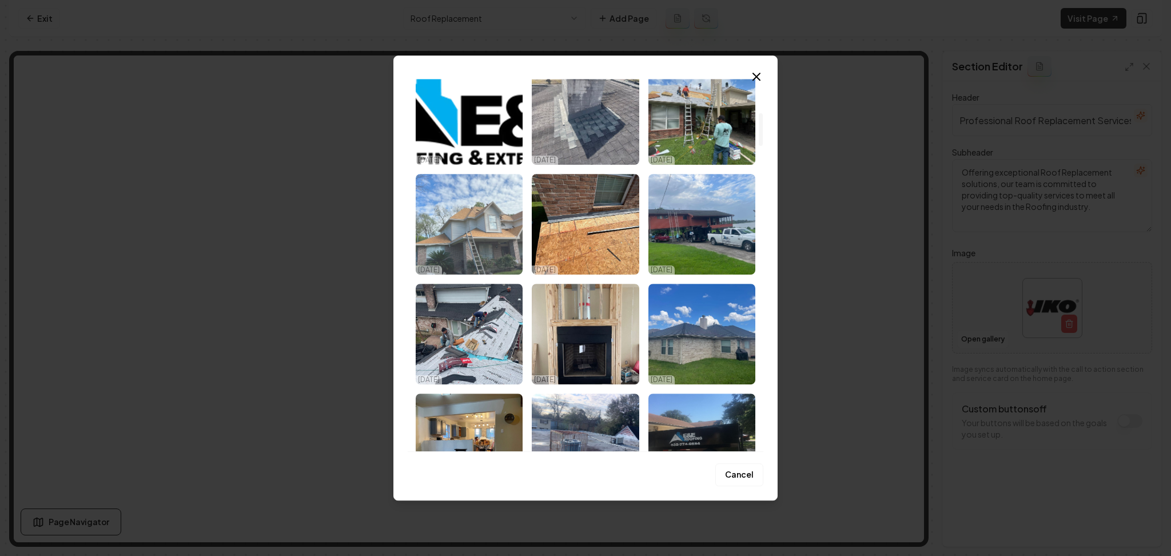
click at [473, 232] on img "Select image image_68dc74885c7cd75eb8ef9703.jpeg" at bounding box center [469, 224] width 107 height 101
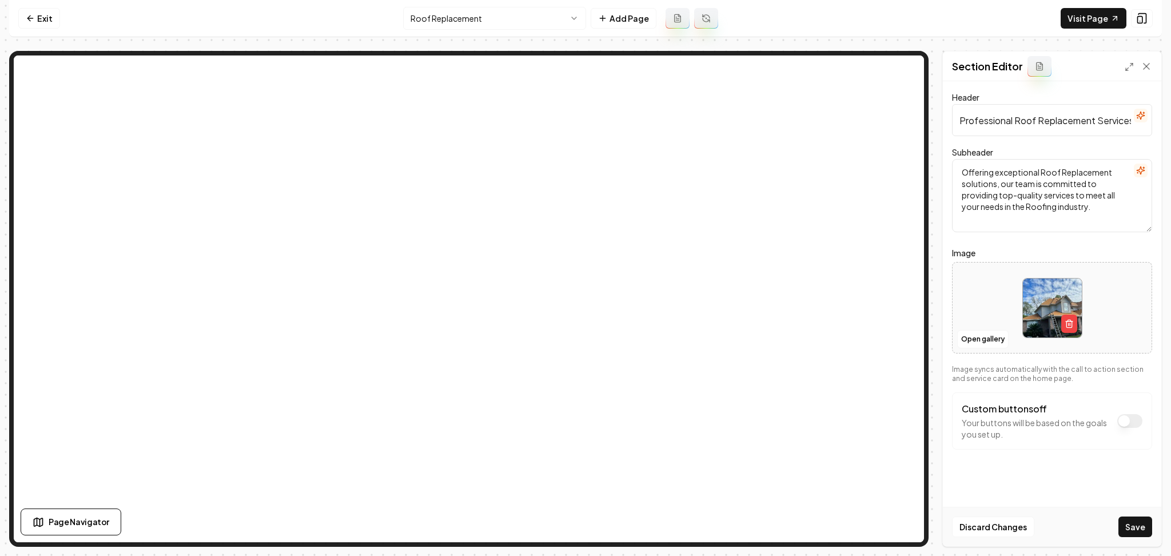
drag, startPoint x: 1132, startPoint y: 529, endPoint x: 1087, endPoint y: 495, distance: 56.4
click at [1132, 527] on button "Save" at bounding box center [1135, 526] width 34 height 21
click at [423, 11] on html "Computer Required This feature is only available on a computer. Please switch t…" at bounding box center [585, 278] width 1171 height 556
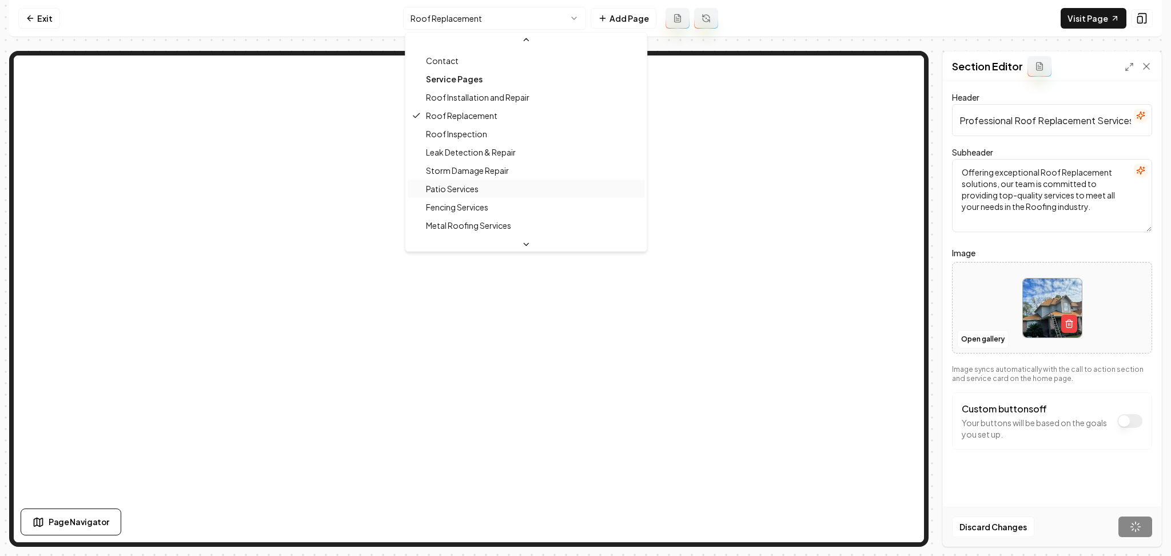
scroll to position [76, 0]
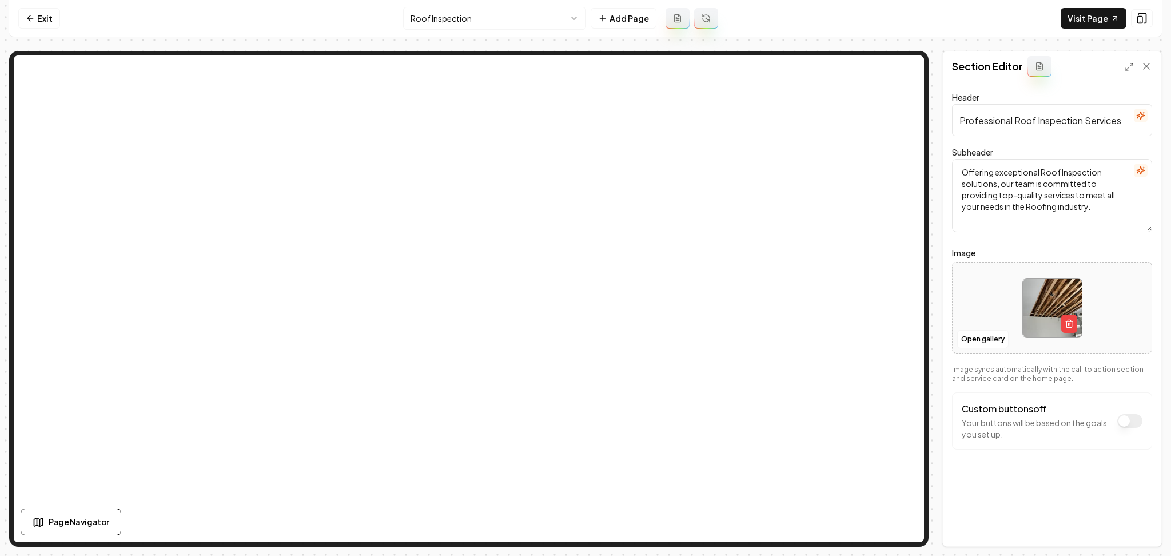
click at [501, 10] on html "Computer Required This feature is only available on a computer. Please switch t…" at bounding box center [585, 278] width 1171 height 556
click at [979, 339] on button "Open gallery" at bounding box center [982, 339] width 51 height 18
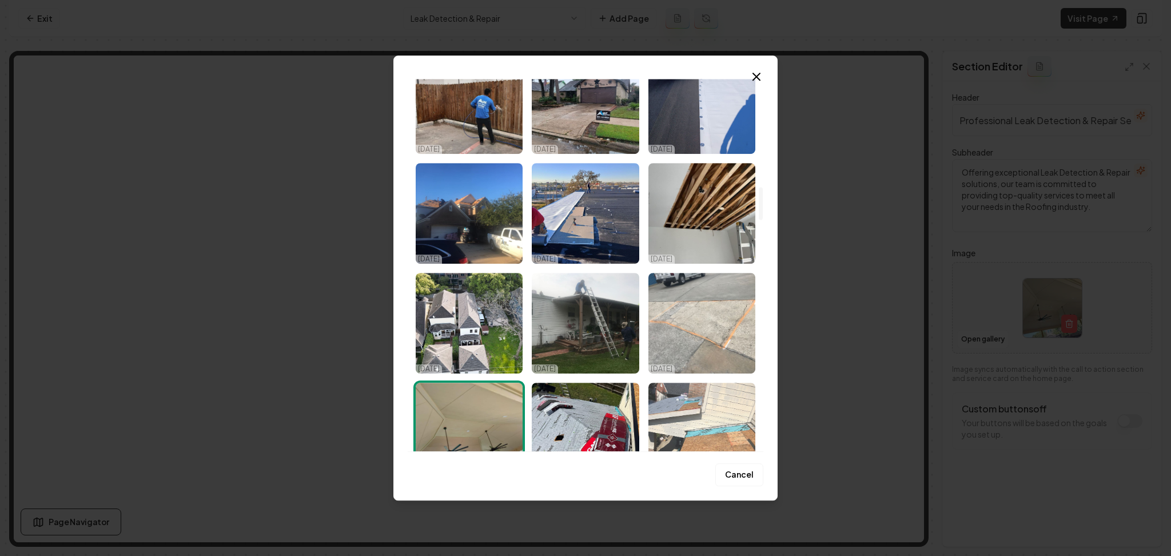
scroll to position [1296, 0]
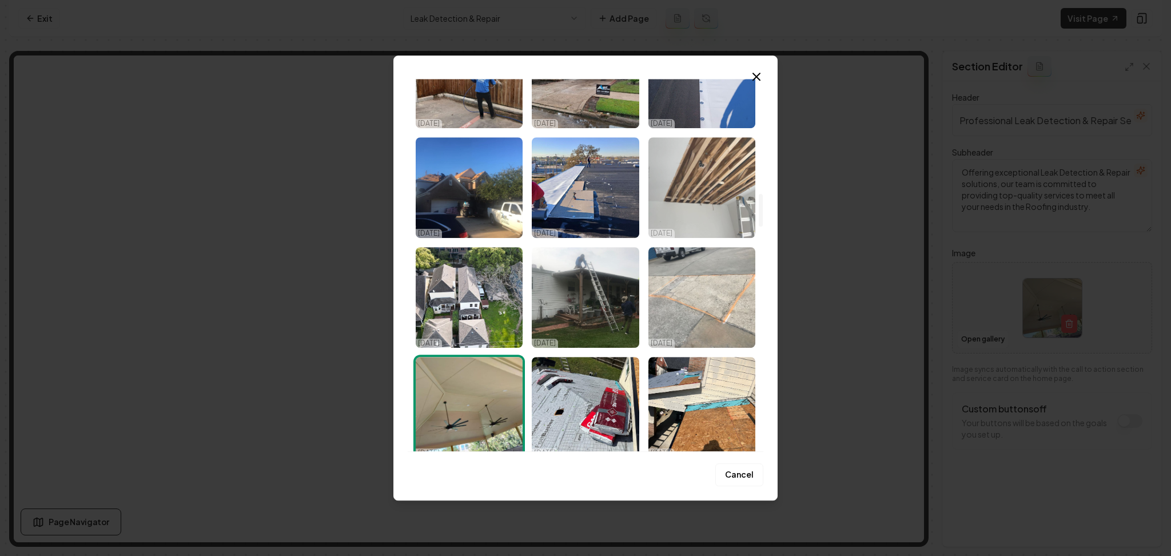
click at [715, 197] on img "Select image image_68dc74855c7cd75eb8ef8651.jpeg" at bounding box center [701, 187] width 107 height 101
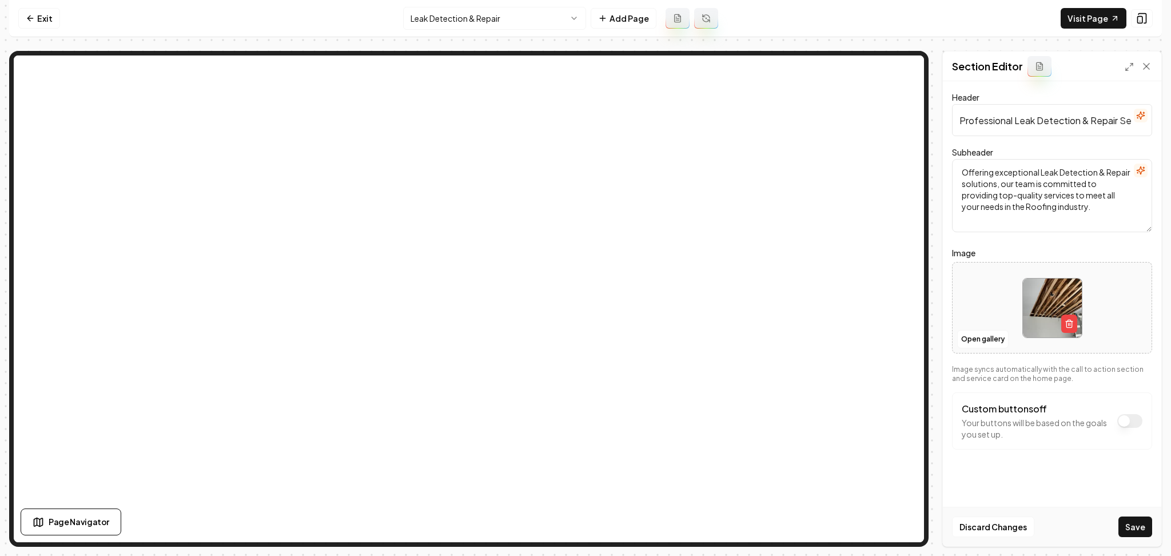
click at [1127, 531] on button "Save" at bounding box center [1135, 526] width 34 height 21
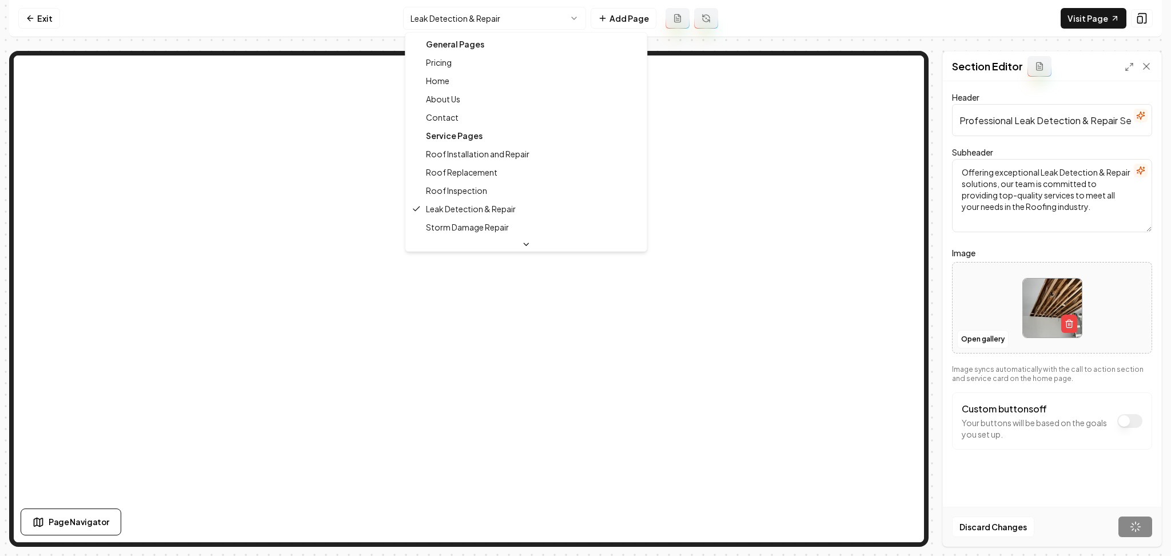
click at [487, 20] on html "Computer Required This feature is only available on a computer. Please switch t…" at bounding box center [585, 278] width 1171 height 556
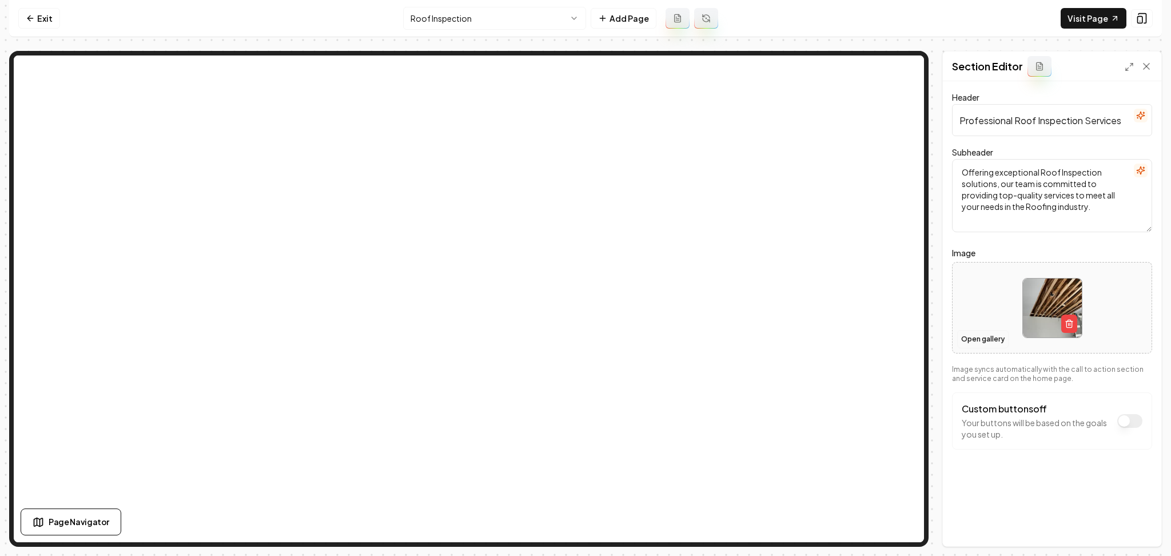
click at [966, 338] on button "Open gallery" at bounding box center [982, 339] width 51 height 18
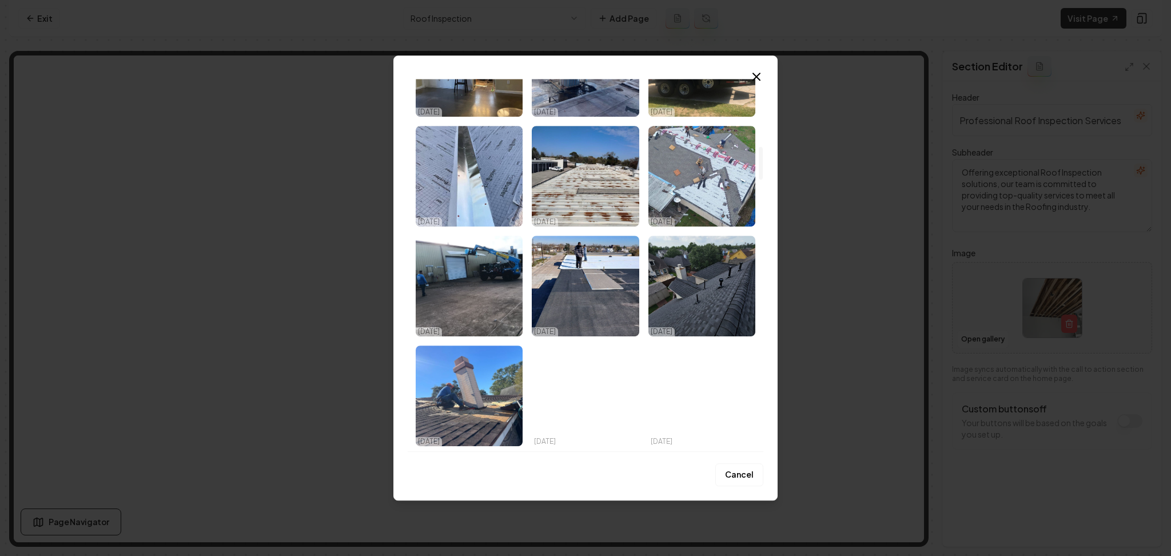
scroll to position [762, 0]
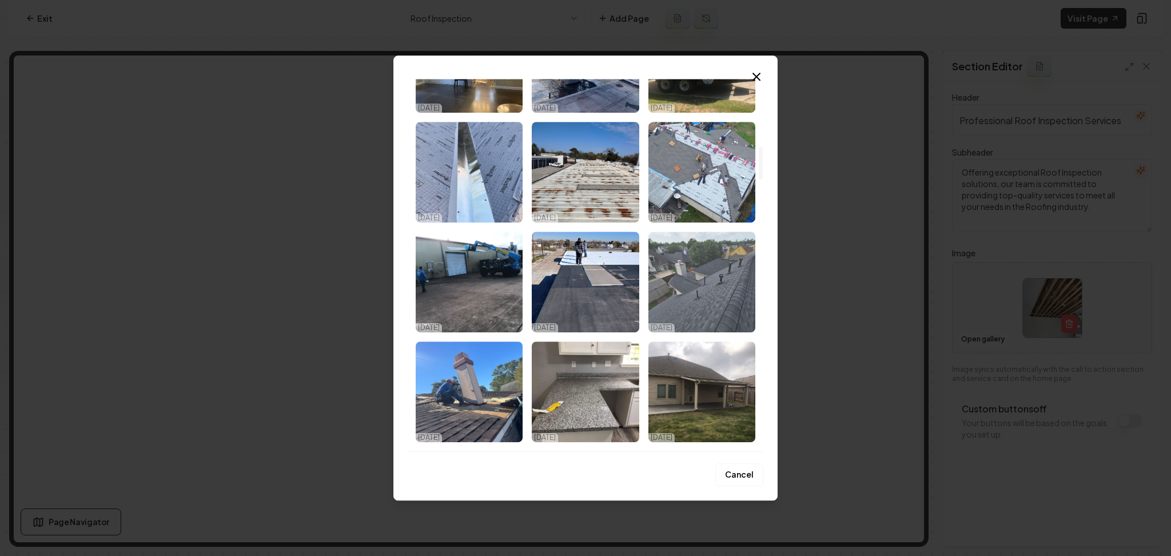
click at [672, 301] on img "Select image image_68dc74875c7cd75eb8ef8e6b.jpeg" at bounding box center [701, 282] width 107 height 101
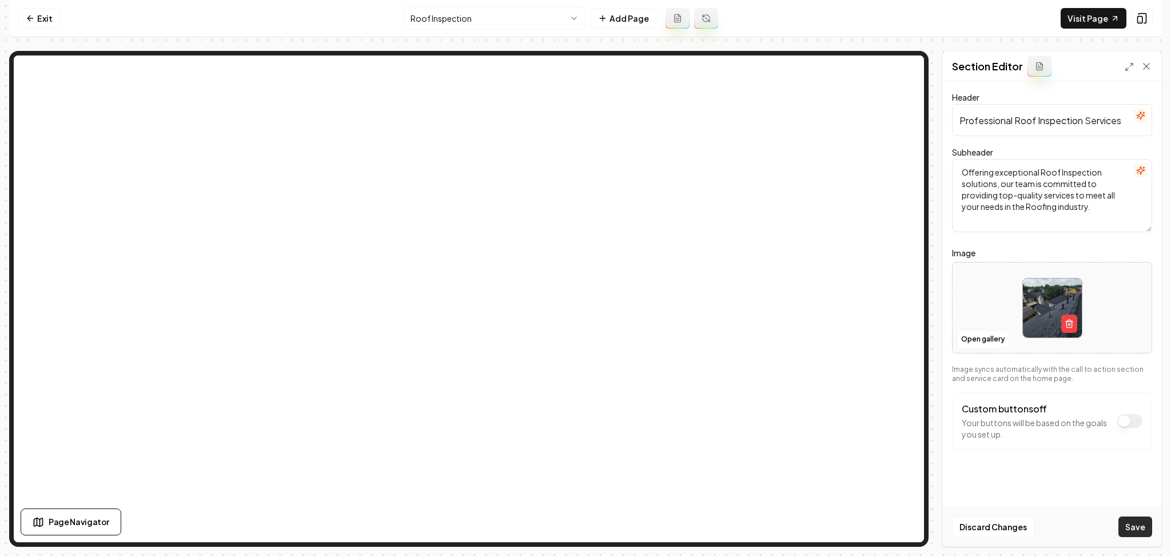
click at [1136, 523] on button "Save" at bounding box center [1135, 526] width 34 height 21
click at [525, 14] on html "Computer Required This feature is only available on a computer. Please switch t…" at bounding box center [585, 278] width 1171 height 556
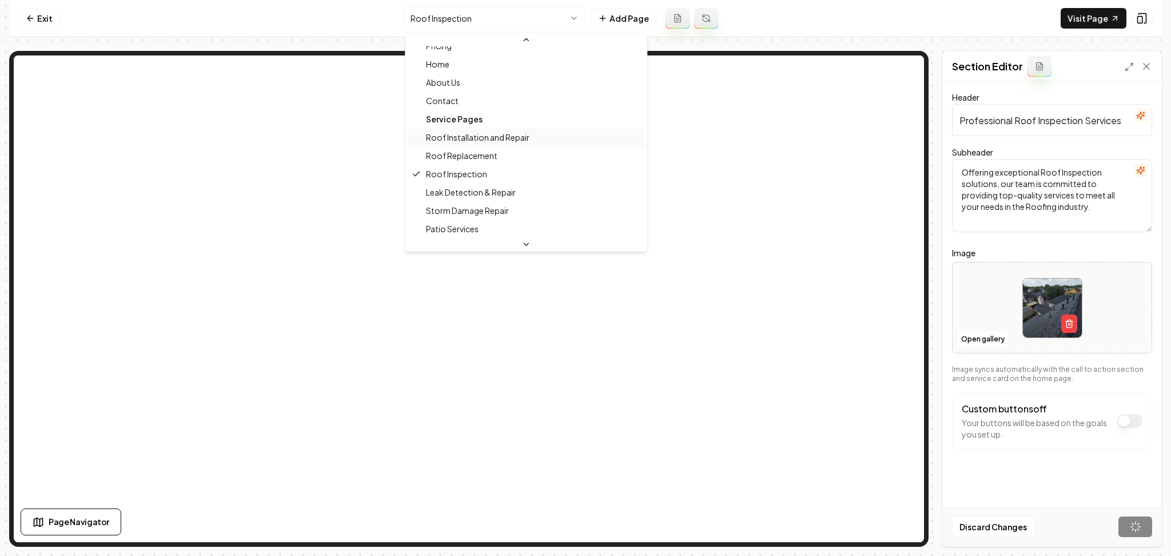
scroll to position [76, 0]
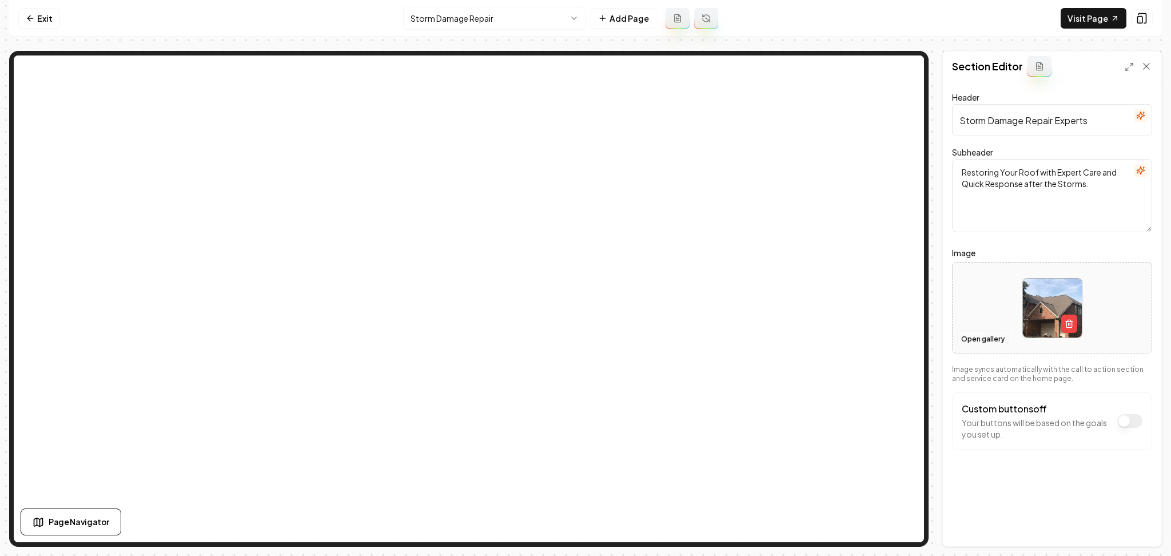
click at [964, 339] on button "Open gallery" at bounding box center [982, 339] width 51 height 18
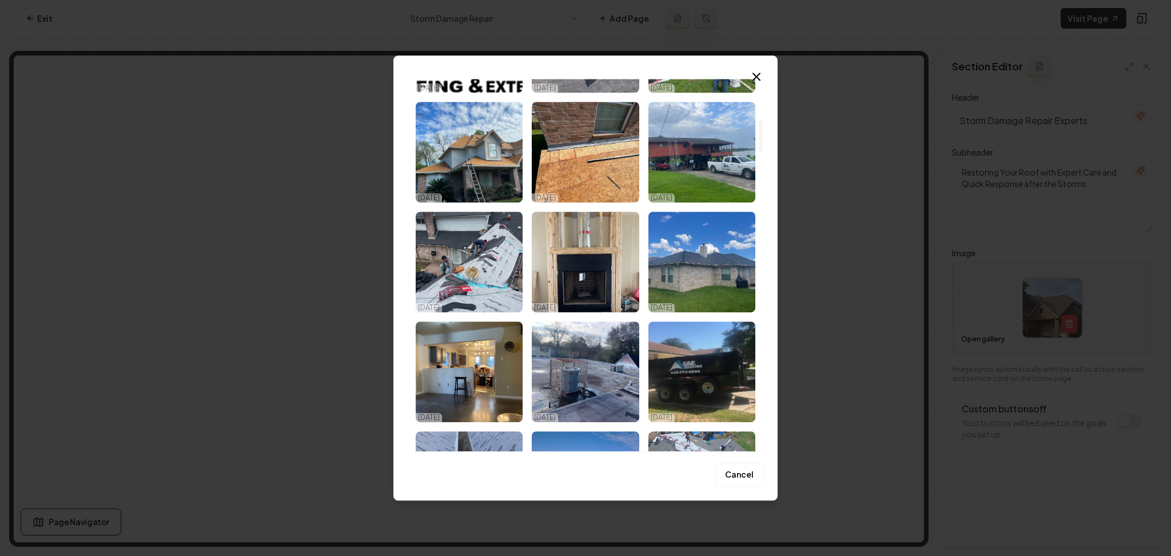
scroll to position [457, 0]
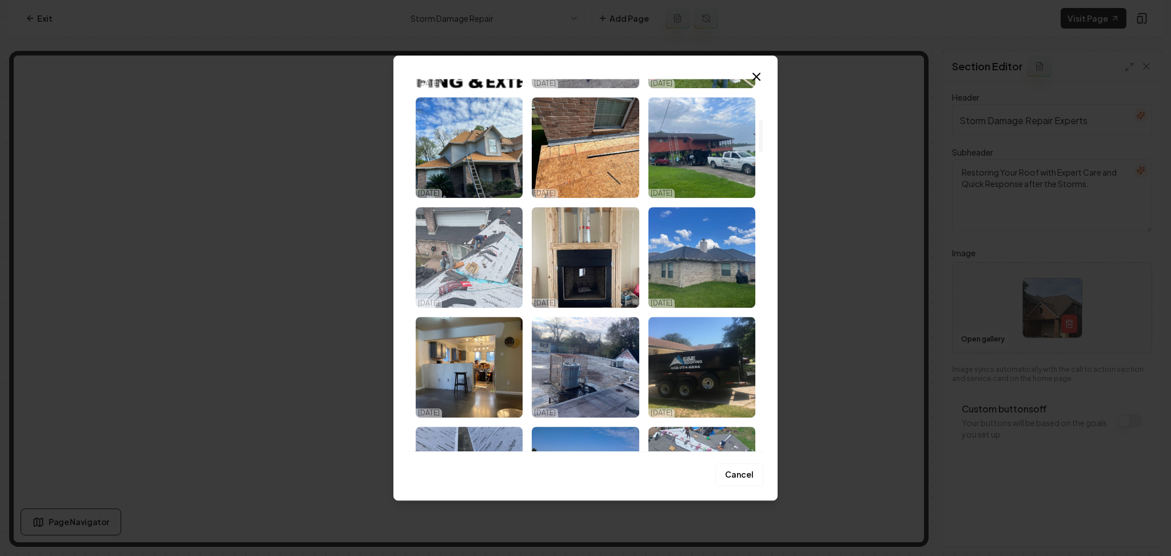
click at [476, 270] on img "Select image image_68dc74885c7cd75eb8ef94ca.jpeg" at bounding box center [469, 257] width 107 height 101
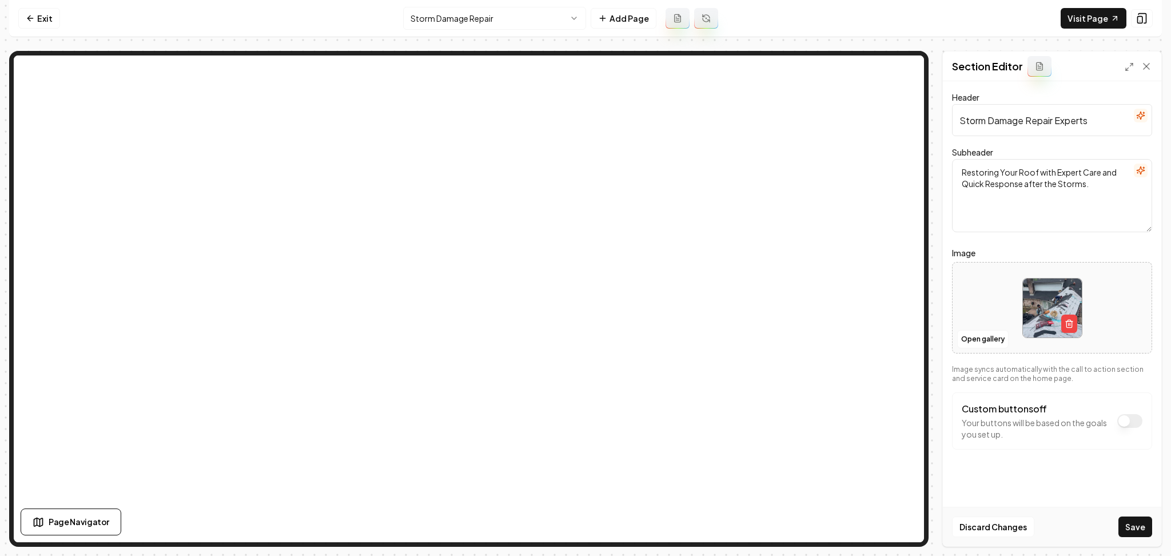
click at [1136, 521] on button "Save" at bounding box center [1135, 526] width 34 height 21
click at [448, 17] on html "Computer Required This feature is only available on a computer. Please switch t…" at bounding box center [585, 278] width 1171 height 556
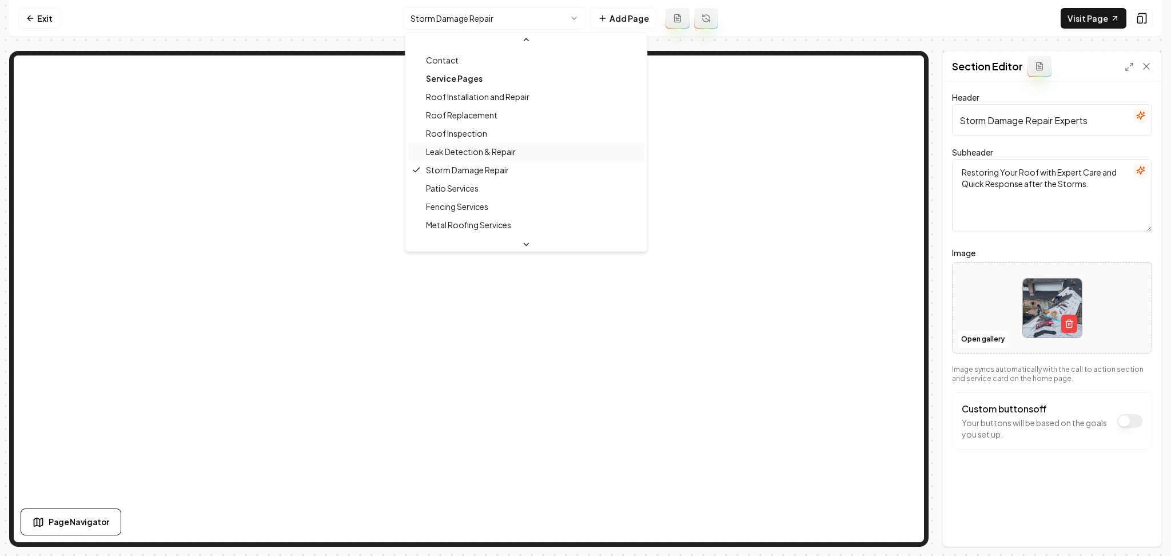
scroll to position [76, 0]
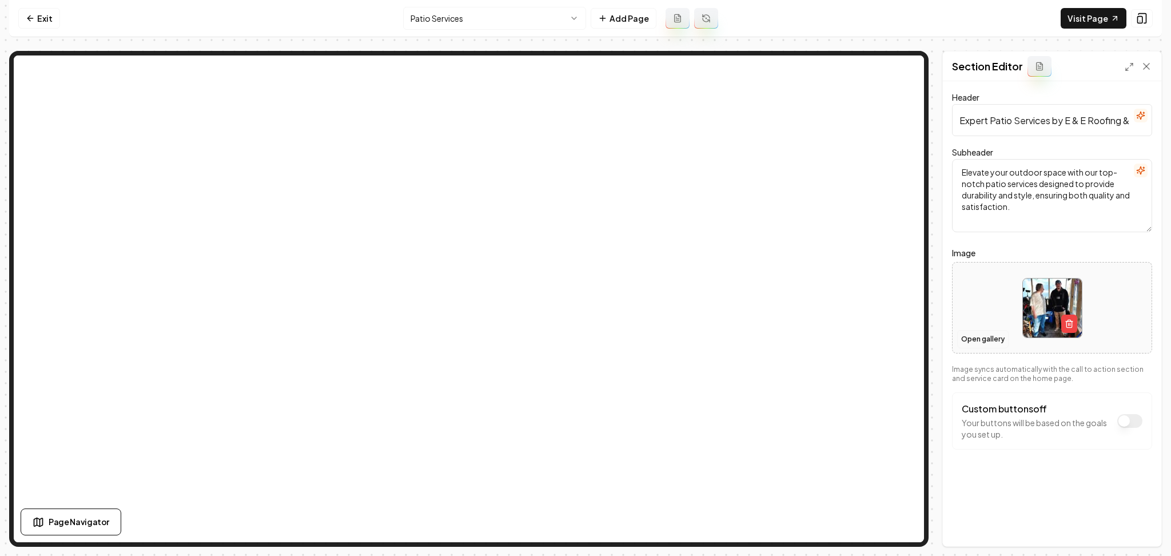
click at [981, 343] on button "Open gallery" at bounding box center [982, 339] width 51 height 18
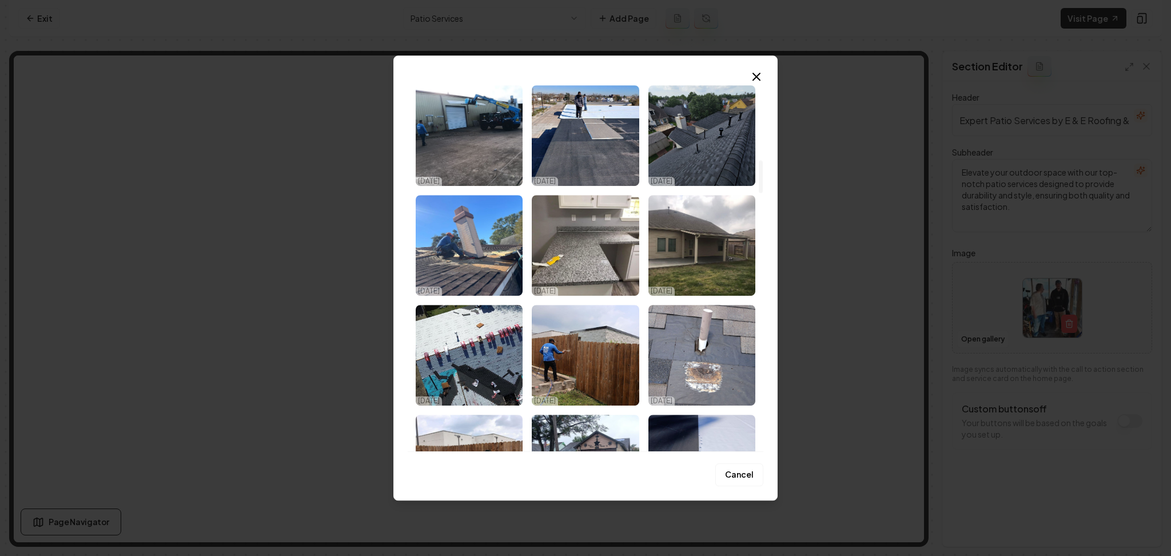
scroll to position [915, 0]
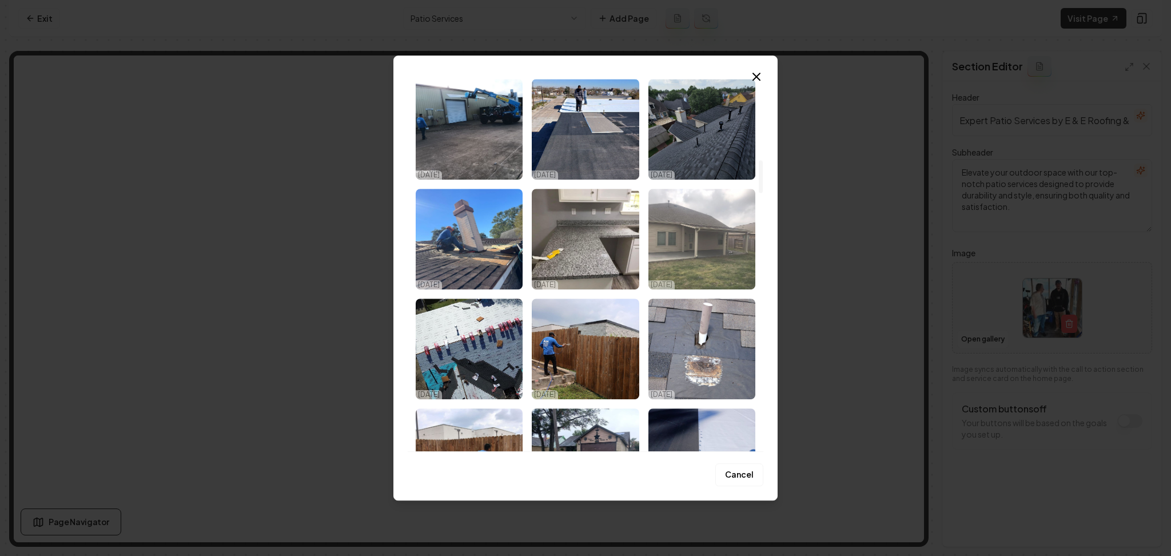
click at [671, 262] on img "Select image image_68dc74855c7cd75eb8ef852b.jpeg" at bounding box center [701, 239] width 107 height 101
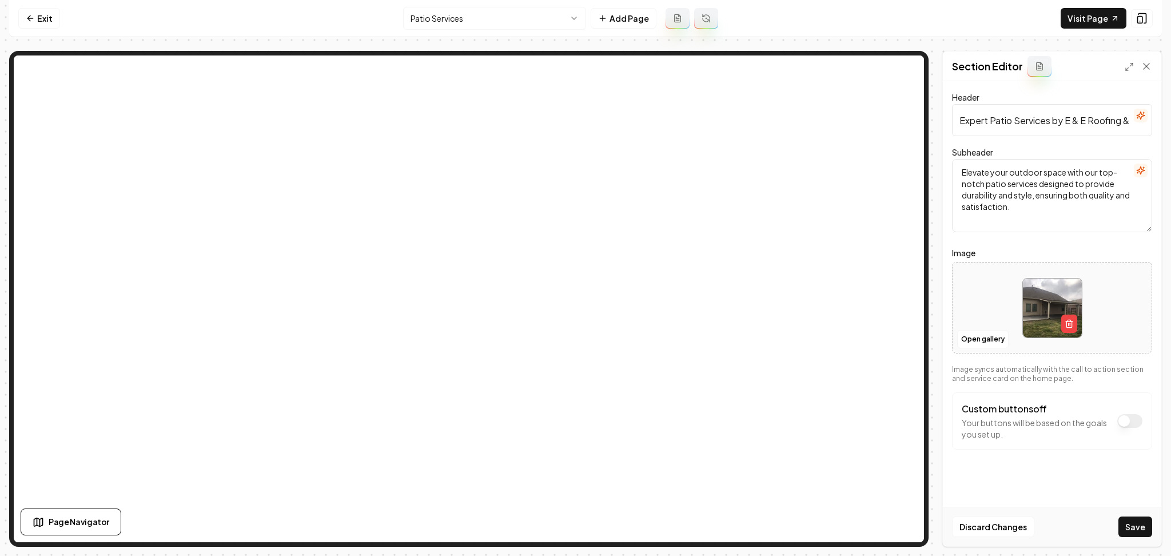
click at [1142, 520] on button "Save" at bounding box center [1135, 526] width 34 height 21
click at [972, 338] on button "Open gallery" at bounding box center [982, 339] width 51 height 18
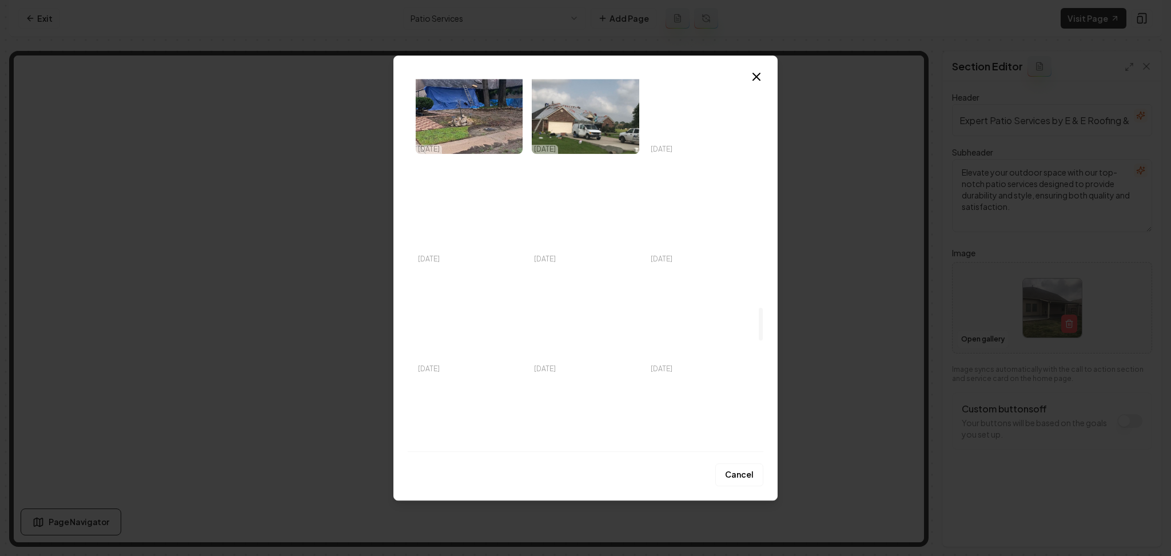
scroll to position [2582, 0]
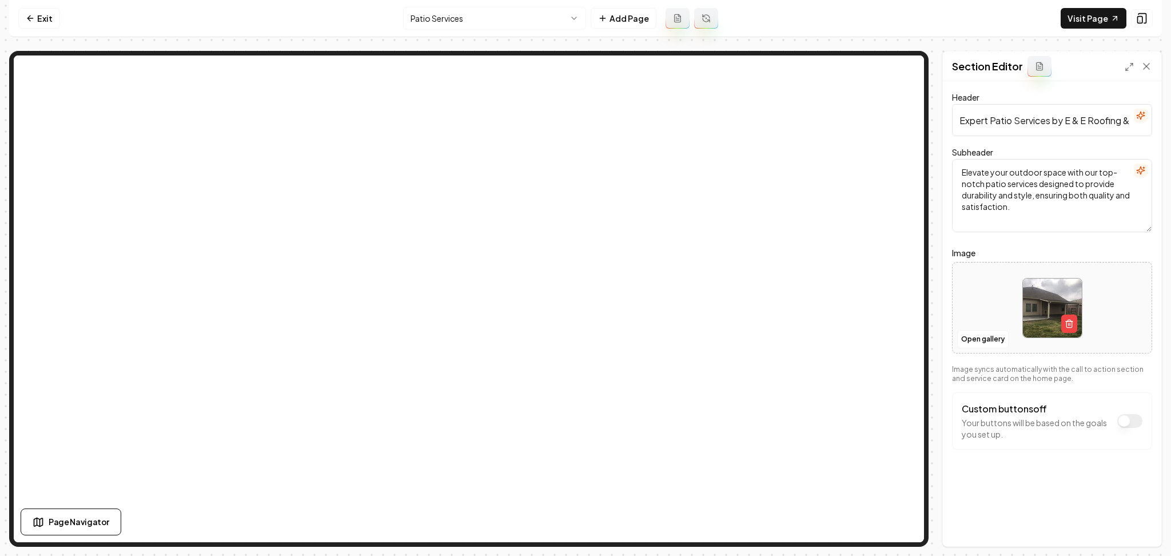
click at [520, 31] on nav "Exit Patio Services Add Page Visit Page" at bounding box center [585, 18] width 1153 height 37
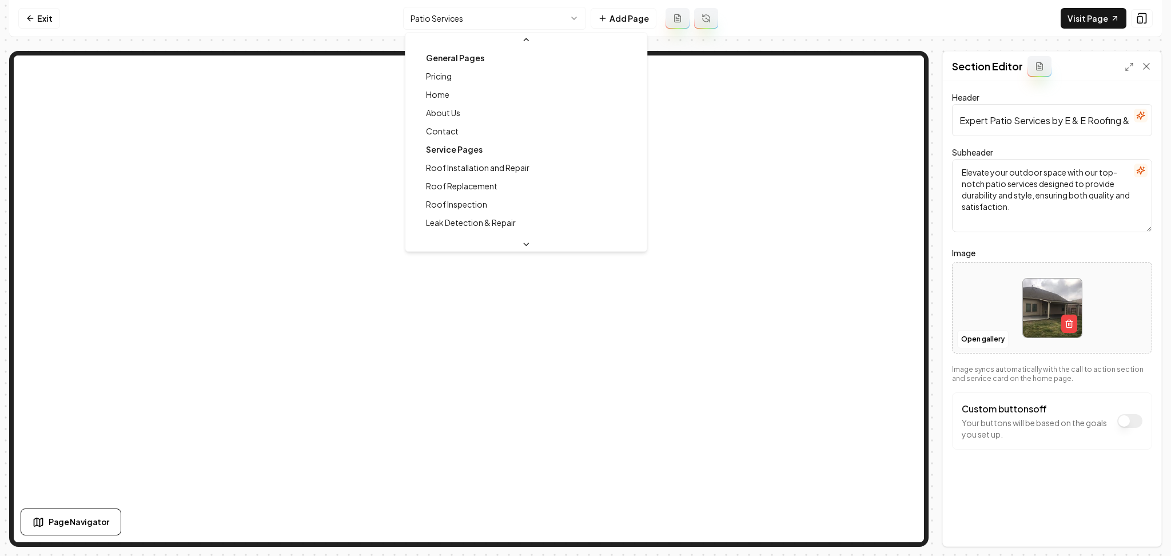
click at [519, 27] on html "Computer Required This feature is only available on a computer. Please switch t…" at bounding box center [585, 278] width 1171 height 556
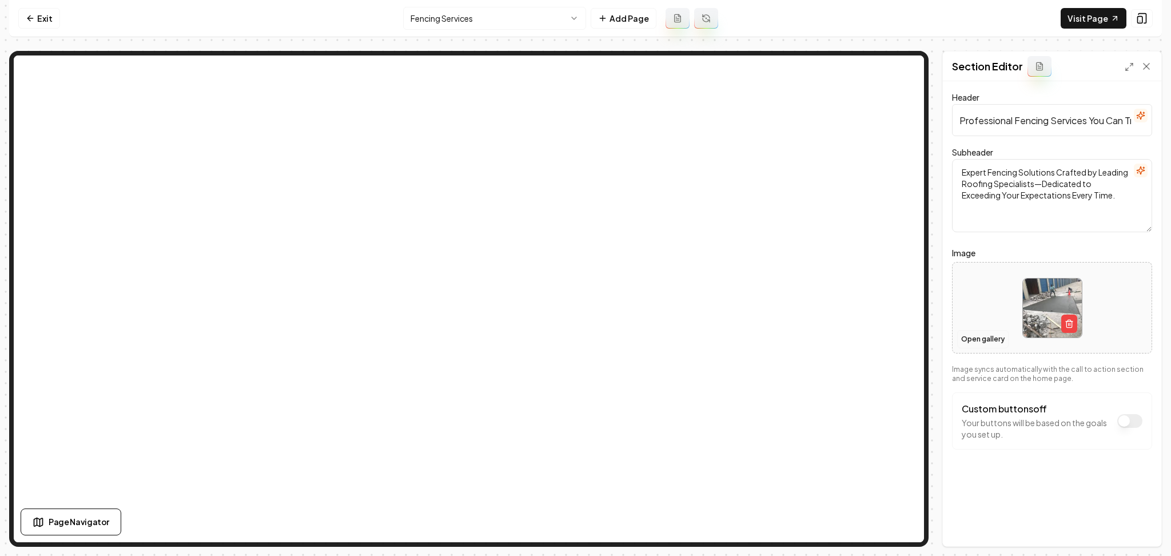
click at [966, 343] on button "Open gallery" at bounding box center [982, 339] width 51 height 18
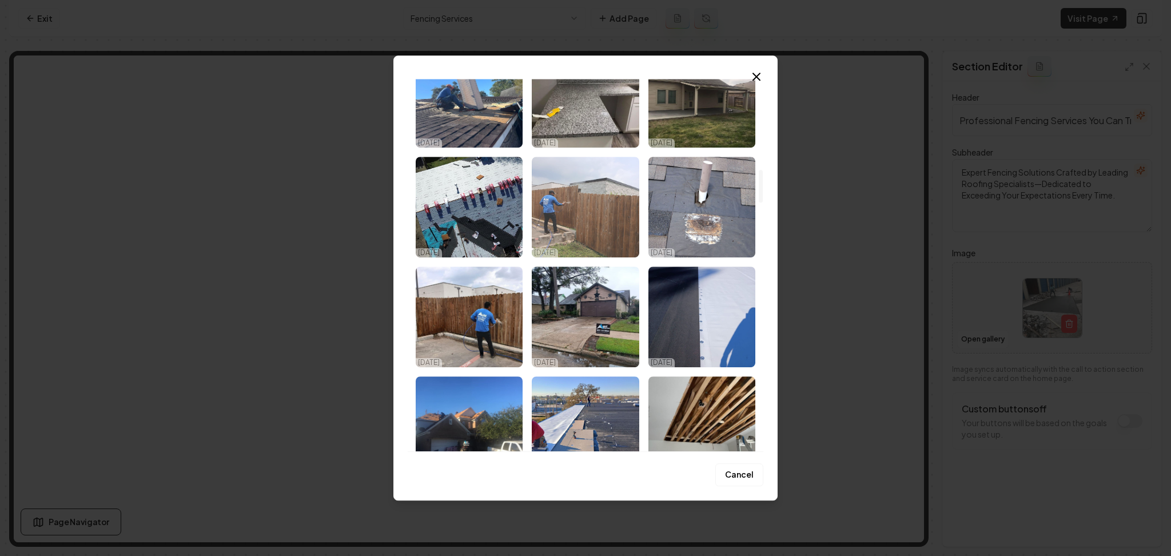
scroll to position [1067, 0]
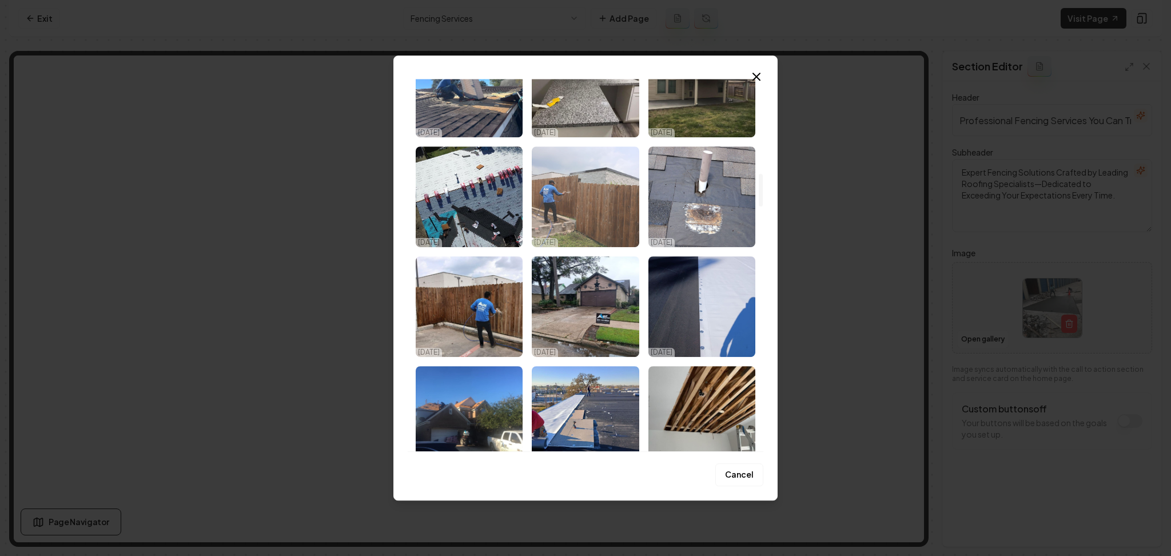
click at [558, 212] on img "Select image image_68dc74855c7cd75eb8ef8678.jpeg" at bounding box center [585, 196] width 107 height 101
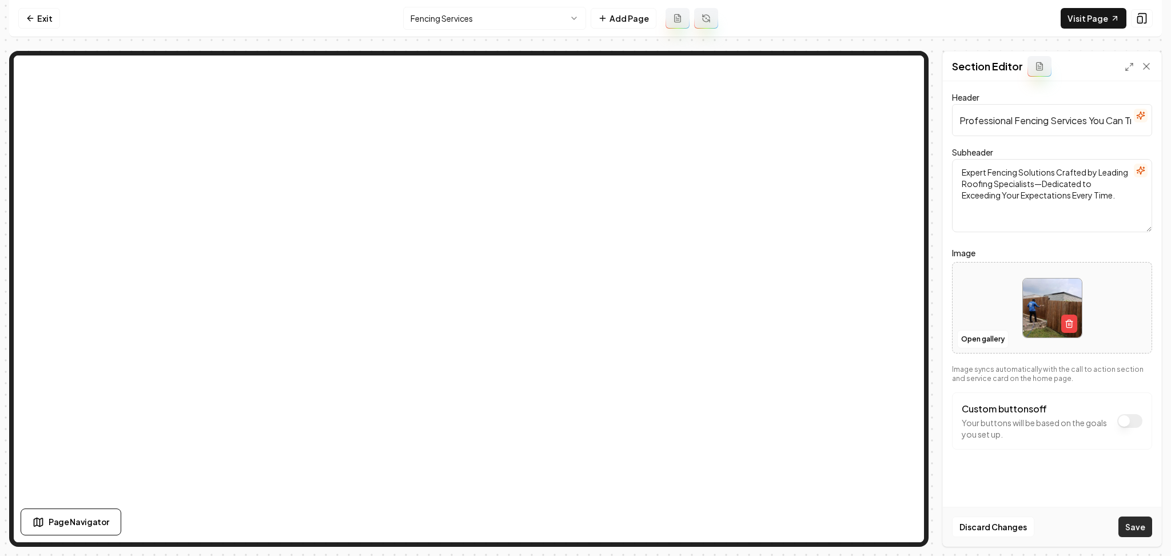
click at [1142, 518] on button "Save" at bounding box center [1135, 526] width 34 height 21
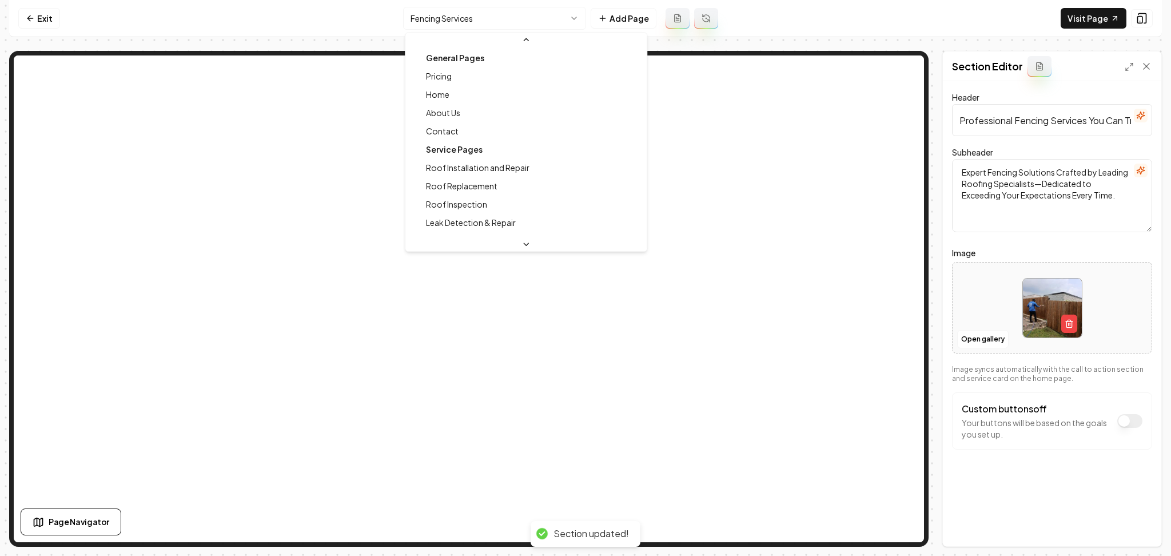
click at [476, 17] on html "Computer Required This feature is only available on a computer. Please switch t…" at bounding box center [585, 278] width 1171 height 556
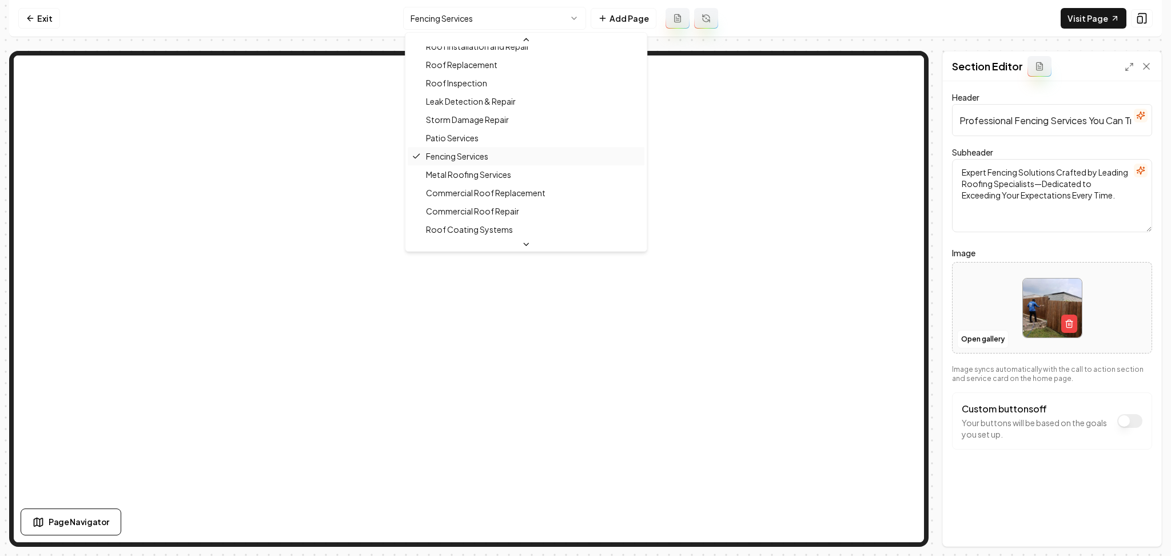
scroll to position [125, 0]
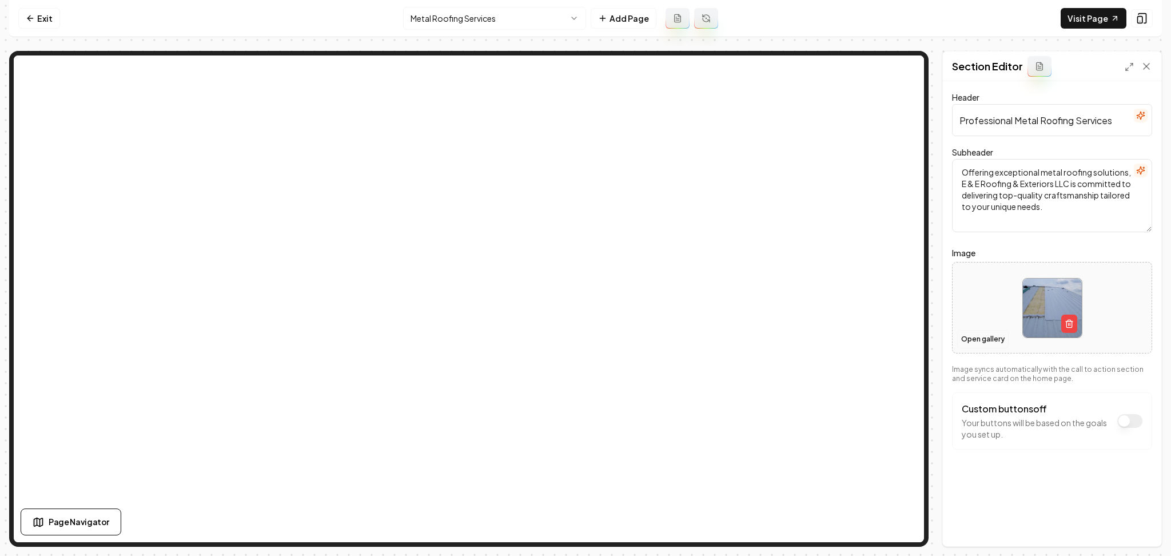
click at [990, 345] on button "Open gallery" at bounding box center [982, 339] width 51 height 18
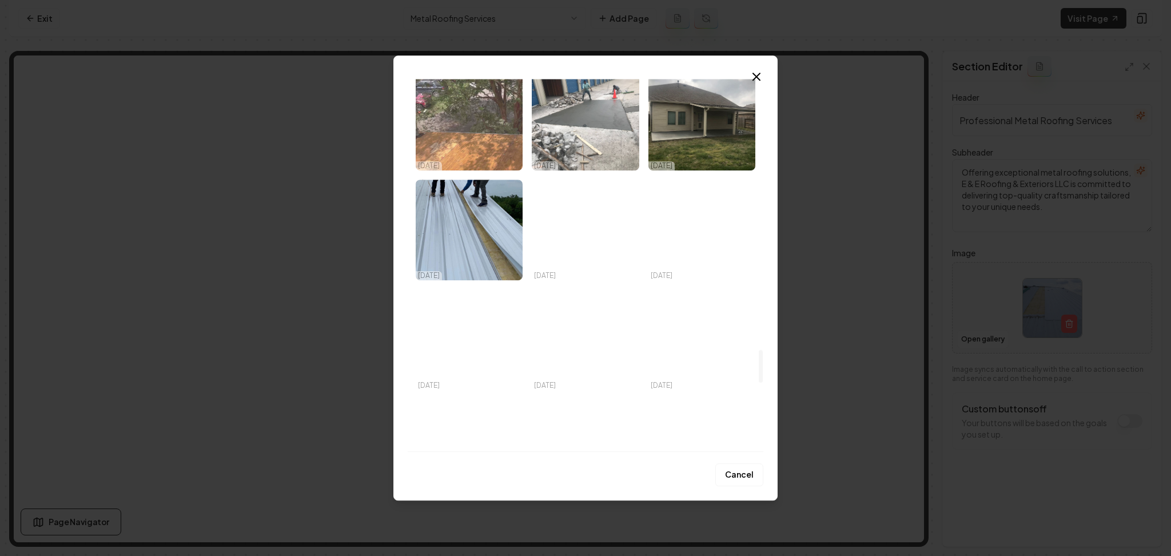
scroll to position [3125, 0]
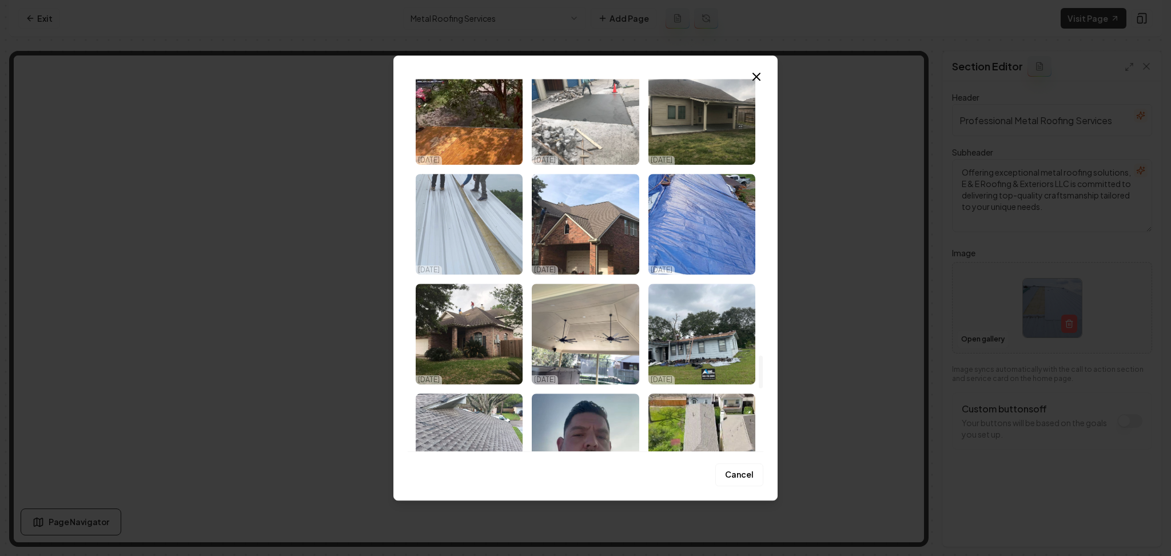
click at [489, 240] on img "Select image image_68dc74825c7cd75eb8ef76c9.jpeg" at bounding box center [469, 224] width 107 height 101
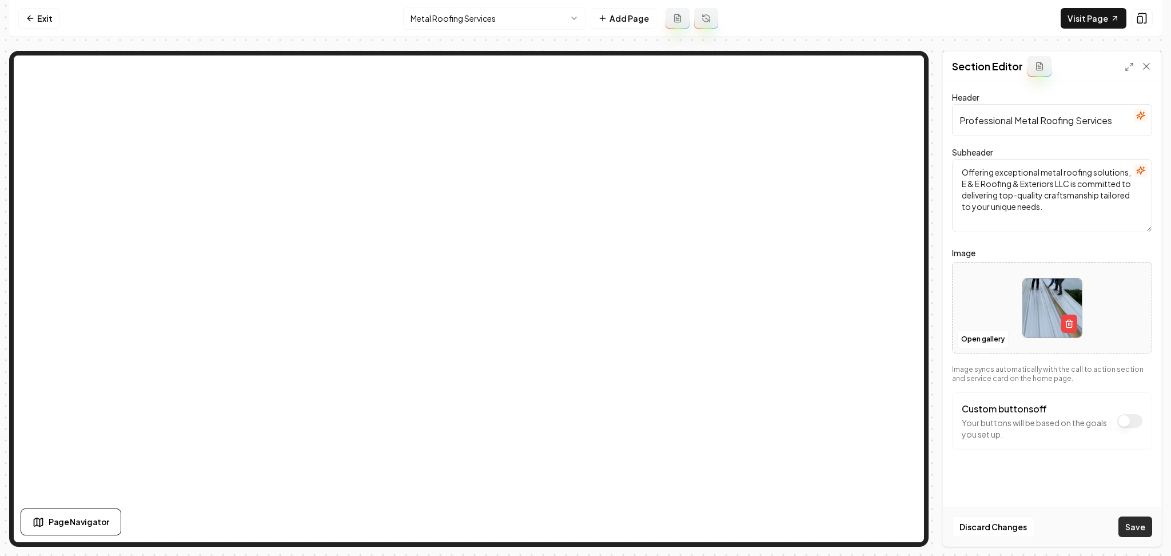
click at [1128, 532] on button "Save" at bounding box center [1135, 526] width 34 height 21
click at [966, 332] on button "Open gallery" at bounding box center [982, 339] width 51 height 18
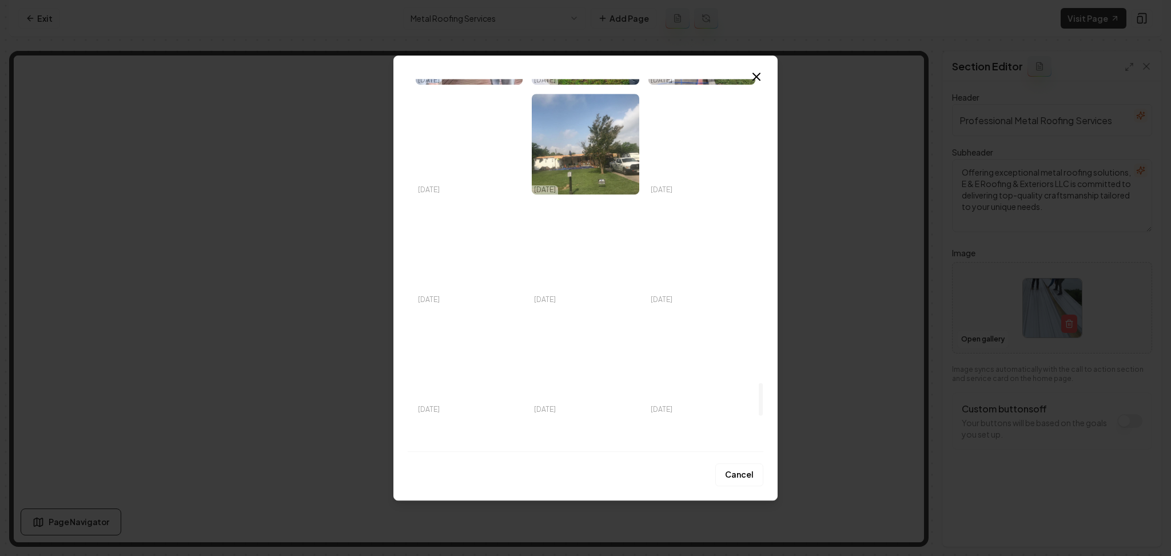
scroll to position [3831, 0]
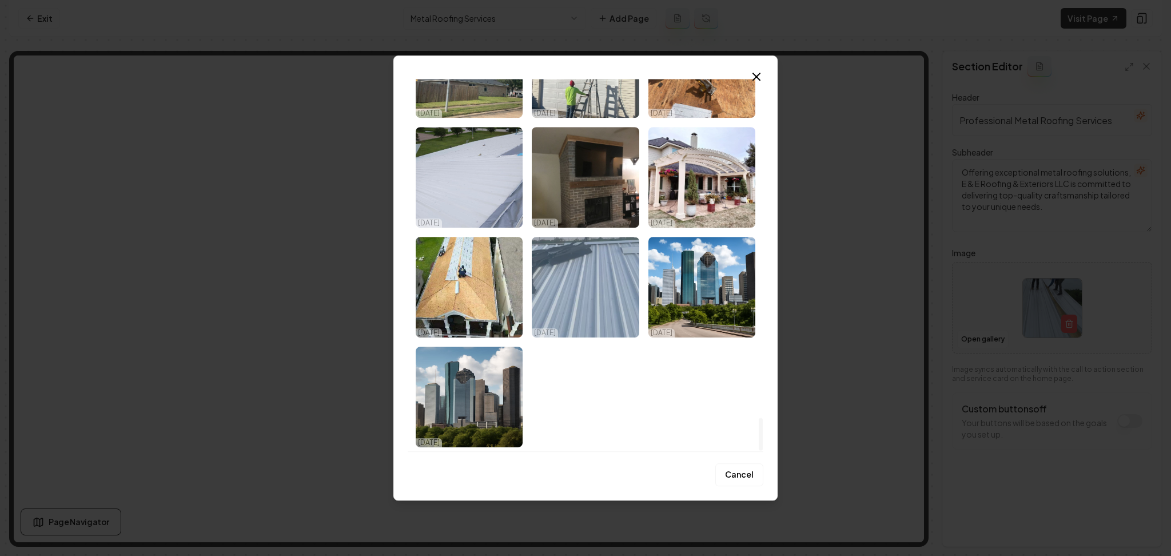
click at [608, 294] on img "Select image image_68dc74805c7cd75eb8ef6848.jpeg" at bounding box center [585, 287] width 107 height 101
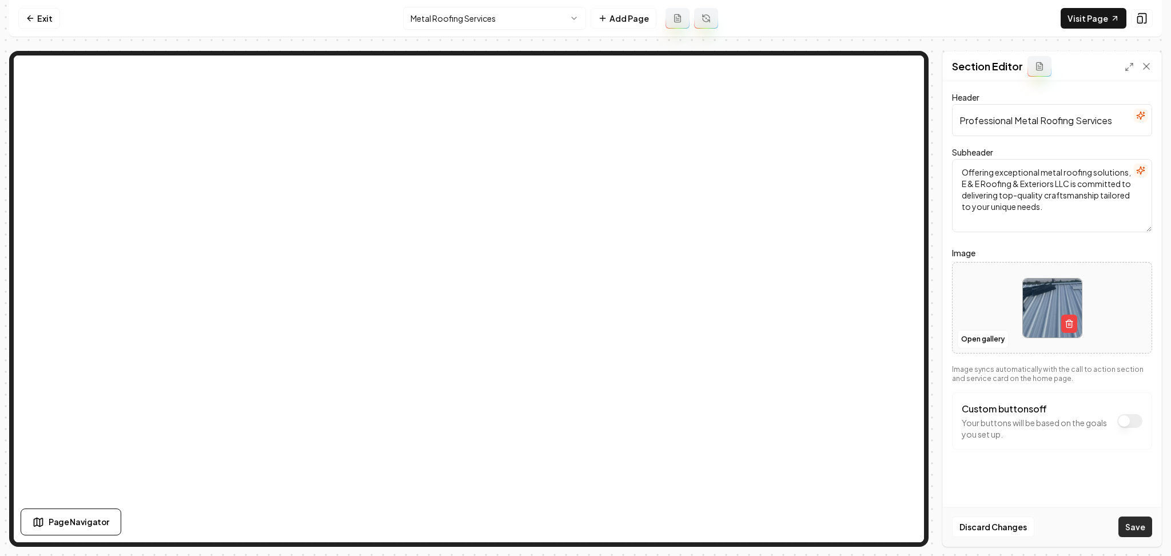
click at [1139, 532] on button "Save" at bounding box center [1135, 526] width 34 height 21
click at [516, 21] on html "Computer Required This feature is only available on a computer. Please switch t…" at bounding box center [585, 278] width 1171 height 556
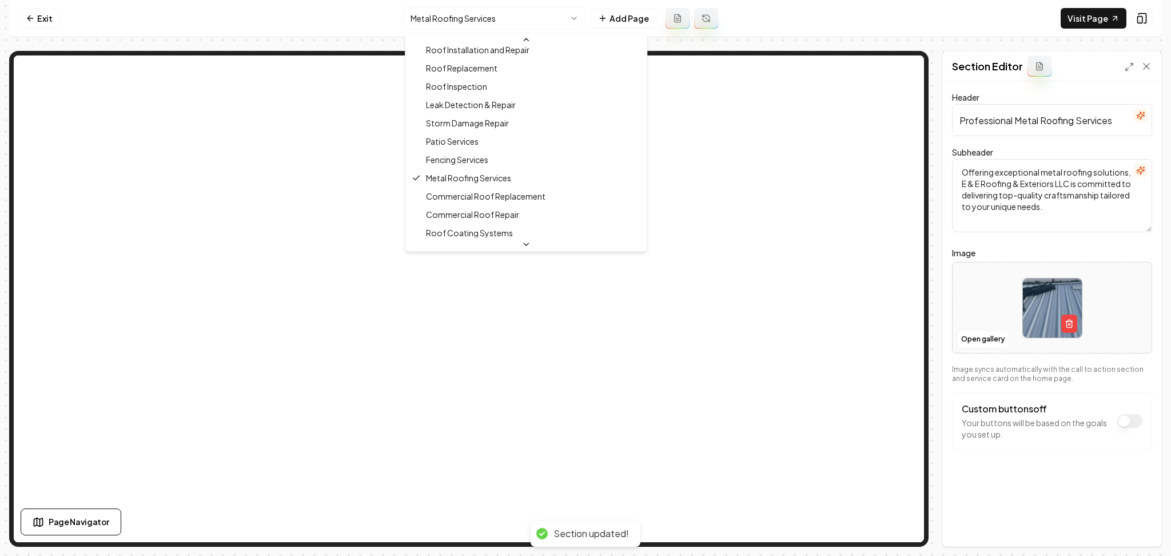
scroll to position [119, 0]
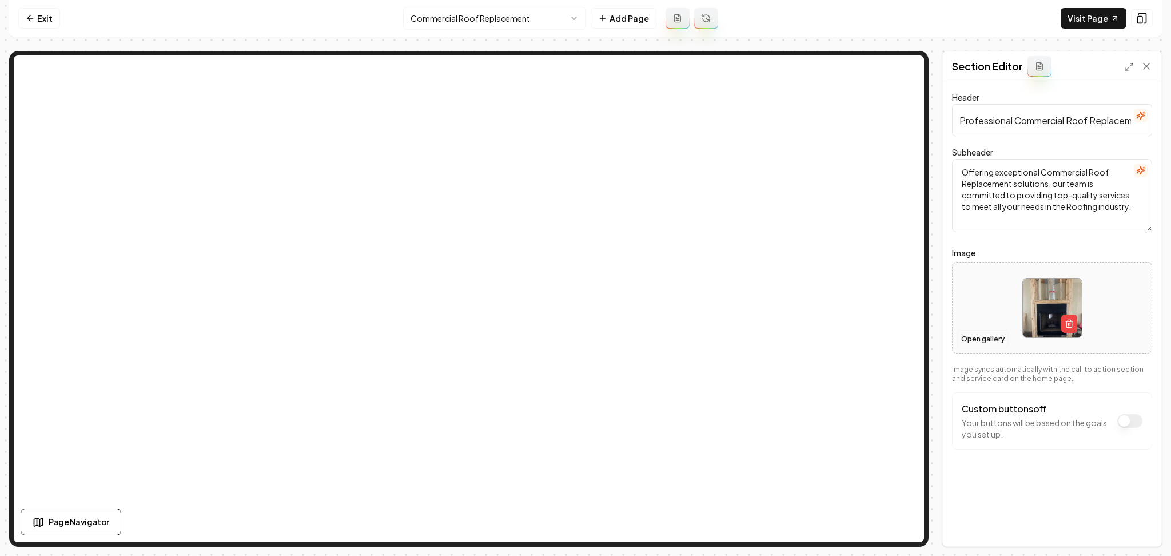
click at [970, 341] on button "Open gallery" at bounding box center [982, 339] width 51 height 18
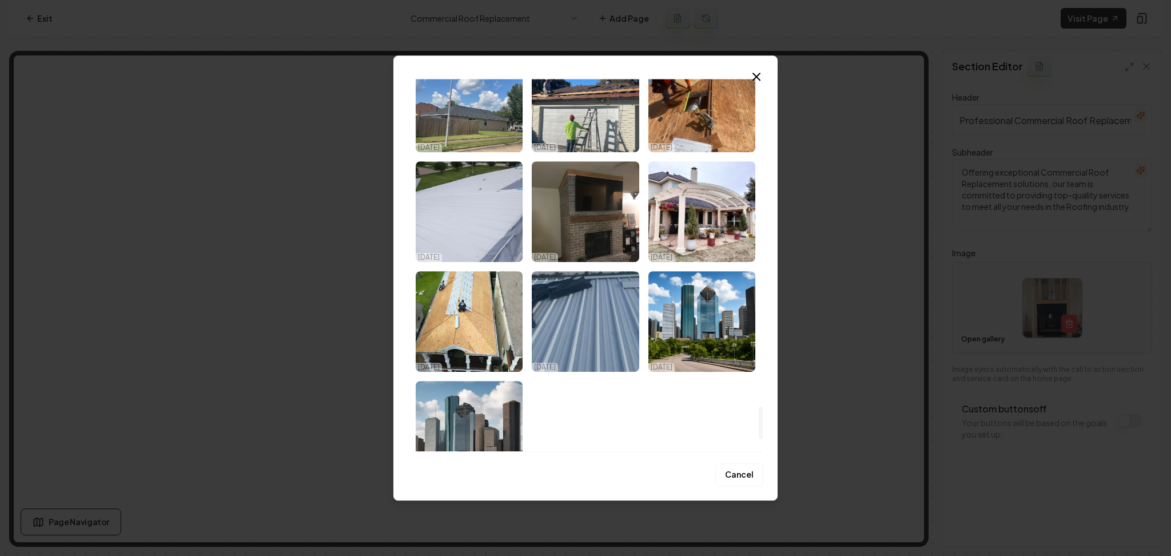
scroll to position [3831, 0]
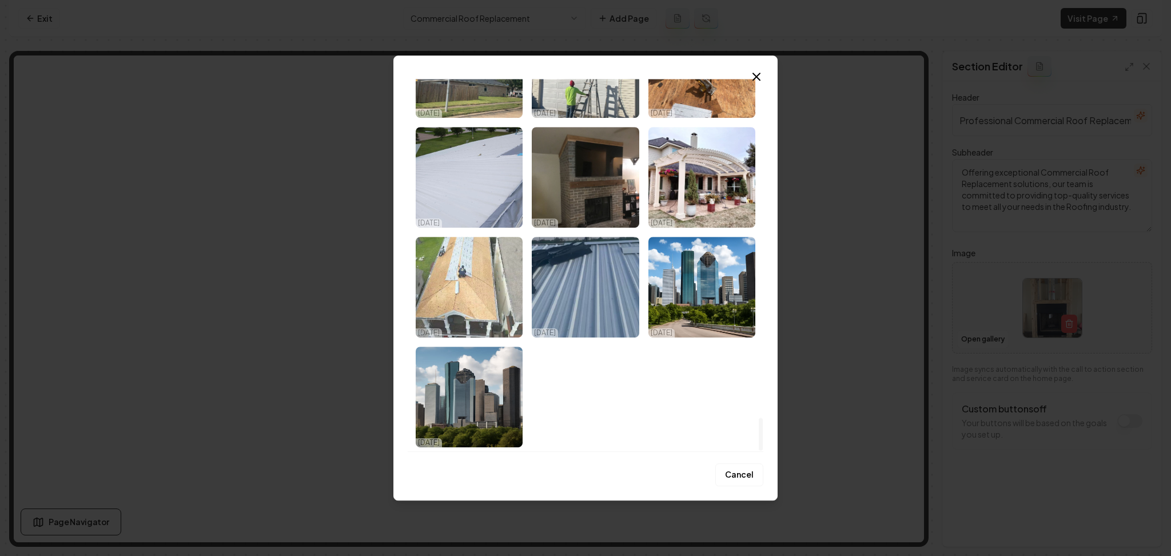
click at [491, 300] on img "Select image image_68dc74805c7cd75eb8ef6789.jpeg" at bounding box center [469, 287] width 107 height 101
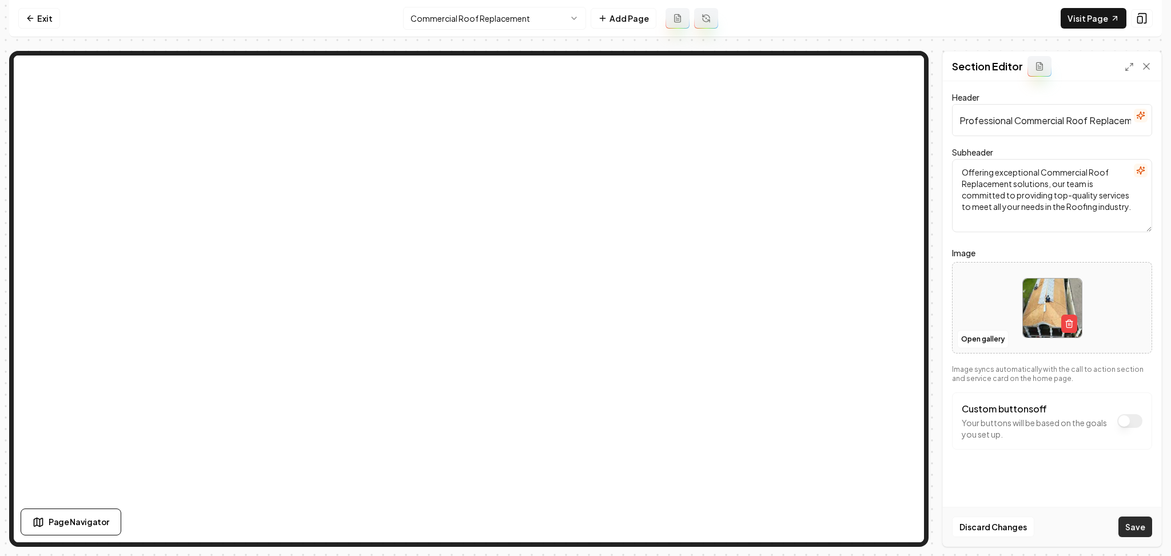
click at [1132, 526] on button "Save" at bounding box center [1135, 526] width 34 height 21
click at [476, 20] on html "Computer Required This feature is only available on a computer. Please switch t…" at bounding box center [585, 278] width 1171 height 556
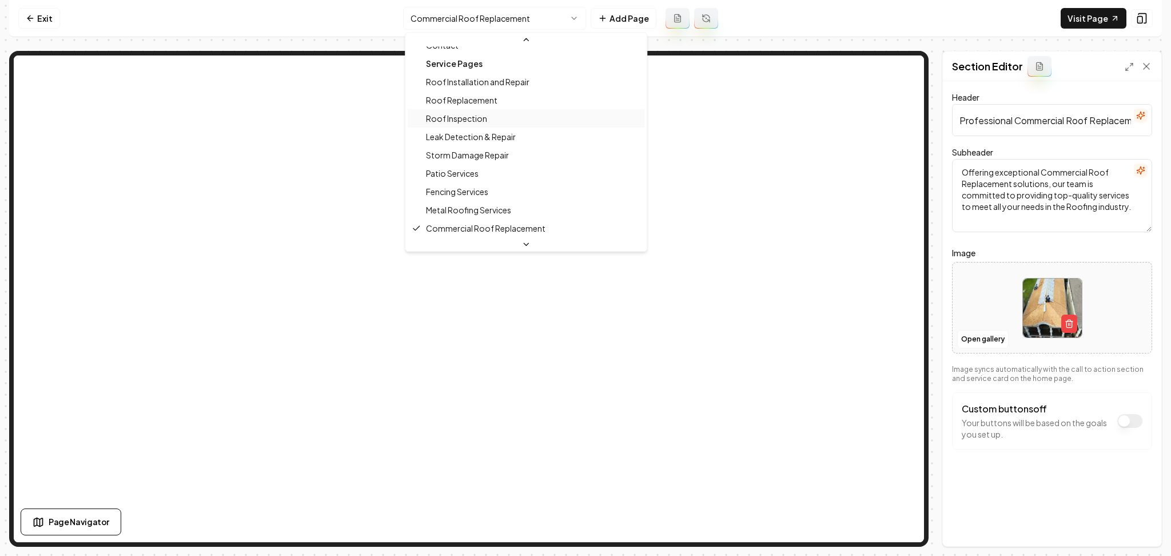
scroll to position [189, 0]
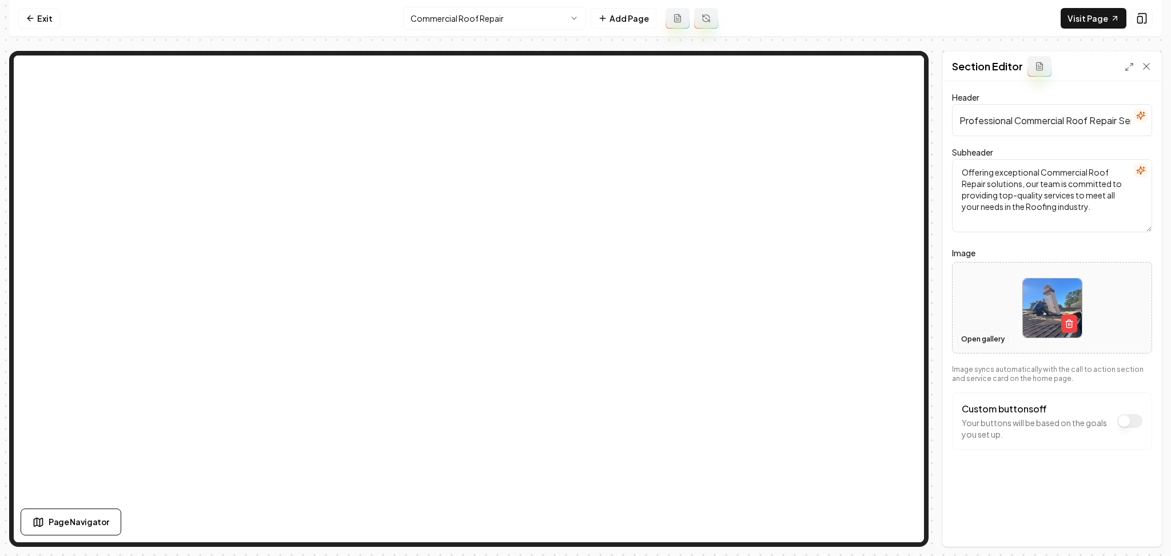
click at [965, 339] on button "Open gallery" at bounding box center [982, 339] width 51 height 18
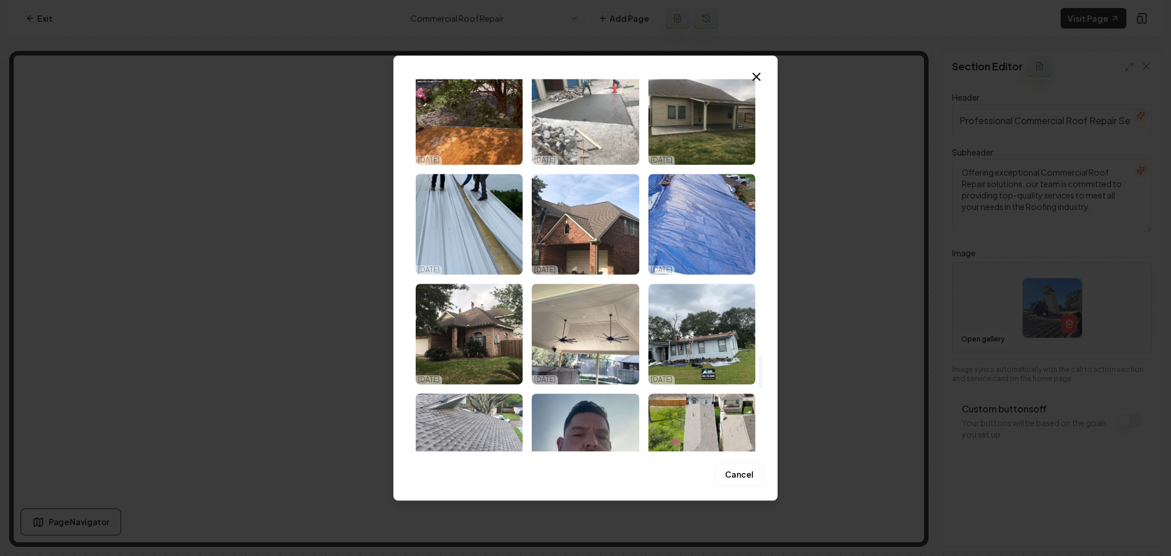
scroll to position [3156, 0]
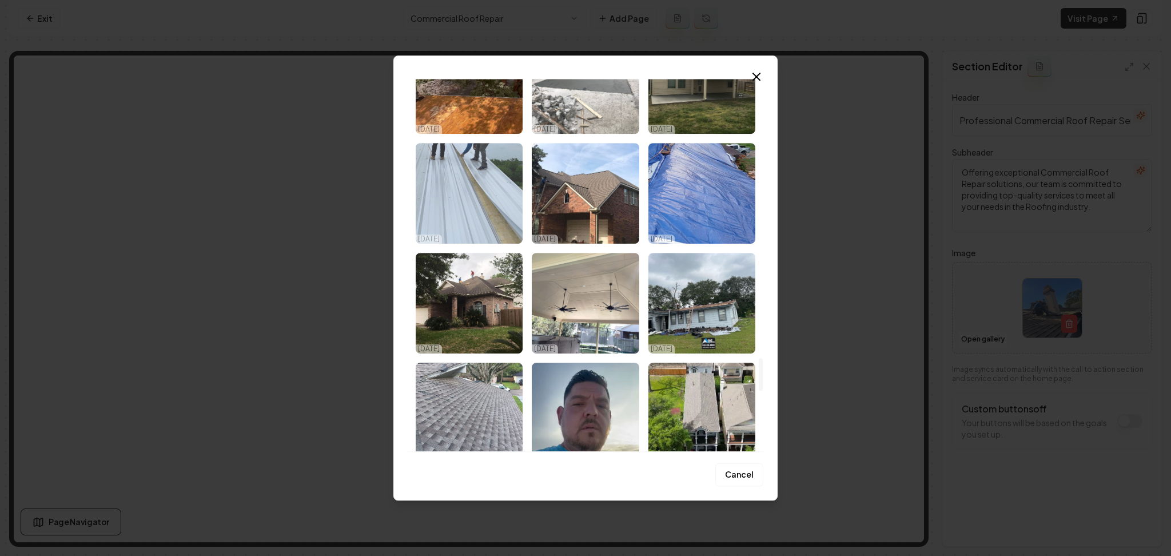
click at [452, 187] on img "Select image image_68dc74825c7cd75eb8ef76c9.jpeg" at bounding box center [469, 193] width 107 height 101
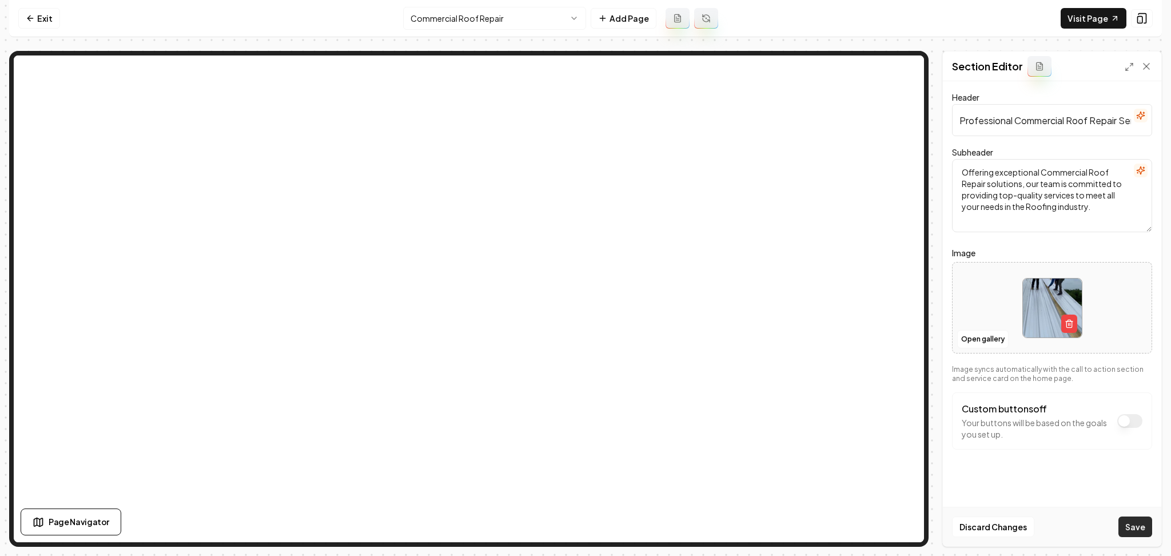
click at [1129, 529] on button "Save" at bounding box center [1135, 526] width 34 height 21
click at [447, 34] on nav "Exit Commercial Roof Repair Add Page Visit Page" at bounding box center [585, 18] width 1153 height 37
click at [446, 22] on html "Computer Required This feature is only available on a computer. Please switch t…" at bounding box center [585, 278] width 1171 height 556
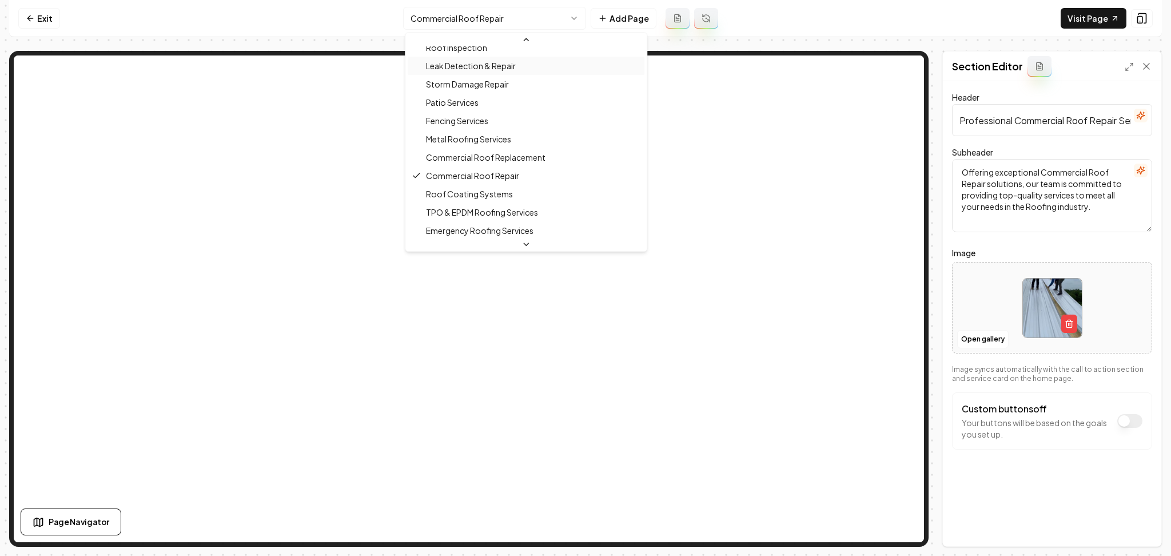
scroll to position [168, 0]
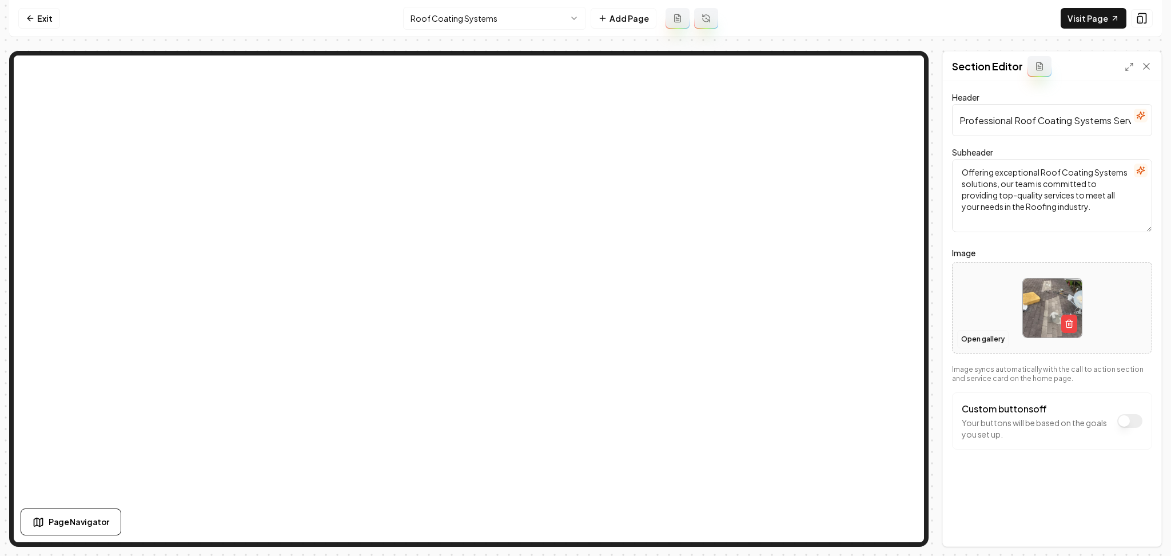
click at [989, 343] on button "Open gallery" at bounding box center [982, 339] width 51 height 18
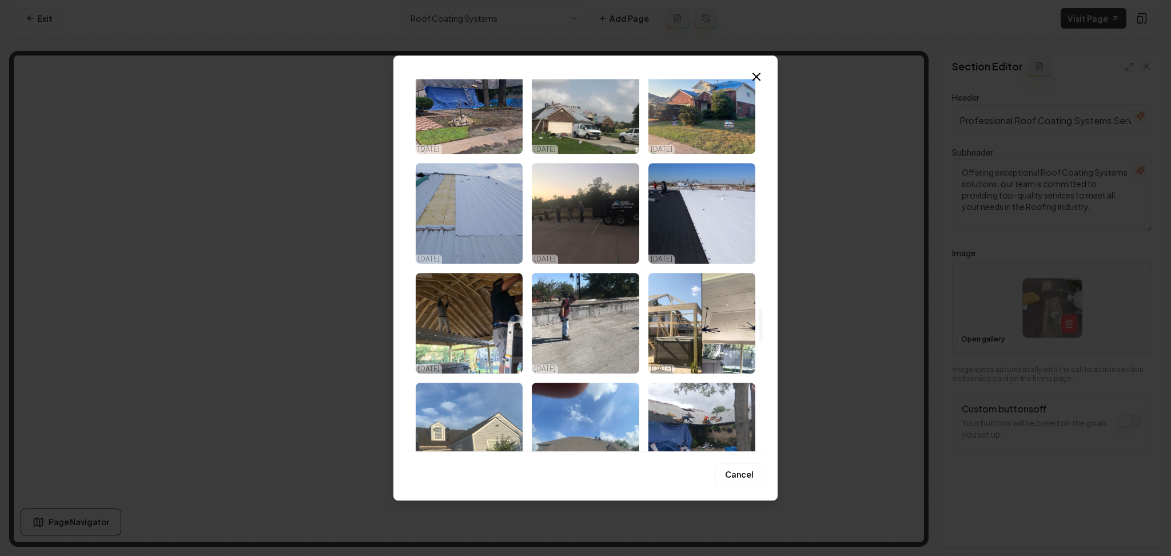
scroll to position [2592, 0]
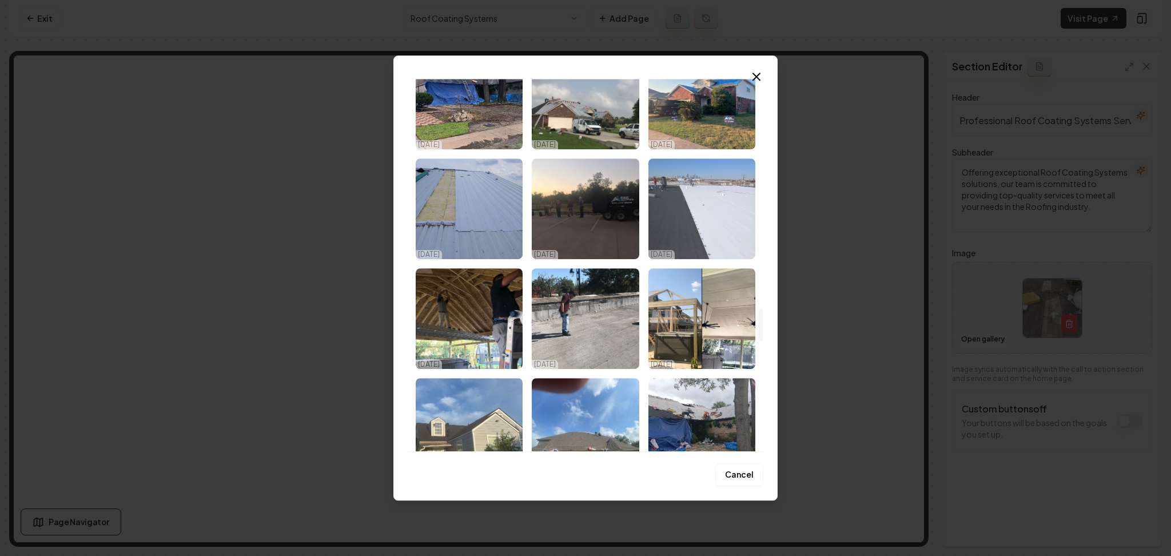
click at [691, 229] on img "Select image image_68dc74825c7cd75eb8ef76fa.jpeg" at bounding box center [701, 208] width 107 height 101
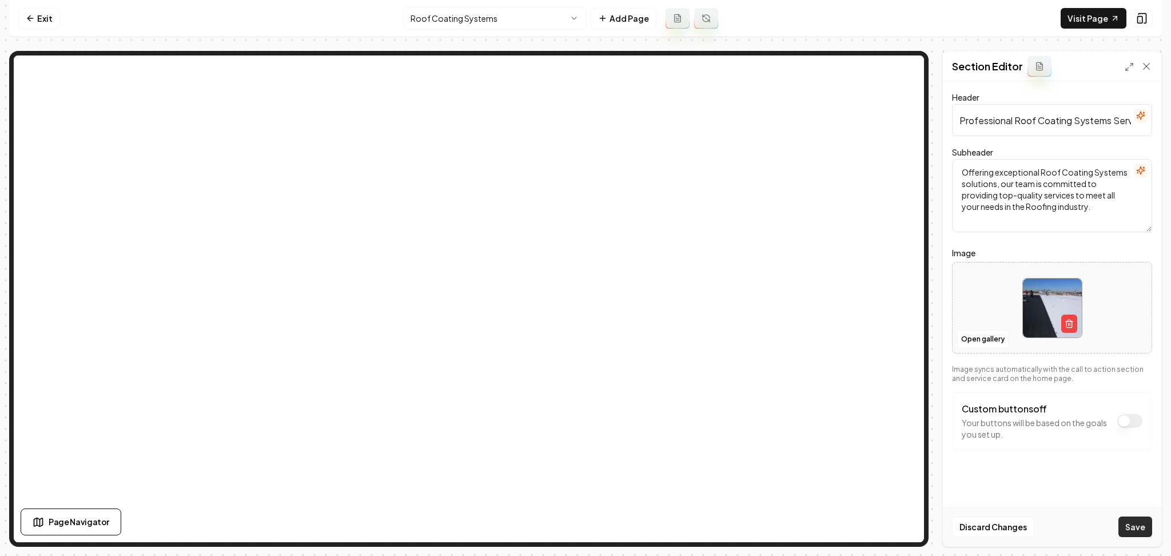
click at [1132, 527] on button "Save" at bounding box center [1135, 526] width 34 height 21
click at [479, 25] on html "Computer Required This feature is only available on a computer. Please switch t…" at bounding box center [585, 278] width 1171 height 556
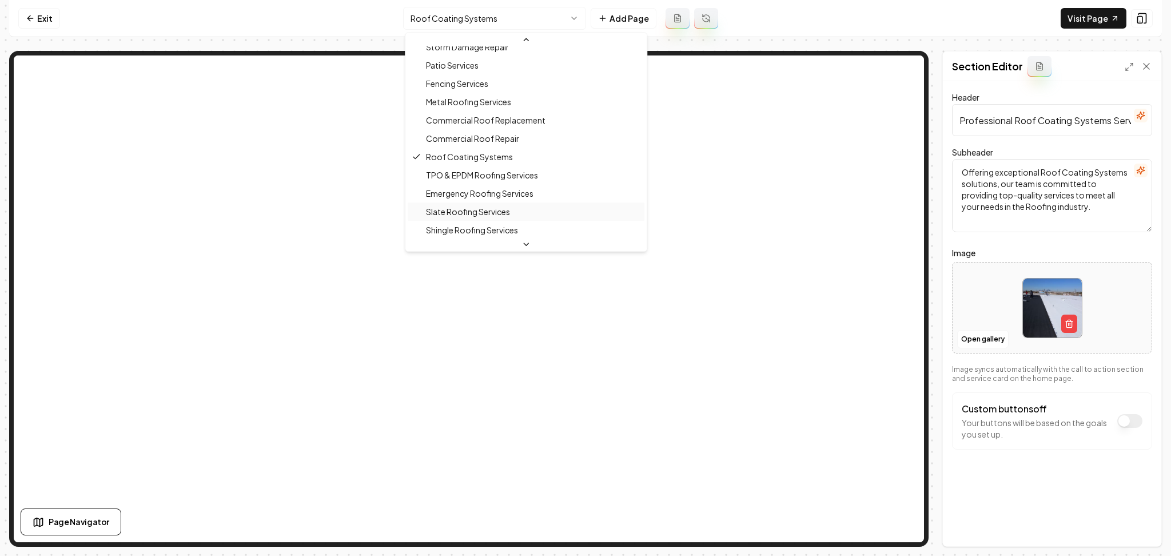
scroll to position [198, 0]
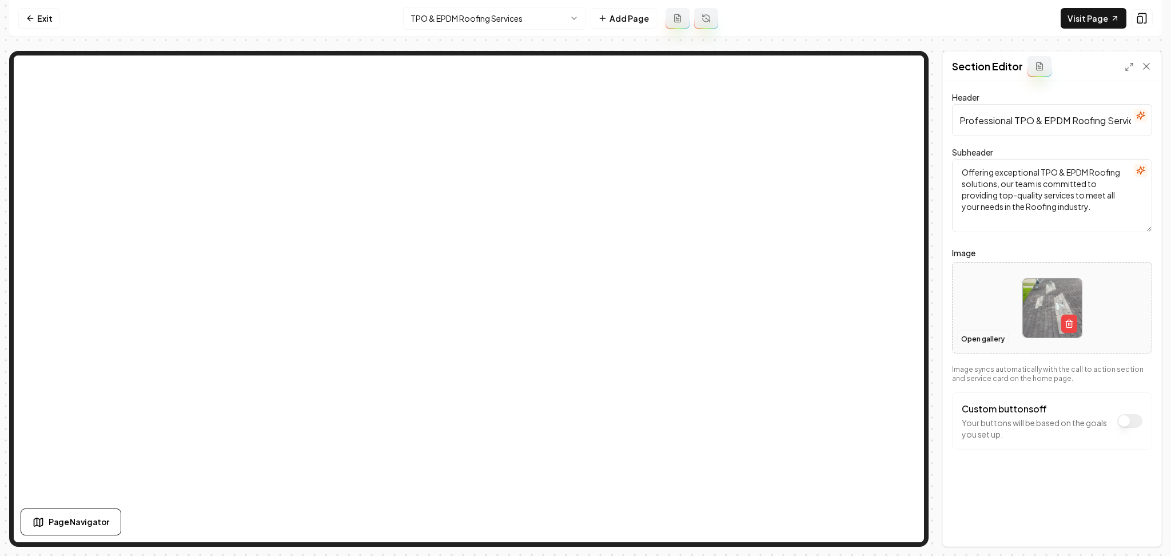
click at [979, 337] on button "Open gallery" at bounding box center [982, 339] width 51 height 18
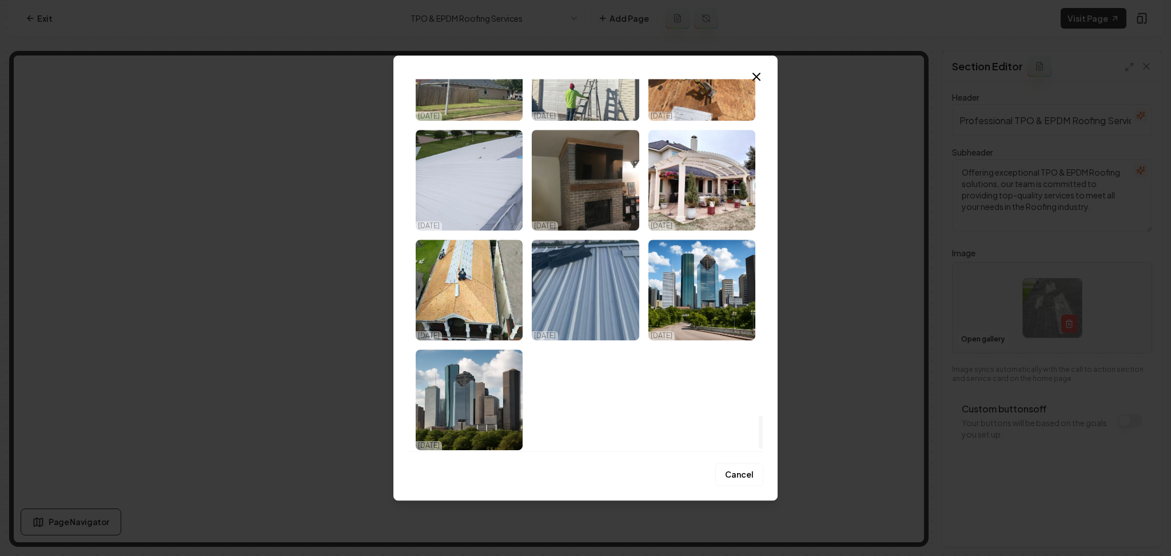
scroll to position [3832, 0]
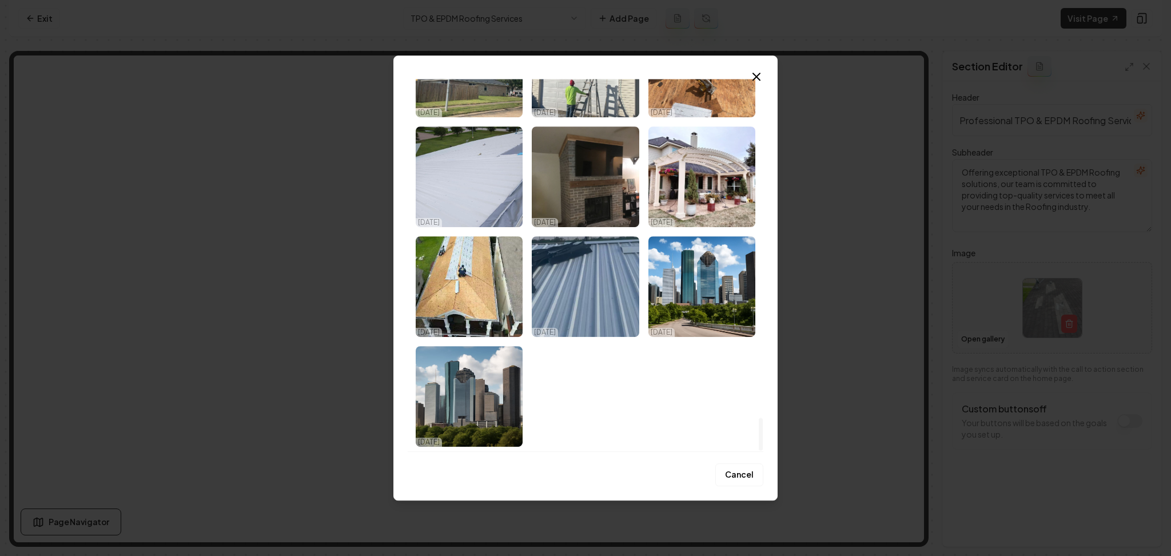
drag, startPoint x: 761, startPoint y: 109, endPoint x: 766, endPoint y: 448, distance: 339.7
click at [763, 448] on div at bounding box center [761, 434] width 4 height 33
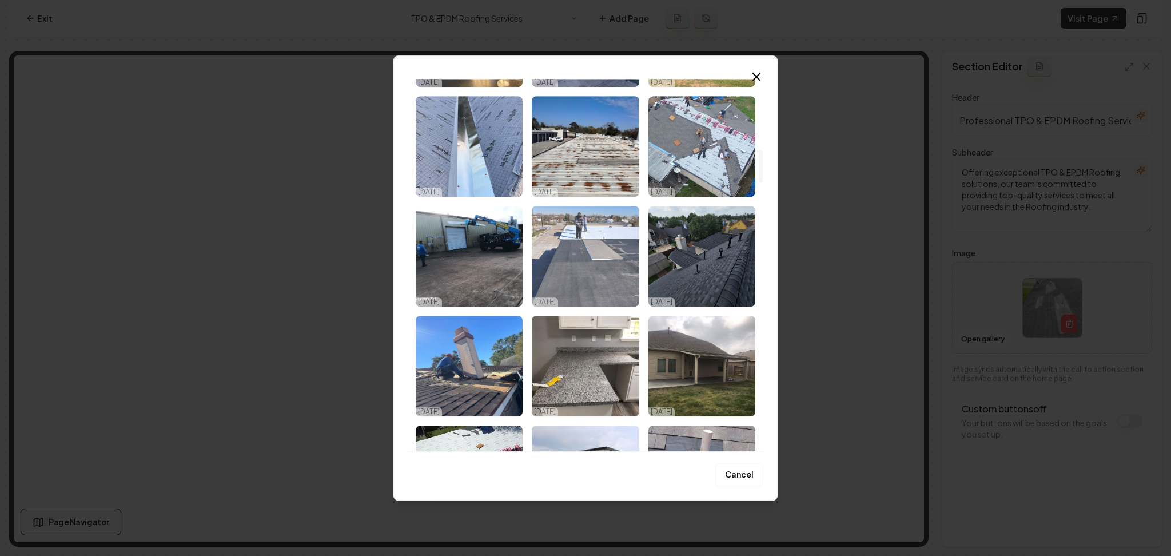
scroll to position [782, 0]
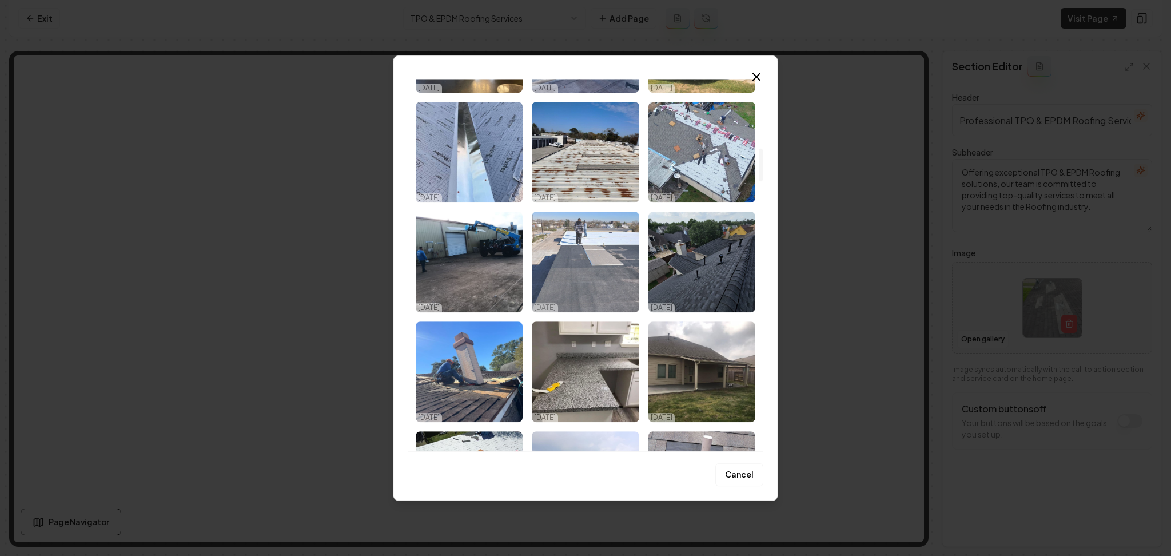
click at [553, 277] on img "Select image image_68dc74875c7cd75eb8ef8e7a.jpeg" at bounding box center [585, 262] width 107 height 101
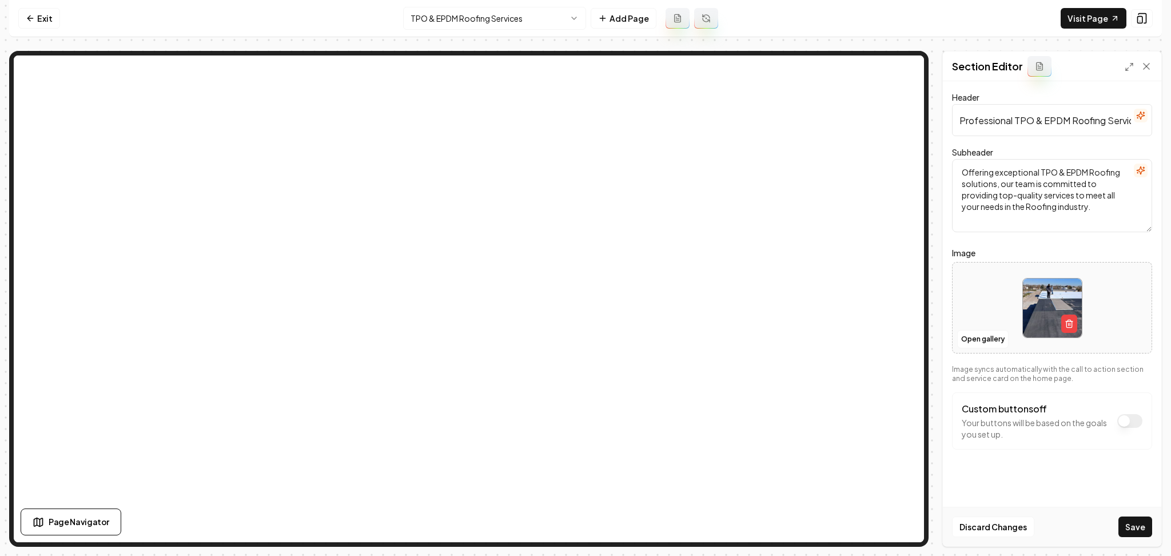
click at [1128, 532] on button "Save" at bounding box center [1135, 526] width 34 height 21
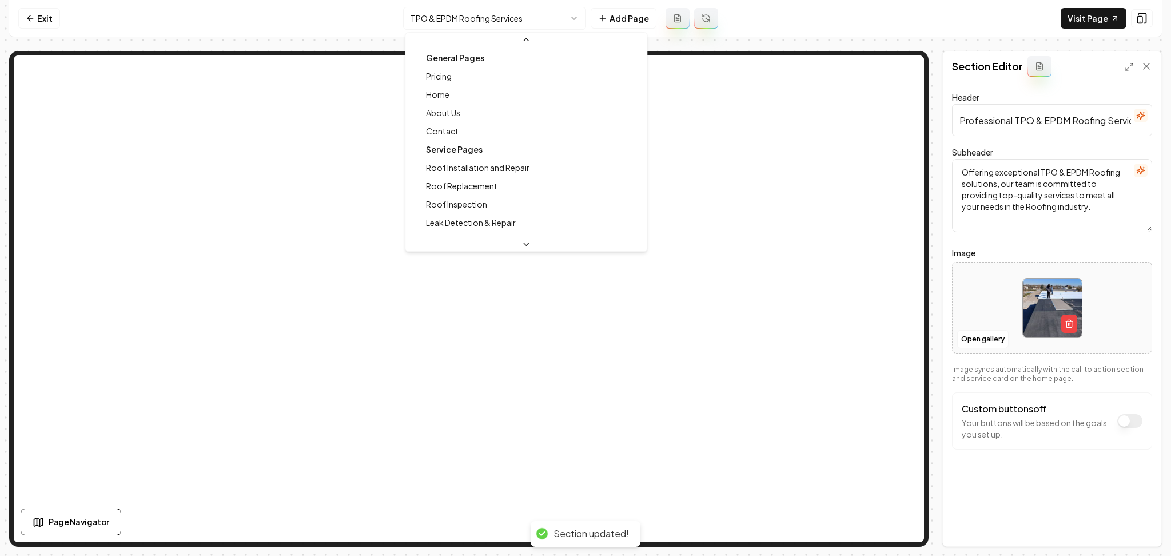
click at [492, 16] on html "Computer Required This feature is only available on a computer. Please switch t…" at bounding box center [585, 278] width 1171 height 556
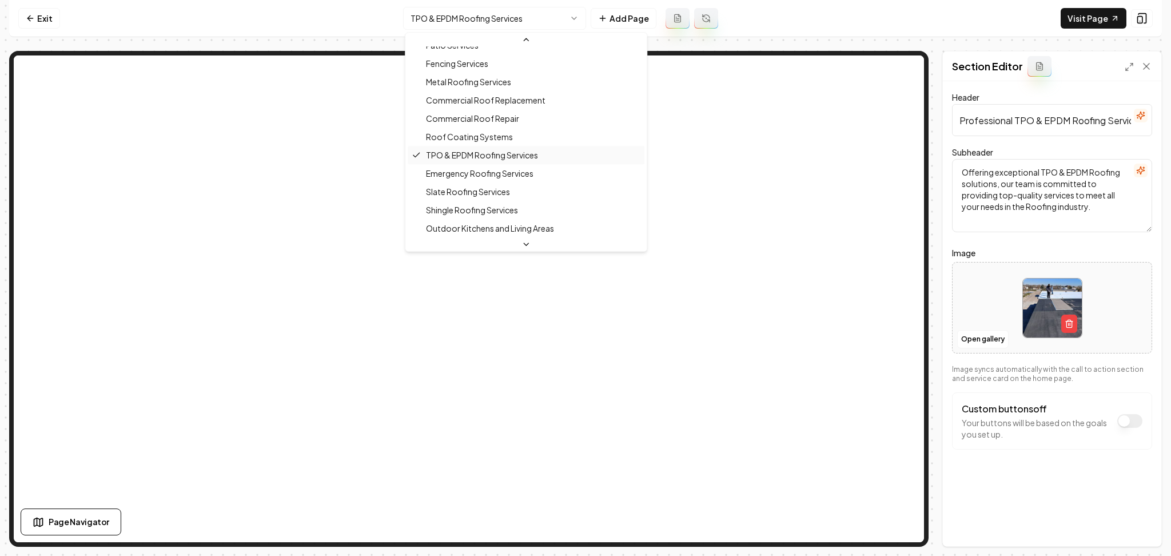
scroll to position [217, 0]
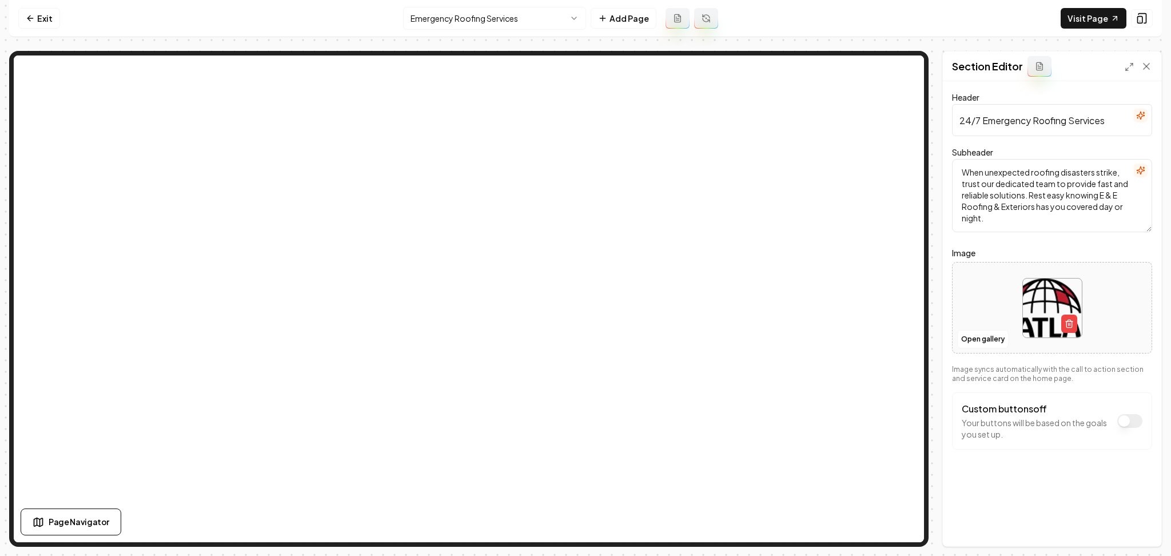
click at [956, 335] on div at bounding box center [1052, 308] width 199 height 78
click at [991, 339] on button "Open gallery" at bounding box center [982, 339] width 51 height 18
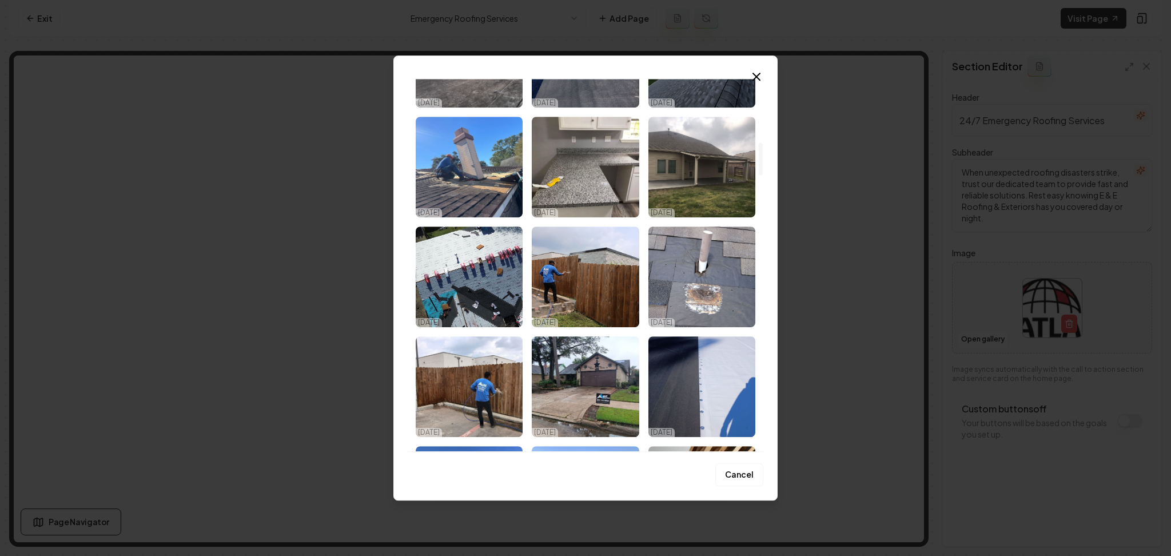
scroll to position [991, 0]
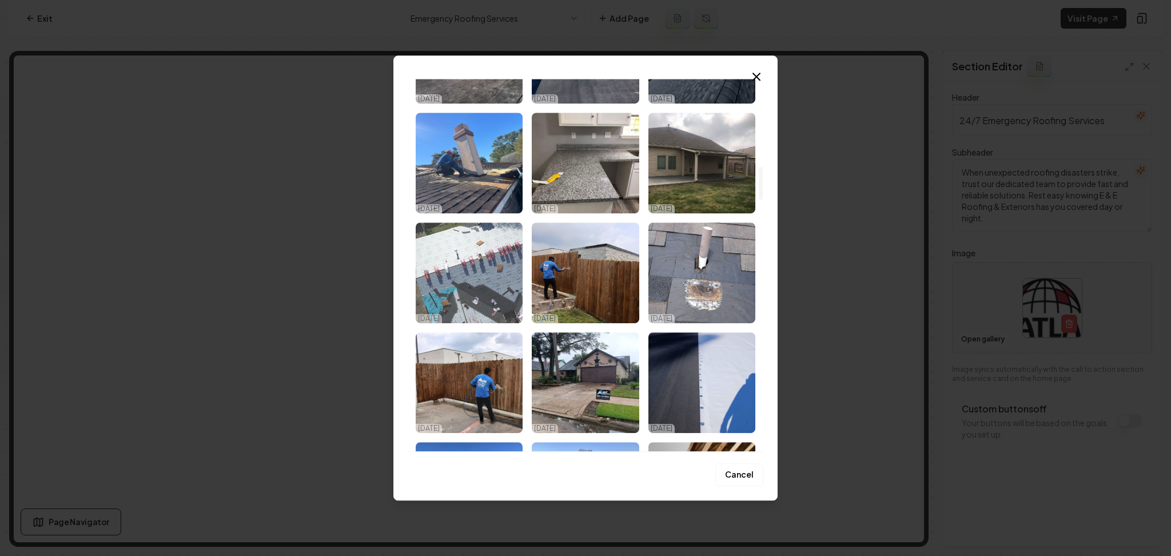
click at [465, 286] on img "Select image image_68dc74855c7cd75eb8ef8679.jpeg" at bounding box center [469, 272] width 107 height 101
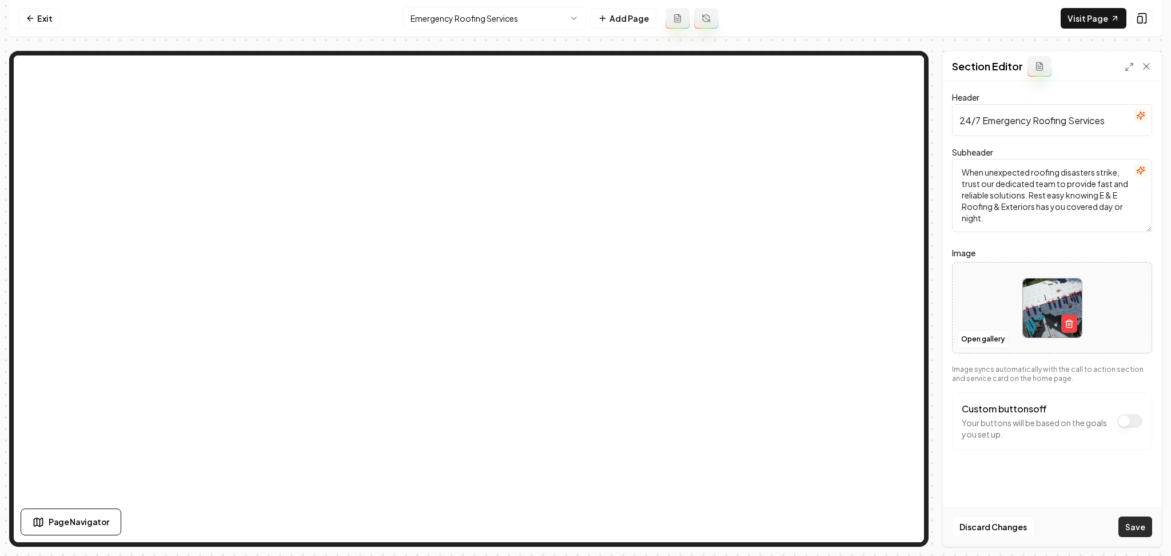
click at [1133, 532] on button "Save" at bounding box center [1135, 526] width 34 height 21
click at [447, 17] on html "Computer Required This feature is only available on a computer. Please switch t…" at bounding box center [585, 278] width 1171 height 556
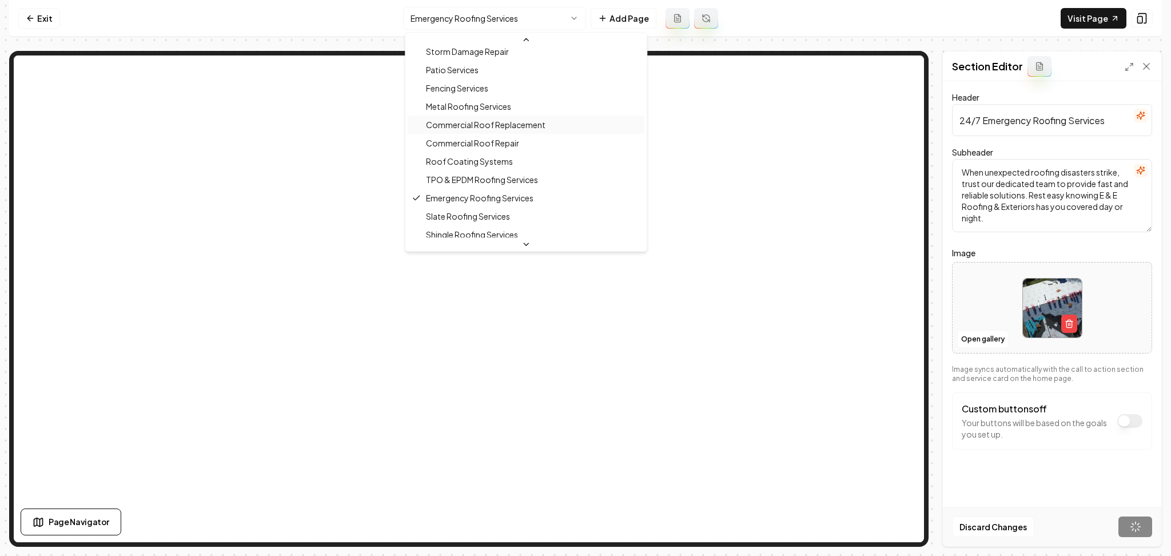
scroll to position [235, 0]
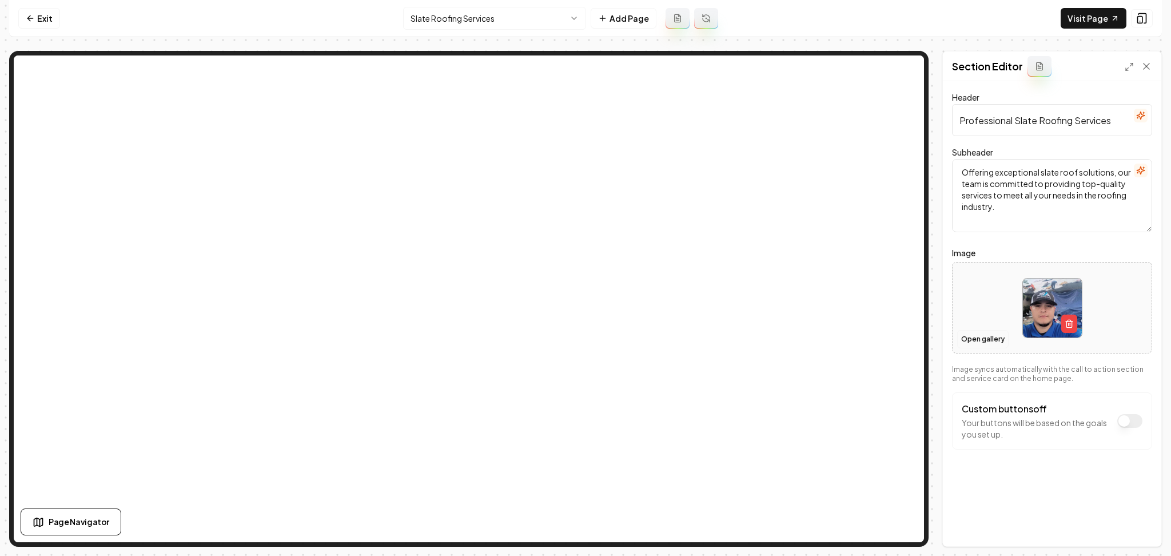
click at [979, 341] on button "Open gallery" at bounding box center [982, 339] width 51 height 18
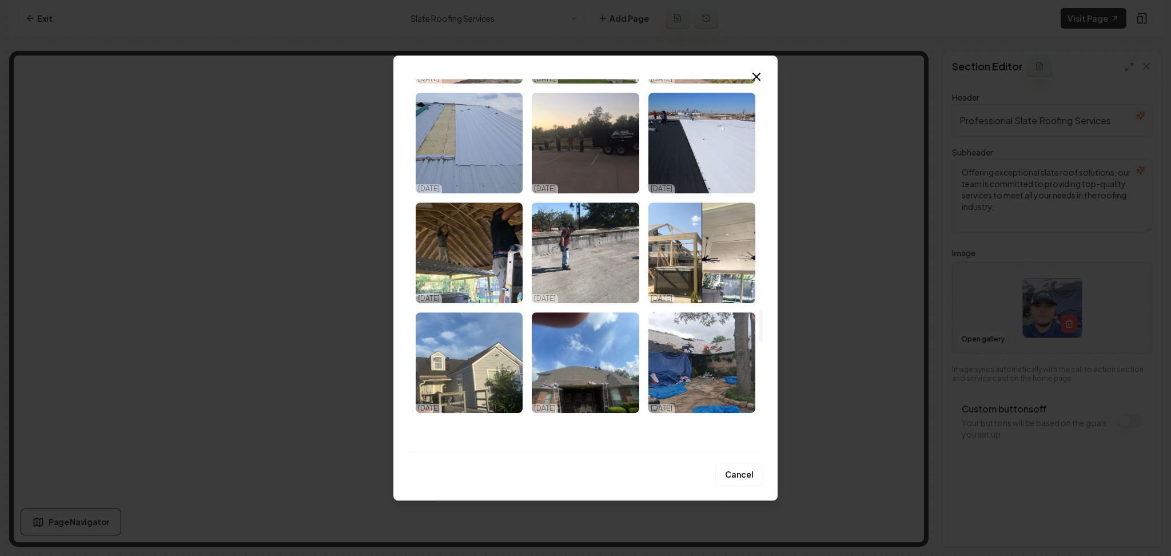
scroll to position [2668, 0]
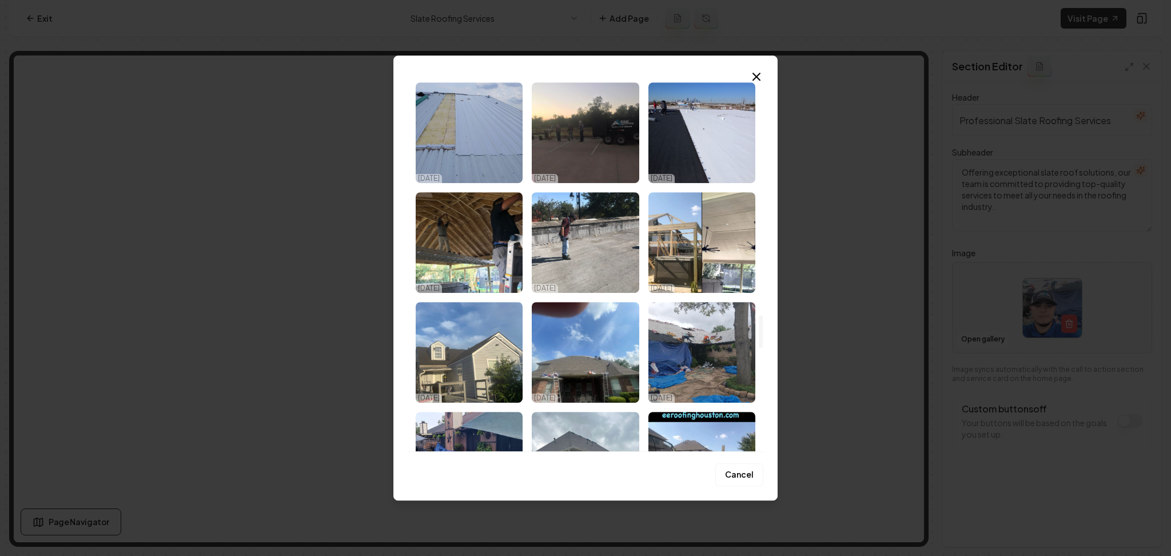
click at [507, 121] on img "Select image image_68dc74825c7cd75eb8ef76d3.jpeg" at bounding box center [469, 132] width 107 height 101
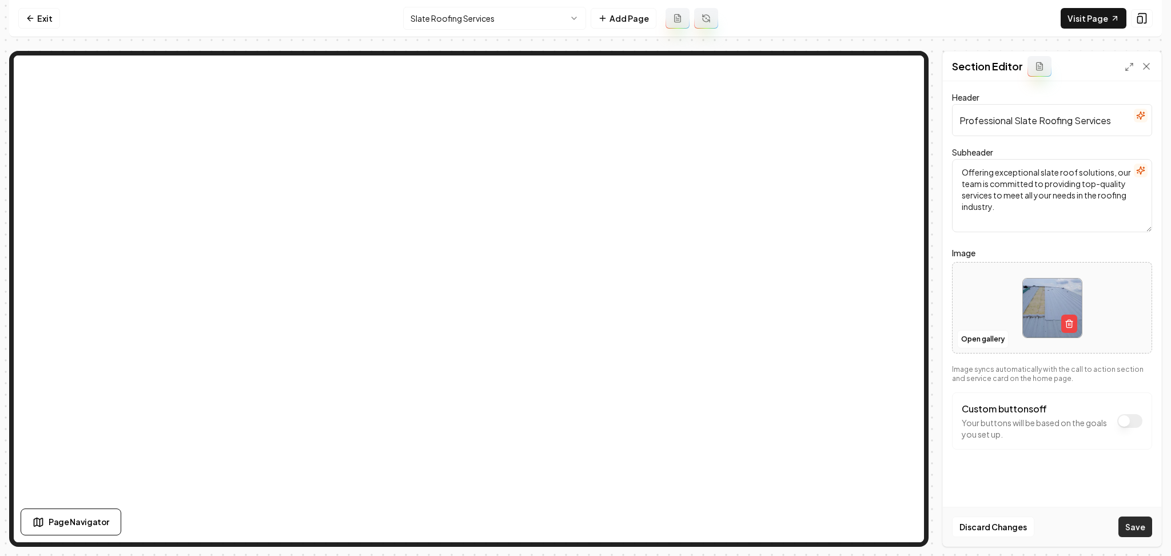
click at [1128, 527] on button "Save" at bounding box center [1135, 526] width 34 height 21
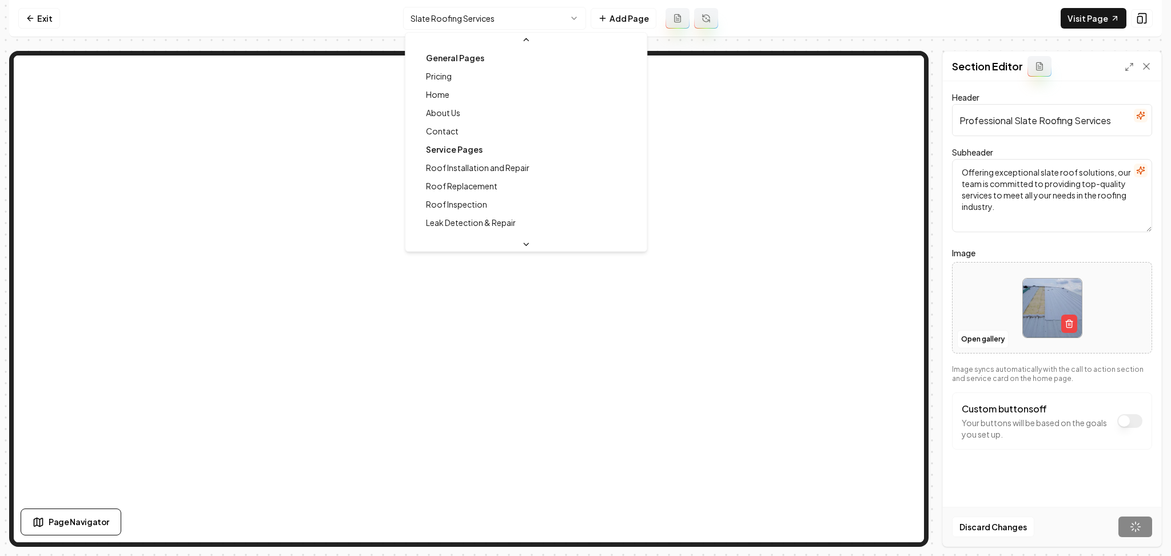
click at [516, 23] on html "Computer Required This feature is only available on a computer. Please switch t…" at bounding box center [585, 278] width 1171 height 556
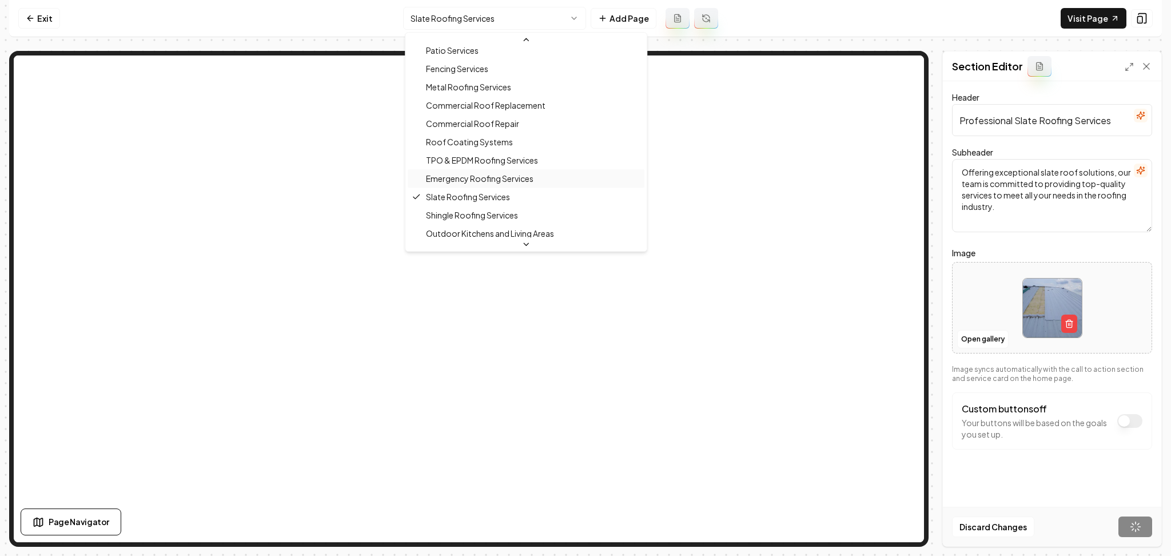
scroll to position [253, 0]
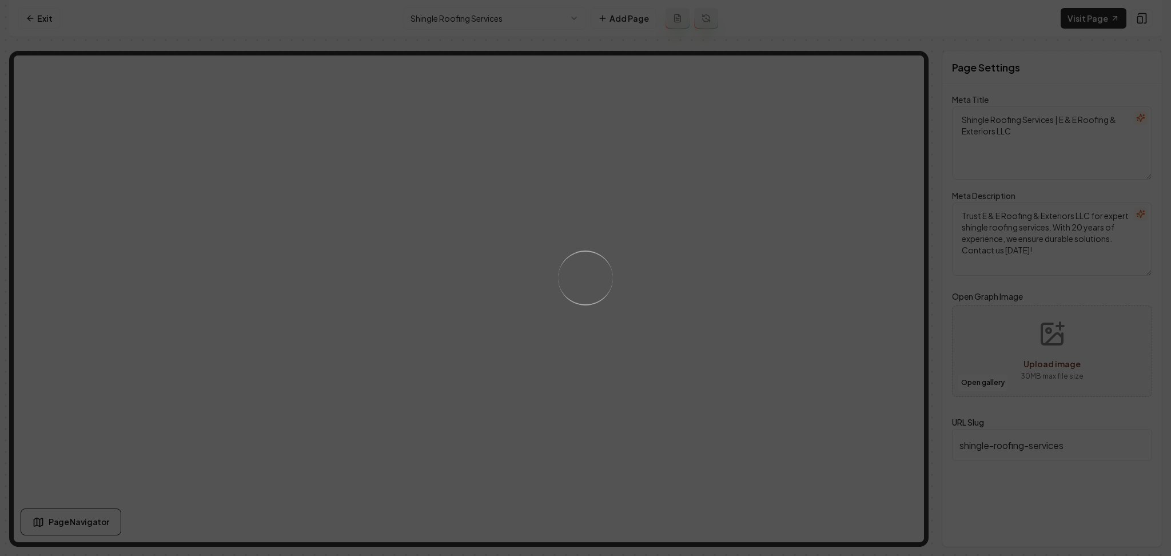
click at [699, 292] on div "Loading..." at bounding box center [585, 278] width 1171 height 556
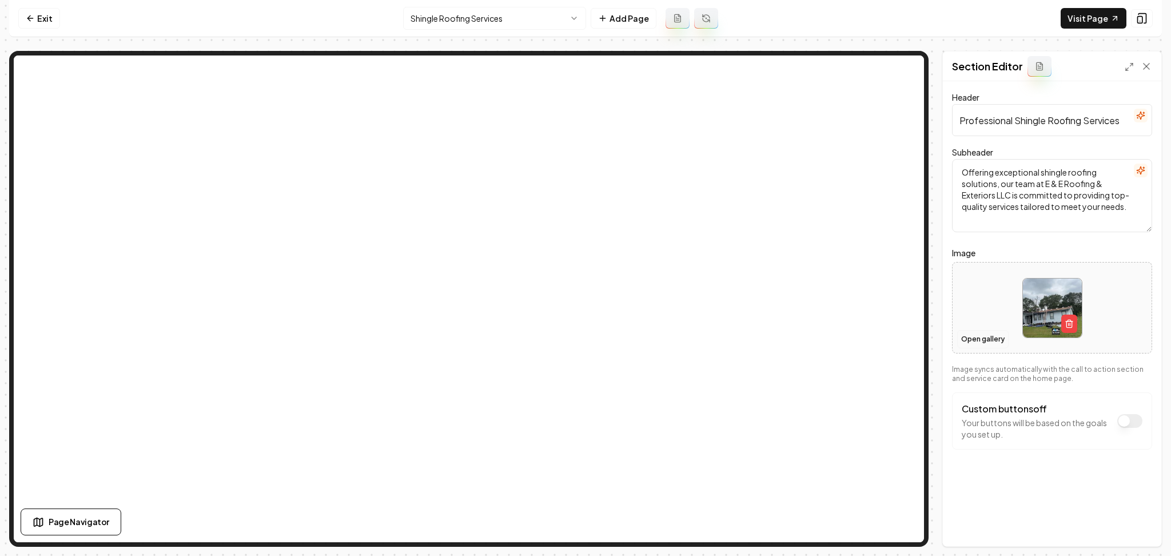
click at [963, 335] on button "Open gallery" at bounding box center [982, 339] width 51 height 18
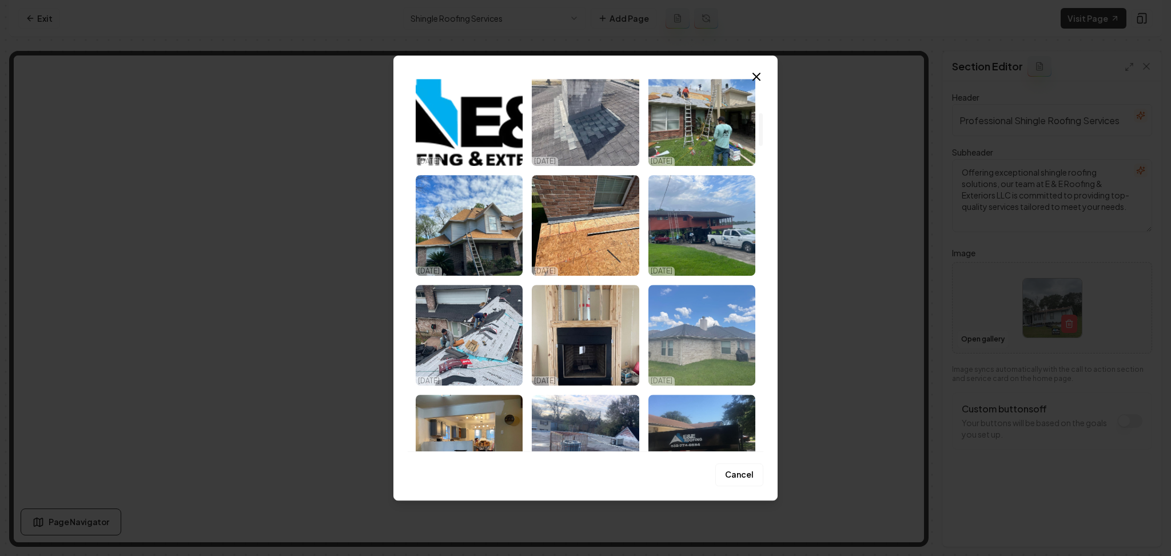
scroll to position [381, 0]
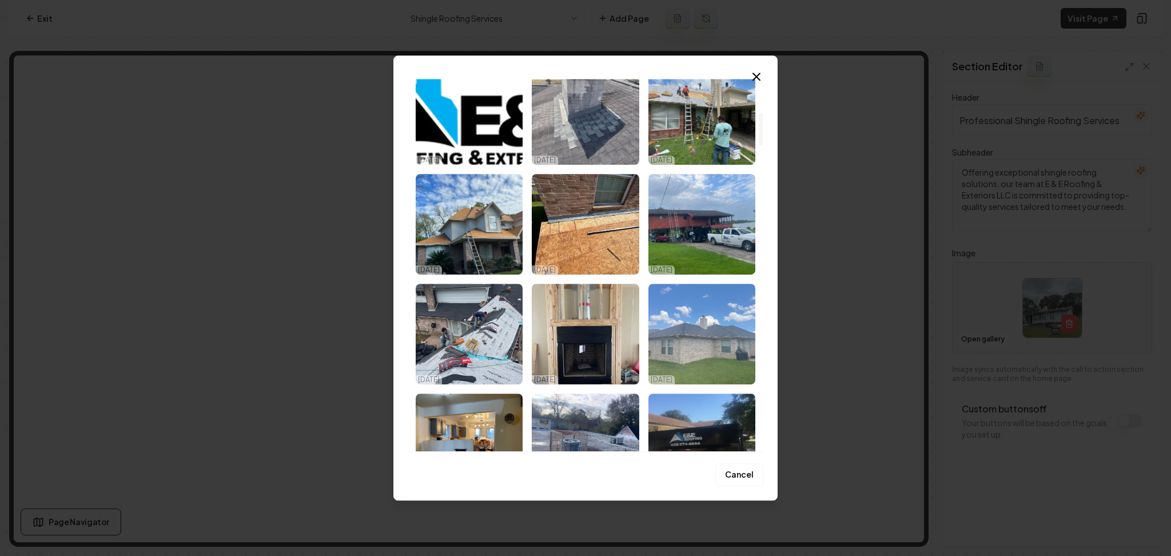
click at [671, 338] on img "Select image image_68dc74875c7cd75eb8ef9262.jpeg" at bounding box center [701, 334] width 107 height 101
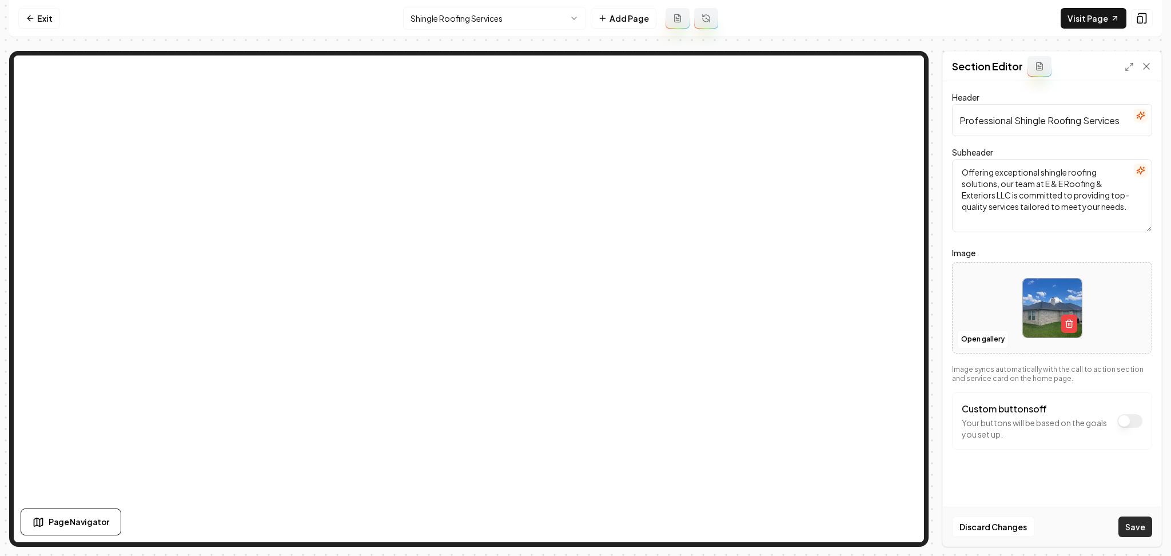
click at [1137, 527] on button "Save" at bounding box center [1135, 526] width 34 height 21
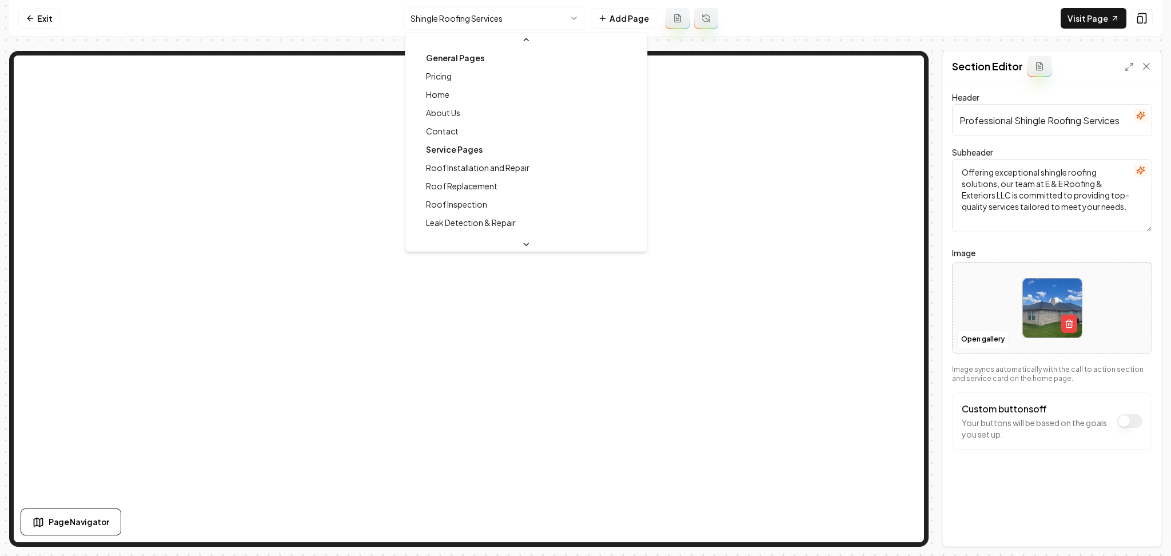
click at [494, 17] on html "Computer Required This feature is only available on a computer. Please switch t…" at bounding box center [585, 278] width 1171 height 556
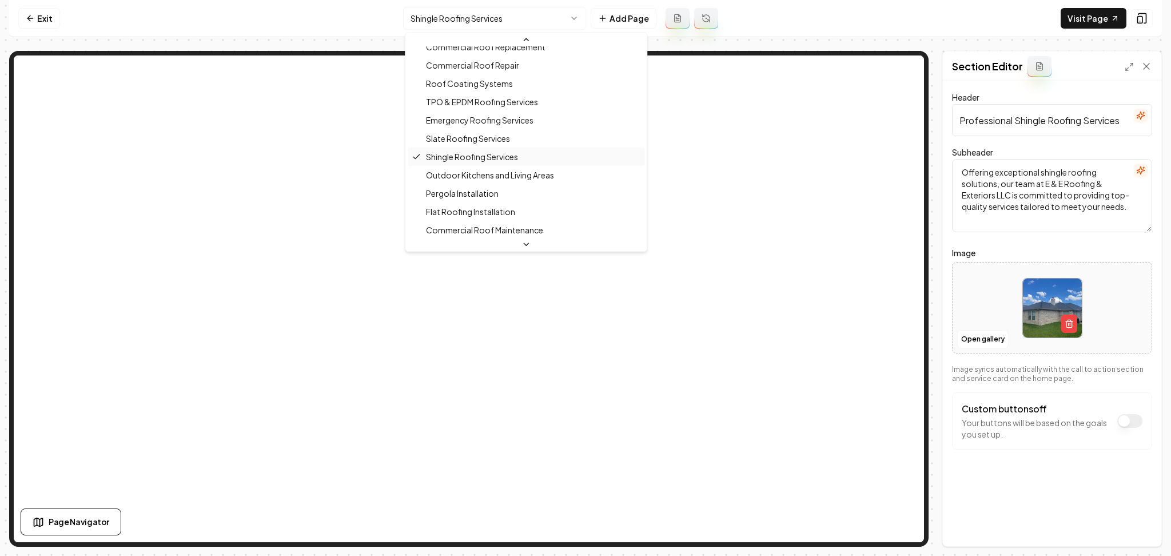
scroll to position [272, 0]
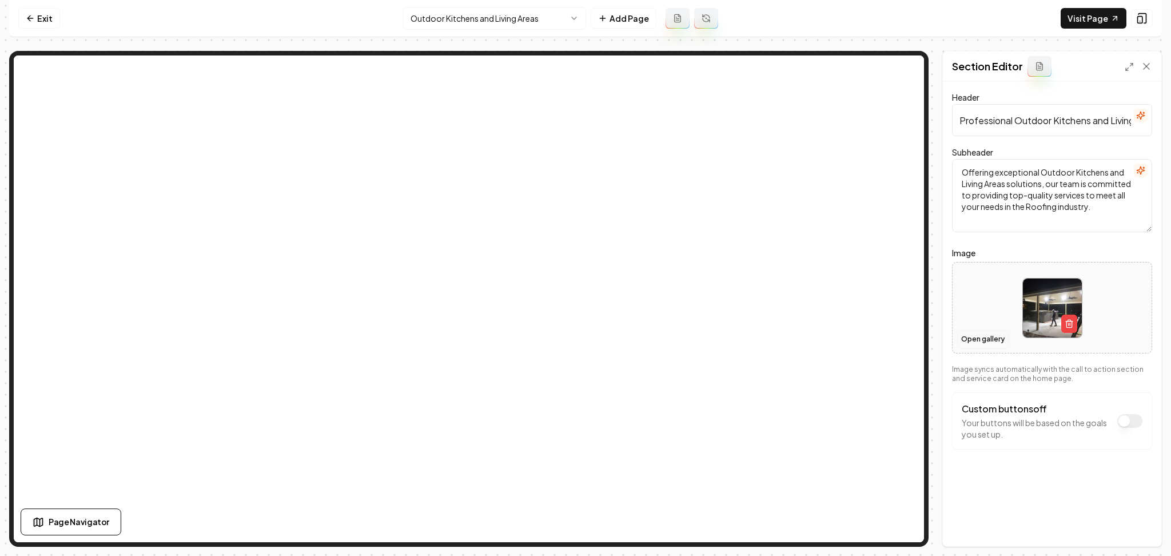
click at [994, 342] on button "Open gallery" at bounding box center [982, 339] width 51 height 18
click at [485, 16] on html "Computer Required This feature is only available on a computer. Please switch t…" at bounding box center [585, 278] width 1171 height 556
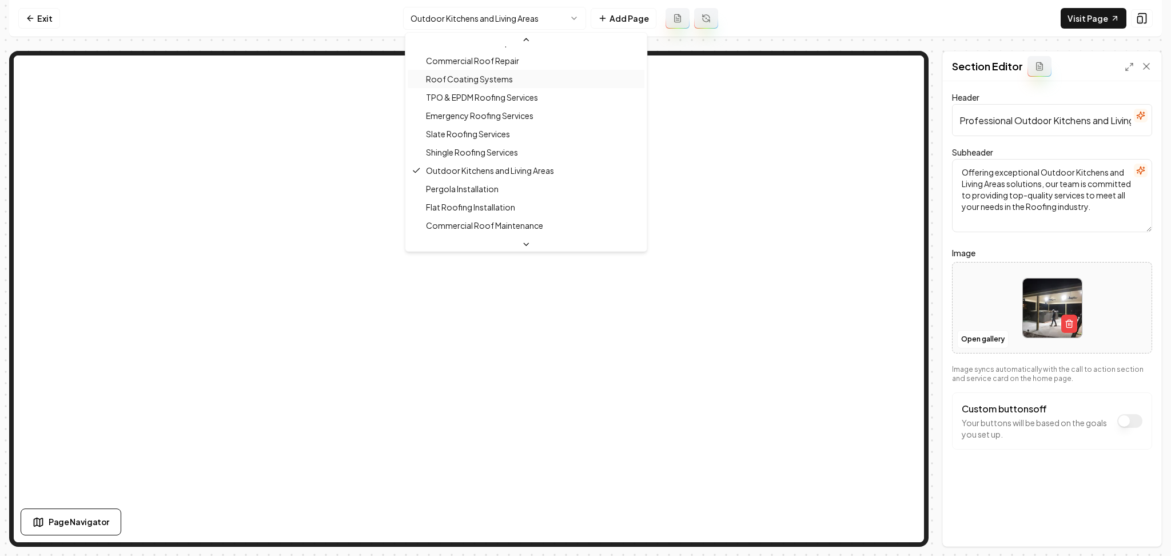
scroll to position [276, 0]
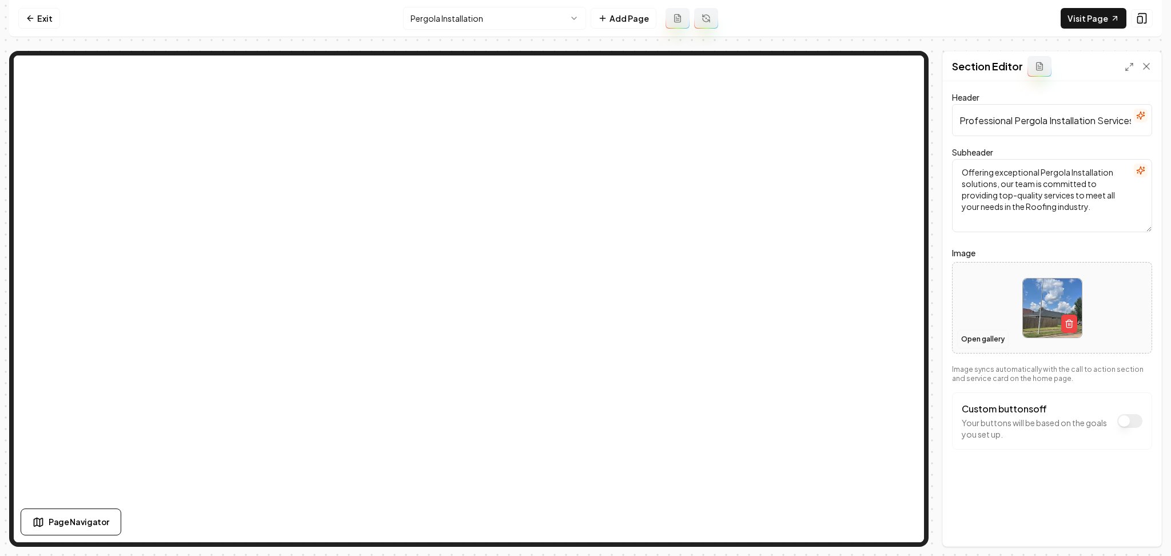
click at [972, 343] on button "Open gallery" at bounding box center [982, 339] width 51 height 18
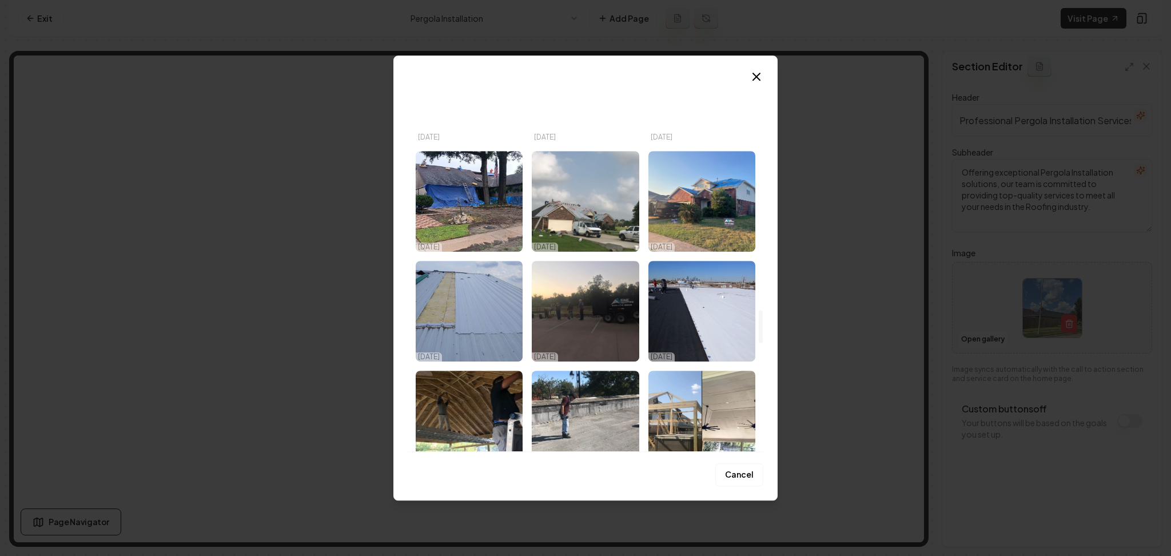
scroll to position [2363, 0]
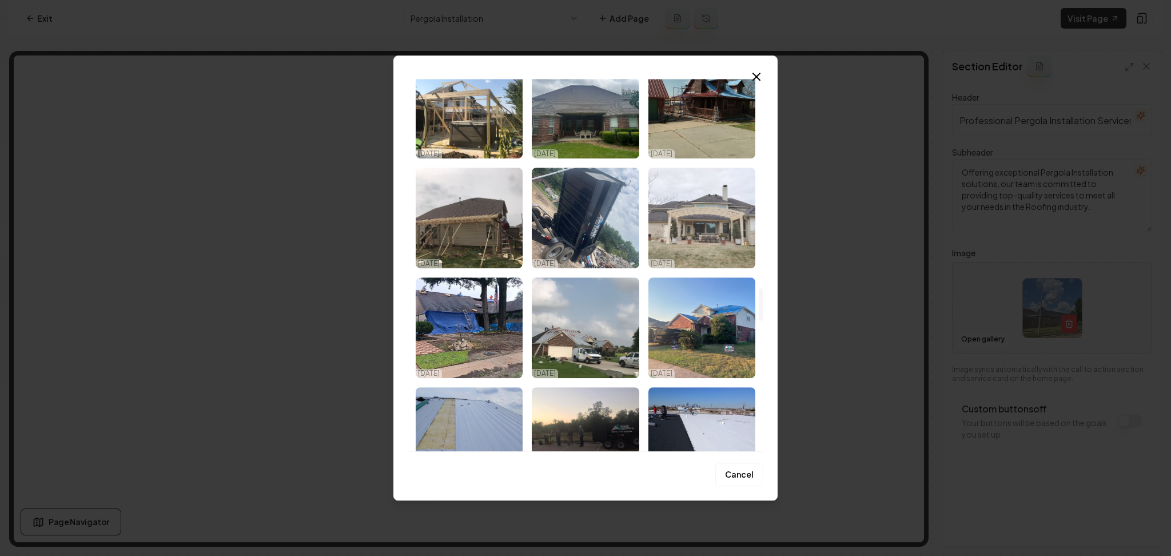
click at [679, 222] on img "Select image image_68dc74825c7cd75eb8ef76ab.jpeg" at bounding box center [701, 218] width 107 height 101
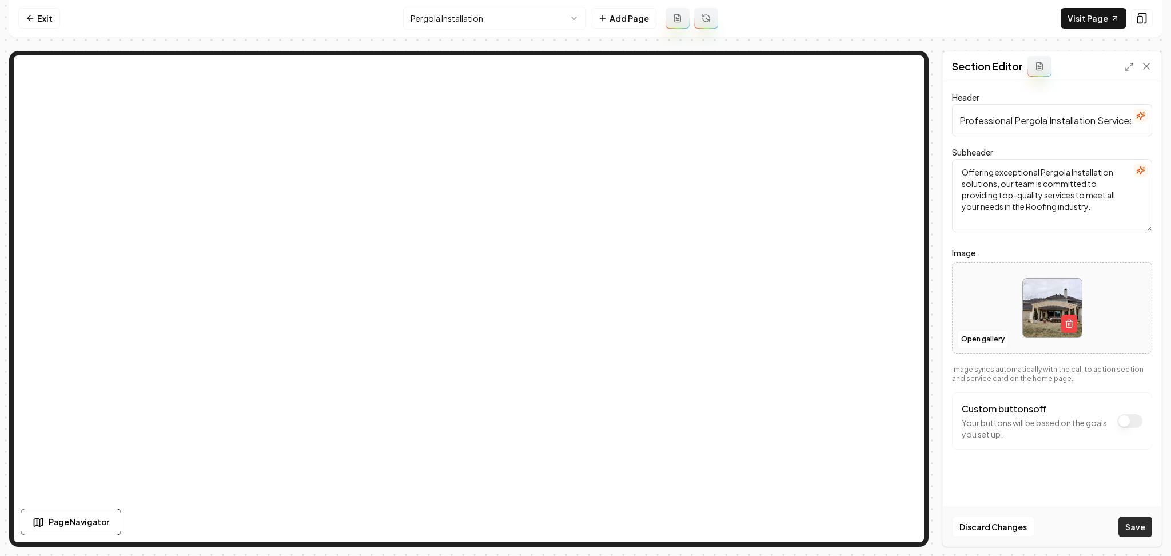
click at [1125, 529] on button "Save" at bounding box center [1135, 526] width 34 height 21
click at [519, 24] on html "Computer Required This feature is only available on a computer. Please switch t…" at bounding box center [585, 278] width 1171 height 556
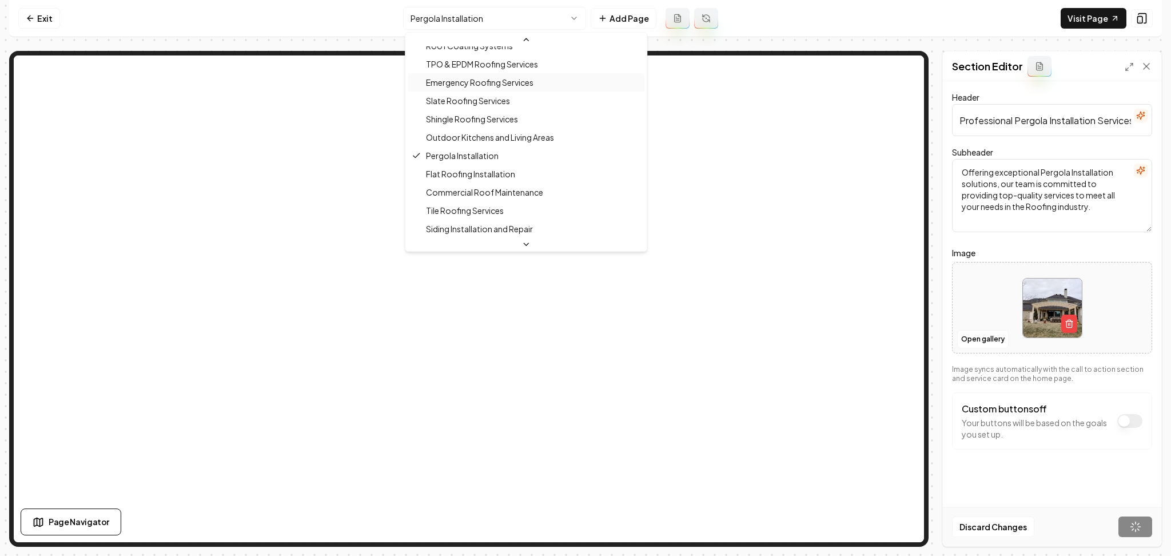
scroll to position [308, 0]
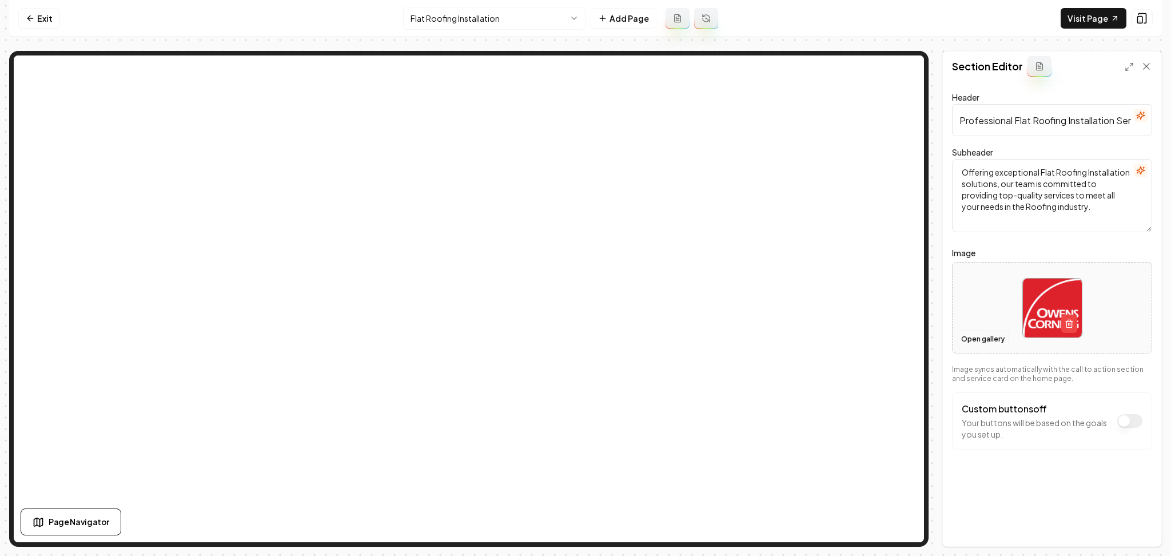
click at [982, 338] on button "Open gallery" at bounding box center [982, 339] width 51 height 18
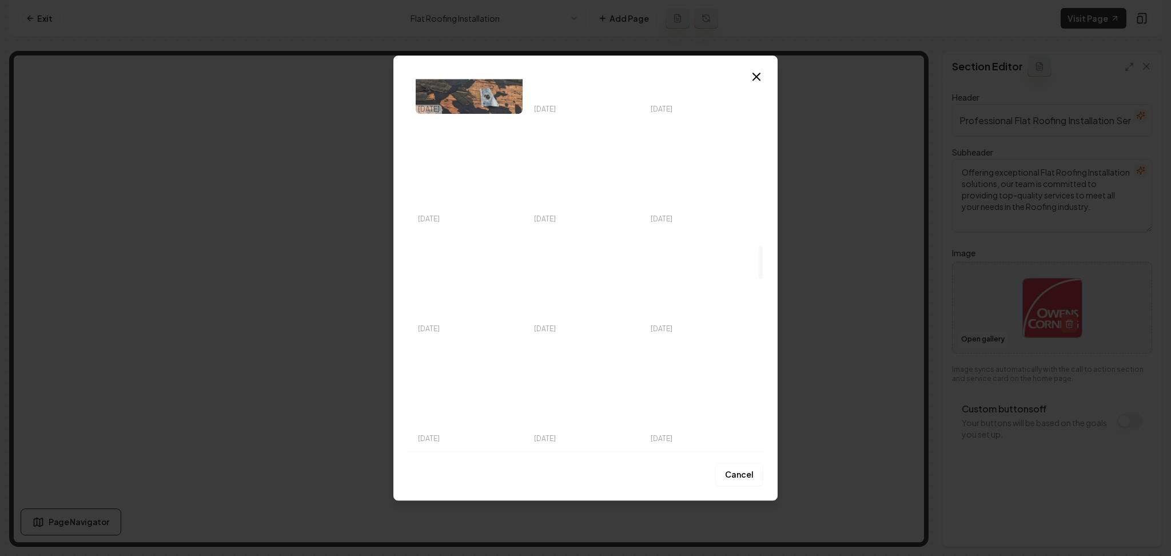
scroll to position [1906, 0]
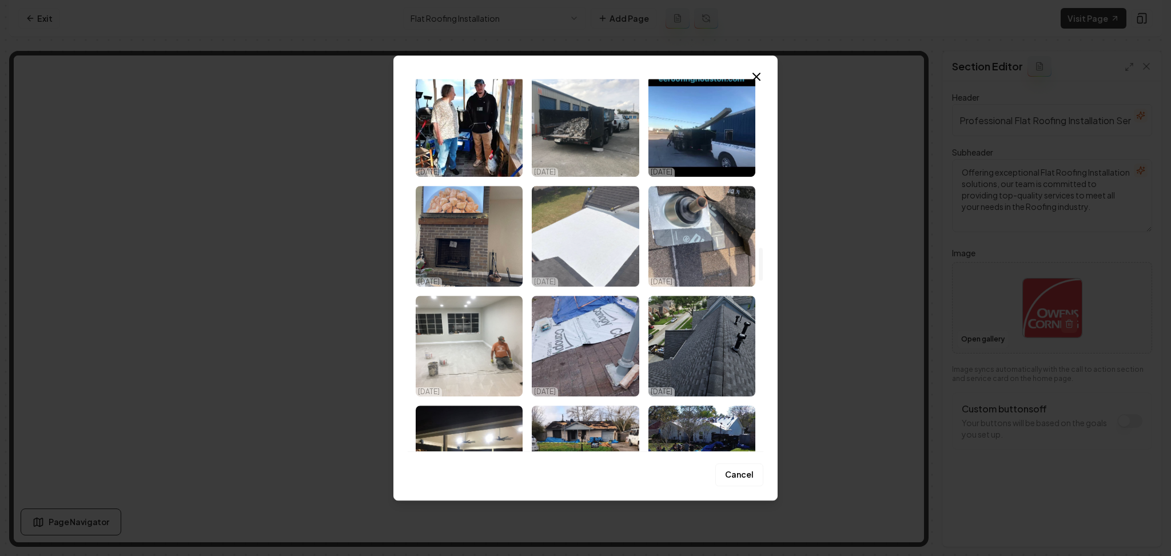
click at [574, 261] on img "Select image image_68dc74835c7cd75eb8ef7bec.jpeg" at bounding box center [585, 236] width 107 height 101
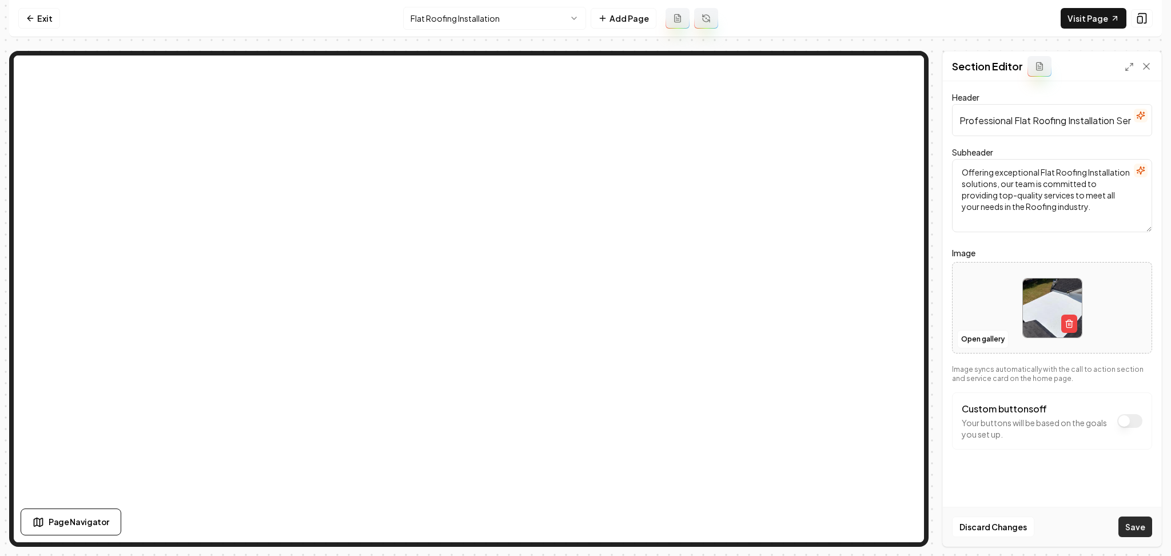
click at [1132, 526] on button "Save" at bounding box center [1135, 526] width 34 height 21
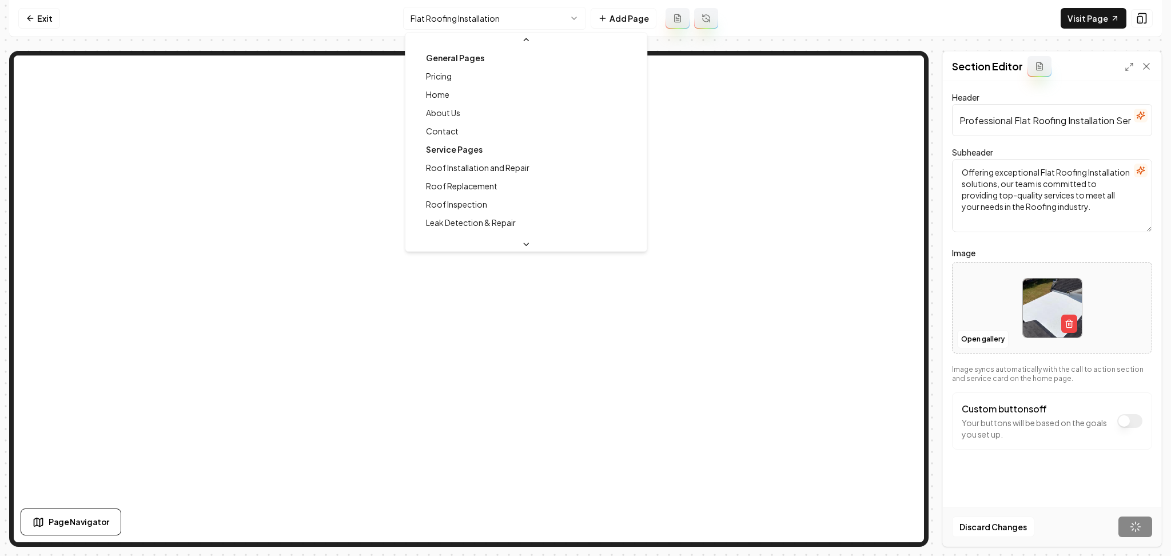
click at [559, 18] on html "Computer Required This feature is only available on a computer. Please switch t…" at bounding box center [585, 278] width 1171 height 556
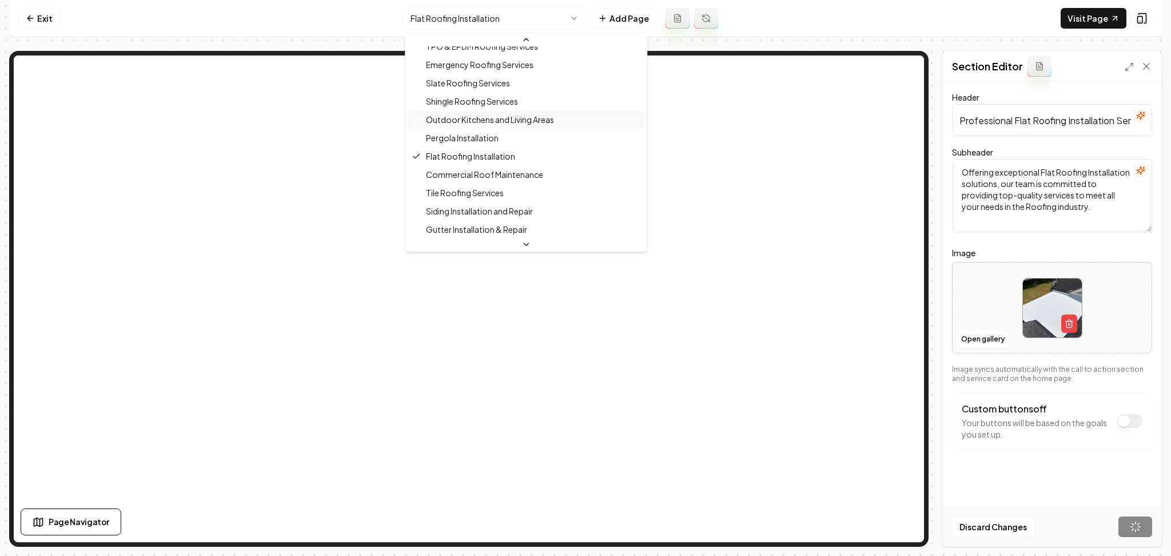
scroll to position [326, 0]
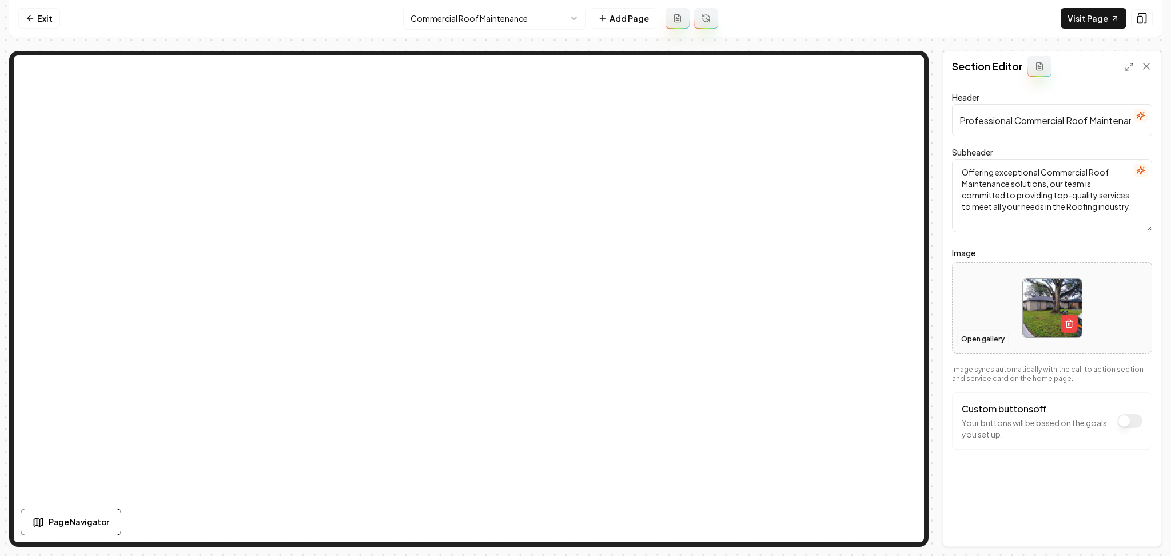
click at [981, 340] on button "Open gallery" at bounding box center [982, 339] width 51 height 18
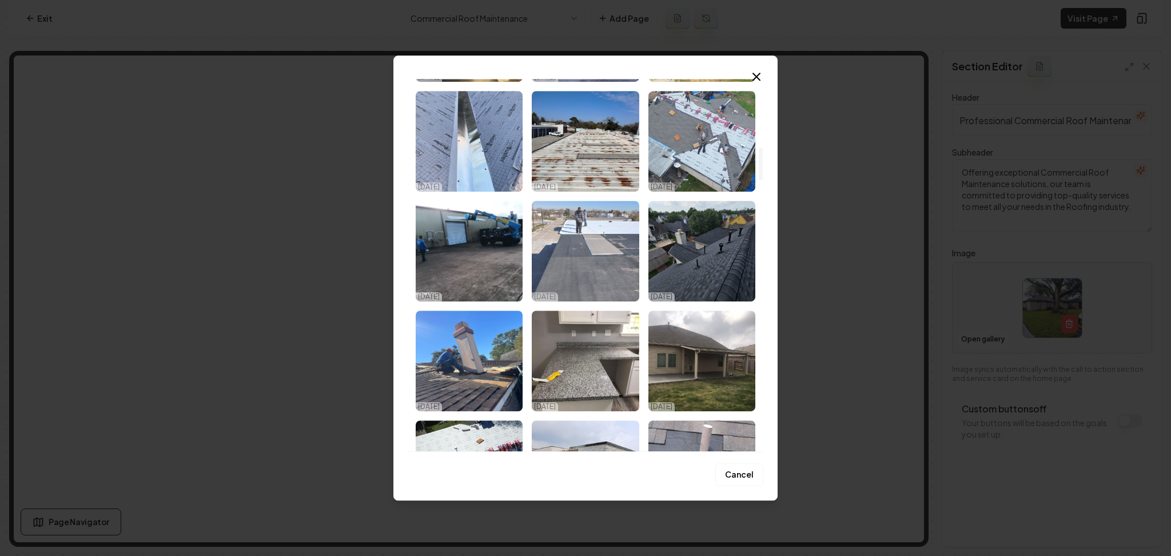
scroll to position [838, 0]
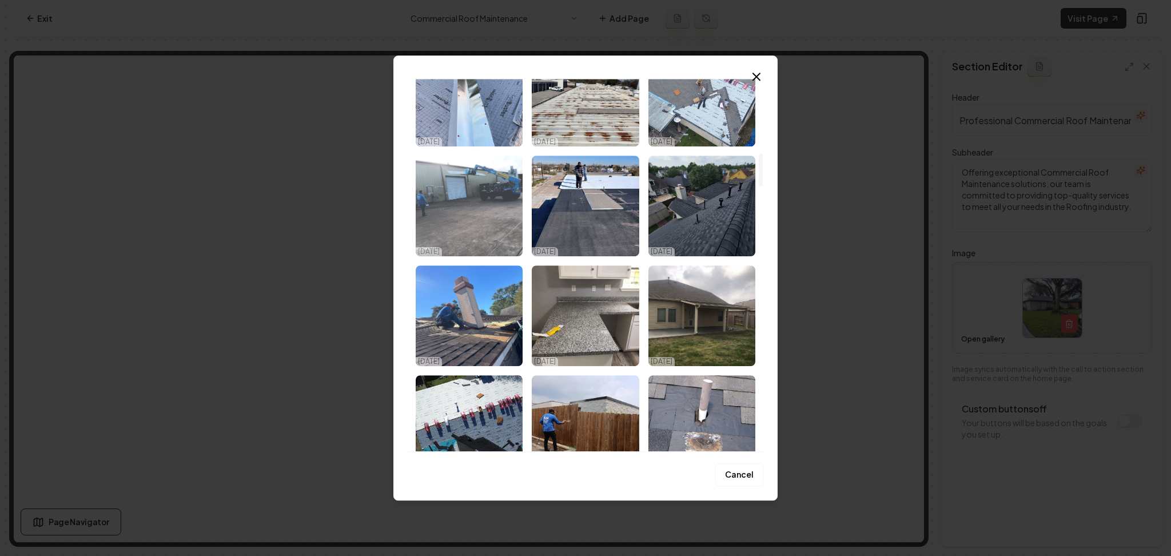
click at [493, 220] on img "Select image image_68dc74875c7cd75eb8ef8e6f.jpeg" at bounding box center [469, 206] width 107 height 101
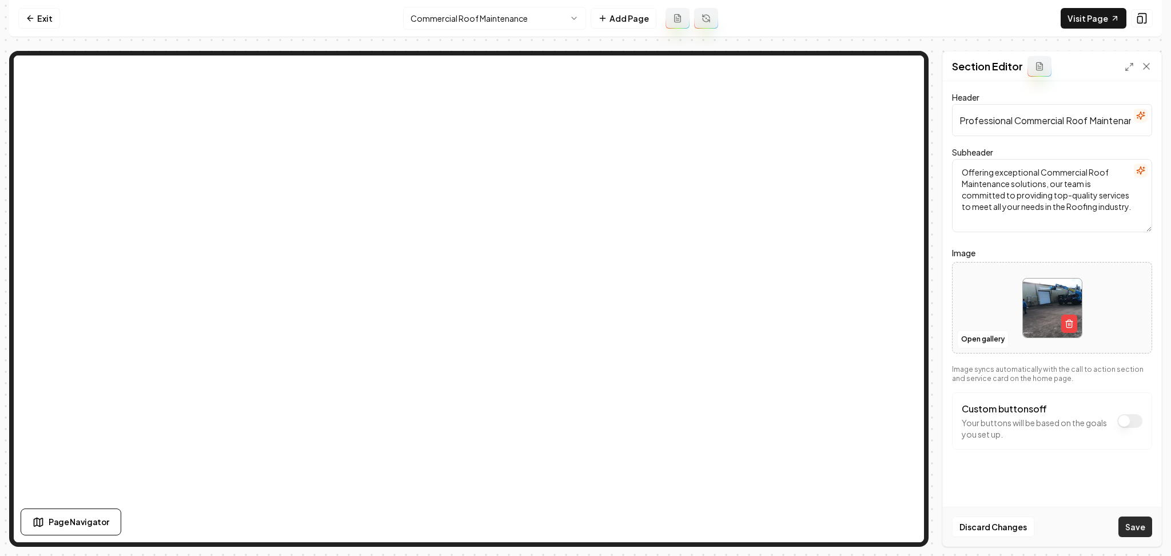
drag, startPoint x: 1118, startPoint y: 523, endPoint x: 1124, endPoint y: 524, distance: 5.8
click at [1119, 523] on div "Discard Changes Save" at bounding box center [1052, 526] width 218 height 39
click at [1132, 524] on button "Save" at bounding box center [1135, 526] width 34 height 21
click at [485, 23] on html "Computer Required This feature is only available on a computer. Please switch t…" at bounding box center [585, 278] width 1171 height 556
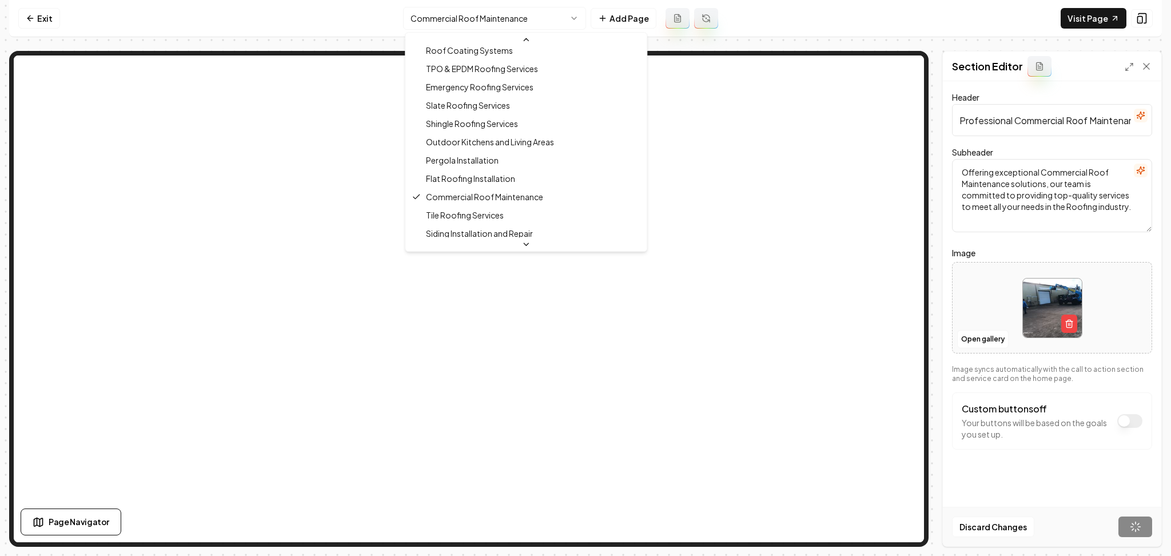
scroll to position [345, 0]
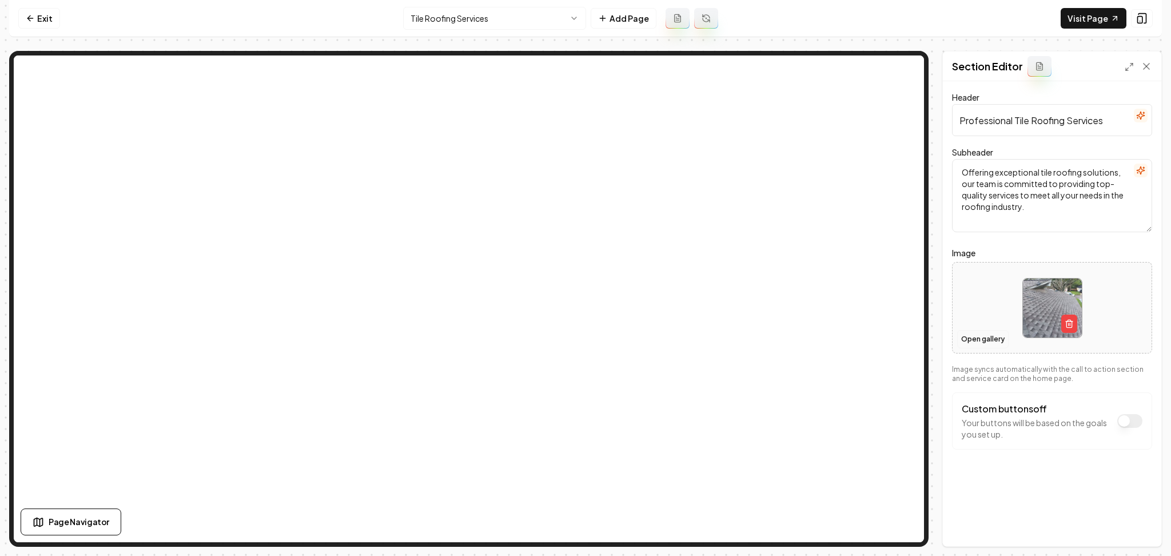
click at [974, 335] on button "Open gallery" at bounding box center [982, 339] width 51 height 18
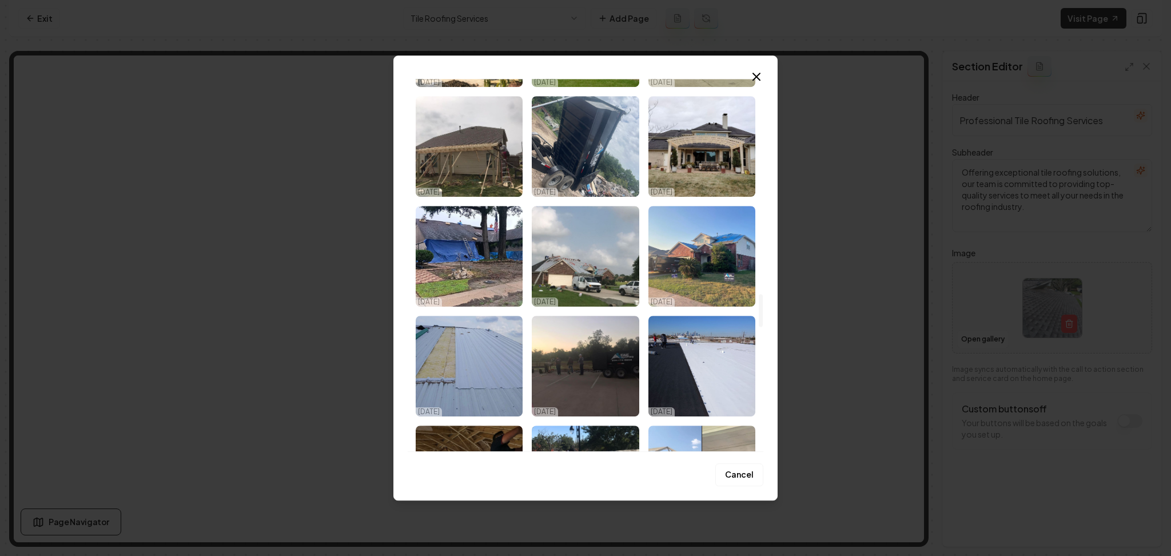
scroll to position [2439, 0]
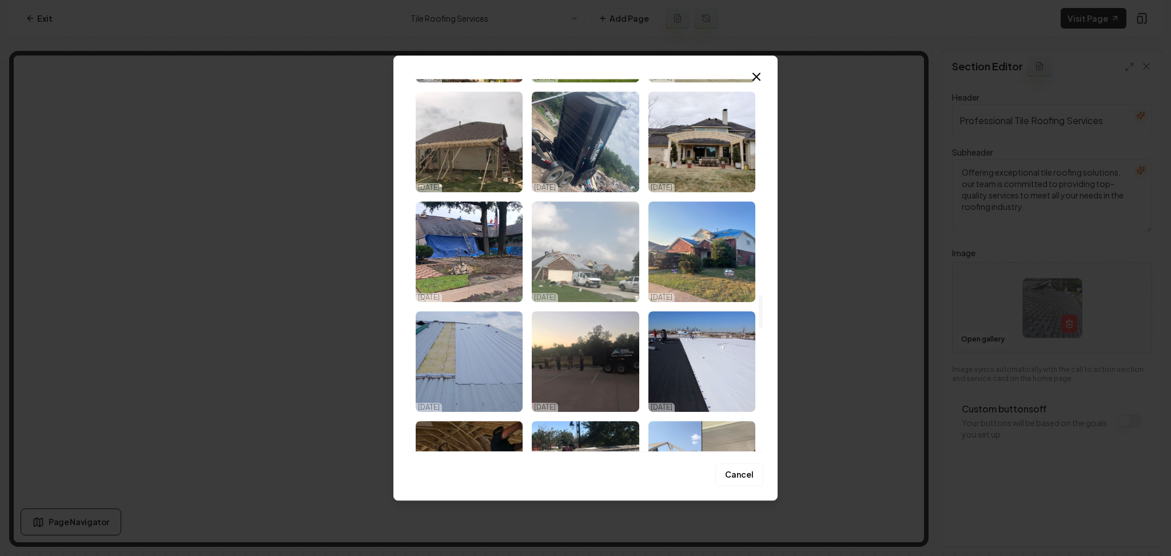
click at [620, 278] on img "Select image image_68dc74825c7cd75eb8ef7748.jpeg" at bounding box center [585, 251] width 107 height 101
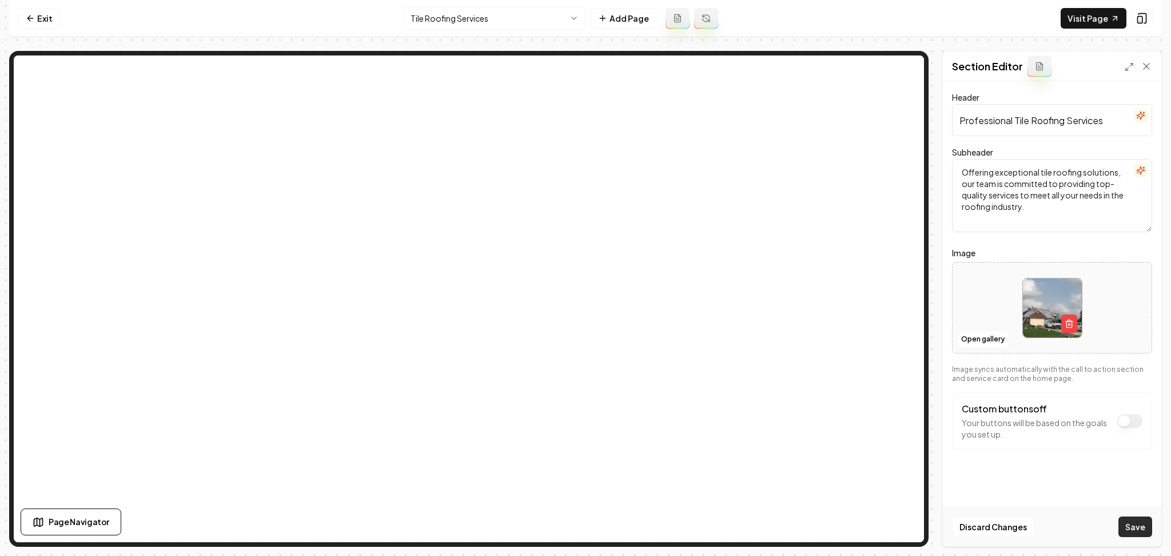
click at [1124, 530] on button "Save" at bounding box center [1135, 526] width 34 height 21
click at [515, 25] on html "Computer Required This feature is only available on a computer. Please switch t…" at bounding box center [585, 278] width 1171 height 556
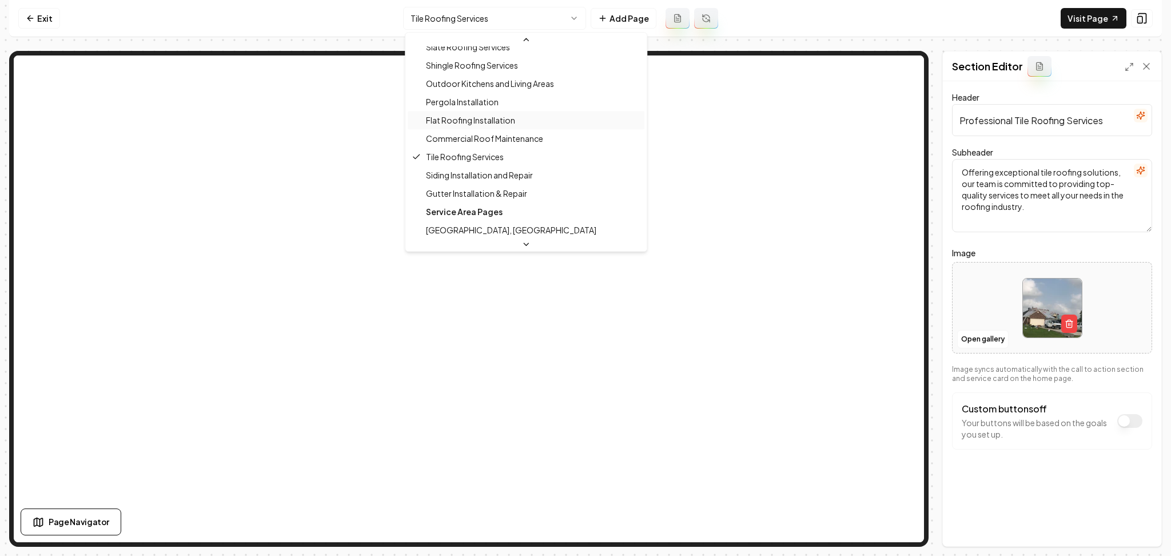
scroll to position [363, 0]
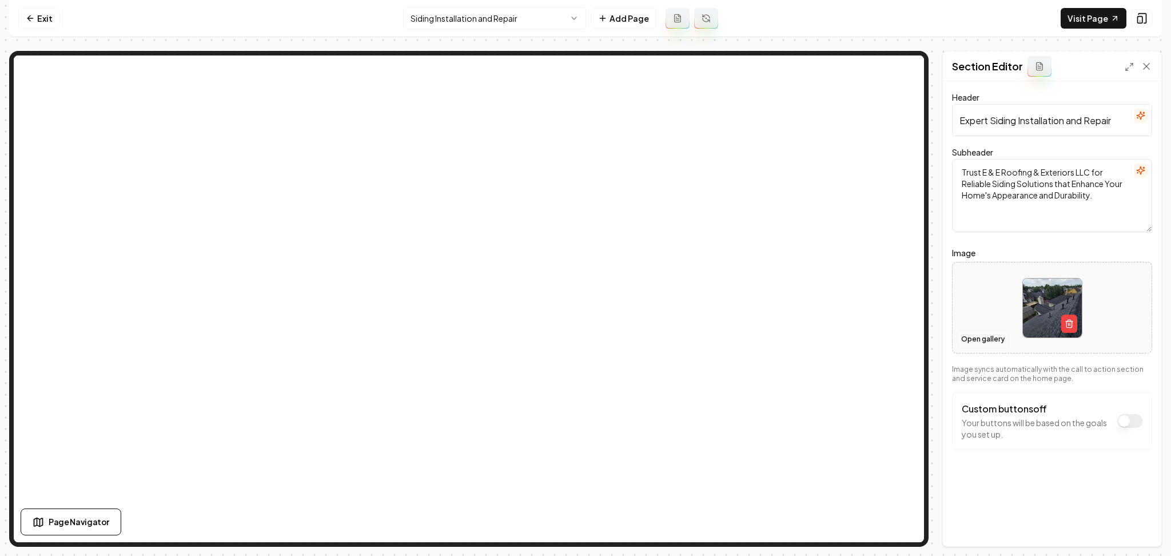
click at [967, 338] on button "Open gallery" at bounding box center [982, 339] width 51 height 18
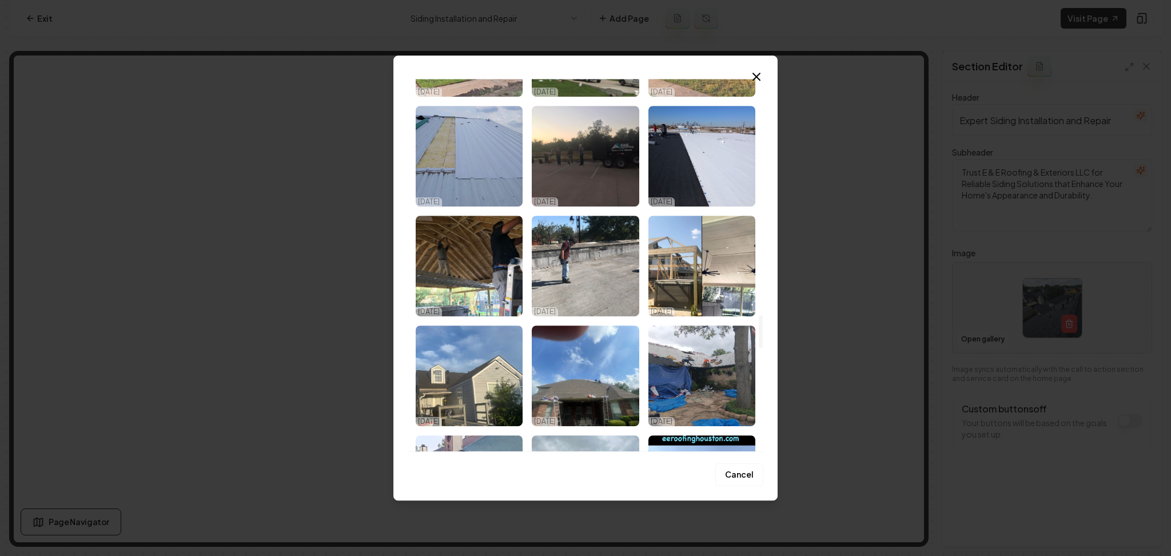
scroll to position [2668, 0]
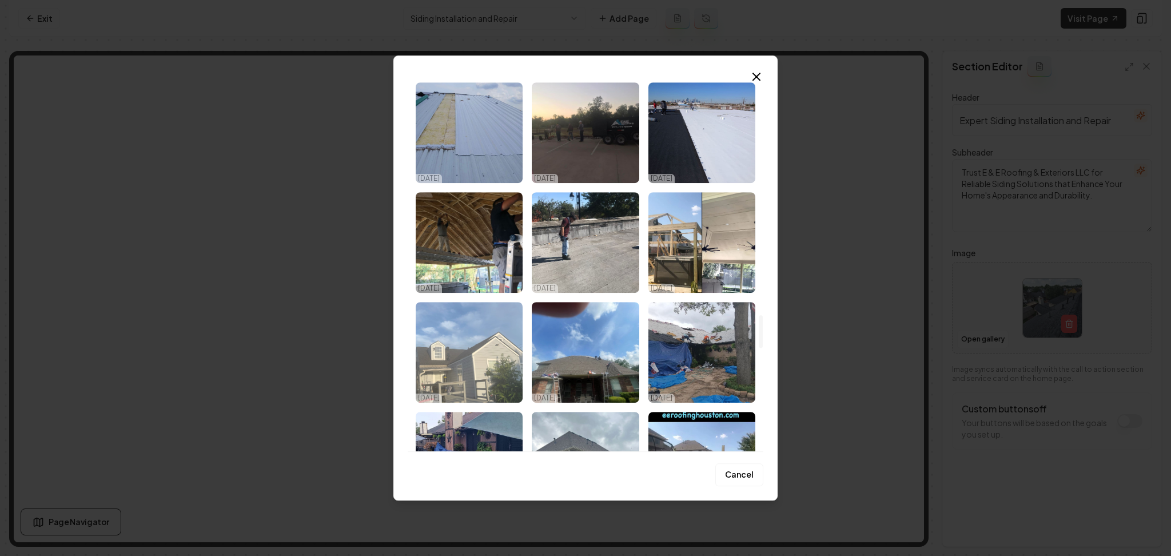
click at [520, 344] on img "Select image image_68dc74815c7cd75eb8ef6e01.jpeg" at bounding box center [469, 352] width 107 height 101
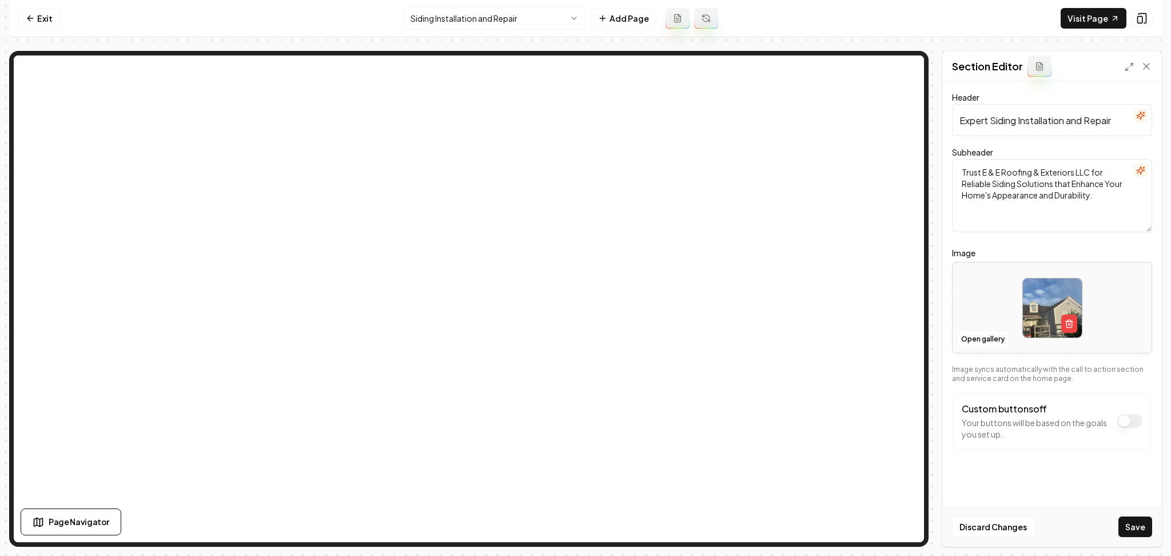
click at [1145, 520] on button "Save" at bounding box center [1135, 526] width 34 height 21
click at [494, 24] on html "Computer Required This feature is only available on a computer. Please switch t…" at bounding box center [585, 278] width 1171 height 556
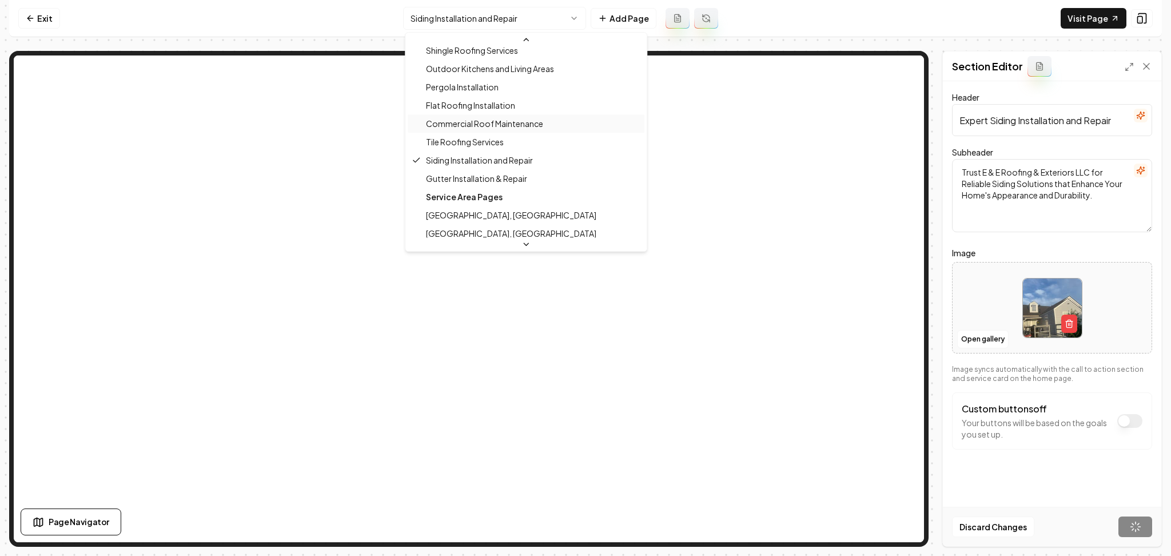
scroll to position [381, 0]
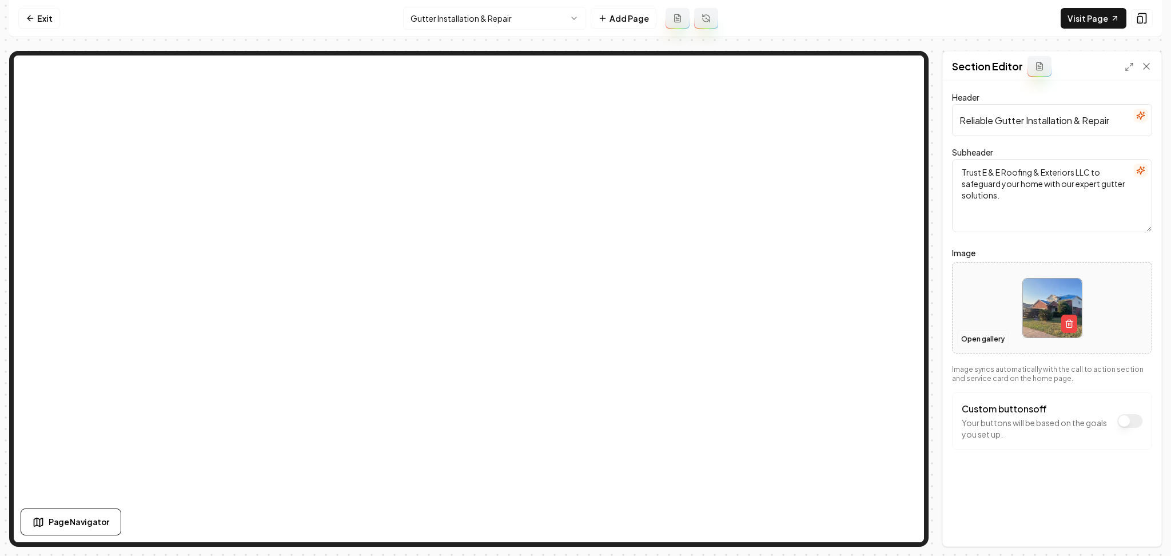
click at [977, 347] on button "Open gallery" at bounding box center [982, 339] width 51 height 18
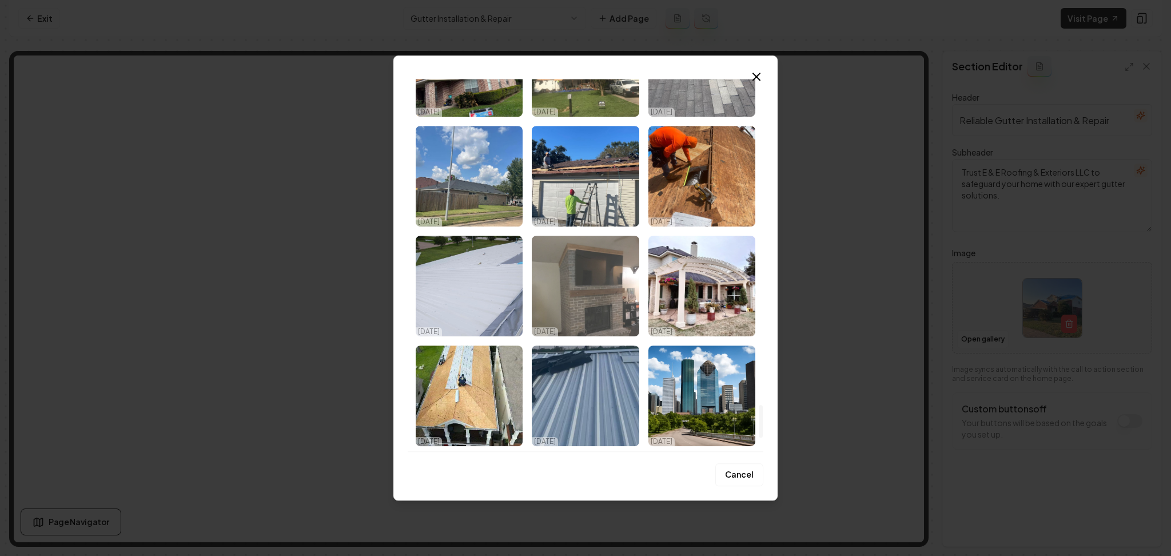
scroll to position [3679, 0]
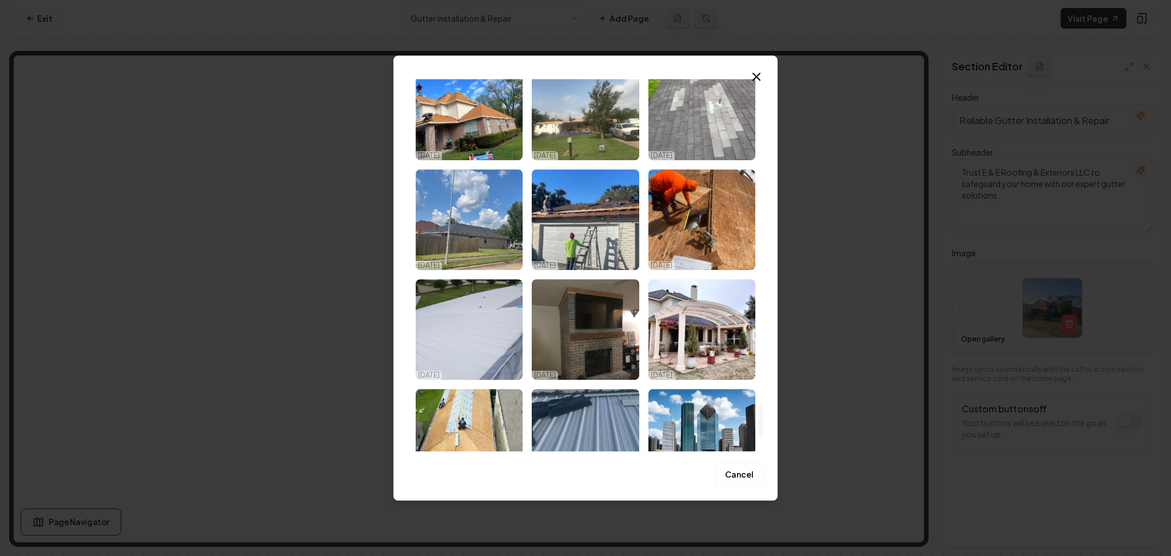
click at [571, 232] on img "Select image image_68dc74805c7cd75eb8ef6a7d.jpeg" at bounding box center [585, 219] width 107 height 101
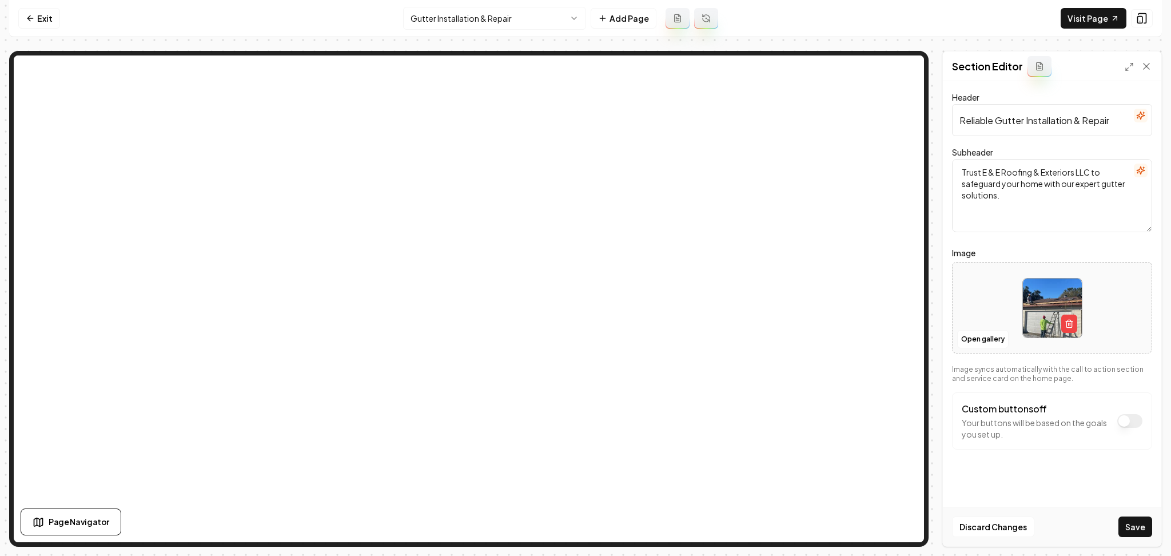
click at [1118, 524] on div "Discard Changes Save" at bounding box center [1052, 526] width 218 height 39
click at [1125, 526] on button "Save" at bounding box center [1135, 526] width 34 height 21
click at [497, 8] on html "Computer Required This feature is only available on a computer. Please switch t…" at bounding box center [585, 278] width 1171 height 556
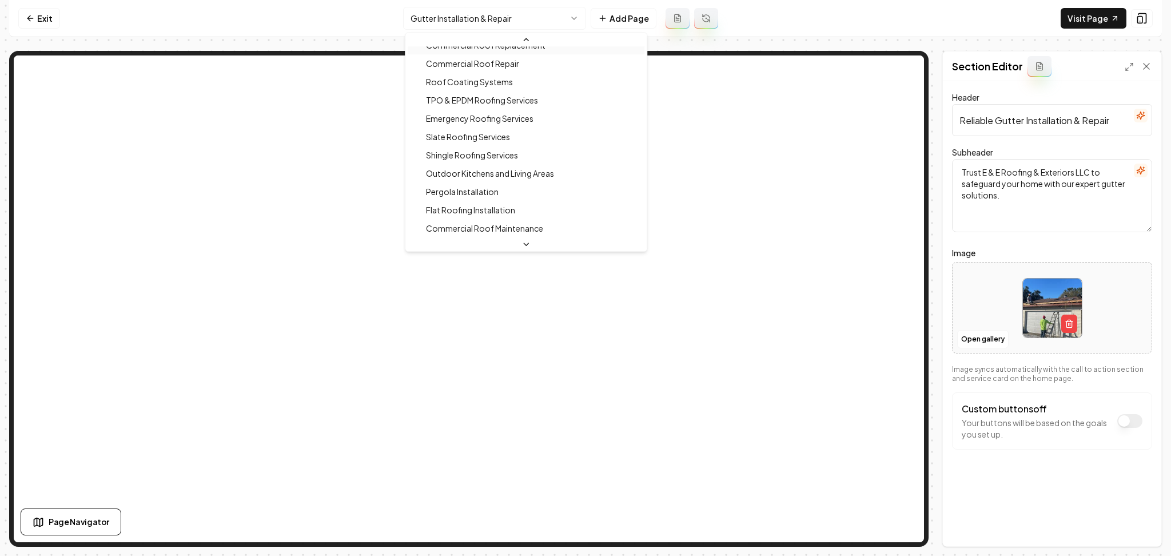
scroll to position [0, 0]
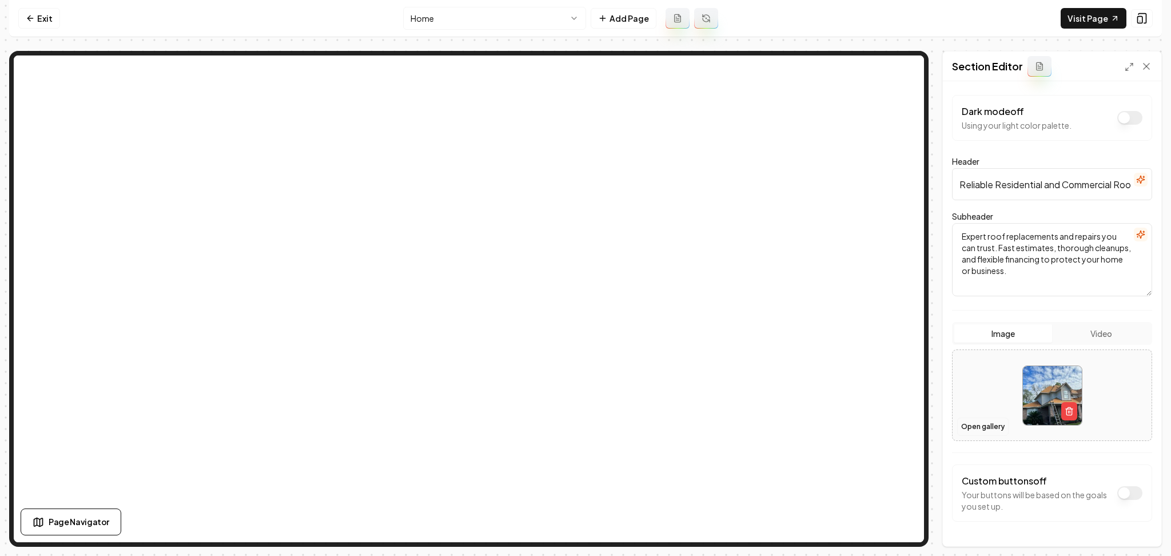
click at [967, 425] on button "Open gallery" at bounding box center [982, 426] width 51 height 18
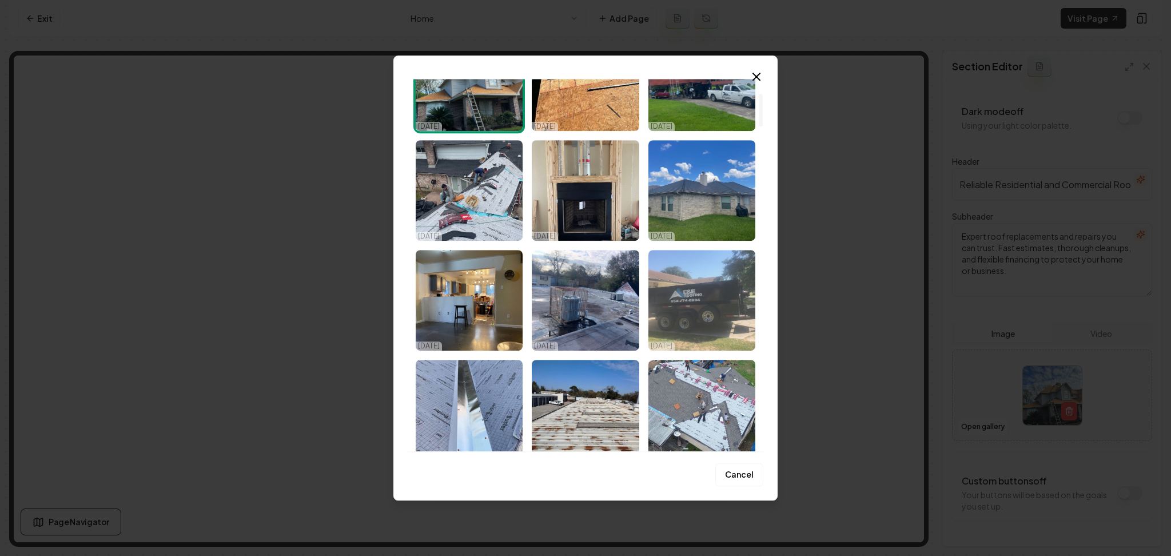
scroll to position [533, 0]
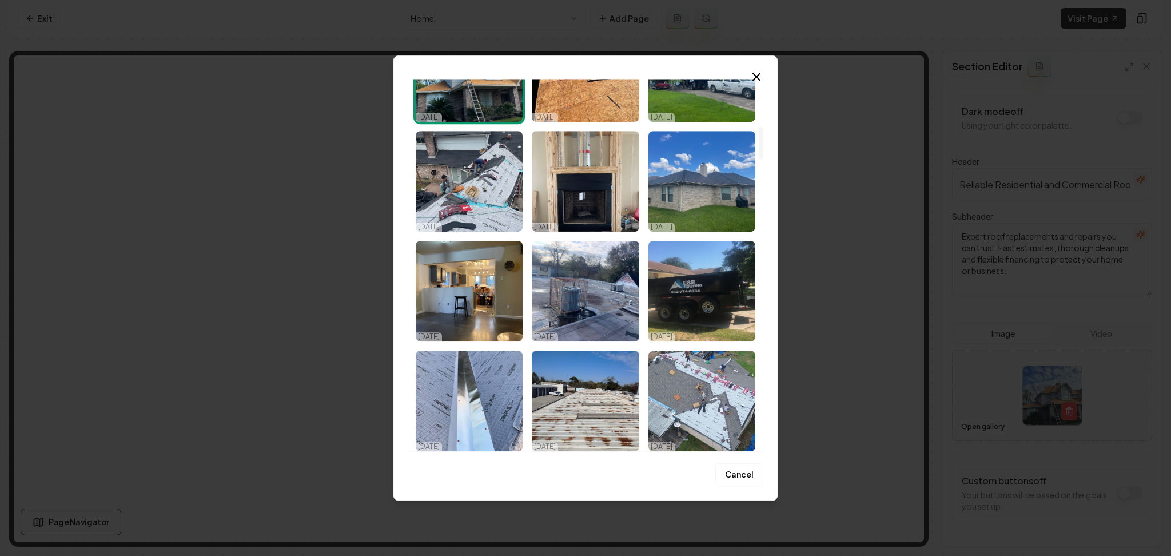
drag, startPoint x: 756, startPoint y: 130, endPoint x: 770, endPoint y: 180, distance: 51.5
click at [770, 180] on div "Upload My Images Stock Images [DATE] [DATE] [DATE] [DATE] [DATE] [DATE] [DATE] …" at bounding box center [585, 277] width 384 height 445
click at [767, 249] on div "Upload My Images Stock Images [DATE] [DATE] [DATE] [DATE] [DATE] [DATE] [DATE] …" at bounding box center [585, 277] width 384 height 445
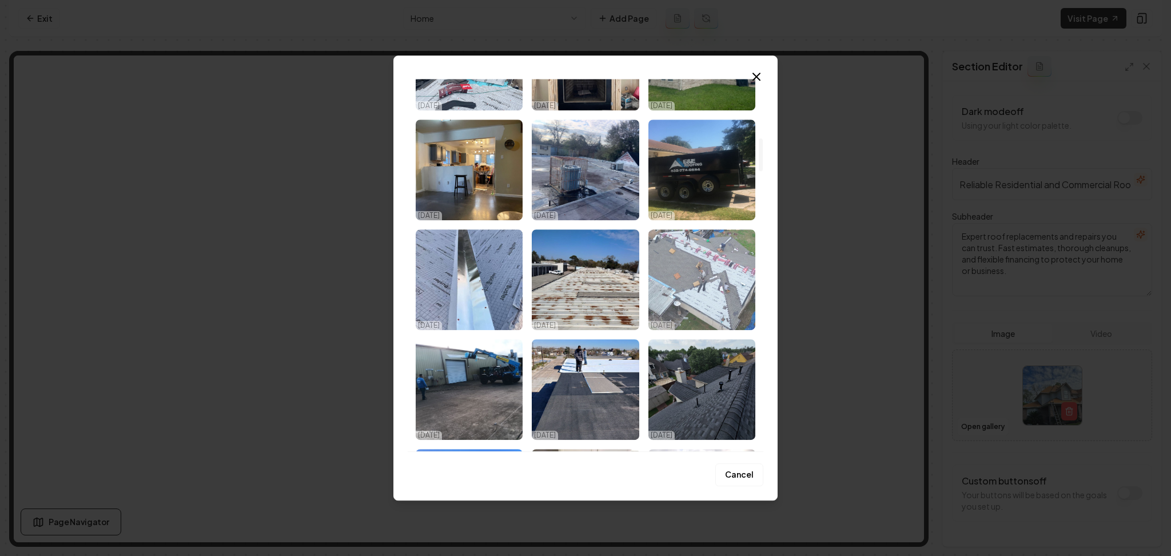
scroll to position [686, 0]
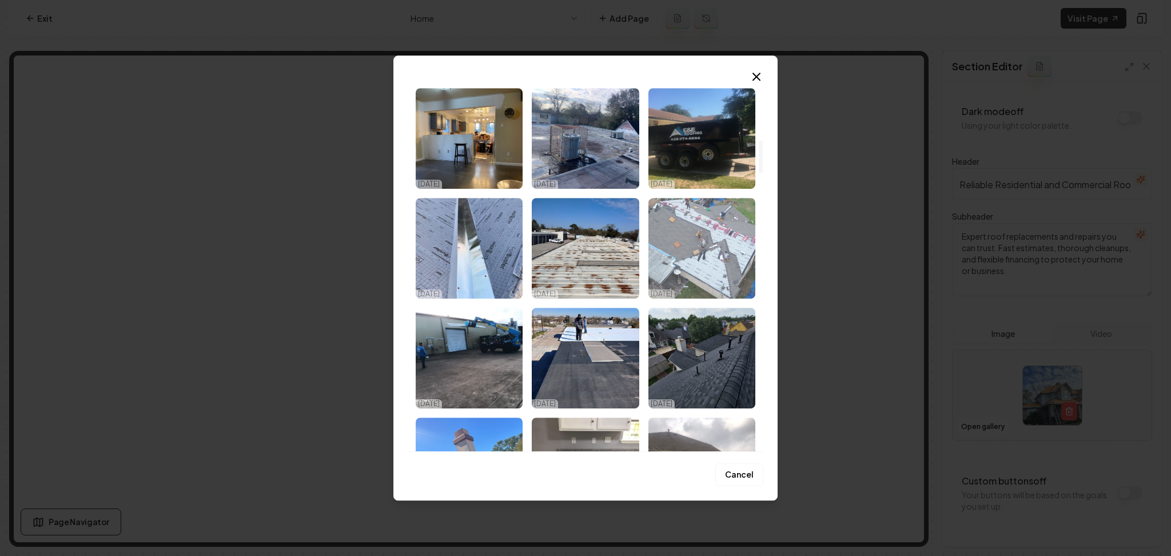
click at [735, 264] on img "Select image image_68dc74875c7cd75eb8ef8e71.jpeg" at bounding box center [701, 248] width 107 height 101
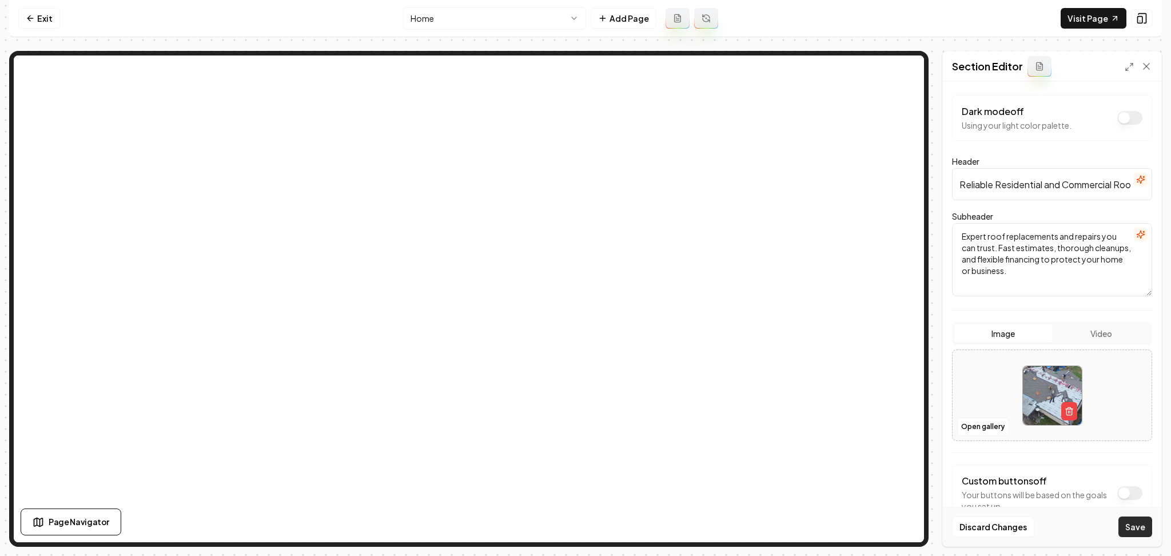
click at [1121, 521] on button "Save" at bounding box center [1135, 526] width 34 height 21
click at [970, 424] on button "Open gallery" at bounding box center [982, 426] width 51 height 18
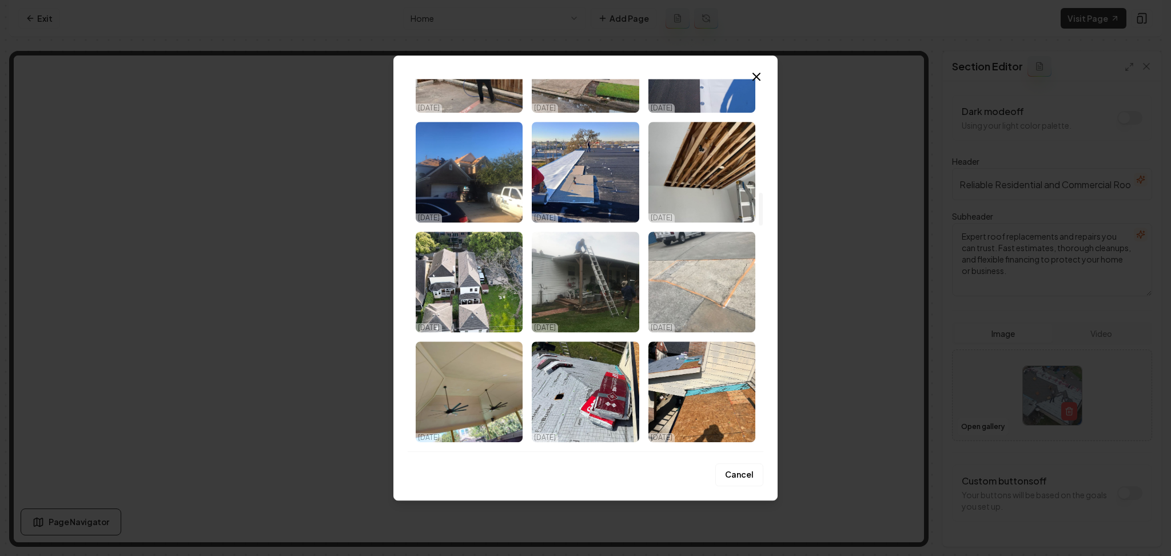
scroll to position [1281, 0]
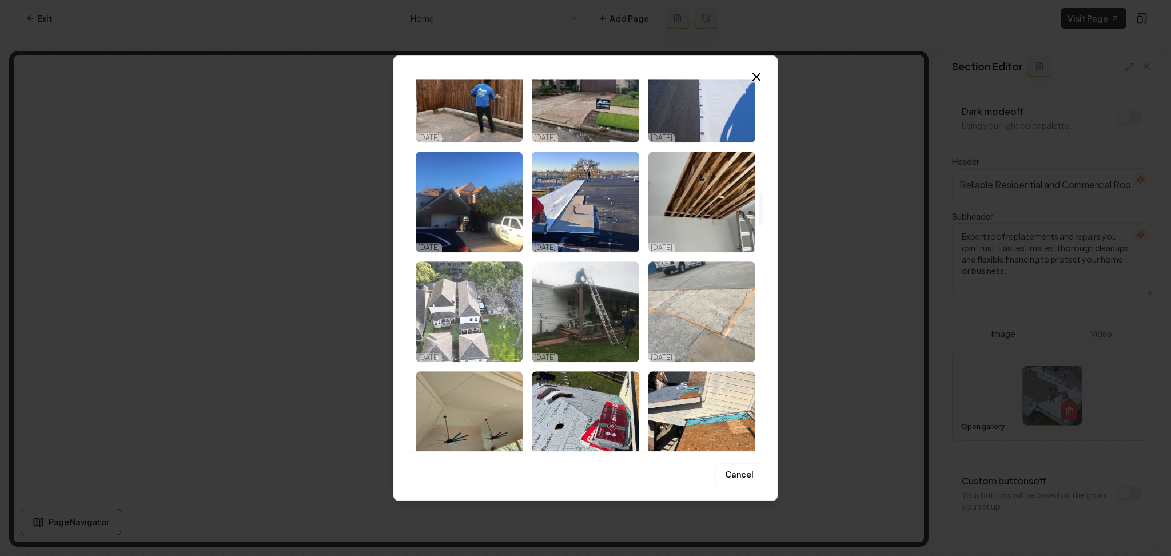
click at [488, 312] on img "Select image image_68dc74855c7cd75eb8ef864f.jpeg" at bounding box center [469, 311] width 107 height 101
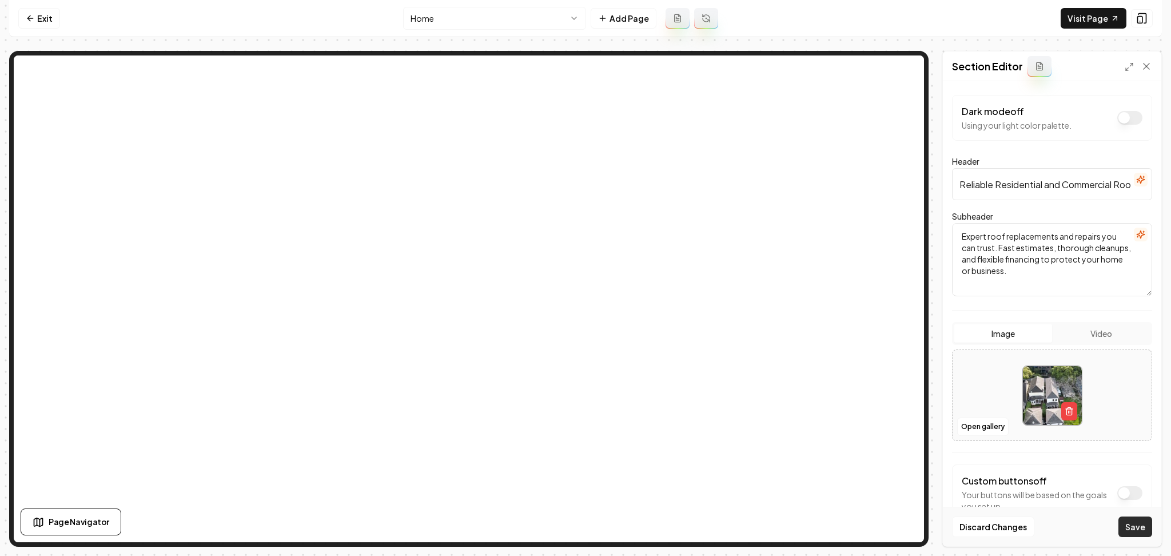
click at [1130, 520] on button "Save" at bounding box center [1135, 526] width 34 height 21
click at [425, 13] on html "Computer Required This feature is only available on a computer. Please switch t…" at bounding box center [585, 278] width 1171 height 556
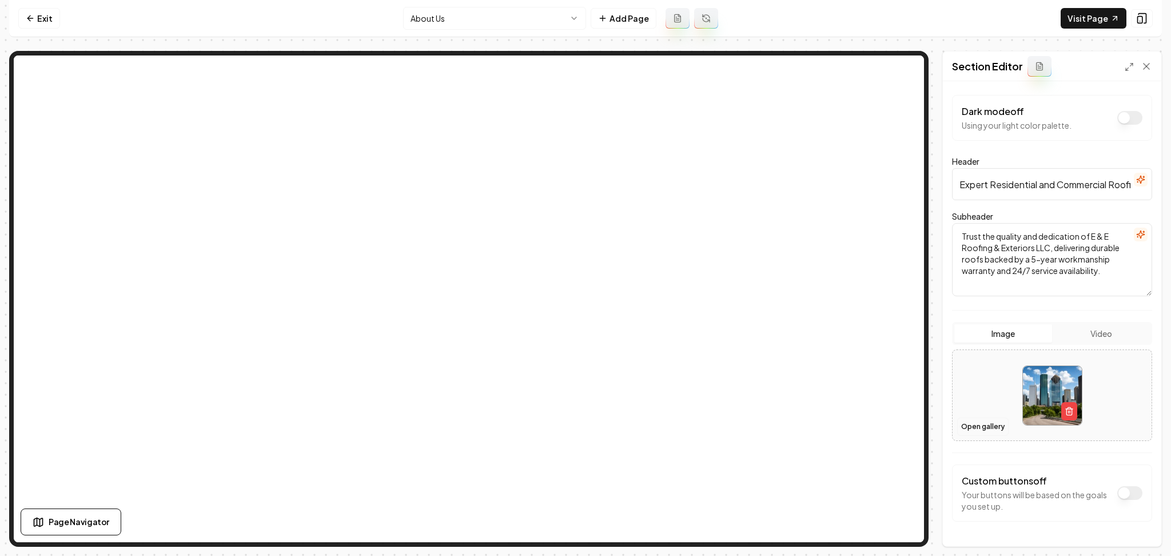
click at [993, 424] on button "Open gallery" at bounding box center [982, 426] width 51 height 18
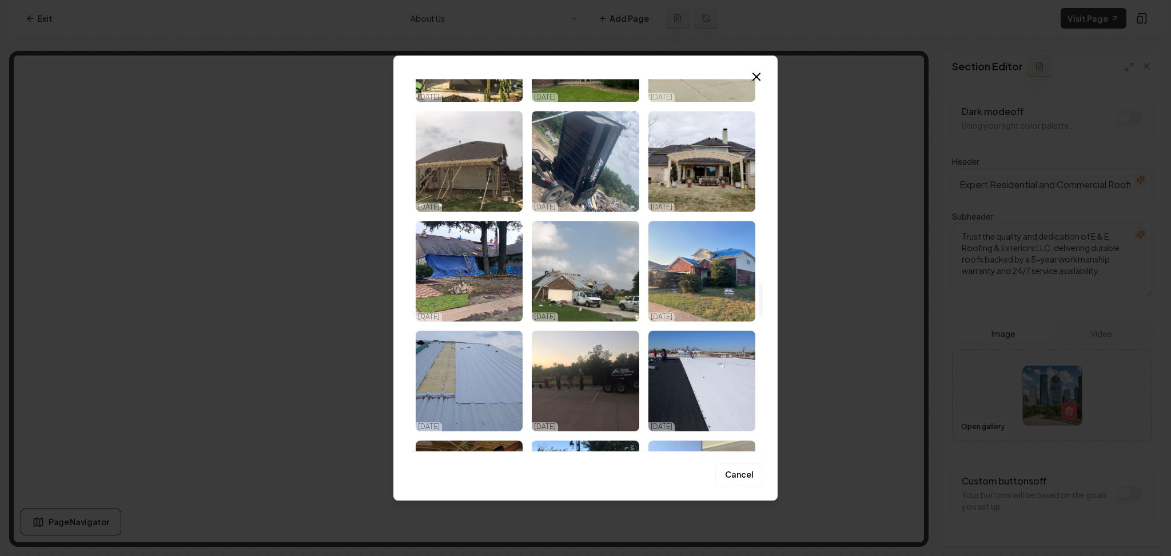
scroll to position [2516, 0]
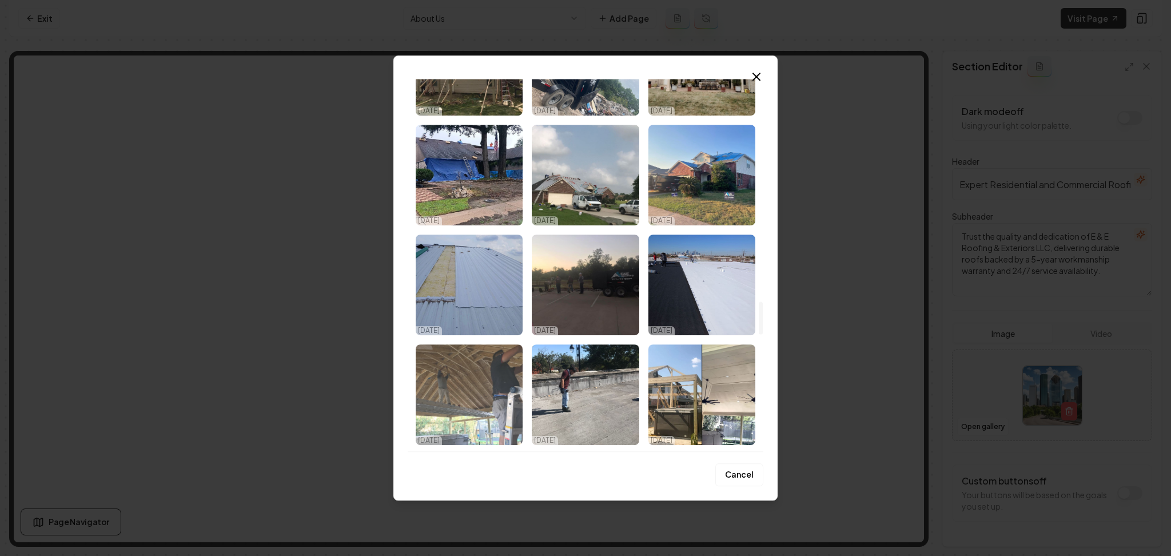
click at [452, 374] on img "Select image image_68dc74815c7cd75eb8ef6e6f.jpeg" at bounding box center [469, 394] width 107 height 101
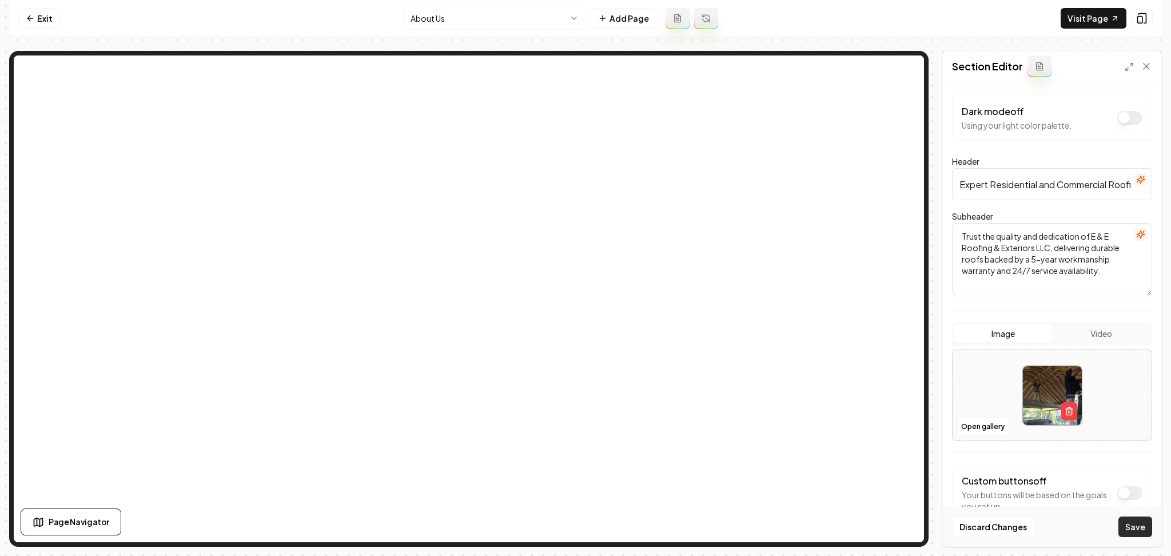
click at [1128, 523] on button "Save" at bounding box center [1135, 526] width 34 height 21
